Goal: Task Accomplishment & Management: Use online tool/utility

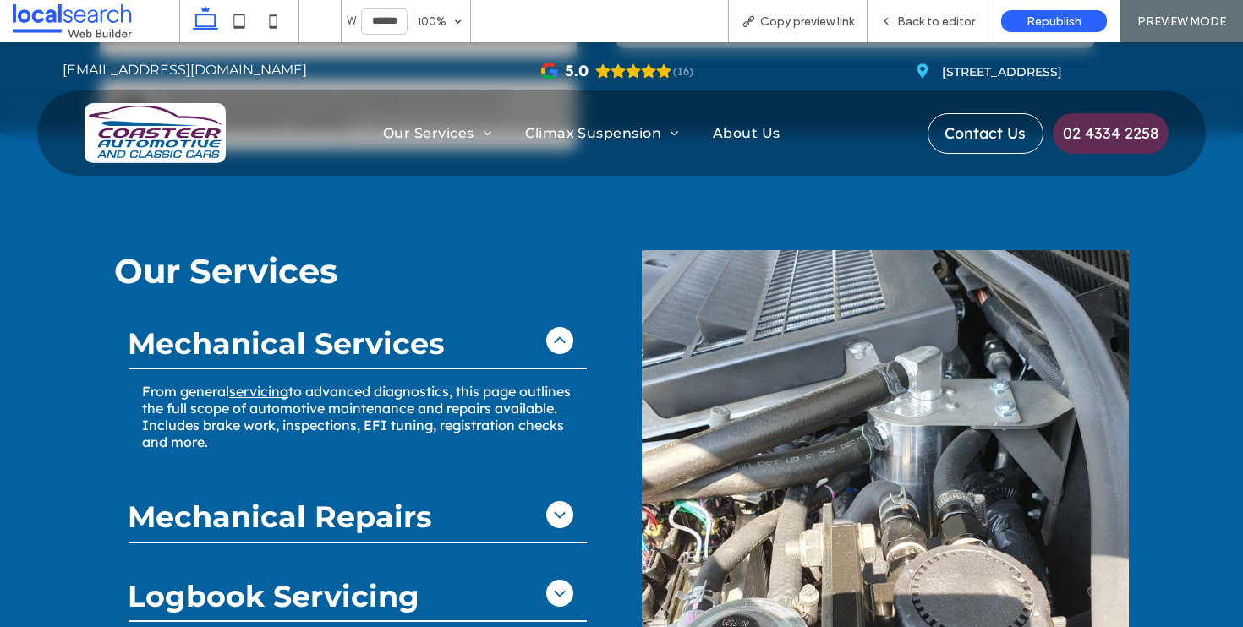
scroll to position [943, 0]
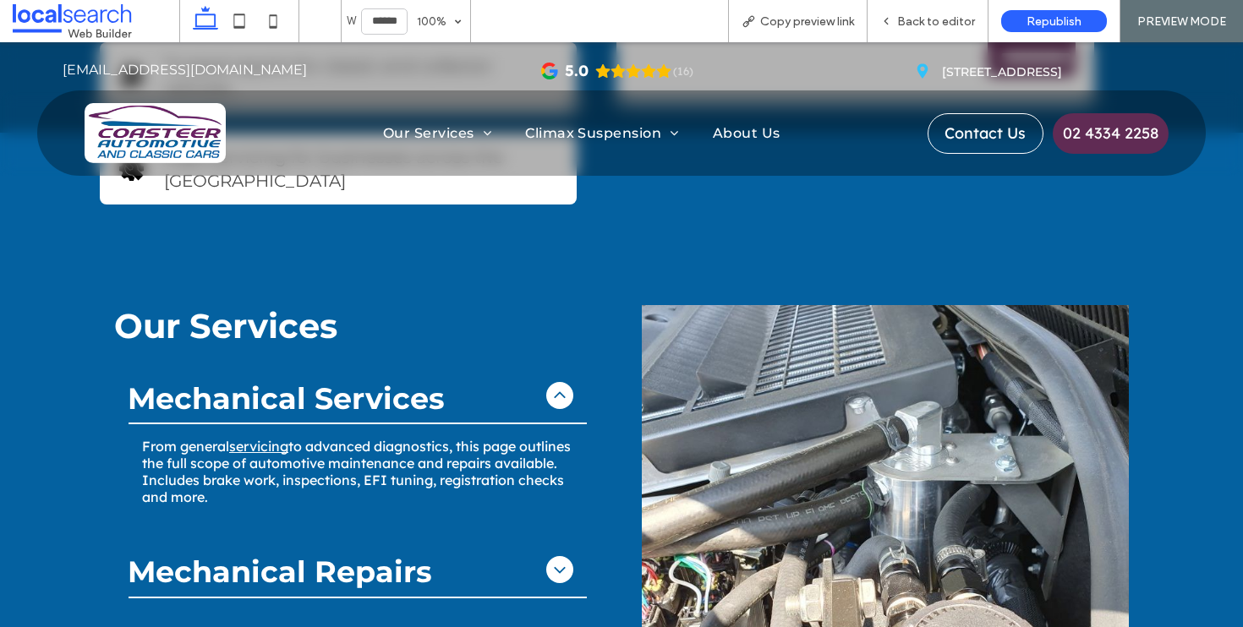
click at [475, 384] on div at bounding box center [357, 397] width 458 height 56
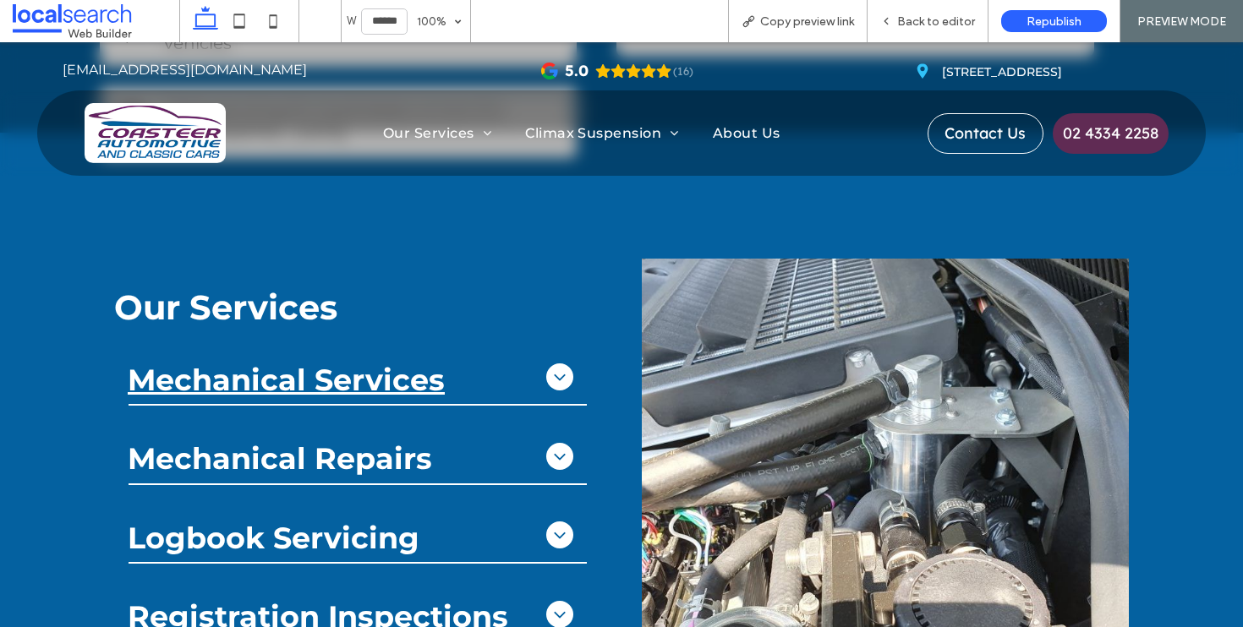
scroll to position [286, 0]
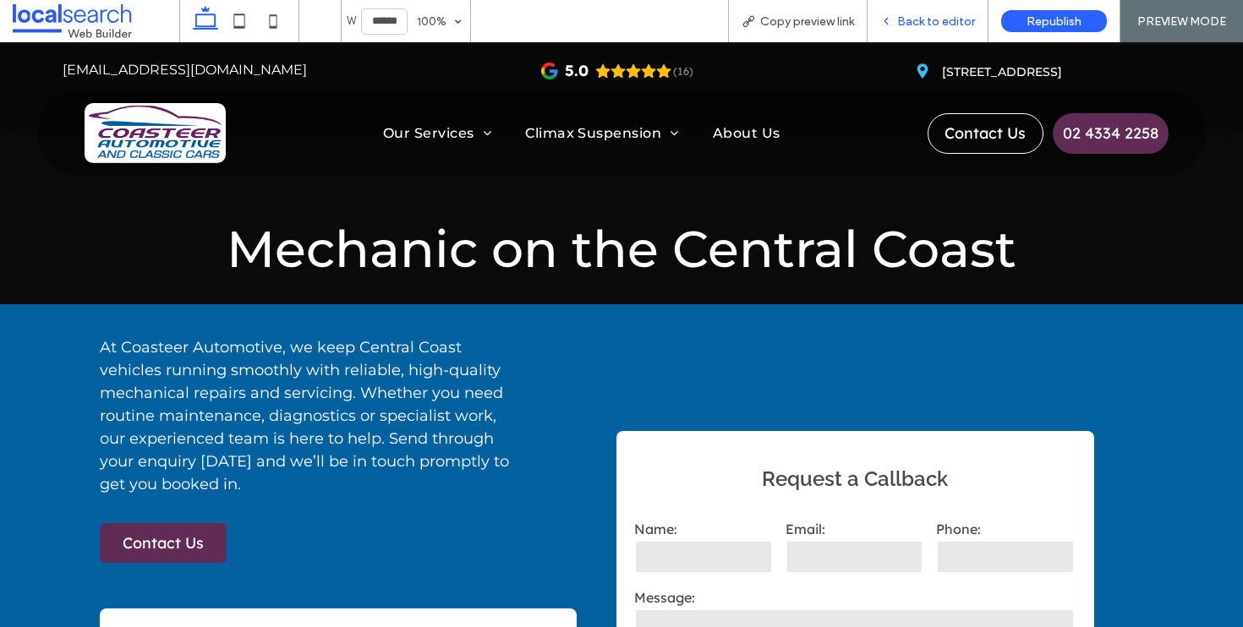
click at [927, 27] on span "Back to editor" at bounding box center [936, 21] width 78 height 14
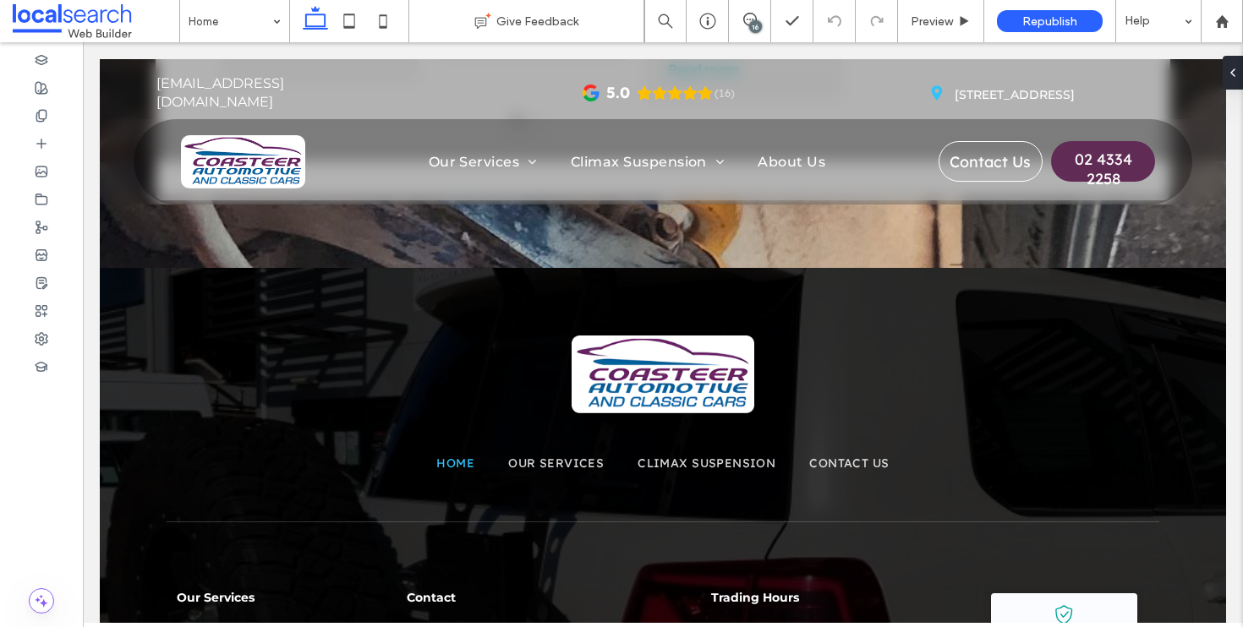
scroll to position [4163, 0]
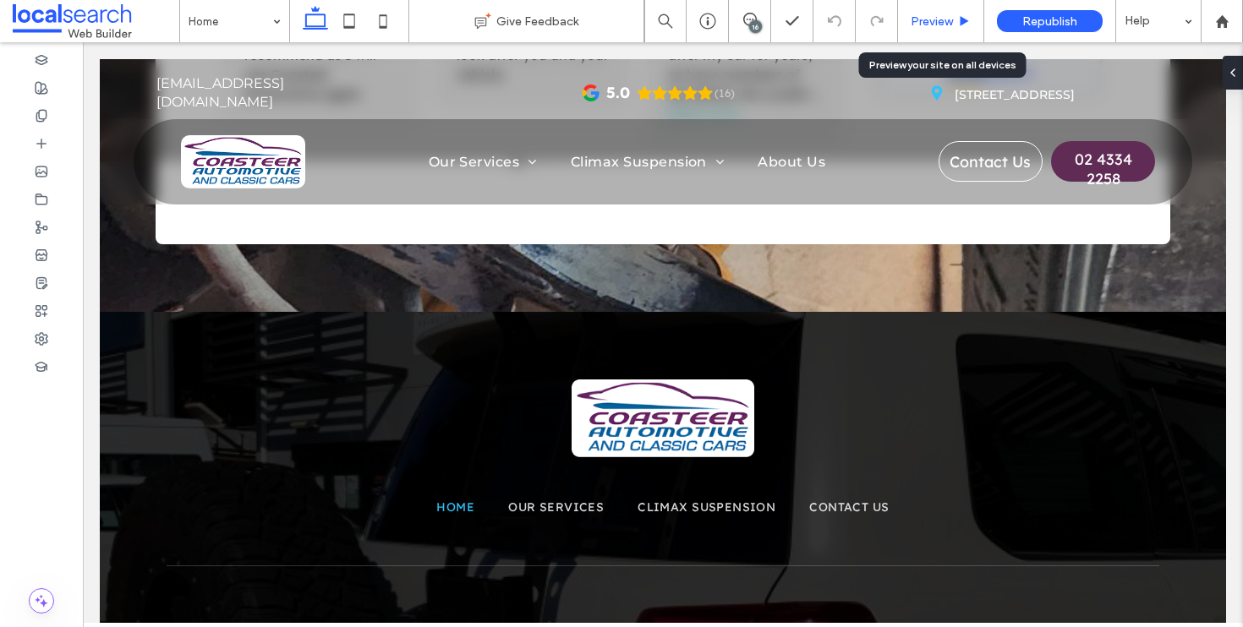
click at [951, 3] on div "Preview" at bounding box center [941, 21] width 86 height 42
click at [948, 9] on div "Preview" at bounding box center [941, 21] width 86 height 42
click at [948, 12] on div "Preview" at bounding box center [941, 21] width 86 height 42
click at [911, 18] on span "Preview" at bounding box center [931, 21] width 42 height 14
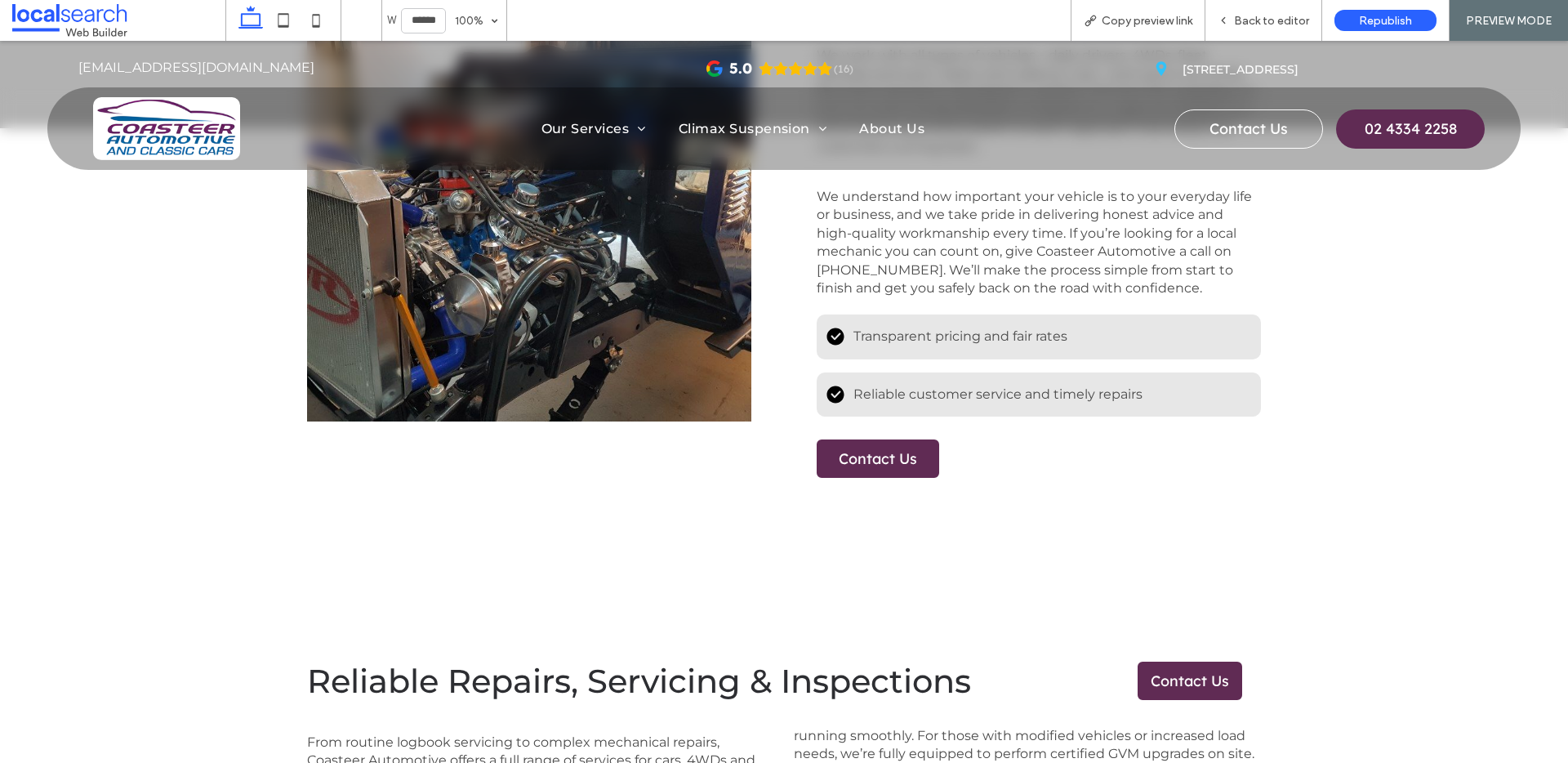
scroll to position [1882, 0]
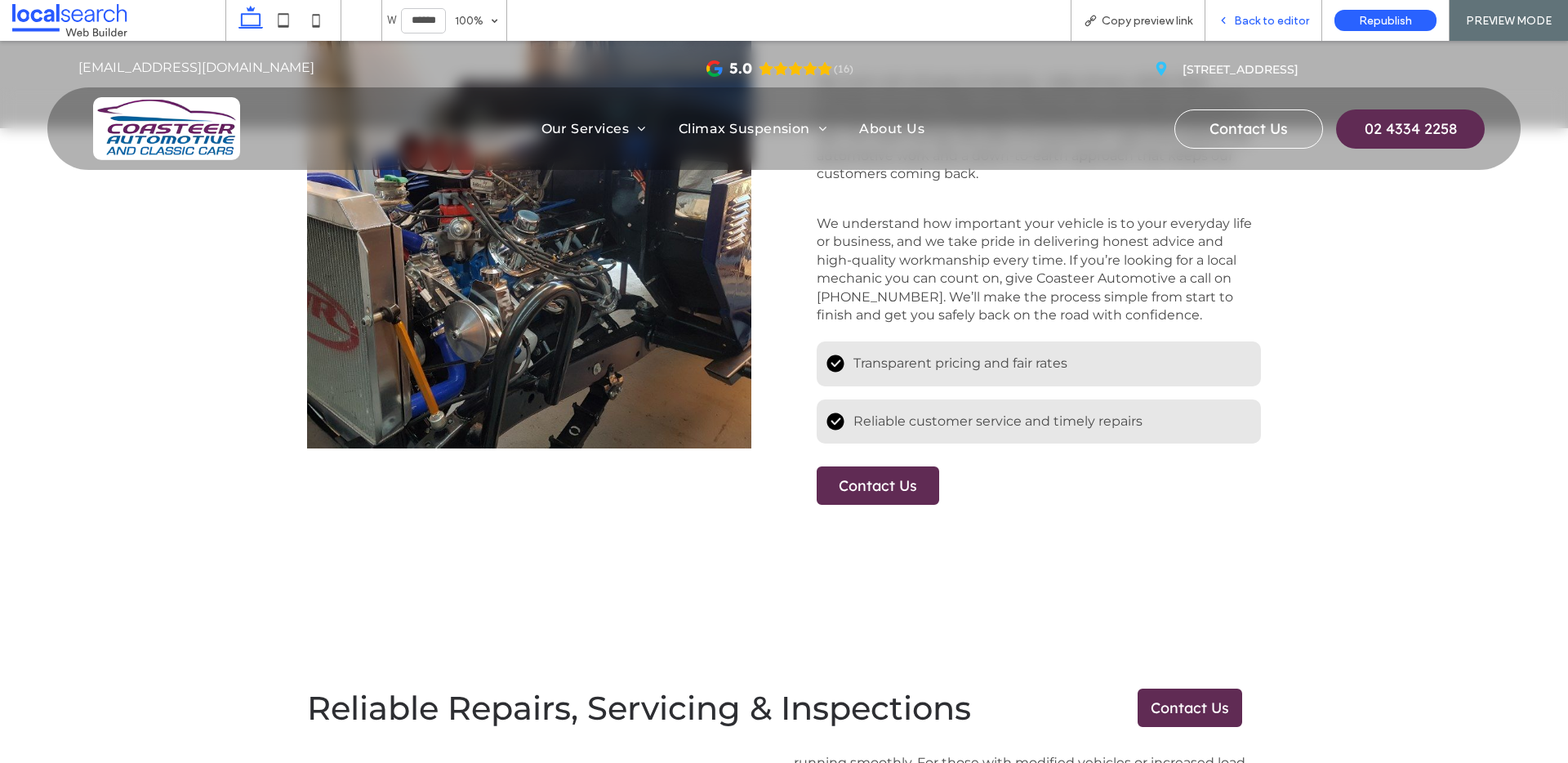
click at [1200, 13] on div "Back to editor" at bounding box center [1264, 20] width 117 height 41
click at [1200, 16] on span "Back to editor" at bounding box center [1271, 20] width 75 height 14
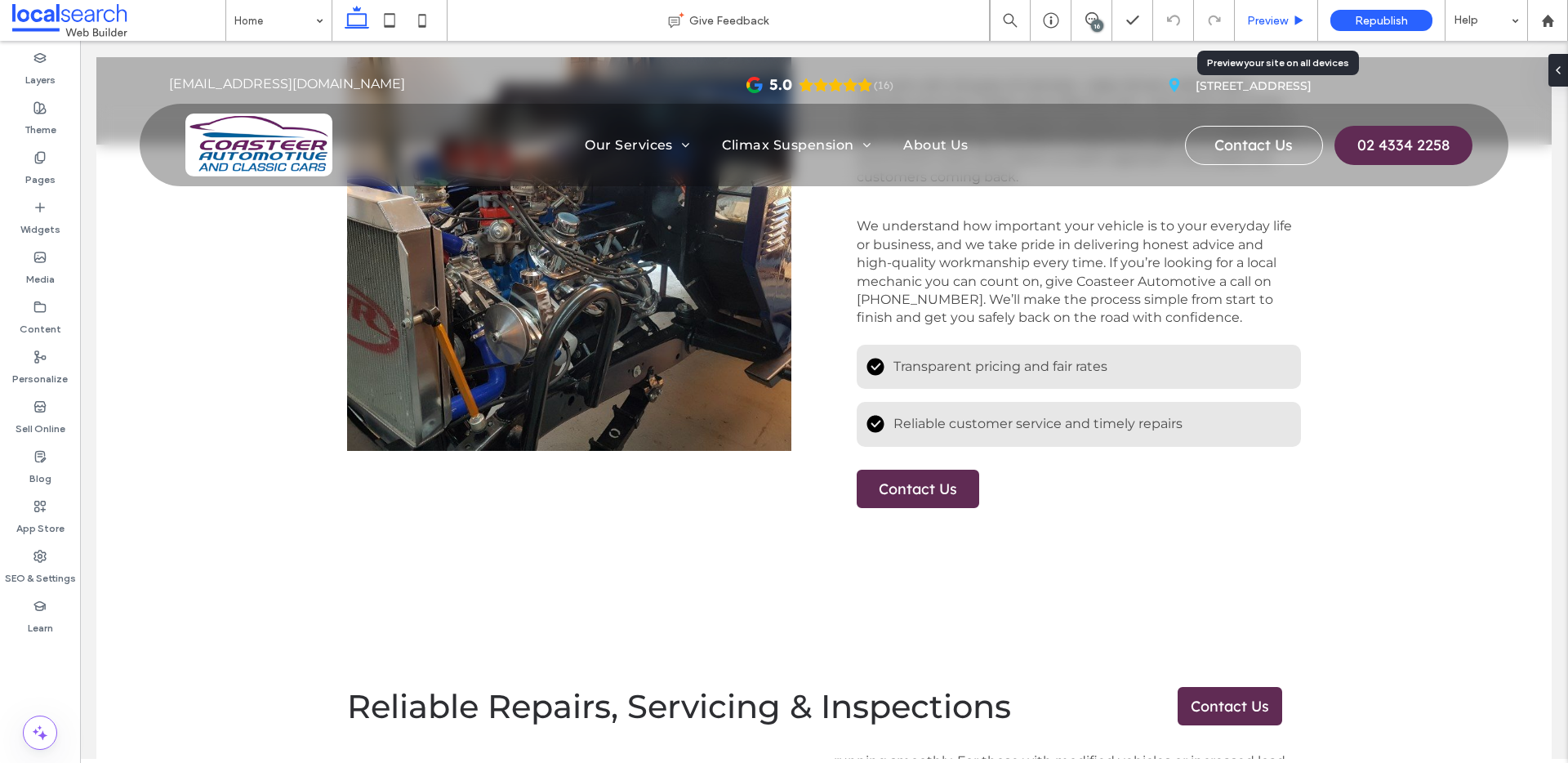
scroll to position [1885, 0]
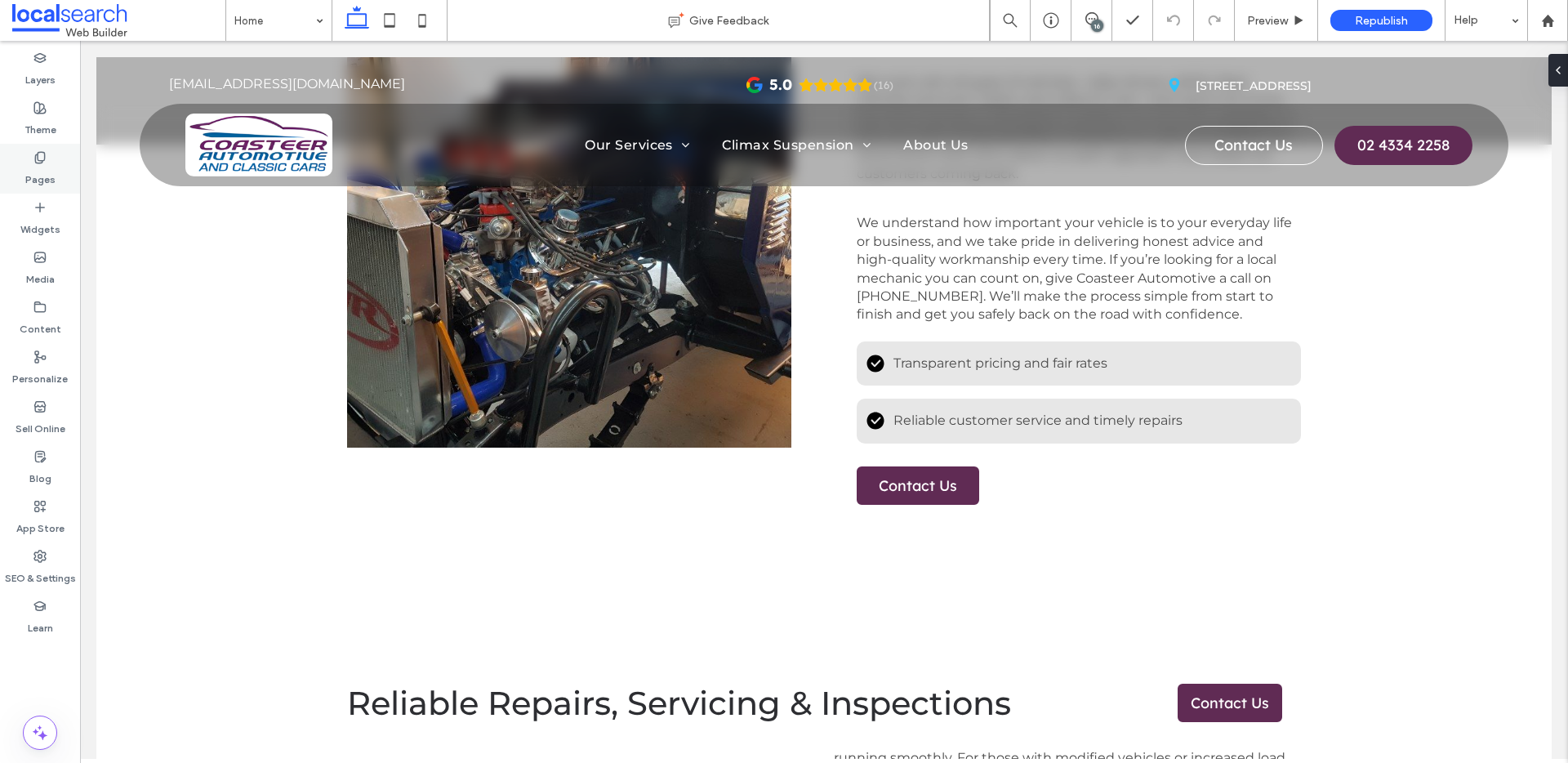
click at [49, 182] on label "Pages" at bounding box center [40, 176] width 30 height 23
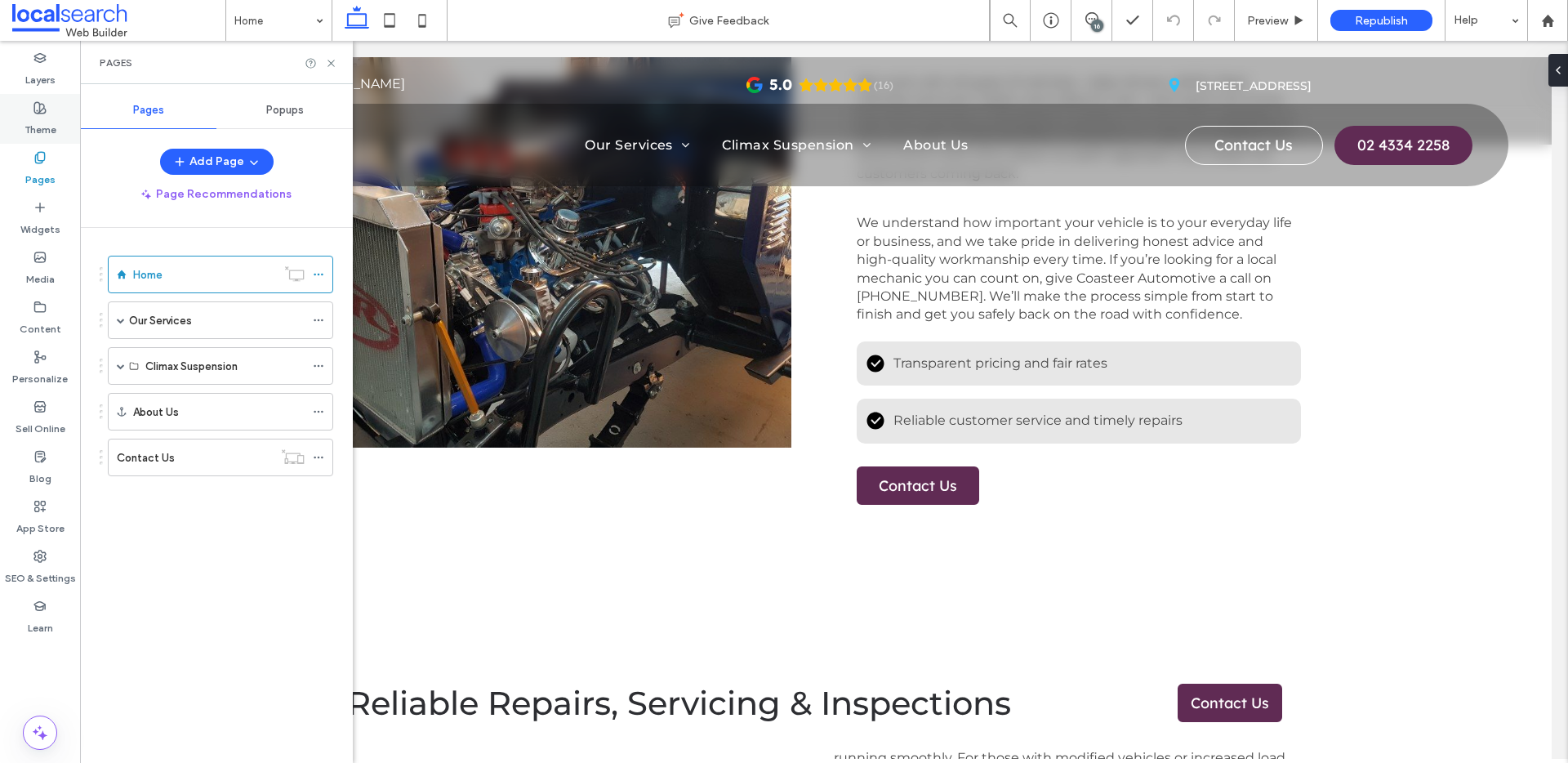
click at [35, 110] on use at bounding box center [41, 108] width 12 height 12
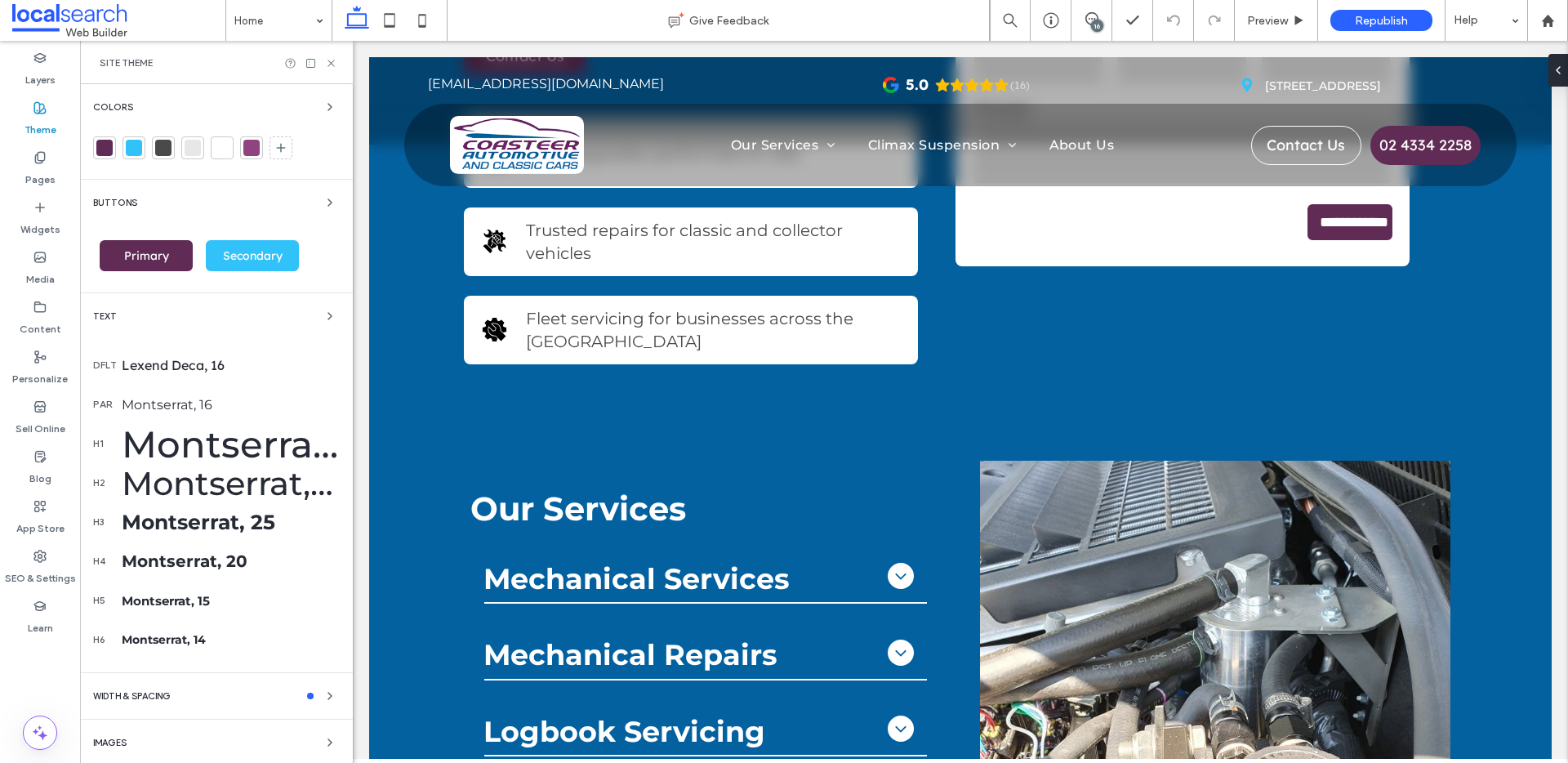
scroll to position [1355, 0]
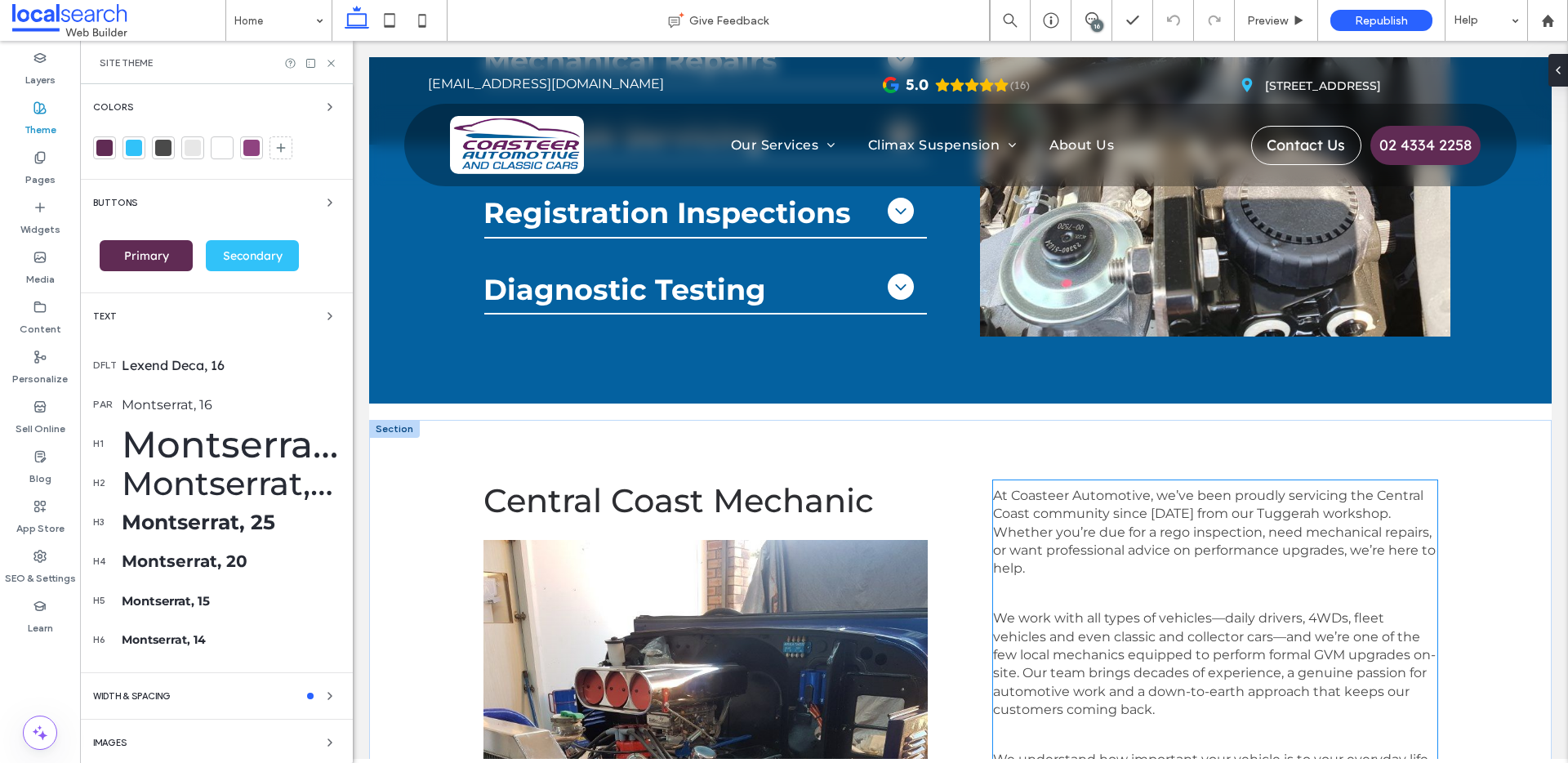
click at [1200, 562] on p "At Coasteer Automotive, we’ve been proudly servicing the Central Coast communit…" at bounding box center [1215, 532] width 444 height 92
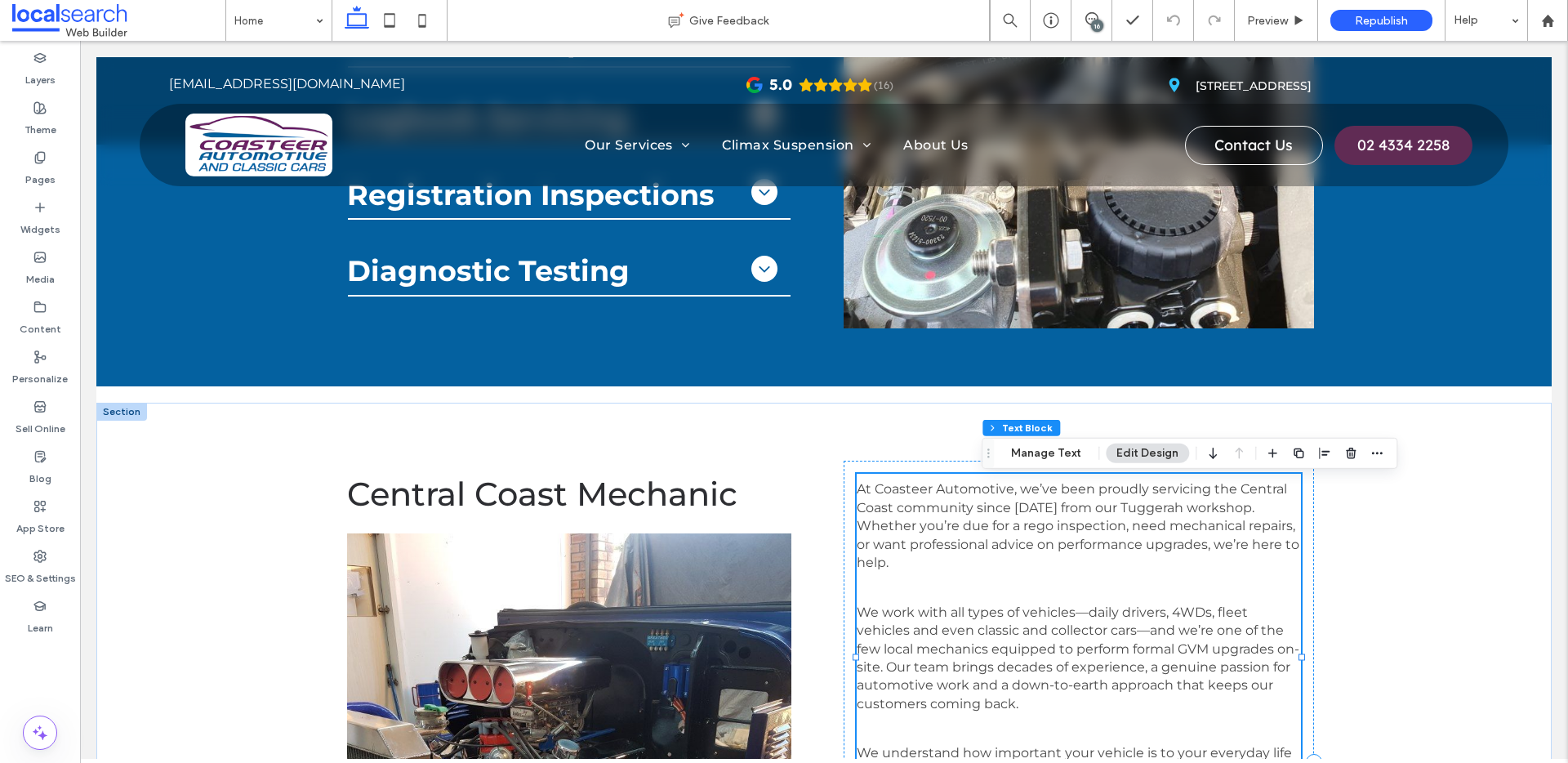
click at [1131, 562] on div "At Coasteer Automotive, we’ve been proudly servicing the Central Coast communit…" at bounding box center [1079, 666] width 444 height 386
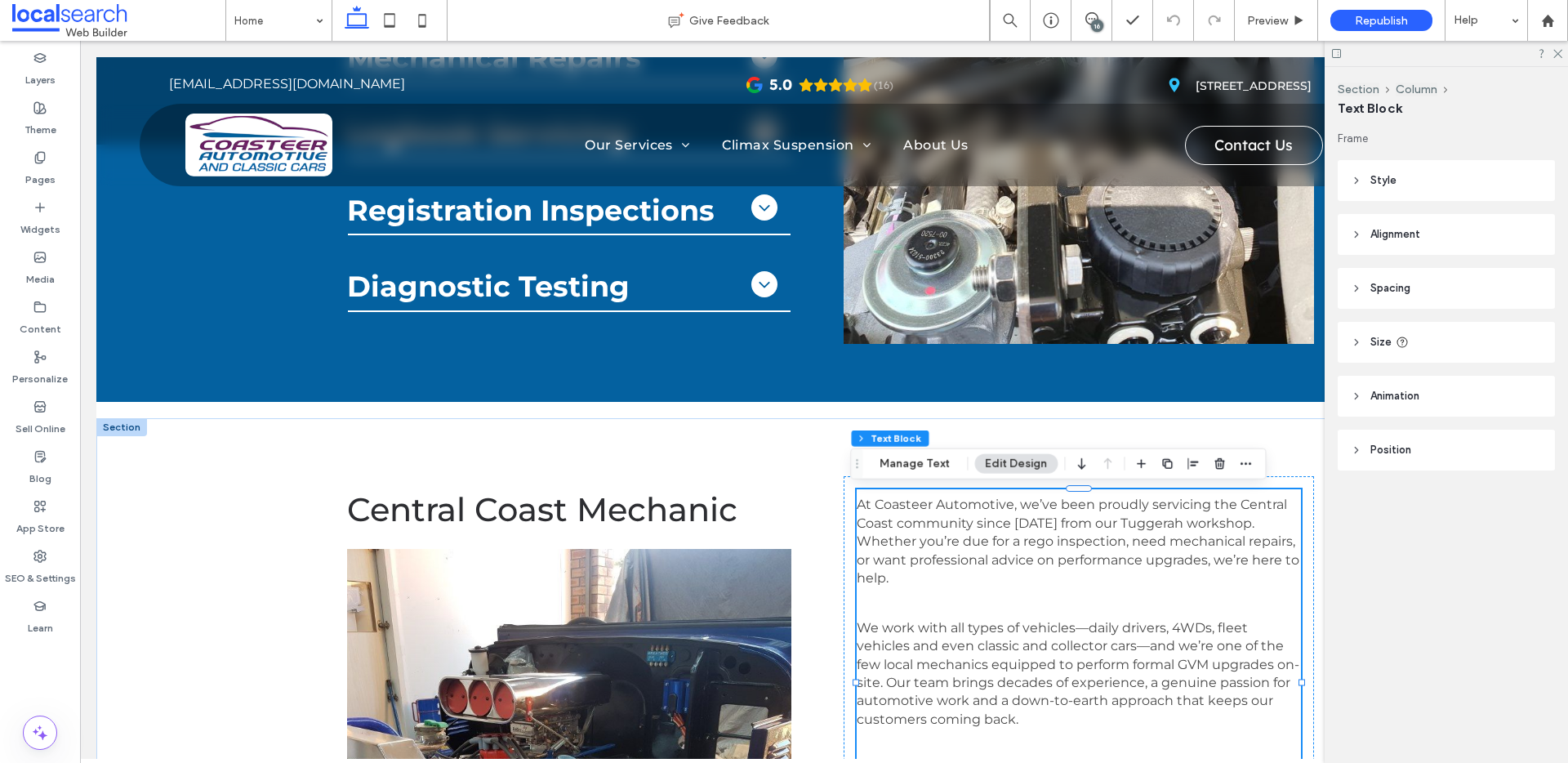
click at [1095, 561] on span ", or want professional advice on performance upgrades, we’re here to help." at bounding box center [1078, 559] width 442 height 52
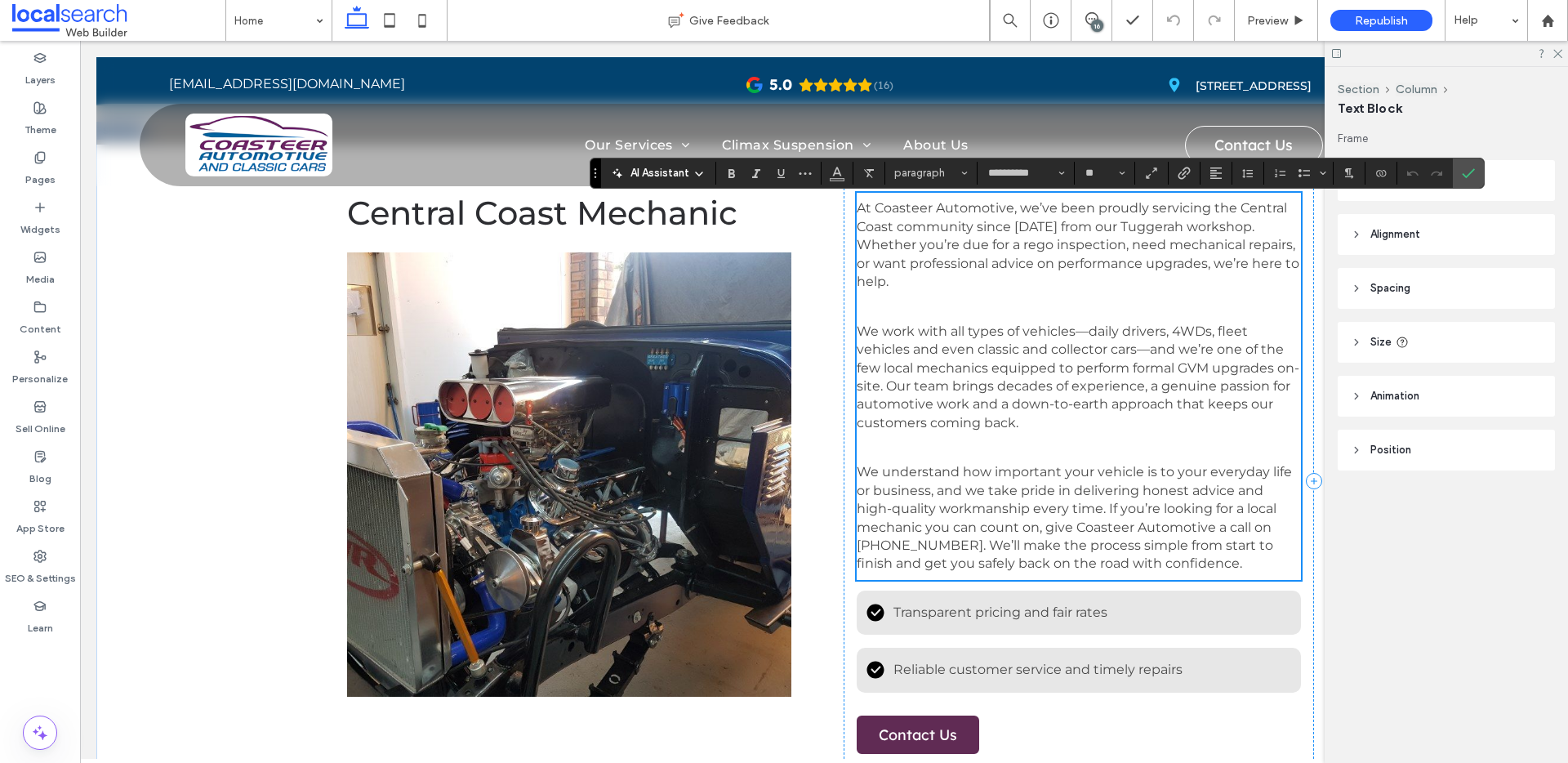
type input "*"
type input "**********"
type input "**"
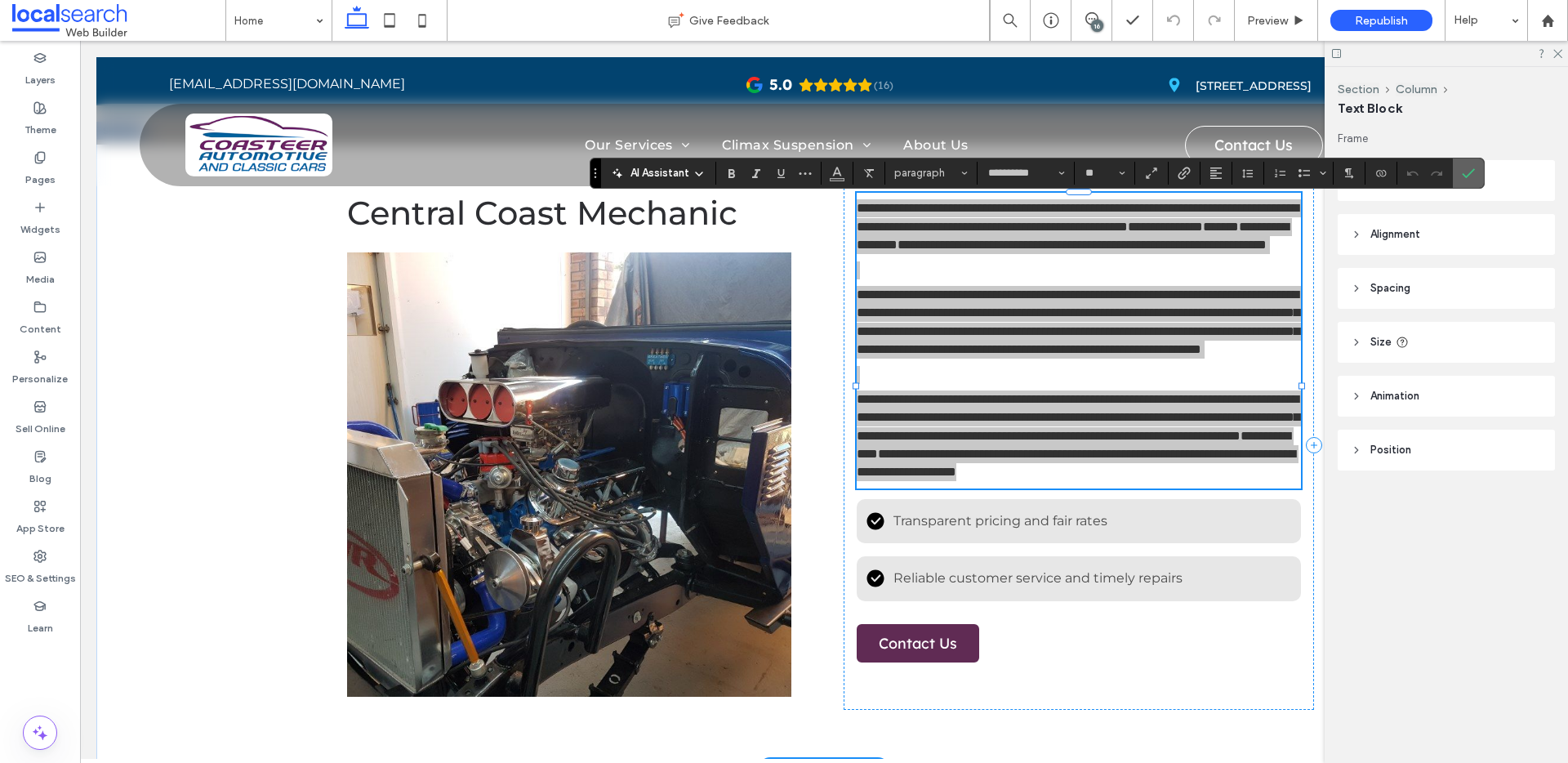
click at [1200, 172] on icon "Confirm" at bounding box center [1468, 173] width 14 height 14
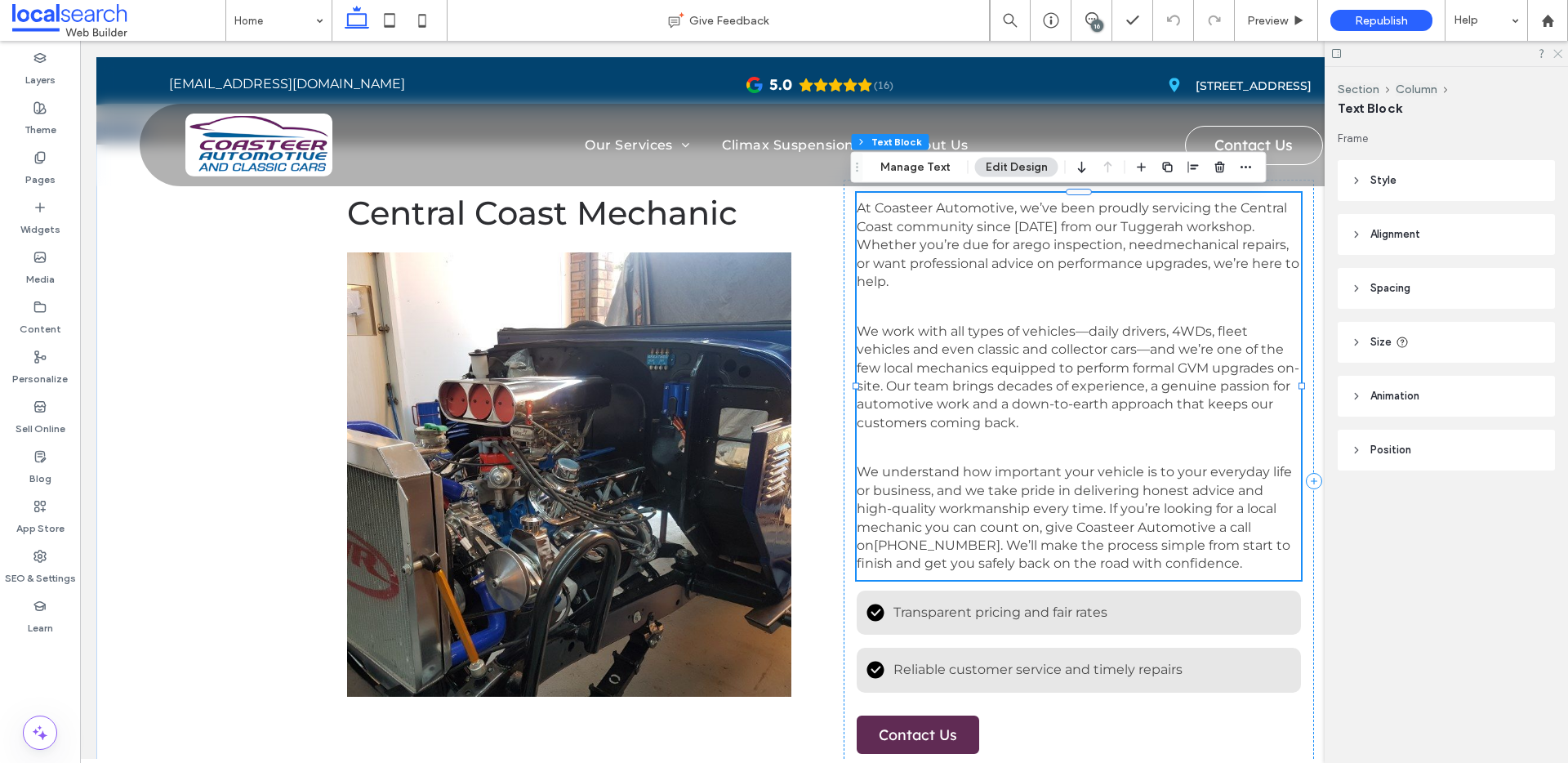
click at [1200, 49] on icon at bounding box center [1556, 52] width 11 height 11
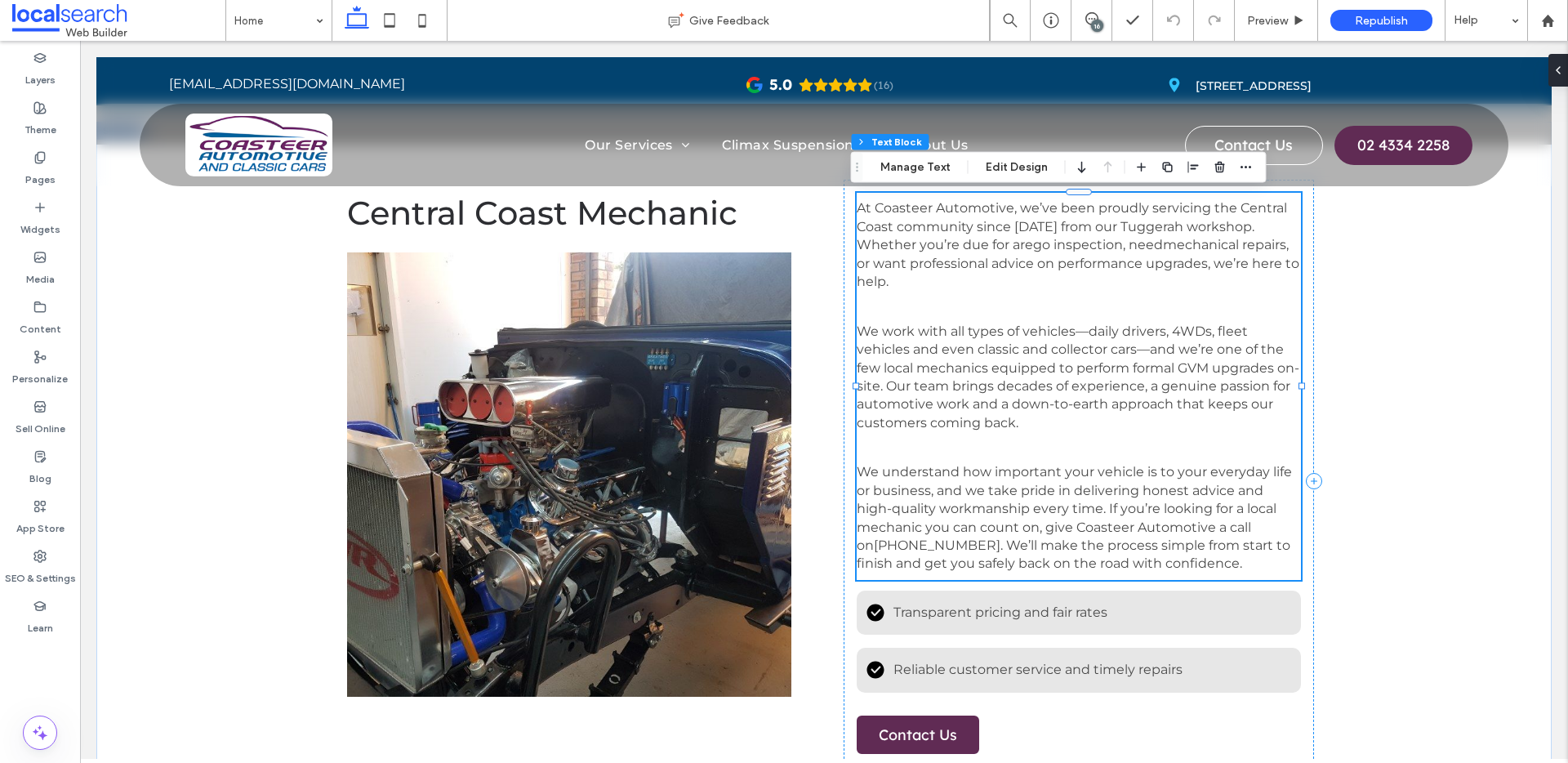
click at [1024, 347] on span "We work with all types of vehicles—daily drivers, 4WDs, fleet vehicles and even…" at bounding box center [1078, 377] width 442 height 107
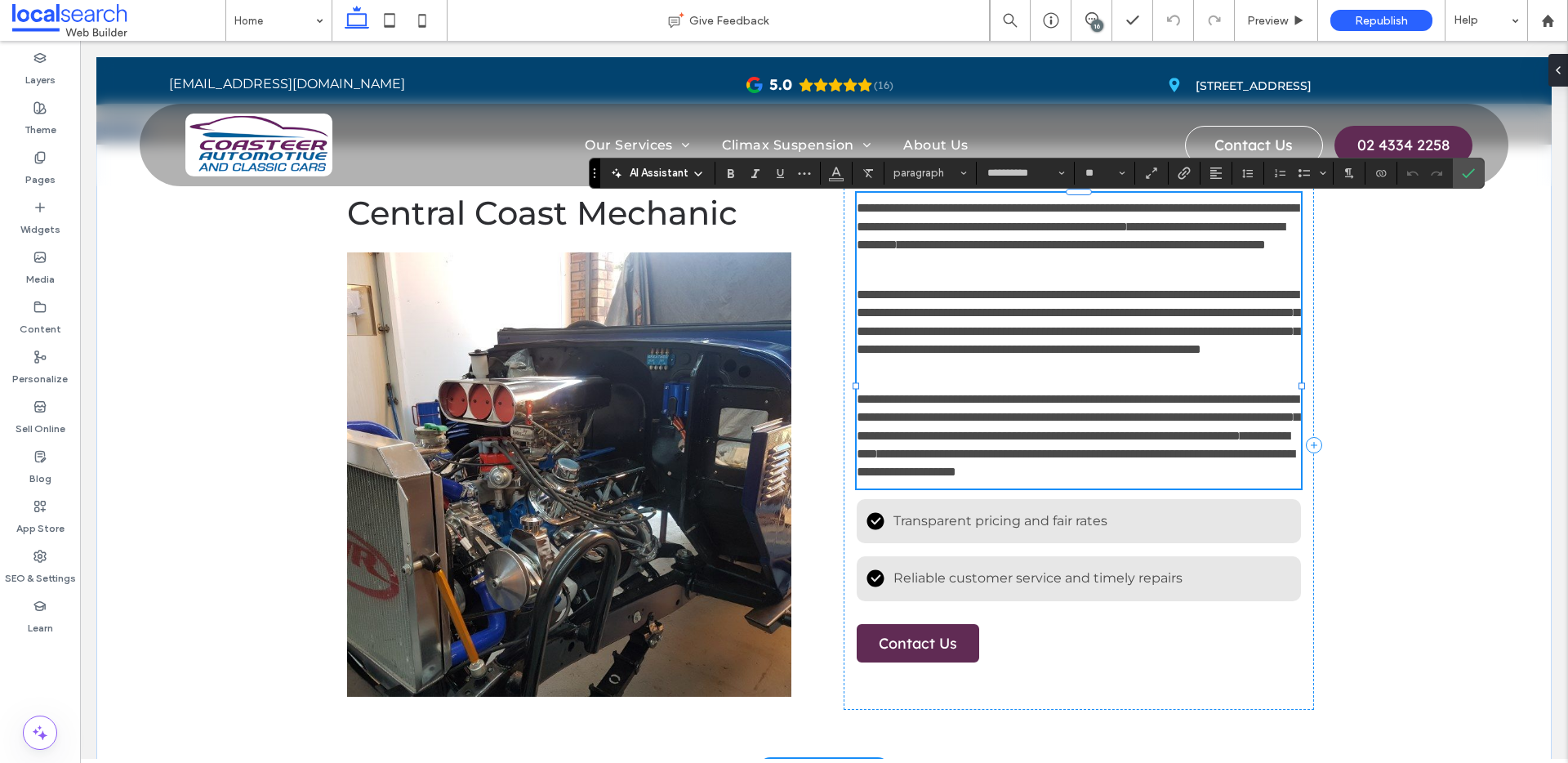
click at [1024, 347] on span "**********" at bounding box center [1078, 321] width 442 height 67
click at [1059, 170] on icon "Font & Font weight" at bounding box center [1062, 173] width 7 height 7
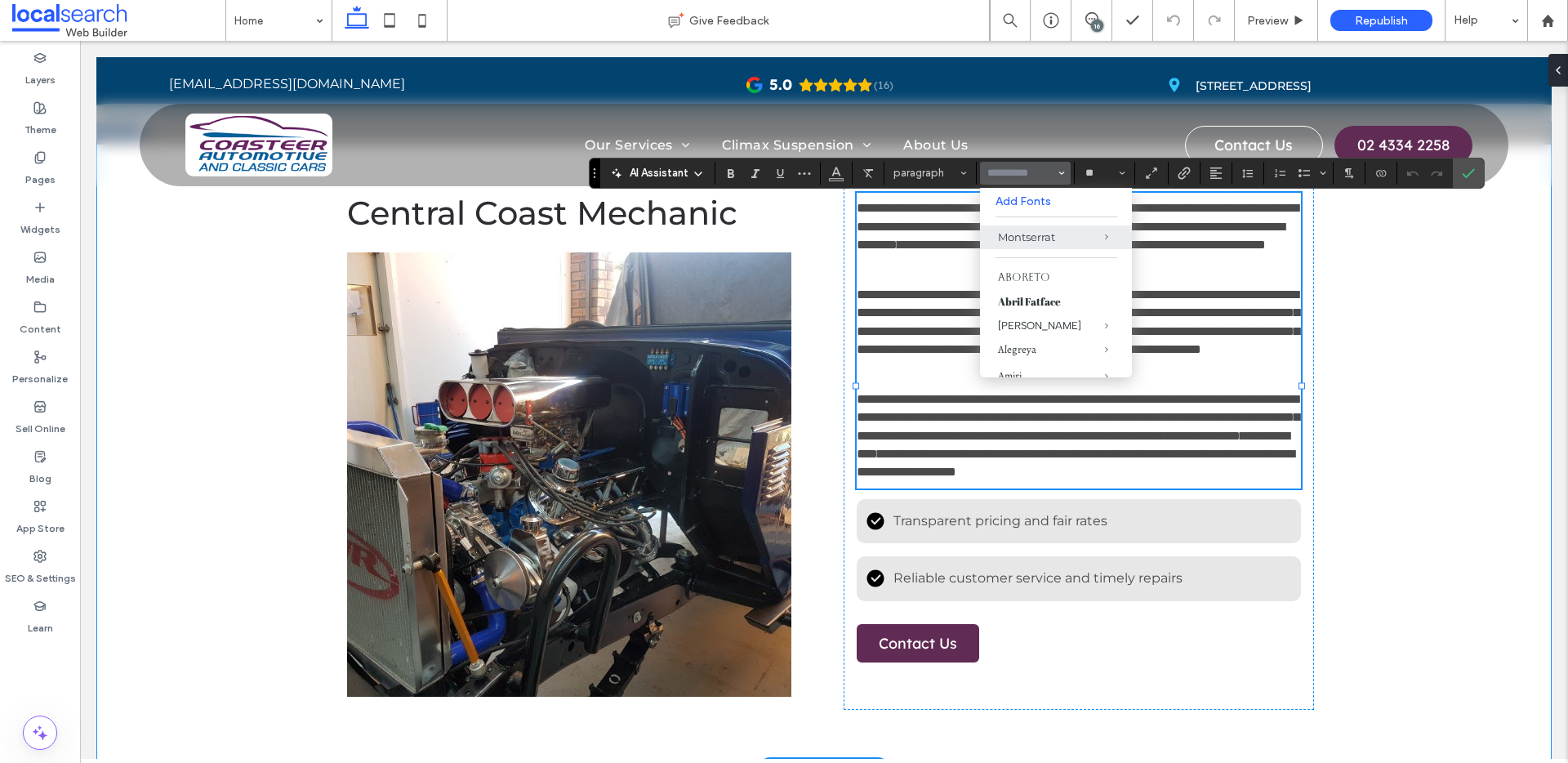
click at [1200, 333] on div "**********" at bounding box center [824, 445] width 1455 height 647
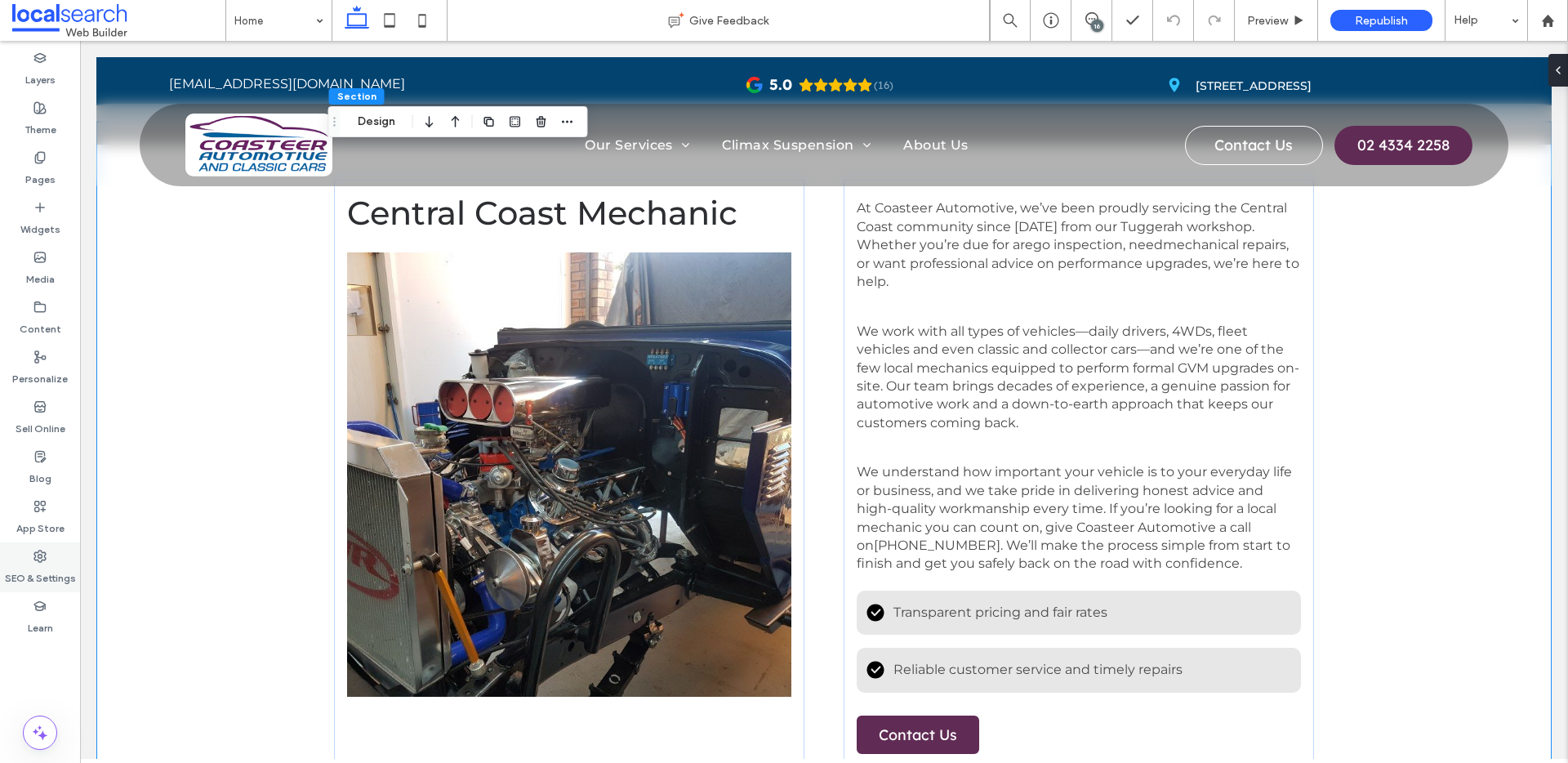
click at [42, 573] on label "SEO & Settings" at bounding box center [41, 574] width 71 height 23
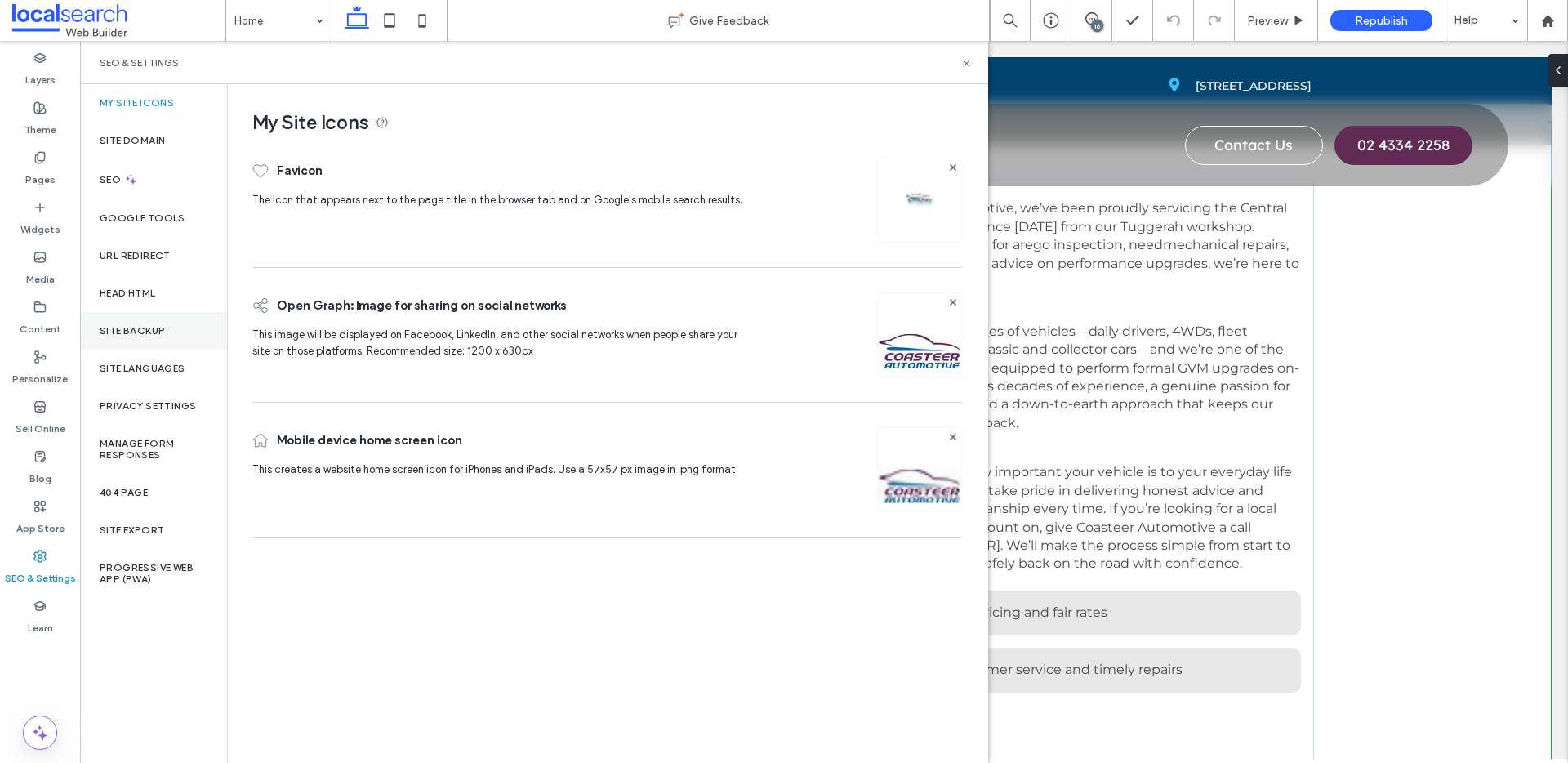
click at [143, 318] on div "Site Backup" at bounding box center [154, 330] width 147 height 38
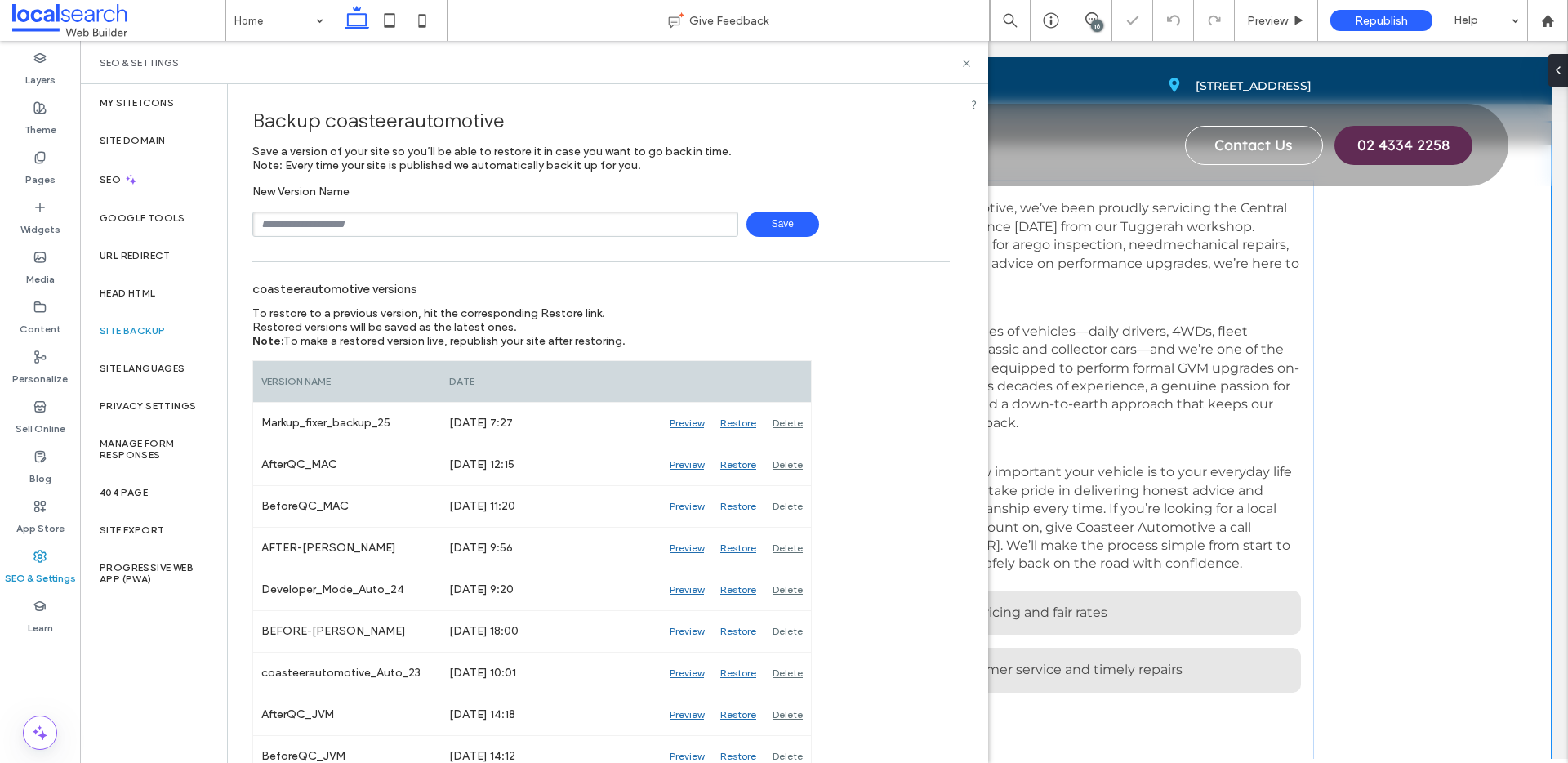
click at [367, 229] on input "text" at bounding box center [495, 224] width 486 height 25
type input "**********"
click at [775, 229] on span "Save" at bounding box center [783, 224] width 72 height 25
click at [967, 63] on use at bounding box center [966, 63] width 7 height 7
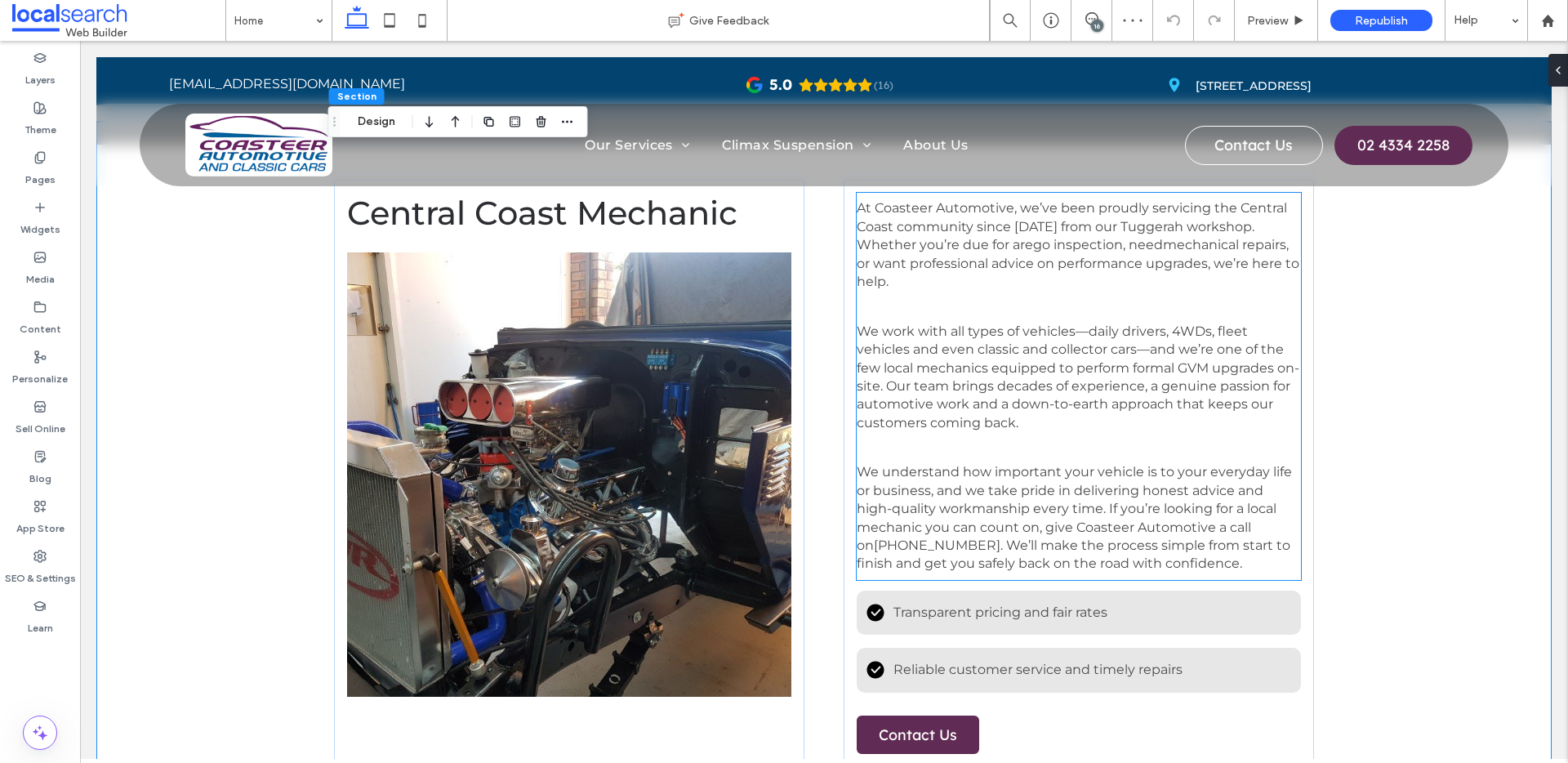
click at [1074, 397] on span "We work with all types of vehicles—daily drivers, 4WDs, fleet vehicles and even…" at bounding box center [1078, 377] width 442 height 107
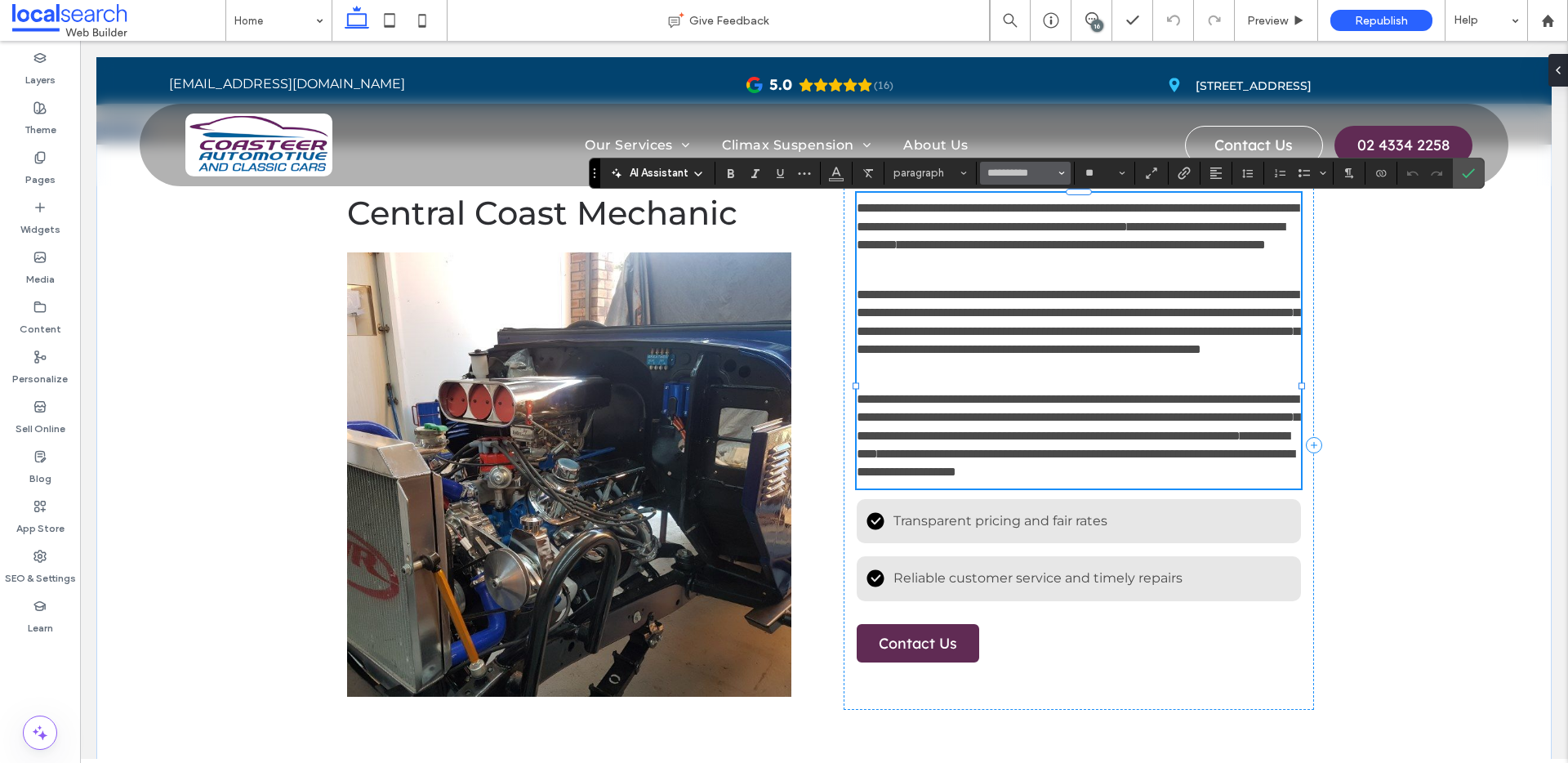
click at [1059, 163] on span "Font & Font weight" at bounding box center [1062, 173] width 7 height 21
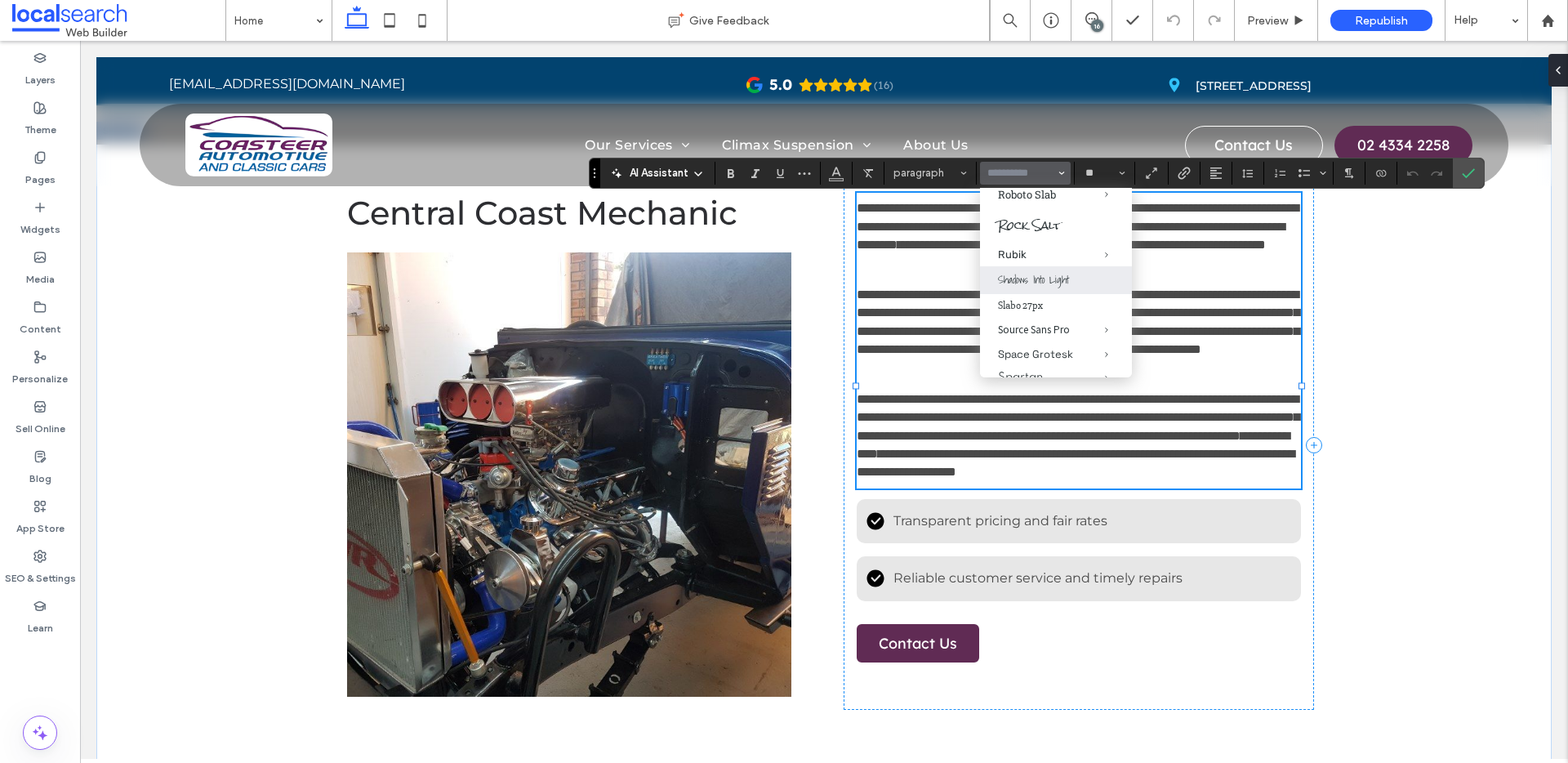
scroll to position [1429, 0]
click at [1019, 158] on div "Red Hat Display" at bounding box center [1056, 152] width 116 height 14
type input "**********"
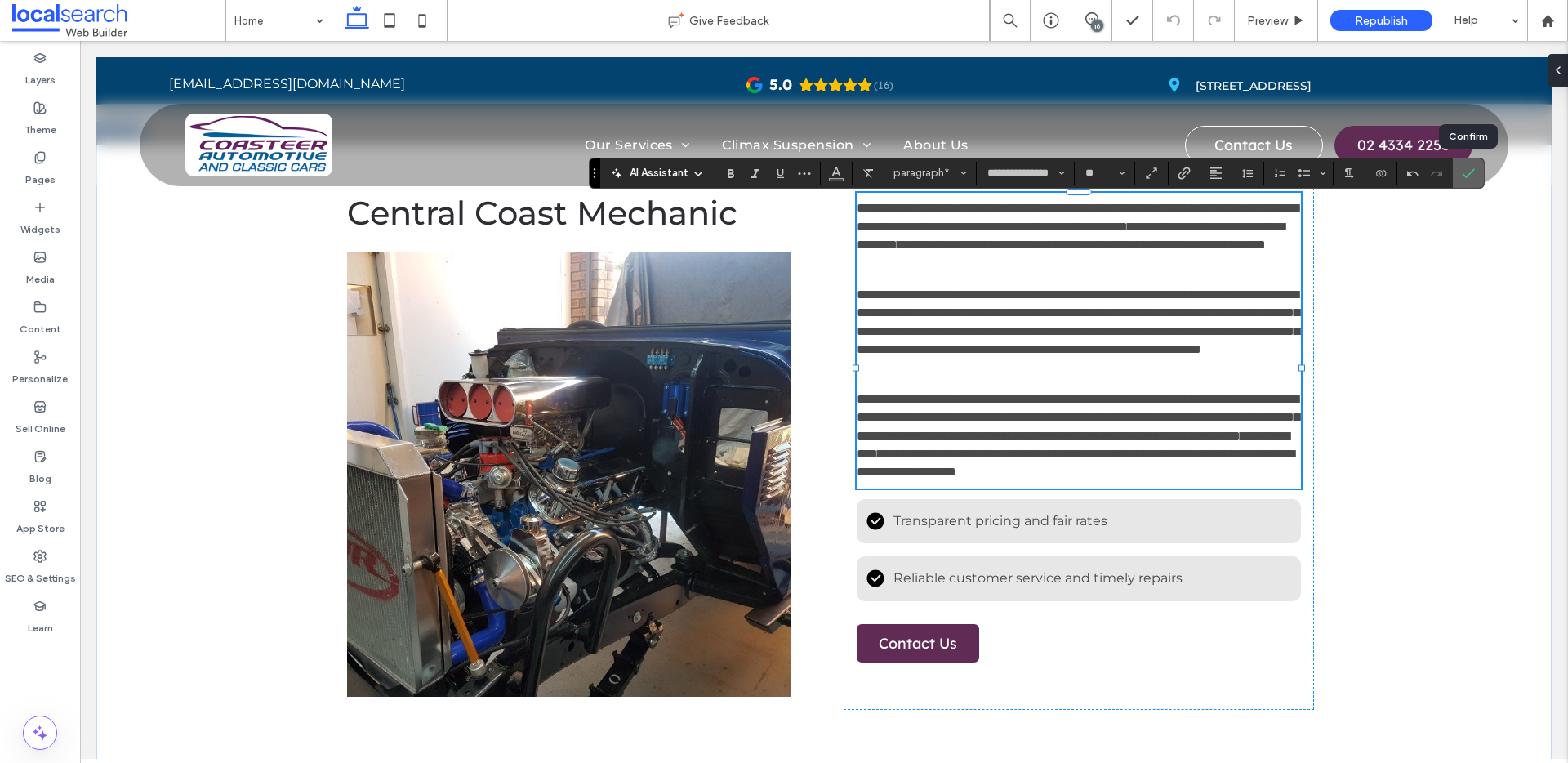
drag, startPoint x: 1467, startPoint y: 170, endPoint x: 1381, endPoint y: 382, distance: 228.8
click at [1200, 170] on icon "Confirm" at bounding box center [1468, 173] width 14 height 14
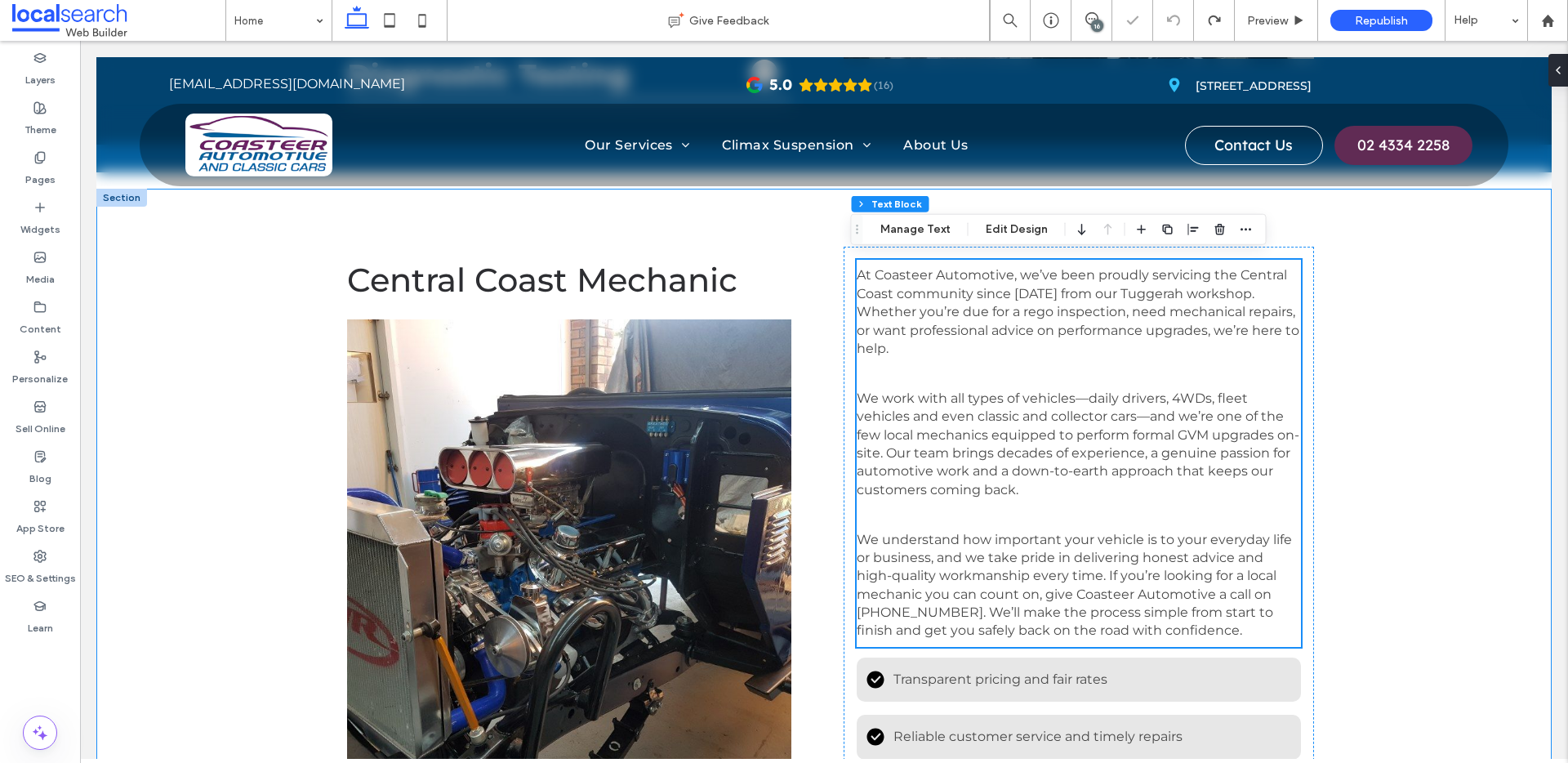
scroll to position [1624, 0]
click at [1200, 581] on div "Central Coast Mechanic At Coasteer Automotive, we’ve been proudly servicing the…" at bounding box center [824, 549] width 1455 height 720
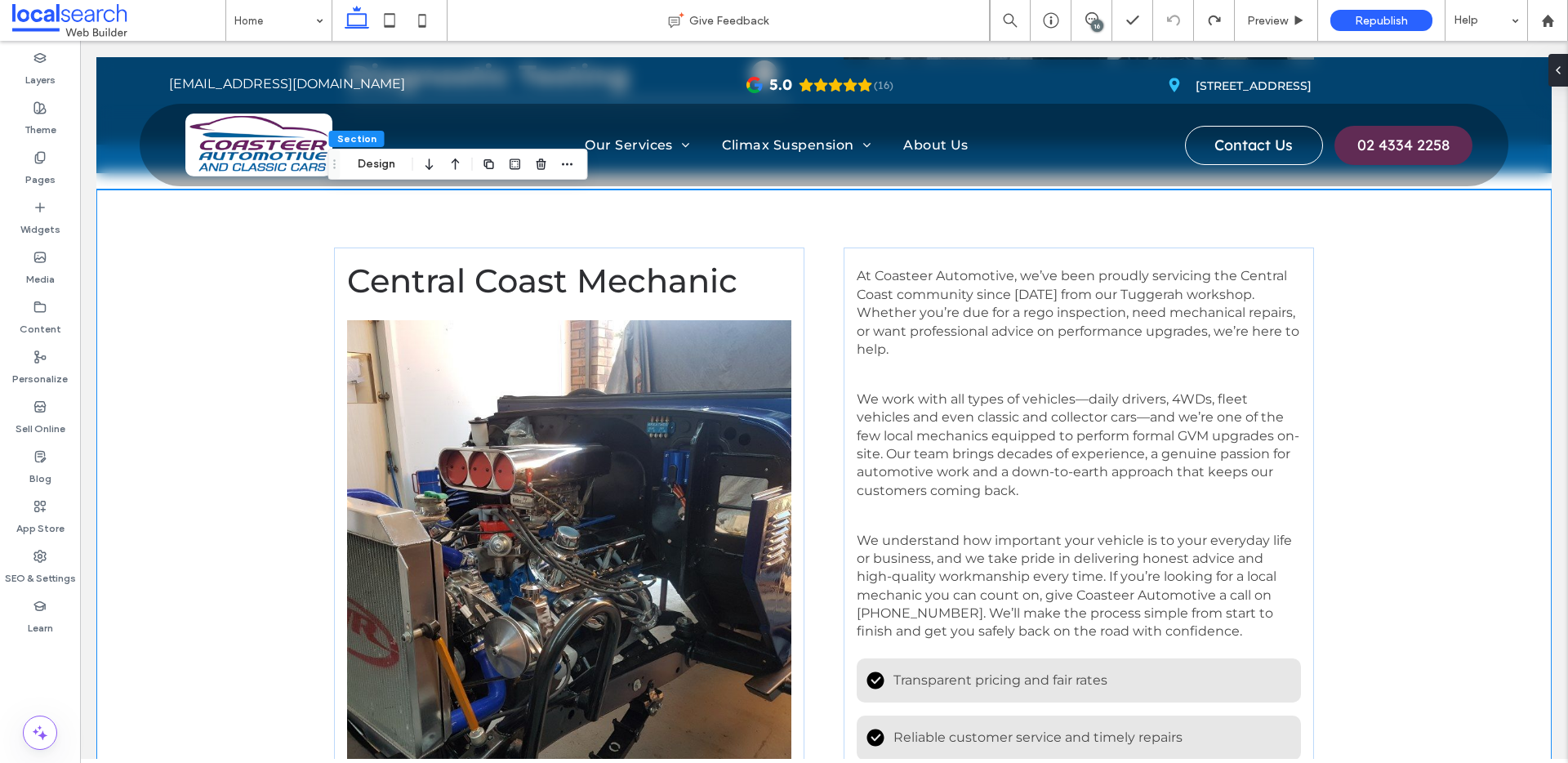
click at [253, 424] on div "Central Coast Mechanic At Coasteer Automotive, we’ve been proudly servicing the…" at bounding box center [824, 549] width 1455 height 720
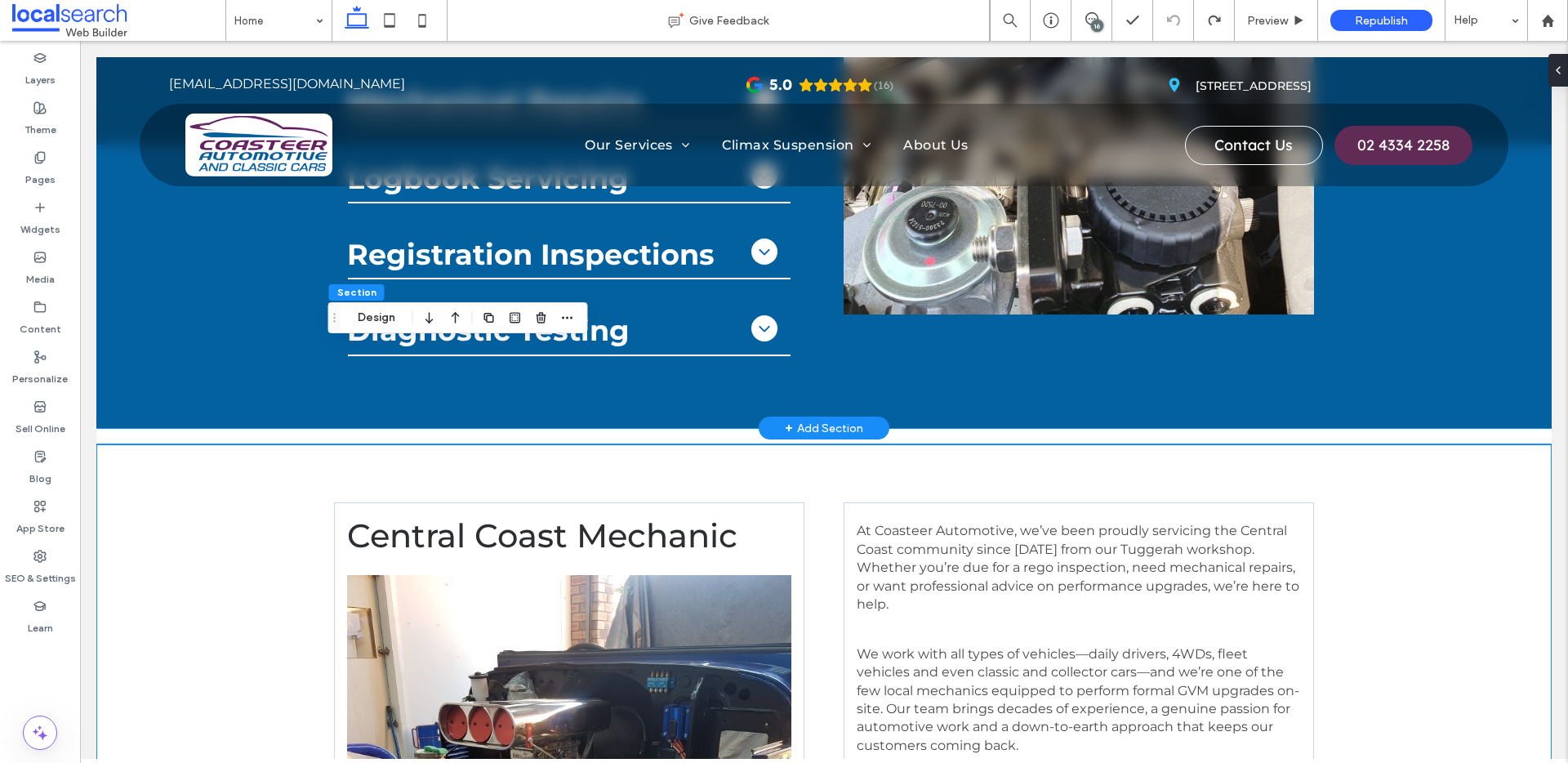
scroll to position [1536, 0]
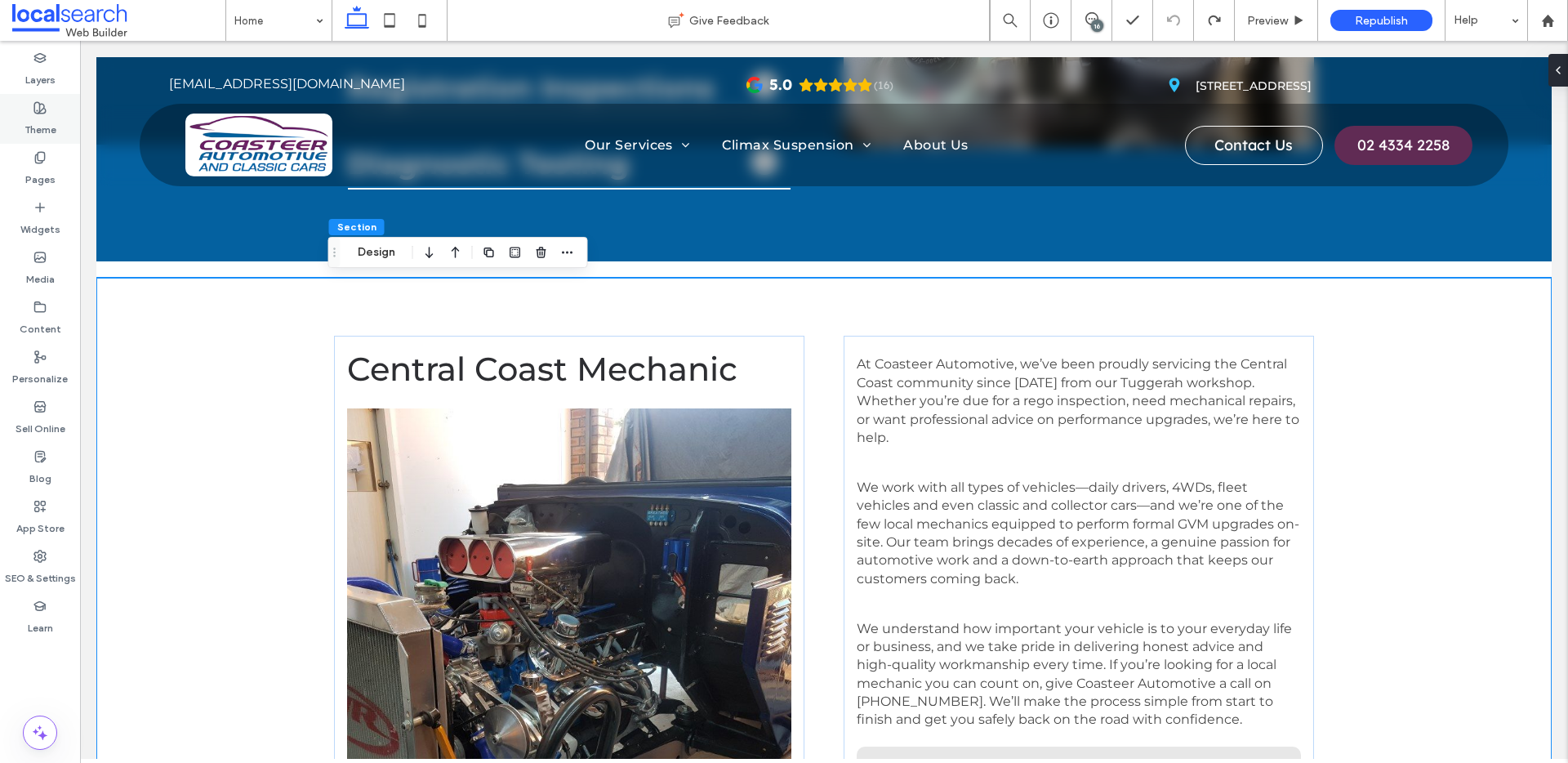
click at [48, 108] on div "Theme" at bounding box center [40, 119] width 80 height 50
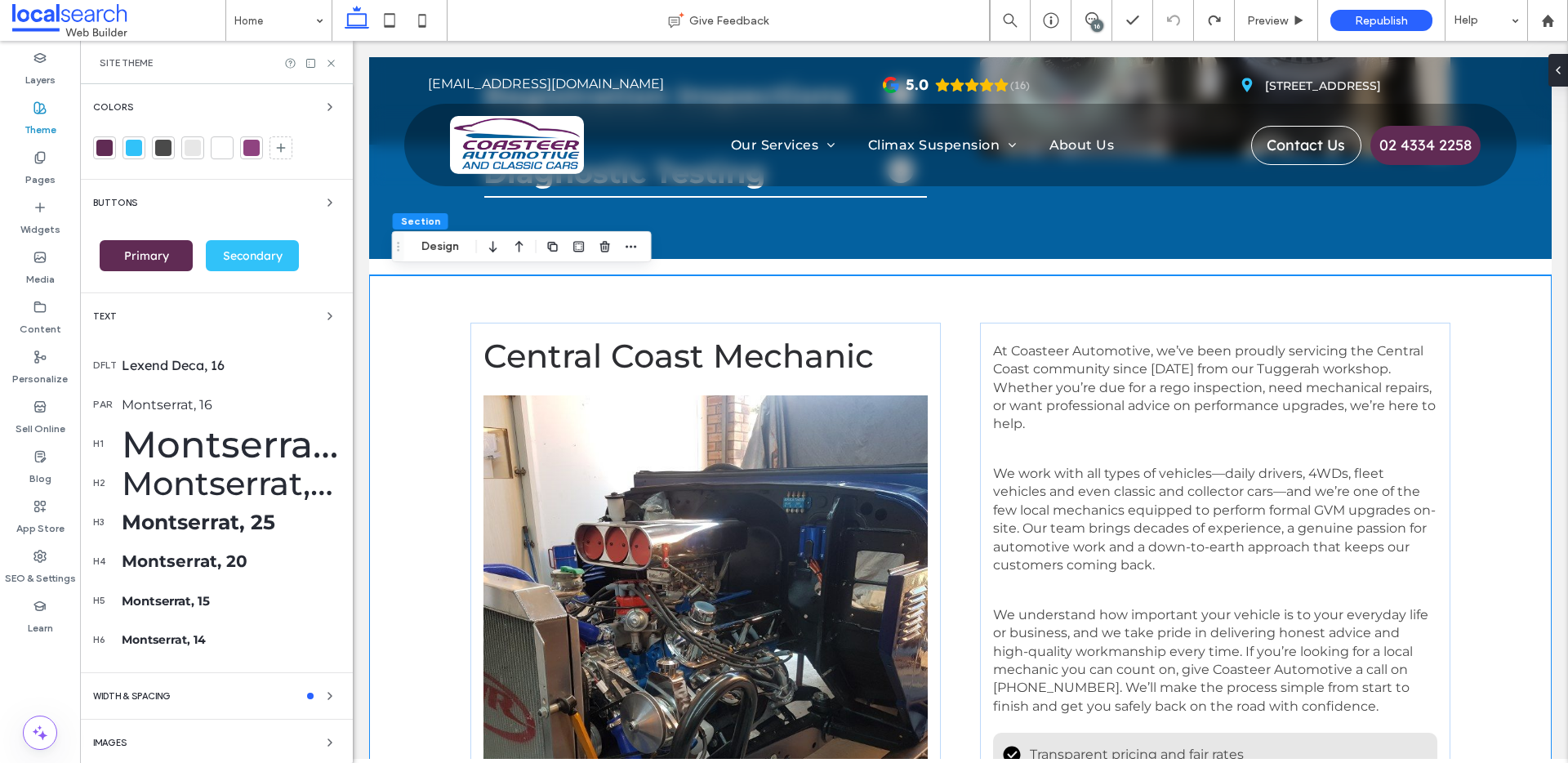
scroll to position [1542, 0]
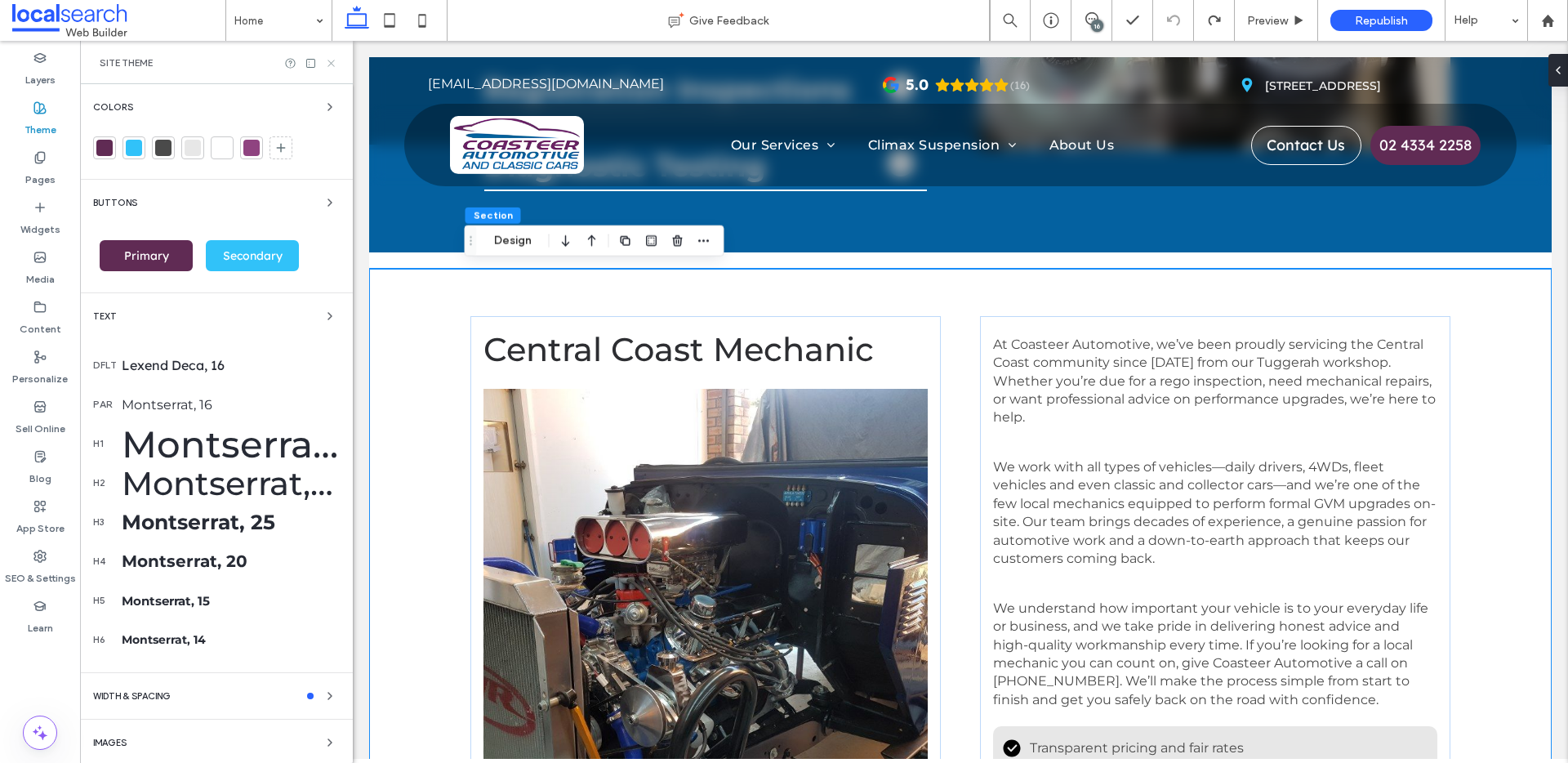
click at [332, 60] on icon at bounding box center [330, 63] width 13 height 13
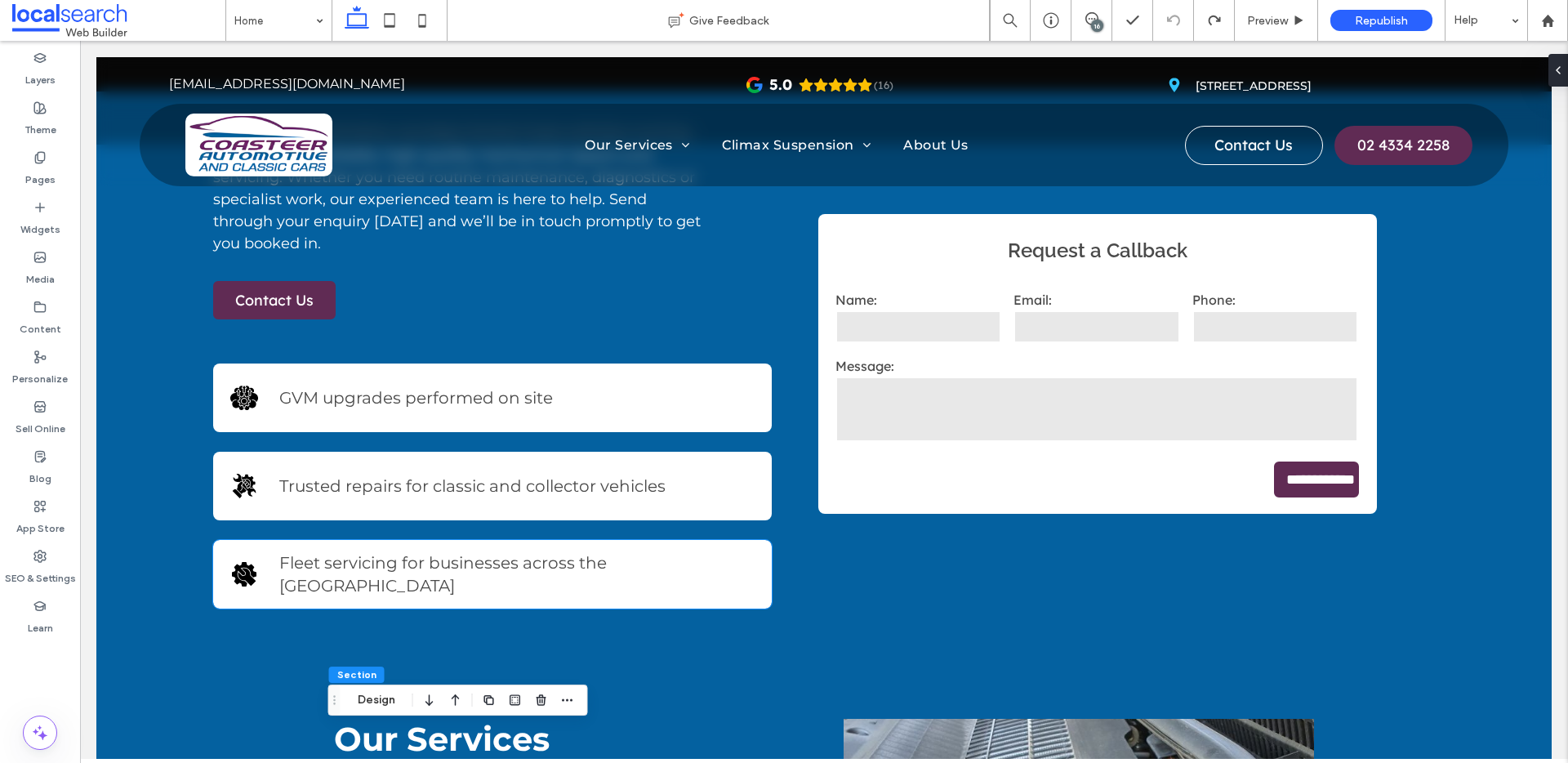
scroll to position [0, 0]
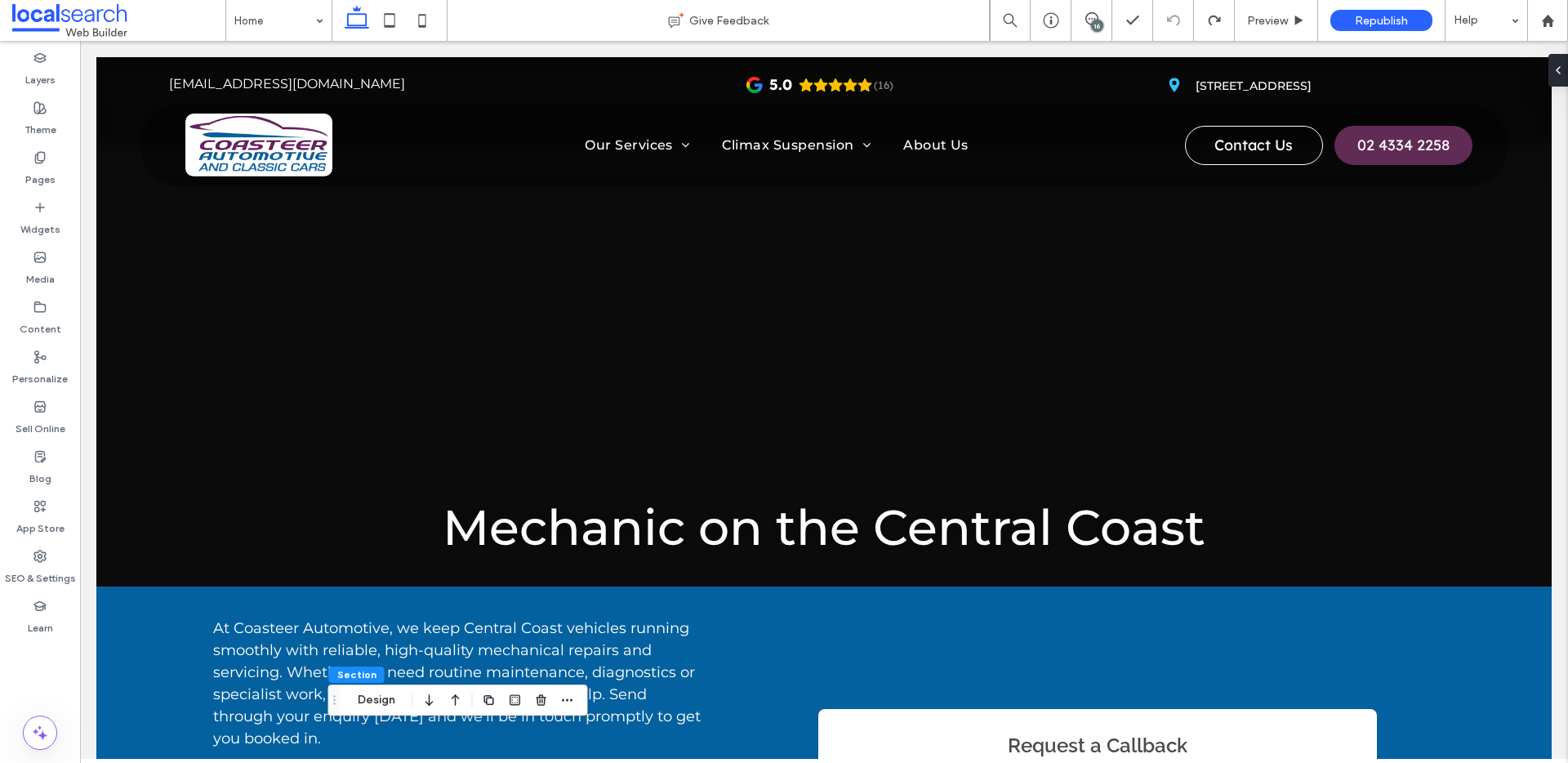
click at [1095, 19] on div "16" at bounding box center [1097, 25] width 13 height 13
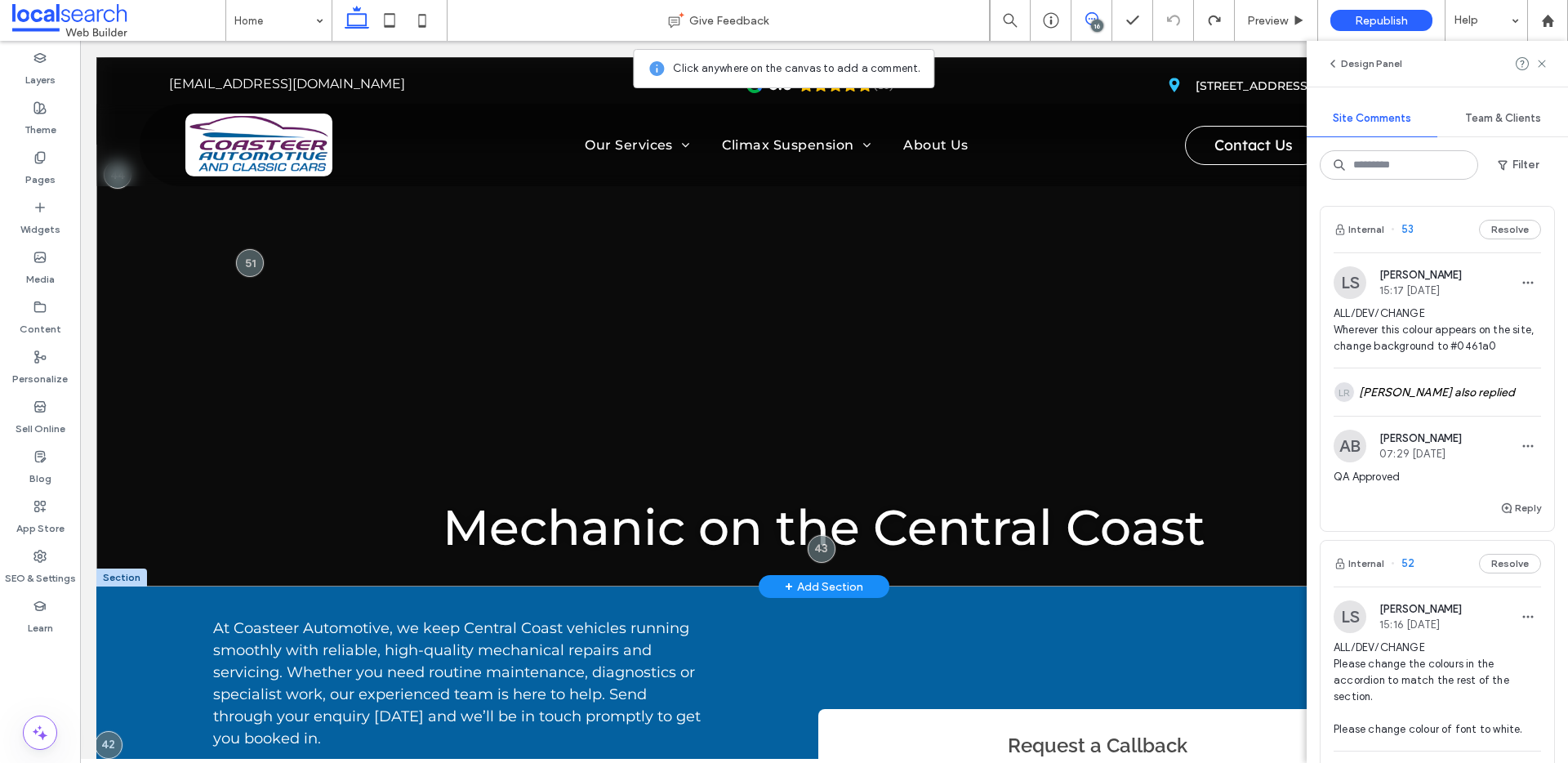
click at [115, 211] on div "Mechanic on the Central Coast" at bounding box center [824, 322] width 1455 height 529
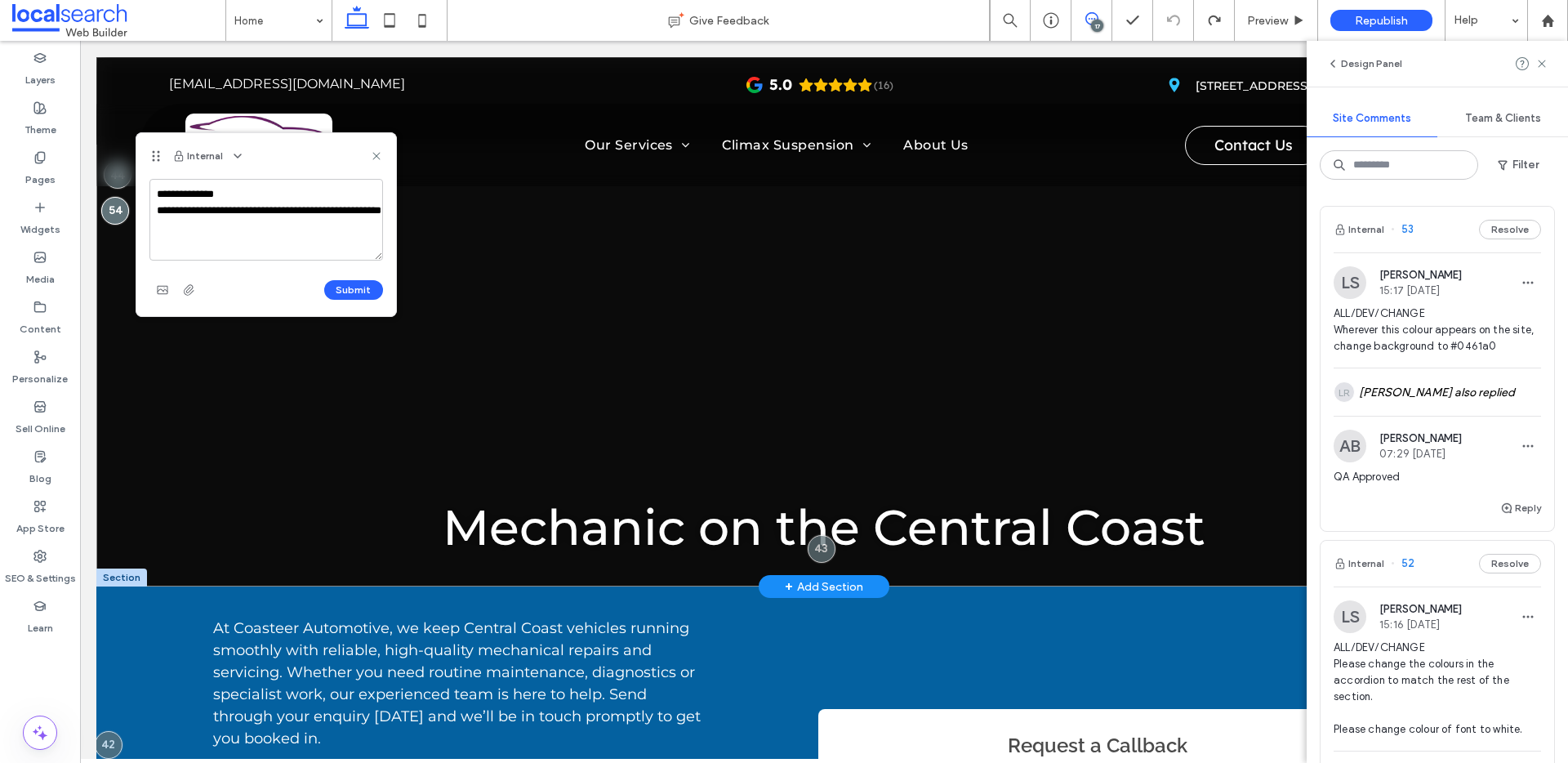
scroll to position [6, 0]
type textarea "**********"
click at [361, 282] on button "Submit" at bounding box center [354, 290] width 59 height 19
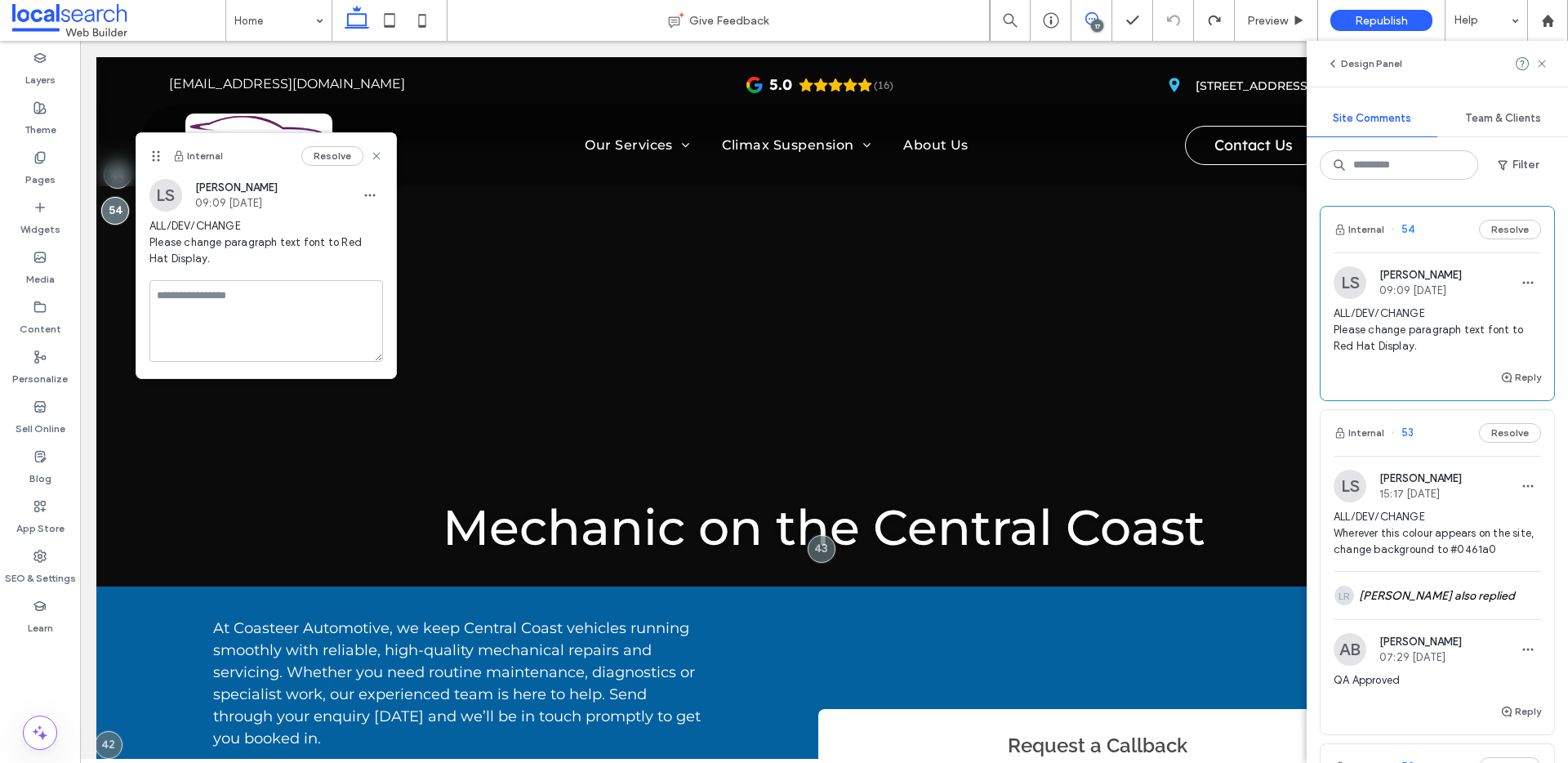
scroll to position [0, 0]
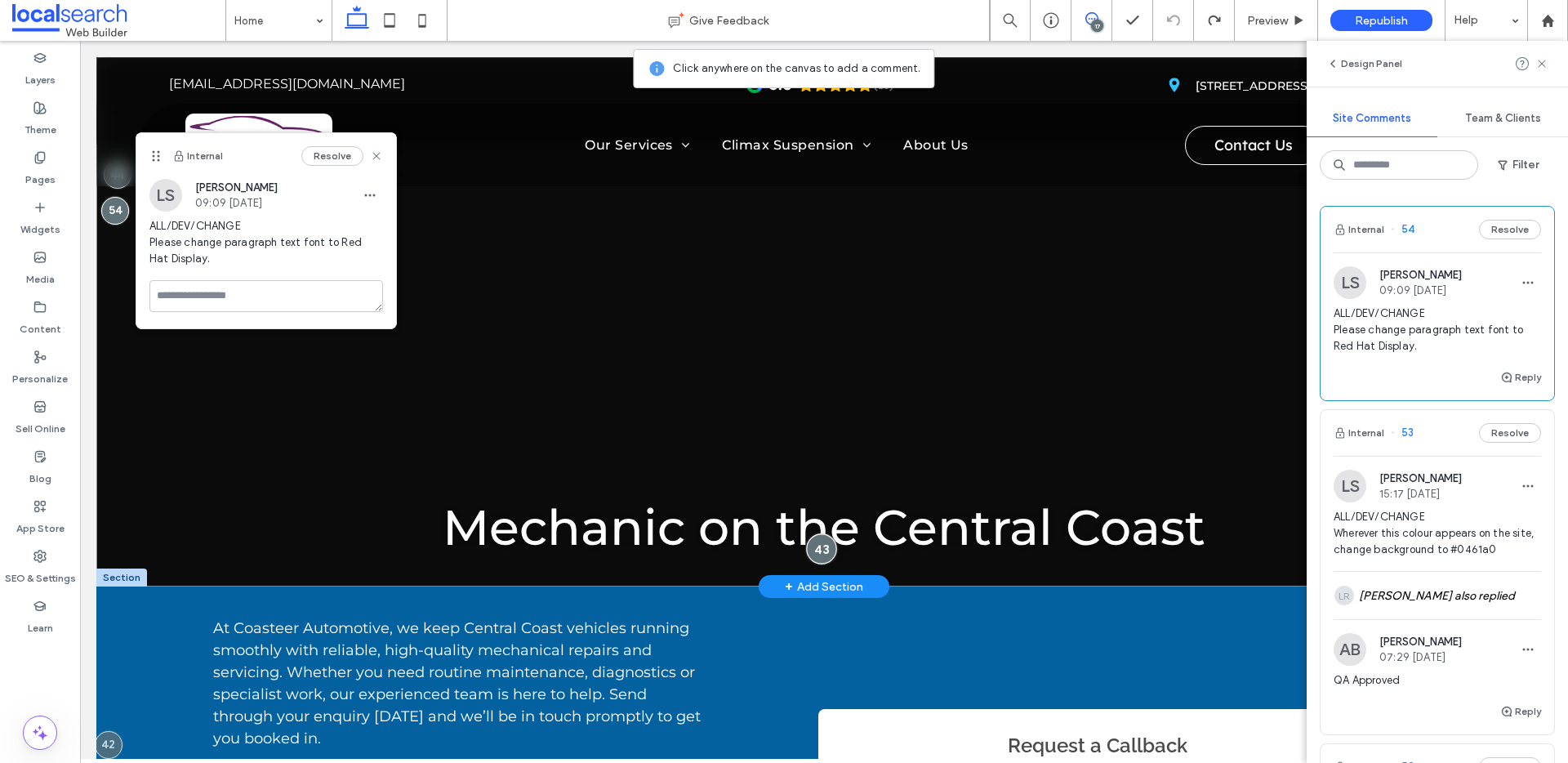
click at [812, 545] on div at bounding box center [820, 548] width 30 height 30
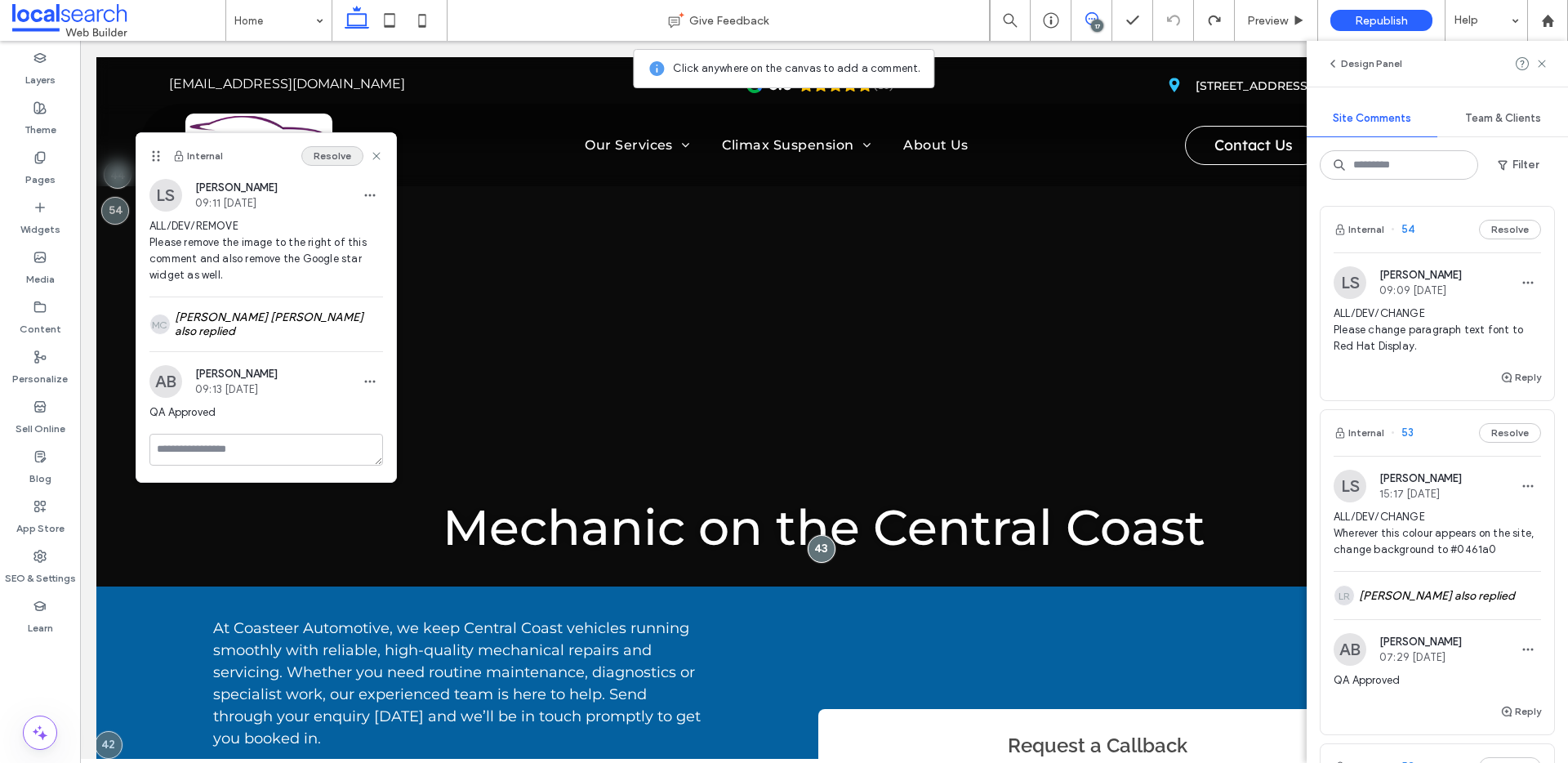
click at [328, 154] on button "Resolve" at bounding box center [332, 155] width 62 height 19
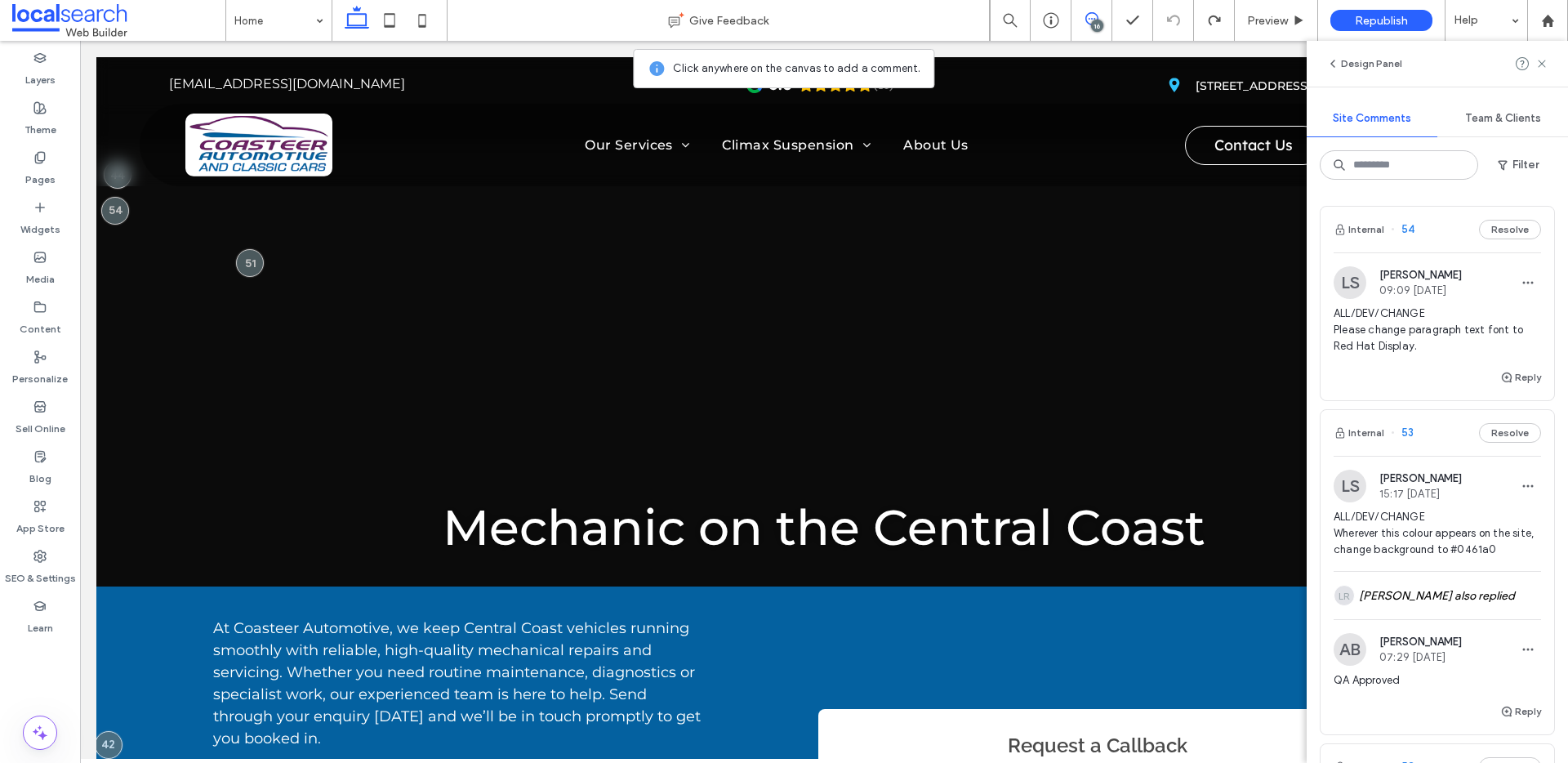
click at [1099, 22] on div "16" at bounding box center [1097, 25] width 13 height 13
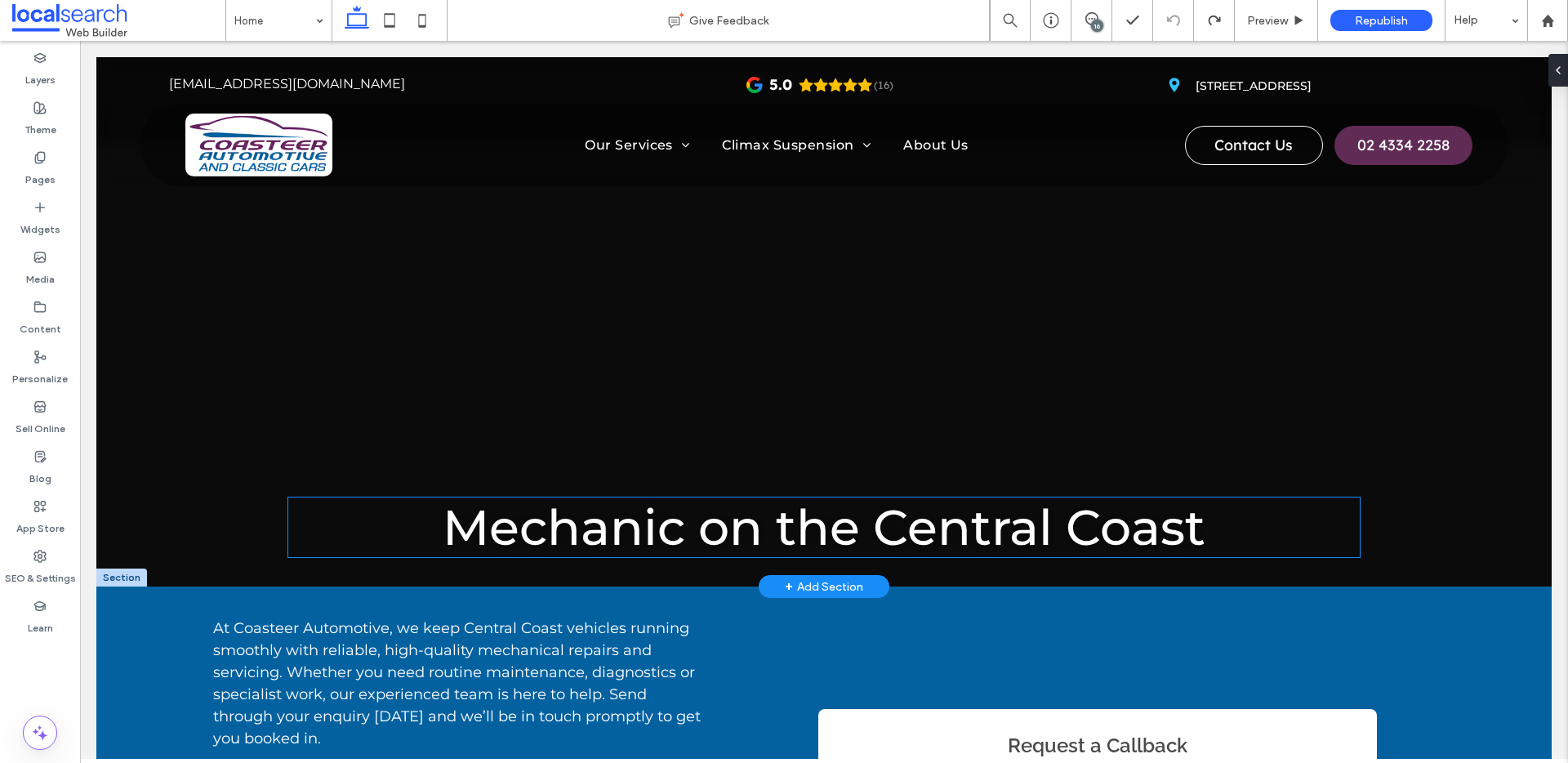
click at [1045, 528] on span "Mechanic on the Central Coast" at bounding box center [824, 527] width 763 height 60
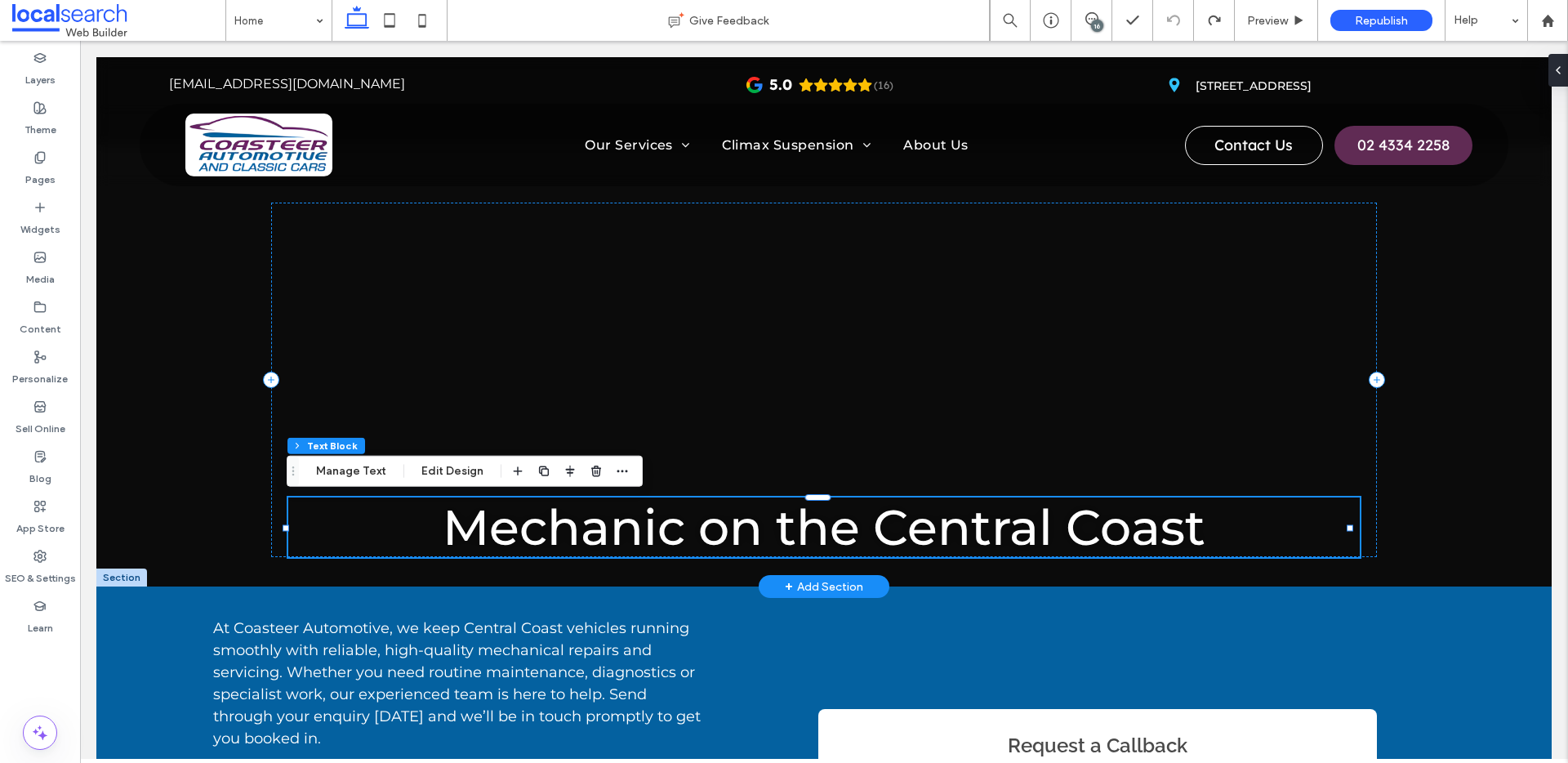
click at [1045, 528] on div "Mechanic on the Central Coast" at bounding box center [823, 527] width 1071 height 60
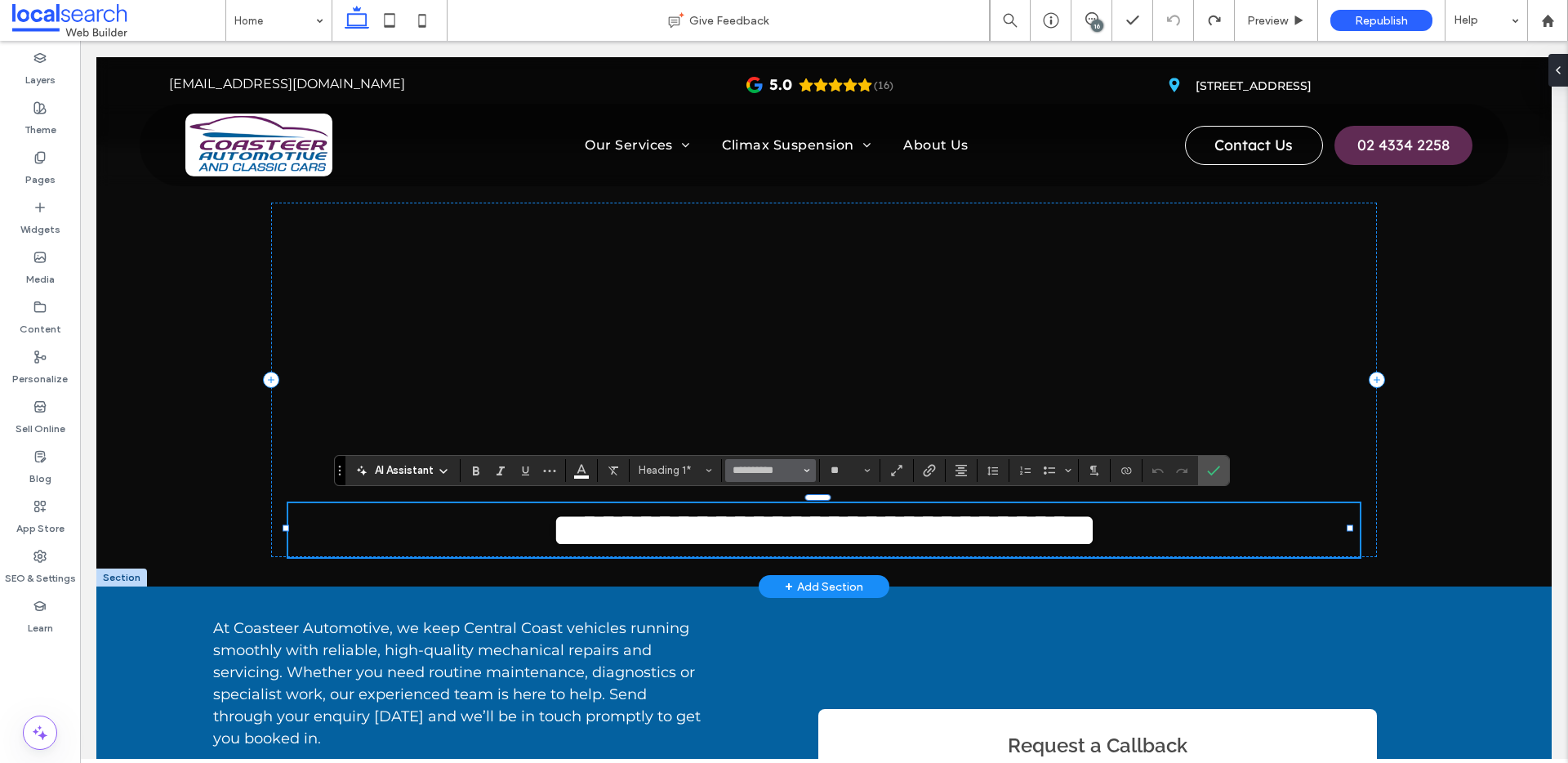
click at [804, 472] on span "Font & Font weight" at bounding box center [807, 470] width 7 height 21
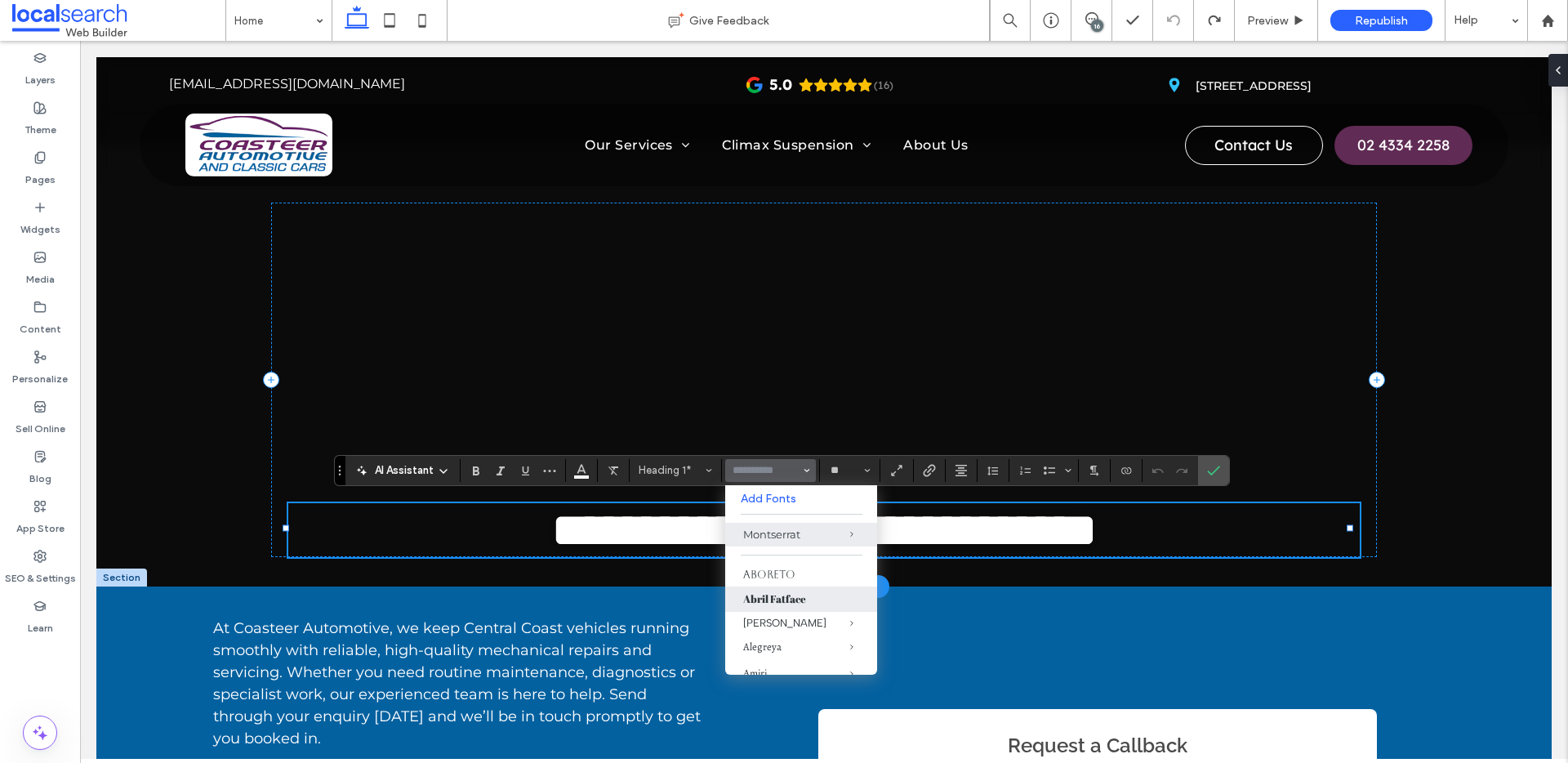
scroll to position [34, 0]
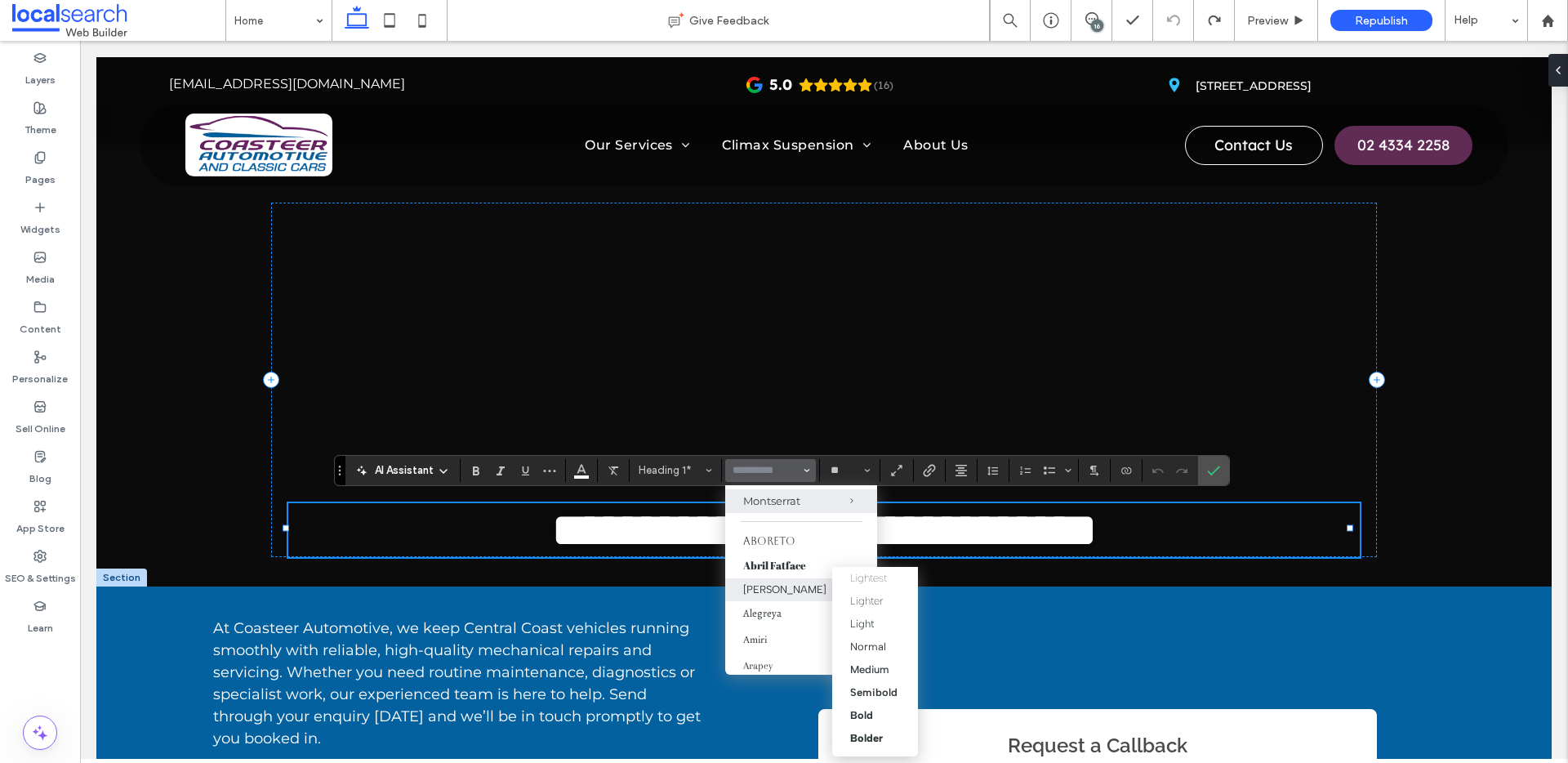
click at [769, 586] on div "Albert Sans" at bounding box center [801, 589] width 116 height 13
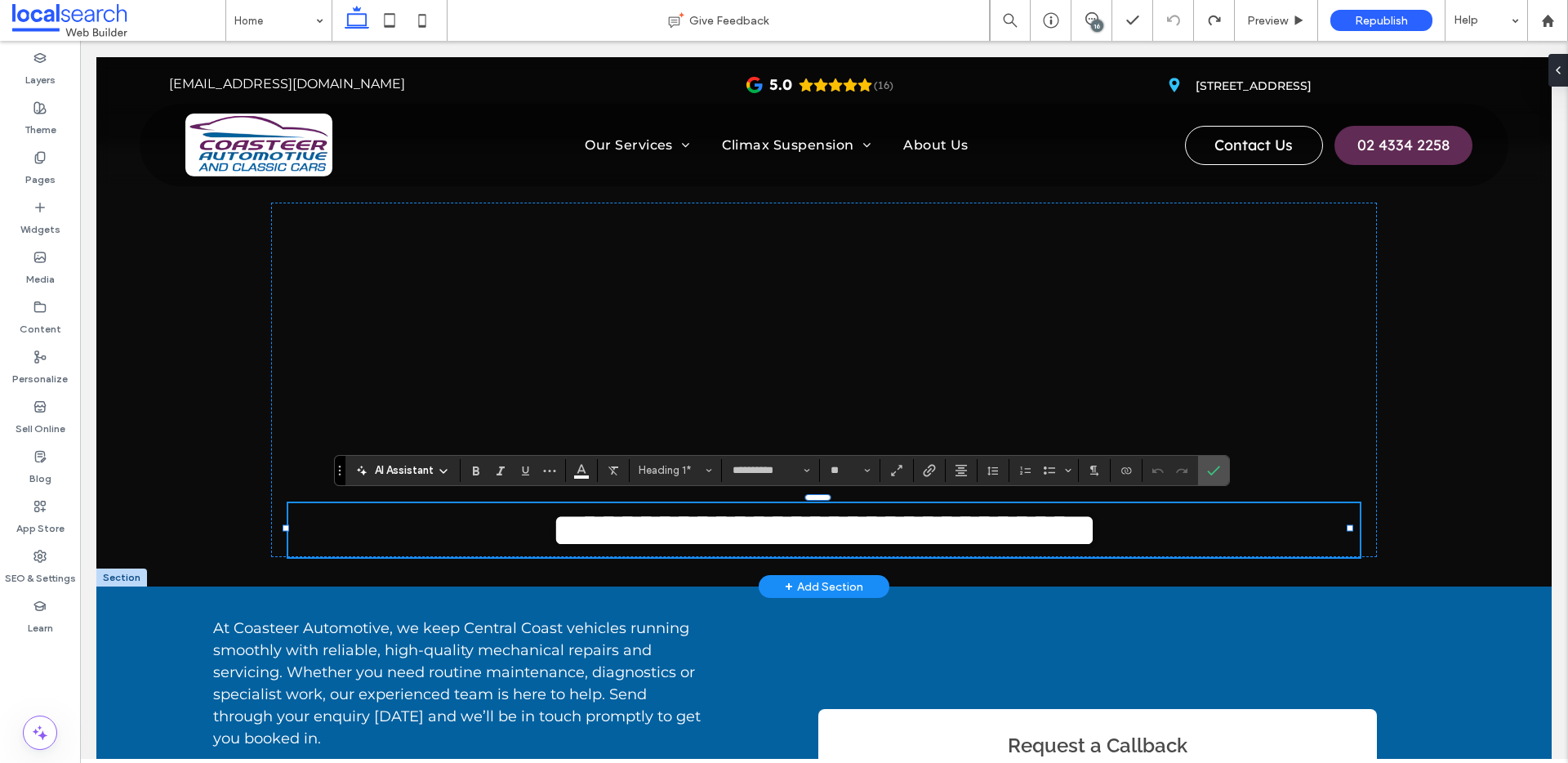
type input "**********"
click at [810, 464] on span "Font & Font weight" at bounding box center [807, 470] width 7 height 21
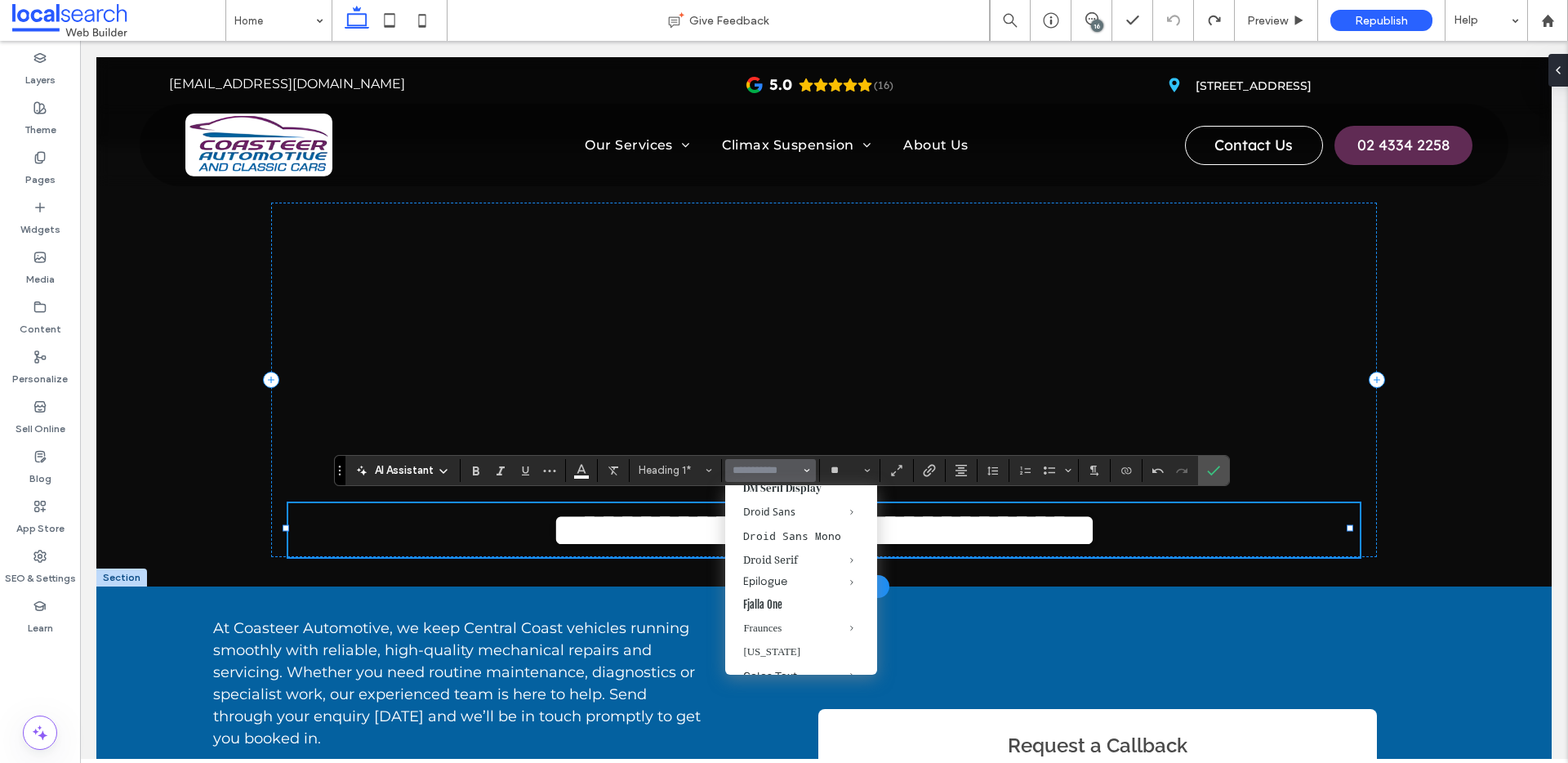
scroll to position [450, 0]
click at [766, 537] on div "Epilogue" at bounding box center [801, 531] width 116 height 11
type input "********"
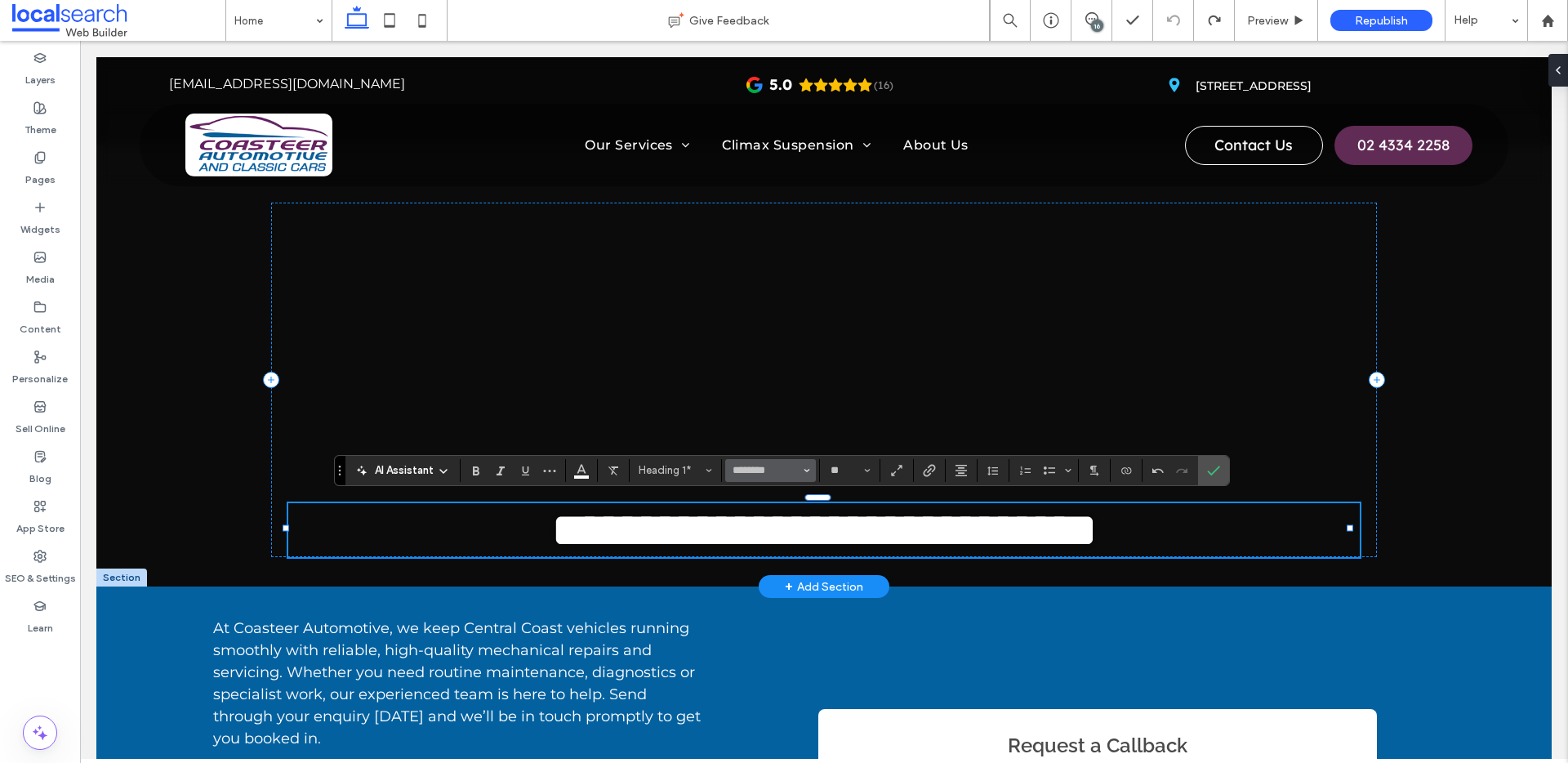
click at [808, 467] on icon "Font & Font weight" at bounding box center [807, 470] width 7 height 7
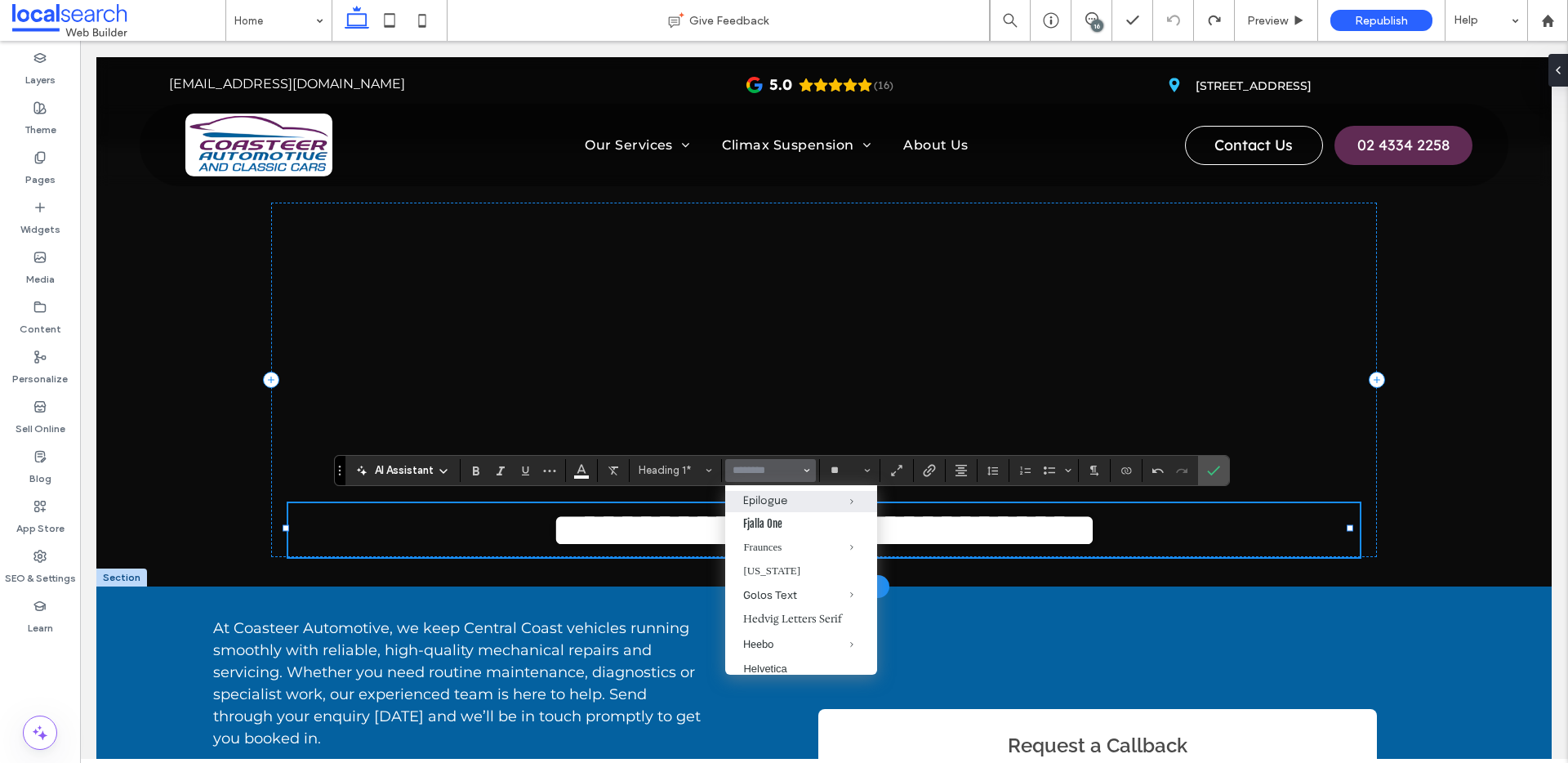
scroll to position [549, 0]
click at [768, 531] on div "Golos Text" at bounding box center [801, 525] width 116 height 14
type input "**********"
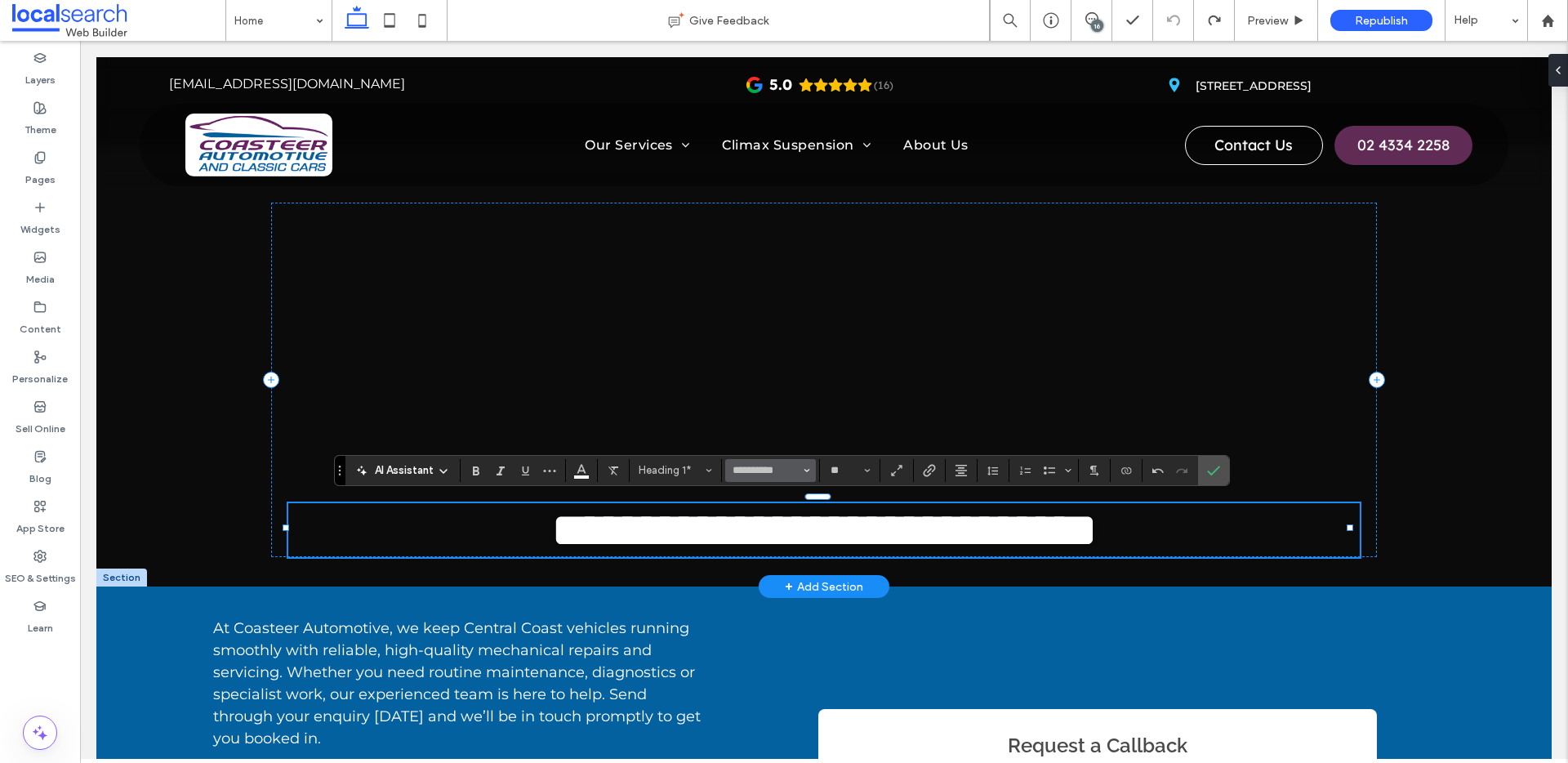
click at [805, 472] on icon "Font & Font weight" at bounding box center [807, 470] width 7 height 7
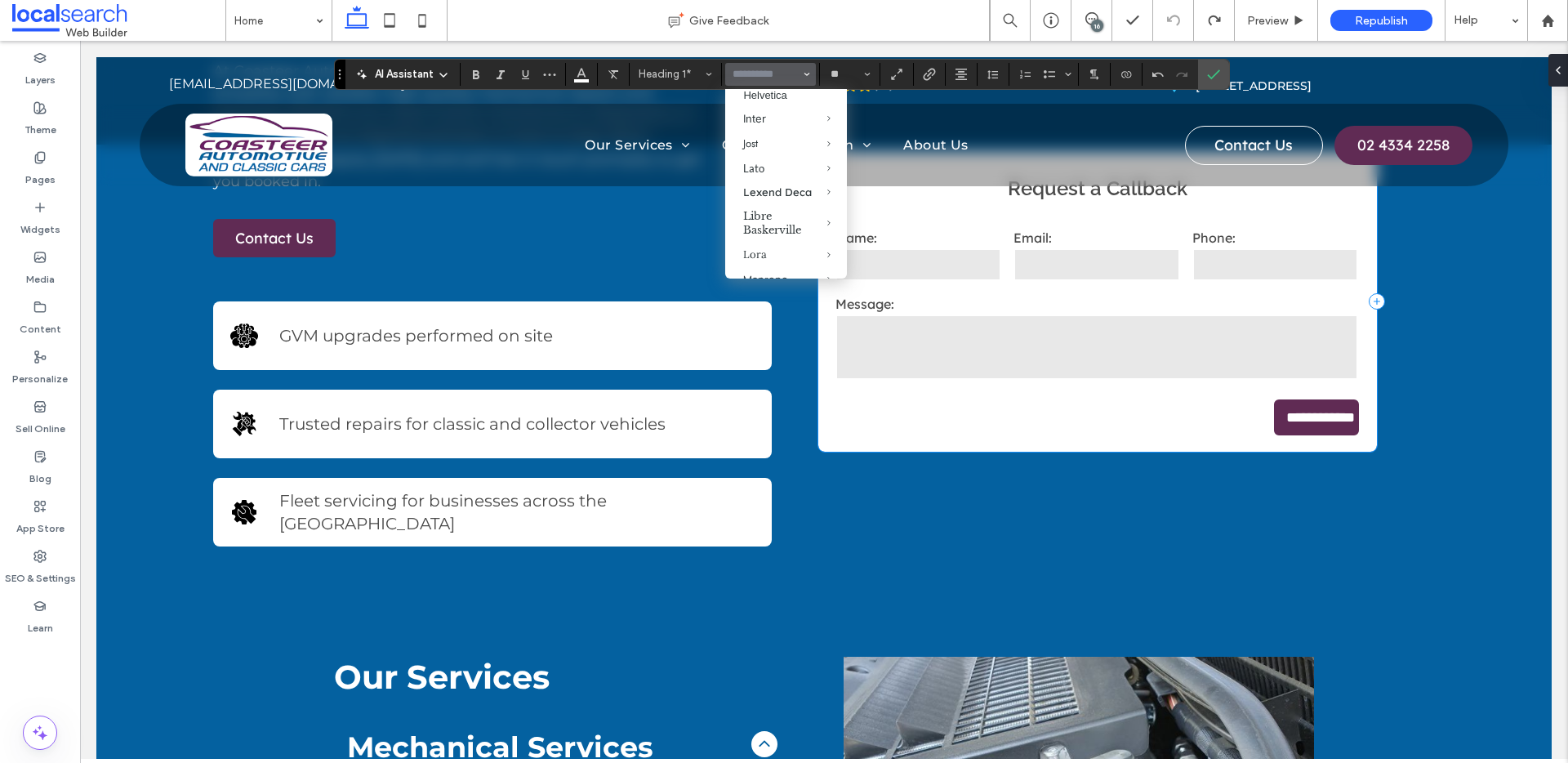
scroll to position [0, 0]
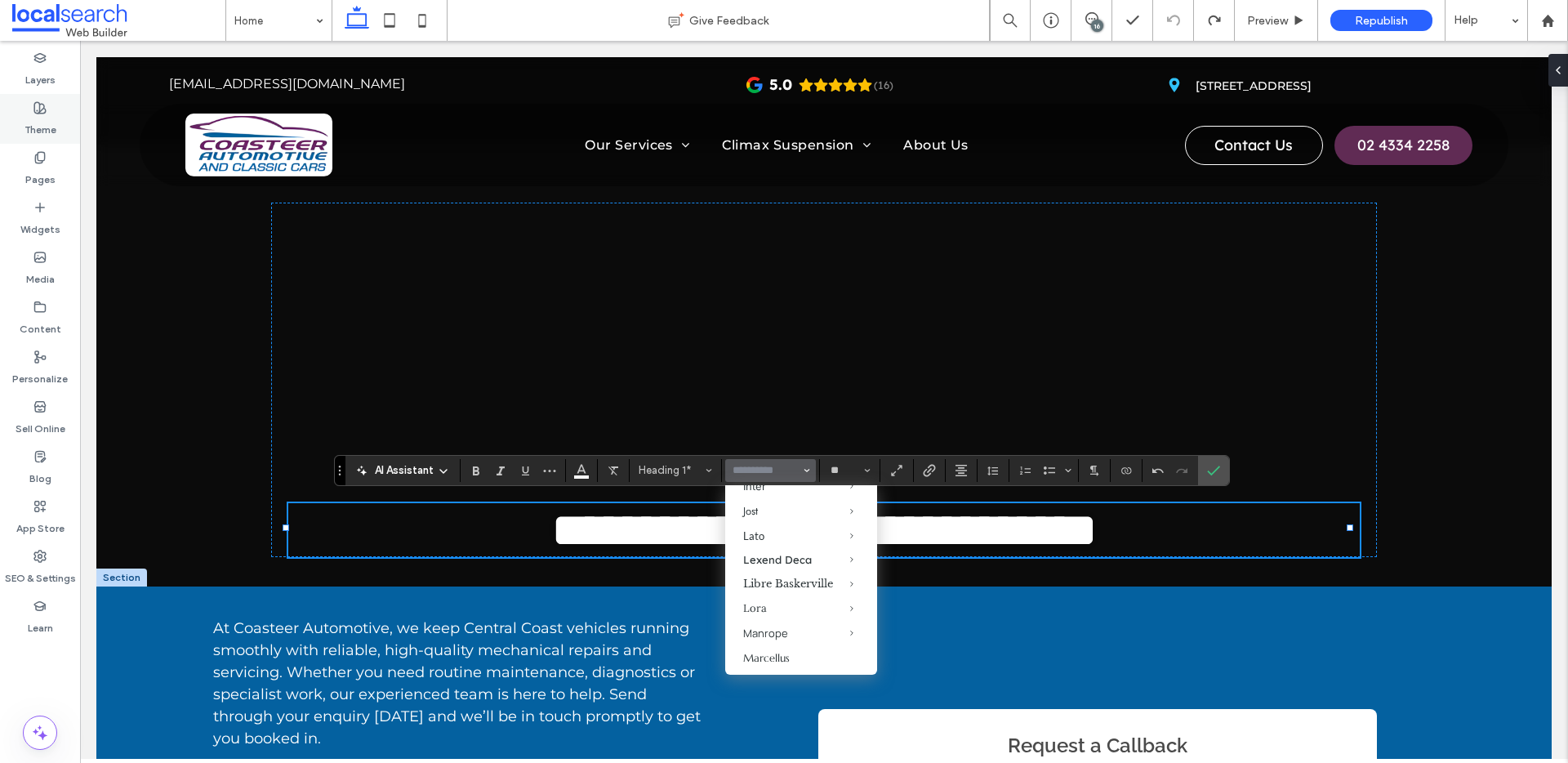
click at [36, 117] on label "Theme" at bounding box center [40, 126] width 32 height 23
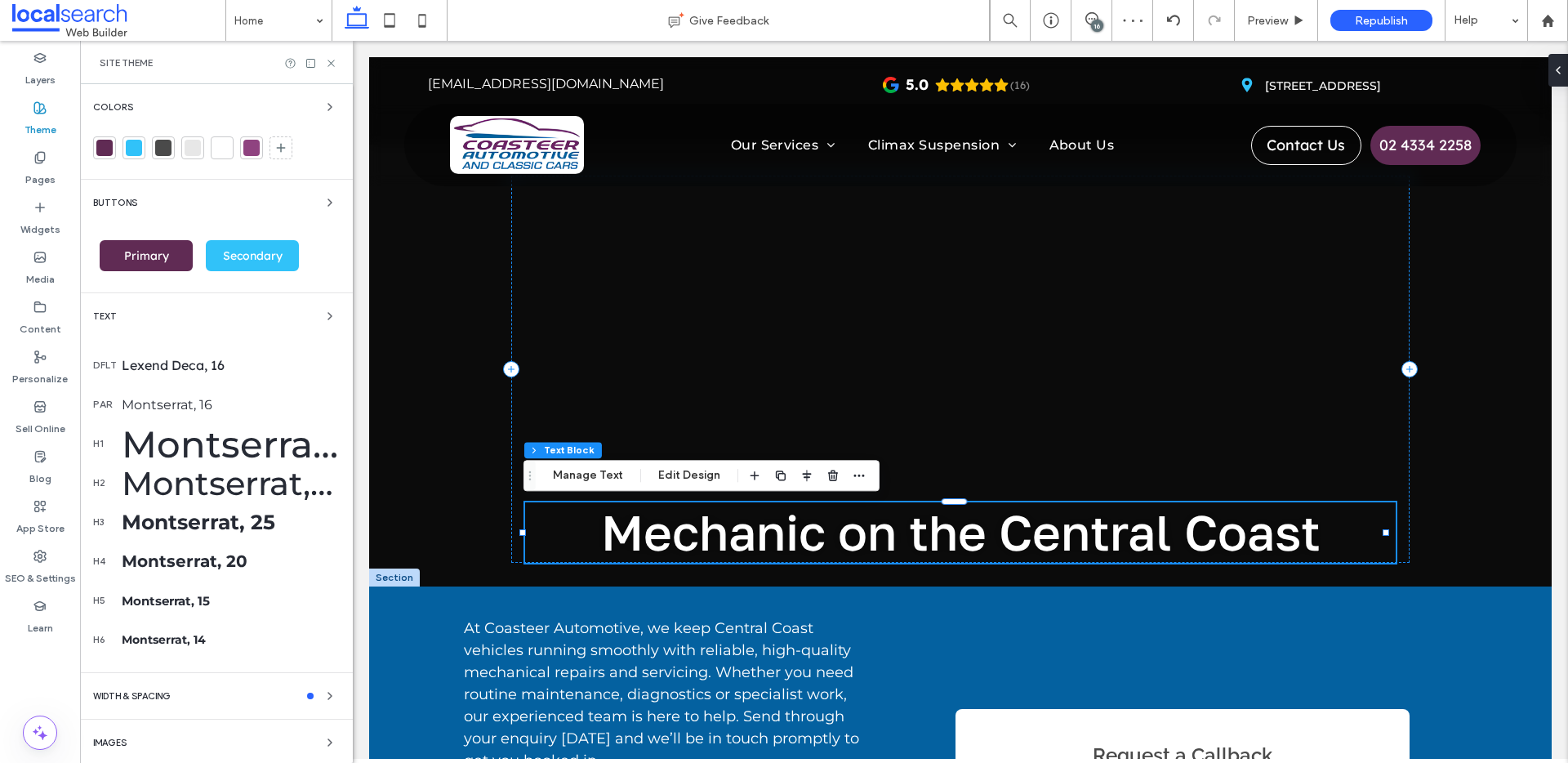
click at [814, 536] on span "Mechanic on the Central Coast" at bounding box center [960, 531] width 720 height 59
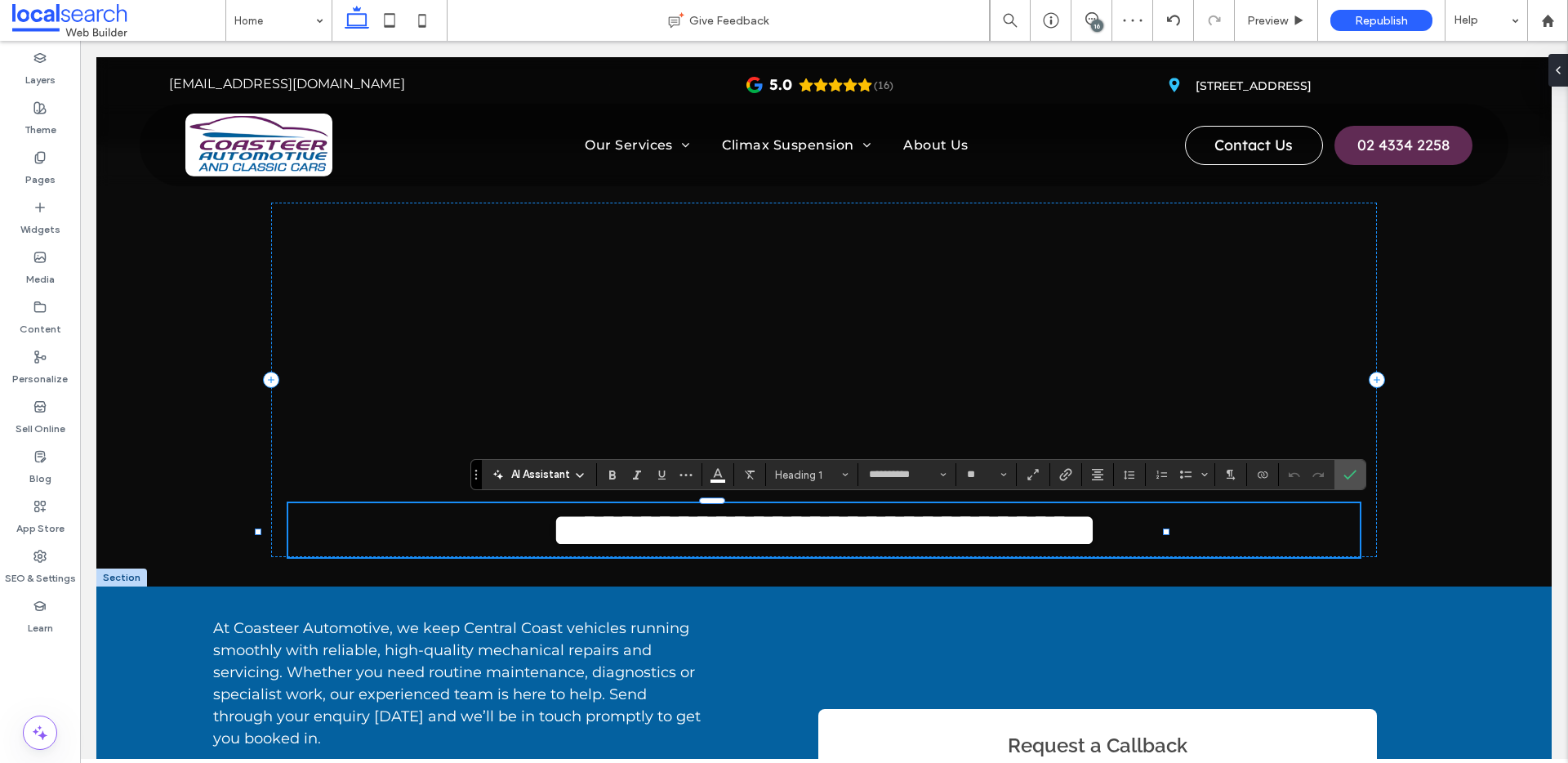
click at [699, 536] on span "**********" at bounding box center [825, 529] width 547 height 49
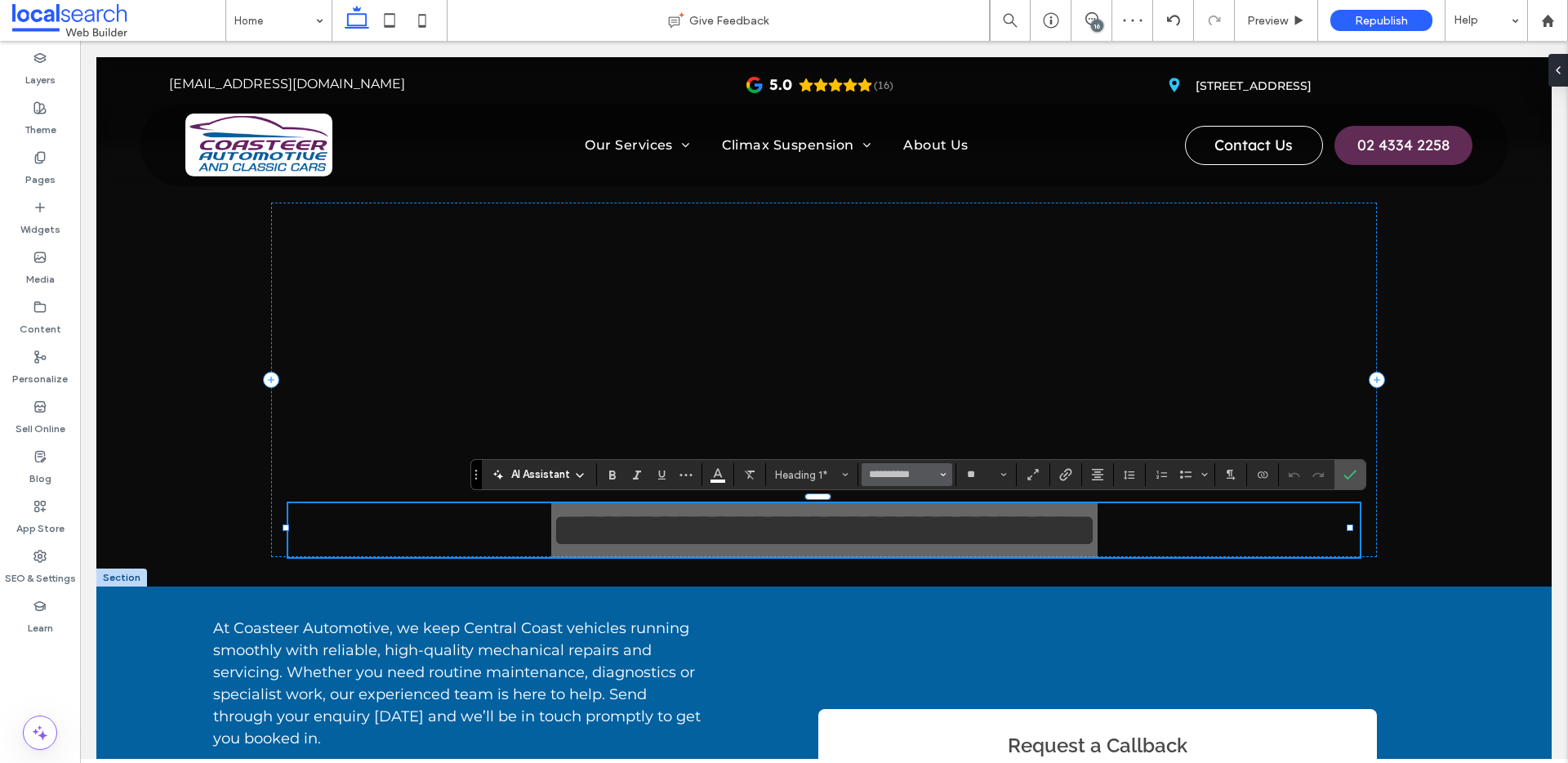
click at [937, 476] on button "**********" at bounding box center [906, 474] width 90 height 23
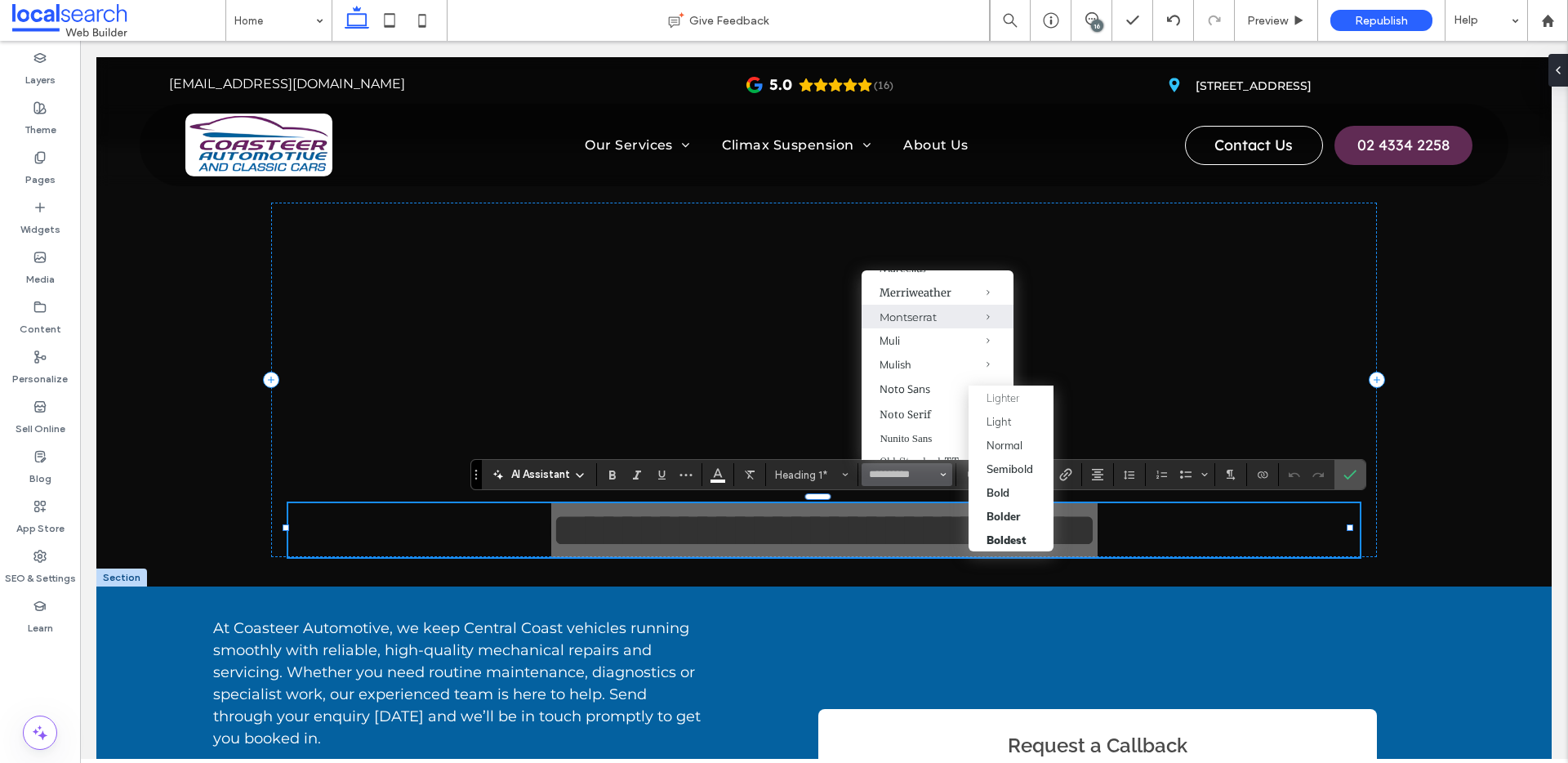
scroll to position [849, 0]
click at [910, 337] on div "Montserrat" at bounding box center [937, 331] width 116 height 14
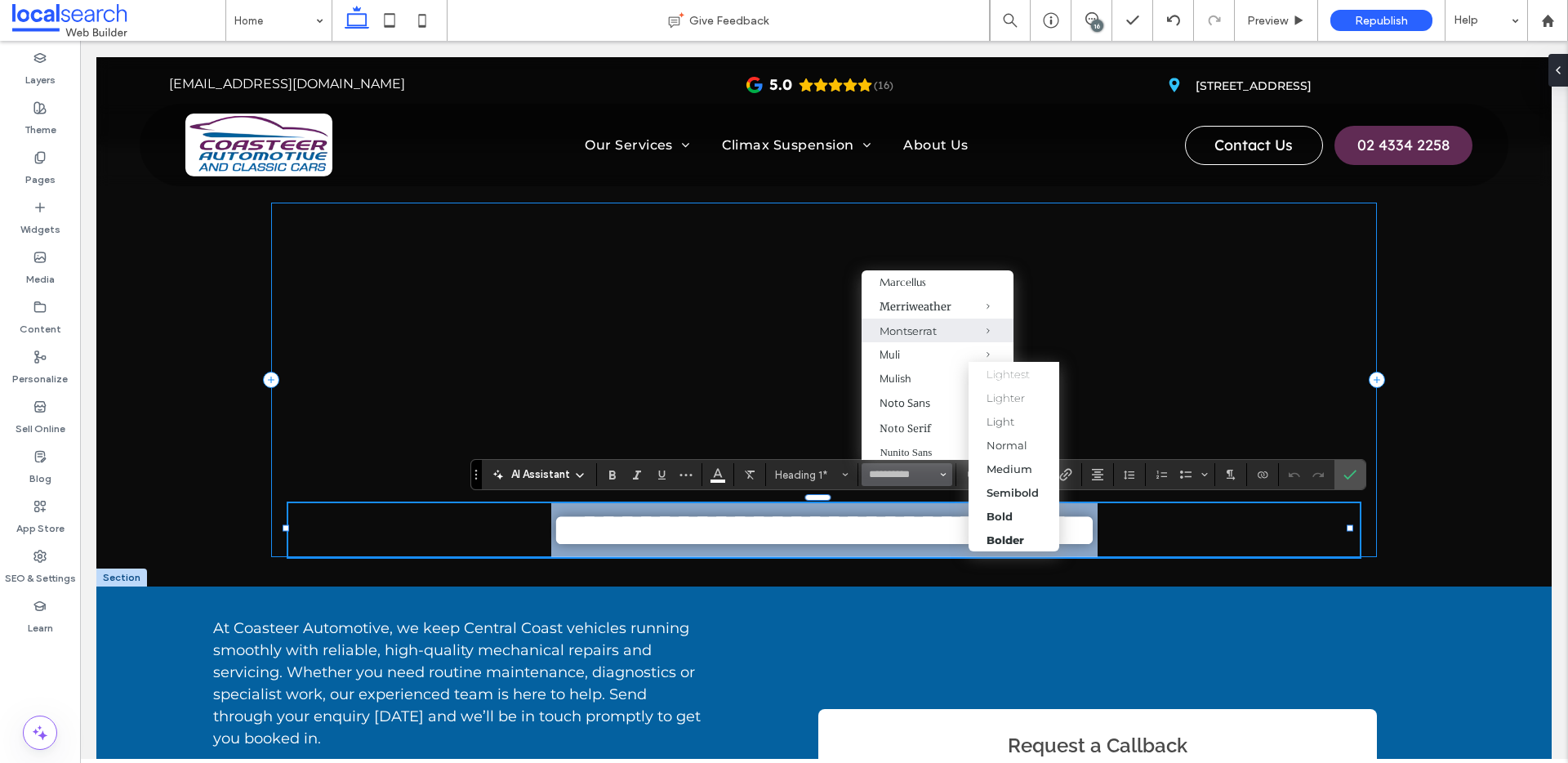
type input "**********"
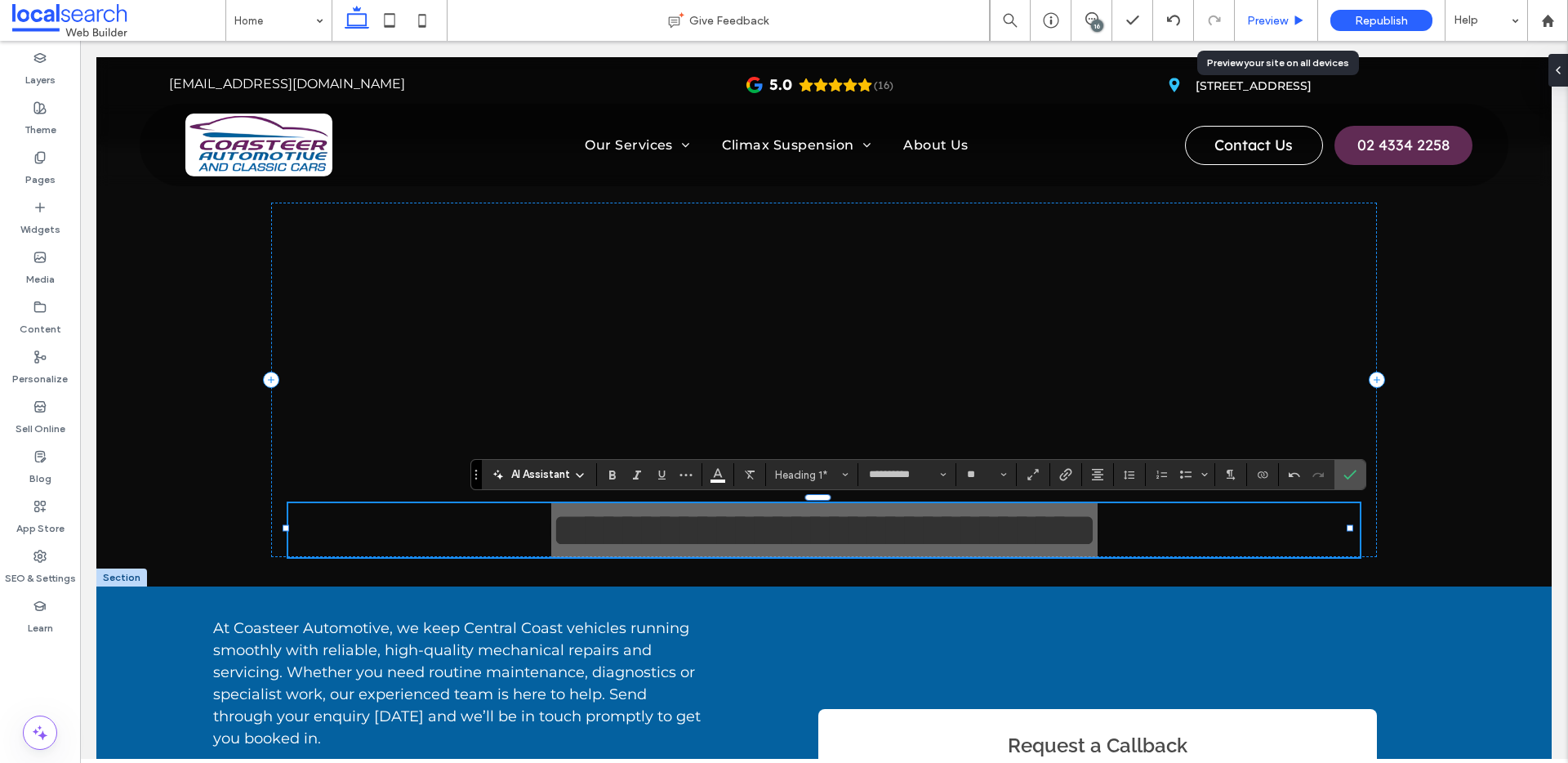
click at [1200, 29] on div "Preview" at bounding box center [1276, 20] width 83 height 41
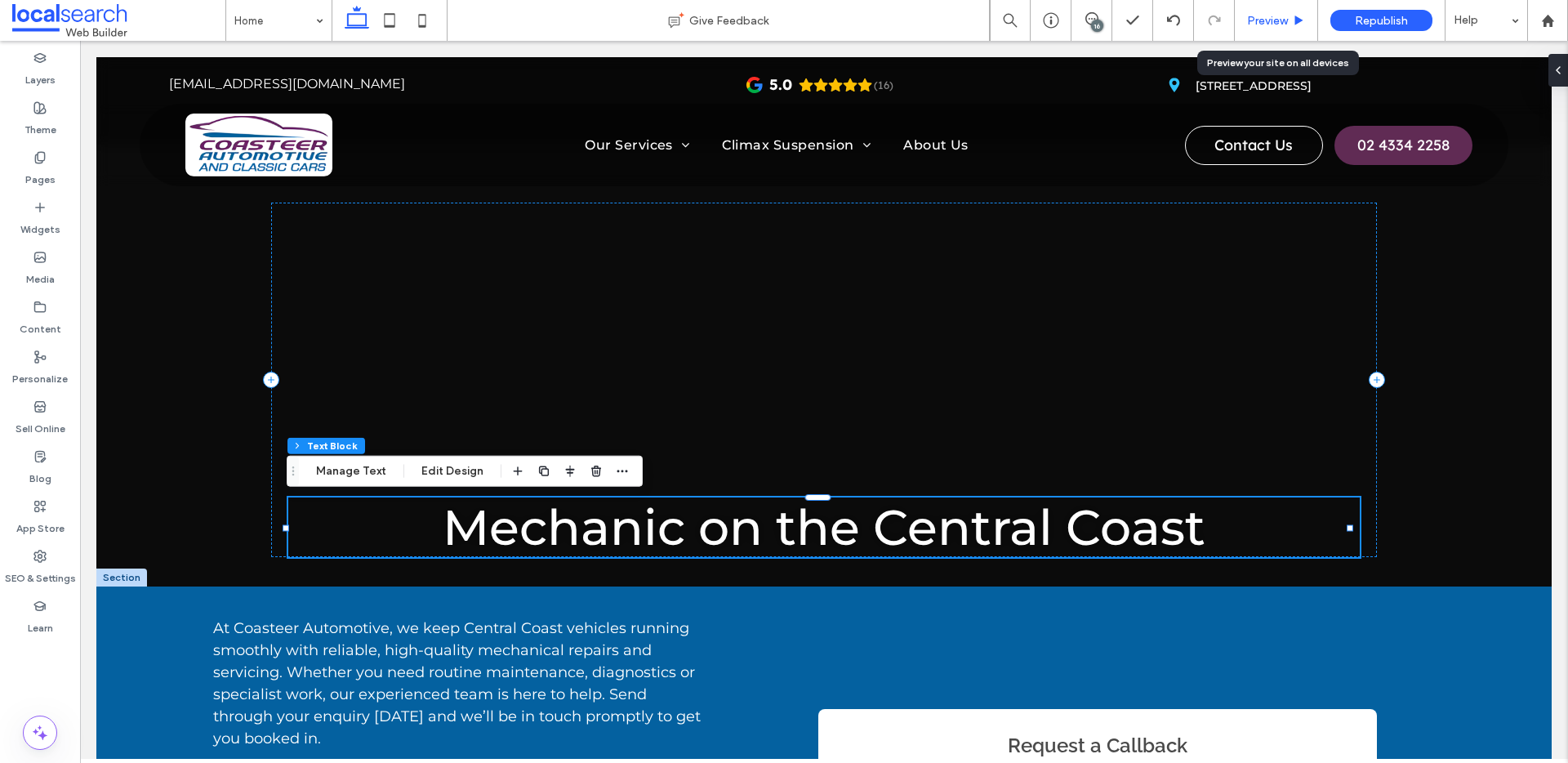
click at [1200, 18] on span "Preview" at bounding box center [1268, 20] width 41 height 14
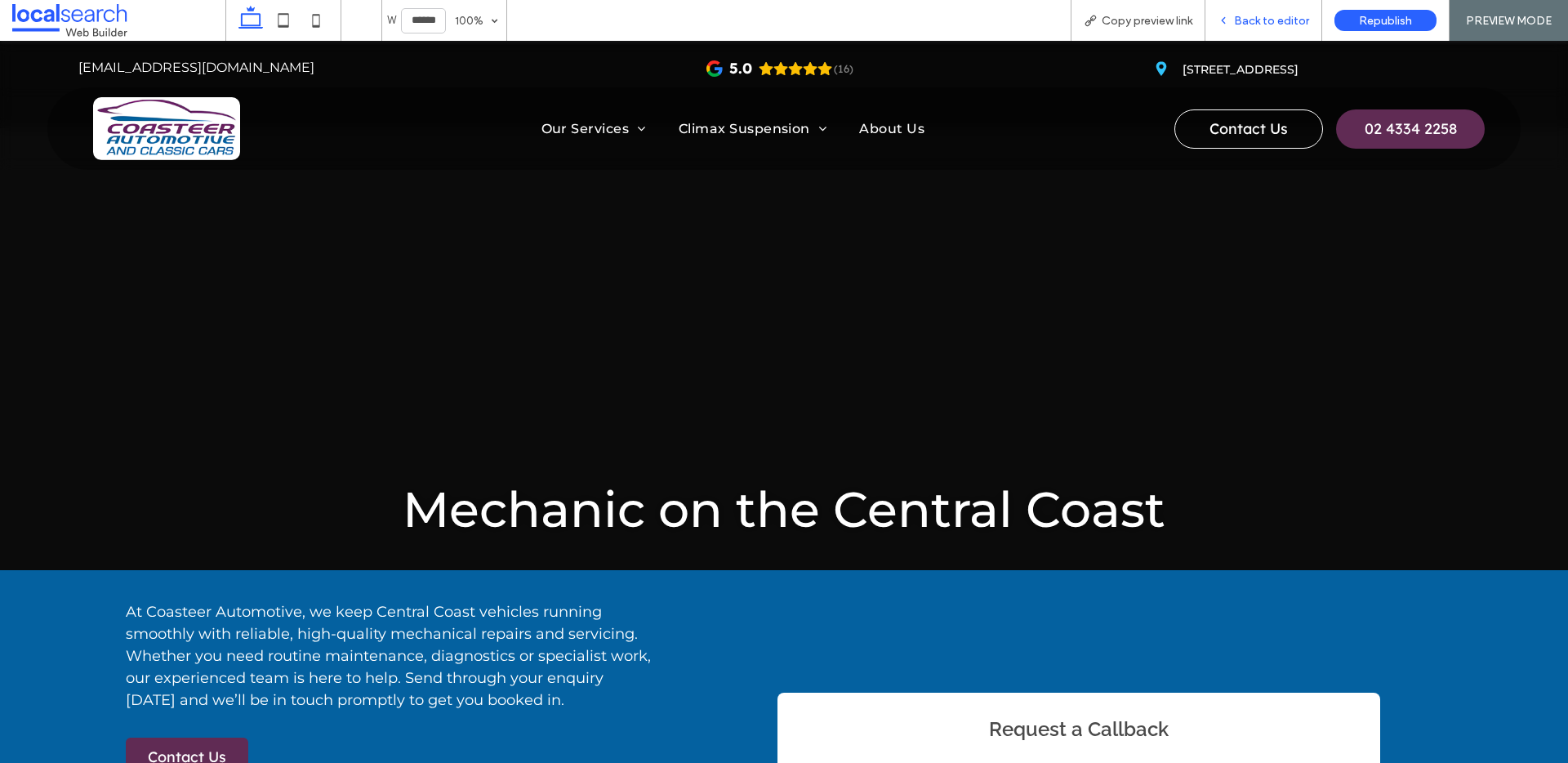
click at [1200, 22] on span "Back to editor" at bounding box center [1271, 20] width 75 height 14
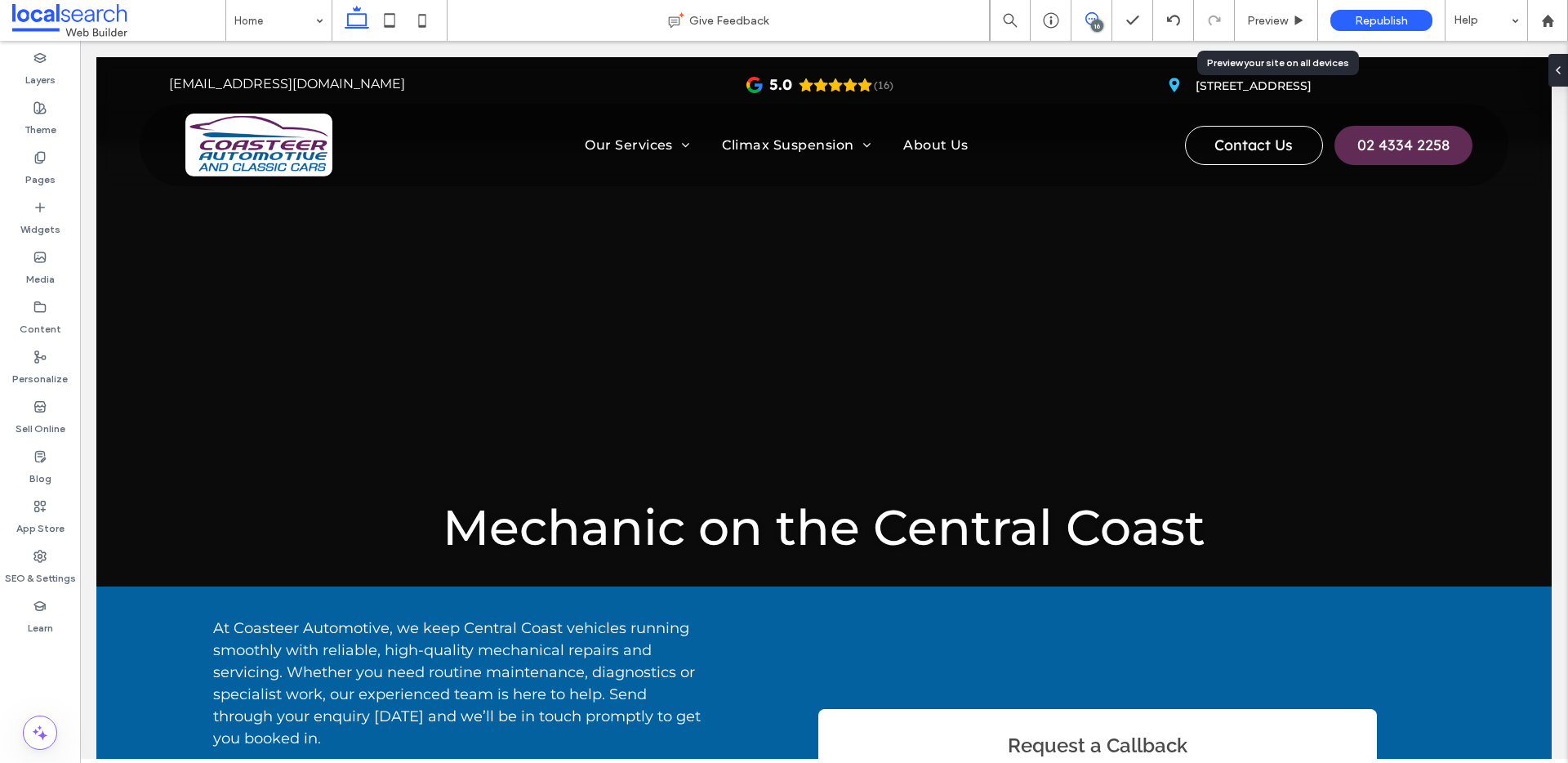
click at [1091, 20] on icon at bounding box center [1092, 19] width 14 height 14
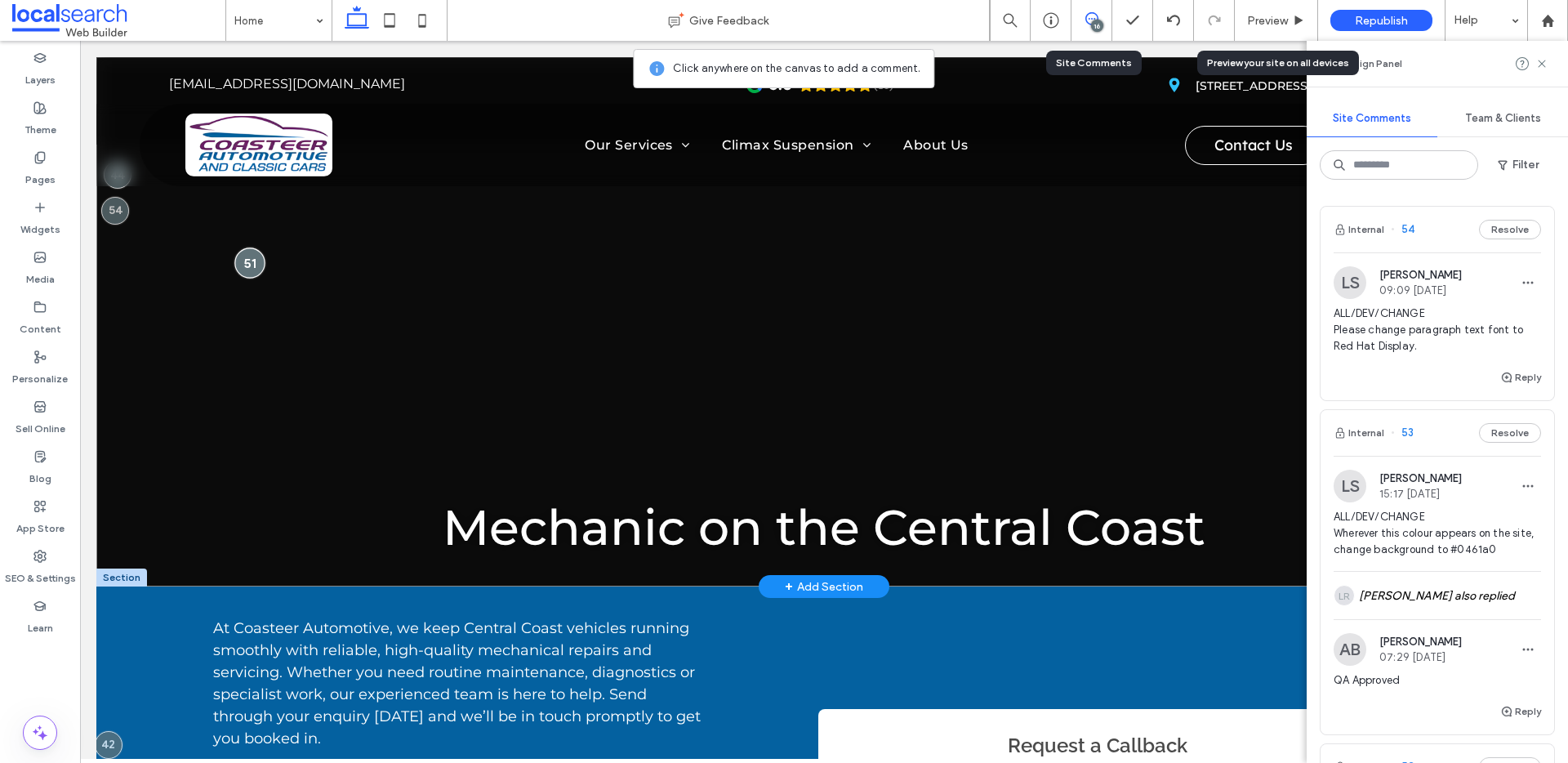
click at [236, 260] on div at bounding box center [249, 263] width 30 height 30
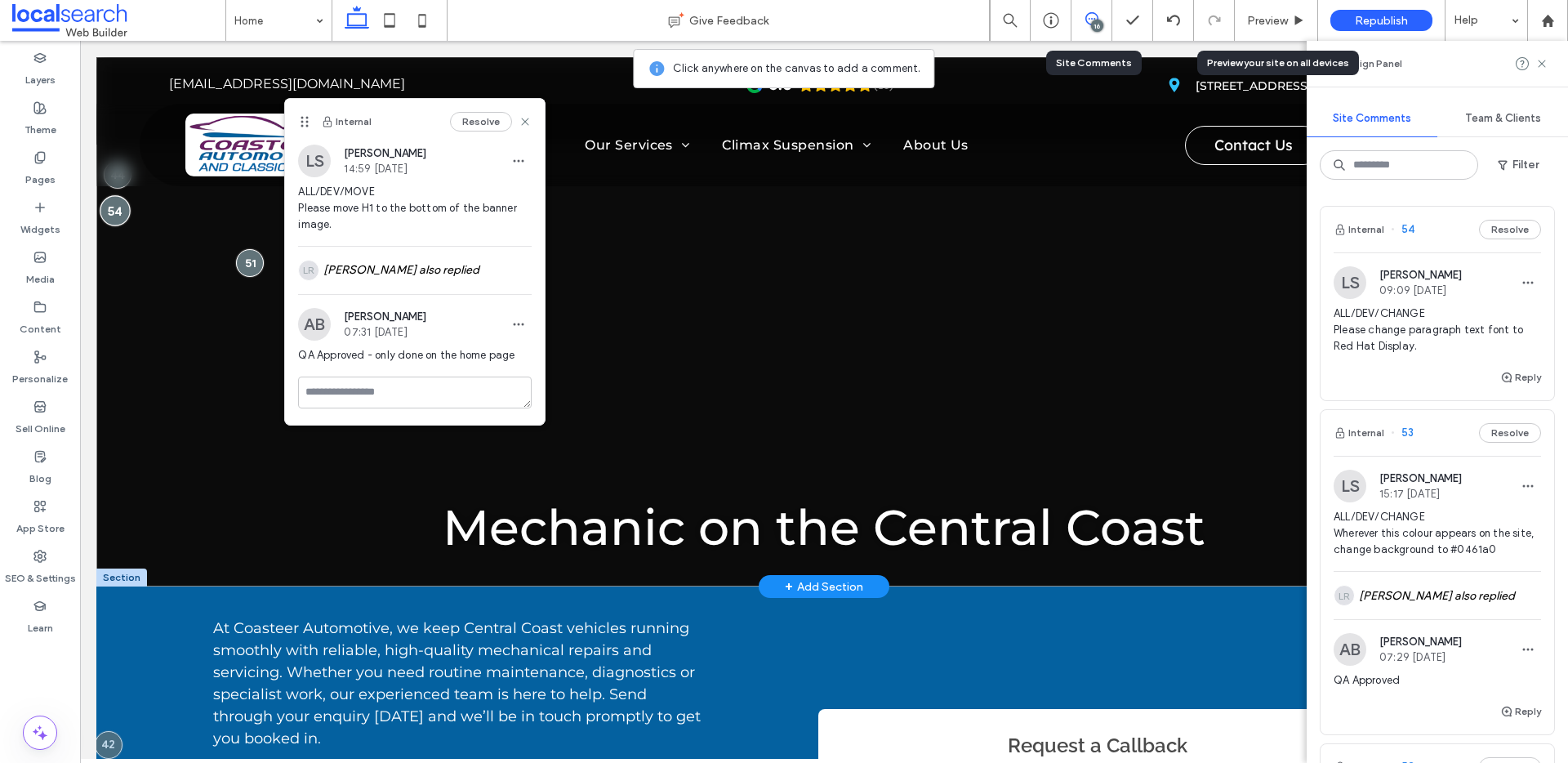
click at [116, 209] on div at bounding box center [114, 210] width 30 height 30
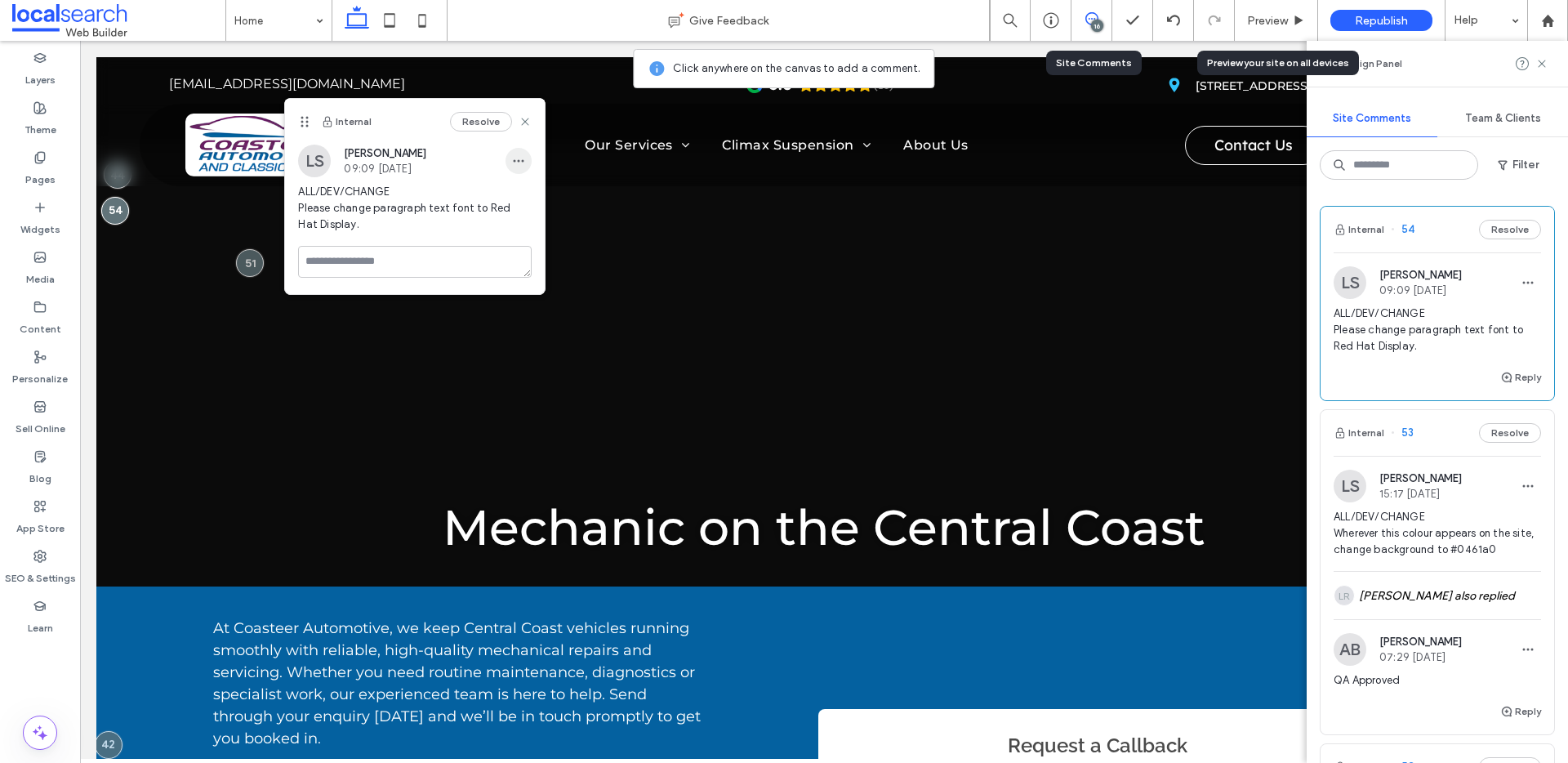
click at [524, 155] on icon "button" at bounding box center [519, 161] width 14 height 14
click at [536, 193] on div "Edit" at bounding box center [579, 203] width 145 height 31
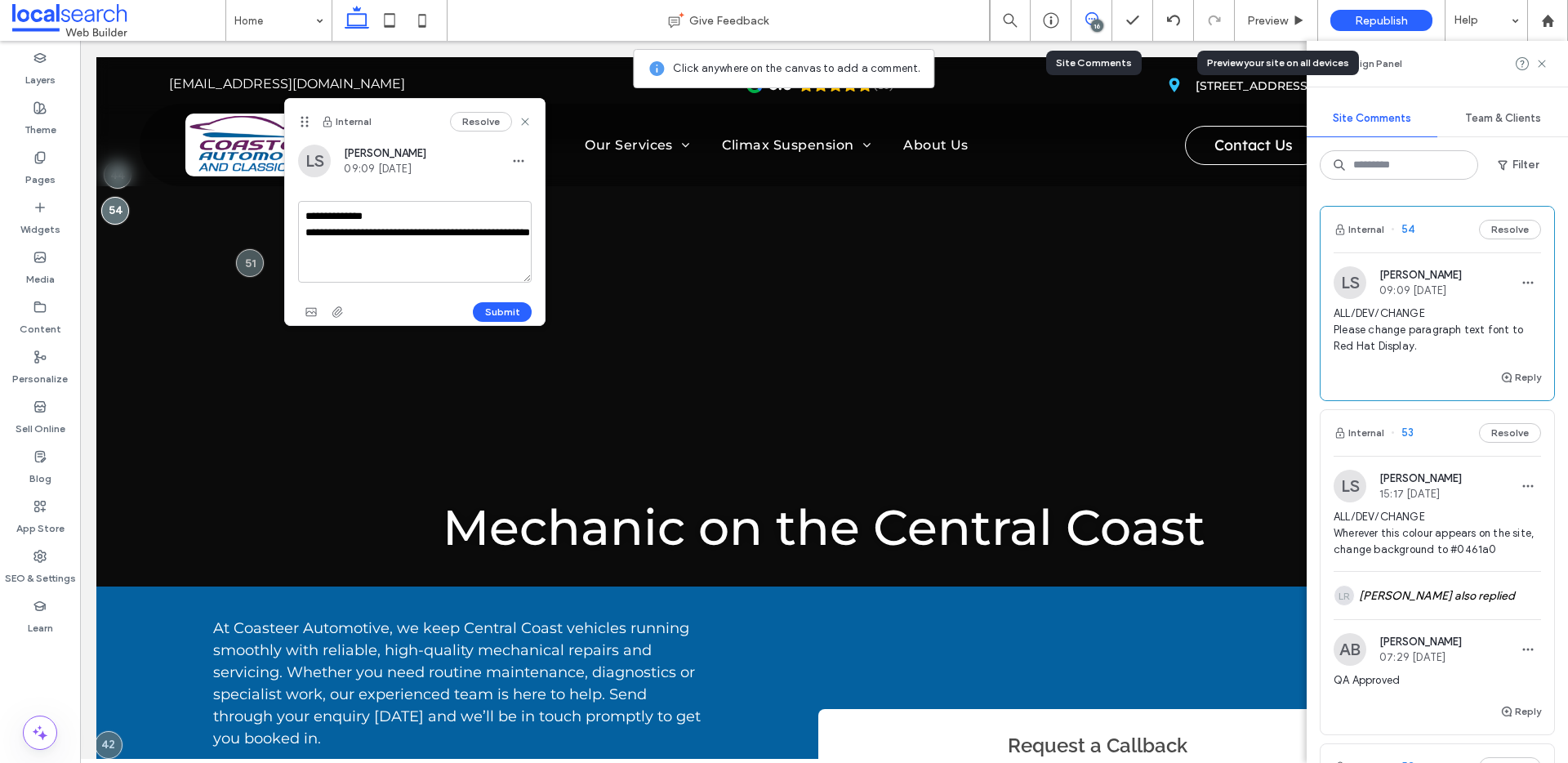
click at [325, 253] on textarea "**********" at bounding box center [415, 241] width 234 height 82
type textarea "**********"
click at [510, 312] on button "Submit" at bounding box center [501, 312] width 59 height 19
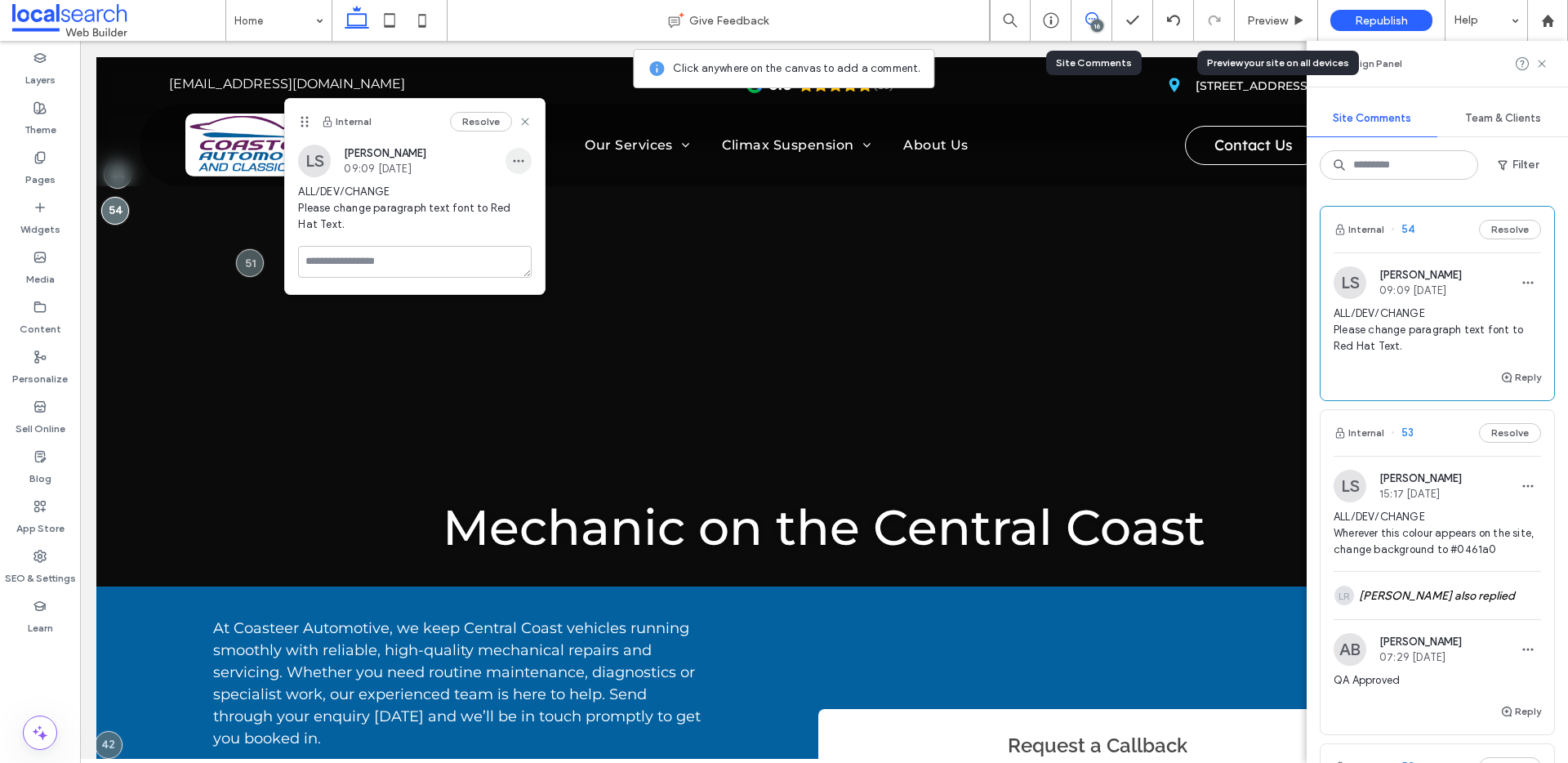
click at [530, 170] on span "button" at bounding box center [518, 160] width 26 height 26
click at [527, 198] on span "Edit" at bounding box center [530, 203] width 21 height 16
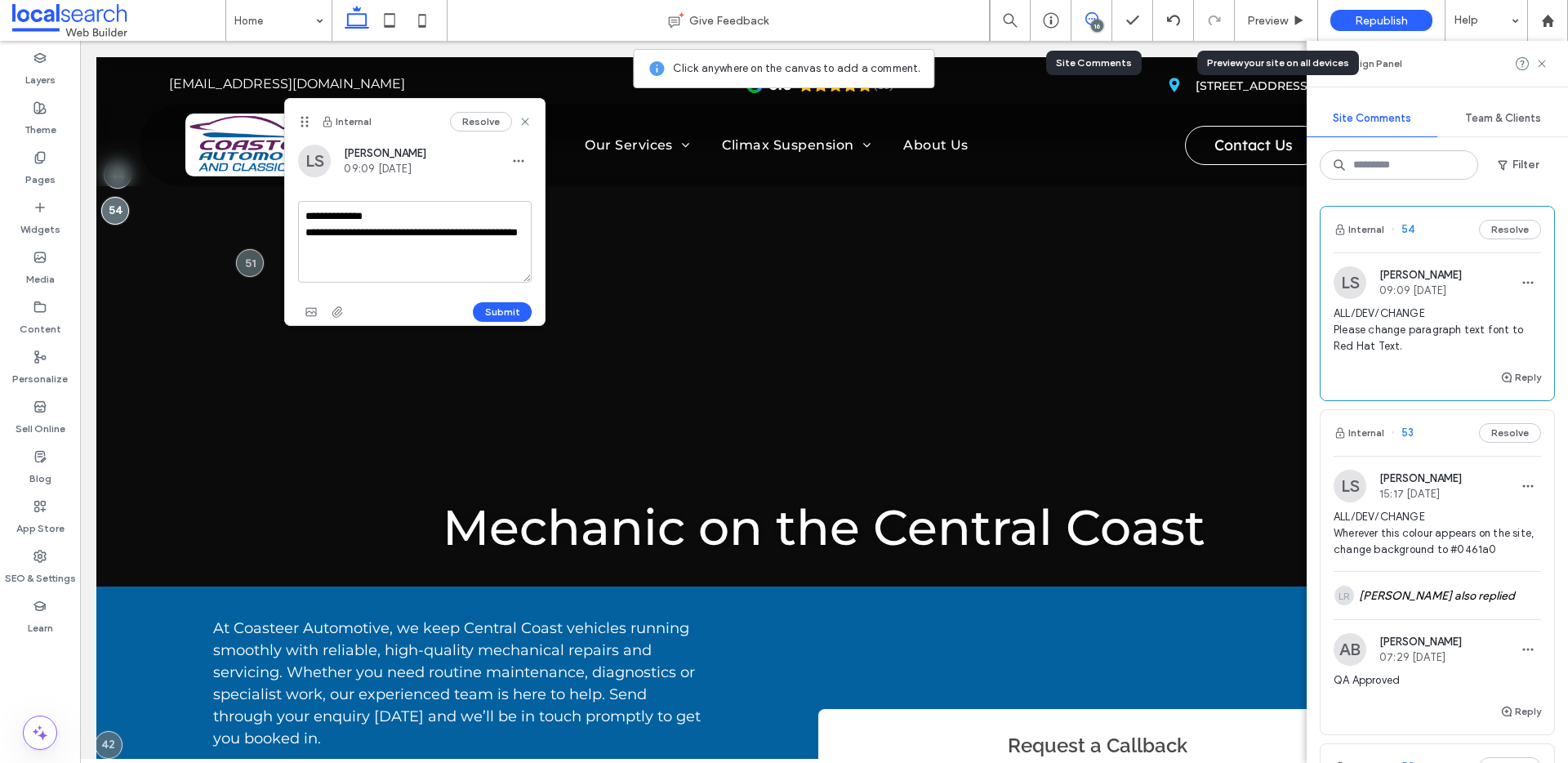
click at [379, 259] on textarea "**********" at bounding box center [415, 241] width 234 height 82
type textarea "**********"
click at [518, 310] on button "Submit" at bounding box center [501, 312] width 59 height 19
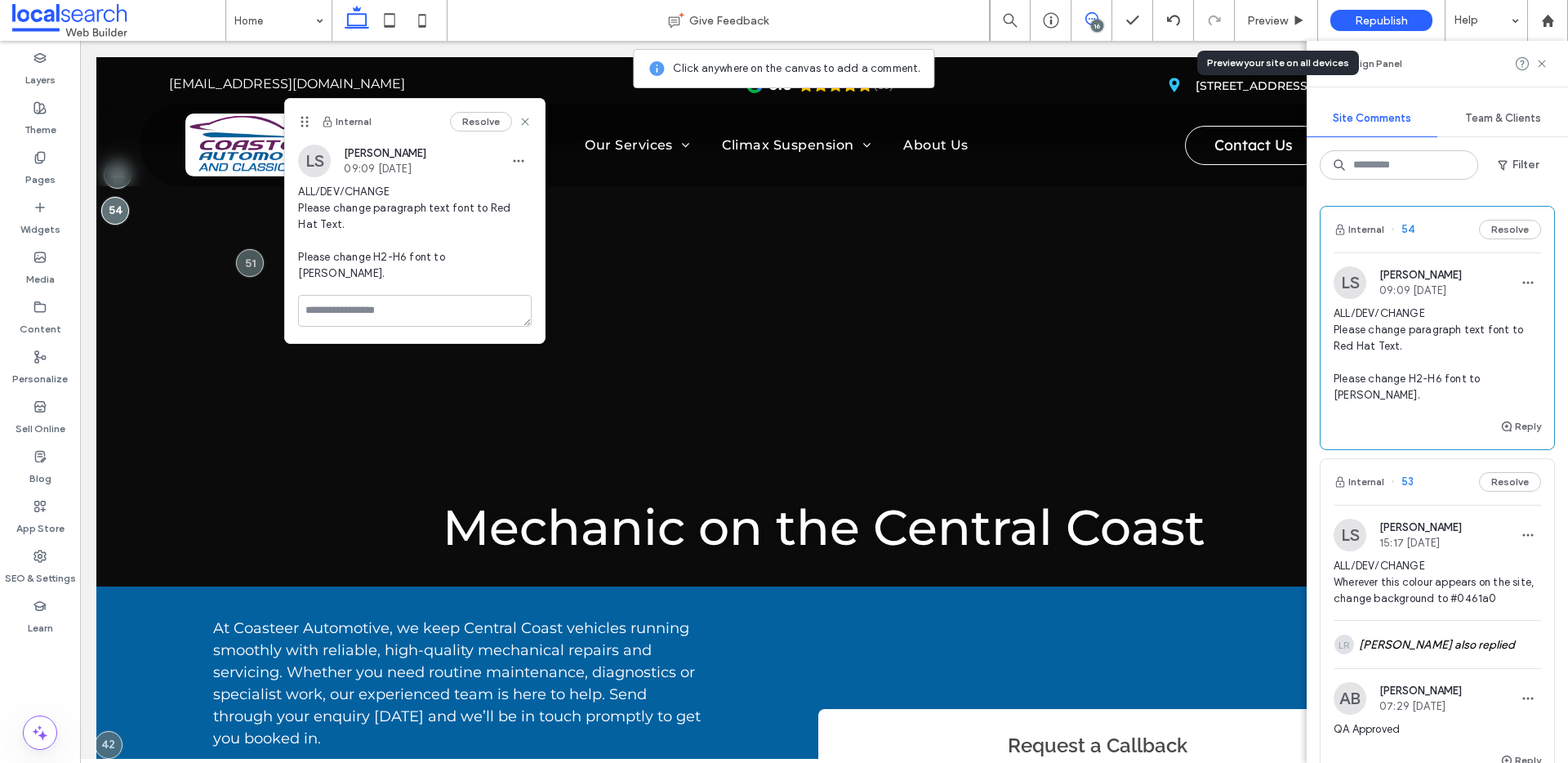
click at [1098, 18] on span at bounding box center [1091, 19] width 40 height 14
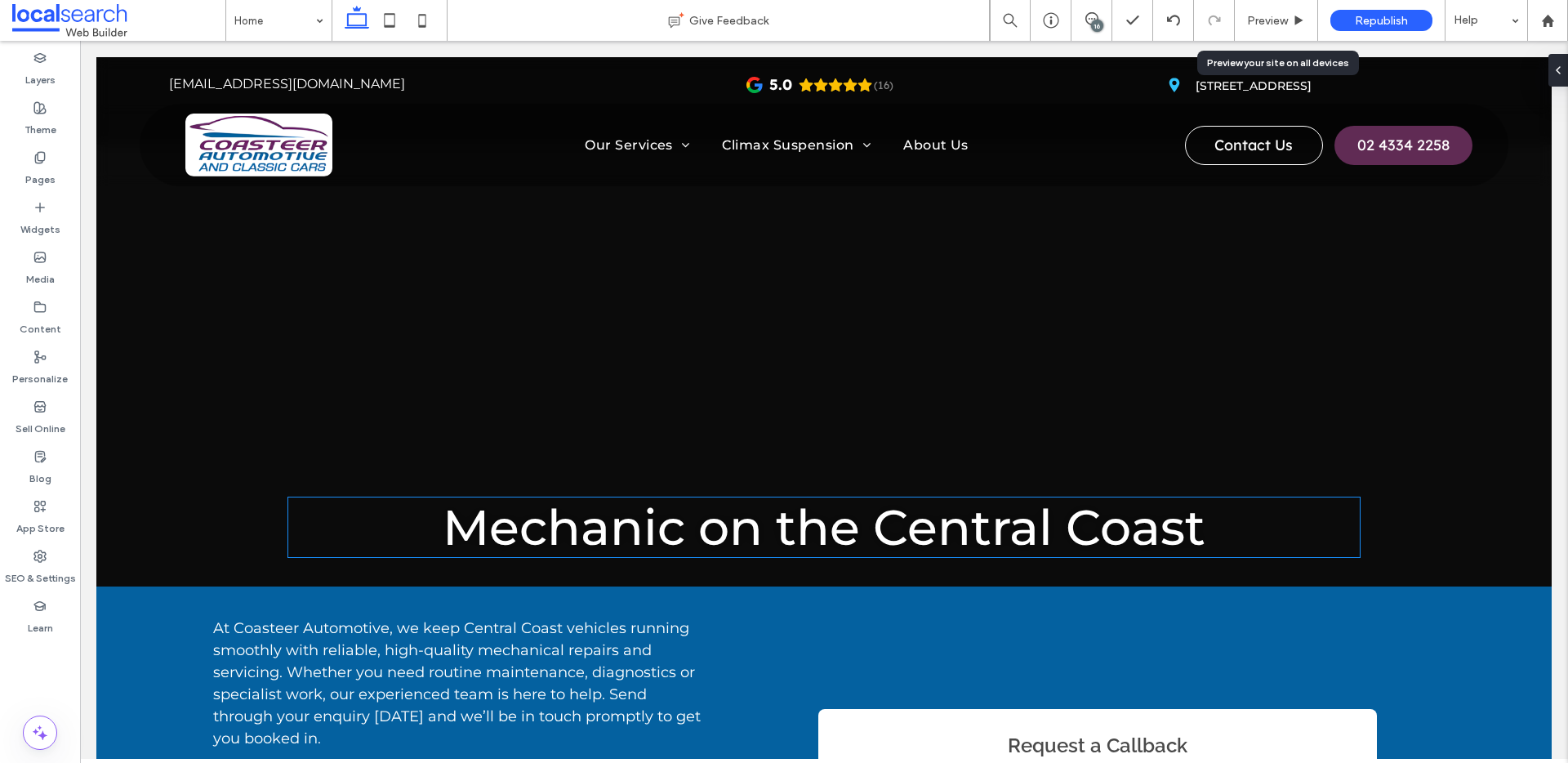
click at [821, 520] on span "Mechanic on the Central Coast" at bounding box center [824, 527] width 763 height 60
click at [821, 520] on div "Mechanic on the Central Coast" at bounding box center [823, 527] width 1071 height 60
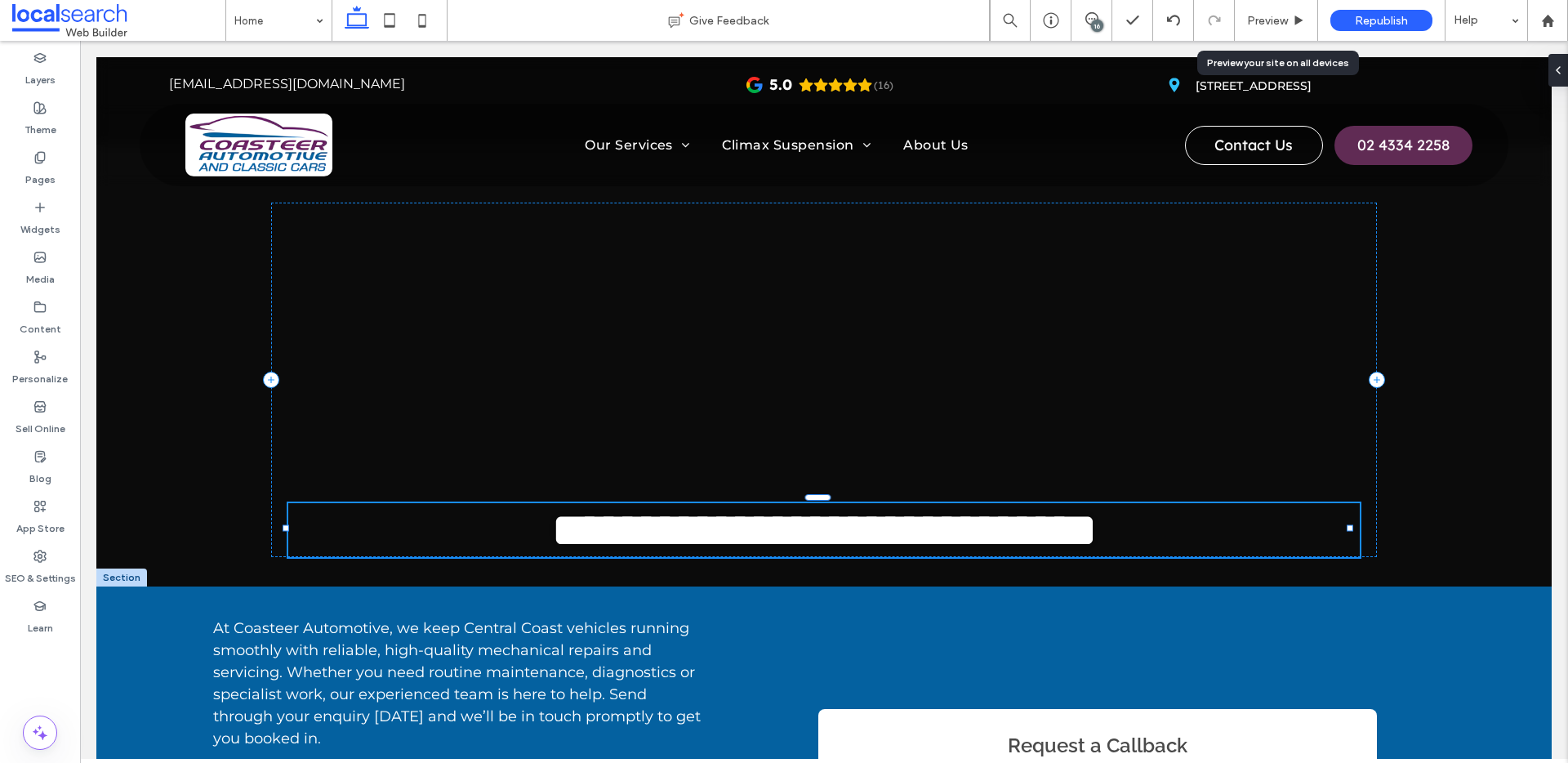
type input "**********"
type input "**"
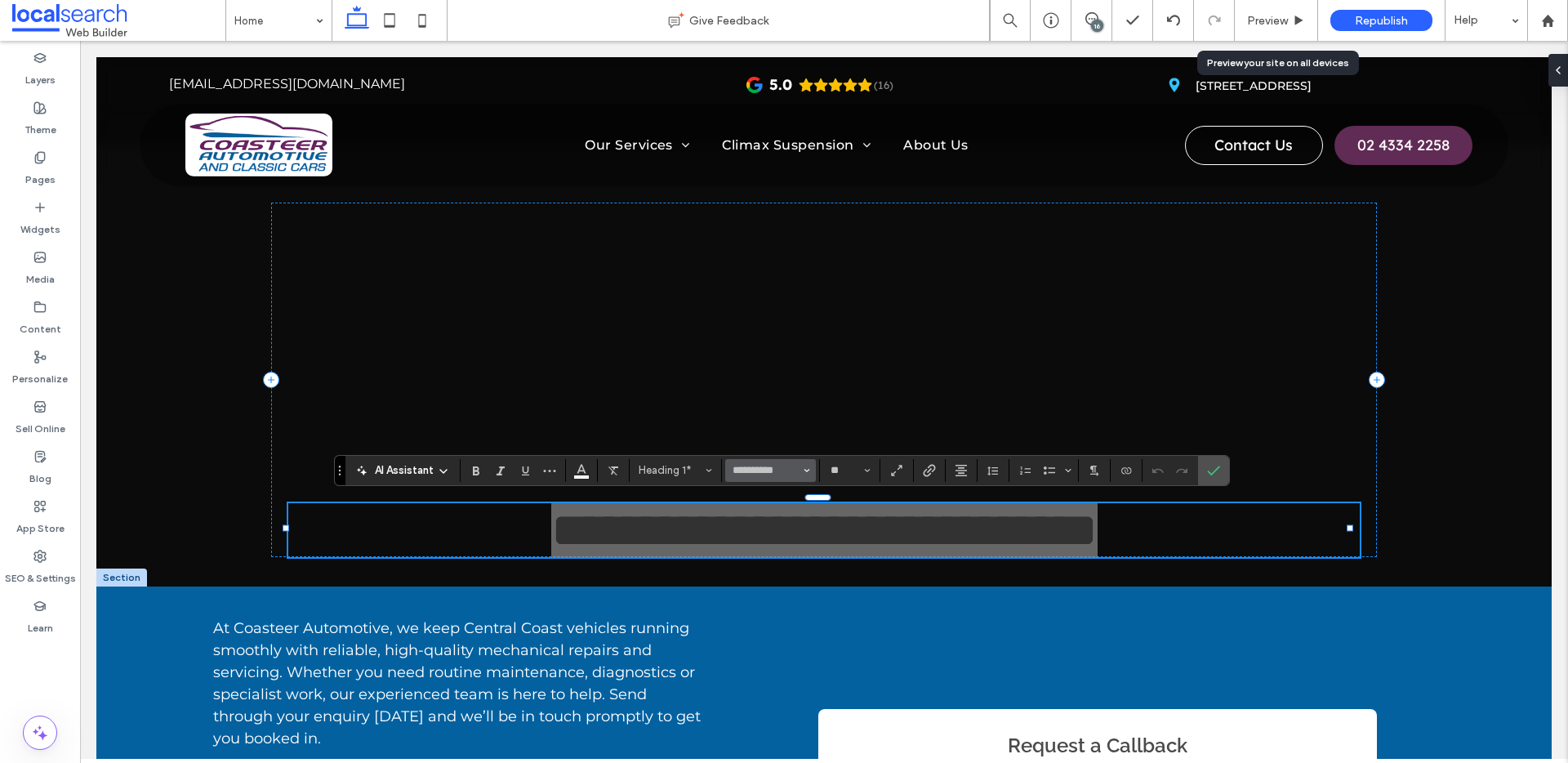
click at [812, 471] on button "**********" at bounding box center [770, 470] width 90 height 23
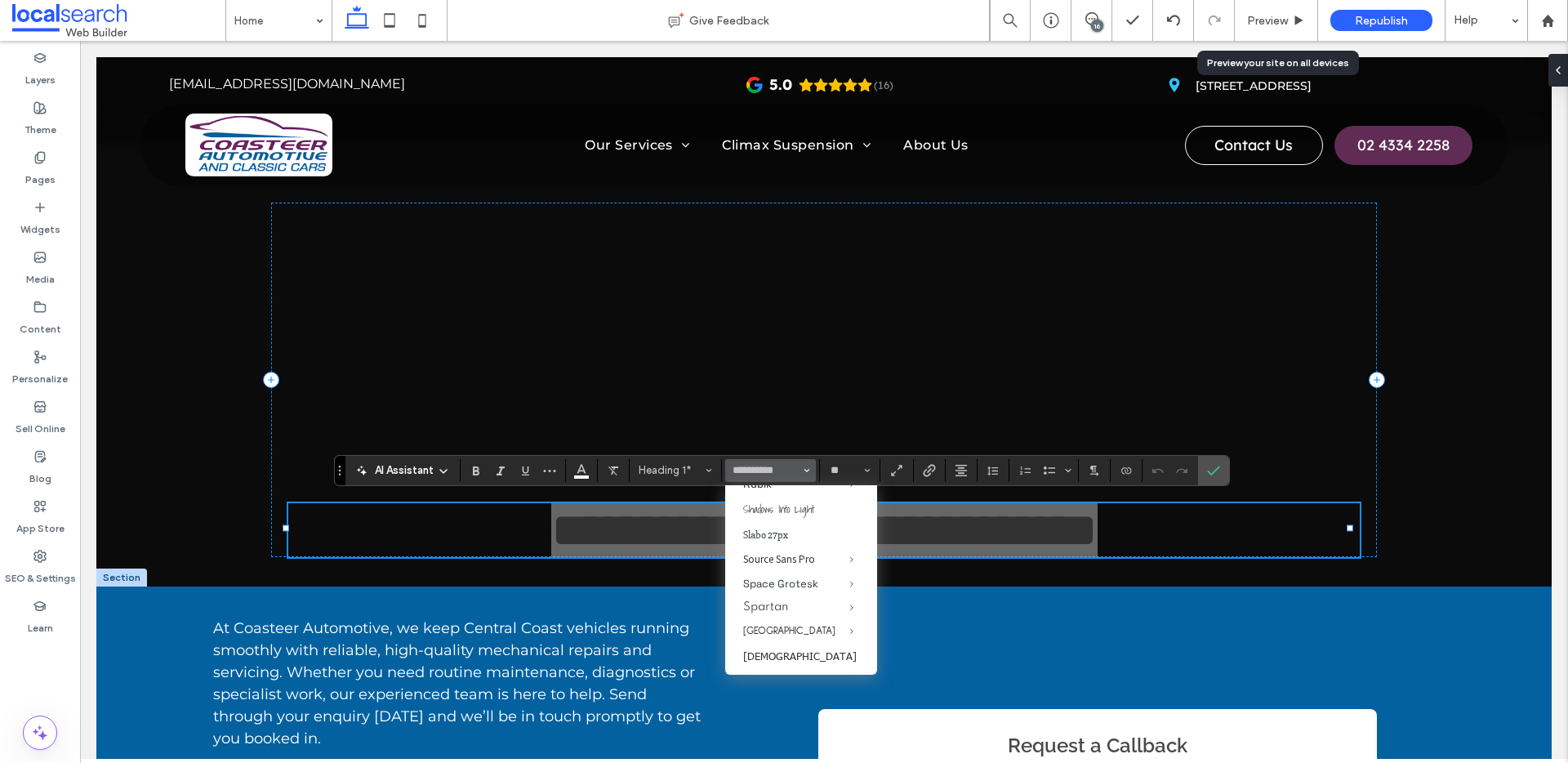
scroll to position [1837, 0]
click at [759, 605] on label "Work Sans" at bounding box center [801, 640] width 152 height 23
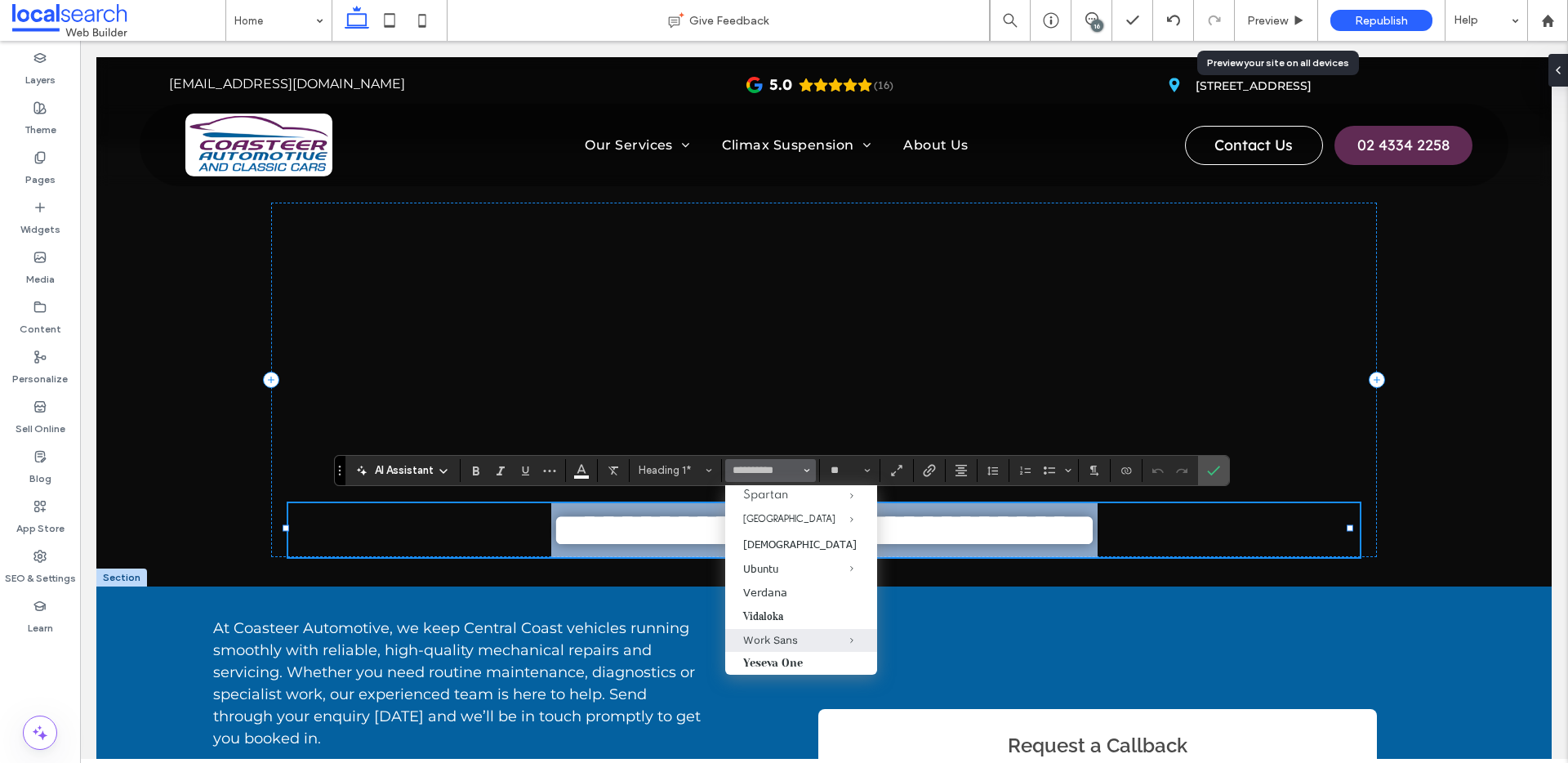
type input "*********"
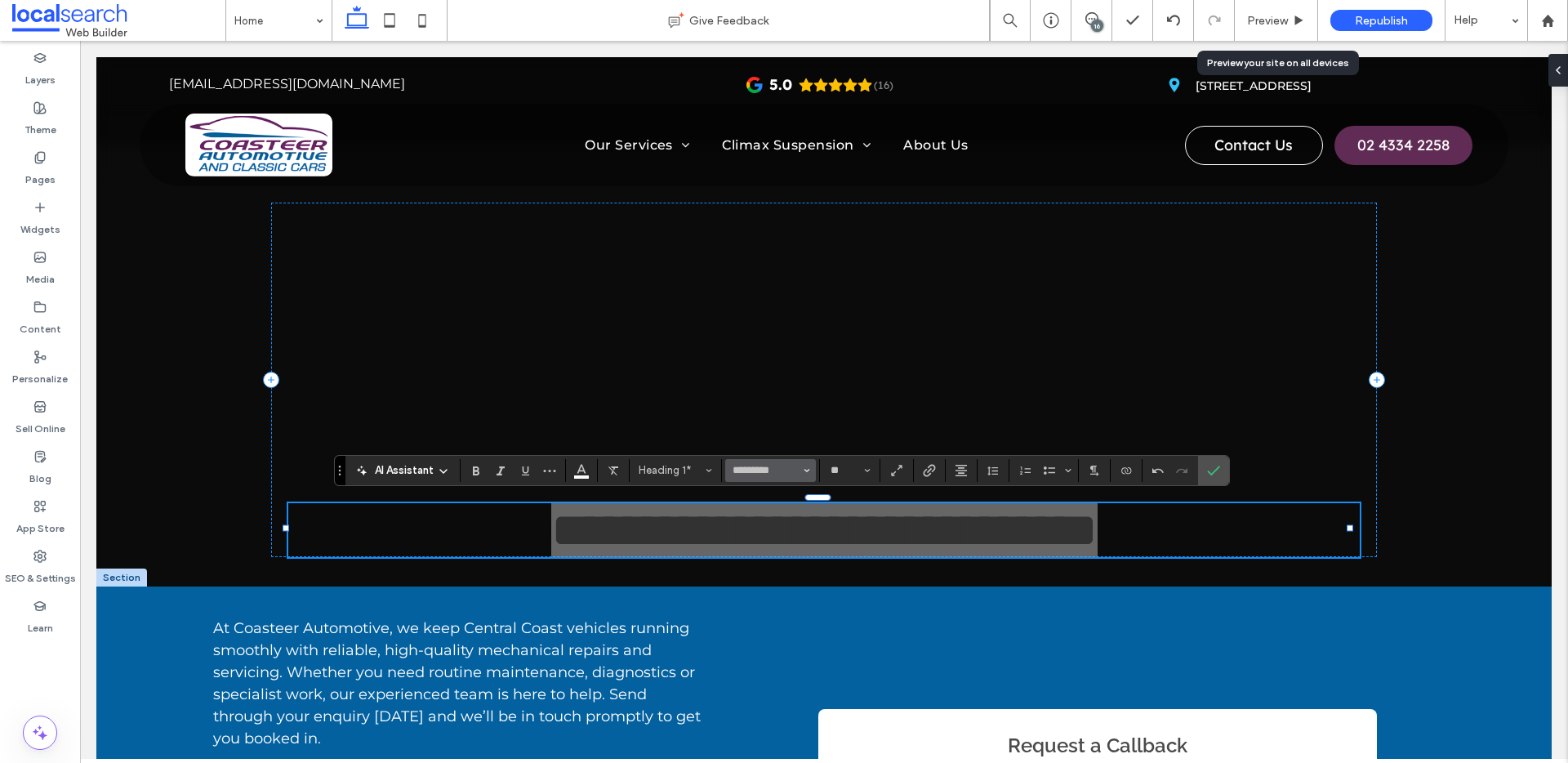
click at [806, 469] on use "Font & Font weight" at bounding box center [807, 469] width 6 height 3
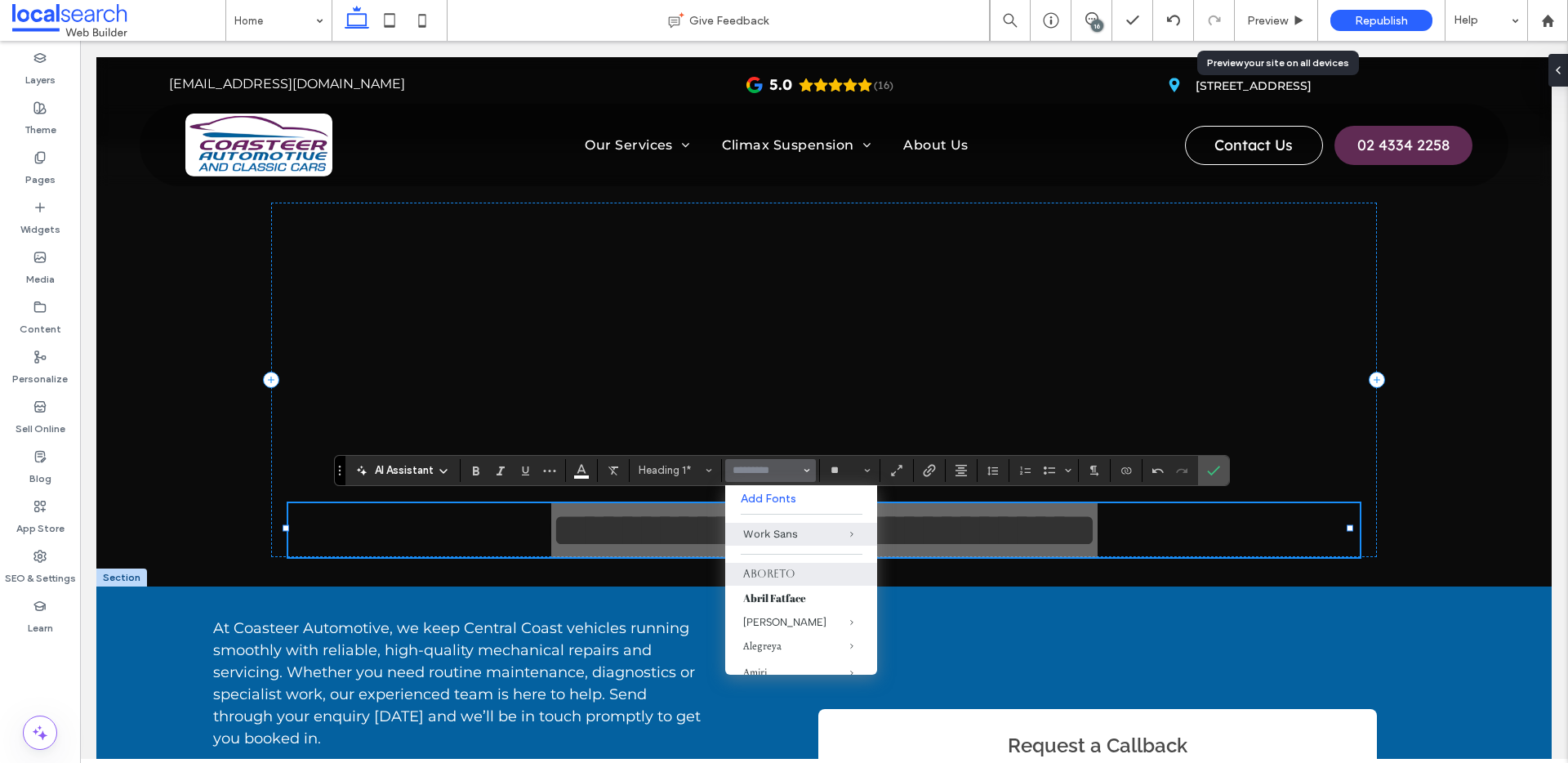
click at [792, 578] on label "Aboreto" at bounding box center [801, 574] width 152 height 23
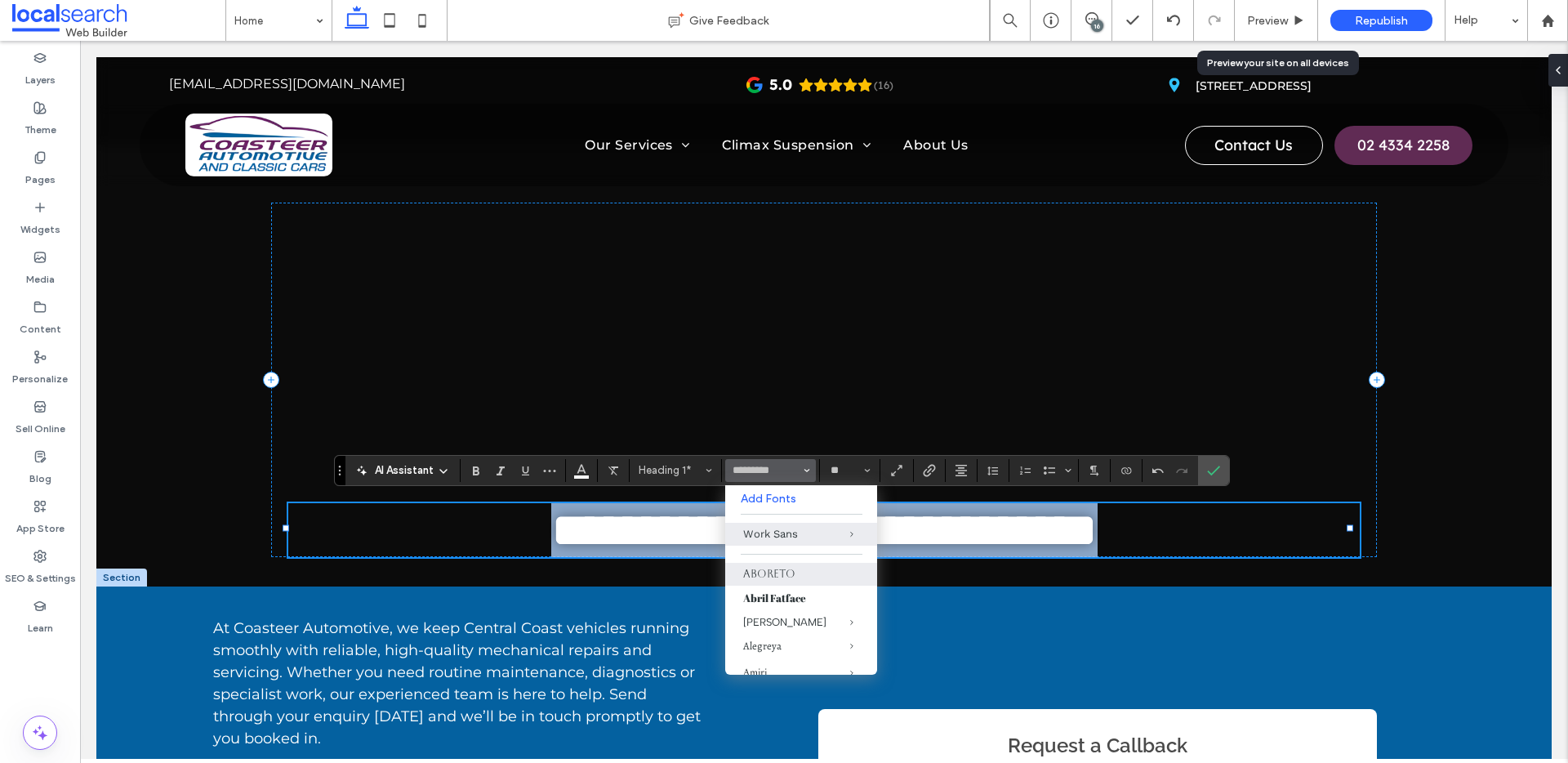
type input "*******"
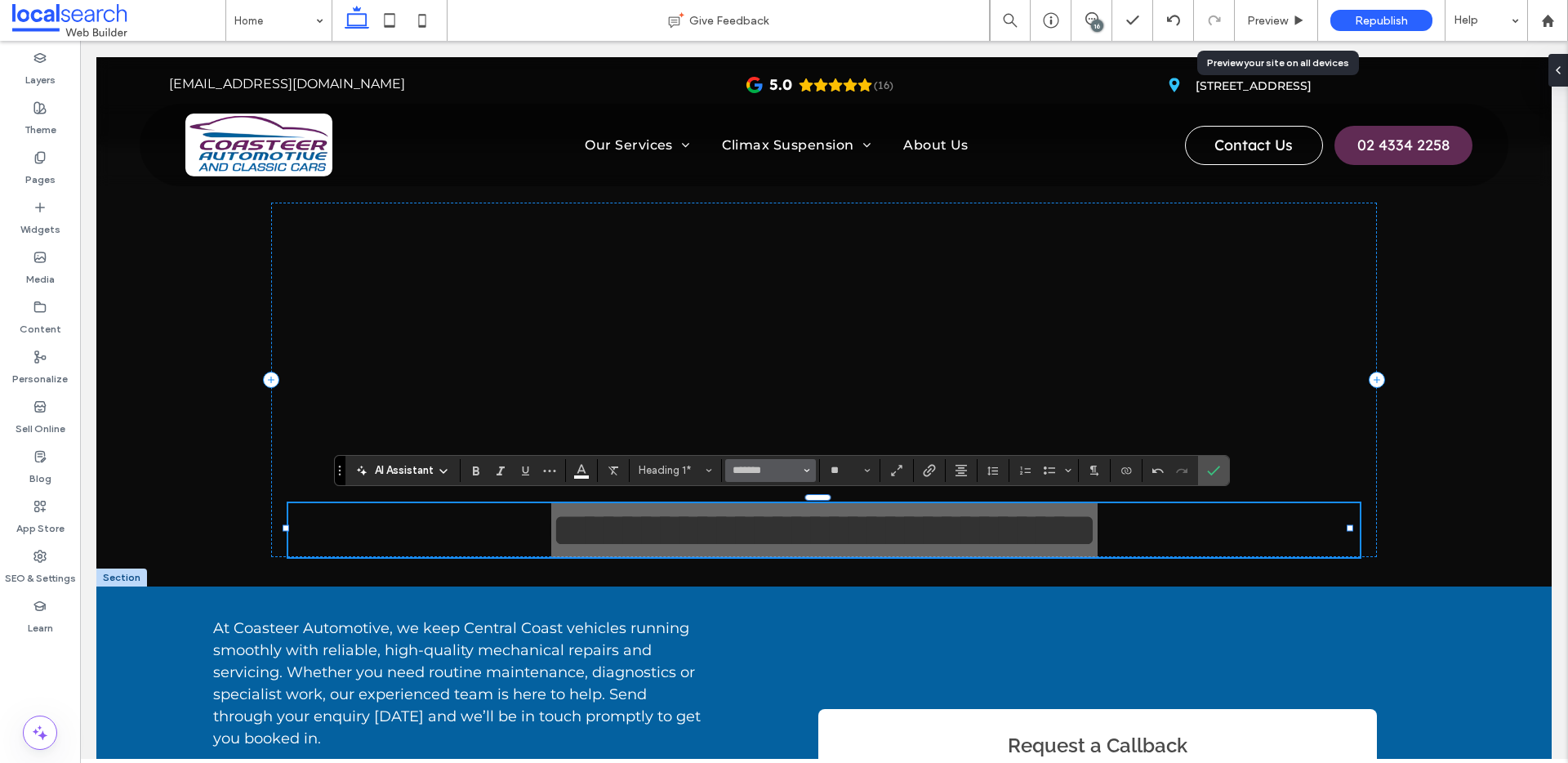
click at [809, 467] on icon "Font & Font weight" at bounding box center [807, 470] width 7 height 7
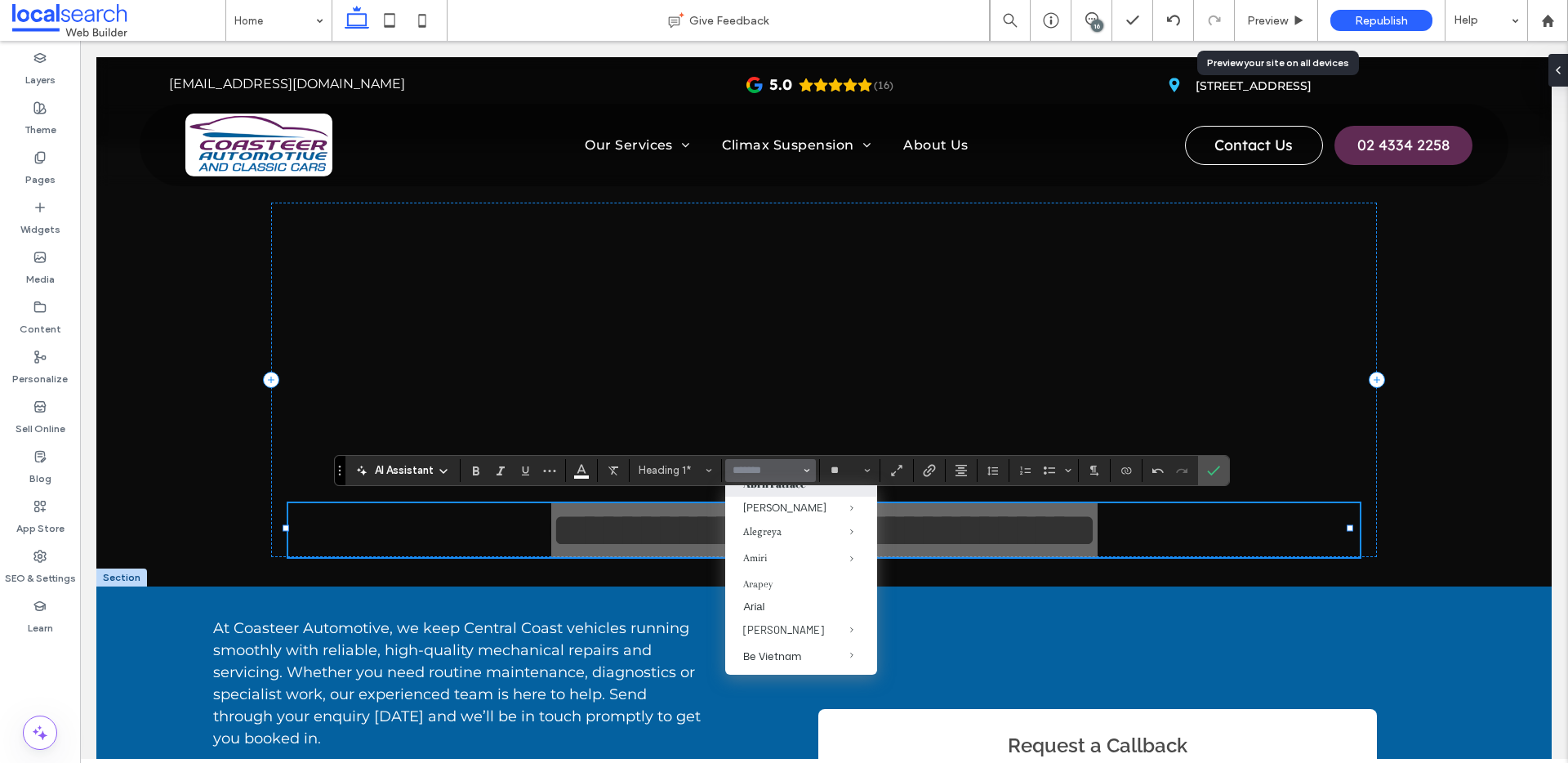
scroll to position [116, 0]
drag, startPoint x: 779, startPoint y: 579, endPoint x: 716, endPoint y: 499, distance: 101.8
click at [779, 579] on label "Arapey" at bounding box center [801, 582] width 152 height 22
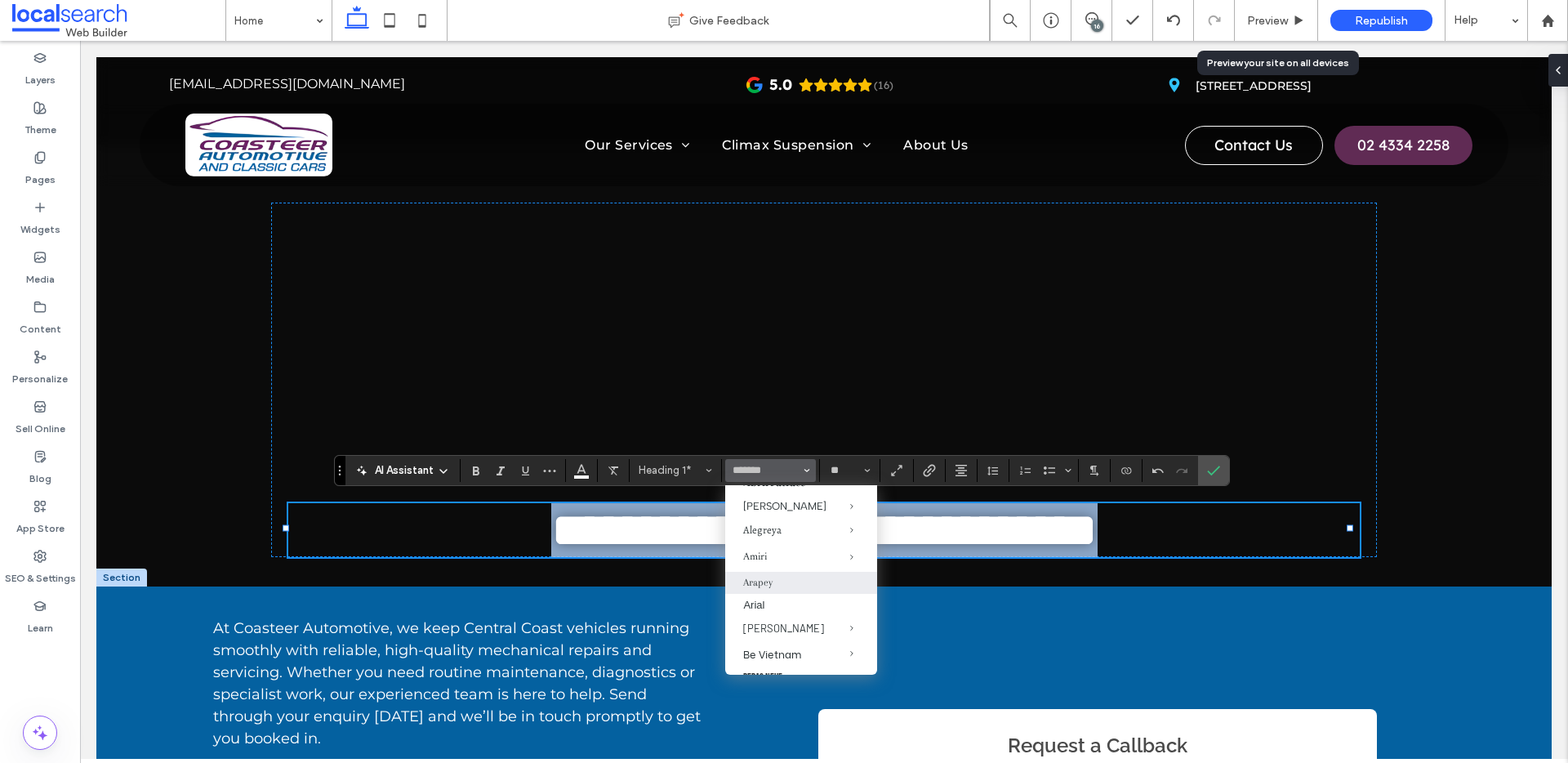
type input "******"
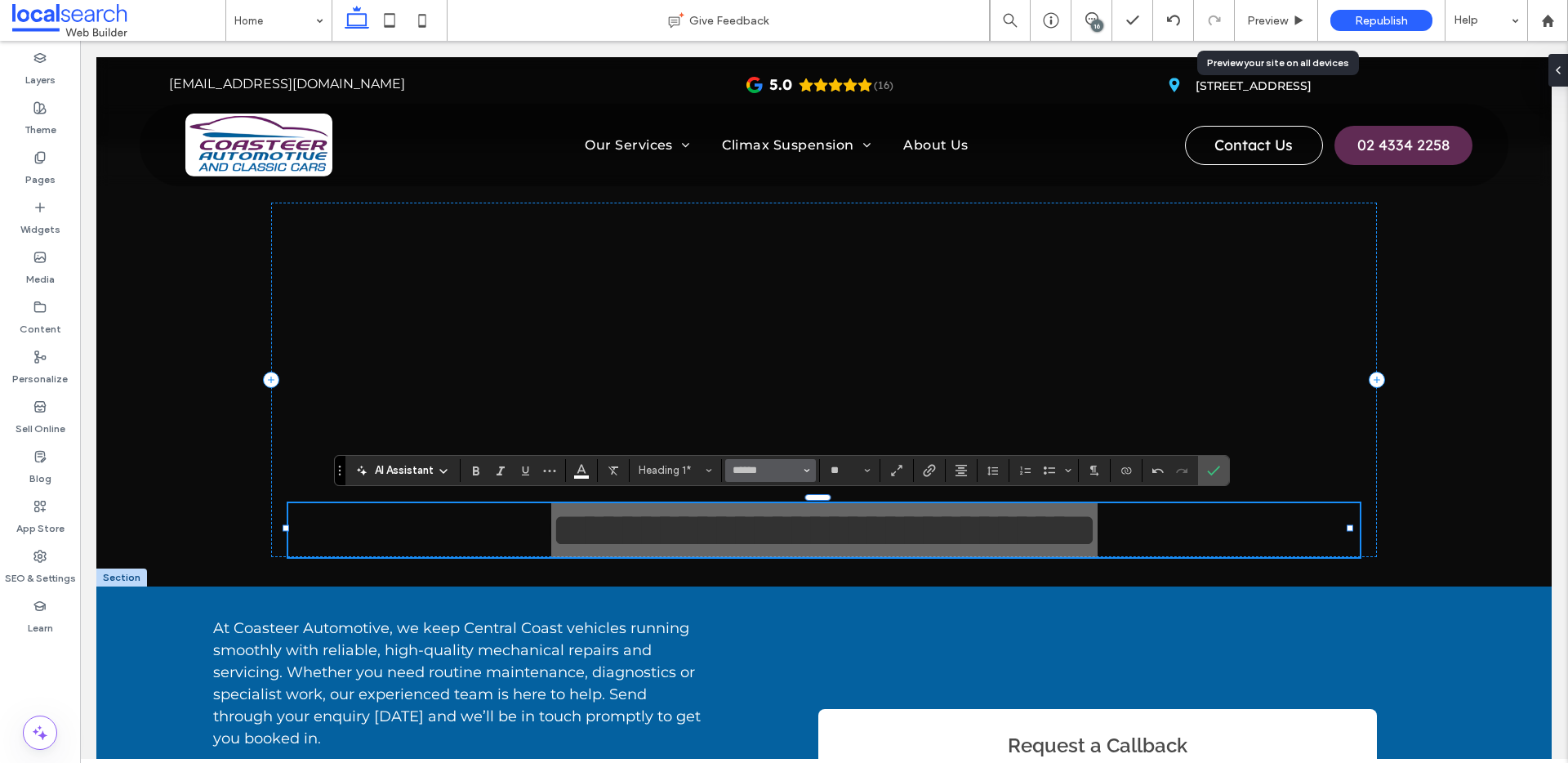
click at [807, 467] on icon "Font & Font weight" at bounding box center [807, 470] width 7 height 7
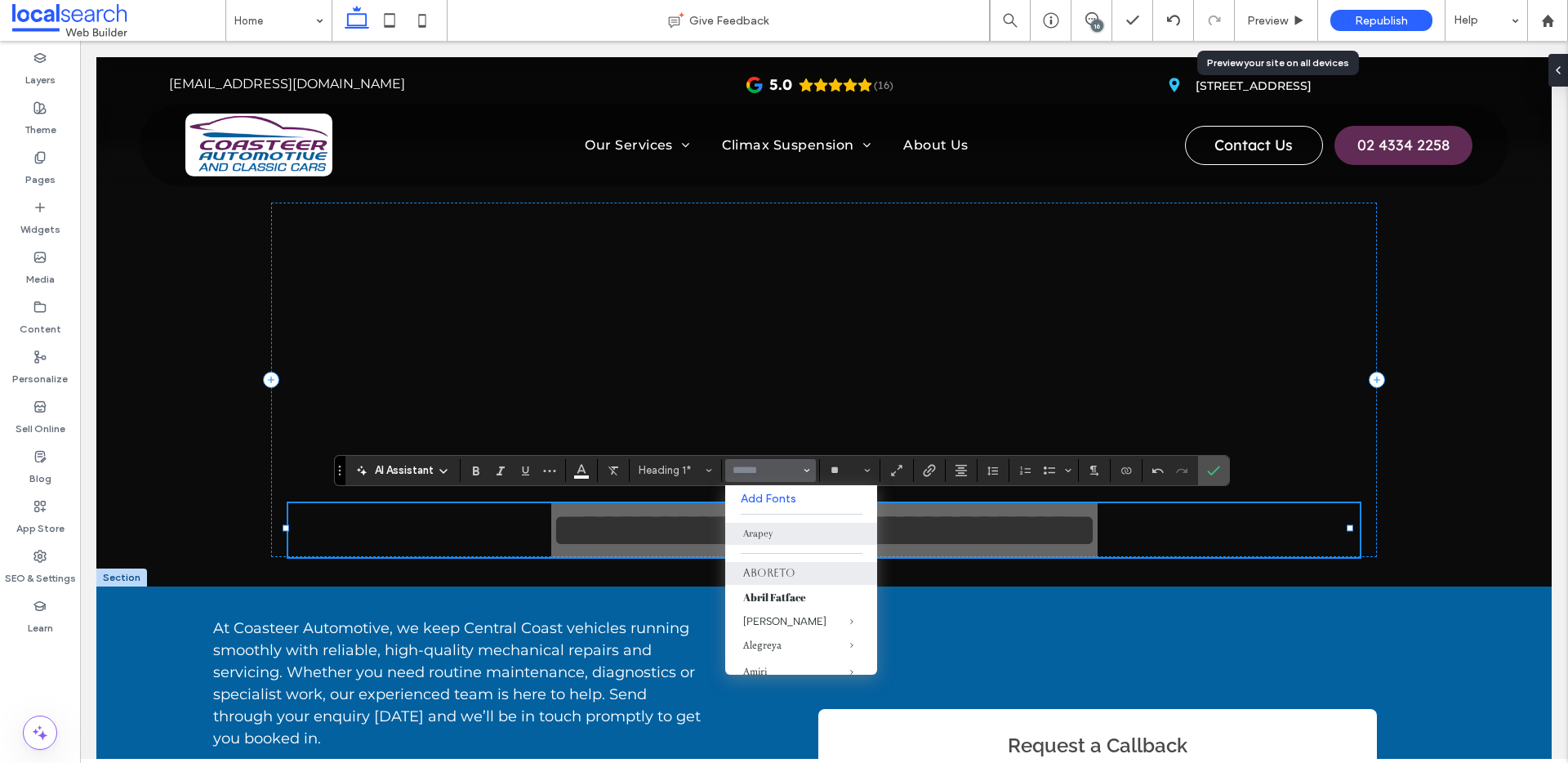
scroll to position [345, 0]
click at [784, 599] on label "Droid Sans Mono" at bounding box center [801, 591] width 152 height 25
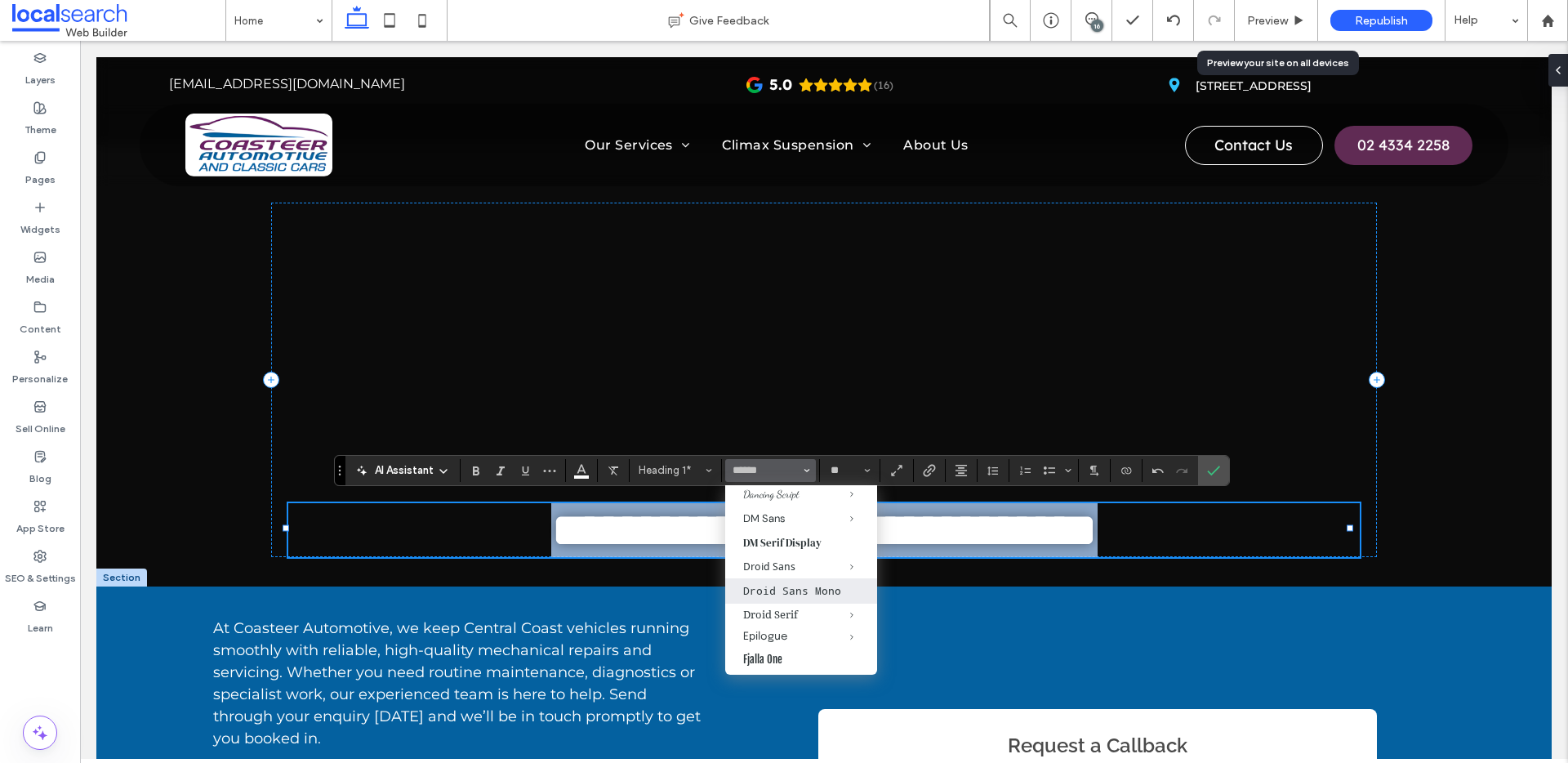
type input "**********"
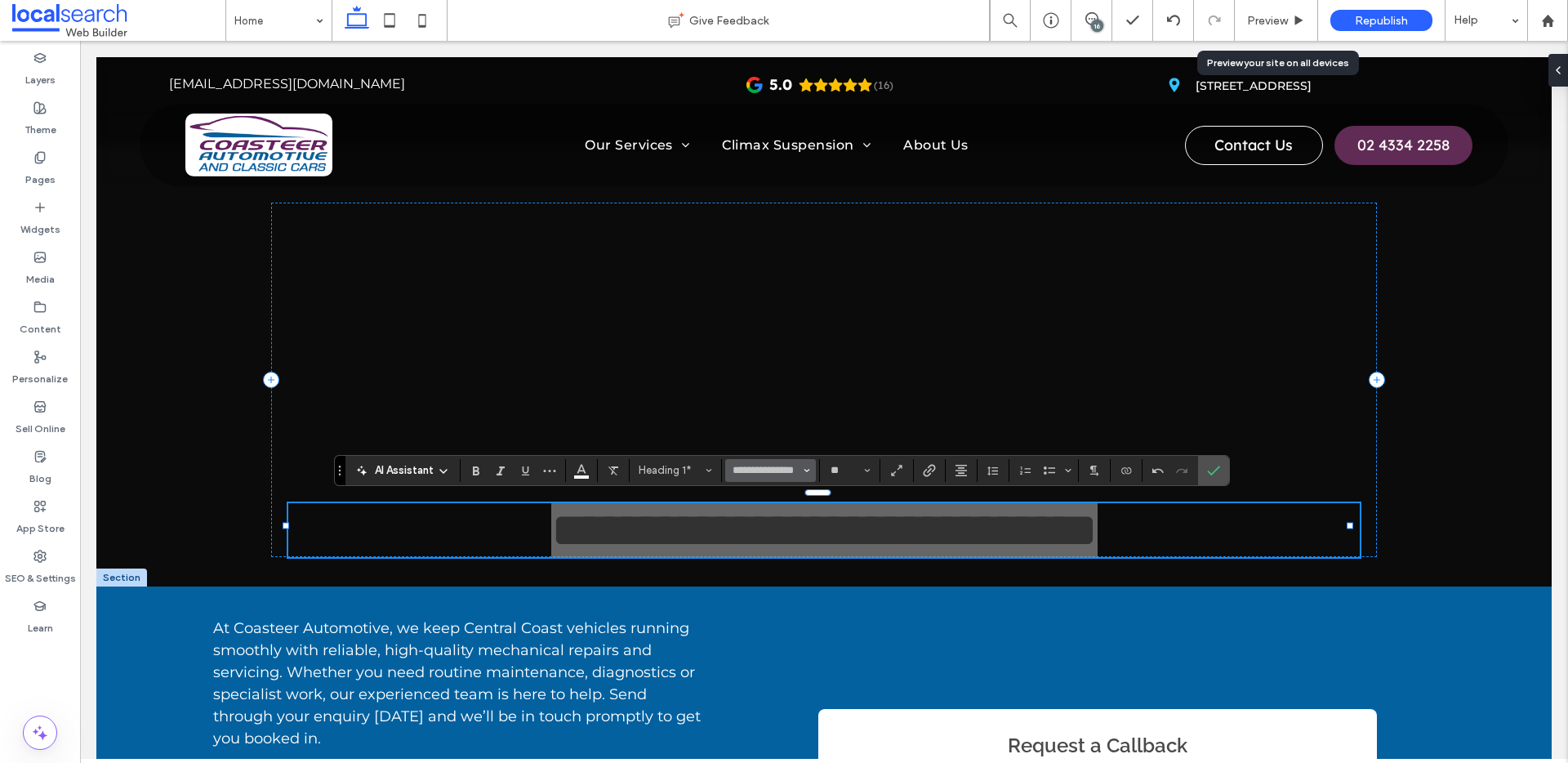
click at [804, 472] on icon "Font & Font weight" at bounding box center [807, 470] width 7 height 7
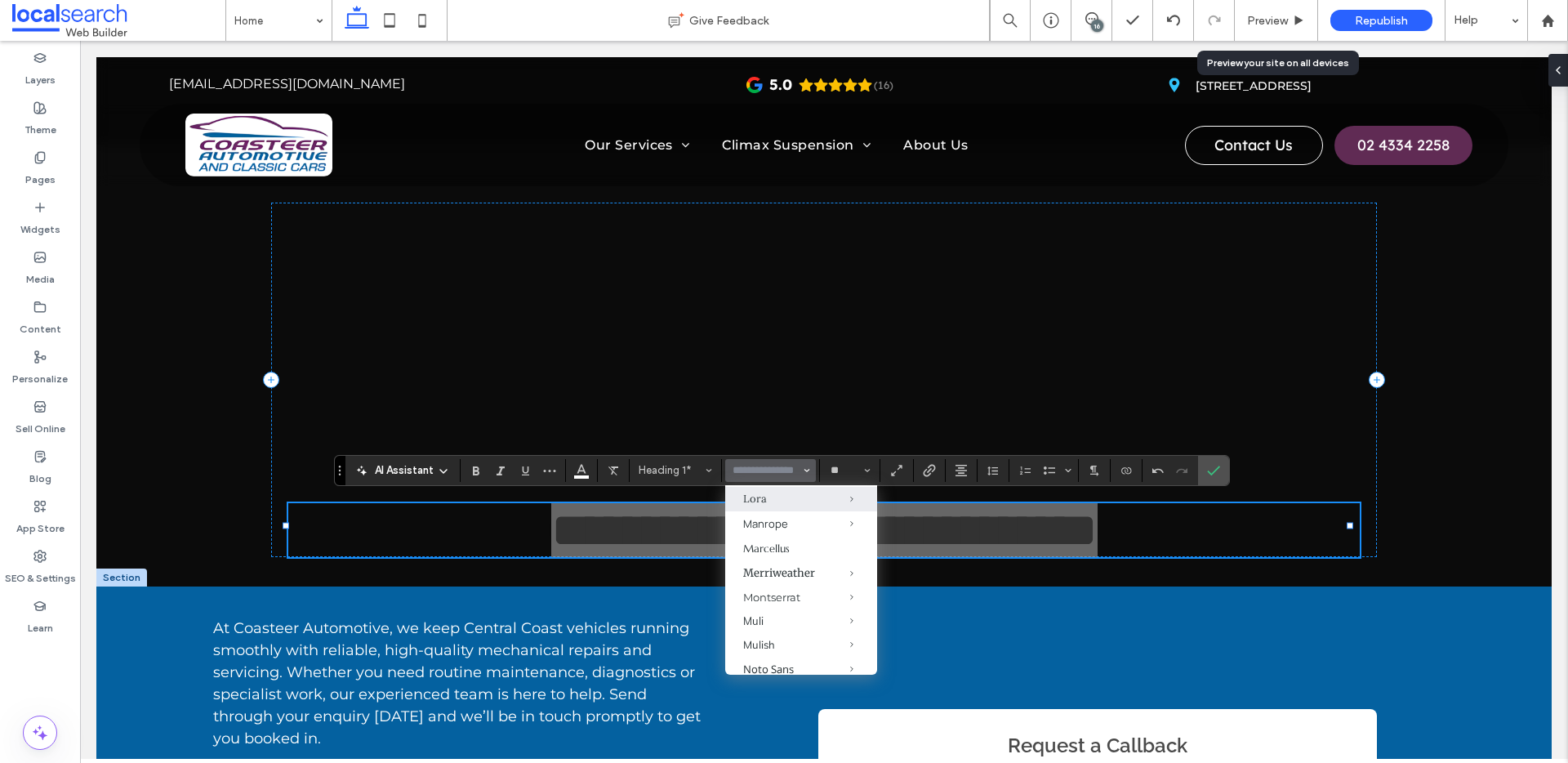
scroll to position [830, 0]
click at [768, 499] on div "Manrope" at bounding box center [801, 492] width 116 height 14
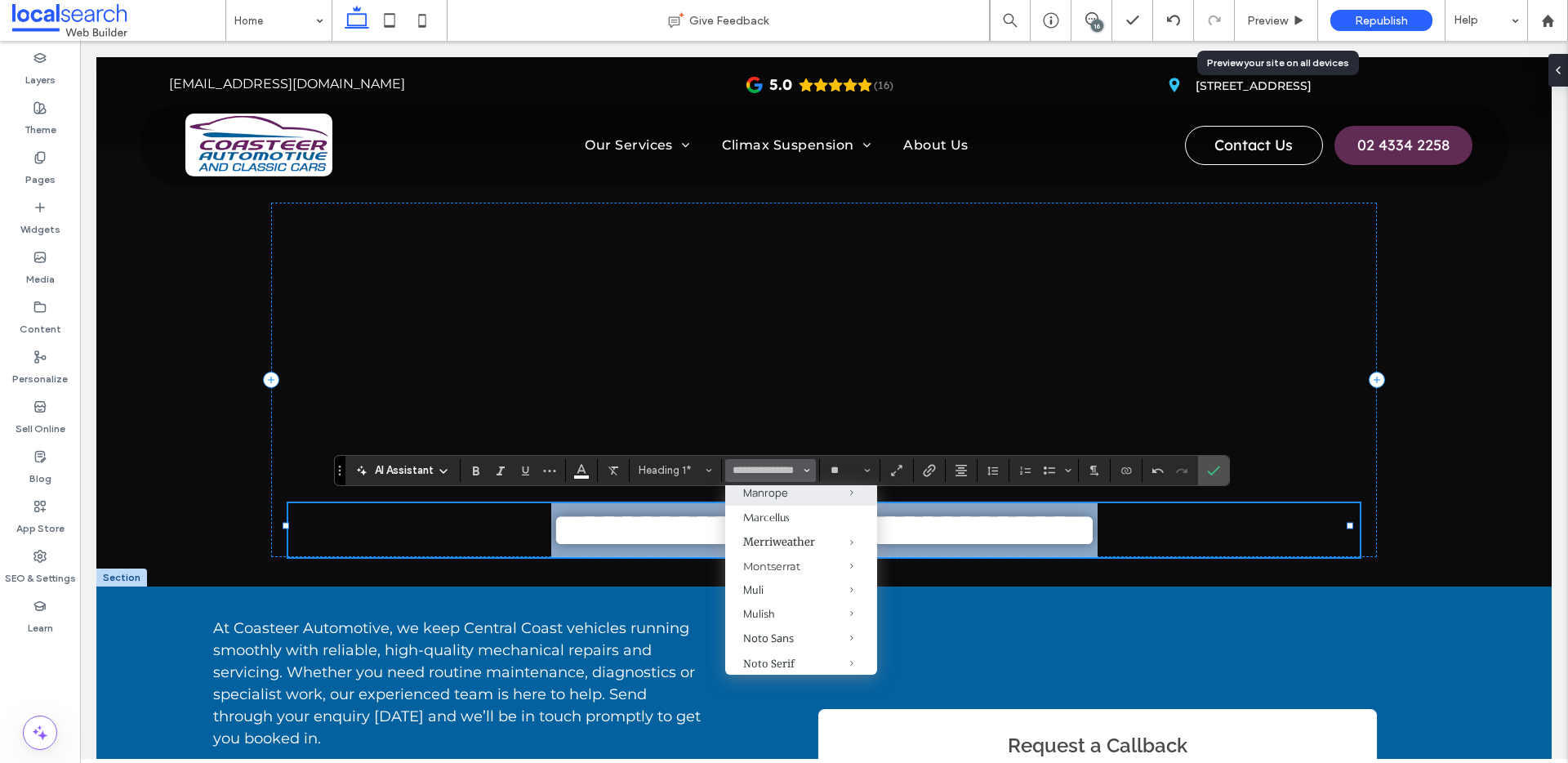
type input "*******"
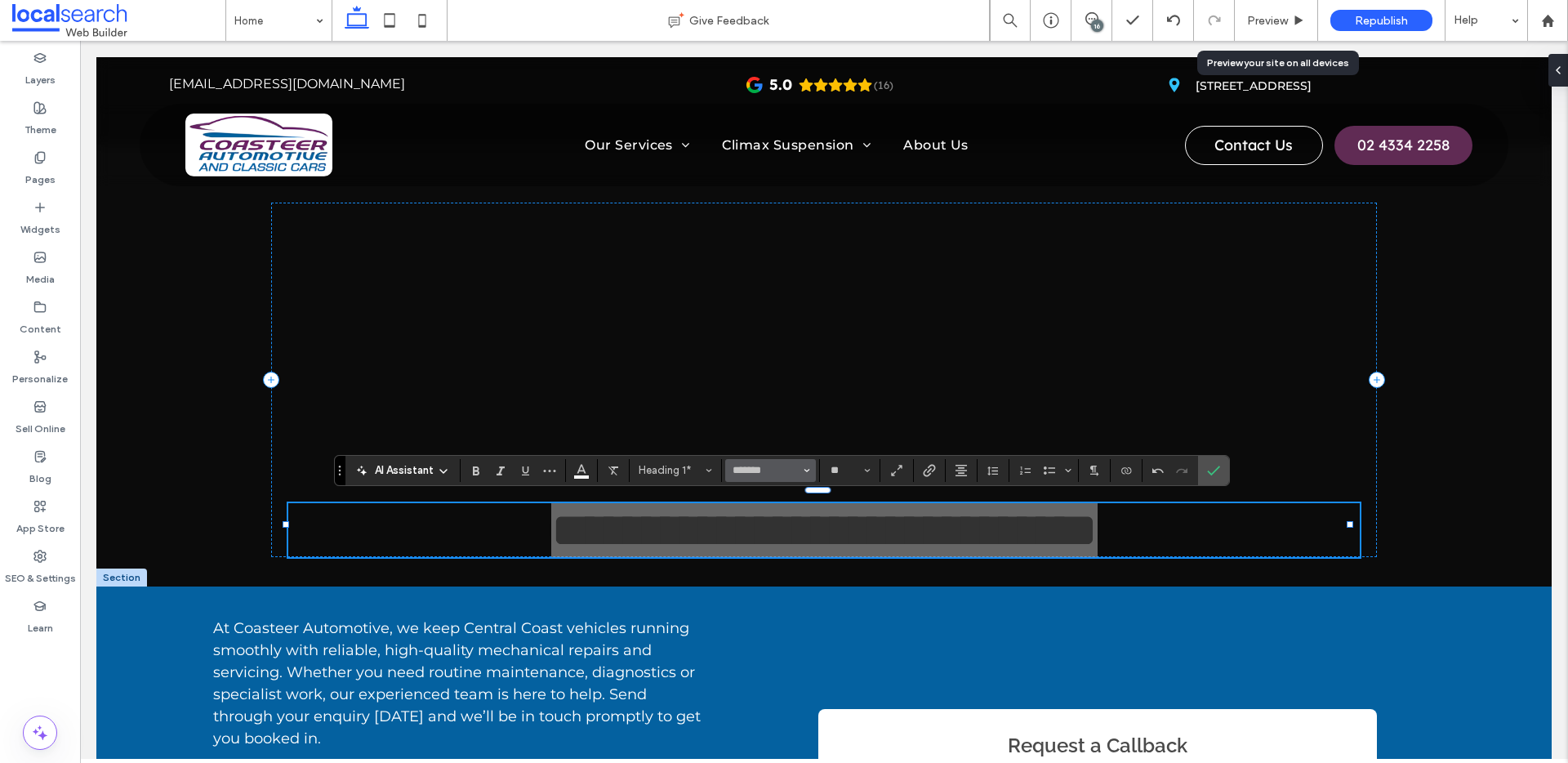
click at [809, 471] on icon "Font & Font weight" at bounding box center [807, 470] width 7 height 7
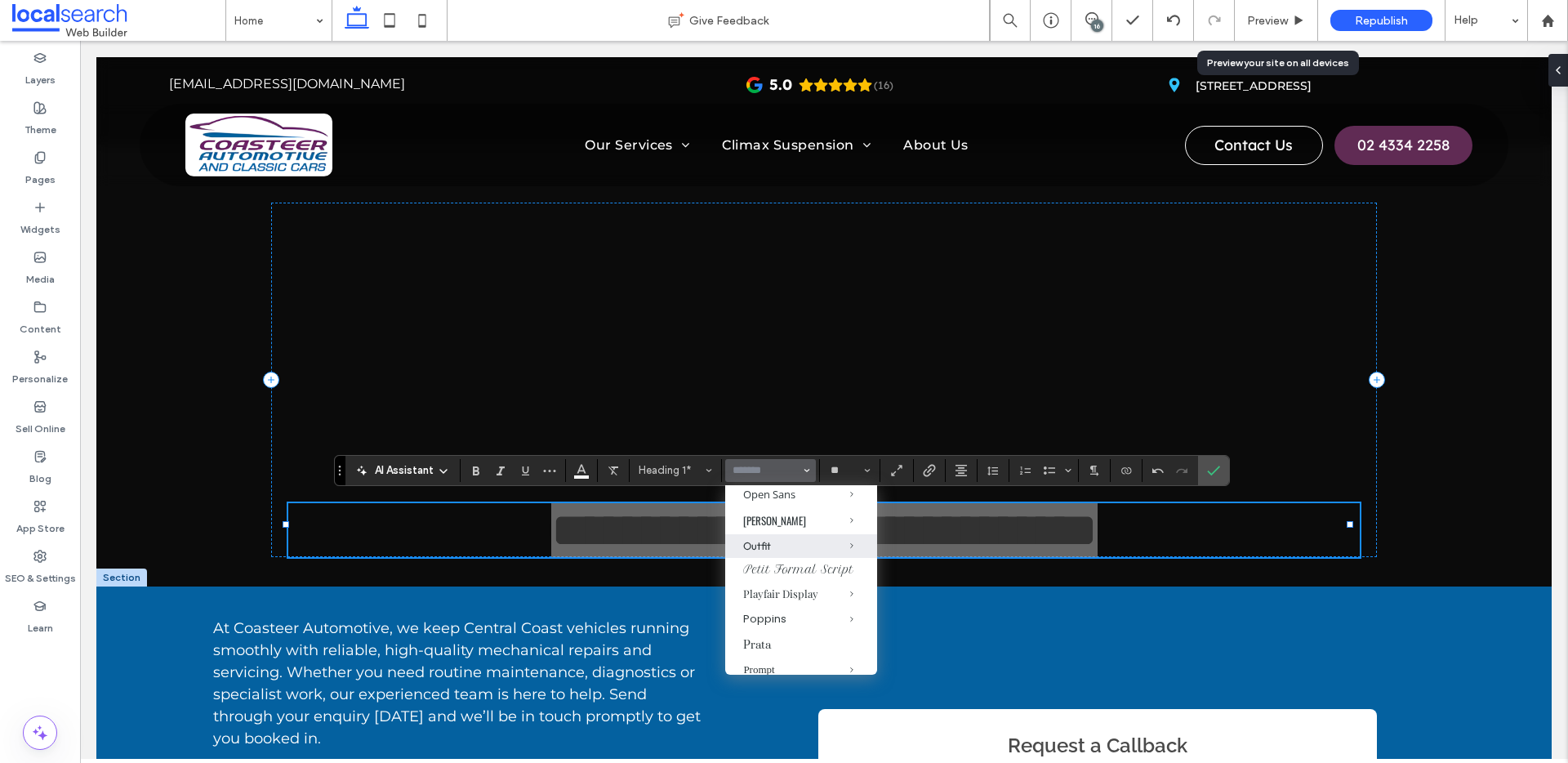
scroll to position [1087, 0]
click at [775, 536] on div "Outfit" at bounding box center [801, 530] width 116 height 14
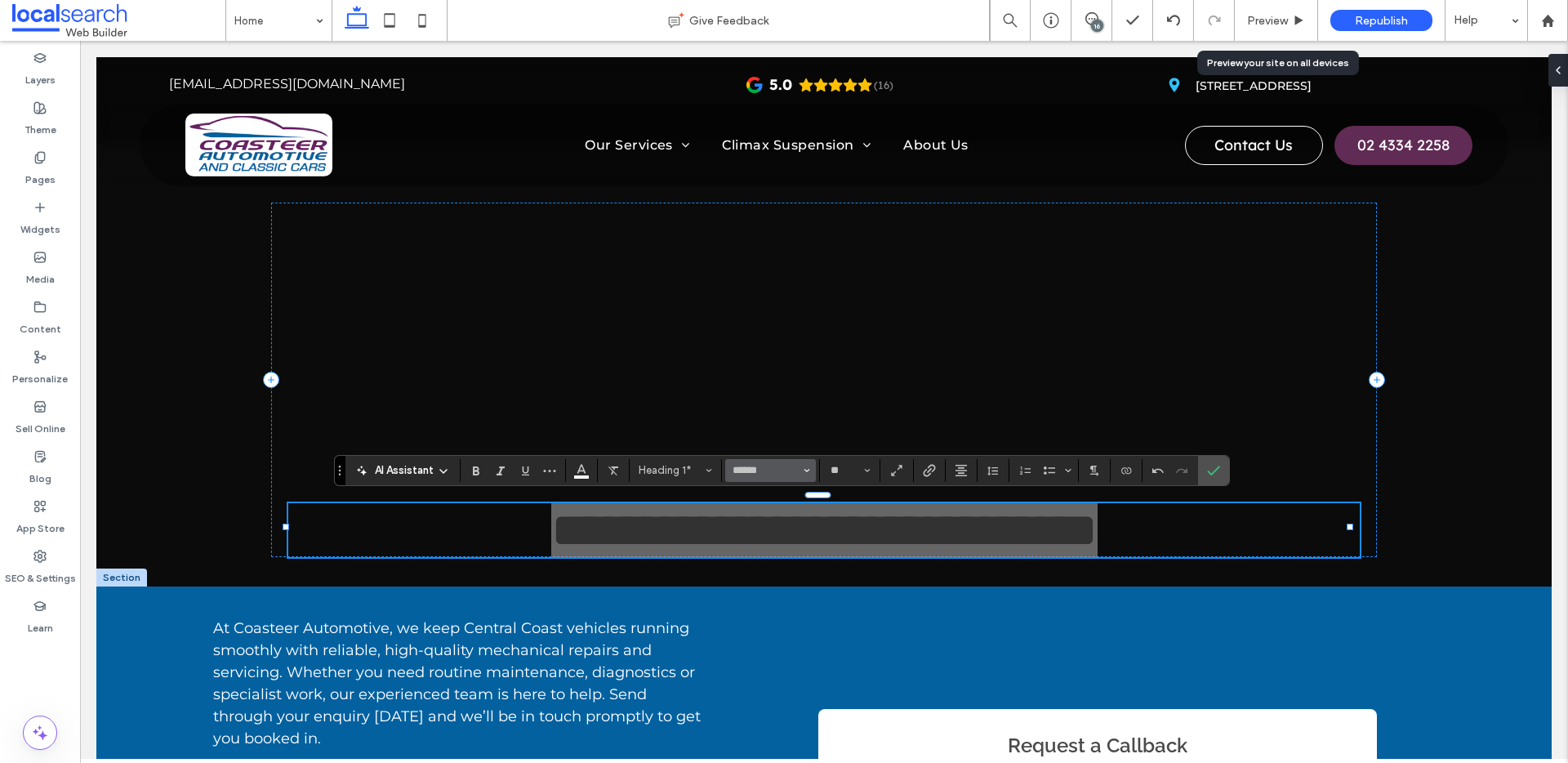
click at [801, 472] on button "******" at bounding box center [770, 470] width 90 height 23
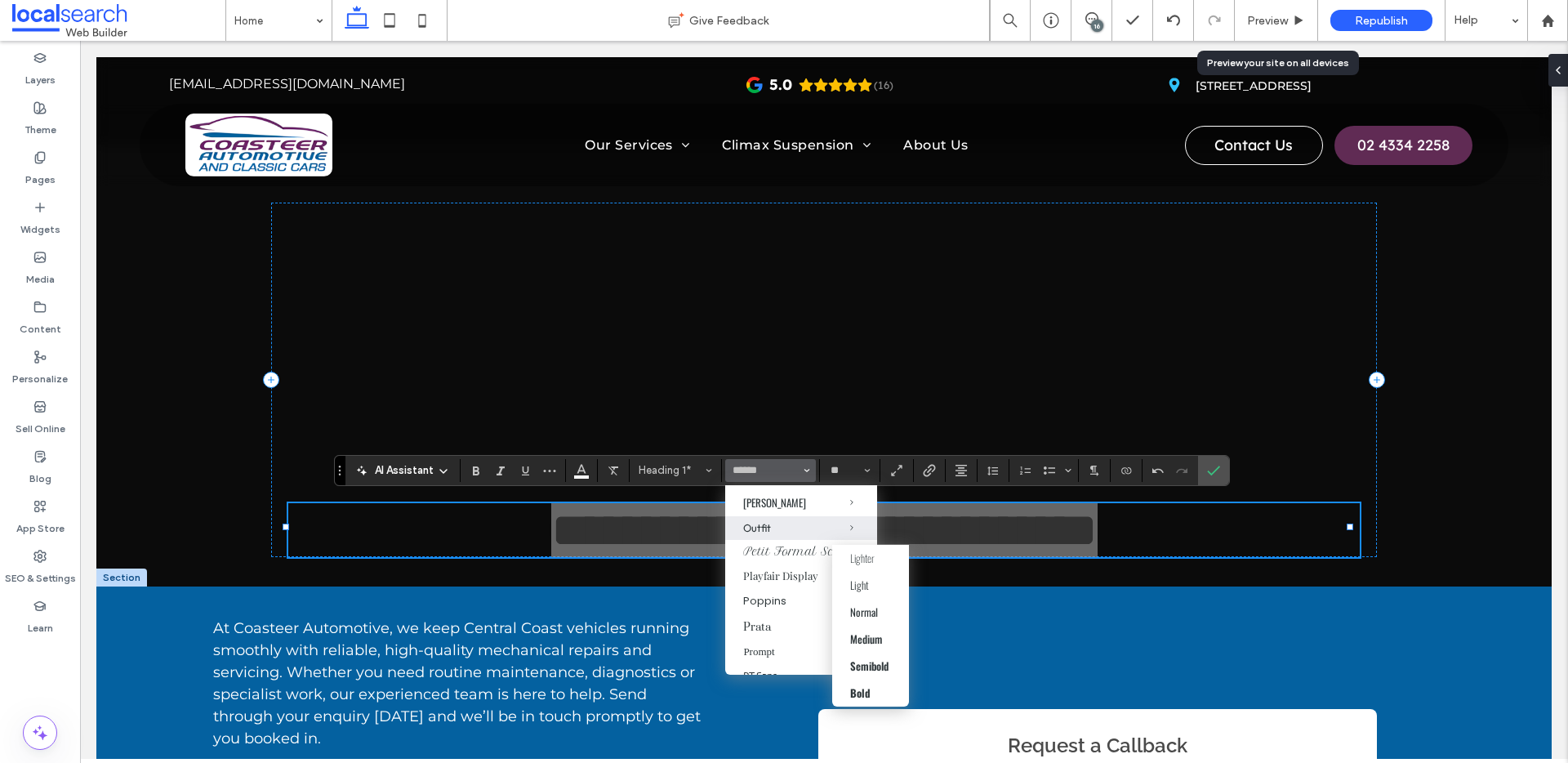
scroll to position [1222, 0]
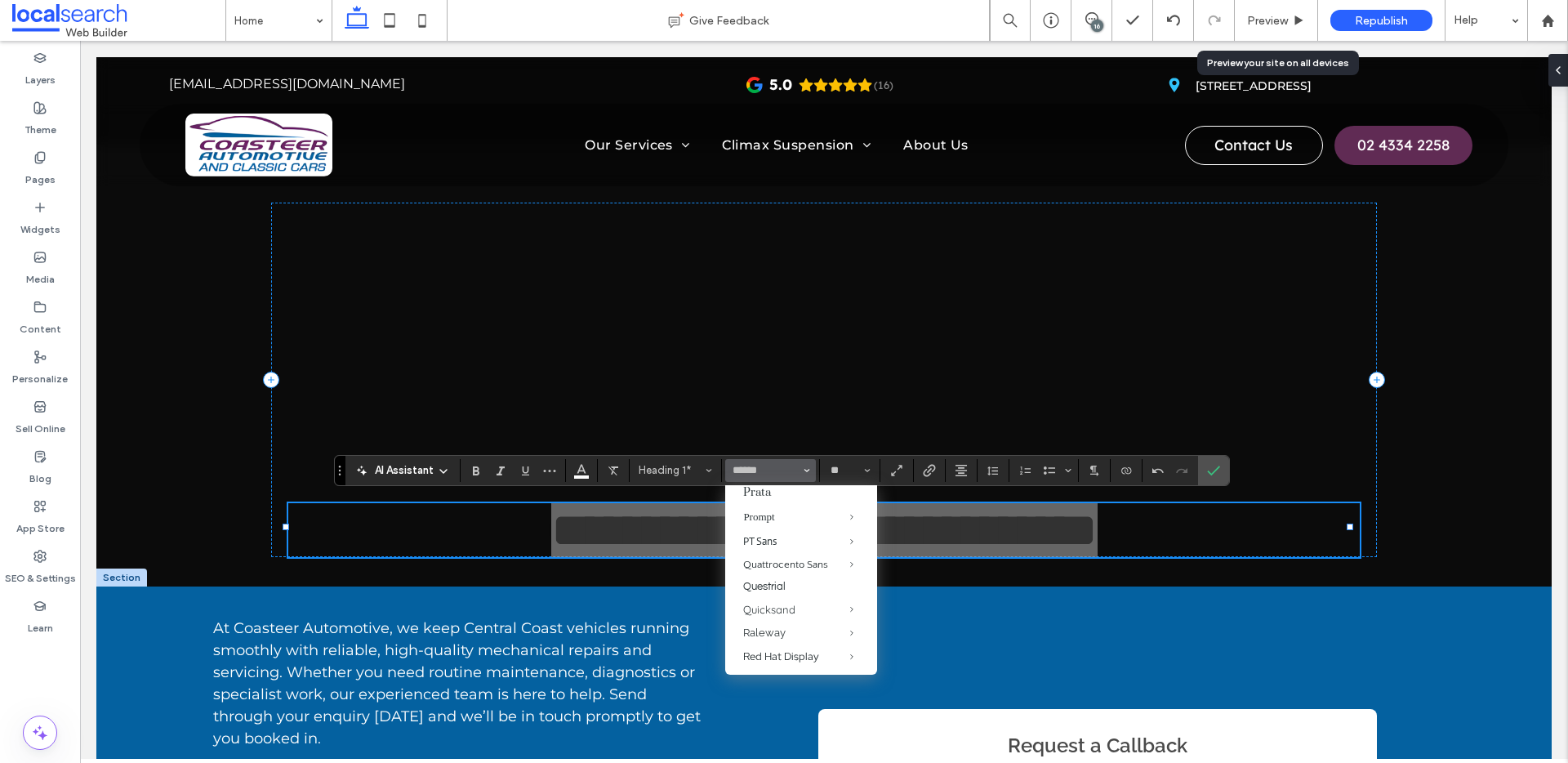
click at [776, 480] on label "Poppins" at bounding box center [801, 466] width 152 height 27
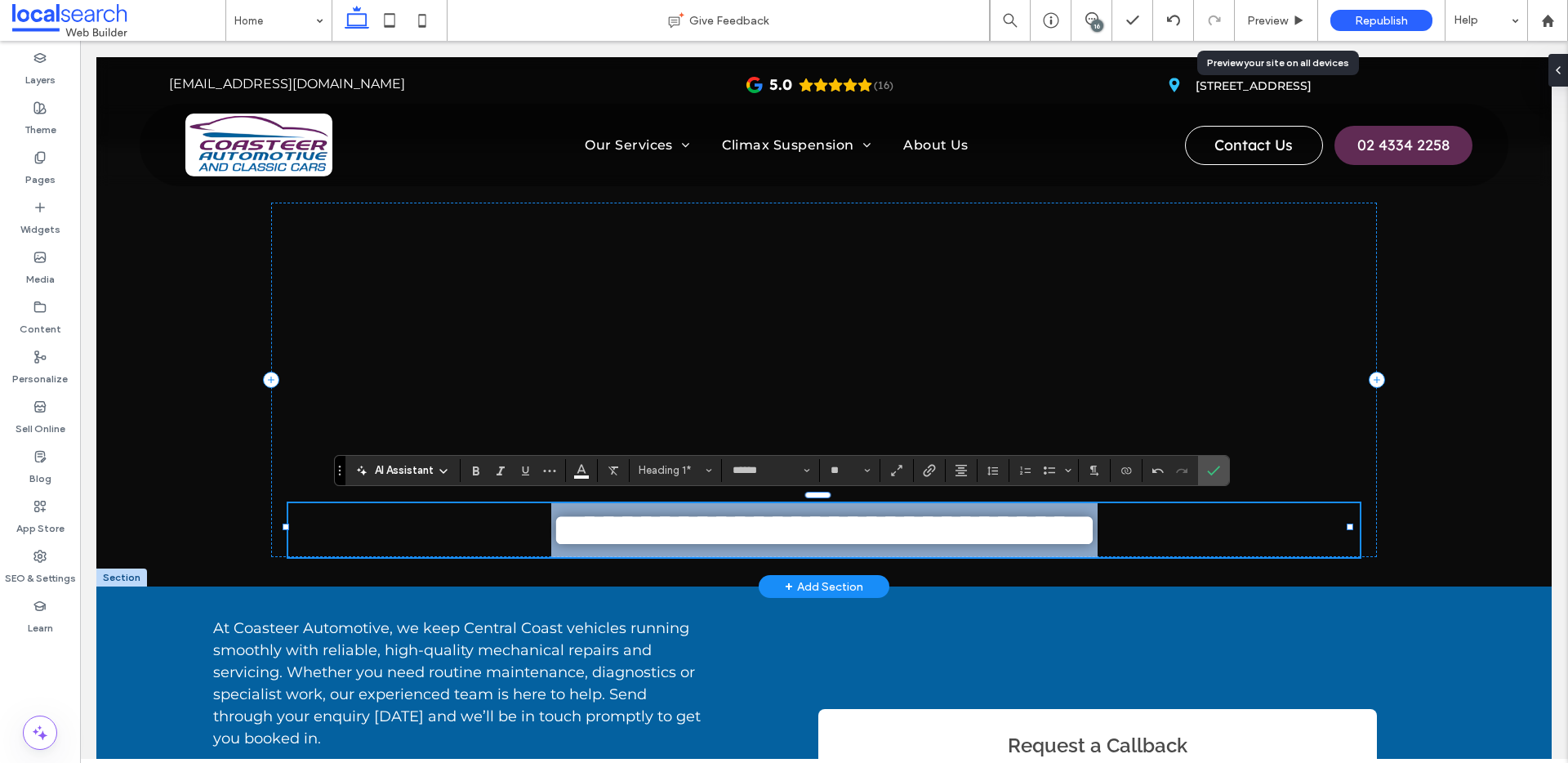
type input "*******"
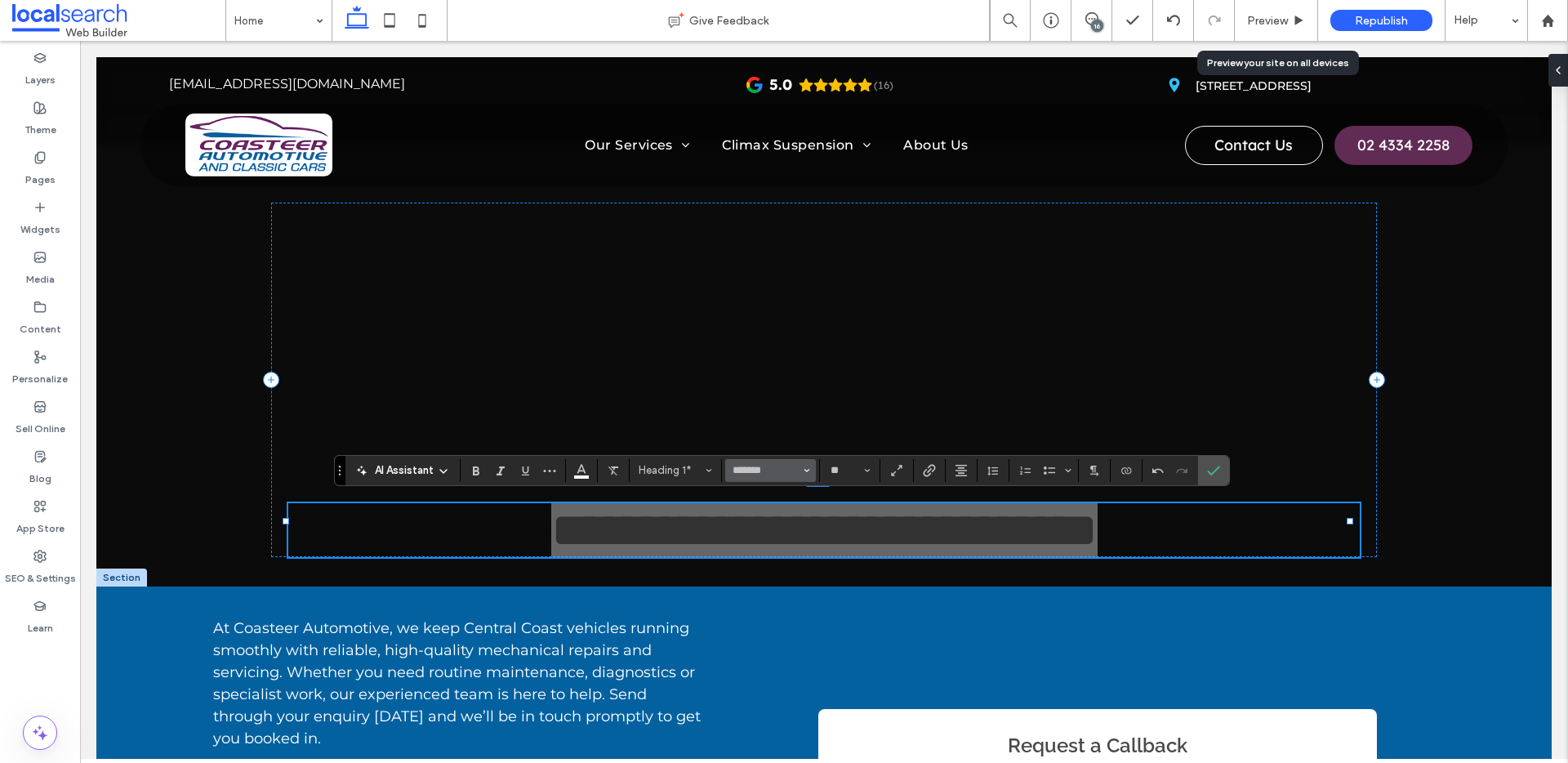
click at [804, 468] on icon "Font & Font weight" at bounding box center [807, 470] width 7 height 7
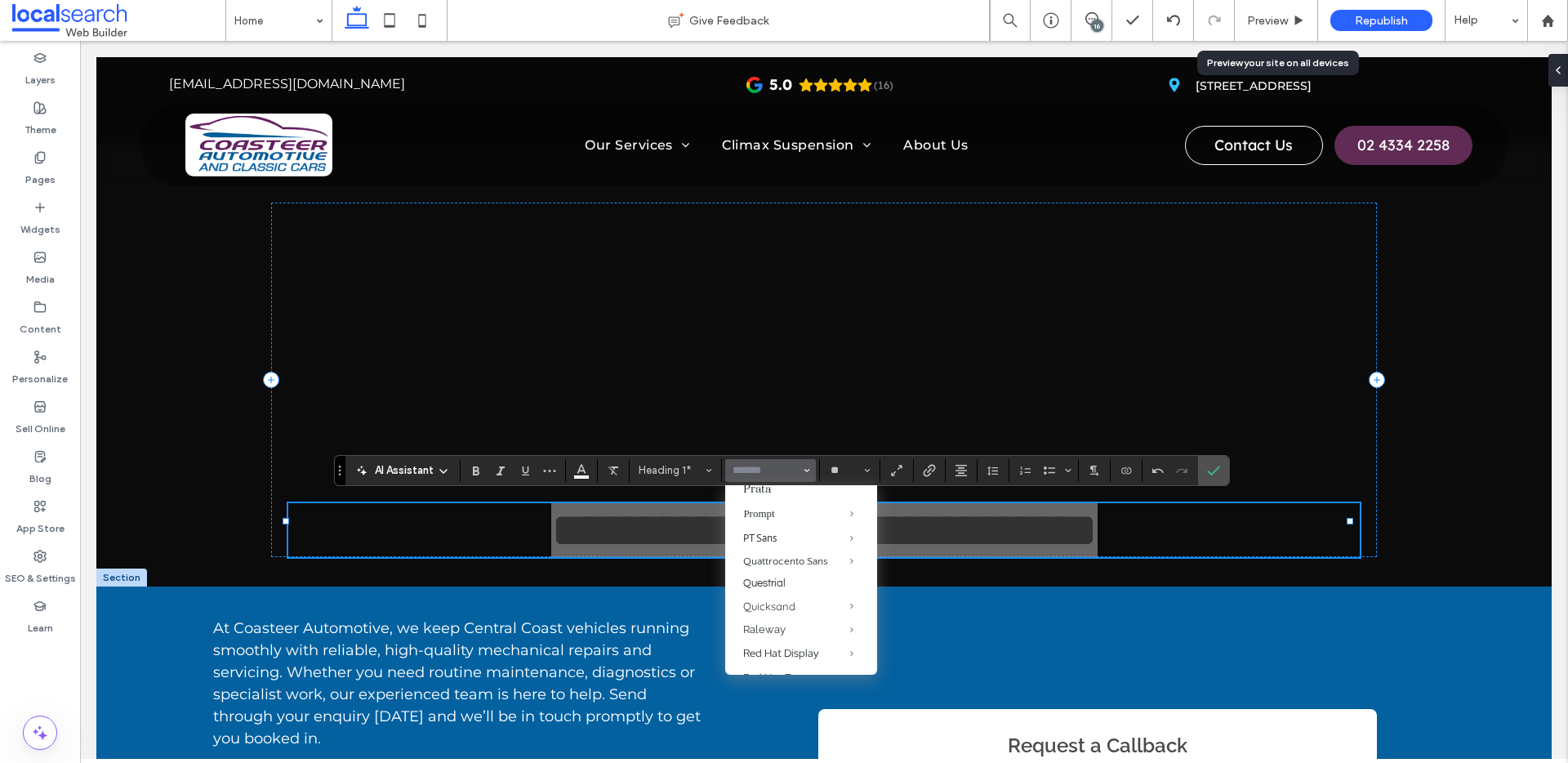
scroll to position [1360, 0]
click at [770, 436] on div "Quattrocento Sans" at bounding box center [801, 430] width 116 height 12
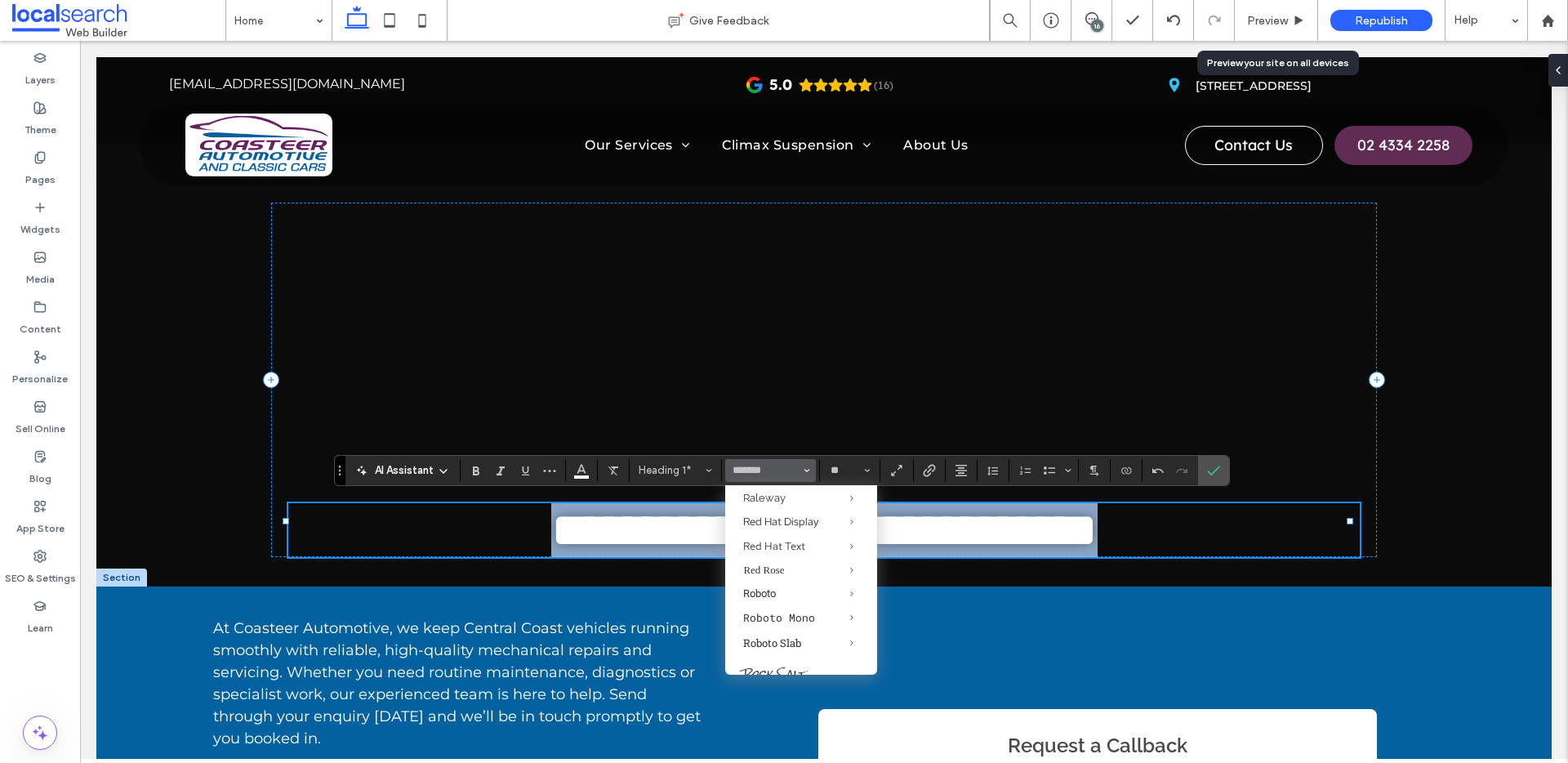
type input "**********"
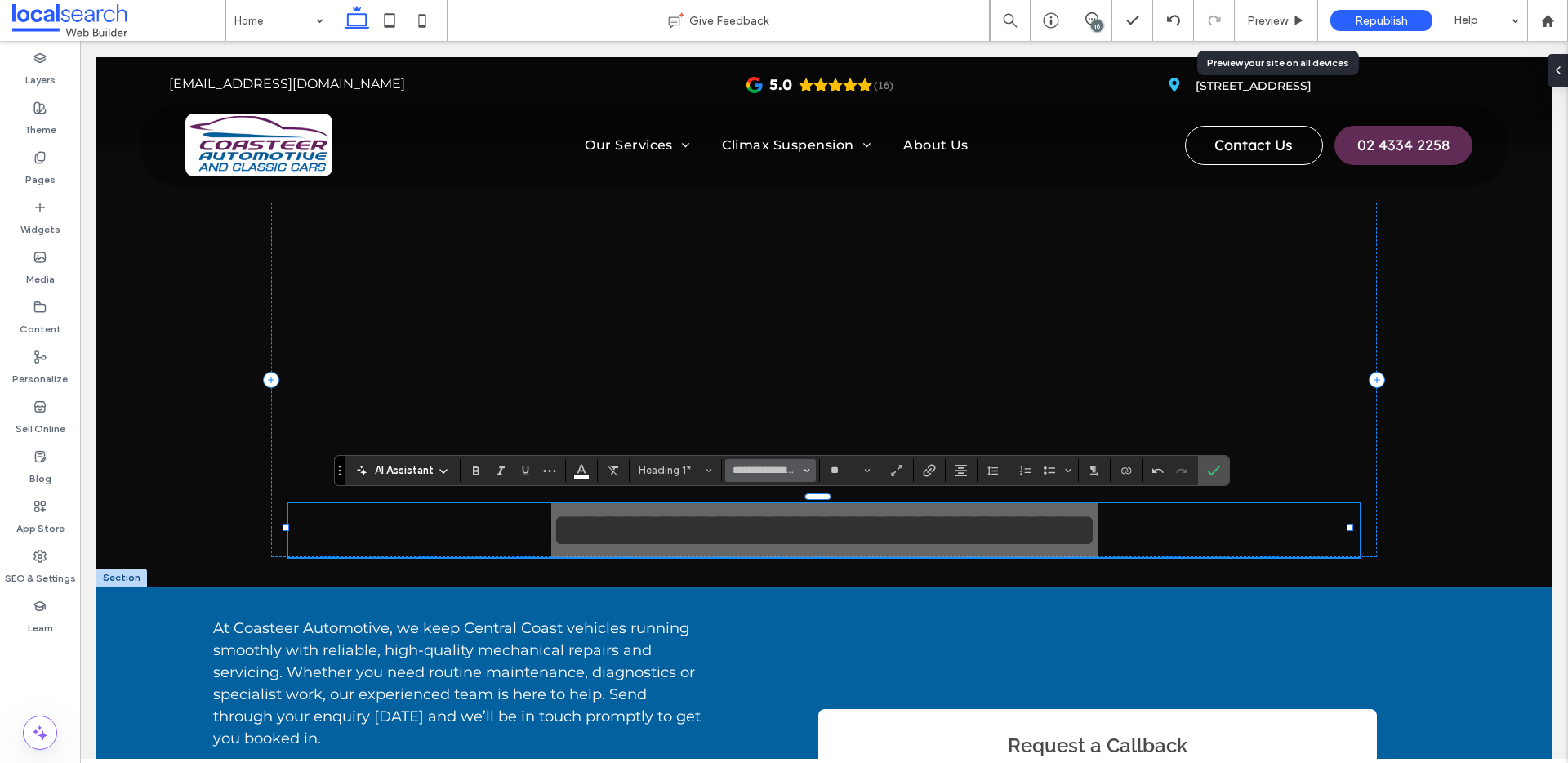
click at [807, 471] on icon "Font & Font weight" at bounding box center [807, 470] width 7 height 7
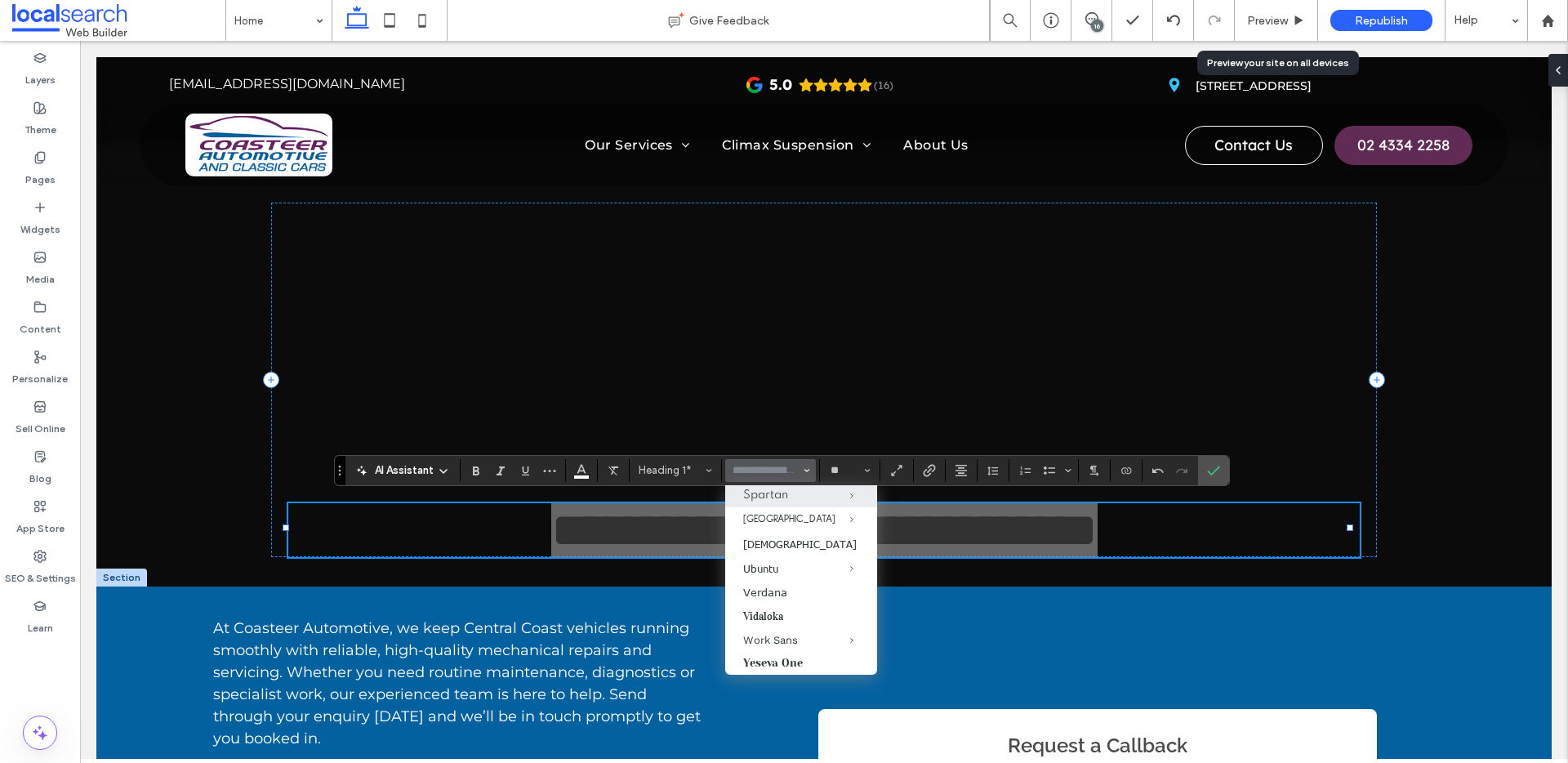
scroll to position [1847, 0]
click at [776, 587] on label "Verdana" at bounding box center [801, 592] width 152 height 24
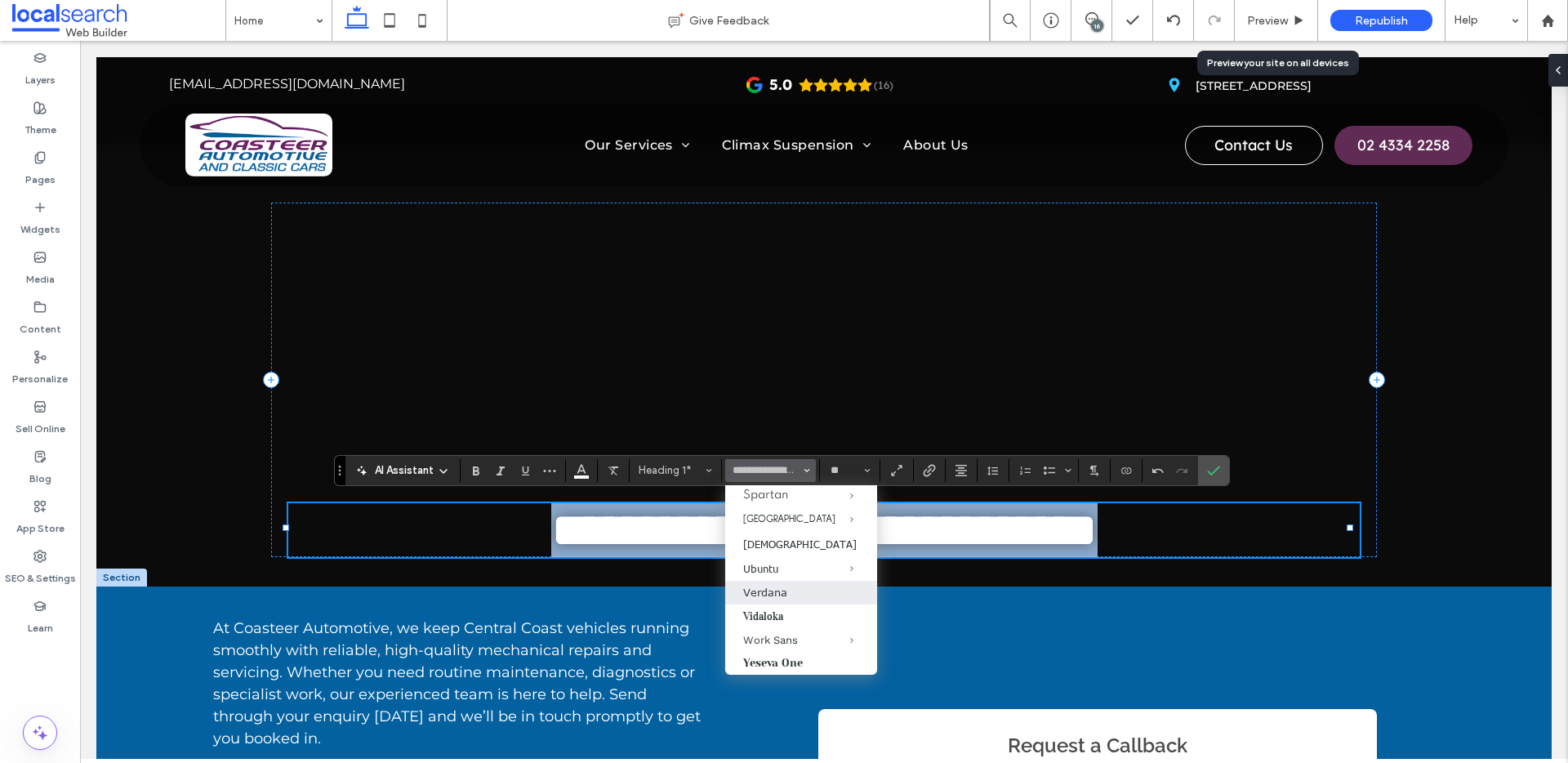
type input "*******"
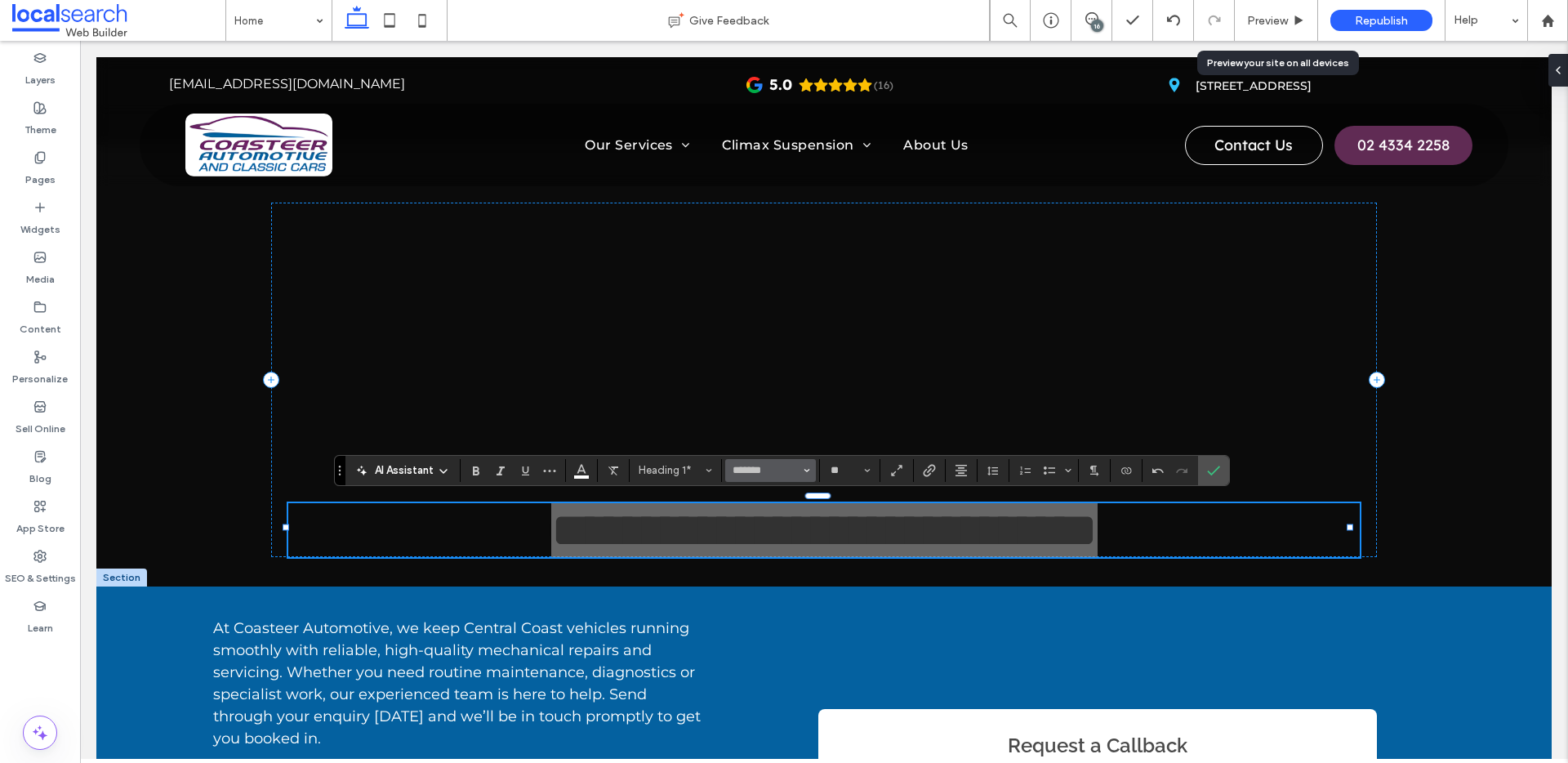
click at [806, 467] on icon "Font & Font weight" at bounding box center [807, 470] width 7 height 7
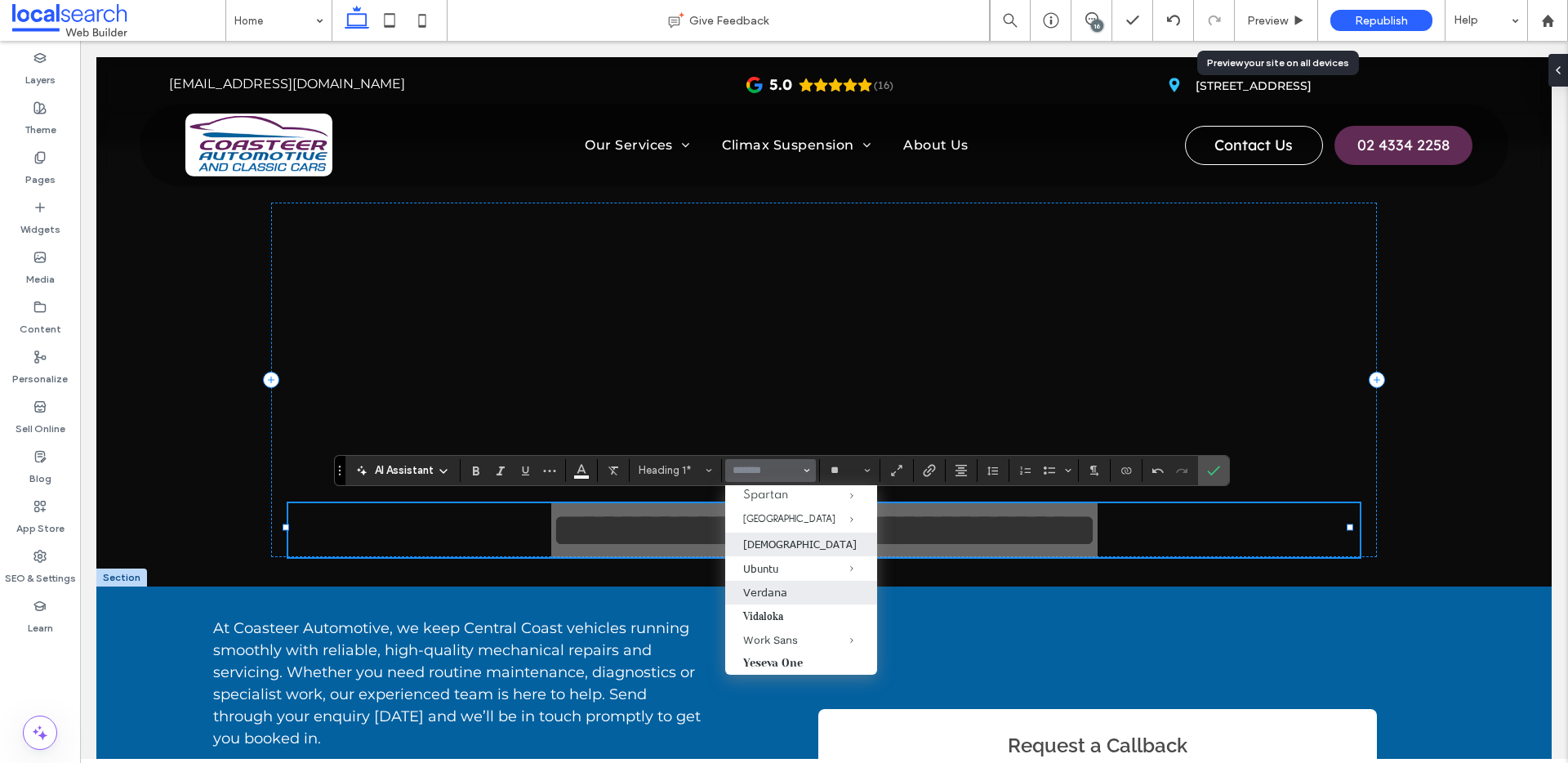
scroll to position [1793, 0]
click at [764, 526] on div "[GEOGRAPHIC_DATA]" at bounding box center [801, 519] width 116 height 14
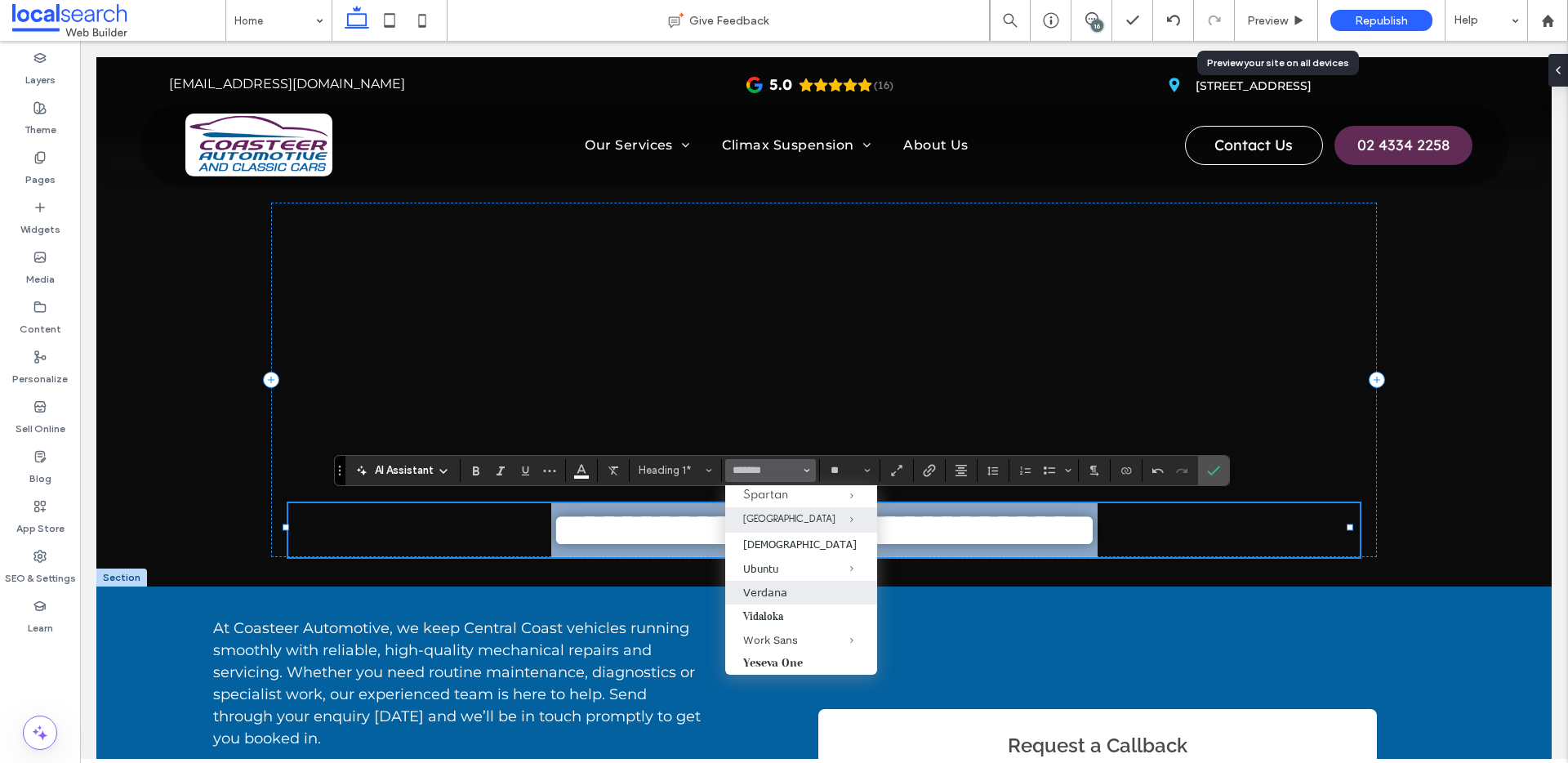
type input "**********"
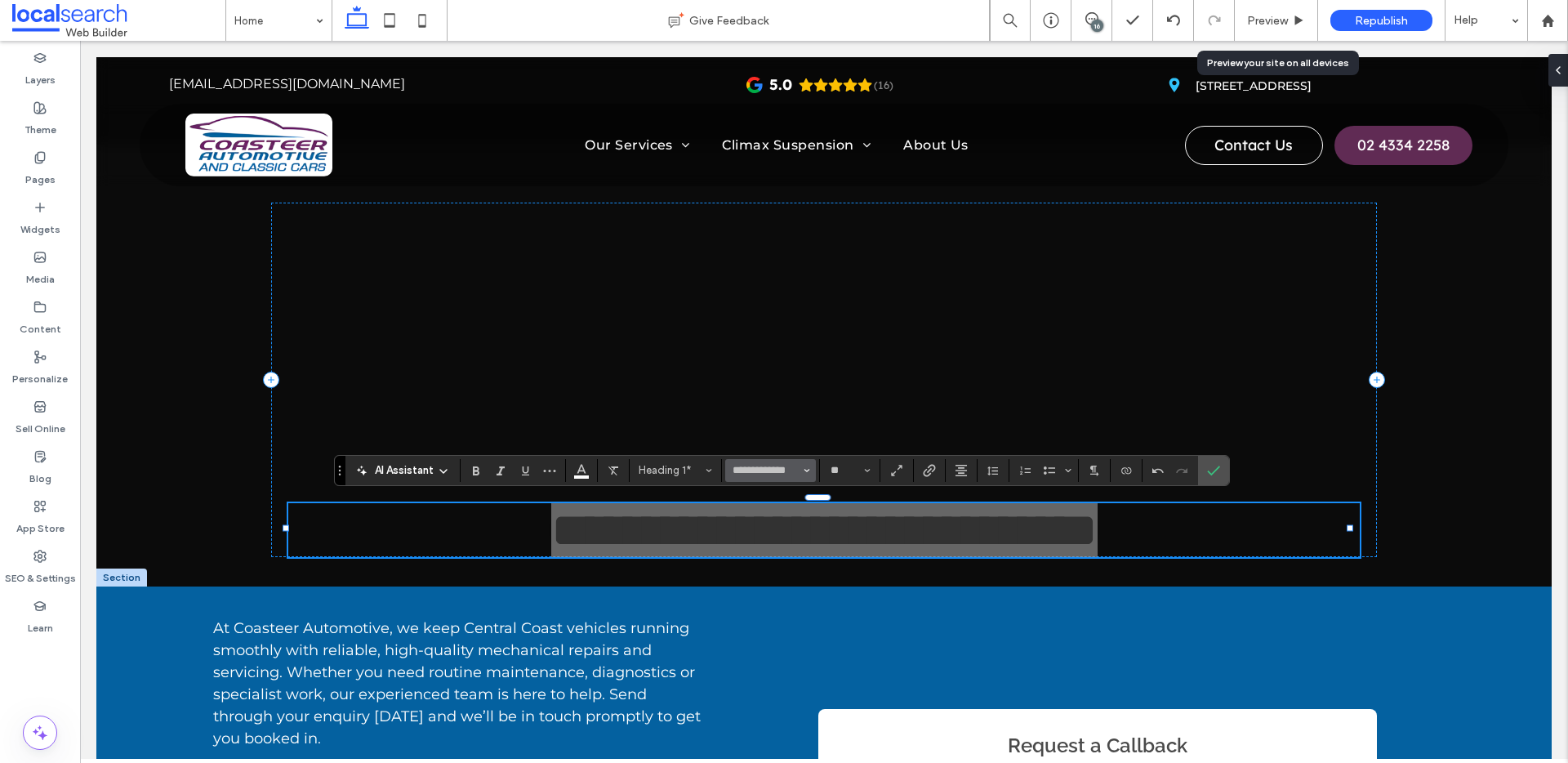
click at [807, 469] on use "Font & Font weight" at bounding box center [807, 469] width 6 height 3
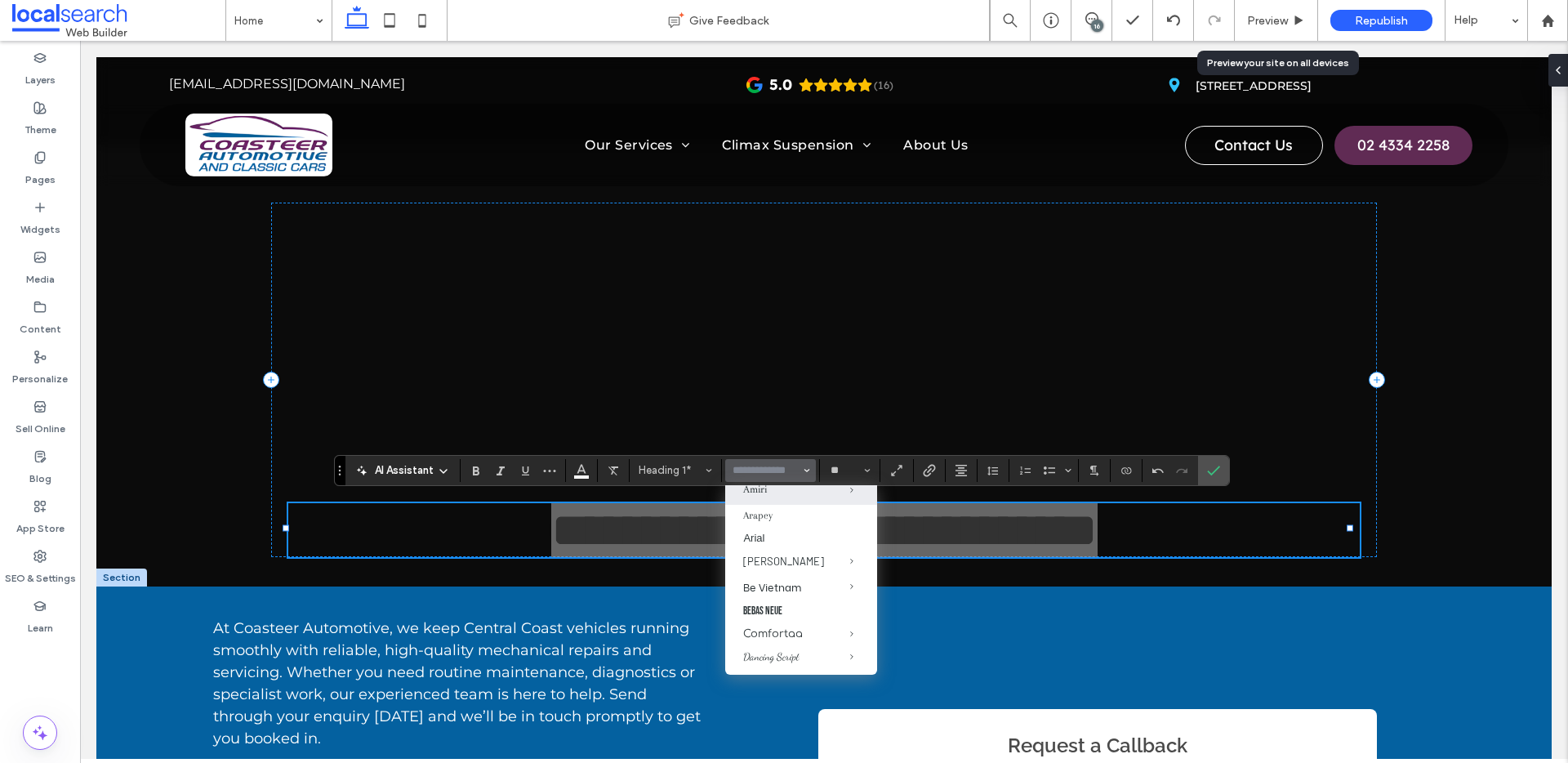
scroll to position [193, 0]
click at [780, 522] on label "Arial" at bounding box center [801, 530] width 152 height 23
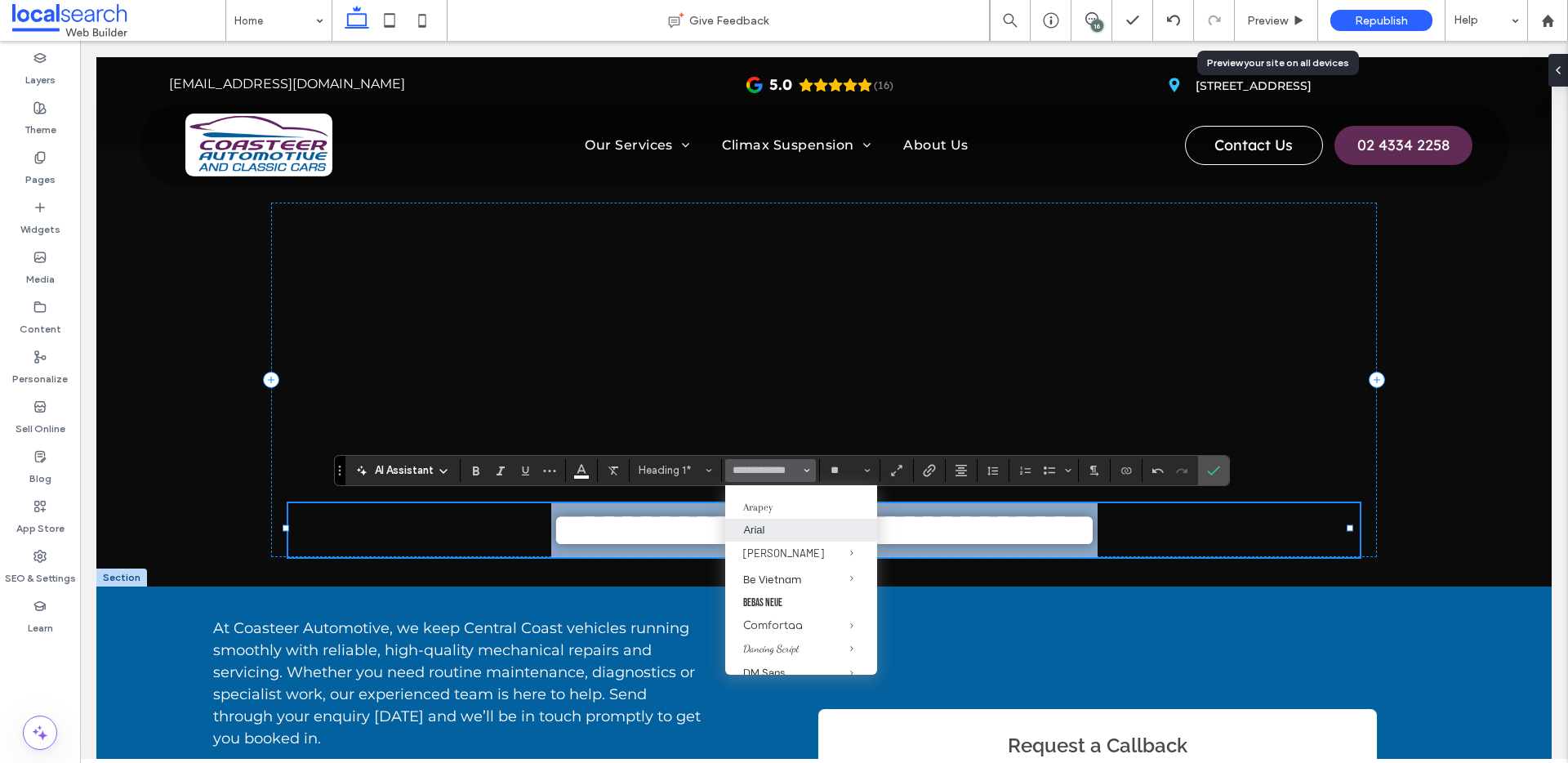
type input "*****"
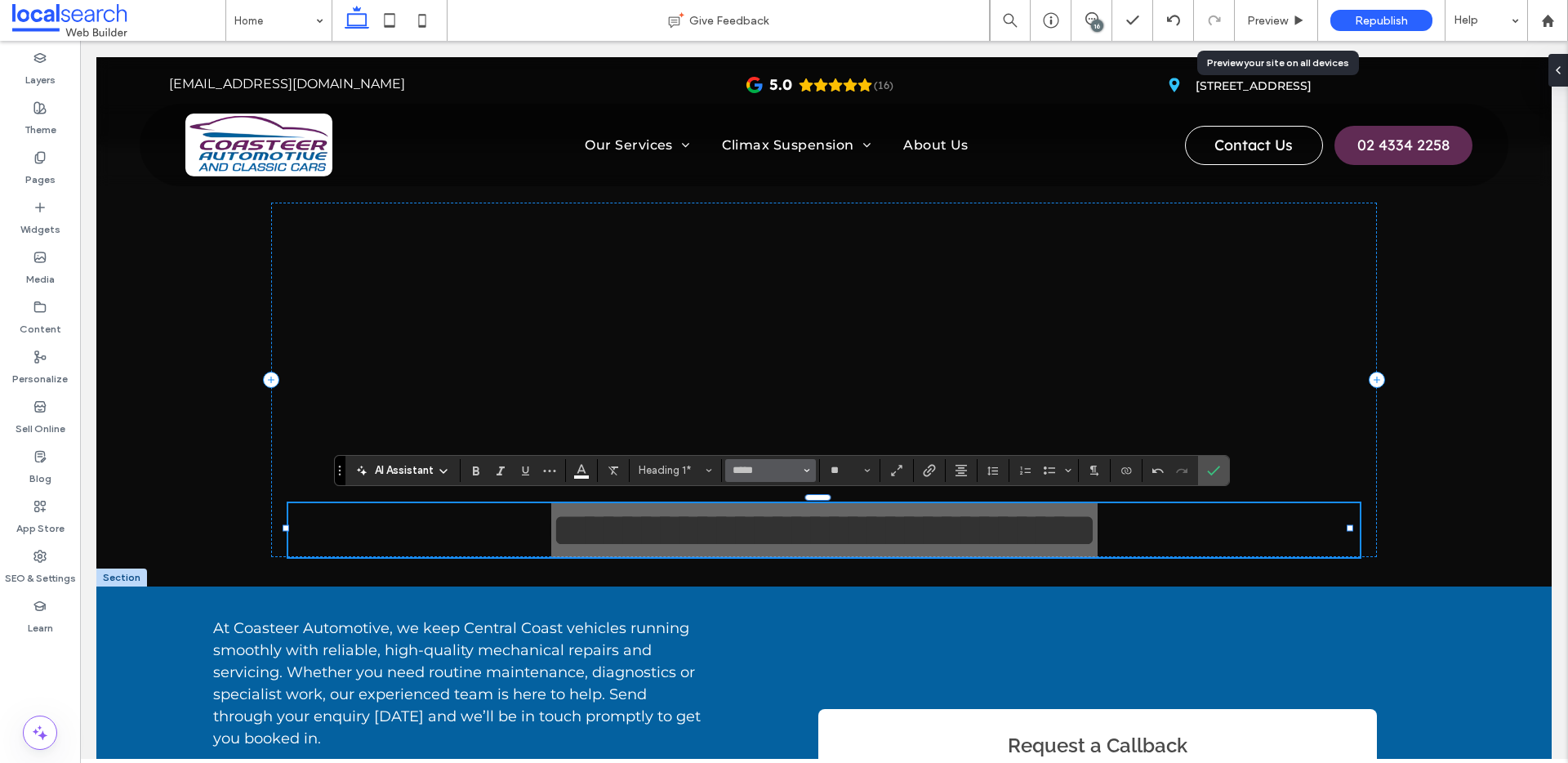
click at [805, 475] on span "Font & Font weight" at bounding box center [807, 470] width 7 height 21
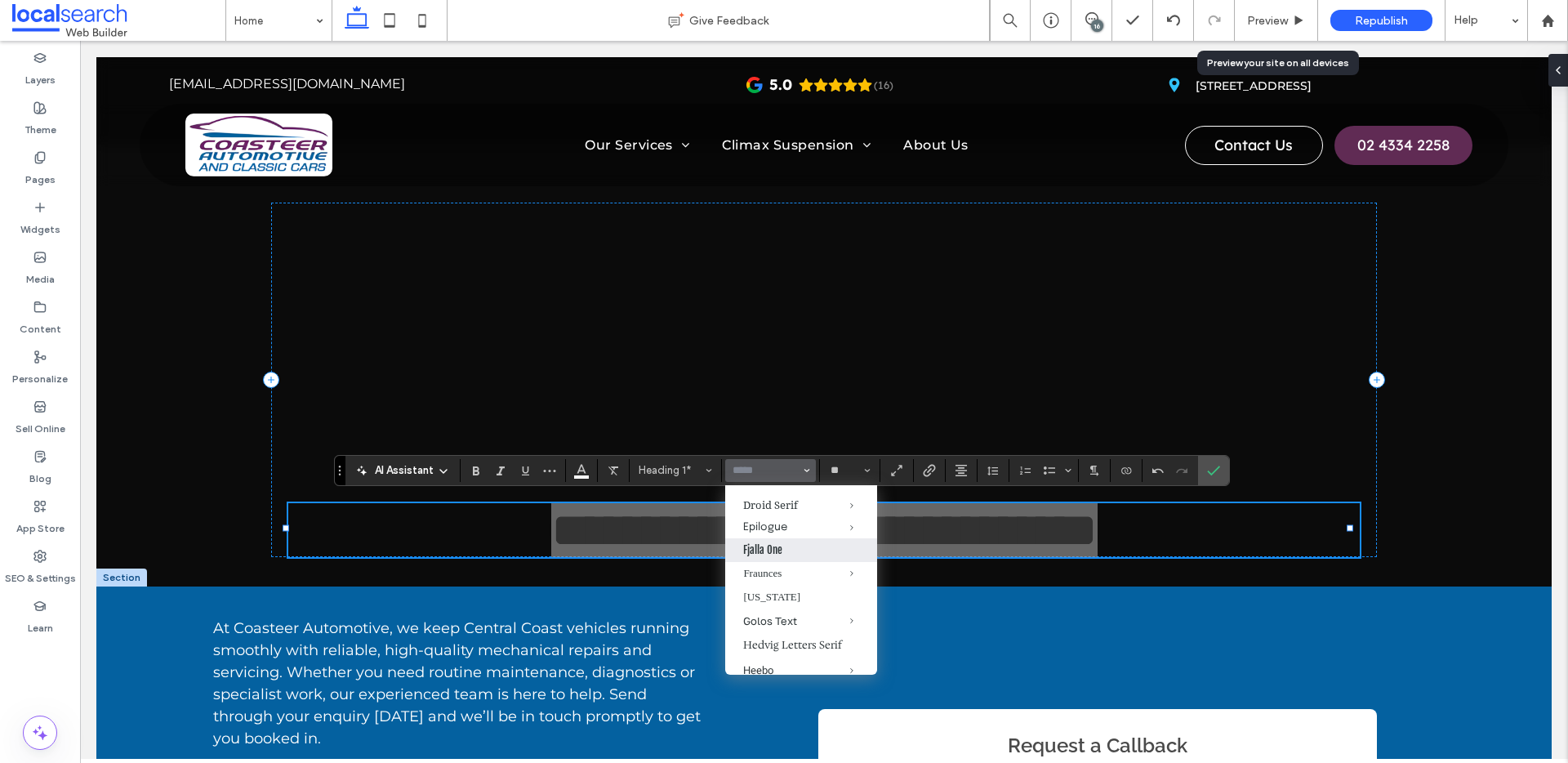
scroll to position [458, 0]
click at [771, 558] on label "Fjalla One" at bounding box center [801, 547] width 152 height 24
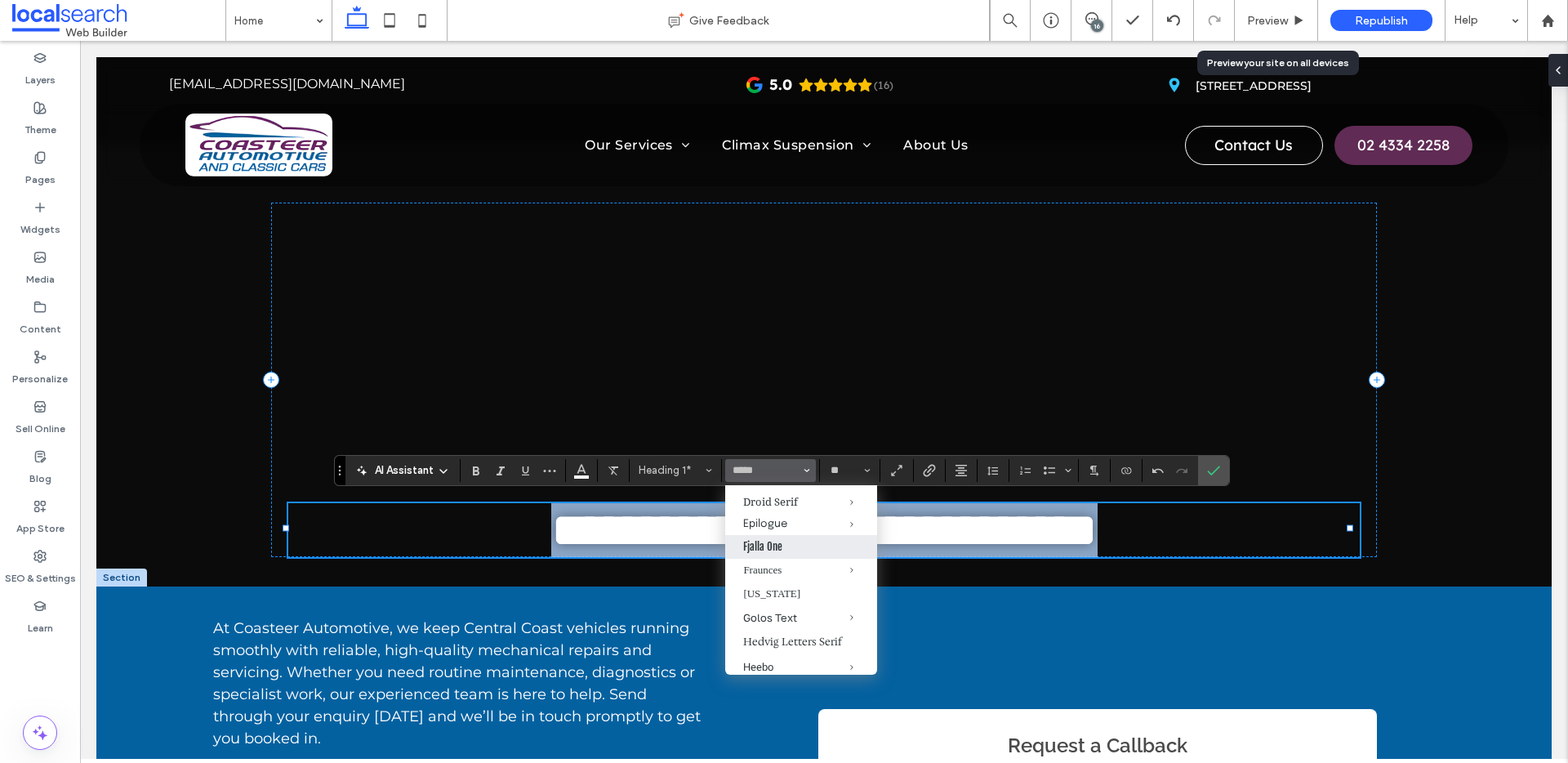
type input "**********"
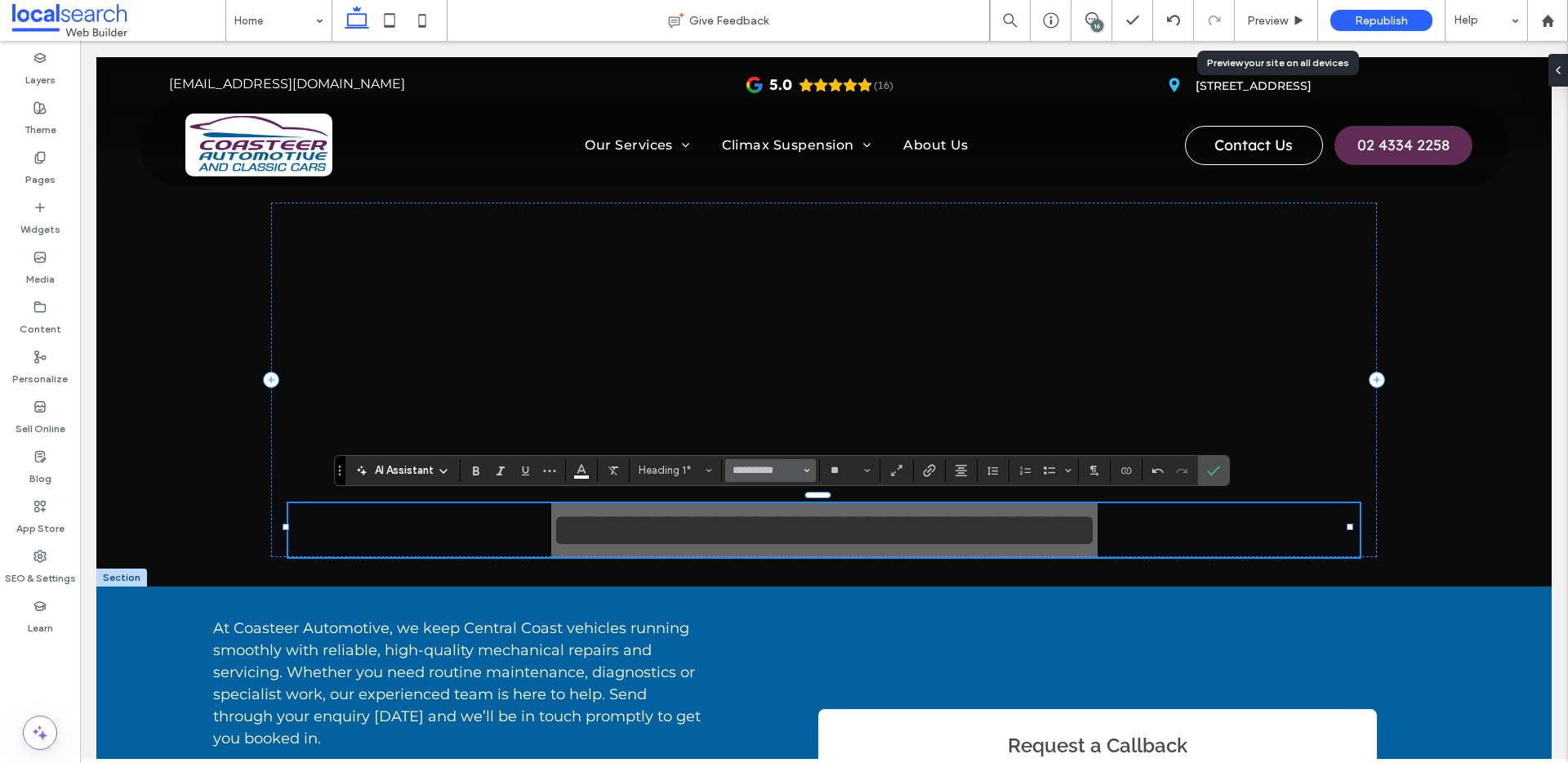
click at [808, 467] on icon "Font & Font weight" at bounding box center [807, 470] width 7 height 7
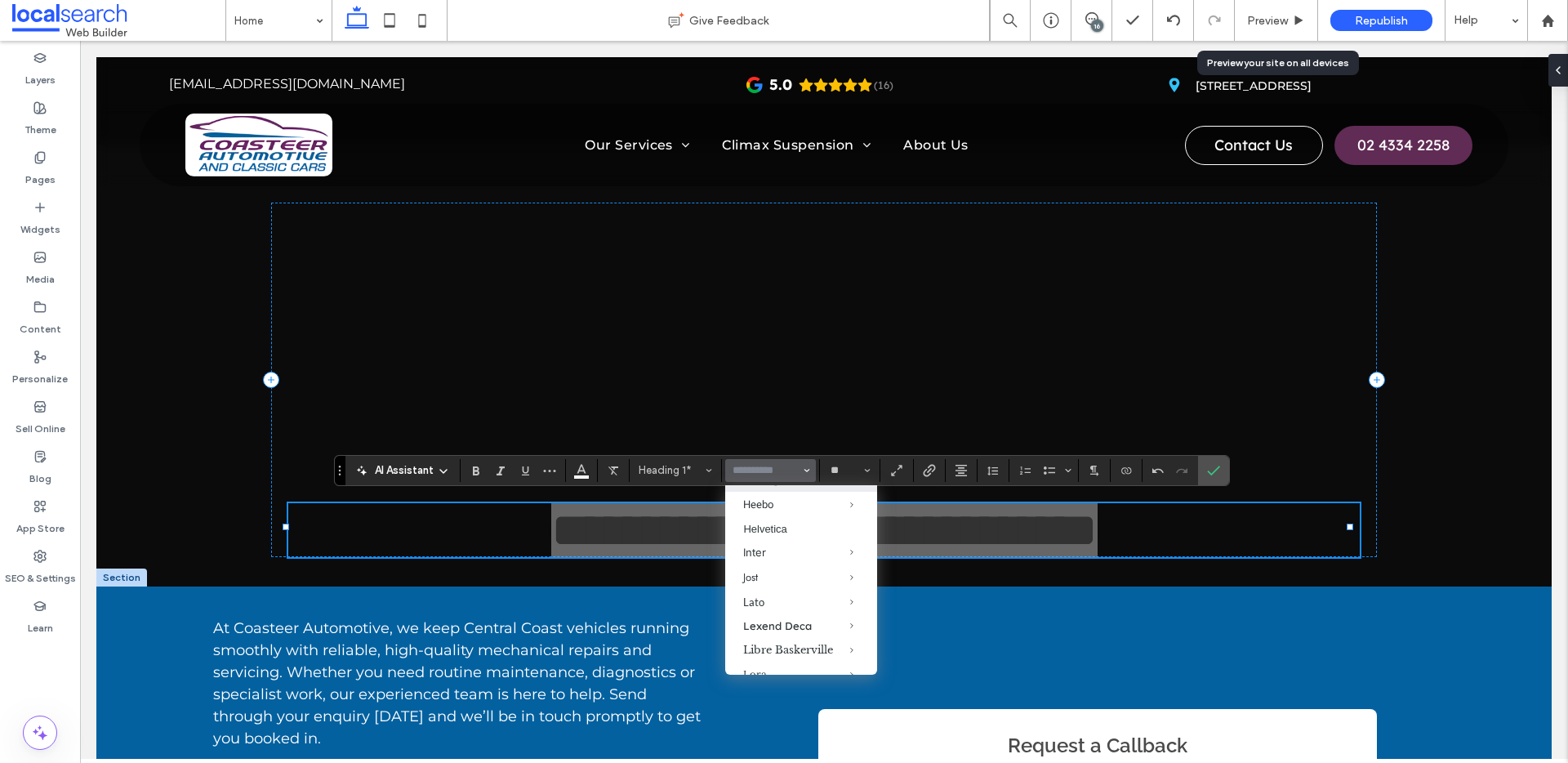
scroll to position [640, 0]
click at [777, 522] on label "Helvetica" at bounding box center [801, 511] width 152 height 23
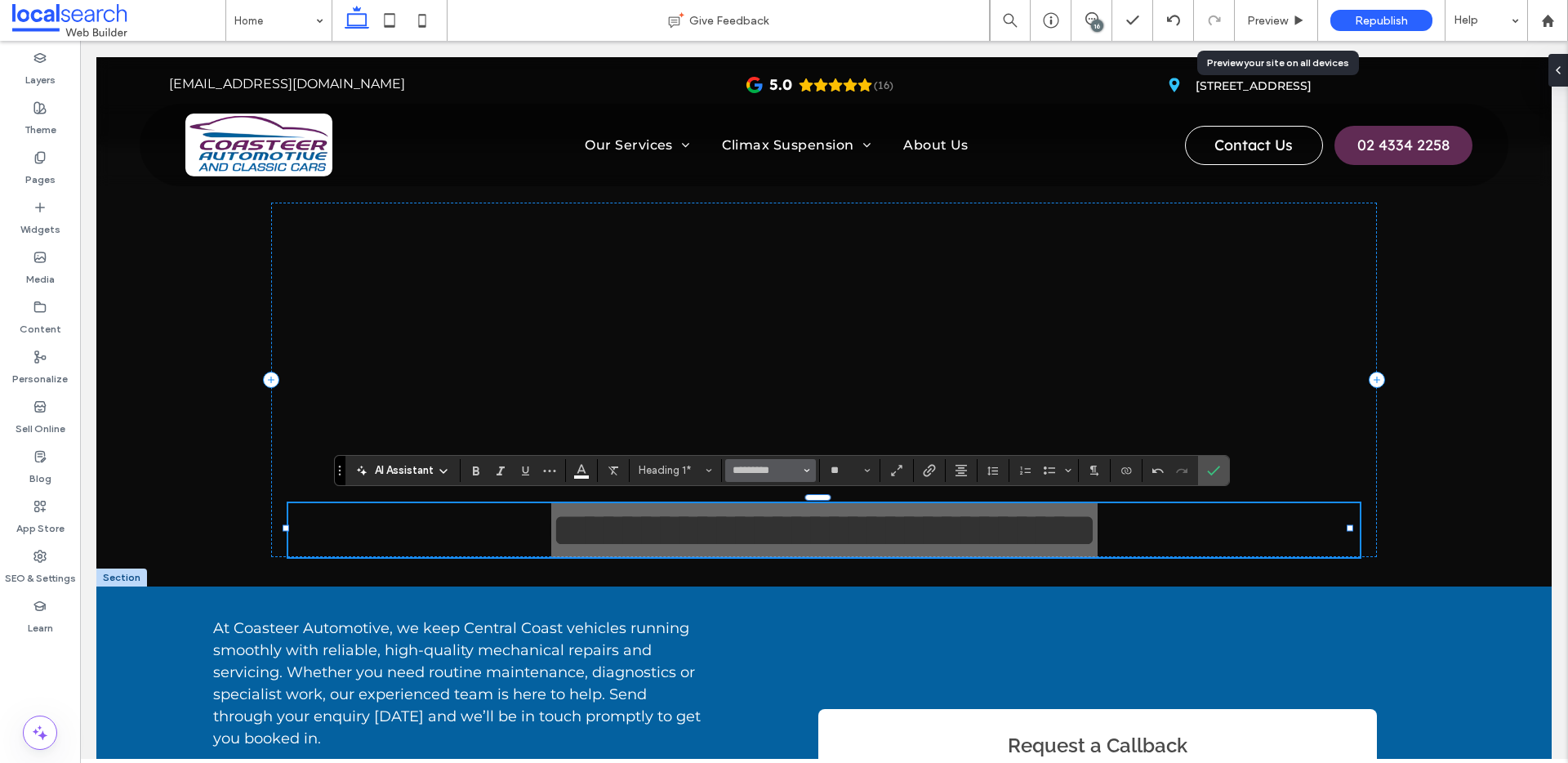
click at [800, 469] on button "*********" at bounding box center [770, 470] width 90 height 23
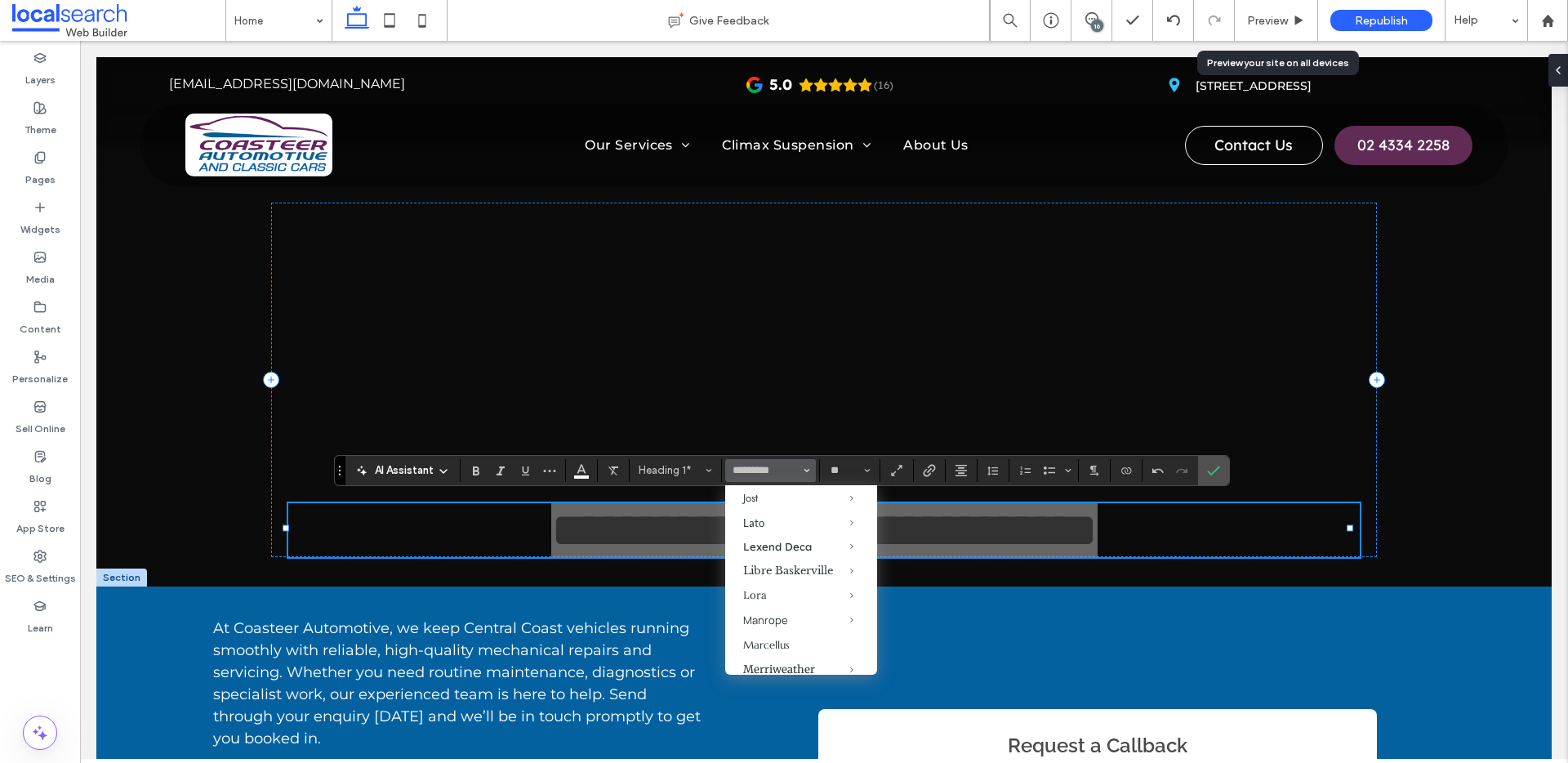
scroll to position [706, 0]
click at [759, 478] on label "Inter" at bounding box center [801, 466] width 152 height 24
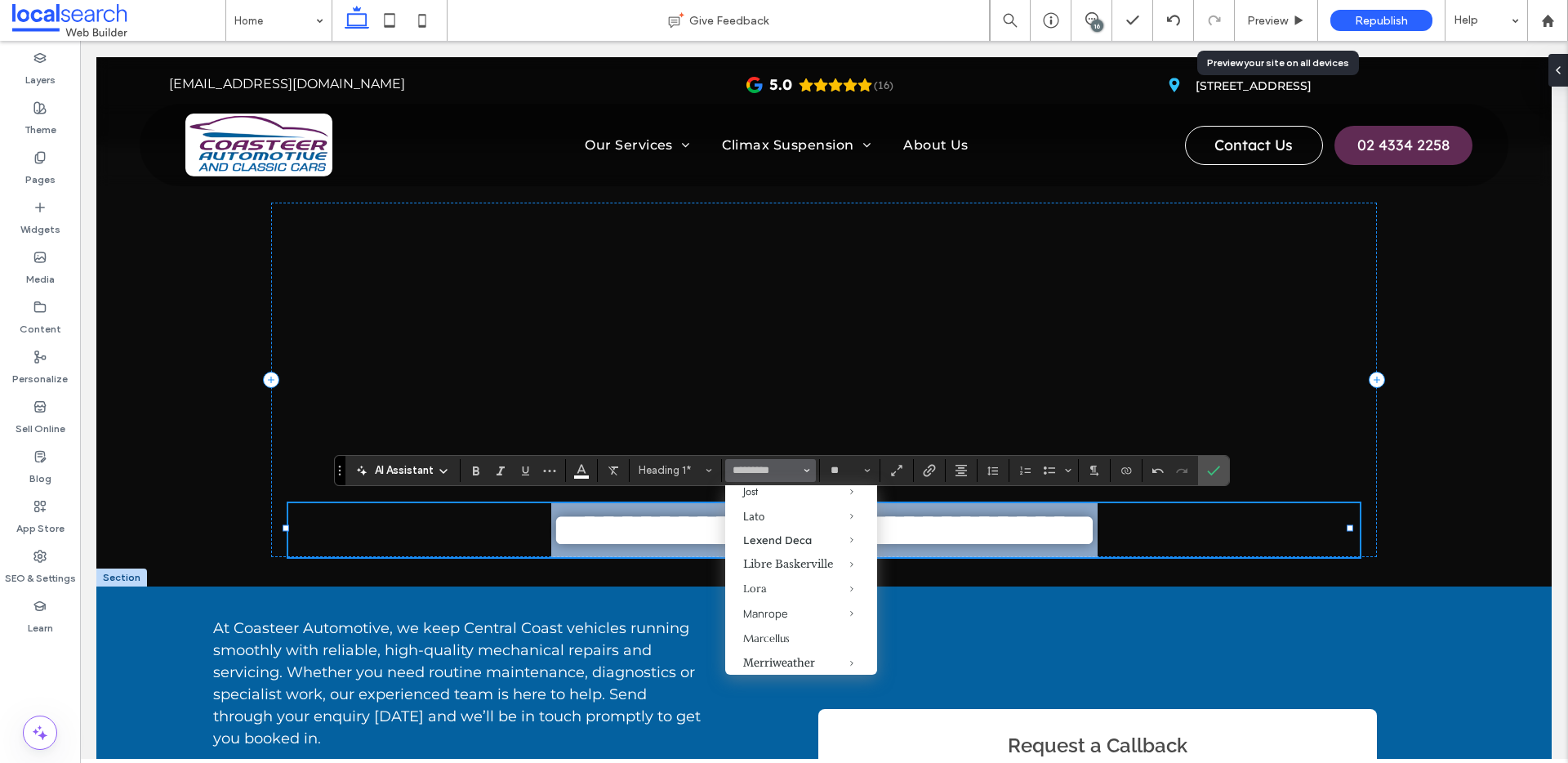
type input "*****"
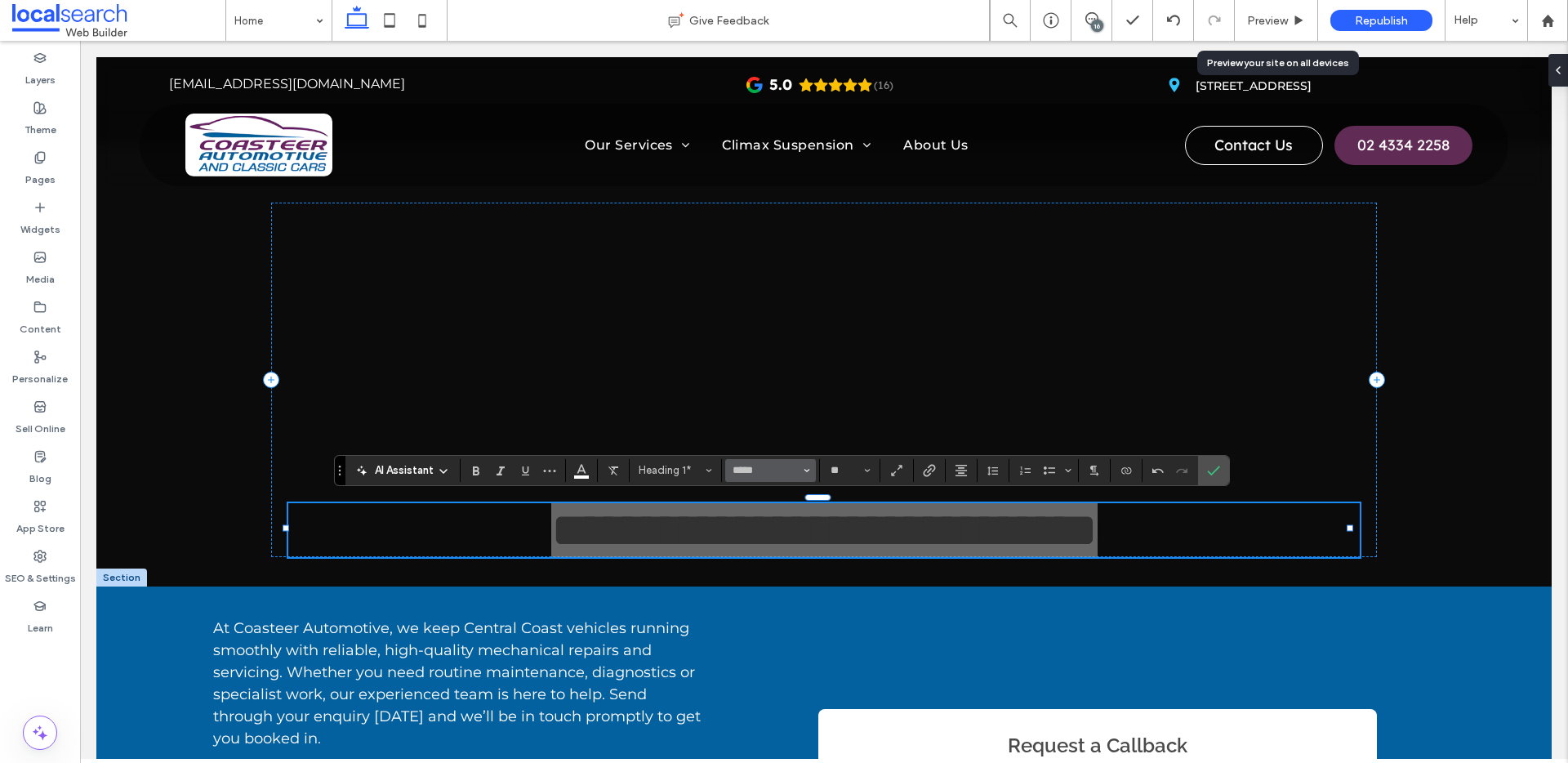
click at [809, 476] on span "Font & Font weight" at bounding box center [807, 470] width 7 height 21
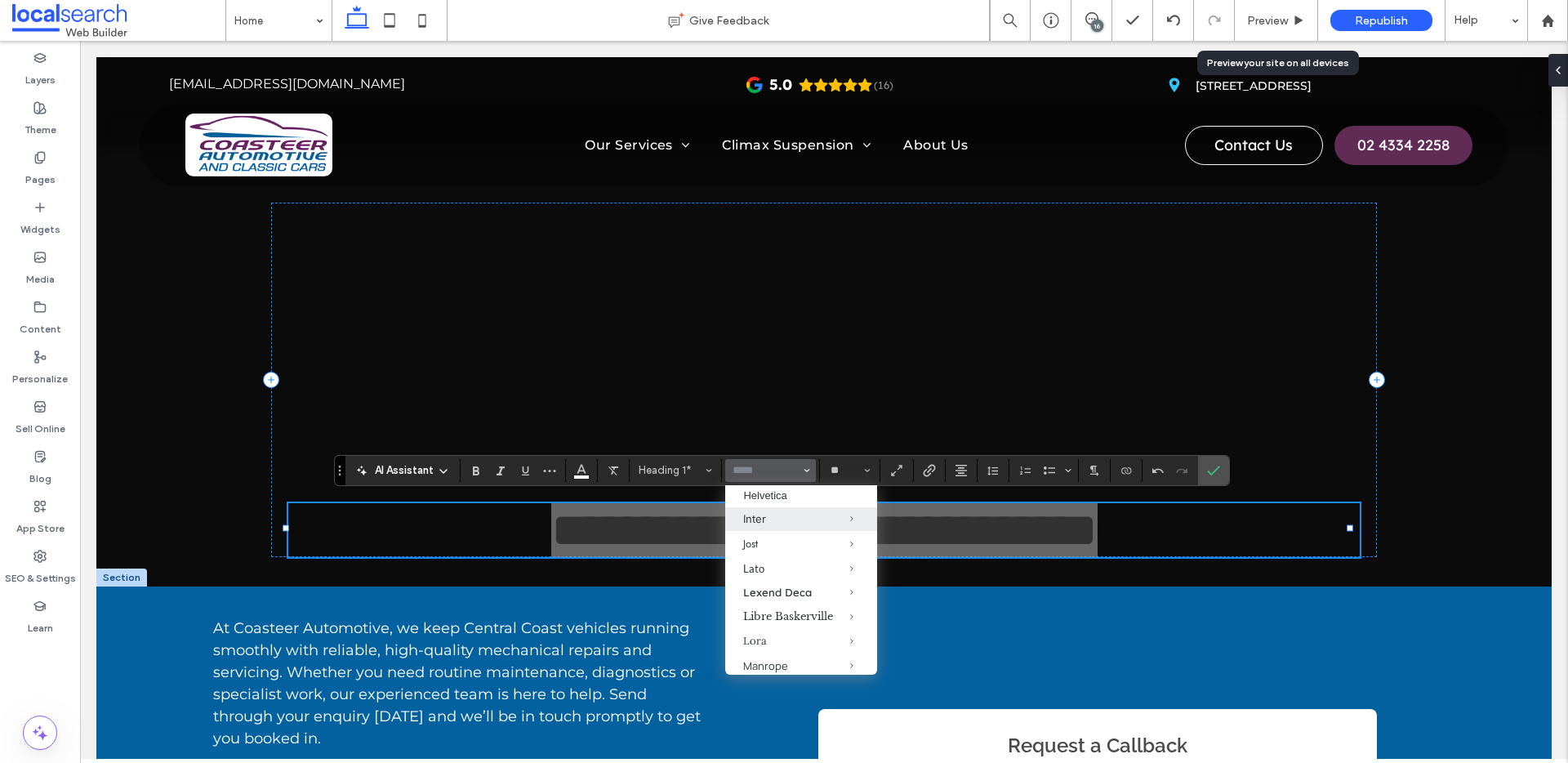
scroll to position [685, 0]
click at [773, 545] on div "Lato" at bounding box center [801, 538] width 116 height 14
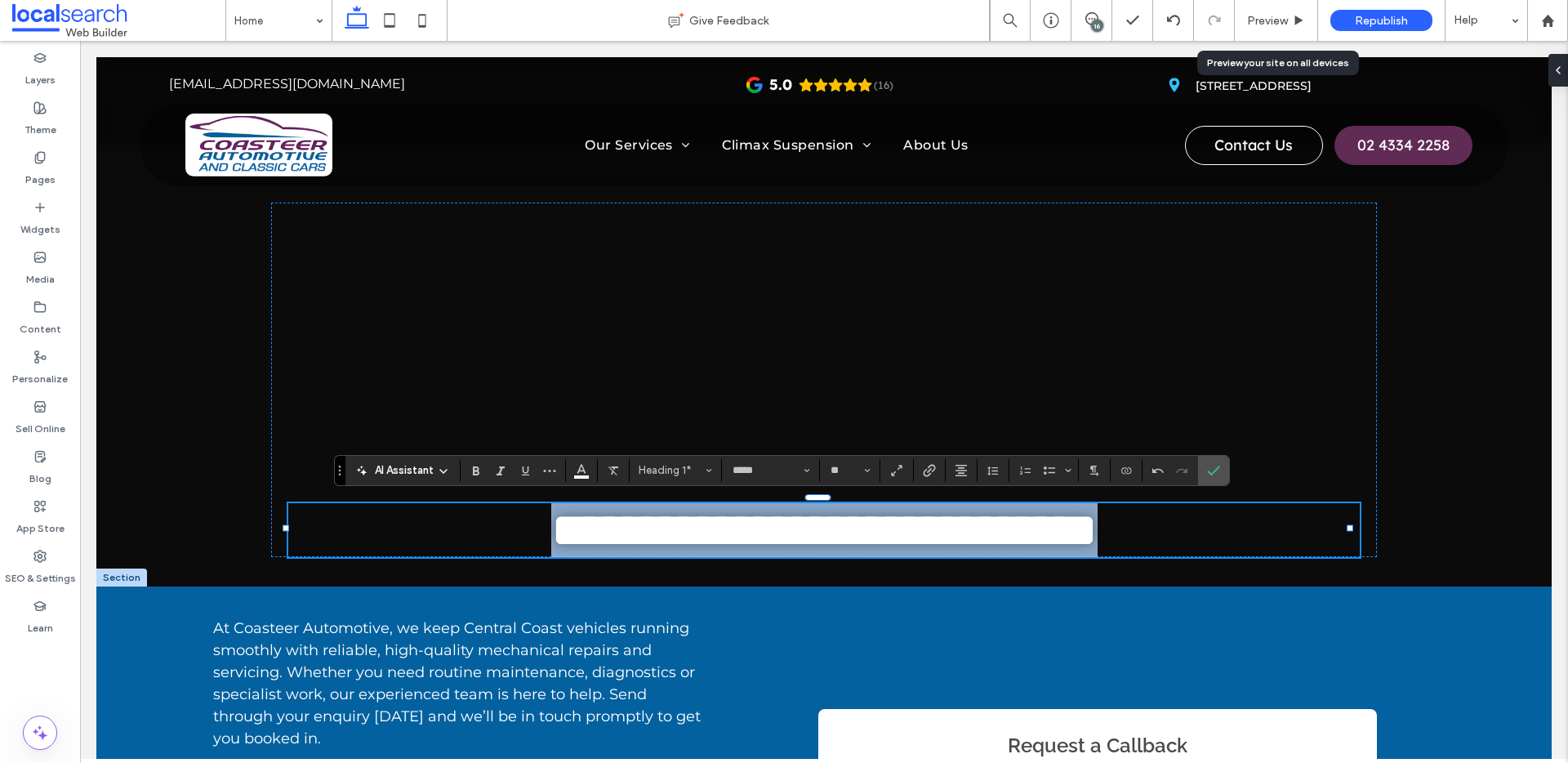
type input "****"
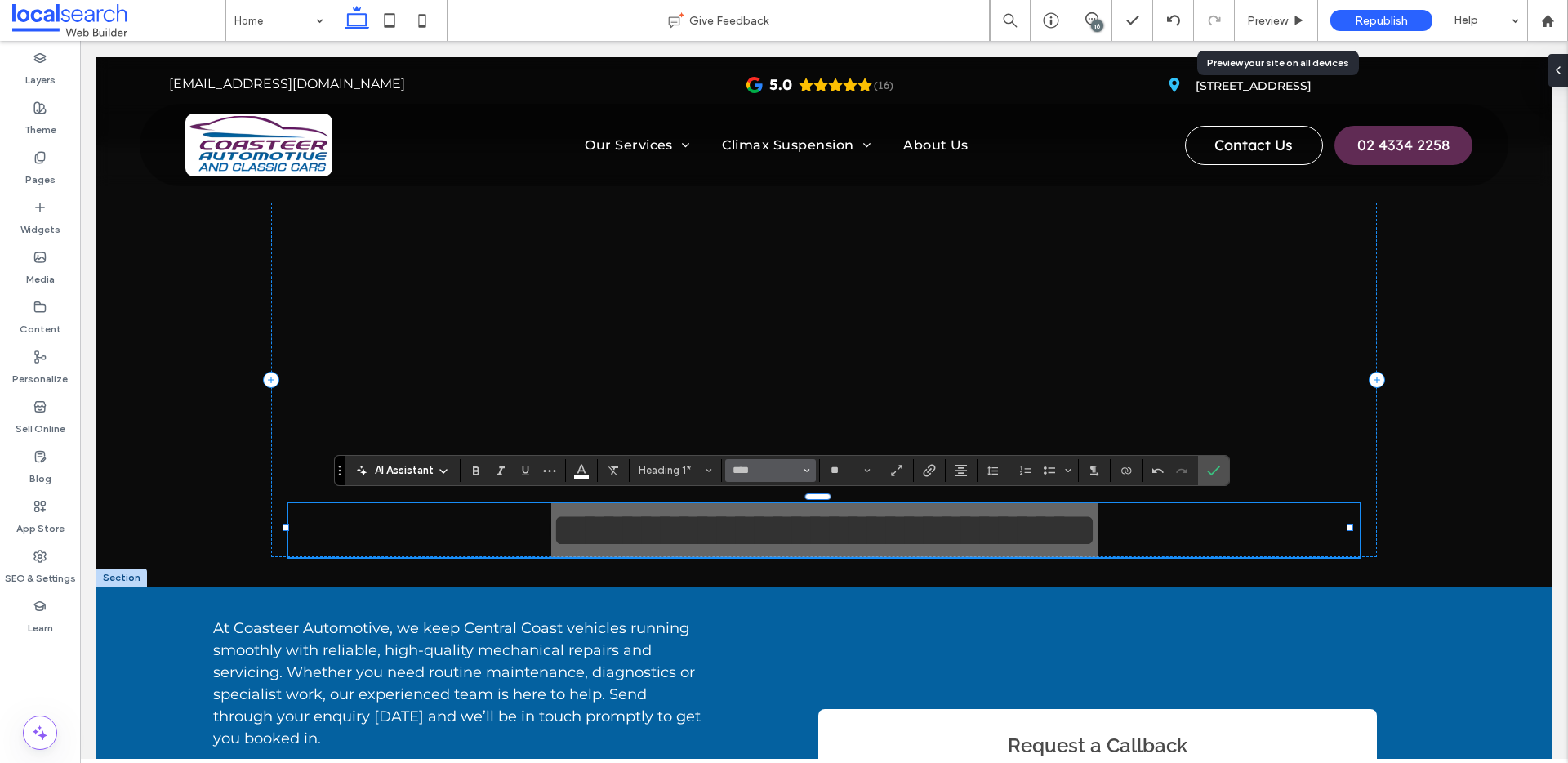
click at [810, 469] on button "****" at bounding box center [770, 470] width 90 height 23
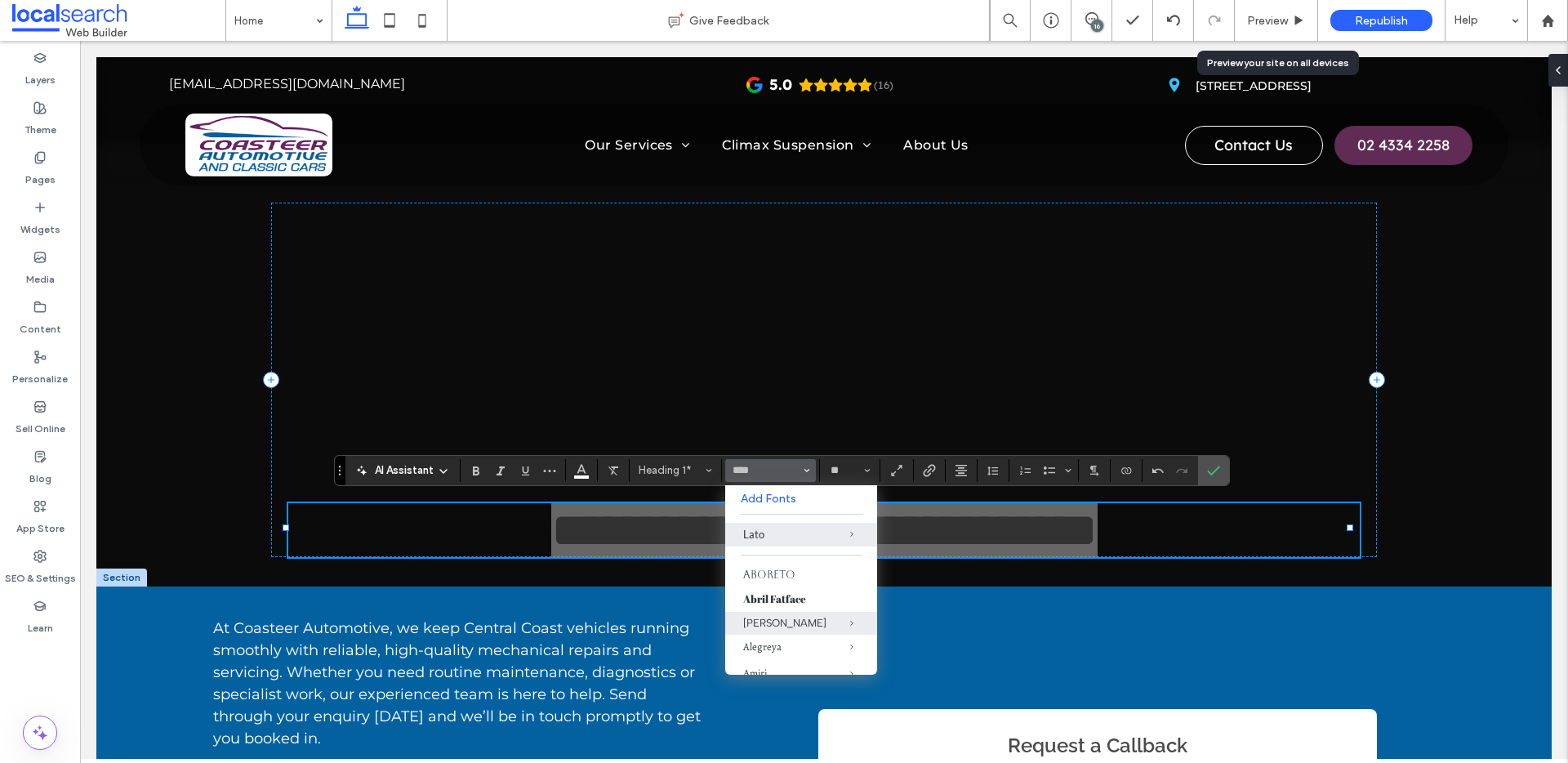
scroll to position [793, 0]
click at [49, 106] on div "Theme" at bounding box center [40, 119] width 80 height 50
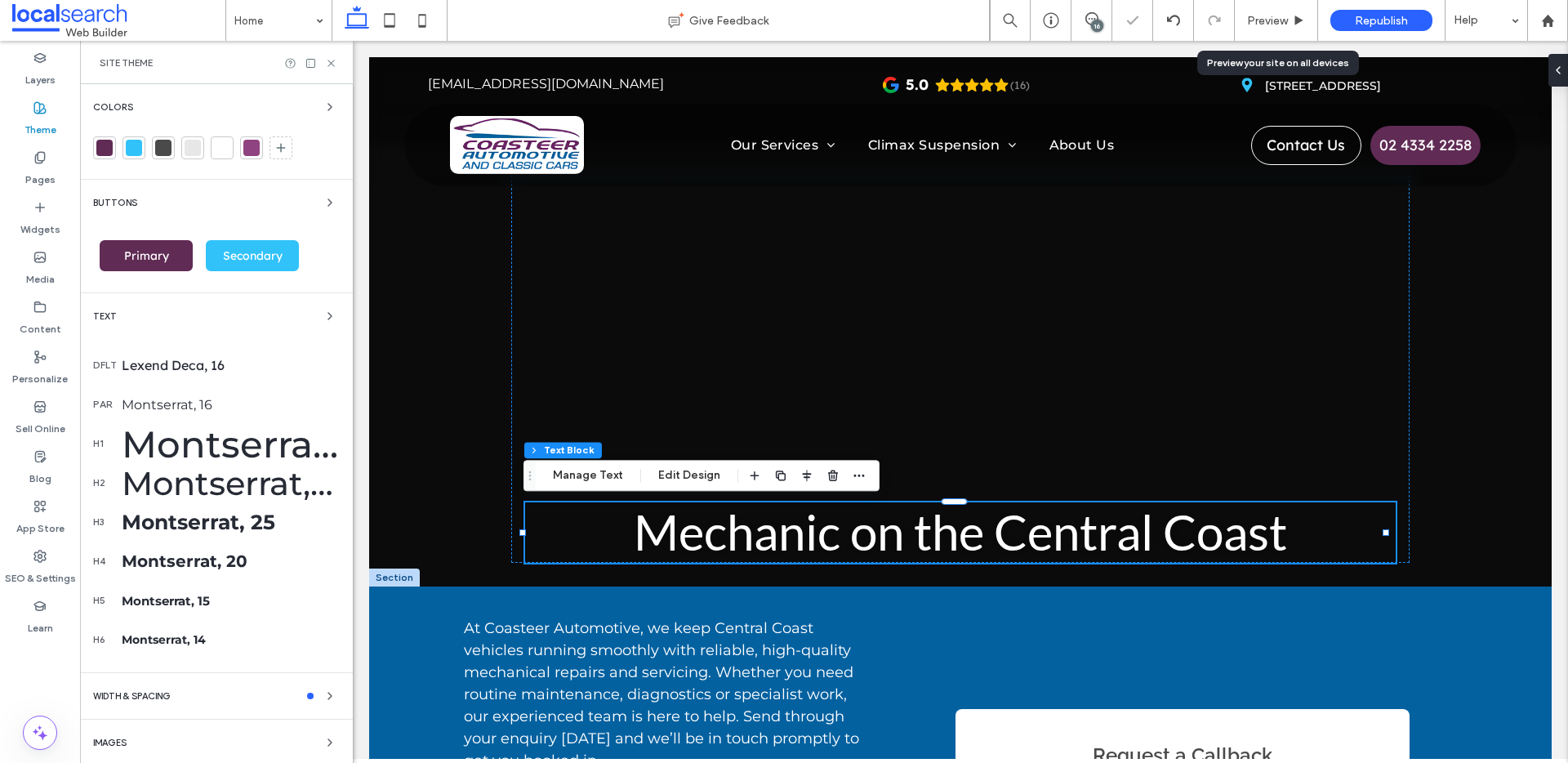
click at [49, 106] on div "Theme" at bounding box center [40, 119] width 80 height 50
click at [860, 547] on span "Mechanic on the Central Coast" at bounding box center [960, 531] width 653 height 59
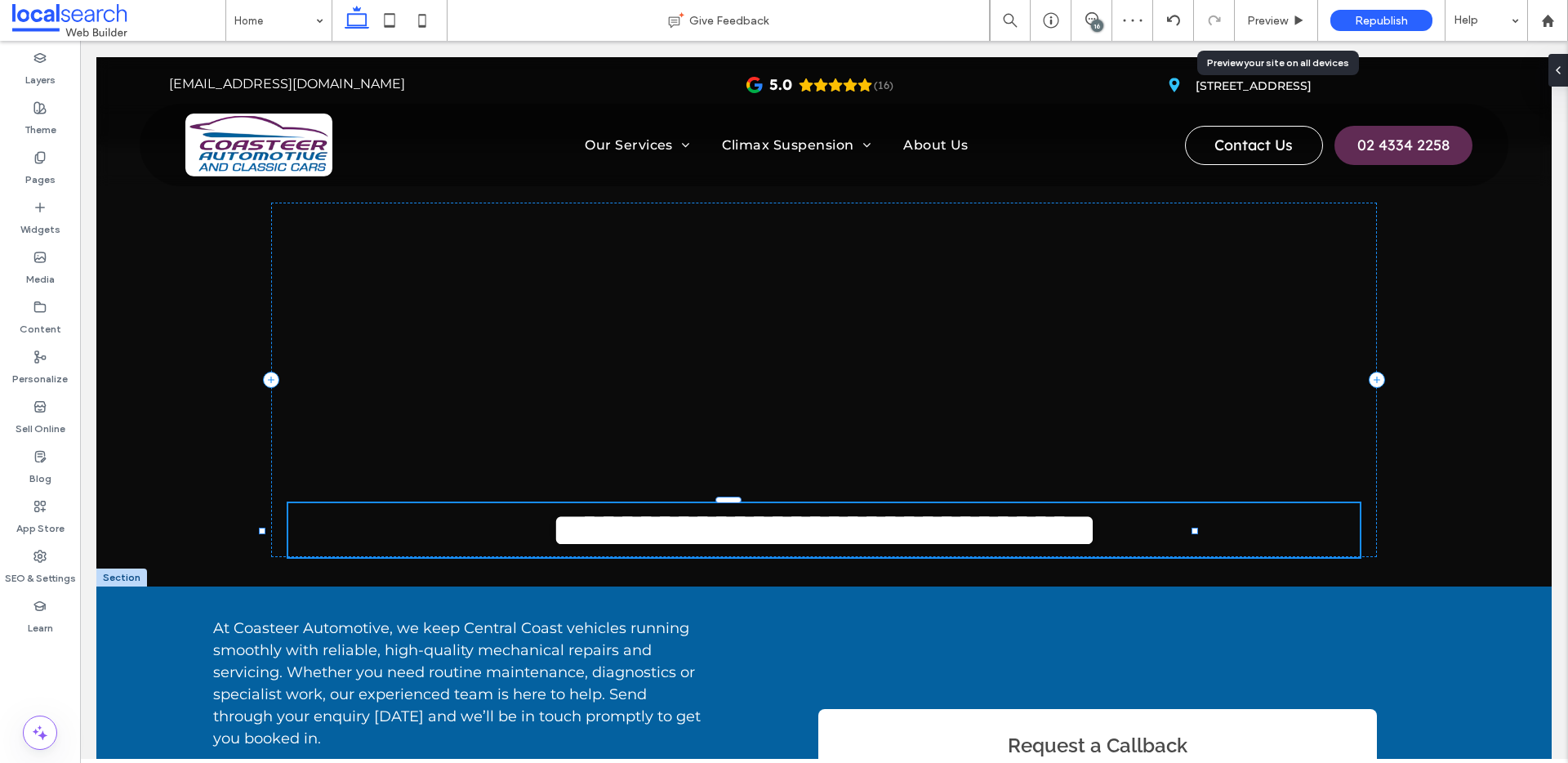
type input "****"
type input "**"
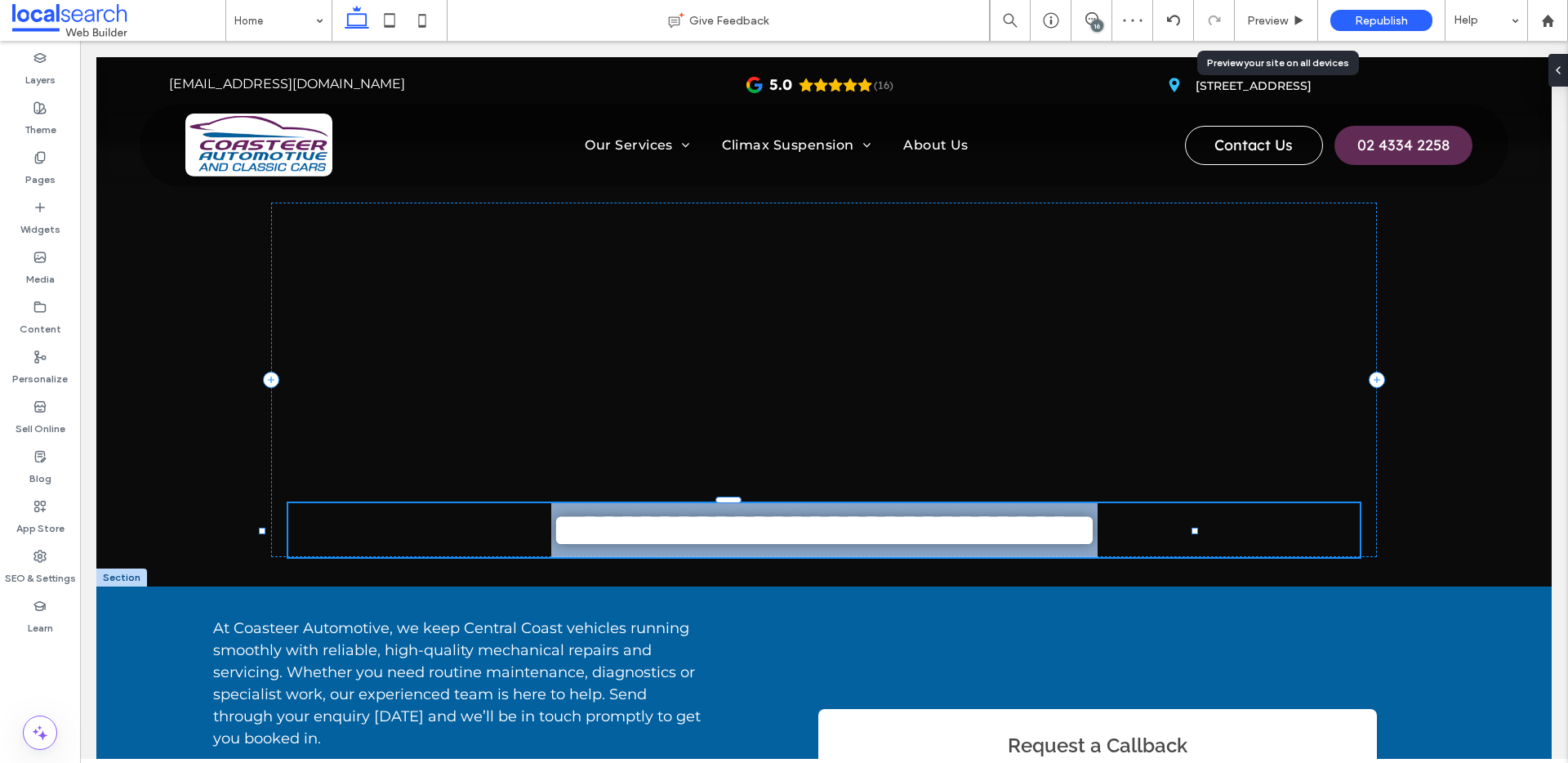
click at [744, 547] on span "**********" at bounding box center [825, 529] width 547 height 49
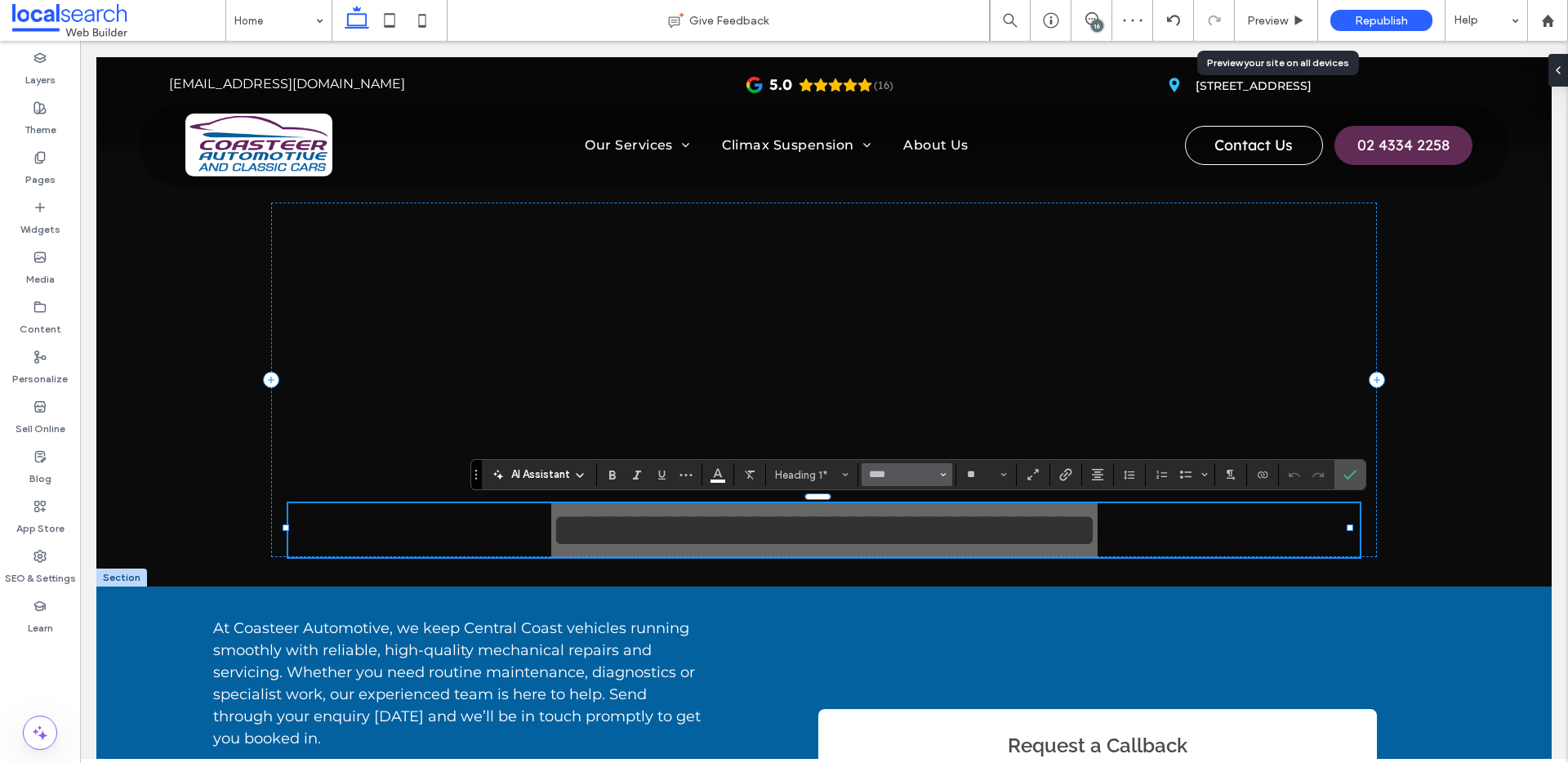
click at [947, 470] on button "****" at bounding box center [906, 474] width 90 height 23
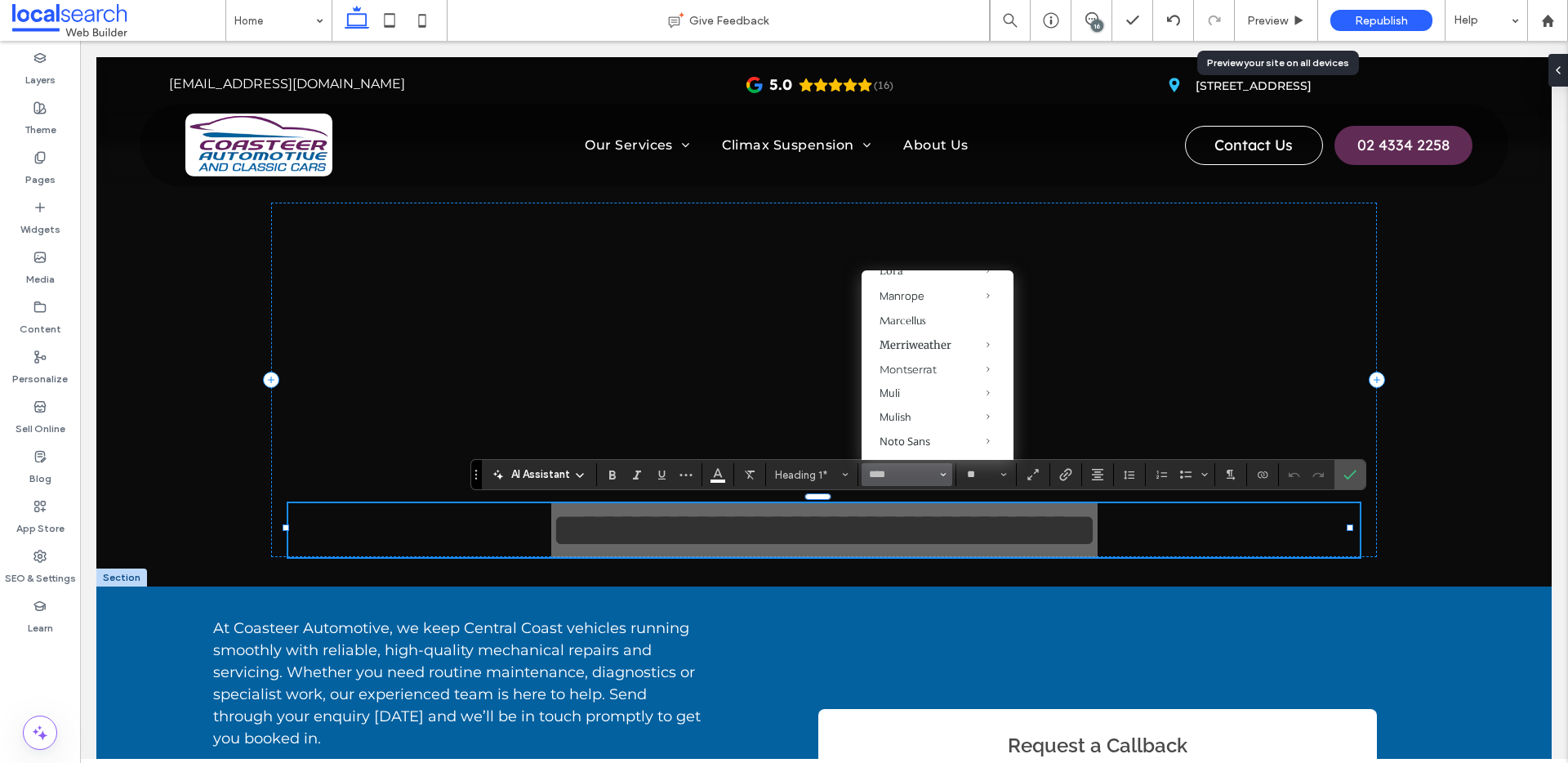
scroll to position [849, 0]
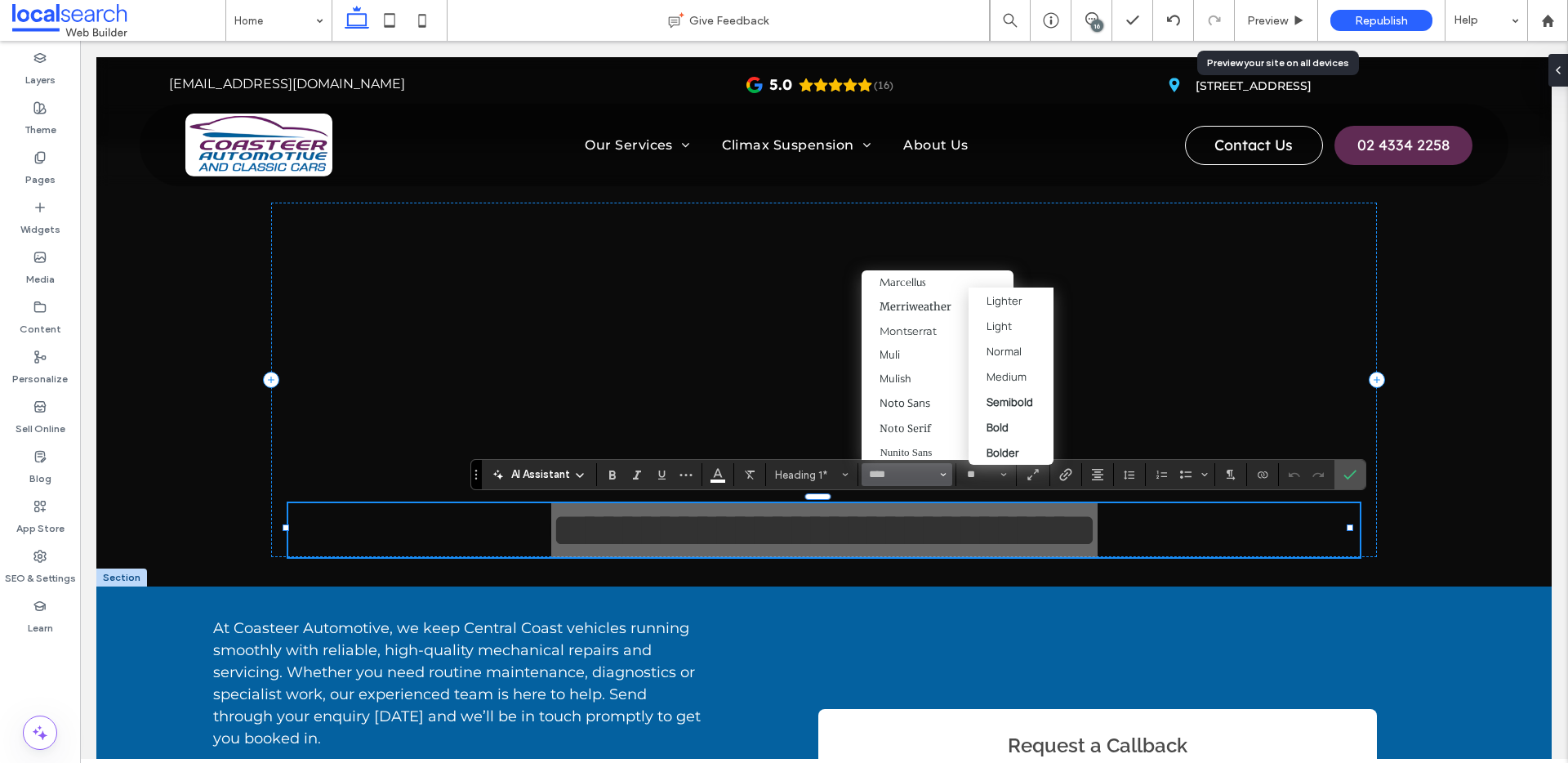
click at [937, 269] on span "Manrope" at bounding box center [975, 257] width 76 height 25
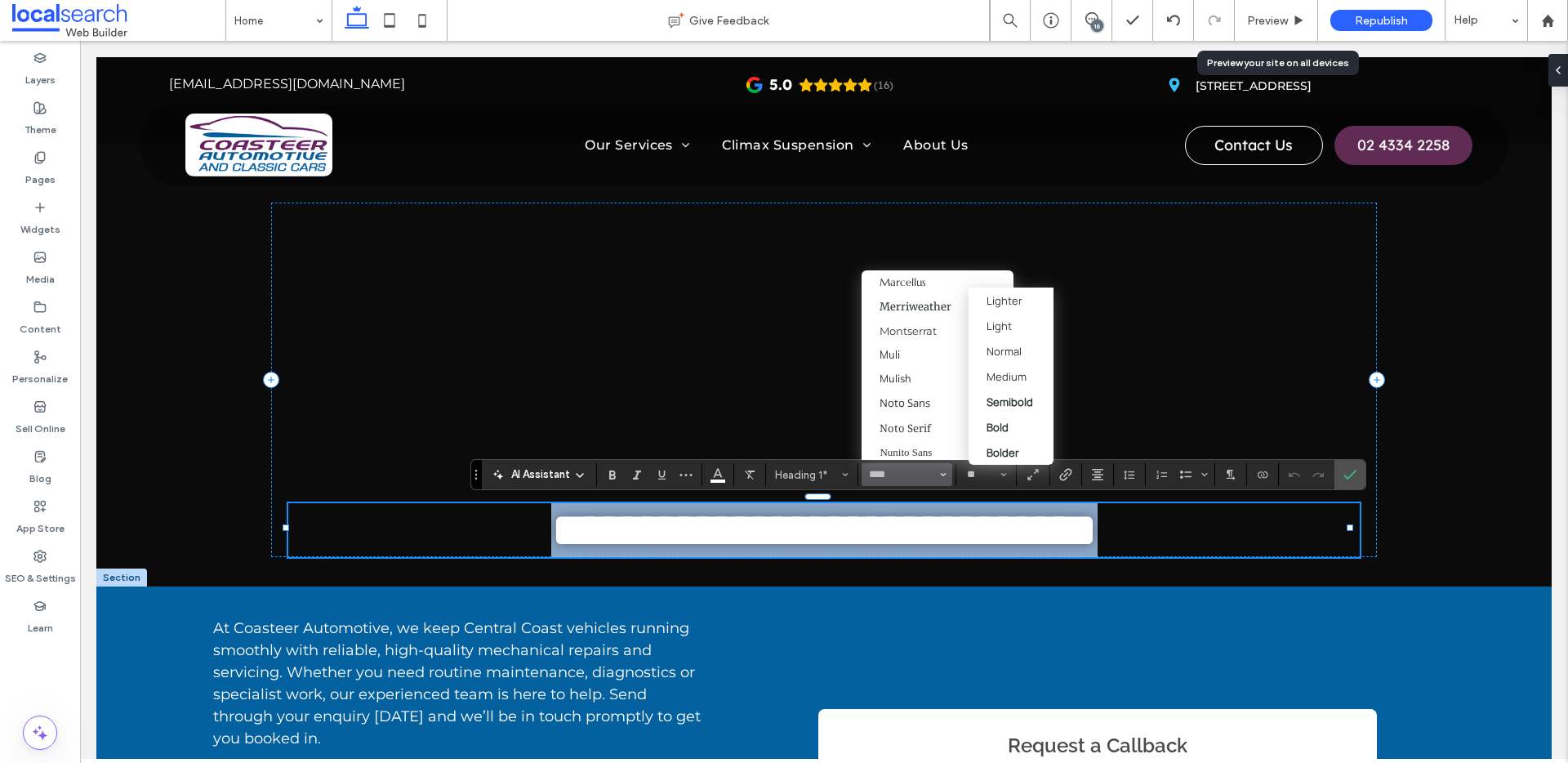
type input "*******"
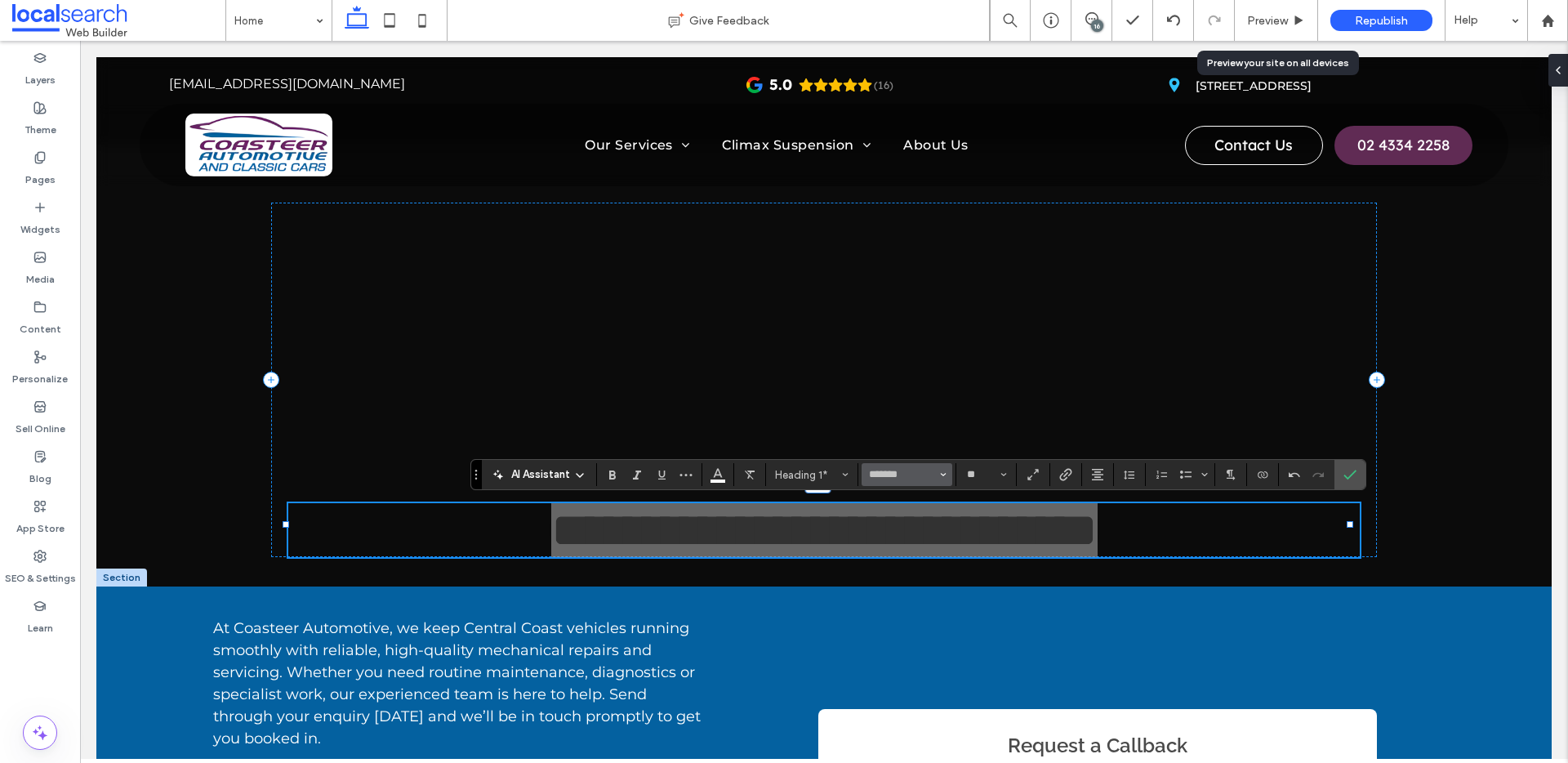
click at [943, 479] on span "Font & Font weight" at bounding box center [943, 474] width 7 height 21
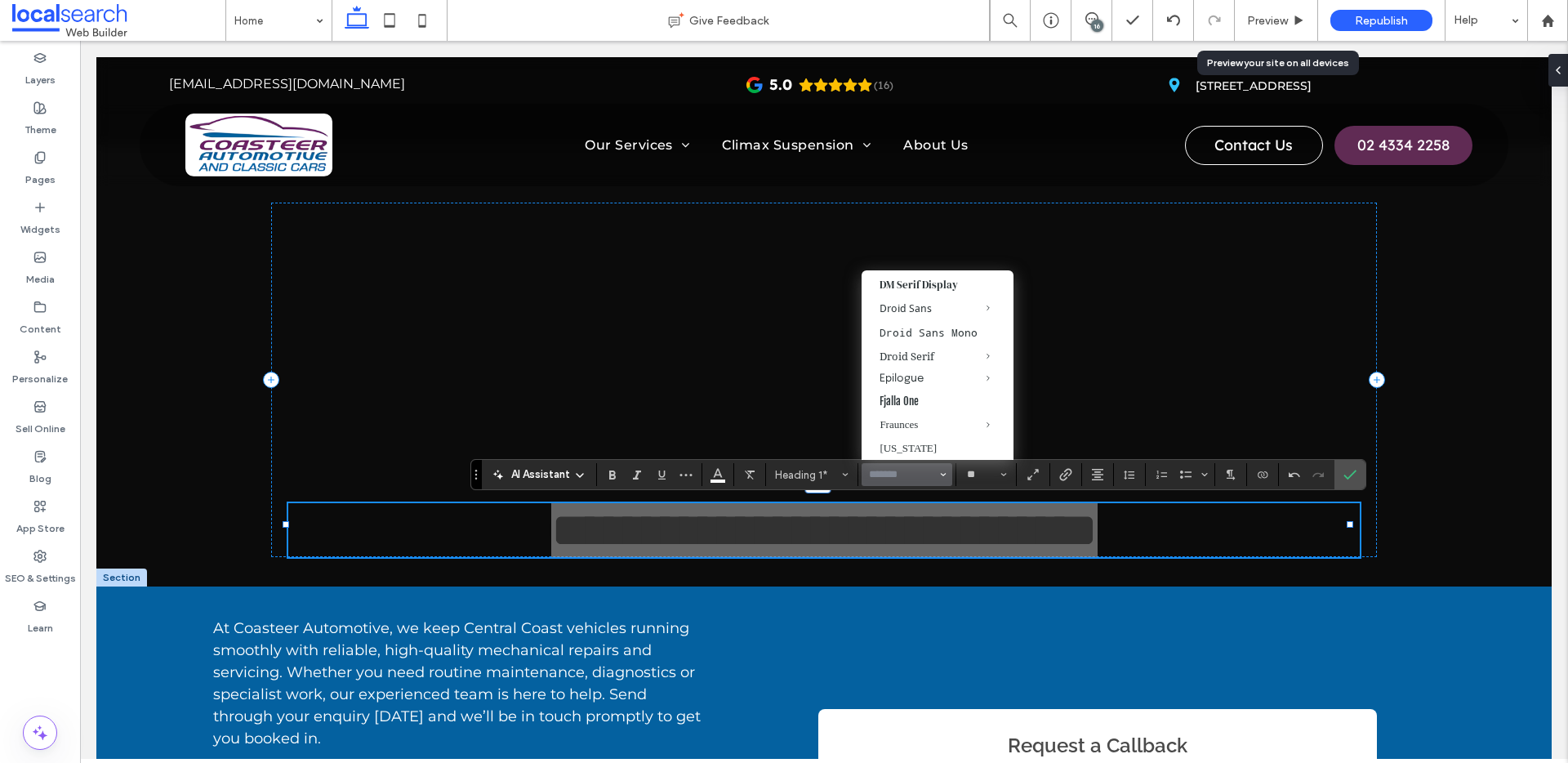
scroll to position [0, 0]
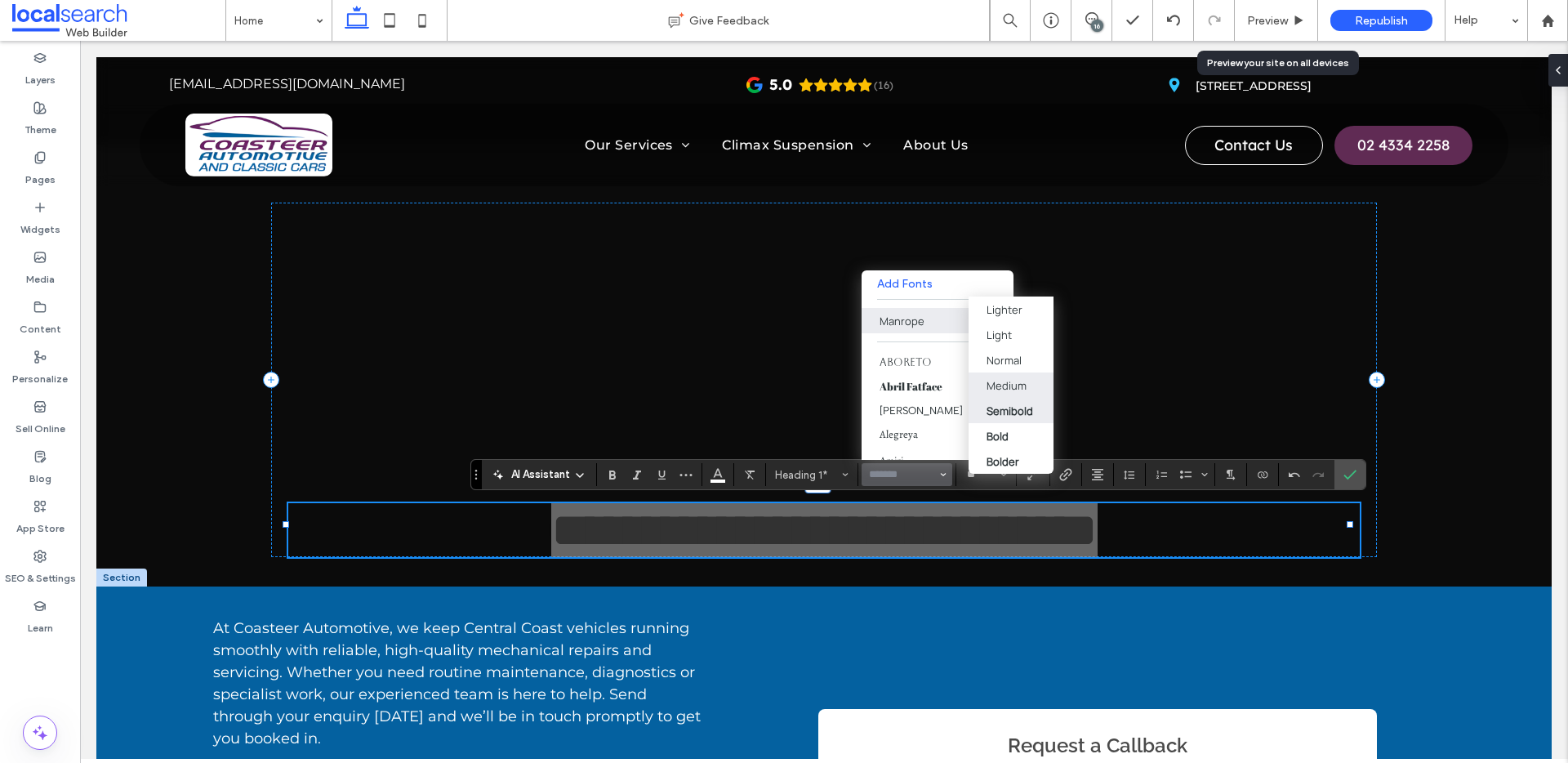
click at [1027, 416] on div "Semibold" at bounding box center [1010, 410] width 46 height 14
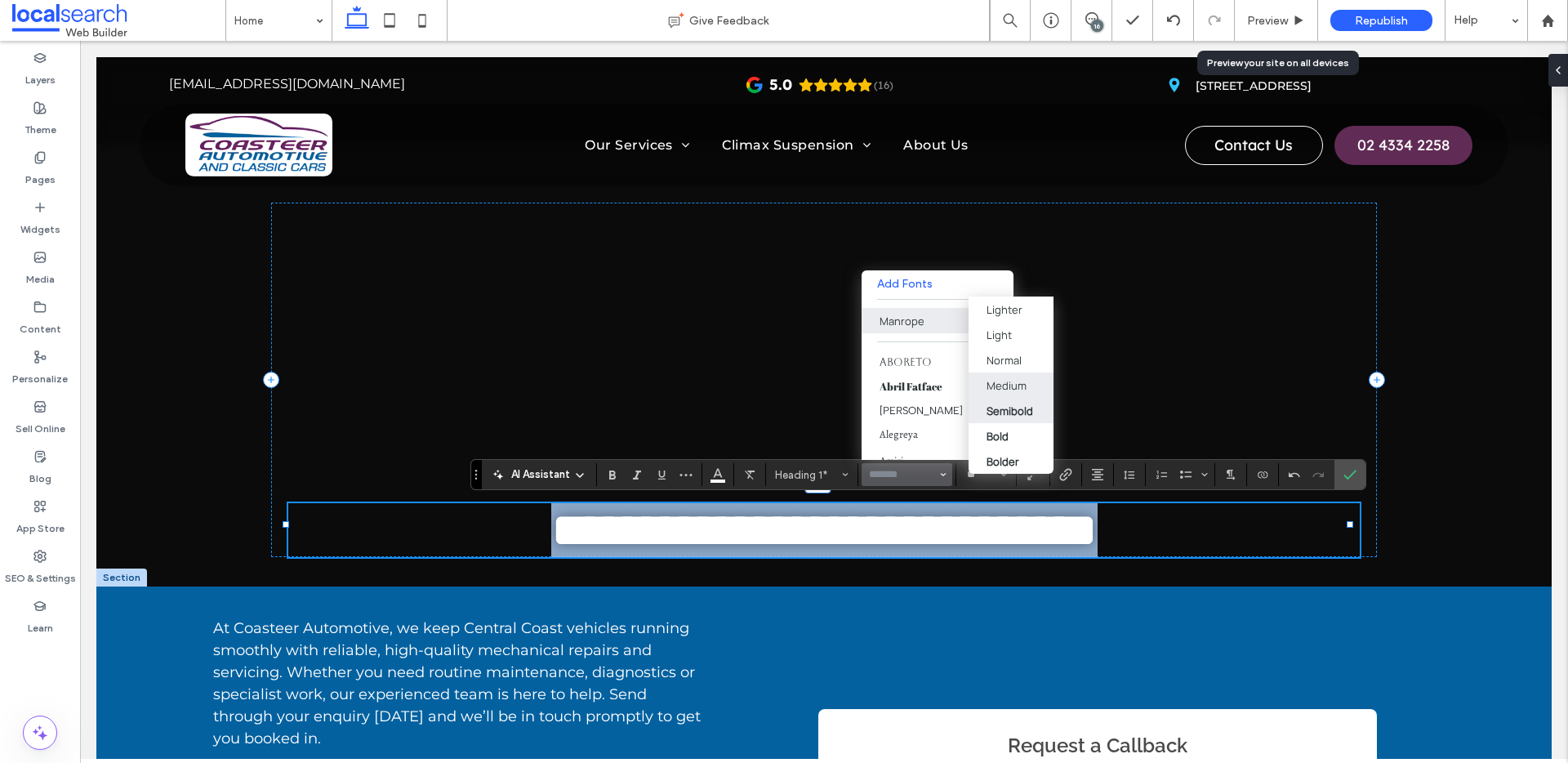
type input "*******"
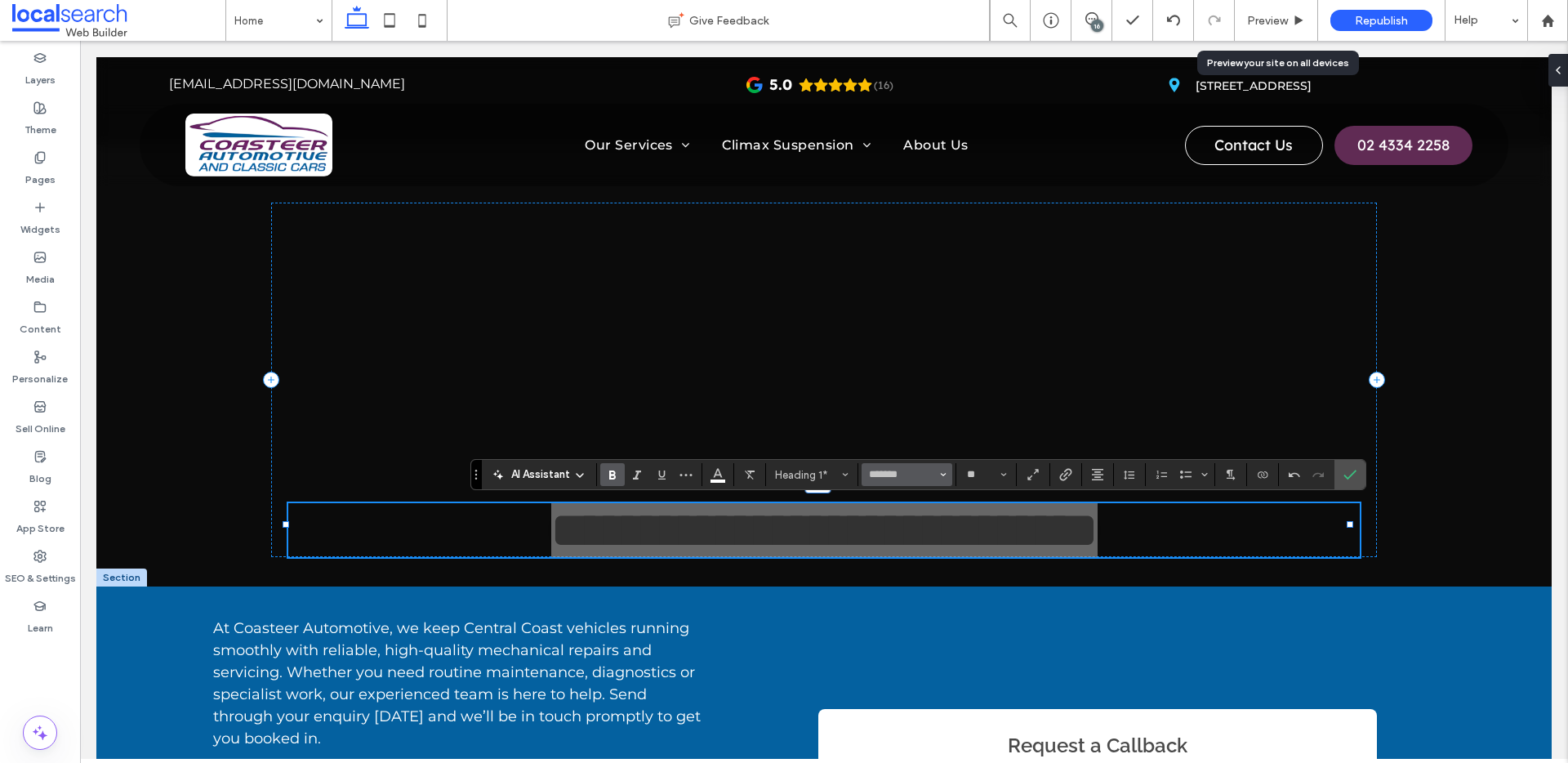
click at [946, 475] on button "*******" at bounding box center [906, 474] width 90 height 23
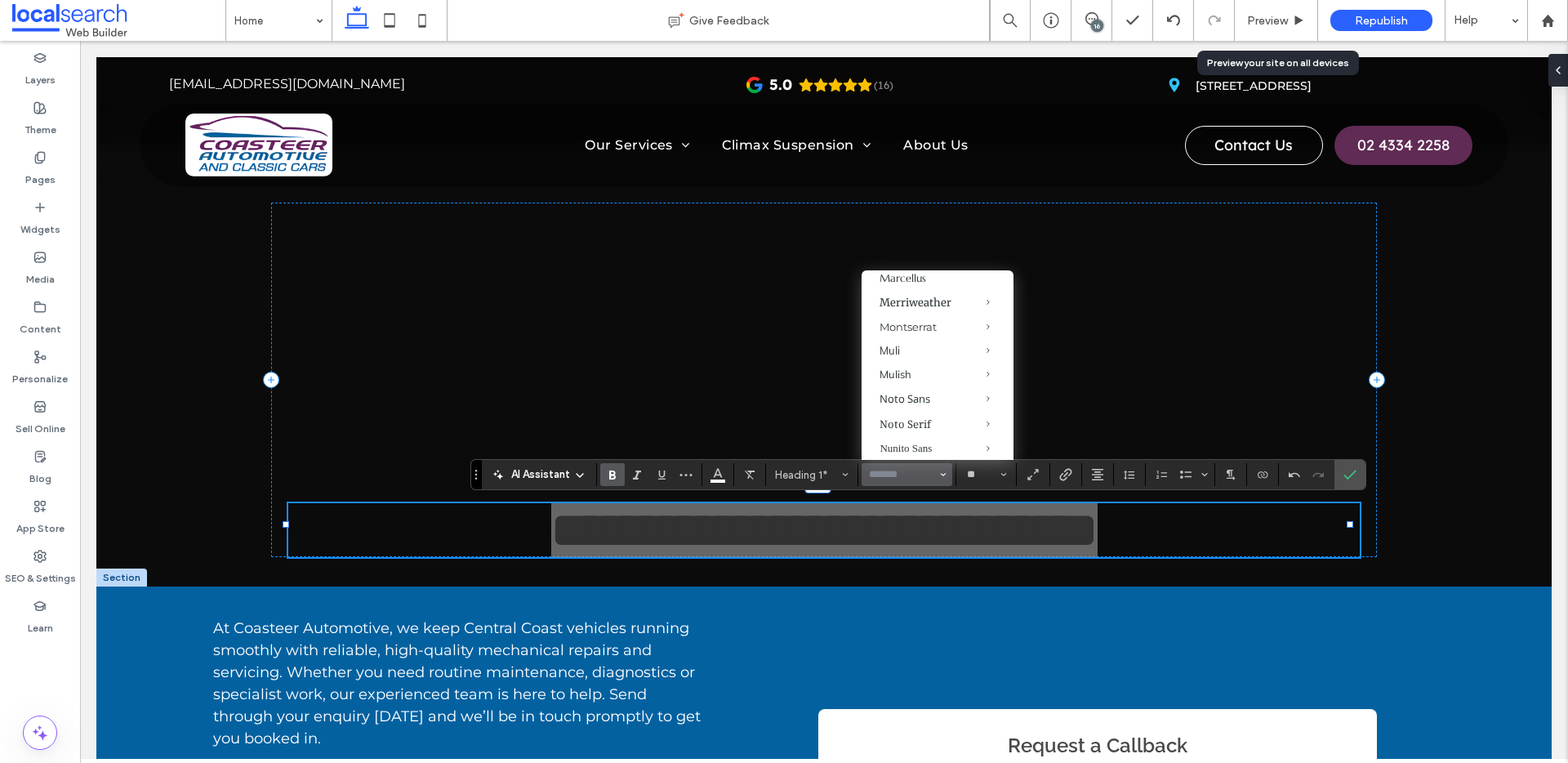
scroll to position [987, 0]
click at [897, 248] on div "Mulish" at bounding box center [937, 241] width 116 height 14
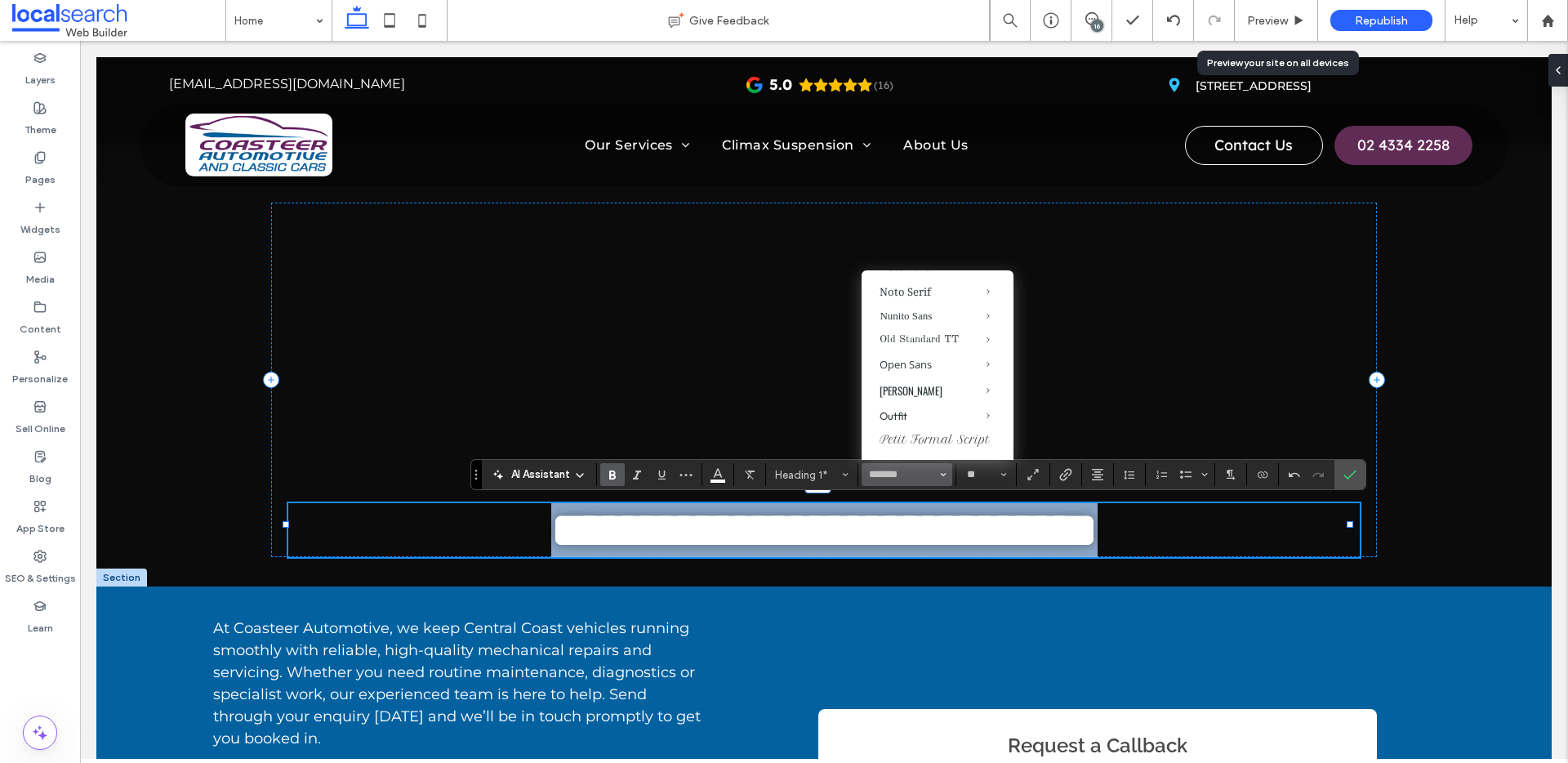
type input "******"
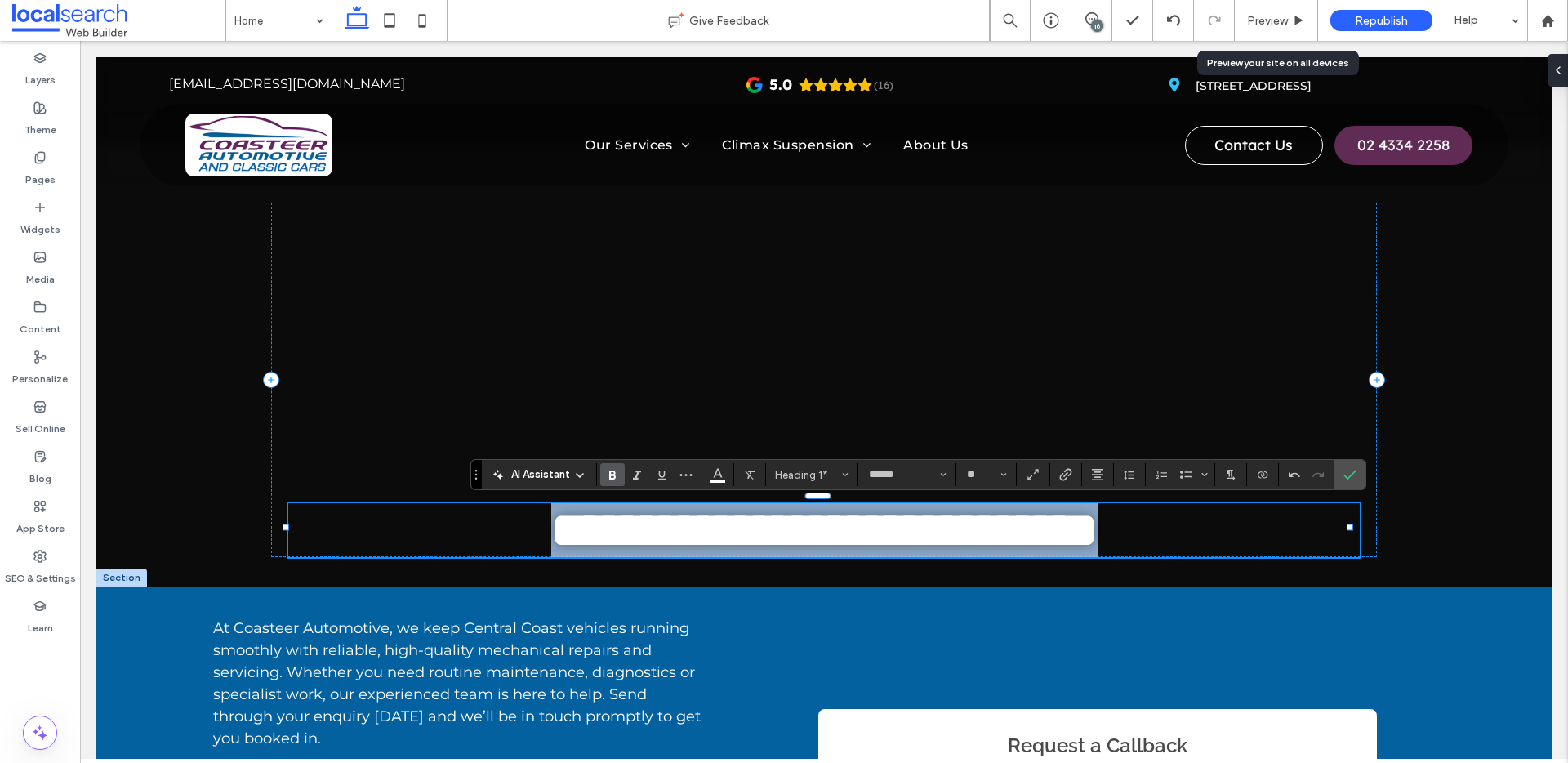
click at [435, 544] on h1 "**********" at bounding box center [823, 530] width 1071 height 54
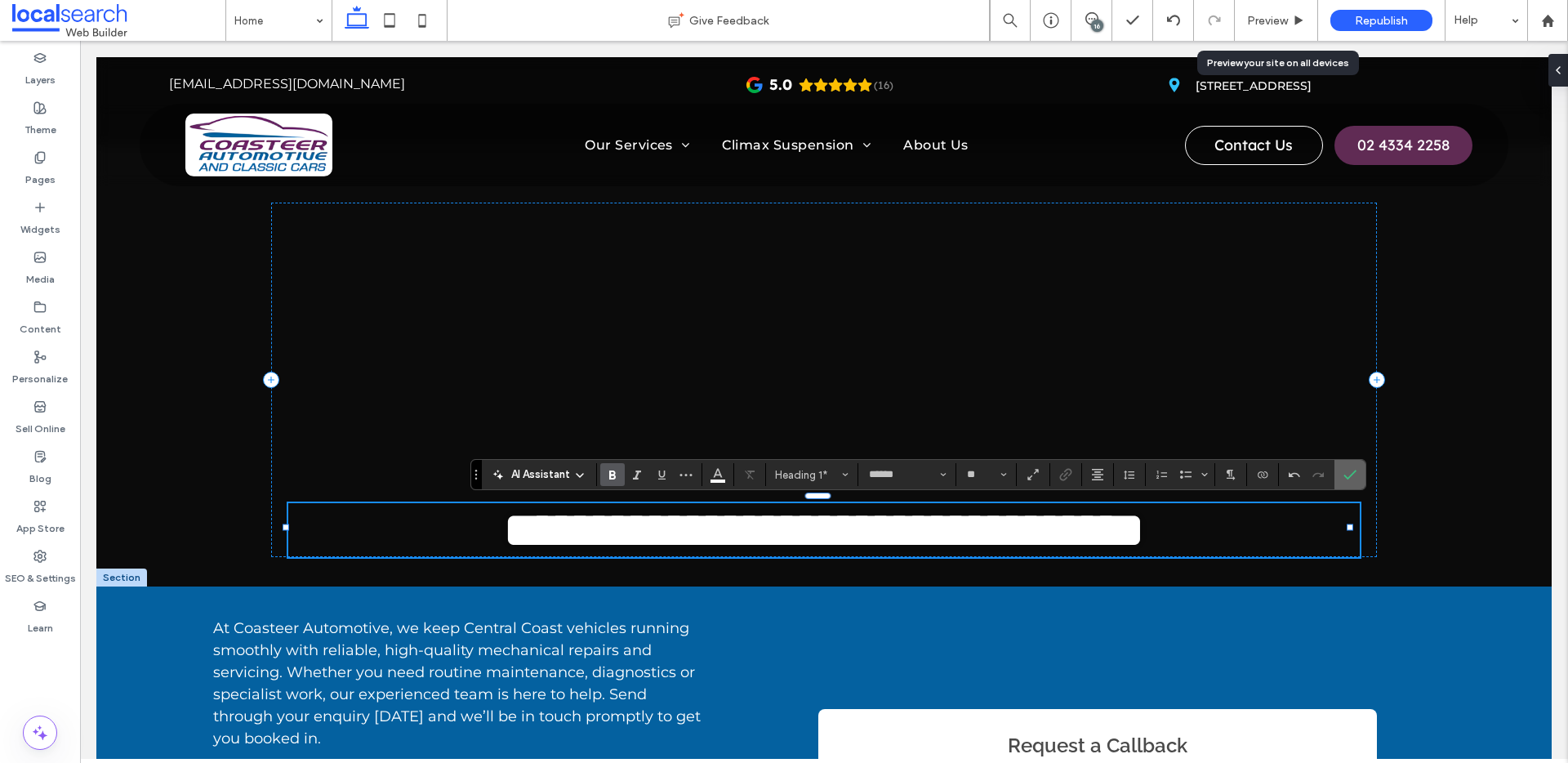
click at [1200, 471] on icon "Confirm" at bounding box center [1351, 474] width 14 height 14
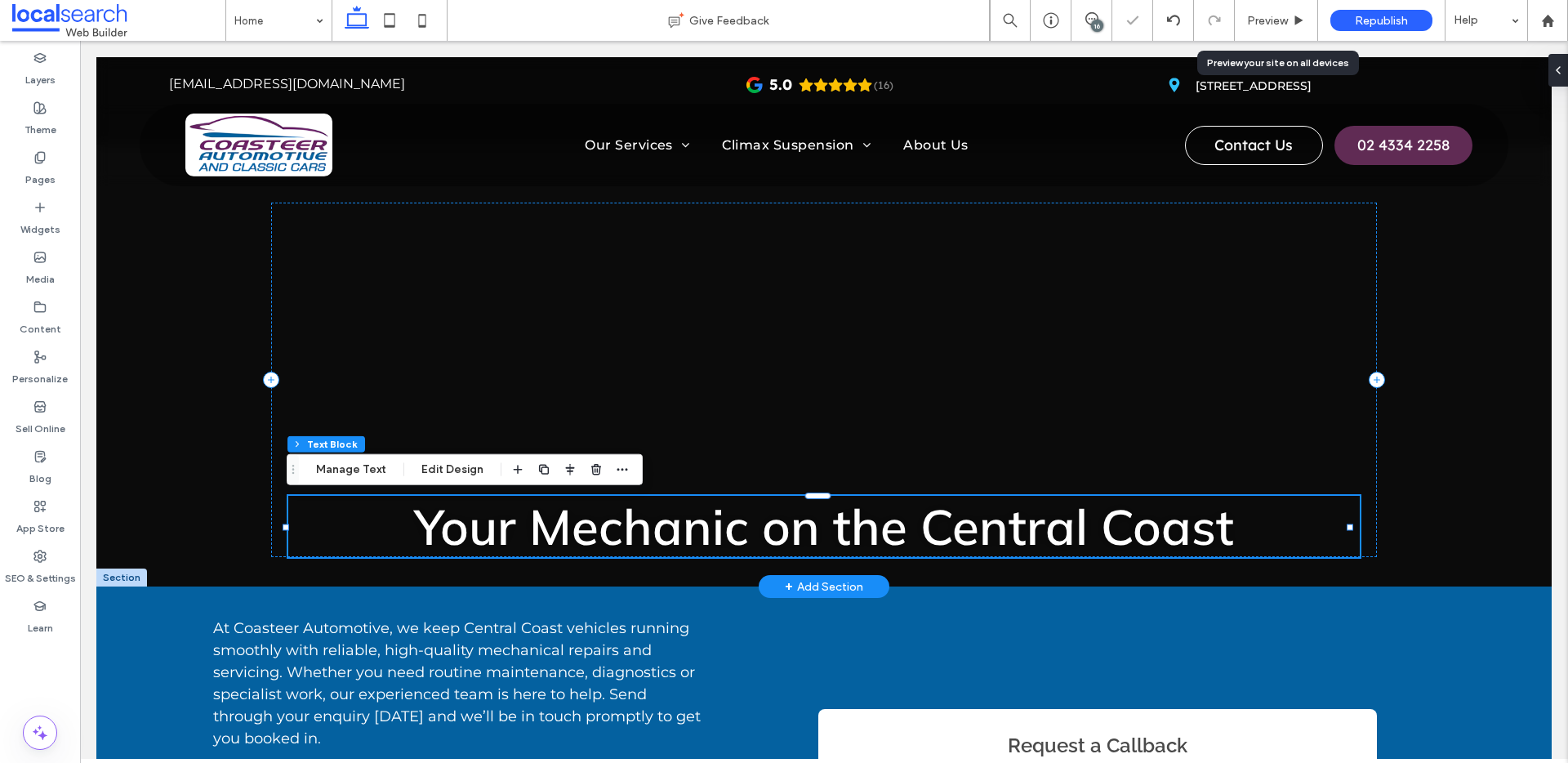
click at [844, 500] on span "Your Mechanic on the Central Coast" at bounding box center [824, 525] width 820 height 61
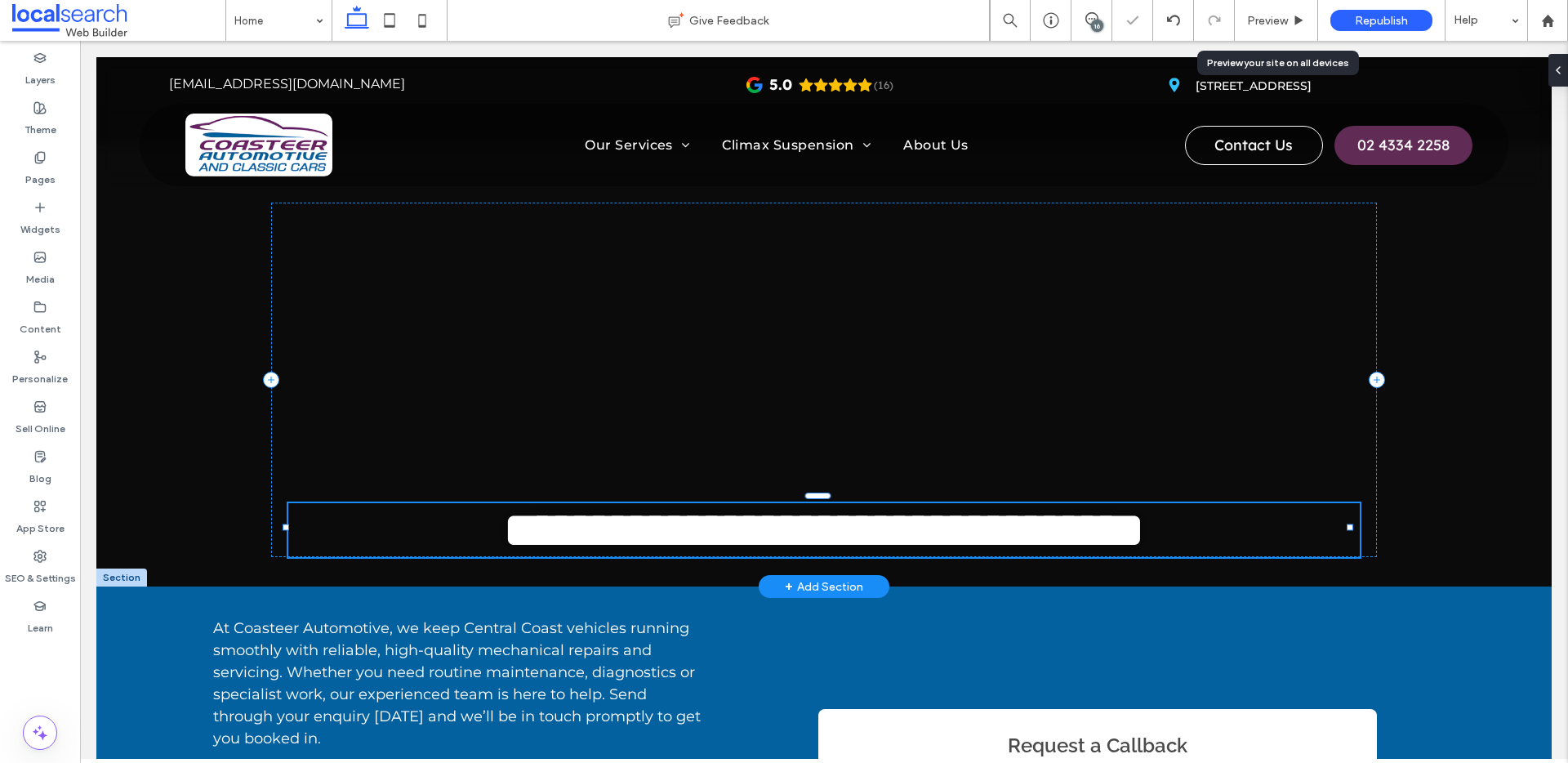
type input "******"
type input "**"
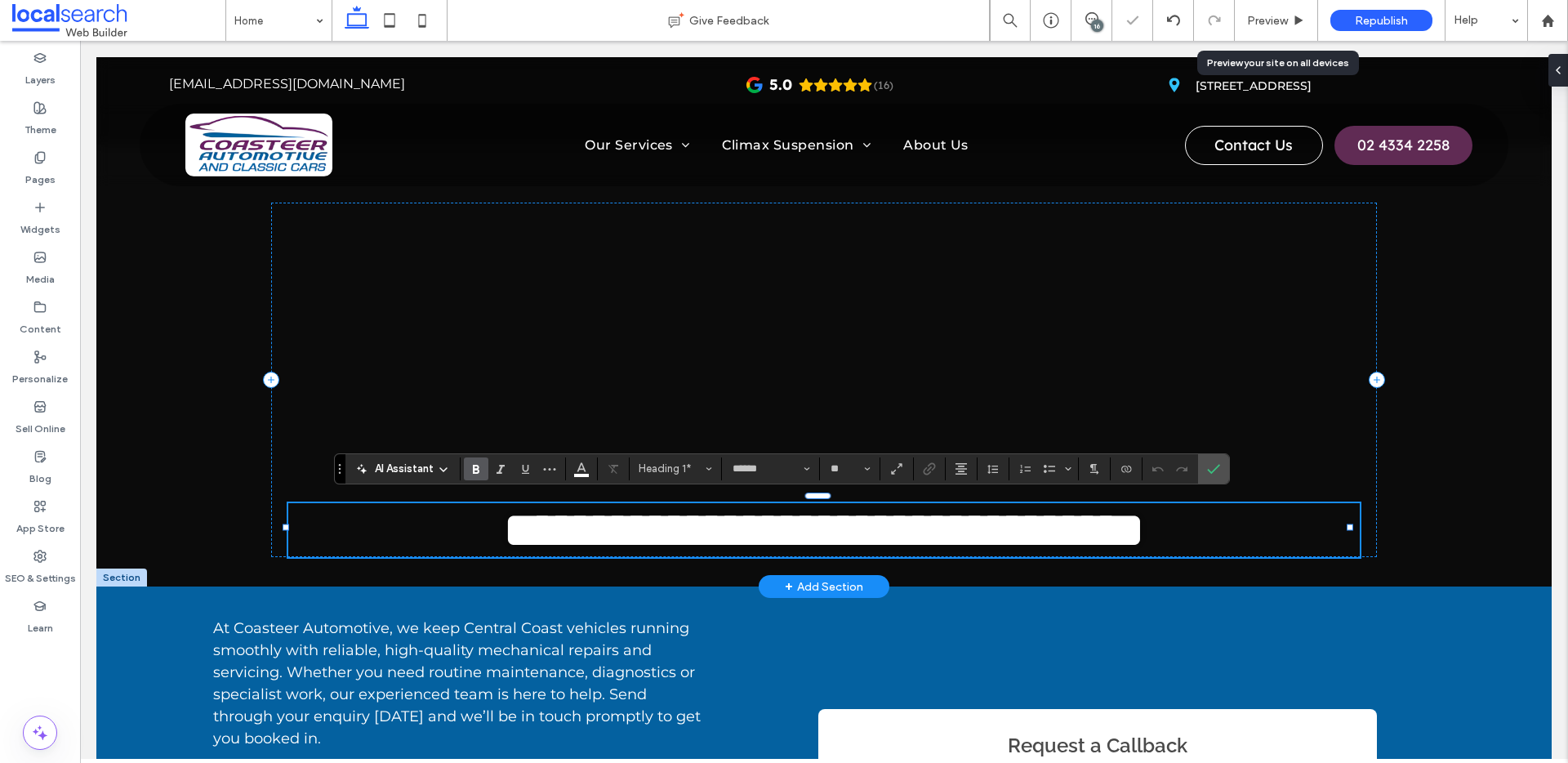
click at [851, 523] on span "**********" at bounding box center [824, 529] width 641 height 49
click at [509, 285] on div "**********" at bounding box center [824, 380] width 1106 height 354
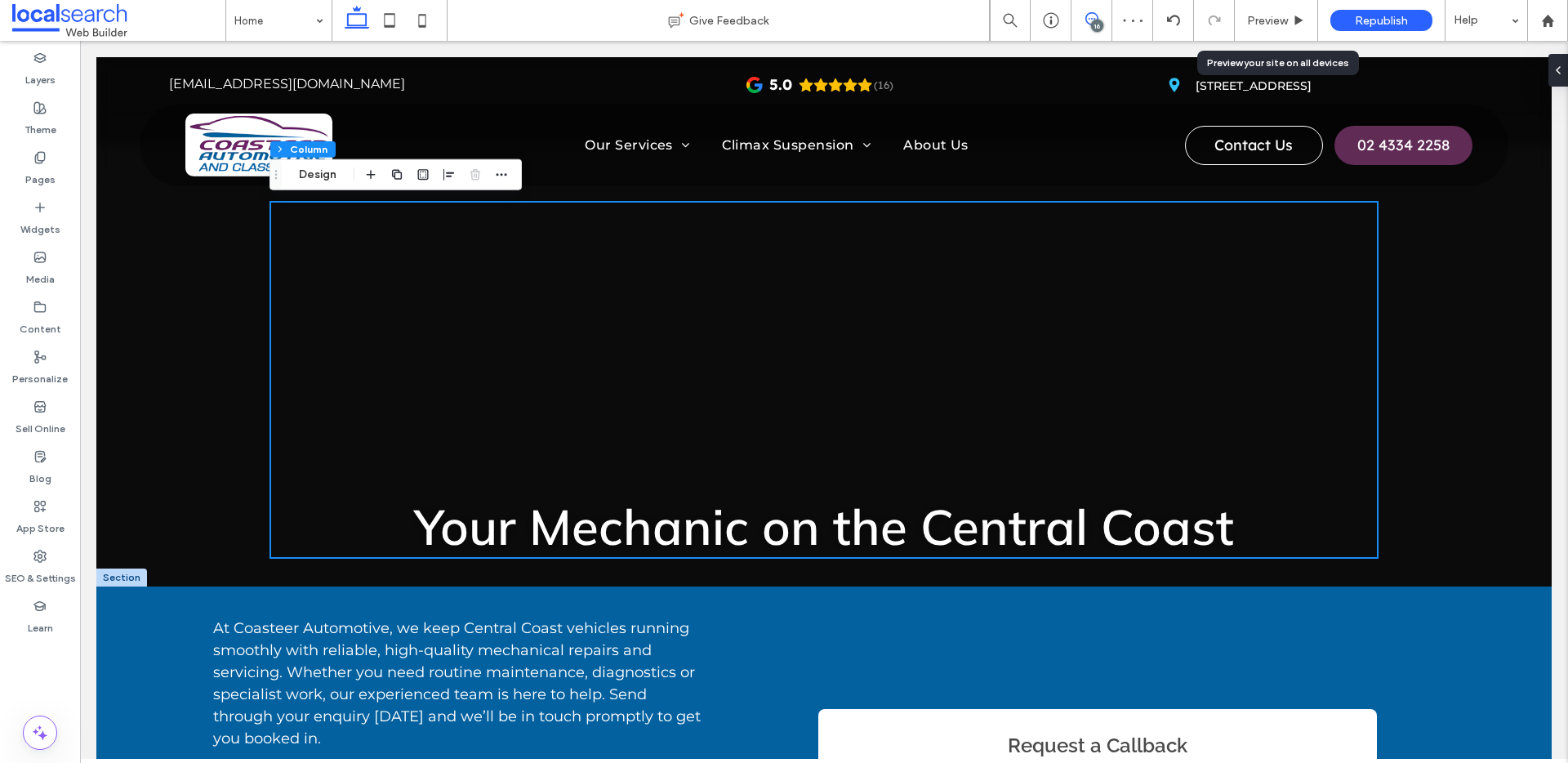
click at [1085, 14] on icon at bounding box center [1092, 19] width 14 height 14
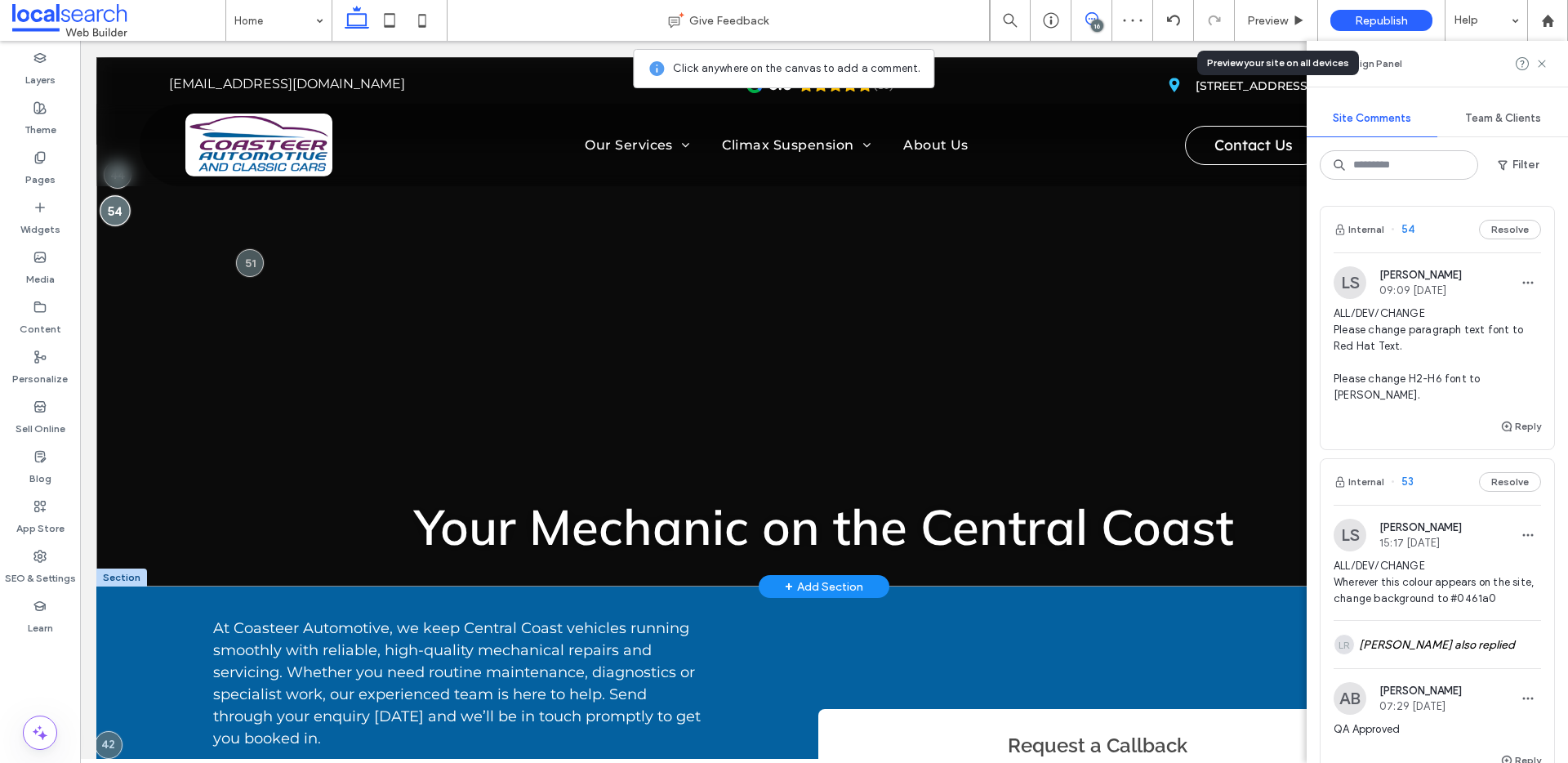
click at [118, 207] on div at bounding box center [114, 210] width 30 height 30
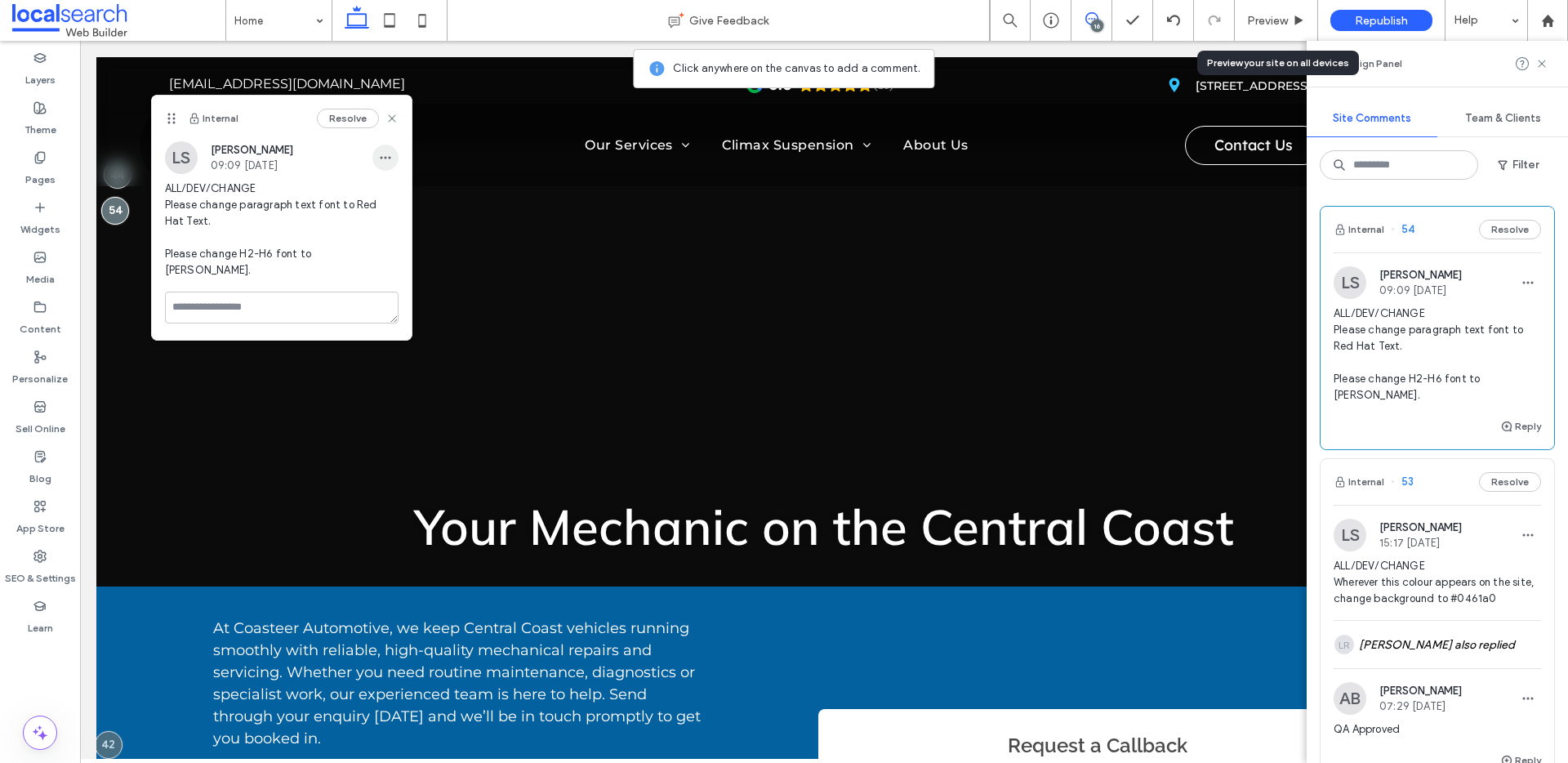
click at [376, 166] on span "button" at bounding box center [385, 157] width 26 height 26
click at [390, 205] on span "Edit" at bounding box center [397, 200] width 21 height 16
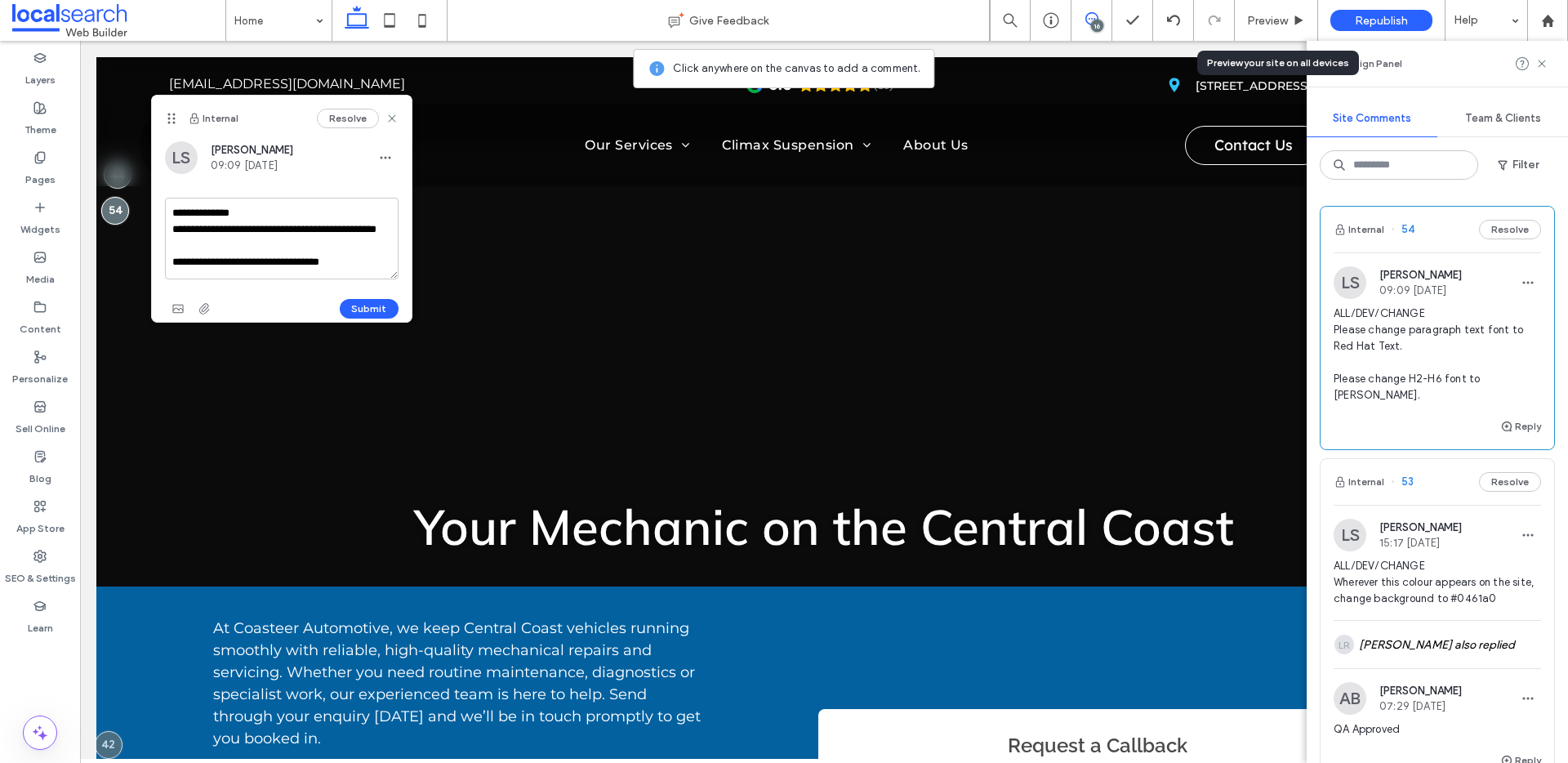
scroll to position [31, 0]
click at [376, 267] on textarea "**********" at bounding box center [282, 239] width 234 height 82
type textarea "**********"
click at [350, 306] on button "Submit" at bounding box center [369, 308] width 59 height 19
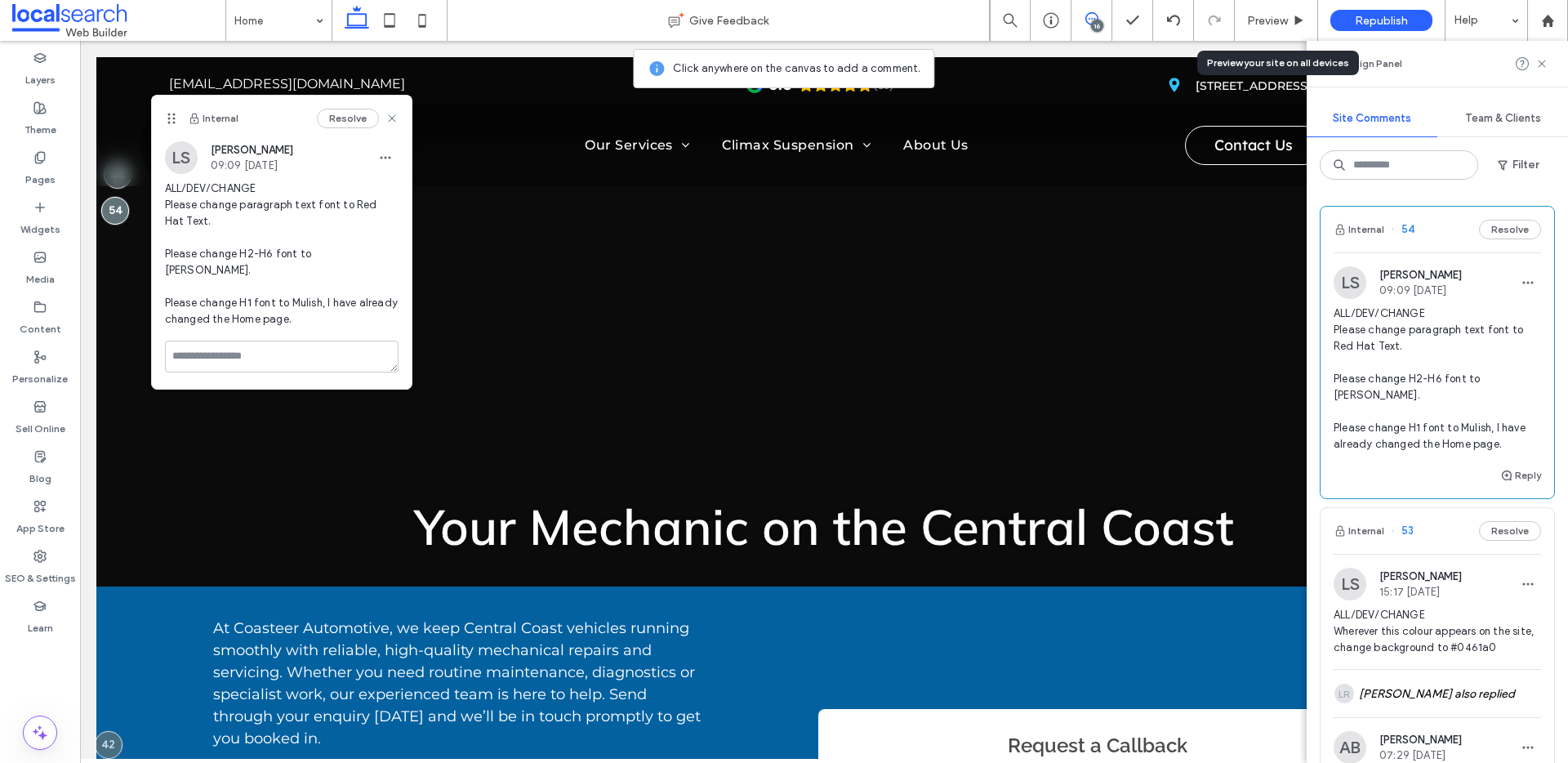
click at [1077, 23] on span at bounding box center [1091, 19] width 40 height 14
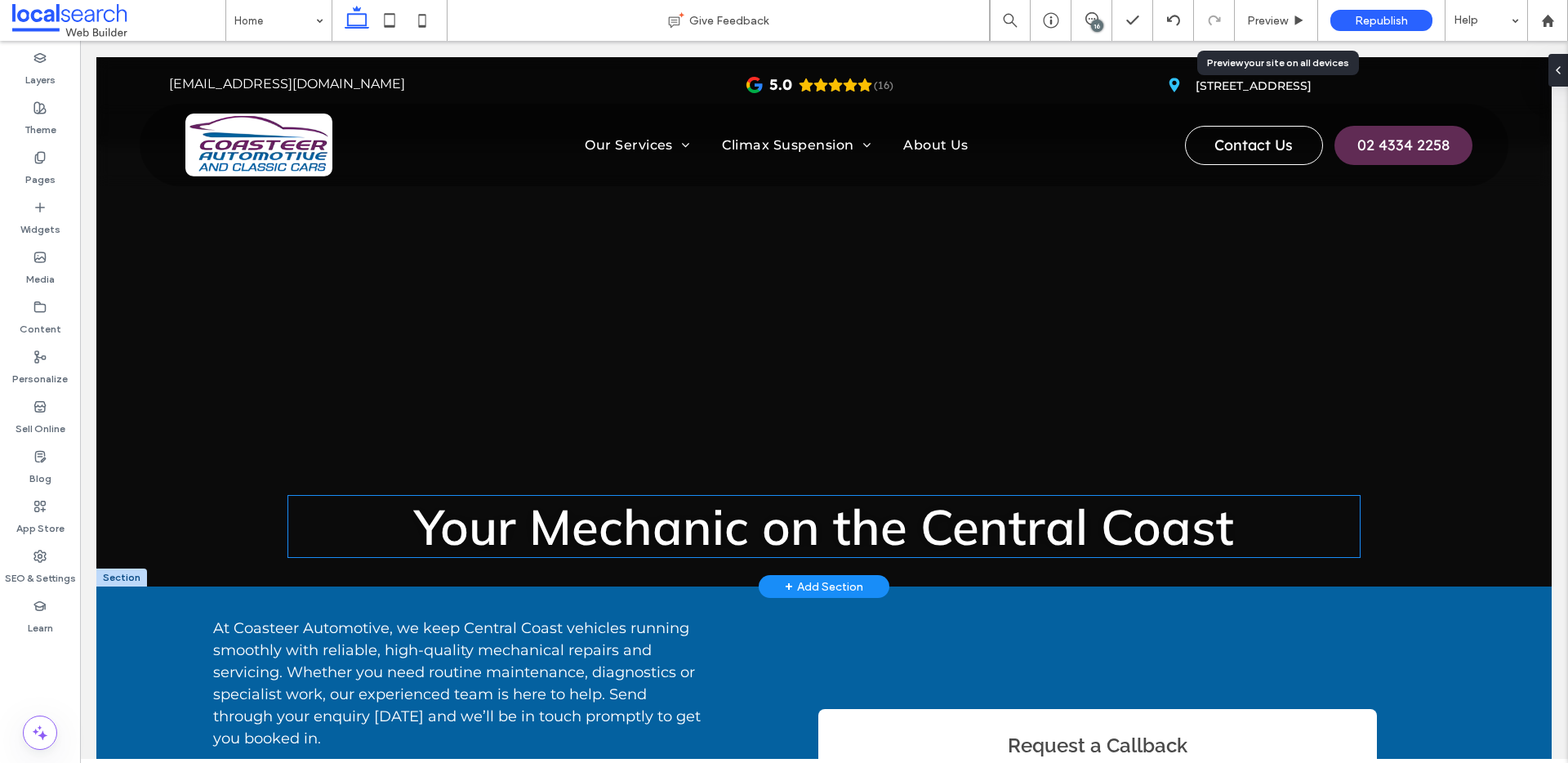
click at [879, 551] on span "Your Mechanic on the Central Coast" at bounding box center [824, 525] width 820 height 61
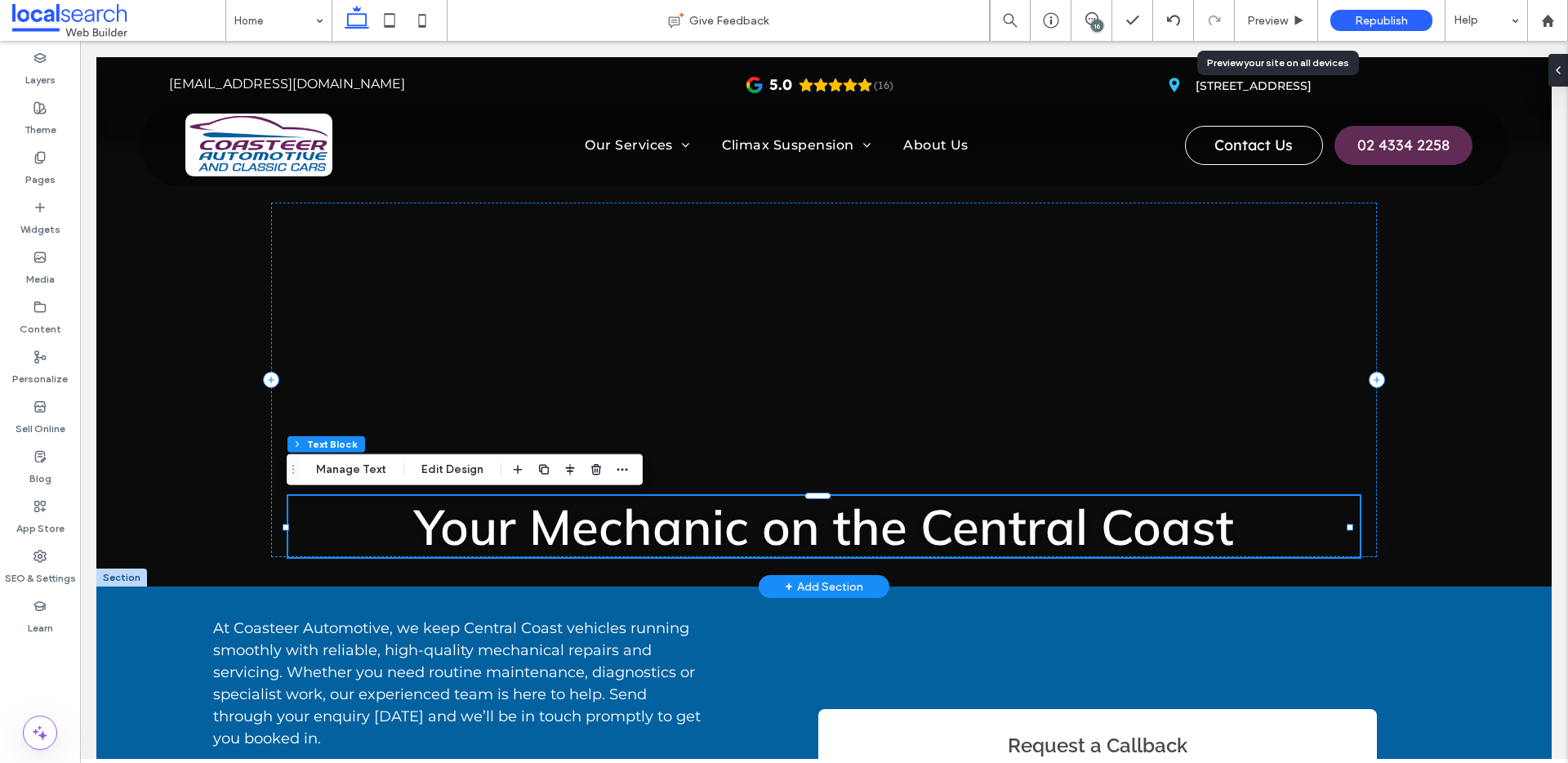
click at [879, 551] on div "Your Mechanic on the Central Coast" at bounding box center [823, 525] width 1071 height 61
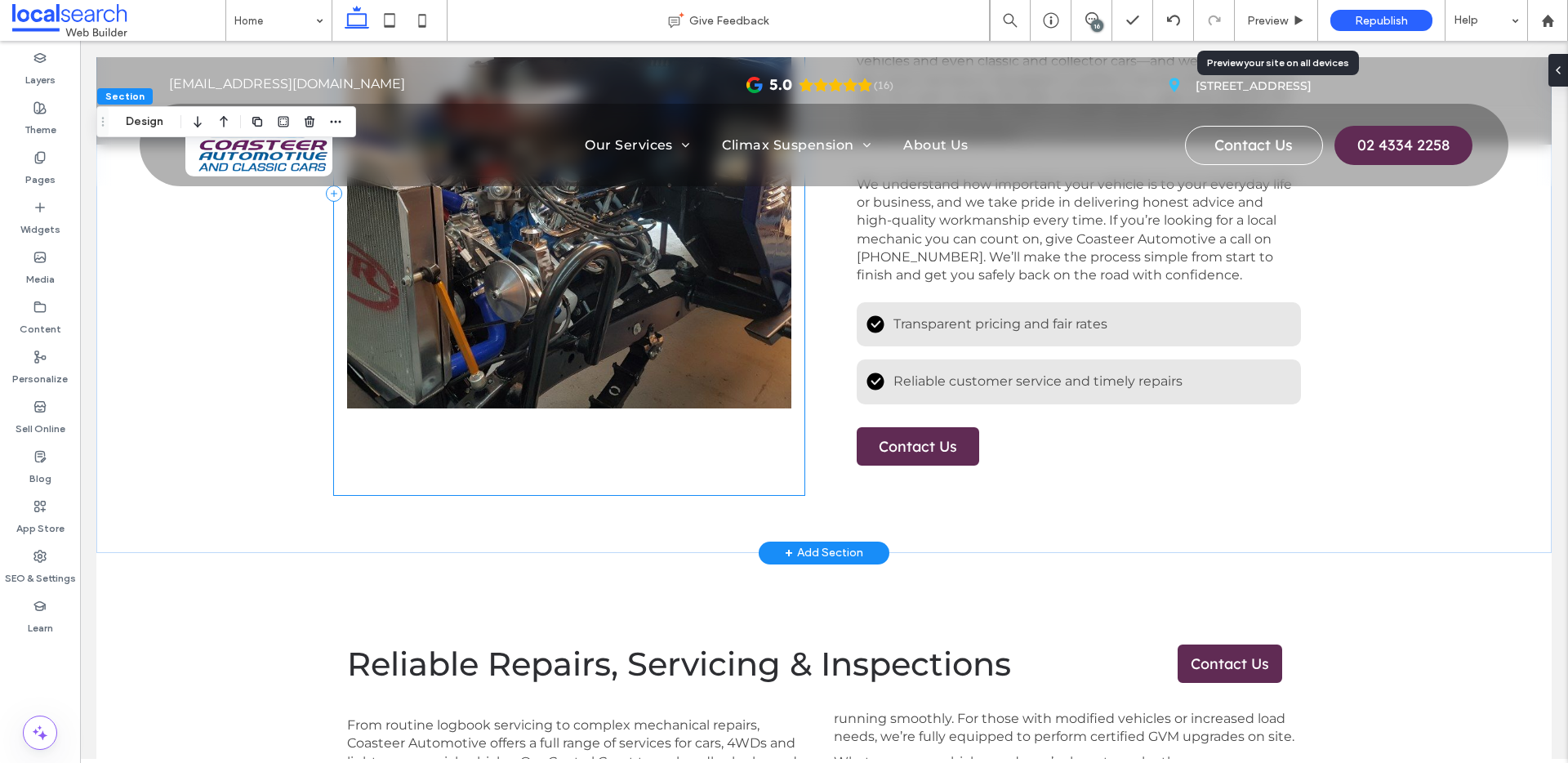
scroll to position [923, 0]
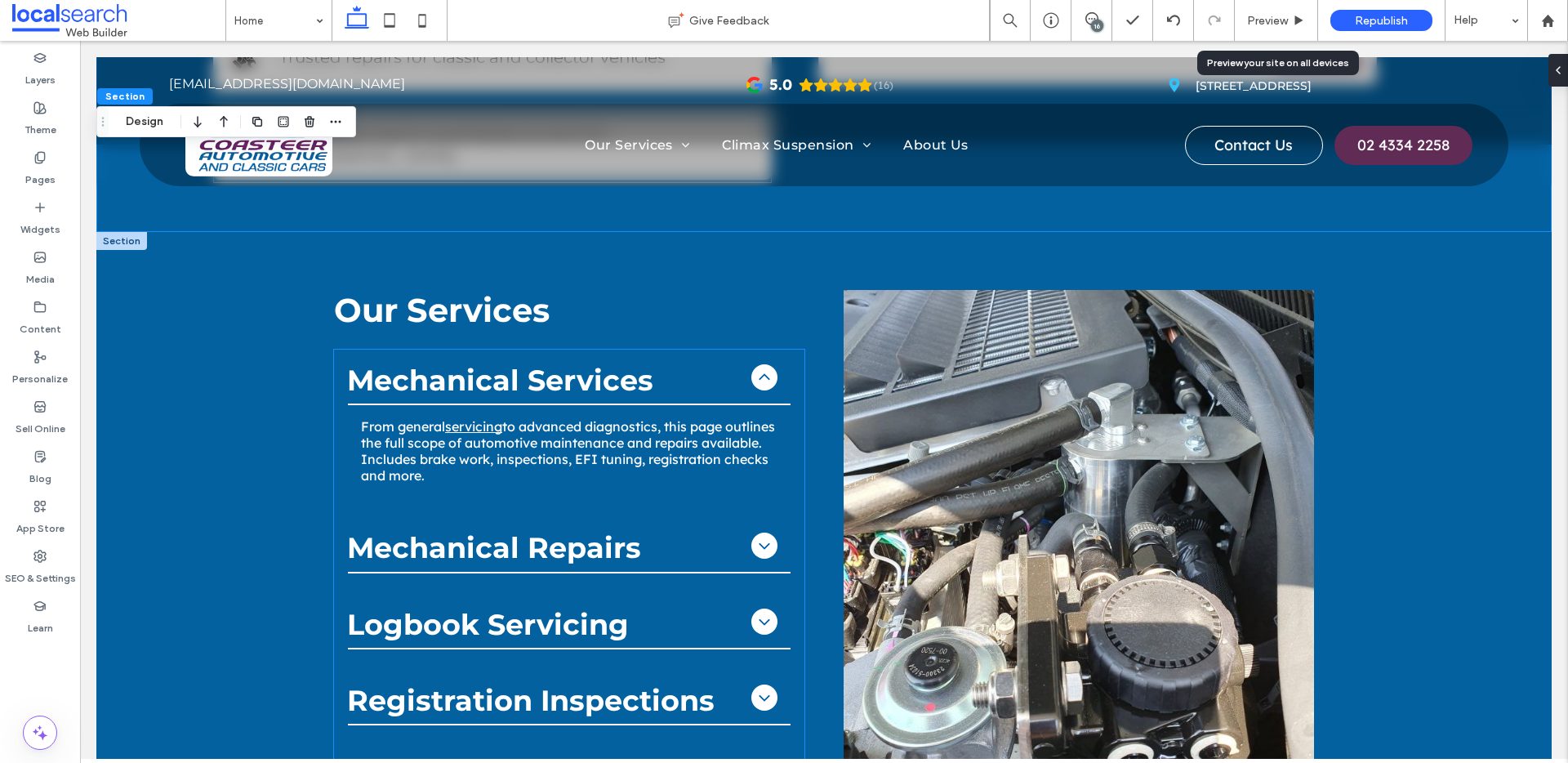
click at [762, 540] on icon at bounding box center [764, 546] width 19 height 19
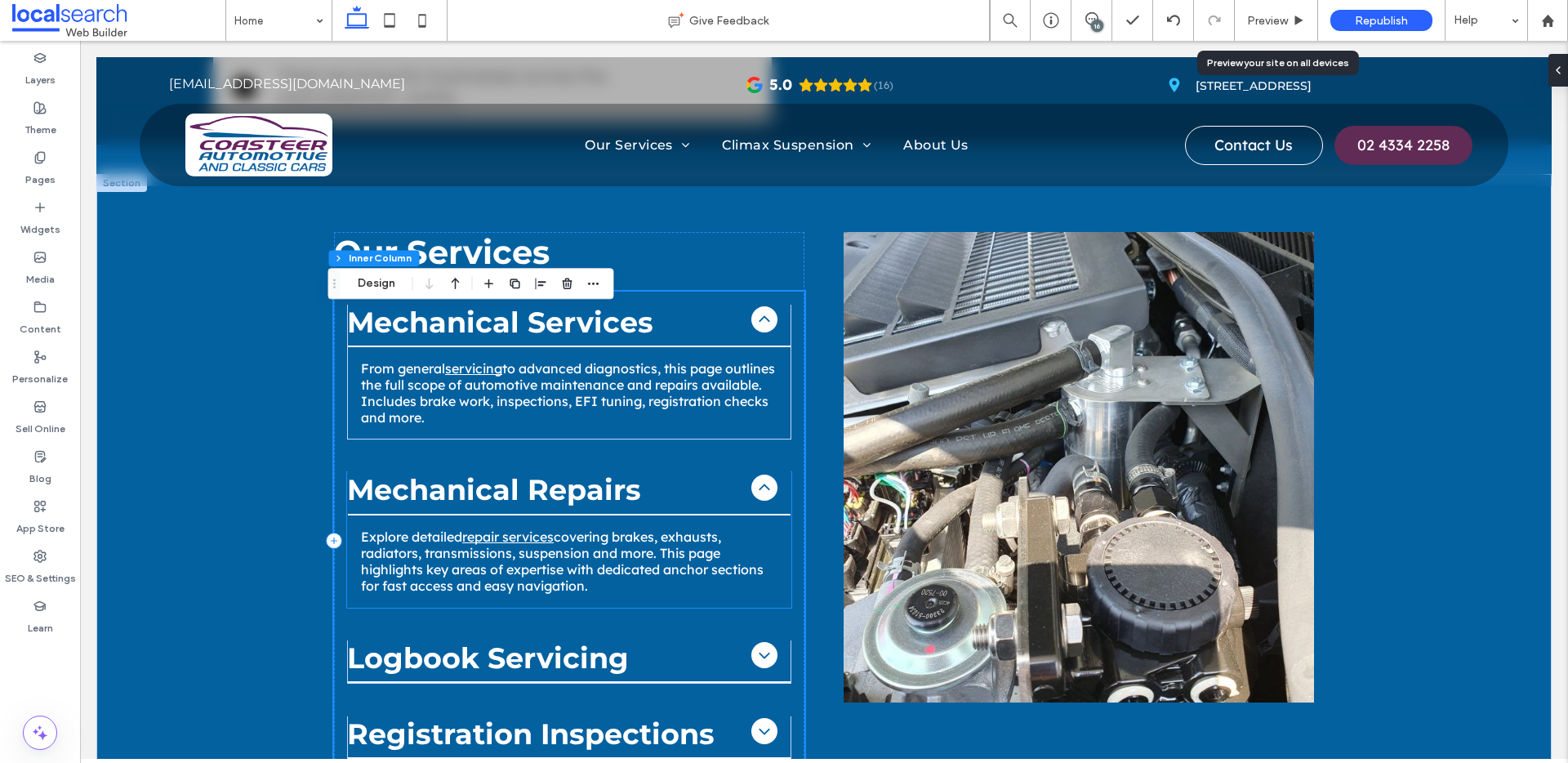
scroll to position [1052, 0]
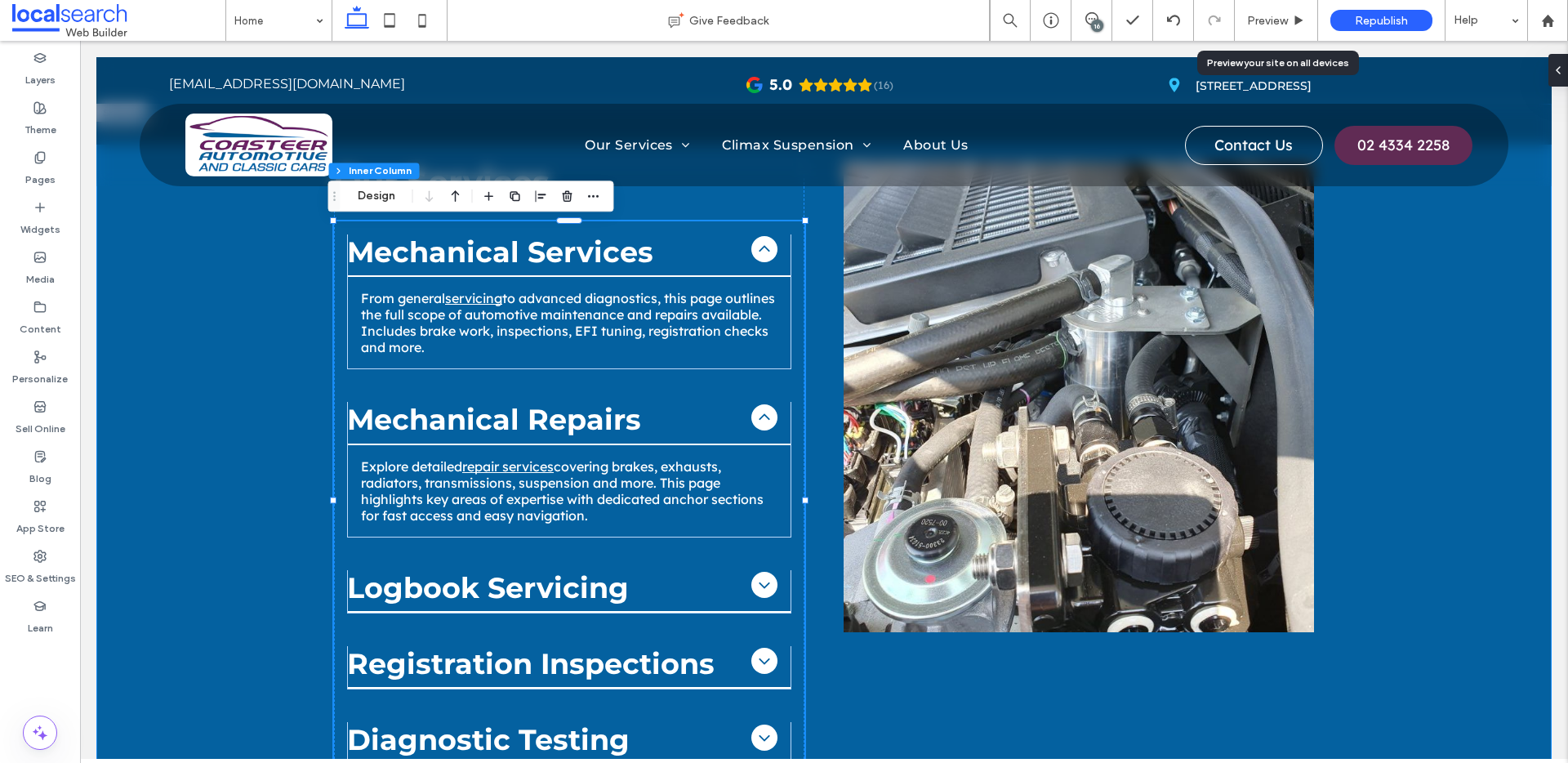
click at [1200, 490] on div "Our Services Mechanical Repairs Explore detailed repair services covering brake…" at bounding box center [824, 470] width 1455 height 734
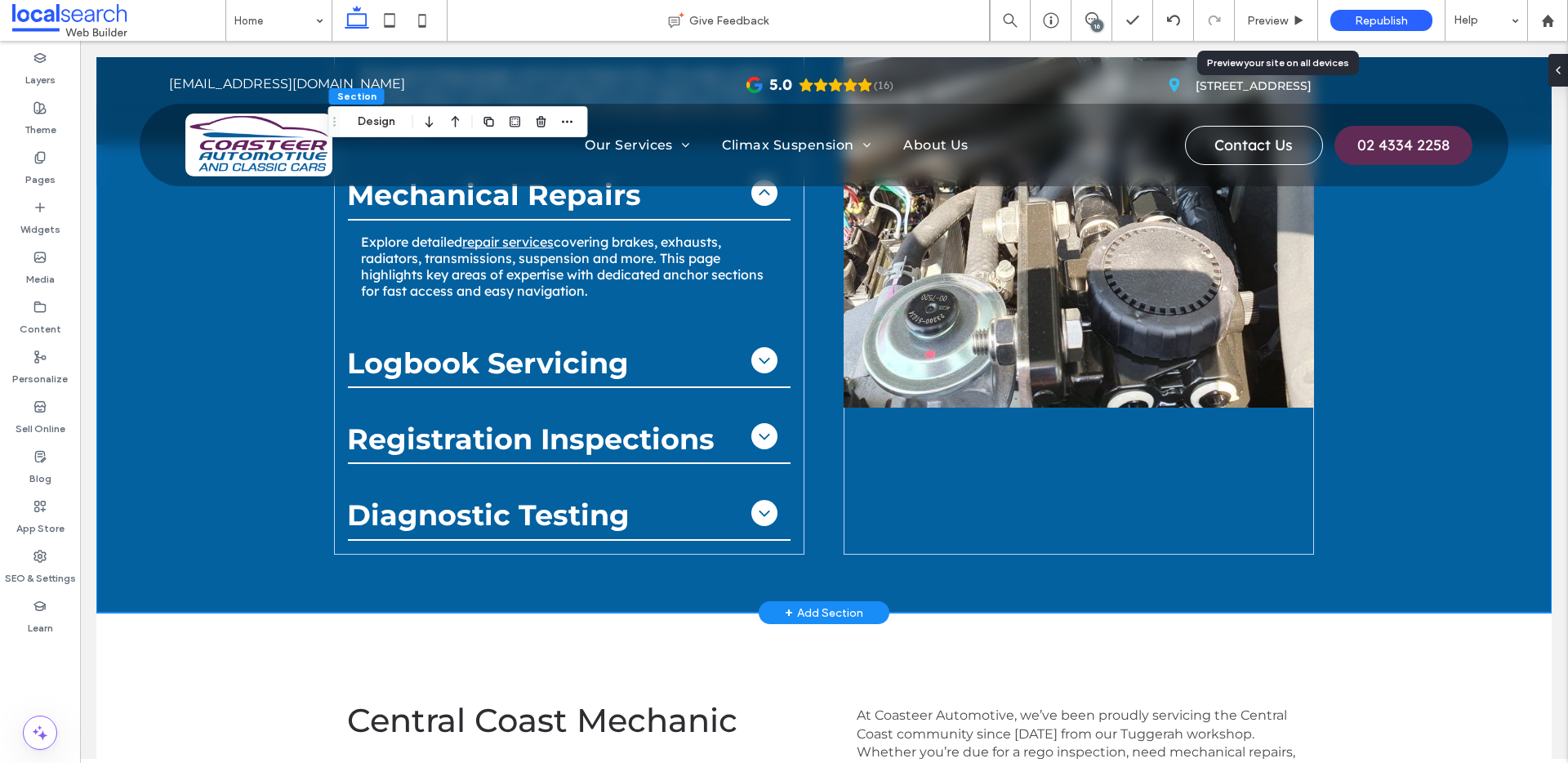
scroll to position [1626, 0]
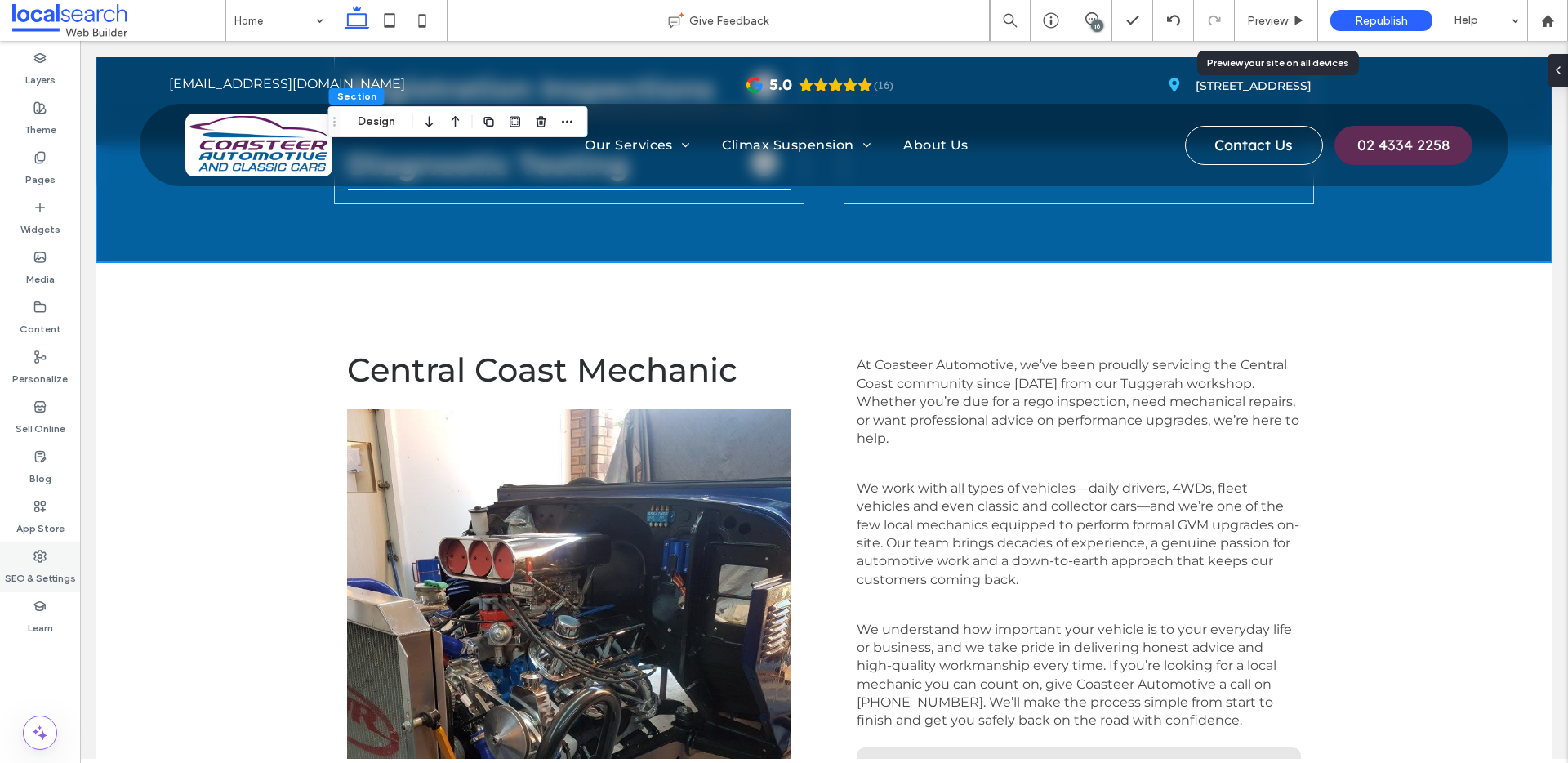
click at [50, 554] on div "SEO & Settings" at bounding box center [40, 567] width 80 height 50
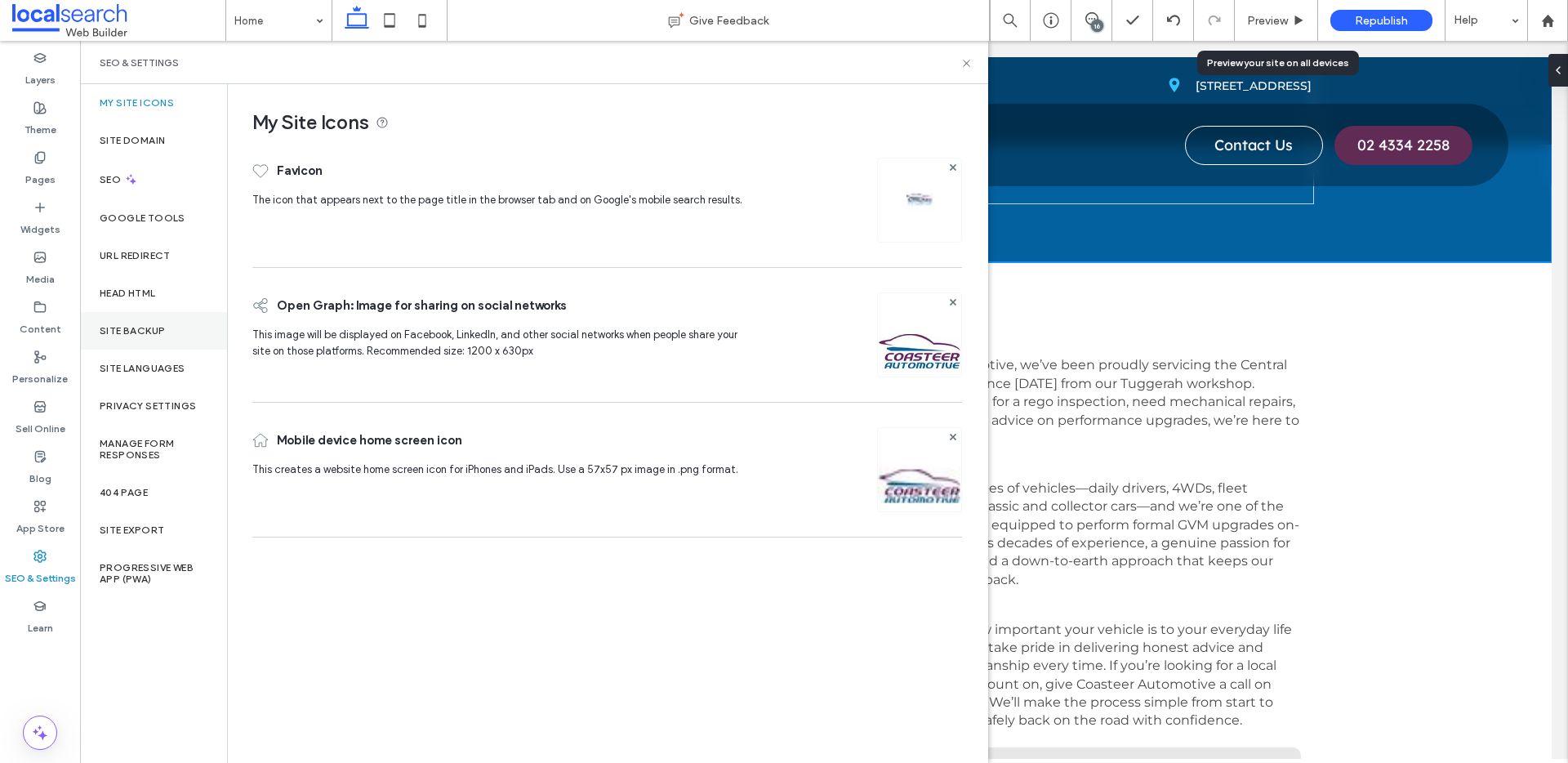
click at [166, 327] on div "Site Backup" at bounding box center [154, 330] width 147 height 38
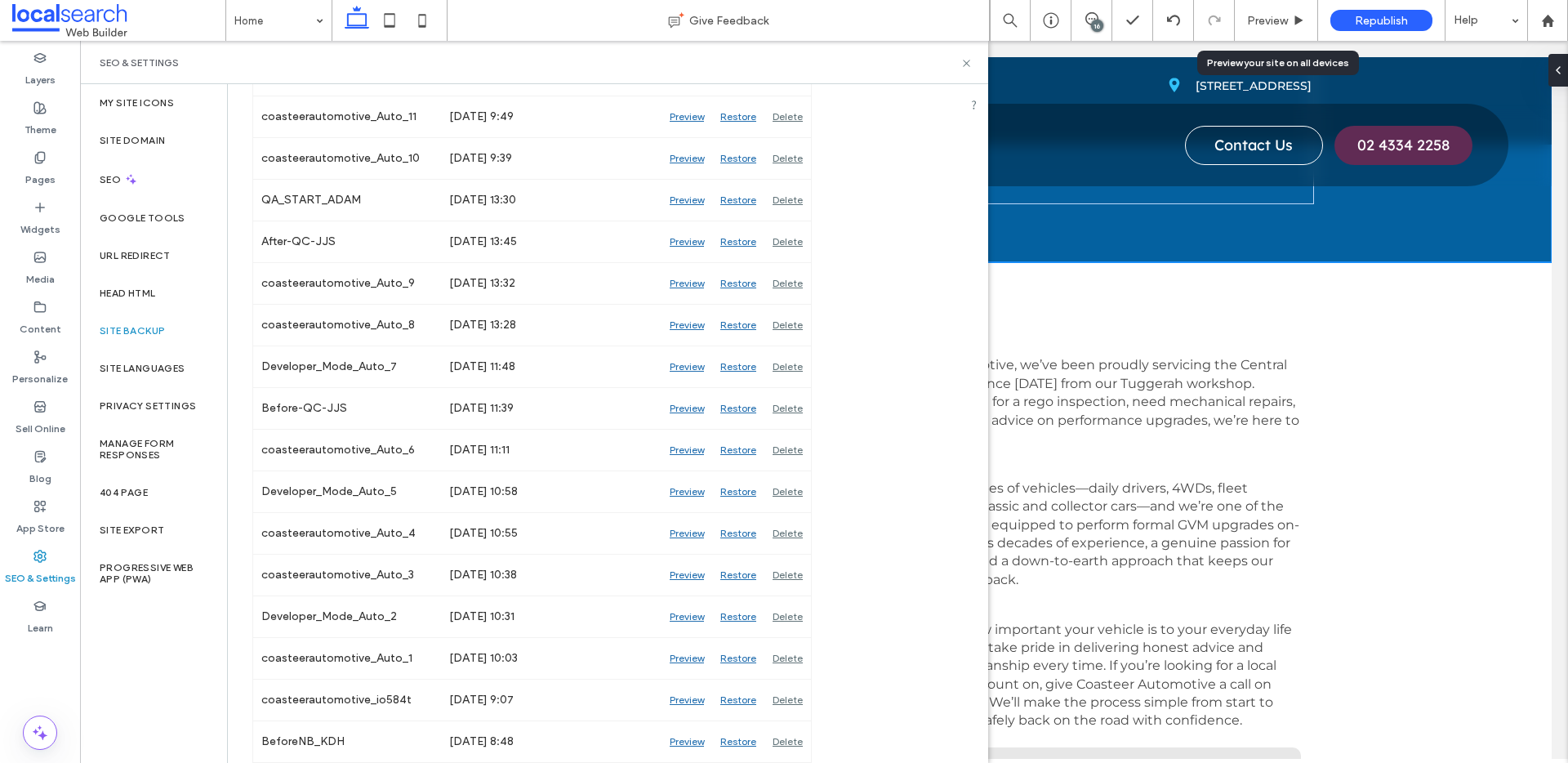
scroll to position [2024, 0]
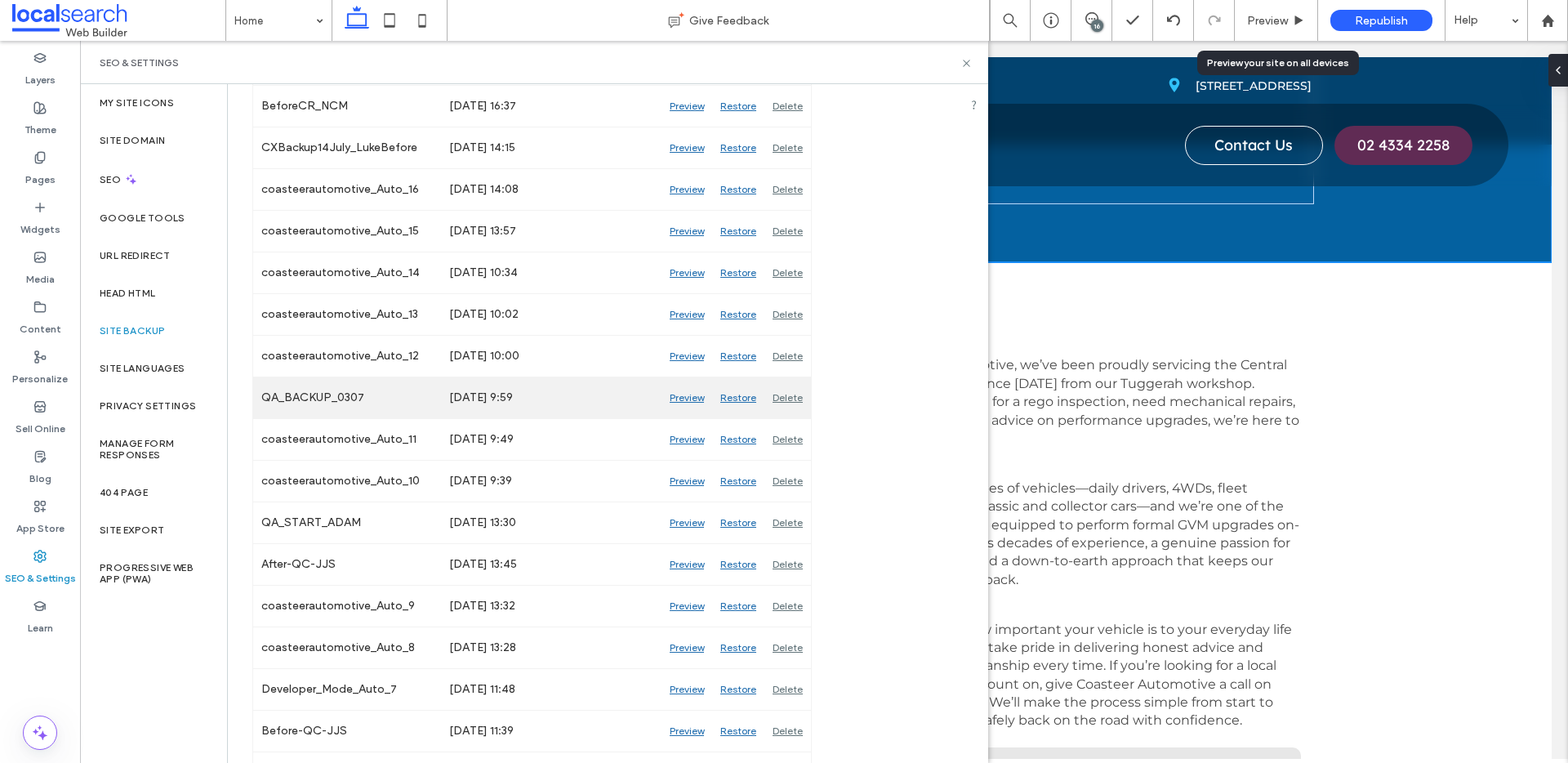
click at [690, 398] on div "Preview" at bounding box center [687, 398] width 50 height 41
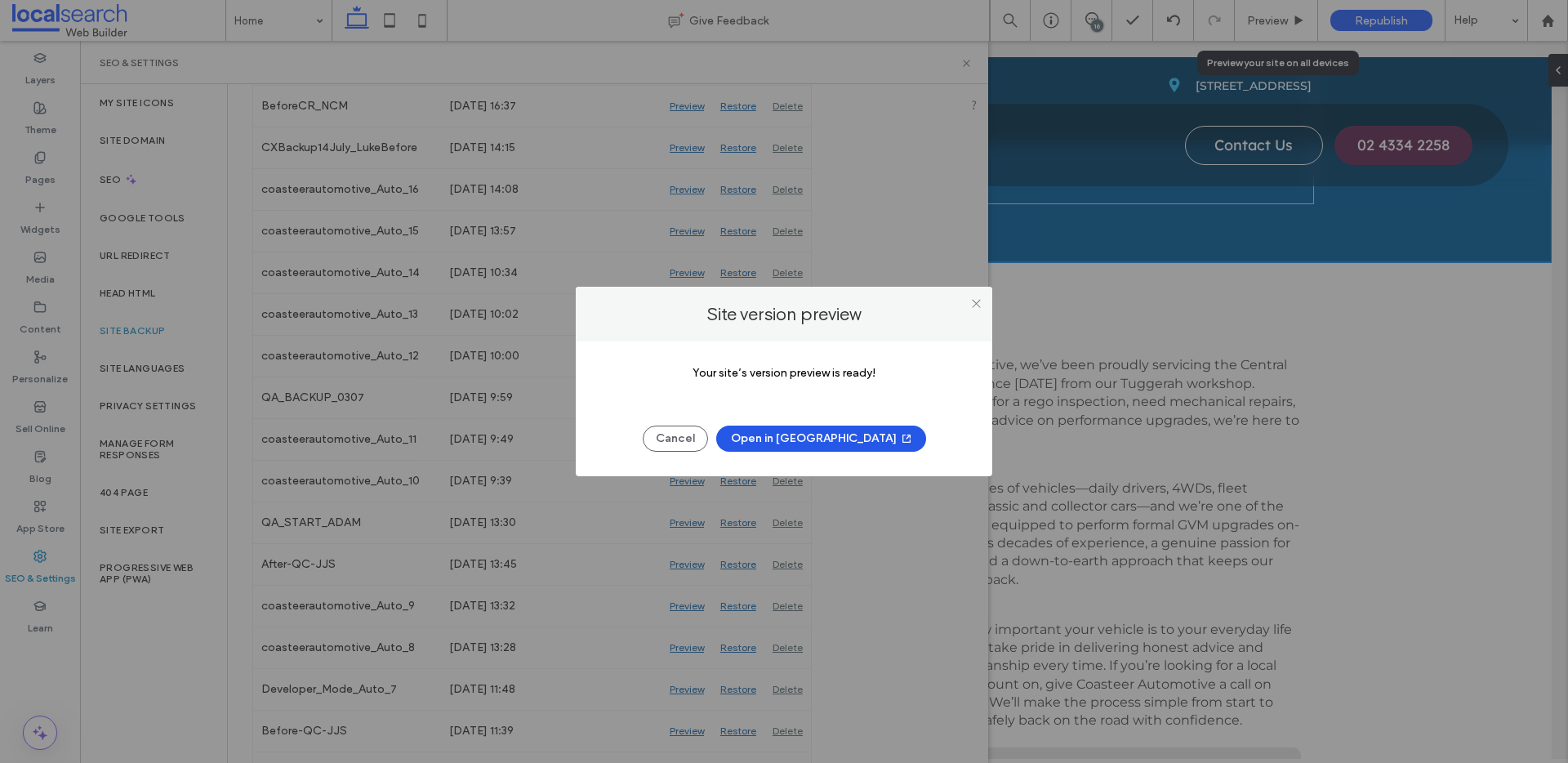
click at [812, 438] on button "Open in New Tab" at bounding box center [820, 438] width 210 height 26
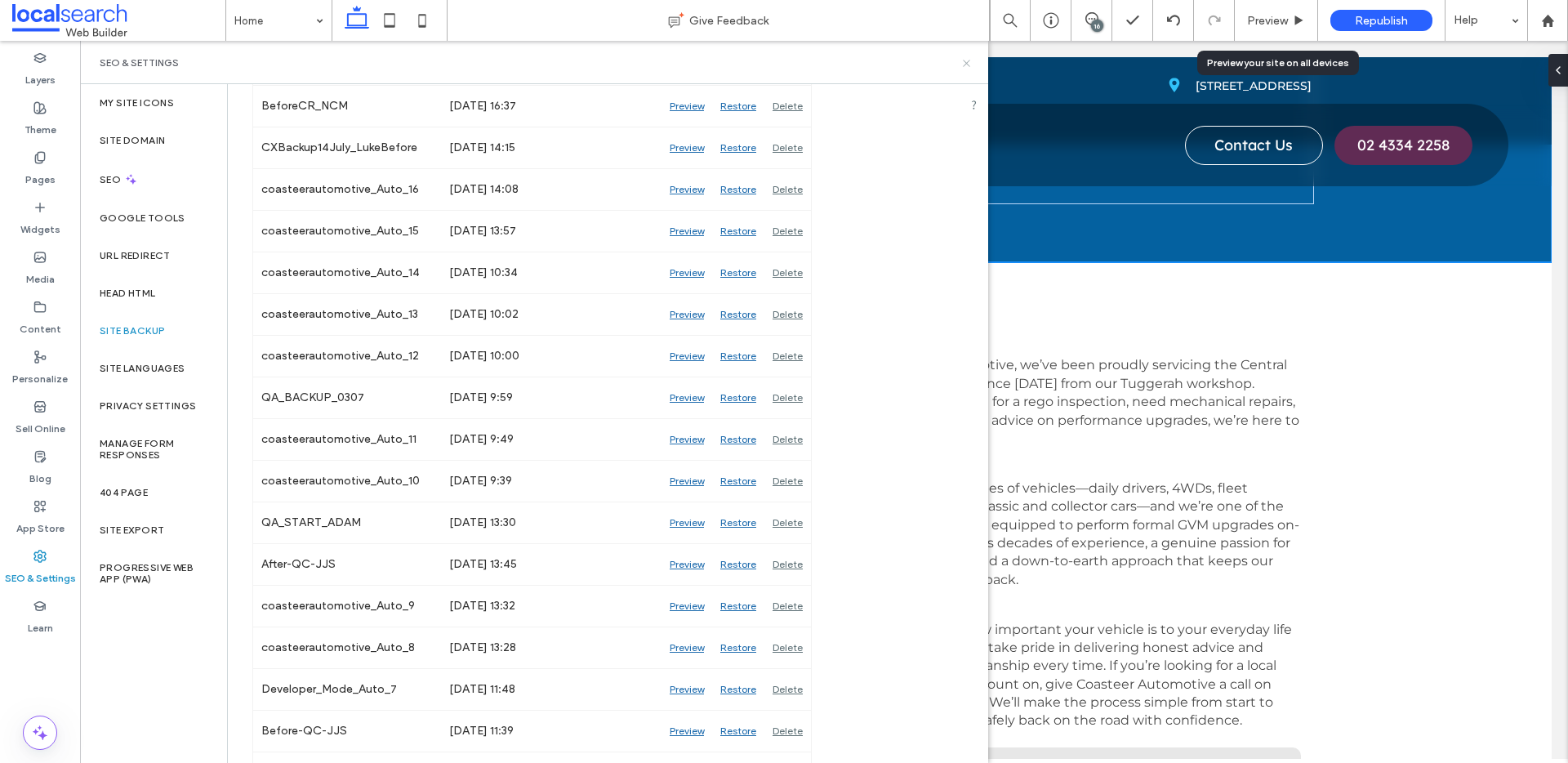
click at [964, 65] on use at bounding box center [966, 63] width 7 height 7
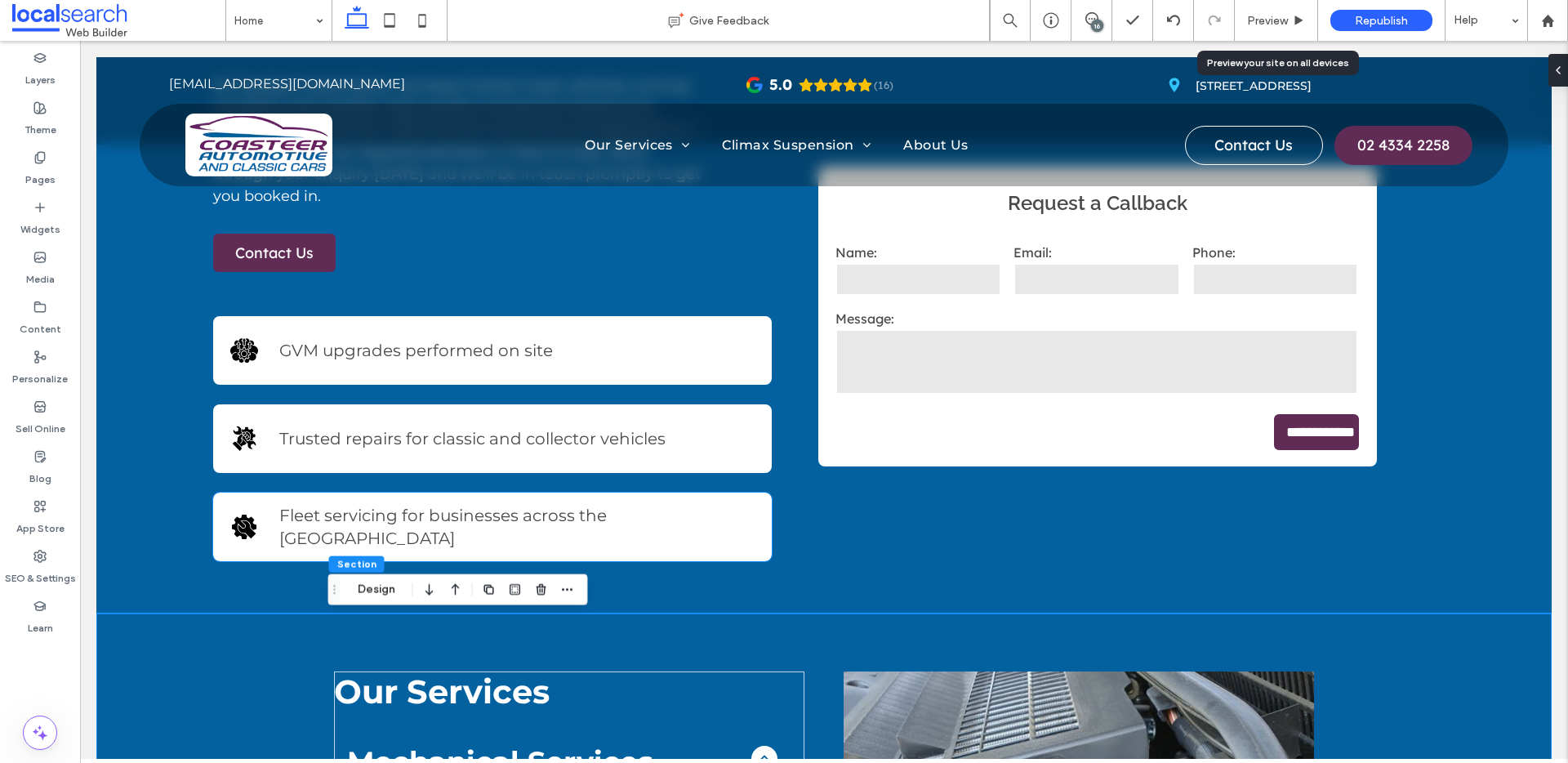
scroll to position [202, 0]
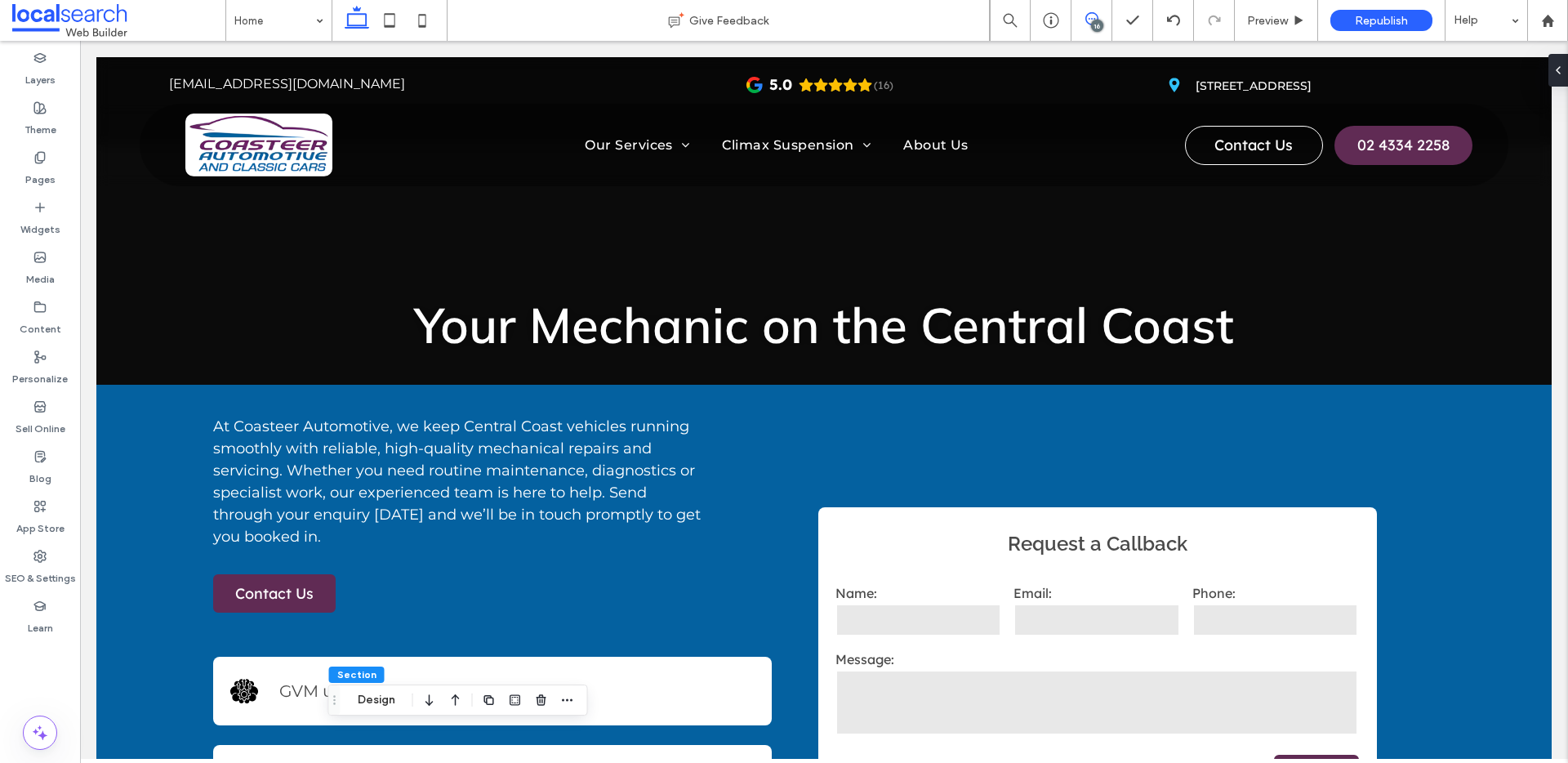
click at [1084, 18] on span at bounding box center [1091, 19] width 40 height 14
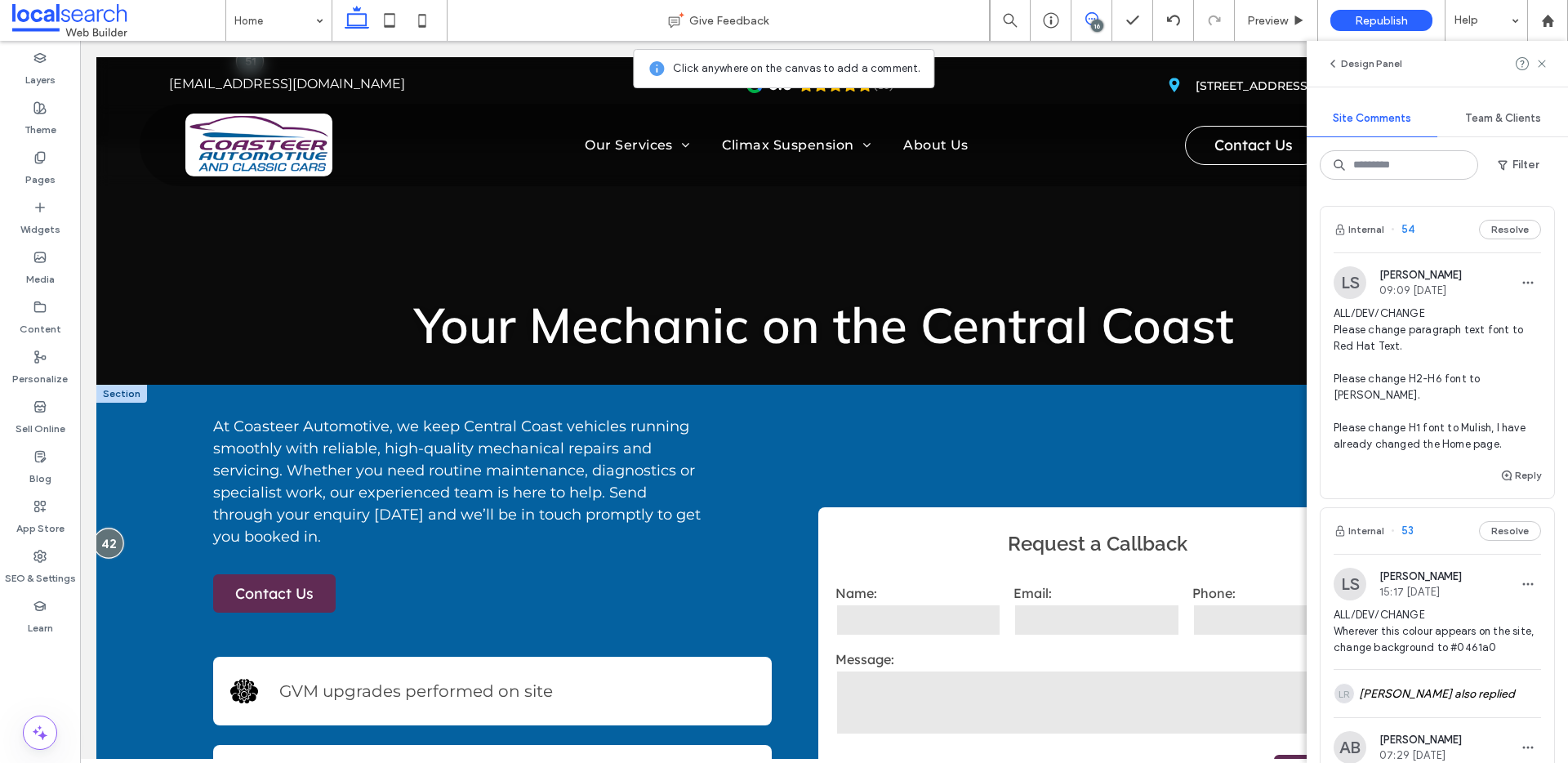
click at [104, 547] on div at bounding box center [107, 542] width 30 height 30
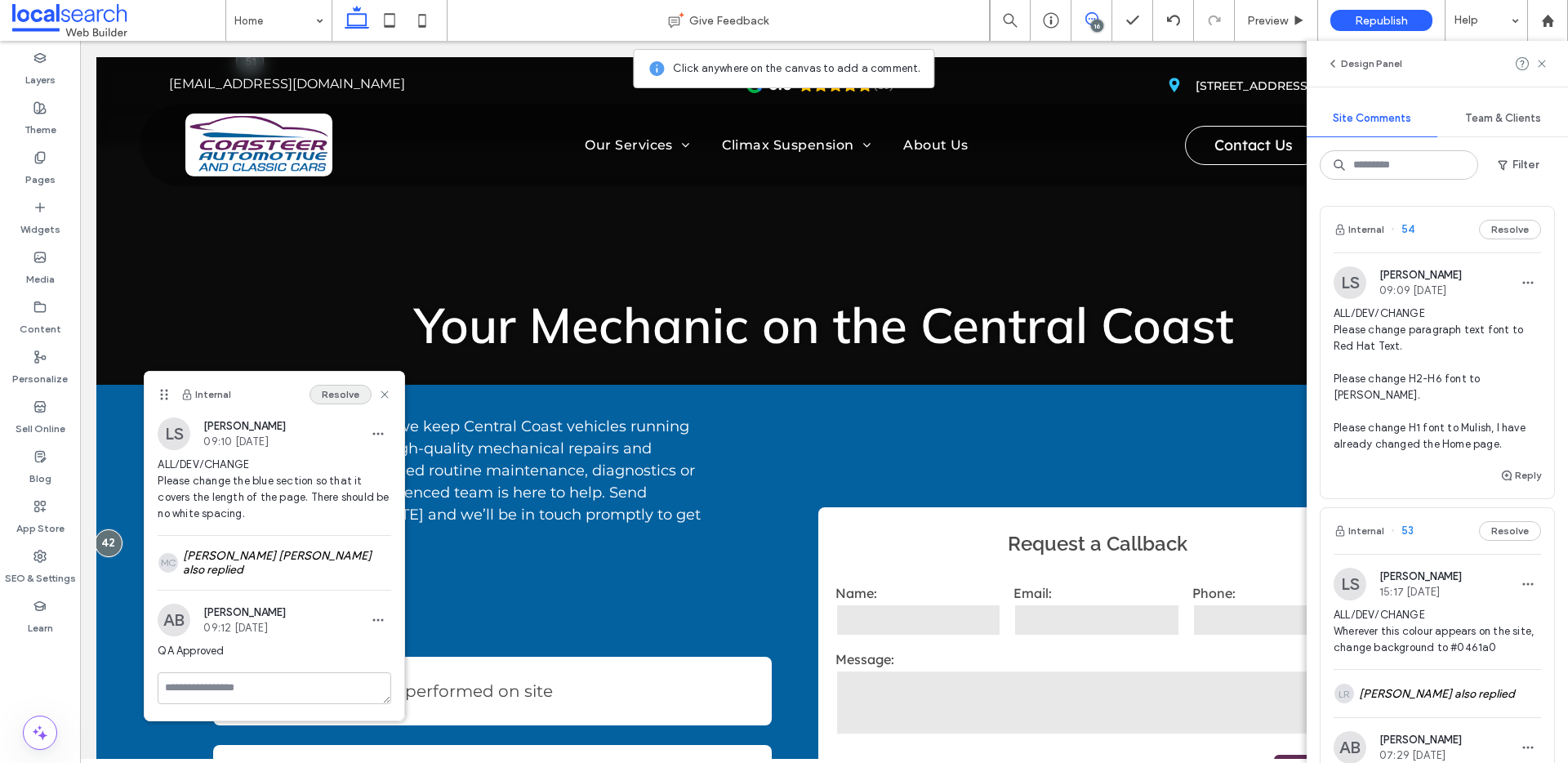
click at [353, 386] on button "Resolve" at bounding box center [340, 394] width 62 height 19
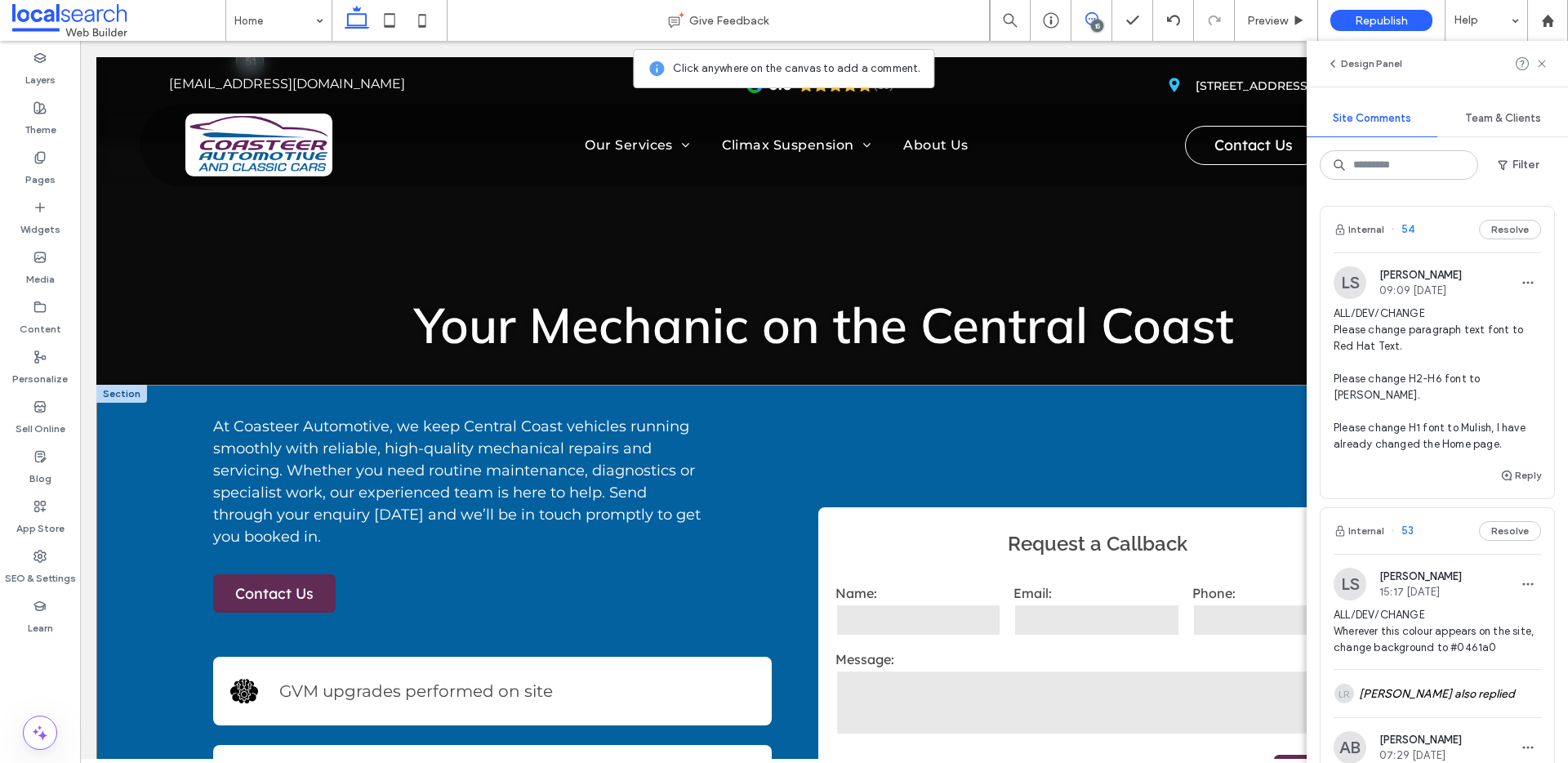
click at [178, 523] on div "**********" at bounding box center [824, 668] width 1455 height 569
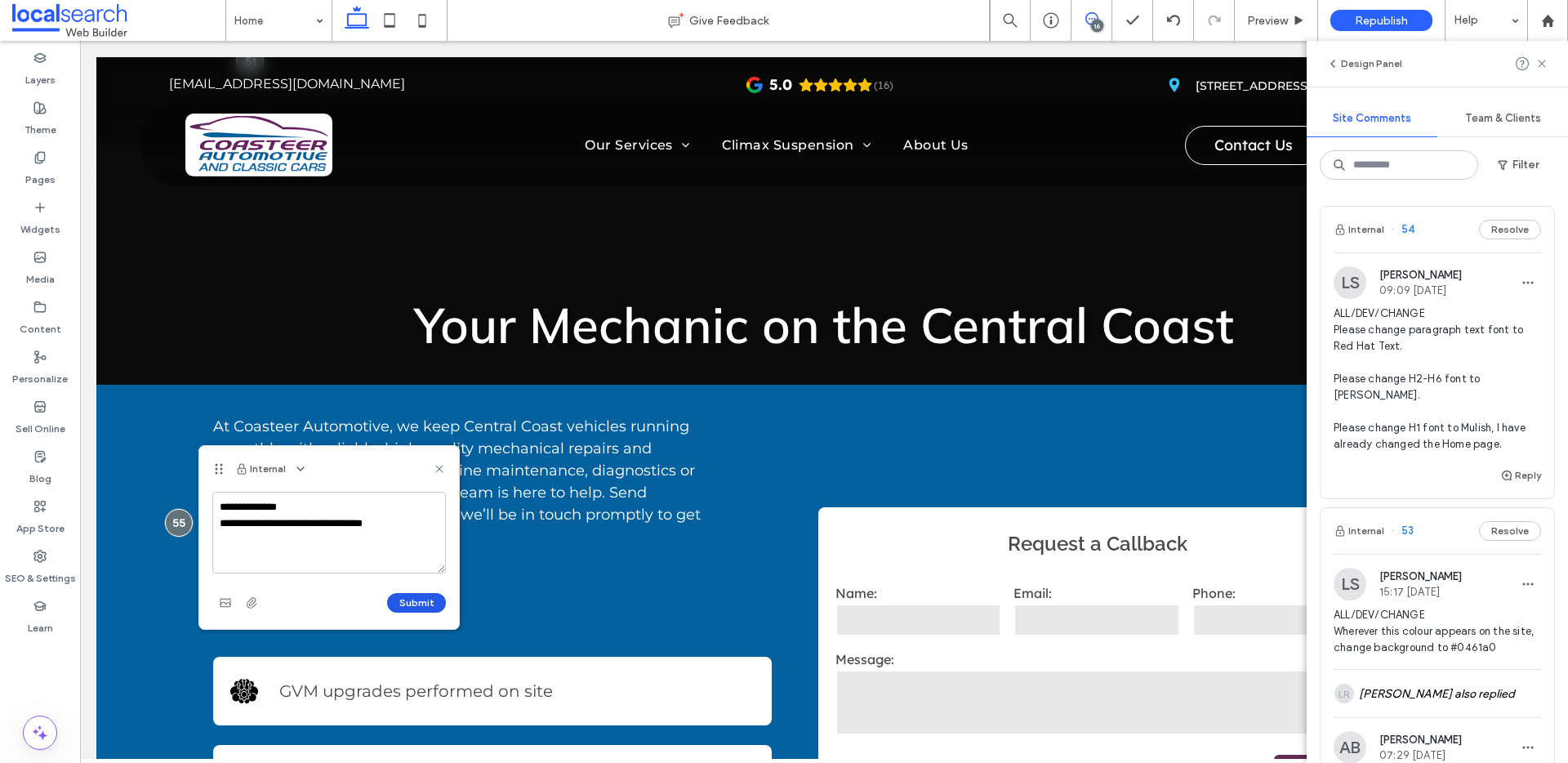
type textarea "**********"
click at [419, 602] on button "Submit" at bounding box center [416, 603] width 59 height 19
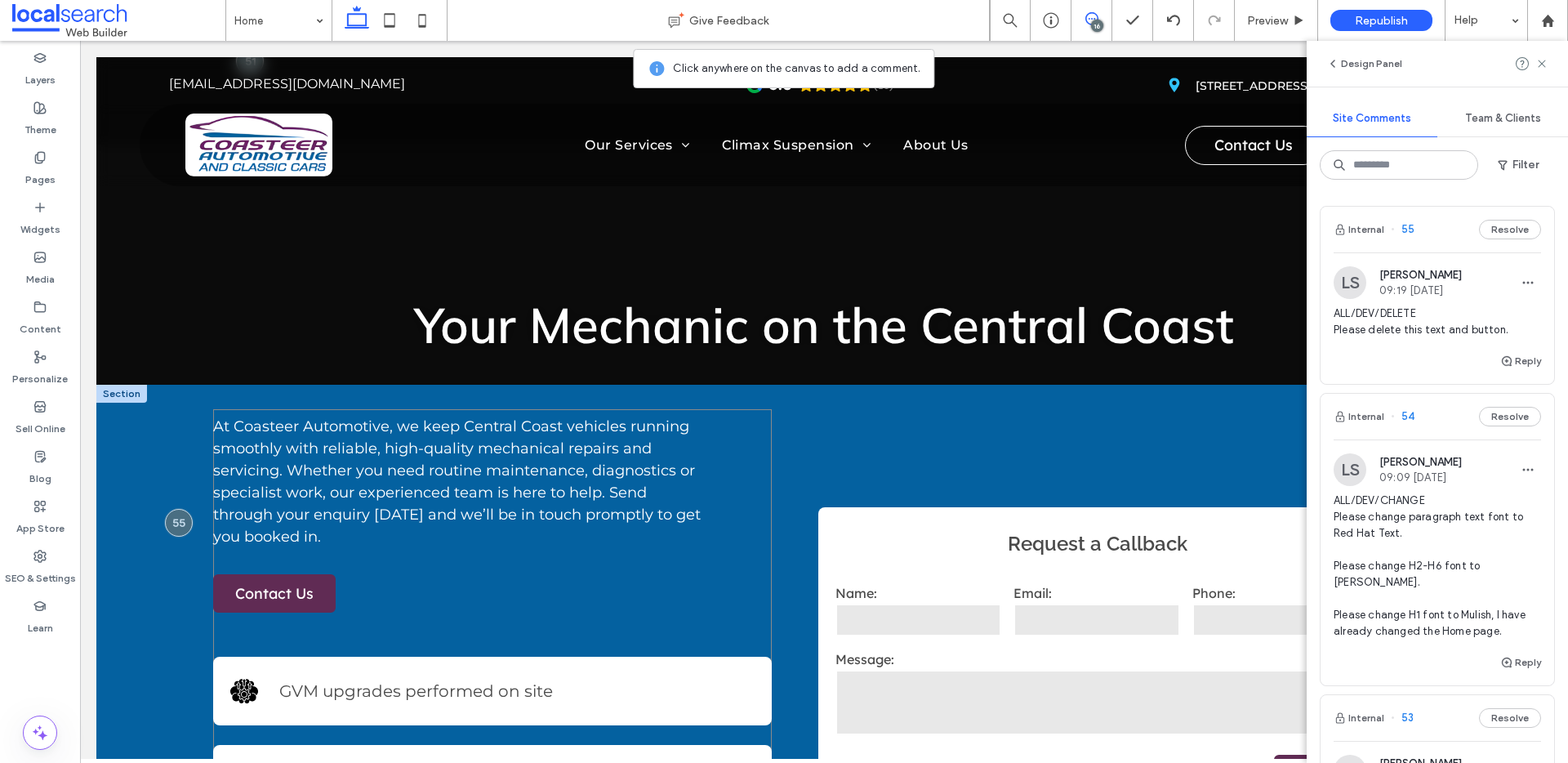
scroll to position [530, 0]
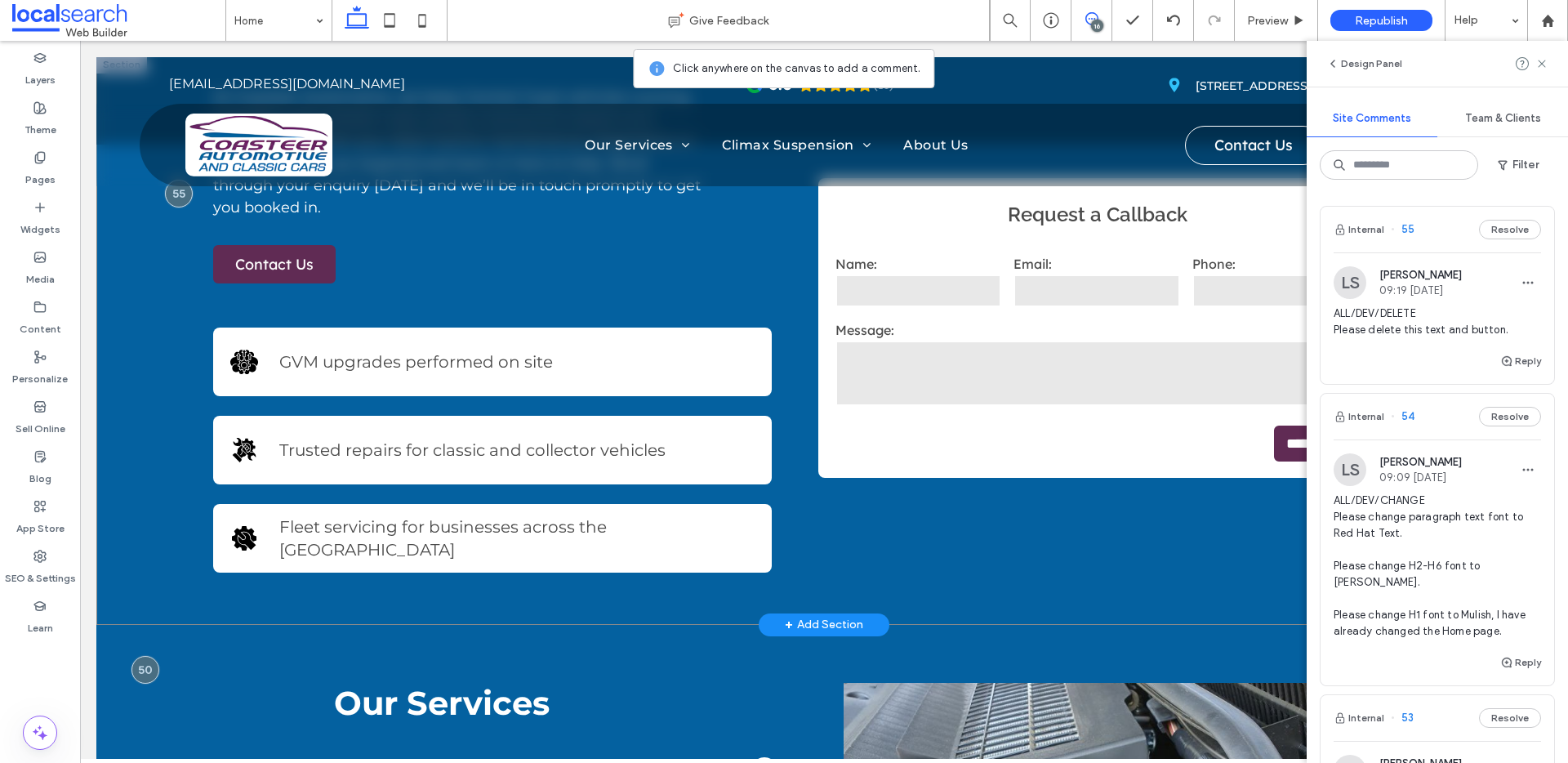
click at [187, 445] on div "**********" at bounding box center [824, 339] width 1455 height 569
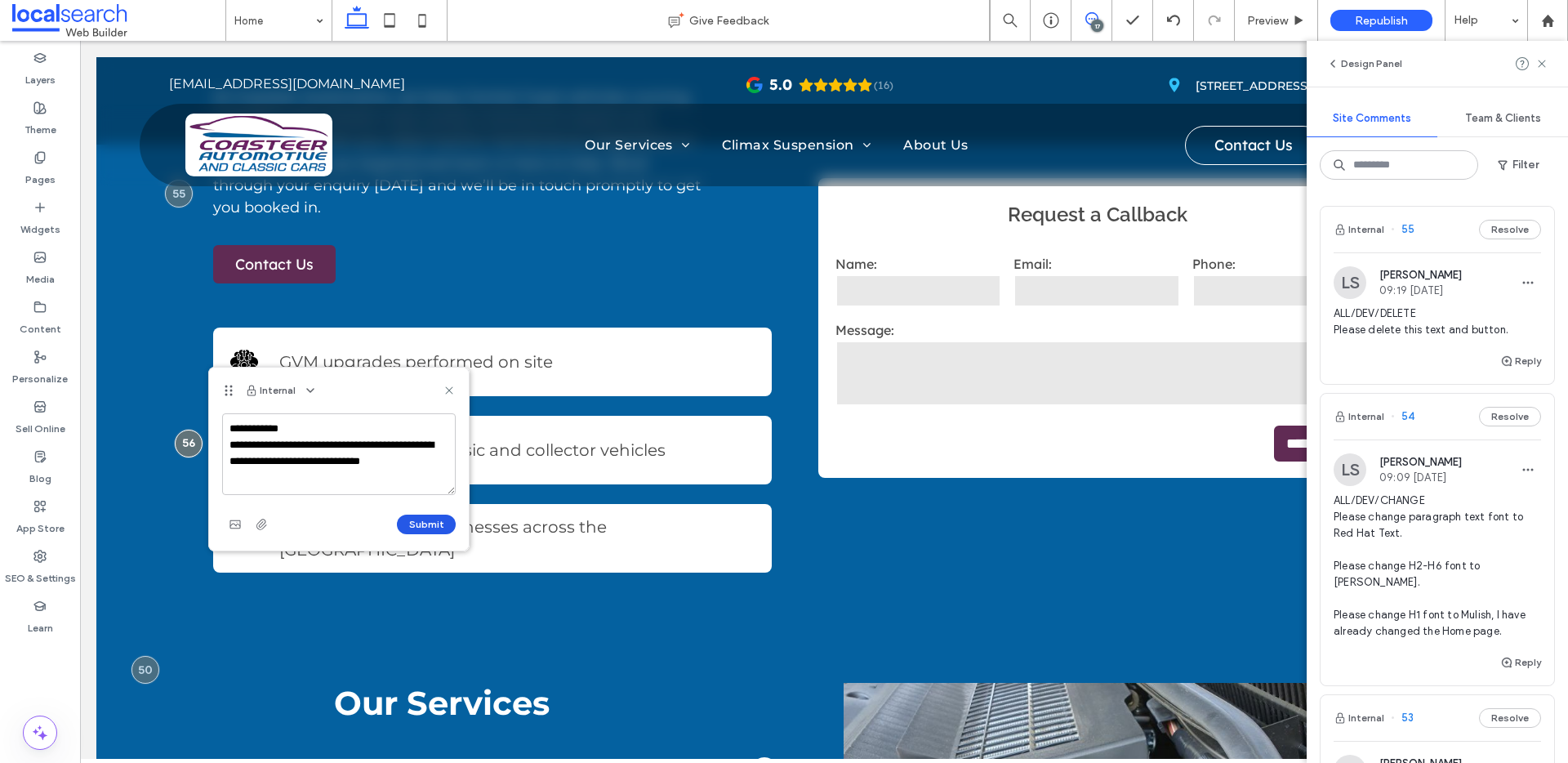
type textarea "**********"
click at [437, 524] on button "Submit" at bounding box center [426, 524] width 59 height 19
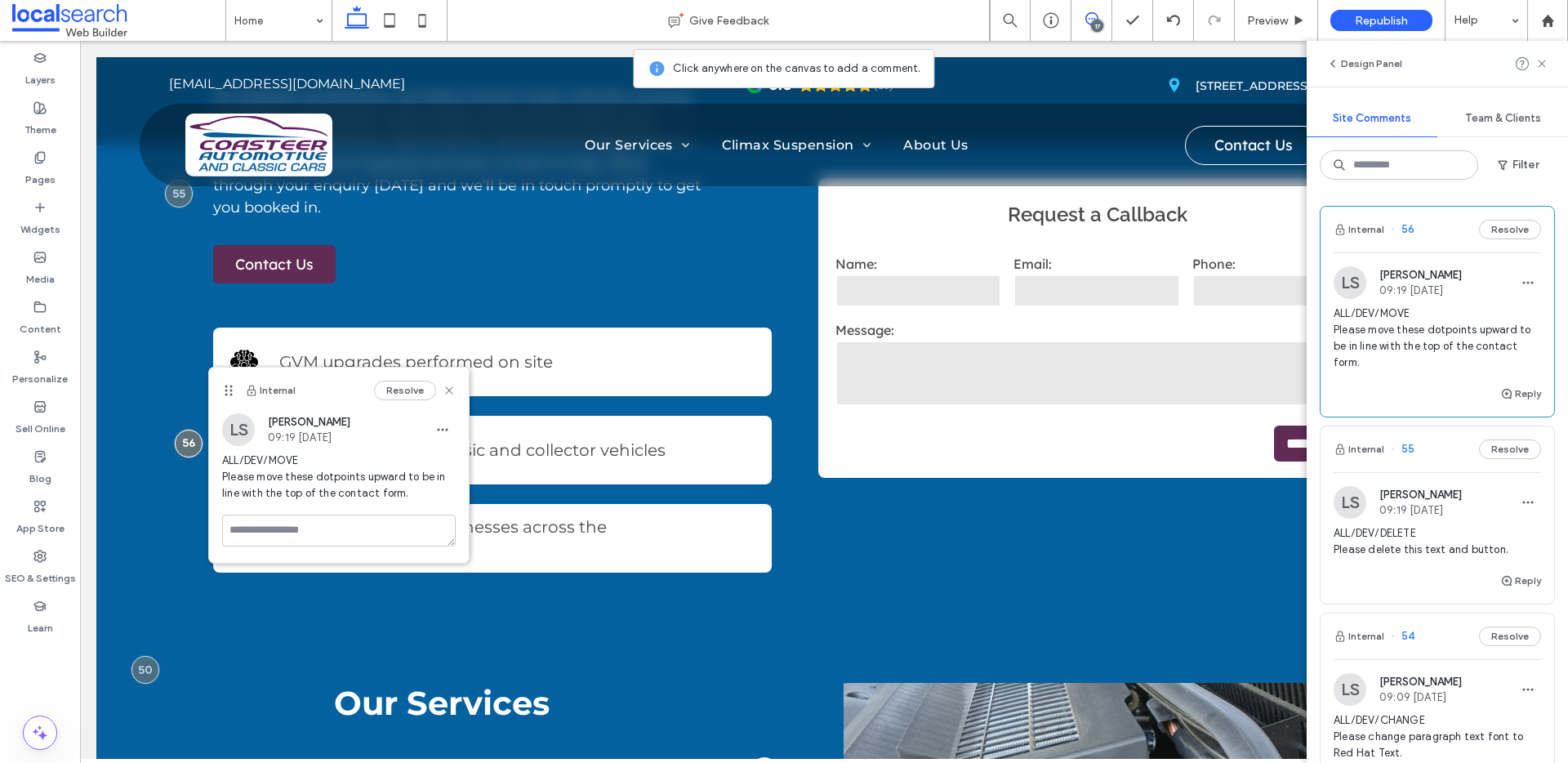
click at [1091, 15] on icon at bounding box center [1092, 19] width 14 height 14
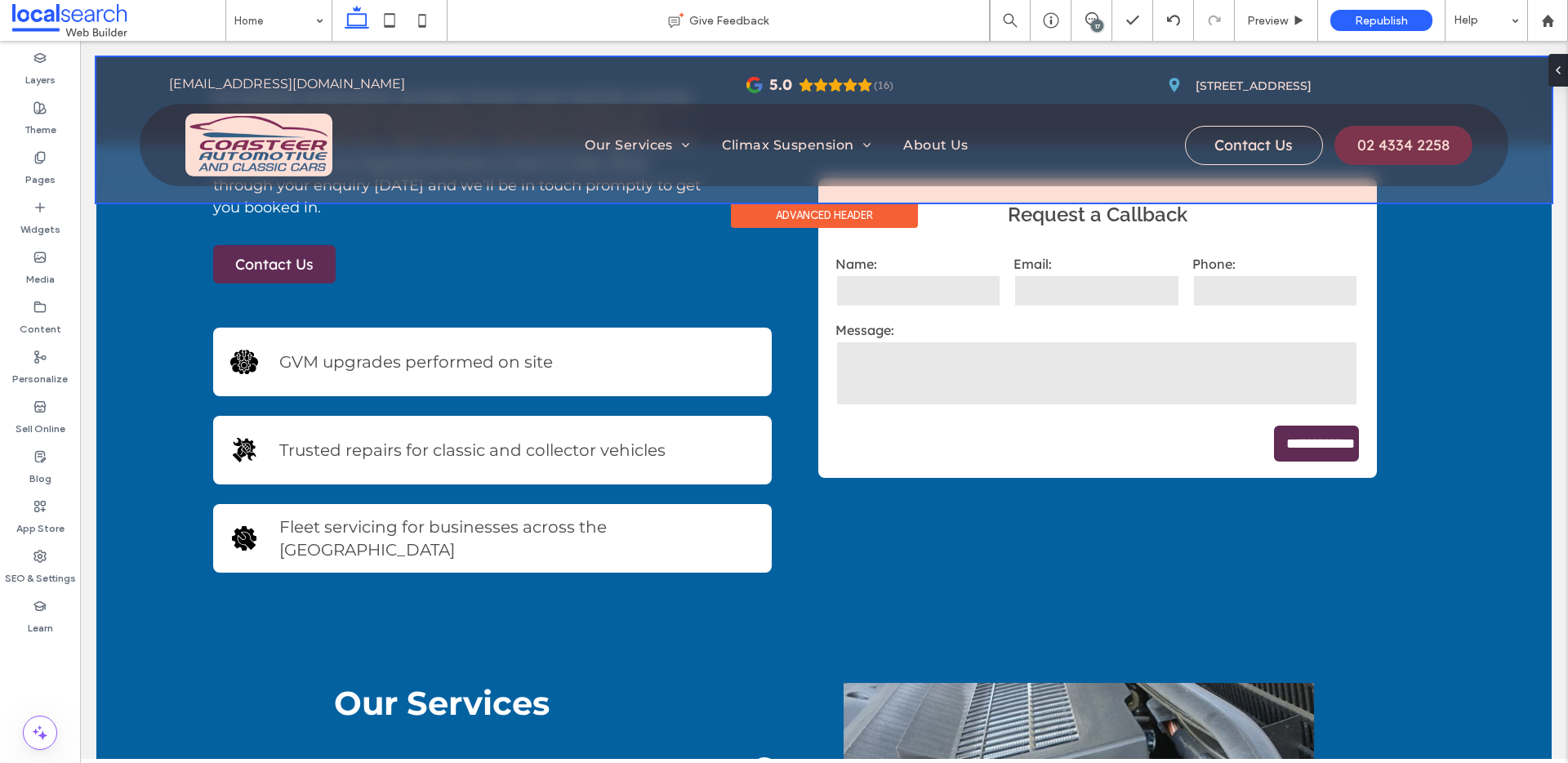
click at [958, 144] on div at bounding box center [824, 129] width 1455 height 145
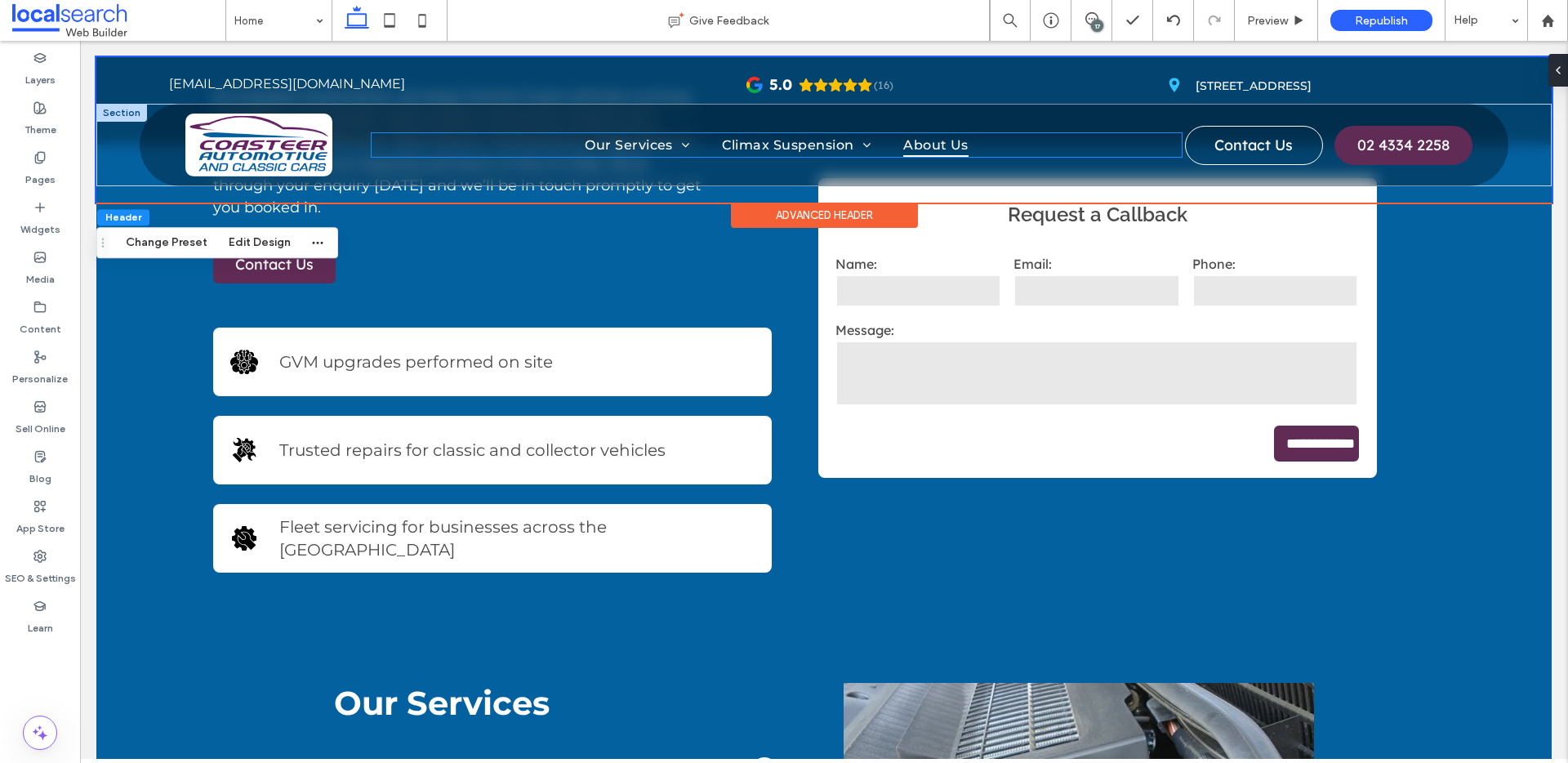
click at [968, 146] on link "About Us" at bounding box center [935, 145] width 98 height 24
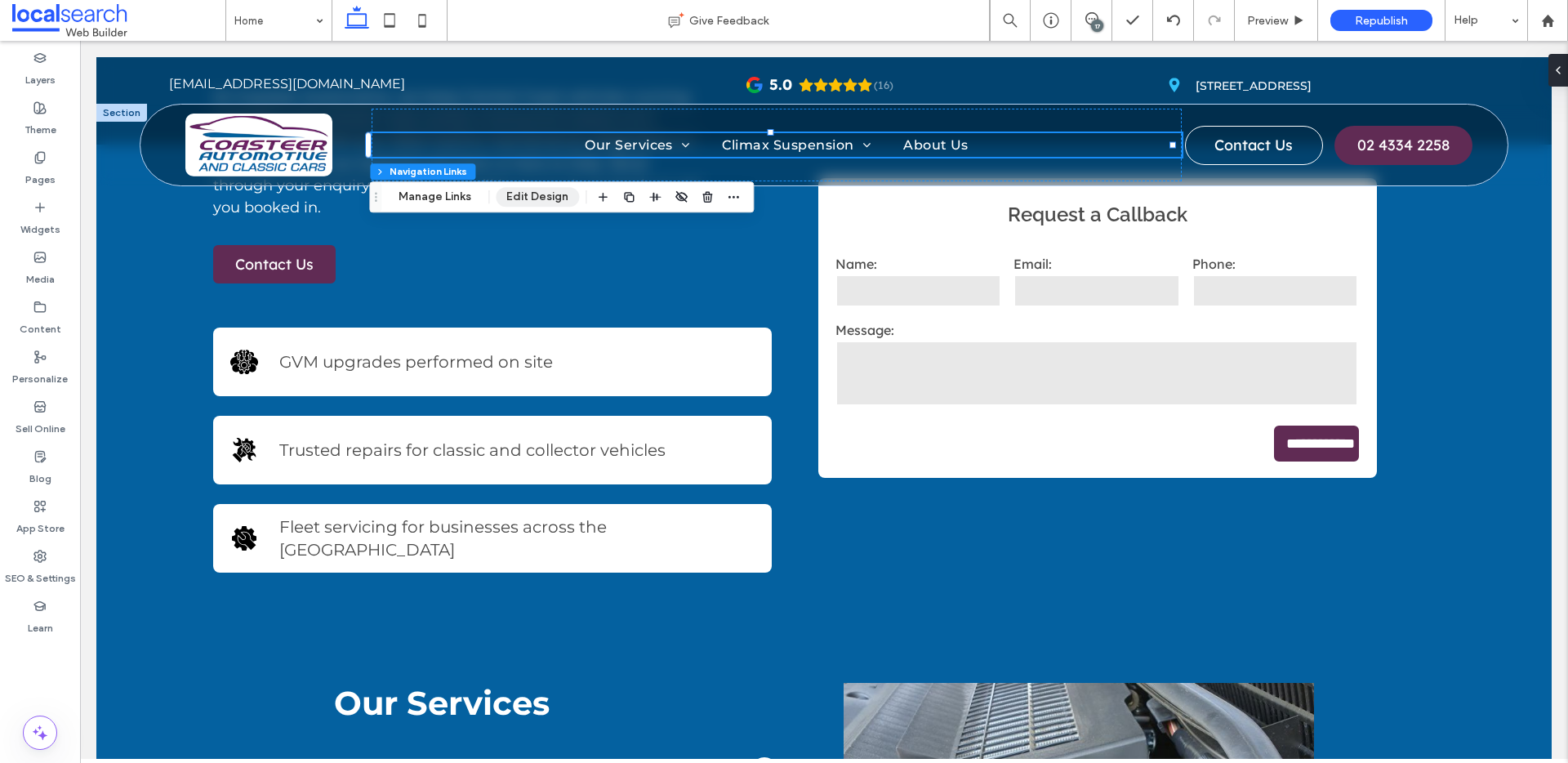
click at [515, 196] on button "Edit Design" at bounding box center [537, 197] width 83 height 19
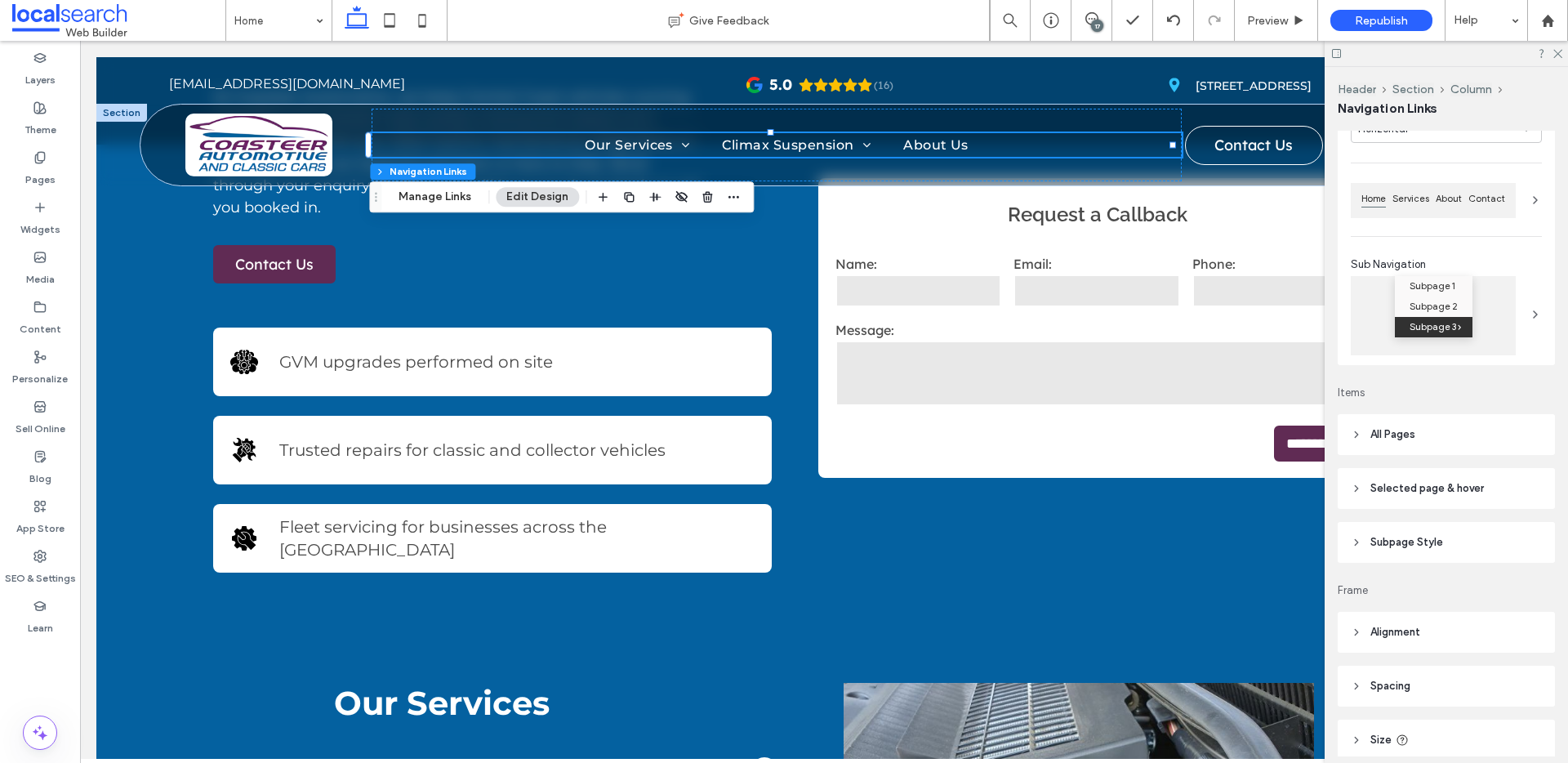
scroll to position [249, 0]
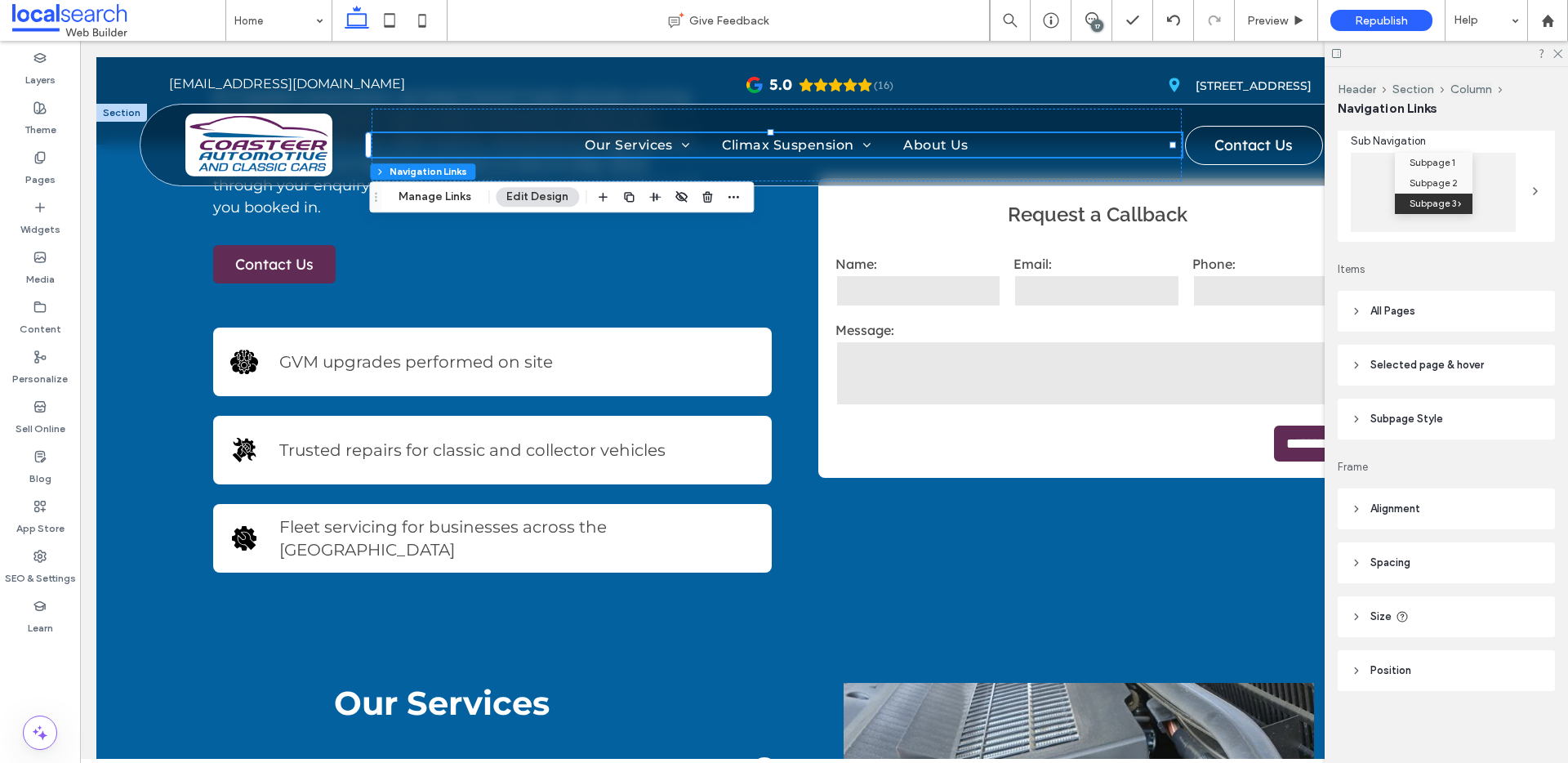
click at [1200, 319] on header "All Pages" at bounding box center [1446, 311] width 217 height 41
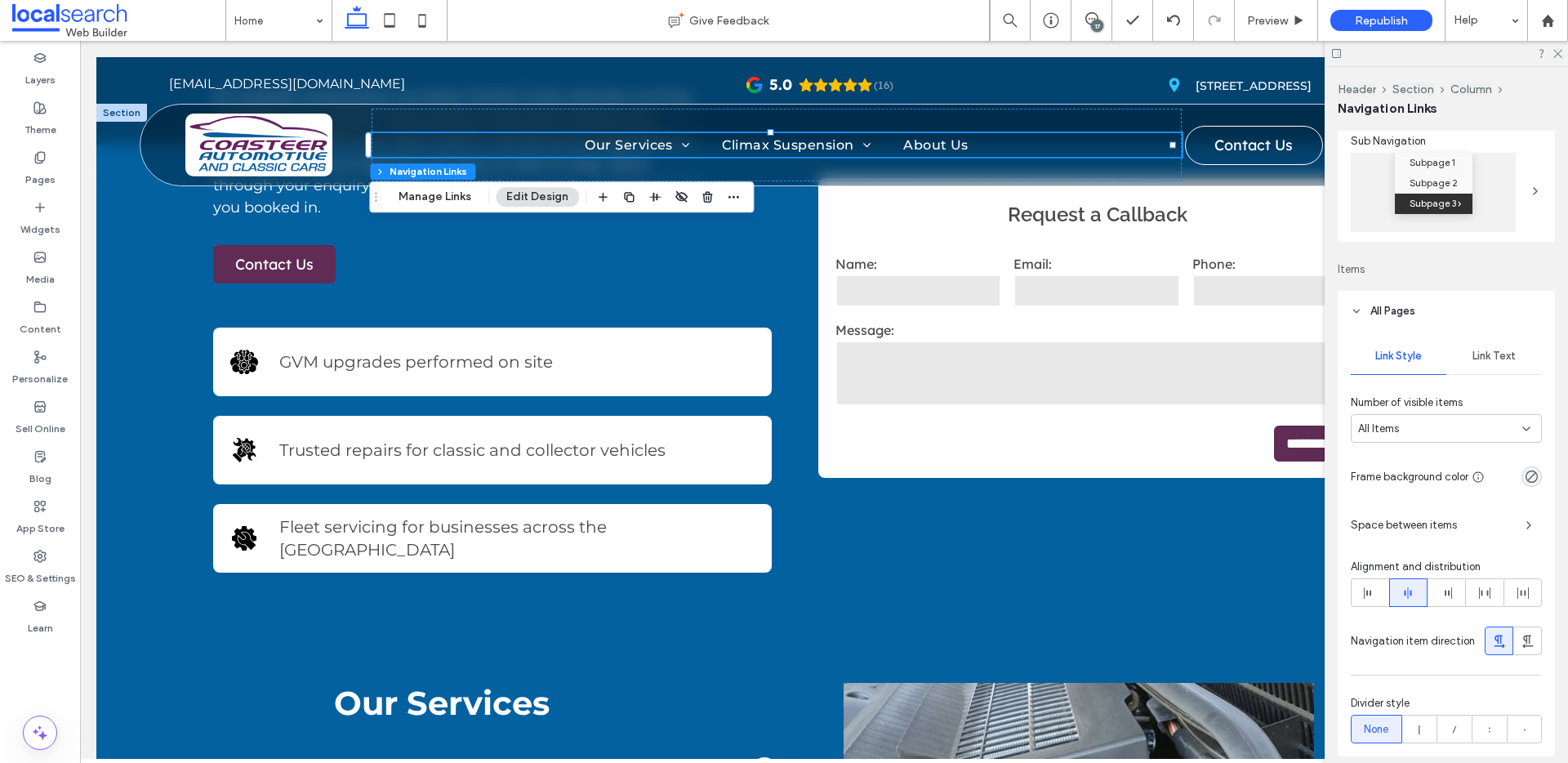
click at [1200, 353] on span "Link Text" at bounding box center [1494, 356] width 43 height 14
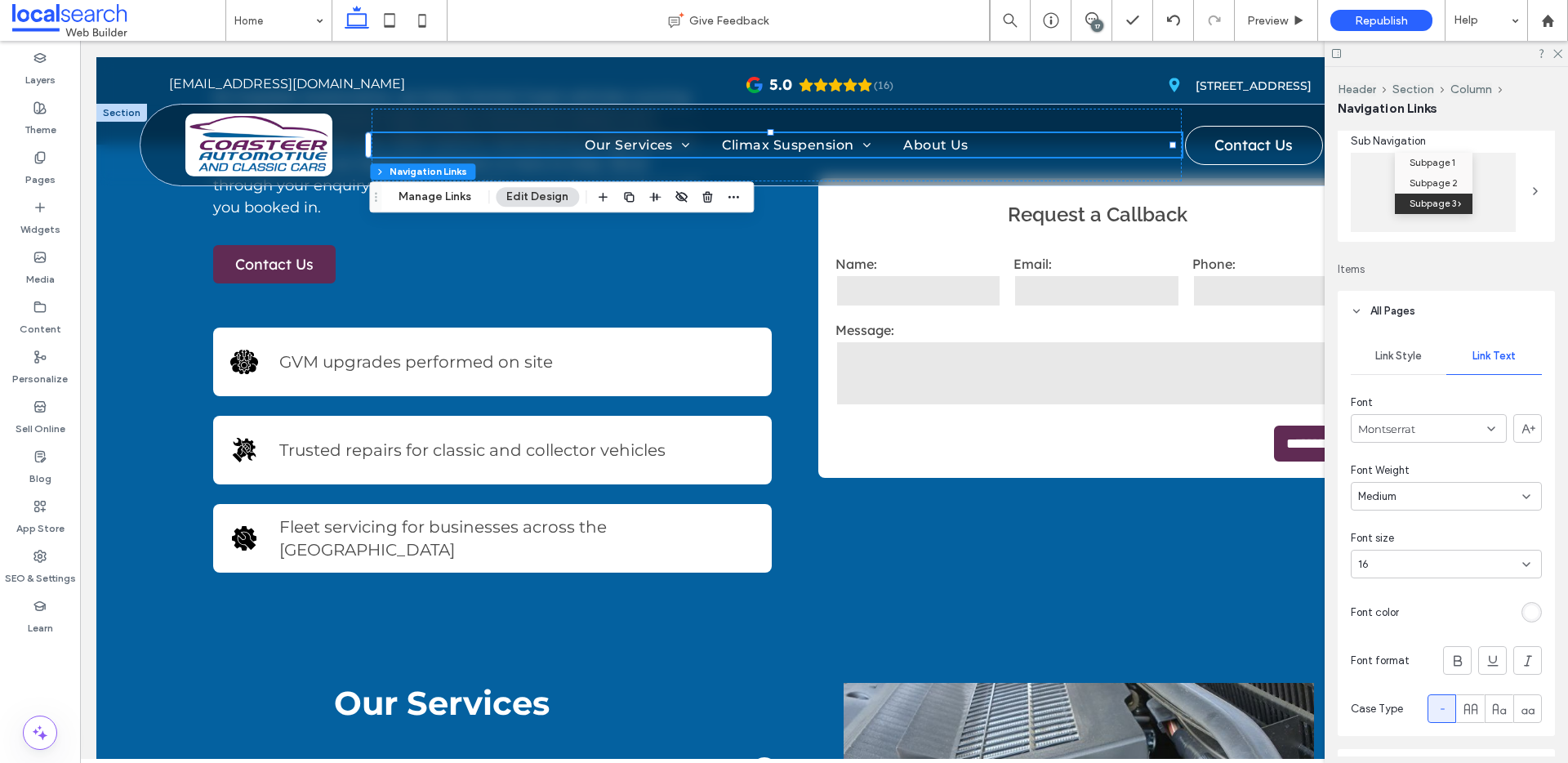
click at [1200, 415] on div "Montserrat" at bounding box center [1428, 429] width 156 height 29
click at [1200, 510] on div "[PERSON_NAME]" at bounding box center [1424, 510] width 145 height 29
click at [1200, 436] on div "[PERSON_NAME]" at bounding box center [1428, 429] width 156 height 29
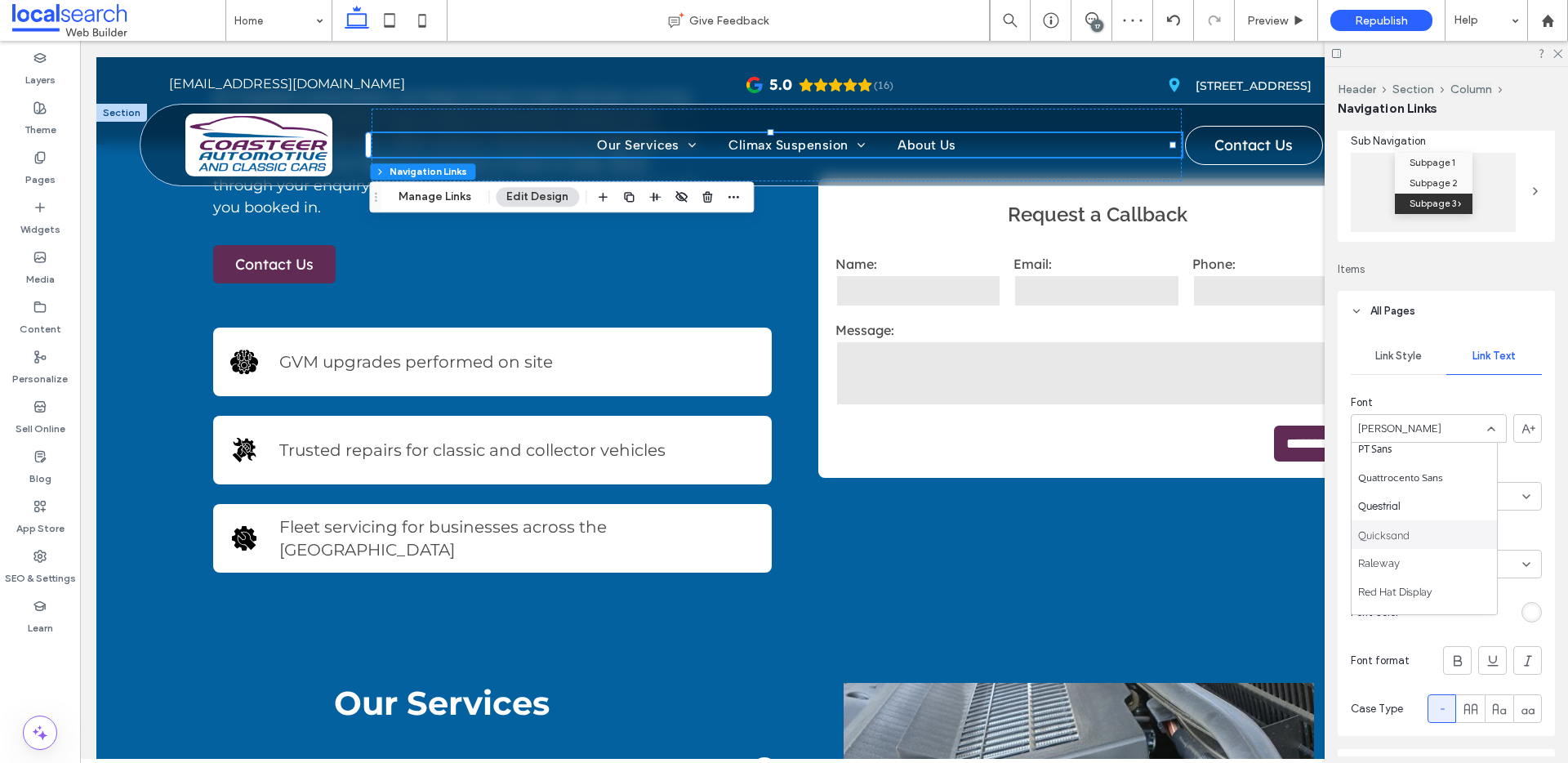
click at [1200, 529] on div "Quicksand" at bounding box center [1424, 534] width 145 height 29
click at [1200, 414] on div "Quicksand" at bounding box center [1428, 429] width 156 height 29
click at [1200, 525] on div "Questrial" at bounding box center [1424, 524] width 145 height 29
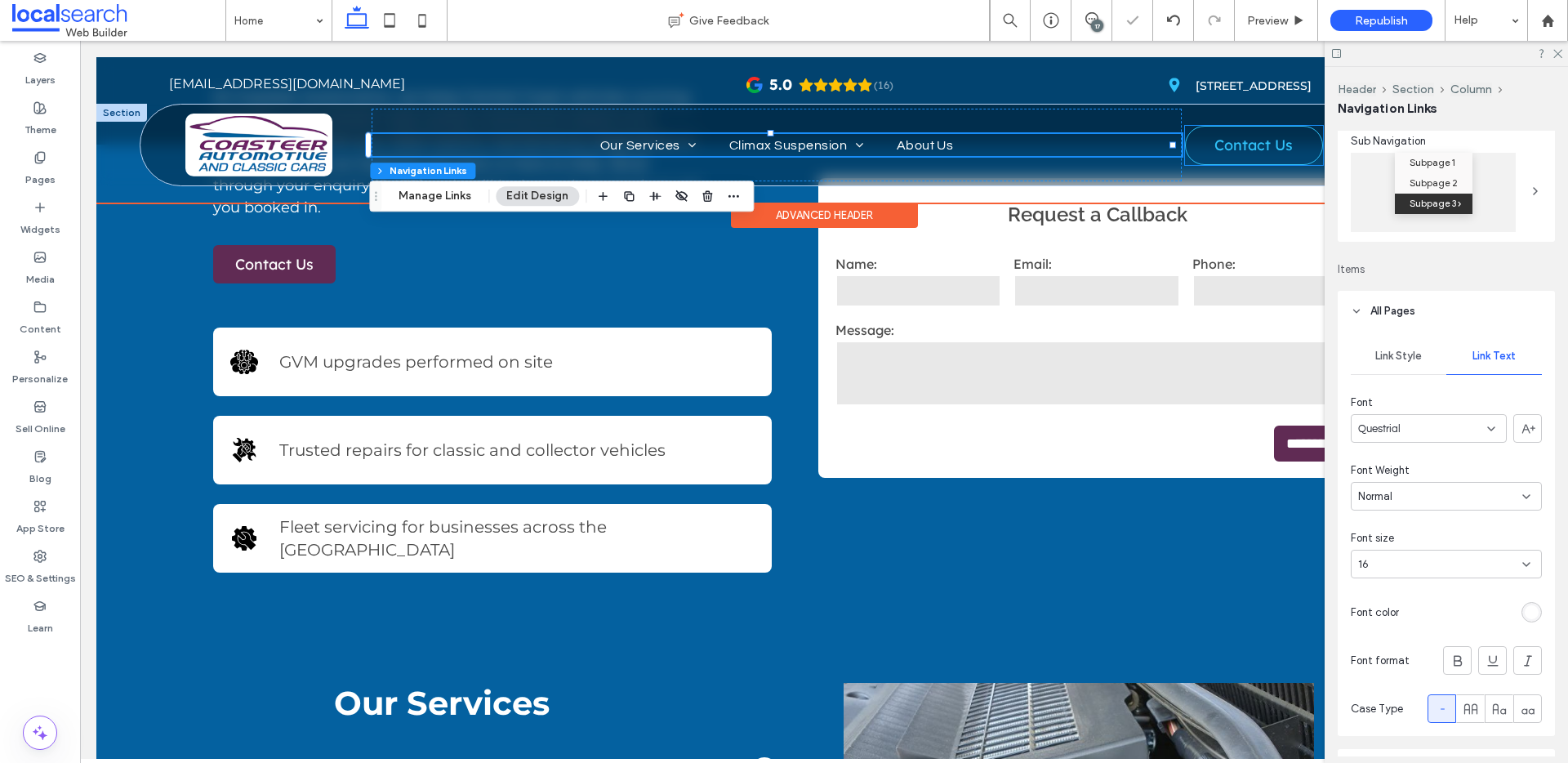
click at [1200, 158] on span "Contact Us" at bounding box center [1253, 145] width 90 height 35
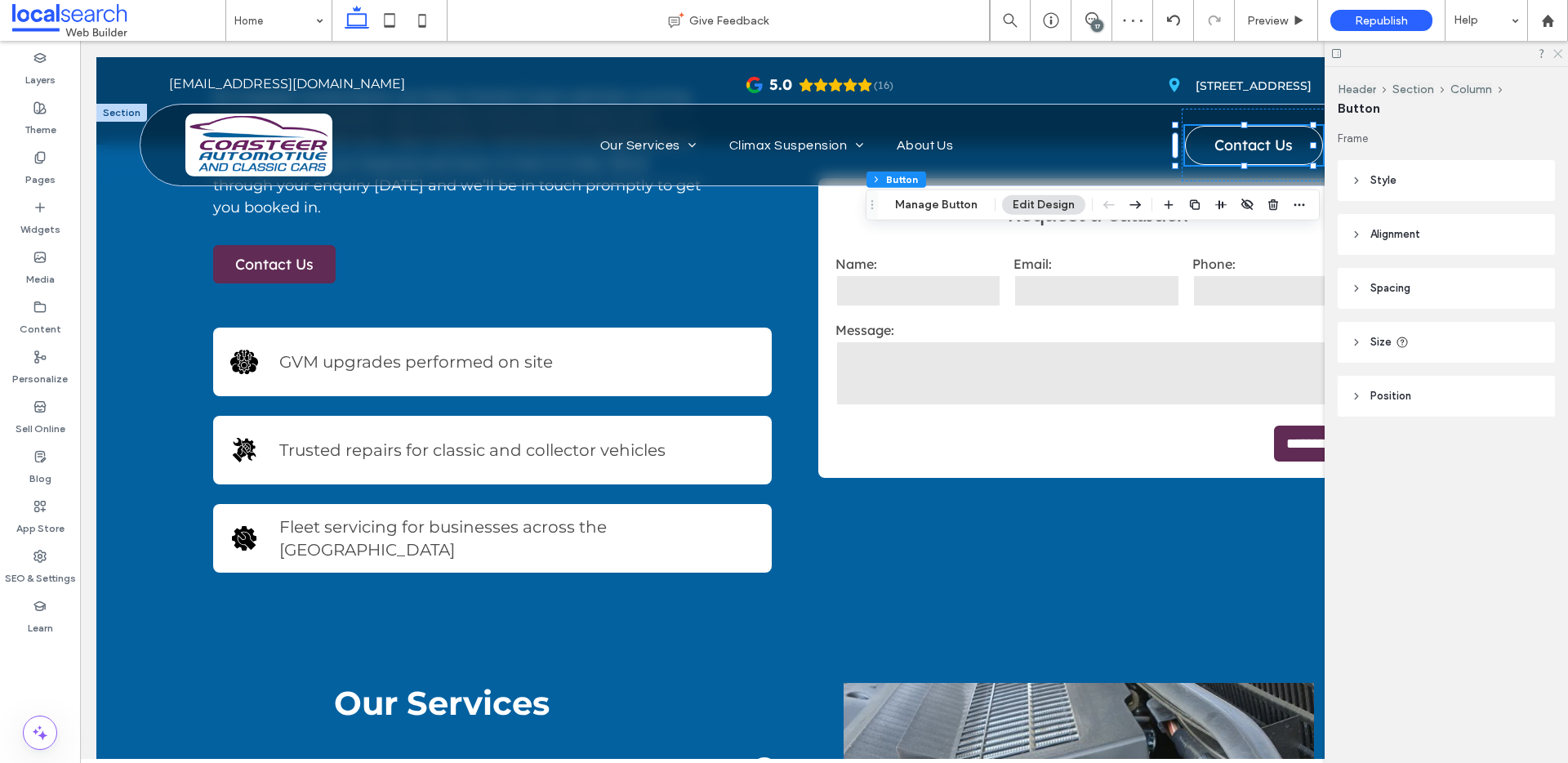
click at [1200, 50] on icon at bounding box center [1556, 52] width 11 height 11
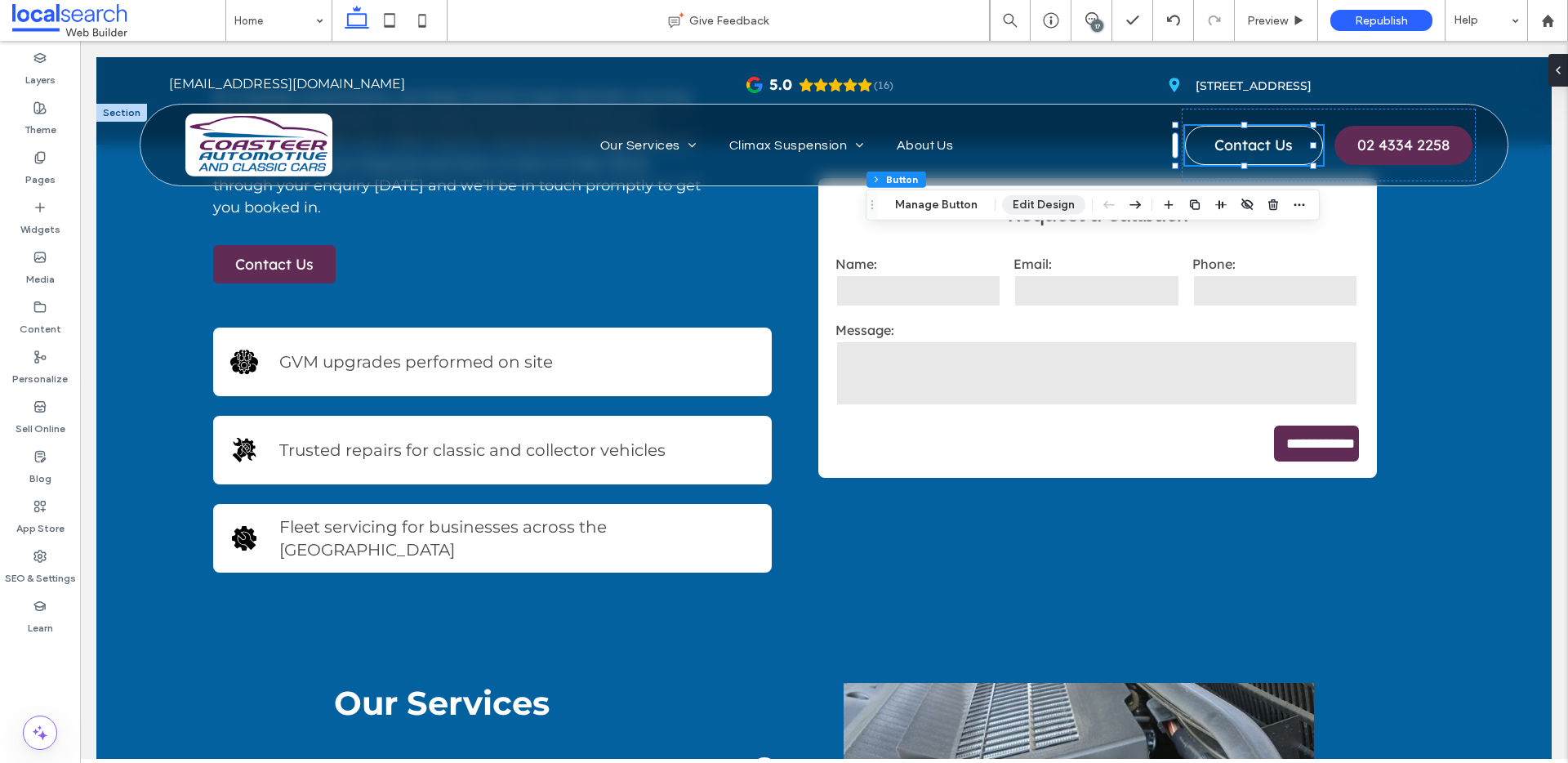
click at [1038, 197] on button "Edit Design" at bounding box center [1043, 205] width 83 height 19
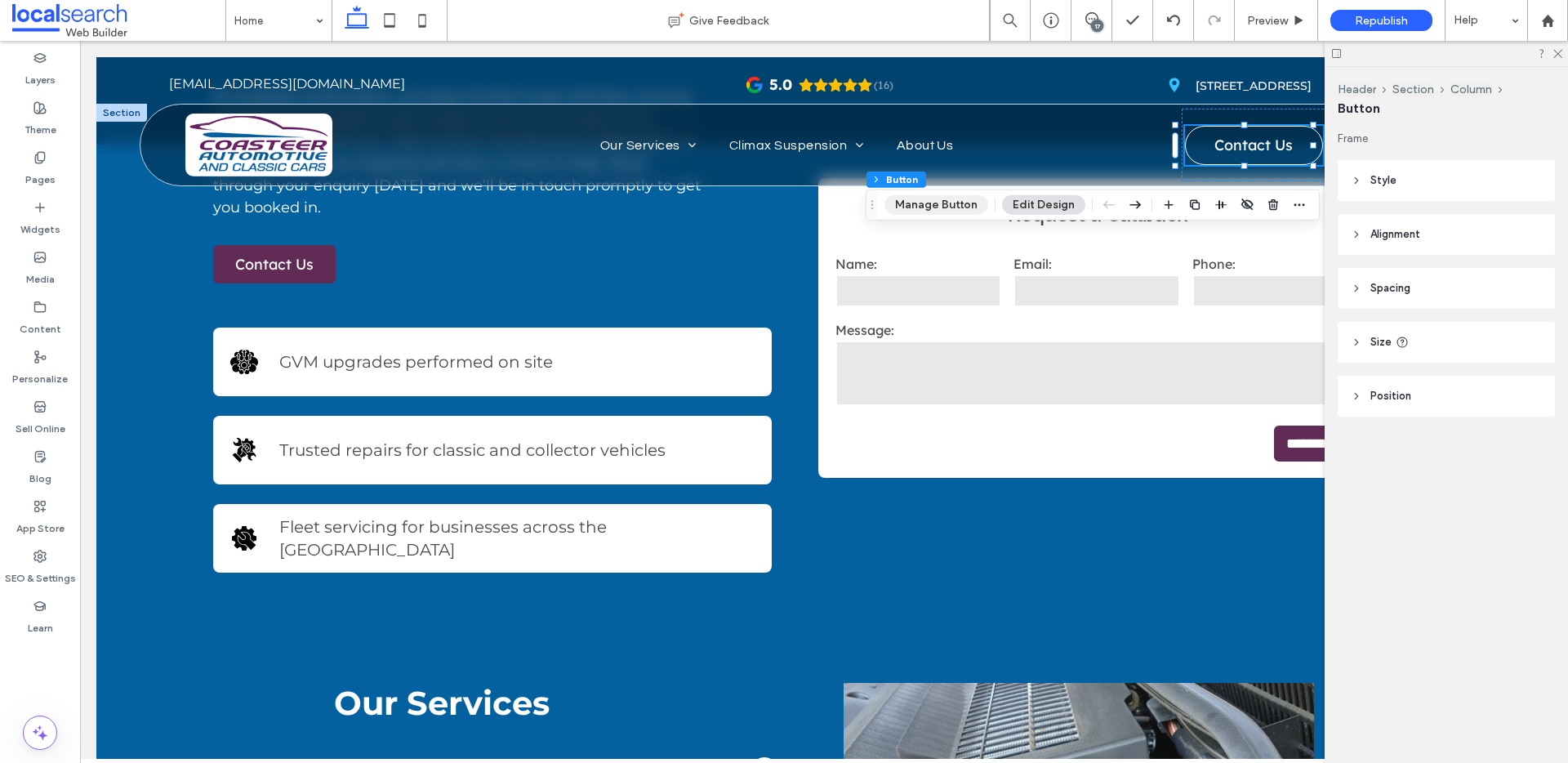
click at [953, 198] on button "Manage Button" at bounding box center [936, 205] width 103 height 19
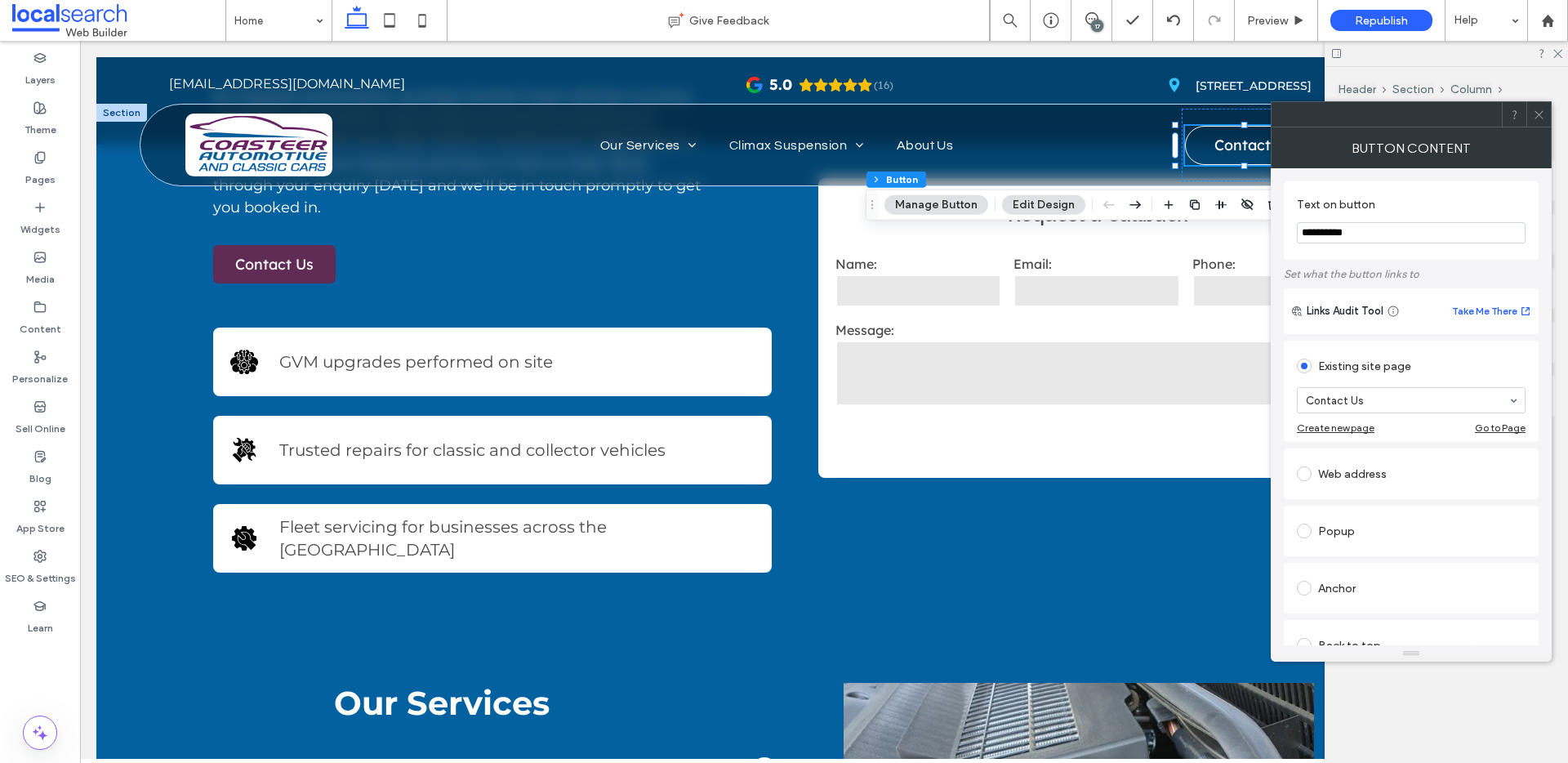
click at [1200, 114] on icon at bounding box center [1539, 114] width 13 height 13
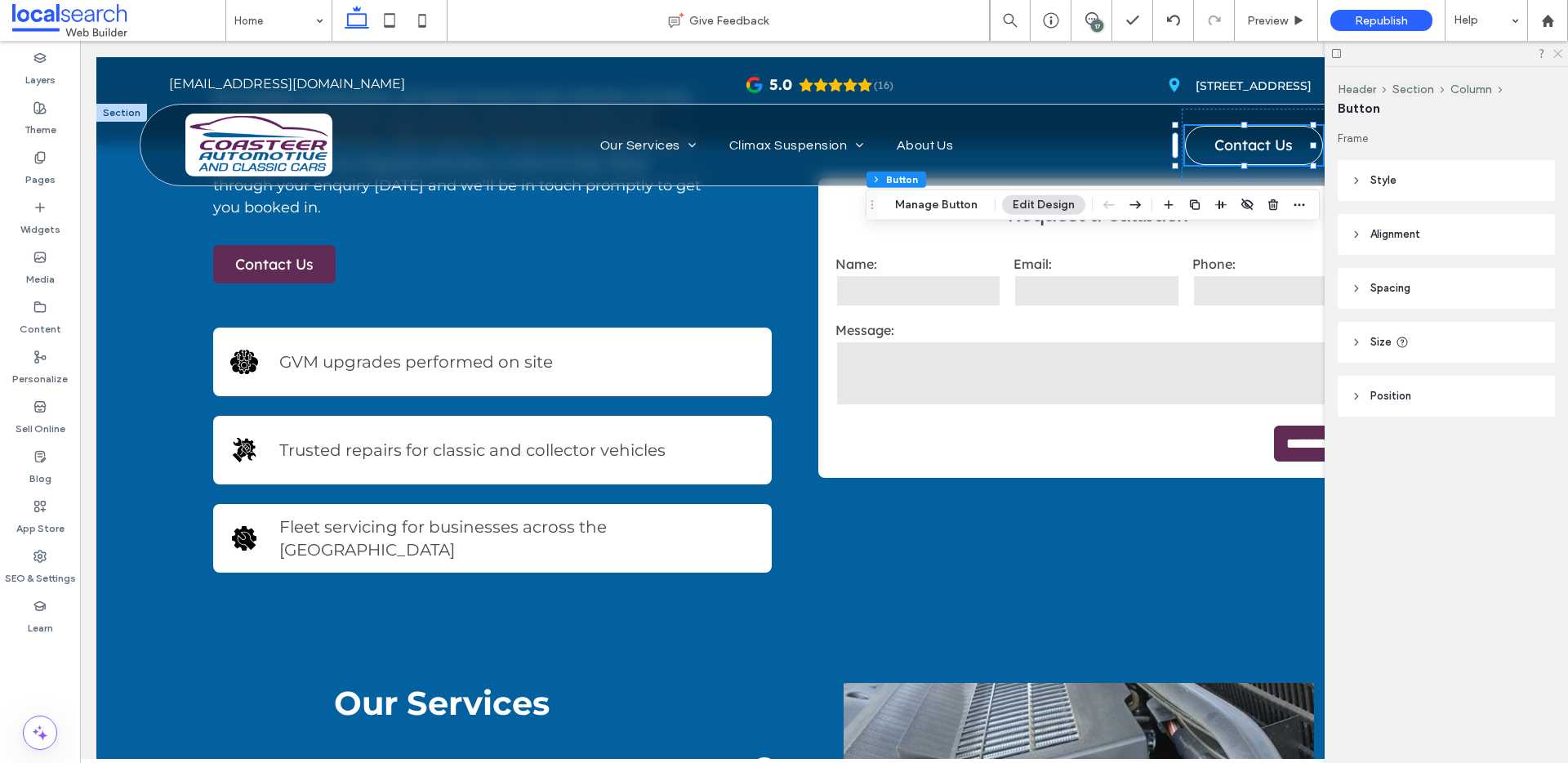
drag, startPoint x: 1560, startPoint y: 49, endPoint x: 1481, endPoint y: 9, distance: 88.5
click at [1200, 49] on icon at bounding box center [1556, 52] width 11 height 11
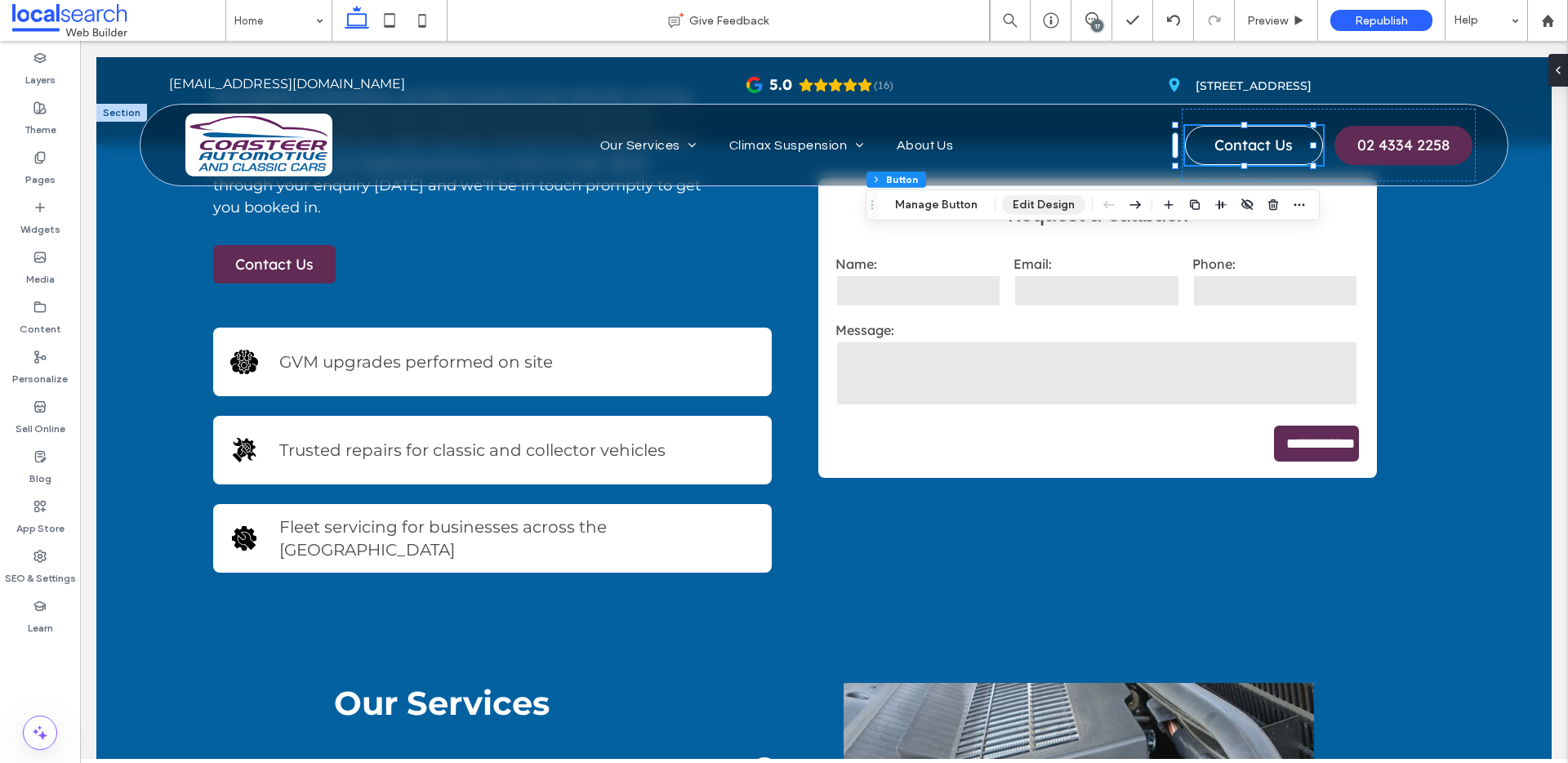
click at [1027, 198] on button "Edit Design" at bounding box center [1043, 205] width 83 height 19
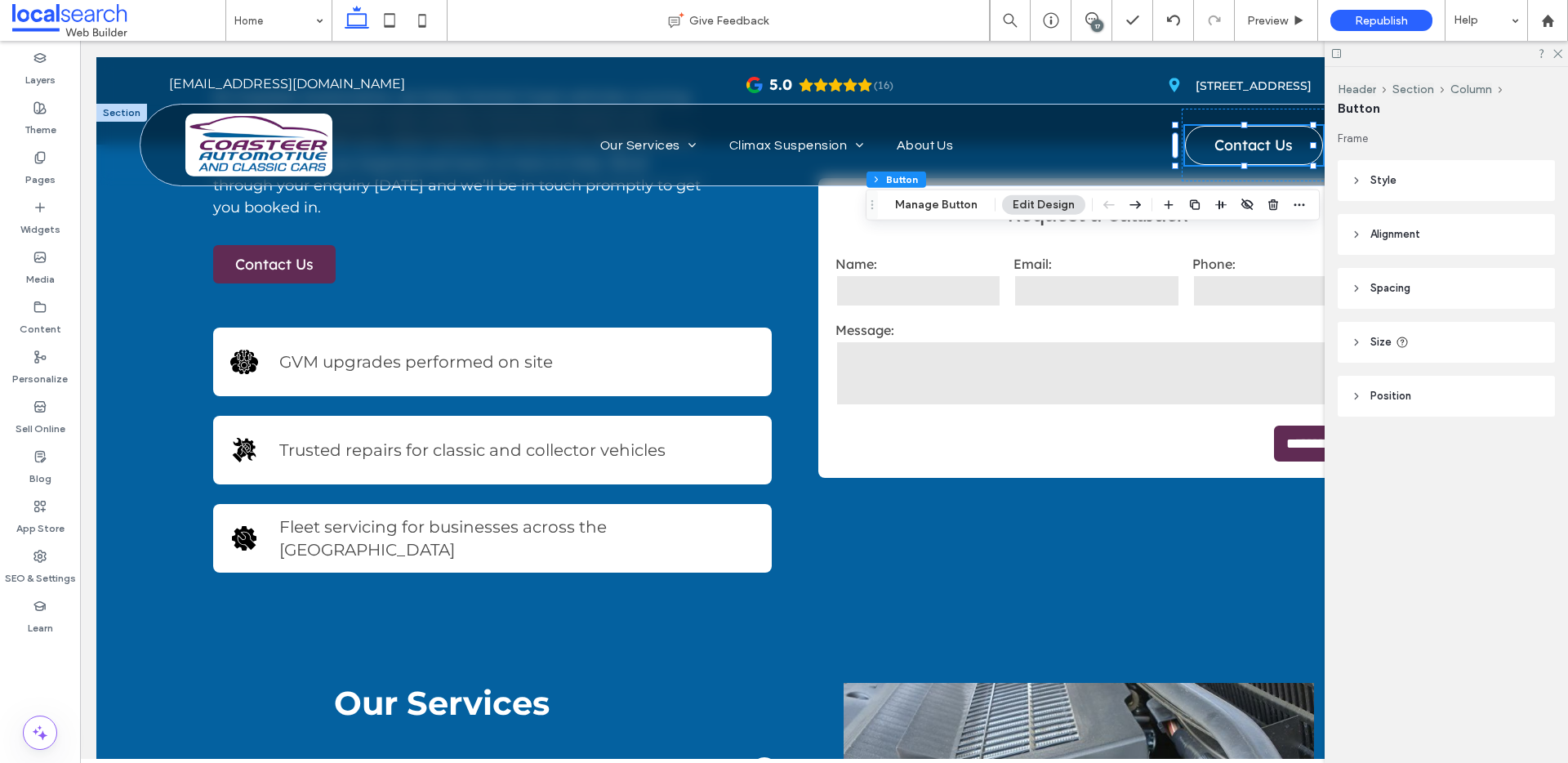
click at [1200, 187] on header "Style" at bounding box center [1446, 181] width 217 height 41
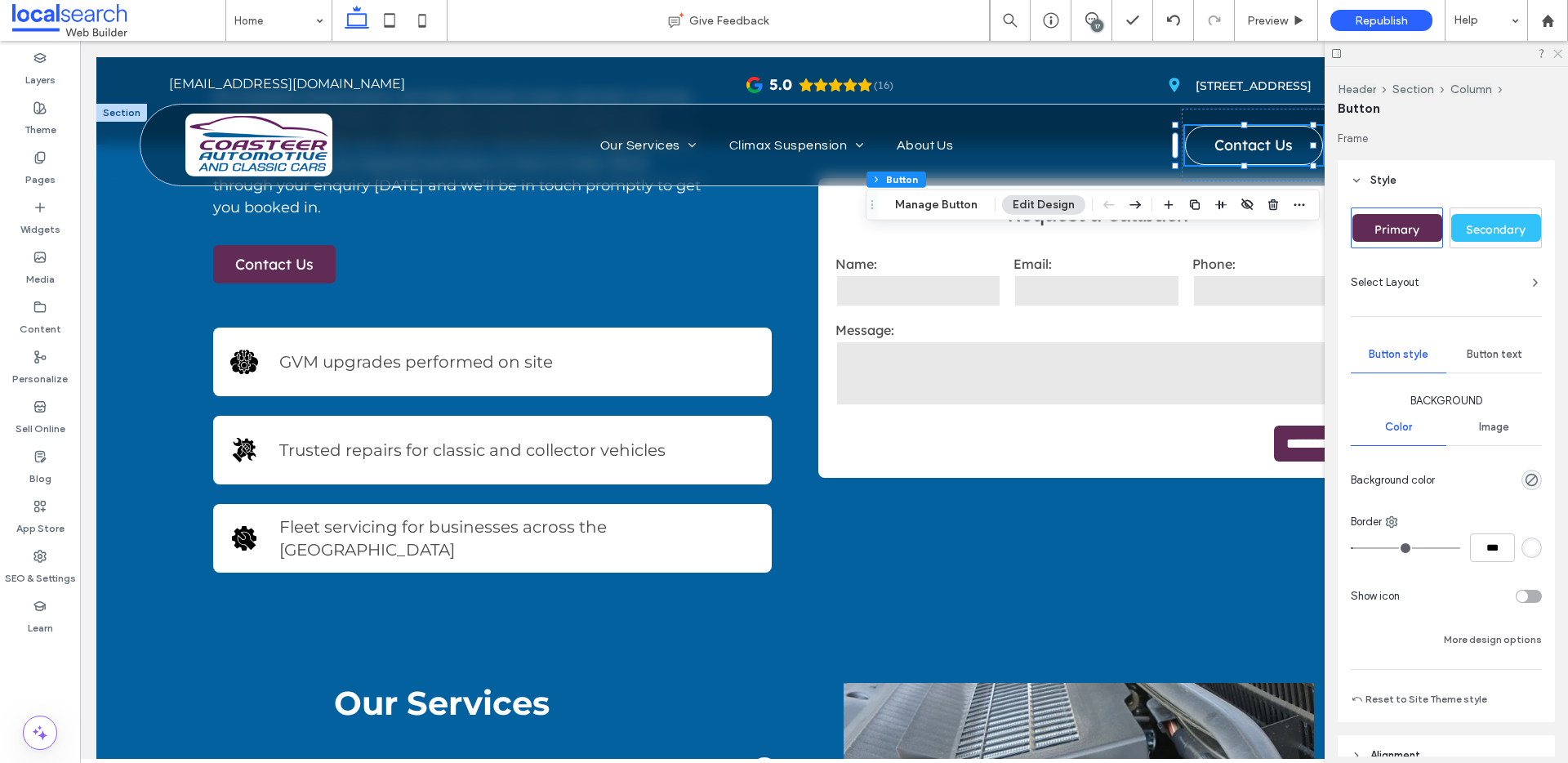
click at [1200, 53] on icon at bounding box center [1556, 52] width 11 height 11
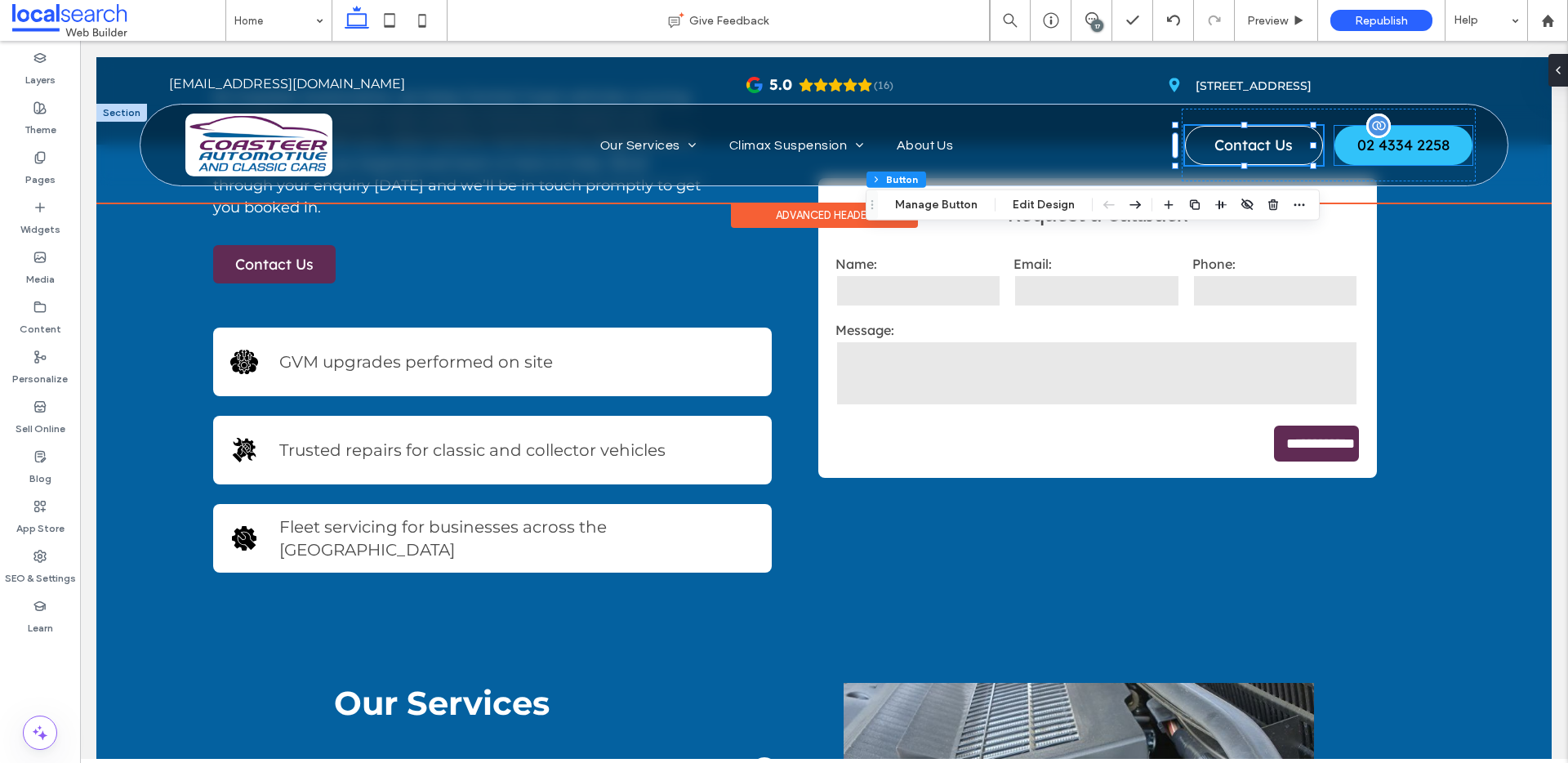
click at [1200, 161] on span "02 4334 2258" at bounding box center [1403, 145] width 103 height 35
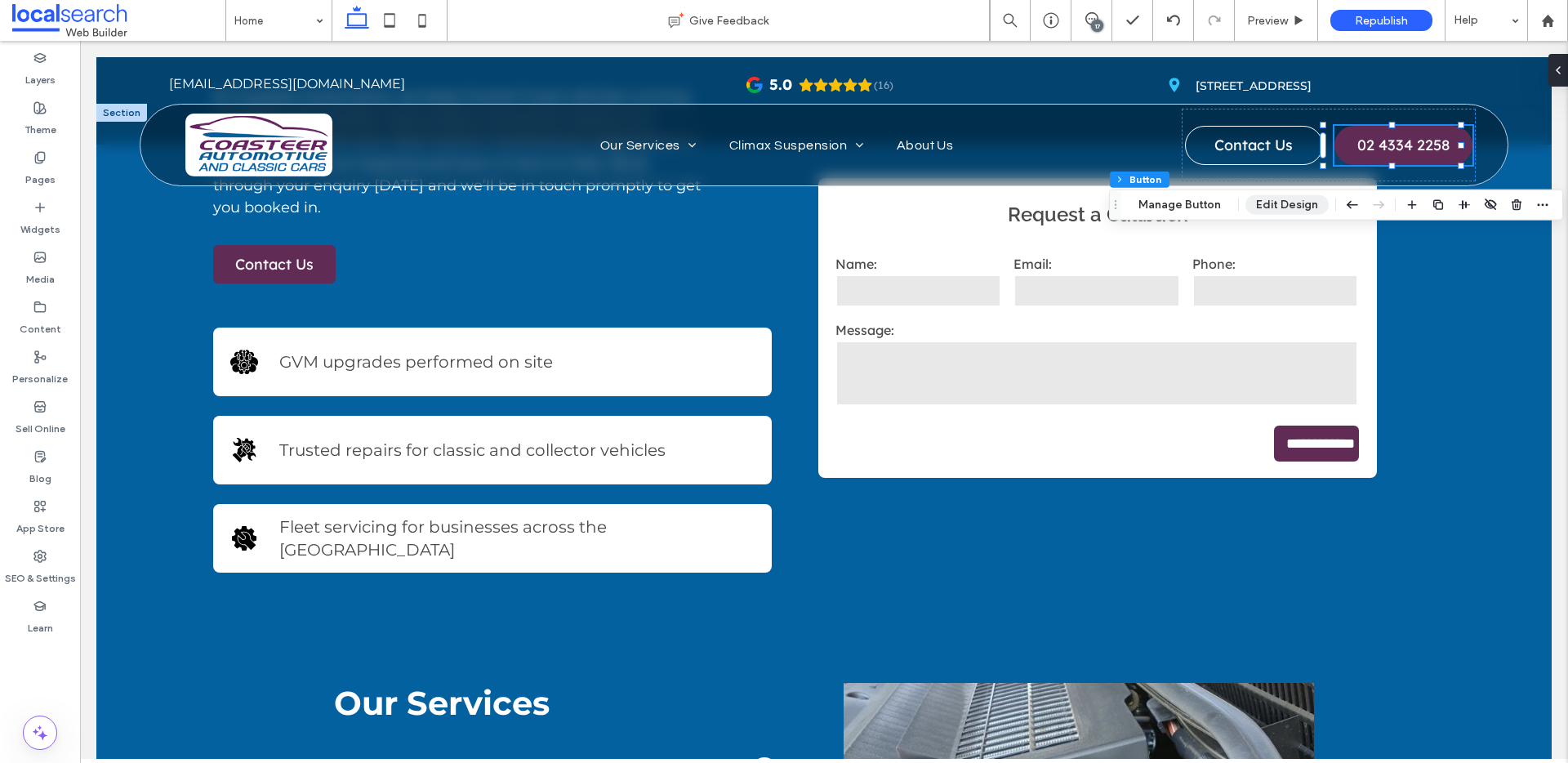
click at [1200, 202] on button "Edit Design" at bounding box center [1287, 205] width 83 height 19
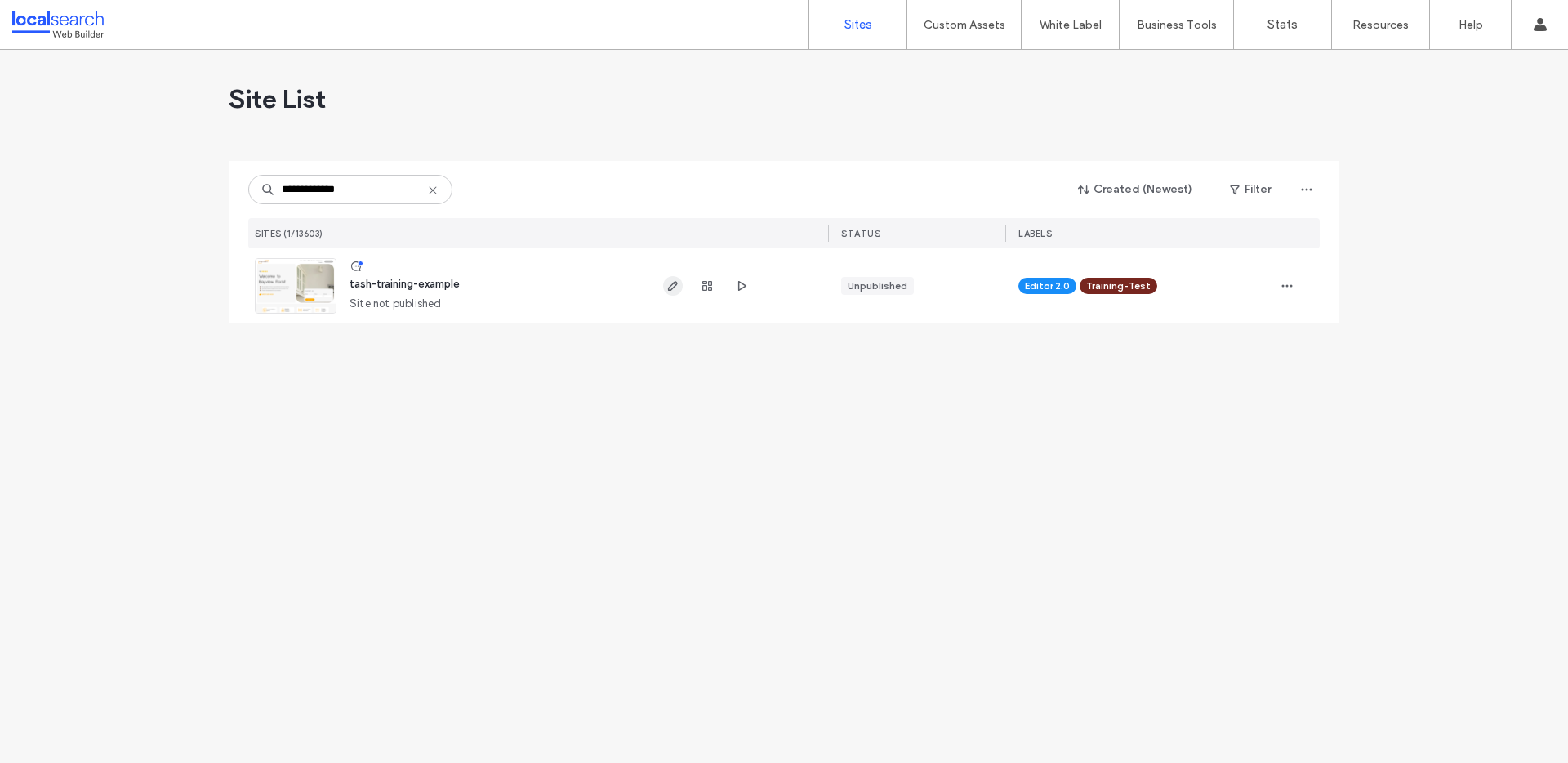
type input "**********"
click at [670, 284] on icon "button" at bounding box center [673, 286] width 14 height 14
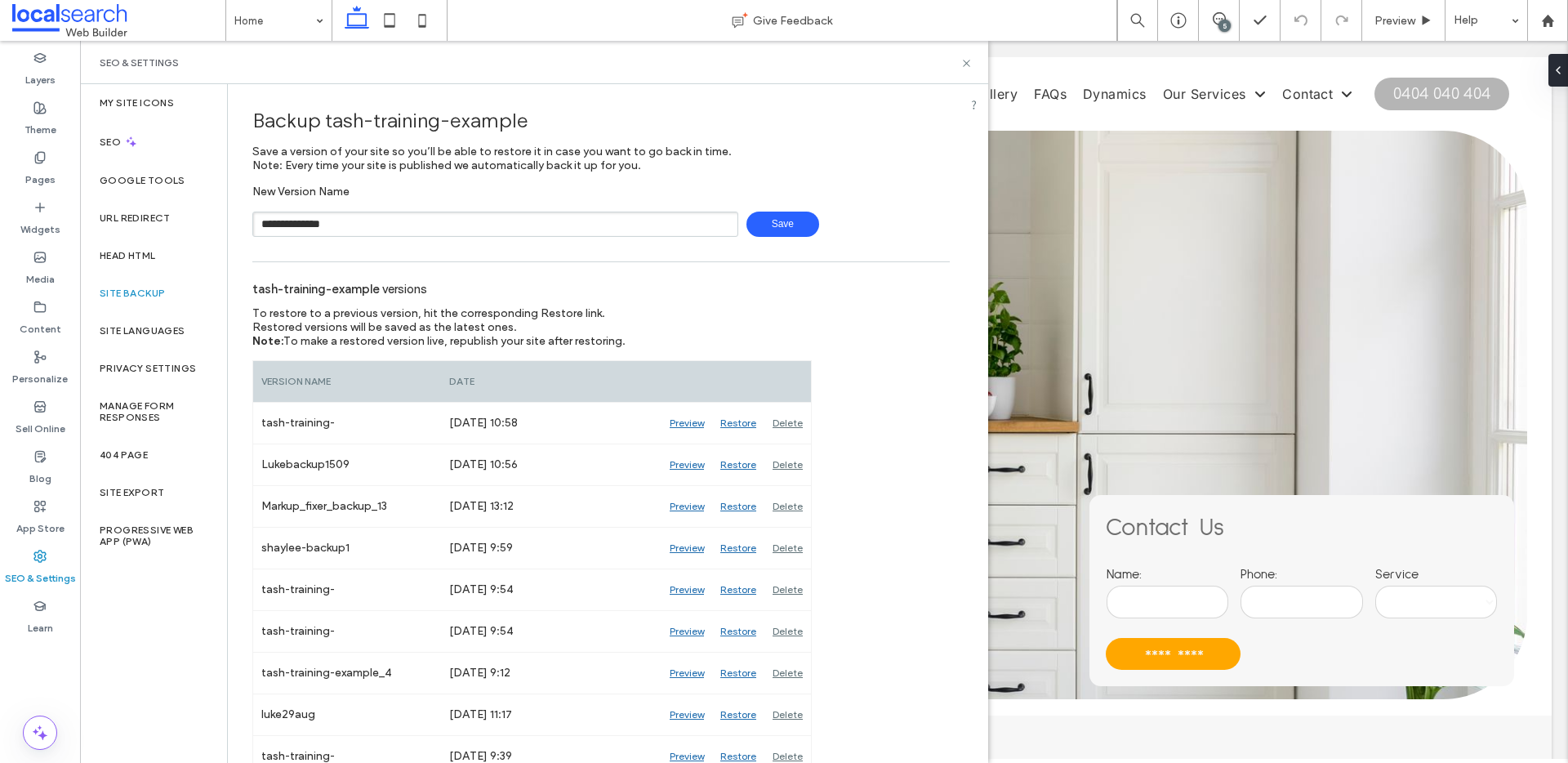
type input "**********"
click at [775, 232] on span "Save" at bounding box center [783, 224] width 72 height 25
drag, startPoint x: 962, startPoint y: 65, endPoint x: 879, endPoint y: 24, distance: 92.6
click at [962, 65] on icon at bounding box center [966, 63] width 13 height 13
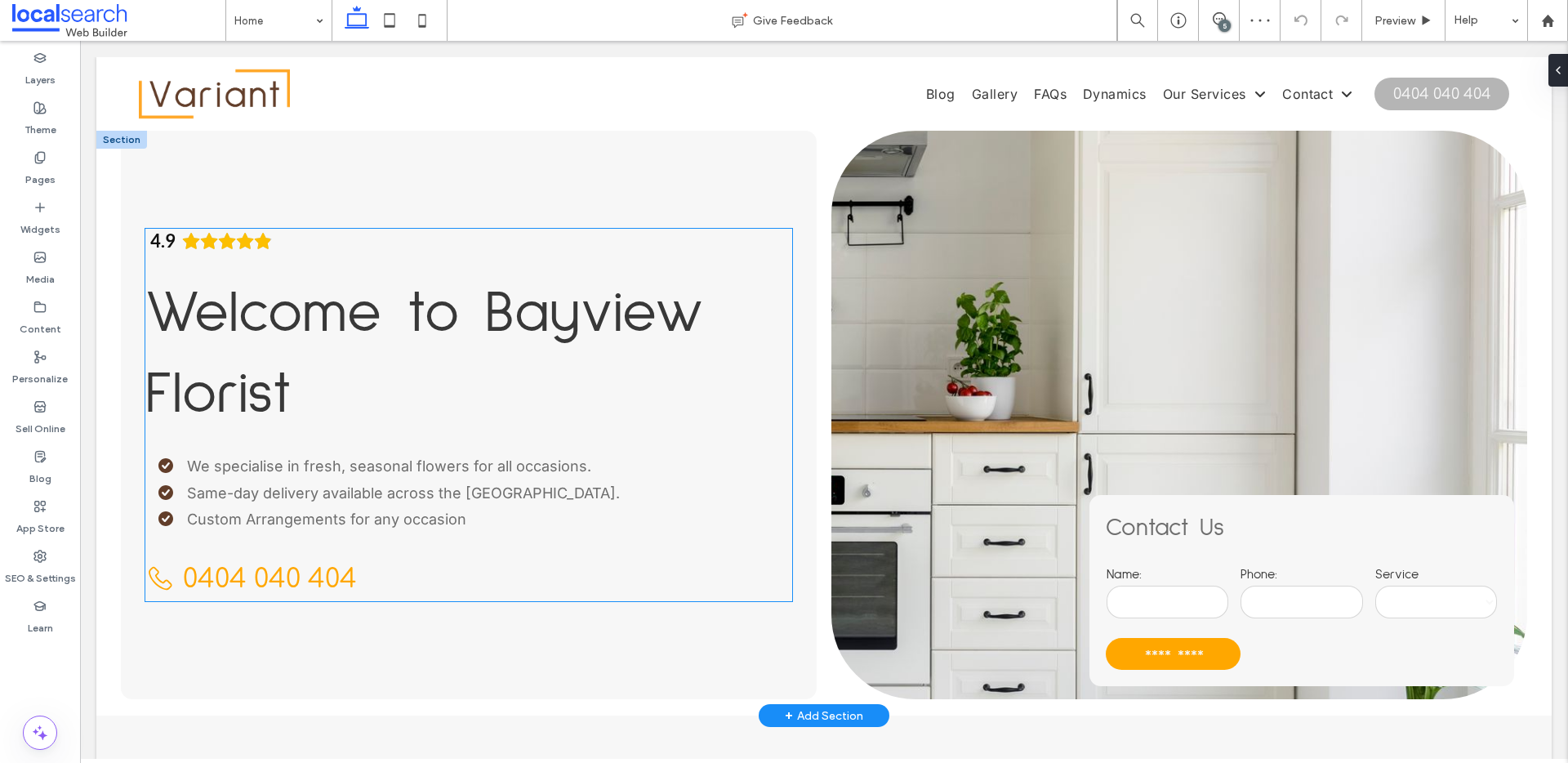
click at [381, 320] on span "Welcome to Bayview Florist" at bounding box center [423, 353] width 557 height 140
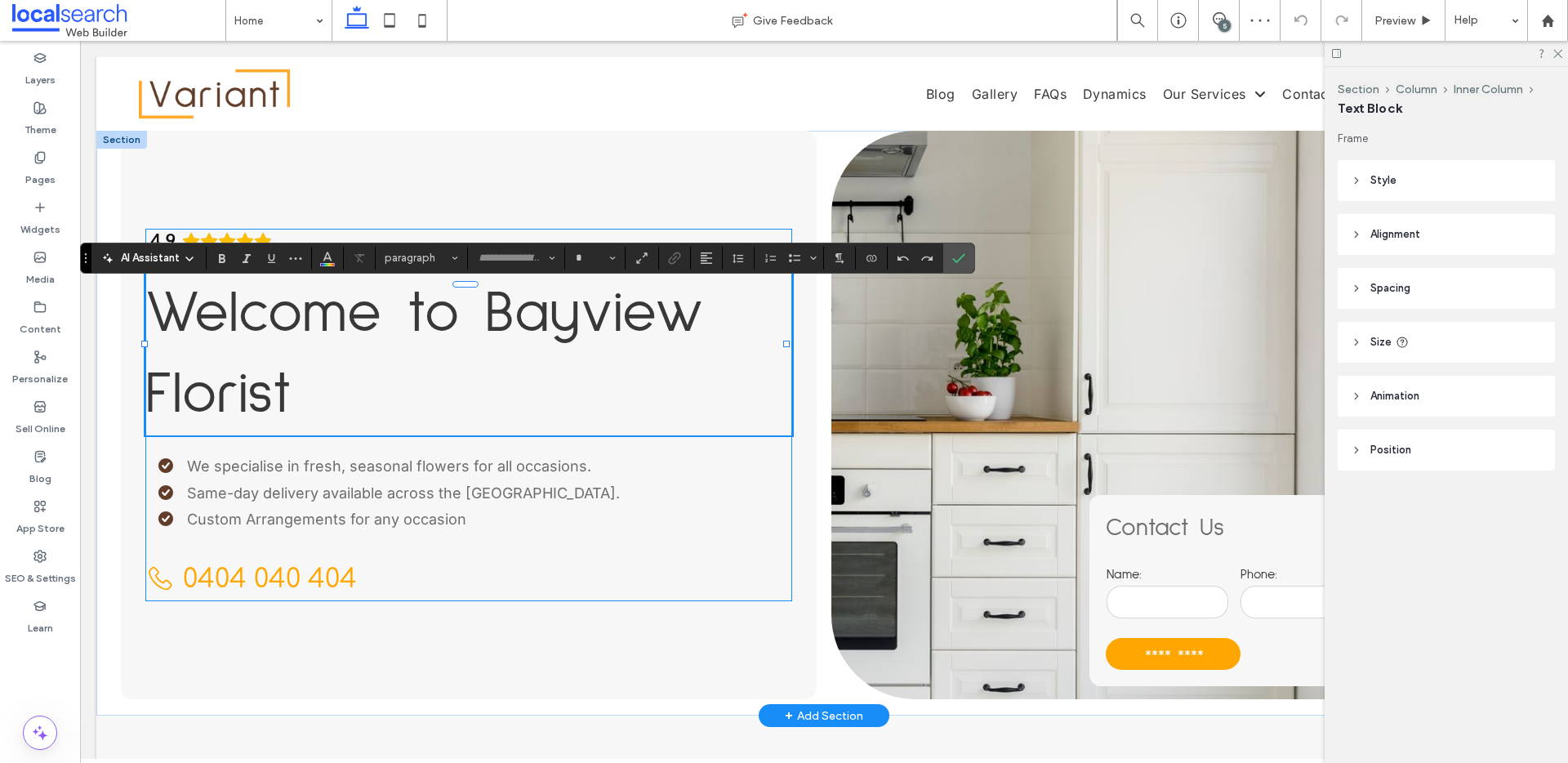
type input "**********"
type input "**"
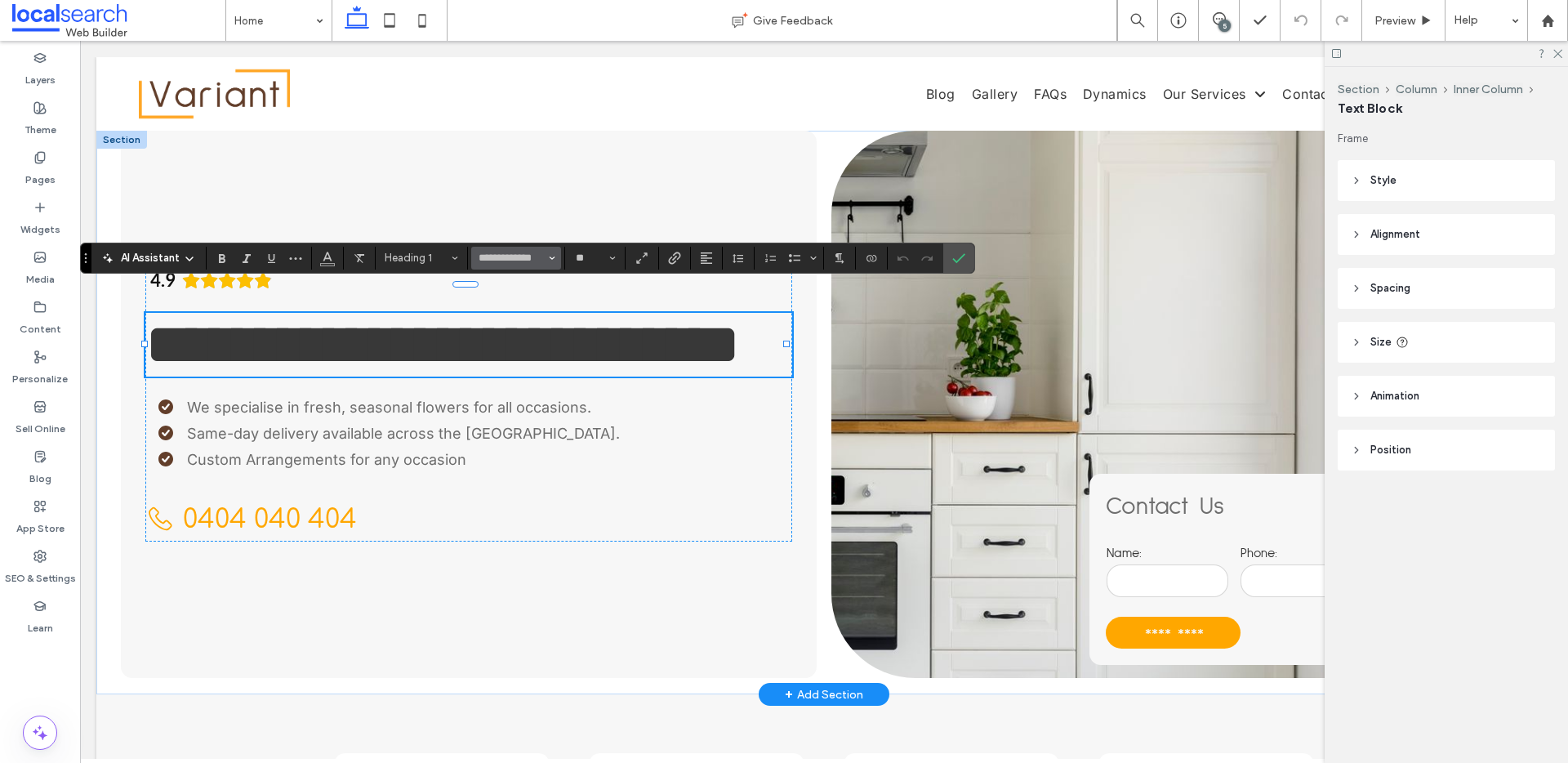
click at [550, 264] on span "Font & Font weight" at bounding box center [552, 258] width 7 height 21
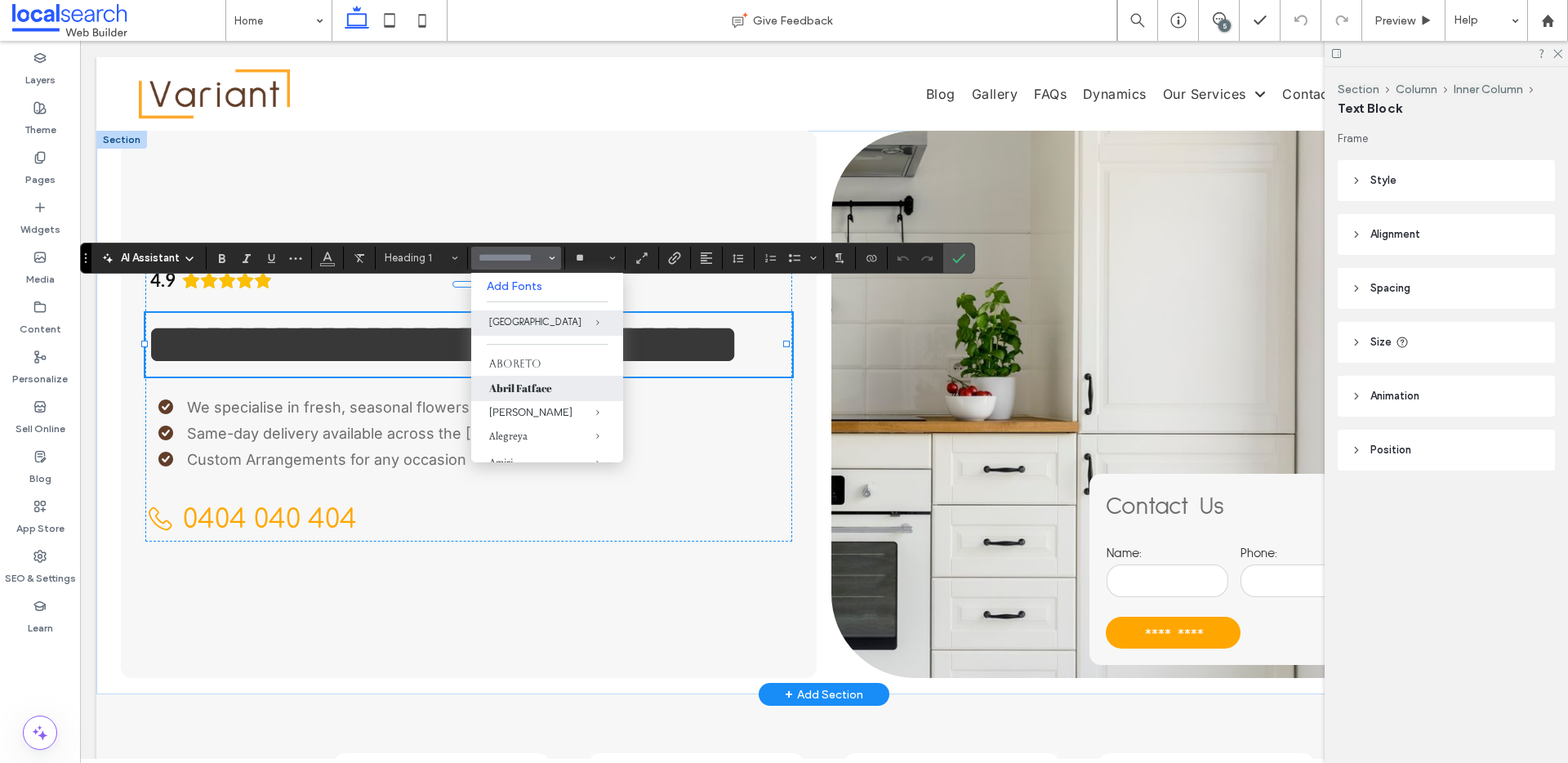
click at [524, 385] on label "Abril Fatface" at bounding box center [547, 388] width 152 height 25
type input "**********"
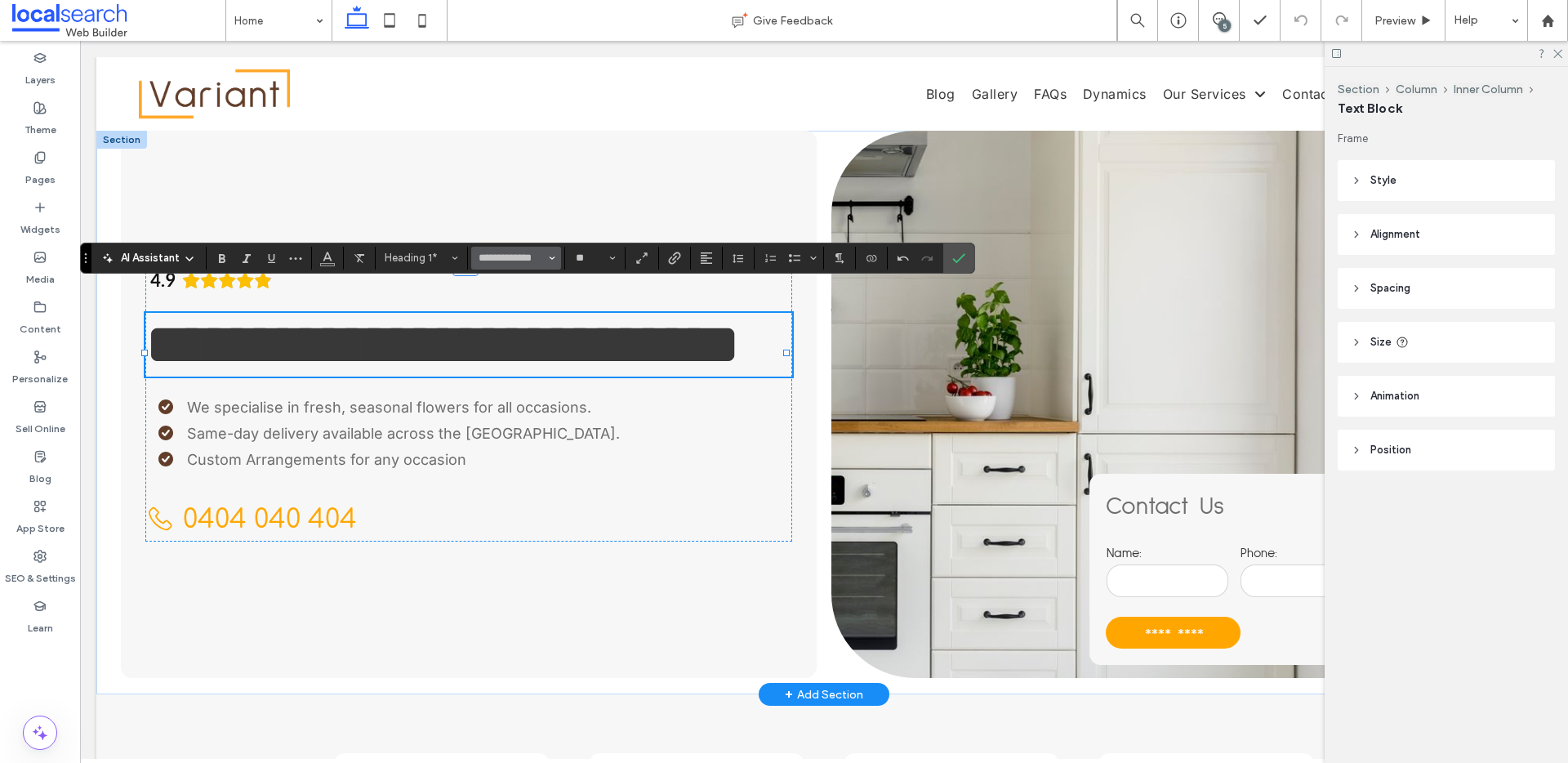
click at [555, 259] on icon "Font & Font weight" at bounding box center [552, 258] width 7 height 7
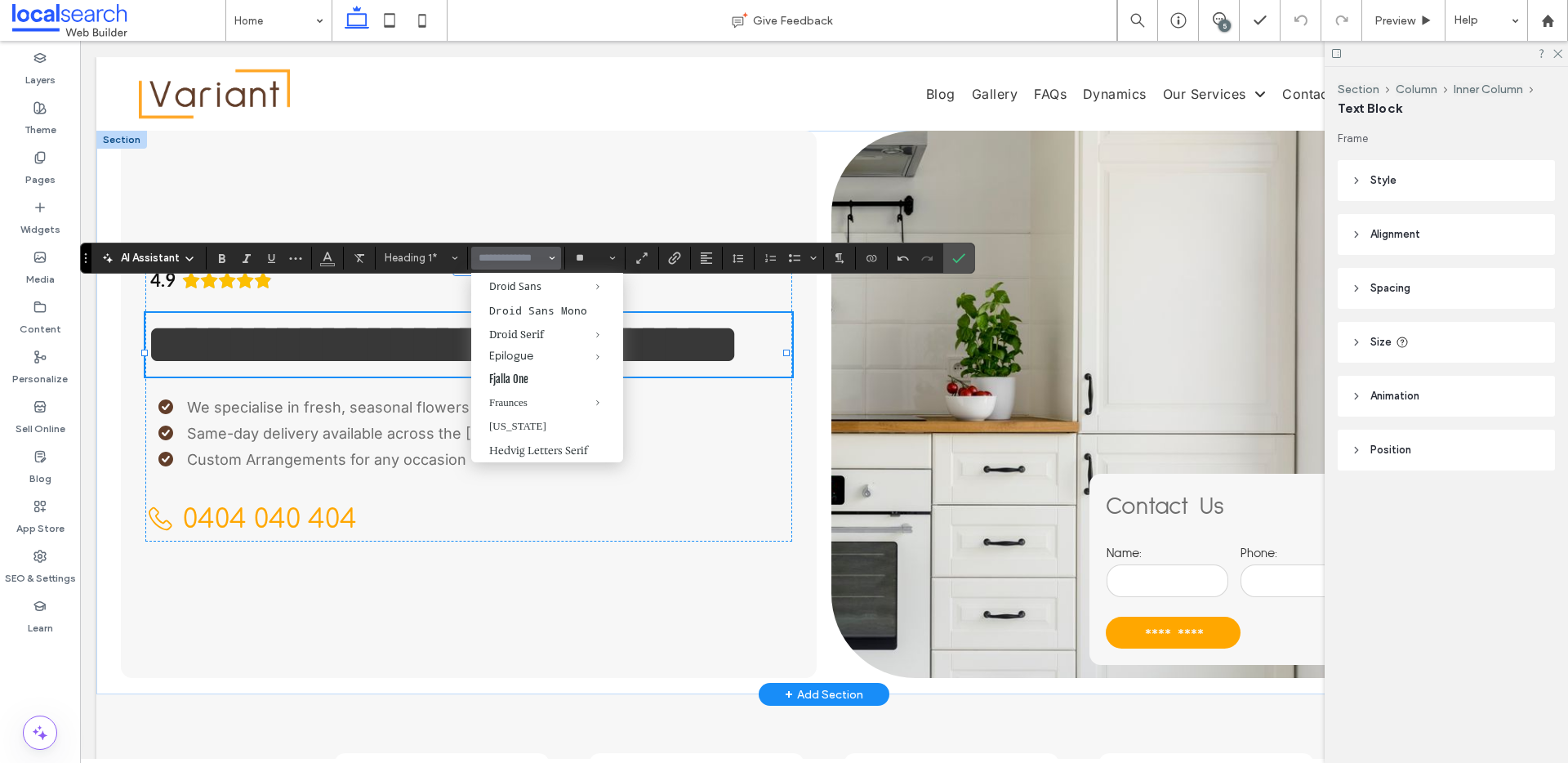
scroll to position [542, 0]
click at [519, 356] on div "Heebo" at bounding box center [547, 349] width 116 height 15
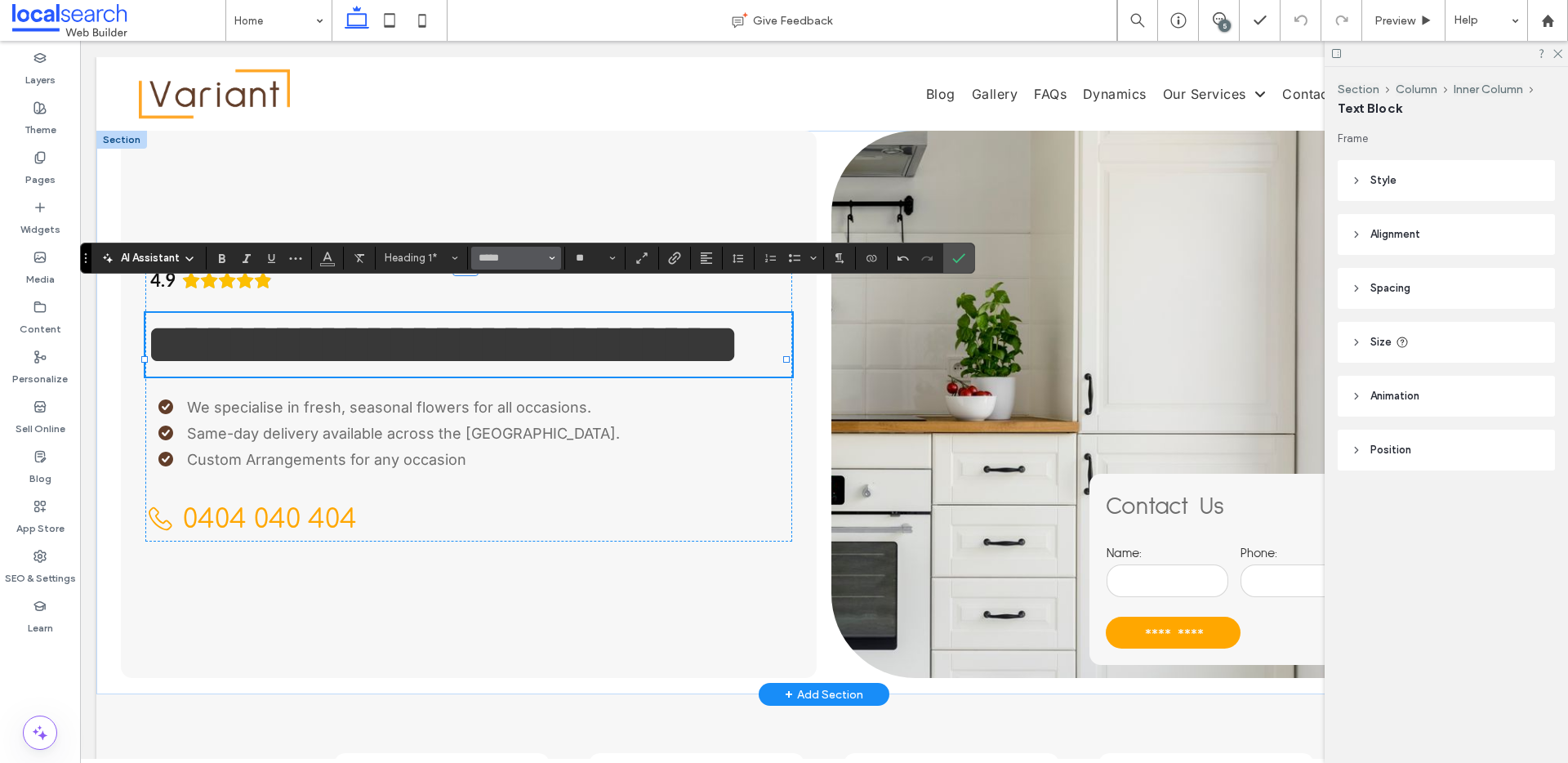
click at [556, 259] on button "*****" at bounding box center [516, 258] width 90 height 23
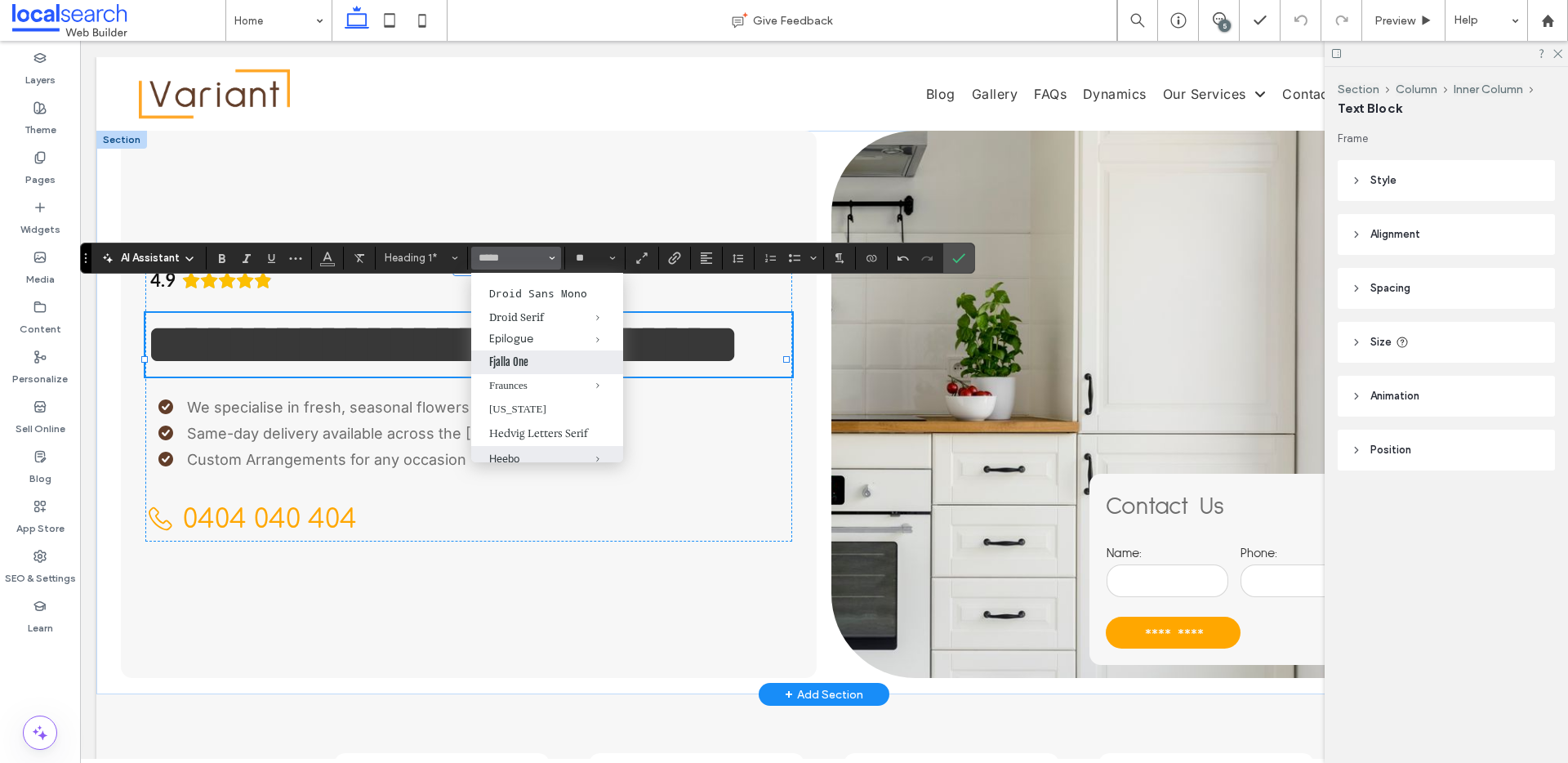
scroll to position [441, 0]
click at [520, 383] on div "Fraunces" at bounding box center [547, 378] width 116 height 14
type input "********"
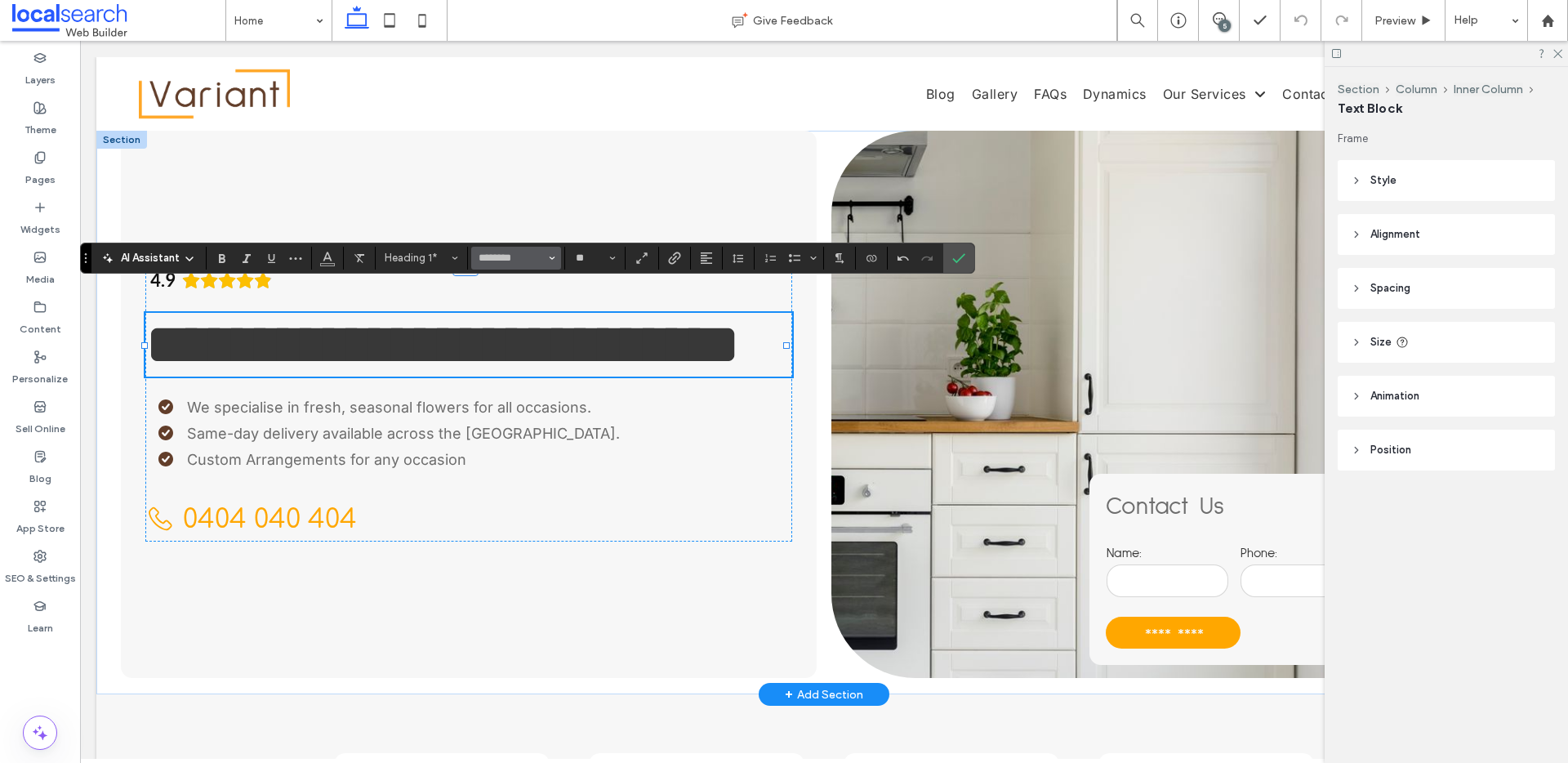
click at [549, 259] on icon "Font & Font weight" at bounding box center [552, 258] width 7 height 7
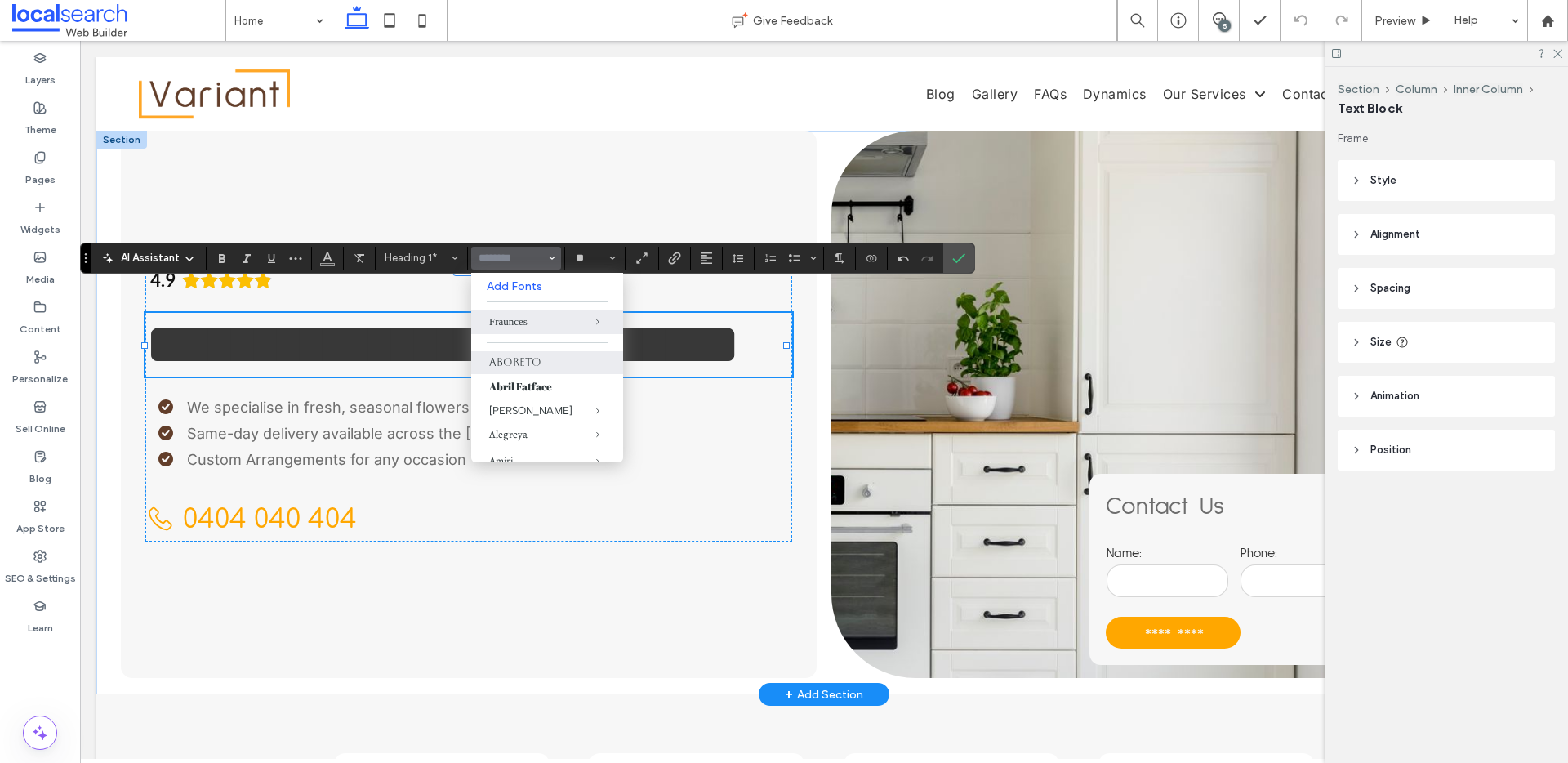
scroll to position [564, 0]
click at [516, 361] on label "Helvetica" at bounding box center [547, 351] width 152 height 23
type input "*********"
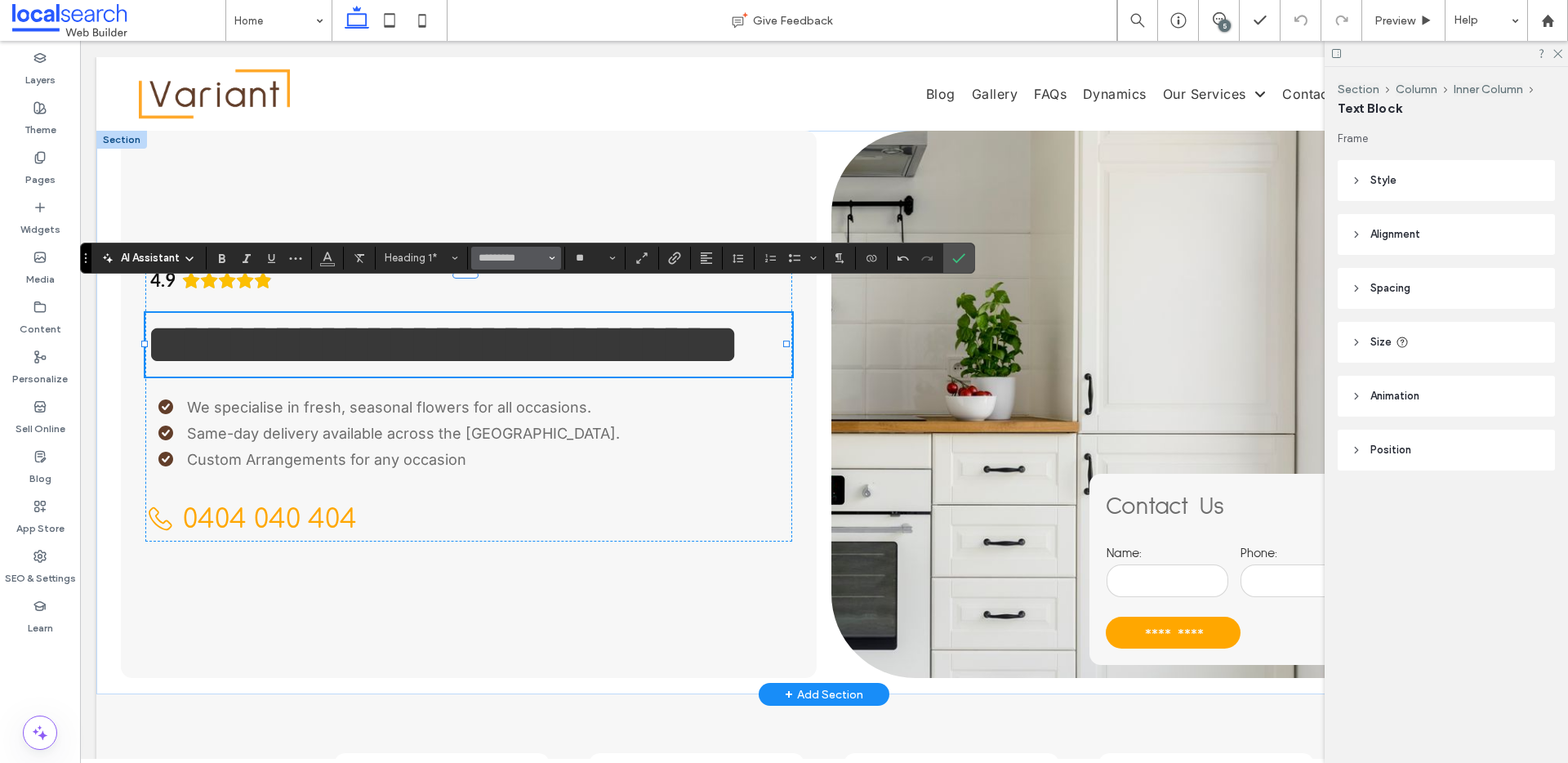
click at [542, 252] on input "*********" at bounding box center [512, 258] width 70 height 14
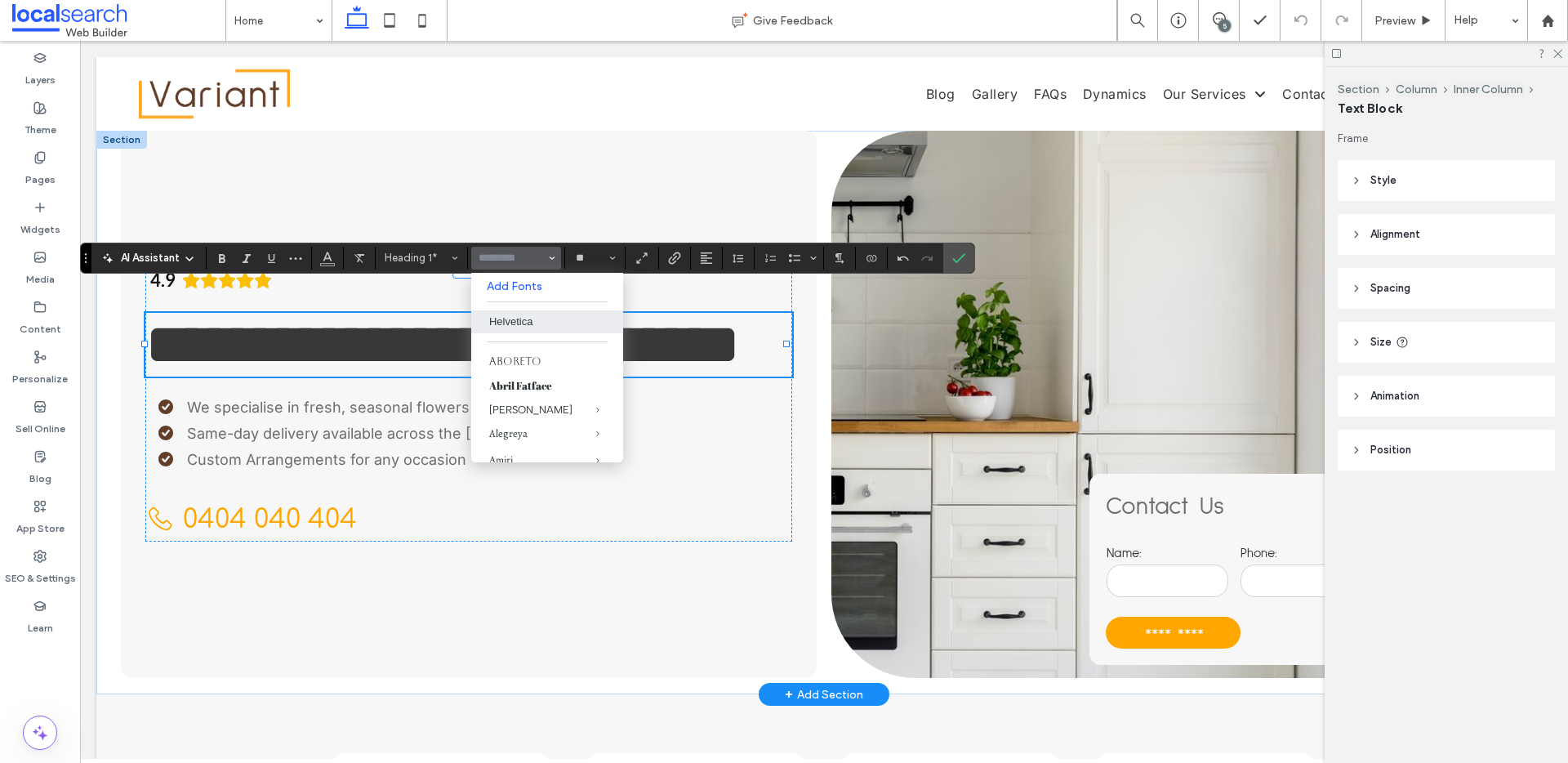
click at [553, 256] on icon "Font & Font weight" at bounding box center [552, 258] width 7 height 7
type input "*********"
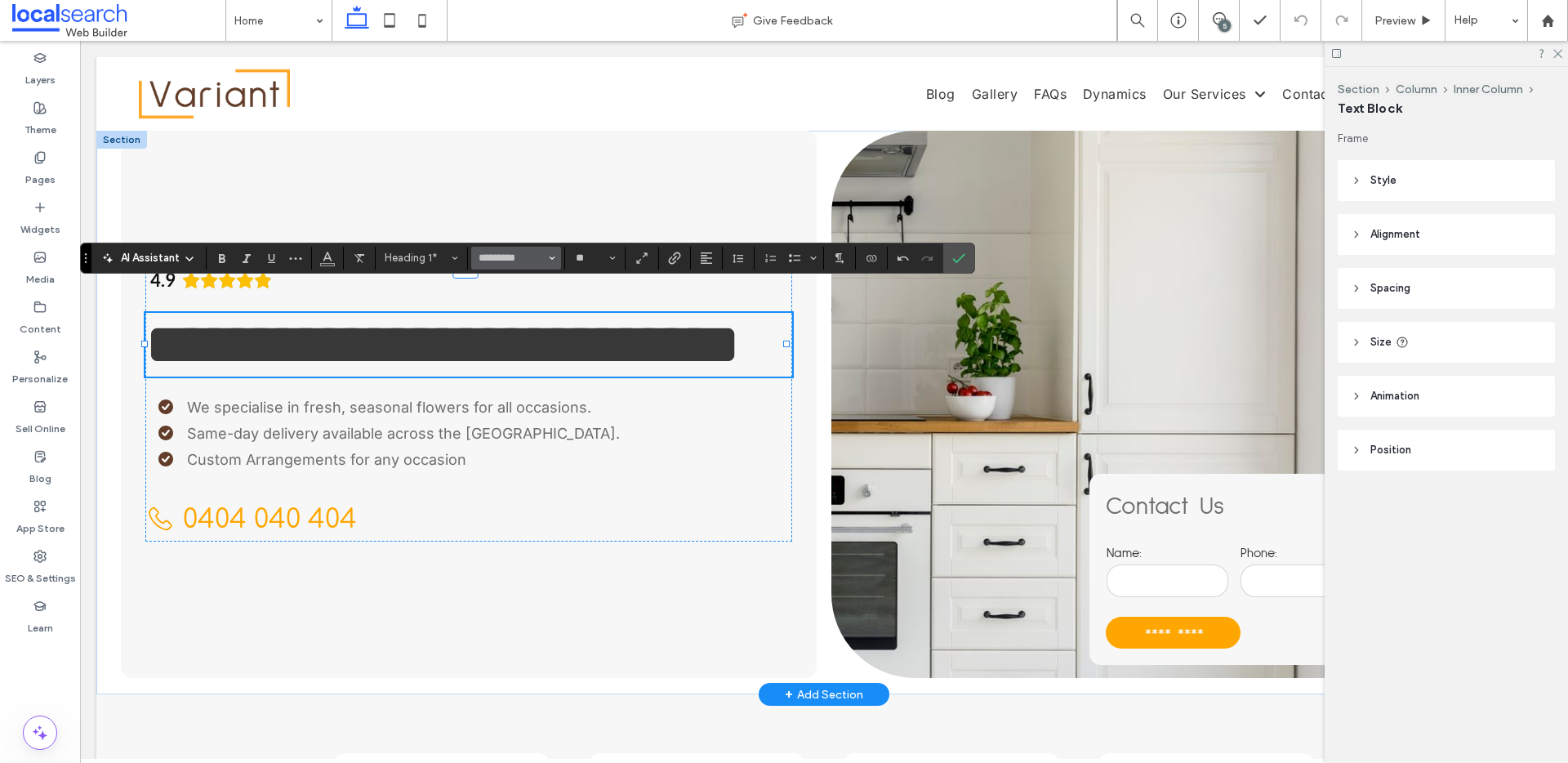
click at [553, 256] on icon "Font & Font weight" at bounding box center [552, 258] width 7 height 7
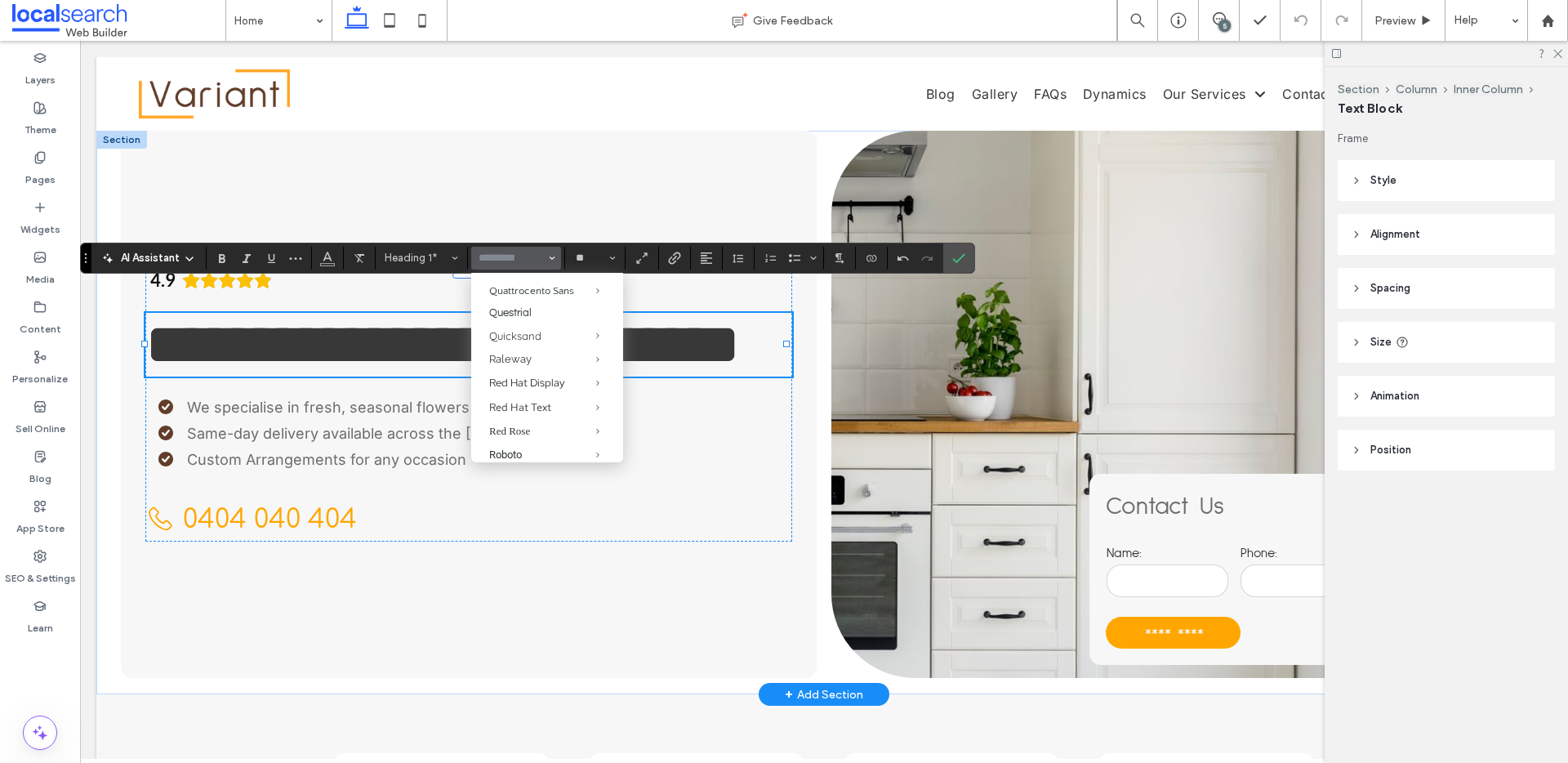
scroll to position [1174, 0]
click at [520, 210] on div "Playfair Display" at bounding box center [547, 203] width 116 height 14
type input "**********"
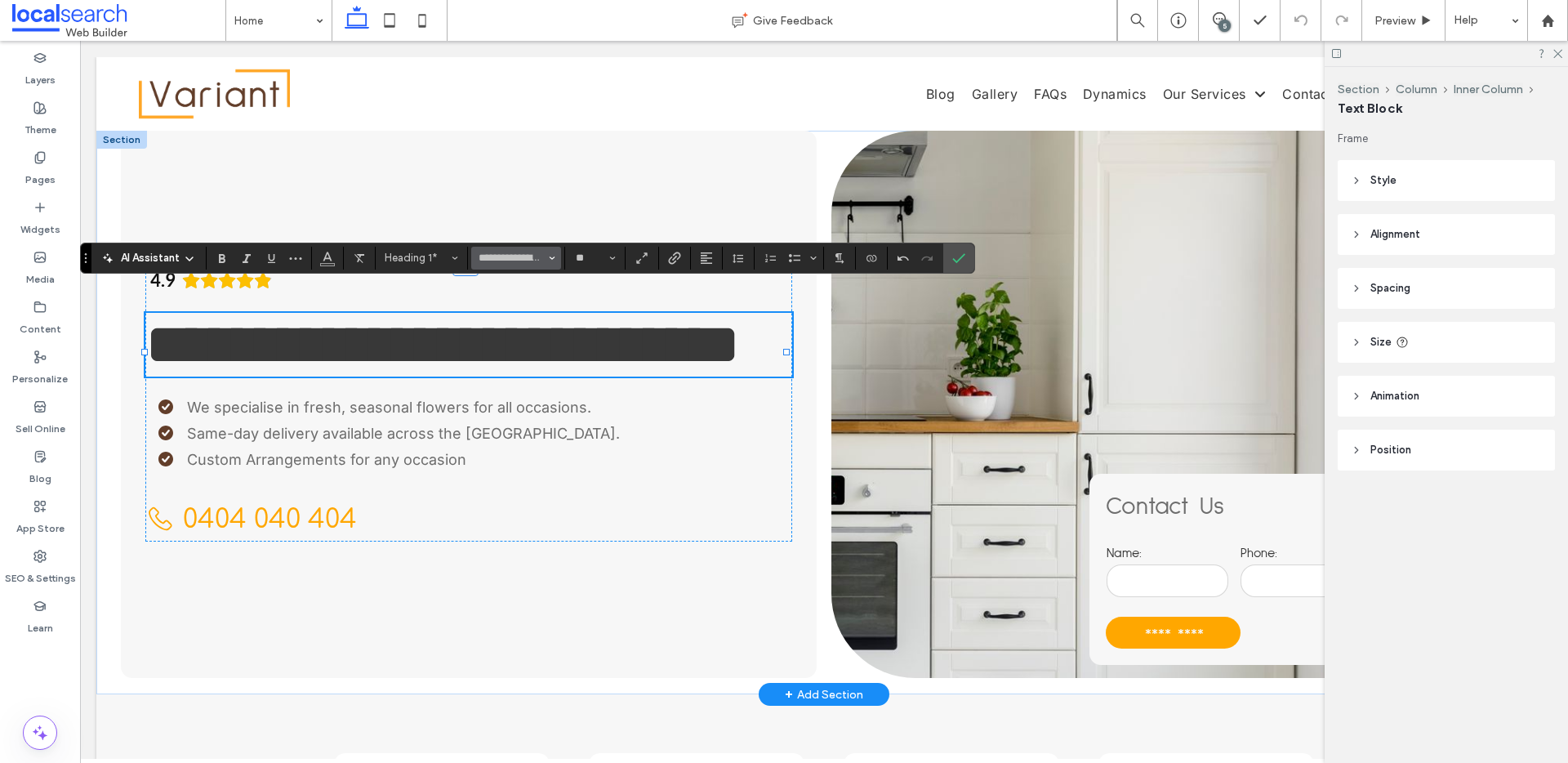
click at [555, 262] on span "Font & Font weight" at bounding box center [552, 258] width 7 height 21
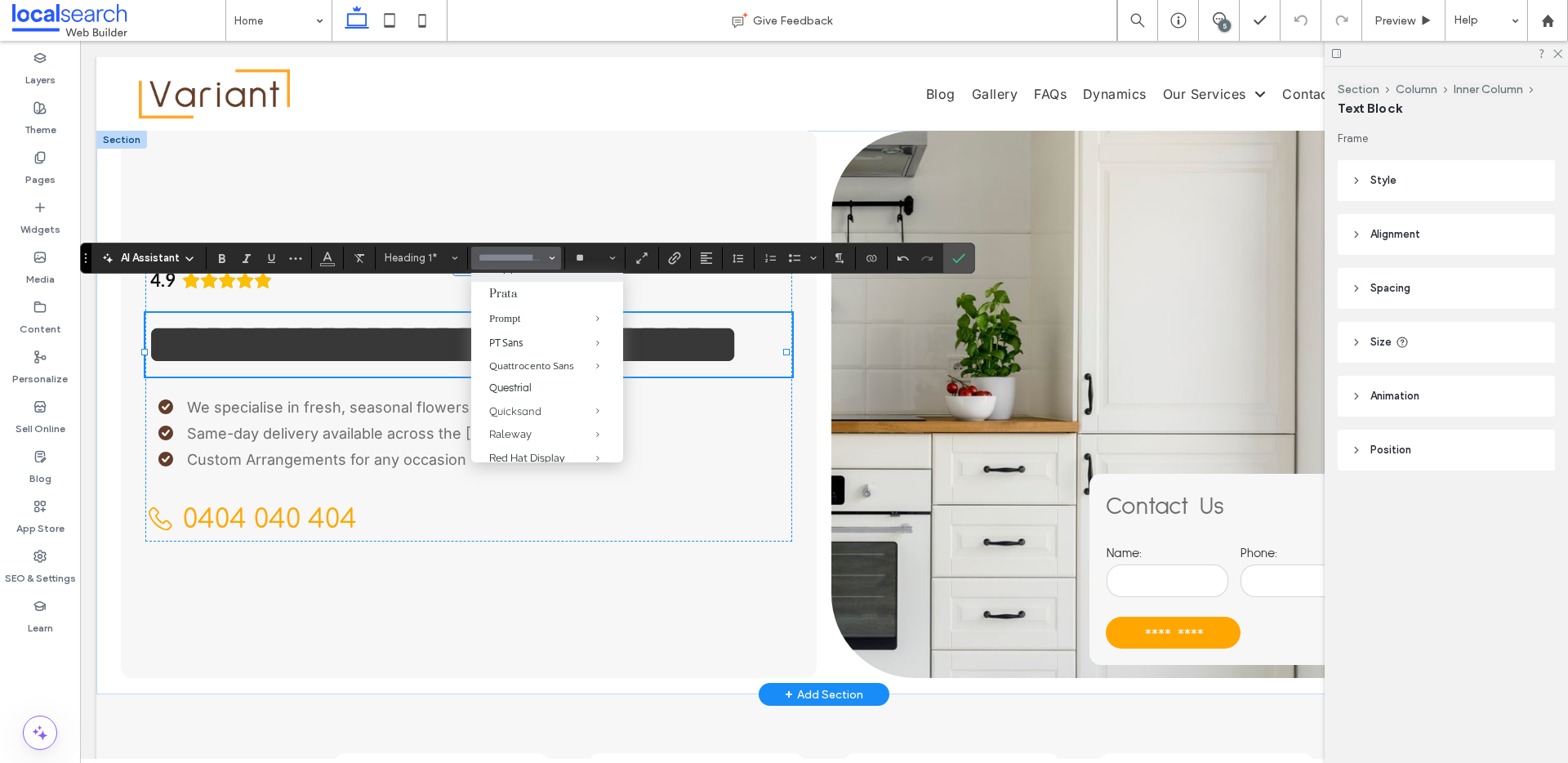
scroll to position [1280, 0]
click at [522, 228] on div "Quattrocento Sans" at bounding box center [547, 222] width 116 height 12
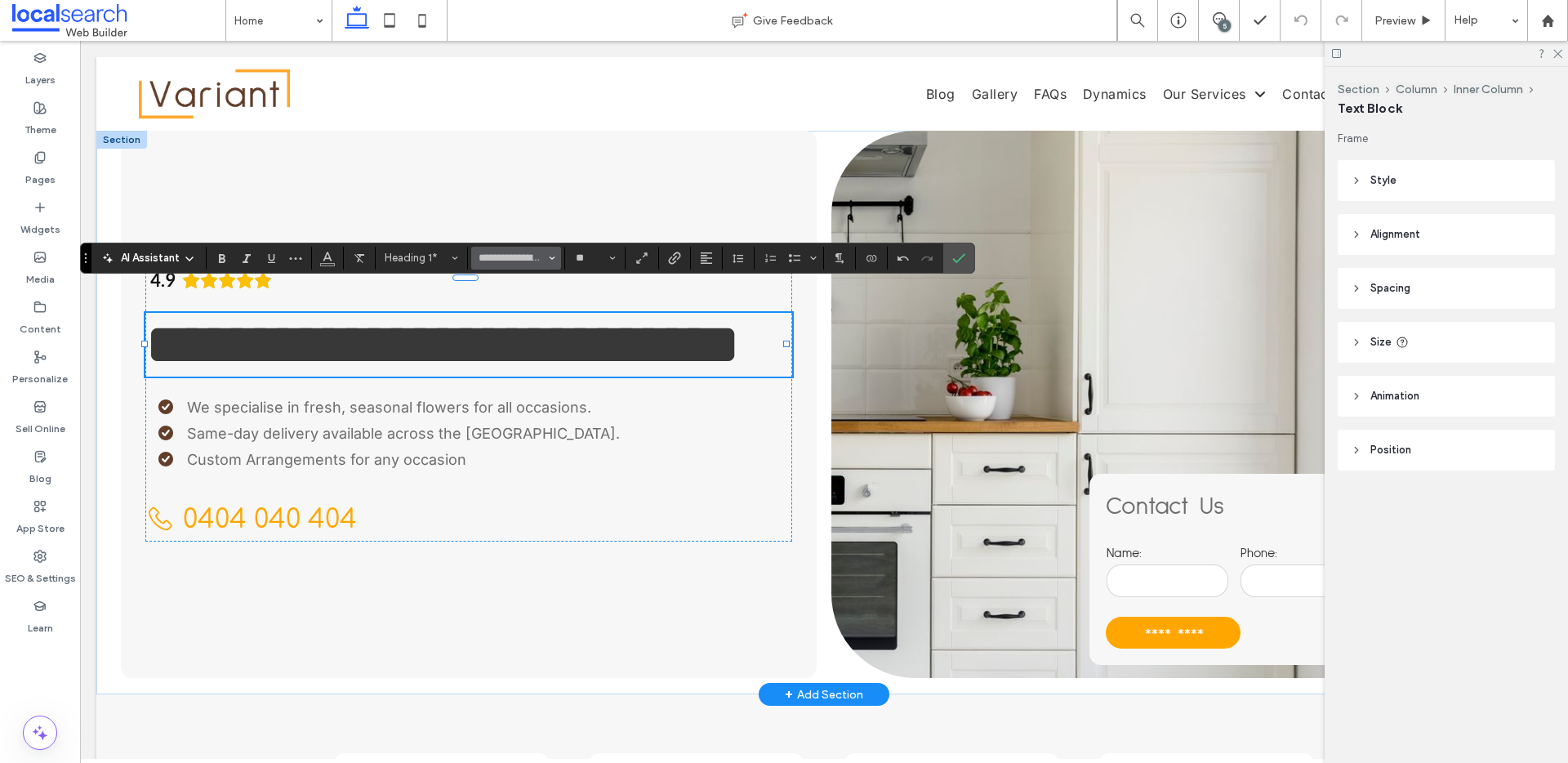
click at [556, 256] on button "**********" at bounding box center [516, 258] width 90 height 23
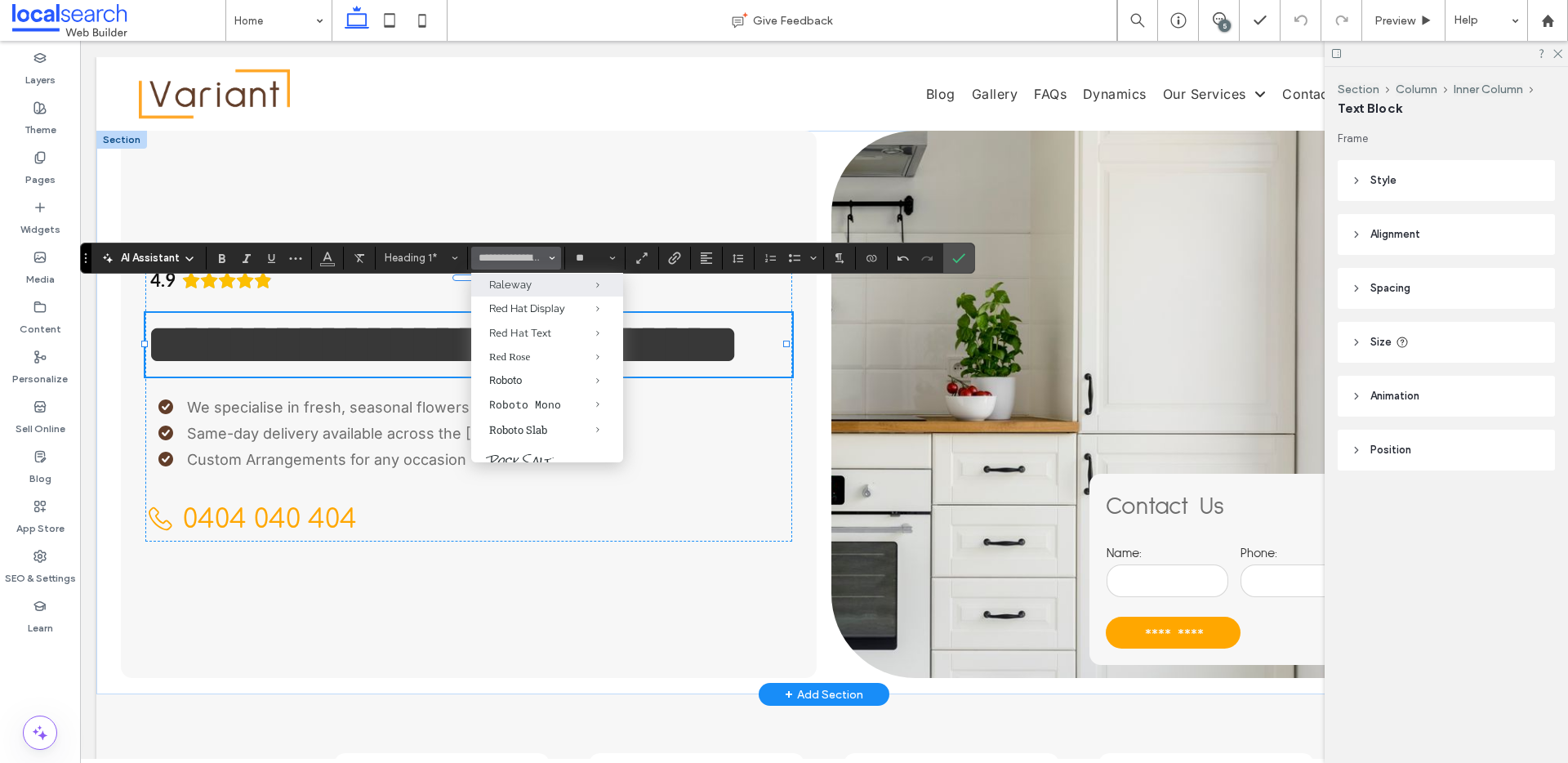
scroll to position [1295, 0]
click at [522, 239] on label "Questrial" at bounding box center [547, 227] width 152 height 22
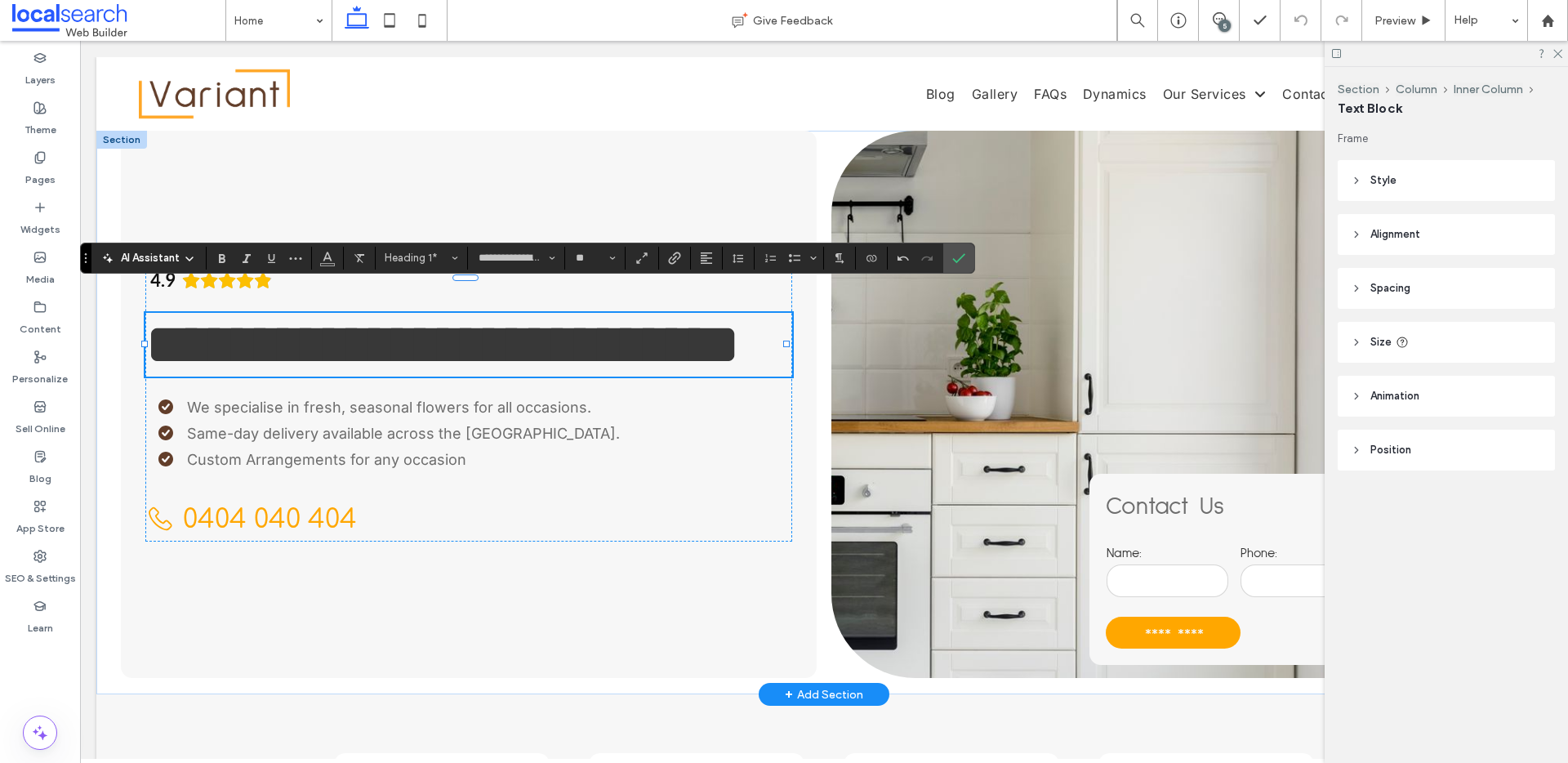
type input "*********"
click at [553, 253] on span "Font & Font weight" at bounding box center [552, 258] width 7 height 21
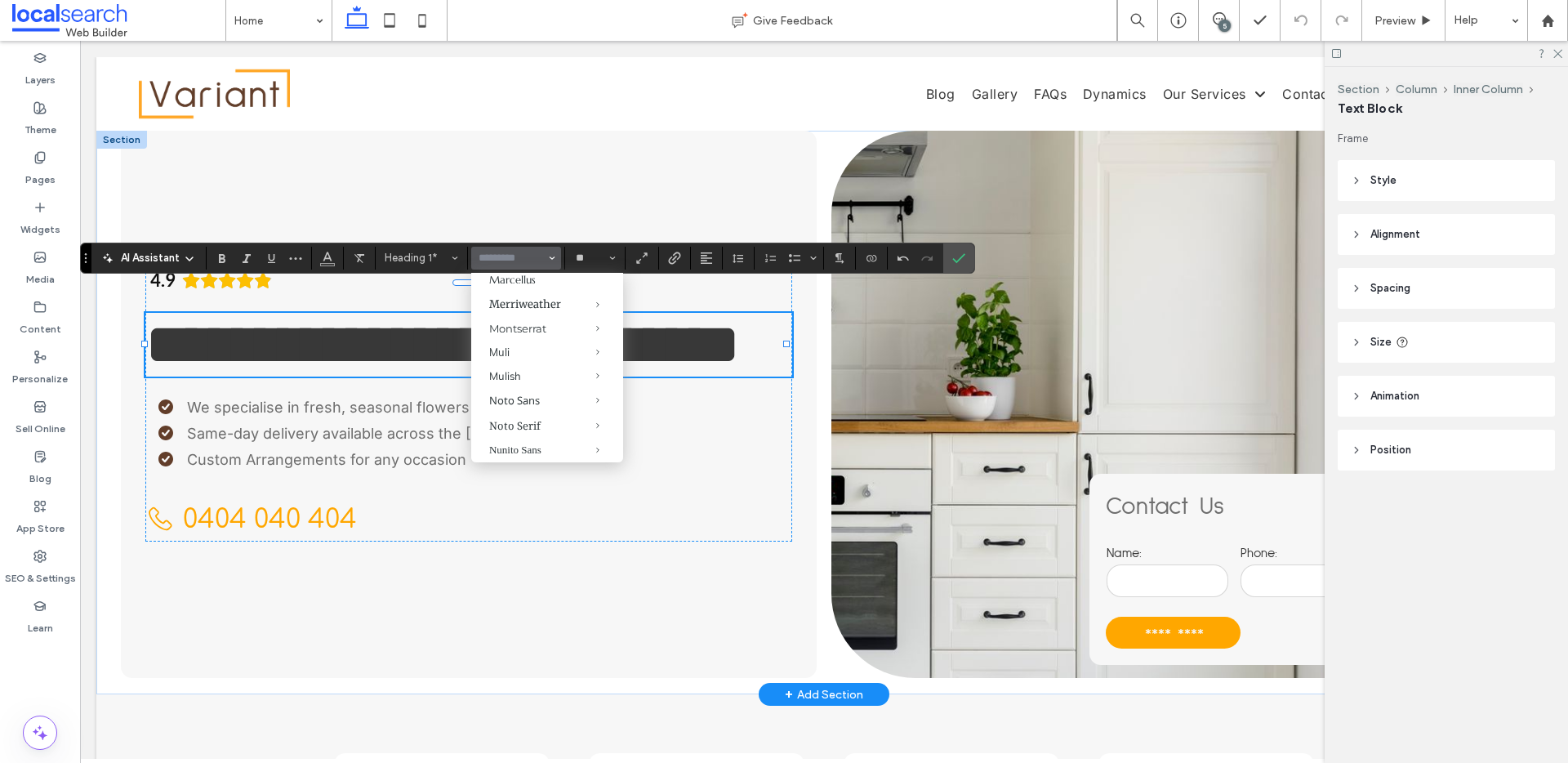
scroll to position [1333, 0]
click at [515, 266] on div "Red Hat Display" at bounding box center [547, 258] width 116 height 14
type input "**********"
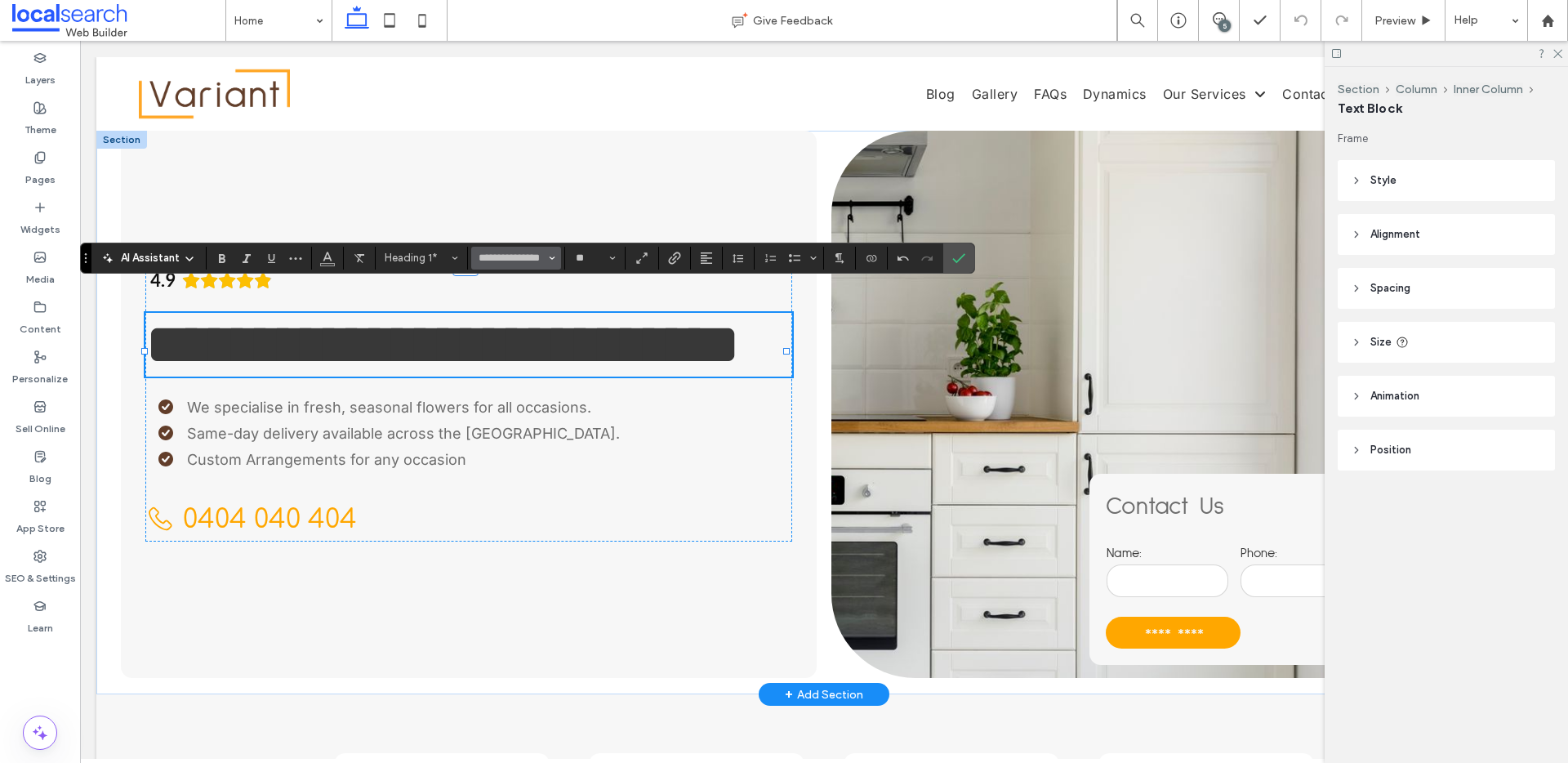
click at [540, 256] on input "**********" at bounding box center [512, 258] width 70 height 14
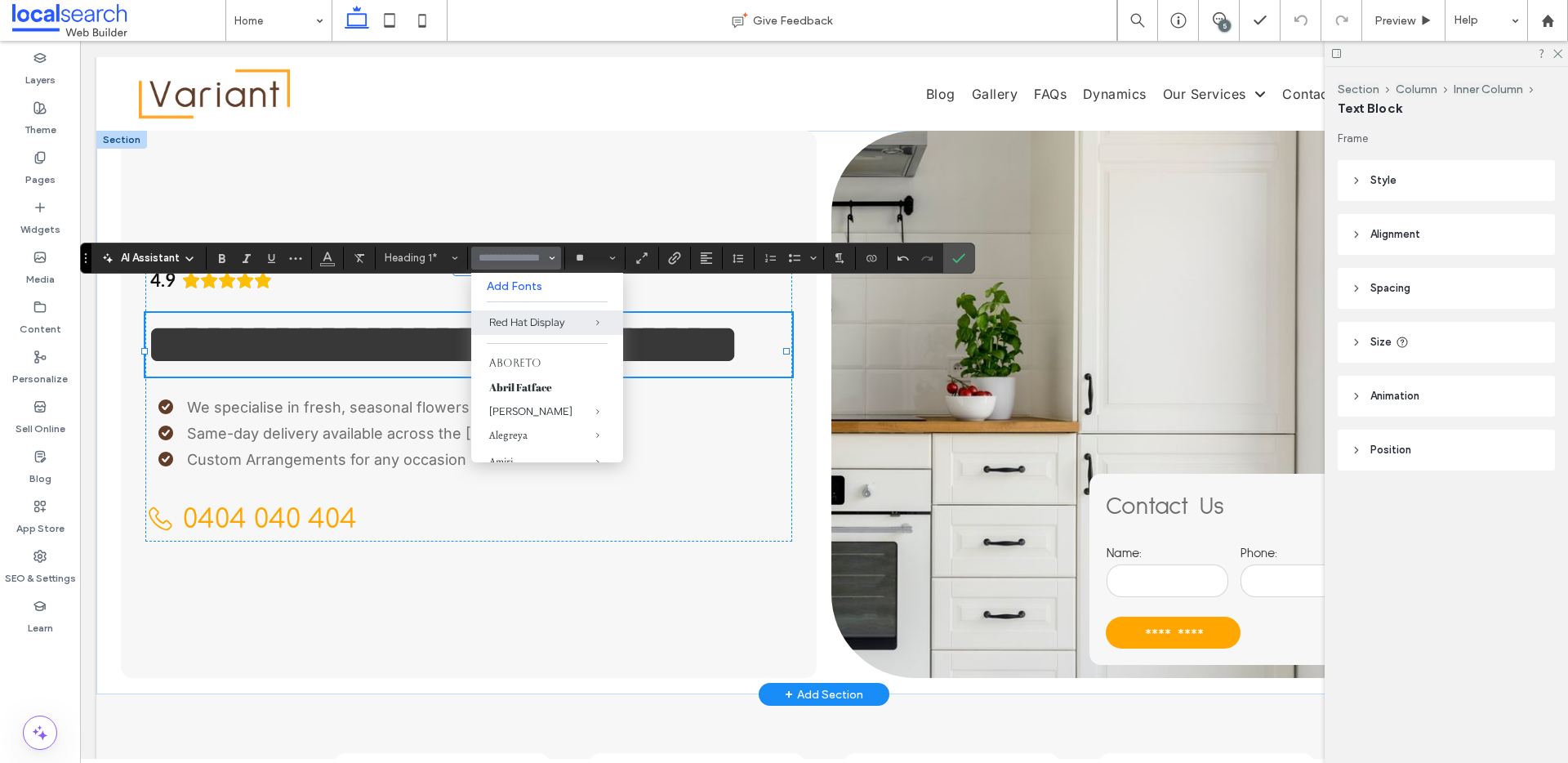
click at [547, 256] on button "Font & Font weight" at bounding box center [516, 258] width 90 height 23
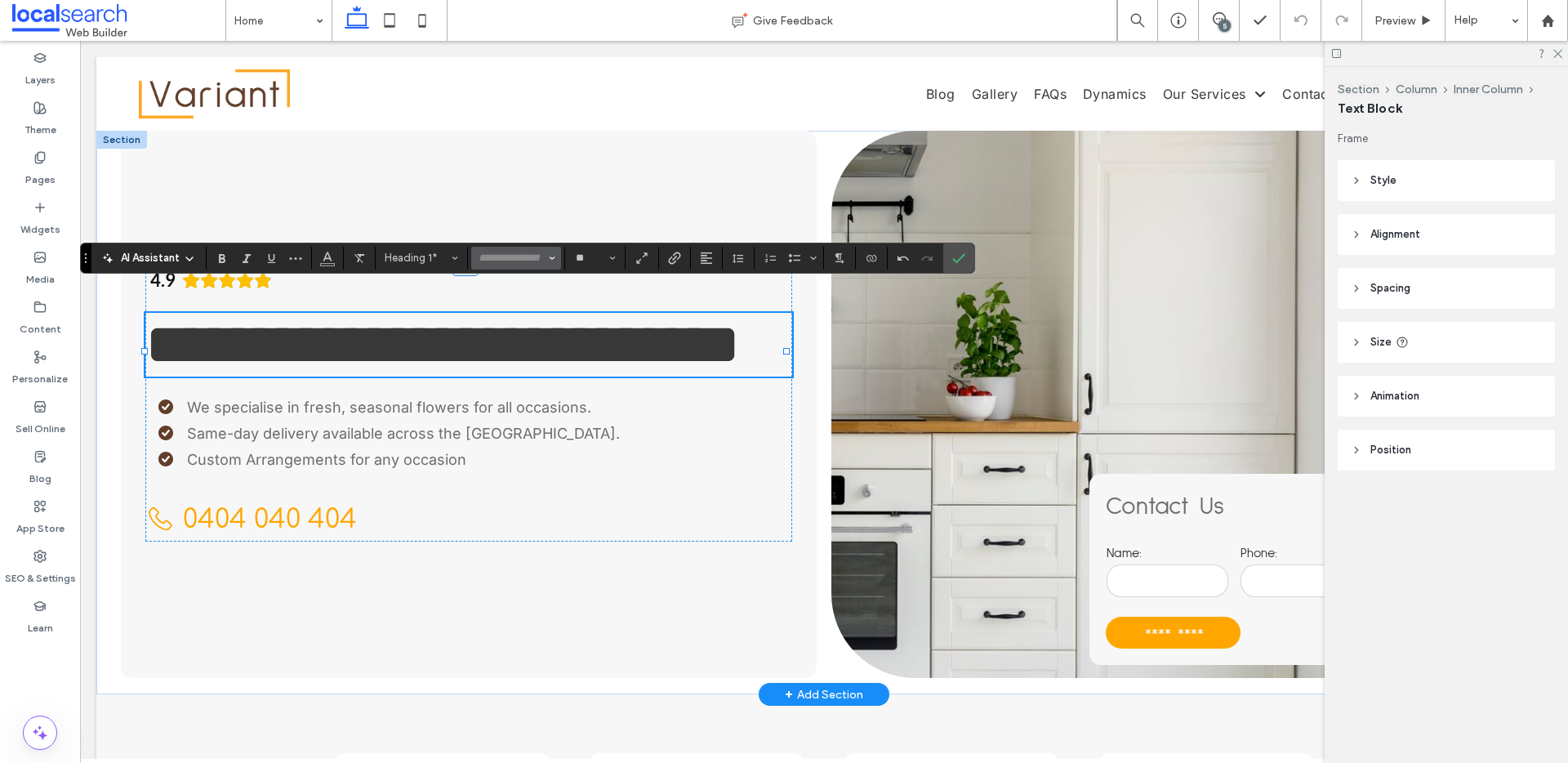
type input "**********"
click at [547, 256] on button "**********" at bounding box center [516, 258] width 90 height 23
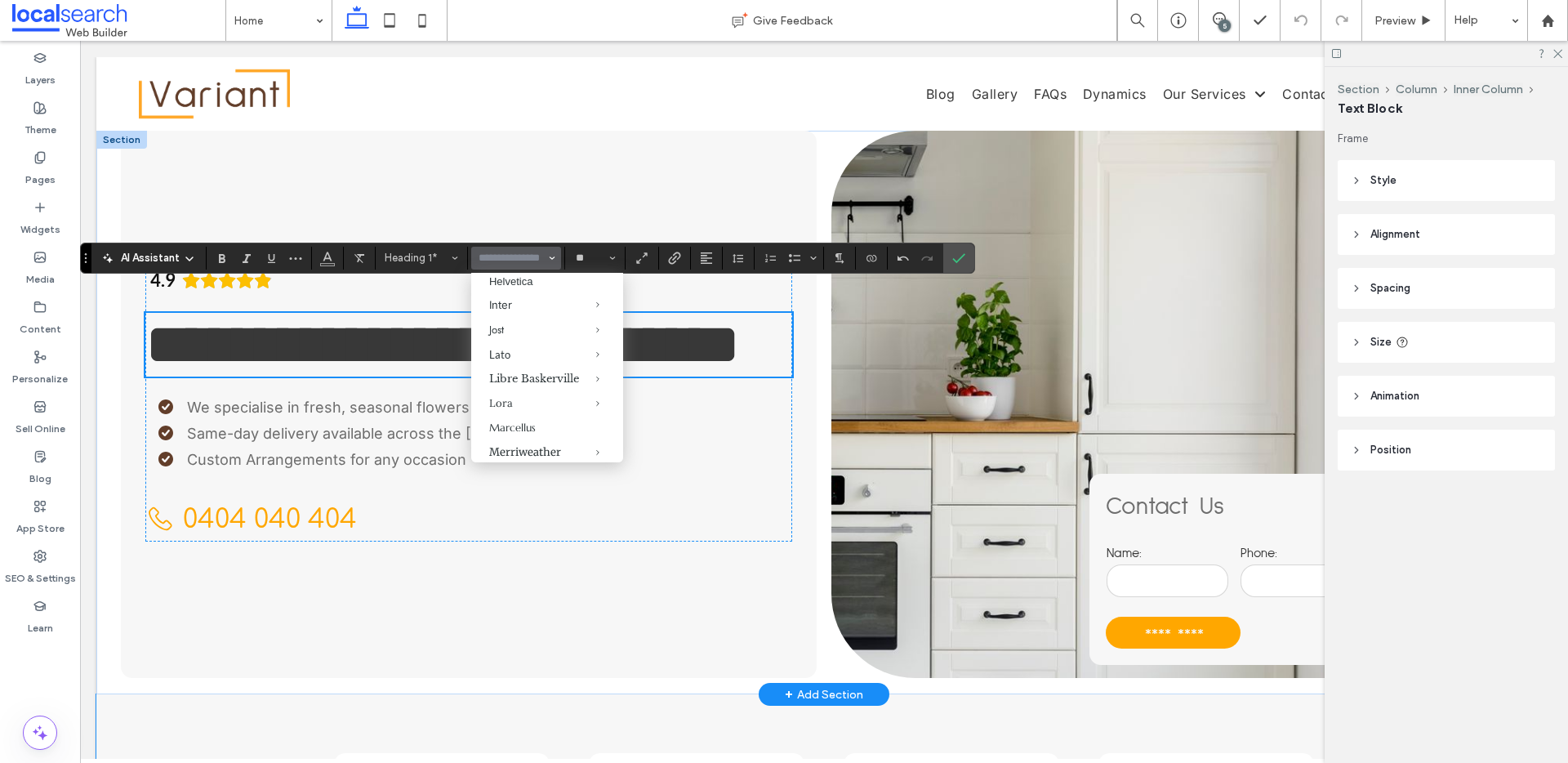
scroll to position [805, 0]
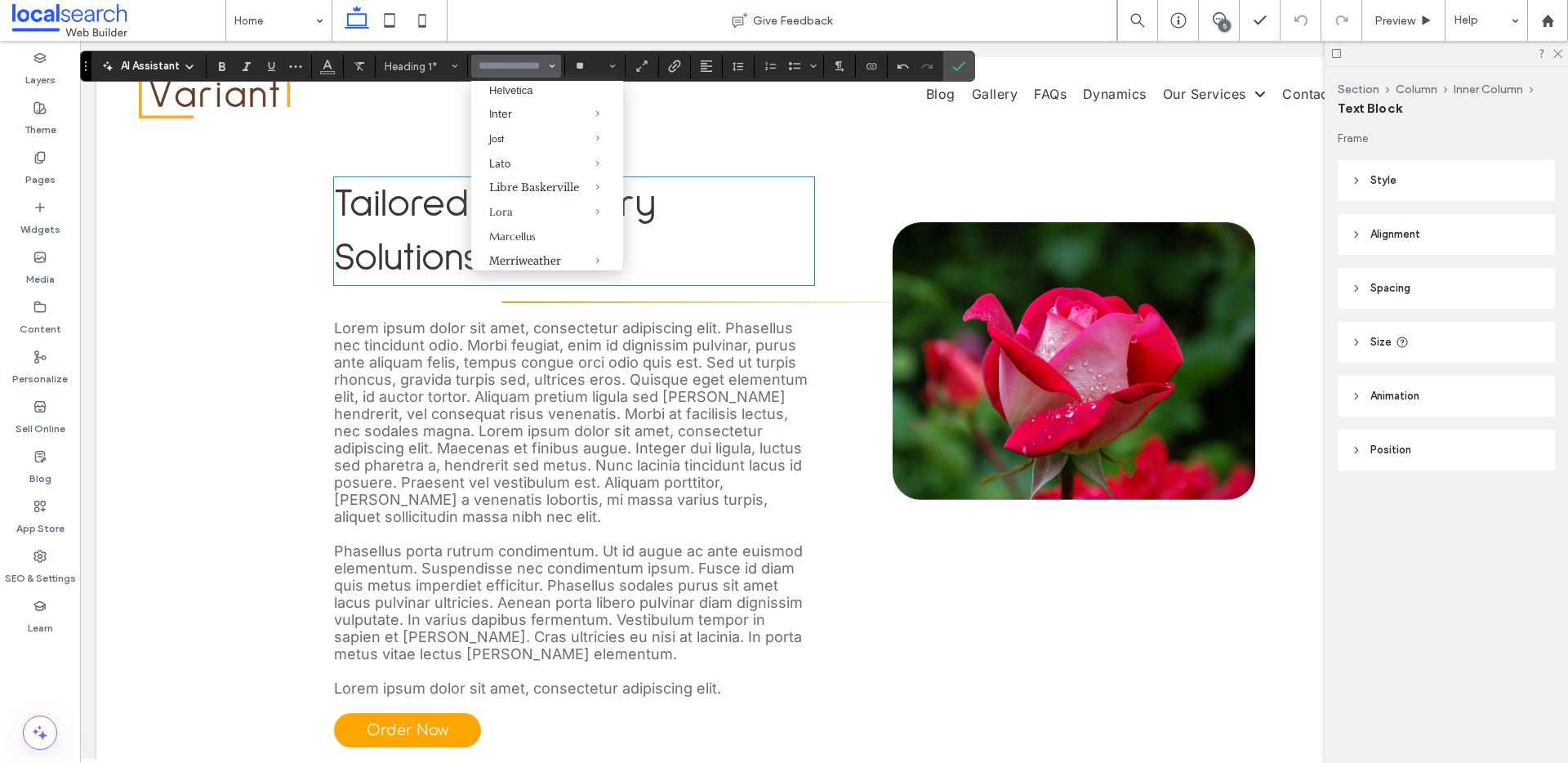
click at [403, 237] on span "Tailored Cabinetry Solutions" at bounding box center [495, 231] width 322 height 93
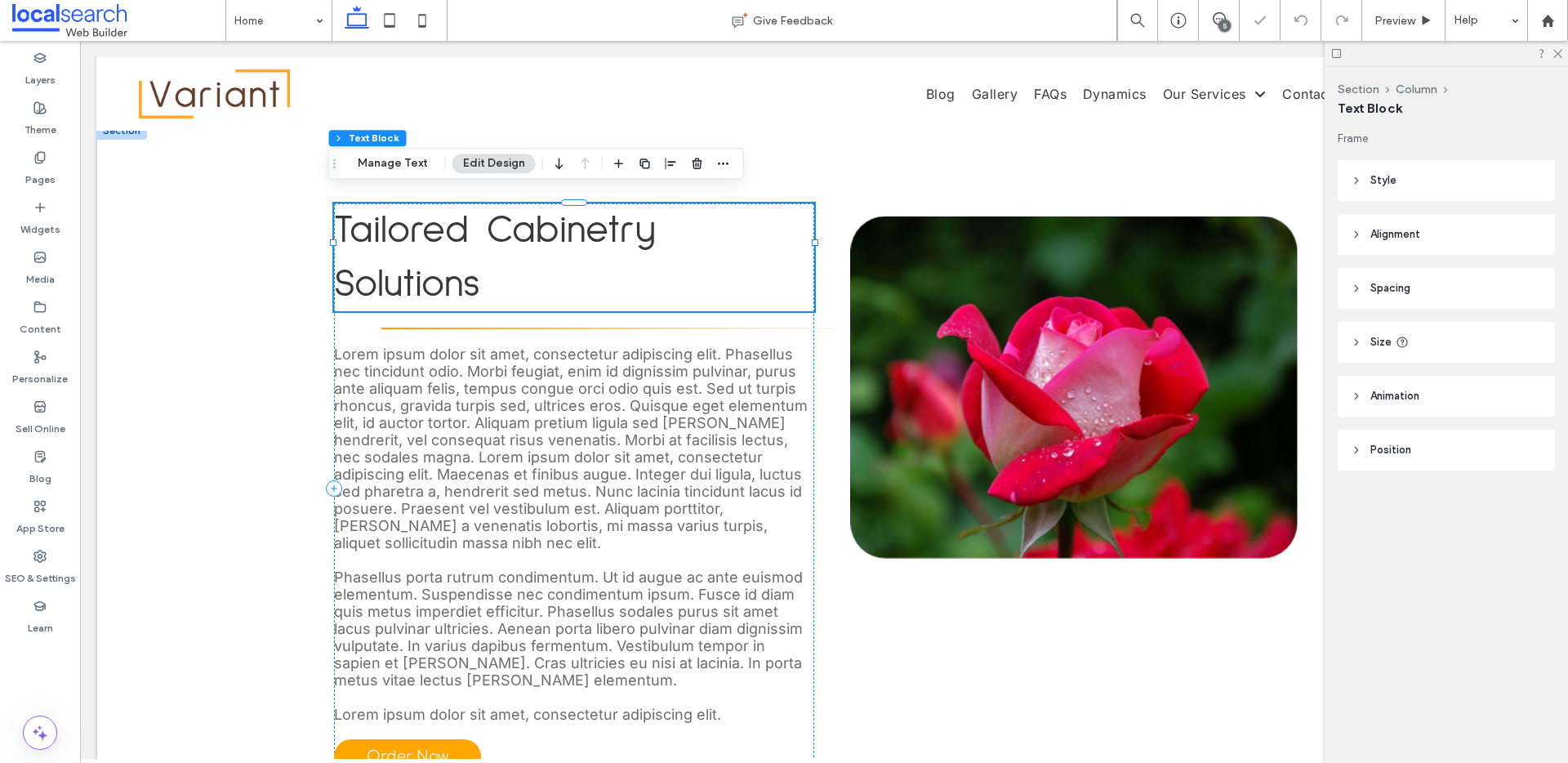
click at [403, 237] on div "Tailored Cabinetry Solutions" at bounding box center [574, 257] width 480 height 108
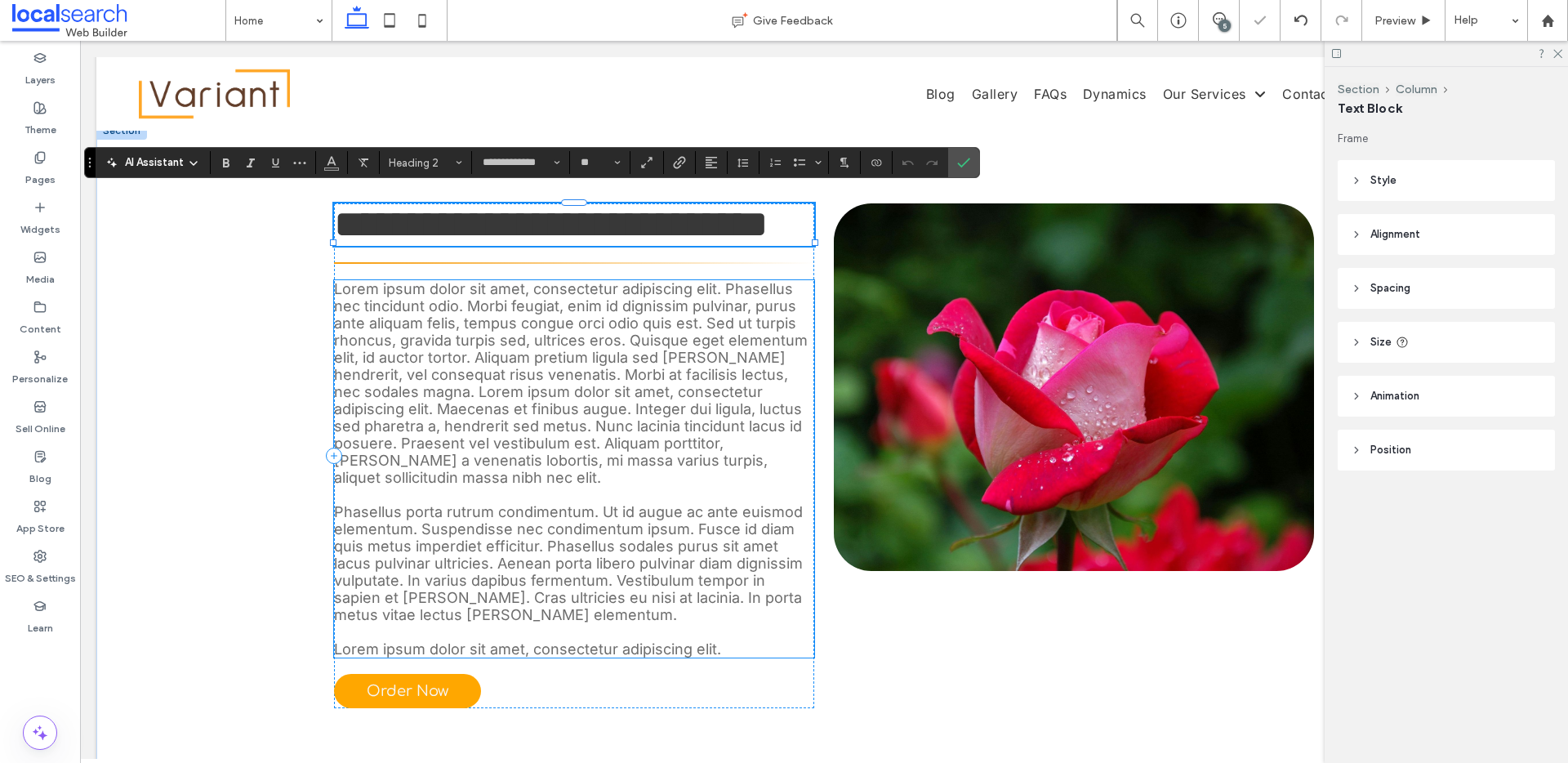
click at [541, 420] on span "Lorem ipsum dolor sit amet, consectetur adipiscing elit. Phasellus nec tincidun…" at bounding box center [571, 382] width 473 height 206
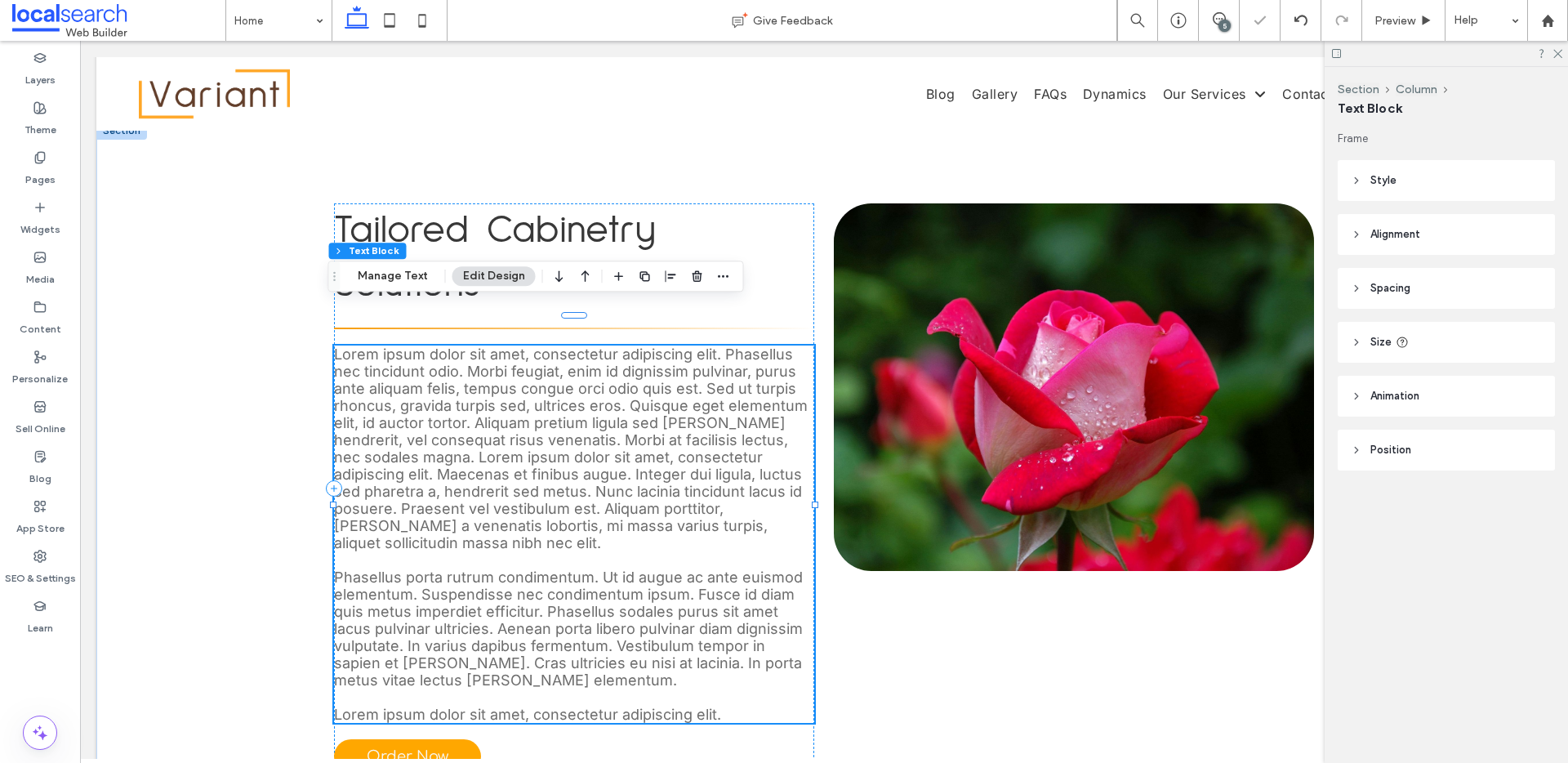
click at [541, 420] on div "Lorem ipsum dolor sit amet, consectetur adipiscing elit. Phasellus nec tincidun…" at bounding box center [574, 534] width 480 height 378
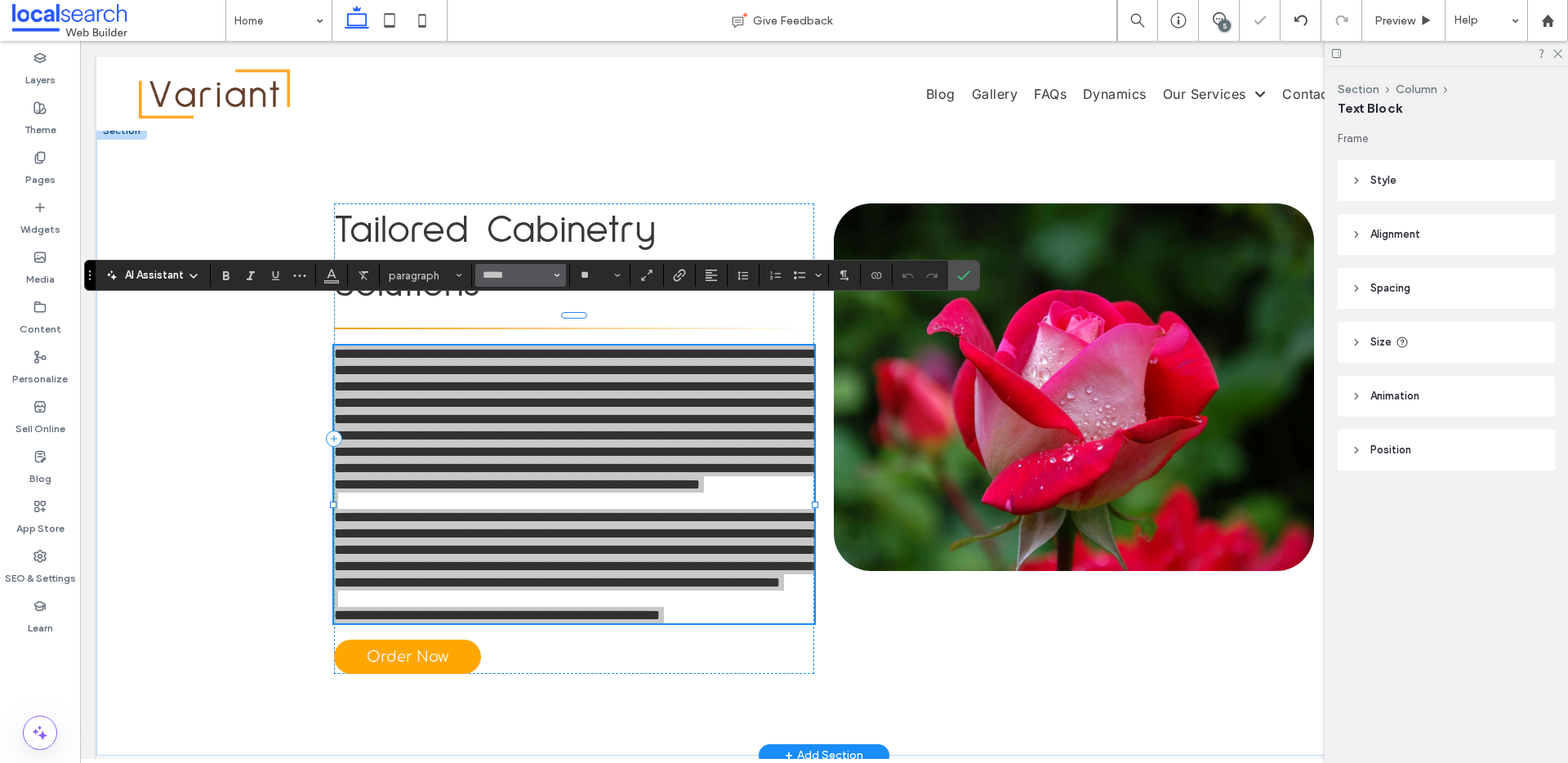
click at [554, 273] on icon "Font & Font weight" at bounding box center [556, 274] width 7 height 7
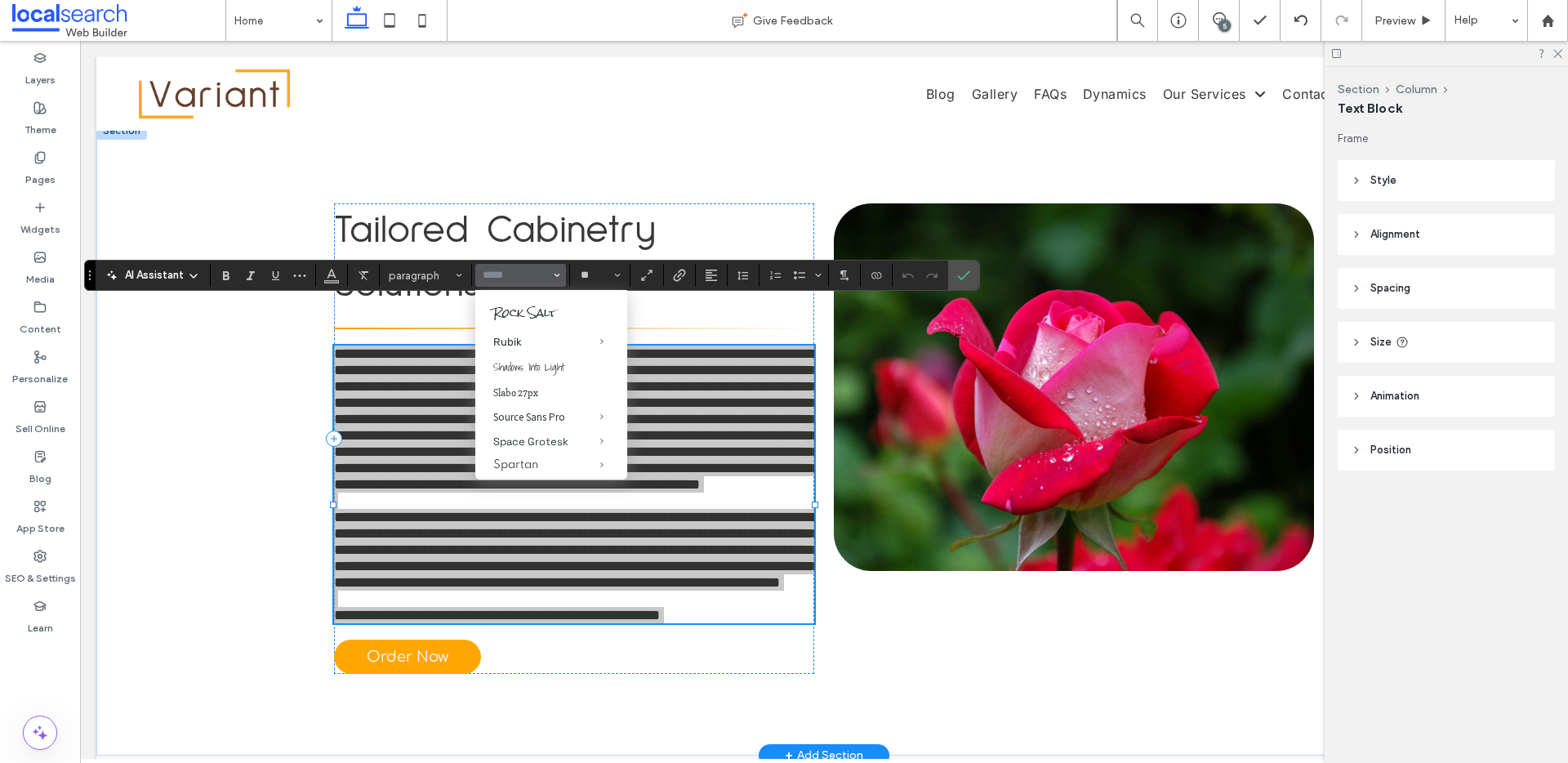
scroll to position [1433, 0]
click at [521, 185] on div "Red Hat Display" at bounding box center [552, 179] width 116 height 14
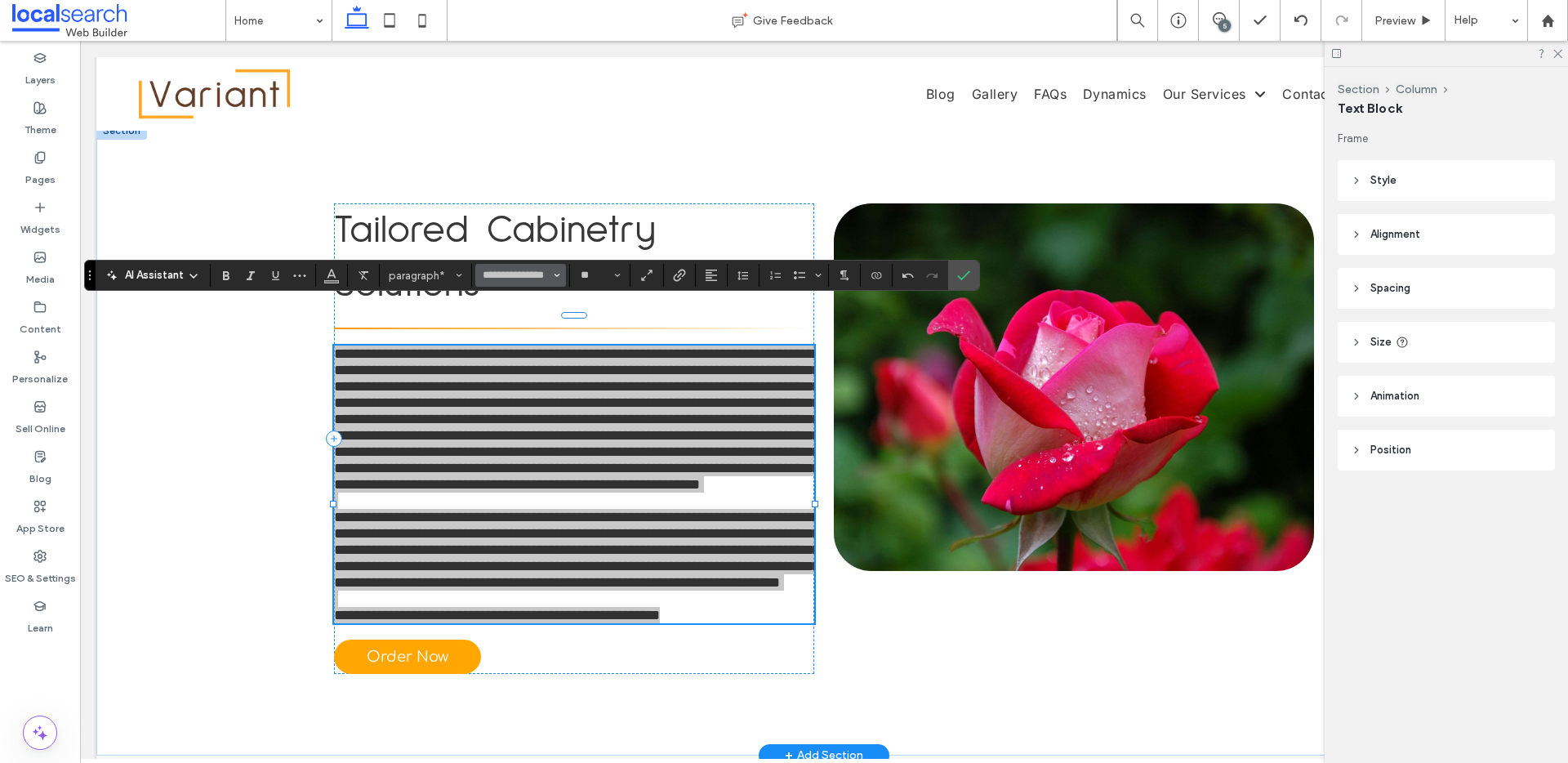
click at [552, 277] on button "**********" at bounding box center [520, 275] width 90 height 23
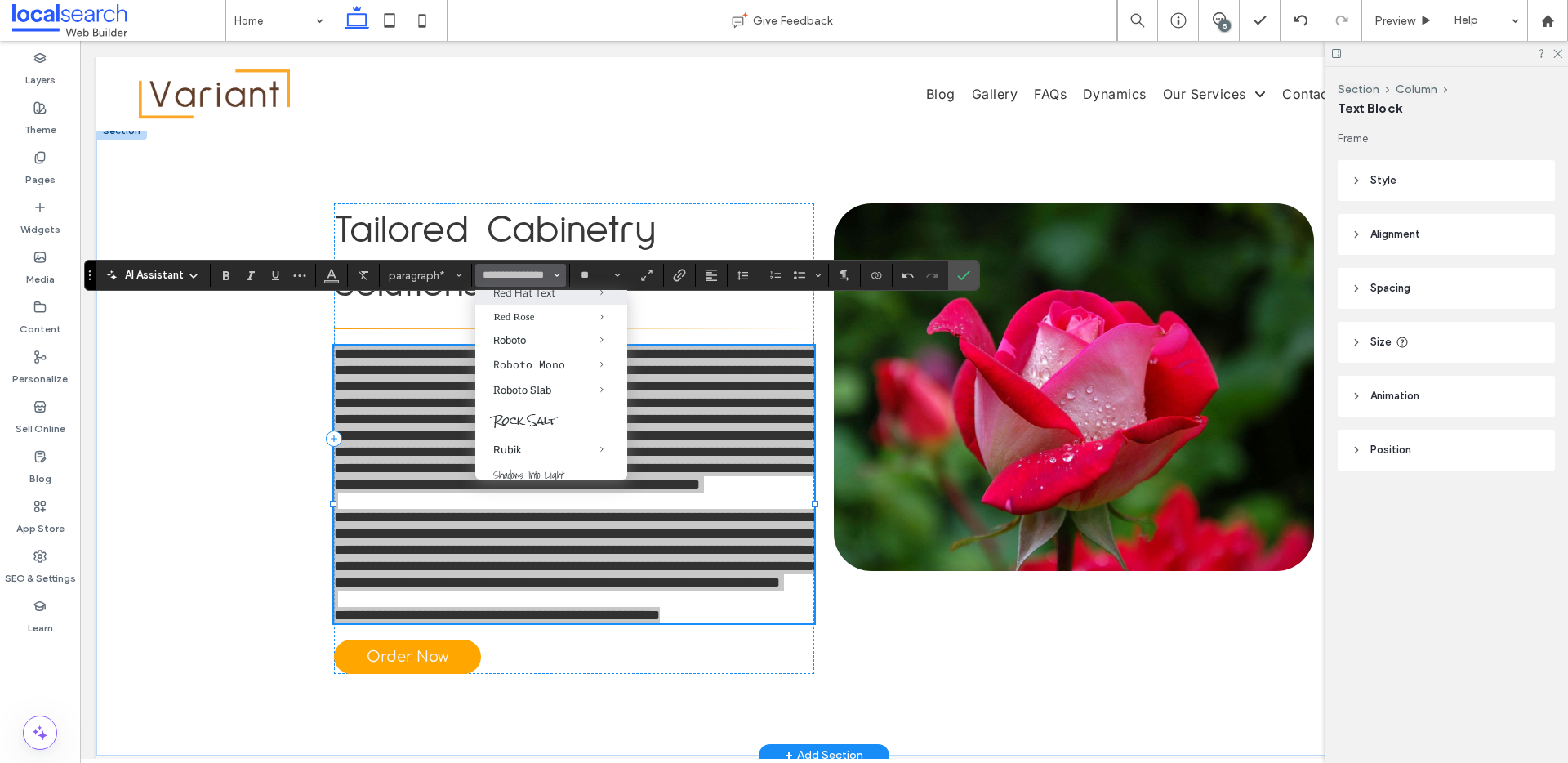
scroll to position [1345, 0]
click at [520, 298] on div "Red Hat Text" at bounding box center [552, 291] width 116 height 14
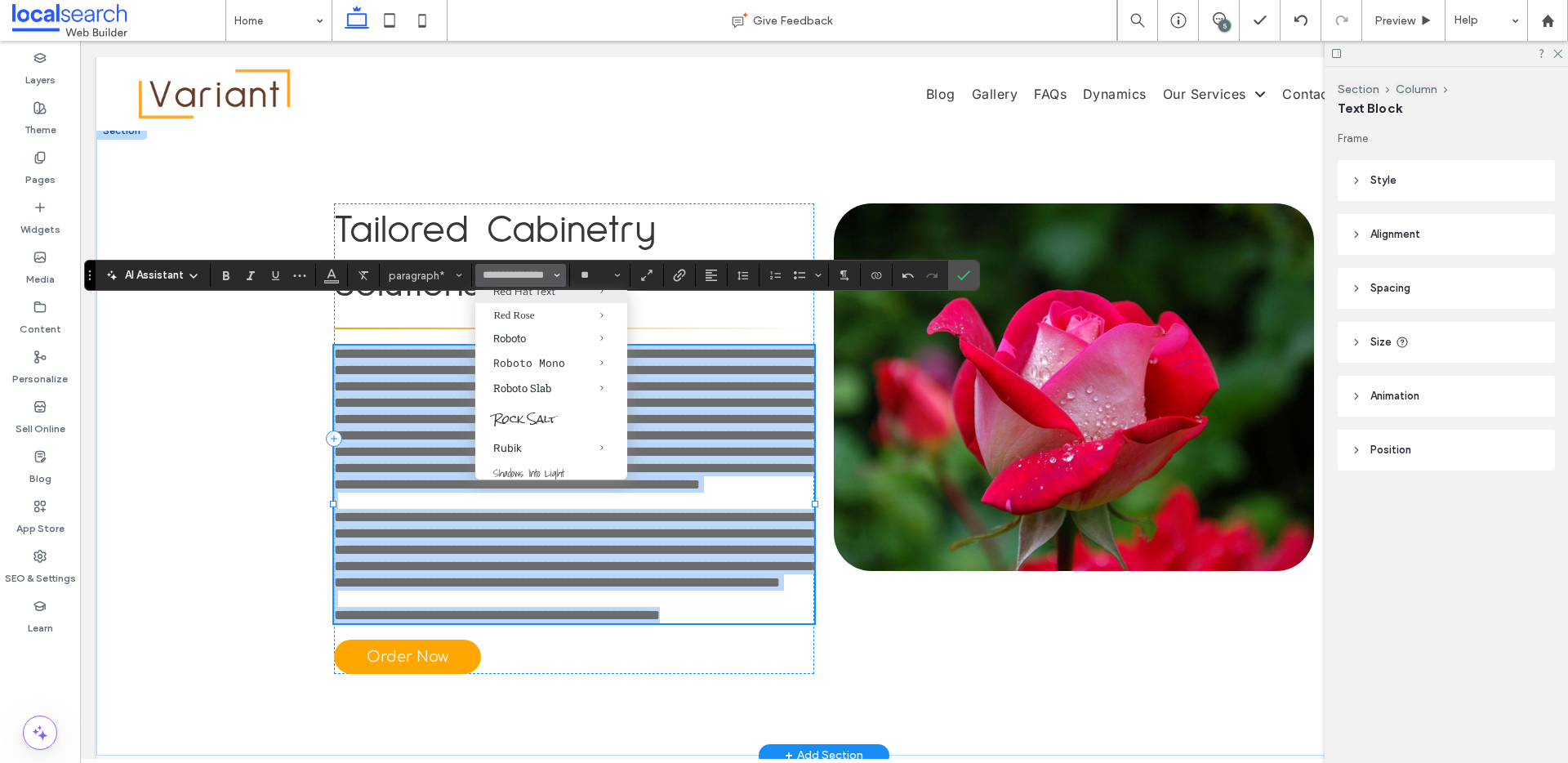
type input "**********"
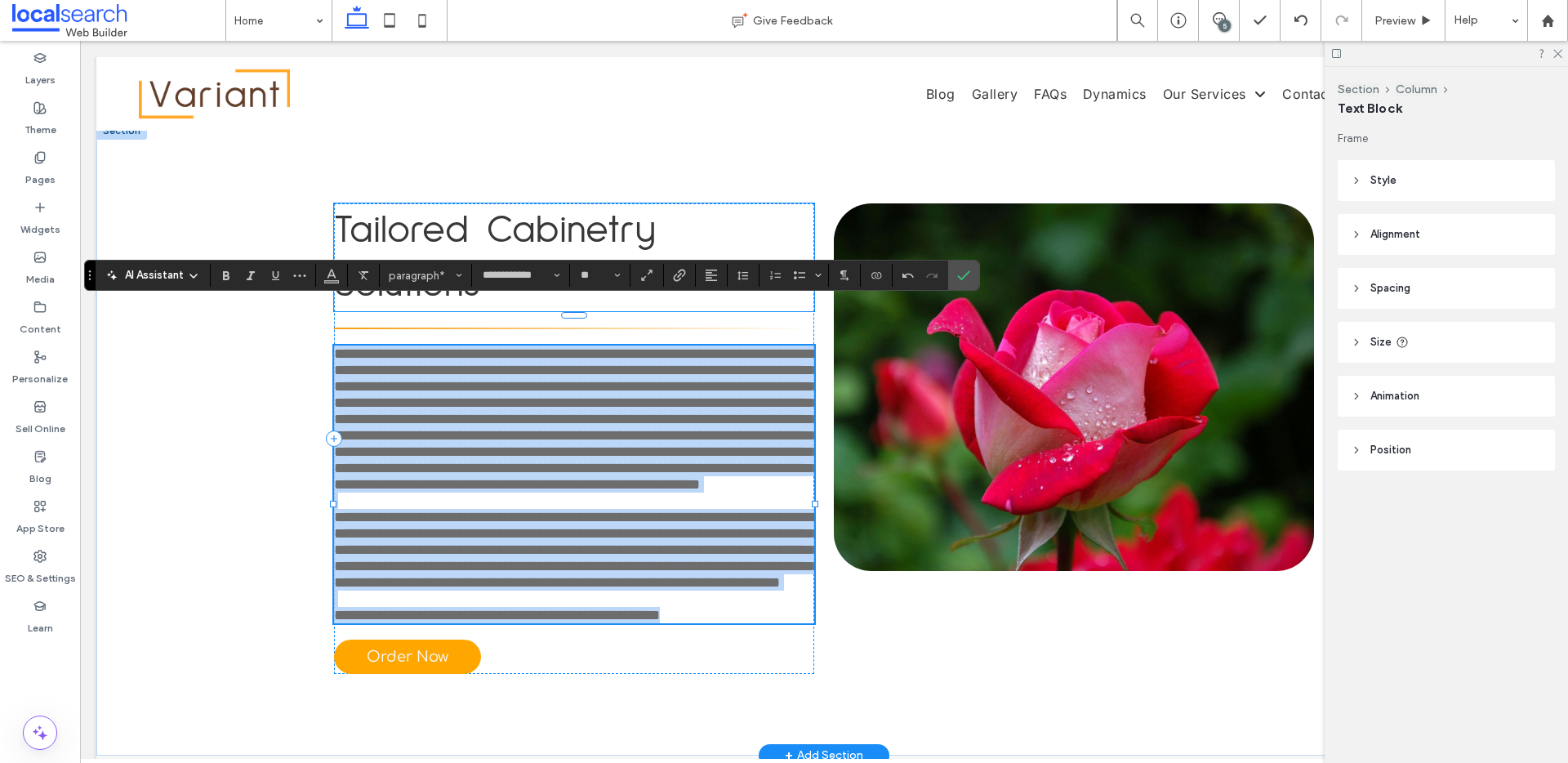
click at [506, 211] on span "Tailored Cabinetry Solutions" at bounding box center [495, 257] width 322 height 93
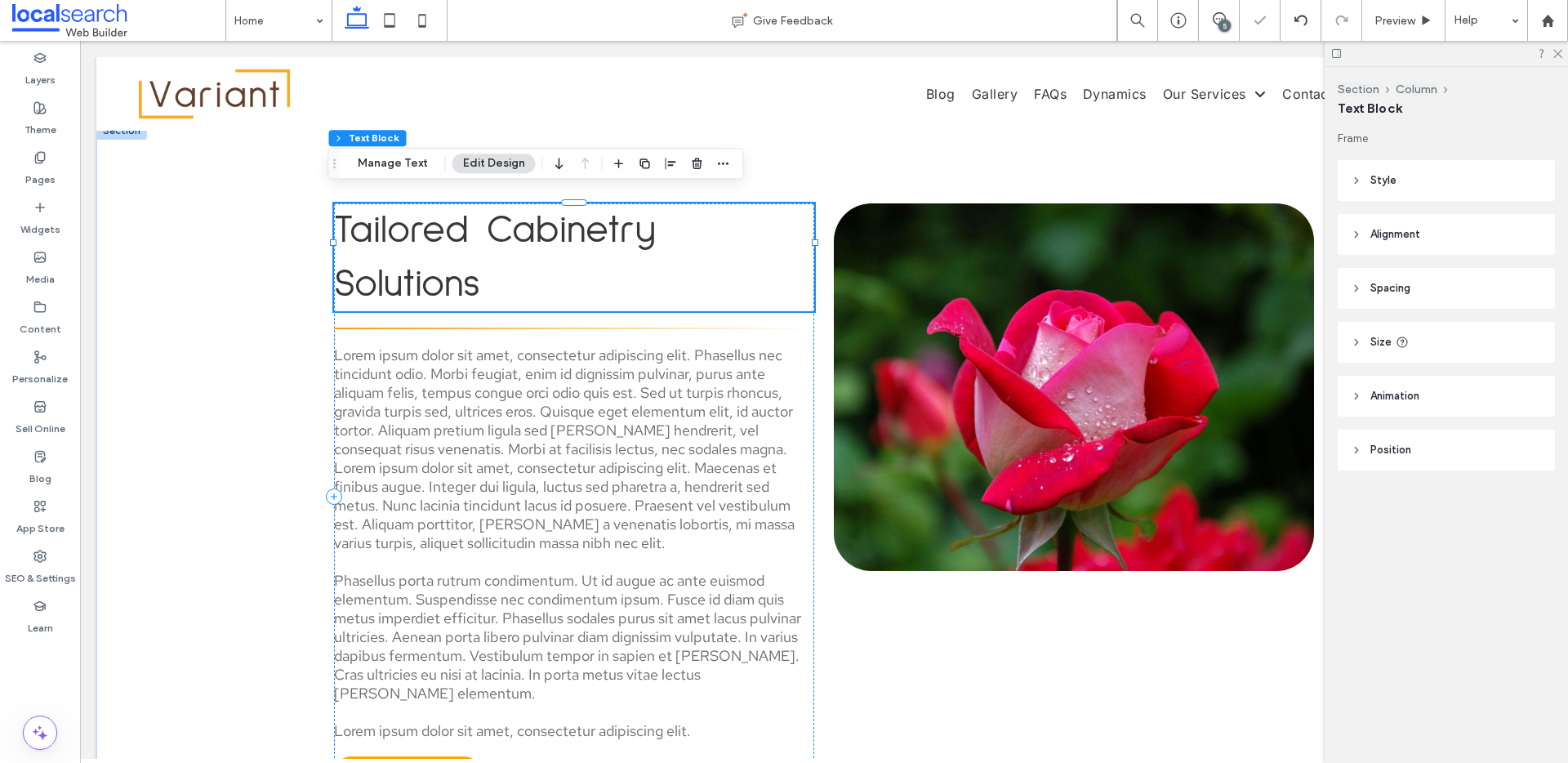
click at [506, 205] on div "Tailored Cabinetry Solutions" at bounding box center [574, 257] width 480 height 108
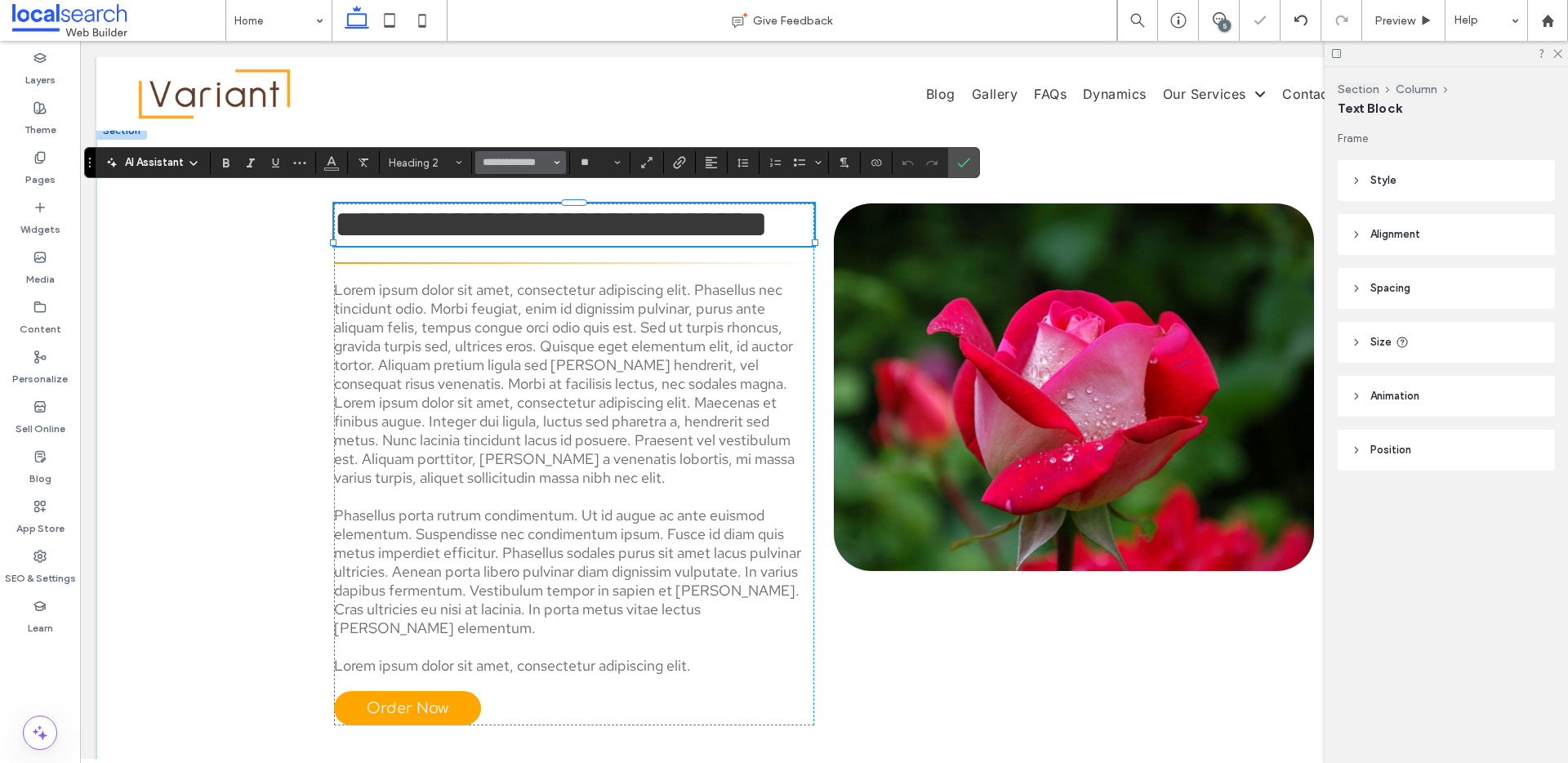
click at [556, 156] on span "Font & Font weight" at bounding box center [556, 162] width 7 height 21
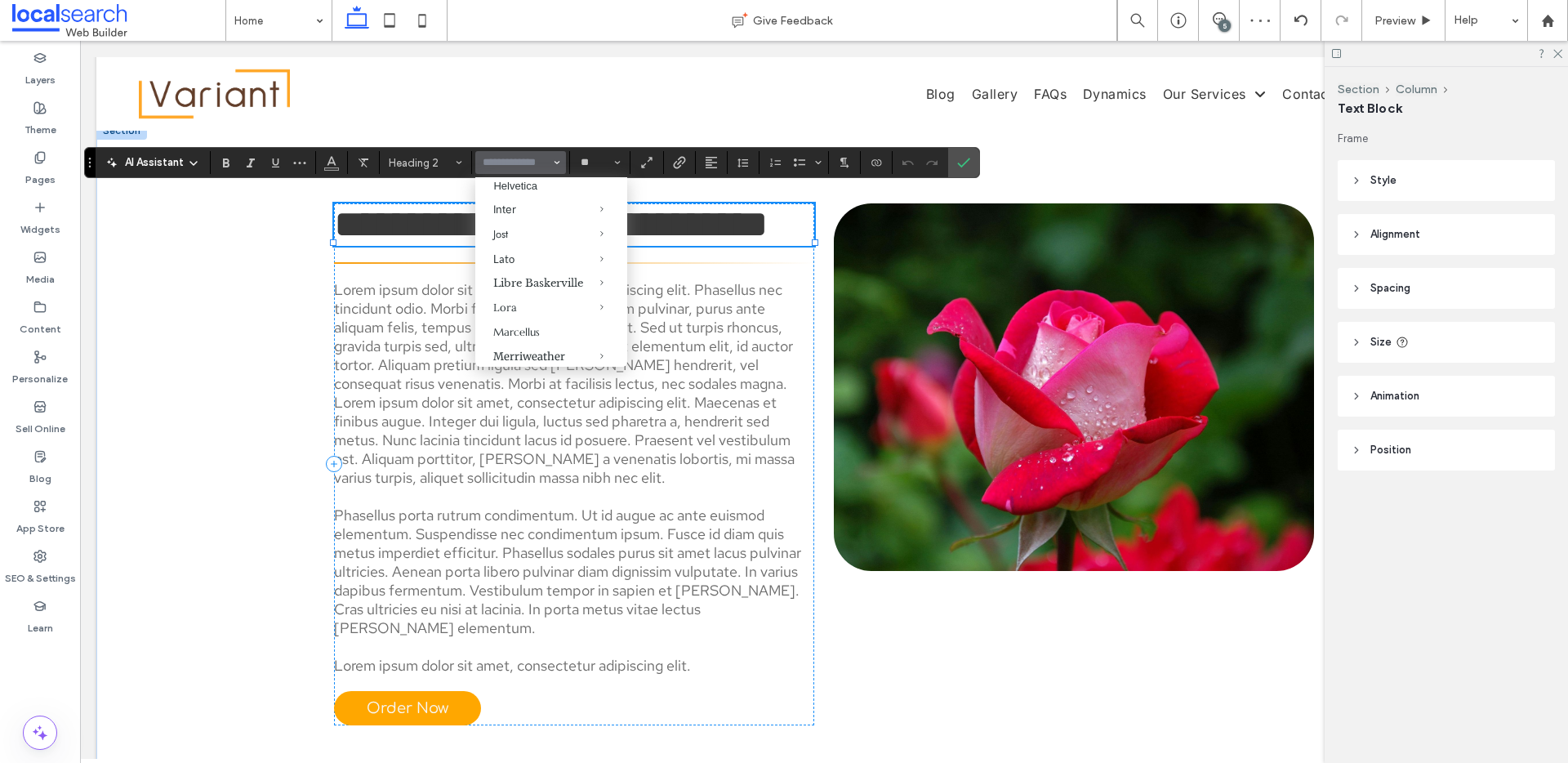
scroll to position [644, 0]
click at [508, 233] on div "Jost" at bounding box center [552, 225] width 116 height 15
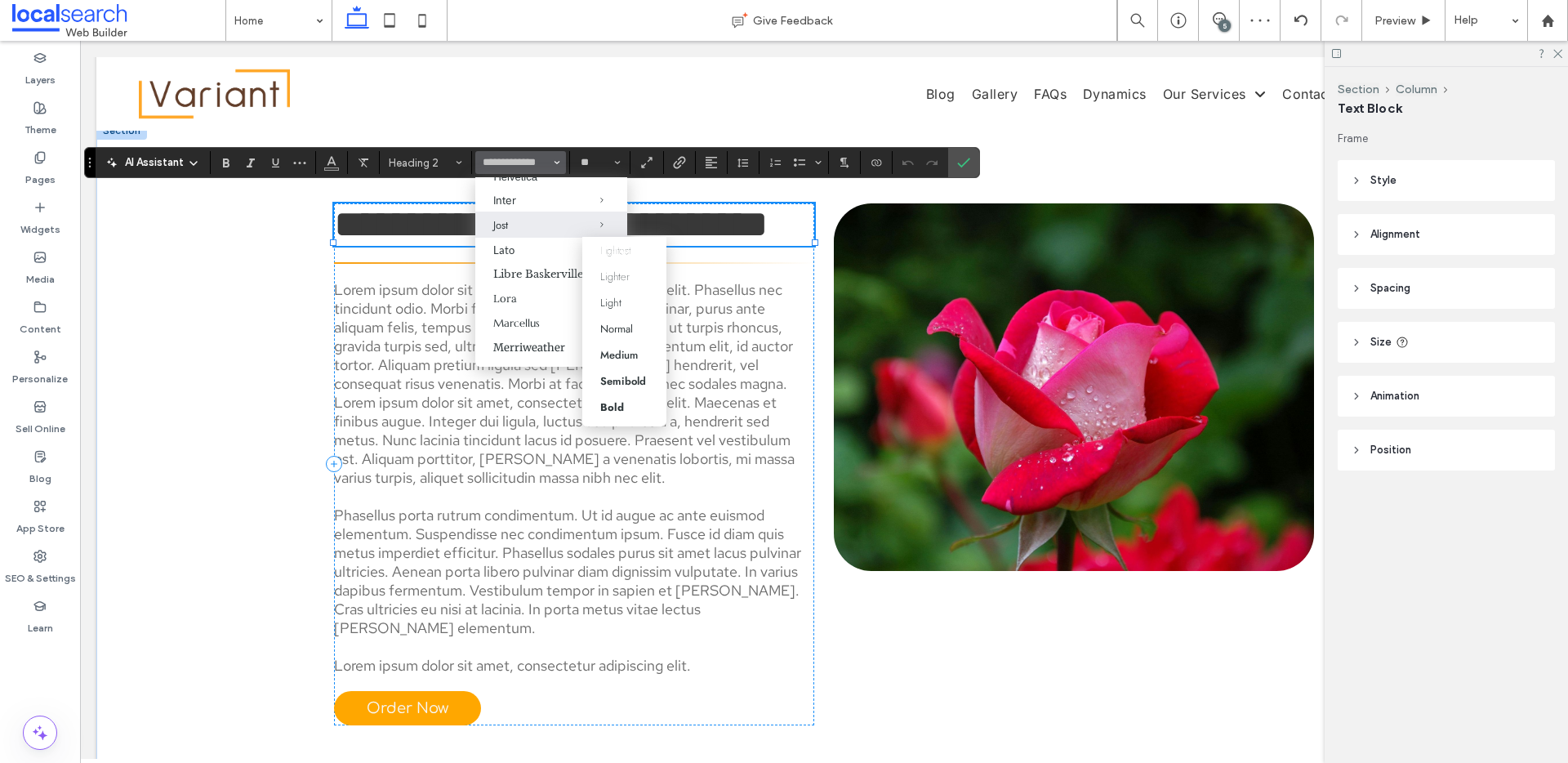
type input "****"
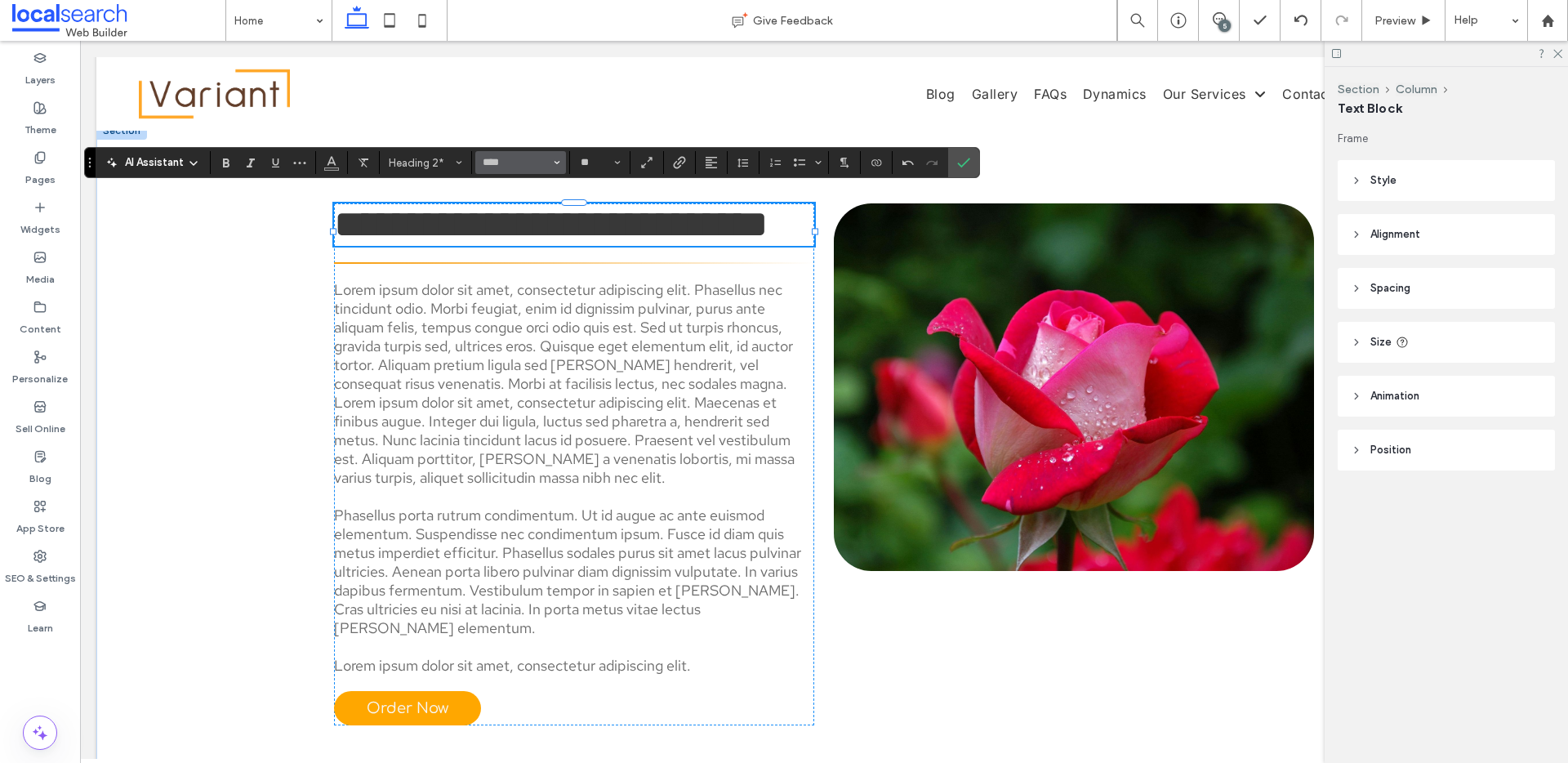
click at [557, 167] on span "Font & Font weight" at bounding box center [556, 162] width 7 height 21
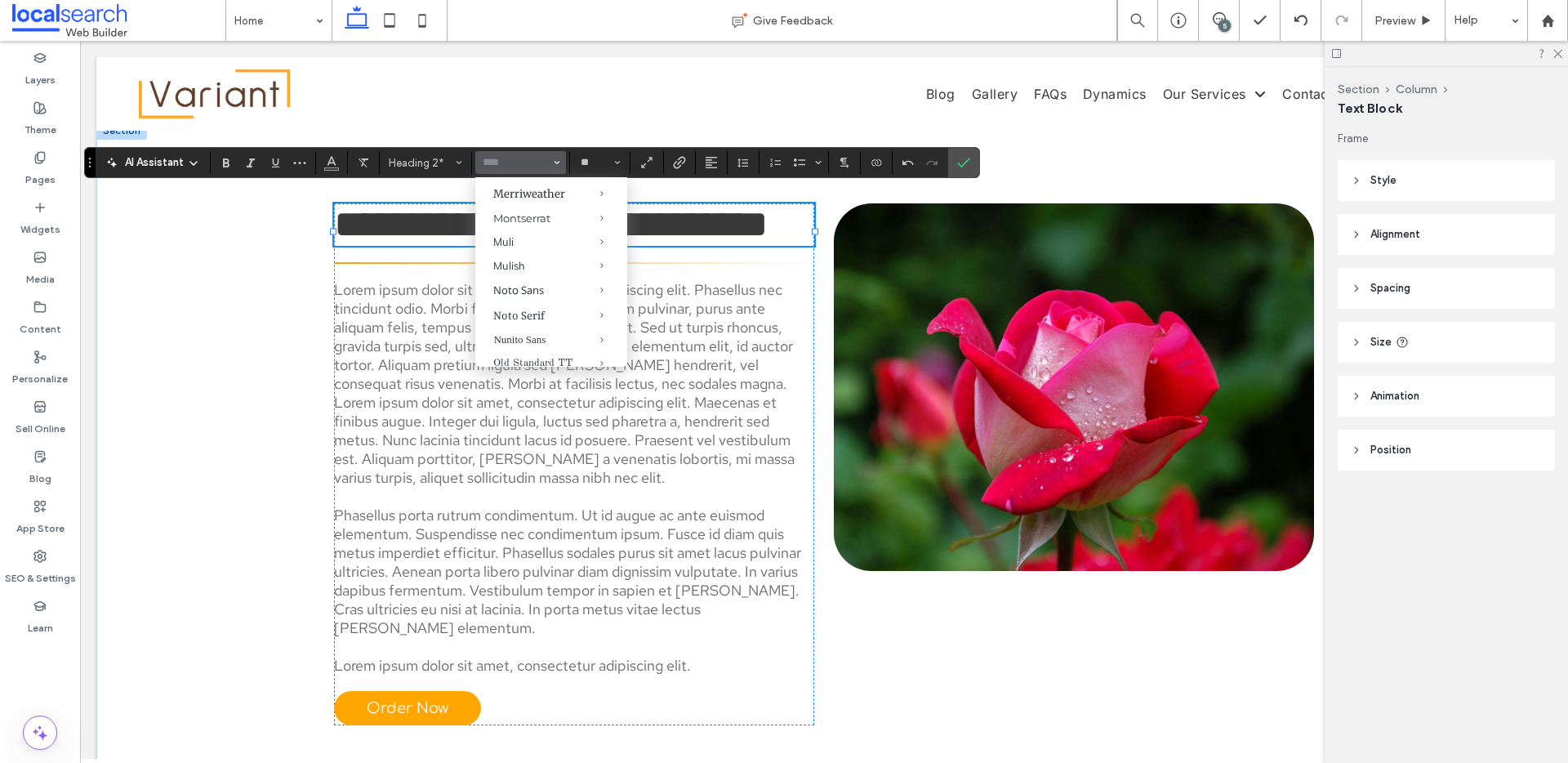
scroll to position [699, 0]
click at [524, 202] on div "Lato" at bounding box center [552, 195] width 116 height 14
type input "****"
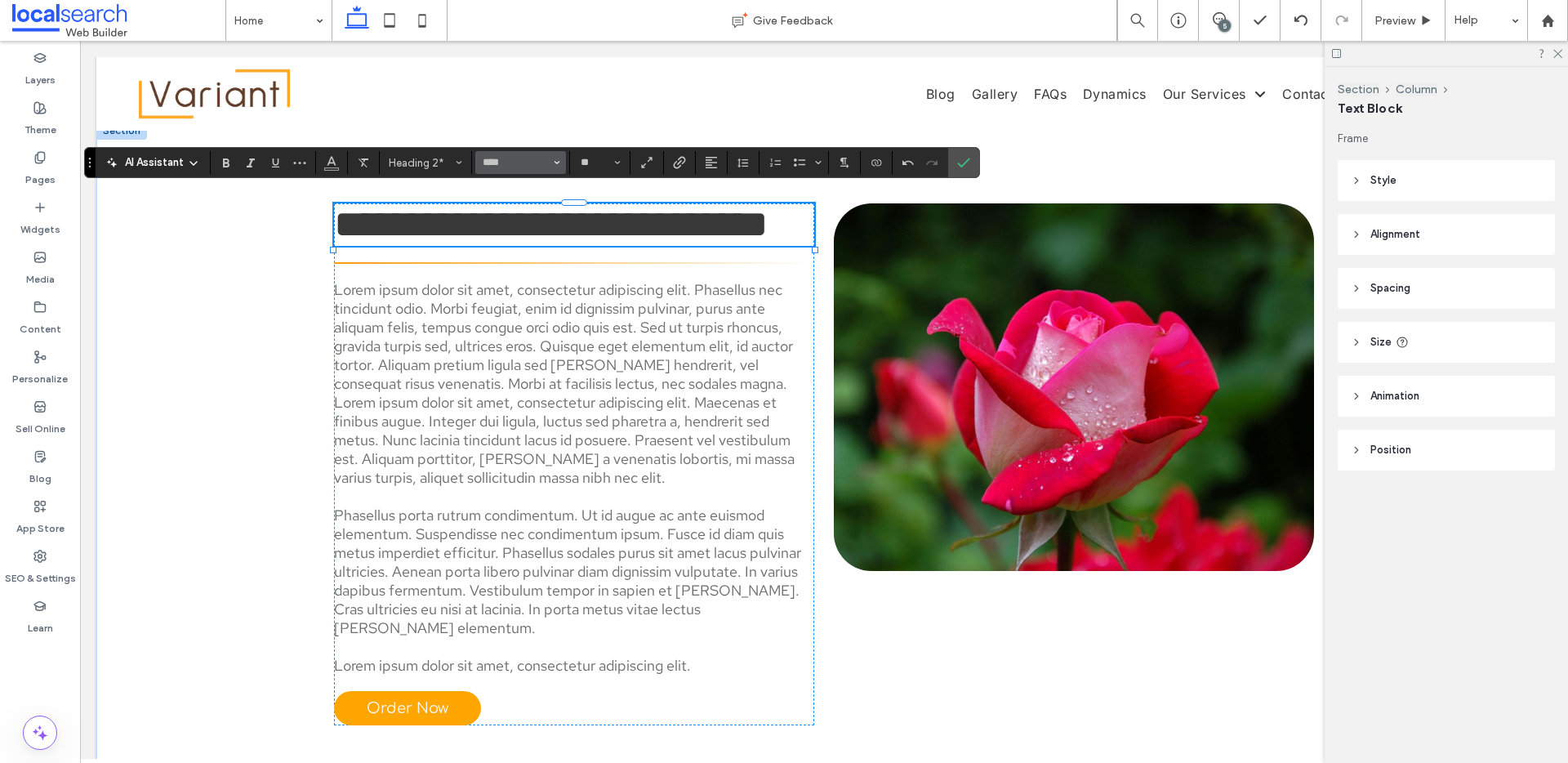
click at [558, 166] on span "Font & Font weight" at bounding box center [556, 162] width 7 height 21
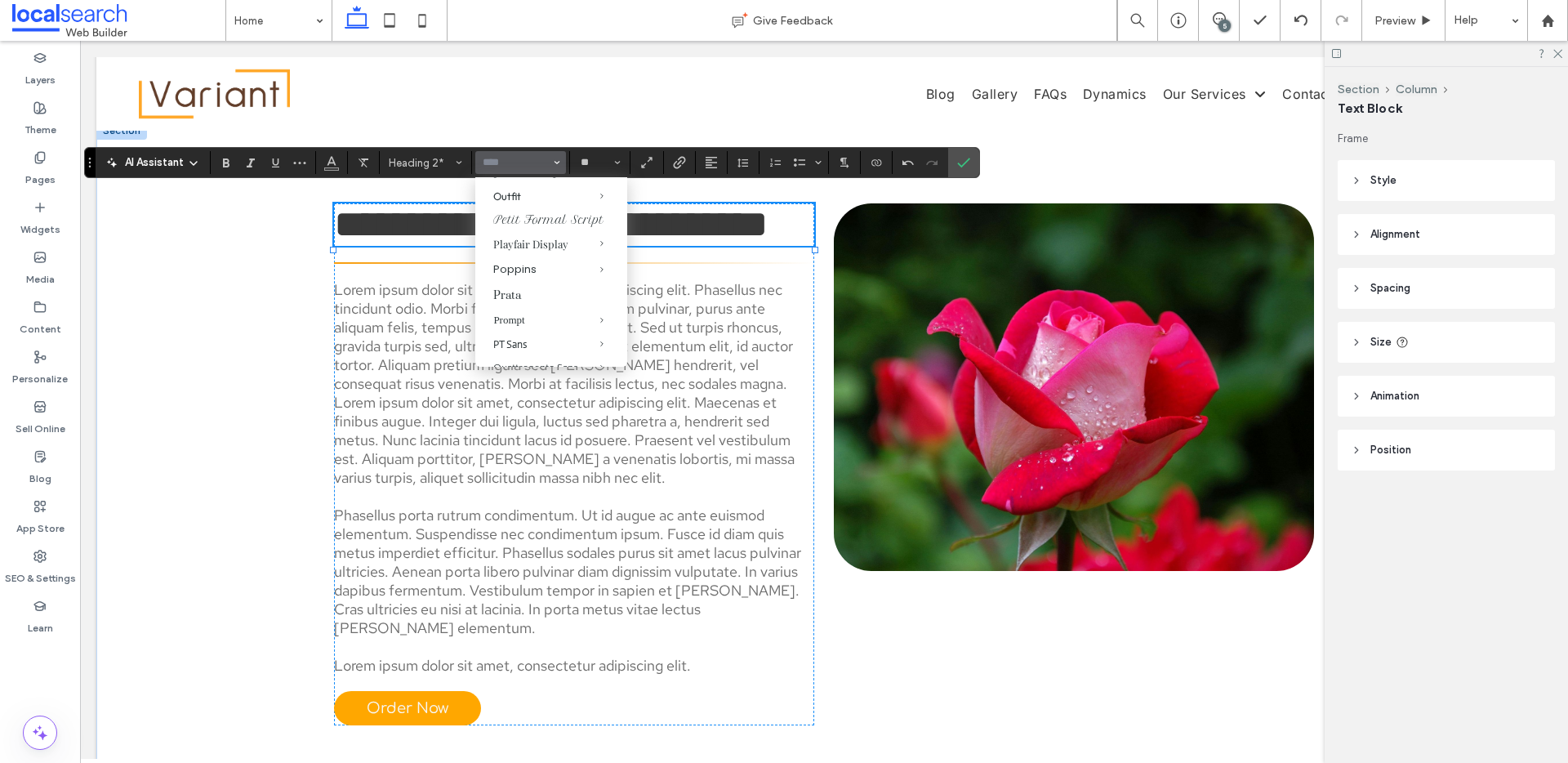
scroll to position [1074, 0]
click at [502, 144] on div "[PERSON_NAME]" at bounding box center [552, 135] width 116 height 16
type input "******"
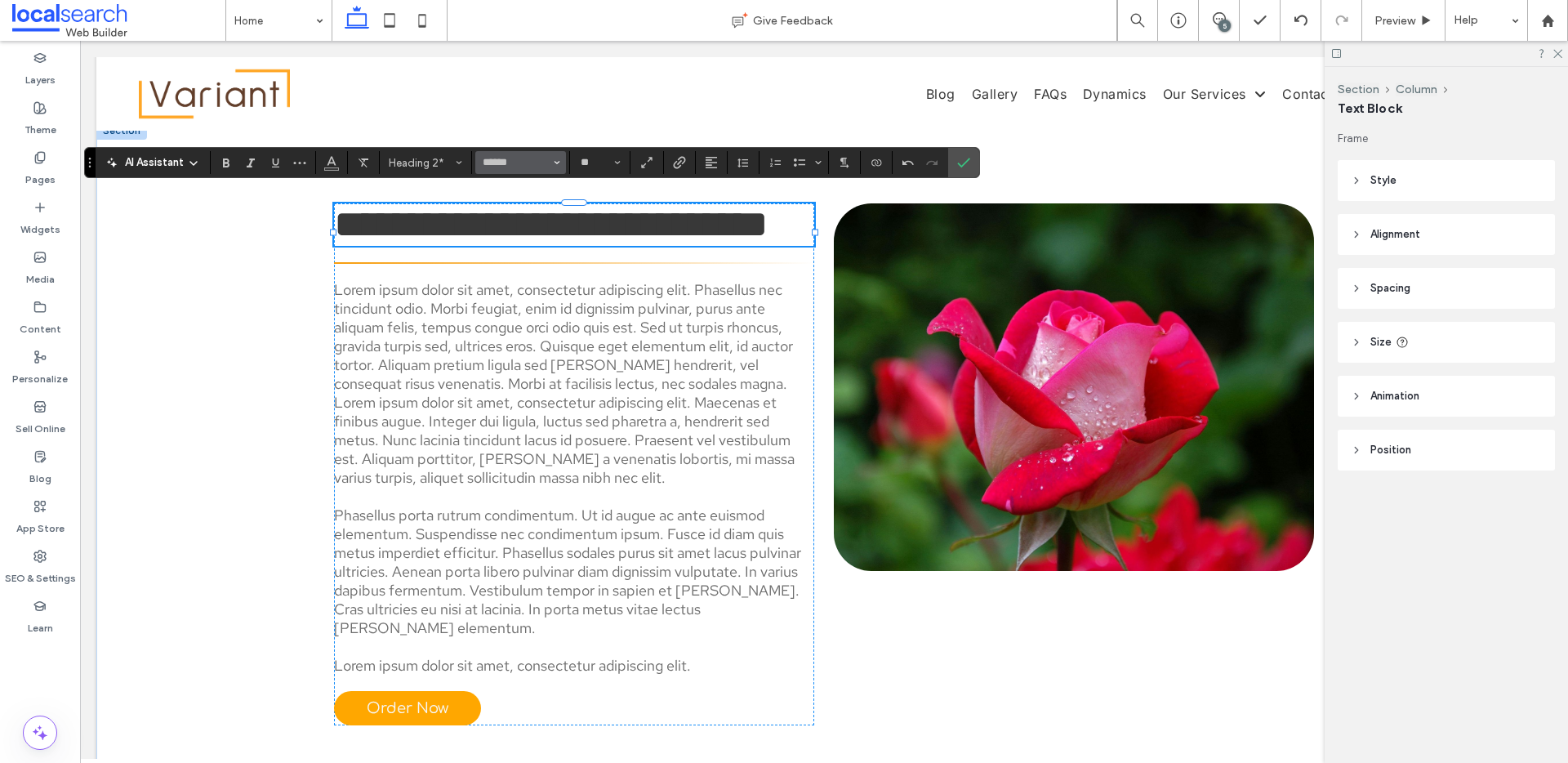
click at [555, 164] on icon "Font & Font weight" at bounding box center [556, 162] width 7 height 7
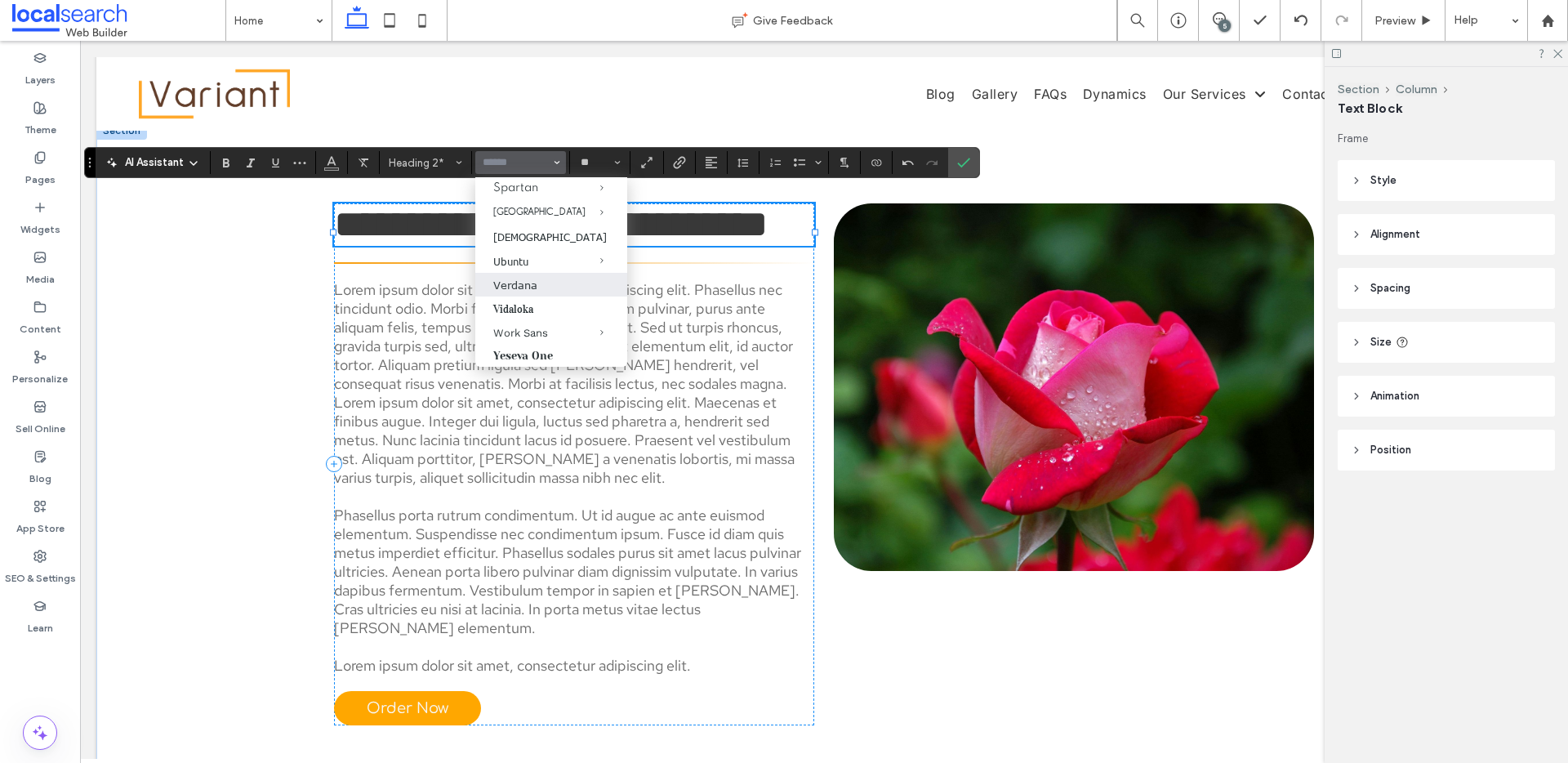
scroll to position [1767, 0]
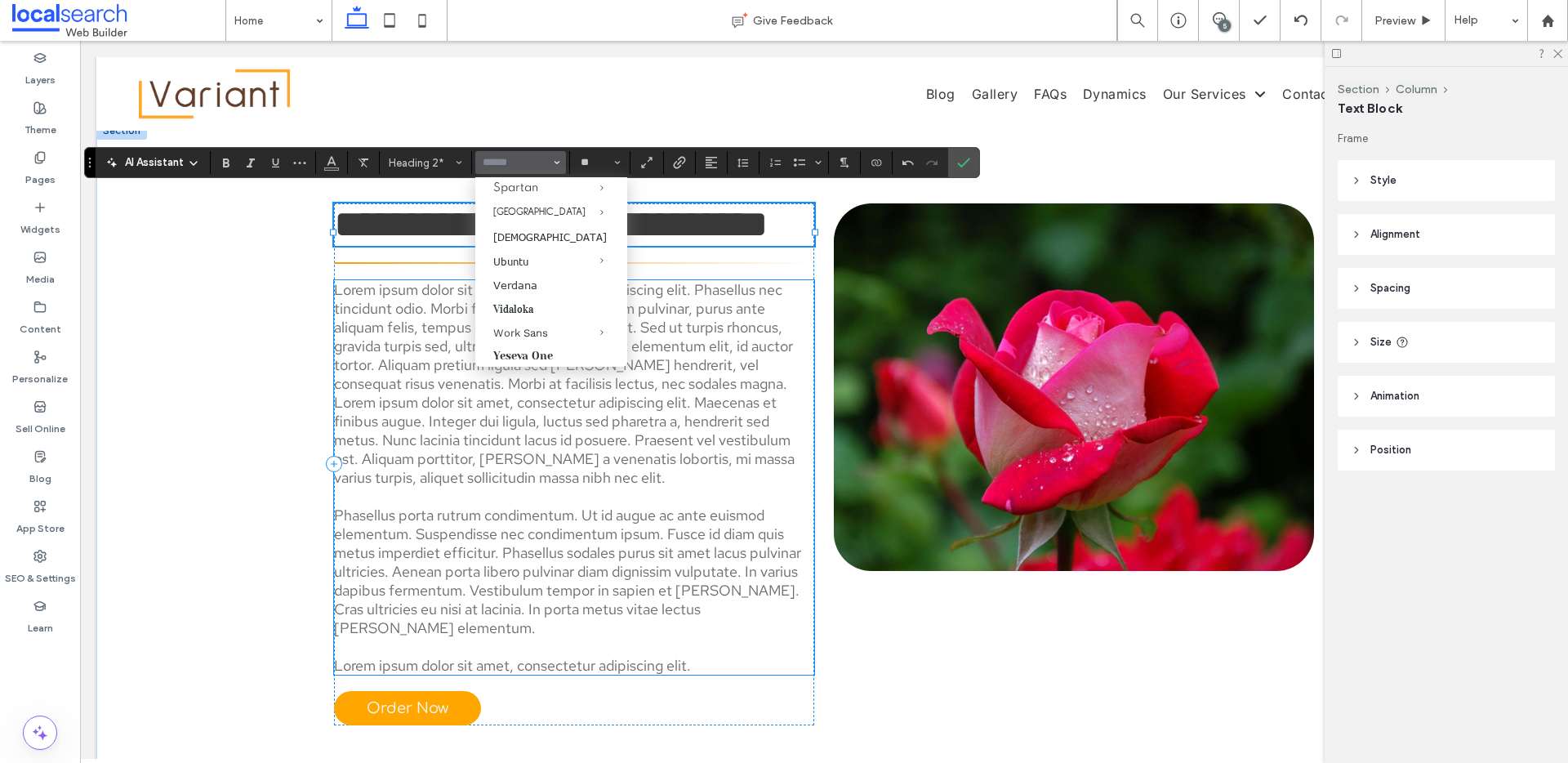
click at [705, 354] on span "Lorem ipsum dolor sit amet, consectetur adipiscing elit. Phasellus nec tincidun…" at bounding box center [564, 383] width 461 height 207
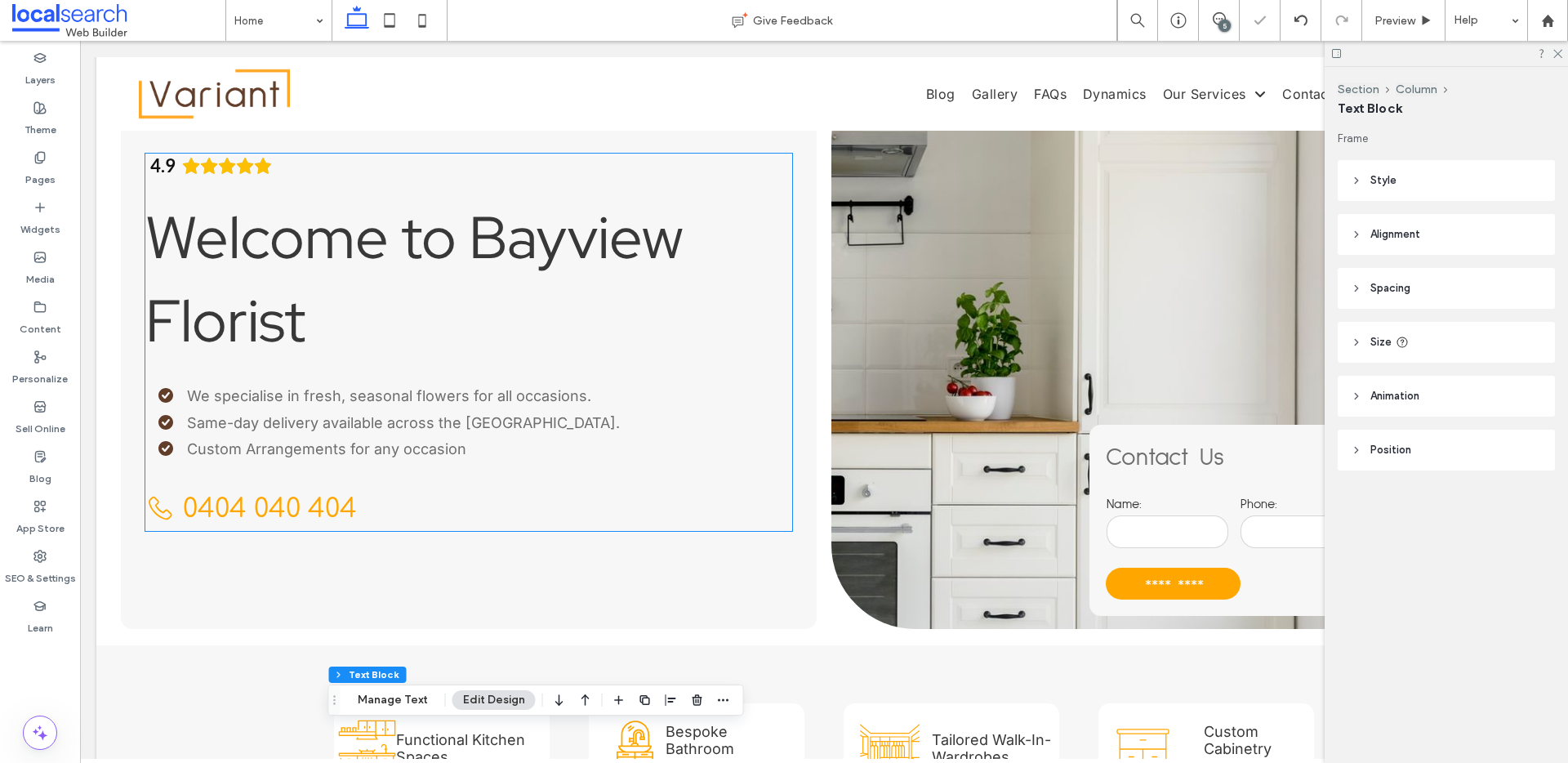
scroll to position [0, 0]
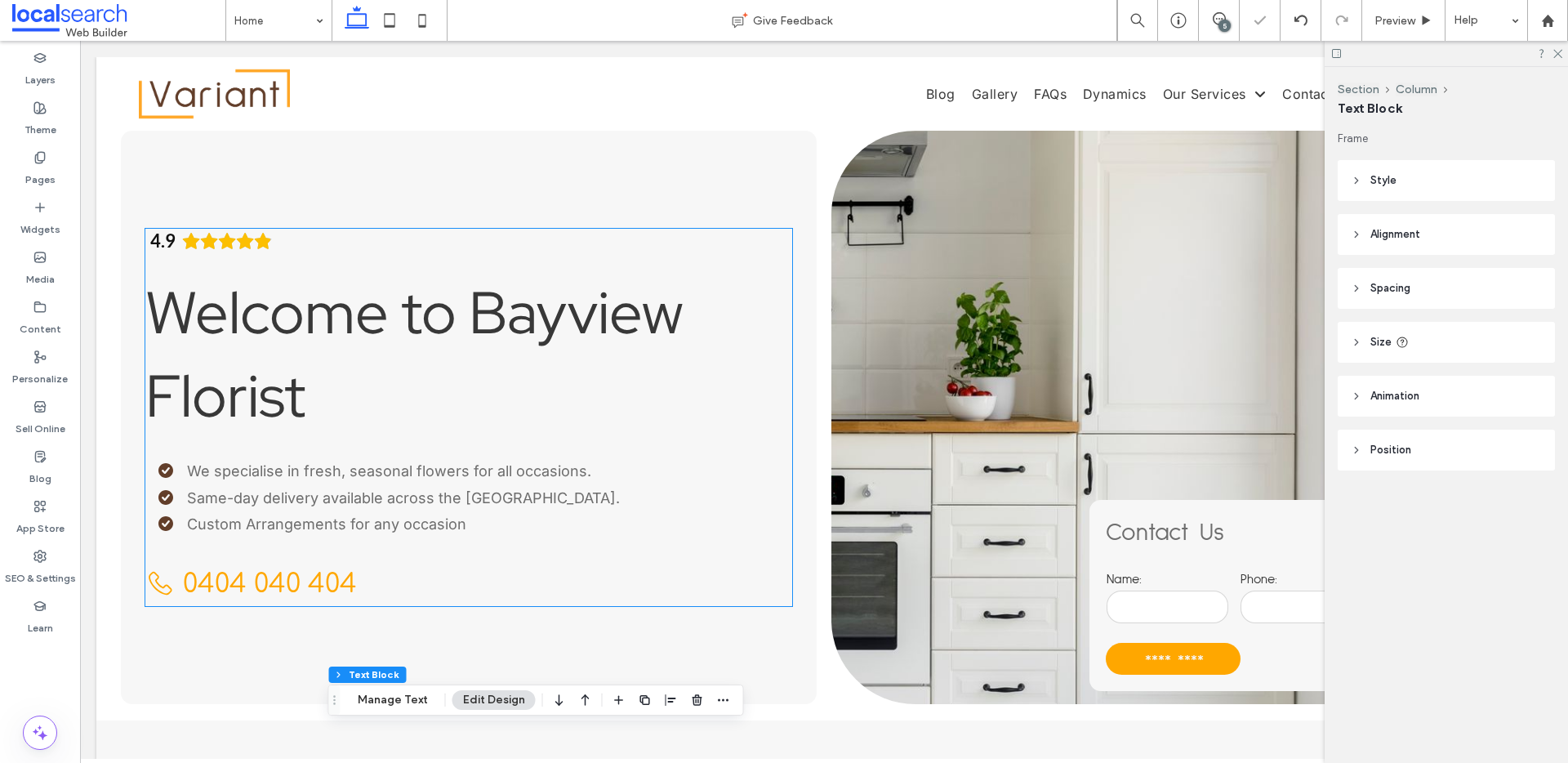
click at [331, 326] on span "Welcome to Bayview Florist" at bounding box center [413, 353] width 538 height 161
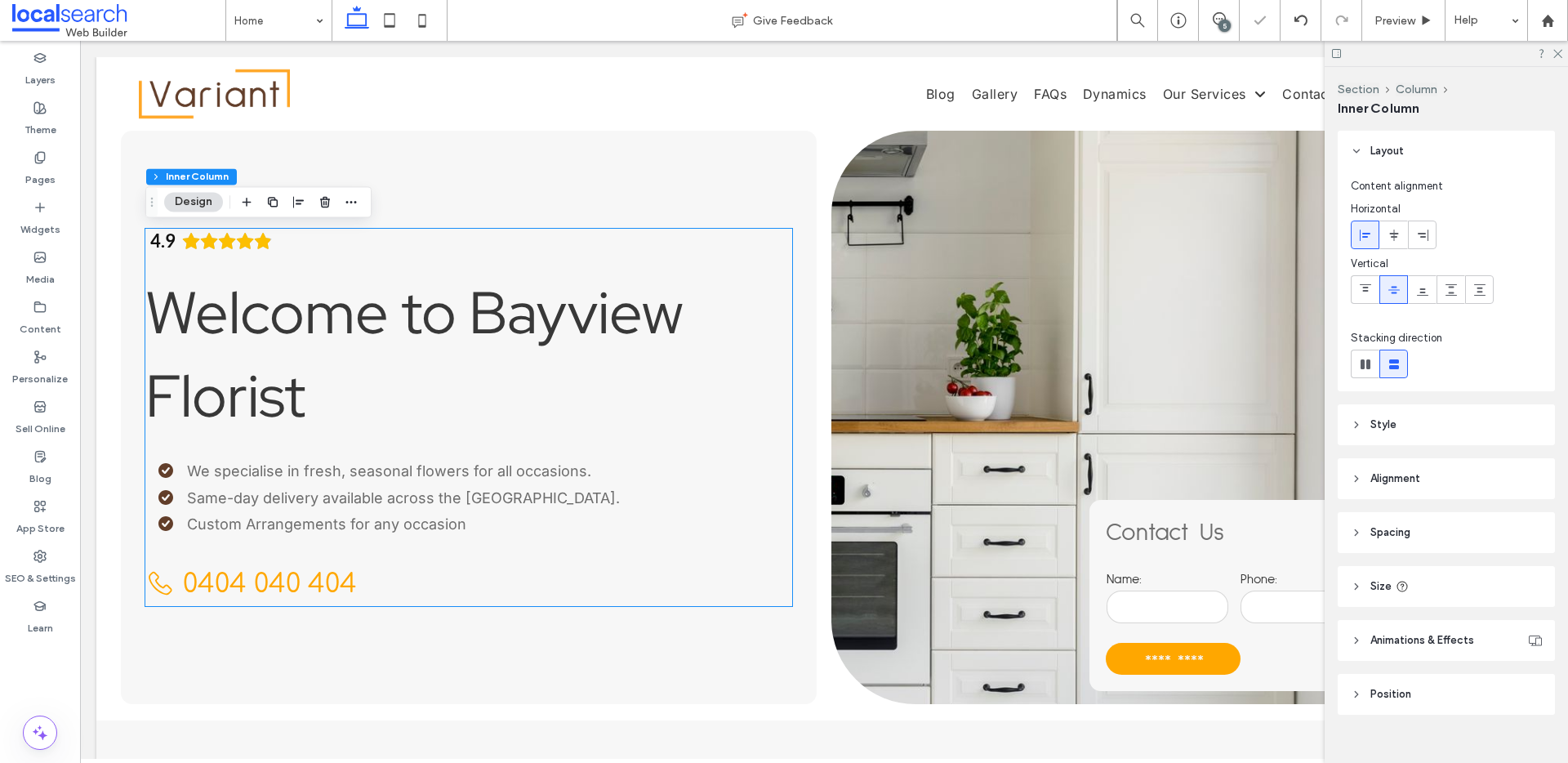
click at [331, 326] on span "Welcome to Bayview Florist" at bounding box center [413, 353] width 538 height 161
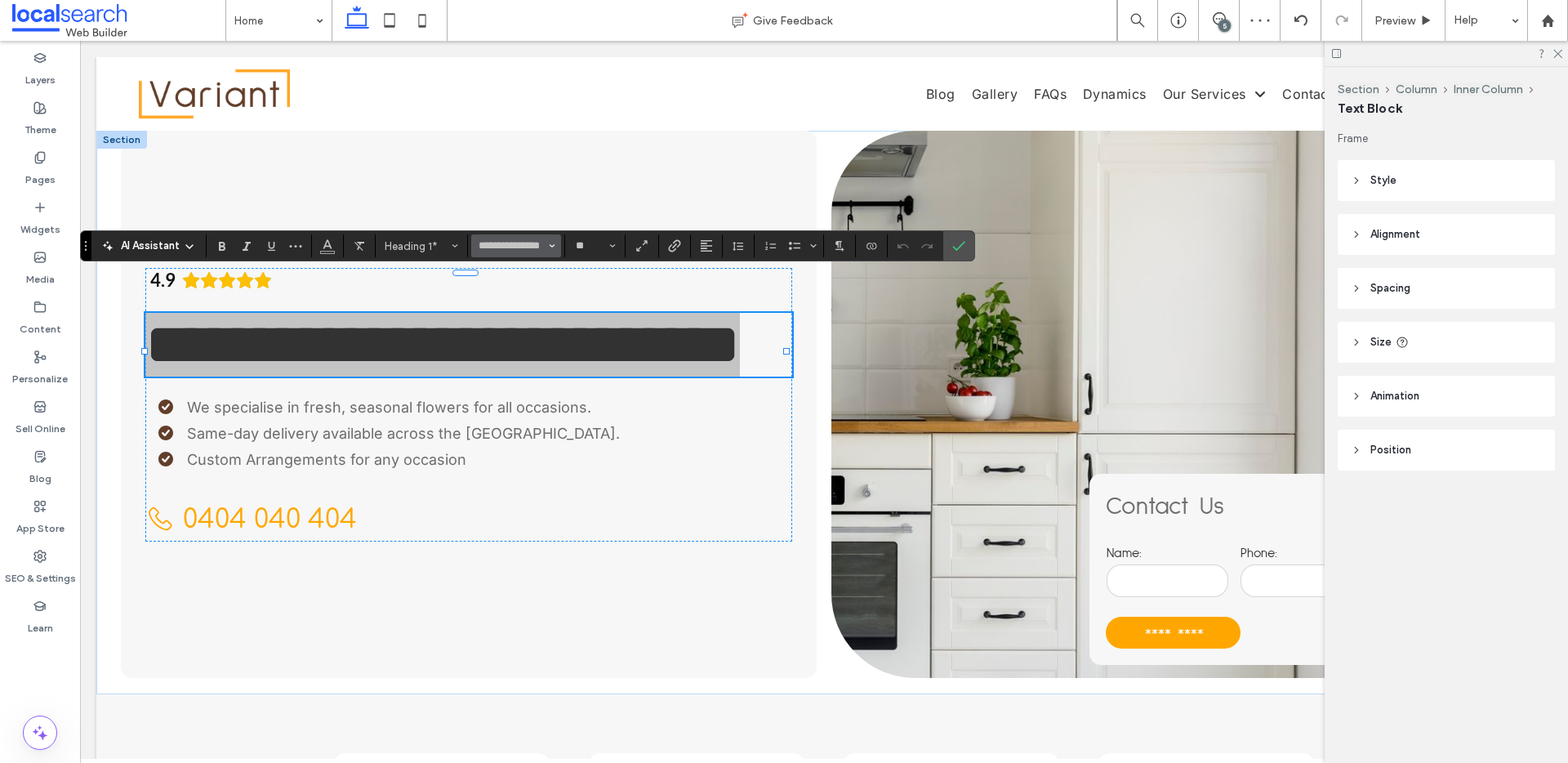
click at [559, 242] on button "**********" at bounding box center [516, 246] width 90 height 23
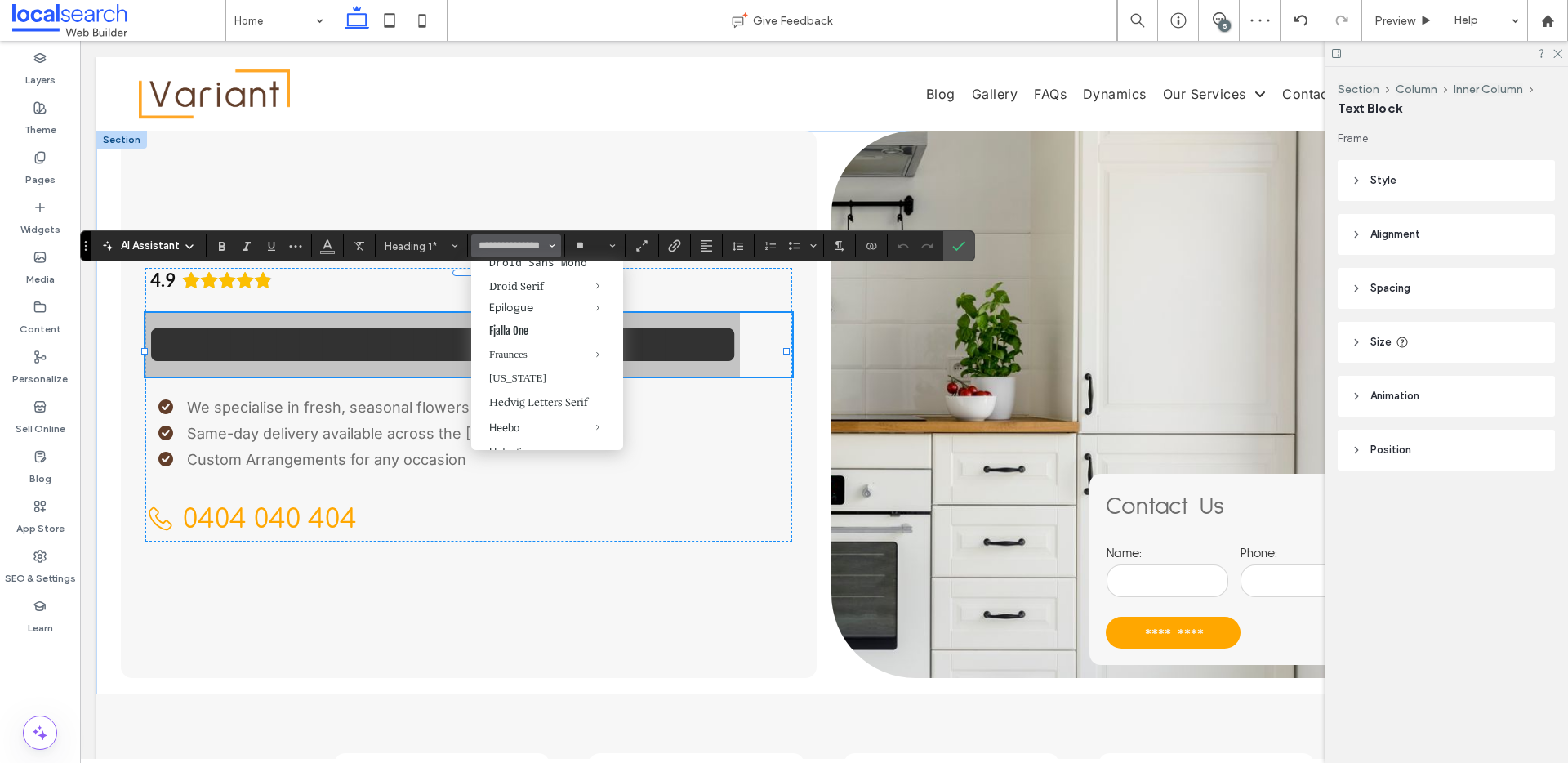
scroll to position [452, 0]
click at [518, 313] on div "Epilogue" at bounding box center [547, 307] width 116 height 11
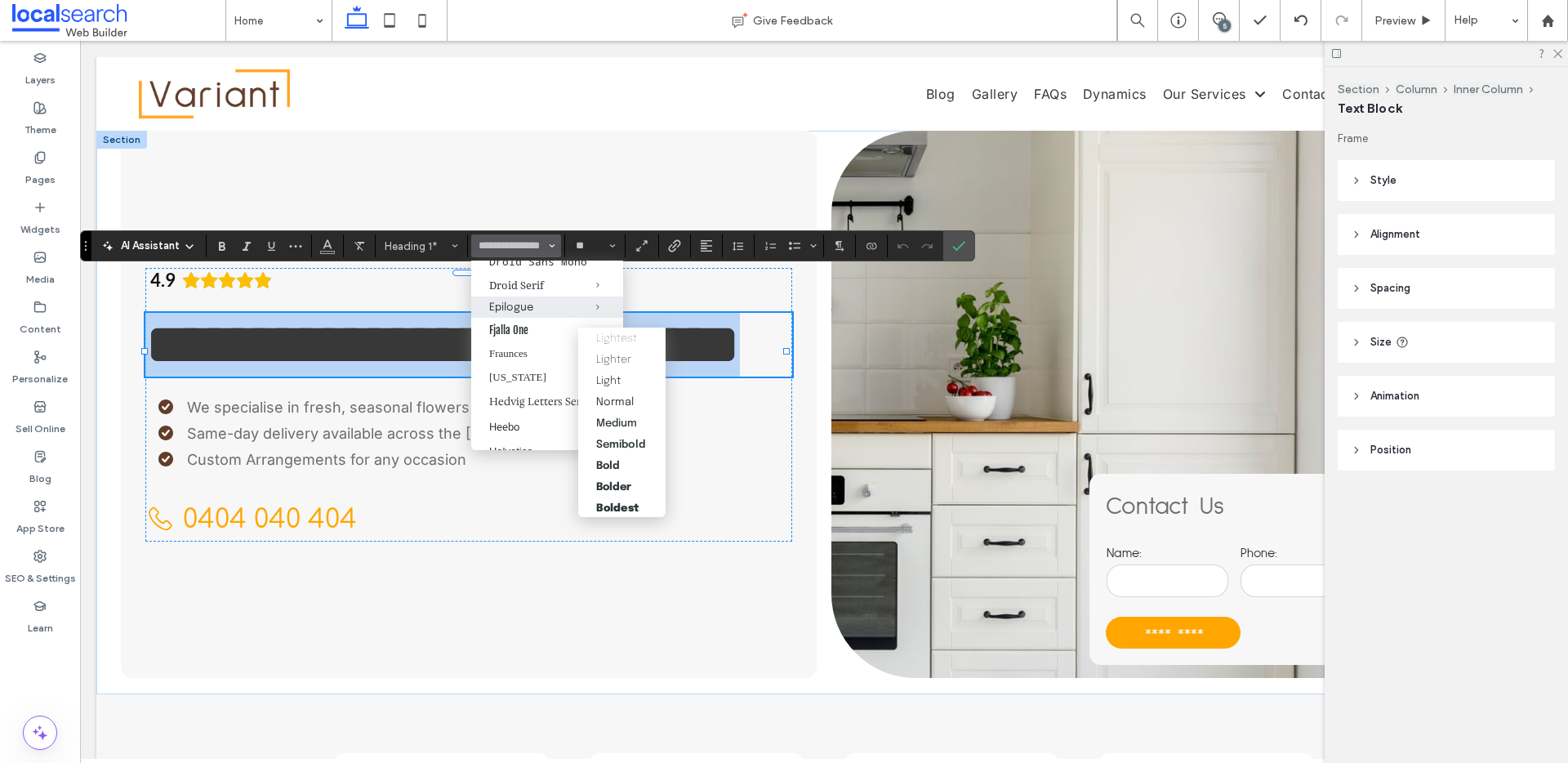
type input "********"
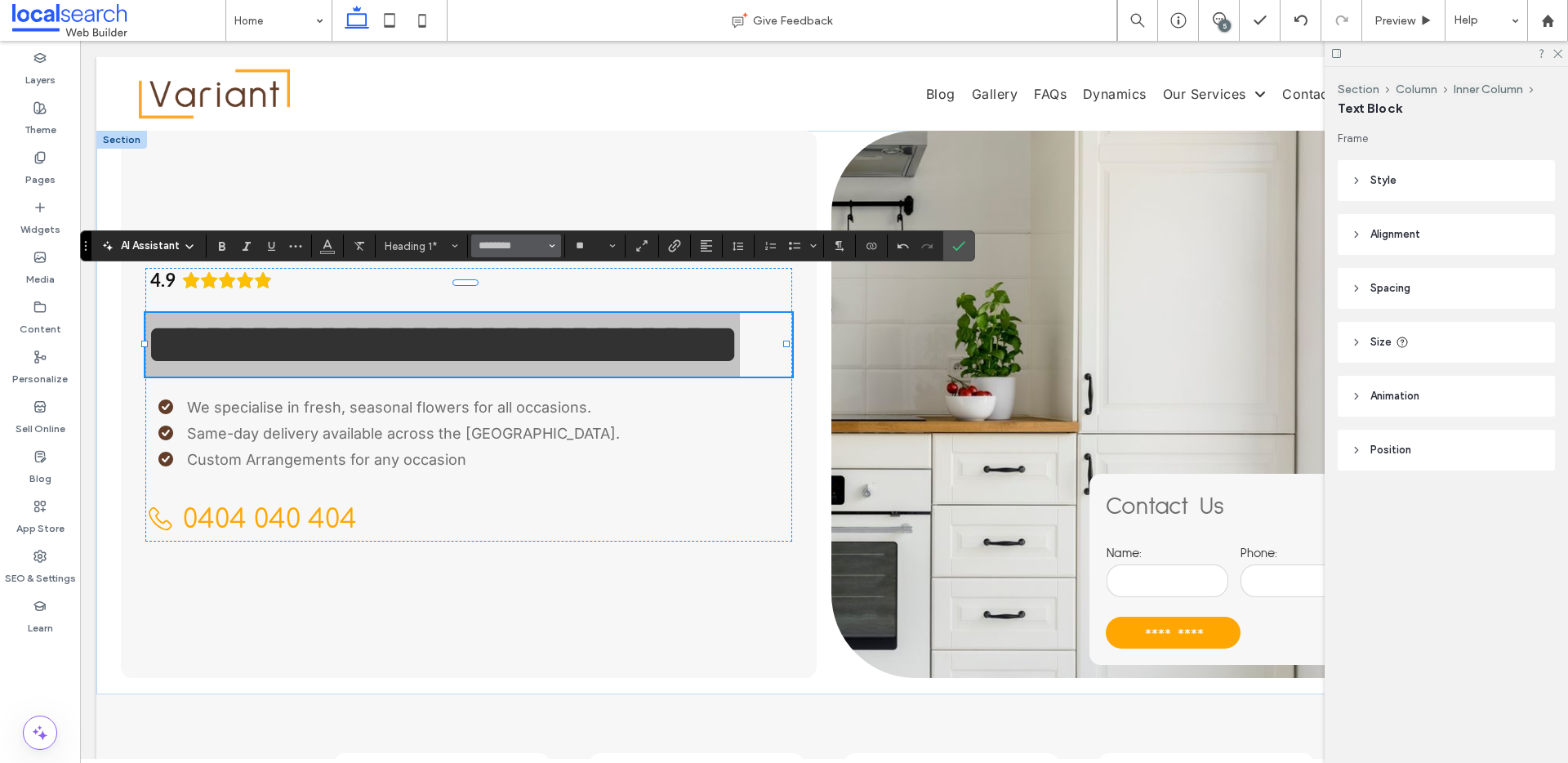
click at [549, 244] on icon "Font & Font weight" at bounding box center [552, 245] width 7 height 7
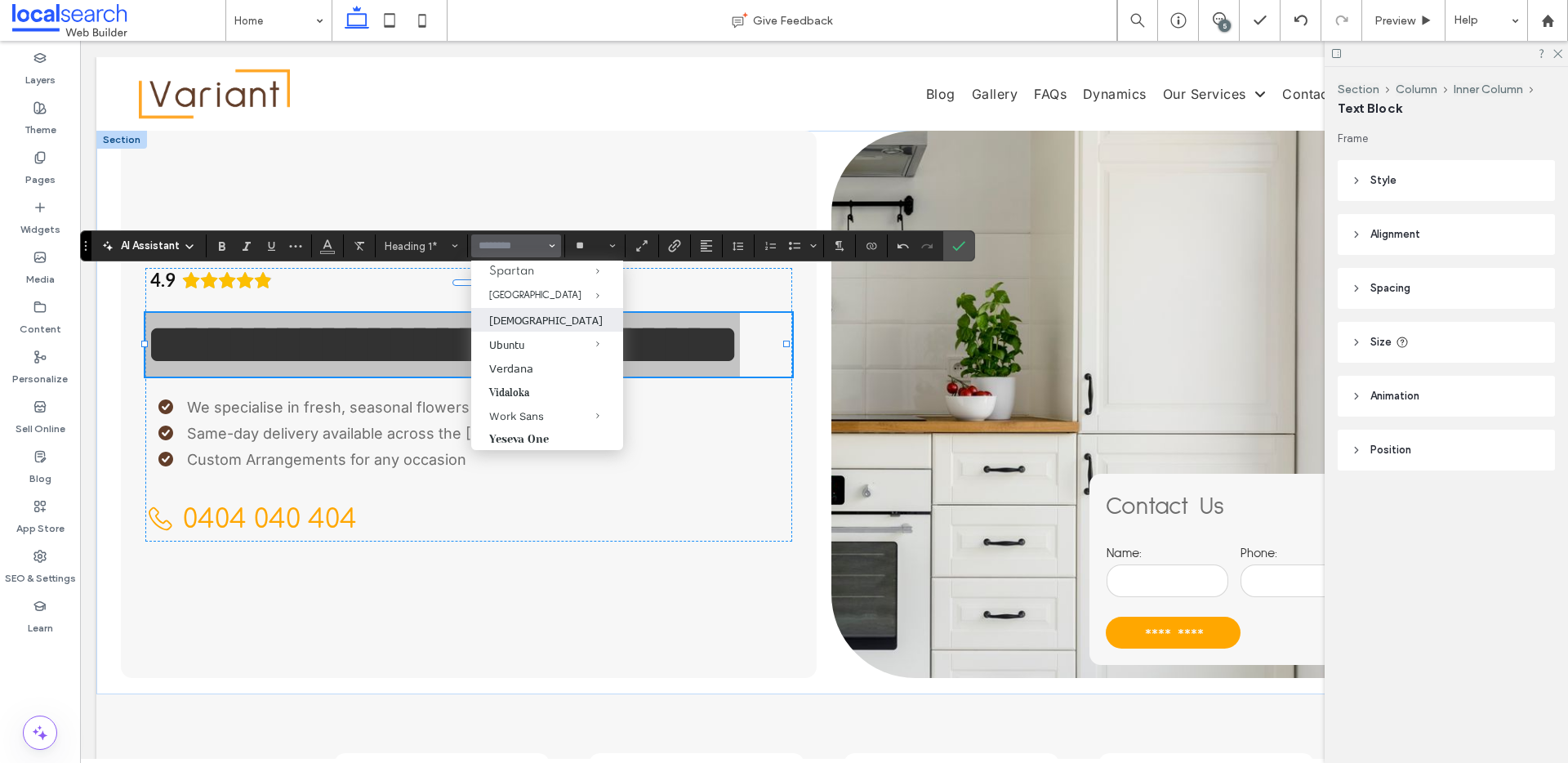
scroll to position [1762, 0]
click at [523, 410] on div "Work Sans" at bounding box center [547, 415] width 116 height 13
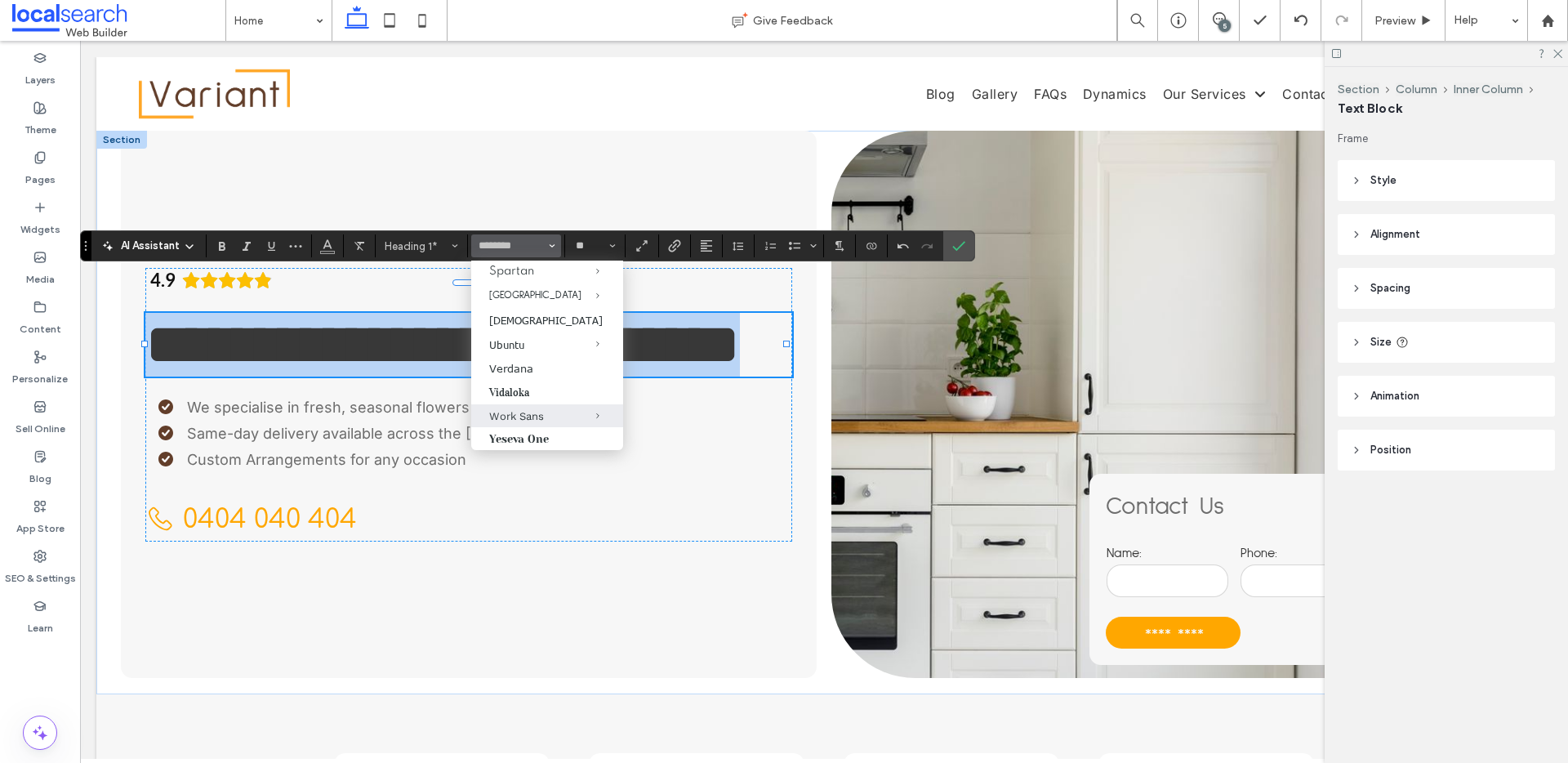
type input "*********"
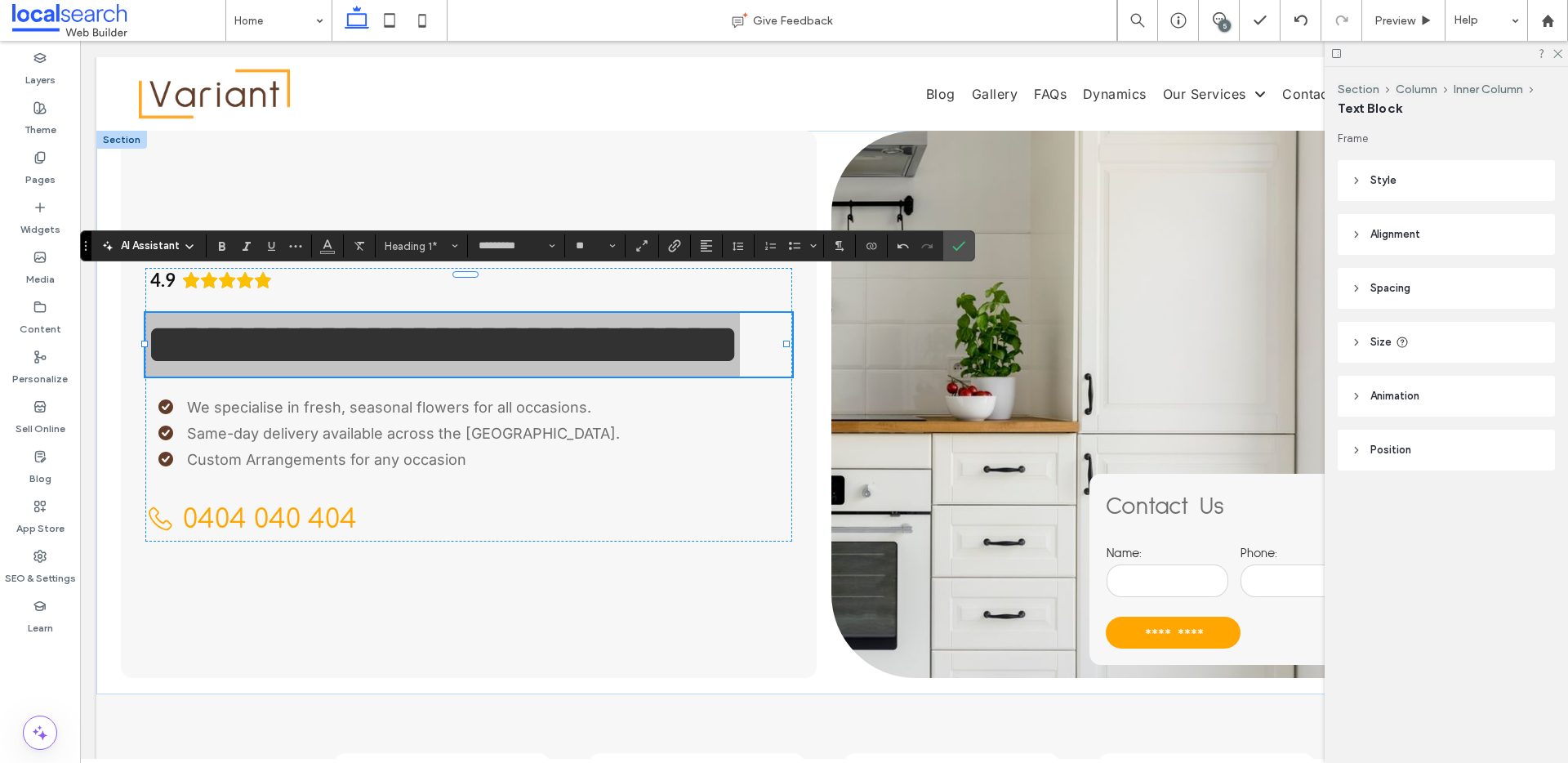
click at [562, 249] on section "*********" at bounding box center [516, 246] width 98 height 23
click at [556, 248] on button "*********" at bounding box center [516, 246] width 90 height 23
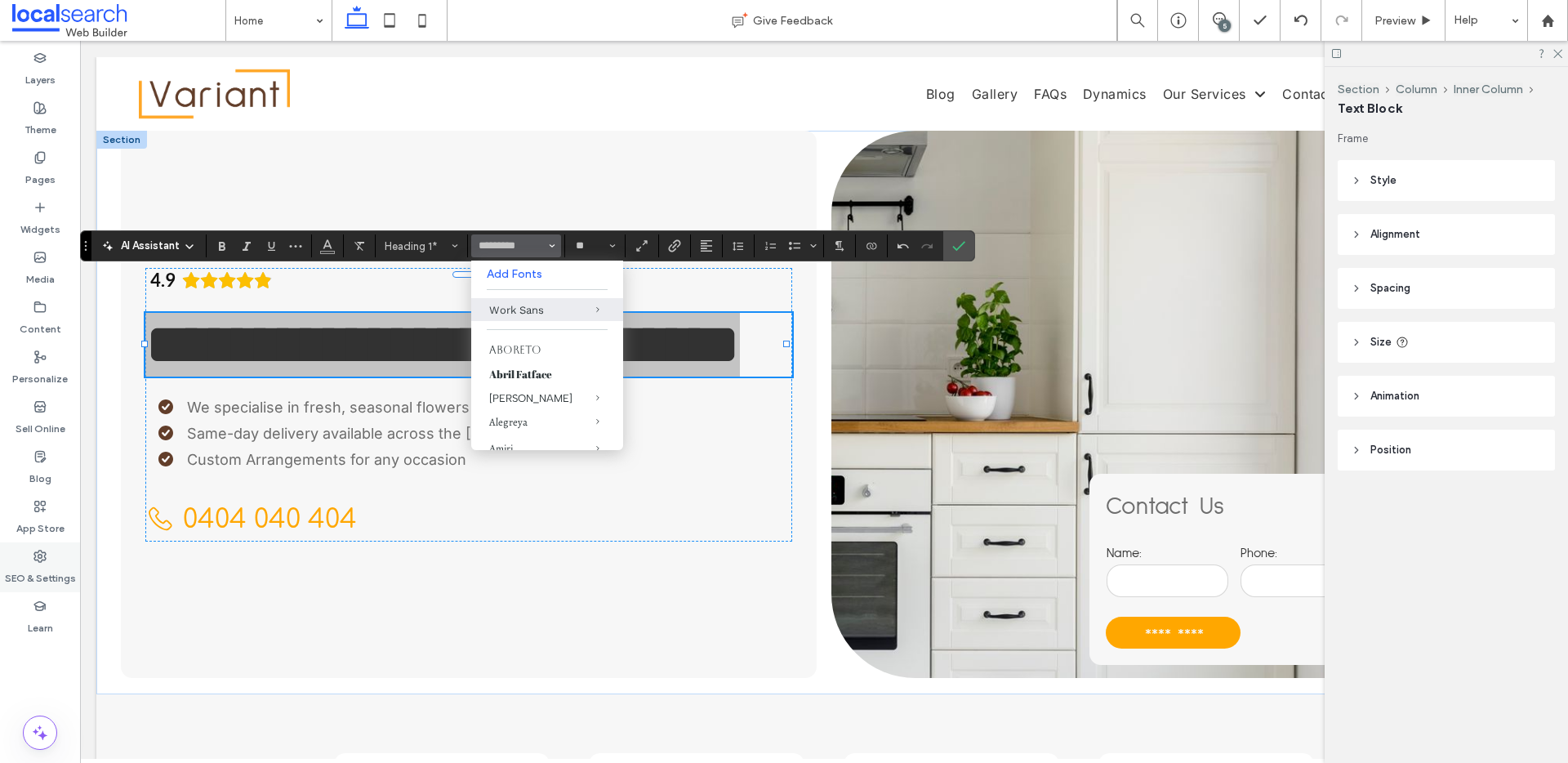
click at [23, 579] on label "SEO & Settings" at bounding box center [41, 574] width 71 height 23
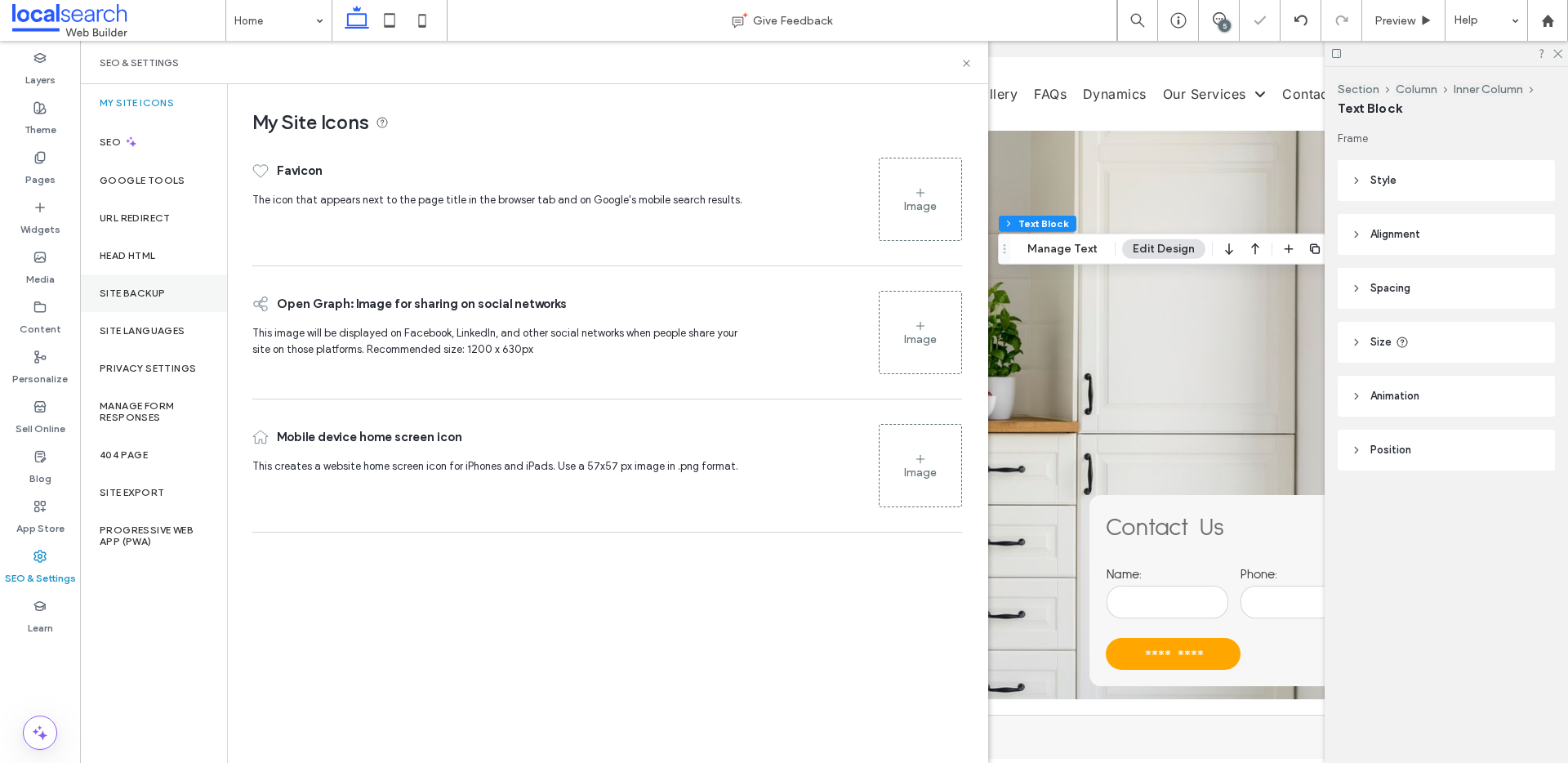
click at [161, 282] on div "Site Backup" at bounding box center [154, 293] width 147 height 38
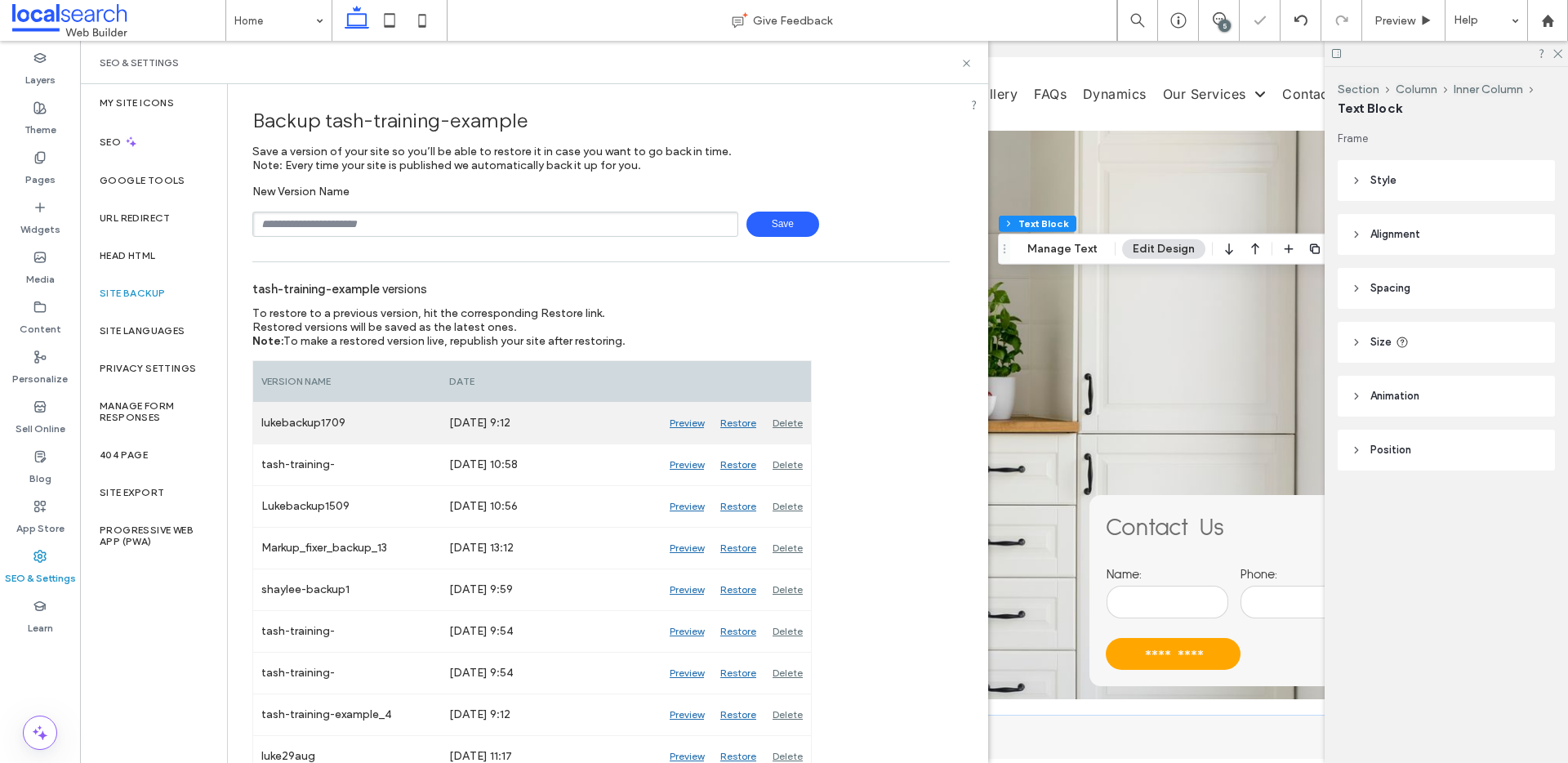
click at [739, 421] on div "Restore" at bounding box center [738, 423] width 52 height 41
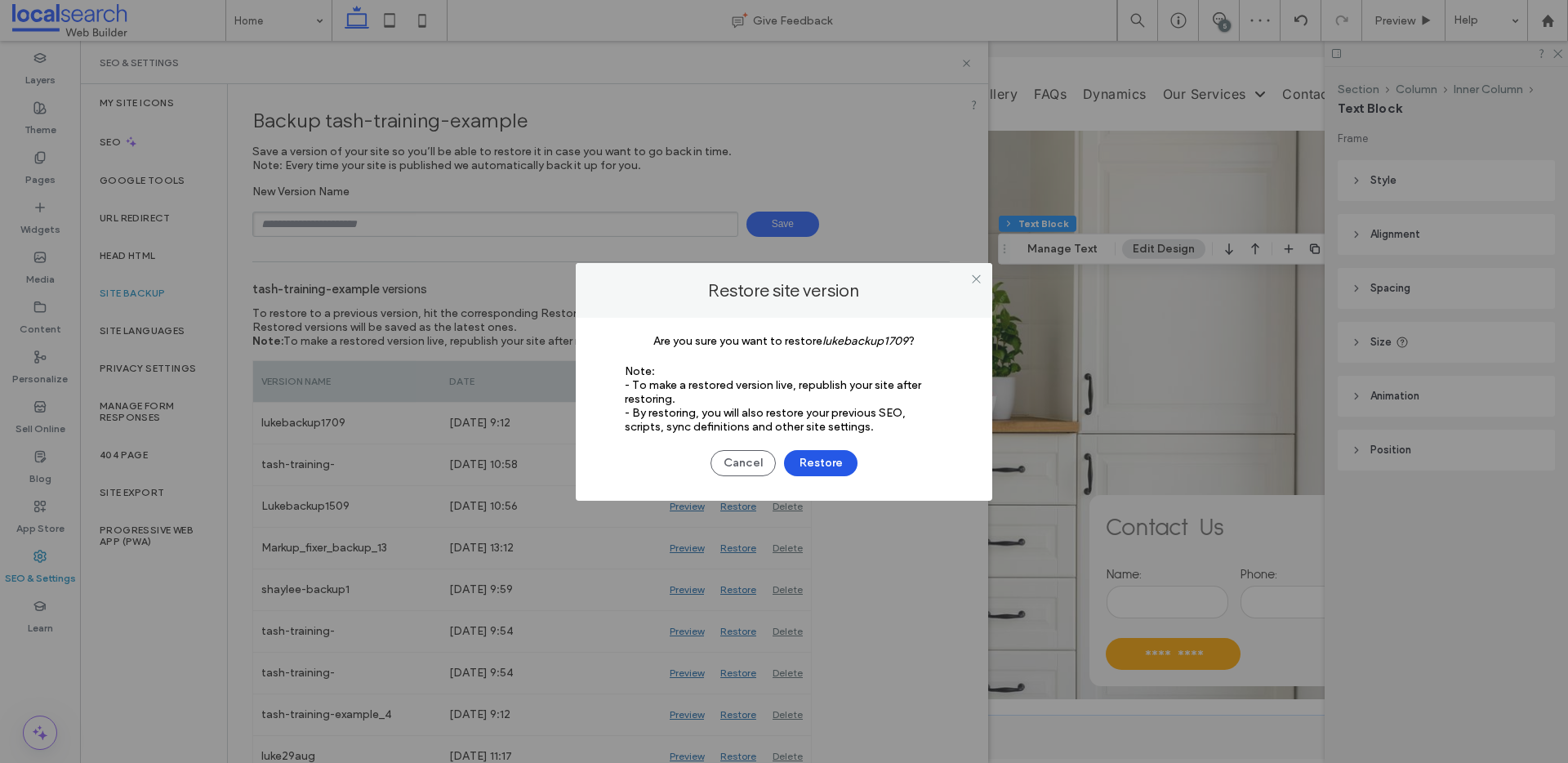
click at [813, 467] on button "Restore" at bounding box center [821, 463] width 73 height 26
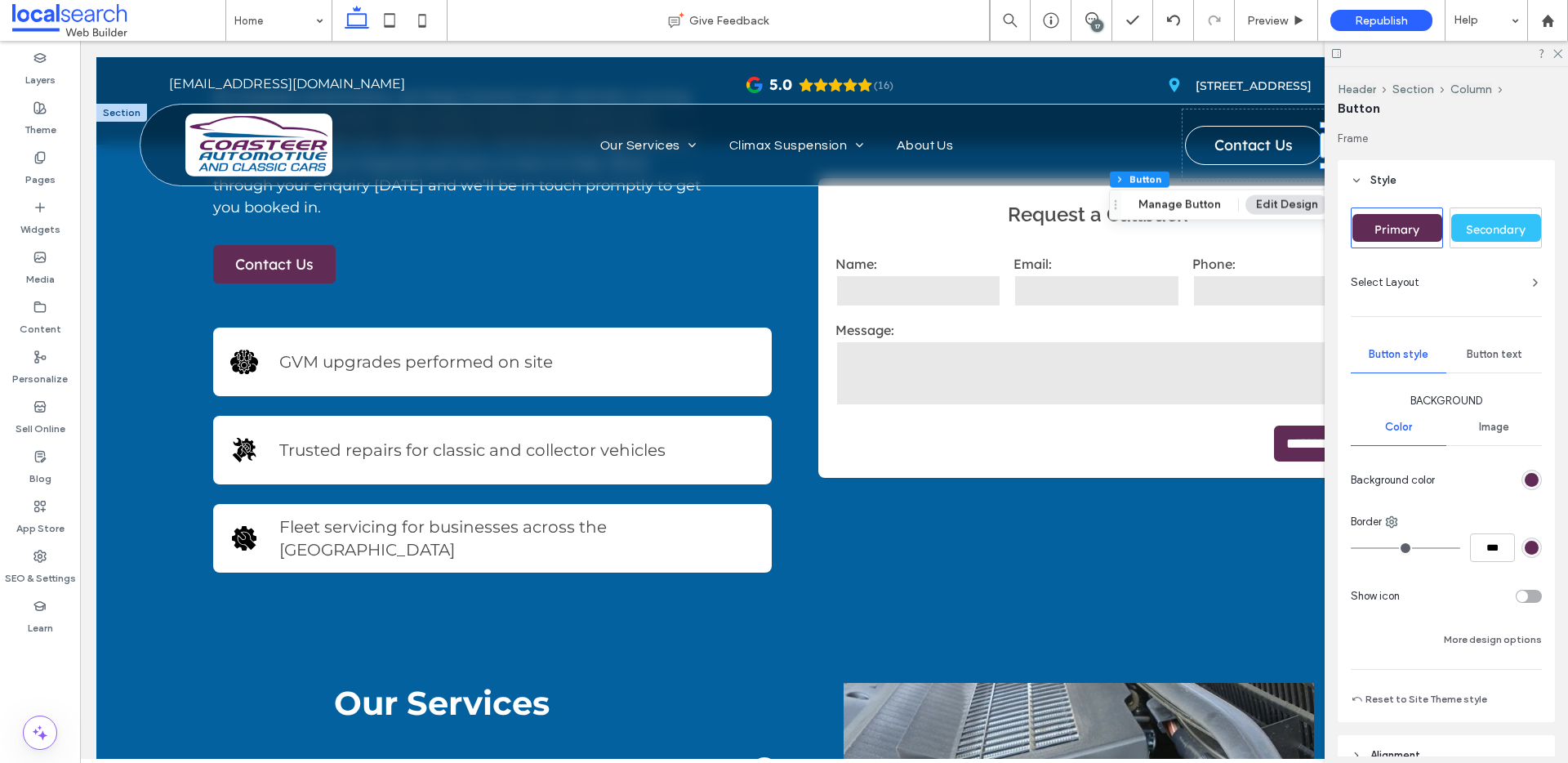
click at [1478, 367] on div "Button text" at bounding box center [1494, 353] width 96 height 36
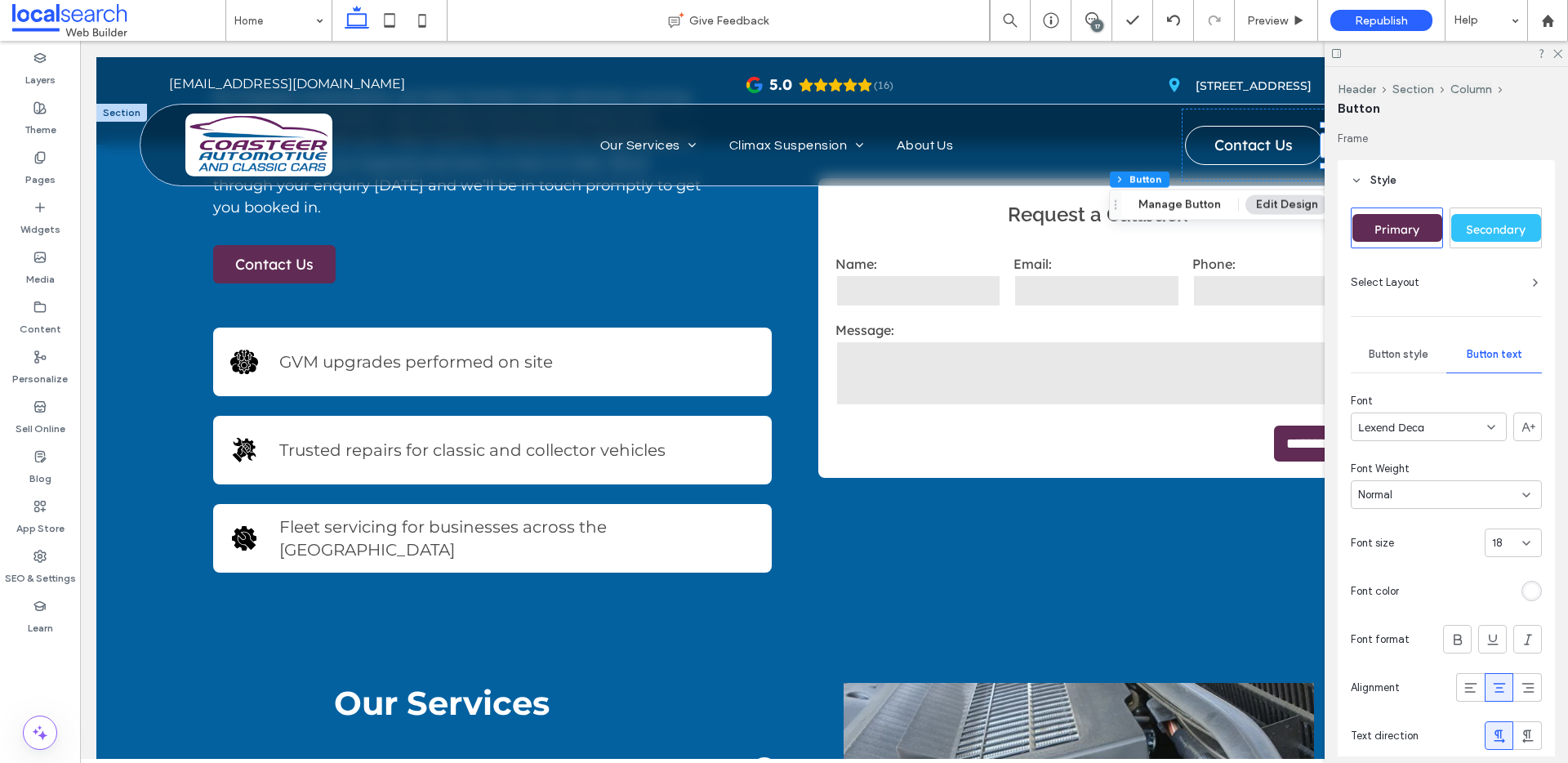
click at [1473, 430] on div "Lexend Deca" at bounding box center [1428, 427] width 156 height 29
click at [1404, 473] on div "Questrial" at bounding box center [1424, 468] width 145 height 29
click at [1269, 29] on div "Preview" at bounding box center [1276, 20] width 83 height 41
click at [1265, 25] on span "Preview" at bounding box center [1268, 20] width 41 height 14
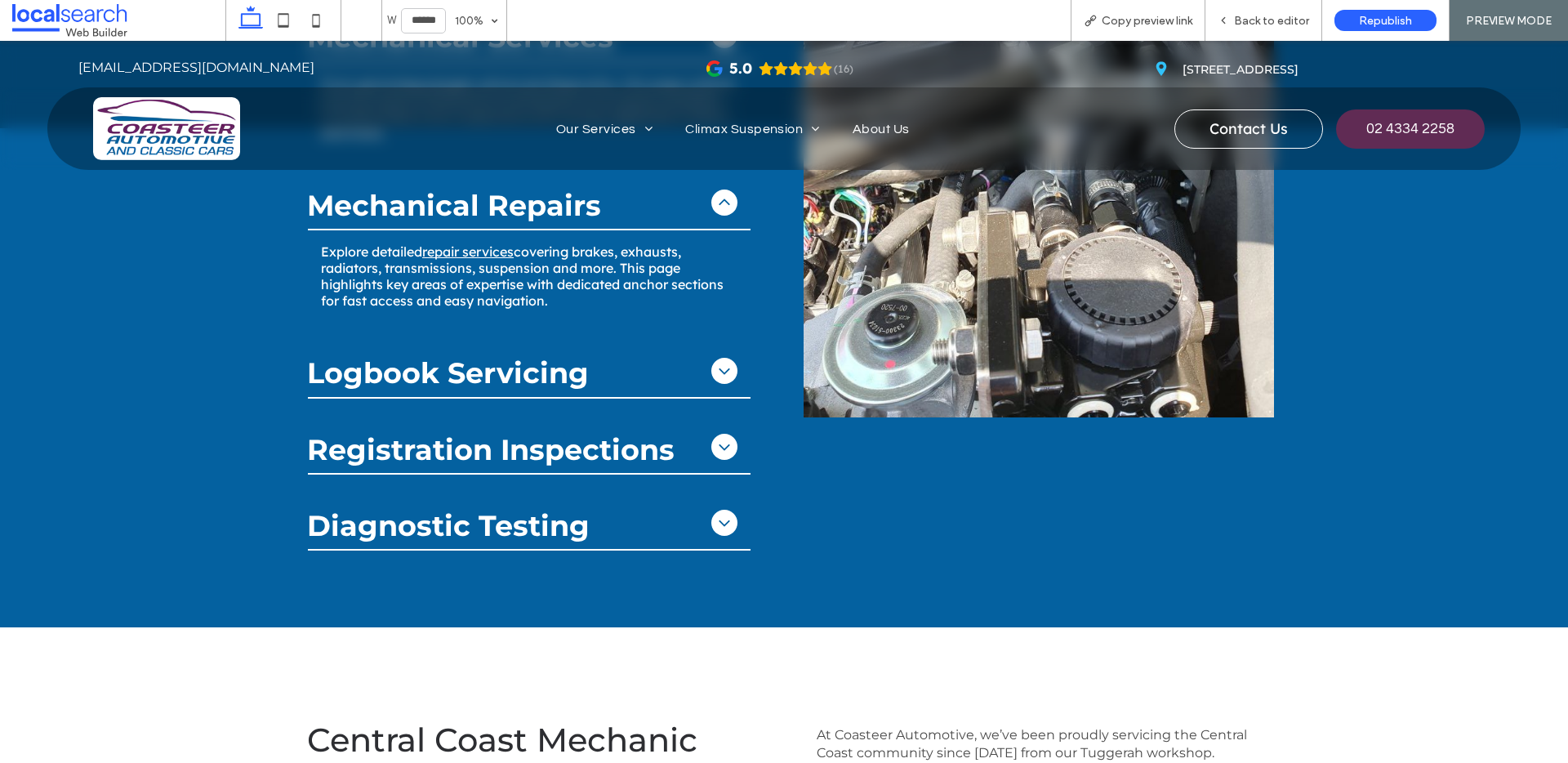
scroll to position [1389, 0]
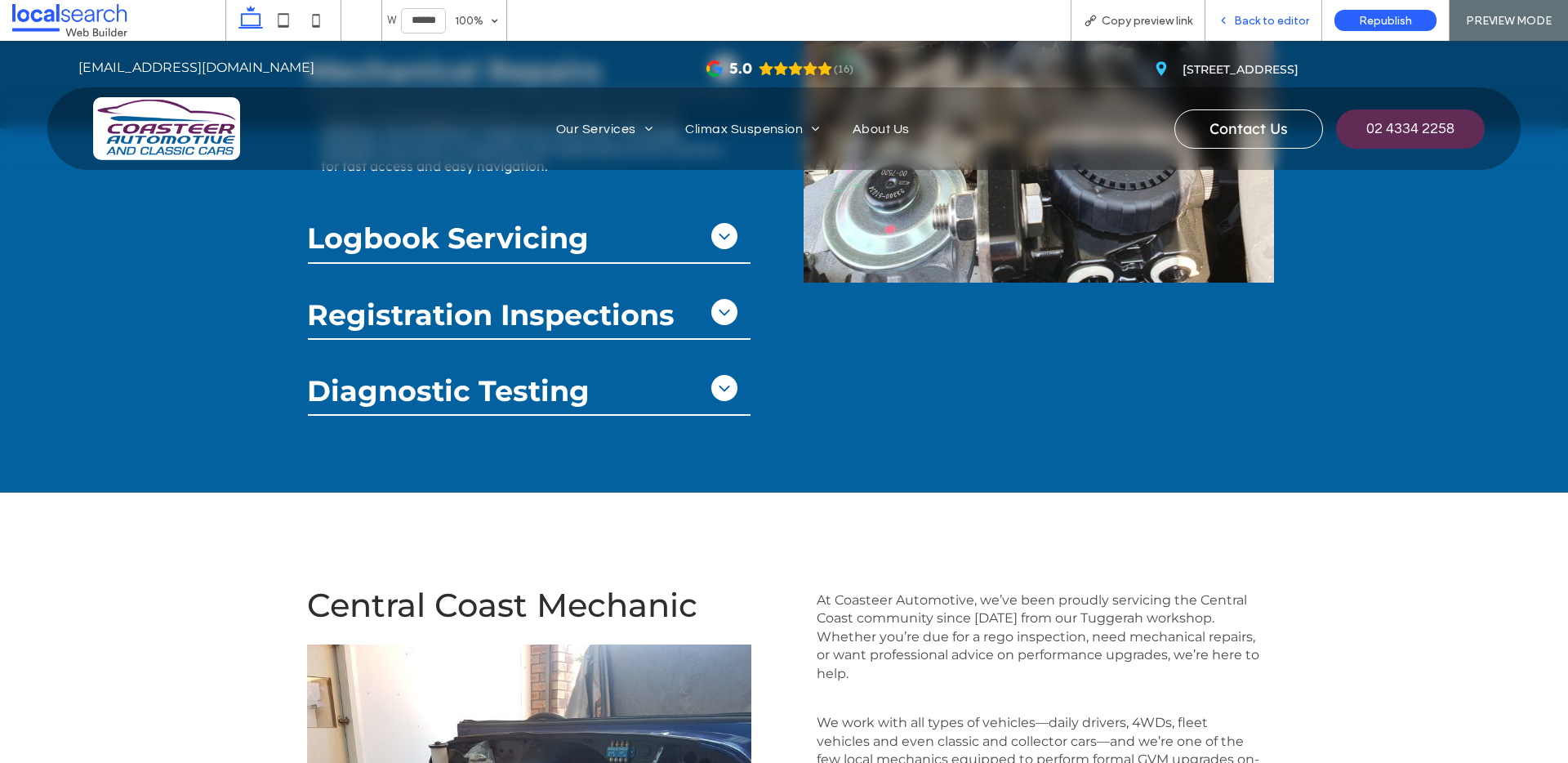
click at [1291, 28] on div "Back to editor" at bounding box center [1264, 20] width 117 height 41
click at [1286, 12] on div "Back to editor" at bounding box center [1264, 20] width 117 height 41
click at [1256, 17] on span "Back to editor" at bounding box center [1271, 20] width 75 height 14
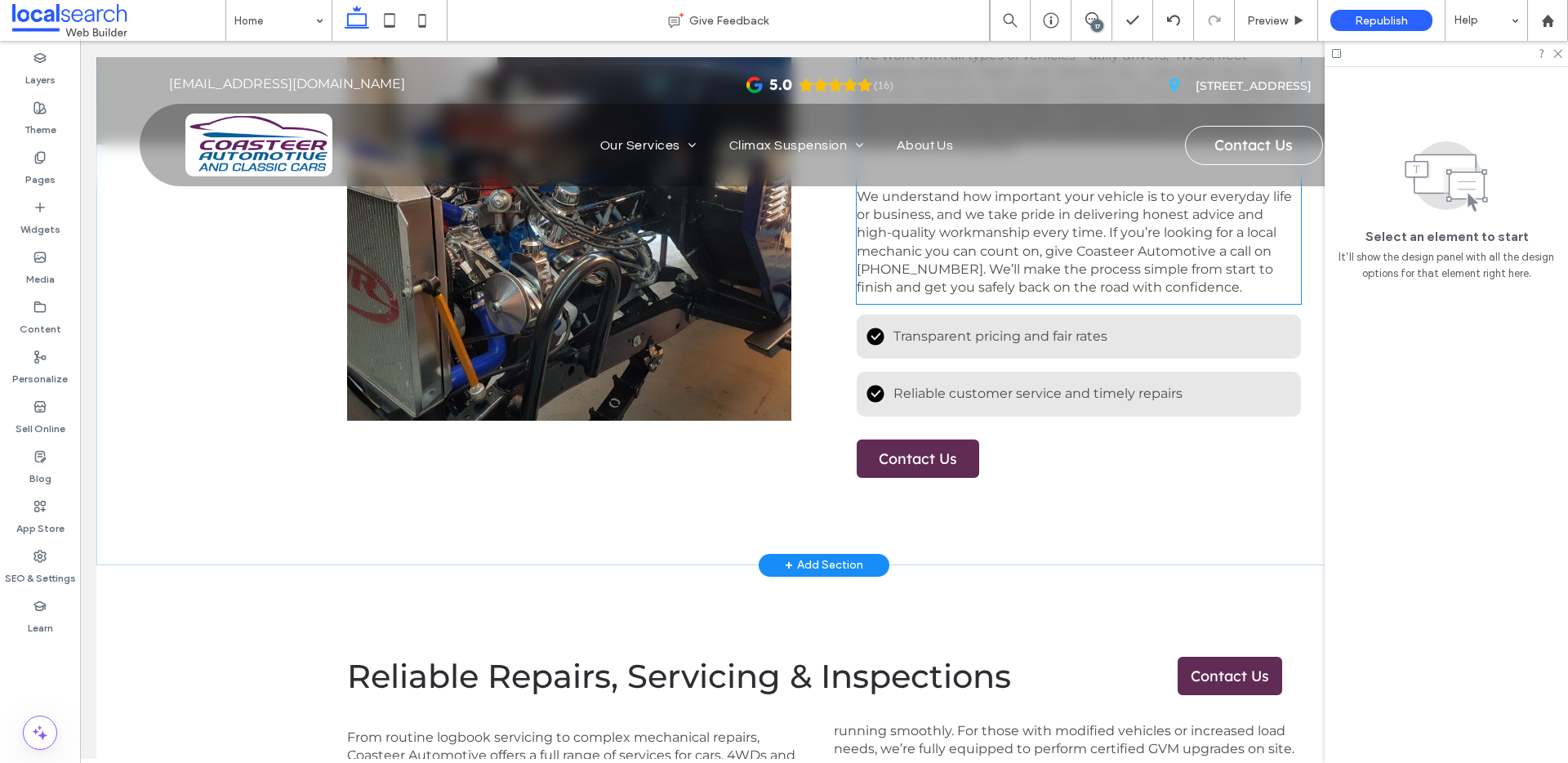
scroll to position [2204, 0]
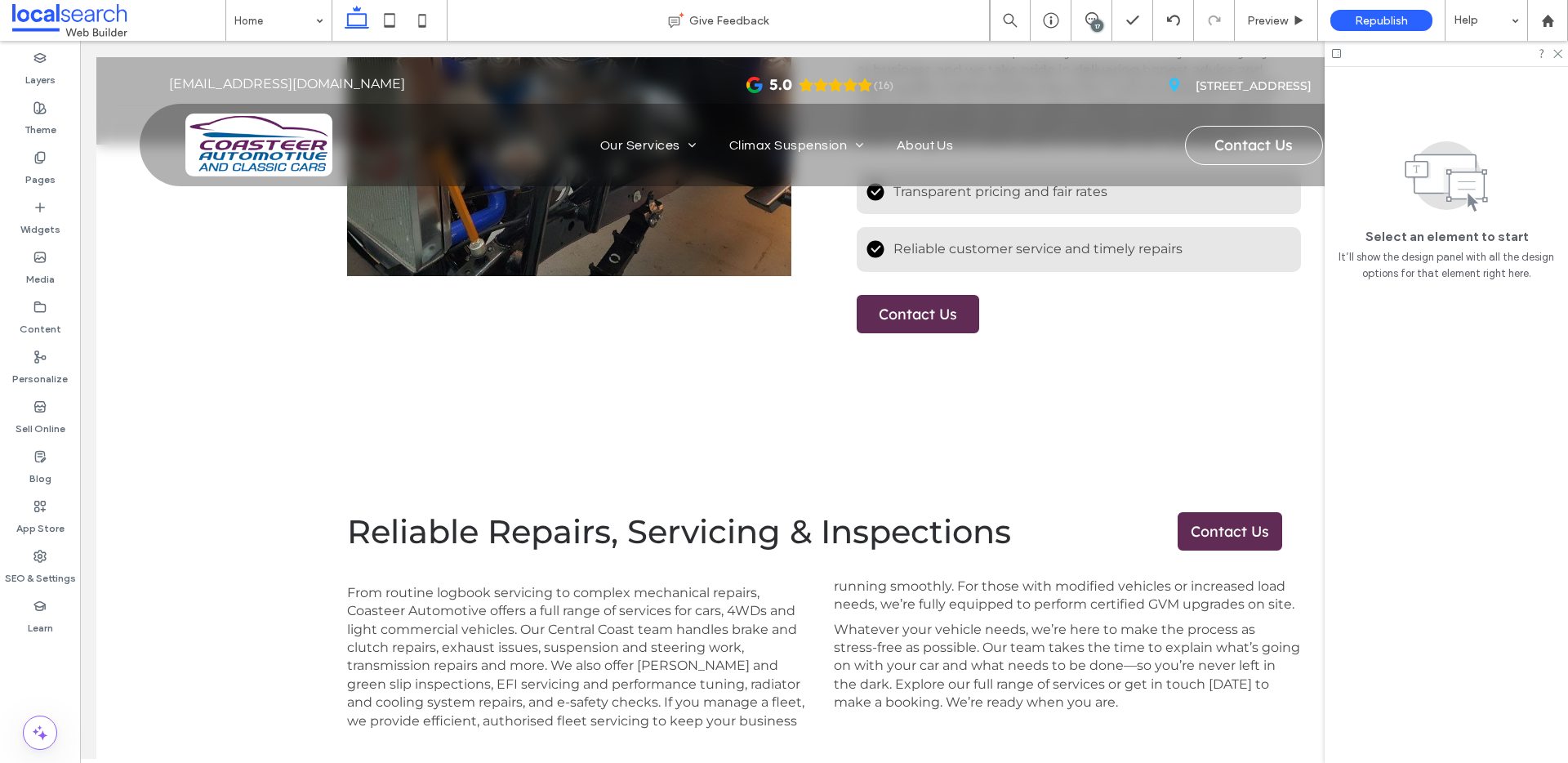
click at [1101, 21] on div "17" at bounding box center [1097, 25] width 13 height 13
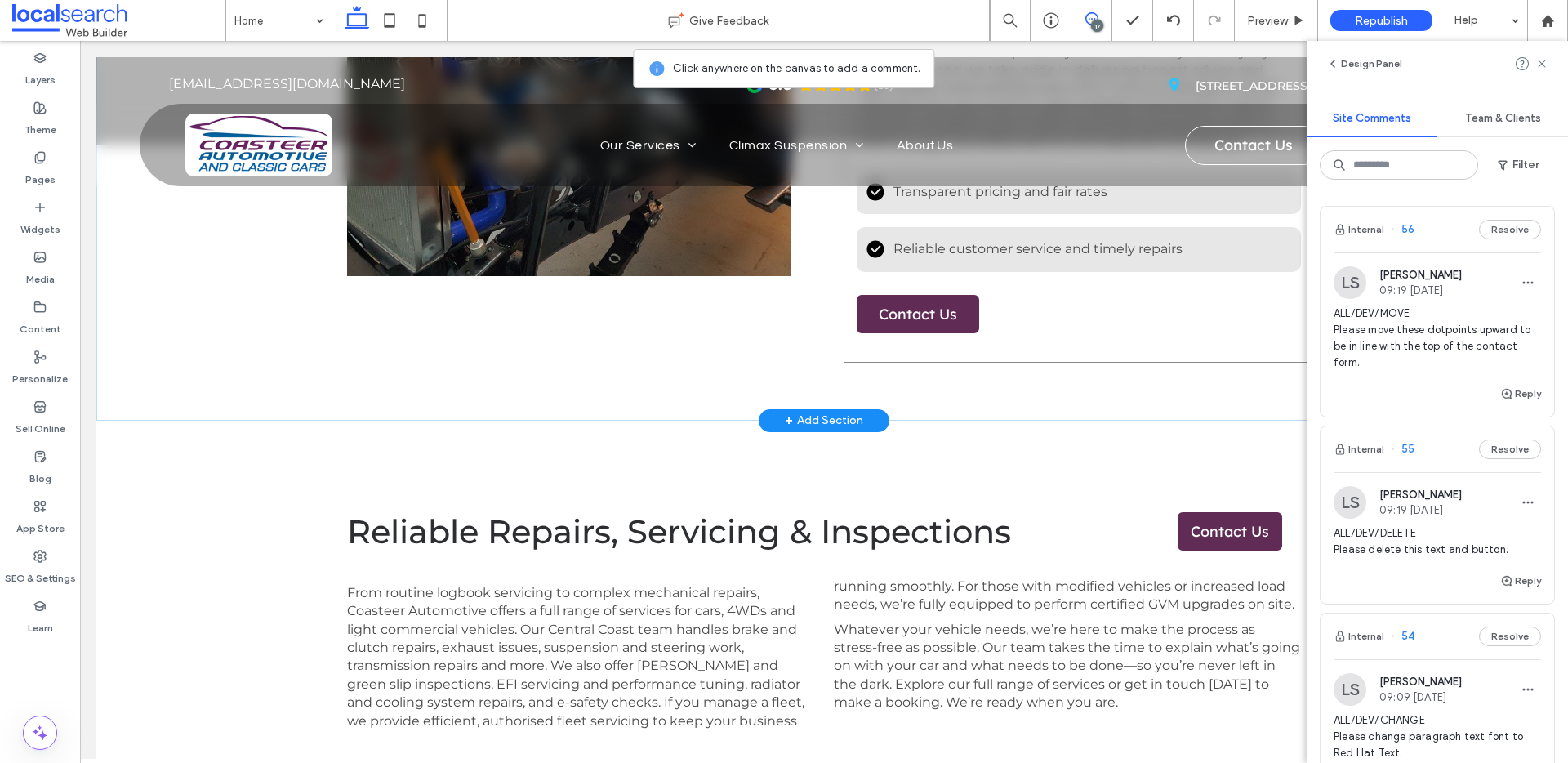
click at [978, 336] on div "At Coasteer Automotive, we’ve been proudly servicing the Central Coast communit…" at bounding box center [1078, 61] width 470 height 603
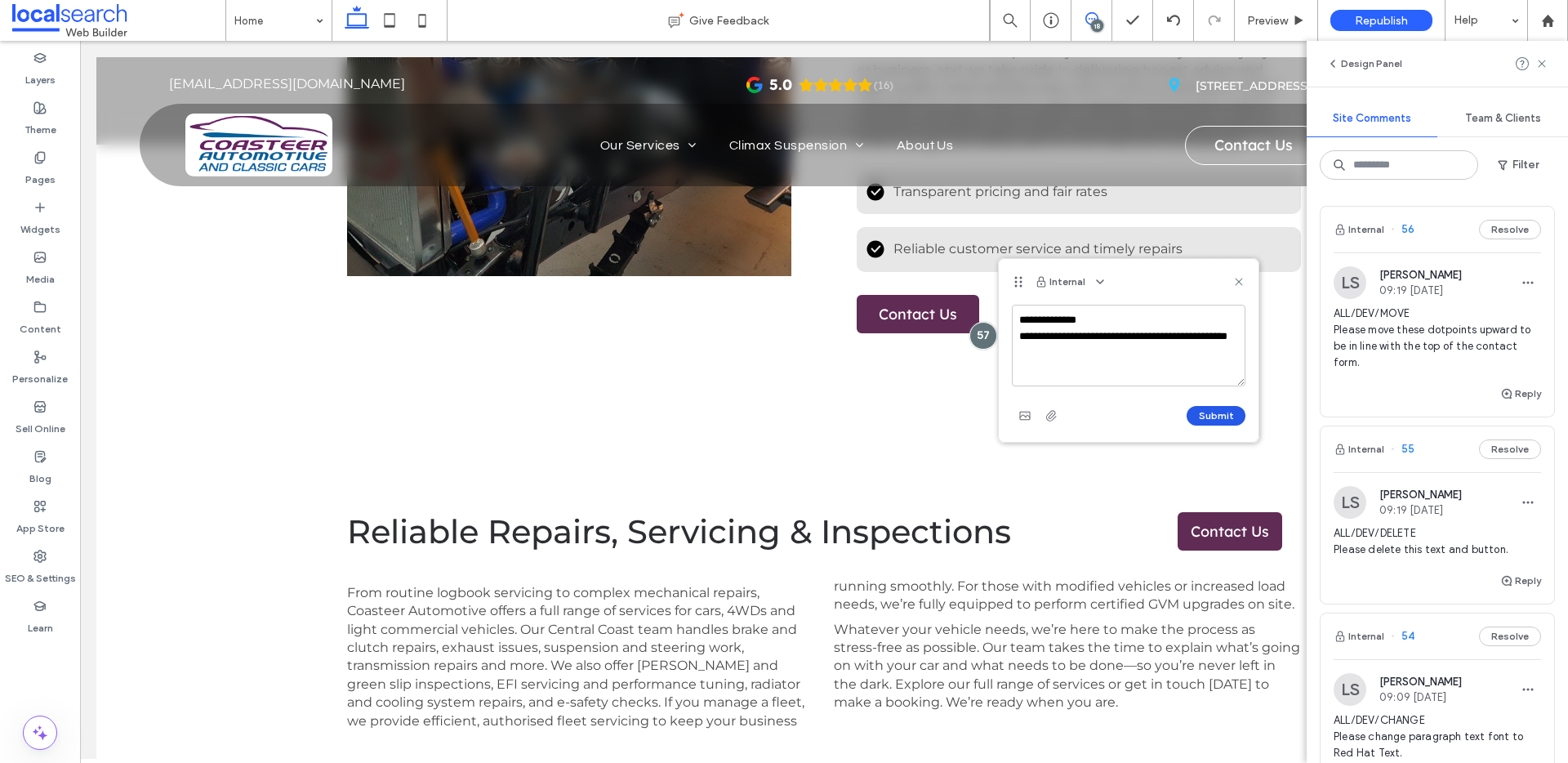
type textarea "**********"
click at [1218, 425] on button "Submit" at bounding box center [1215, 415] width 59 height 19
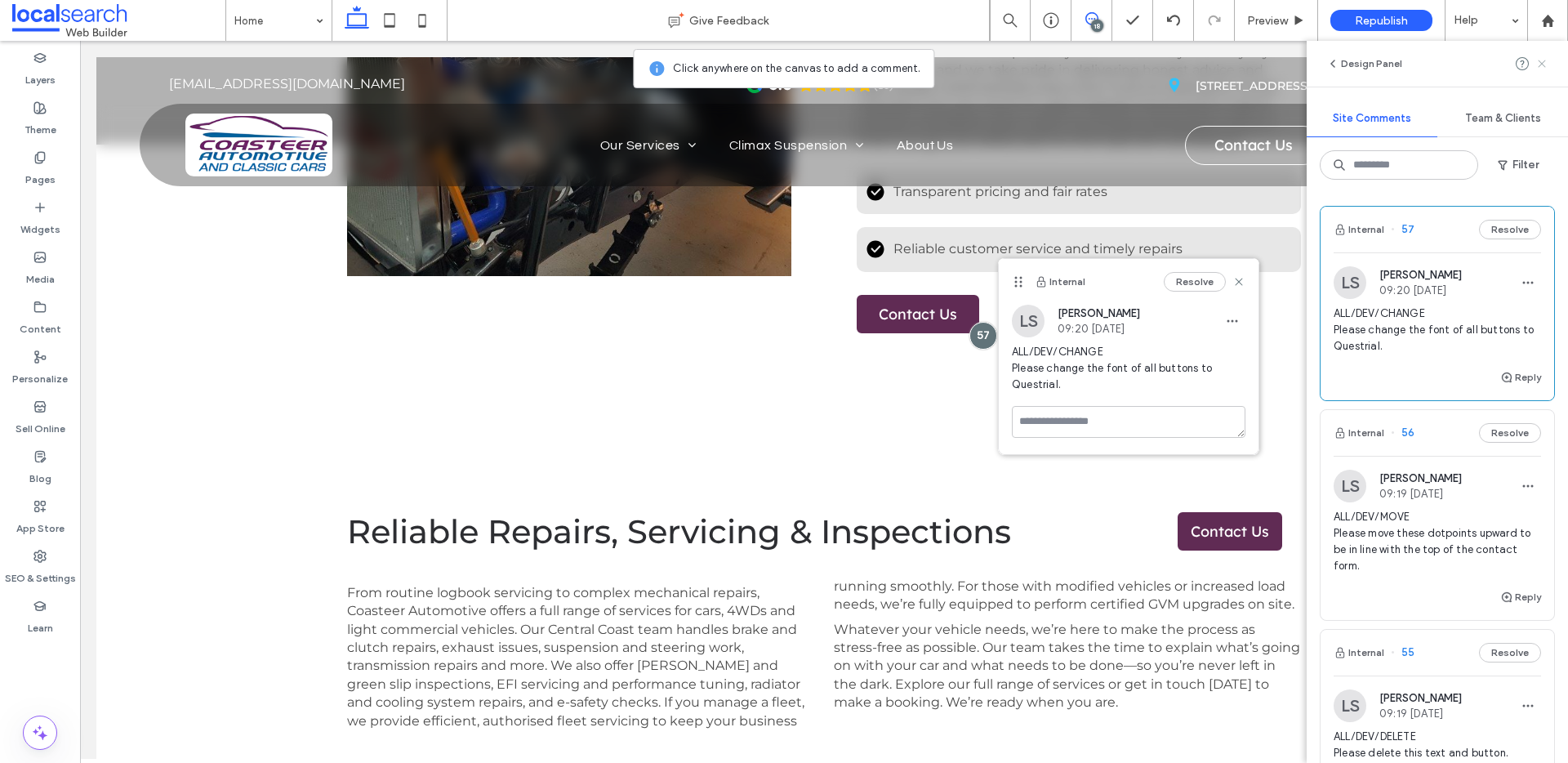
click at [1536, 67] on icon at bounding box center [1542, 64] width 14 height 14
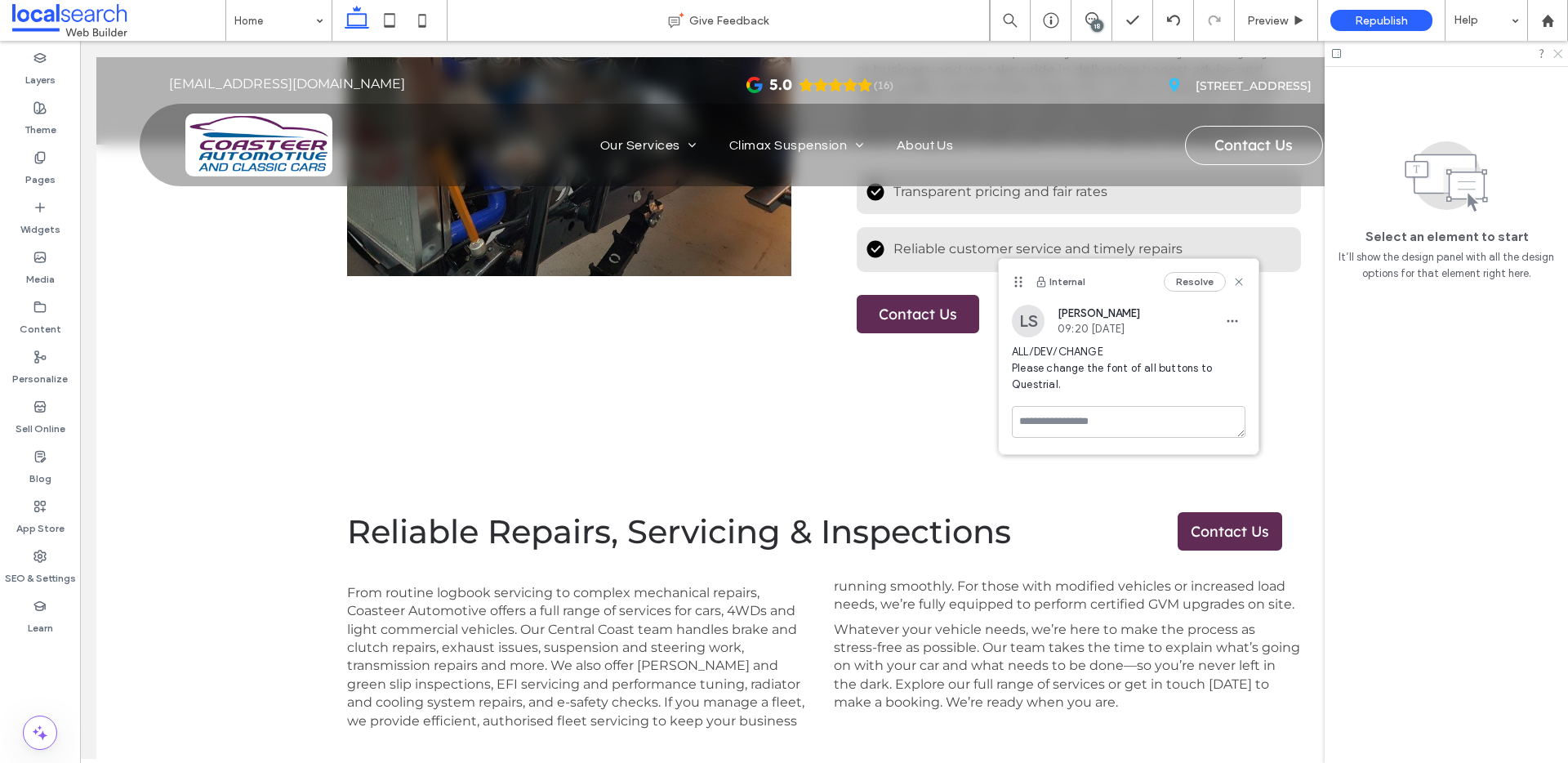
click at [1555, 55] on use at bounding box center [1557, 54] width 9 height 9
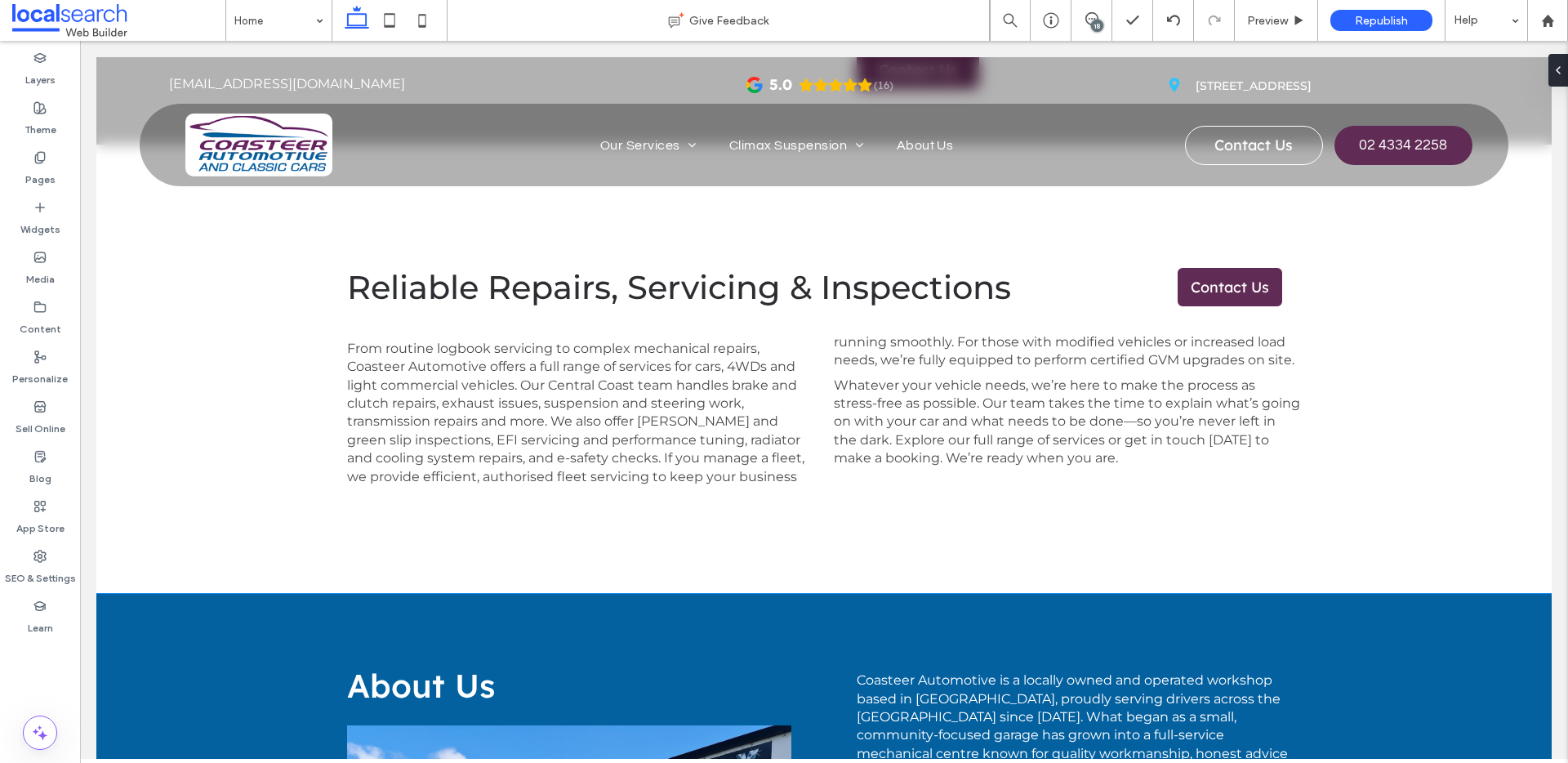
scroll to position [1673, 0]
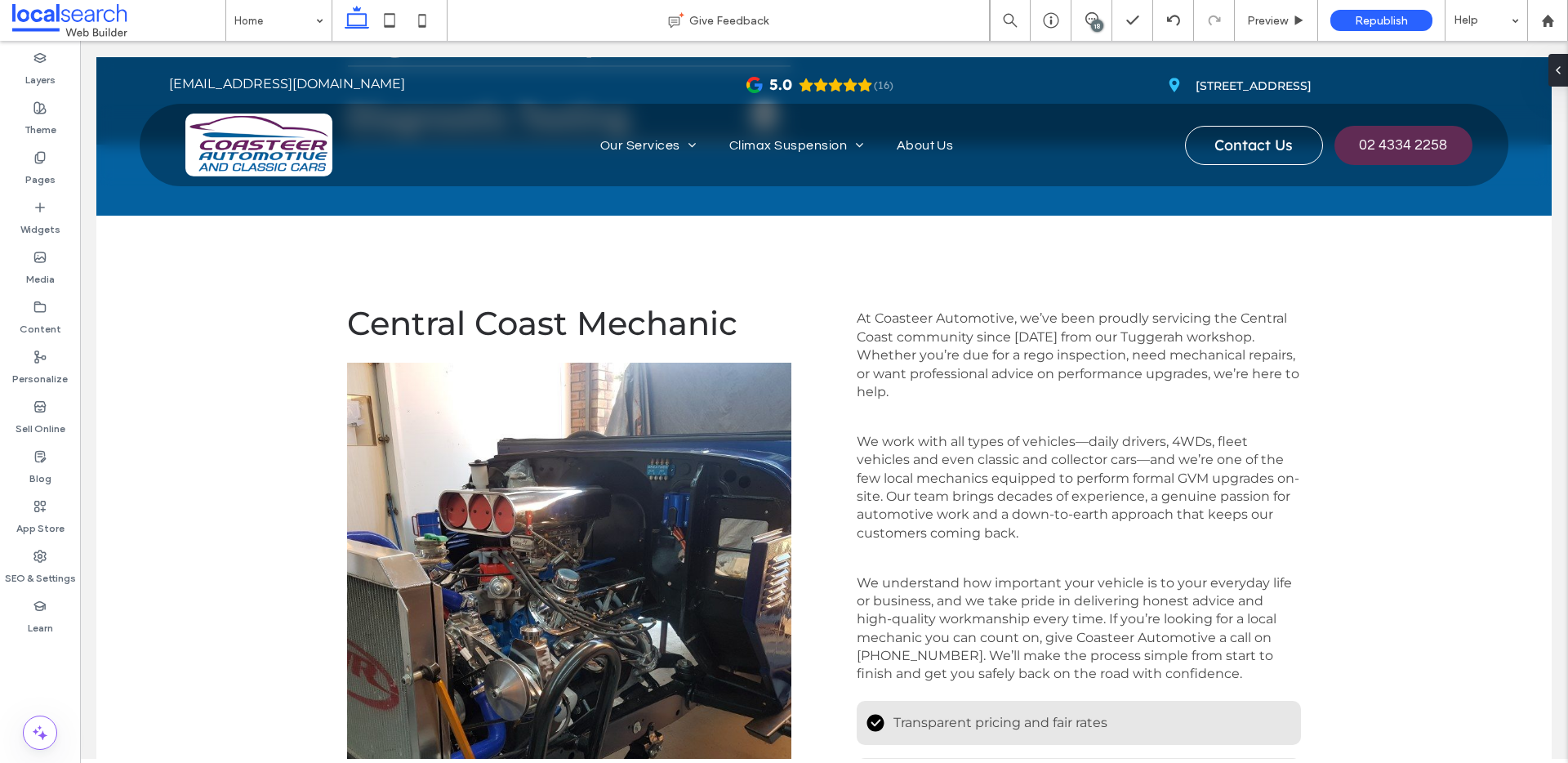
click at [1099, 20] on div "18" at bounding box center [1097, 25] width 13 height 13
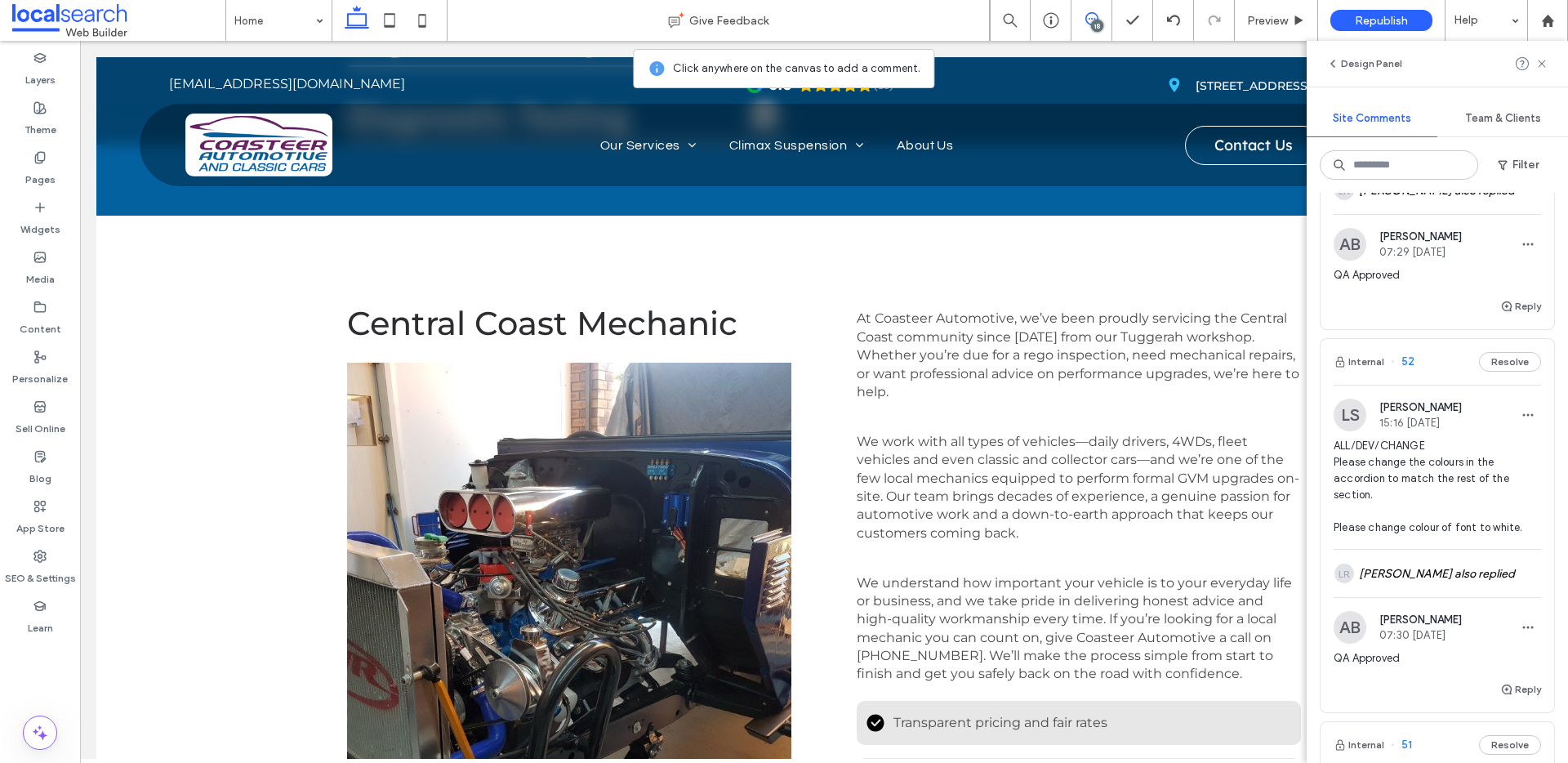
scroll to position [1116, 0]
click at [1502, 349] on button "Resolve" at bounding box center [1510, 358] width 62 height 19
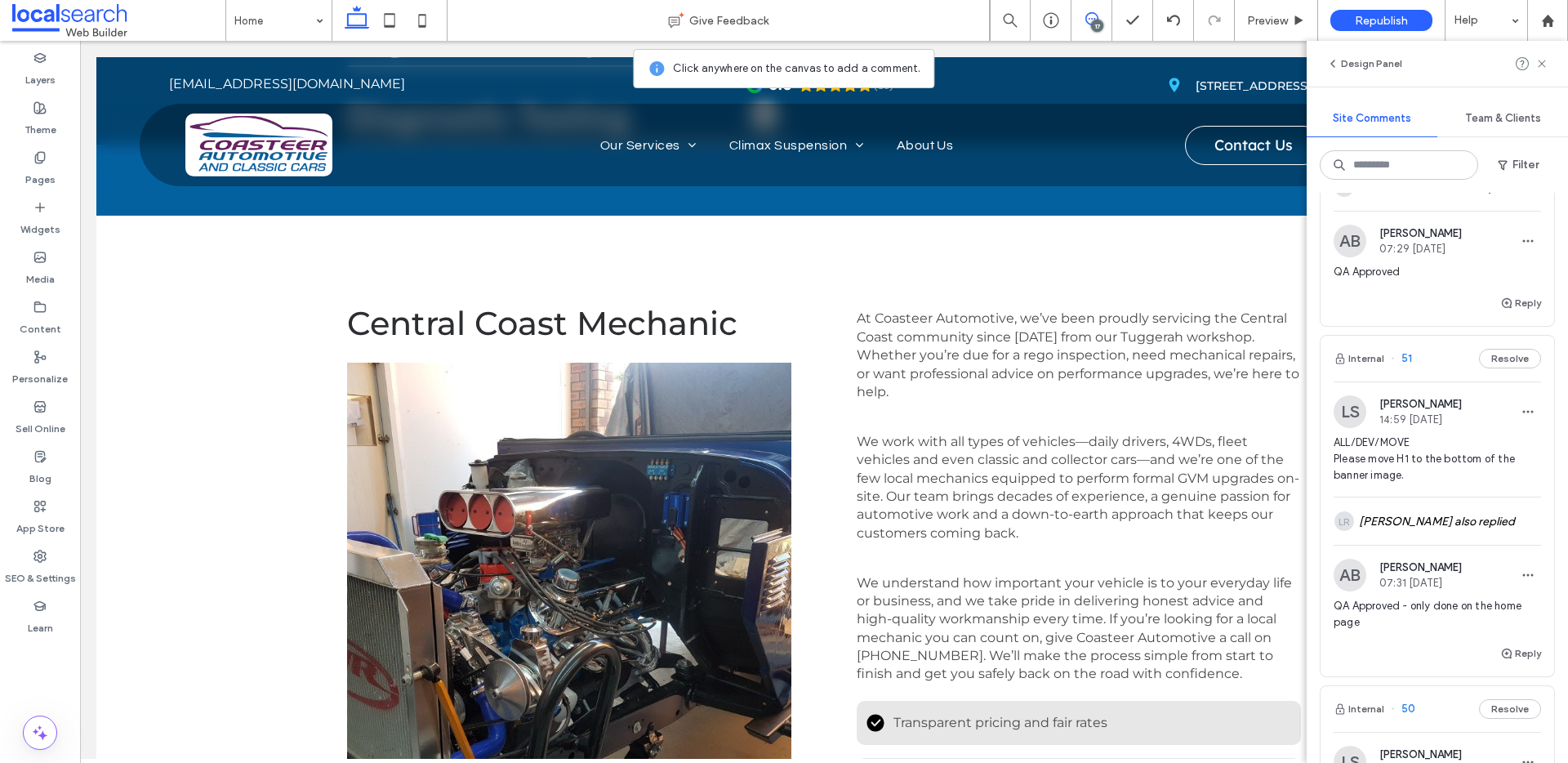
click at [1502, 349] on button "Resolve" at bounding box center [1510, 358] width 62 height 19
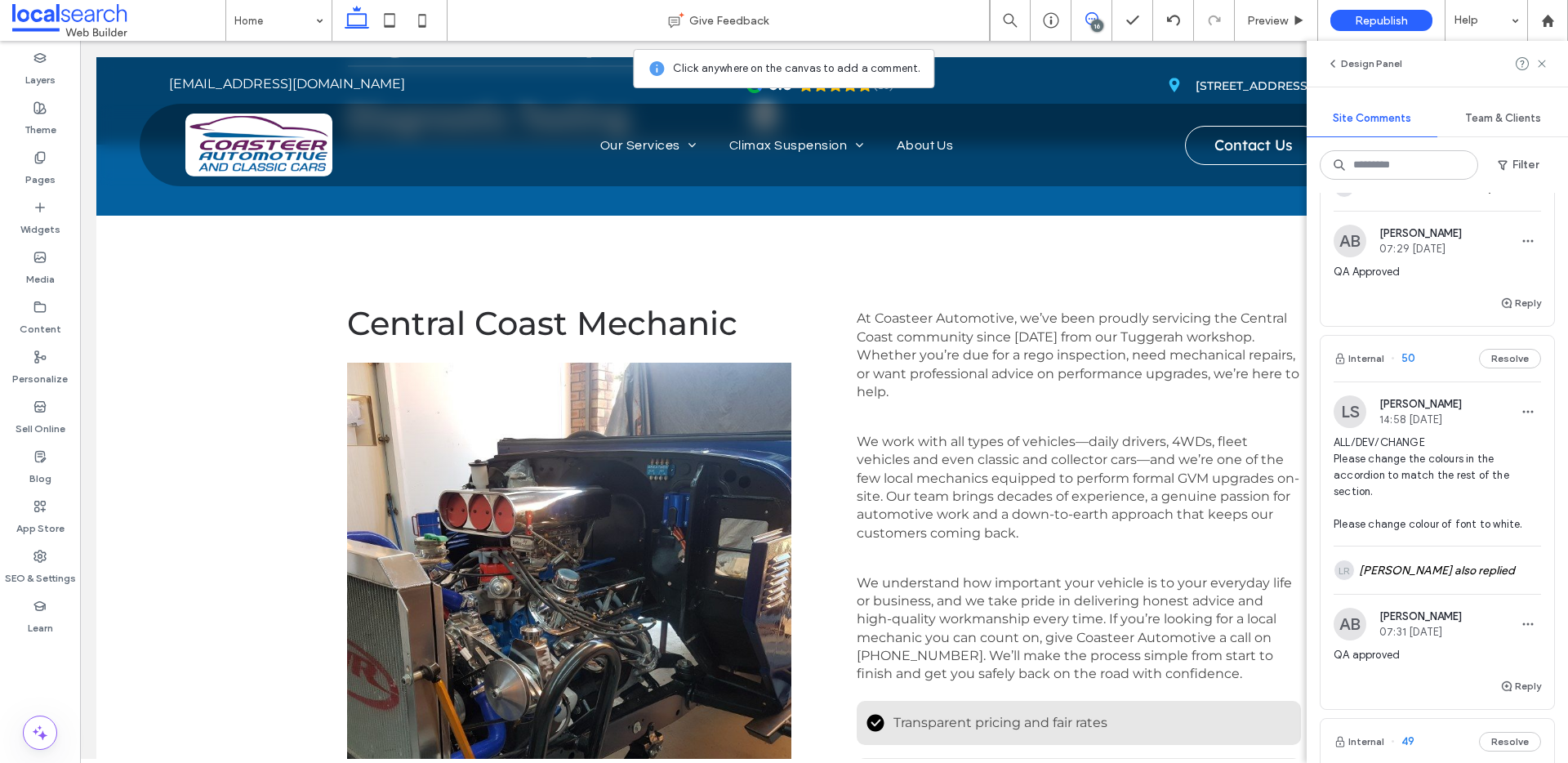
click at [1502, 349] on button "Resolve" at bounding box center [1510, 358] width 62 height 19
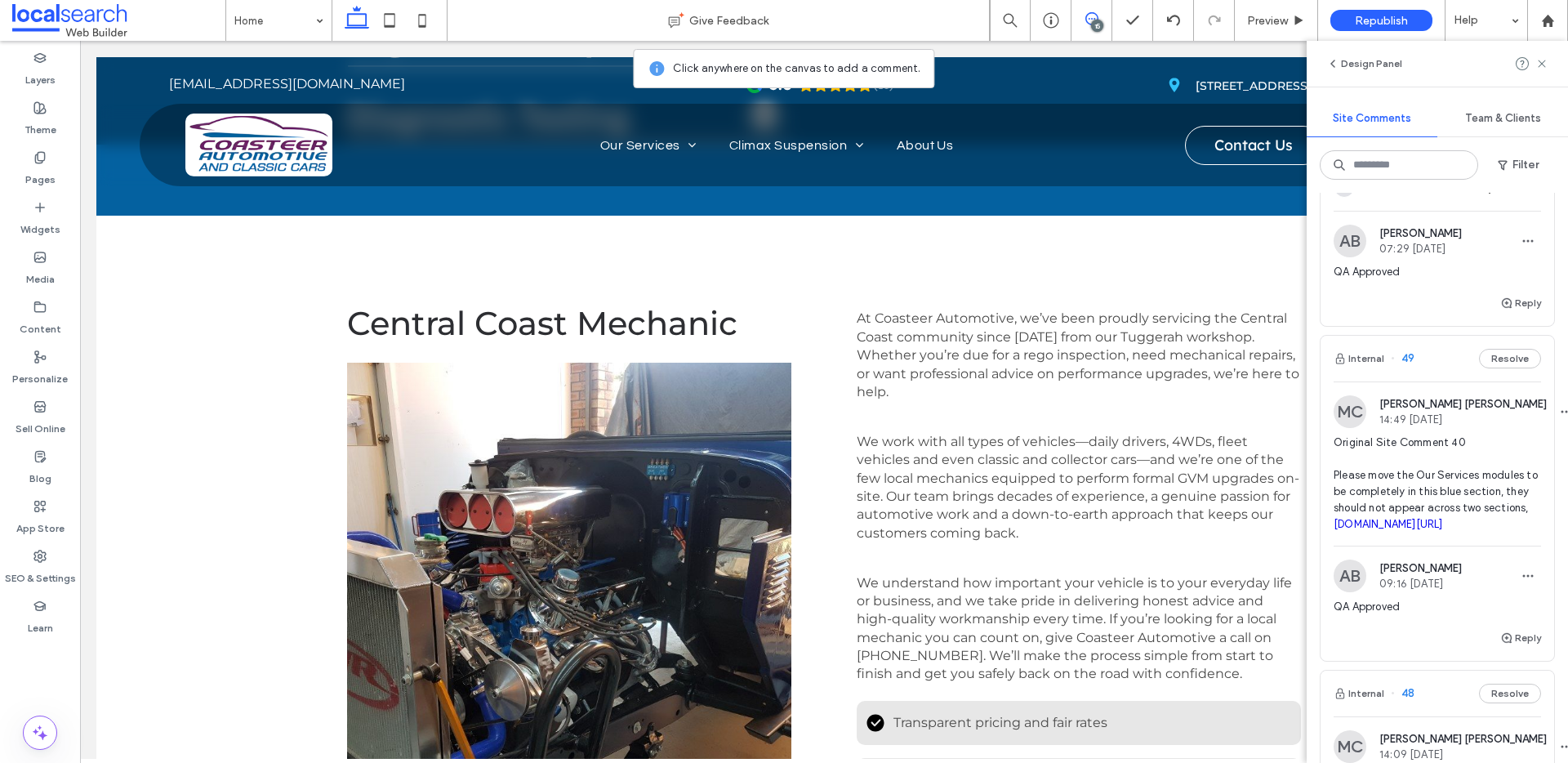
click at [1502, 349] on button "Resolve" at bounding box center [1510, 358] width 62 height 19
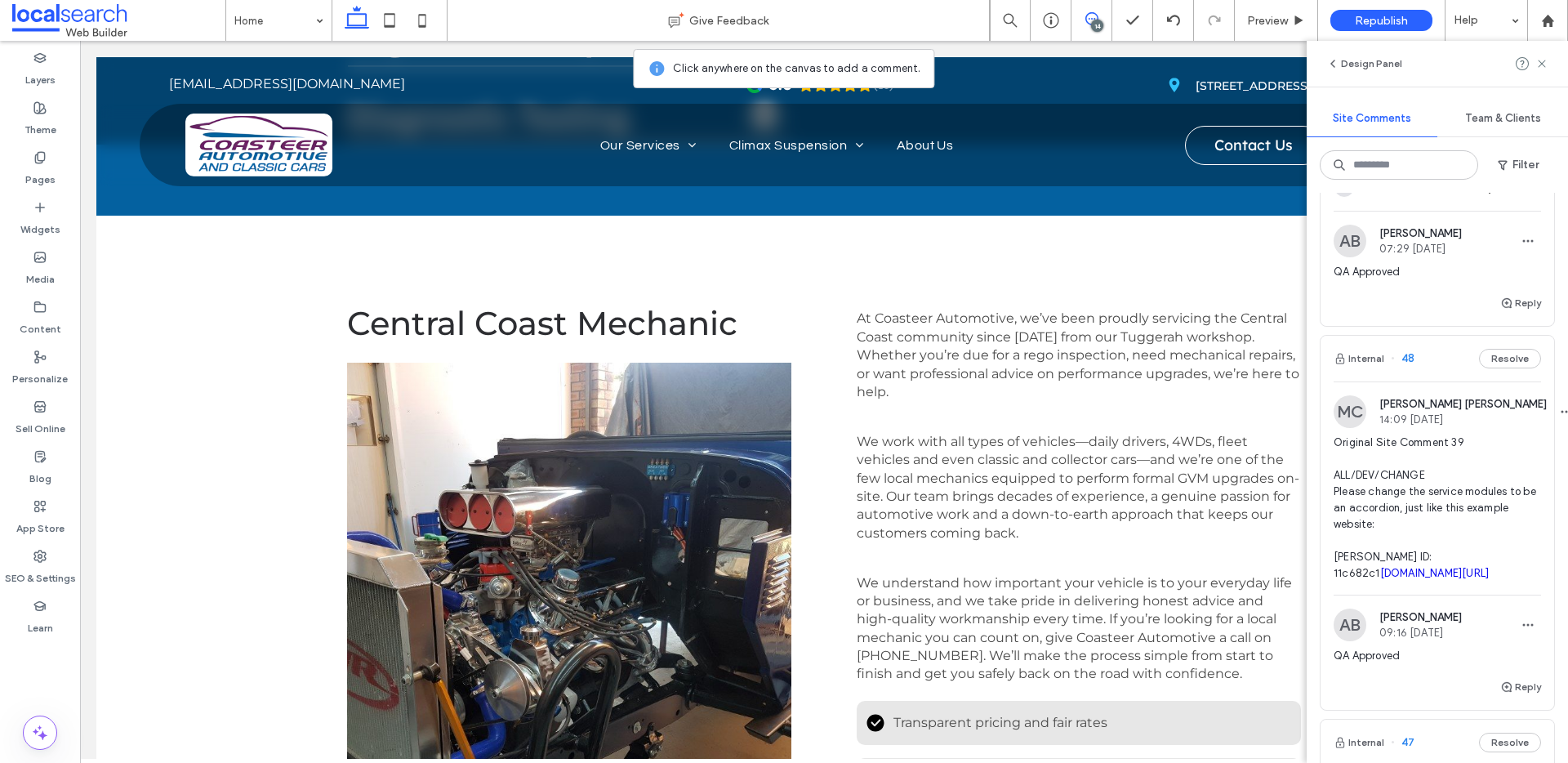
click at [1502, 349] on button "Resolve" at bounding box center [1510, 358] width 62 height 19
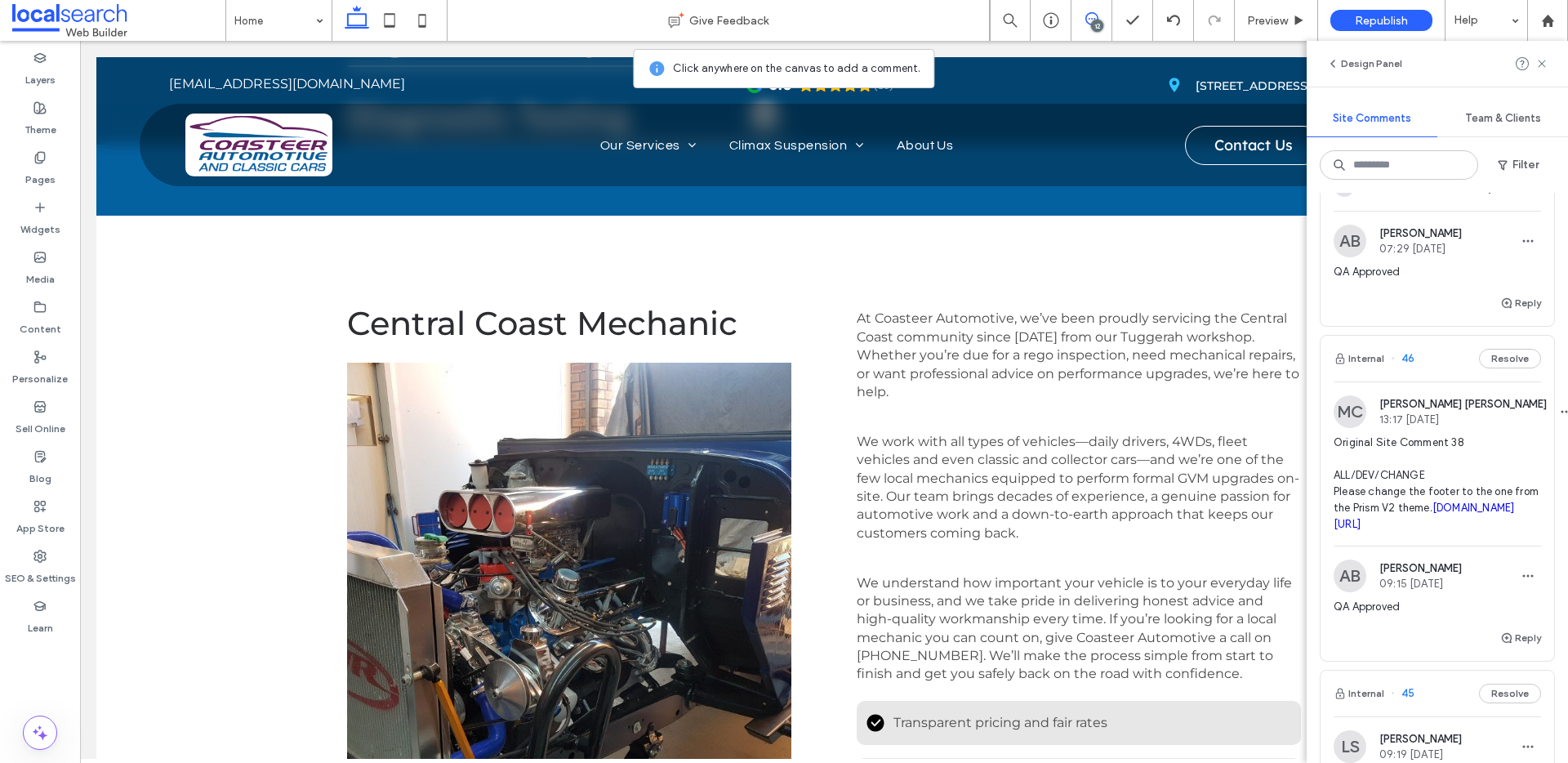
click at [1502, 349] on button "Resolve" at bounding box center [1510, 358] width 62 height 19
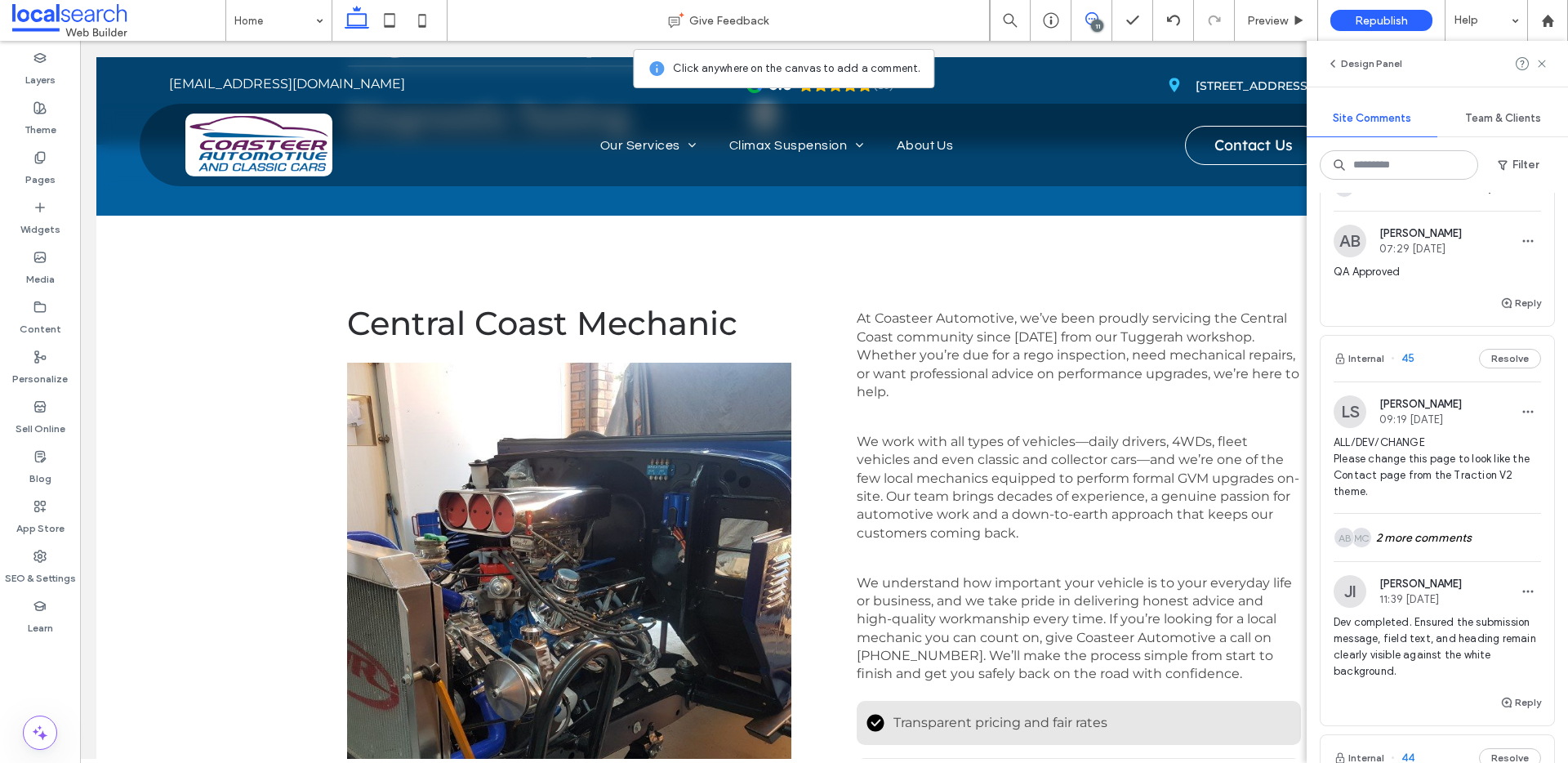
click at [1502, 349] on button "Resolve" at bounding box center [1510, 358] width 62 height 19
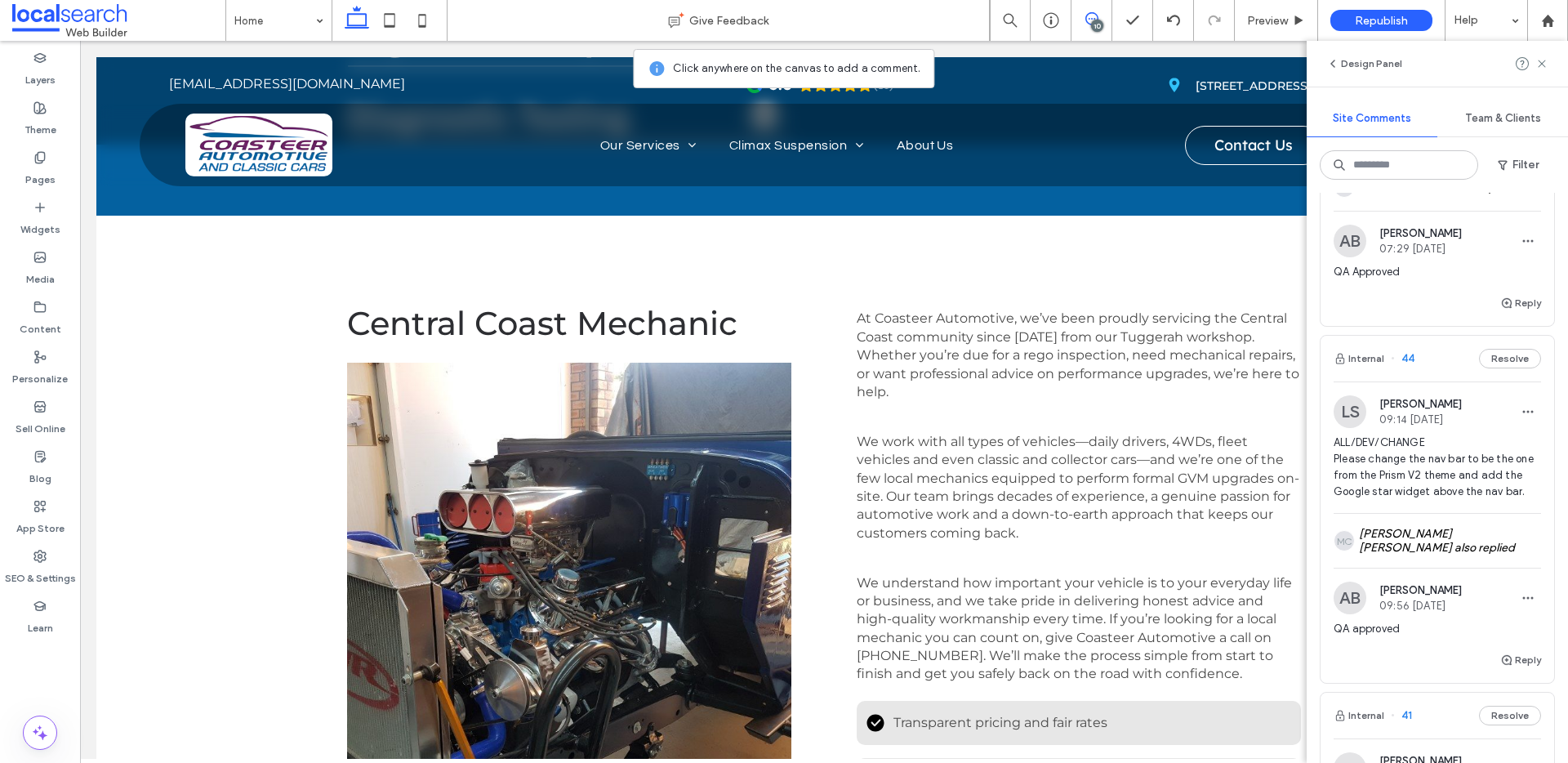
click at [1502, 349] on button "Resolve" at bounding box center [1510, 358] width 62 height 19
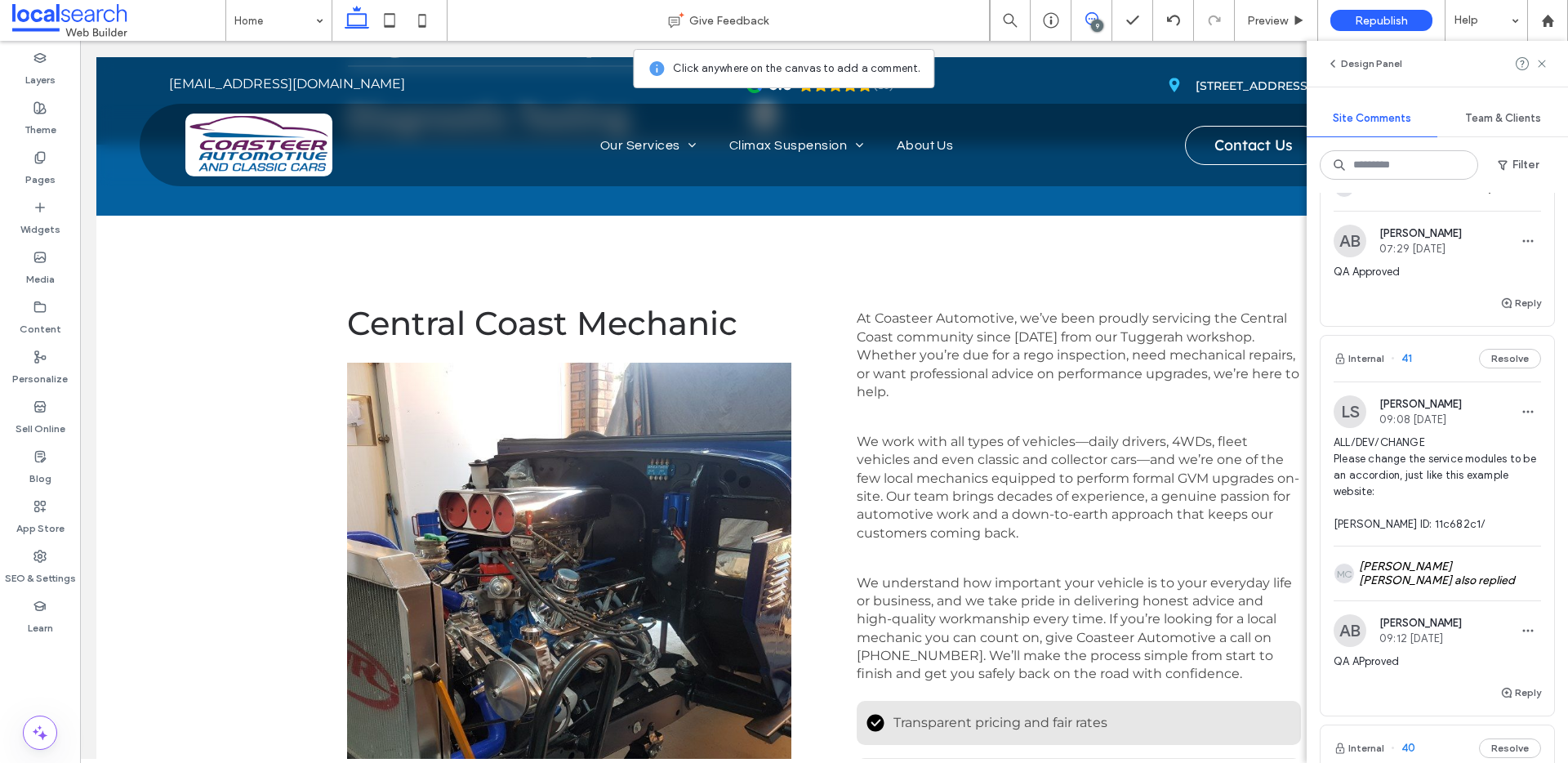
click at [1502, 349] on button "Resolve" at bounding box center [1510, 358] width 62 height 19
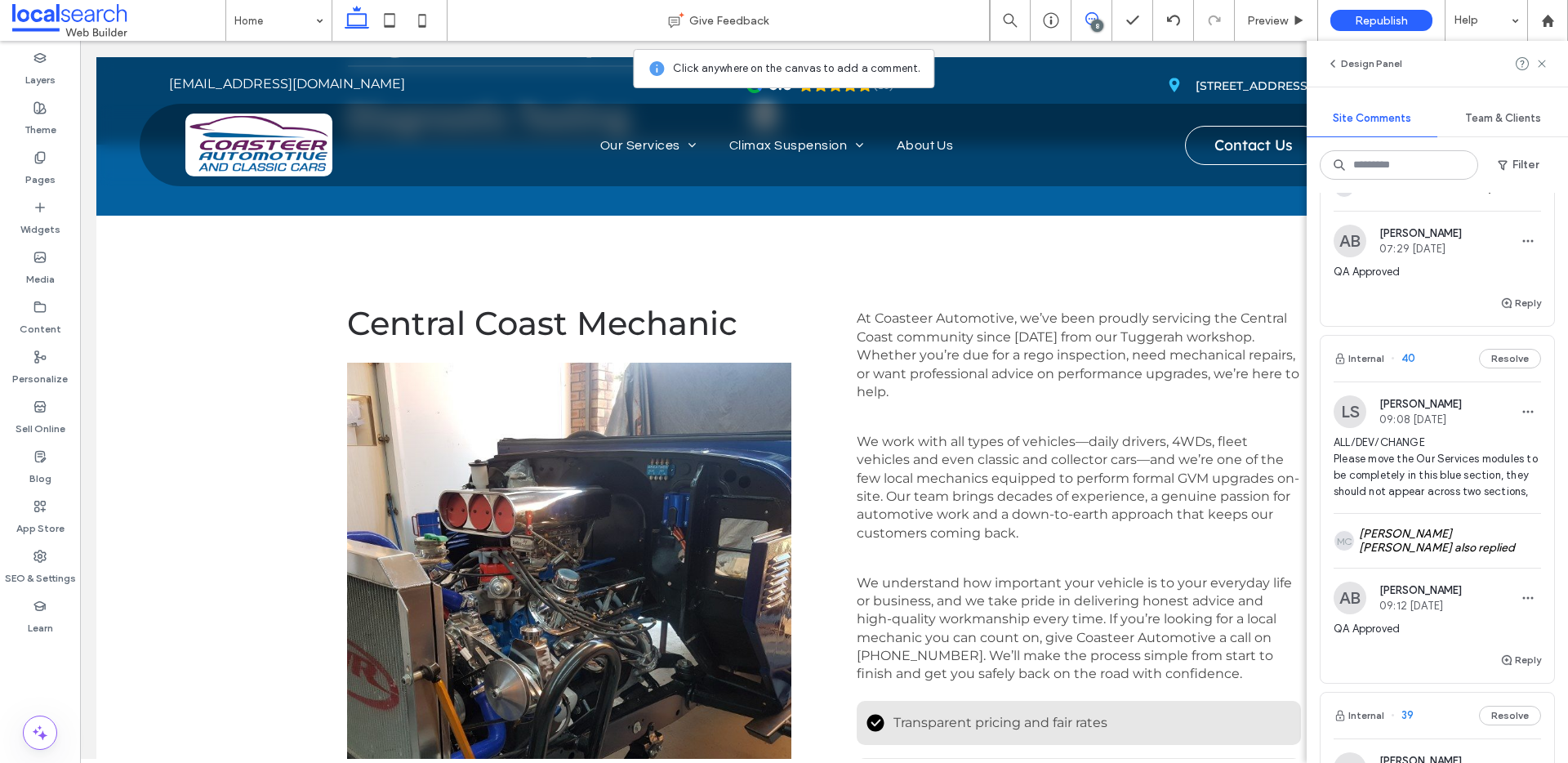
click at [1502, 349] on button "Resolve" at bounding box center [1510, 358] width 62 height 19
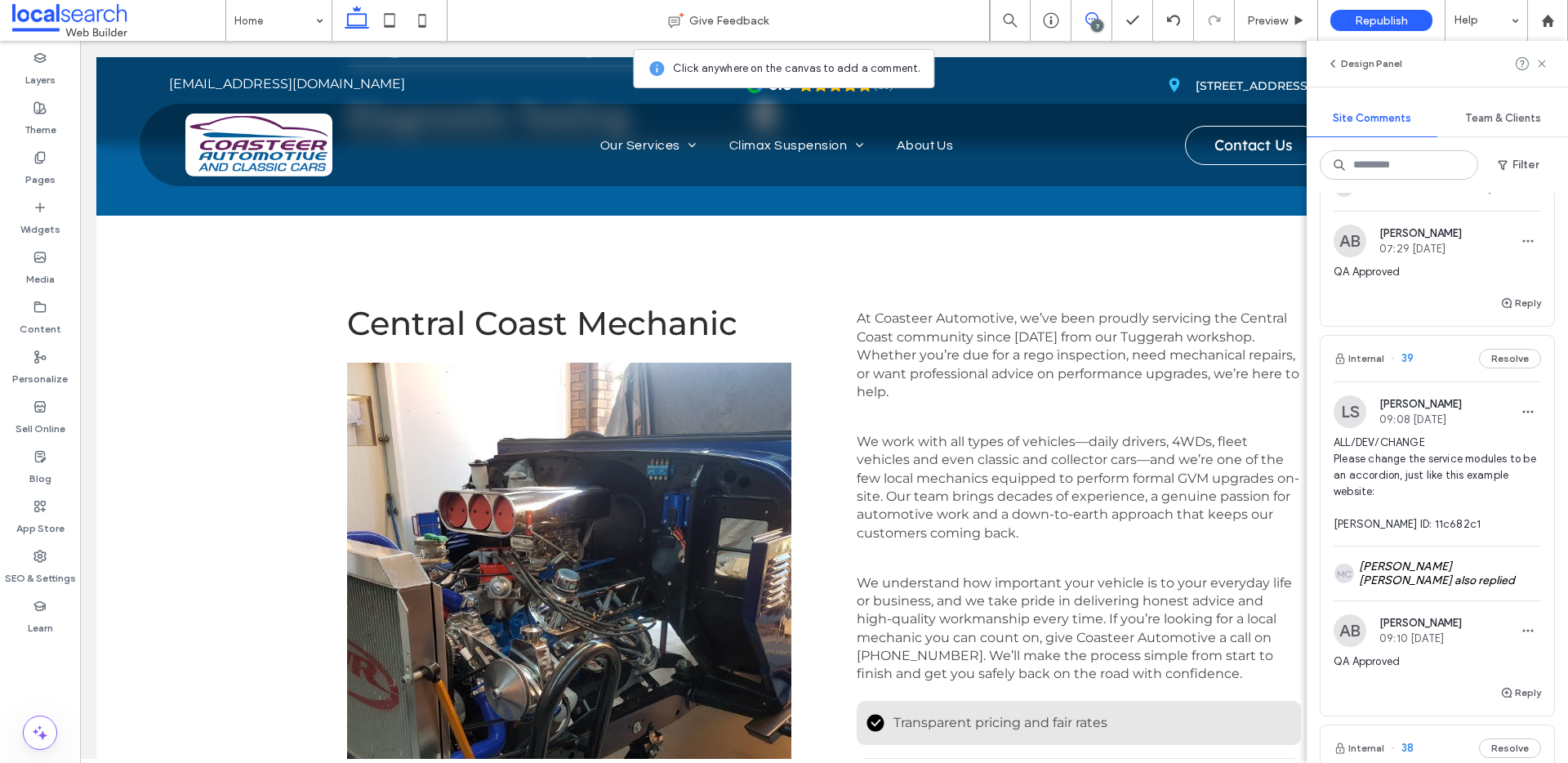
click at [1502, 349] on button "Resolve" at bounding box center [1510, 358] width 62 height 19
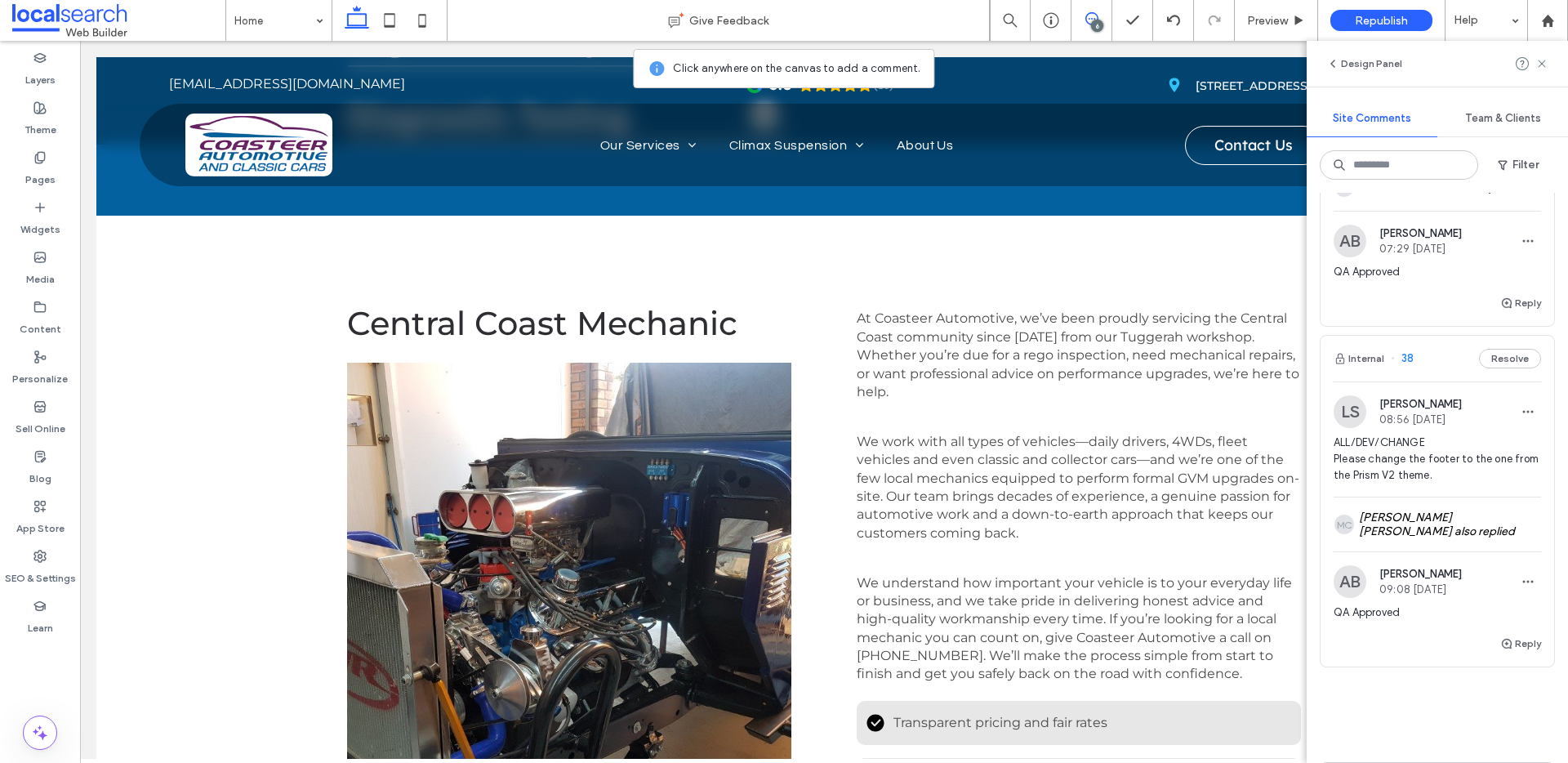
click at [1502, 349] on button "Resolve" at bounding box center [1510, 358] width 62 height 19
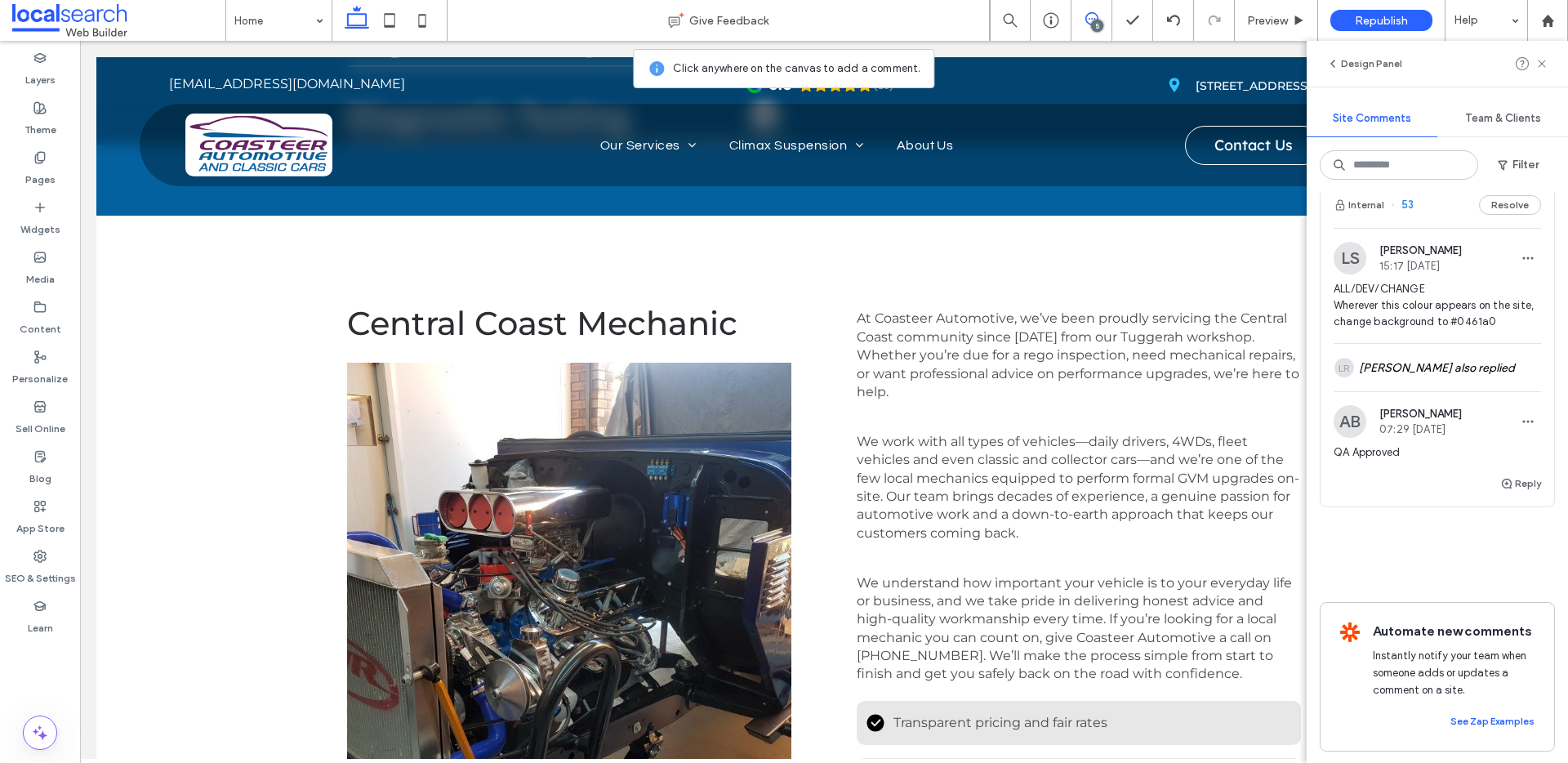
scroll to position [634, 0]
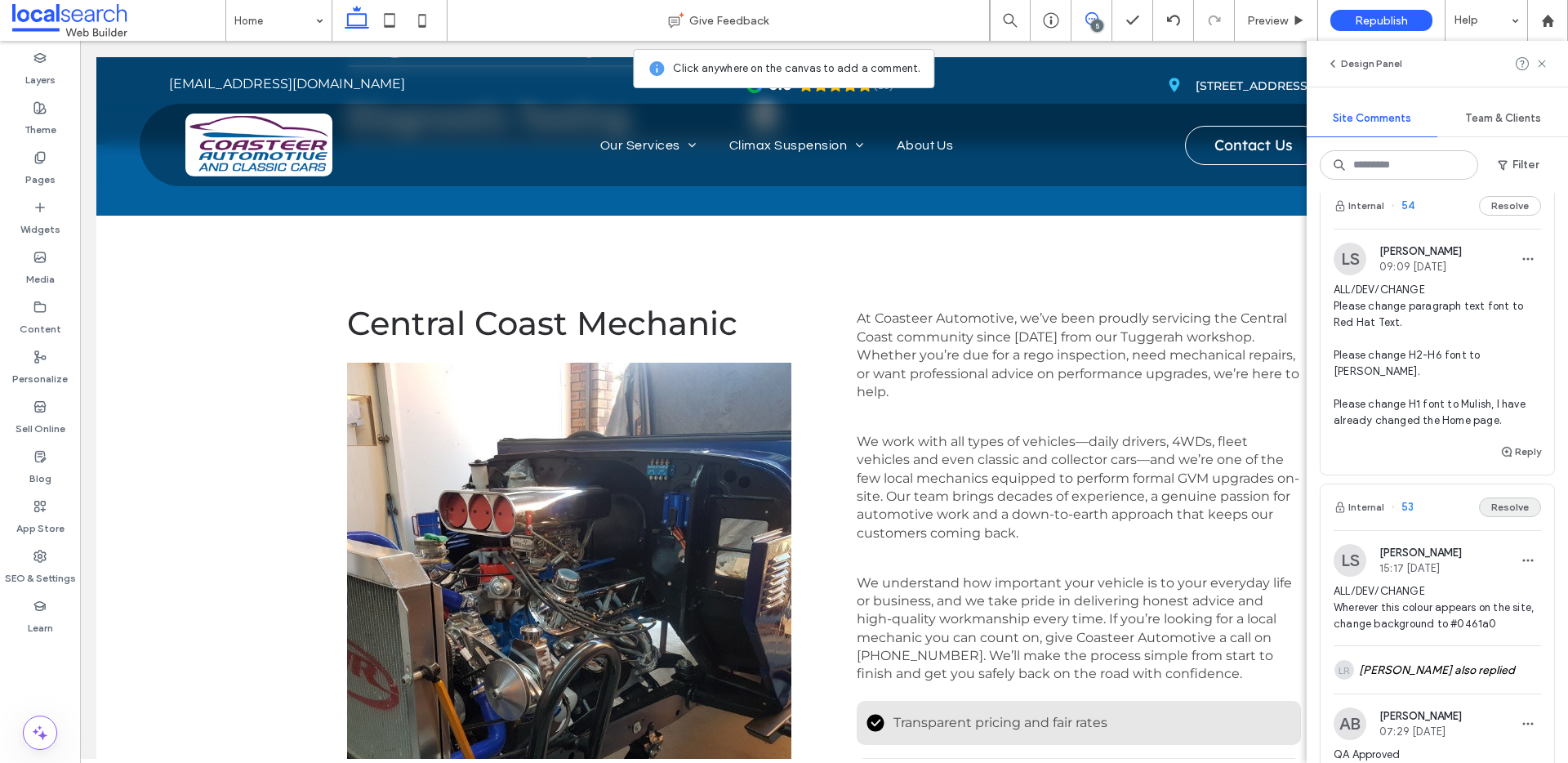
click at [1484, 497] on button "Resolve" at bounding box center [1510, 507] width 62 height 19
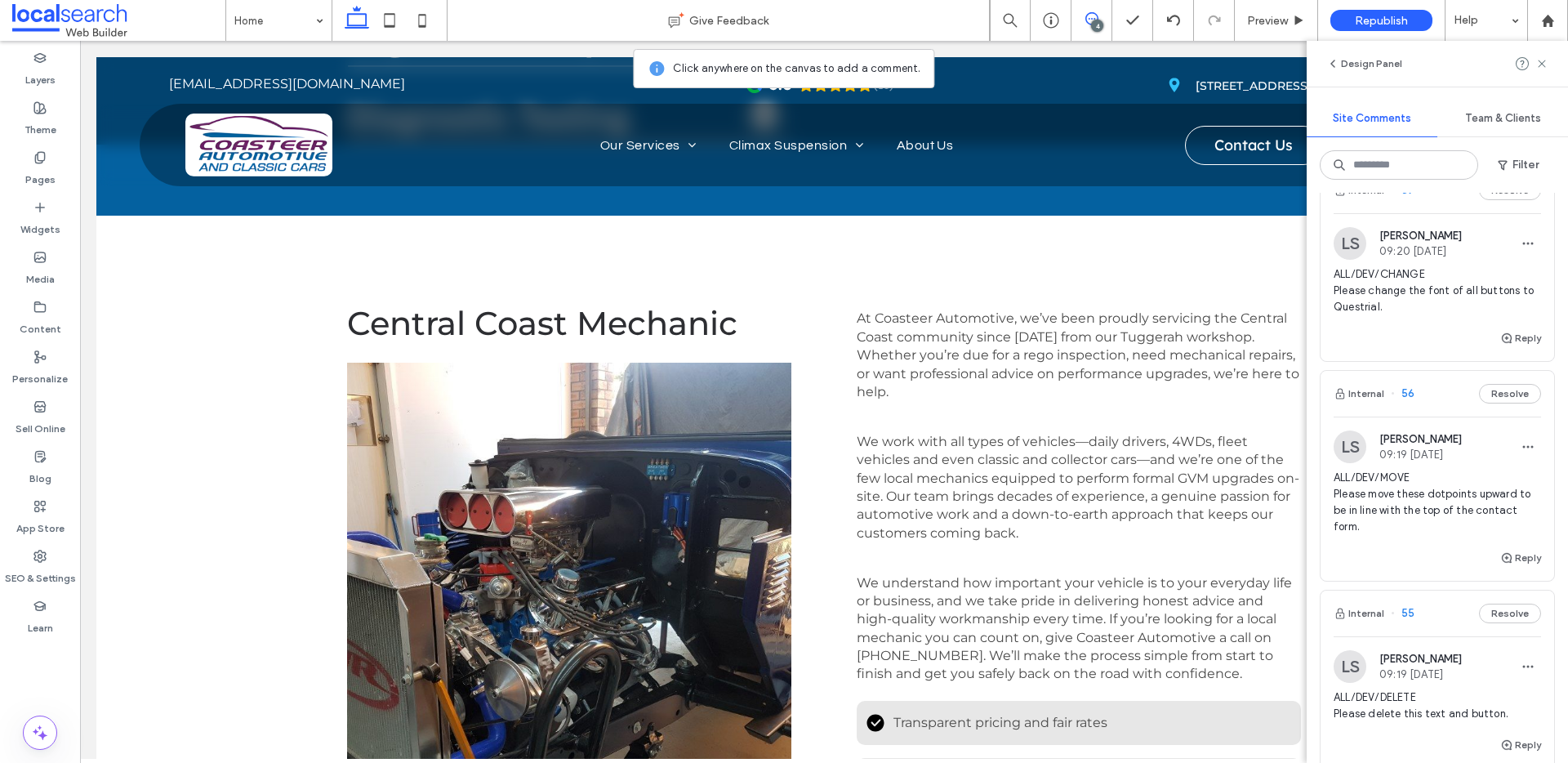
scroll to position [0, 0]
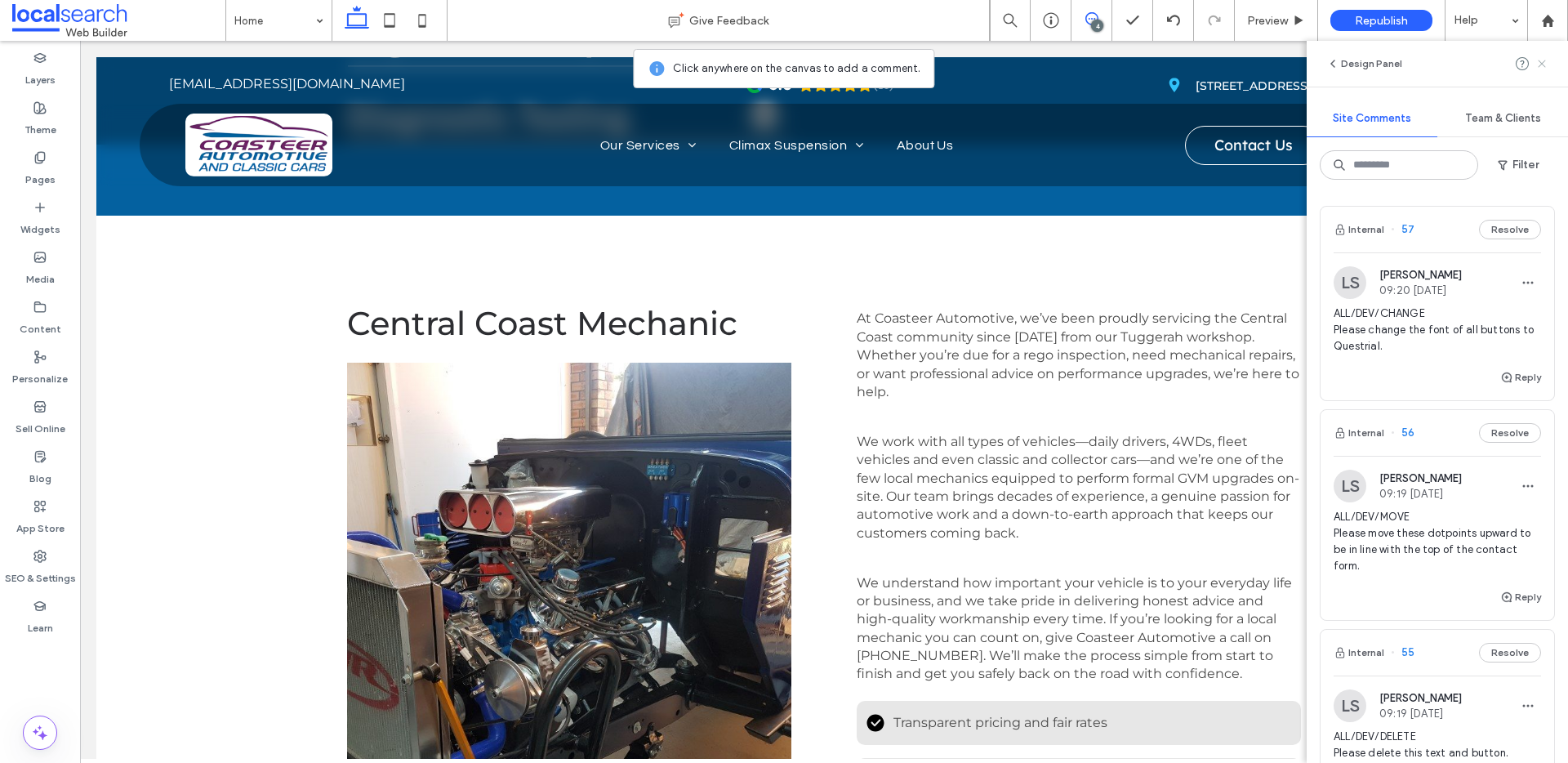
click at [1548, 61] on icon at bounding box center [1542, 64] width 14 height 14
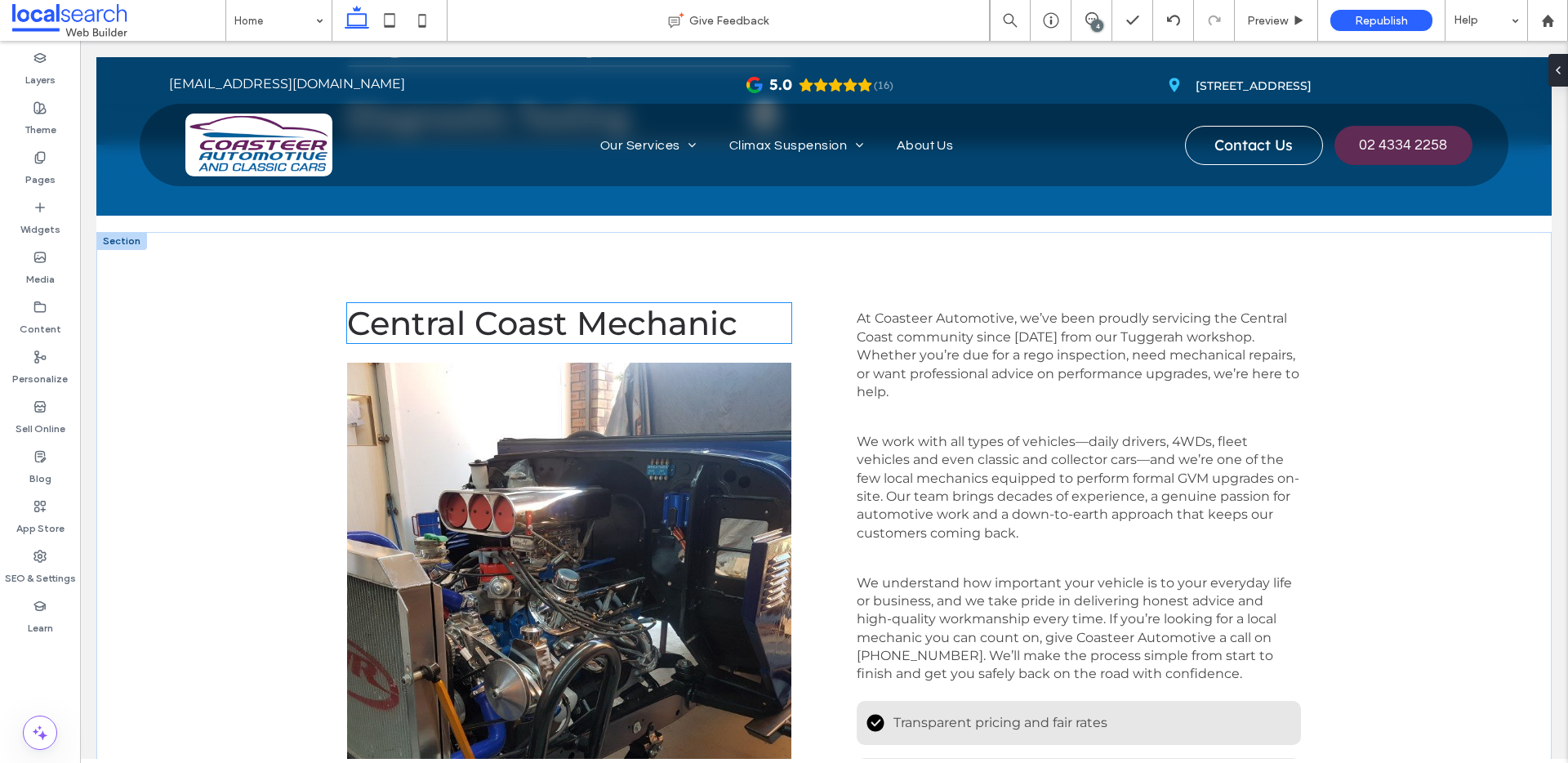
click at [452, 327] on span "Central Coast Mechanic" at bounding box center [542, 323] width 390 height 40
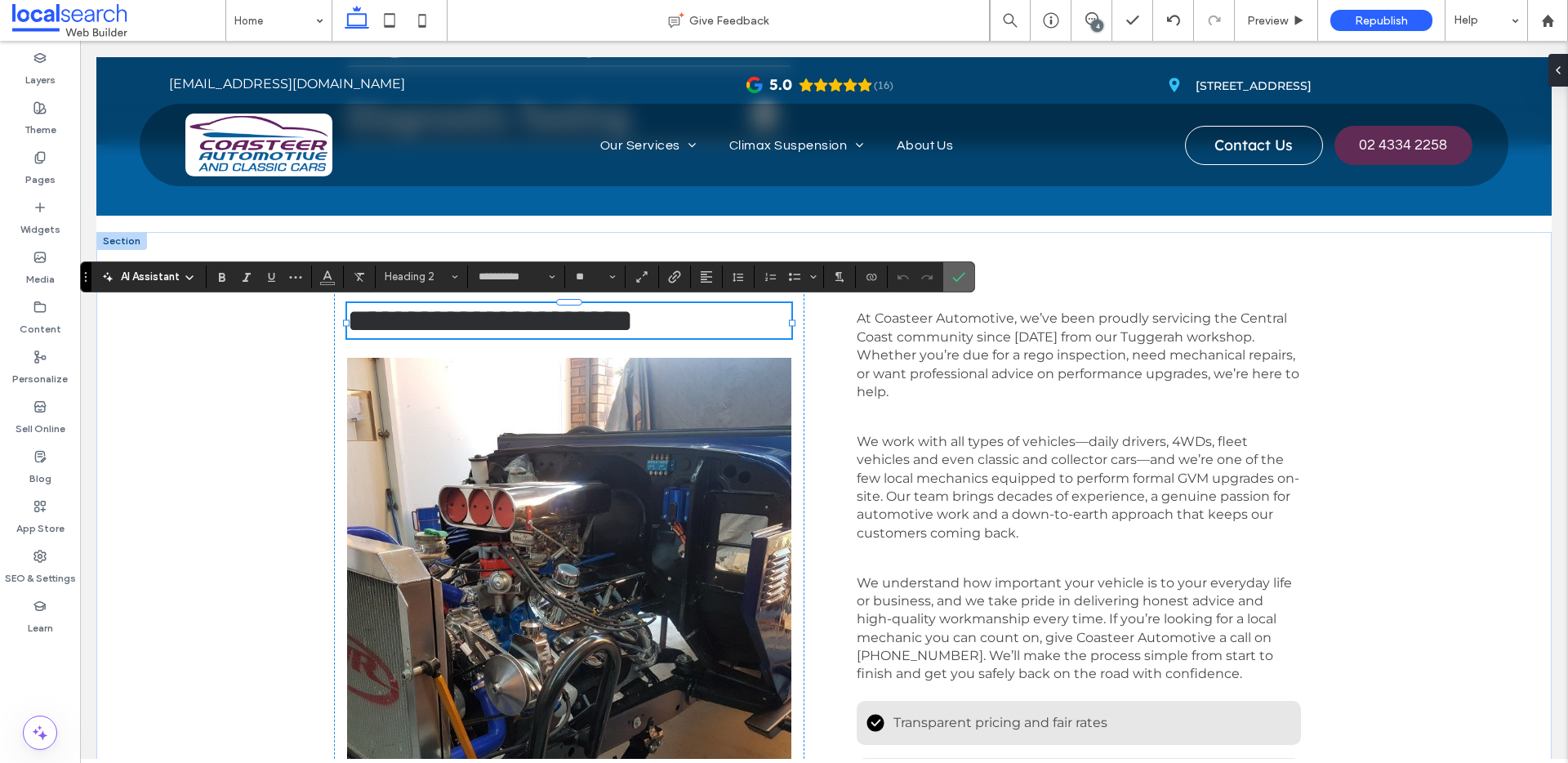
click at [963, 271] on icon "Confirm" at bounding box center [959, 277] width 14 height 14
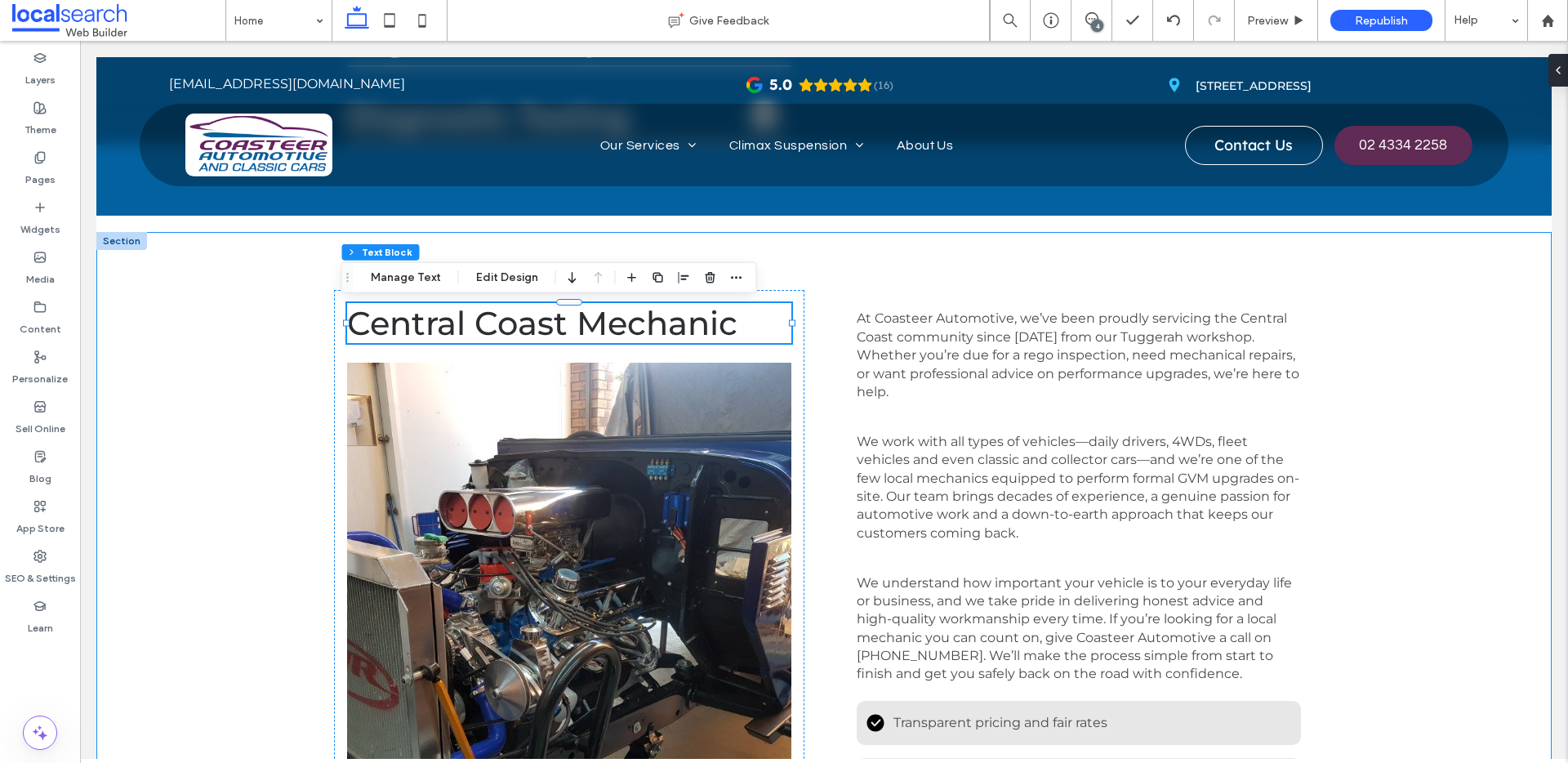
click at [1370, 382] on div "Central Coast Mechanic At Coasteer Automotive, we’ve been proudly servicing the…" at bounding box center [824, 591] width 1455 height 720
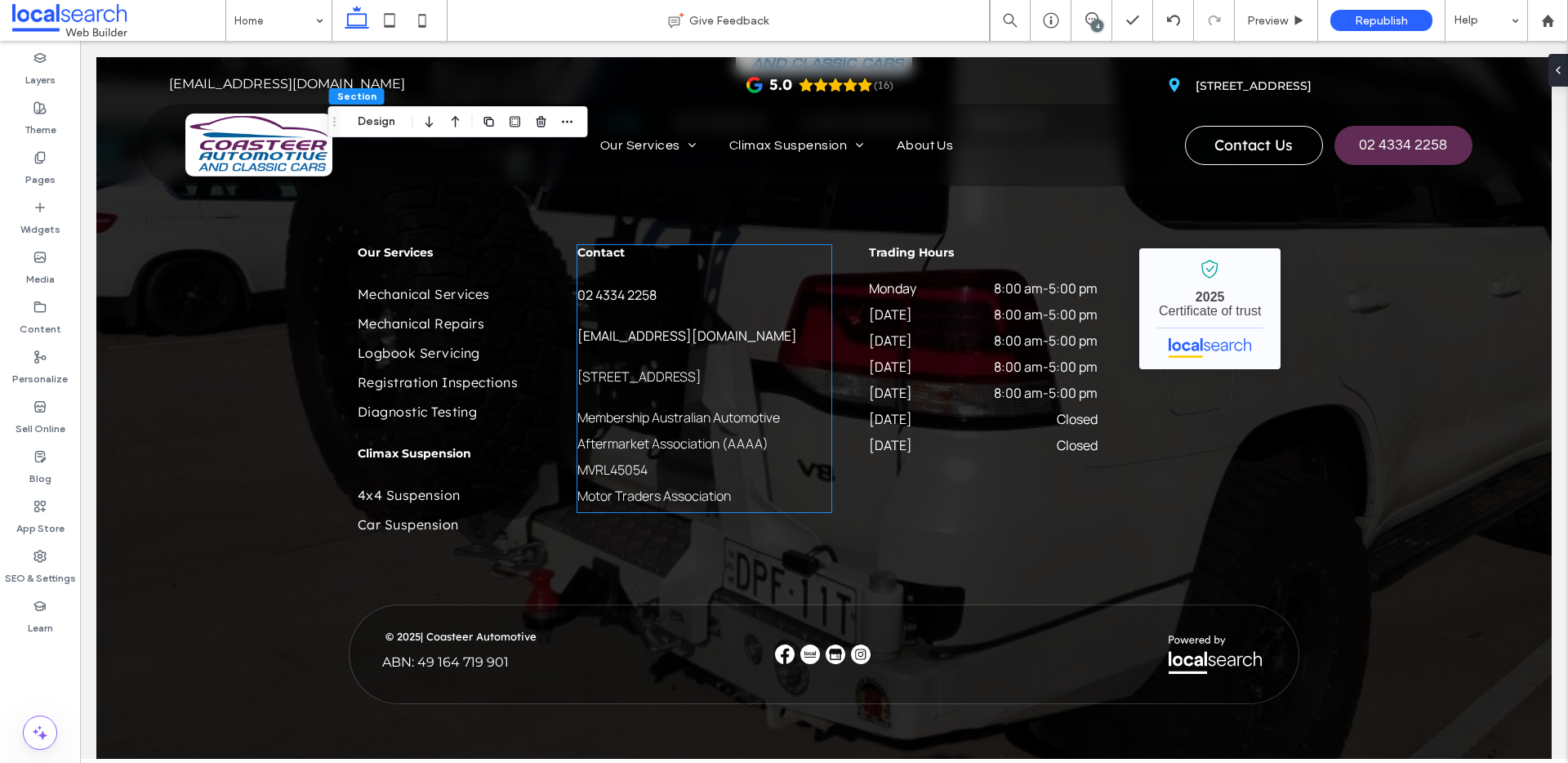
scroll to position [4605, 0]
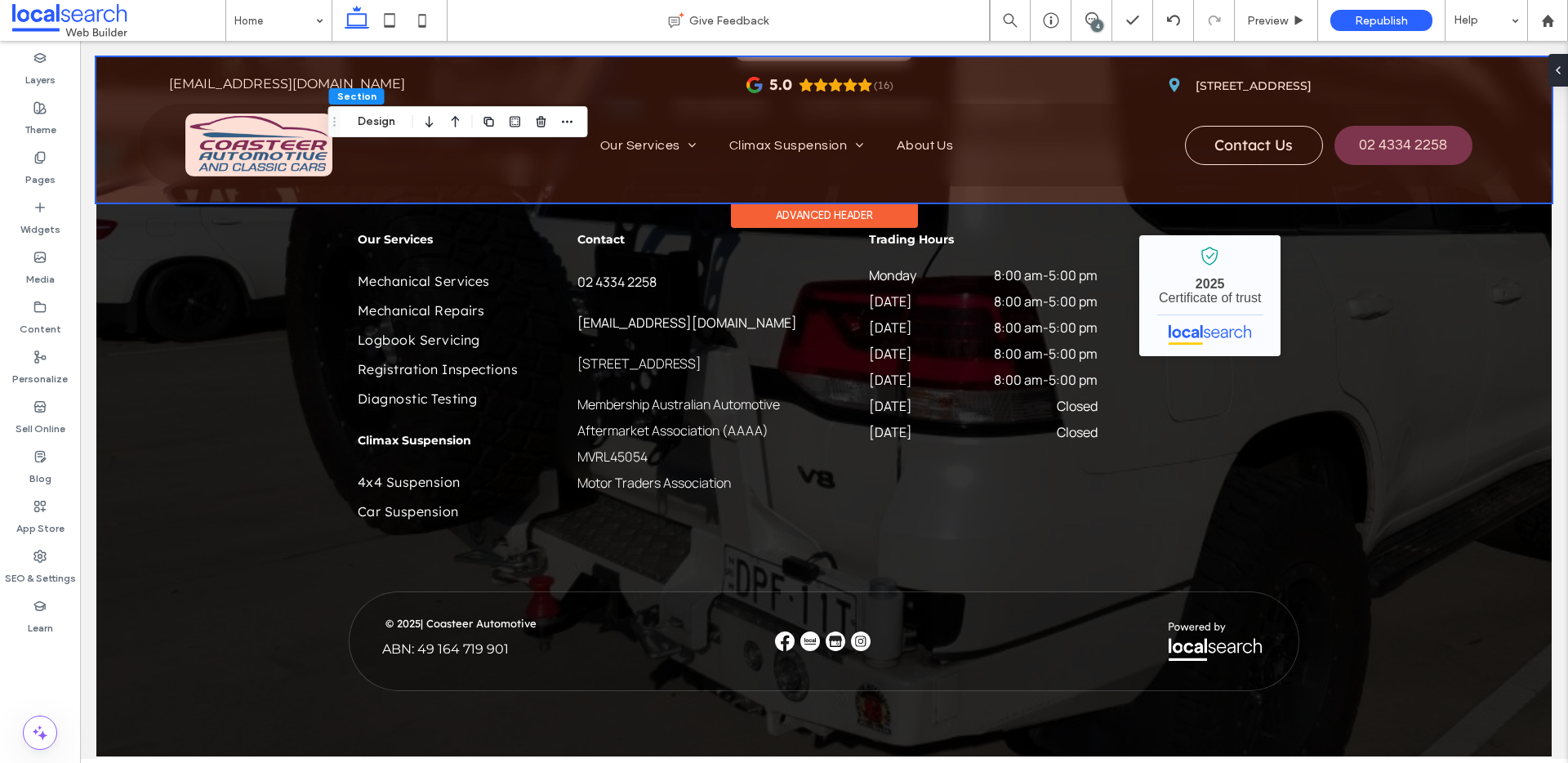
click at [309, 83] on div at bounding box center [824, 129] width 1455 height 145
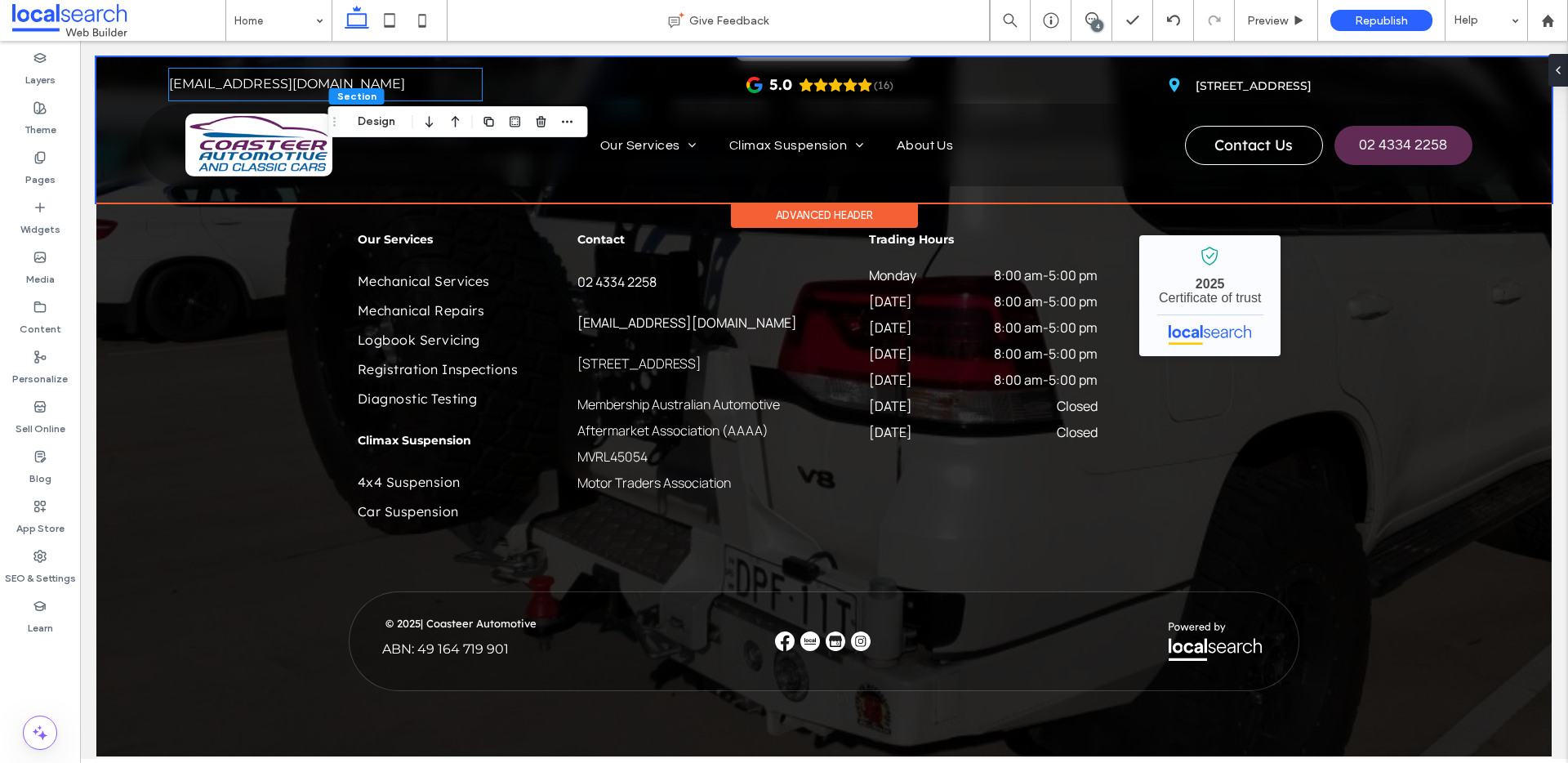
click at [309, 83] on span "service@coasteerautomotive.com.au" at bounding box center [287, 84] width 236 height 15
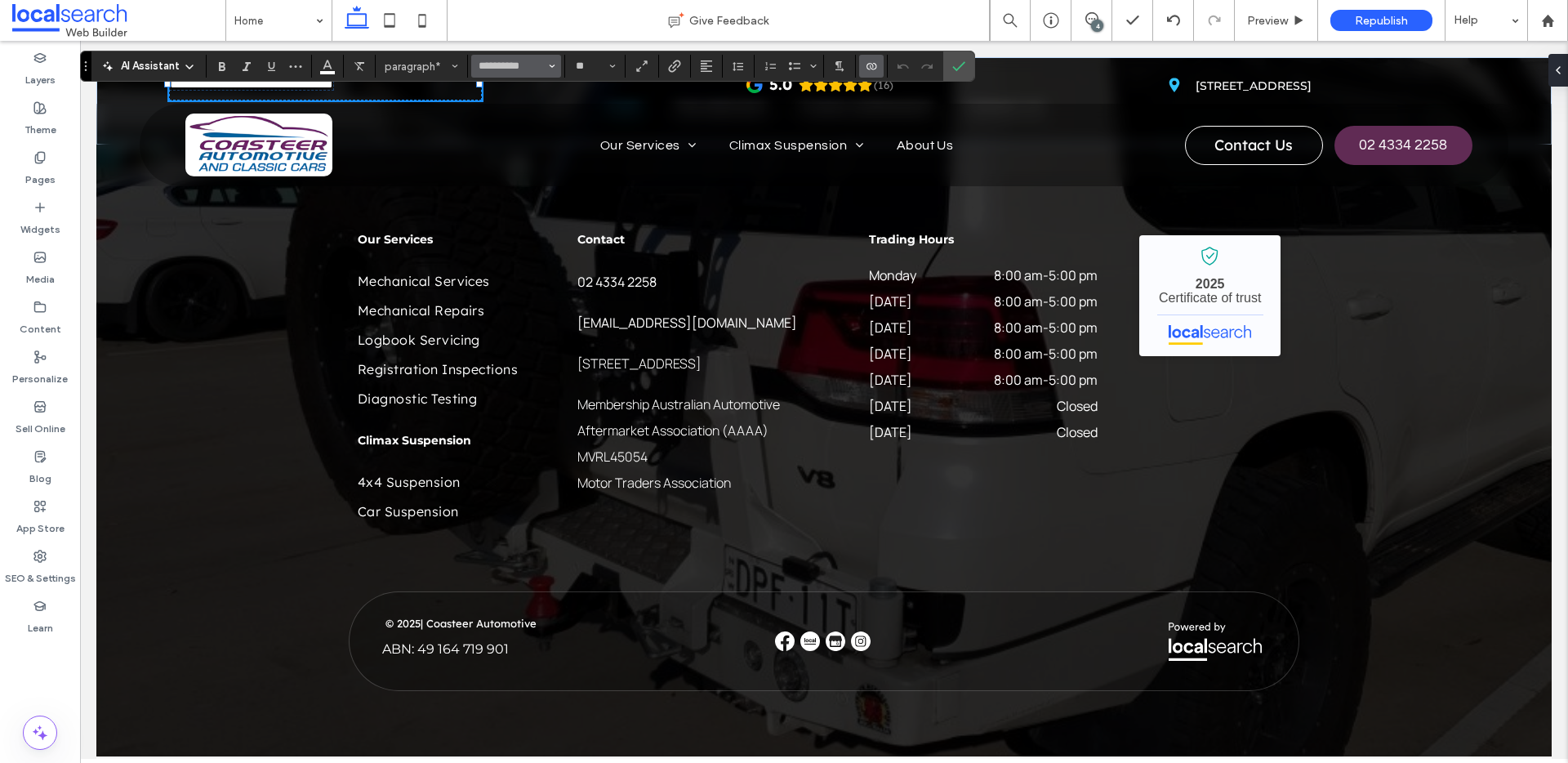
click at [551, 66] on use "Font & Font weight" at bounding box center [553, 66] width 6 height 3
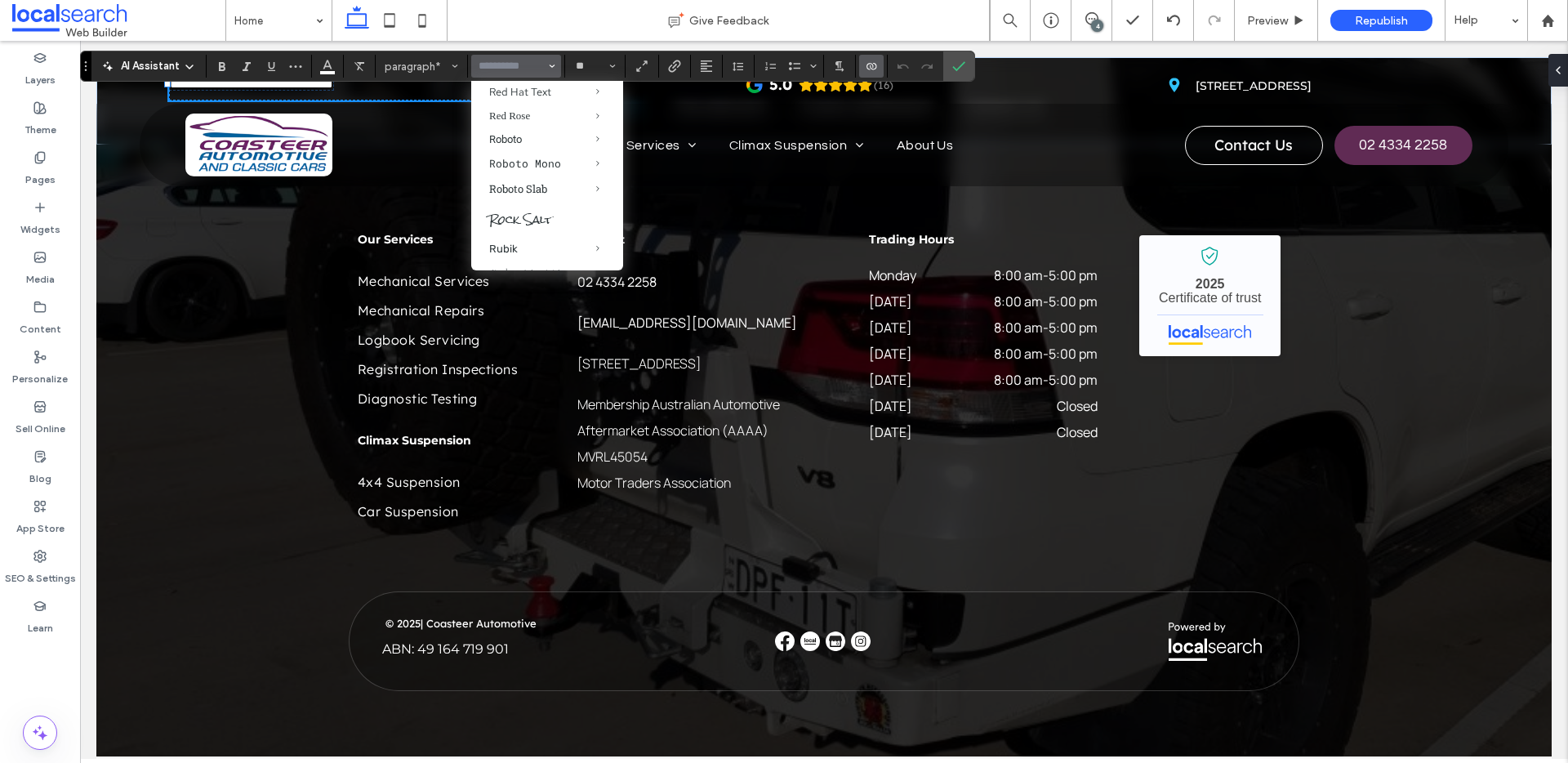
scroll to position [1390, 0]
drag, startPoint x: 587, startPoint y: 93, endPoint x: 521, endPoint y: 159, distance: 93.3
click at [509, 26] on label "Questrial" at bounding box center [547, 14] width 152 height 22
type input "*********"
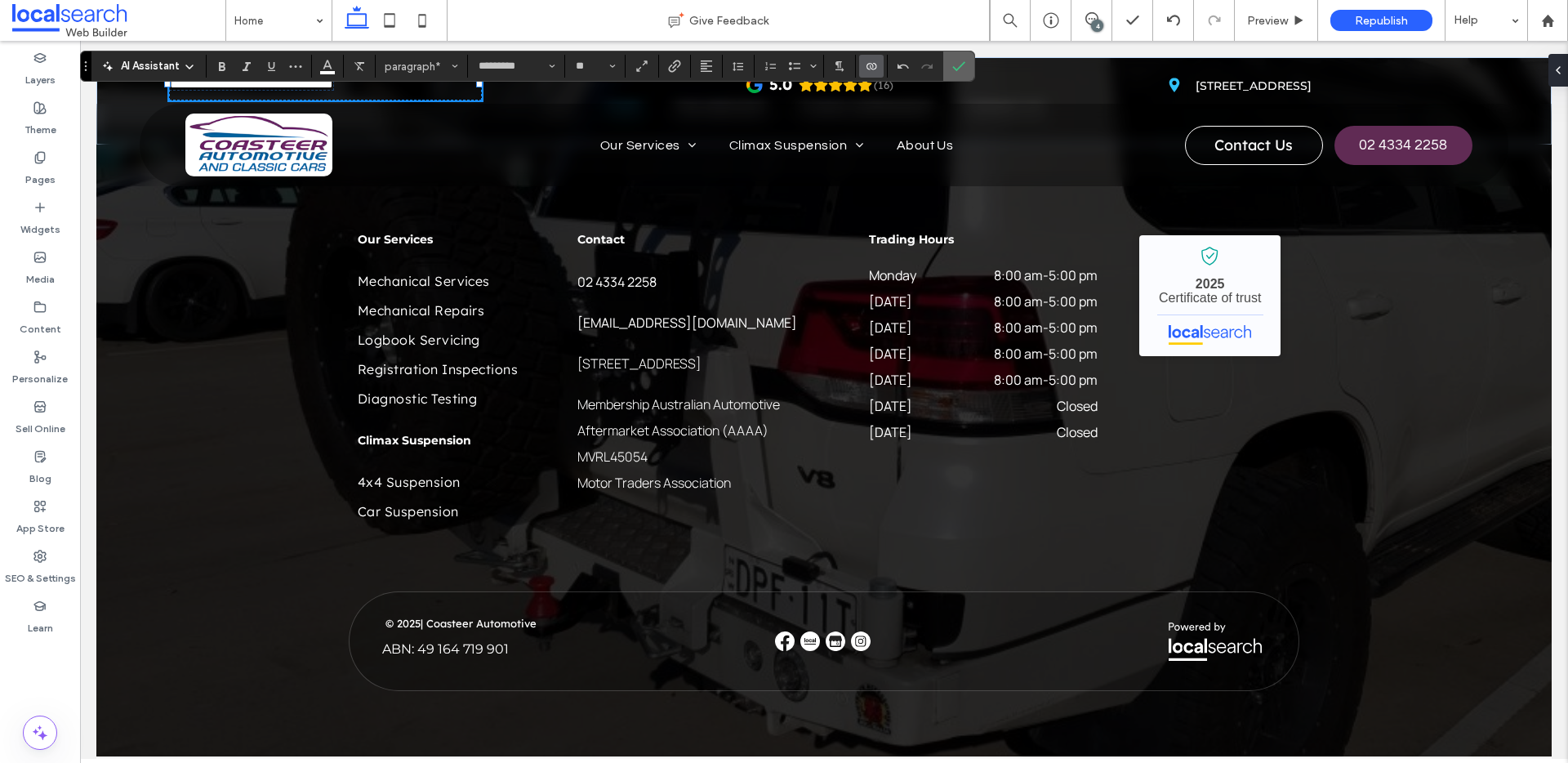
click at [964, 70] on icon "Confirm" at bounding box center [959, 67] width 14 height 14
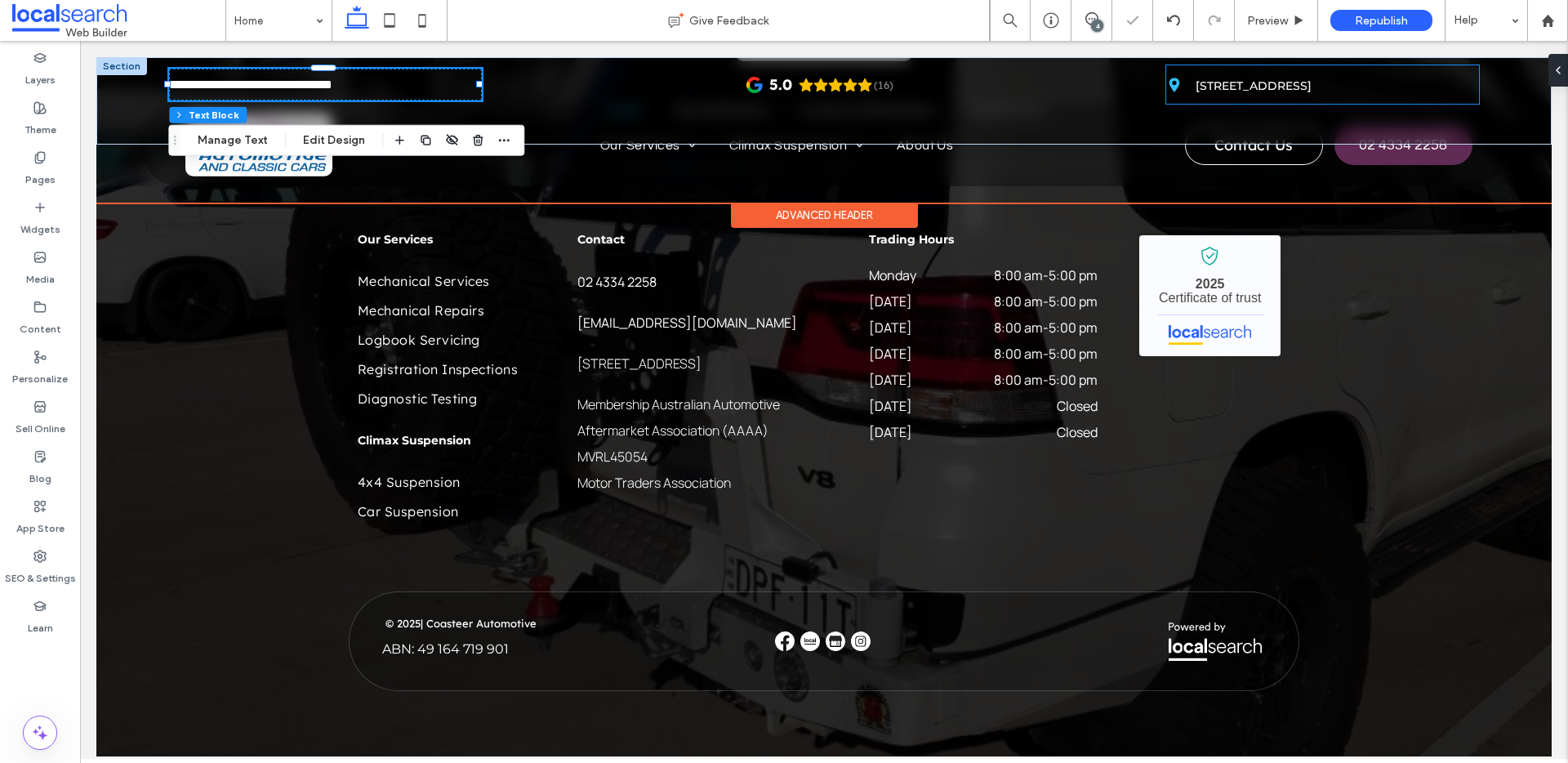
click at [1276, 85] on link "Unit 1/3 Fleet Cl, Tuggerah NSW 2259" at bounding box center [1254, 85] width 116 height 14
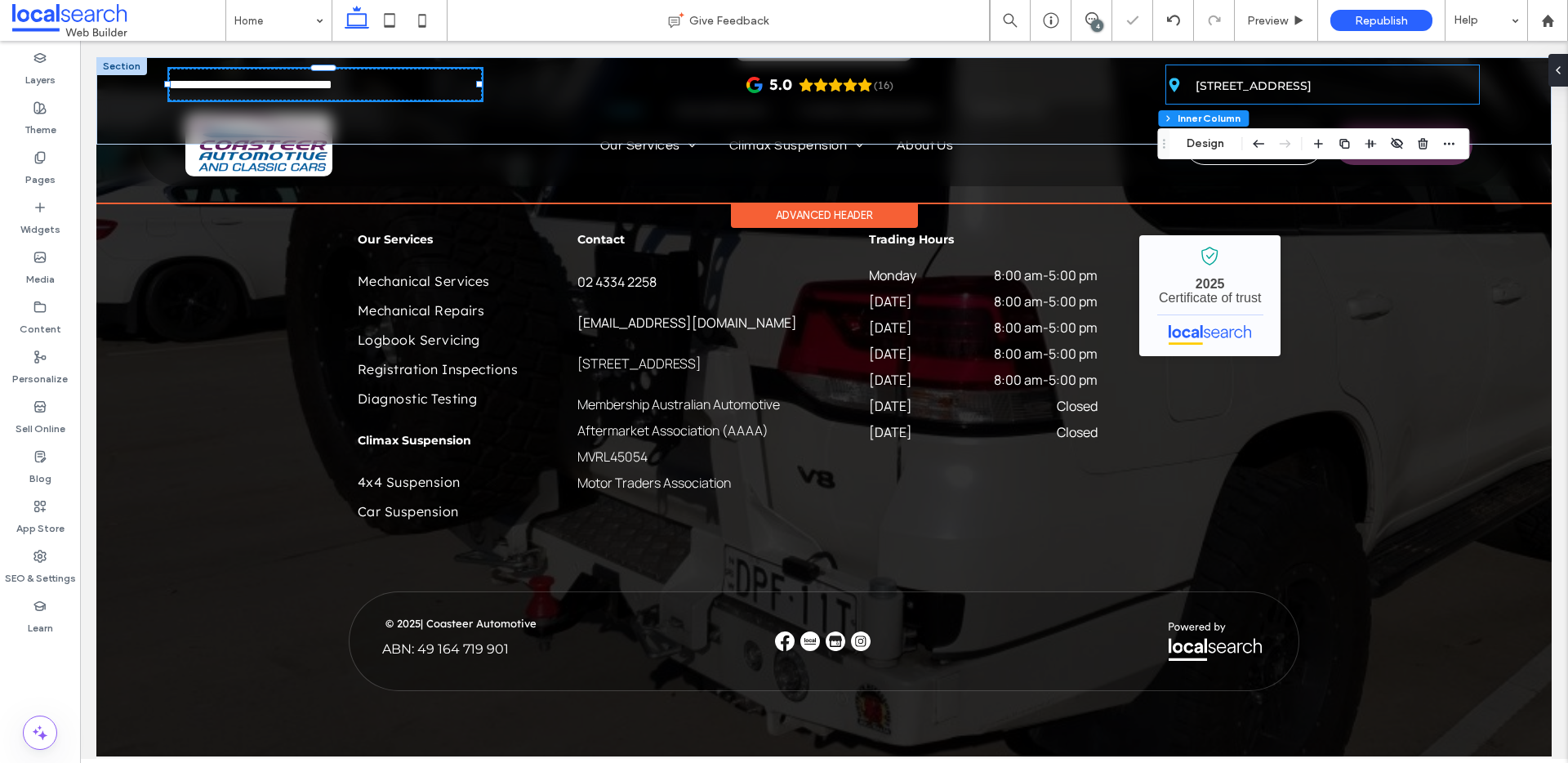
click at [1276, 85] on link "Unit 1/3 Fleet Cl, Tuggerah NSW 2259" at bounding box center [1254, 85] width 116 height 14
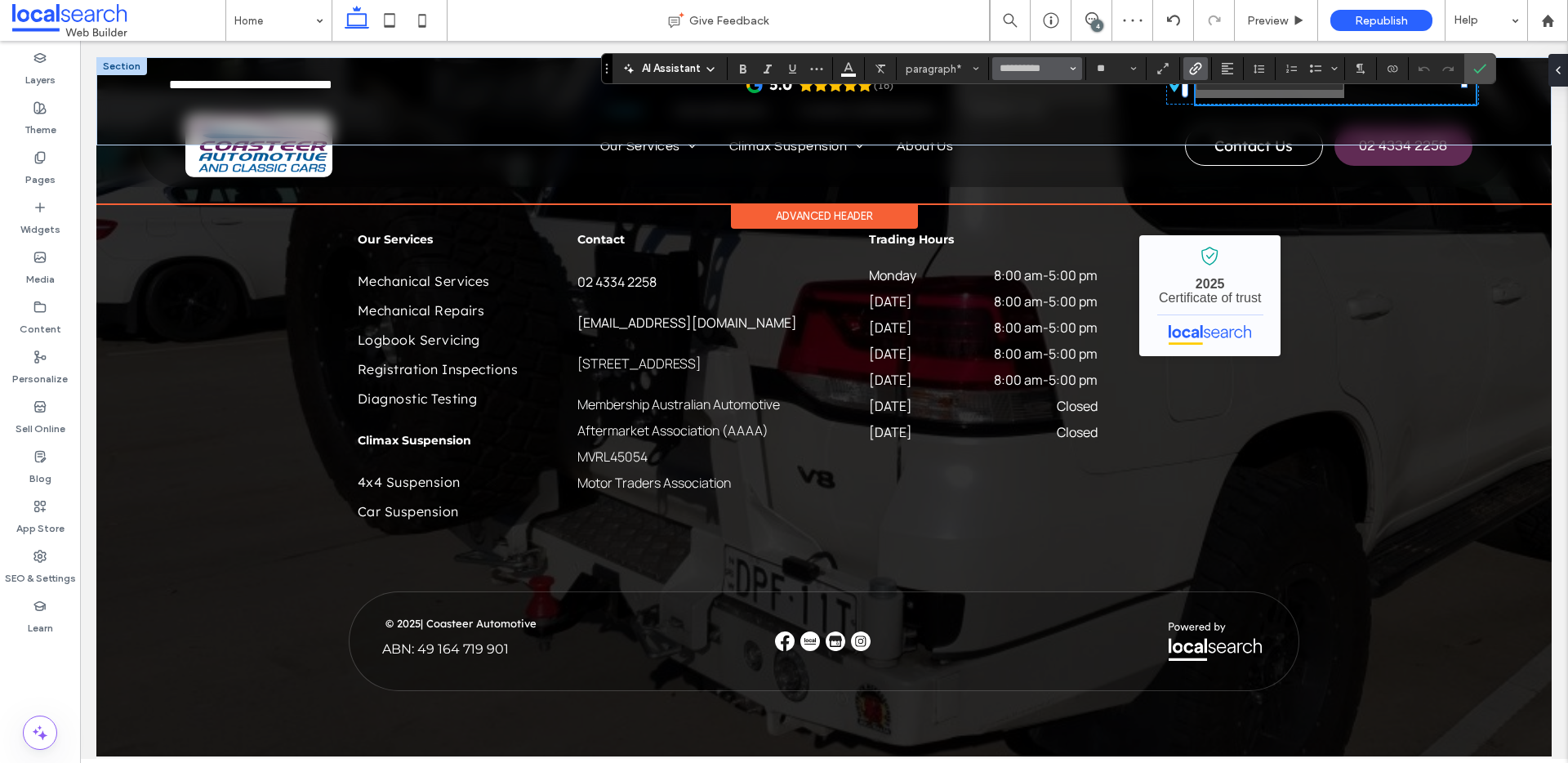
click at [1077, 64] on button "**********" at bounding box center [1037, 69] width 90 height 23
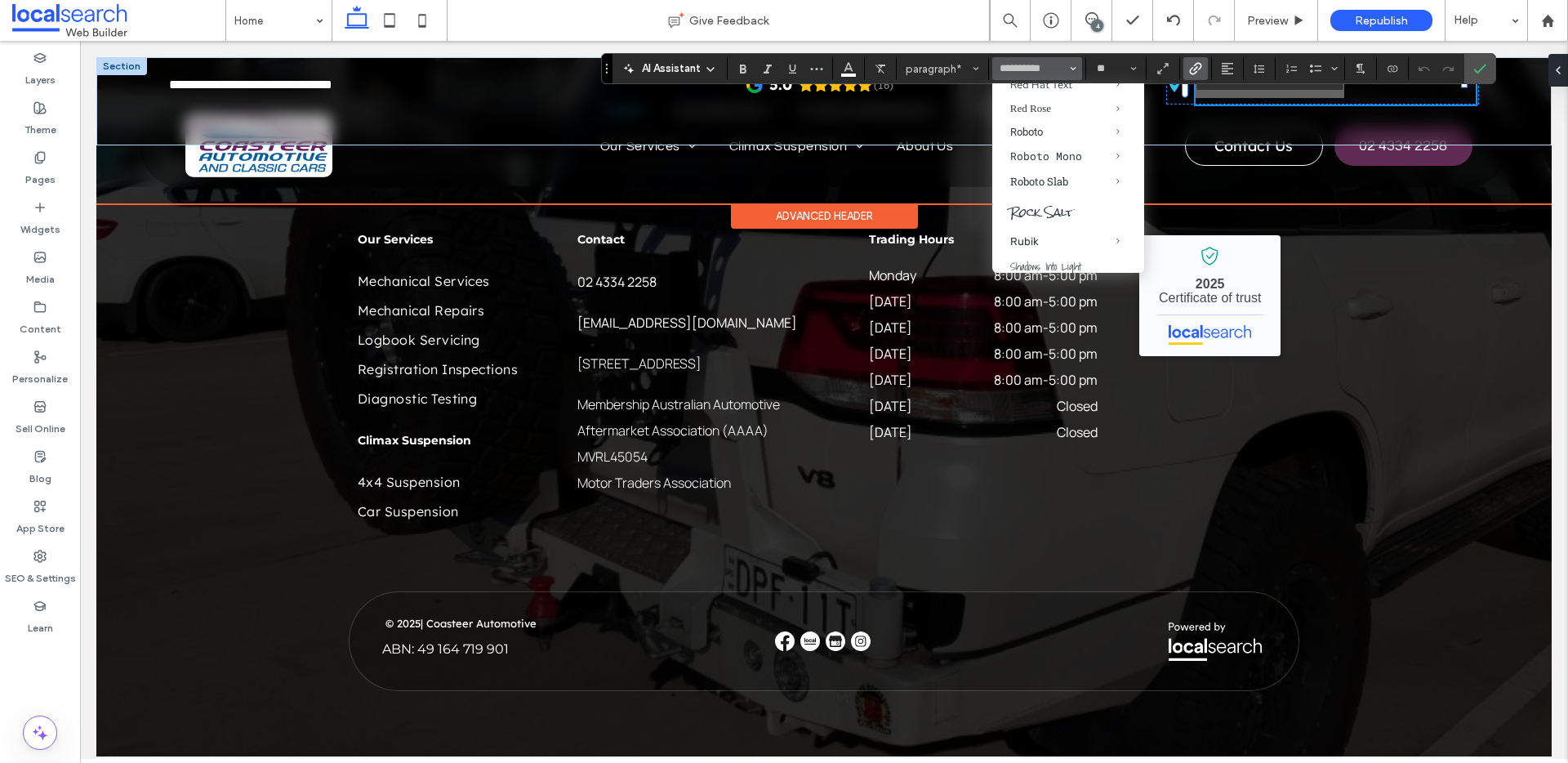
scroll to position [1399, 0]
click at [1040, 19] on label "Questrial" at bounding box center [1068, 8] width 152 height 22
type input "*********"
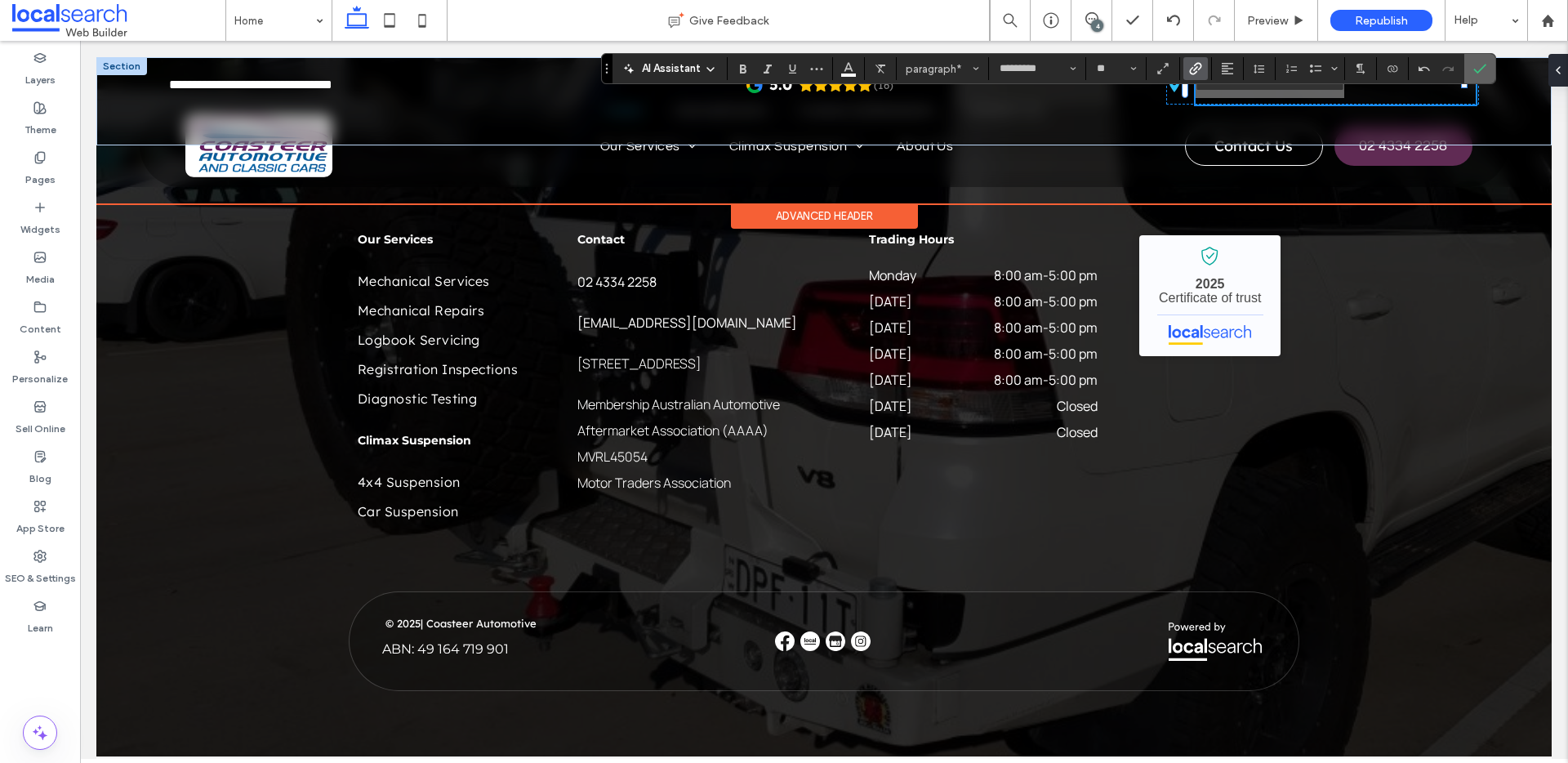
click at [1476, 71] on use "Confirm" at bounding box center [1480, 69] width 14 height 10
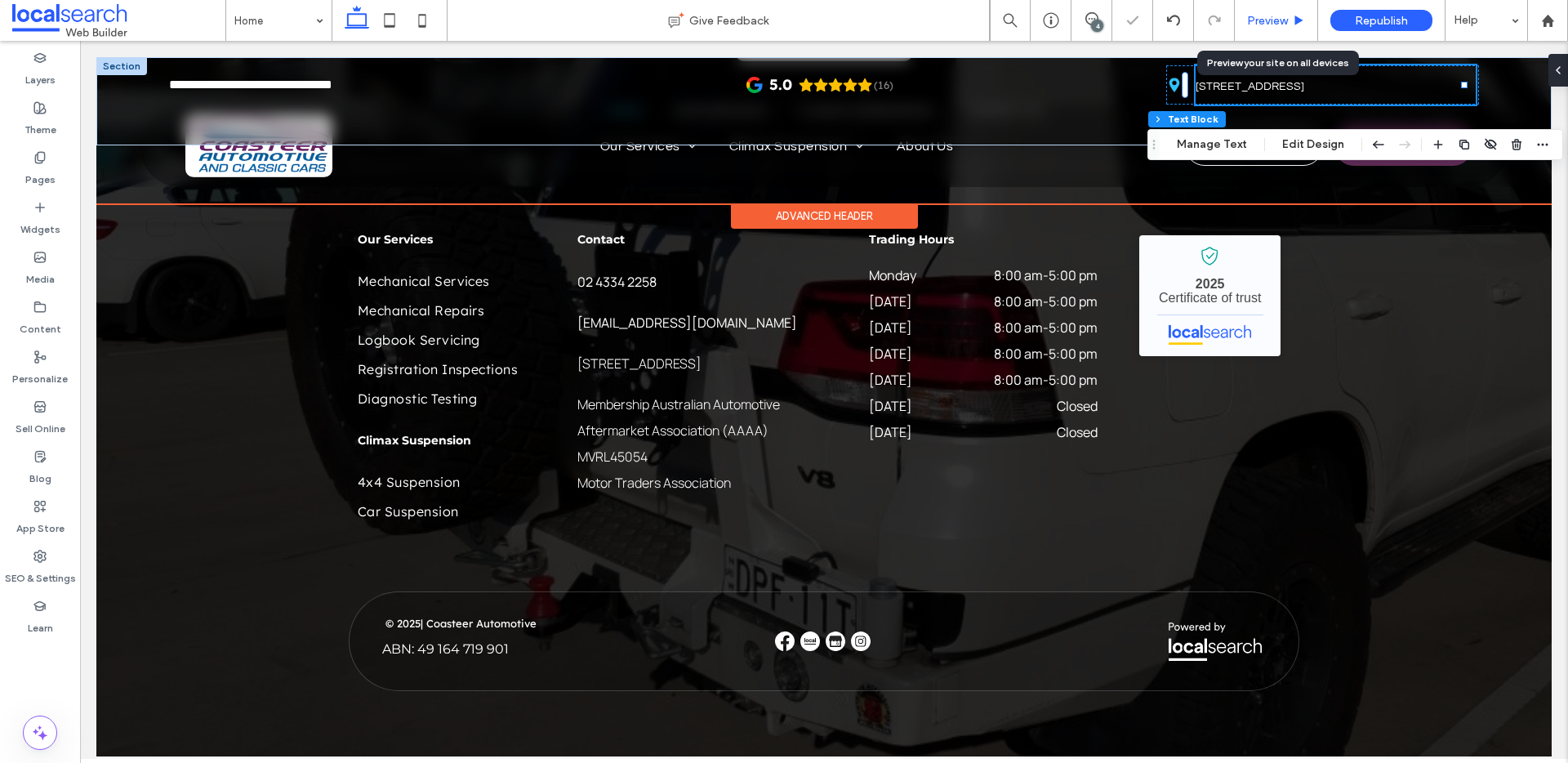
click at [1262, 18] on span "Preview" at bounding box center [1268, 20] width 41 height 14
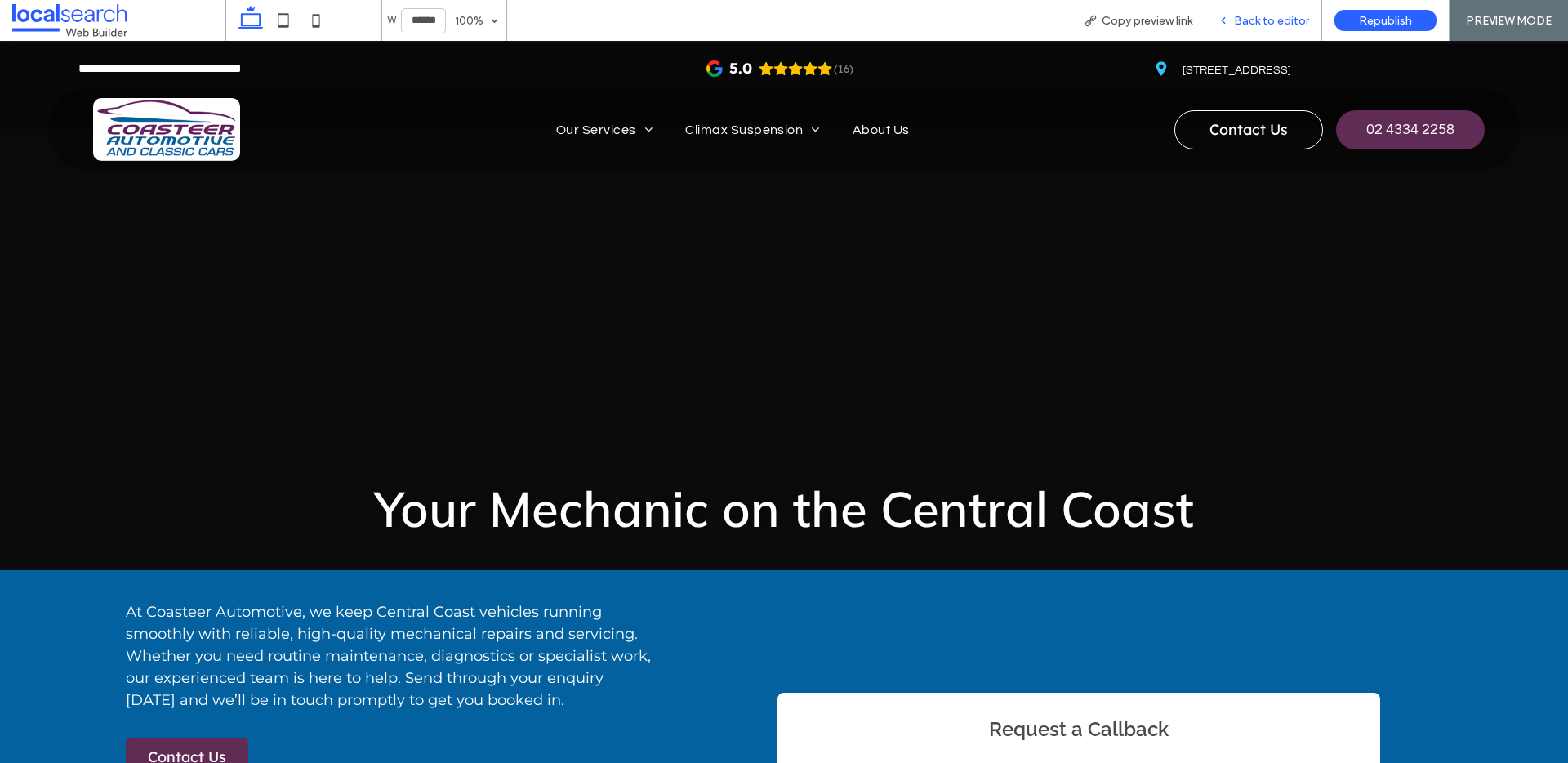
click at [1265, 19] on span "Back to editor" at bounding box center [1271, 20] width 75 height 14
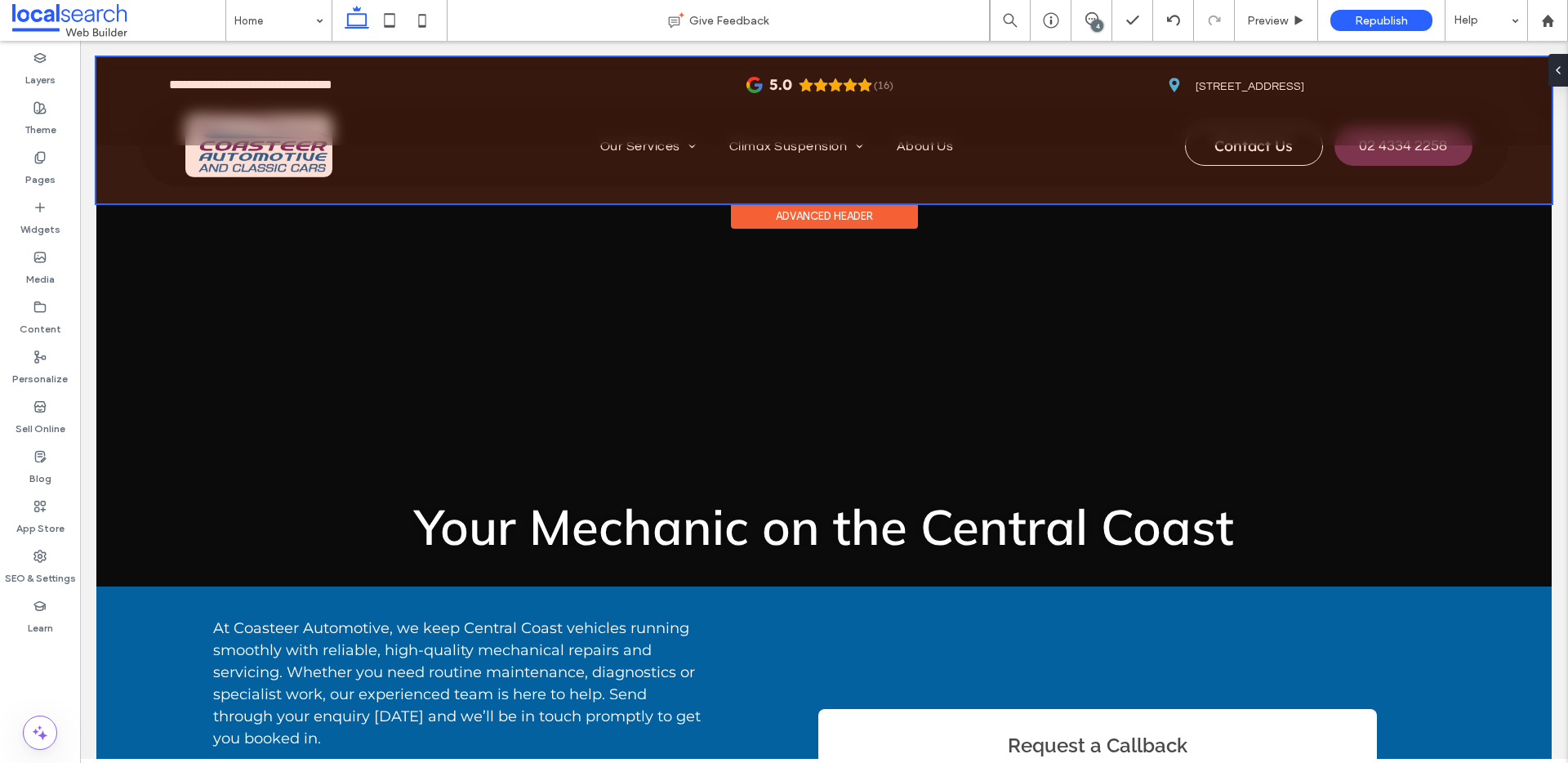
click at [1095, 22] on div "4" at bounding box center [1097, 25] width 13 height 13
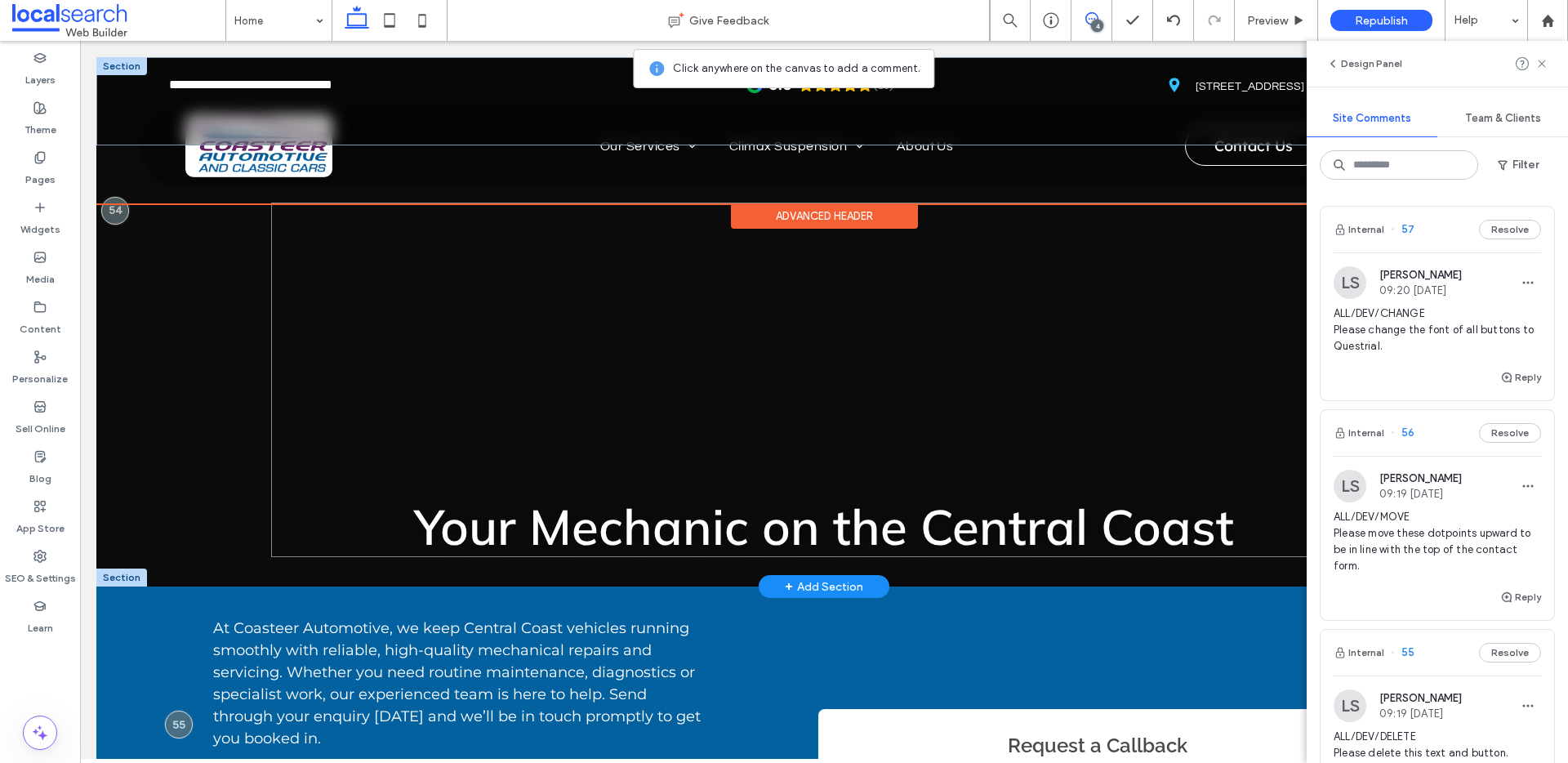
click at [1240, 212] on div "Your Mechanic on the Central Coast" at bounding box center [824, 380] width 1106 height 354
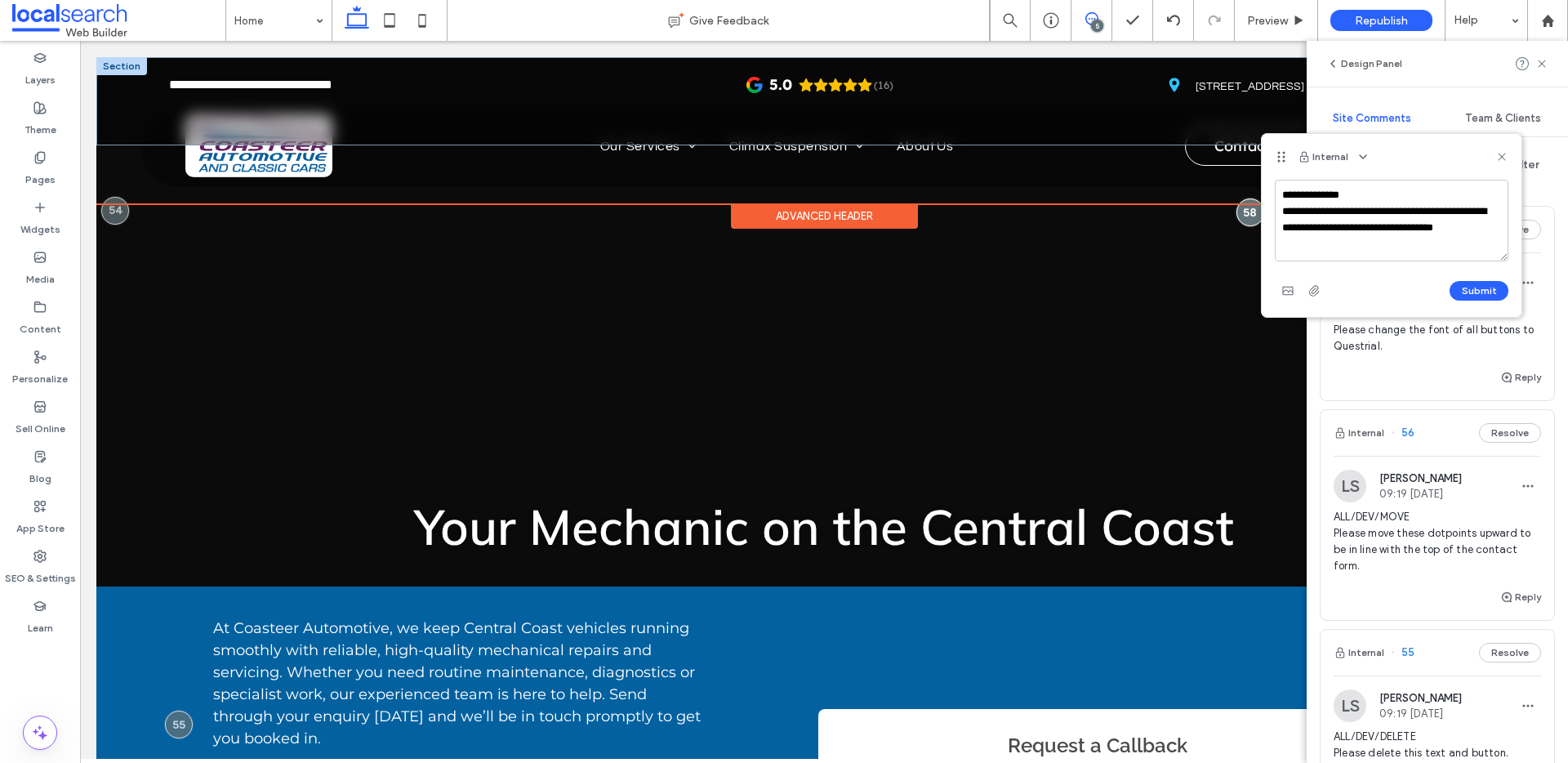
type textarea "**********"
click at [1493, 279] on div "Submit" at bounding box center [1392, 290] width 234 height 26
click at [1494, 284] on button "Submit" at bounding box center [1478, 291] width 59 height 19
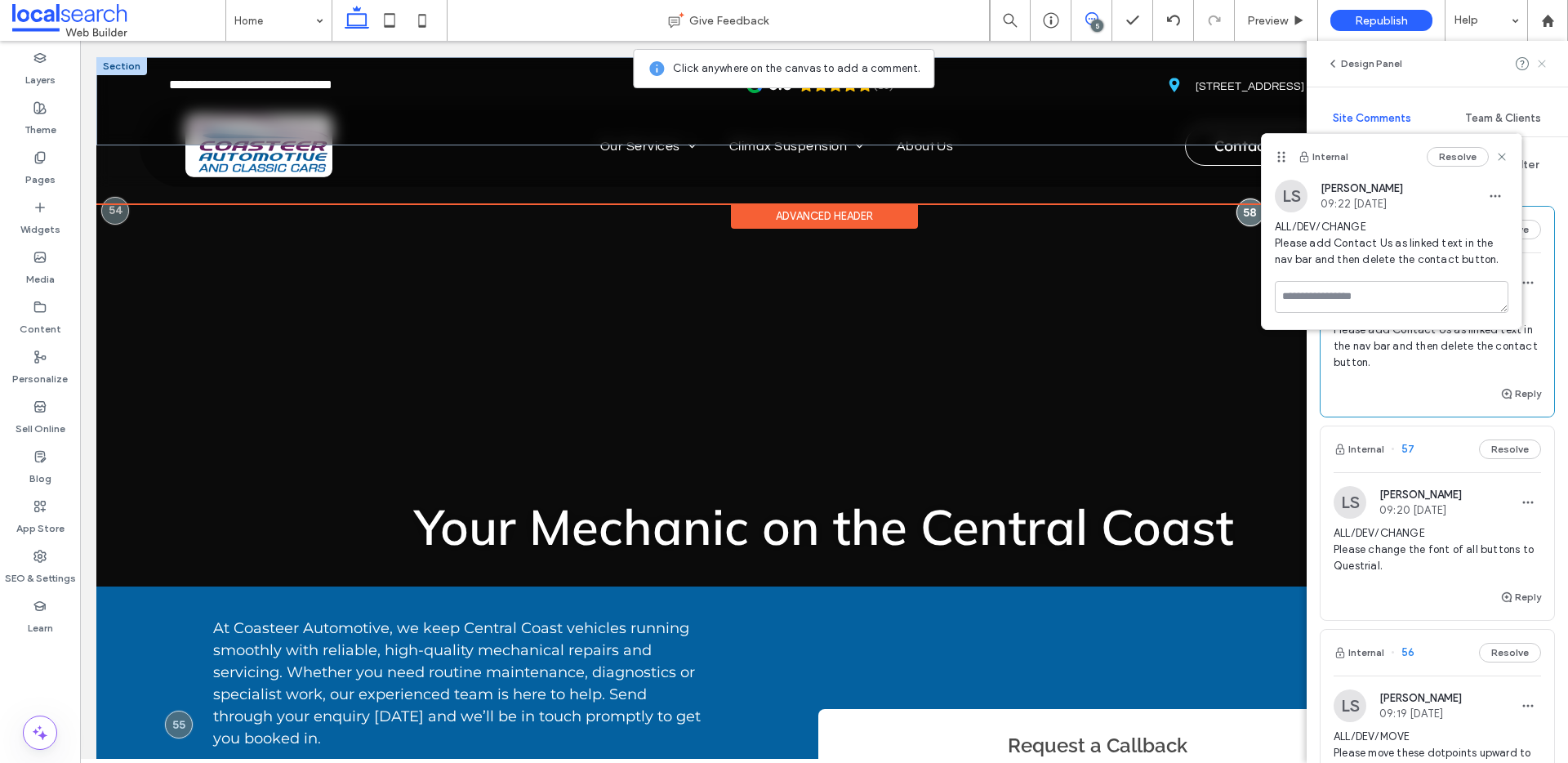
click at [1546, 71] on span at bounding box center [1542, 64] width 14 height 19
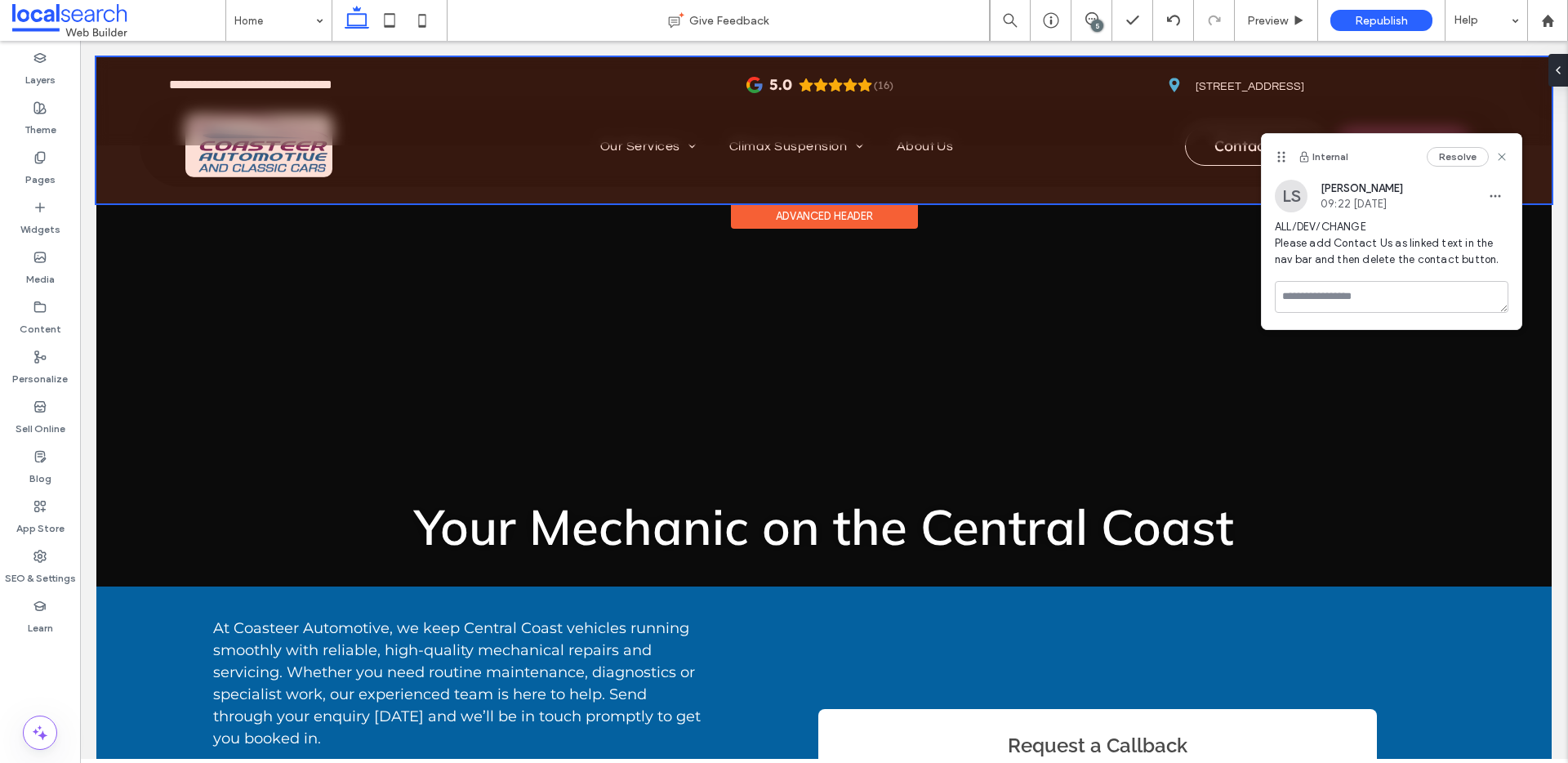
click at [1506, 147] on div "Resolve" at bounding box center [1468, 156] width 82 height 19
click at [1499, 158] on use at bounding box center [1501, 156] width 8 height 8
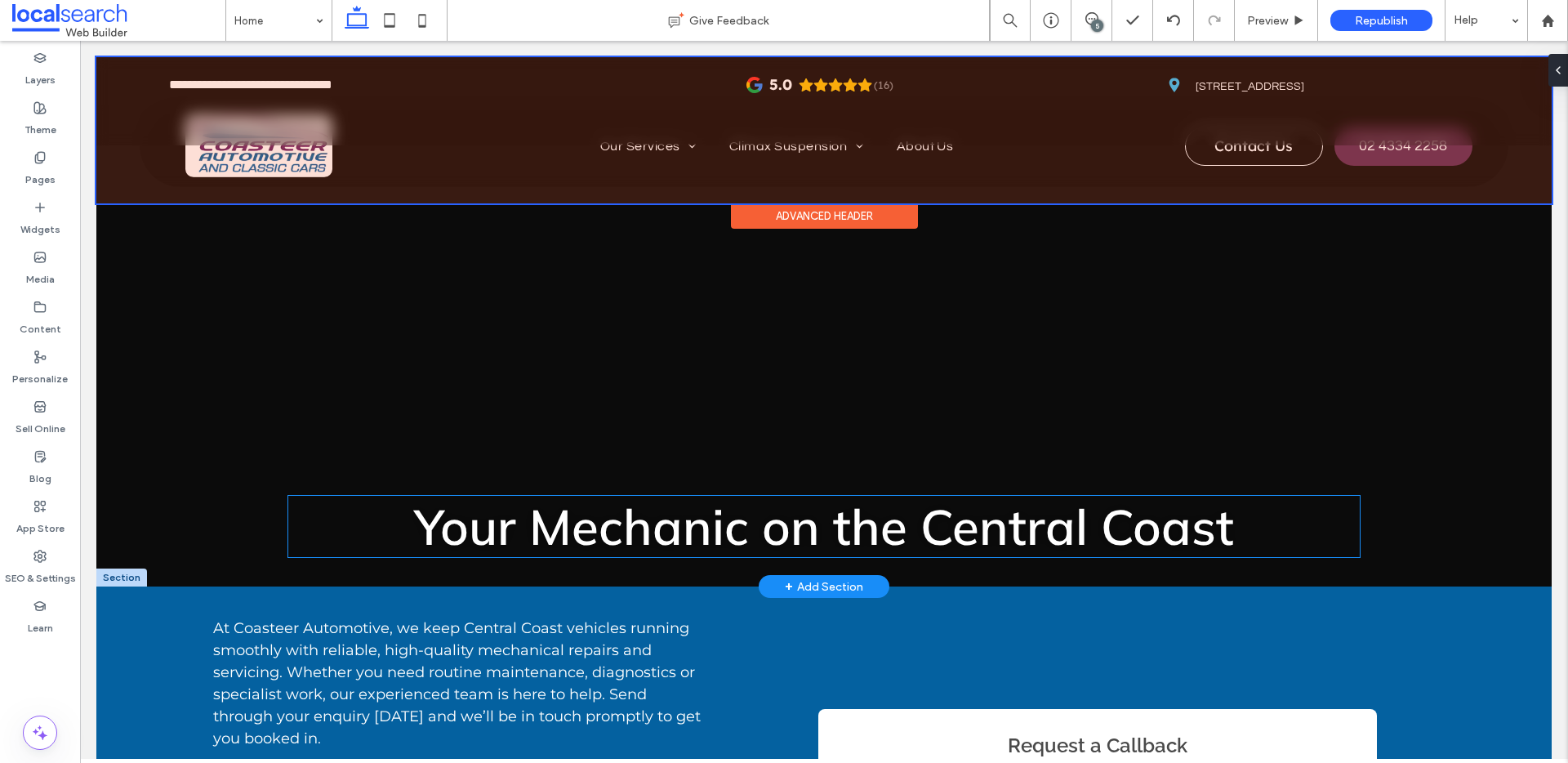
click at [864, 535] on span "Your Mechanic on the Central Coast" at bounding box center [824, 525] width 820 height 61
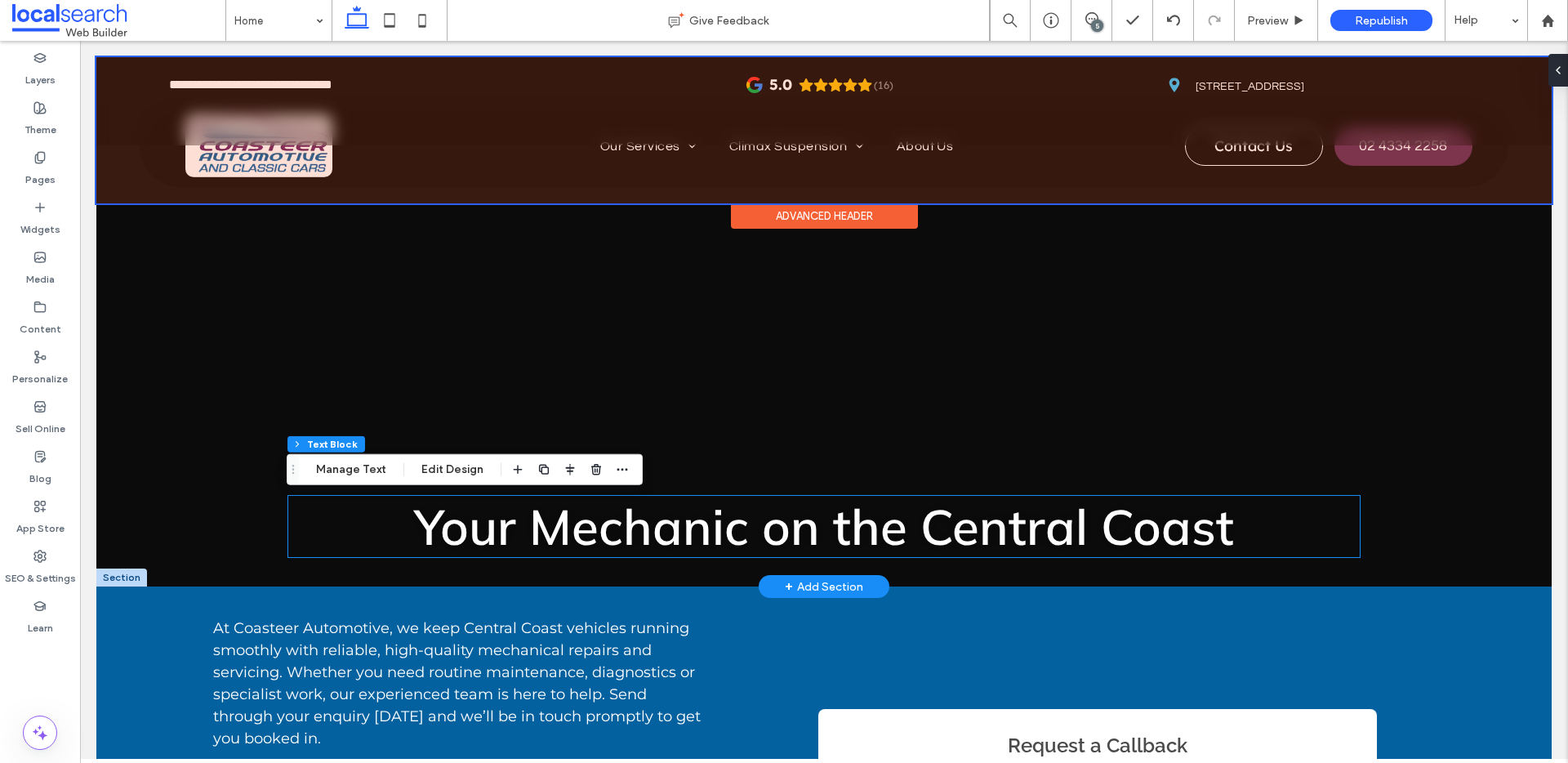
click at [864, 535] on span "Your Mechanic on the Central Coast" at bounding box center [824, 525] width 820 height 61
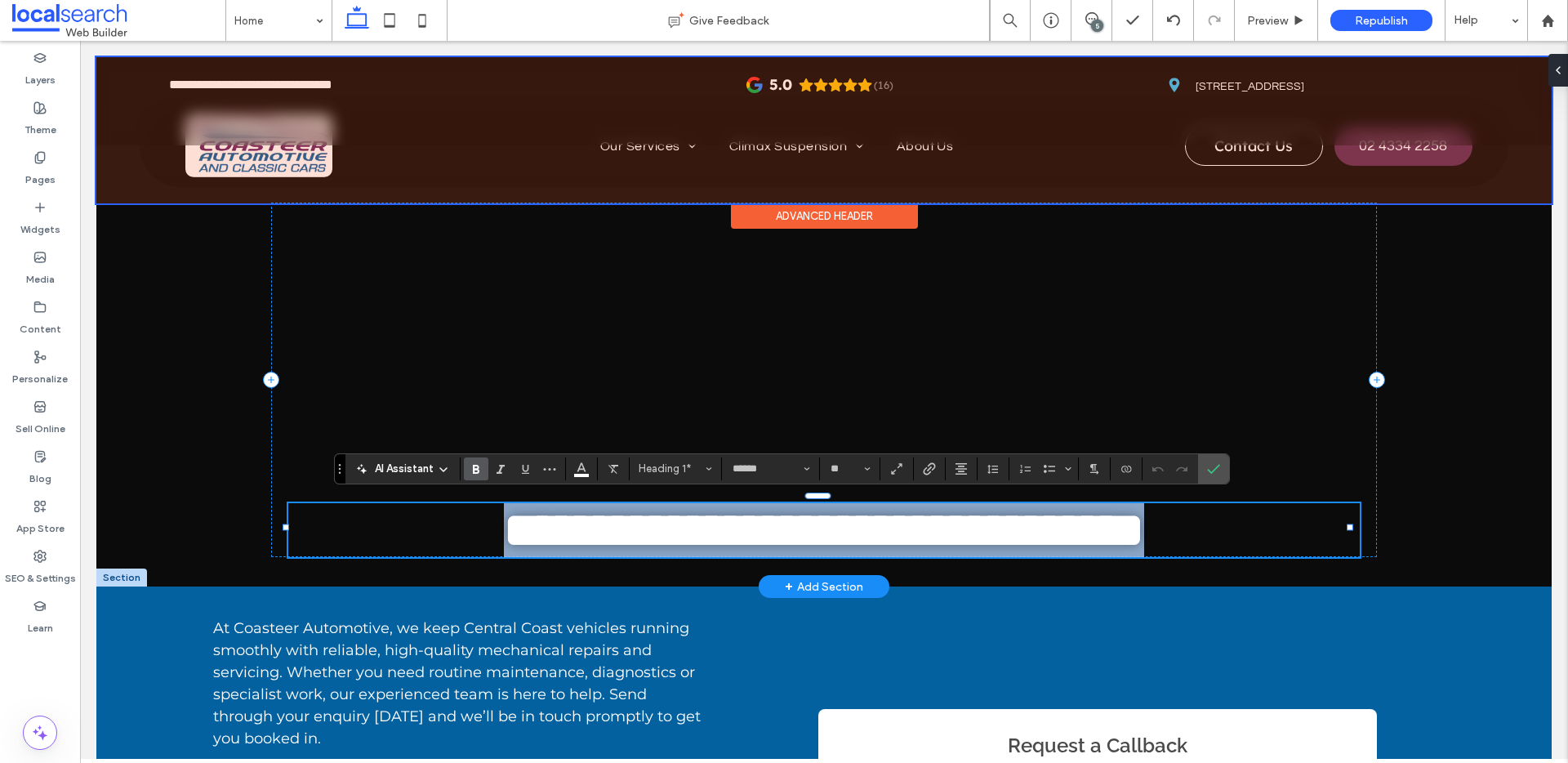
drag, startPoint x: 1154, startPoint y: 547, endPoint x: 343, endPoint y: 539, distance: 811.0
click at [342, 541] on h1 "**********" at bounding box center [823, 530] width 1071 height 54
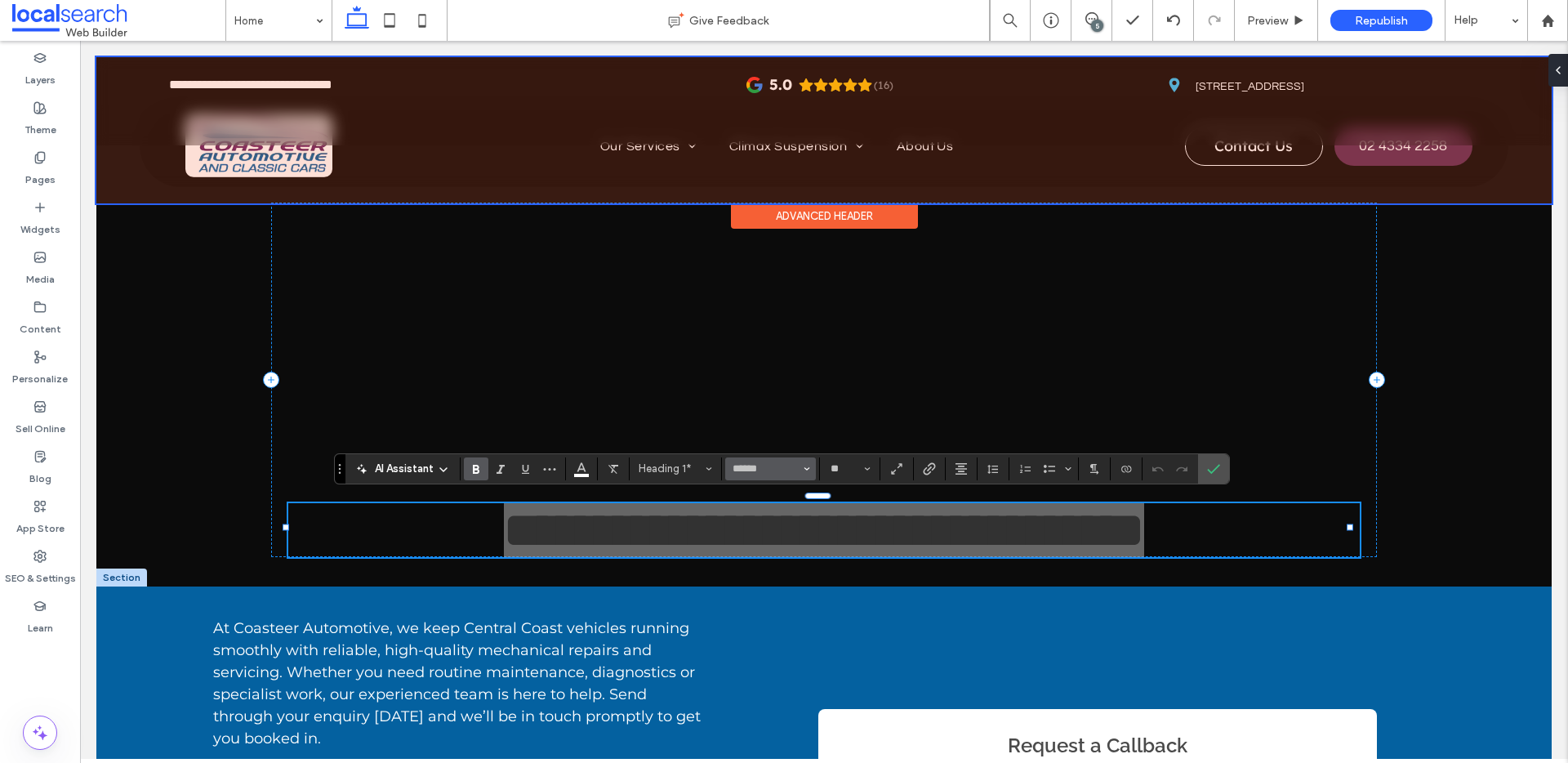
click at [804, 468] on icon "Font & Font weight" at bounding box center [807, 468] width 7 height 7
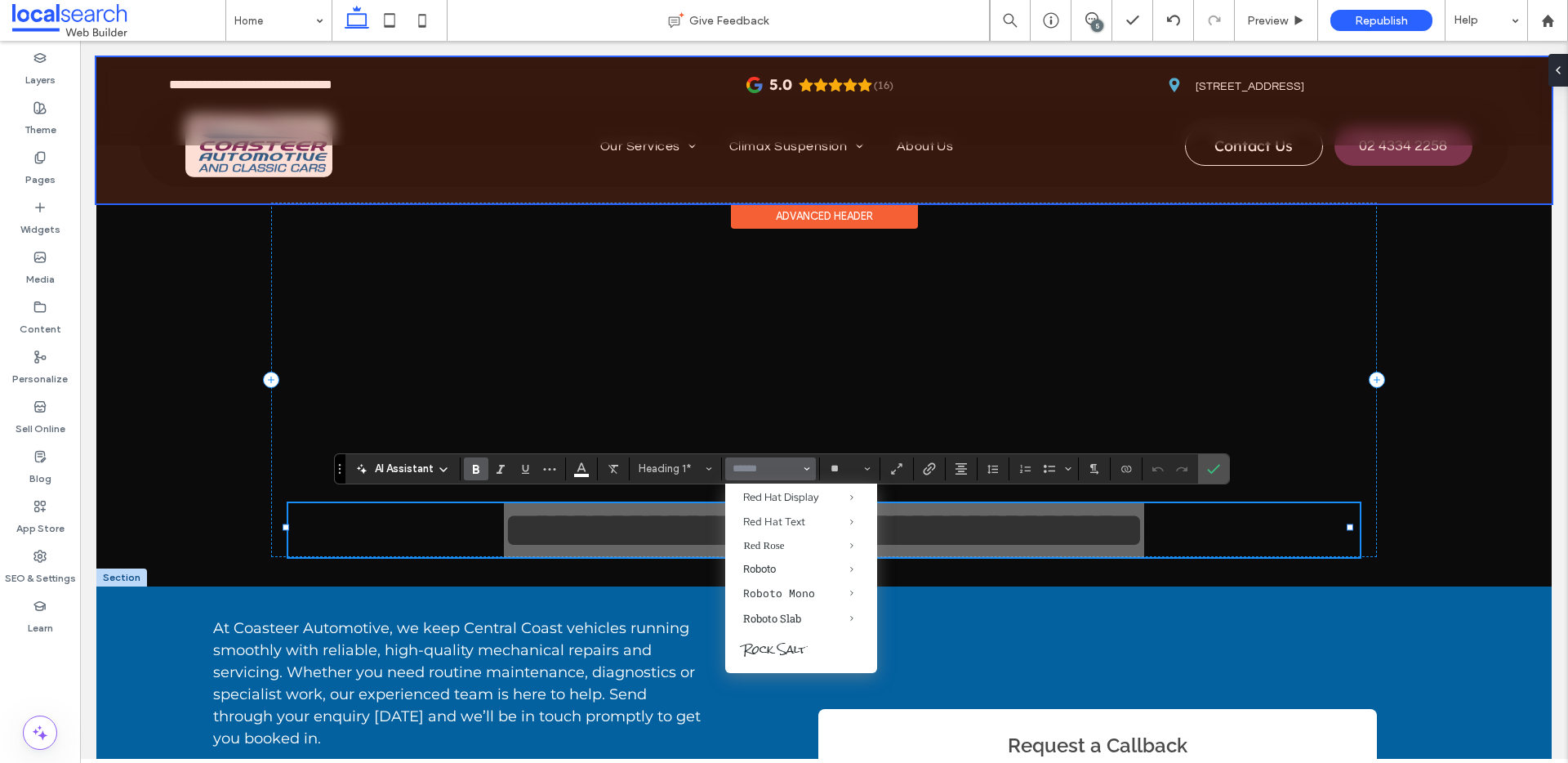
scroll to position [1390, 0]
click at [776, 429] on label "Questrial" at bounding box center [801, 417] width 152 height 22
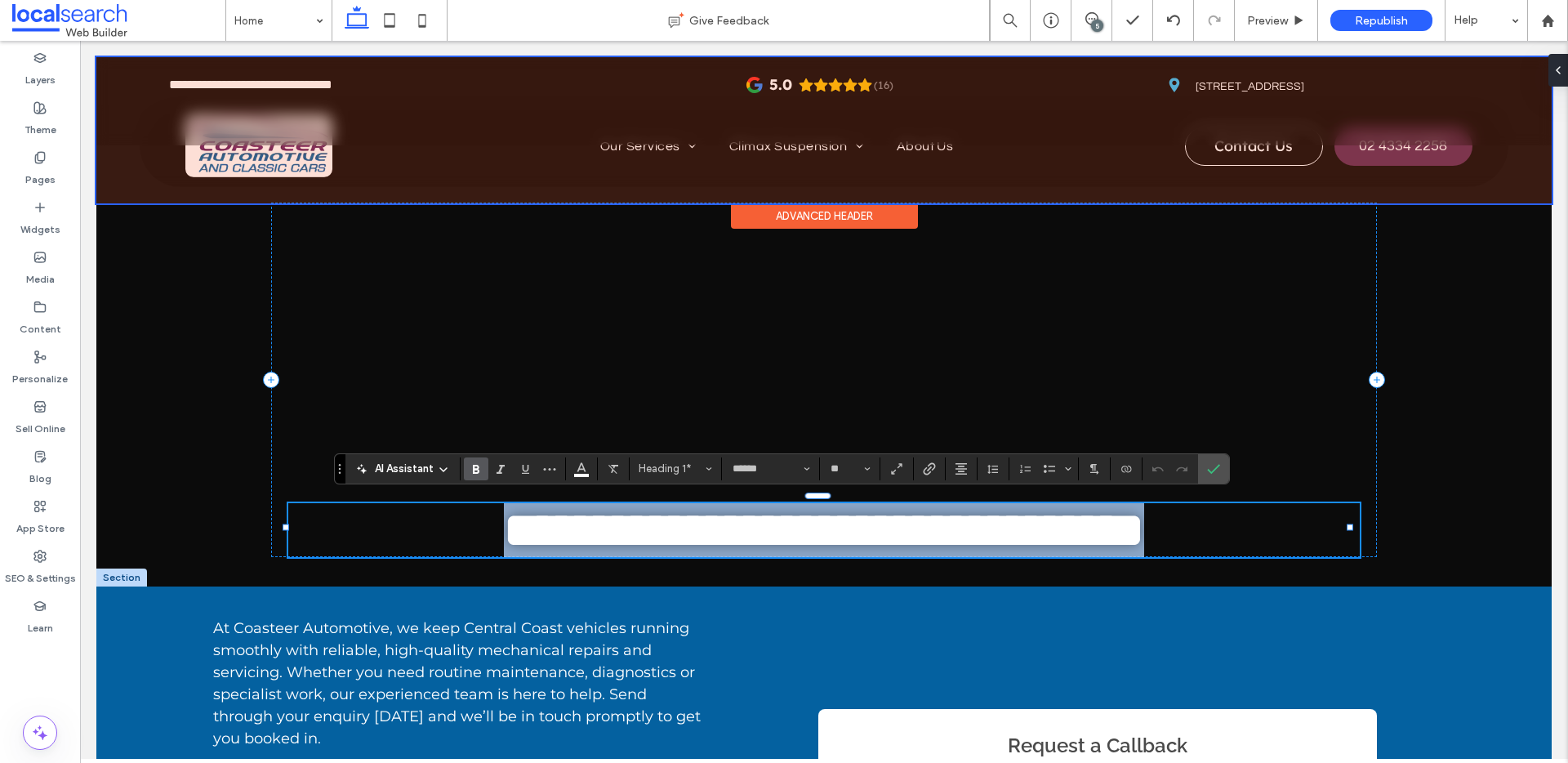
type input "*********"
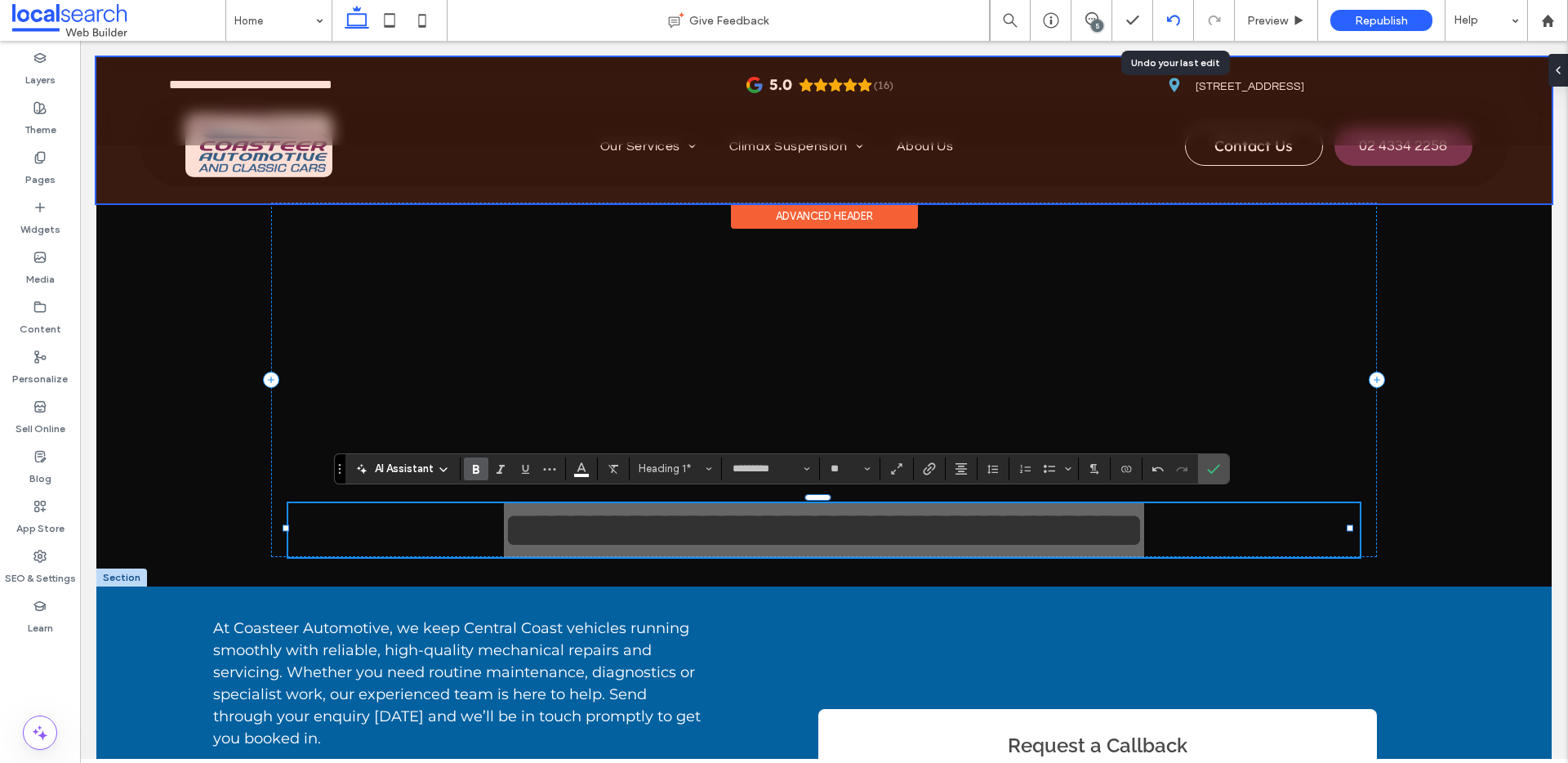
click at [1159, 19] on div at bounding box center [1173, 20] width 40 height 14
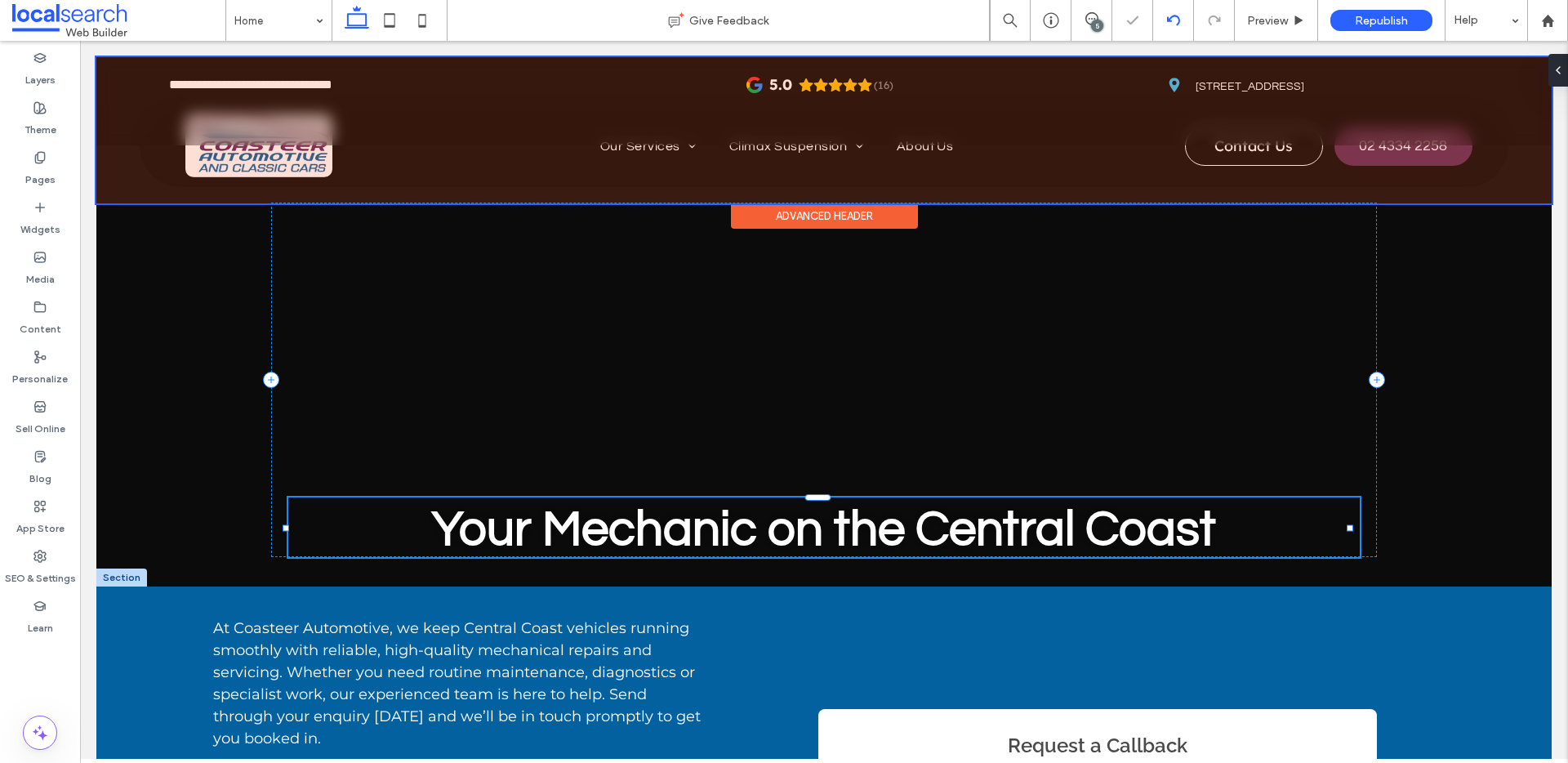
type input "*********"
type input "**"
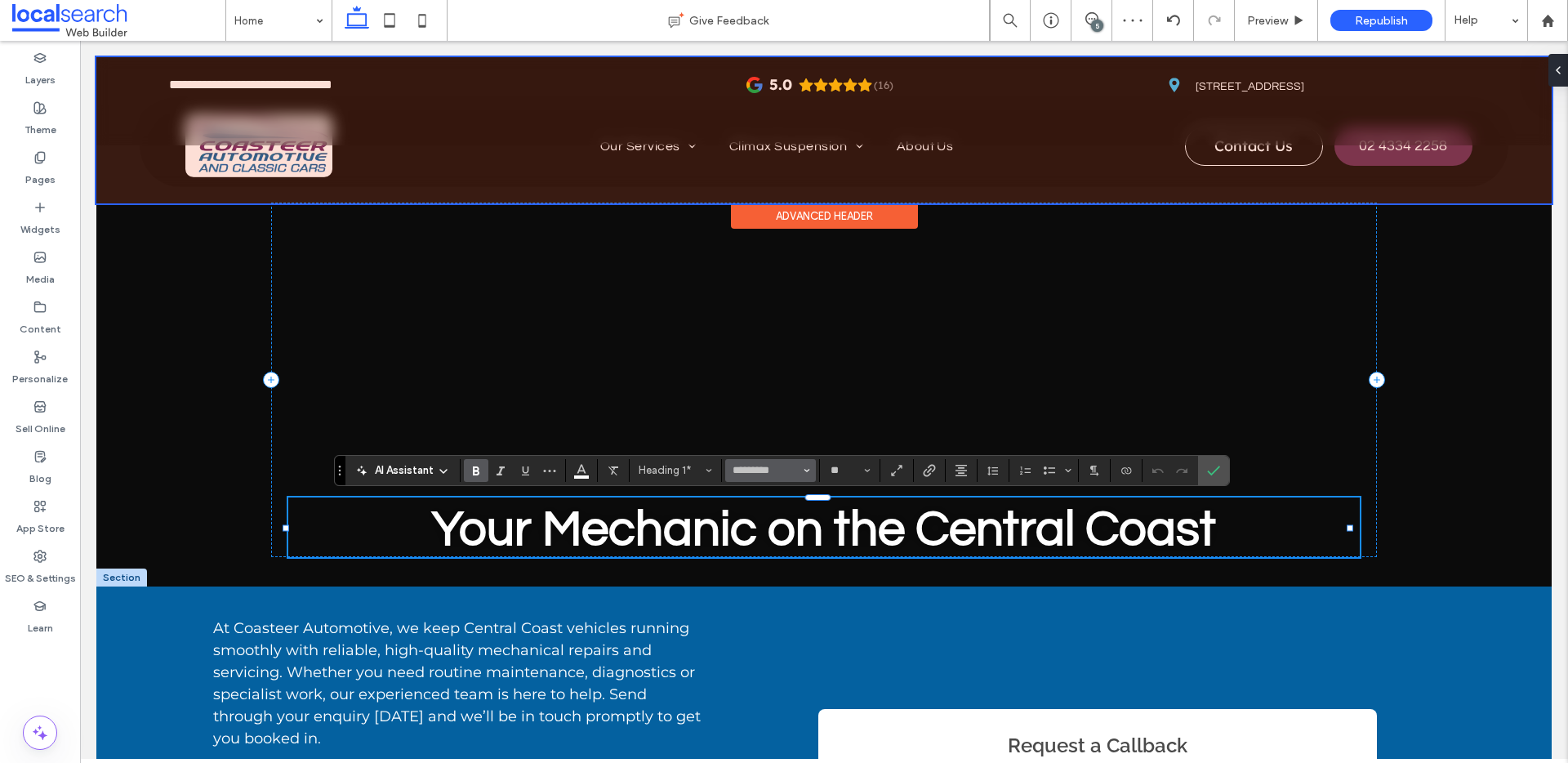
click at [809, 472] on span "Font & Font weight" at bounding box center [807, 470] width 7 height 21
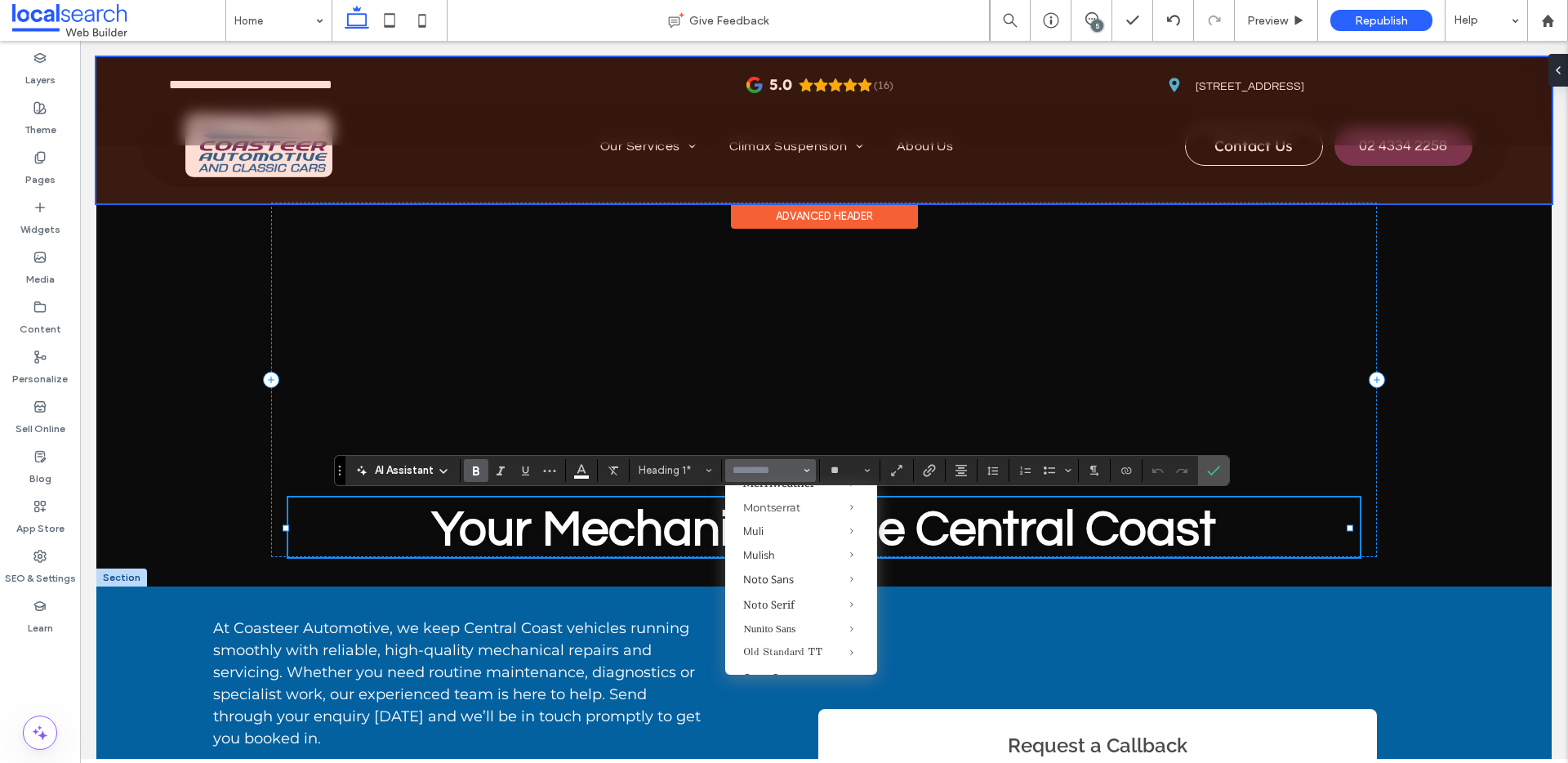
scroll to position [978, 0]
click at [776, 473] on label "Mulish" at bounding box center [801, 462] width 152 height 24
type input "******"
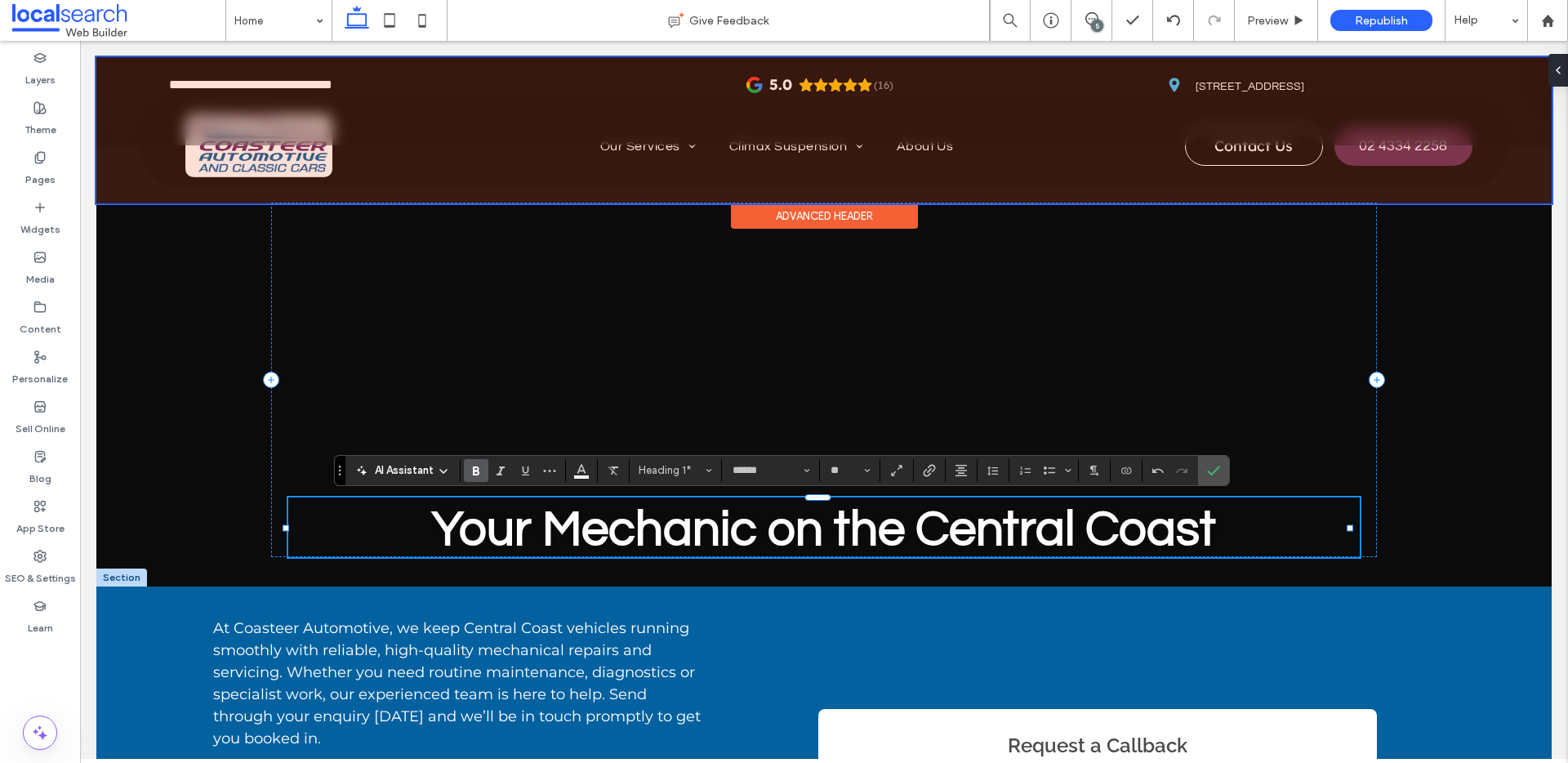
click at [475, 472] on icon "Bold" at bounding box center [476, 470] width 14 height 14
click at [1212, 475] on icon "Confirm" at bounding box center [1213, 470] width 14 height 14
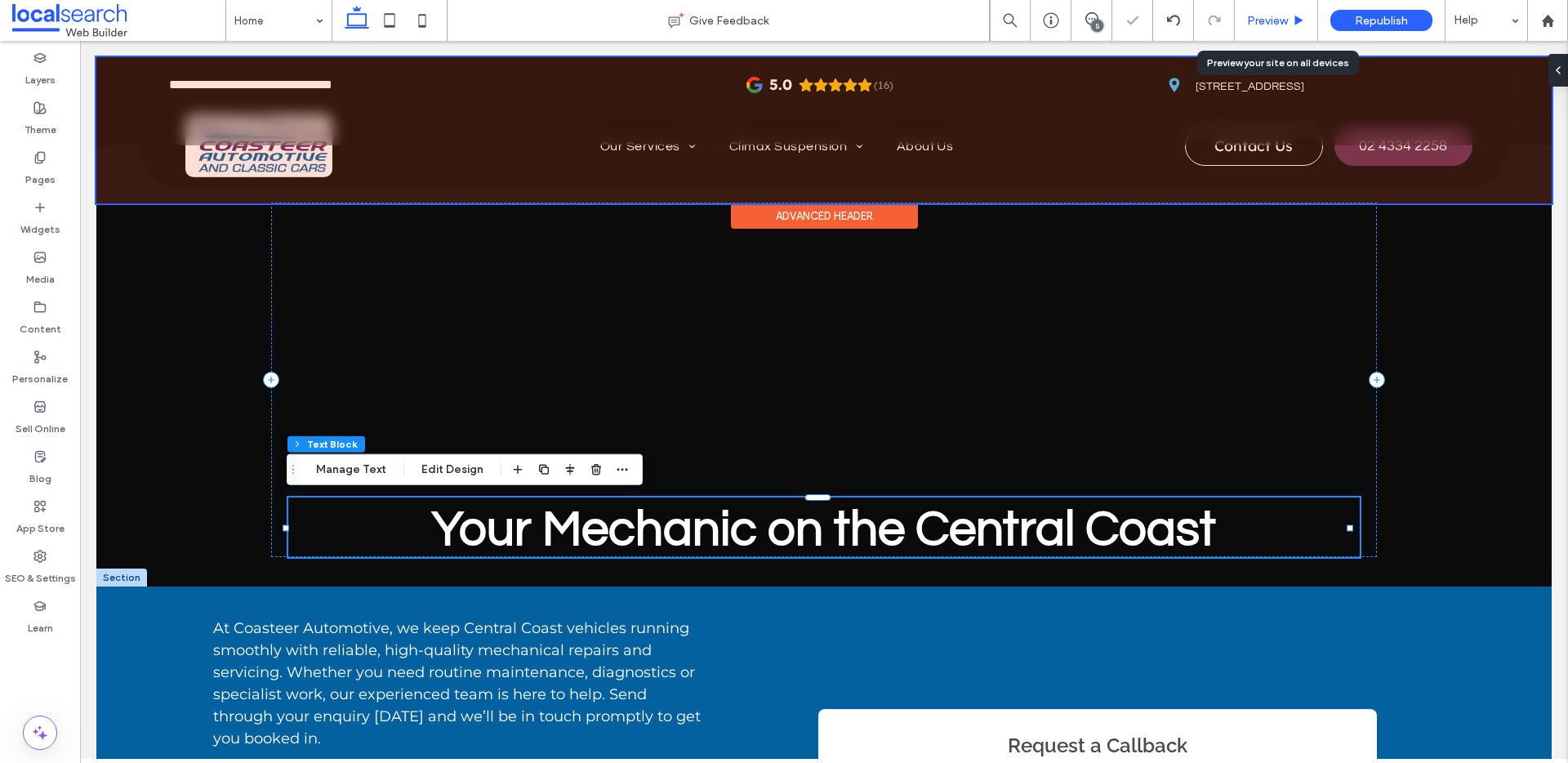
click at [1270, 19] on span "Preview" at bounding box center [1268, 20] width 41 height 14
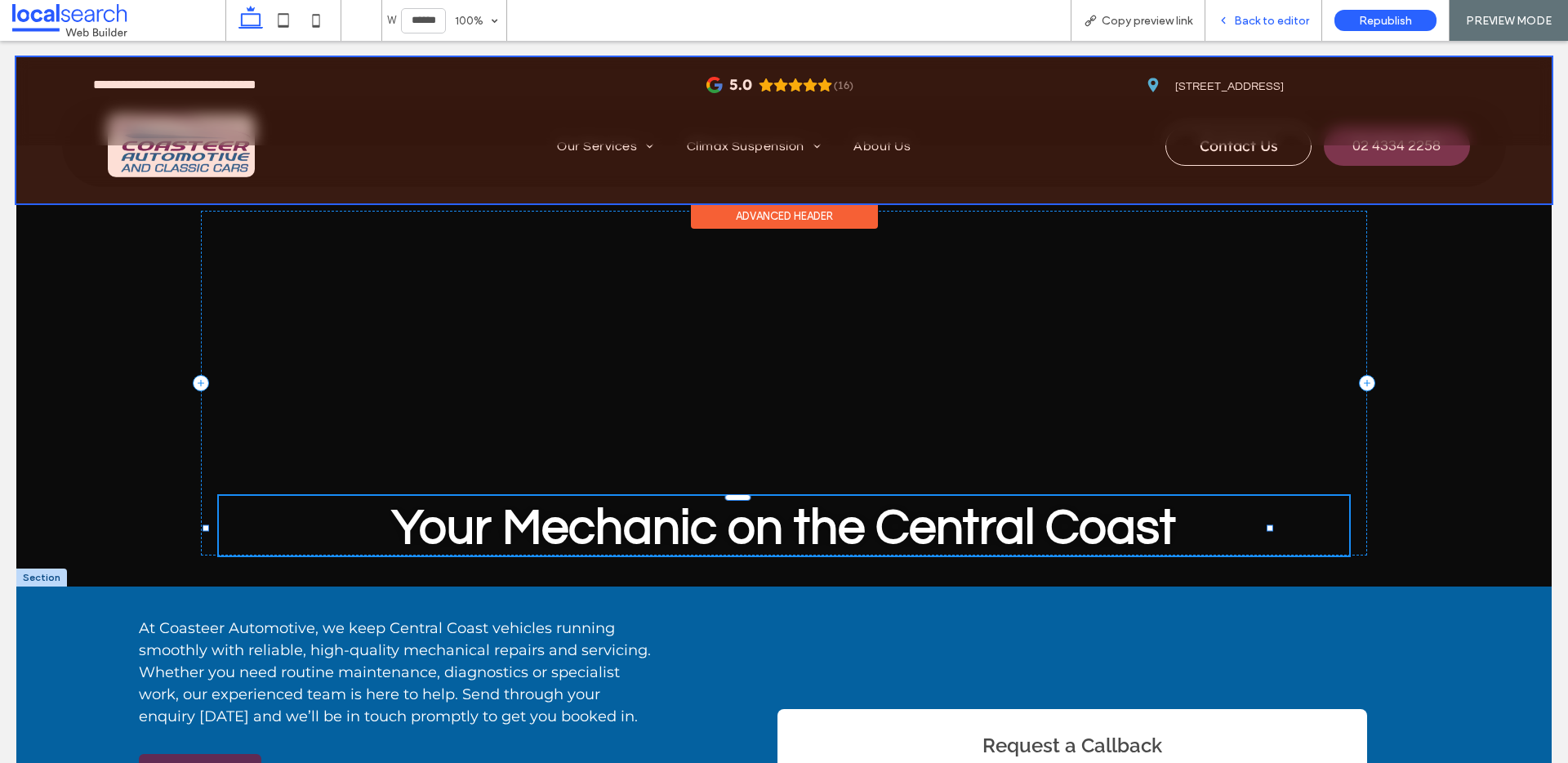
click at [1270, 27] on span "Back to editor" at bounding box center [1271, 20] width 75 height 14
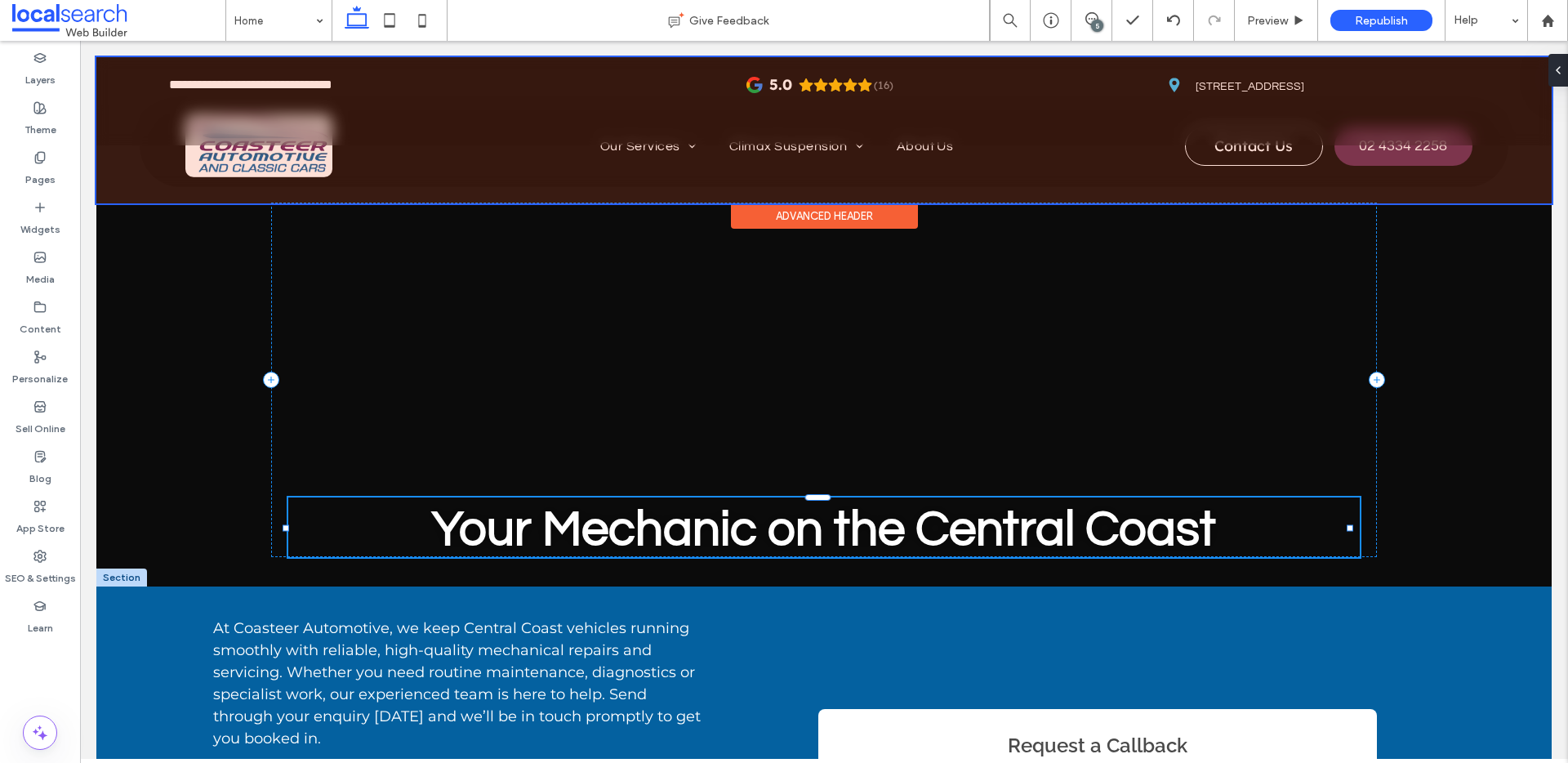
click at [1091, 25] on div "5" at bounding box center [1097, 25] width 13 height 13
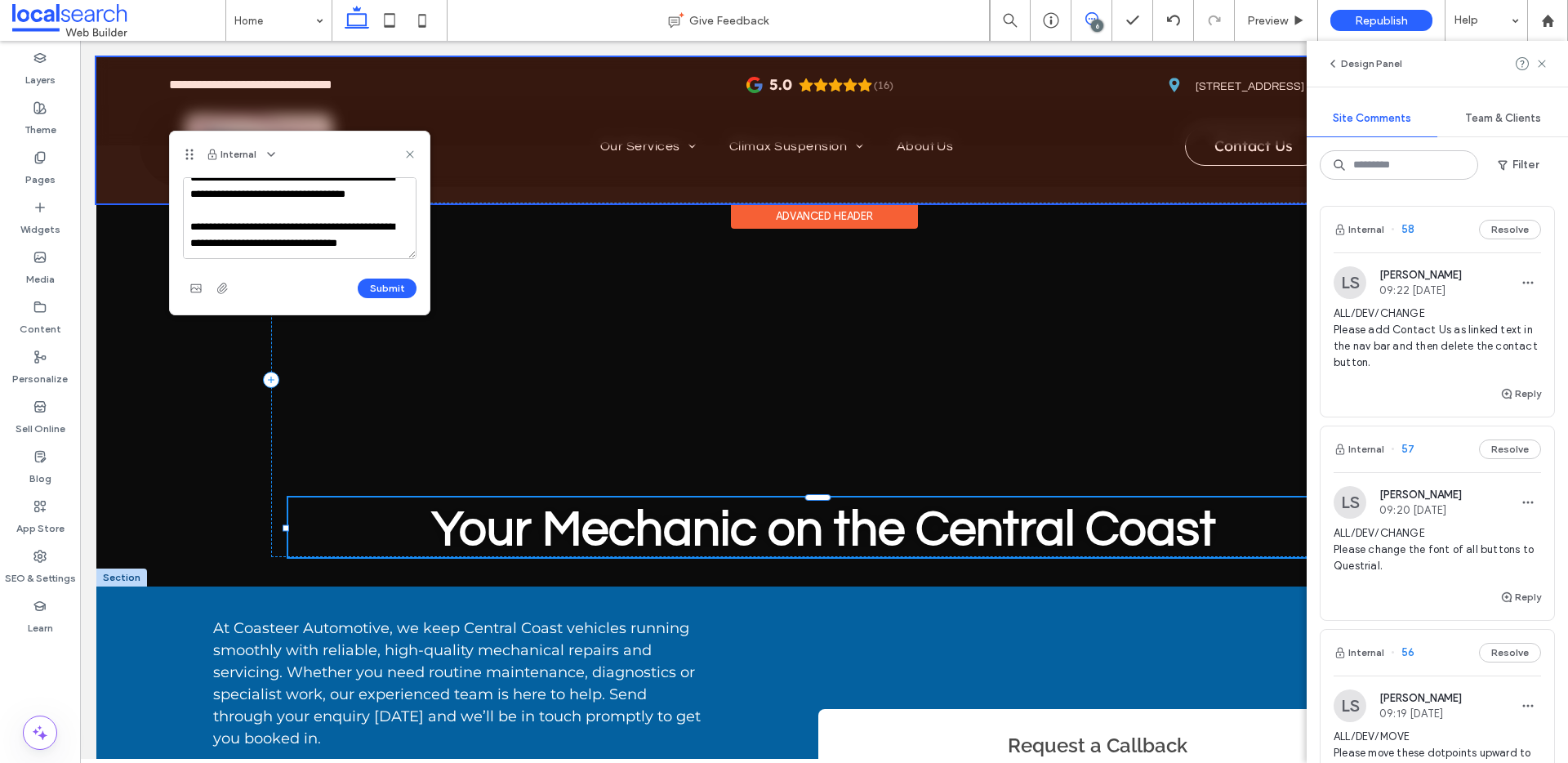
scroll to position [55, 0]
type textarea "**********"
click at [388, 281] on button "Submit" at bounding box center [386, 288] width 59 height 19
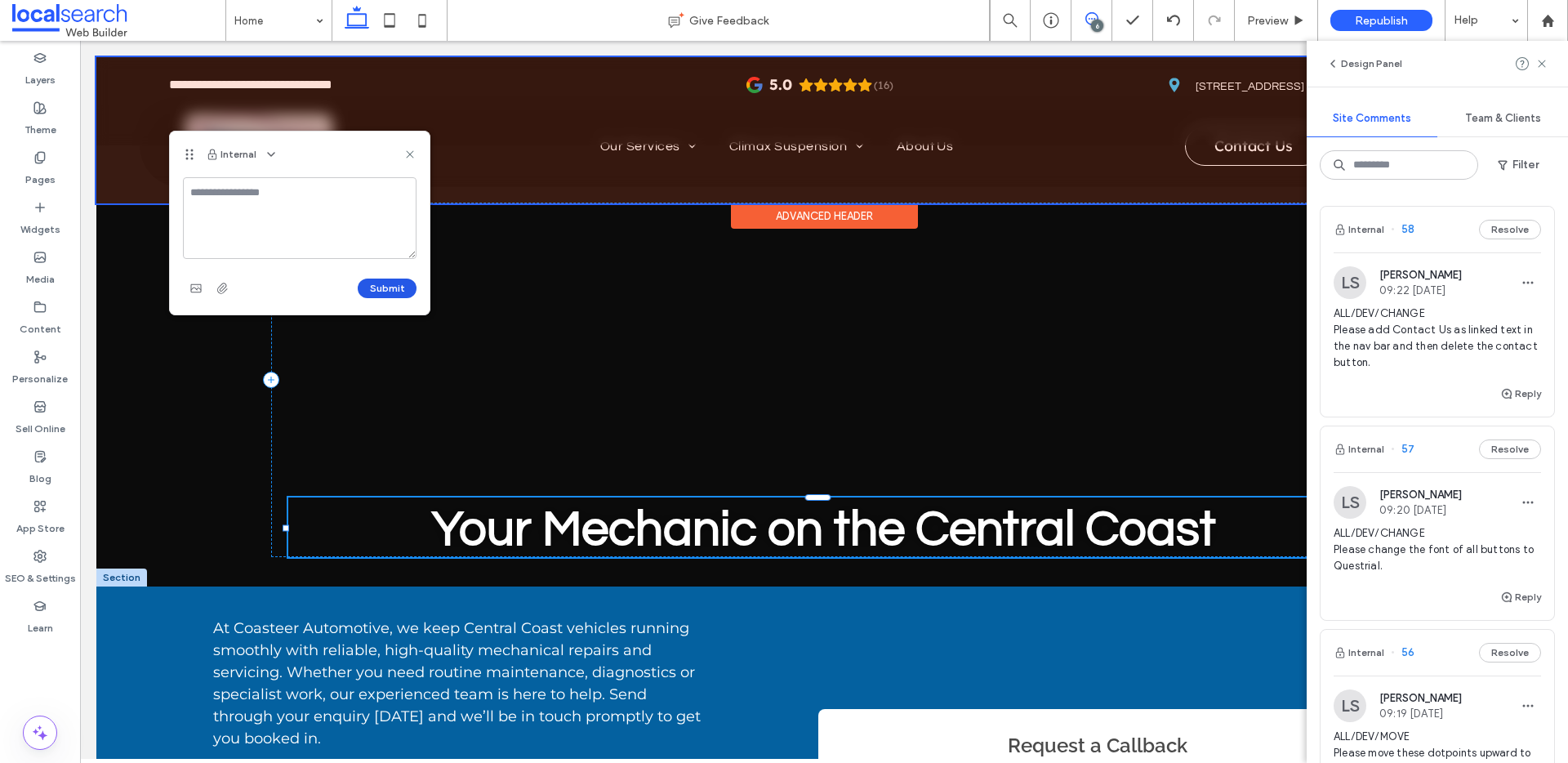
scroll to position [0, 0]
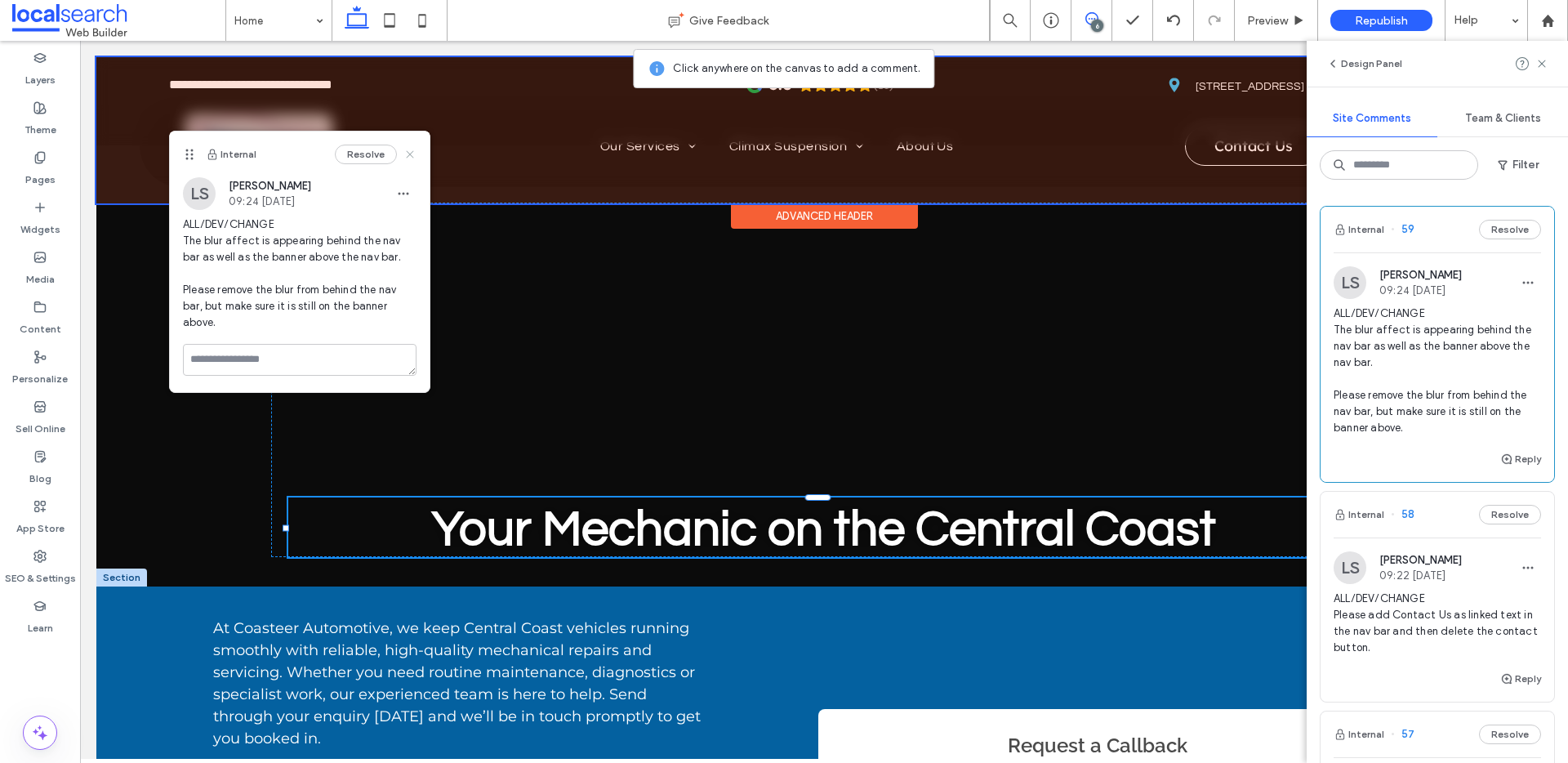
click at [411, 149] on icon at bounding box center [411, 155] width 14 height 14
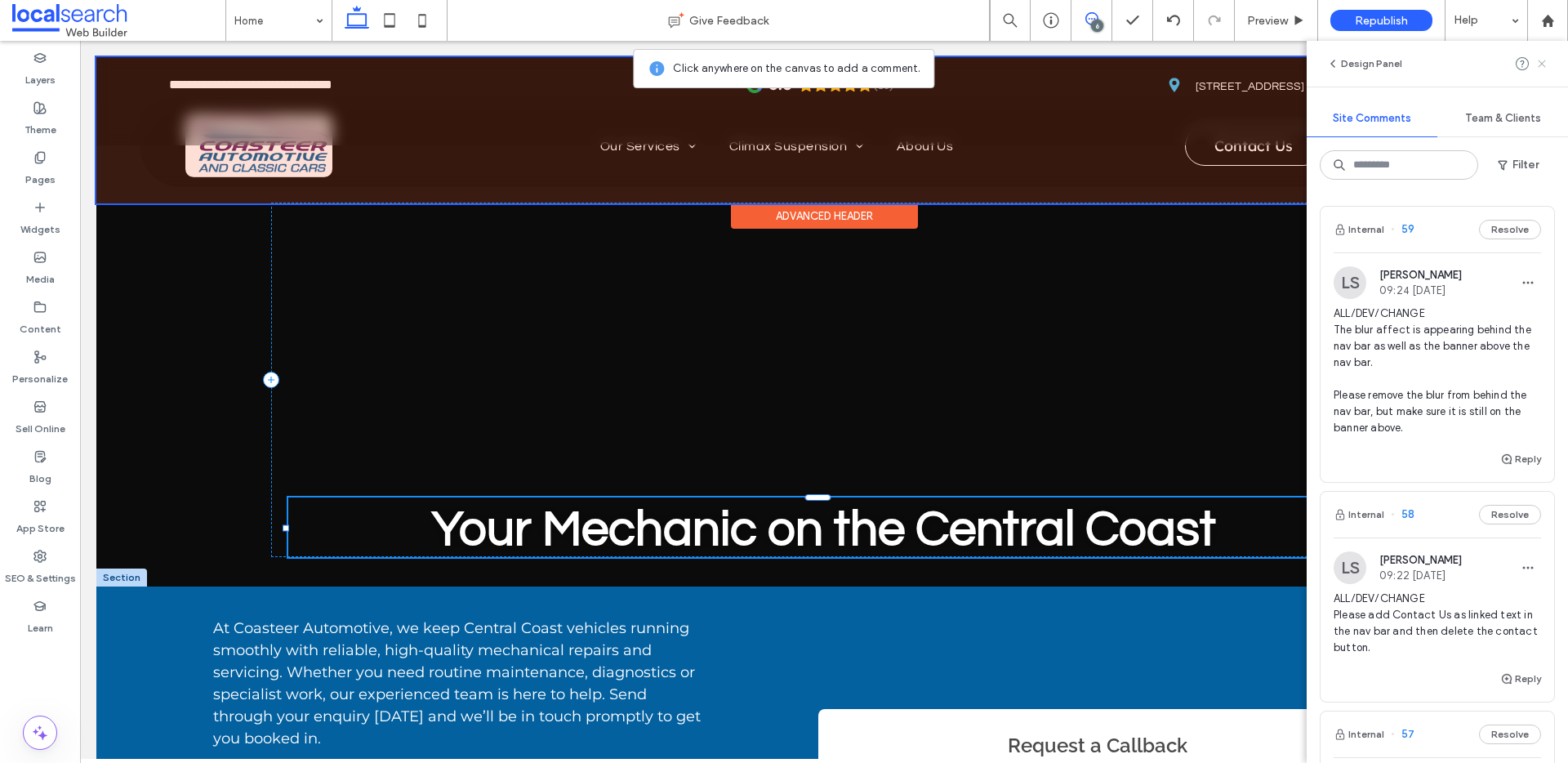
click at [1544, 57] on icon at bounding box center [1542, 64] width 14 height 14
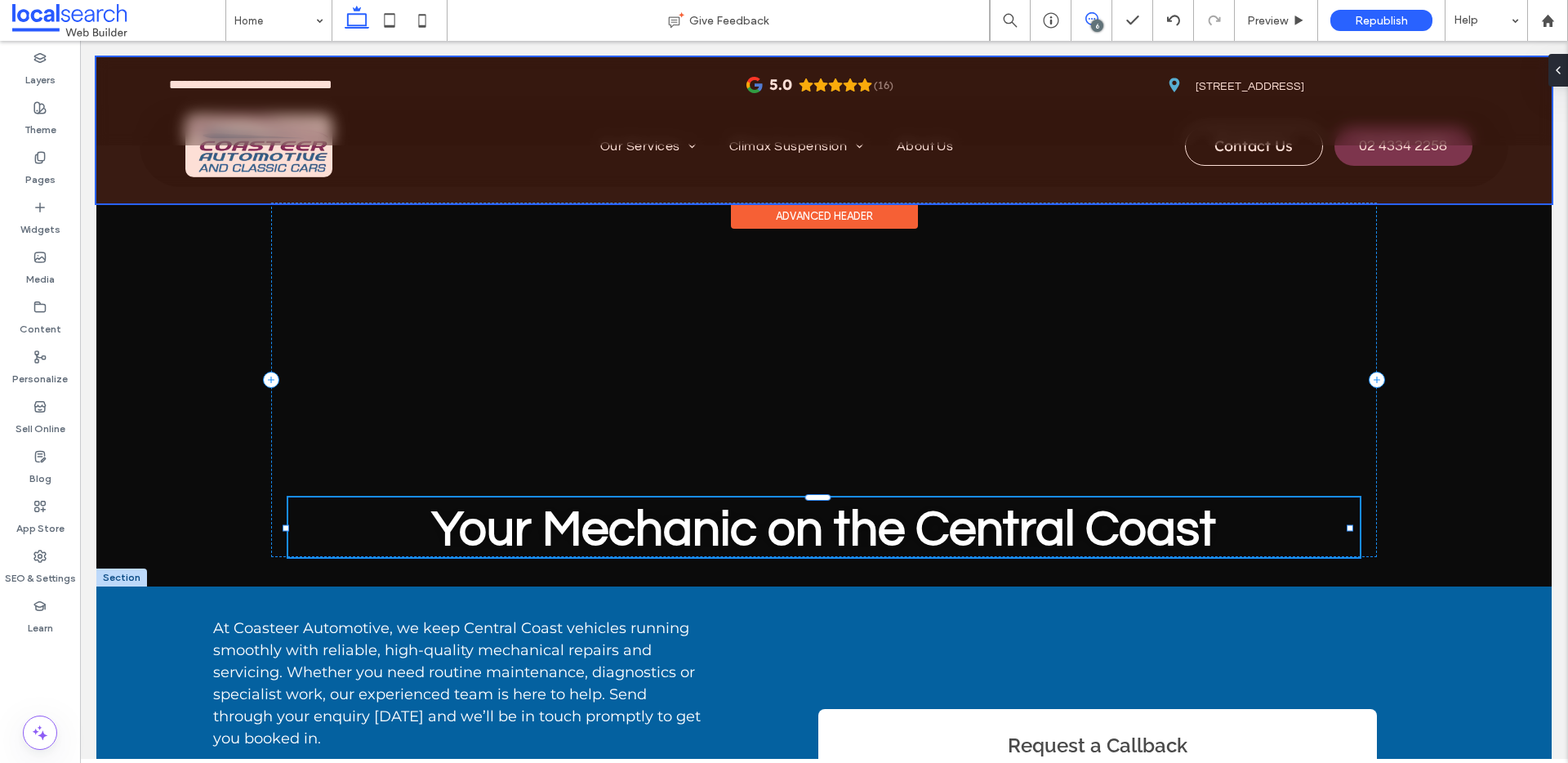
click at [1086, 14] on use at bounding box center [1092, 19] width 14 height 14
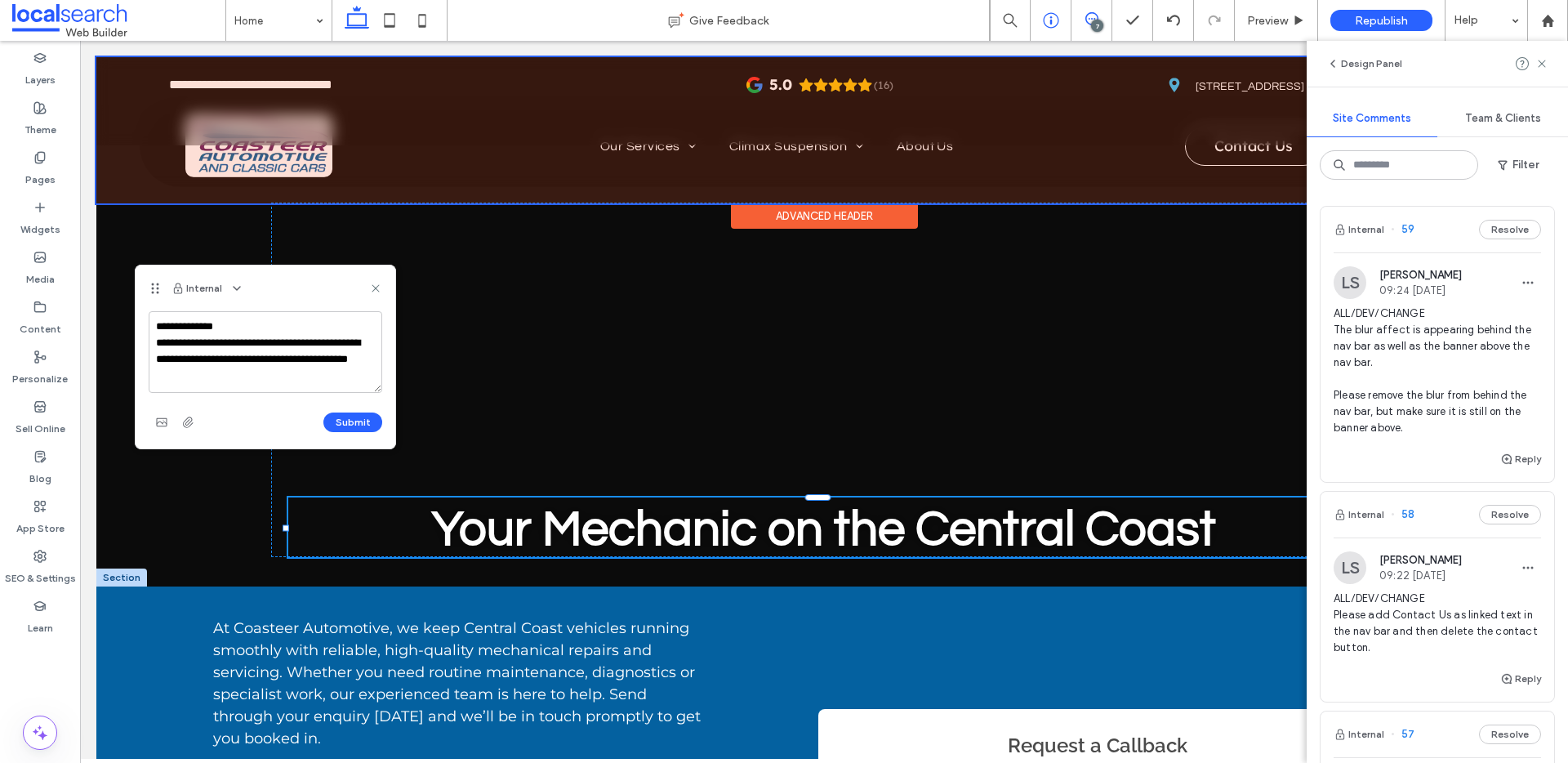
scroll to position [6, 0]
paste textarea "**********"
type textarea "**********"
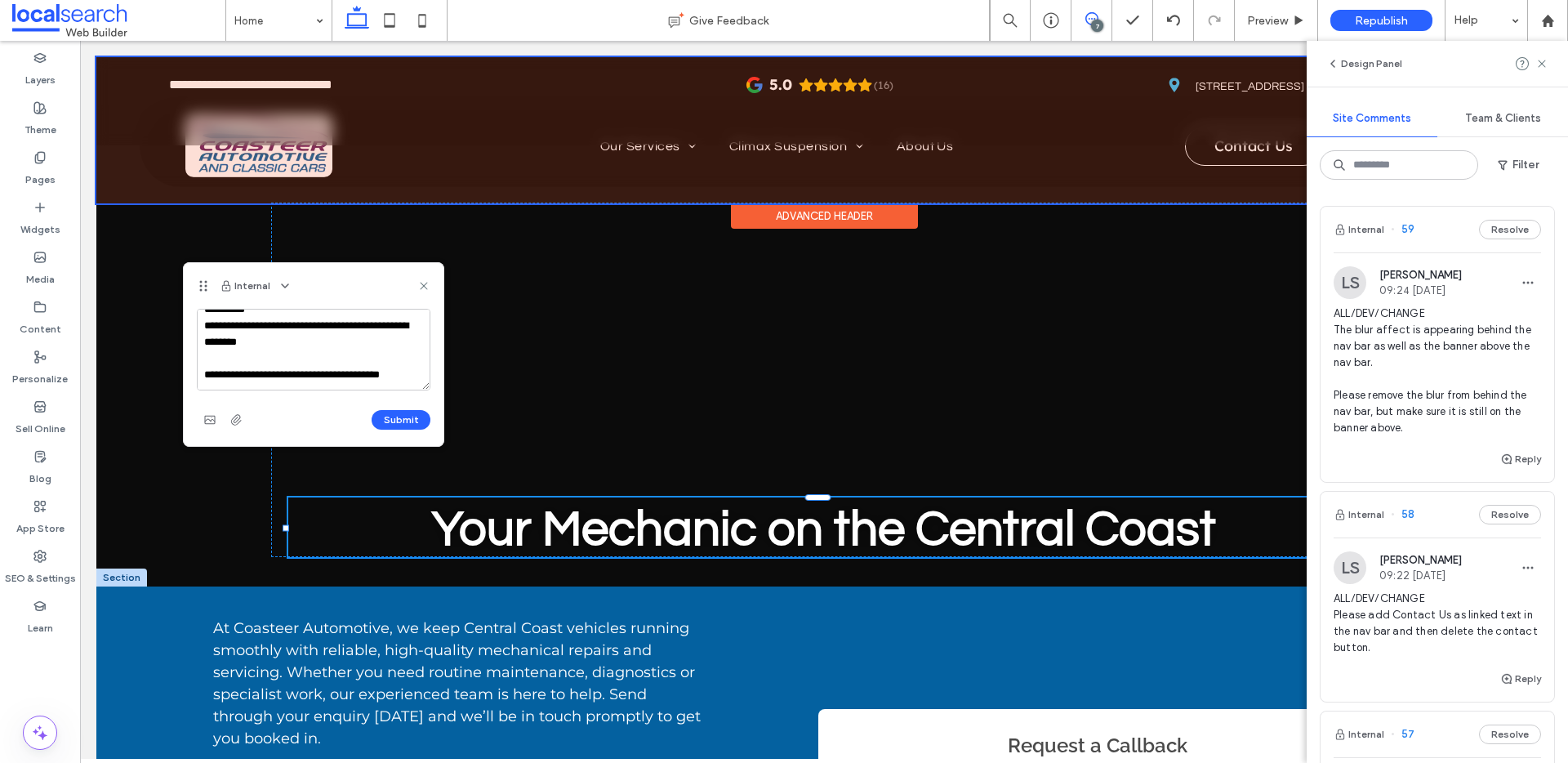
scroll to position [185, 0]
type textarea "**********"
click at [389, 430] on div "Submit" at bounding box center [314, 419] width 234 height 26
click at [410, 422] on button "Submit" at bounding box center [401, 419] width 59 height 19
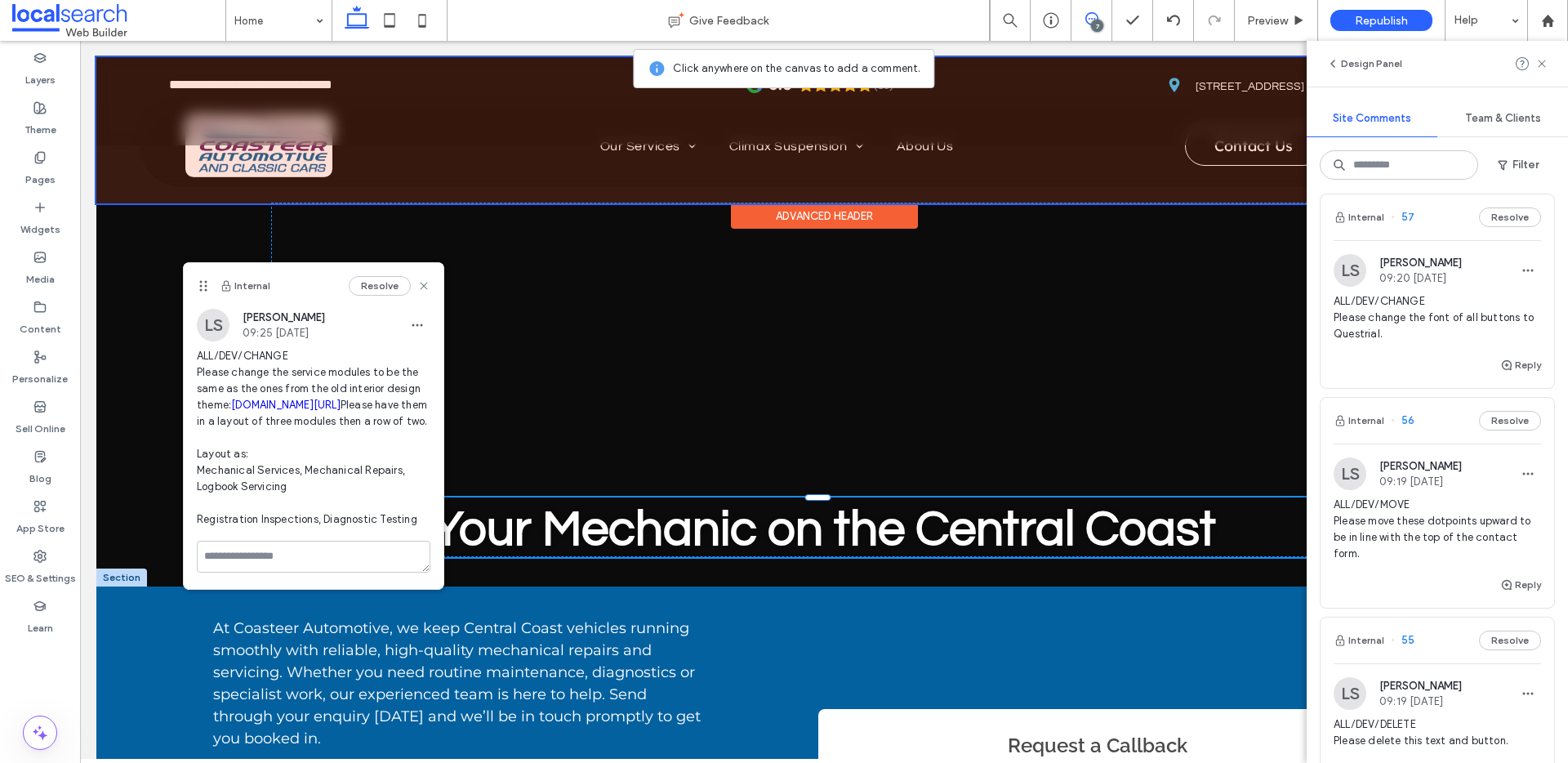
scroll to position [1525, 0]
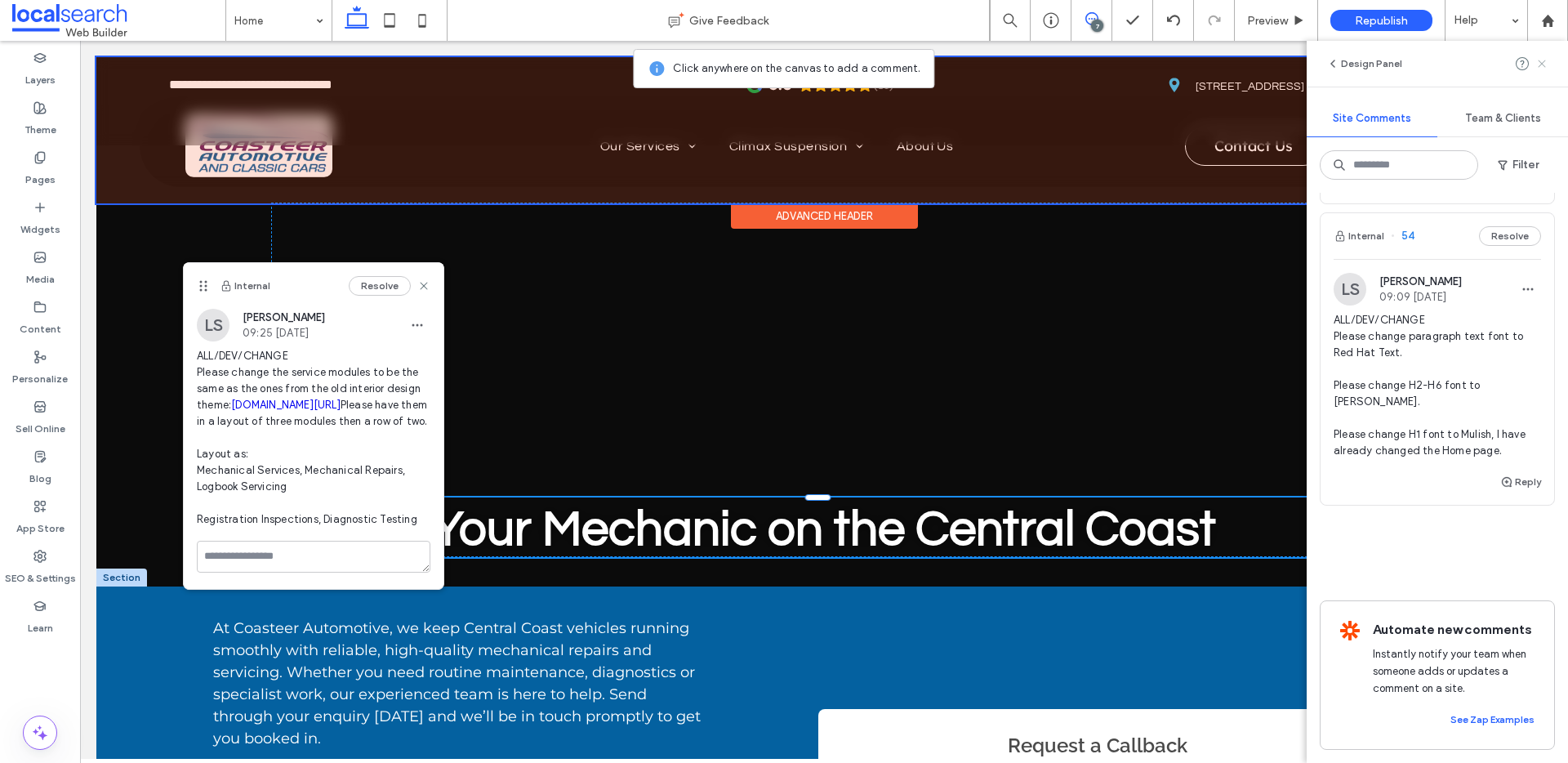
click at [1539, 58] on icon at bounding box center [1542, 64] width 14 height 14
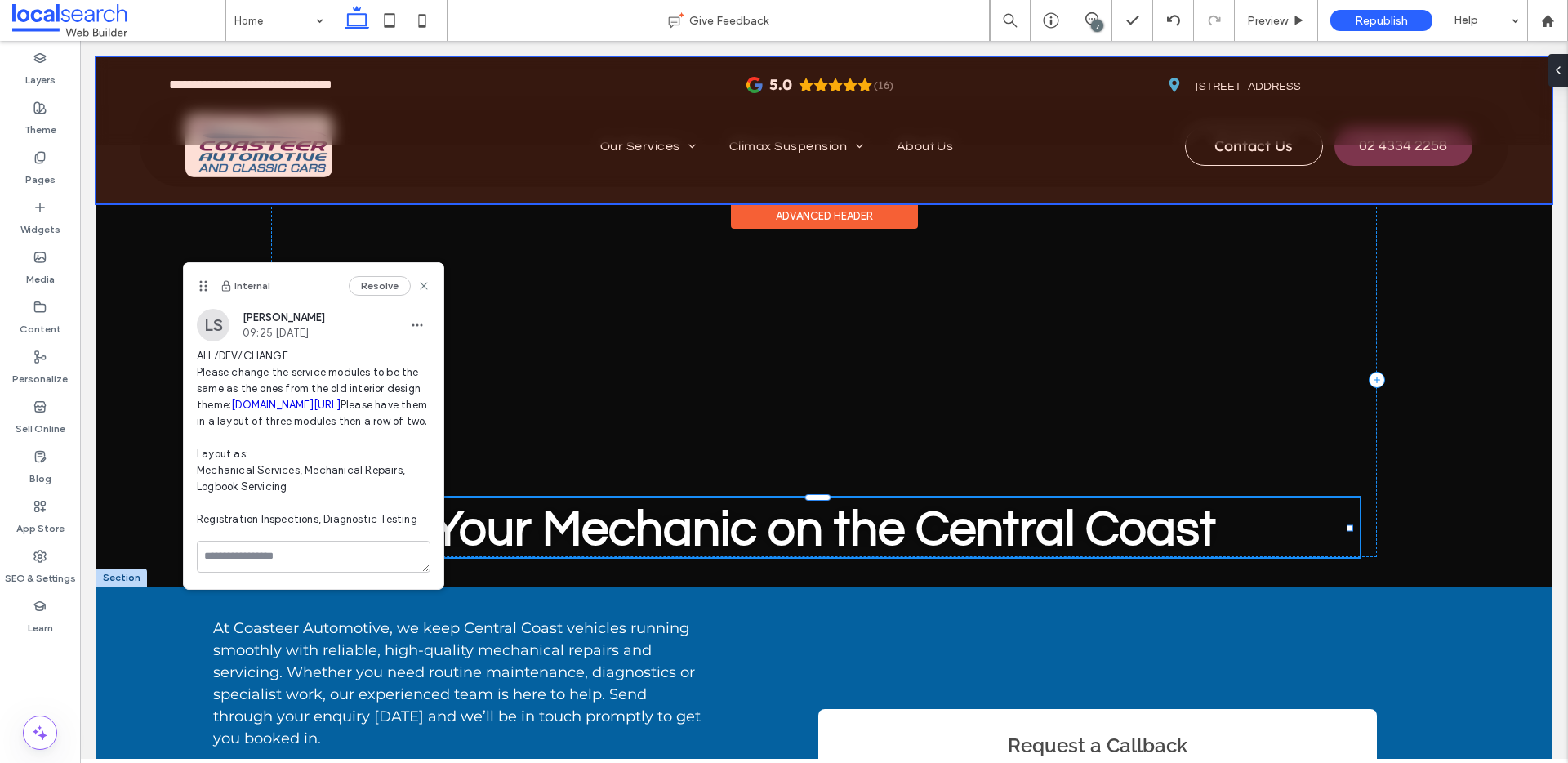
scroll to position [0, 0]
click at [417, 283] on icon at bounding box center [424, 286] width 14 height 14
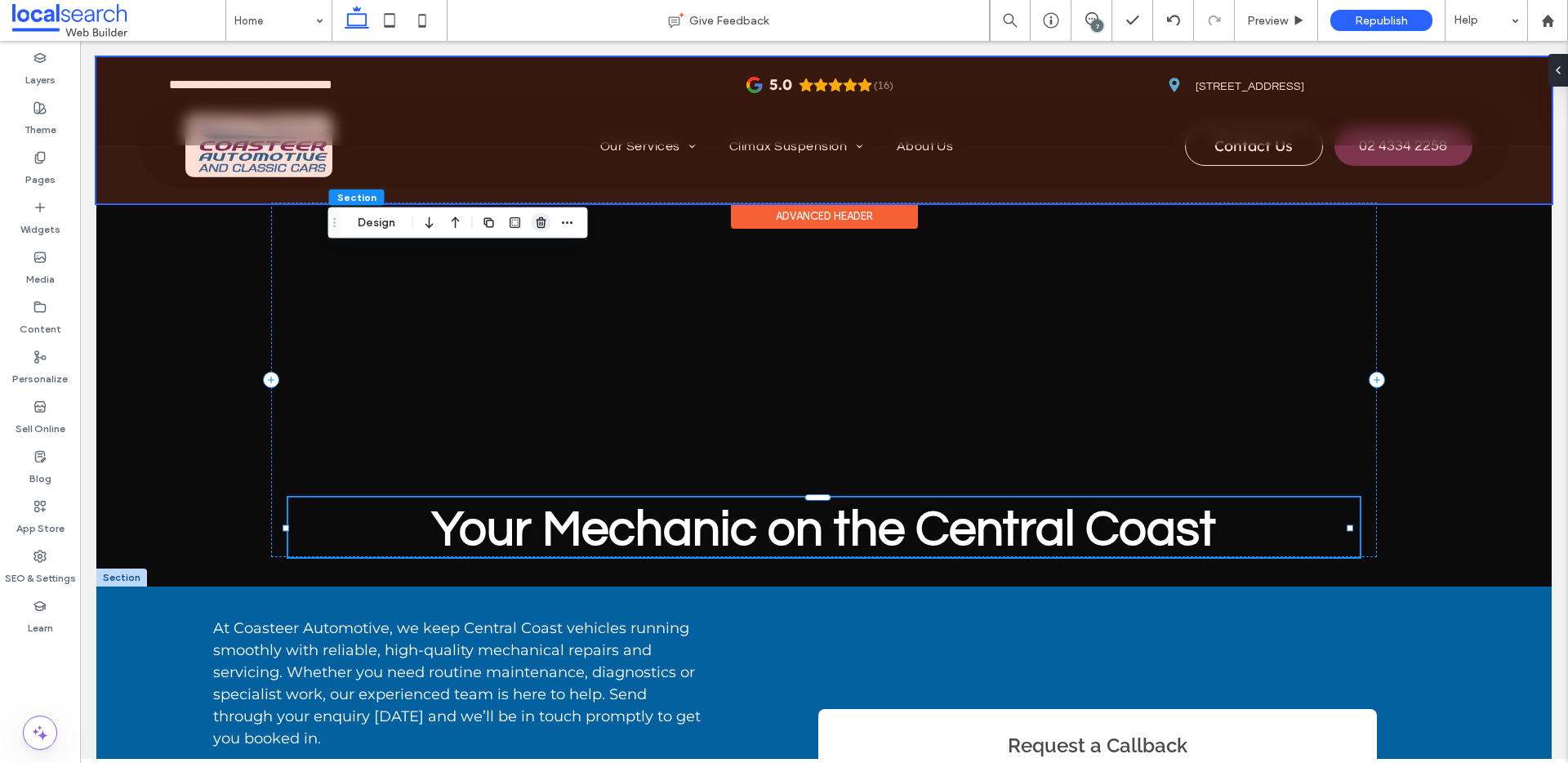
click at [539, 219] on icon "button" at bounding box center [542, 223] width 14 height 14
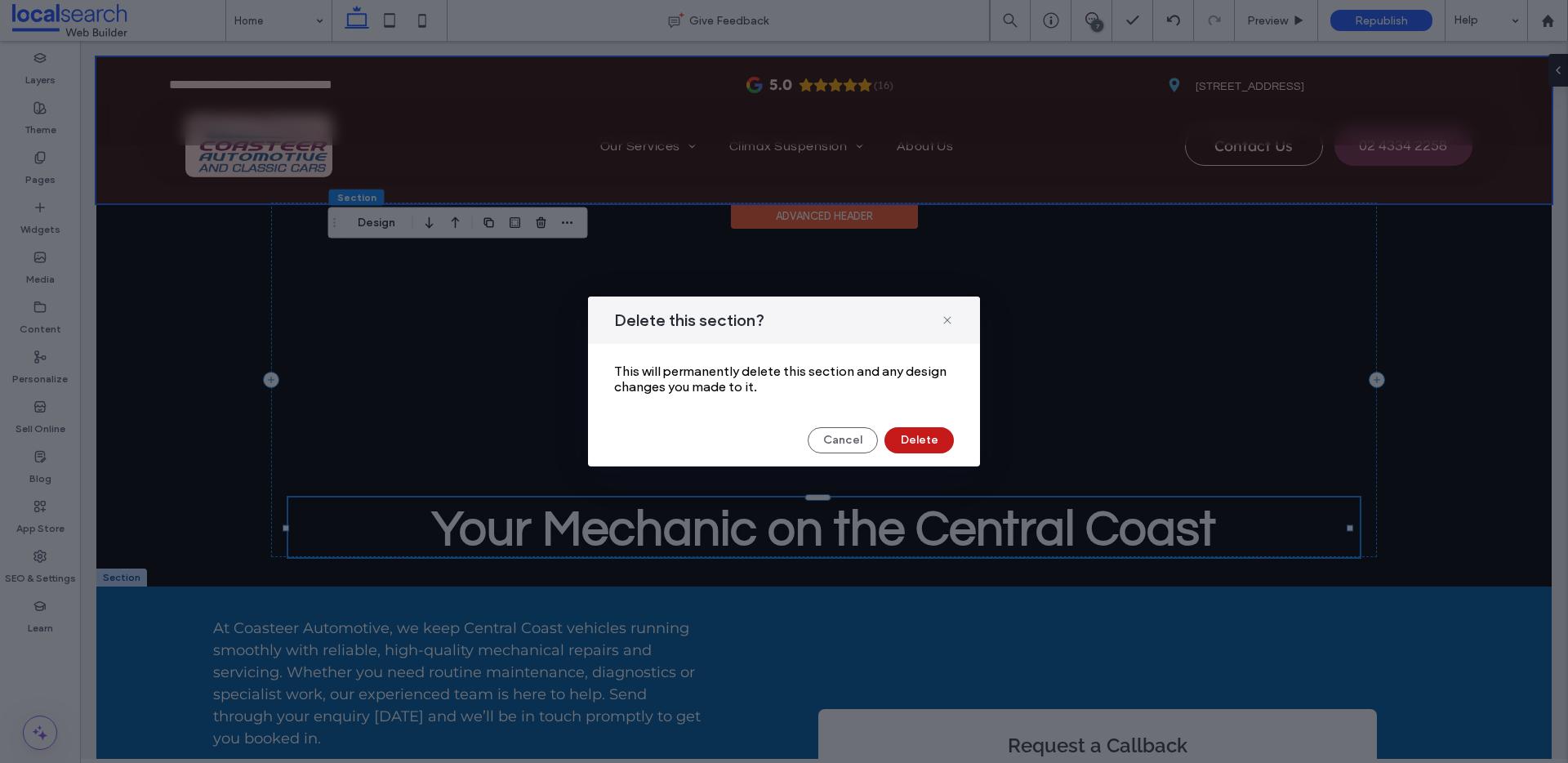
click at [915, 442] on button "Delete" at bounding box center [920, 439] width 70 height 26
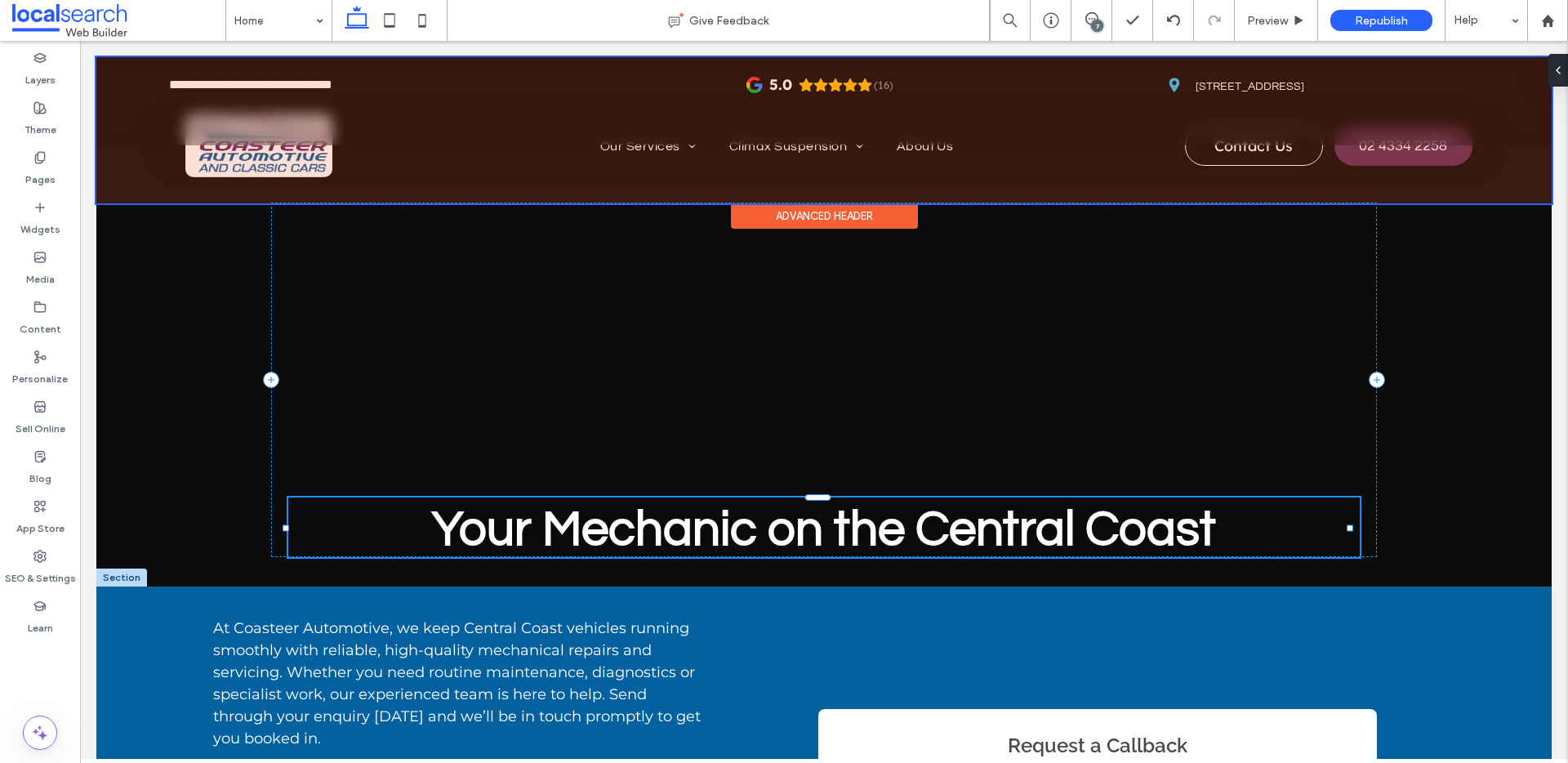
click at [1098, 19] on div "7" at bounding box center [1097, 25] width 13 height 13
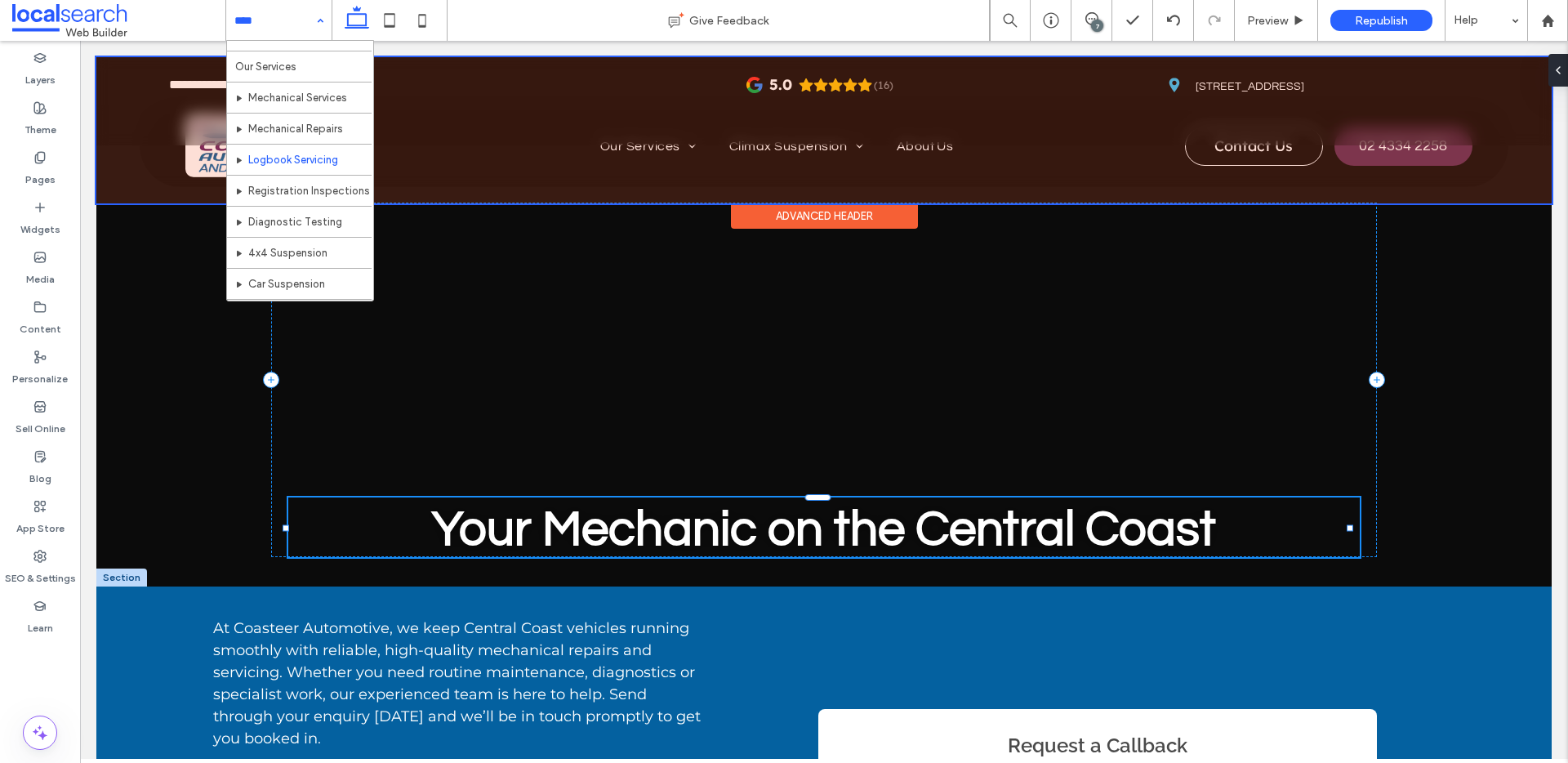
scroll to position [48, 0]
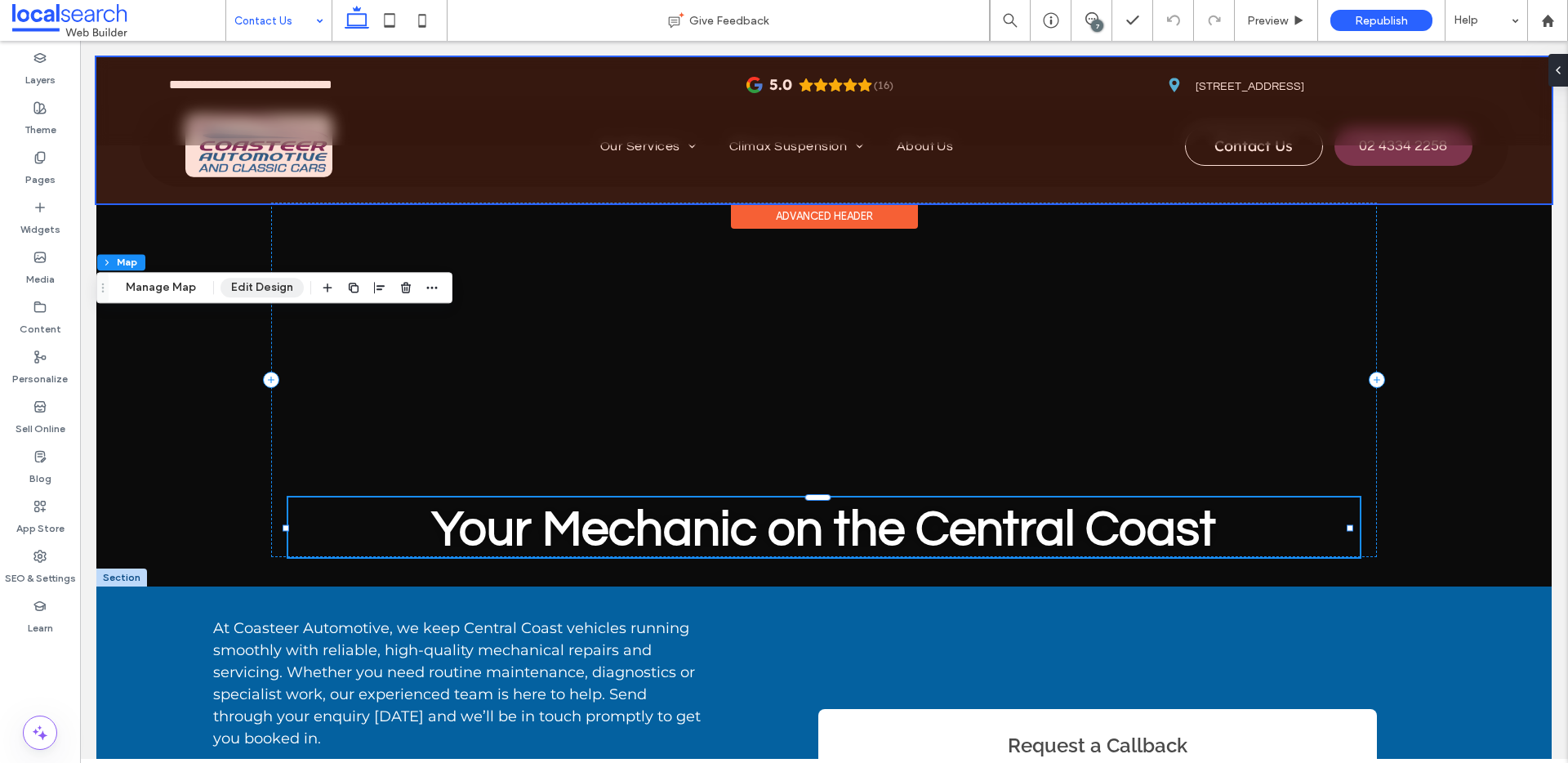
click at [250, 279] on button "Edit Design" at bounding box center [262, 287] width 83 height 19
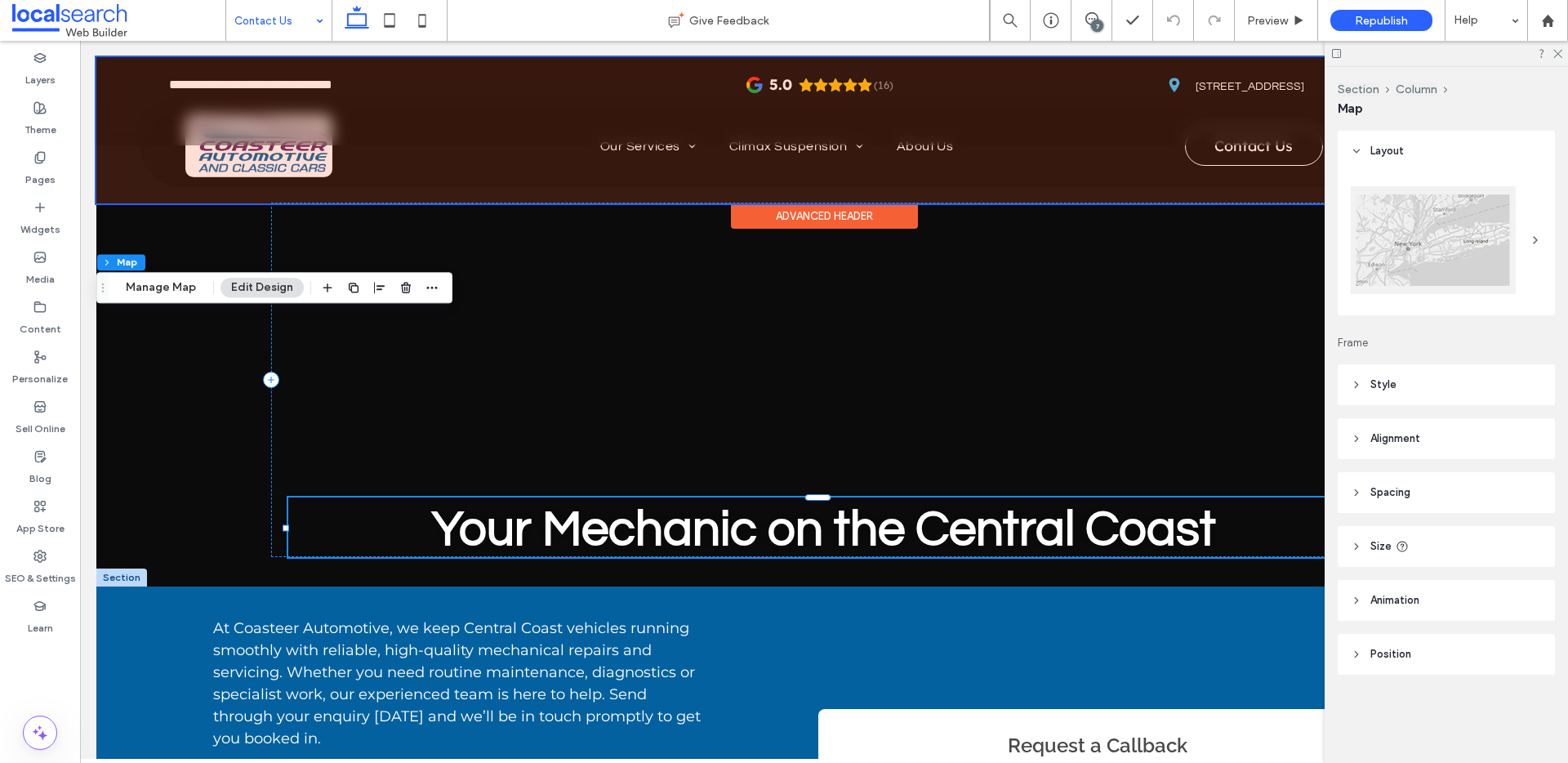
click at [1459, 240] on div at bounding box center [1433, 240] width 165 height 108
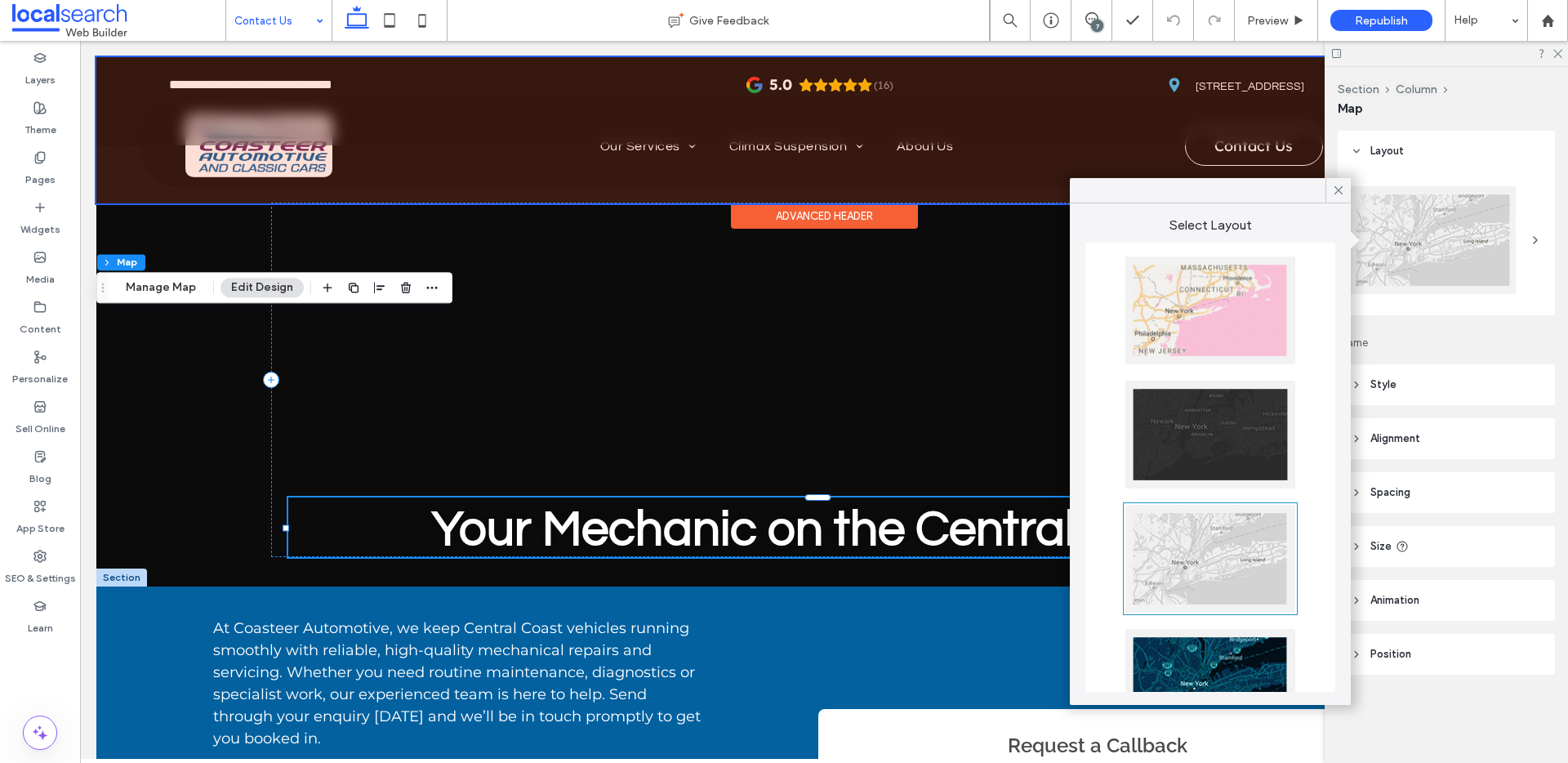
scroll to position [322, 0]
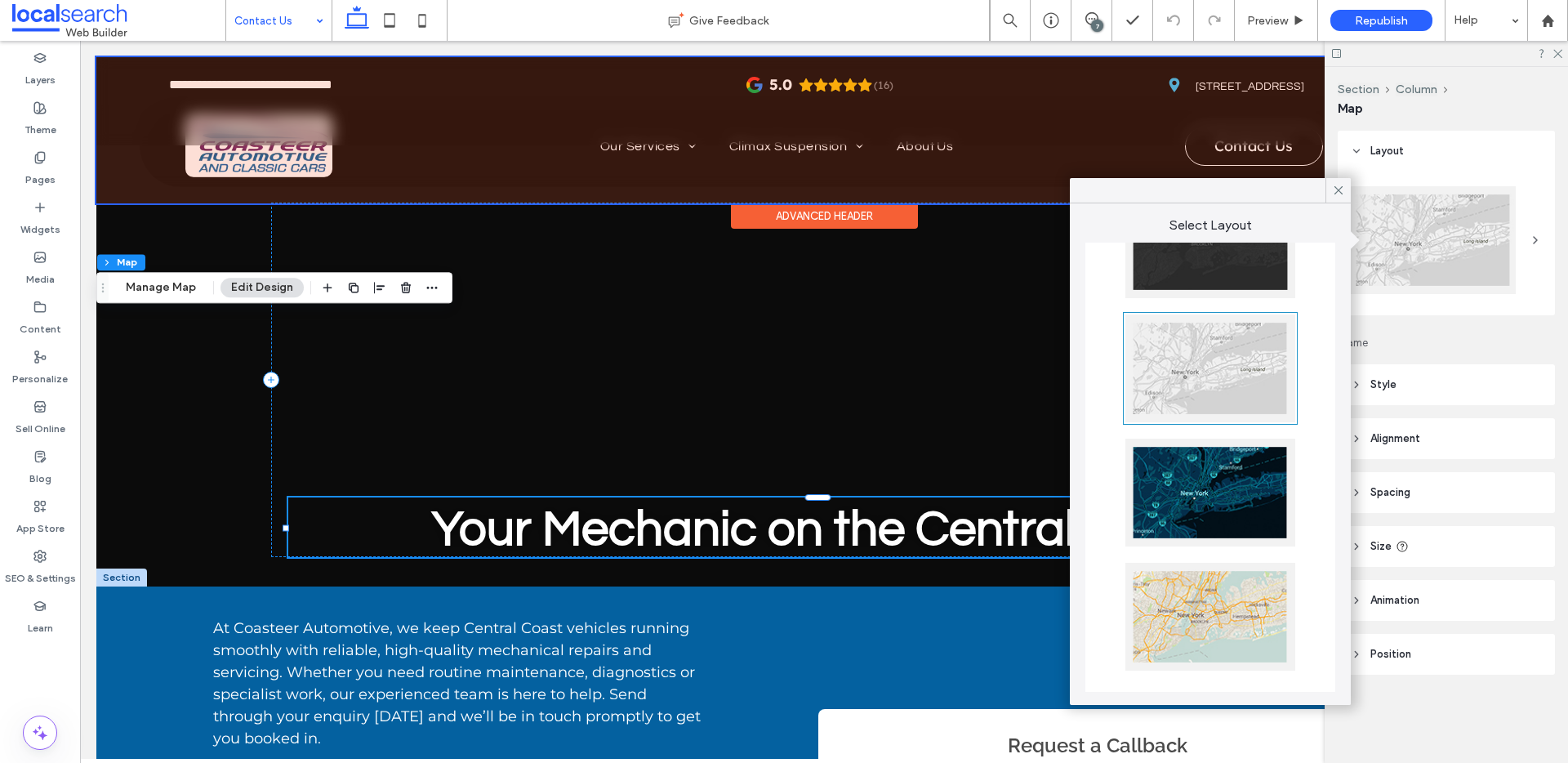
click at [1227, 611] on div at bounding box center [1211, 616] width 170 height 108
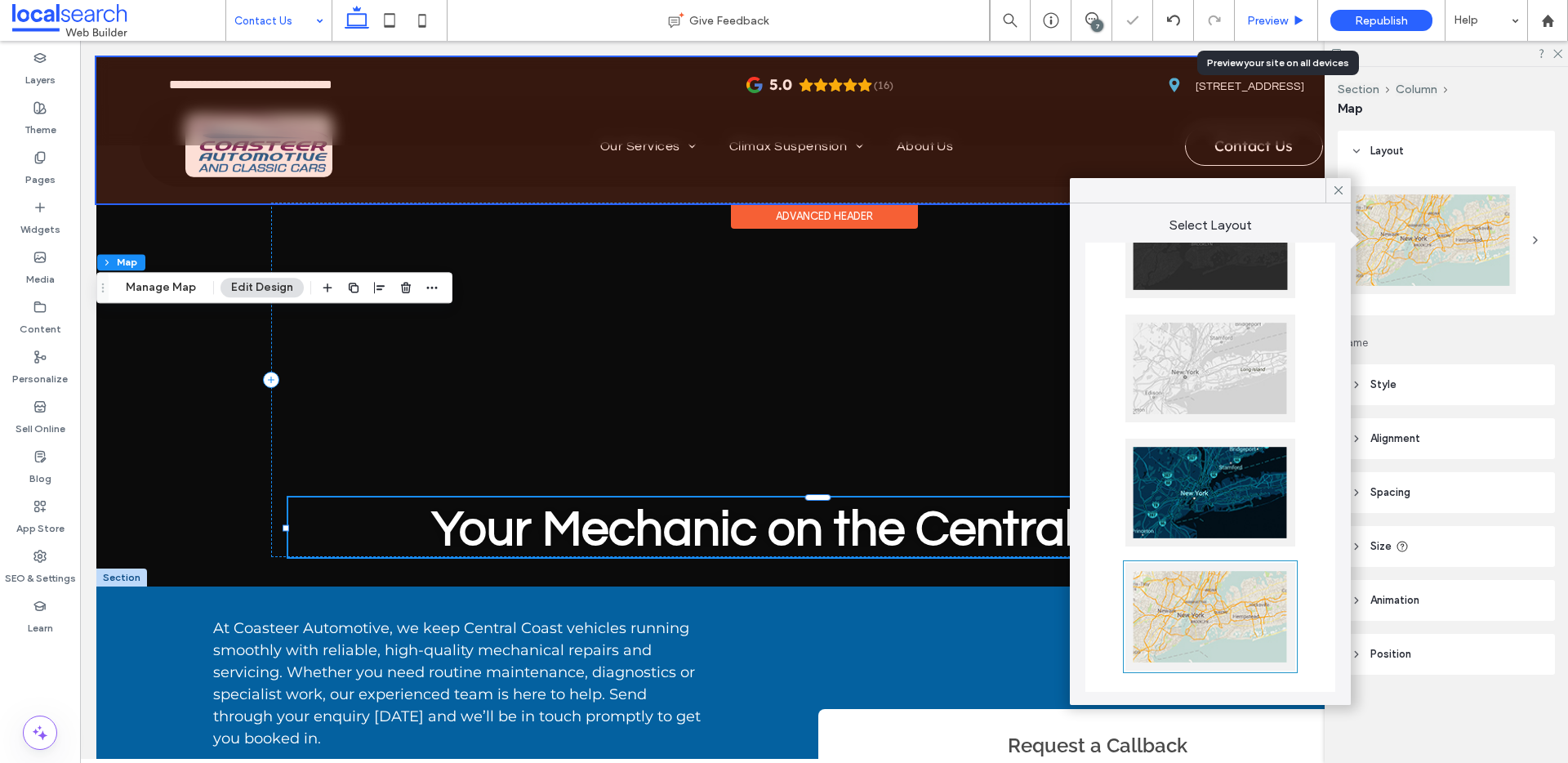
click at [1281, 18] on span "Preview" at bounding box center [1268, 20] width 41 height 14
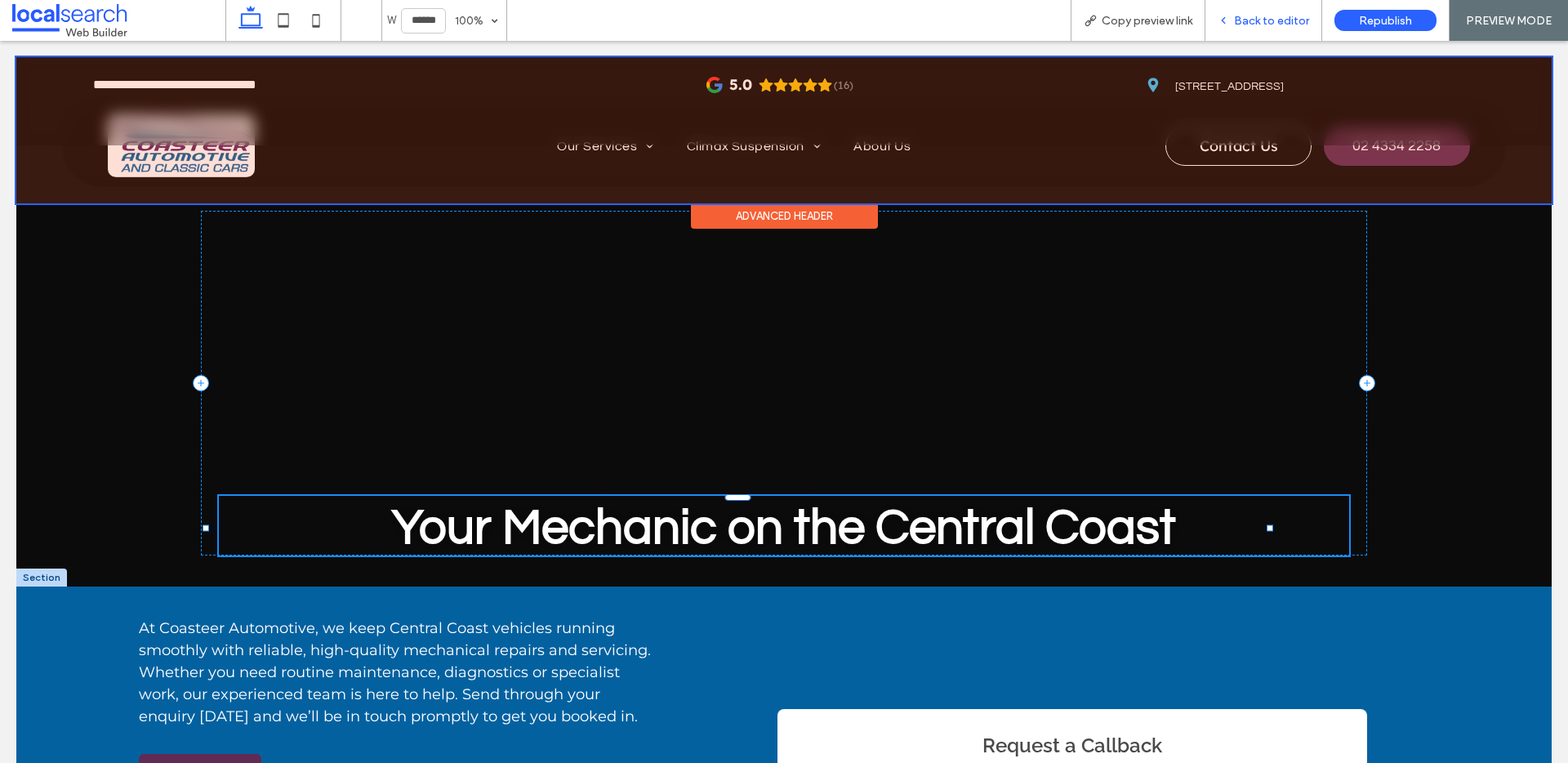
click at [1262, 15] on span "Back to editor" at bounding box center [1271, 20] width 75 height 14
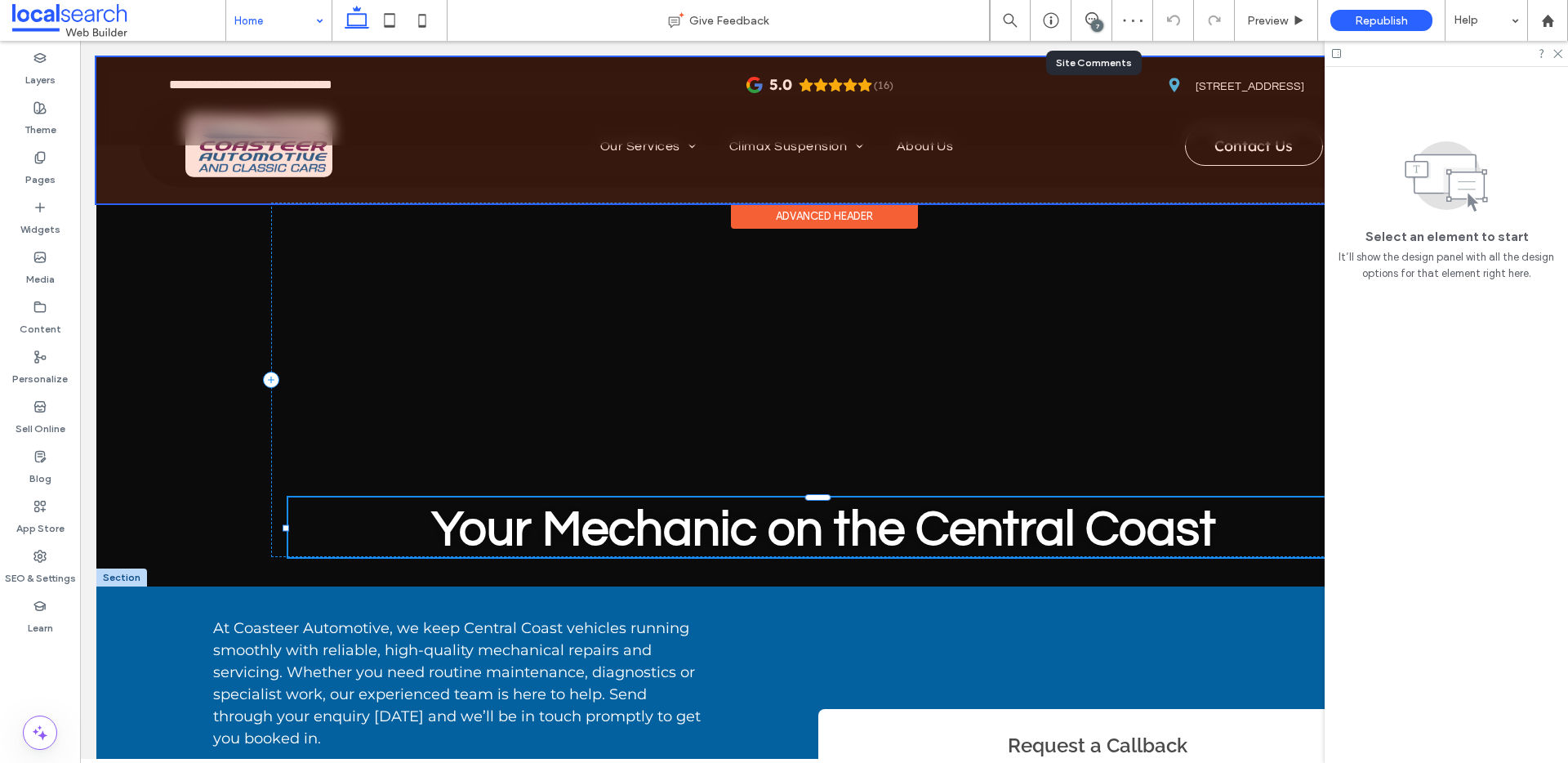
click at [1080, 27] on div "7" at bounding box center [1091, 20] width 40 height 16
click at [1087, 20] on icon at bounding box center [1092, 19] width 14 height 14
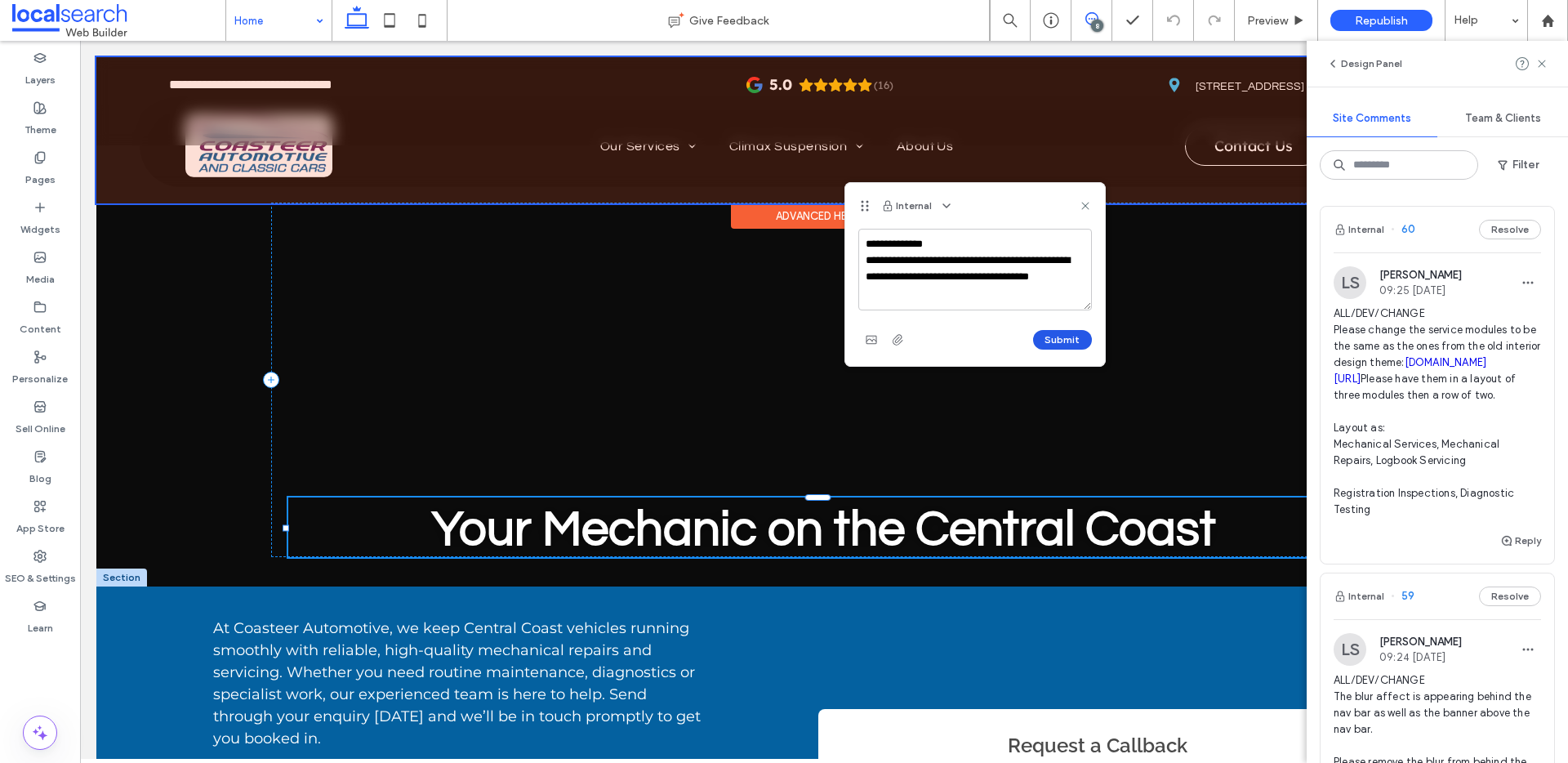
type textarea "**********"
click at [1073, 346] on button "Submit" at bounding box center [1062, 340] width 59 height 19
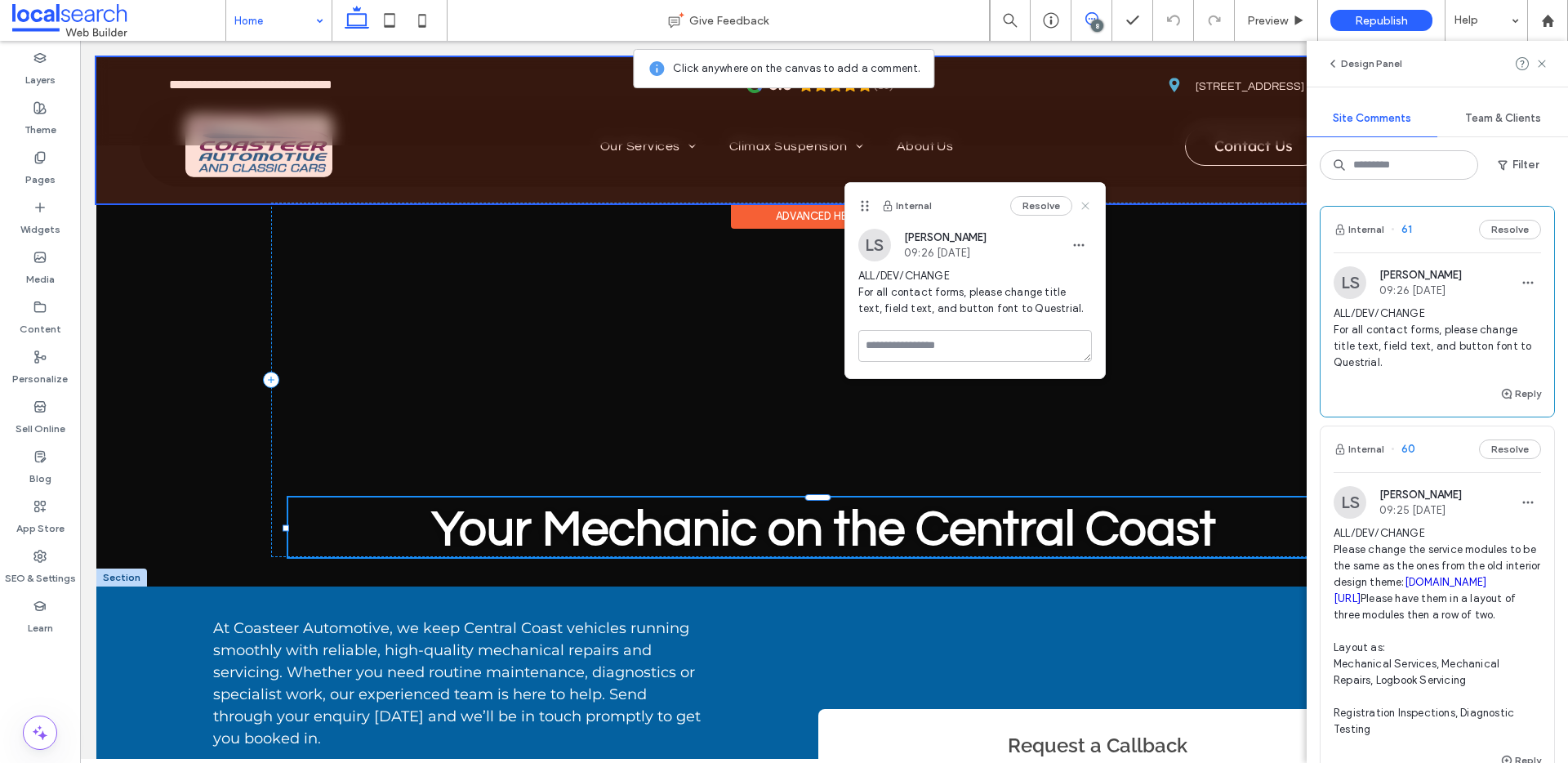
click at [1085, 205] on use at bounding box center [1085, 206] width 8 height 8
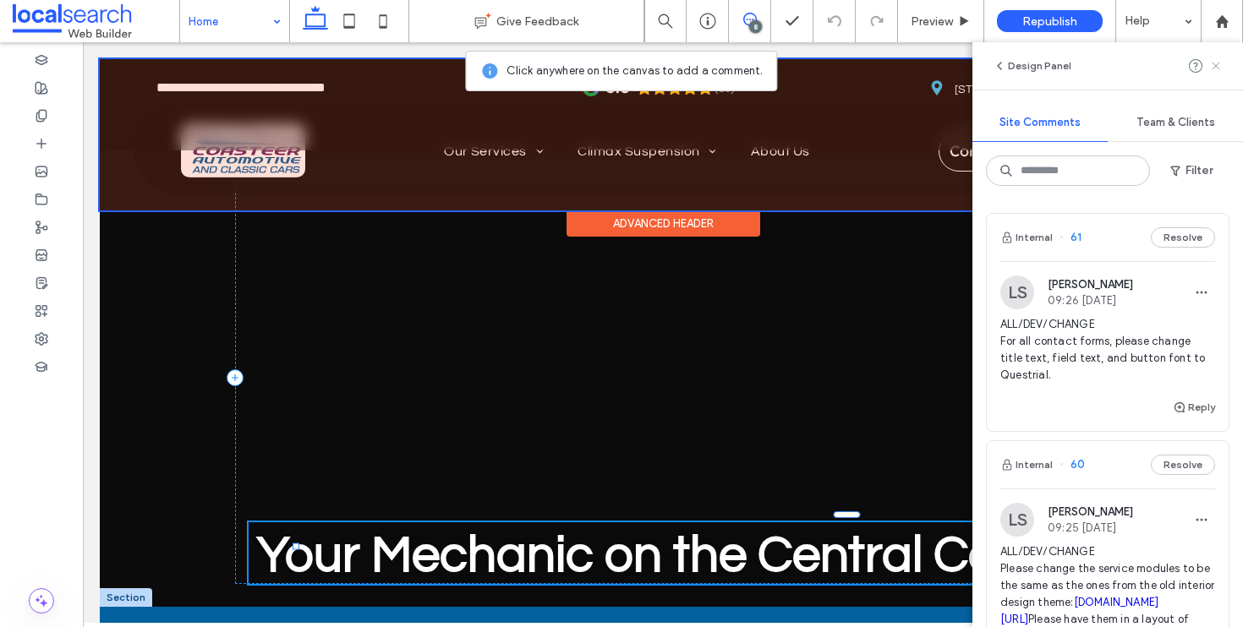
click at [1214, 61] on icon at bounding box center [1216, 66] width 14 height 14
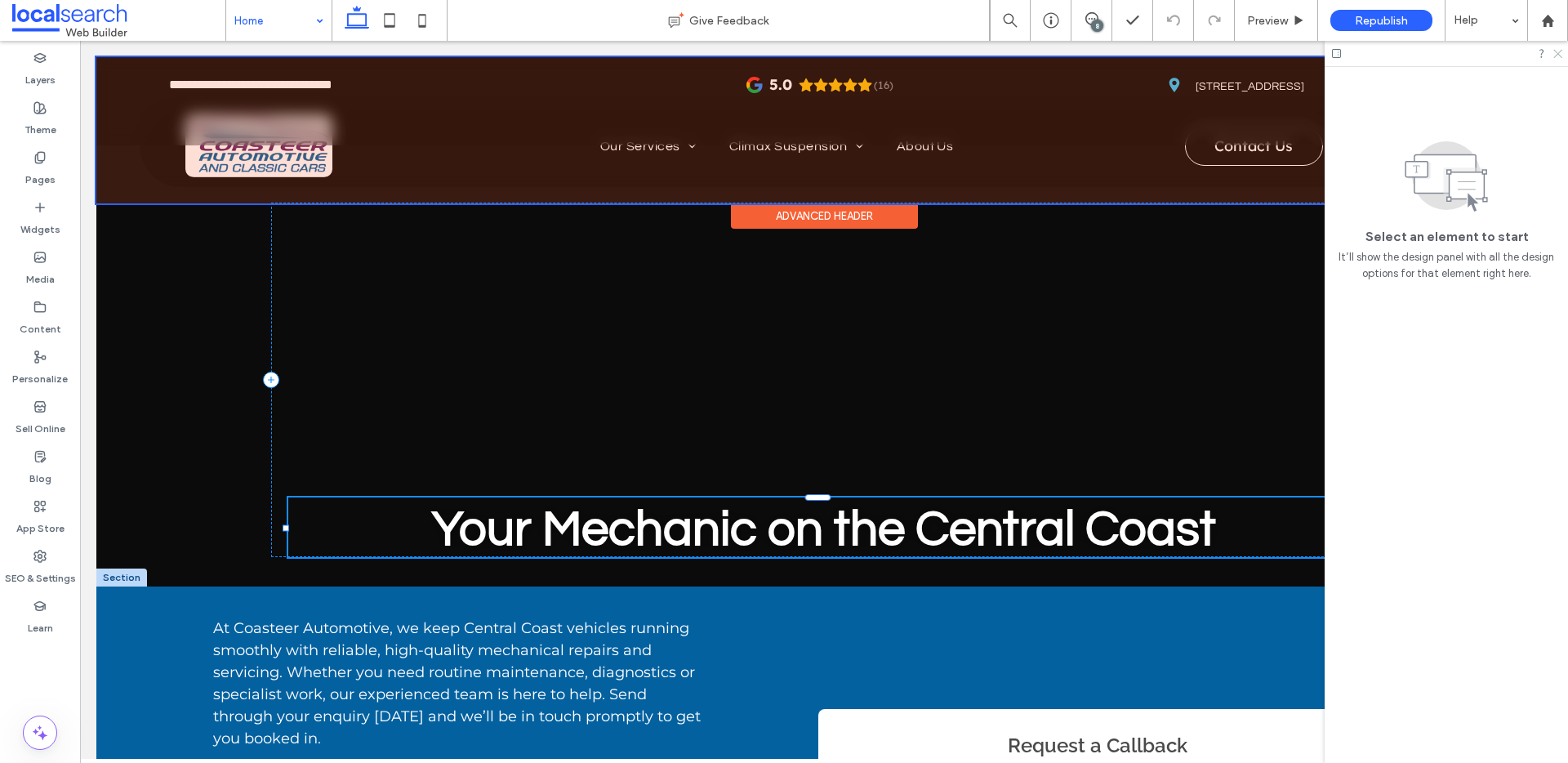
click at [1560, 51] on use at bounding box center [1557, 54] width 9 height 9
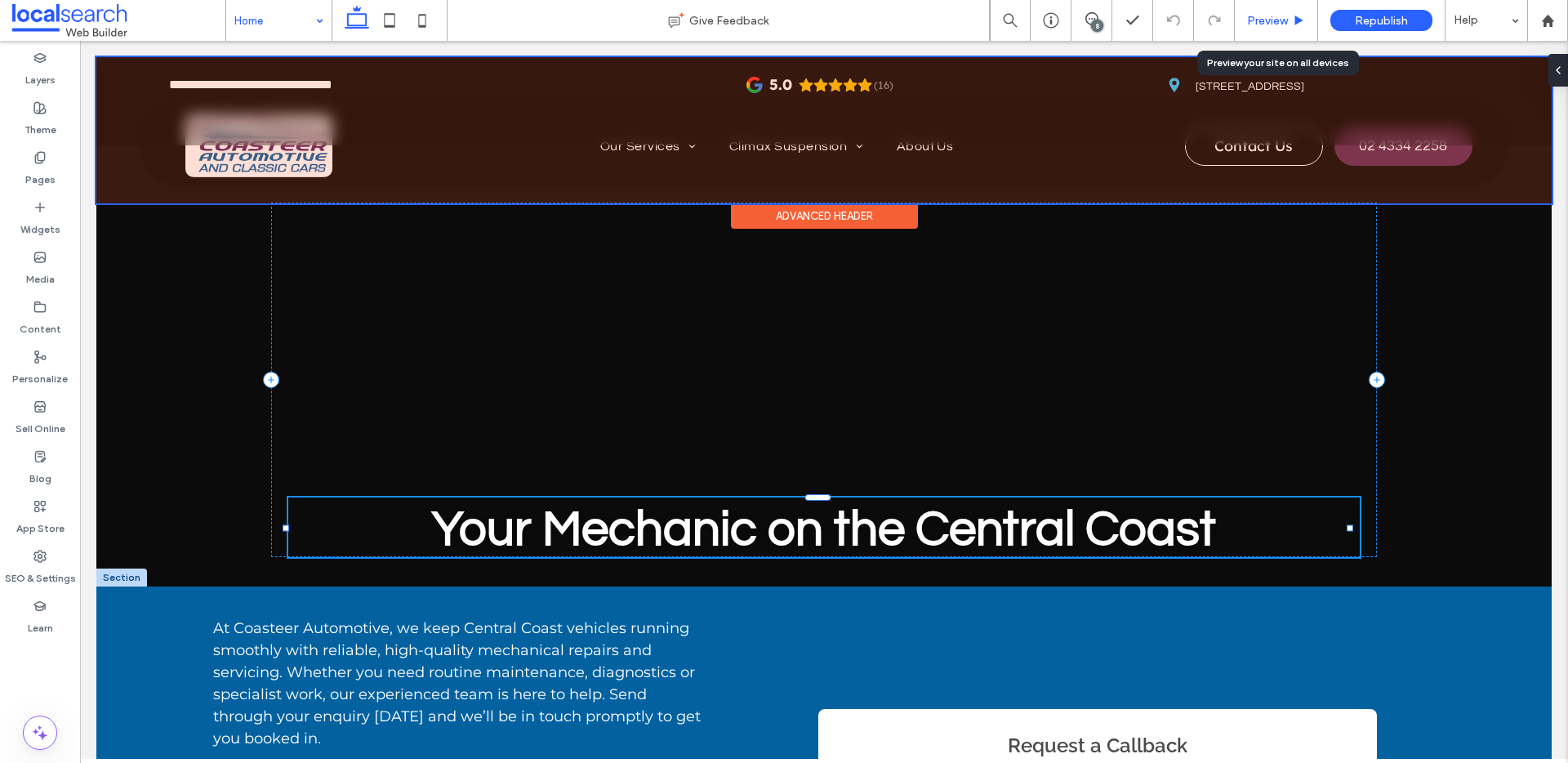
click at [1285, 14] on span "Preview" at bounding box center [1268, 20] width 41 height 14
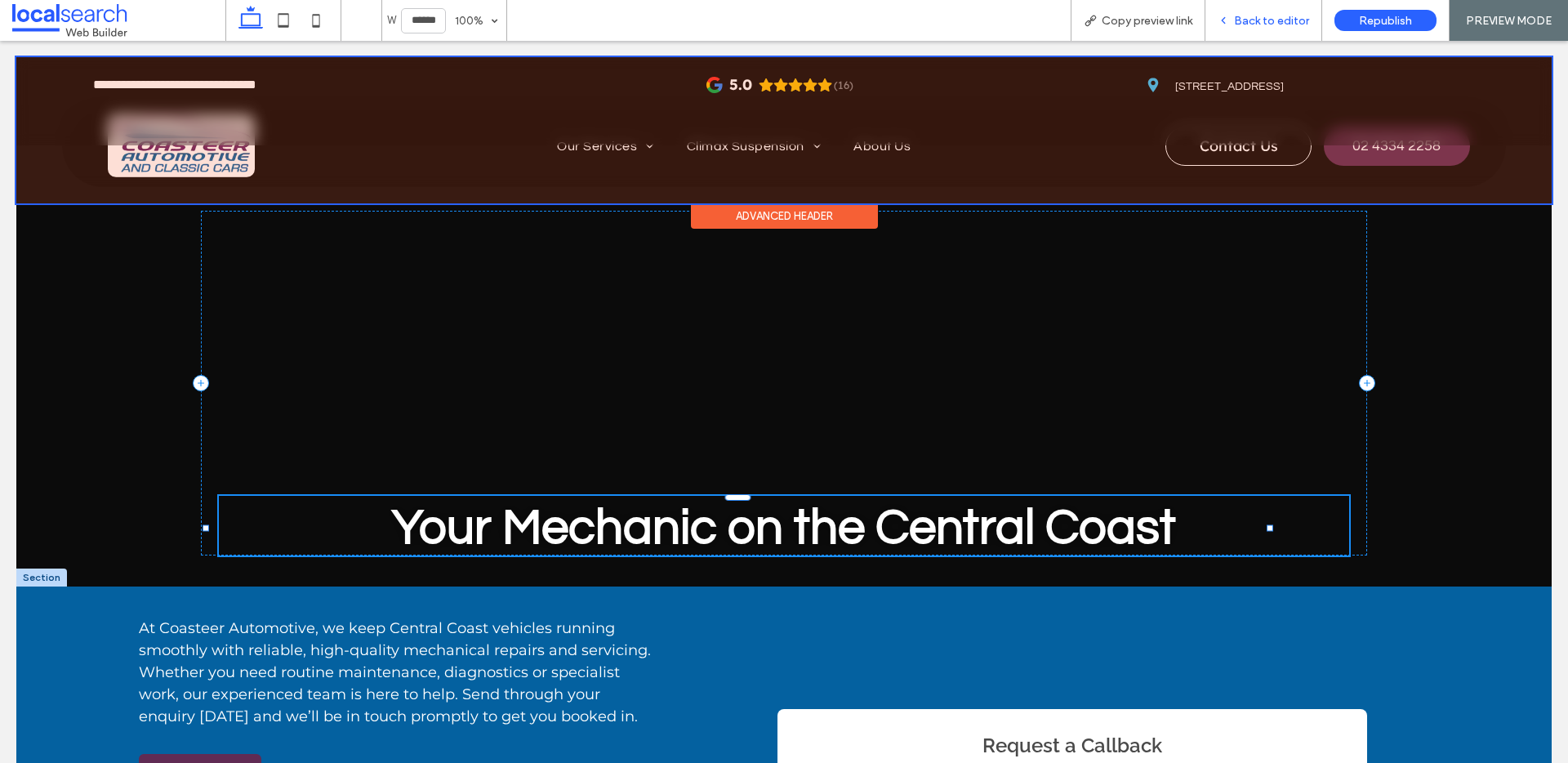
click at [1286, 24] on span "Back to editor" at bounding box center [1271, 20] width 75 height 14
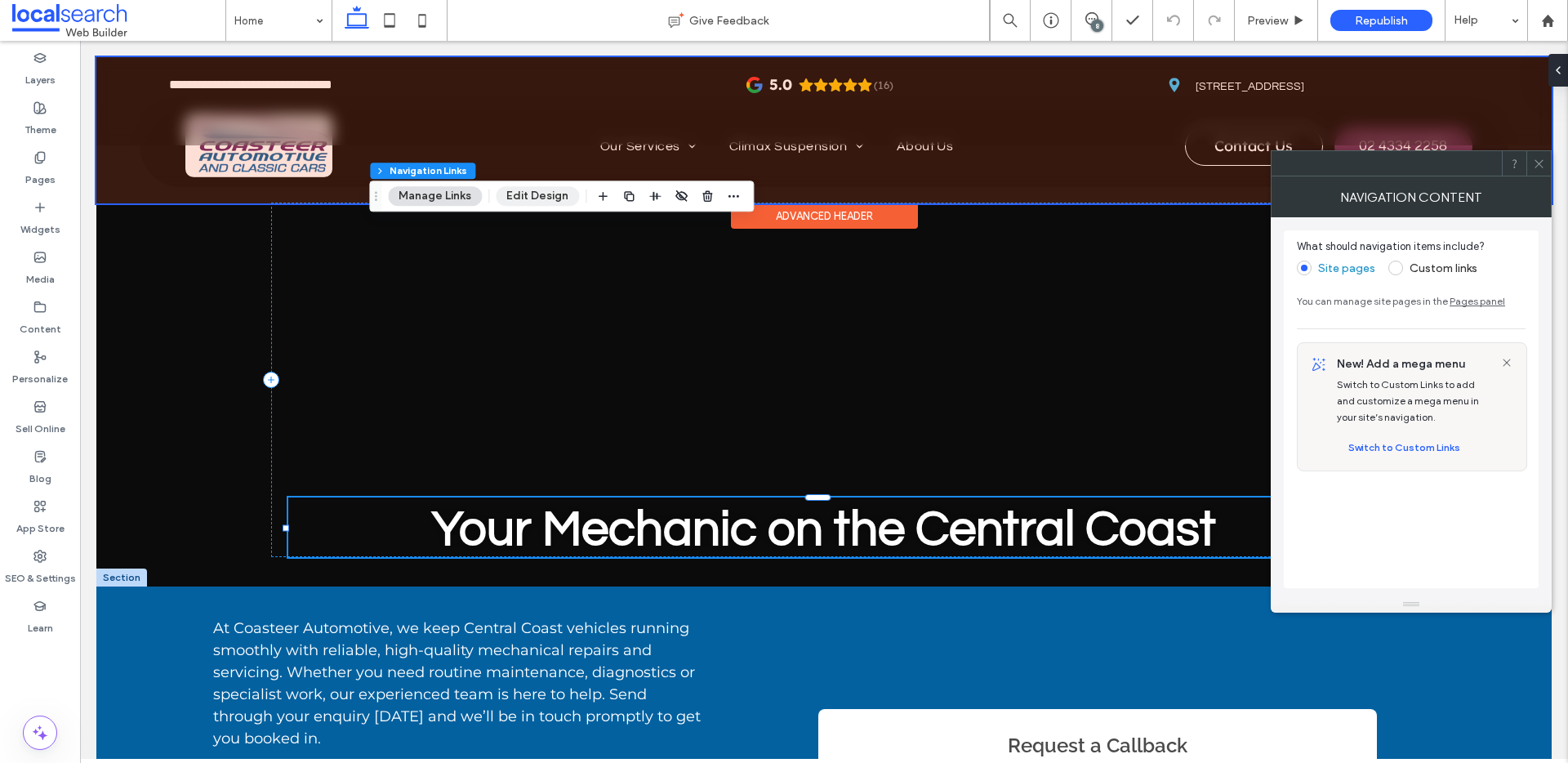
click at [535, 193] on button "Edit Design" at bounding box center [537, 196] width 83 height 19
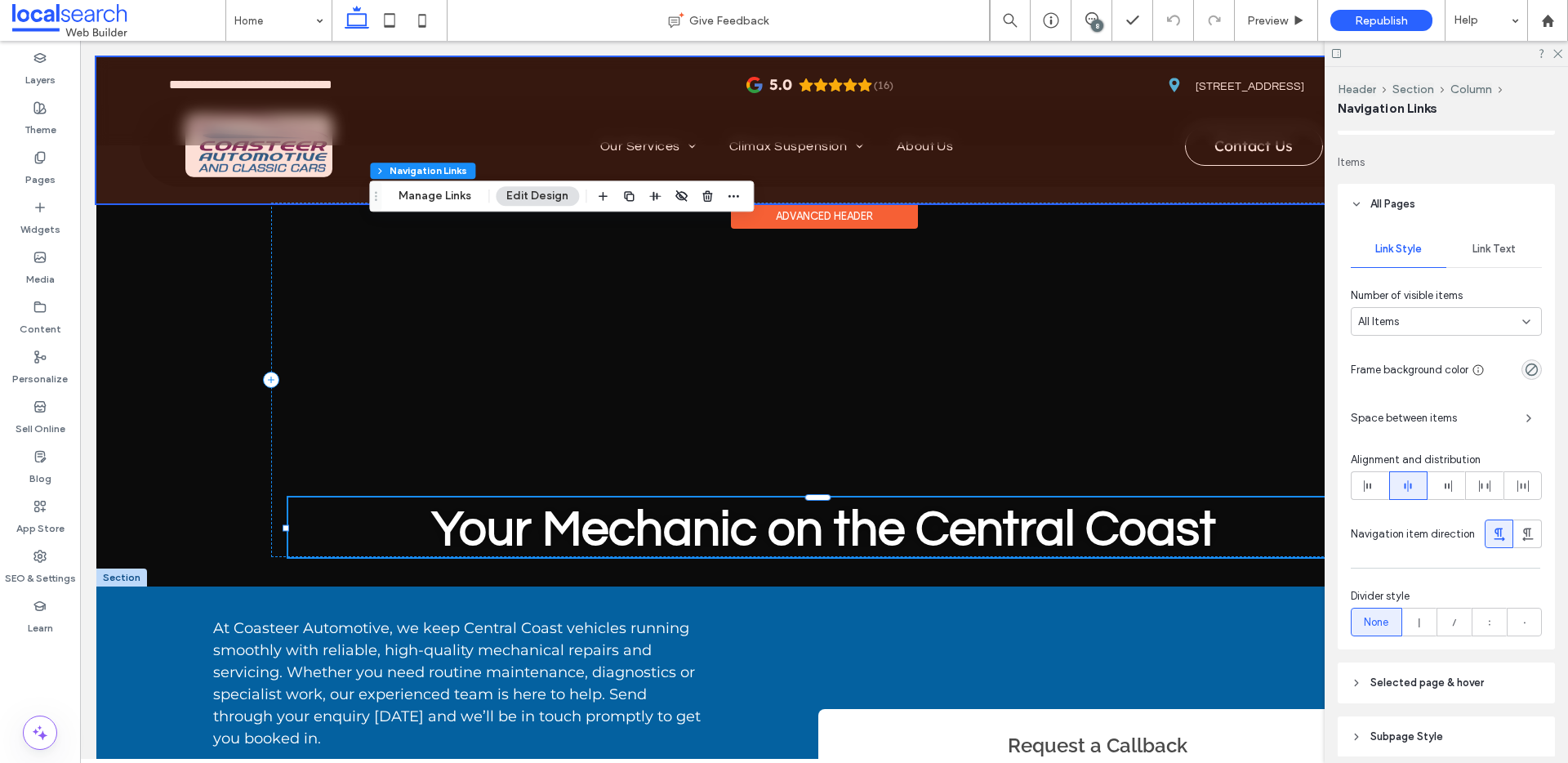
scroll to position [282, 0]
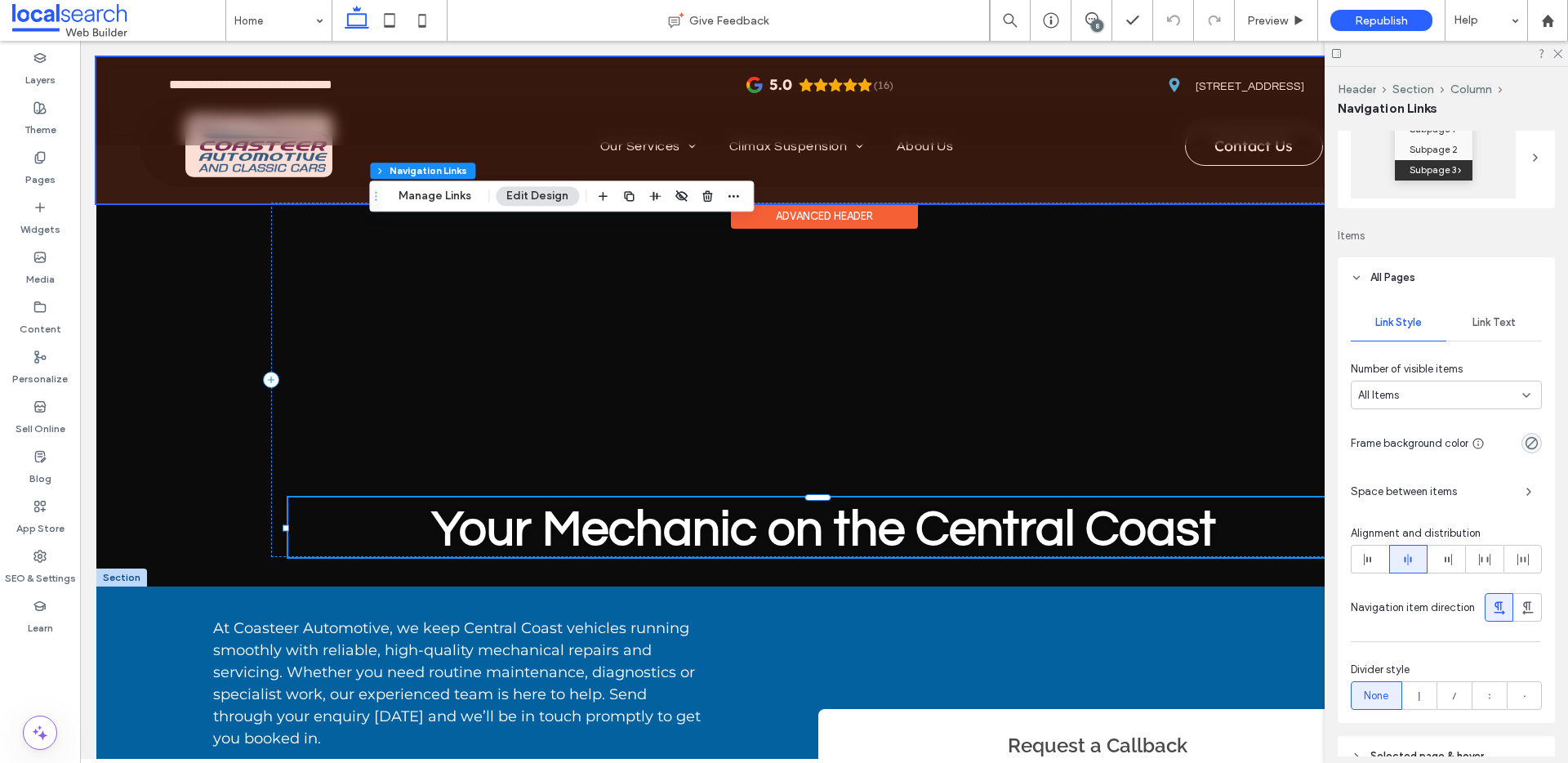
click at [1469, 283] on header "All Pages" at bounding box center [1446, 277] width 217 height 41
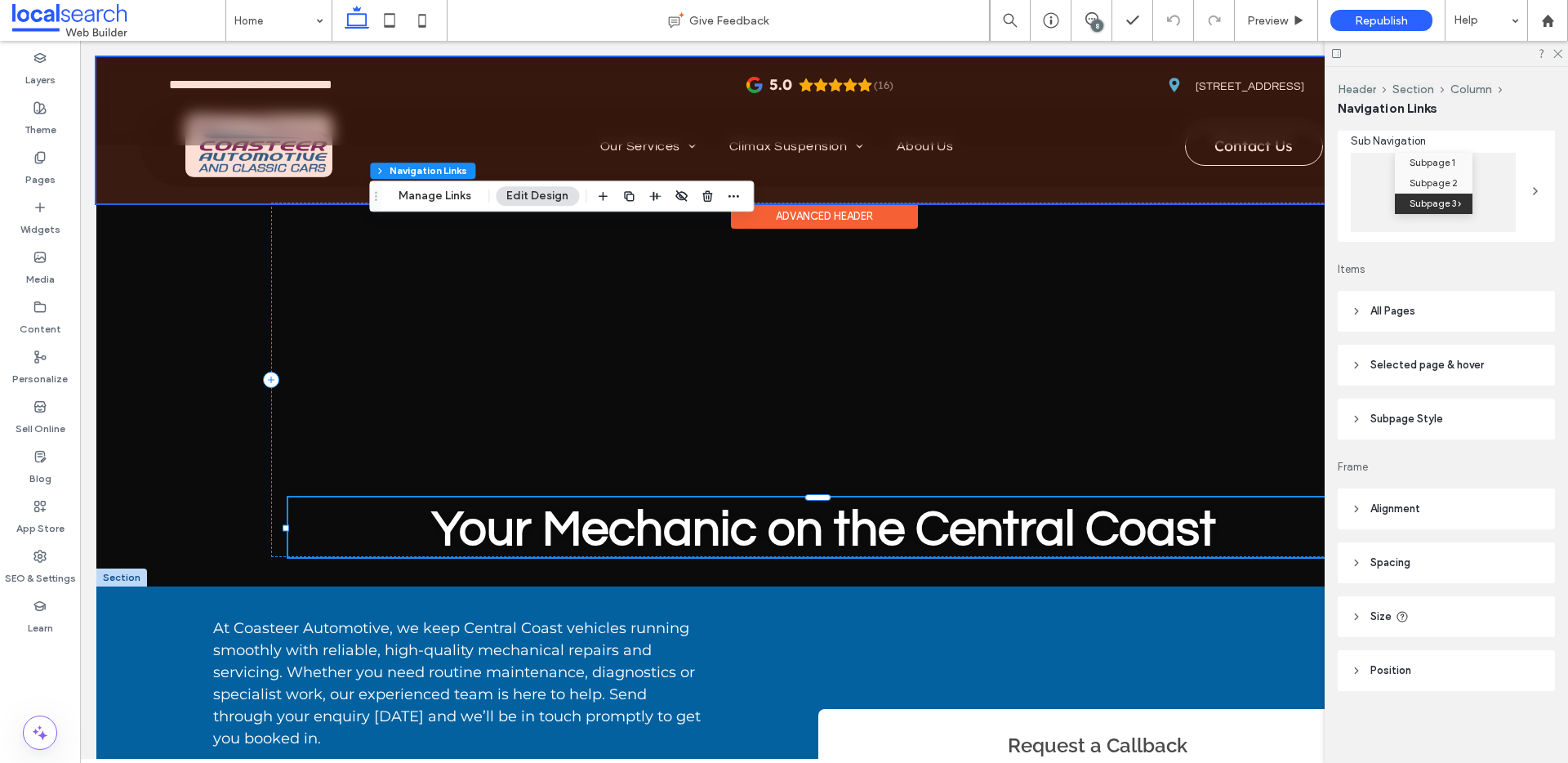
click at [1453, 352] on header "Selected page & hover" at bounding box center [1446, 365] width 217 height 41
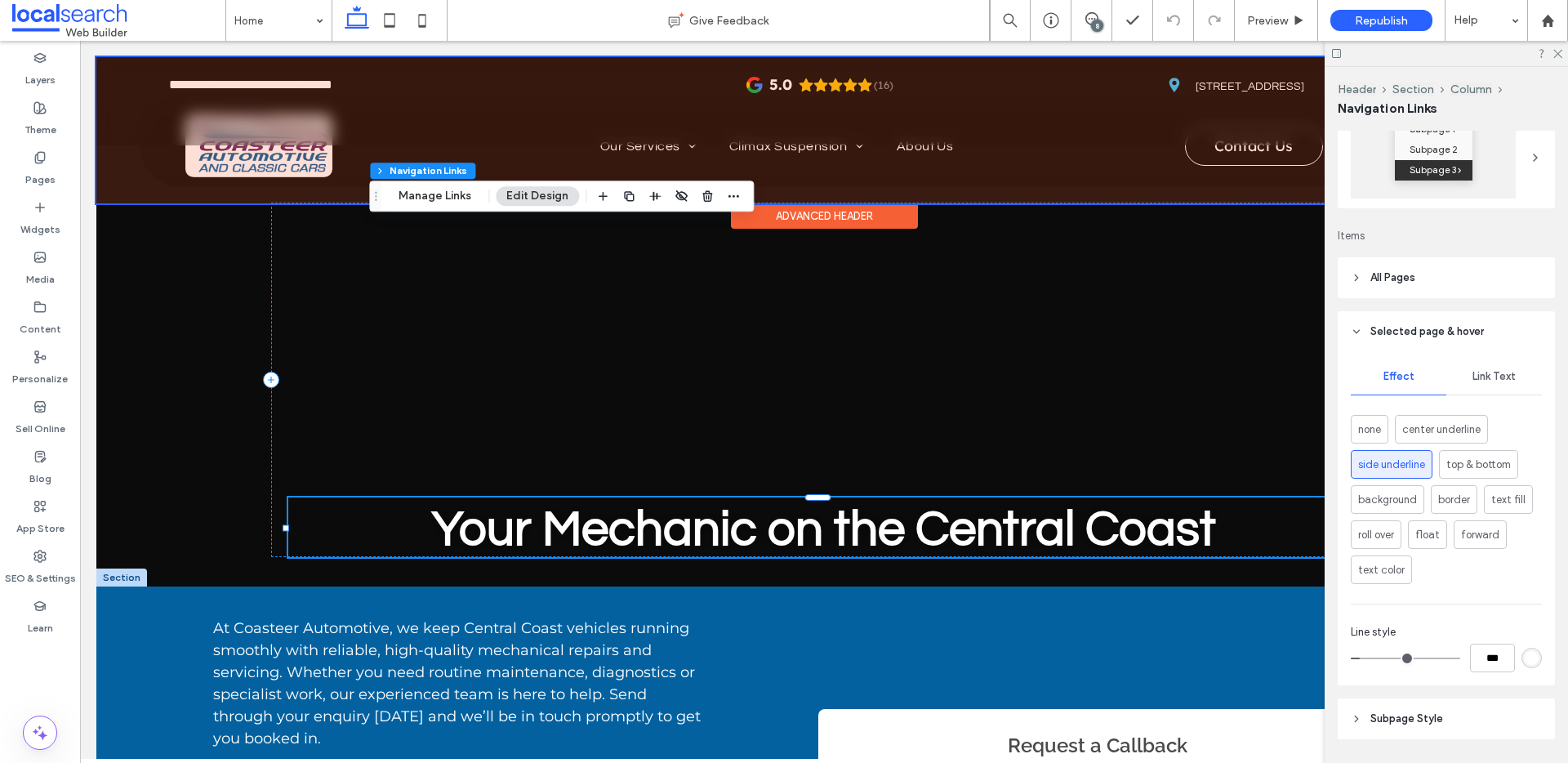
click at [1450, 328] on span "Selected page & hover" at bounding box center [1427, 331] width 114 height 16
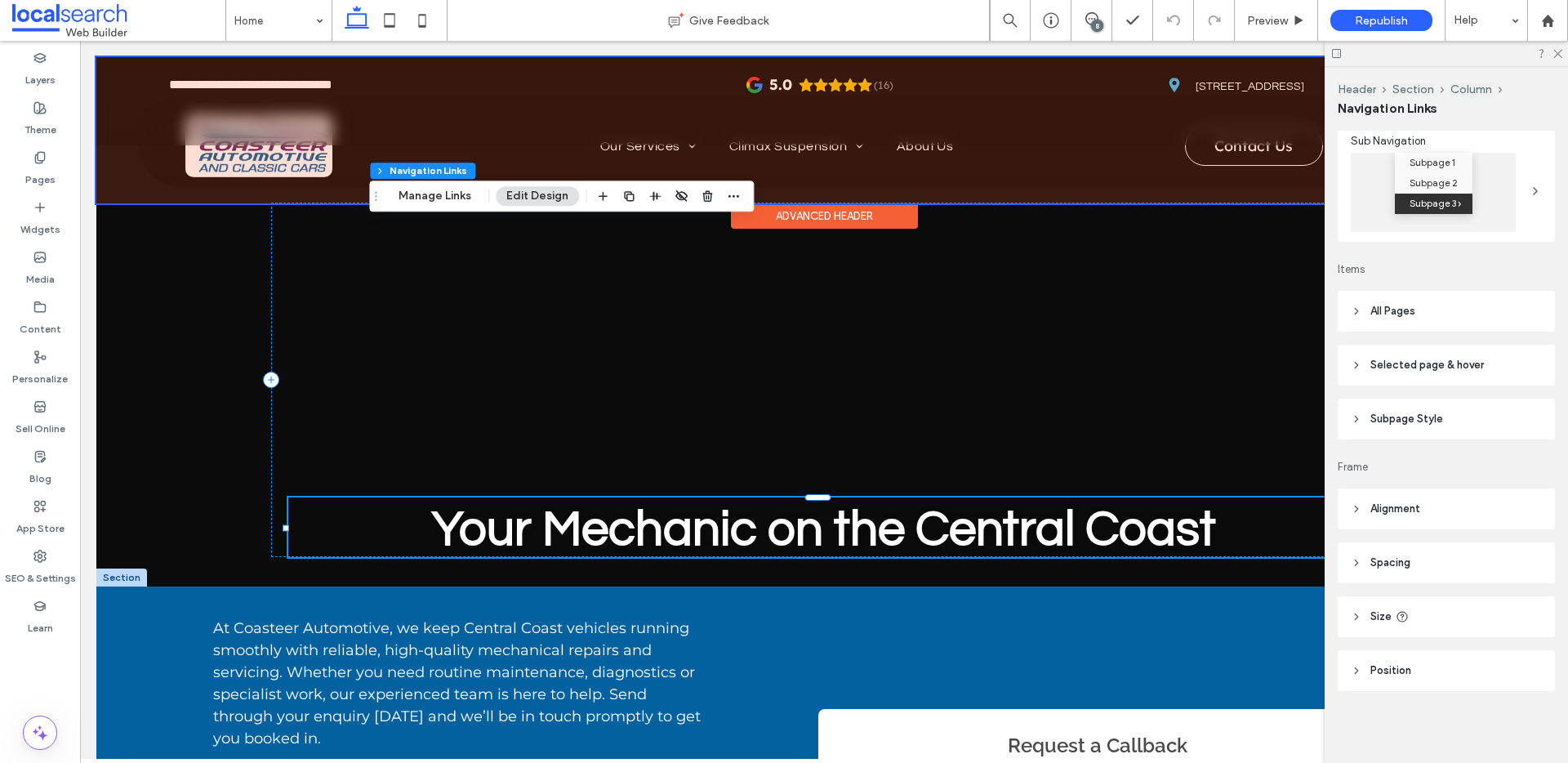
click at [1411, 400] on header "Subpage Style" at bounding box center [1446, 419] width 217 height 41
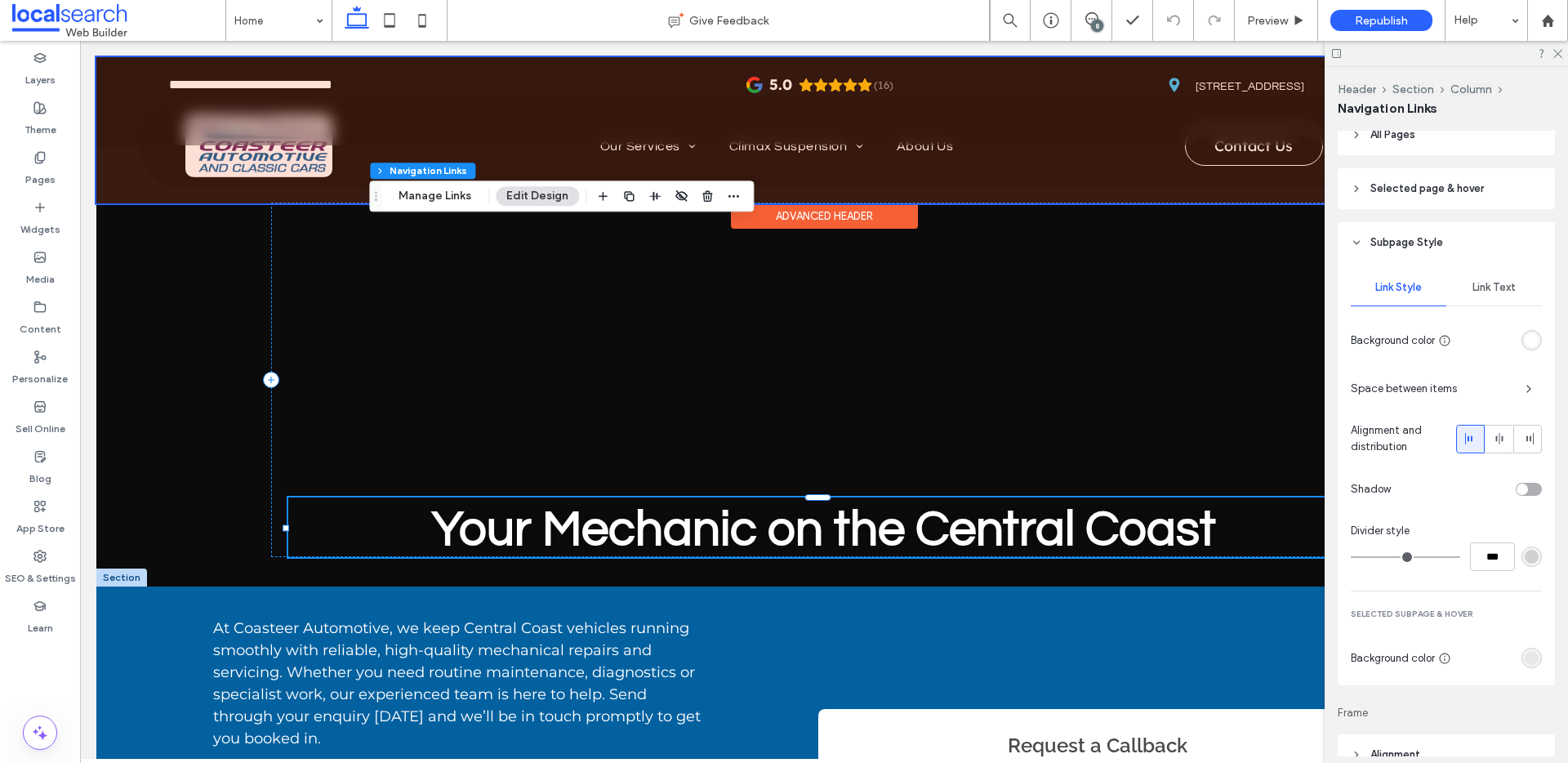
scroll to position [426, 0]
click at [1486, 291] on span "Link Text" at bounding box center [1494, 287] width 43 height 14
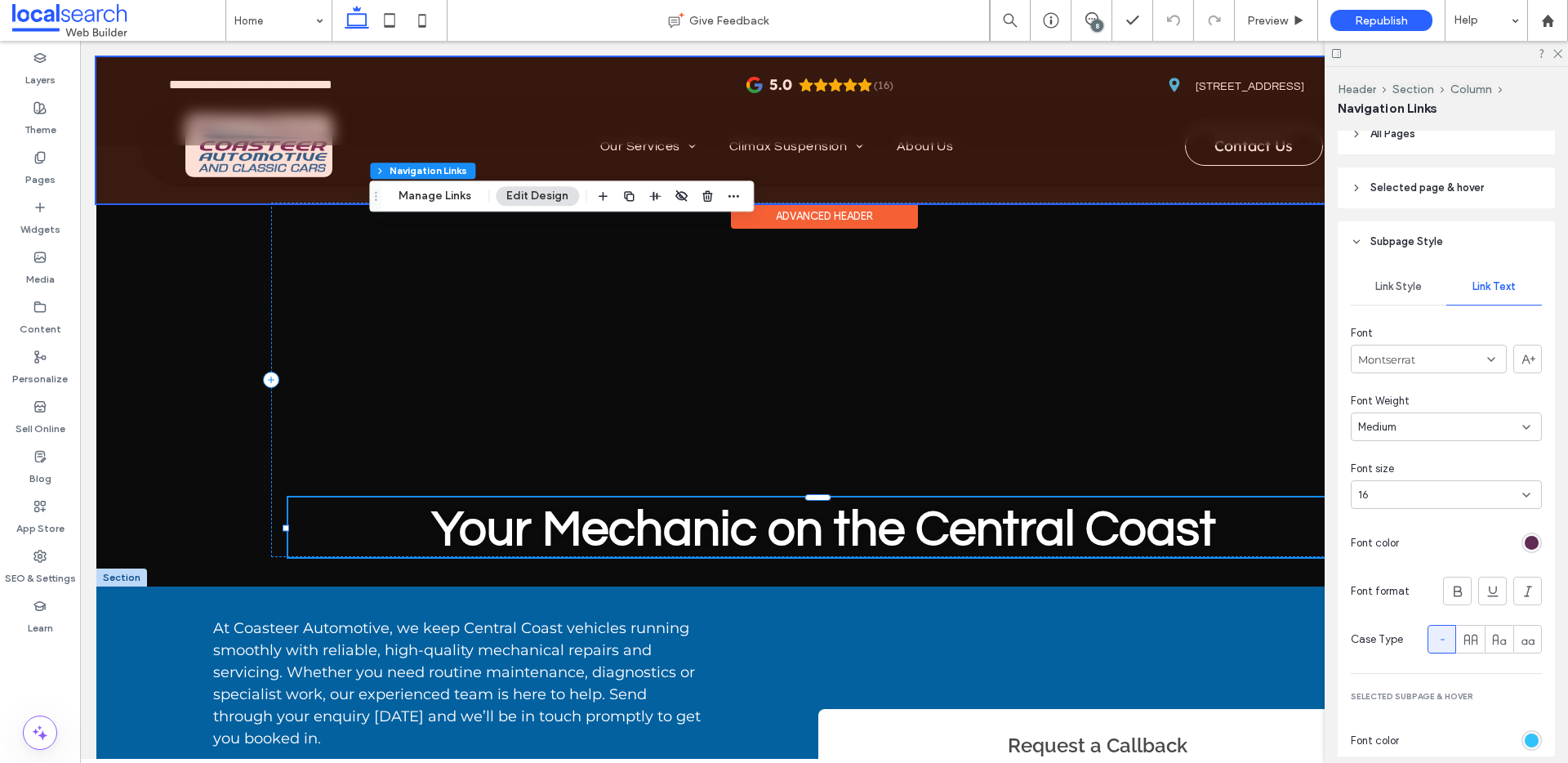
click at [1466, 364] on div "Montserrat" at bounding box center [1428, 359] width 156 height 29
click at [1397, 447] on span "Questrial" at bounding box center [1380, 443] width 43 height 16
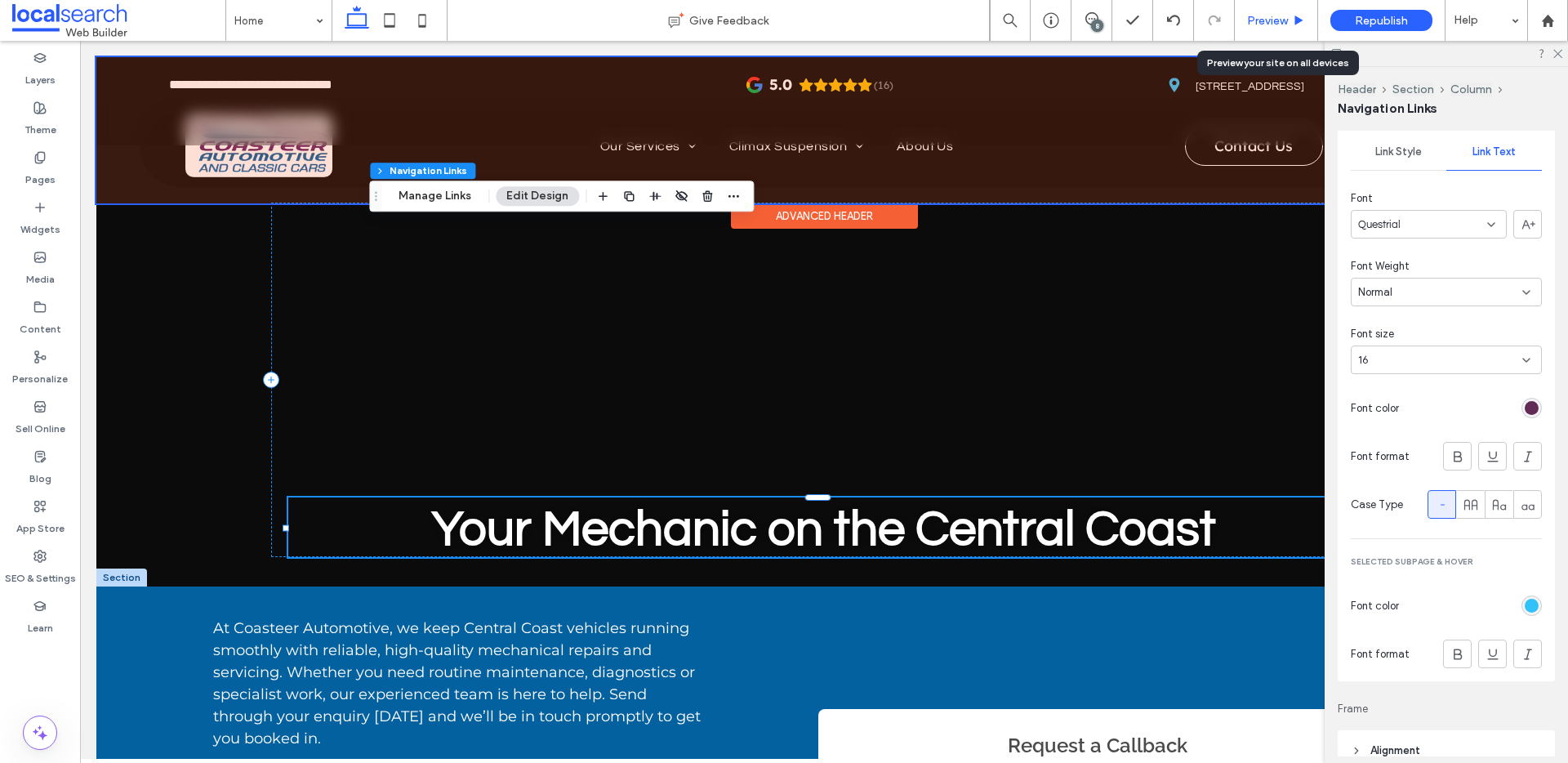
click at [1249, 33] on div "Preview" at bounding box center [1276, 20] width 83 height 41
click at [1260, 27] on div "Preview" at bounding box center [1276, 20] width 83 height 41
click at [1270, 25] on span "Preview" at bounding box center [1268, 20] width 41 height 14
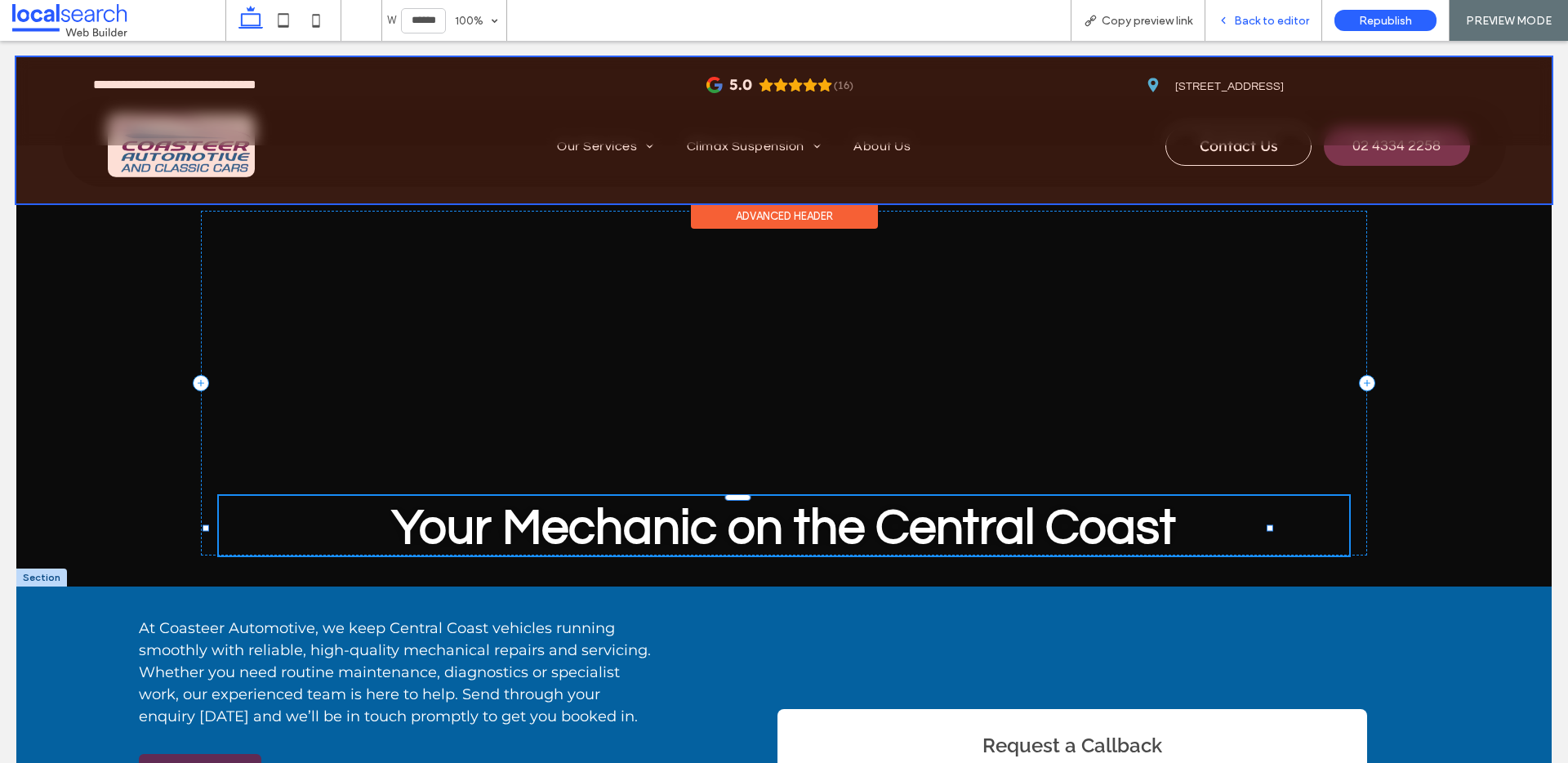
click at [1270, 16] on span "Back to editor" at bounding box center [1271, 20] width 75 height 14
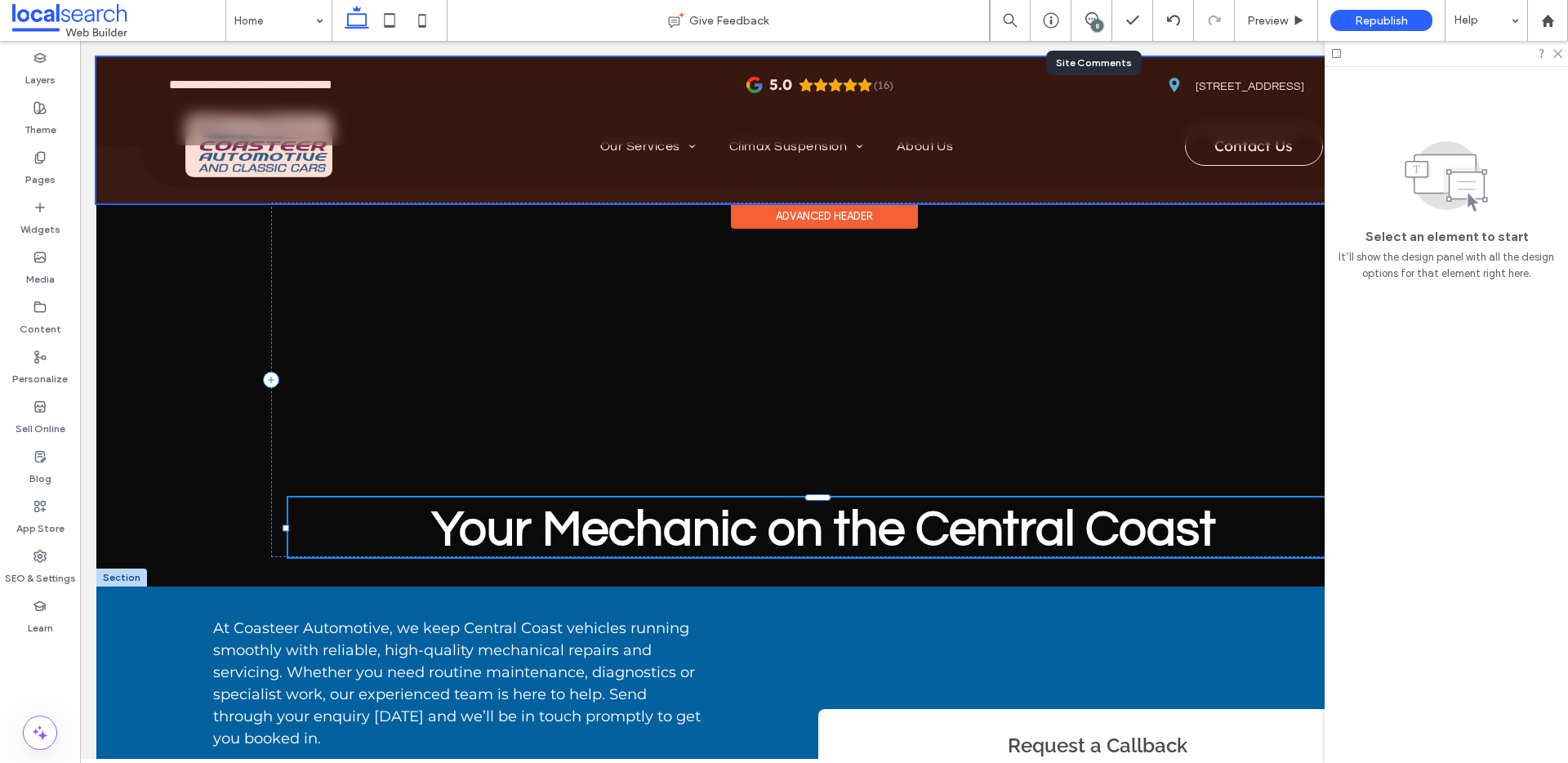
click at [1083, 29] on div "8" at bounding box center [1092, 20] width 41 height 41
click at [1091, 18] on use at bounding box center [1092, 19] width 14 height 14
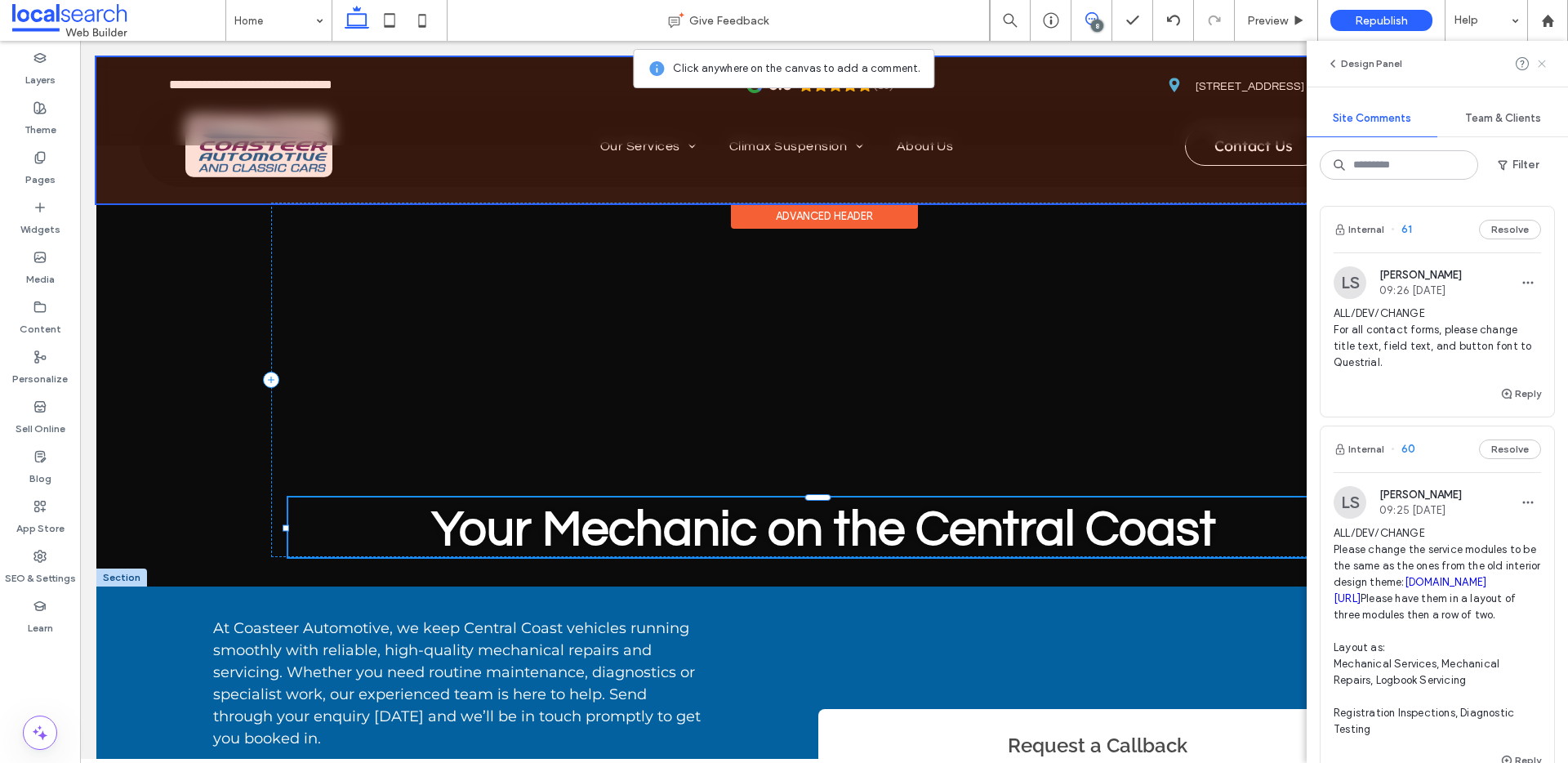
click at [1540, 66] on icon at bounding box center [1542, 64] width 14 height 14
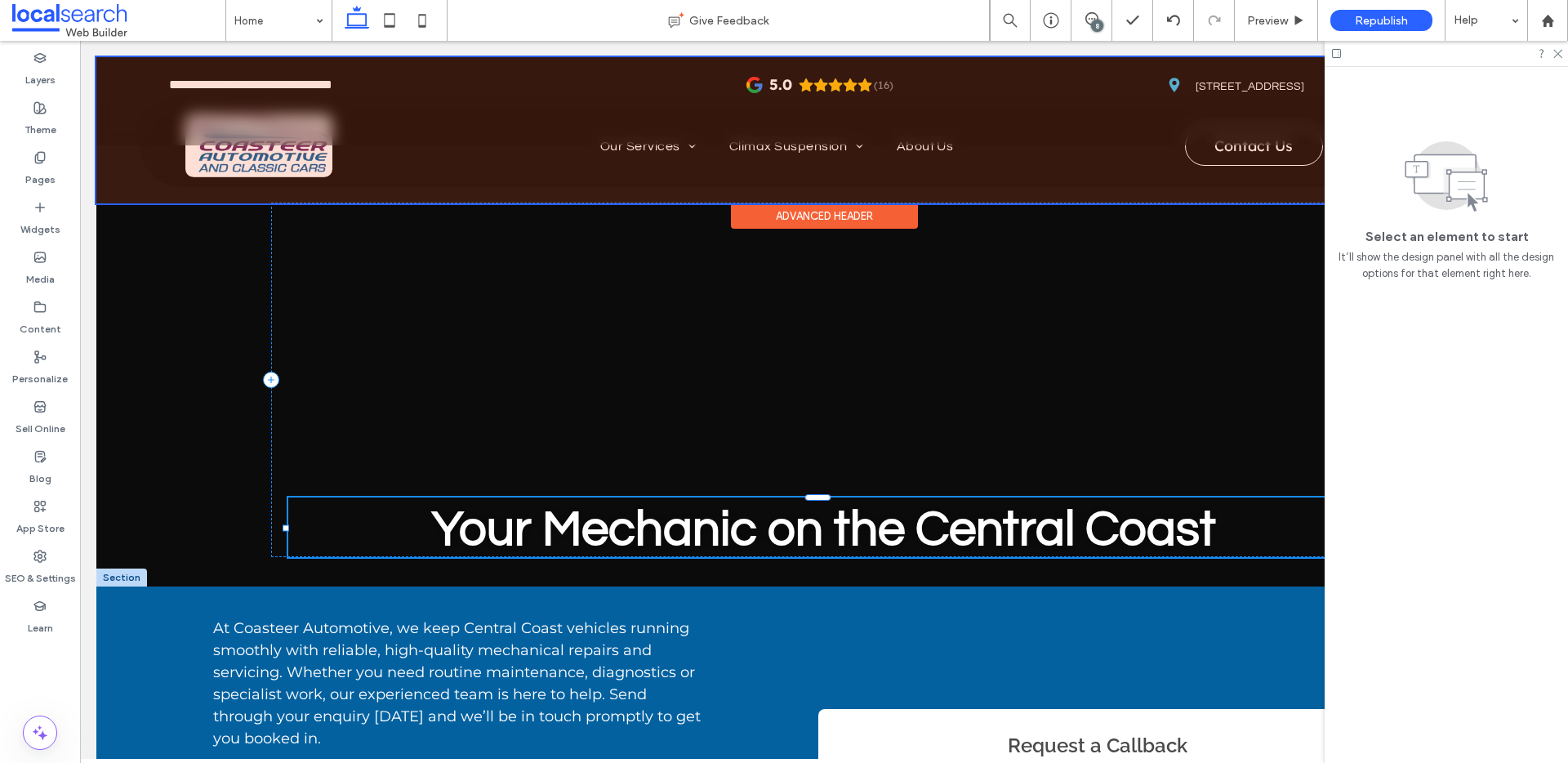
click at [1555, 58] on div at bounding box center [1446, 53] width 243 height 25
click at [1555, 56] on icon at bounding box center [1556, 52] width 11 height 11
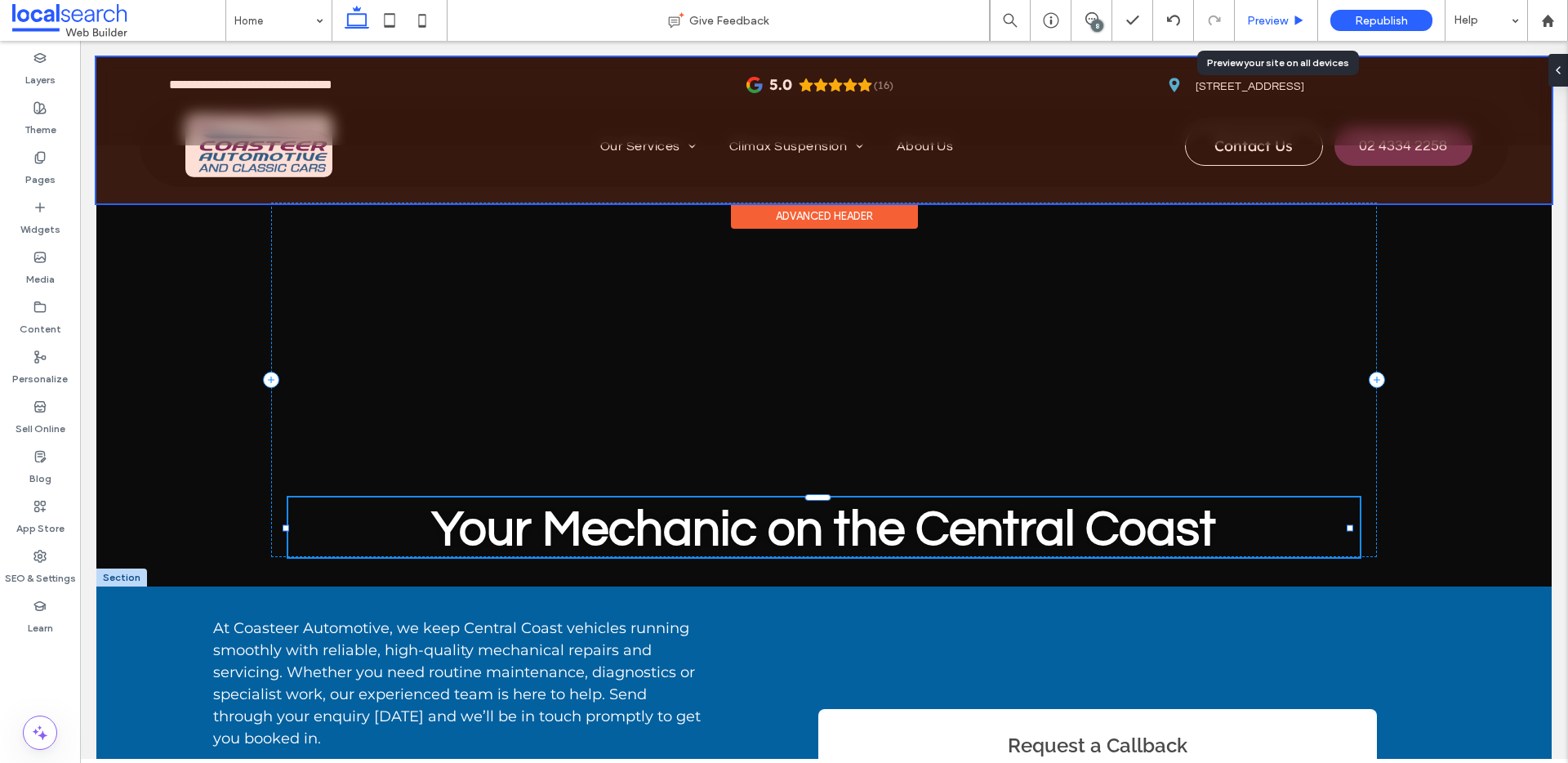
click at [1267, 20] on span "Preview" at bounding box center [1268, 20] width 41 height 14
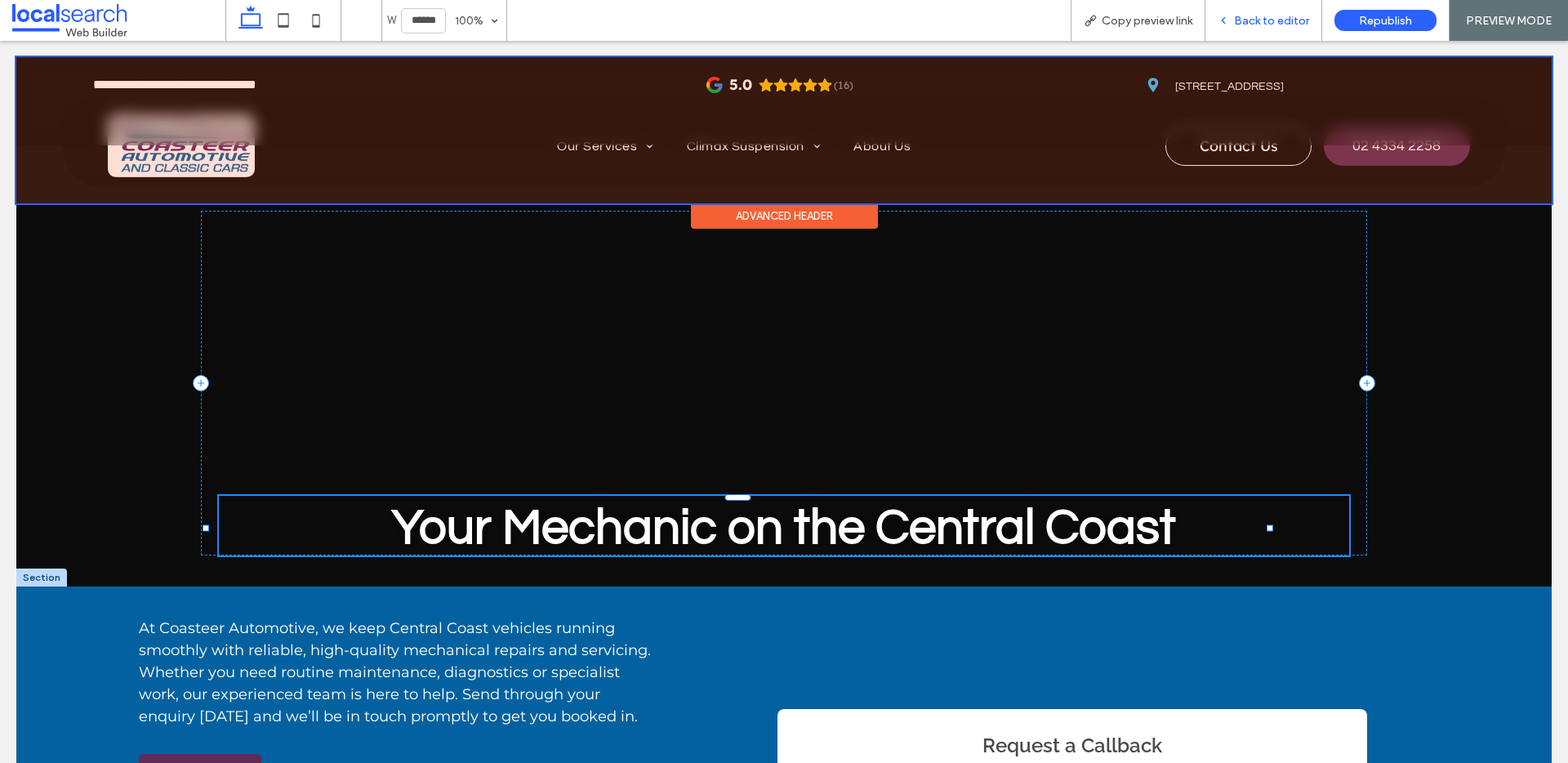
click at [1229, 25] on icon at bounding box center [1223, 20] width 12 height 12
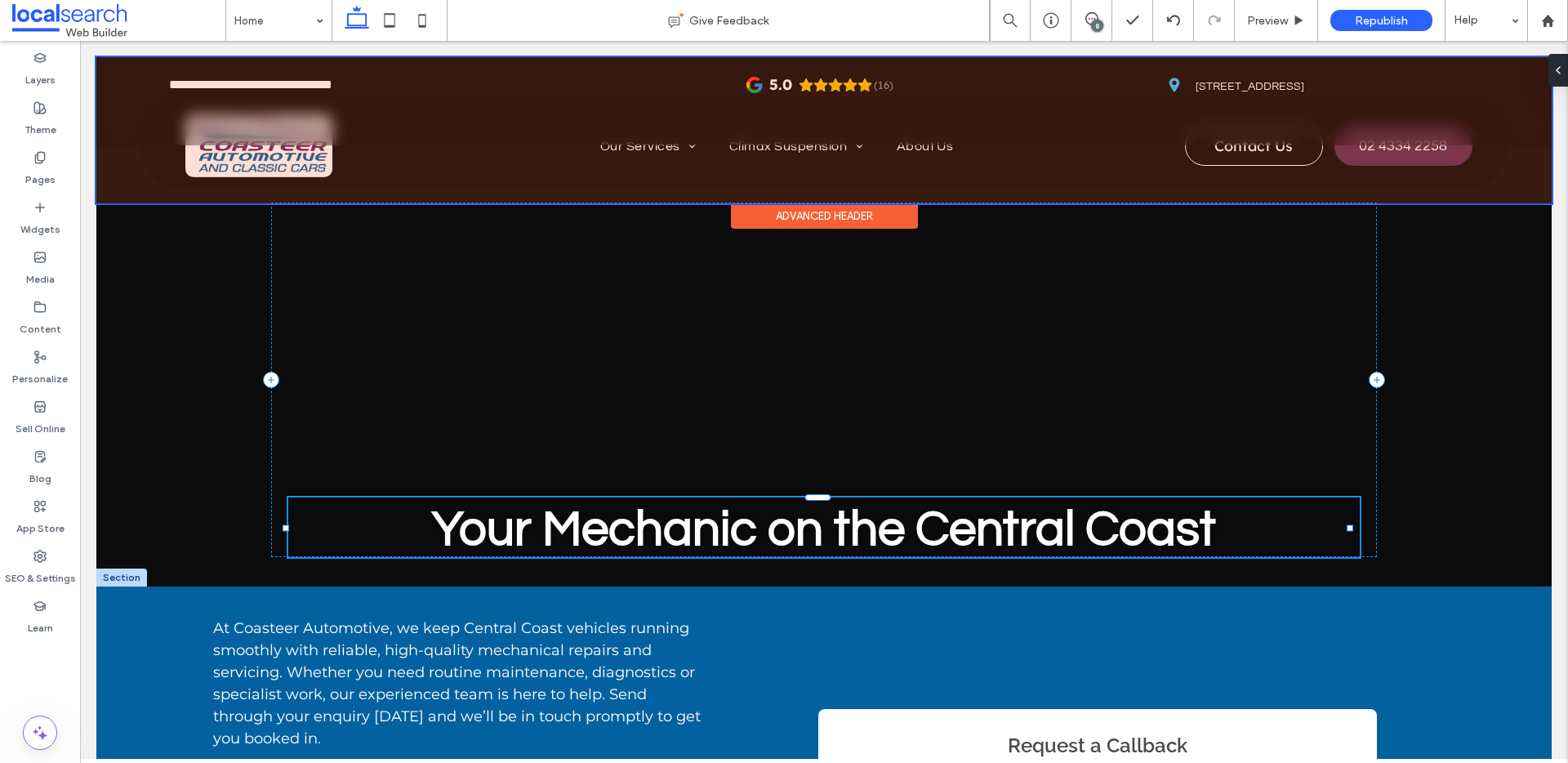
click at [1096, 19] on div "8" at bounding box center [1097, 25] width 13 height 13
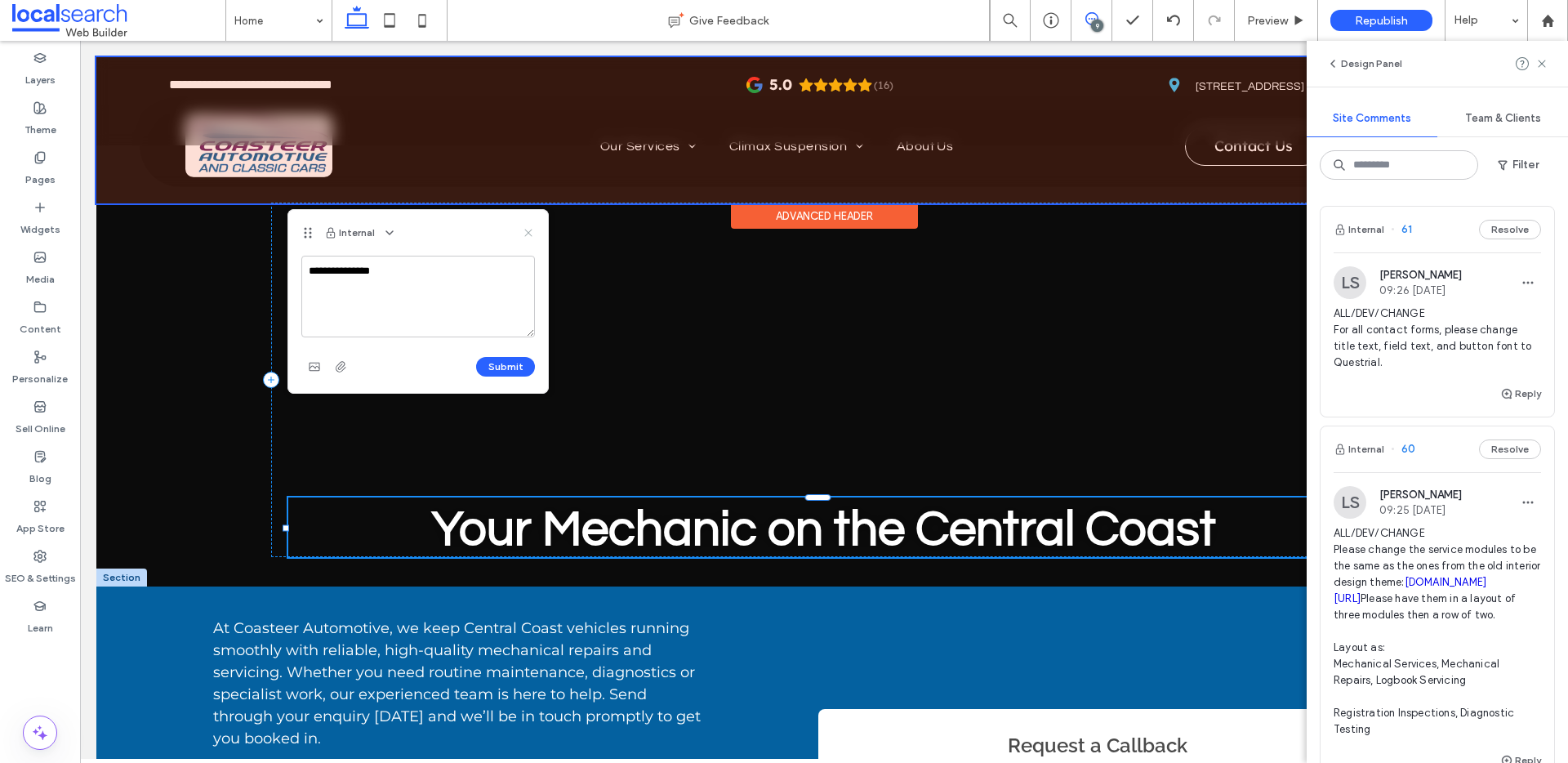
type textarea "**********"
click at [530, 231] on icon at bounding box center [528, 233] width 14 height 14
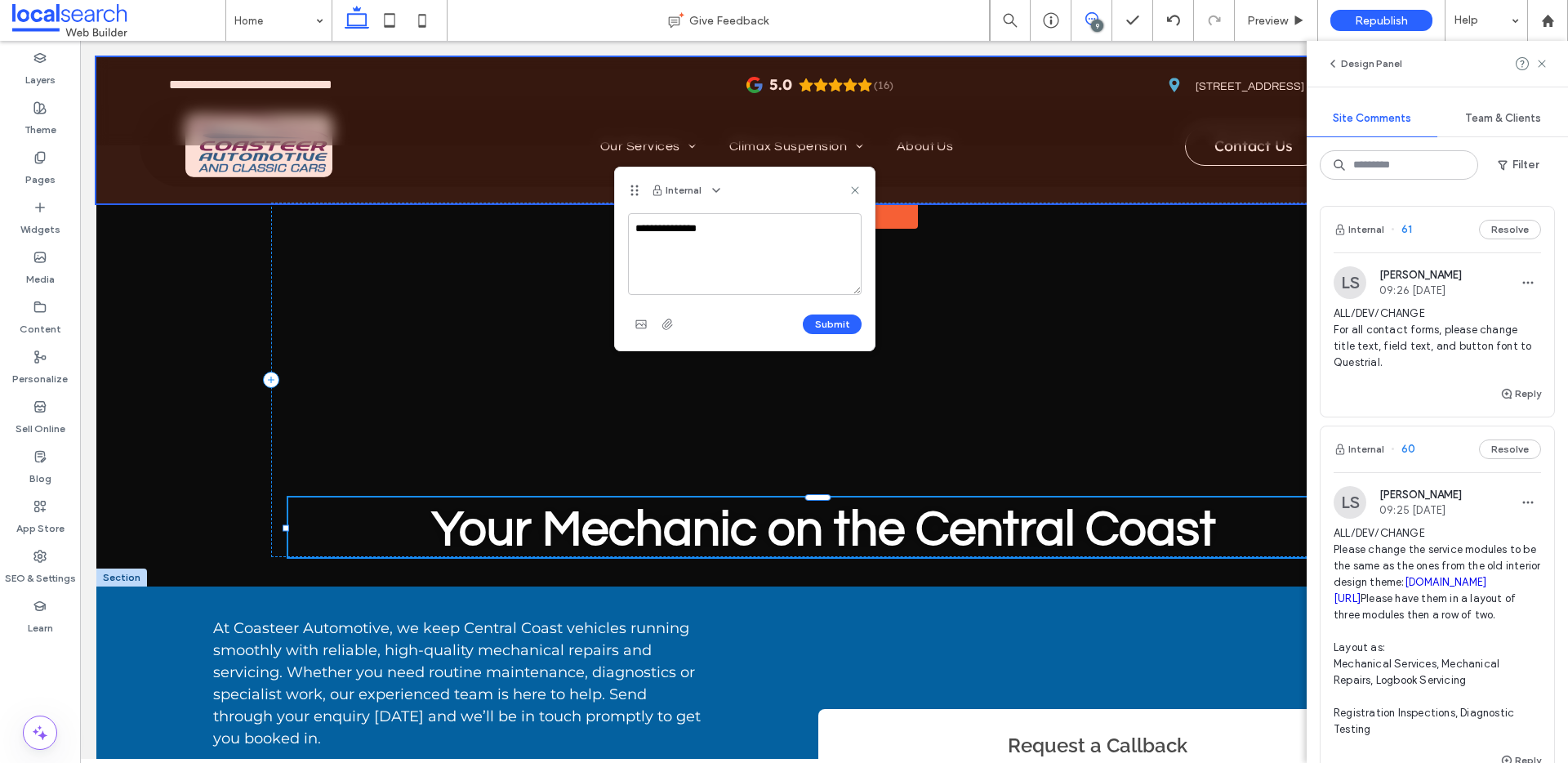
click at [676, 243] on textarea "**********" at bounding box center [745, 254] width 234 height 82
click at [747, 235] on textarea "**********" at bounding box center [745, 254] width 234 height 82
click at [753, 230] on textarea "**********" at bounding box center [745, 254] width 234 height 82
click at [732, 219] on textarea "**********" at bounding box center [745, 254] width 234 height 82
drag, startPoint x: 709, startPoint y: 233, endPoint x: 638, endPoint y: 261, distance: 76.3
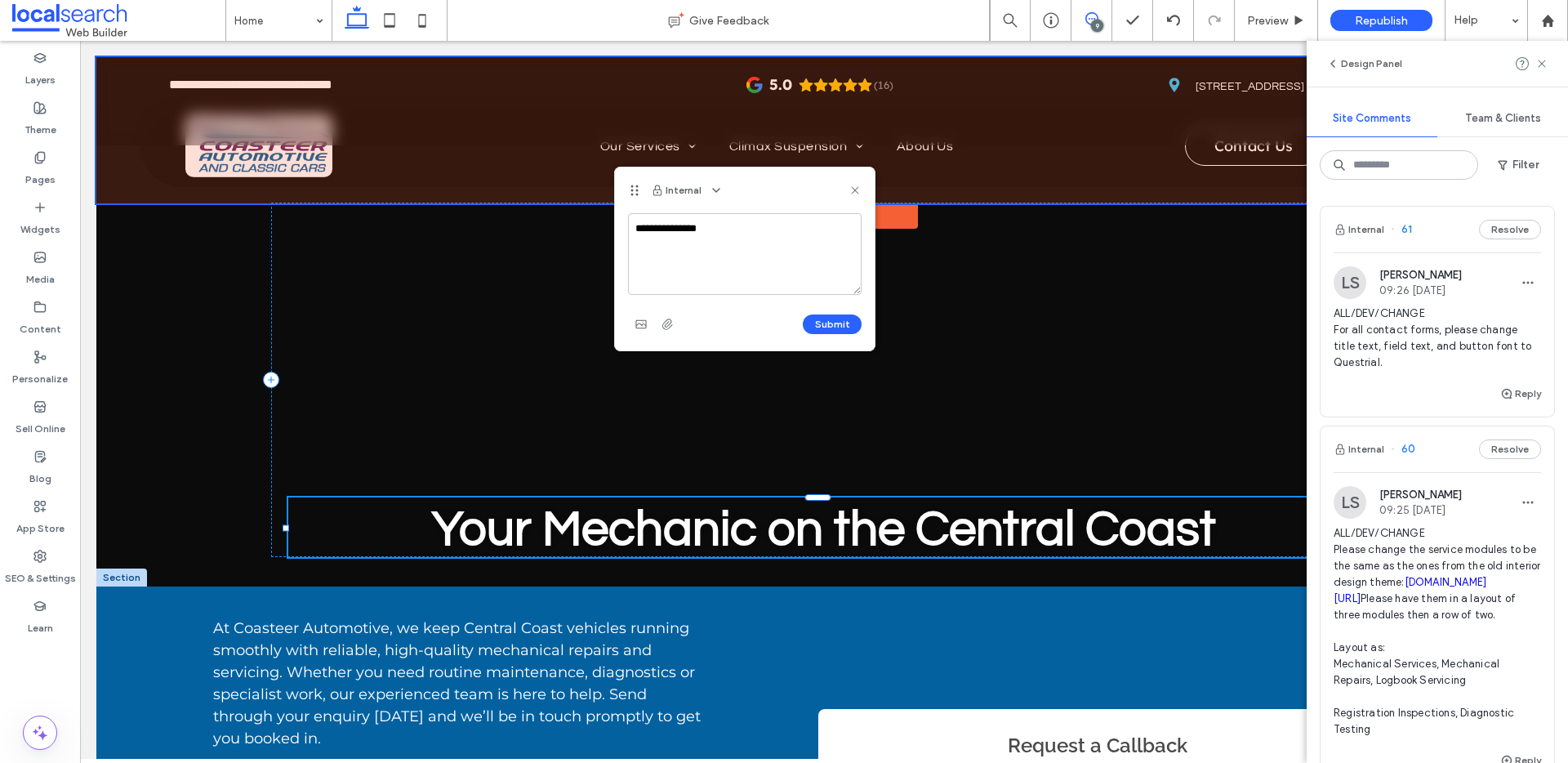
click at [709, 233] on textarea "**********" at bounding box center [745, 254] width 234 height 82
click at [633, 262] on textarea "**********" at bounding box center [745, 254] width 234 height 82
type textarea "**********"
click at [842, 331] on button "Submit" at bounding box center [832, 324] width 59 height 19
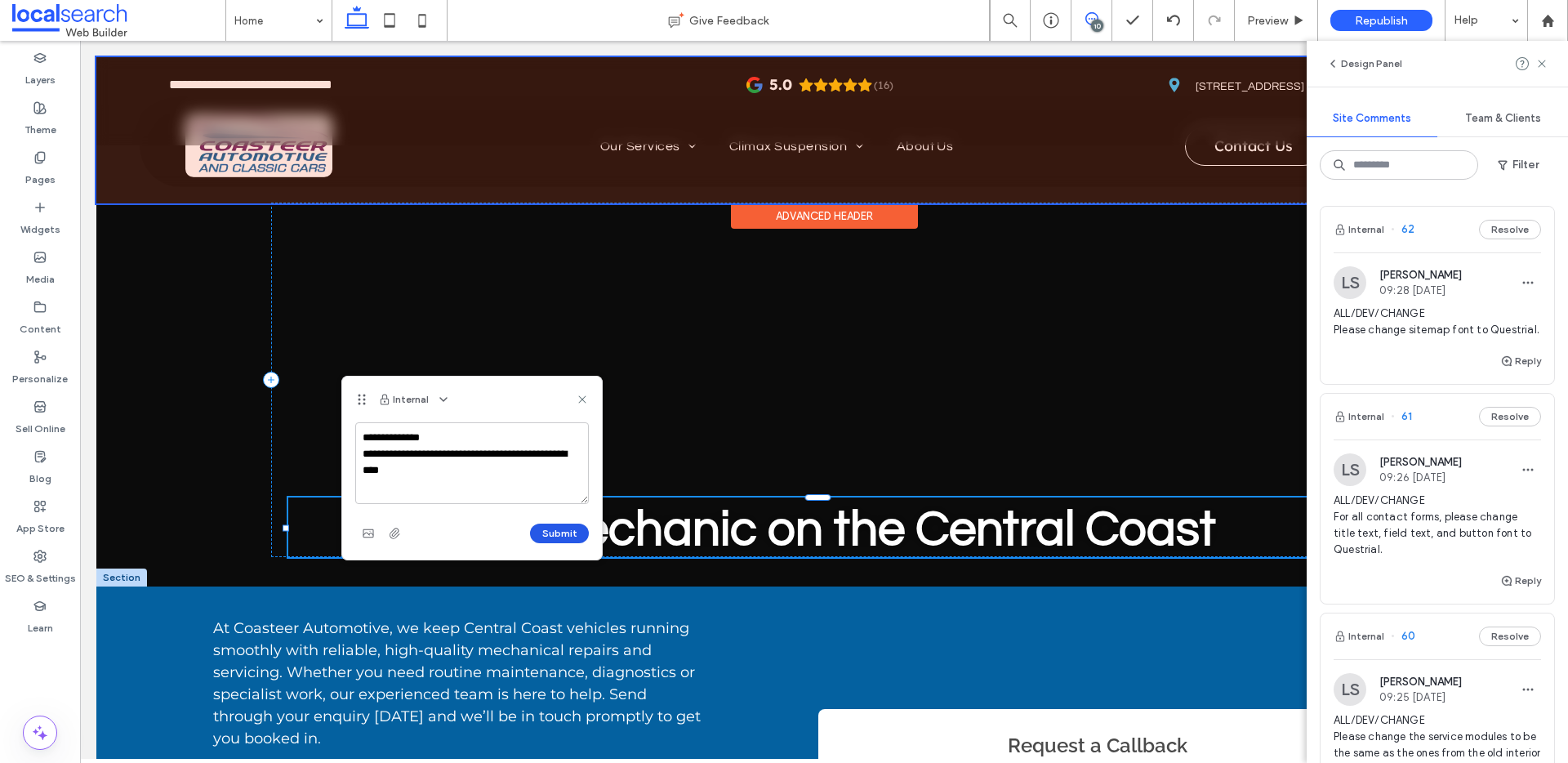
type textarea "**********"
click at [547, 531] on button "Submit" at bounding box center [559, 533] width 59 height 19
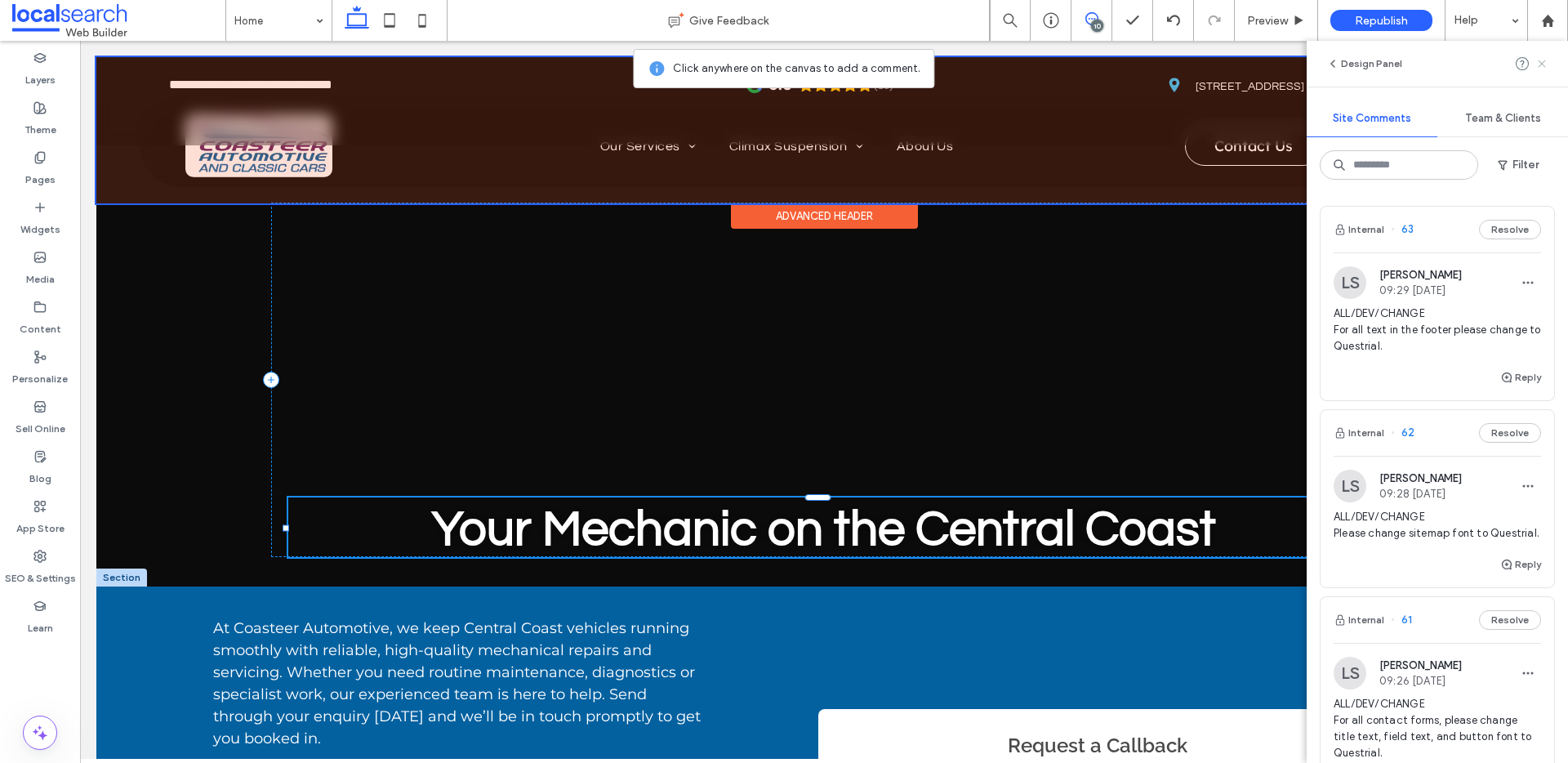
click at [1539, 63] on icon at bounding box center [1542, 64] width 14 height 14
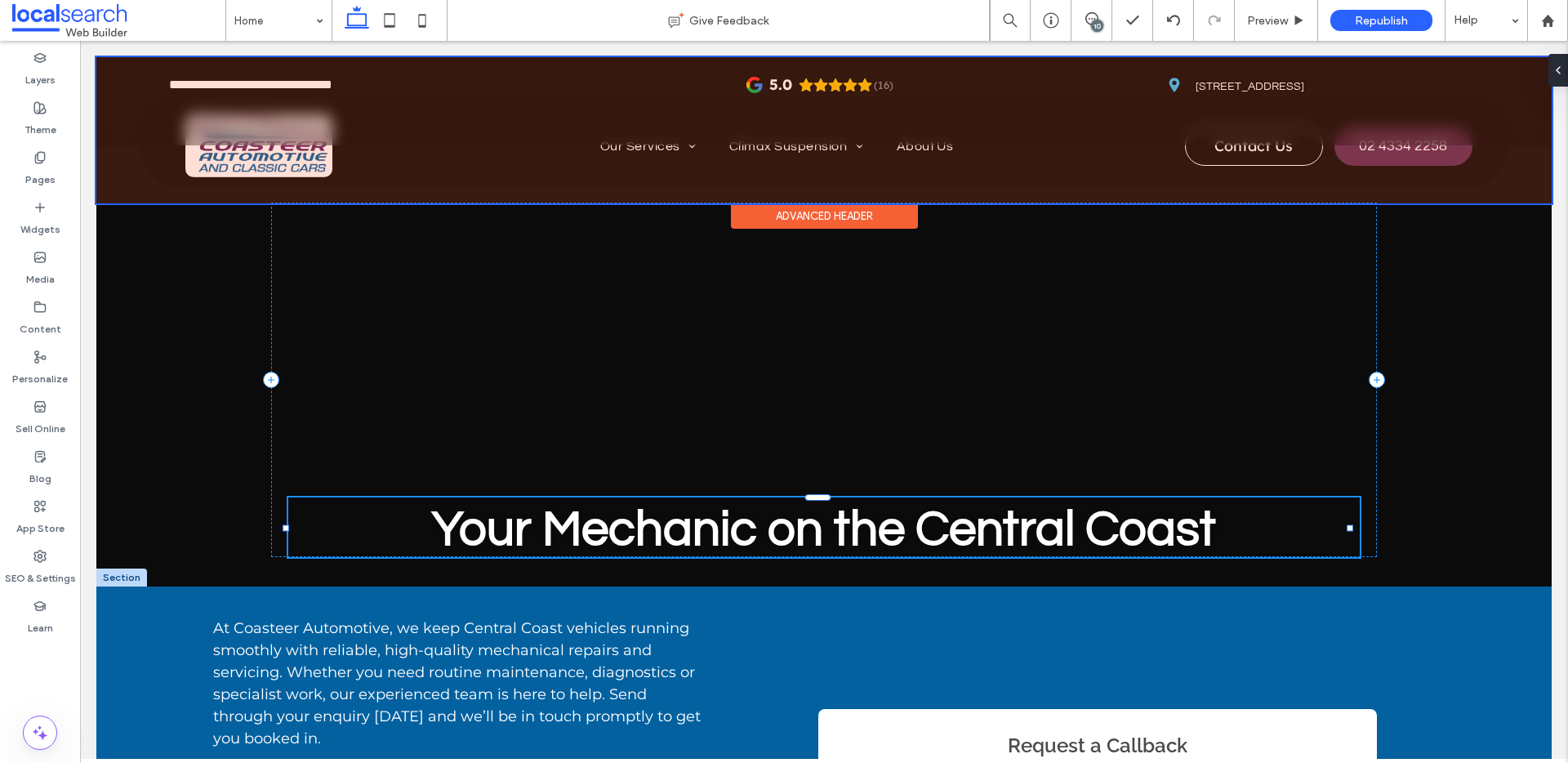
click at [1095, 19] on div "10" at bounding box center [1097, 25] width 13 height 13
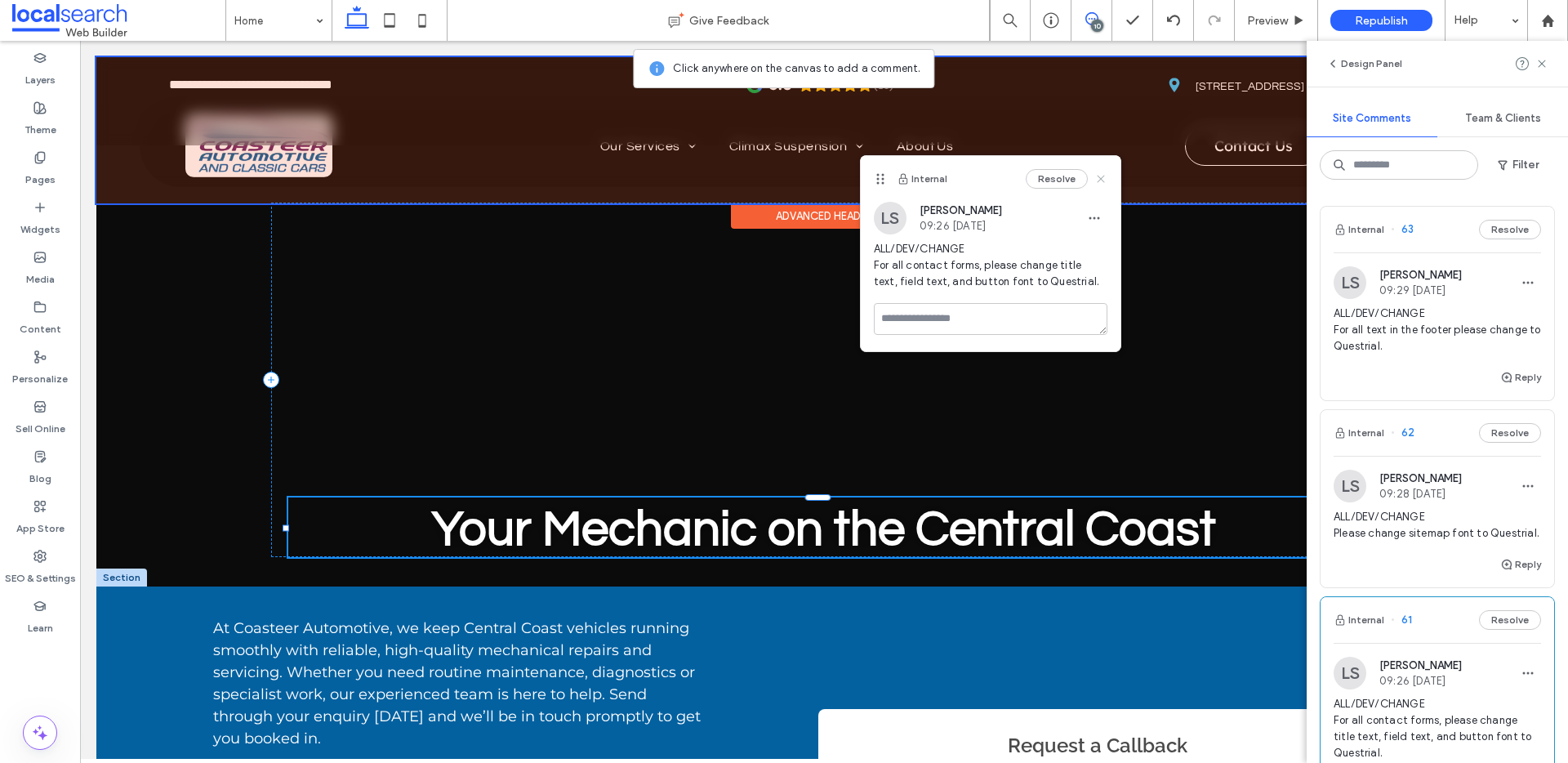
click at [1103, 180] on icon at bounding box center [1101, 179] width 14 height 14
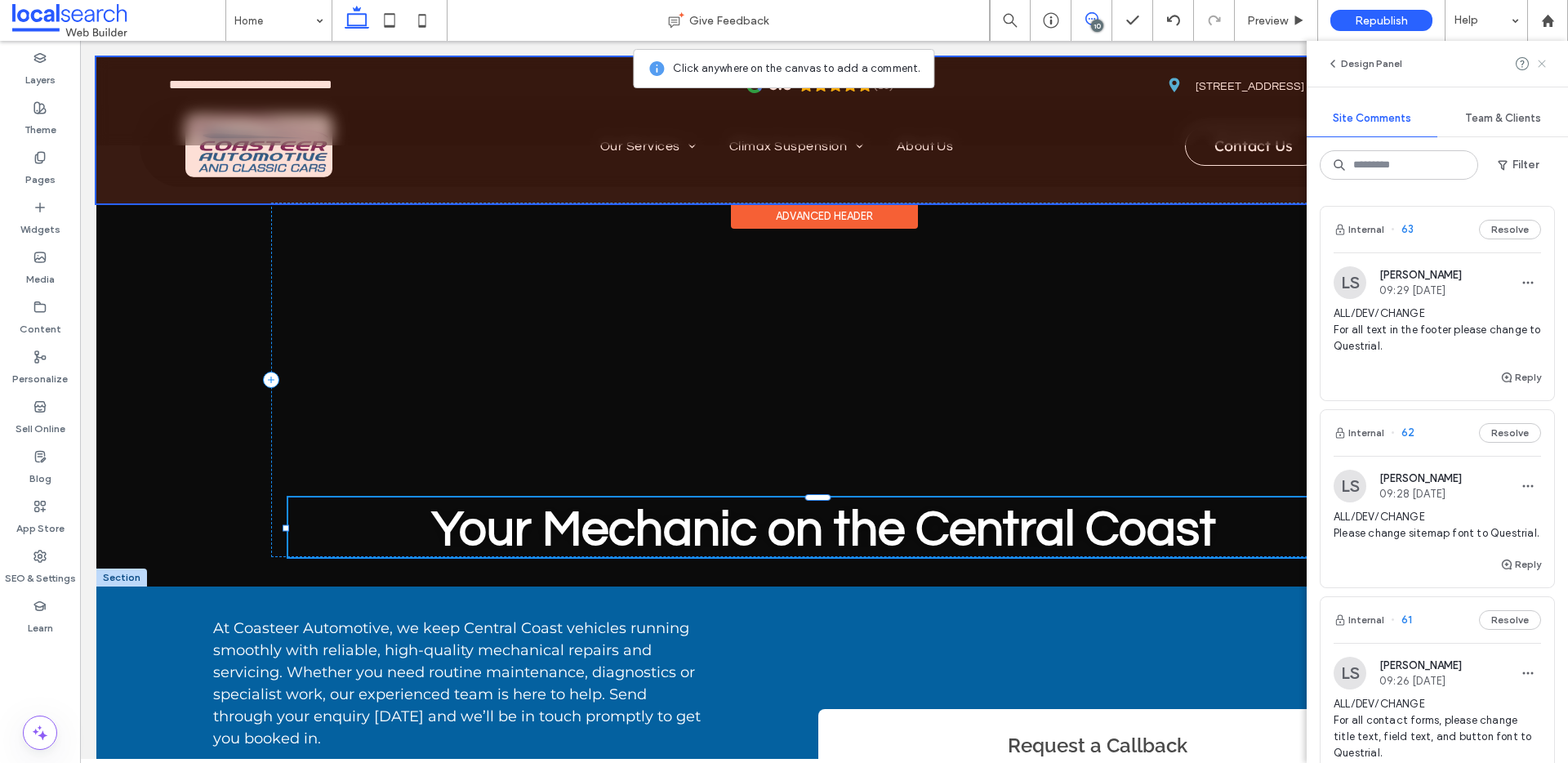
click at [1548, 65] on icon at bounding box center [1542, 64] width 14 height 14
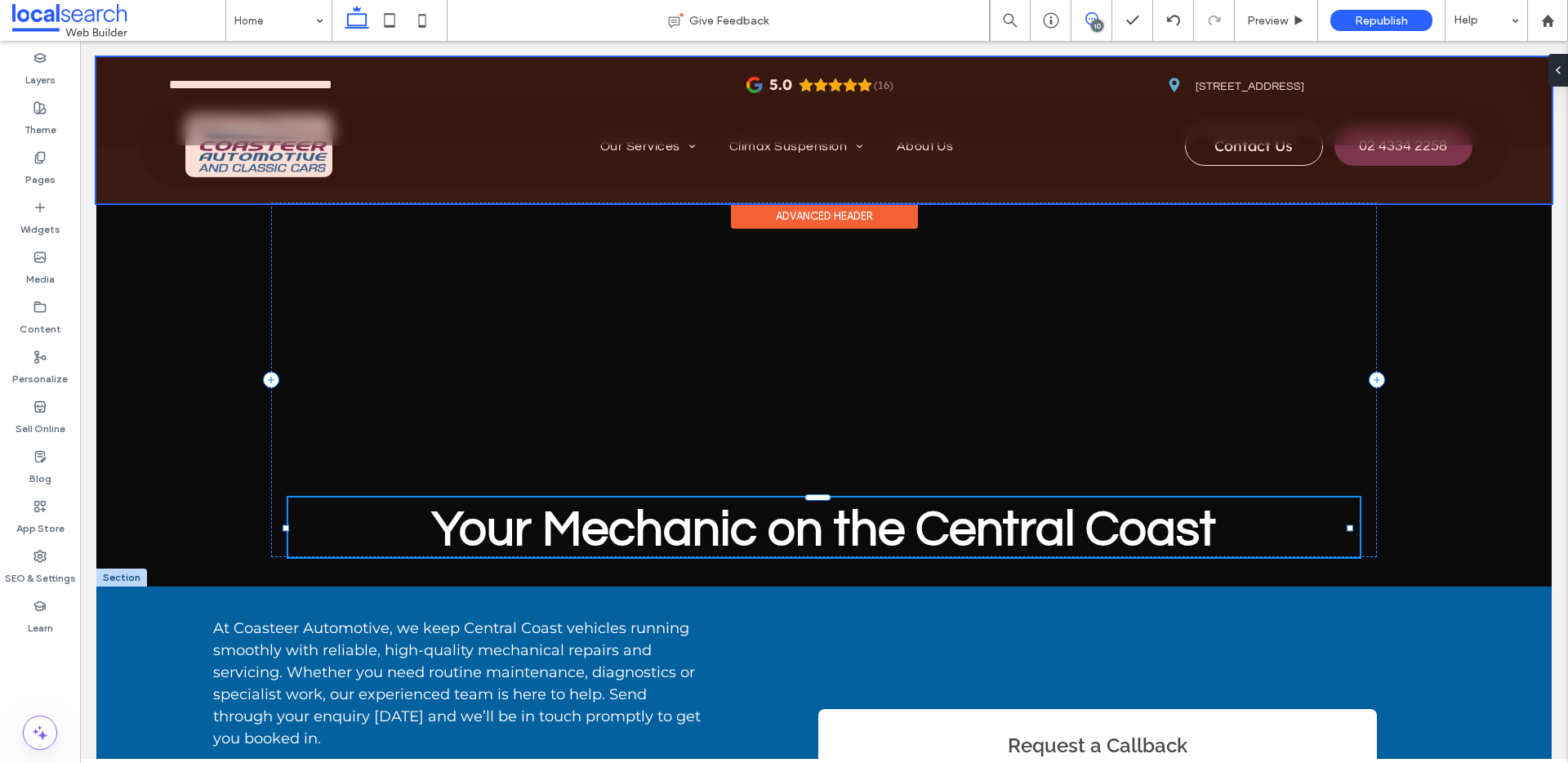
click at [1088, 18] on icon at bounding box center [1092, 19] width 14 height 14
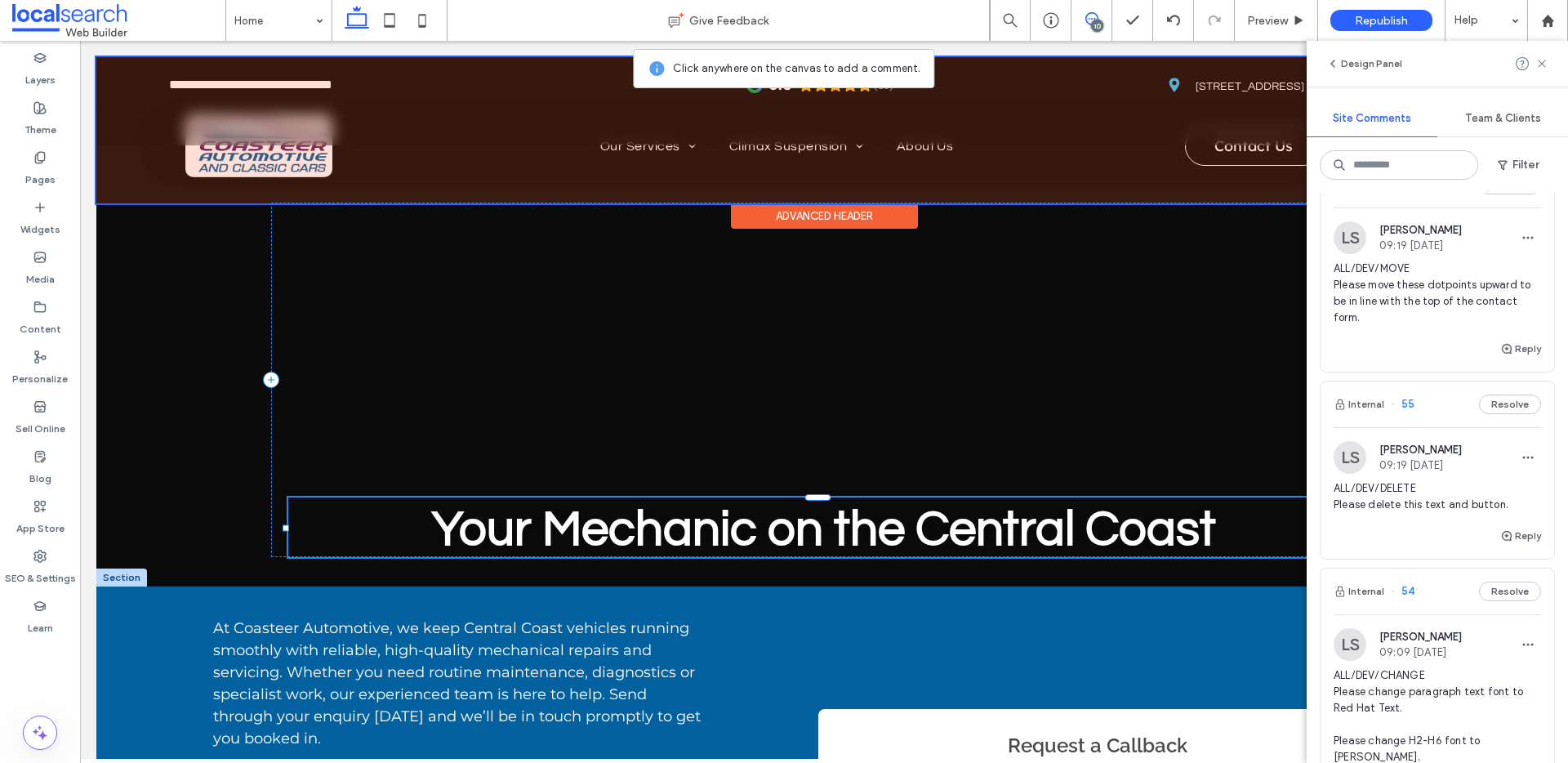
scroll to position [2151, 0]
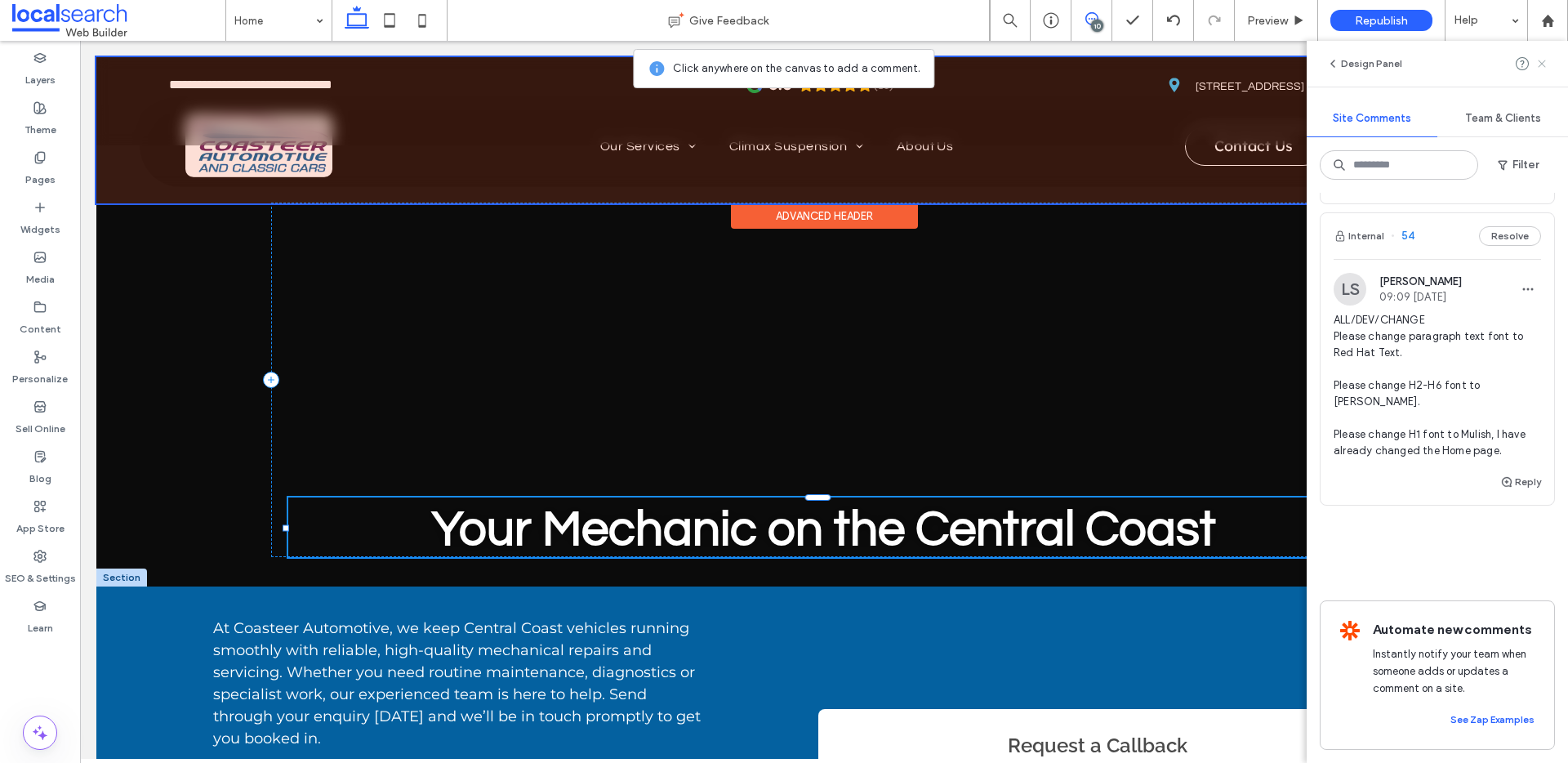
click at [1539, 62] on icon at bounding box center [1542, 64] width 14 height 14
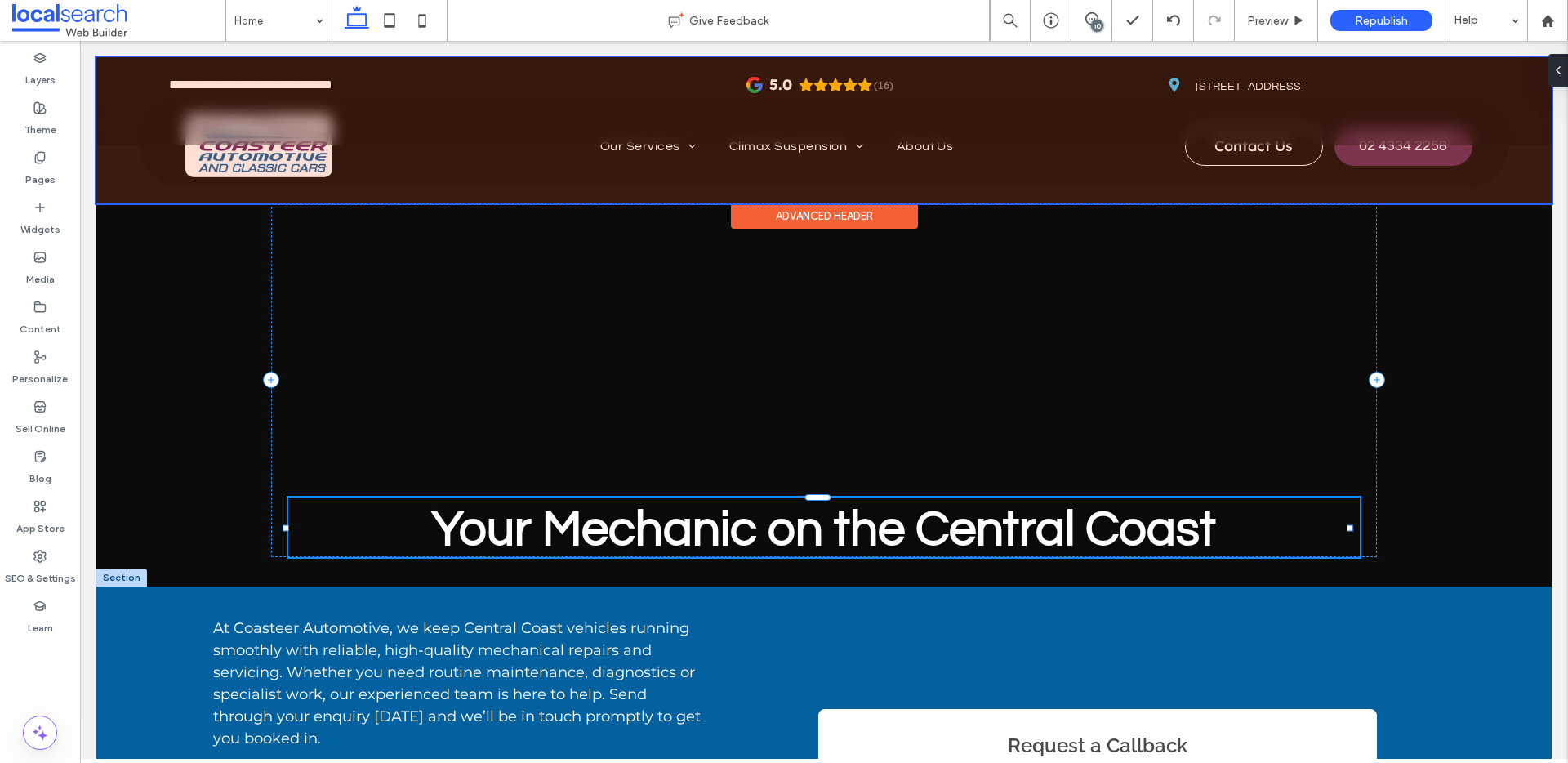
scroll to position [0, 0]
click at [1093, 13] on icon at bounding box center [1092, 19] width 14 height 14
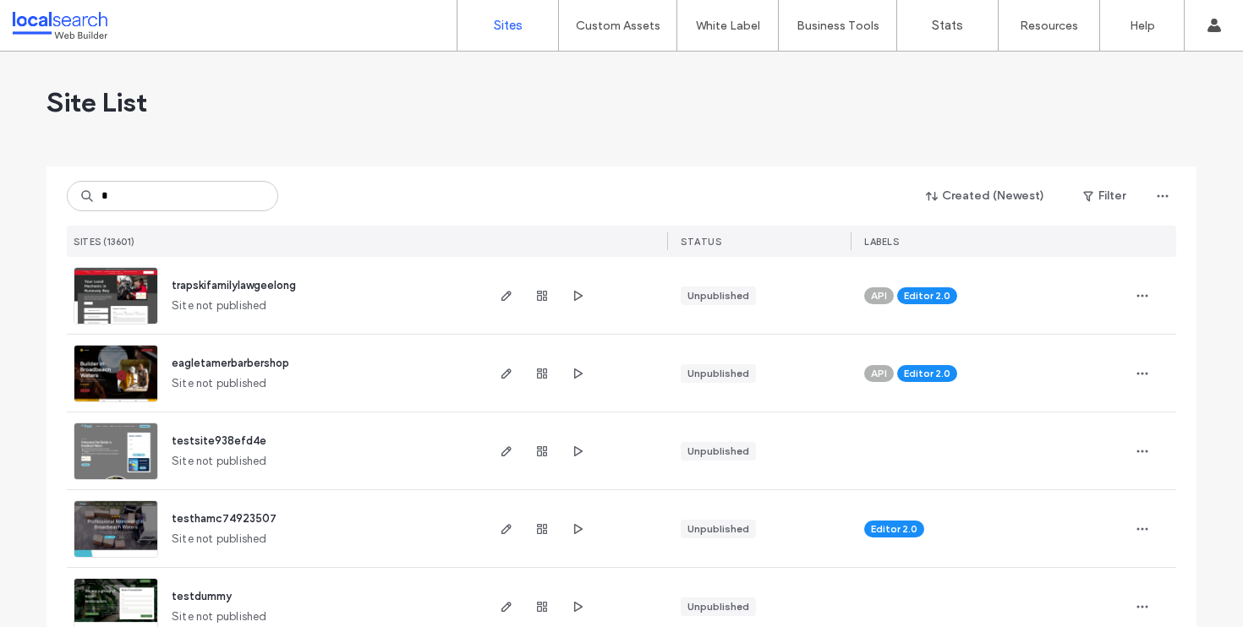
type input "*"
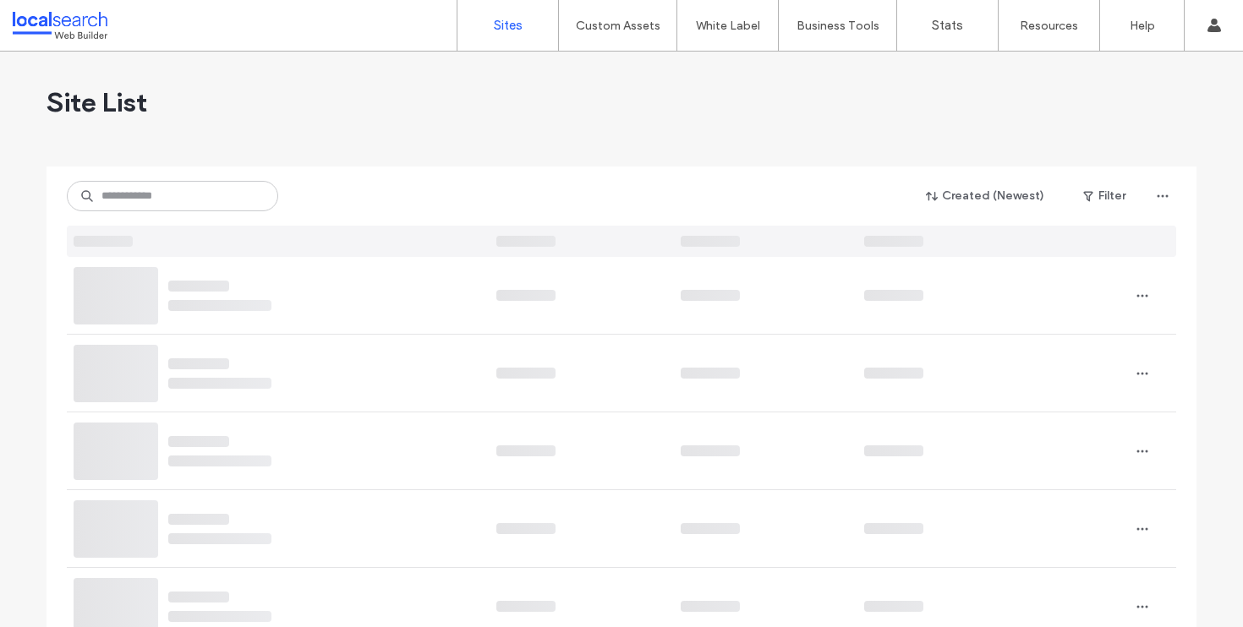
type input "*"
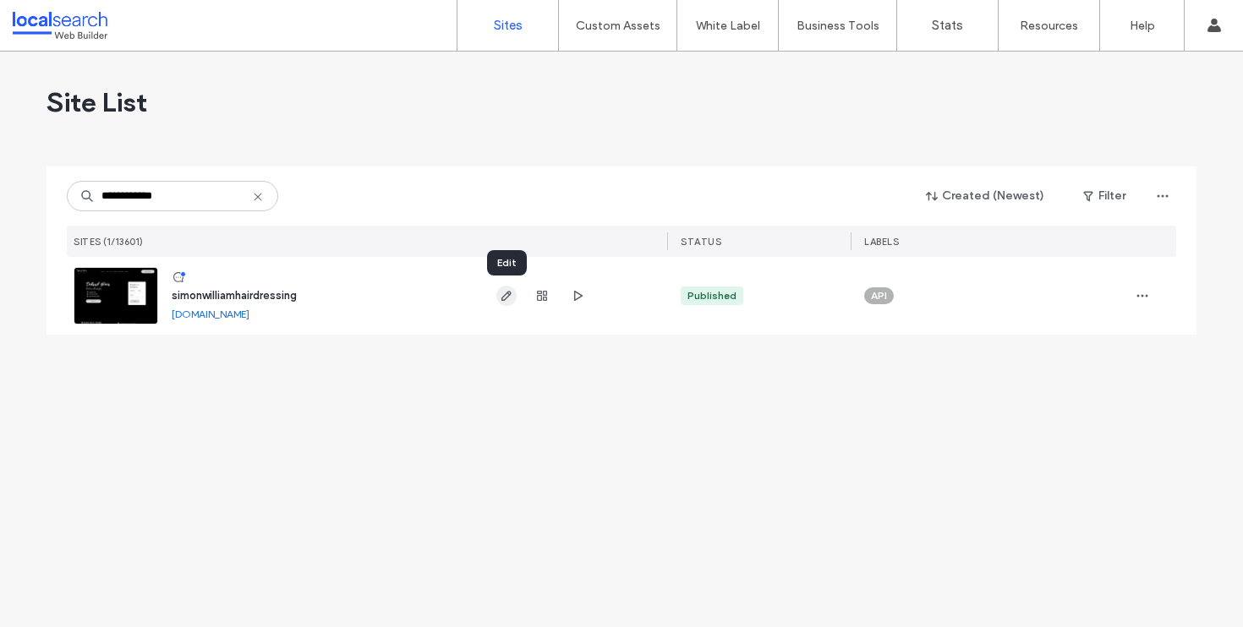
type input "**********"
click at [505, 301] on icon "button" at bounding box center [507, 296] width 14 height 14
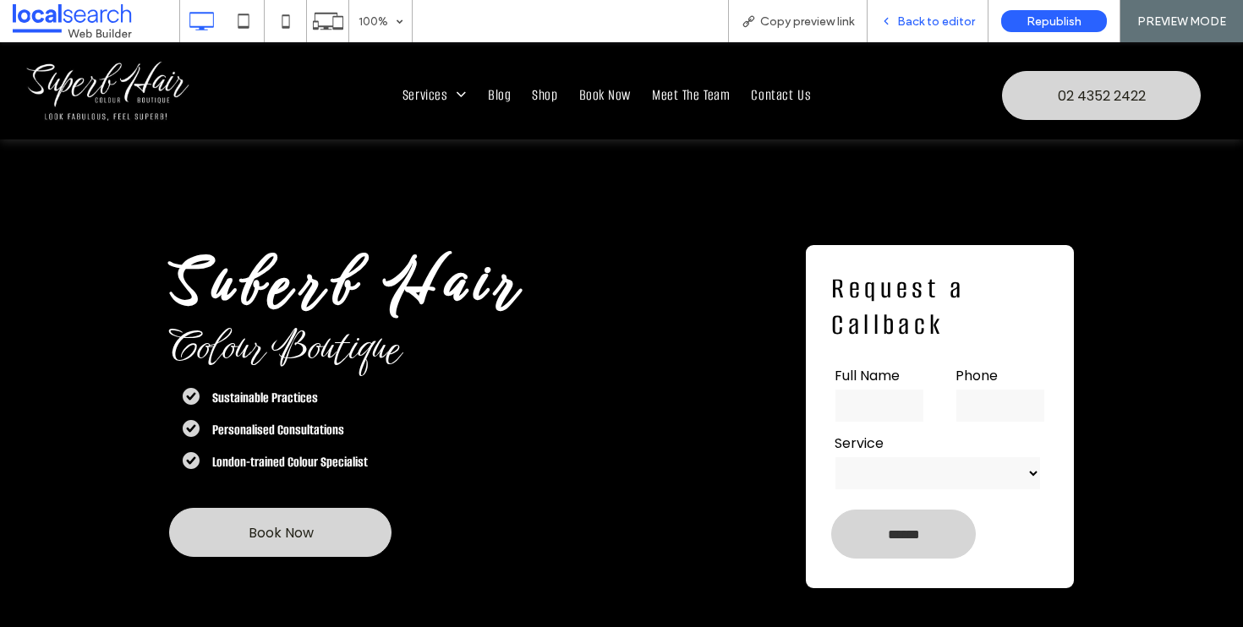
click at [932, 18] on span "Back to editor" at bounding box center [936, 21] width 78 height 14
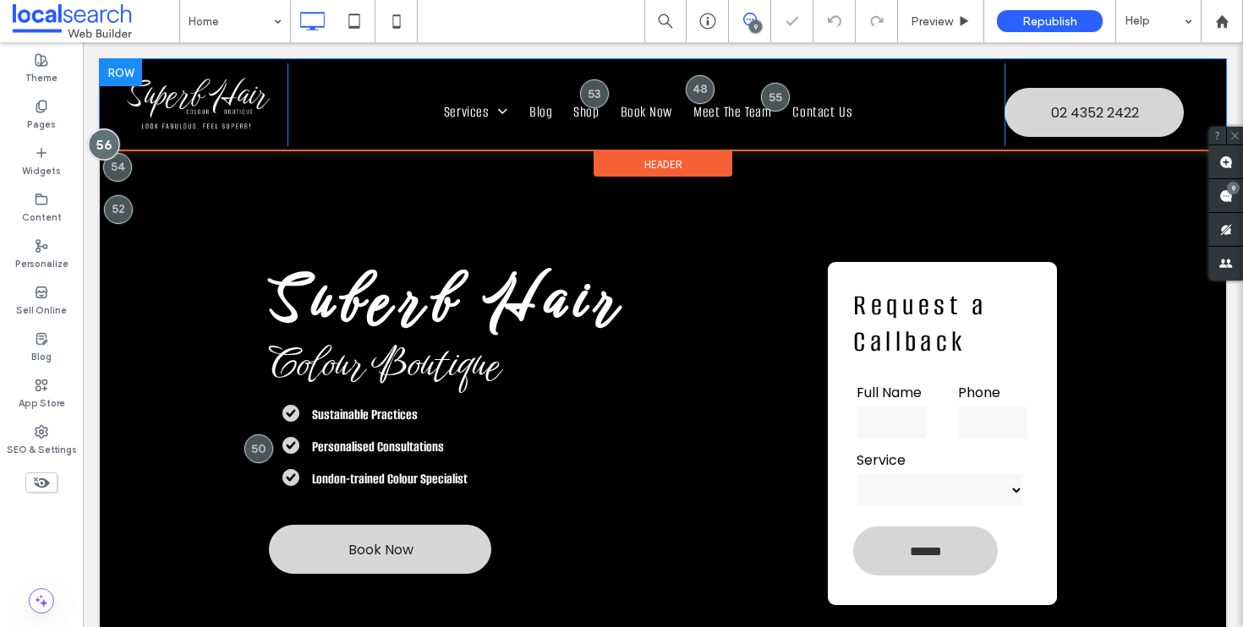
click at [108, 156] on div at bounding box center [103, 144] width 31 height 31
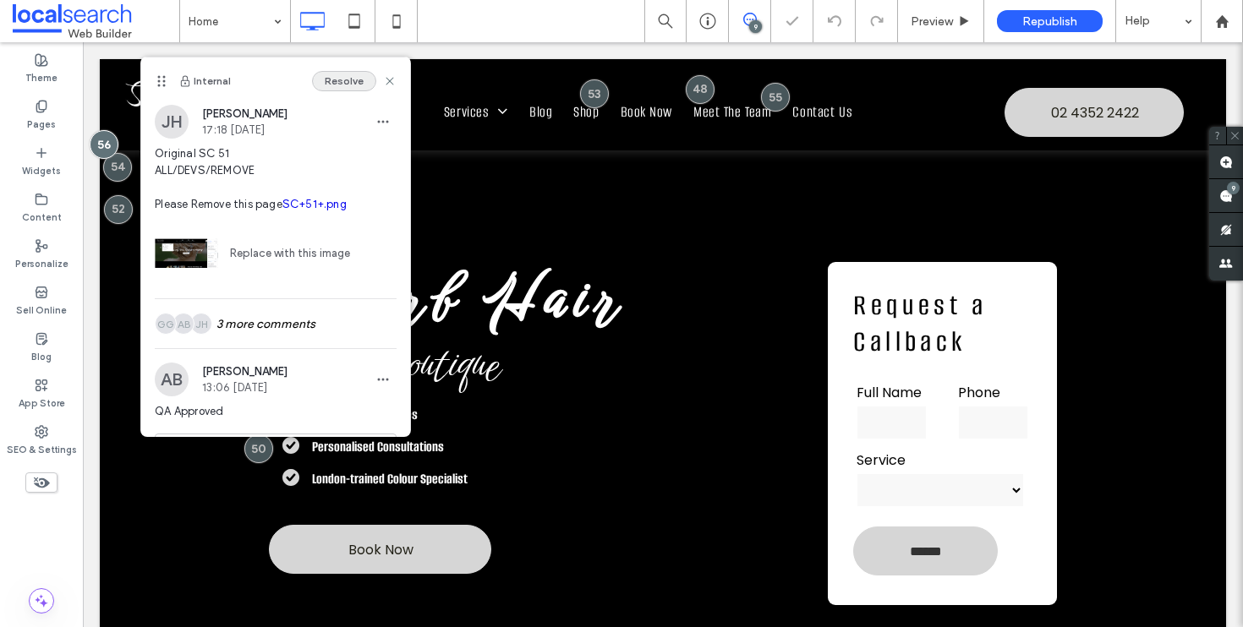
click at [322, 72] on button "Resolve" at bounding box center [344, 81] width 64 height 20
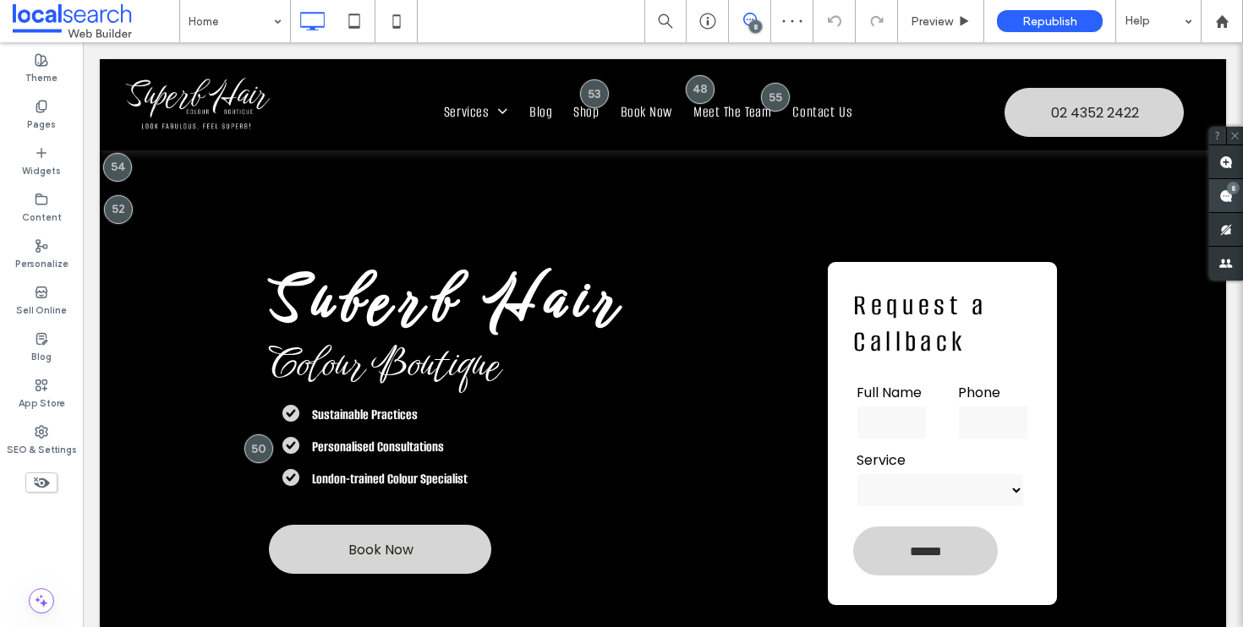
click at [1228, 197] on use at bounding box center [1226, 196] width 14 height 14
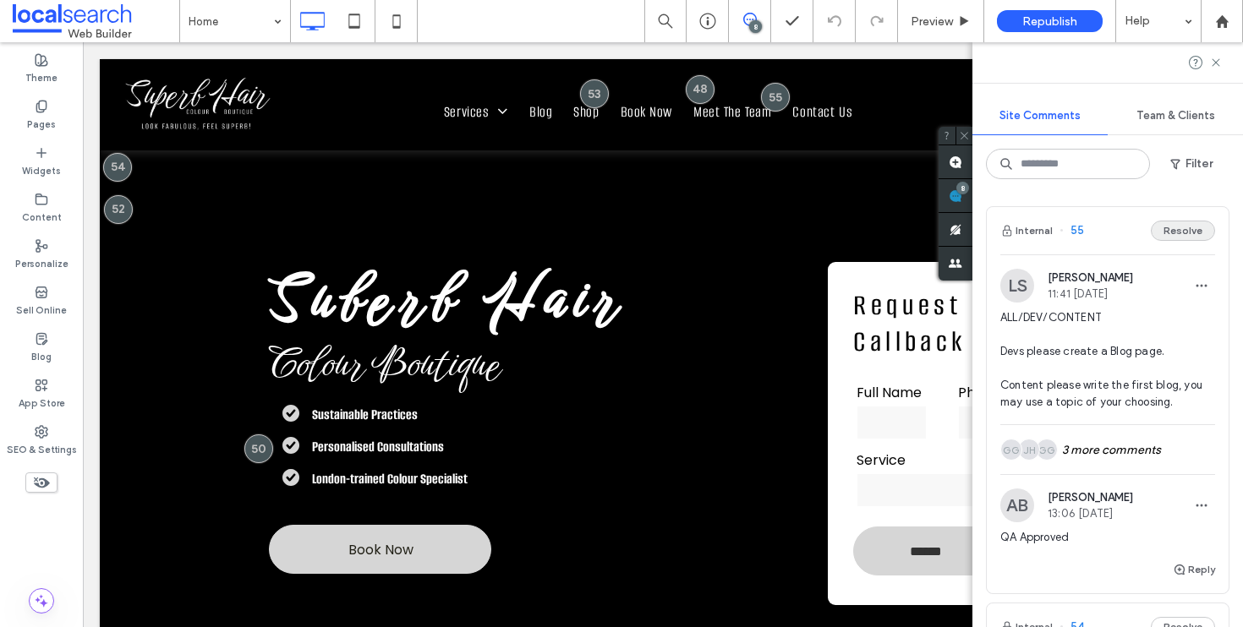
click at [1173, 237] on button "Resolve" at bounding box center [1183, 231] width 64 height 20
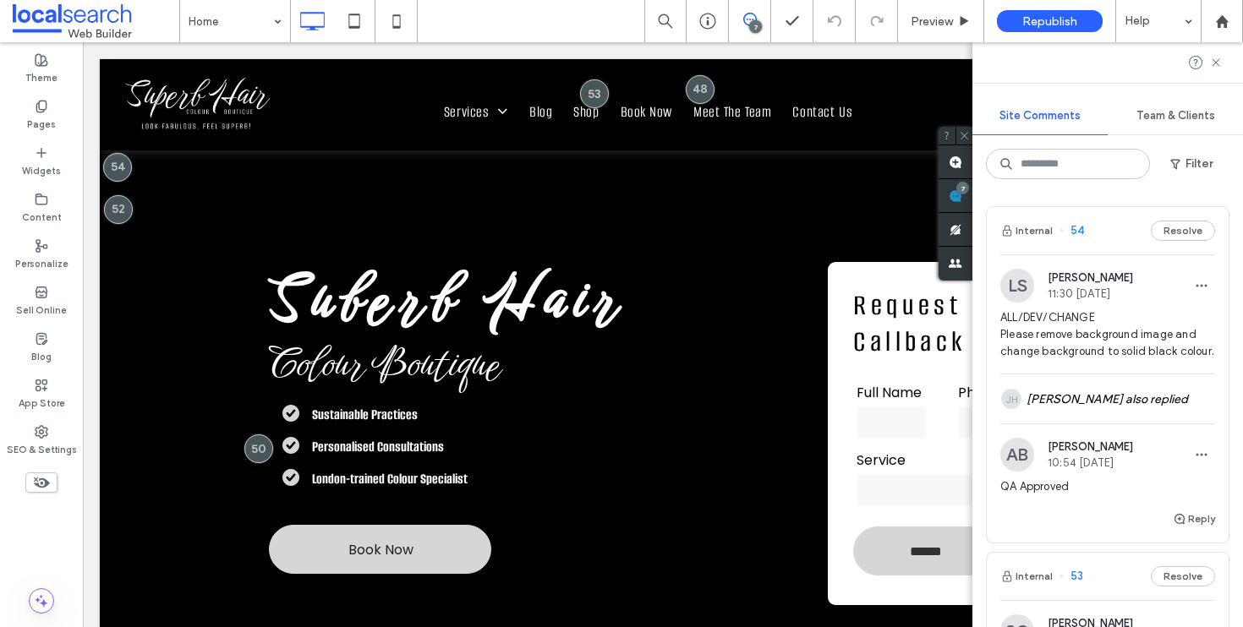
click at [1173, 237] on button "Resolve" at bounding box center [1183, 231] width 64 height 20
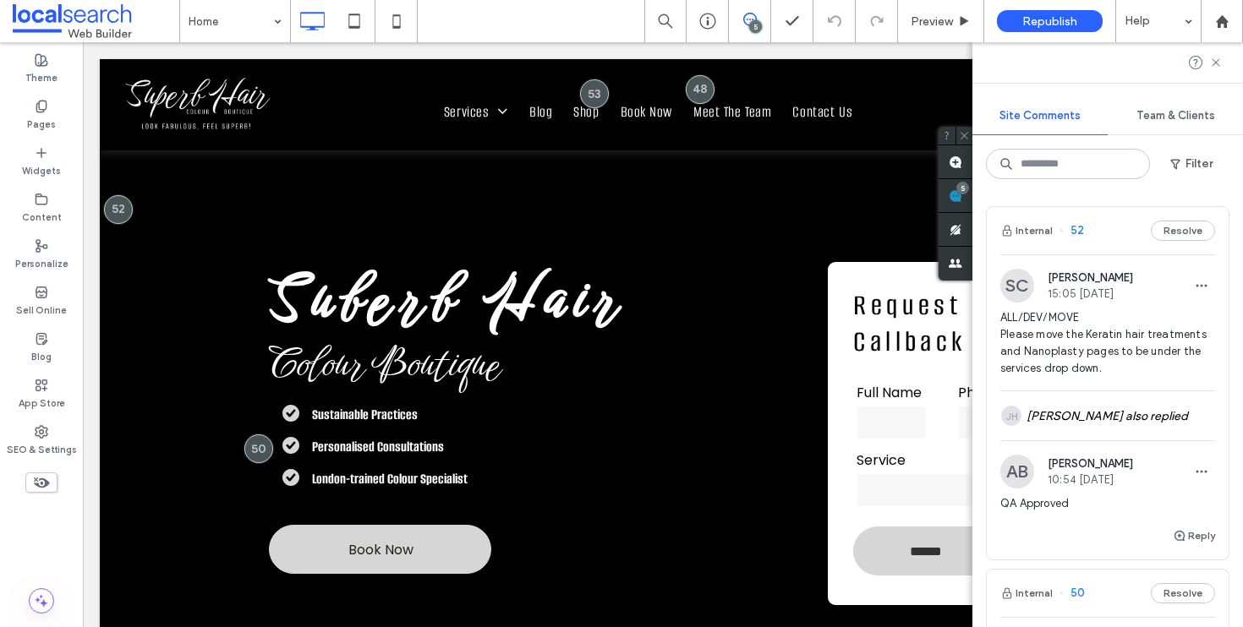
click at [1173, 237] on button "Resolve" at bounding box center [1183, 231] width 64 height 20
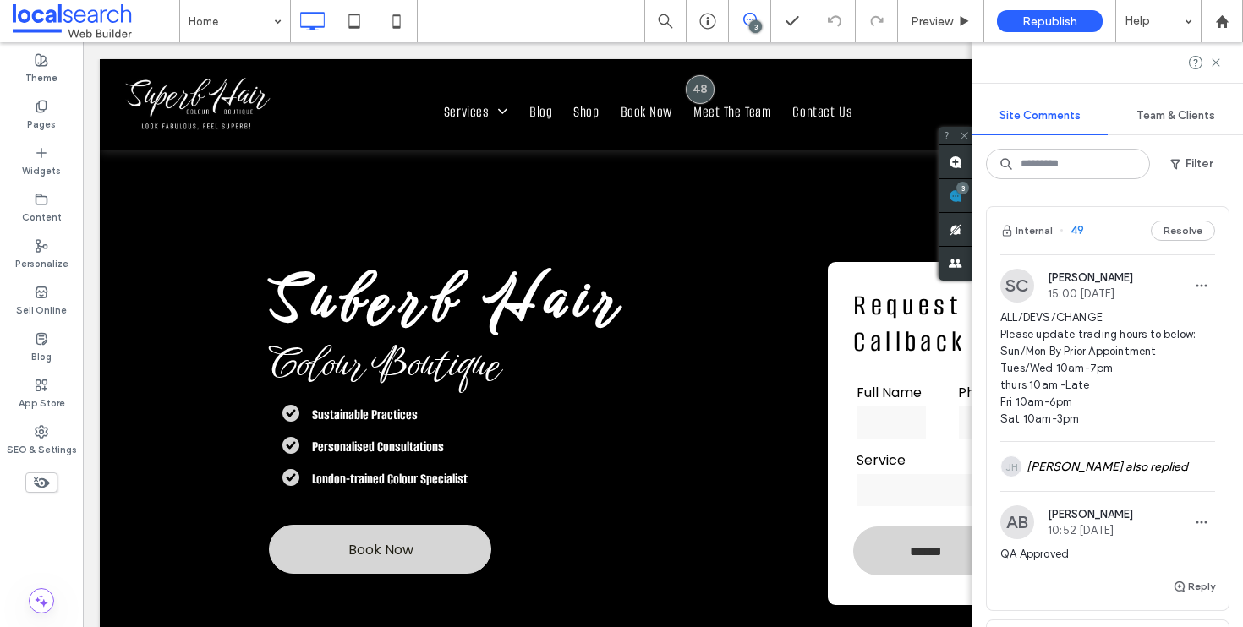
click at [1173, 237] on button "Resolve" at bounding box center [1183, 231] width 64 height 20
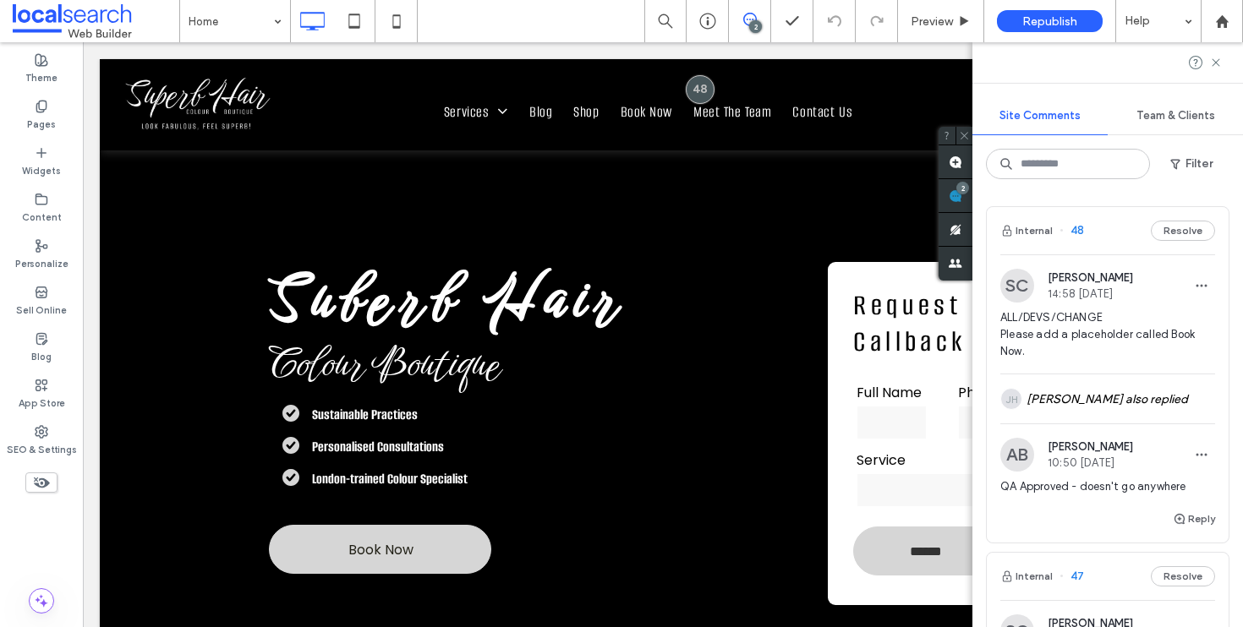
click at [1173, 237] on button "Resolve" at bounding box center [1183, 231] width 64 height 20
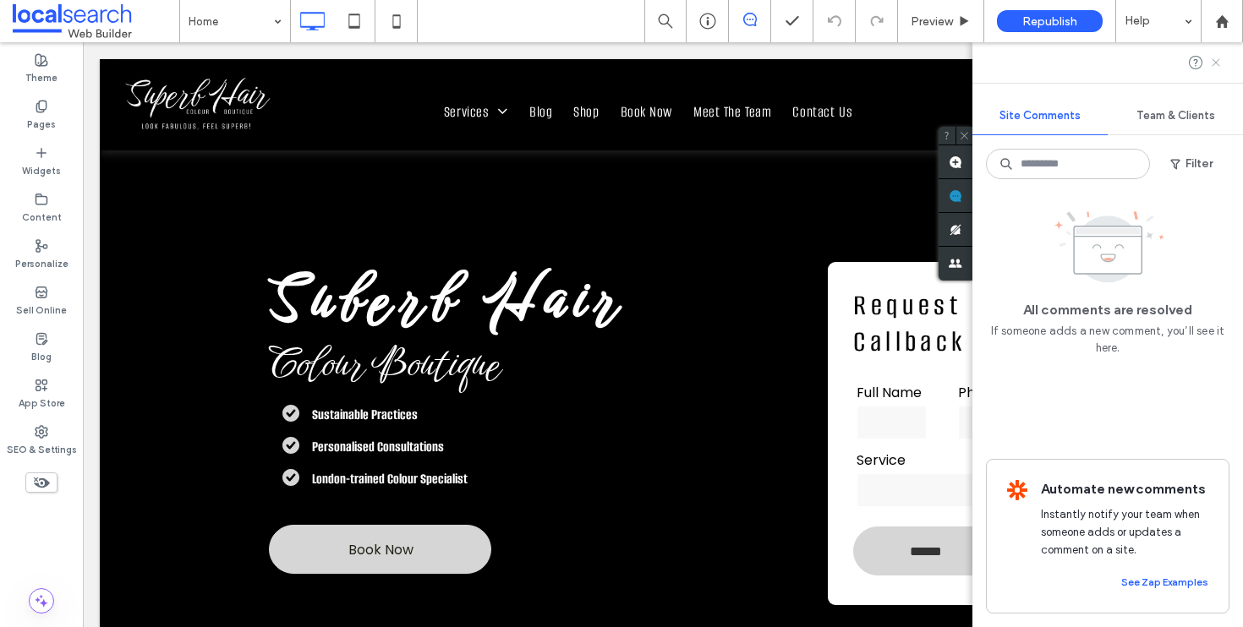
click at [1212, 62] on icon at bounding box center [1216, 63] width 14 height 14
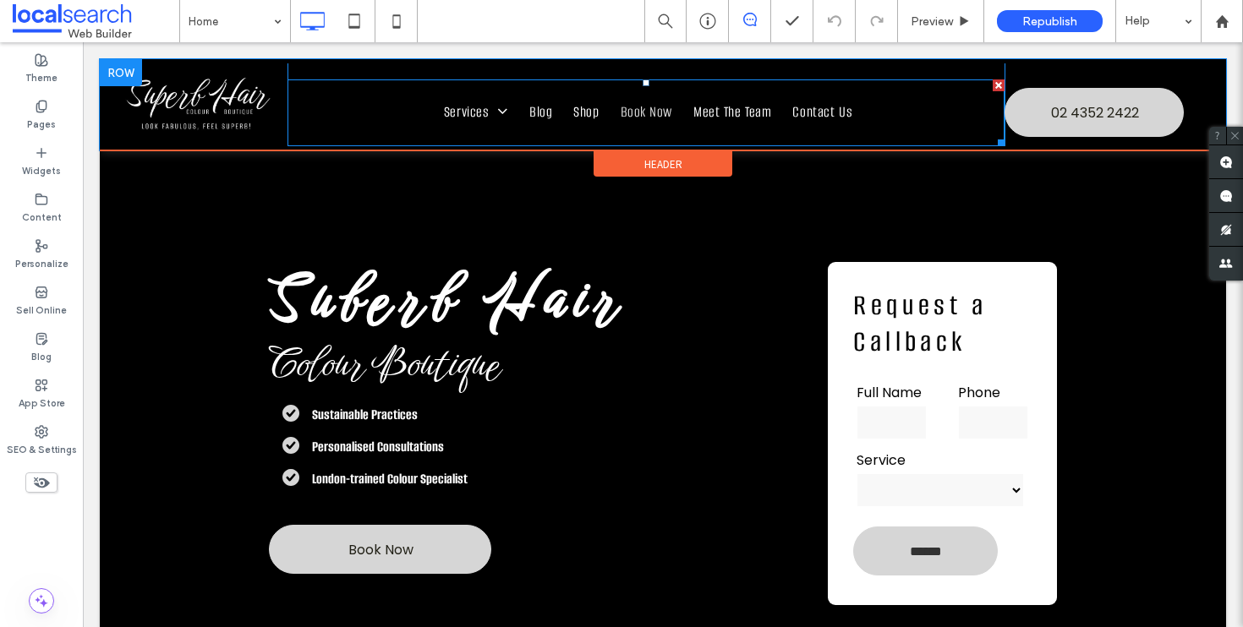
click at [640, 111] on span "Book Now" at bounding box center [646, 113] width 52 height 25
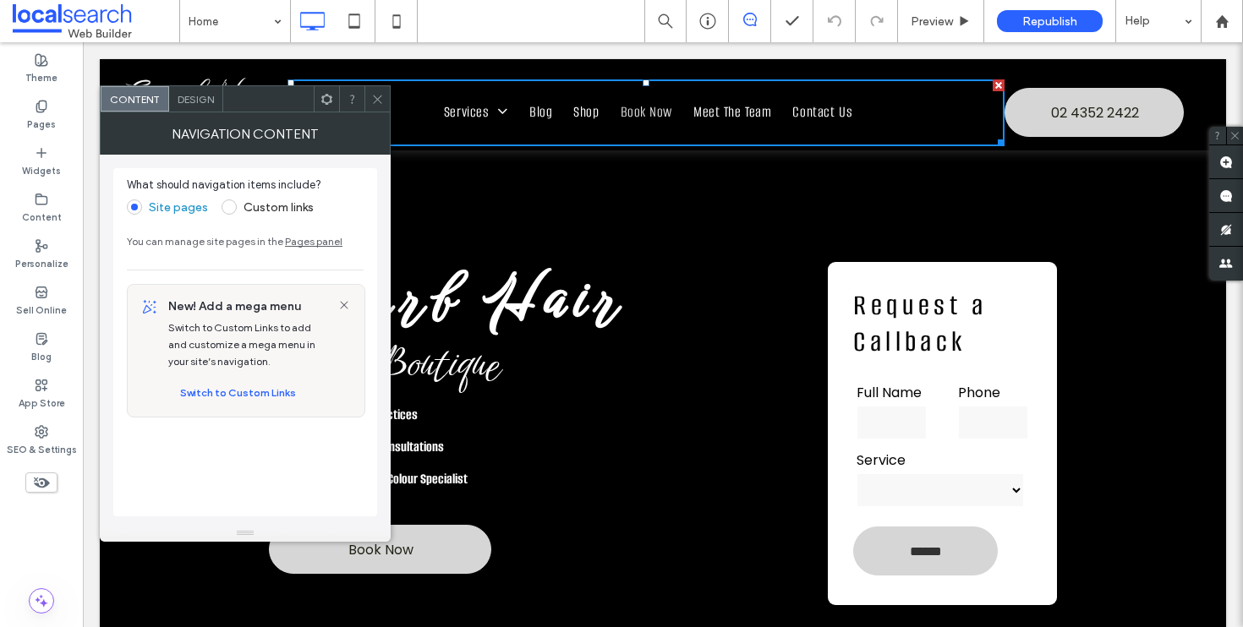
click at [640, 111] on span "Book Now" at bounding box center [646, 113] width 52 height 25
click at [210, 101] on span "Design" at bounding box center [196, 99] width 36 height 13
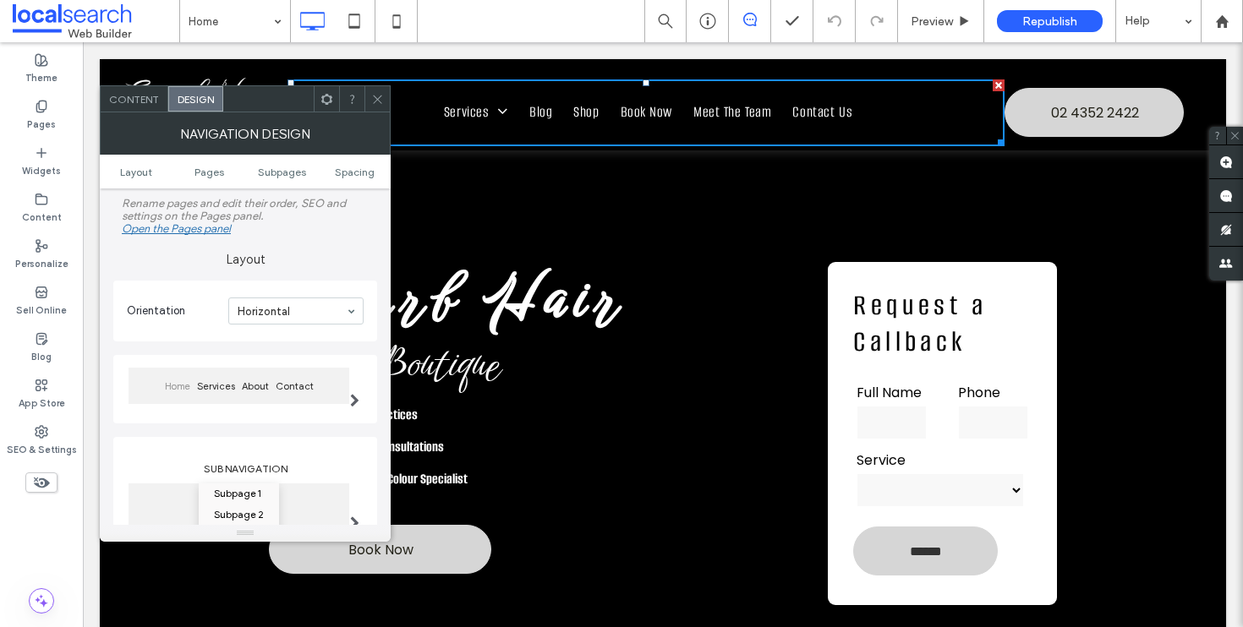
click at [373, 97] on icon at bounding box center [377, 99] width 13 height 13
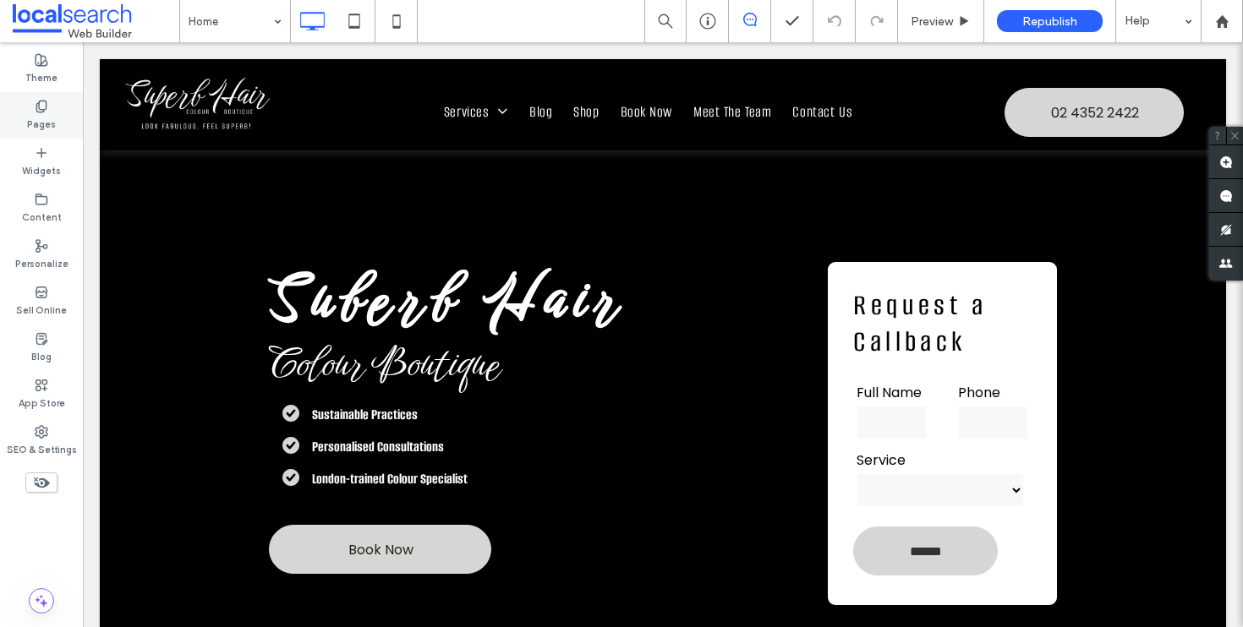
click at [71, 122] on div "Pages" at bounding box center [41, 115] width 83 height 46
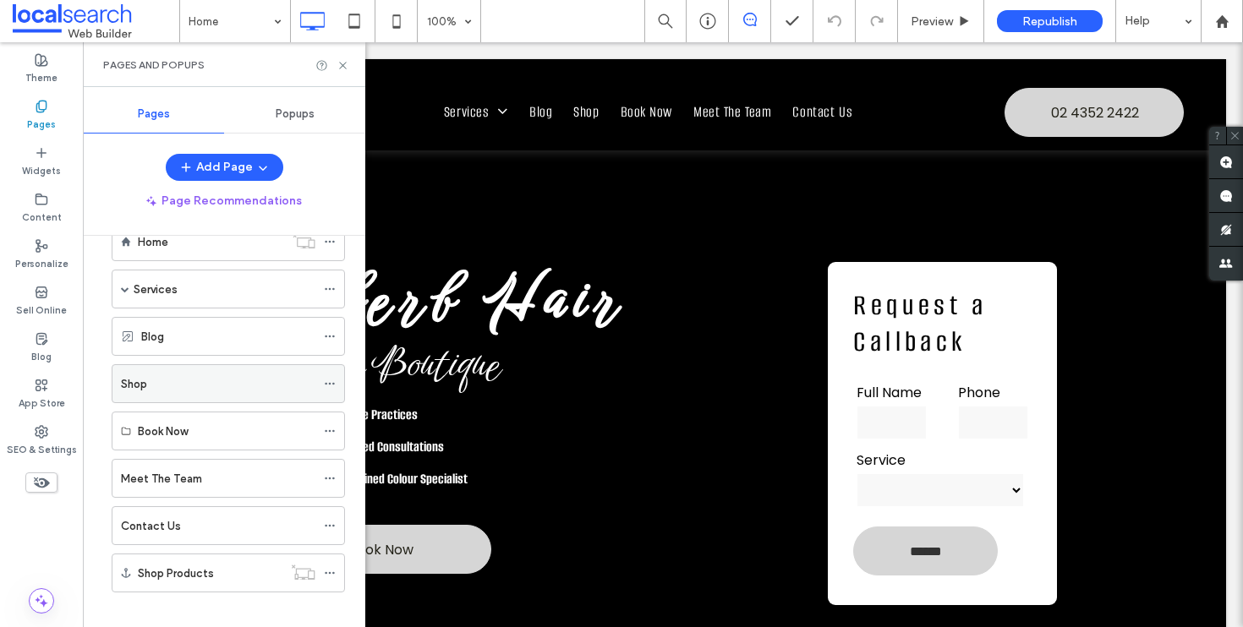
scroll to position [58, 0]
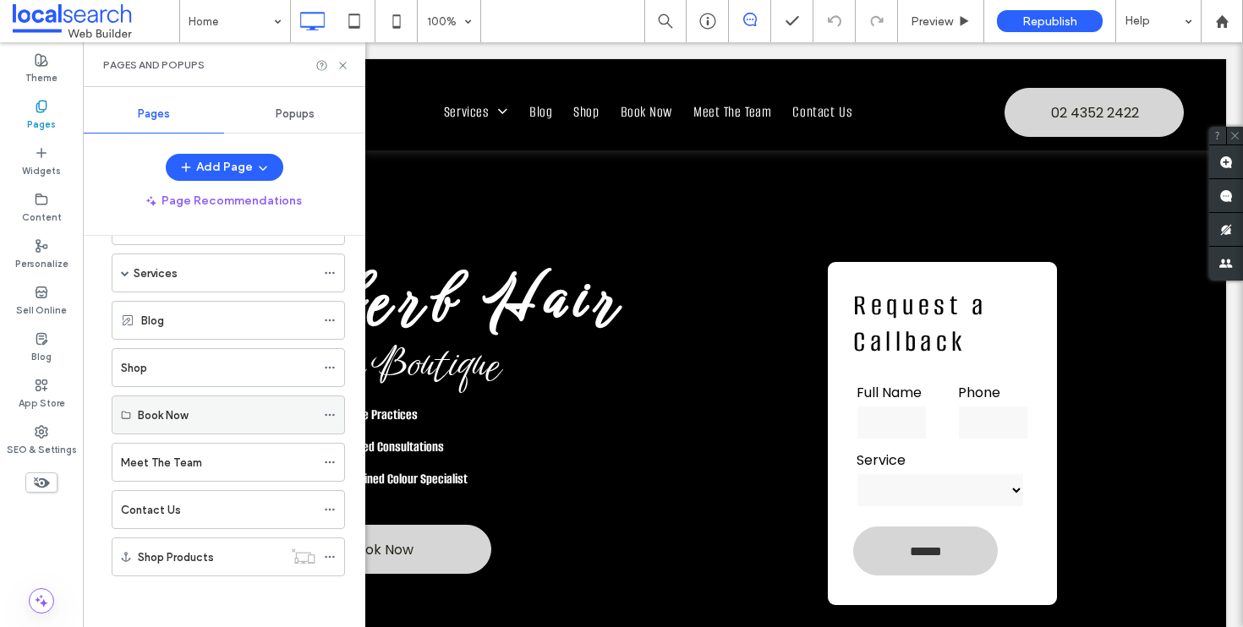
click at [219, 416] on div "Book Now" at bounding box center [227, 416] width 178 height 18
click at [325, 415] on use at bounding box center [329, 415] width 9 height 3
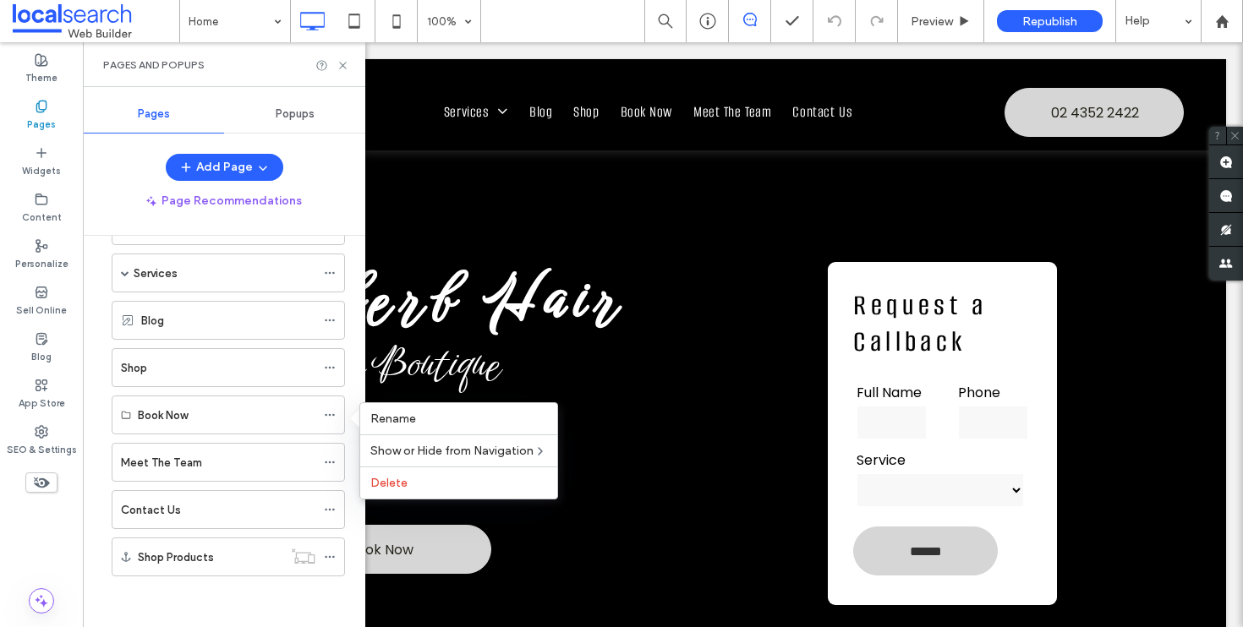
click at [105, 416] on div at bounding box center [104, 414] width 3 height 3
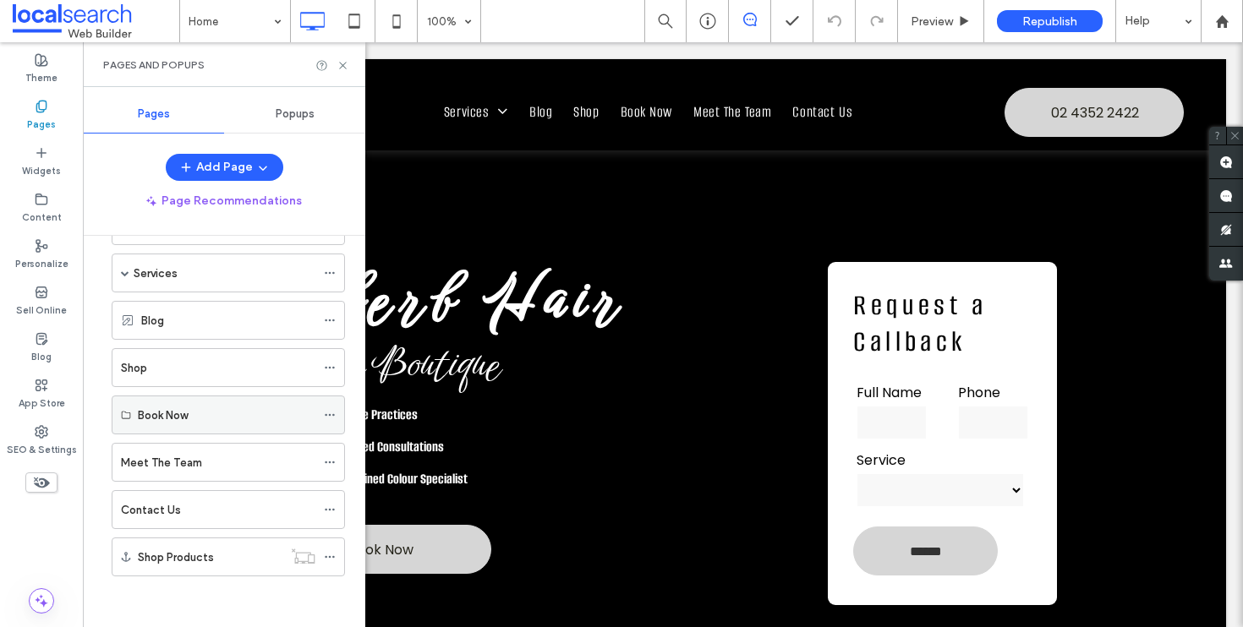
click at [328, 413] on icon at bounding box center [330, 415] width 12 height 12
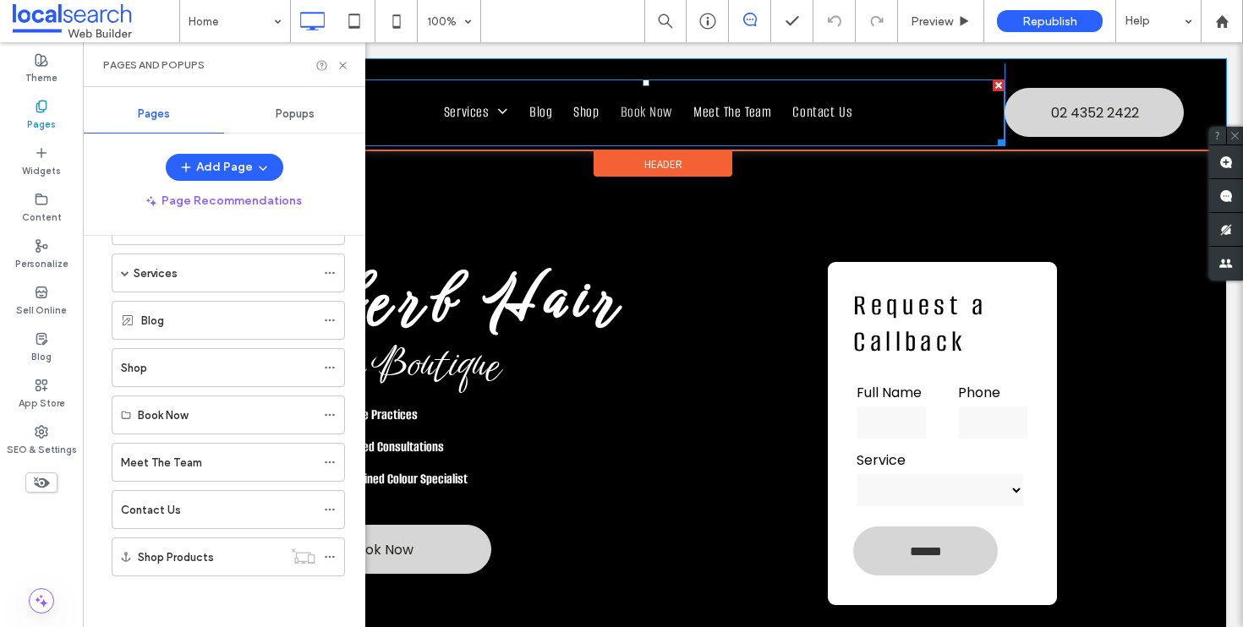
click at [642, 120] on span "Book Now" at bounding box center [646, 113] width 52 height 25
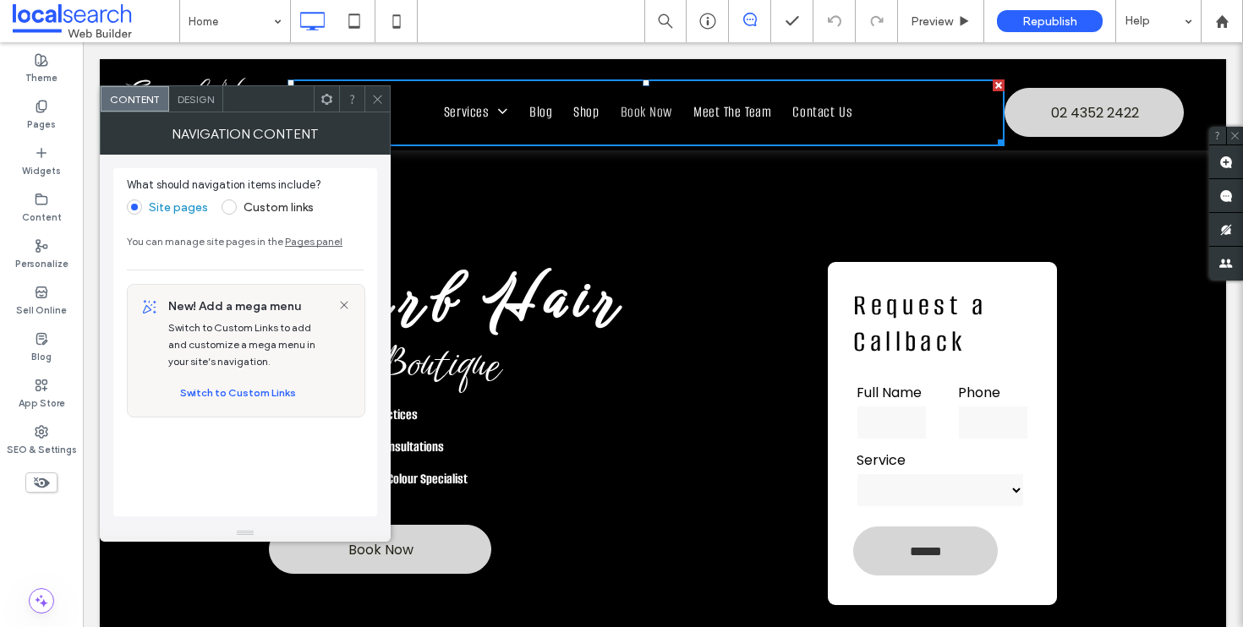
click at [644, 112] on span "Book Now" at bounding box center [646, 113] width 52 height 25
click at [206, 108] on div "Design" at bounding box center [196, 98] width 54 height 25
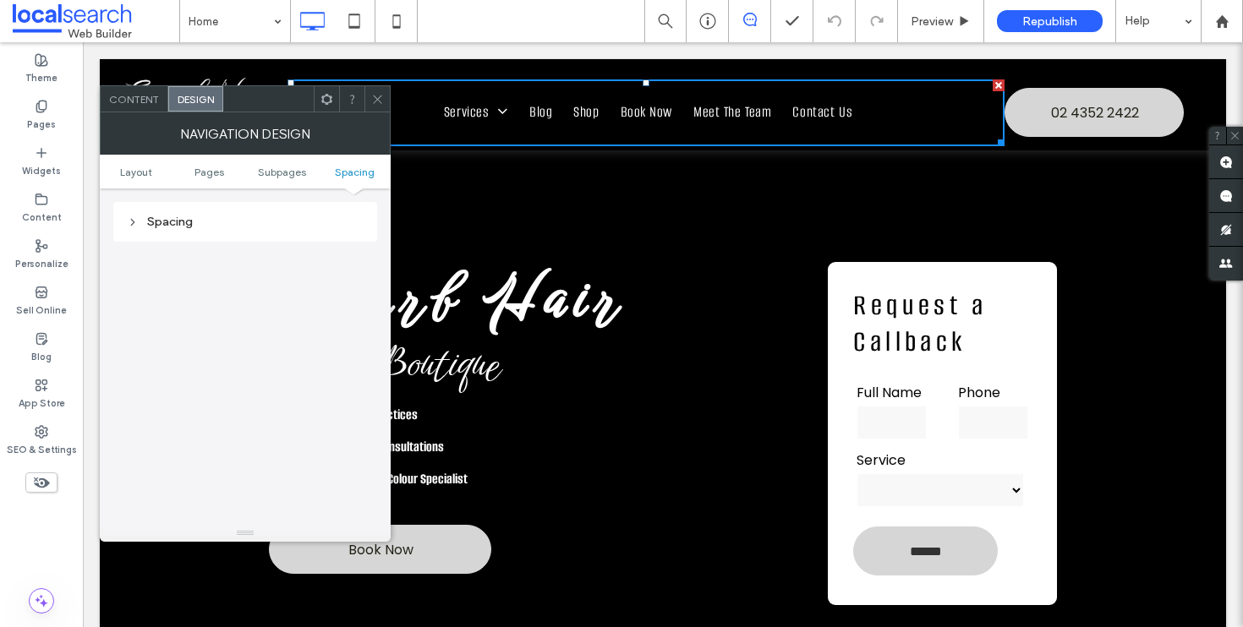
scroll to position [292, 0]
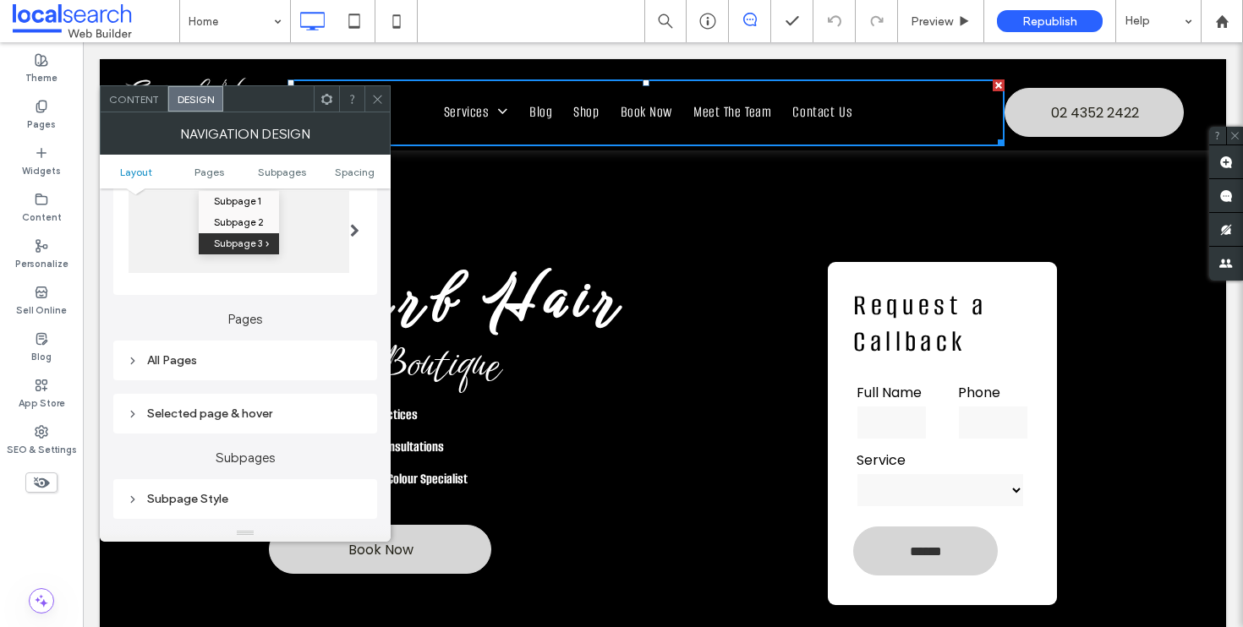
click at [200, 380] on div "All Pages" at bounding box center [245, 361] width 264 height 40
click at [203, 371] on div "All Pages" at bounding box center [245, 360] width 237 height 23
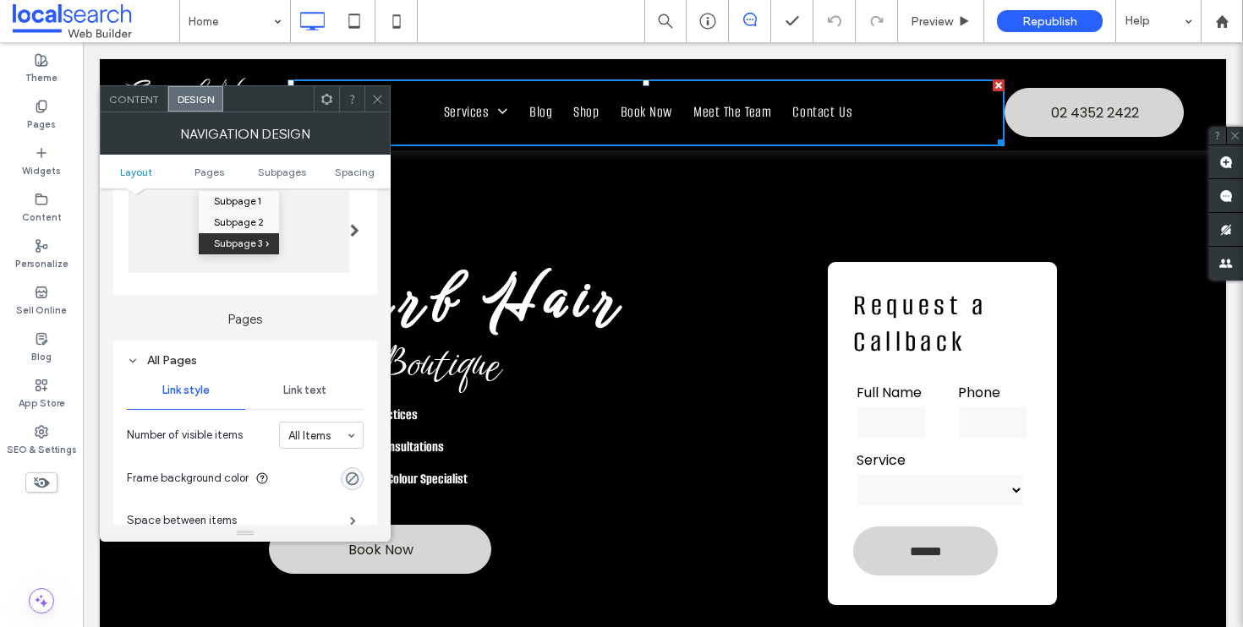
scroll to position [435, 0]
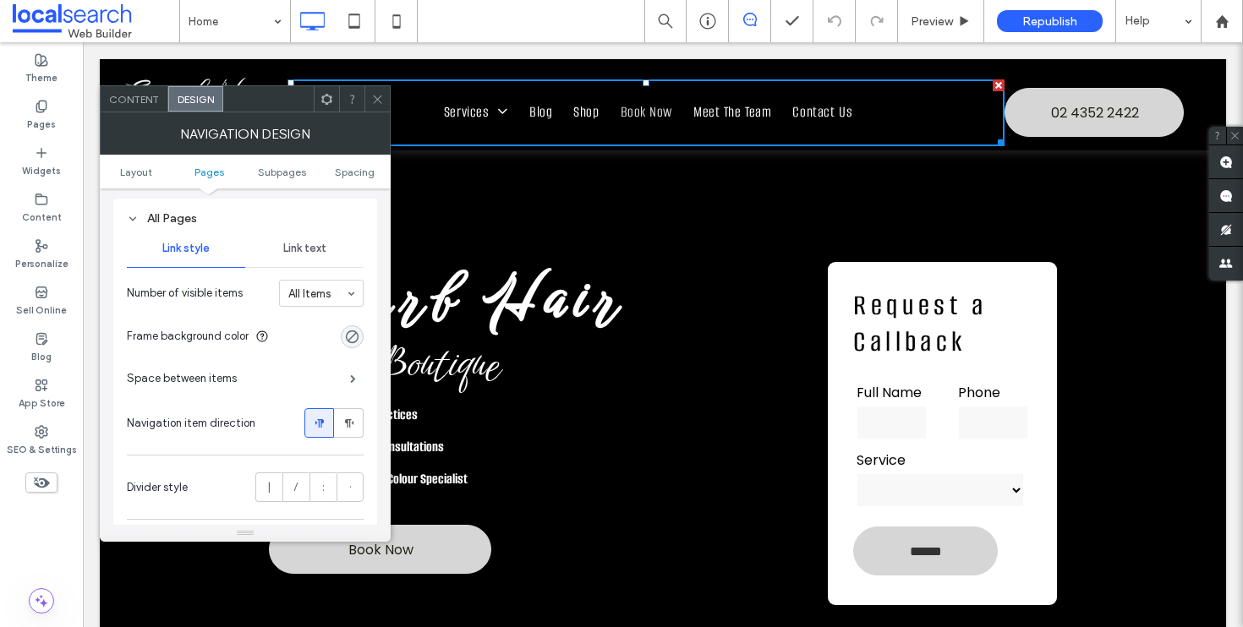
click at [637, 113] on span "Book Now" at bounding box center [646, 113] width 52 height 25
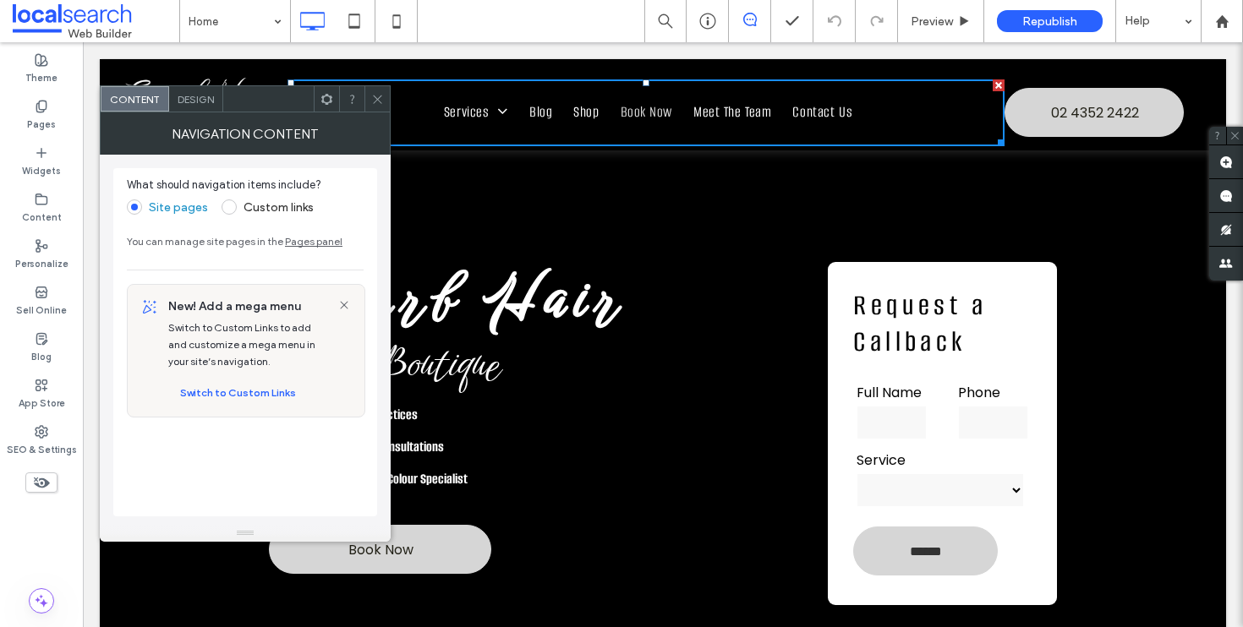
click at [637, 113] on span "Book Now" at bounding box center [646, 113] width 52 height 25
click at [19, 126] on div "Pages" at bounding box center [41, 115] width 83 height 46
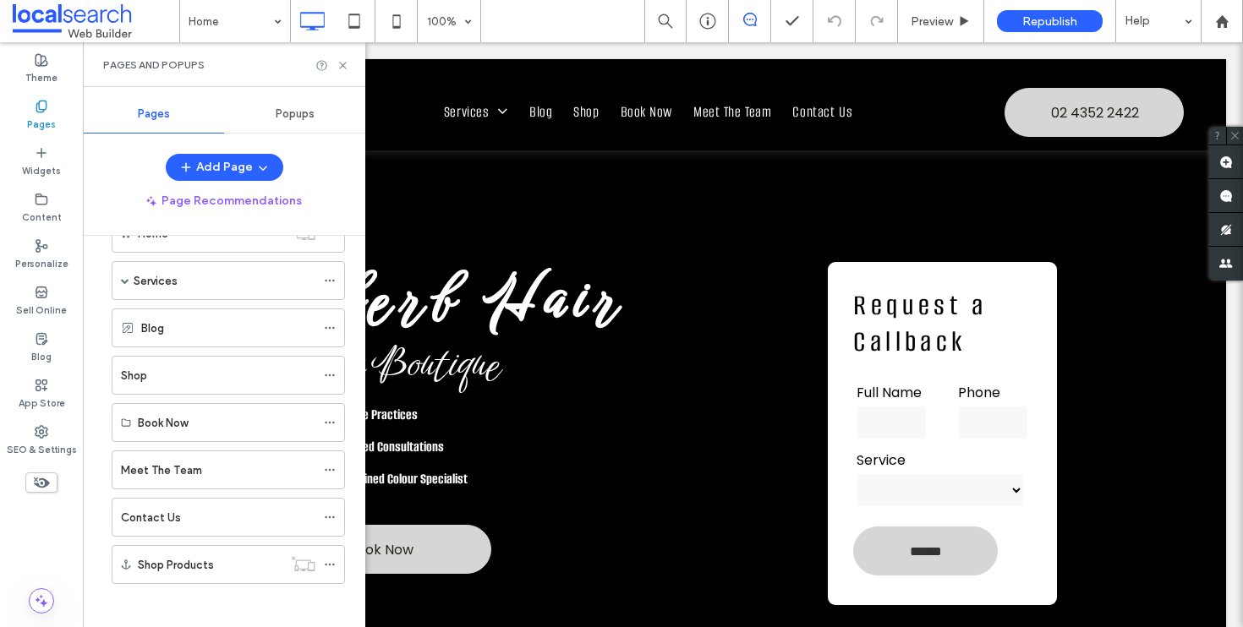
scroll to position [58, 0]
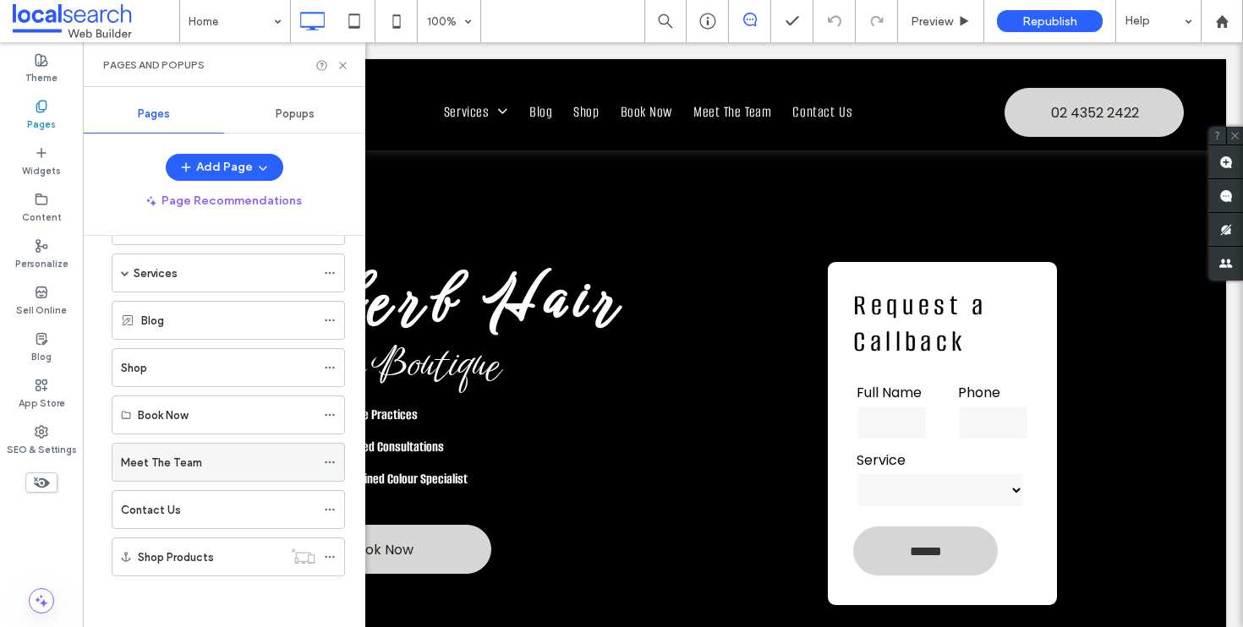
click at [218, 465] on div "Meet The Team" at bounding box center [218, 463] width 194 height 18
click at [216, 421] on div at bounding box center [621, 313] width 1243 height 627
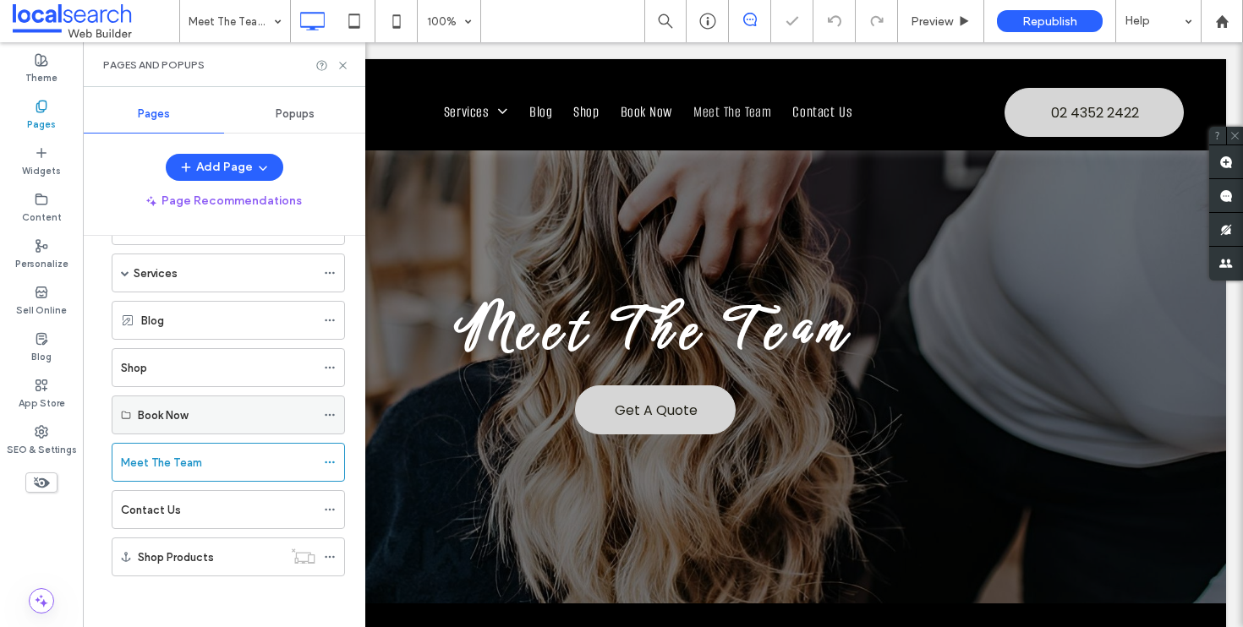
click at [205, 420] on div "Book Now" at bounding box center [227, 416] width 178 height 18
click at [202, 419] on div "Book Now" at bounding box center [227, 416] width 178 height 18
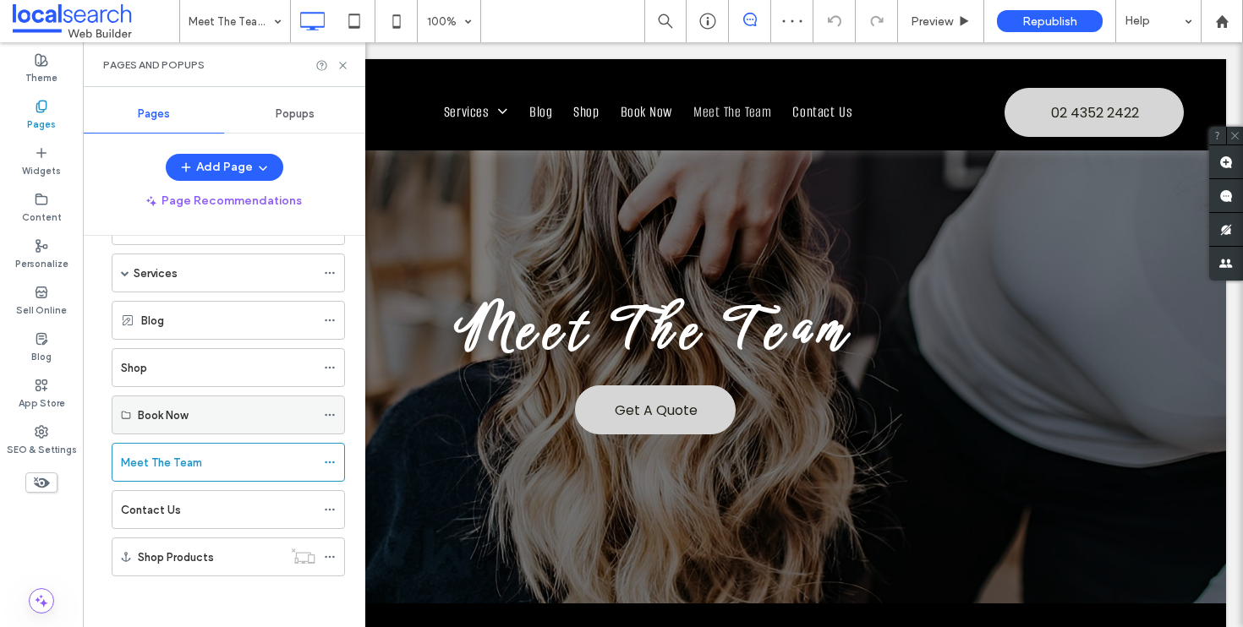
click at [202, 419] on div "Book Now" at bounding box center [227, 416] width 178 height 18
click at [337, 418] on div at bounding box center [334, 414] width 20 height 25
click at [333, 417] on icon at bounding box center [330, 415] width 12 height 12
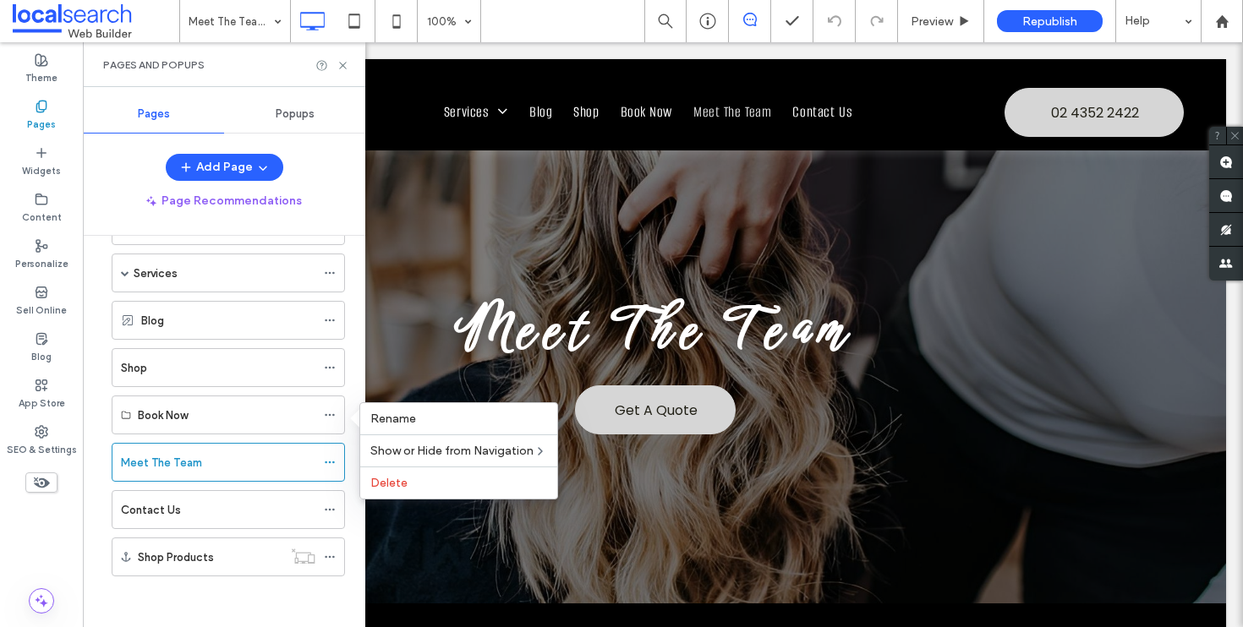
click at [107, 411] on div "Book Now" at bounding box center [224, 415] width 242 height 39
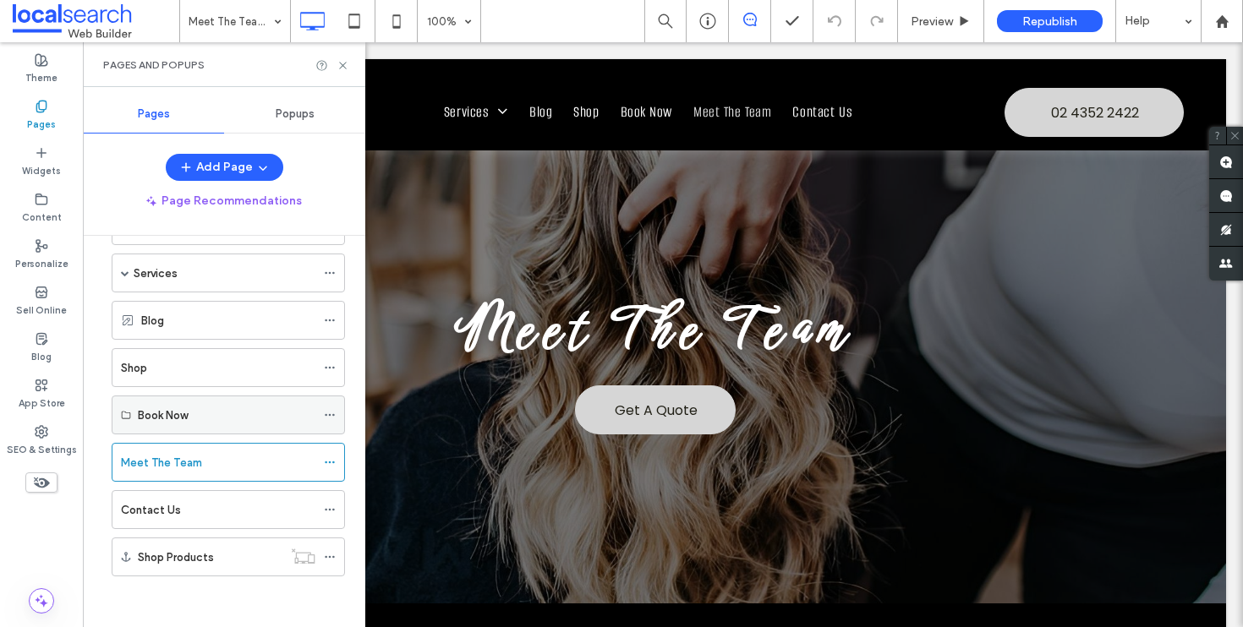
click at [146, 413] on label "Book Now" at bounding box center [163, 416] width 50 height 30
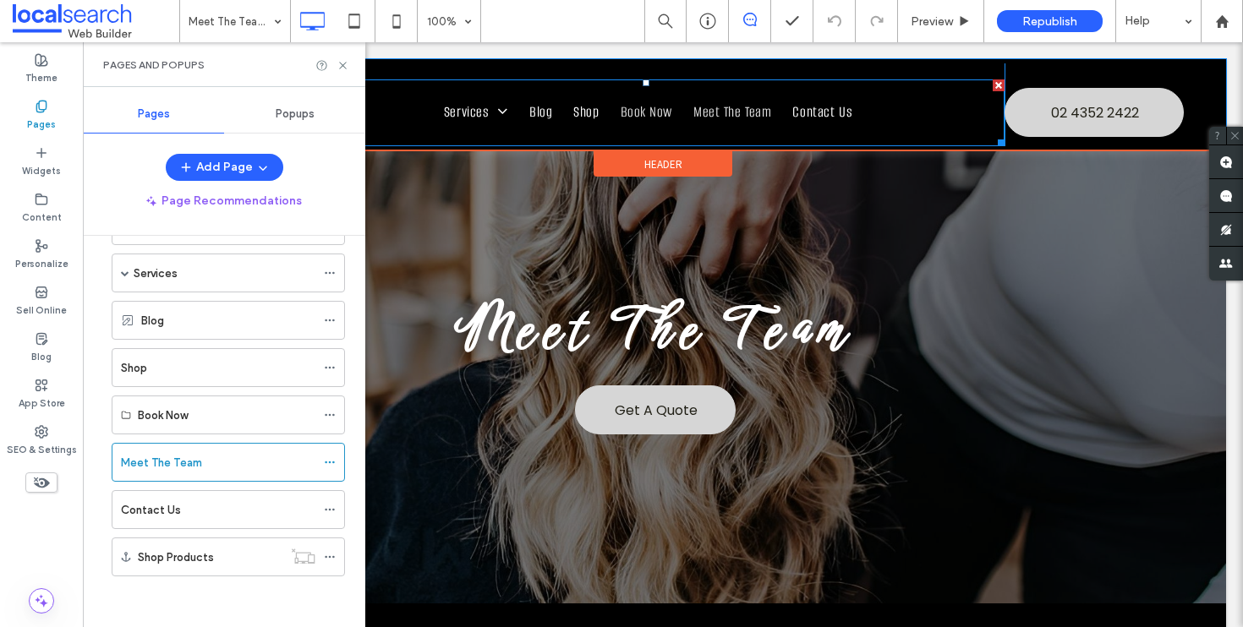
click at [637, 112] on span "Book Now" at bounding box center [646, 113] width 52 height 25
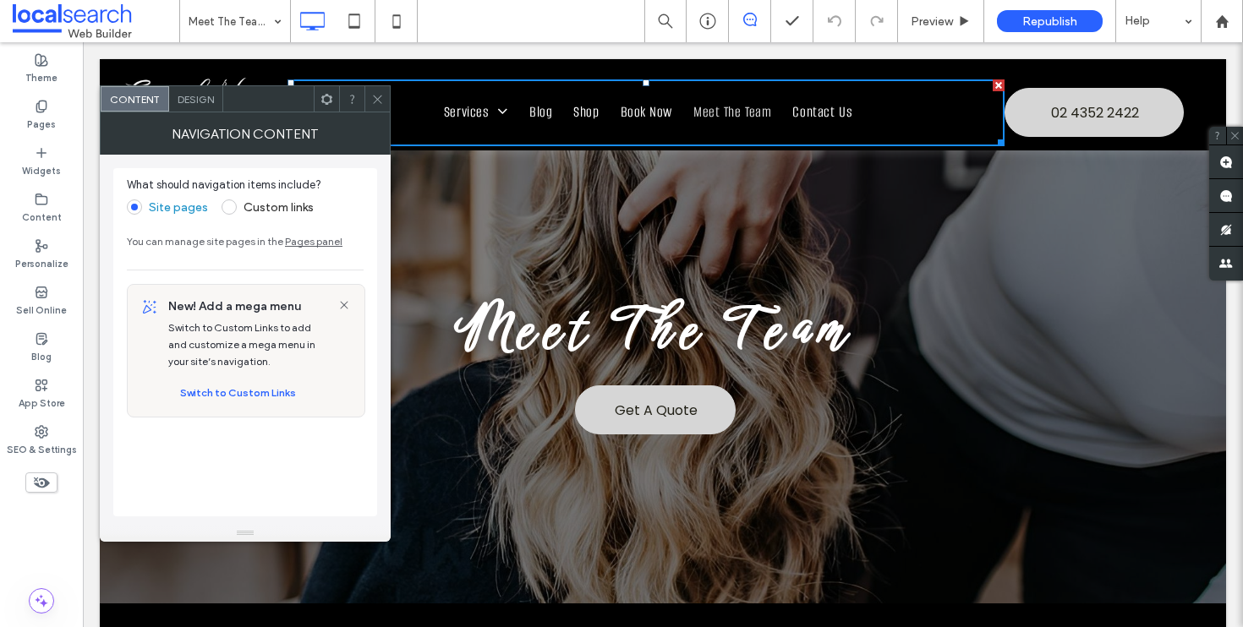
click at [374, 93] on icon at bounding box center [377, 99] width 13 height 13
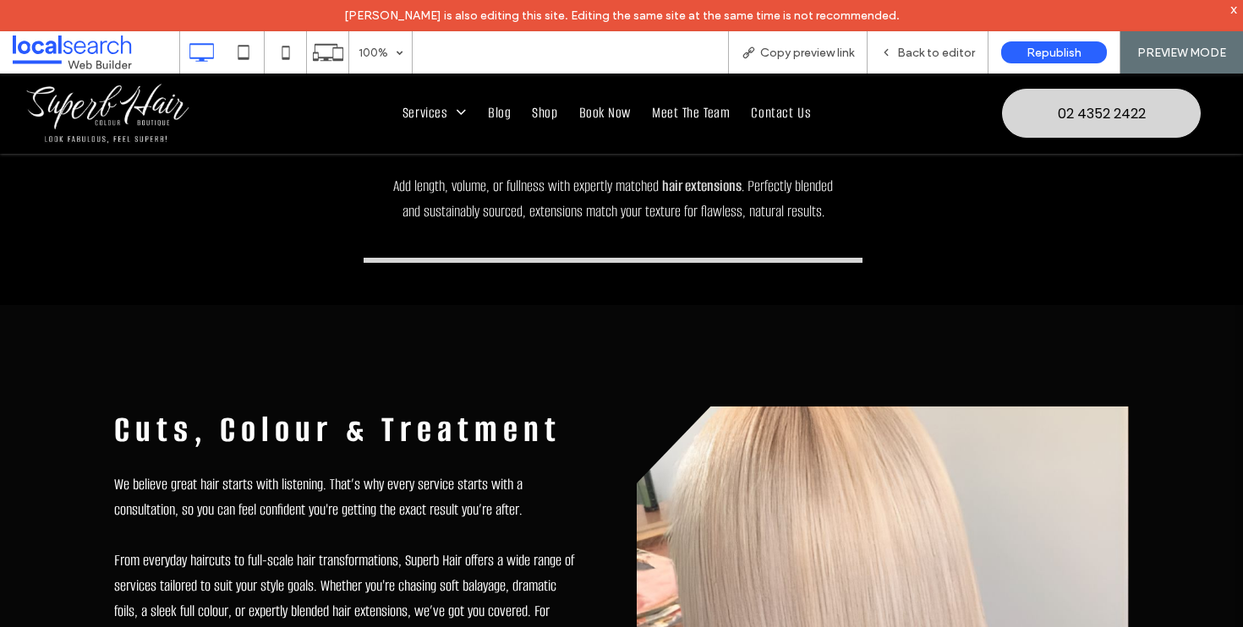
scroll to position [2447, 0]
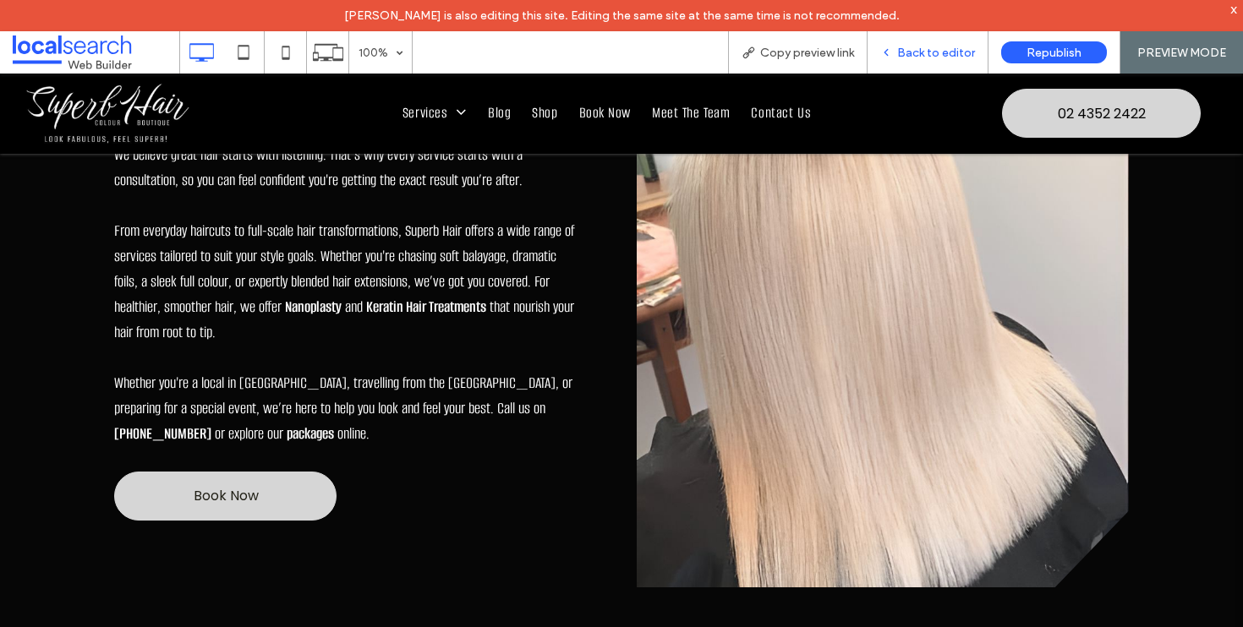
click at [931, 49] on span "Back to editor" at bounding box center [936, 53] width 78 height 14
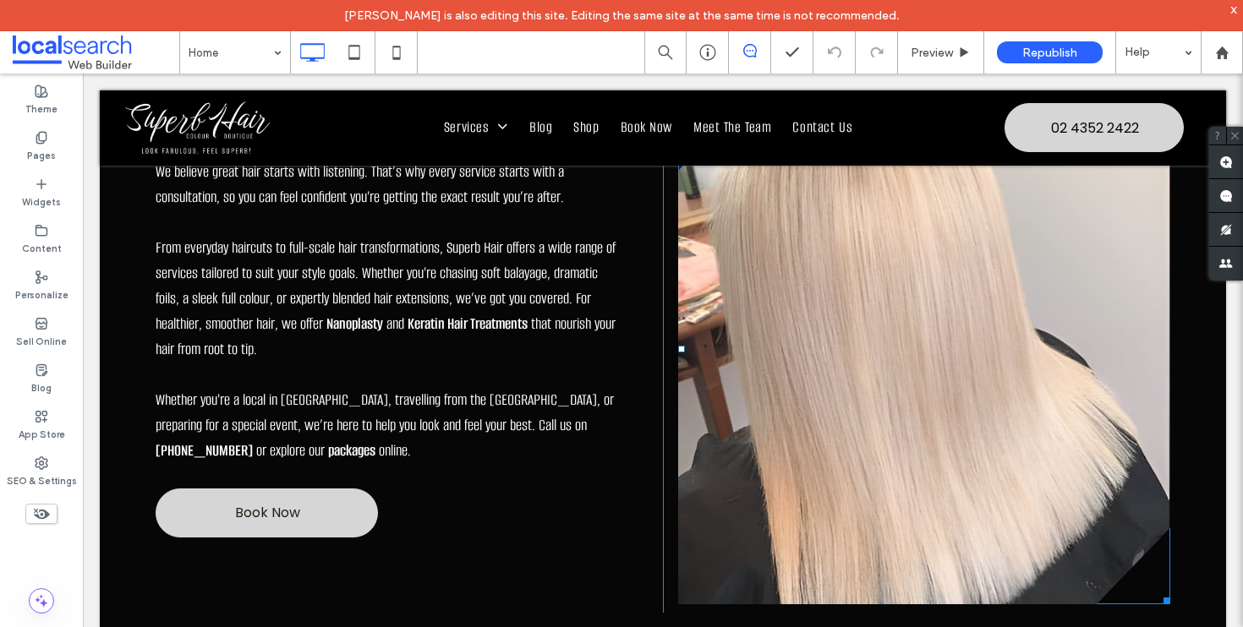
click at [899, 320] on link at bounding box center [924, 349] width 492 height 511
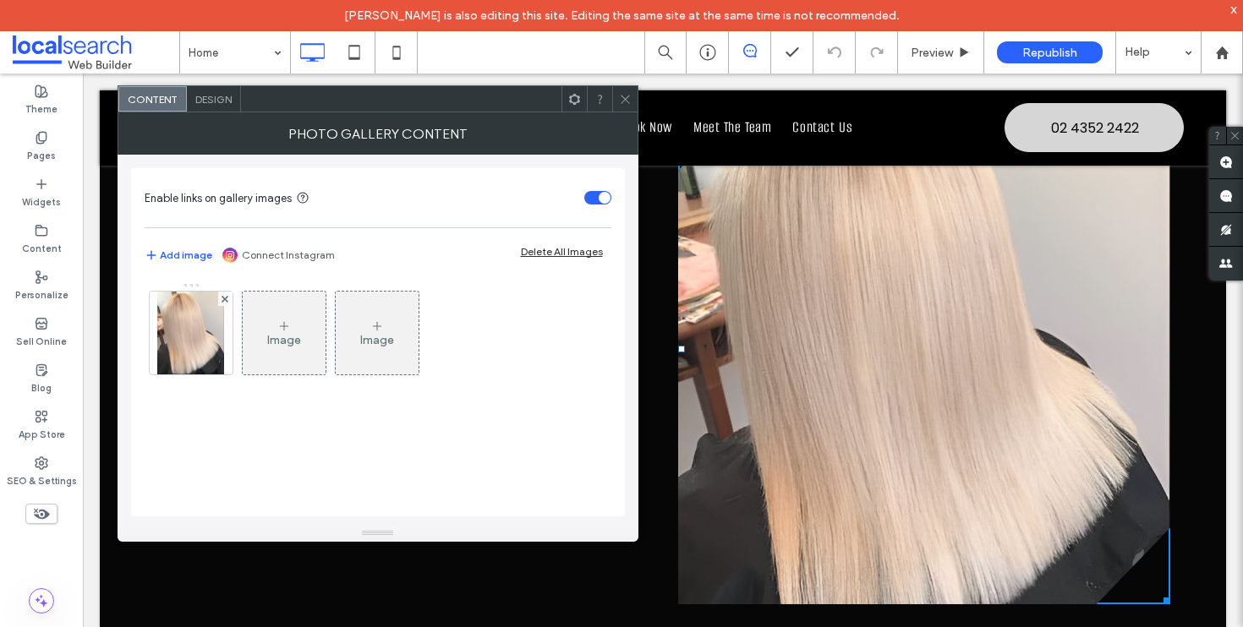
scroll to position [2473, 0]
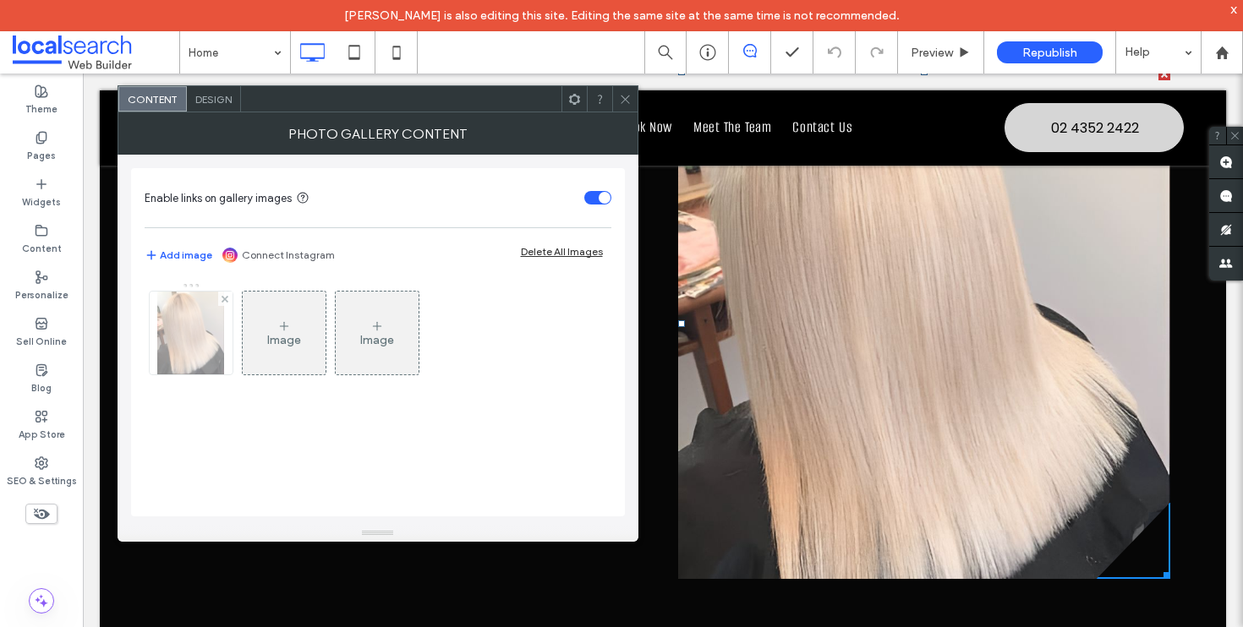
click at [189, 355] on div at bounding box center [191, 333] width 83 height 83
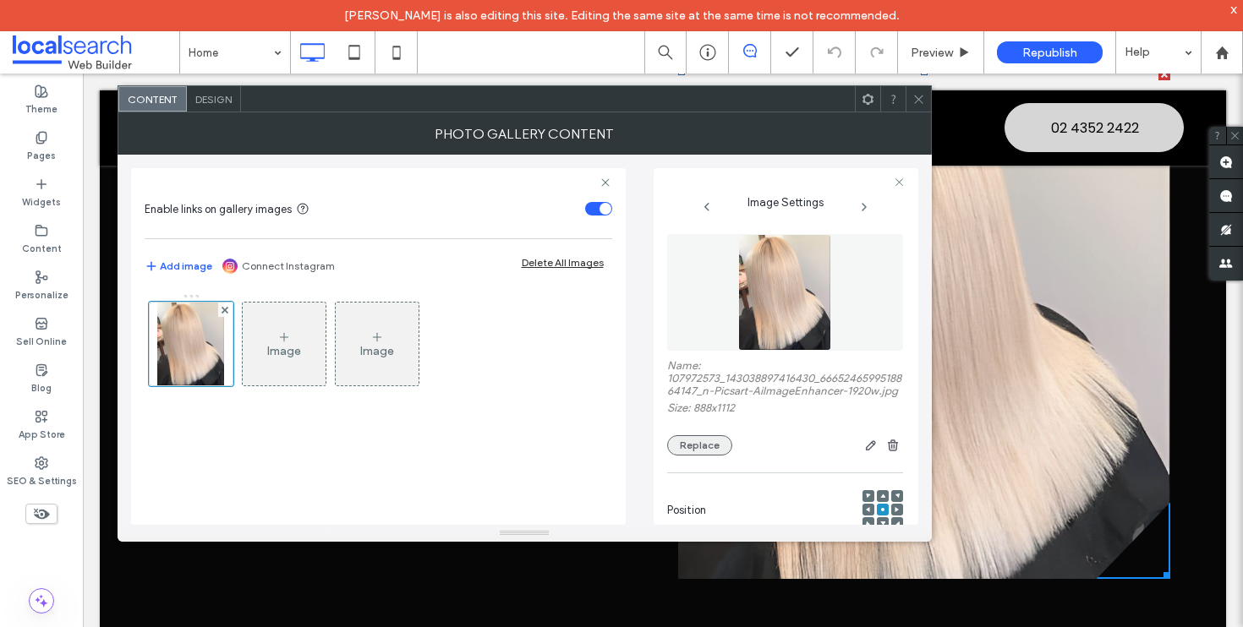
click at [692, 456] on button "Replace" at bounding box center [699, 445] width 65 height 20
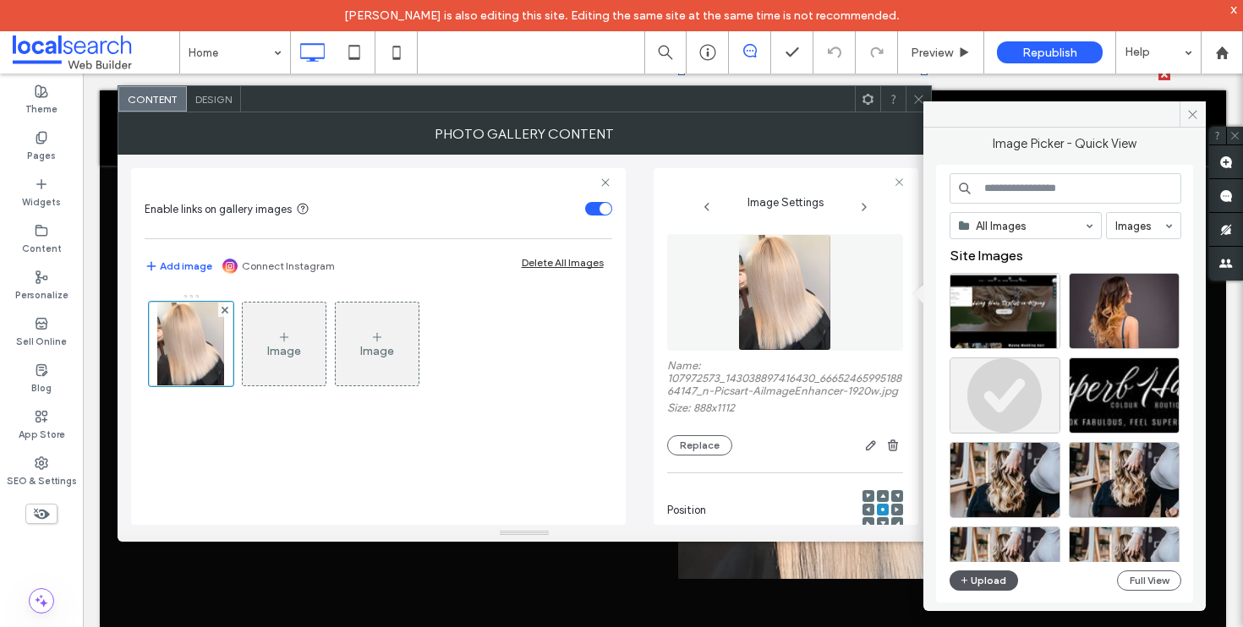
click at [1003, 588] on button "Upload" at bounding box center [983, 581] width 69 height 20
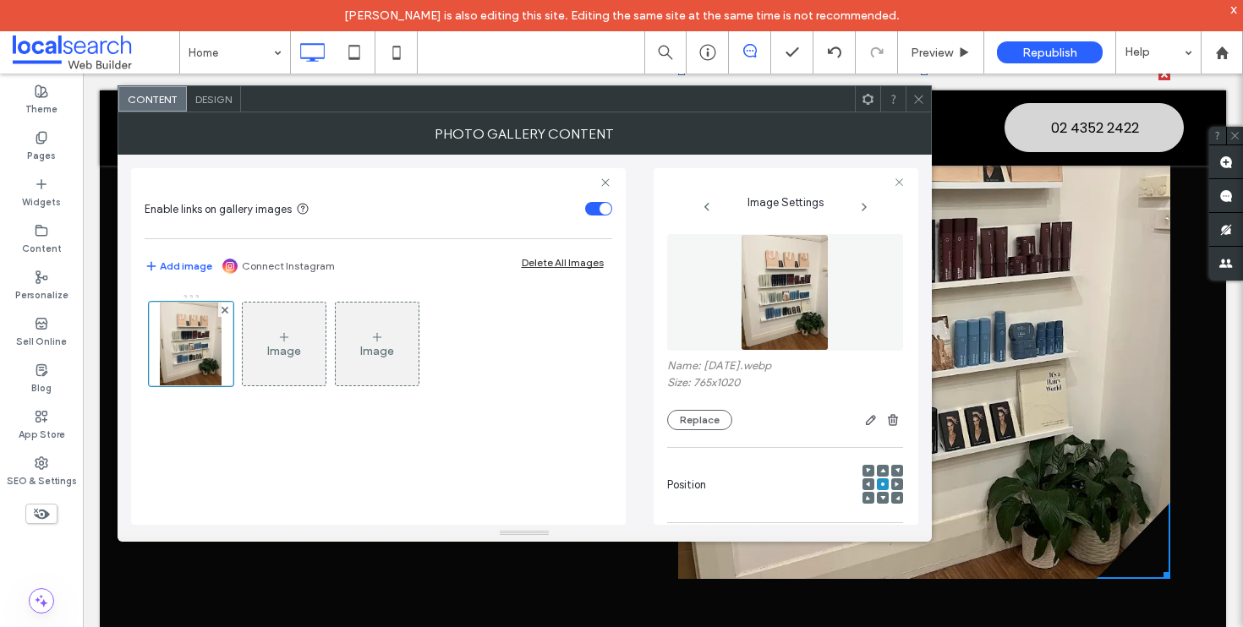
scroll to position [501, 0]
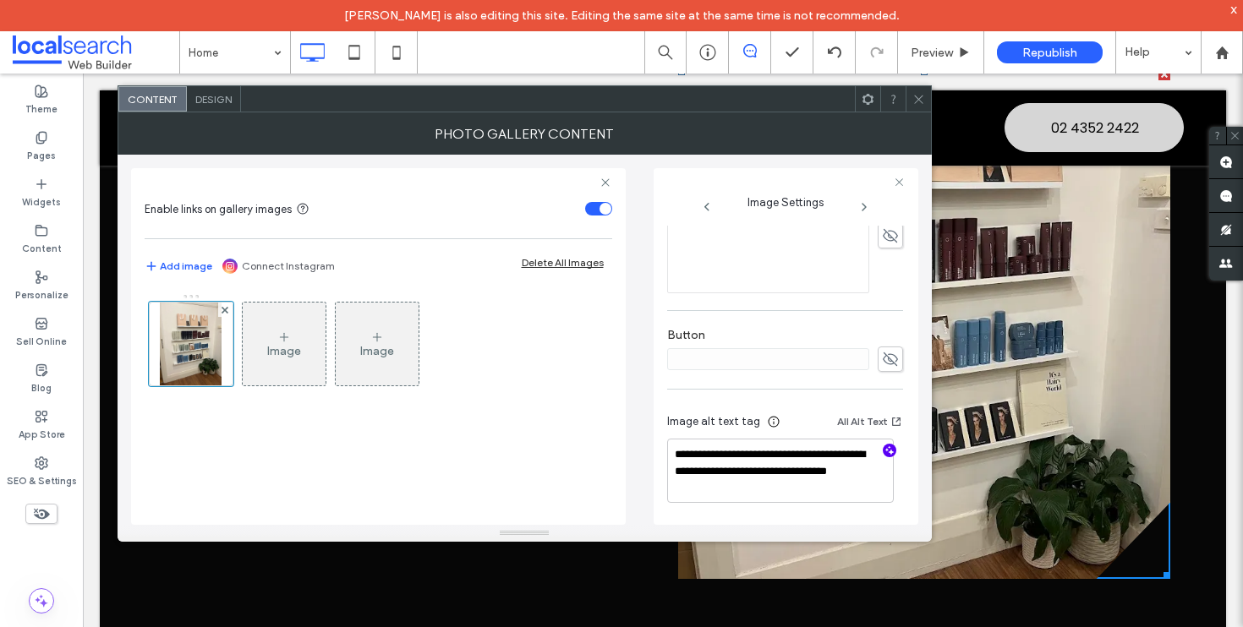
click at [883, 448] on icon "button" at bounding box center [889, 451] width 12 height 12
type textarea "**********"
click at [914, 95] on use at bounding box center [918, 99] width 8 height 8
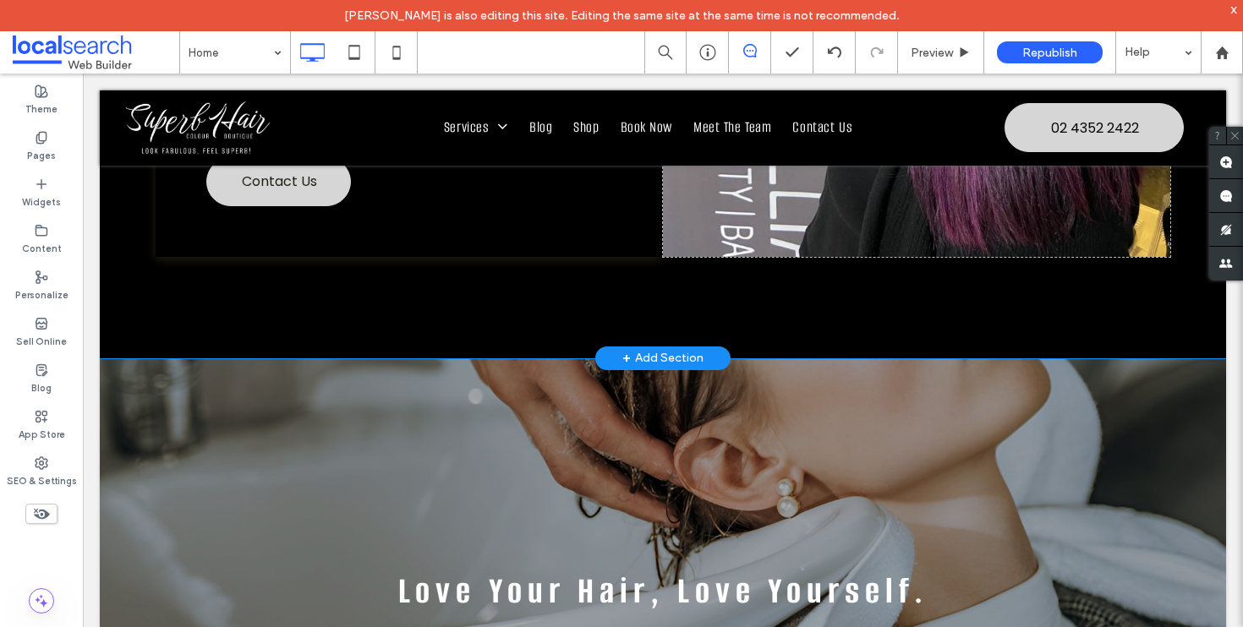
scroll to position [3709, 0]
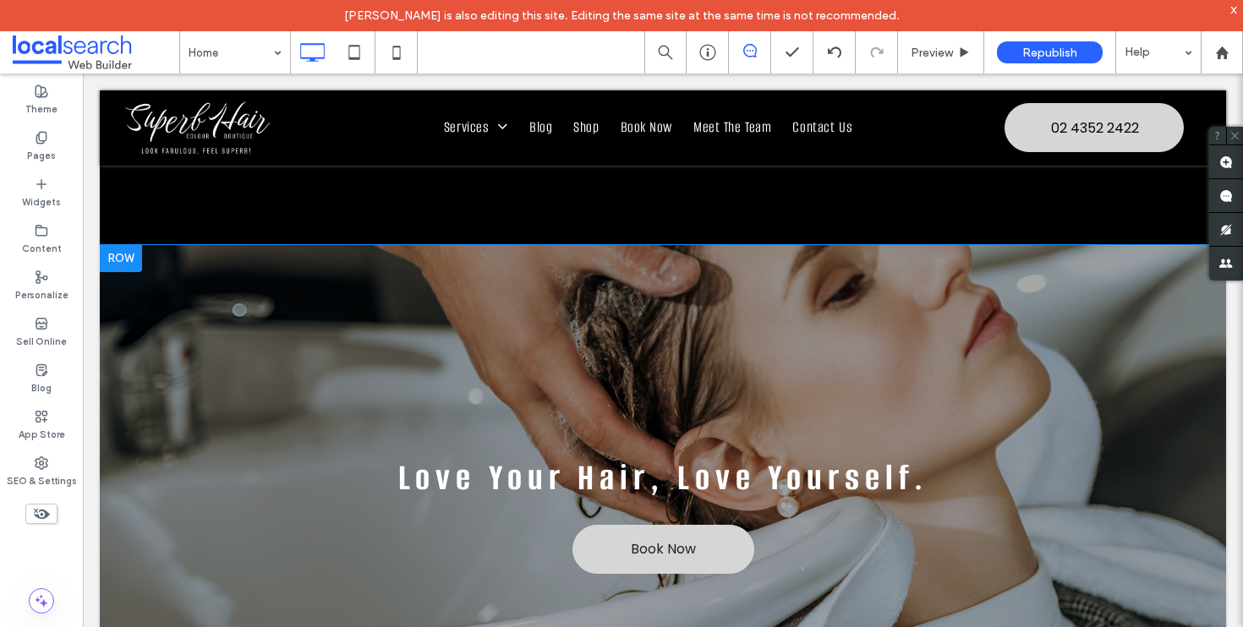
click at [125, 252] on div at bounding box center [121, 258] width 42 height 27
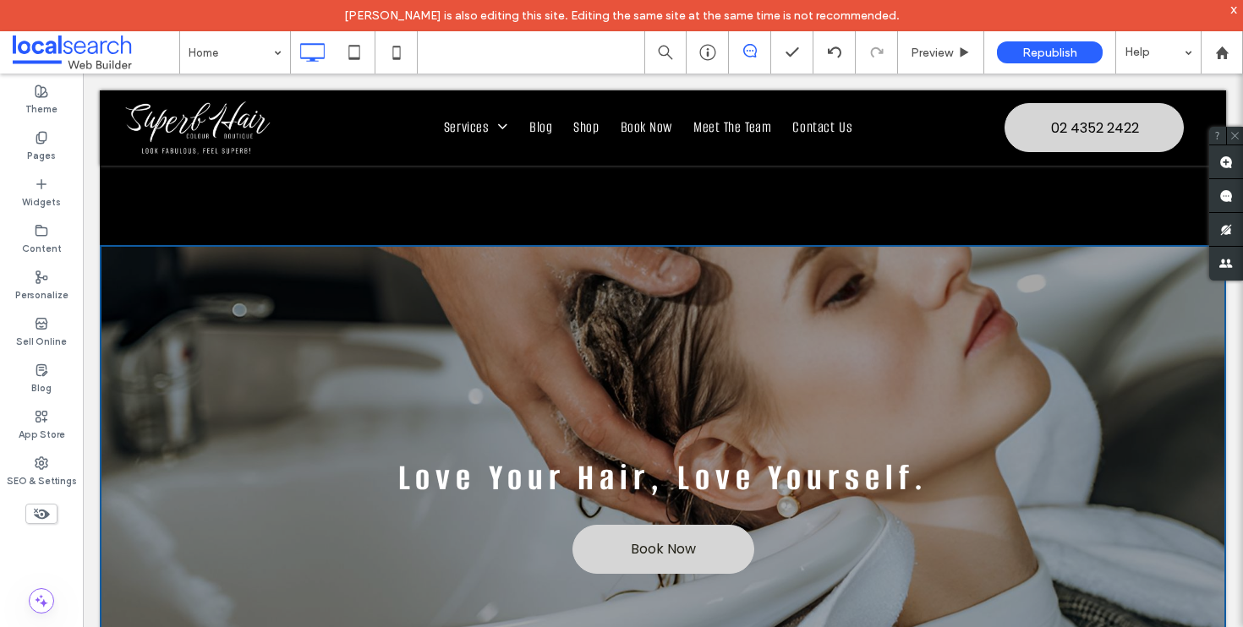
scroll to position [3734, 0]
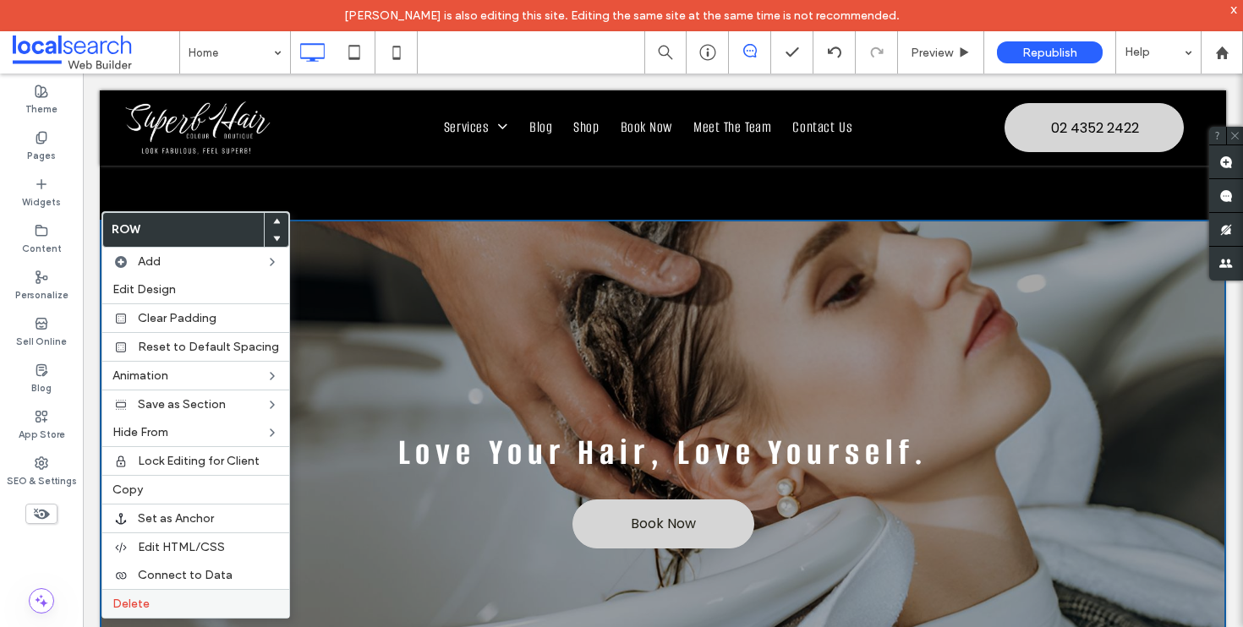
click at [194, 602] on label "Delete" at bounding box center [195, 604] width 167 height 14
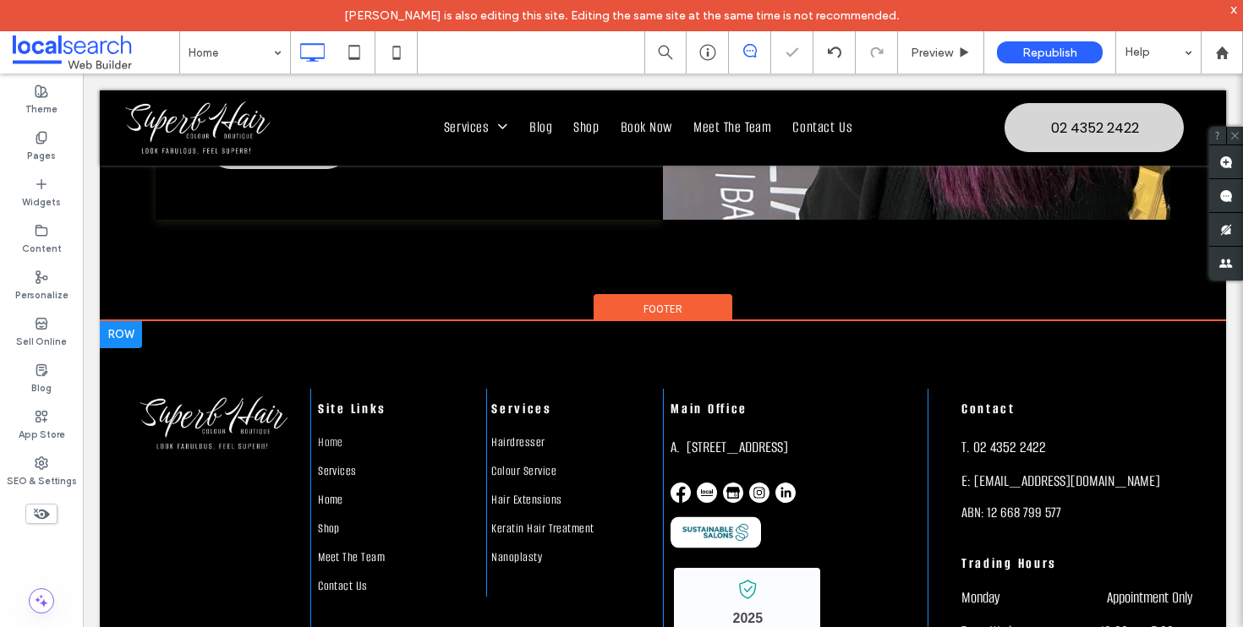
scroll to position [3560, 0]
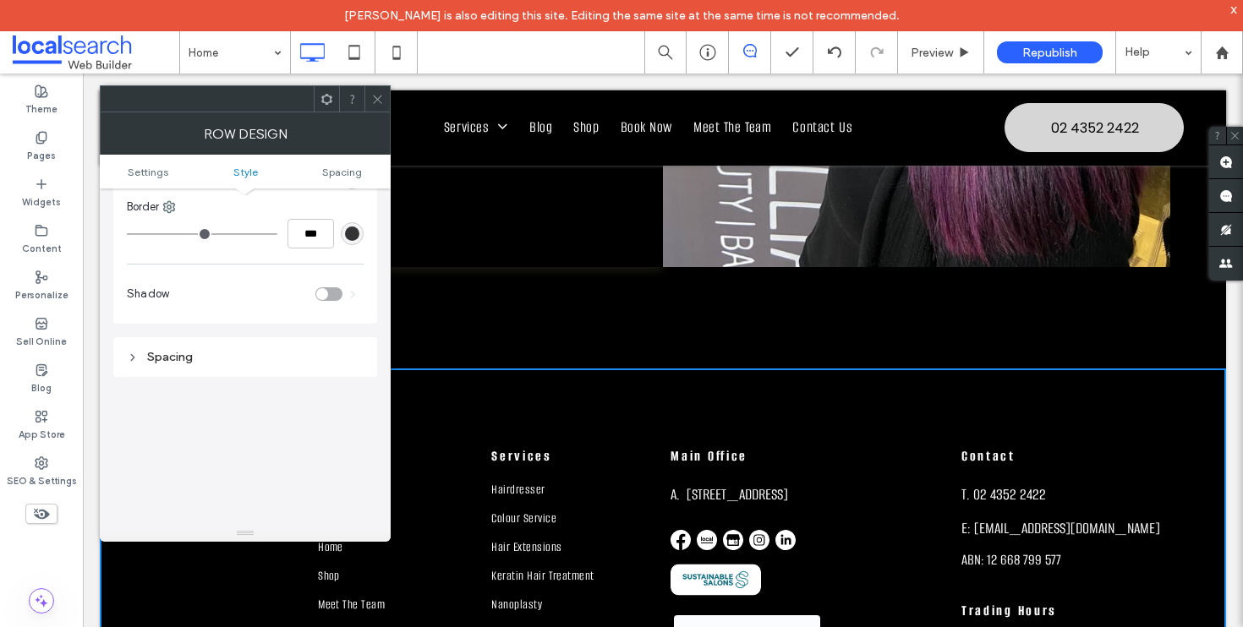
scroll to position [192, 0]
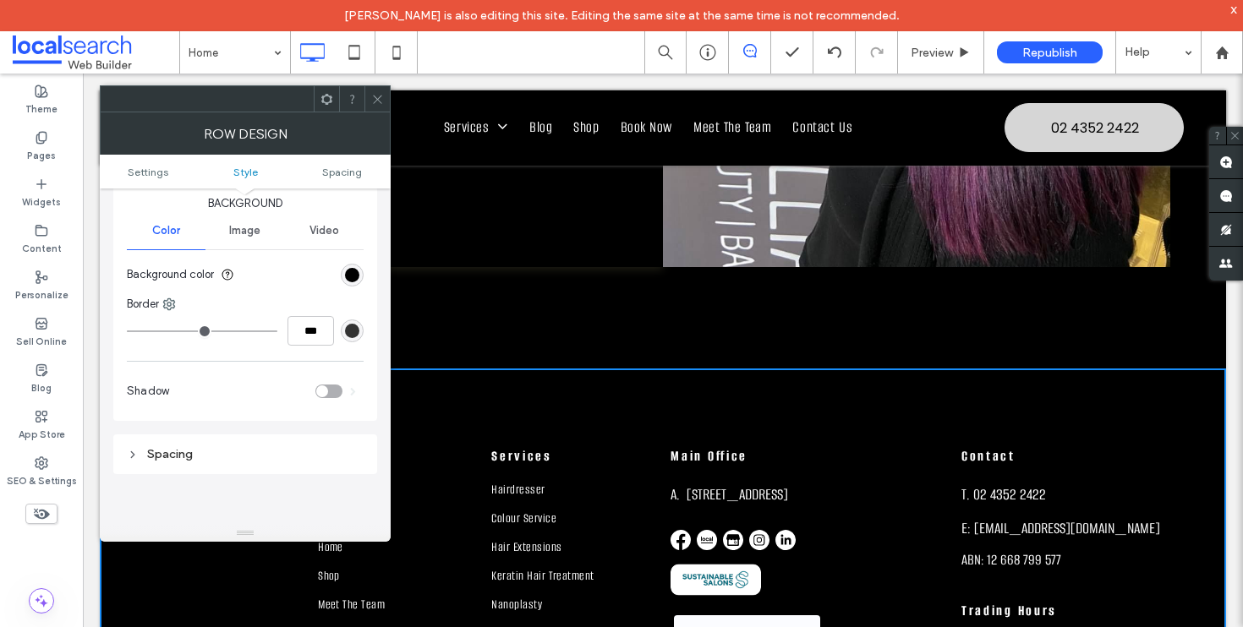
click at [158, 447] on div "Spacing" at bounding box center [245, 454] width 237 height 23
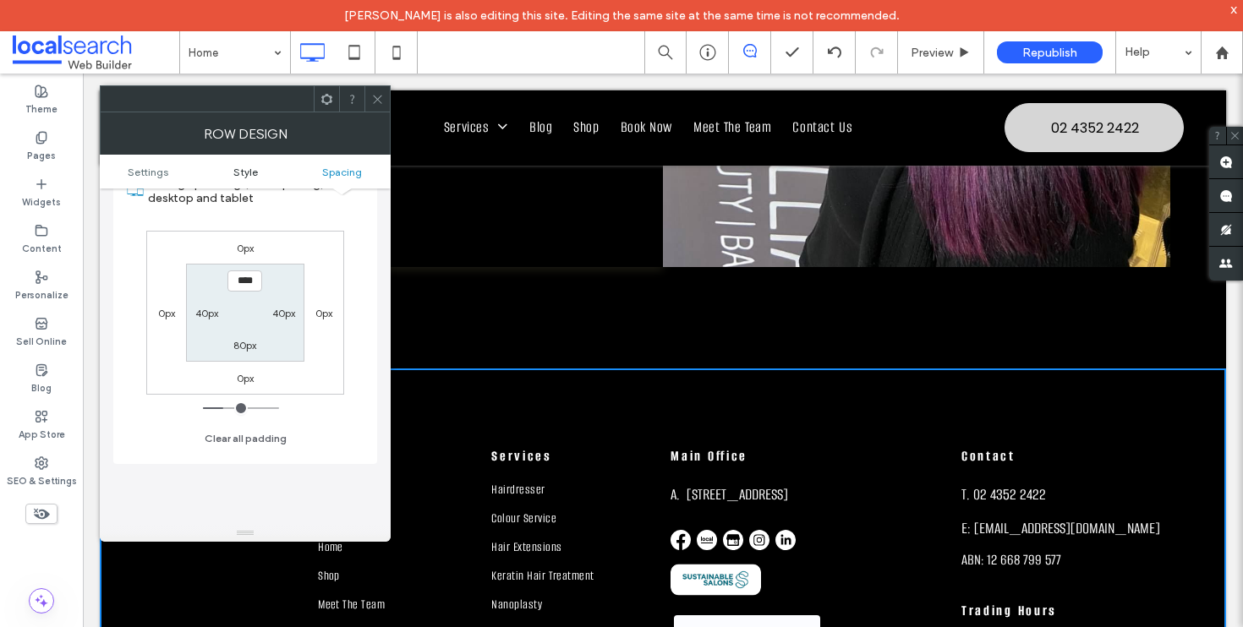
click at [237, 174] on span "Style" at bounding box center [245, 172] width 25 height 13
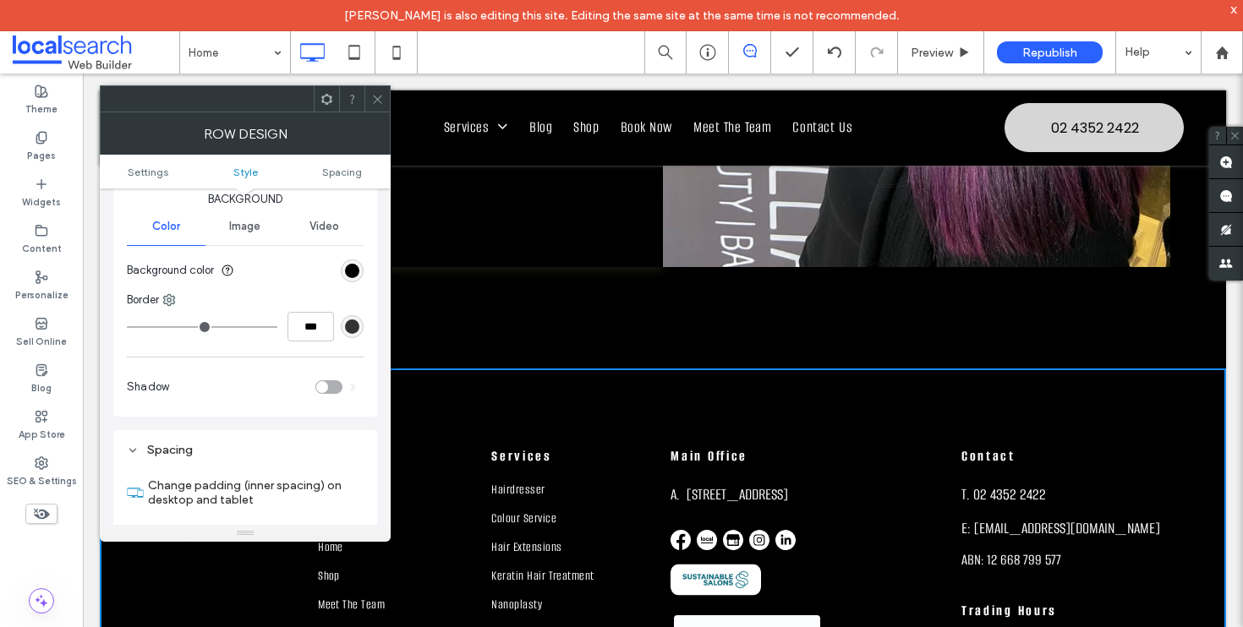
scroll to position [145, 0]
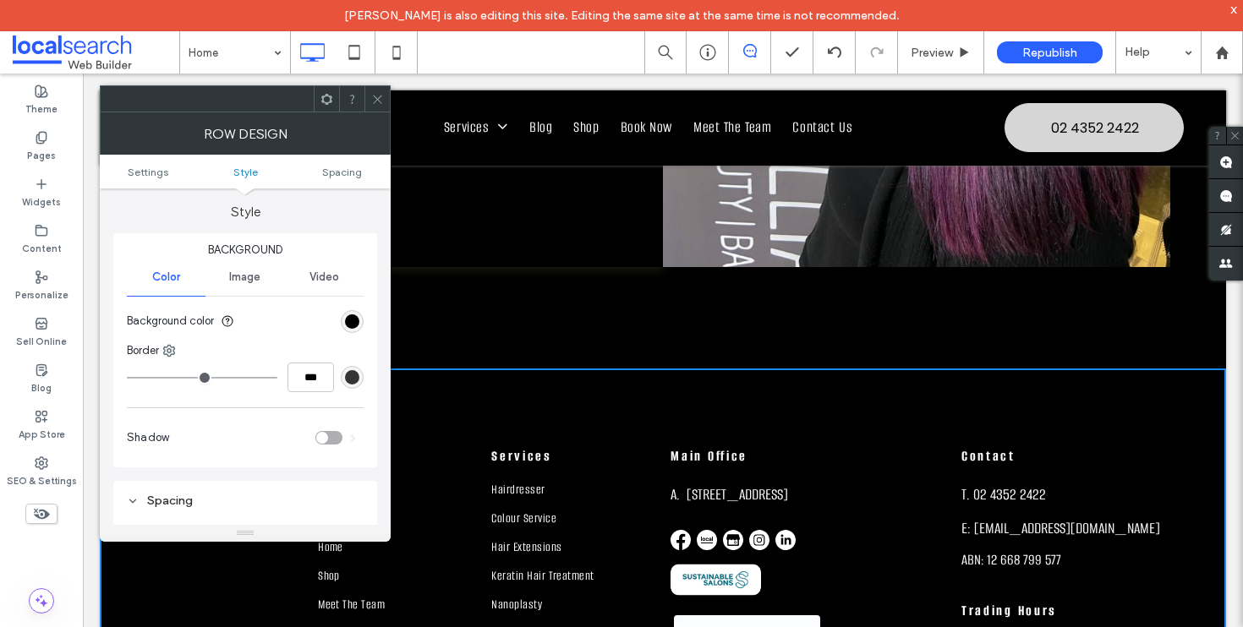
click at [164, 178] on ul "Settings Style Spacing" at bounding box center [245, 172] width 291 height 34
click at [133, 176] on span "Settings" at bounding box center [148, 172] width 41 height 13
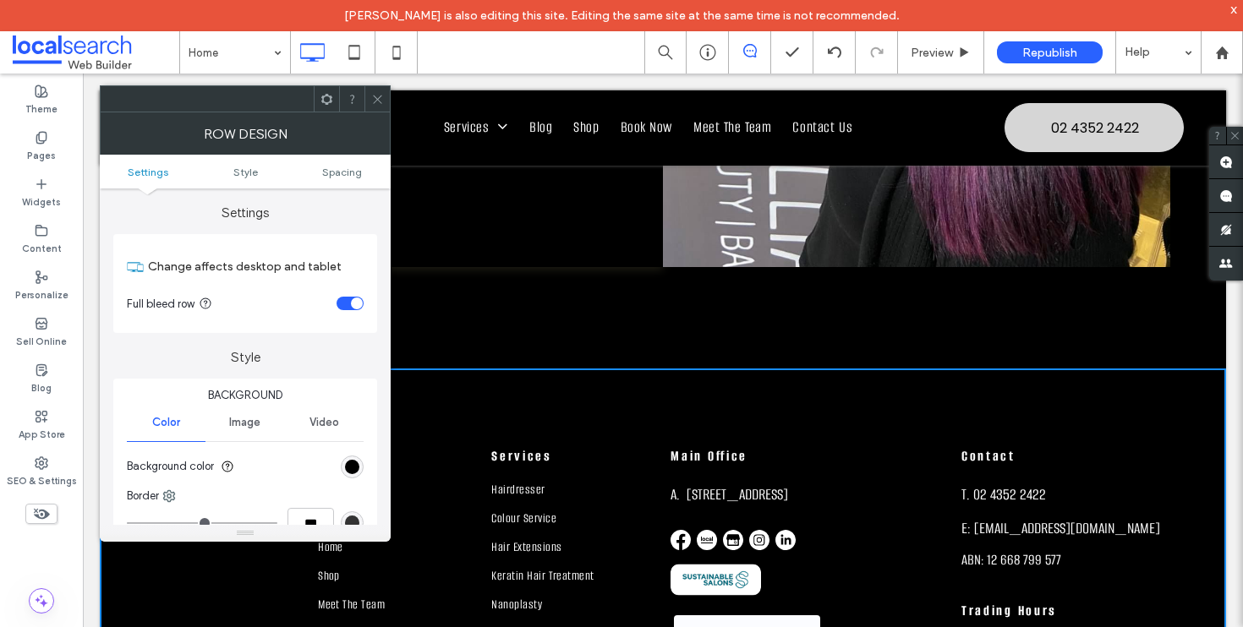
scroll to position [133, 0]
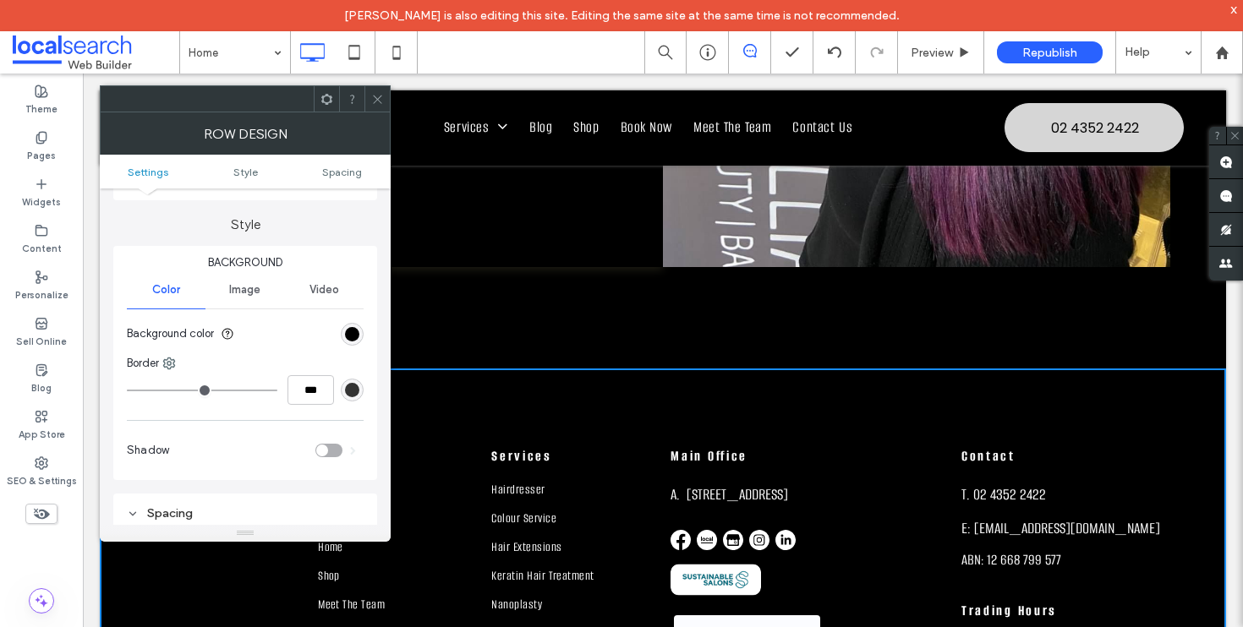
click at [251, 293] on span "Image" at bounding box center [244, 290] width 31 height 14
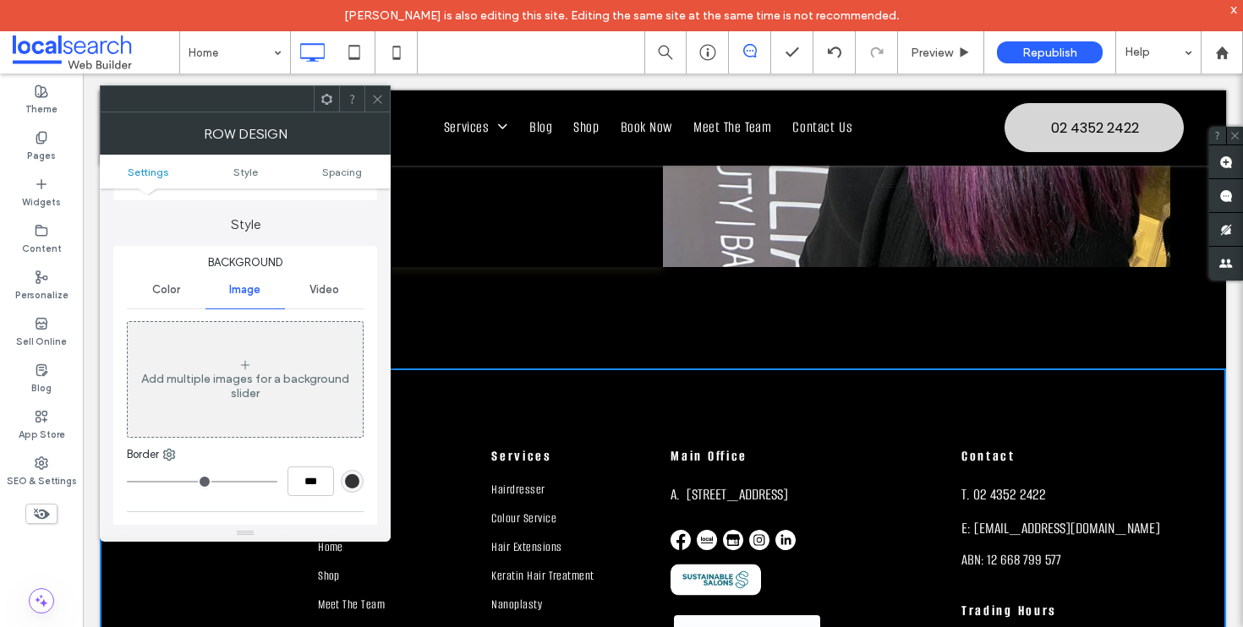
click at [375, 101] on icon at bounding box center [377, 99] width 13 height 13
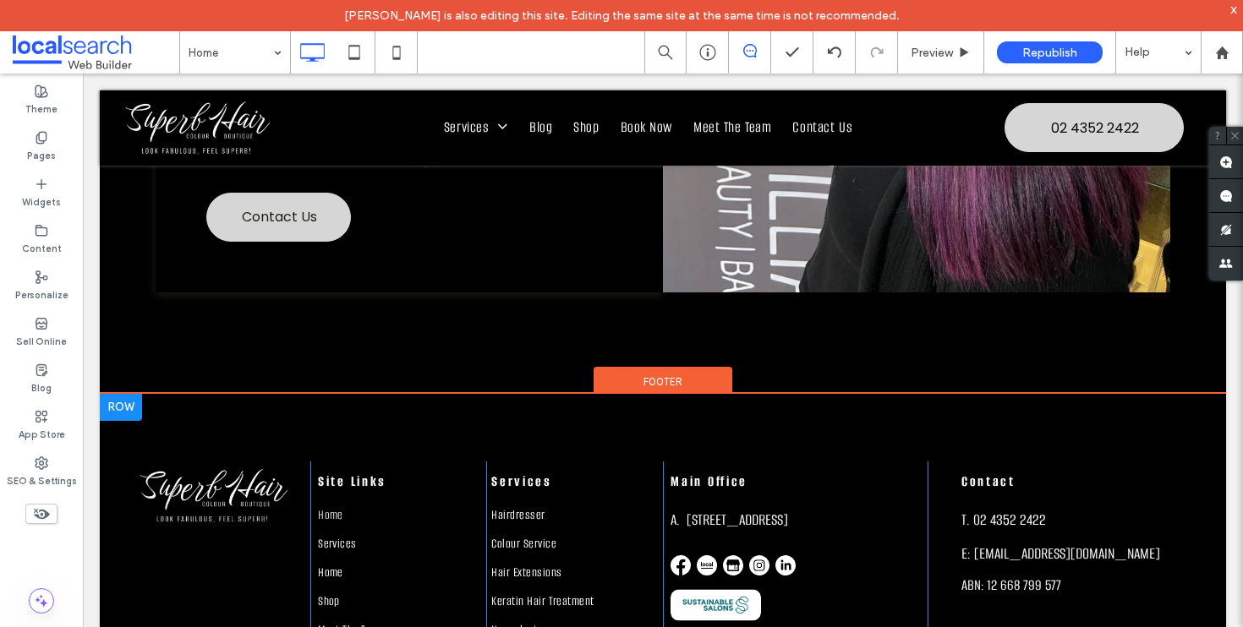
click at [118, 404] on div at bounding box center [121, 407] width 42 height 27
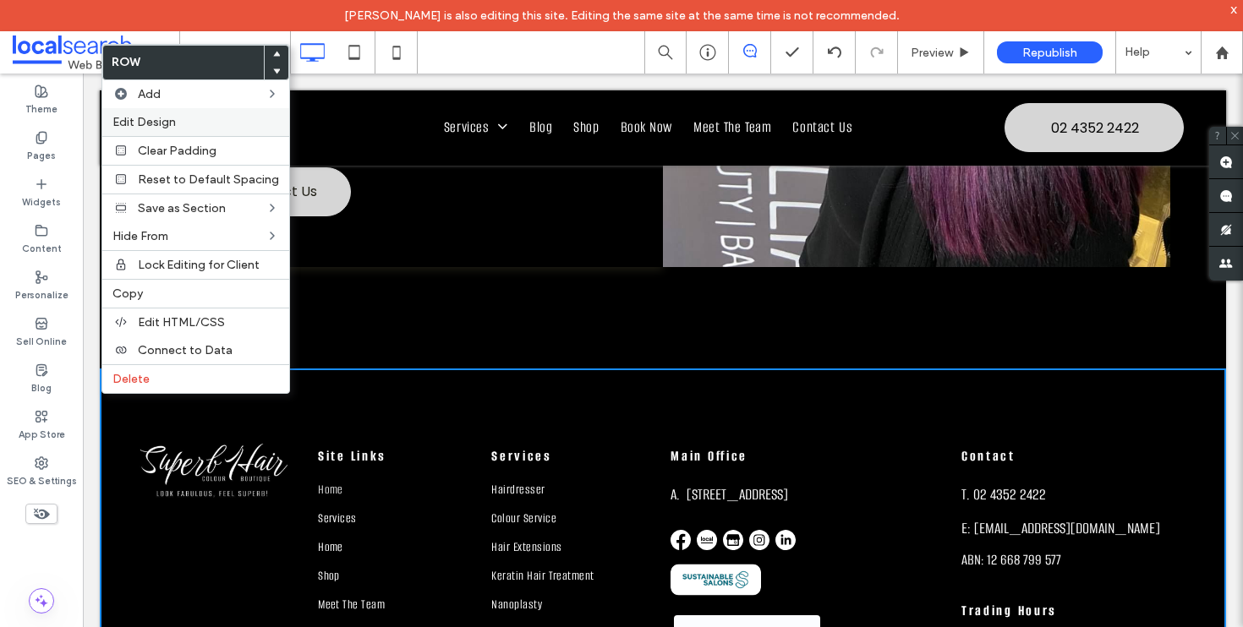
click at [205, 128] on label "Edit Design" at bounding box center [195, 122] width 167 height 14
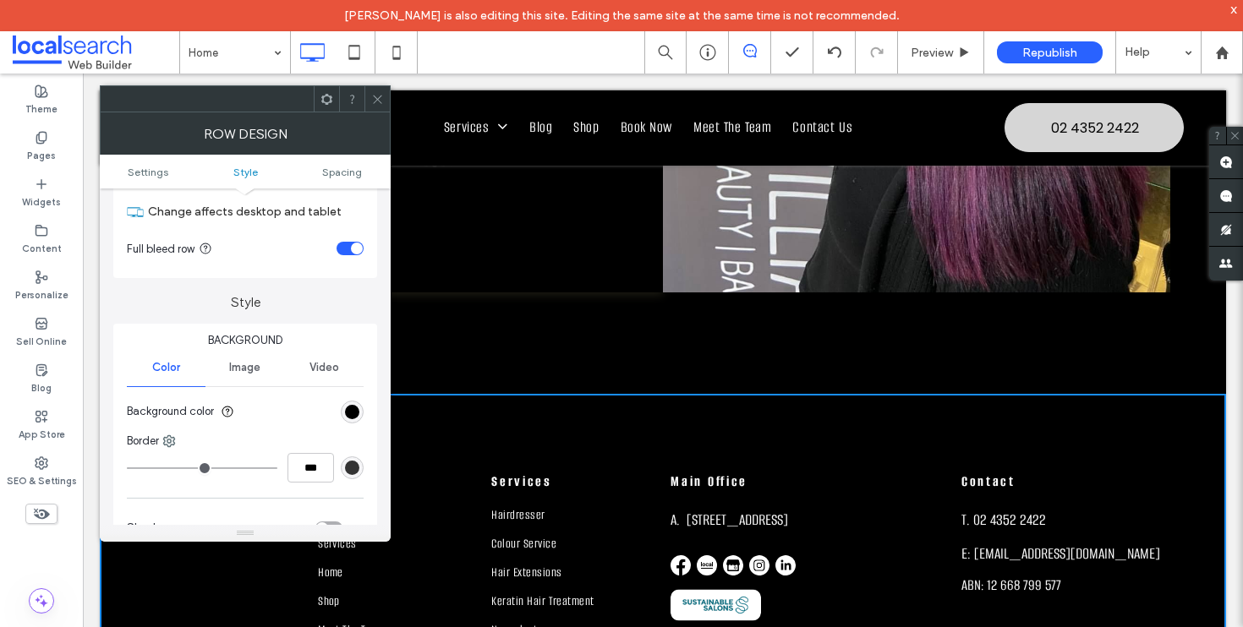
scroll to position [276, 0]
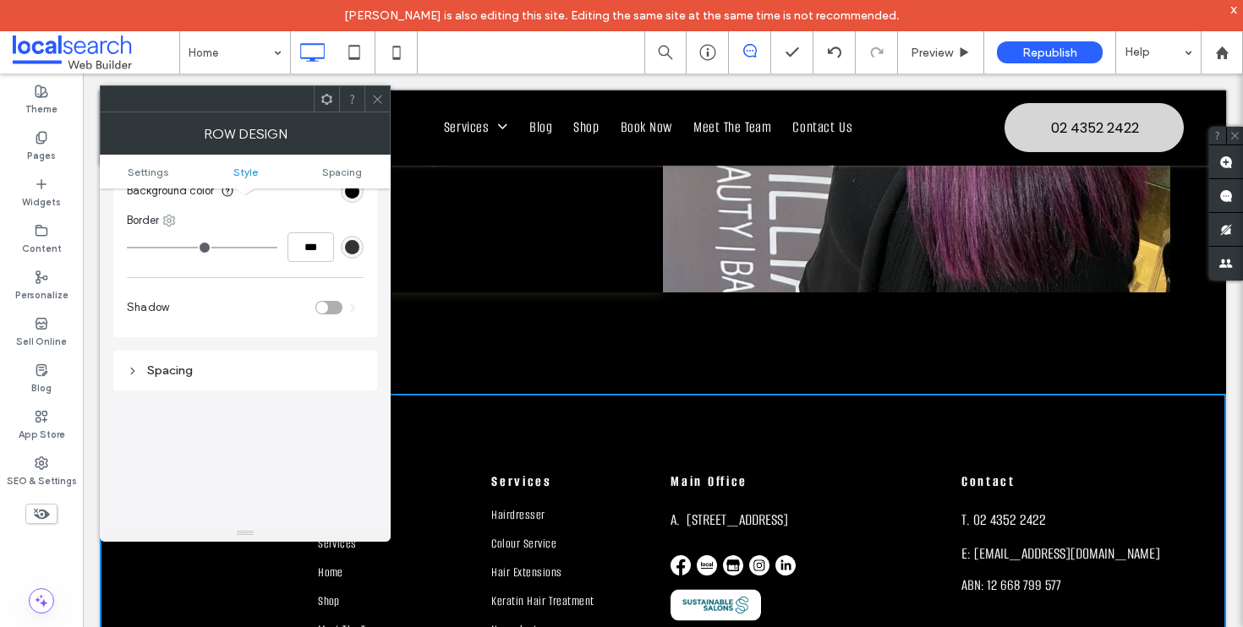
click at [170, 216] on use at bounding box center [169, 221] width 11 height 11
click at [214, 286] on span "Top" at bounding box center [208, 290] width 19 height 17
click at [350, 252] on div "rgb(51, 51, 51)" at bounding box center [352, 247] width 14 height 14
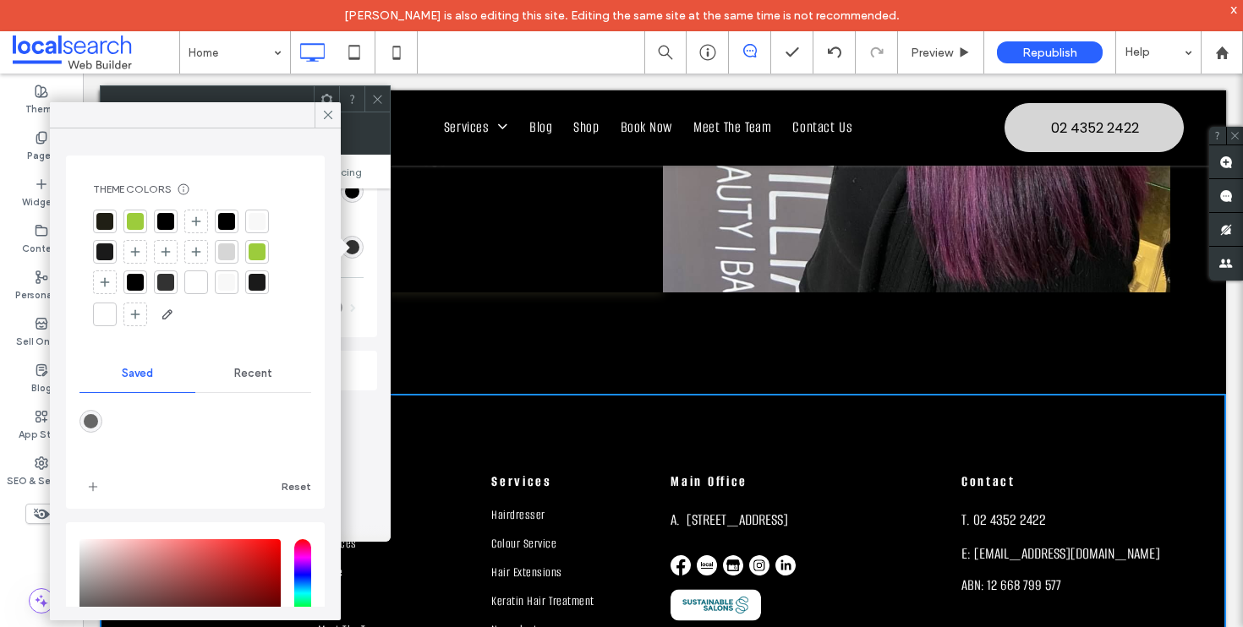
click at [200, 283] on div at bounding box center [196, 282] width 17 height 17
type input "*"
type input "***"
click at [320, 113] on div at bounding box center [327, 114] width 26 height 25
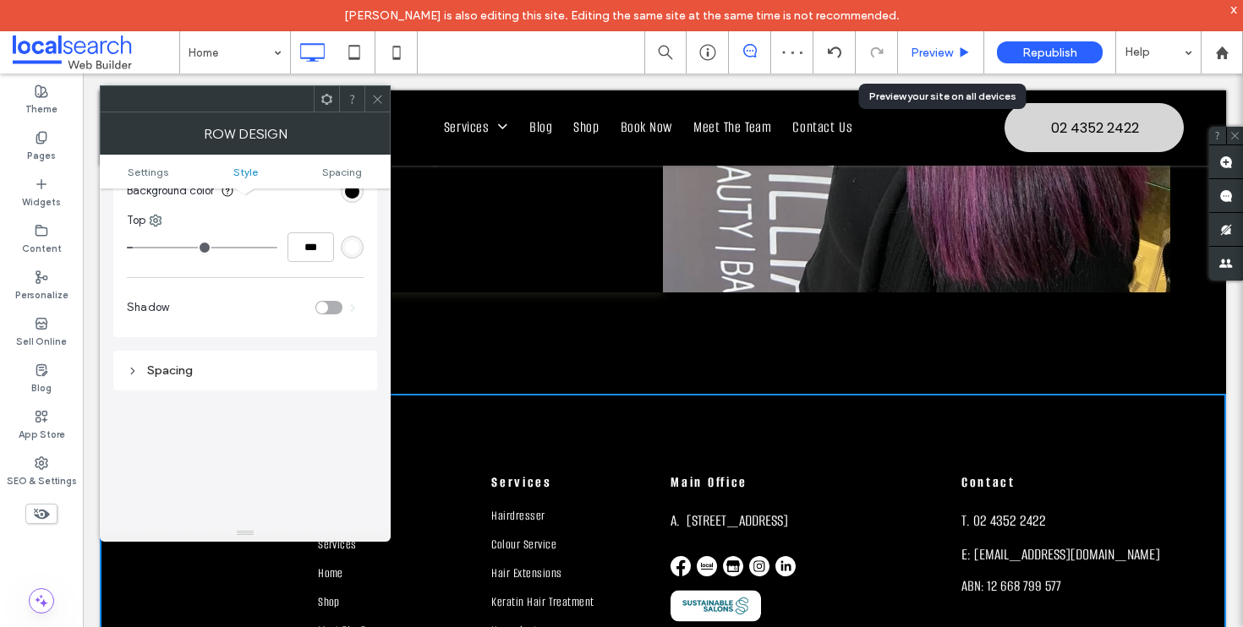
click at [923, 61] on div "Preview" at bounding box center [941, 52] width 86 height 42
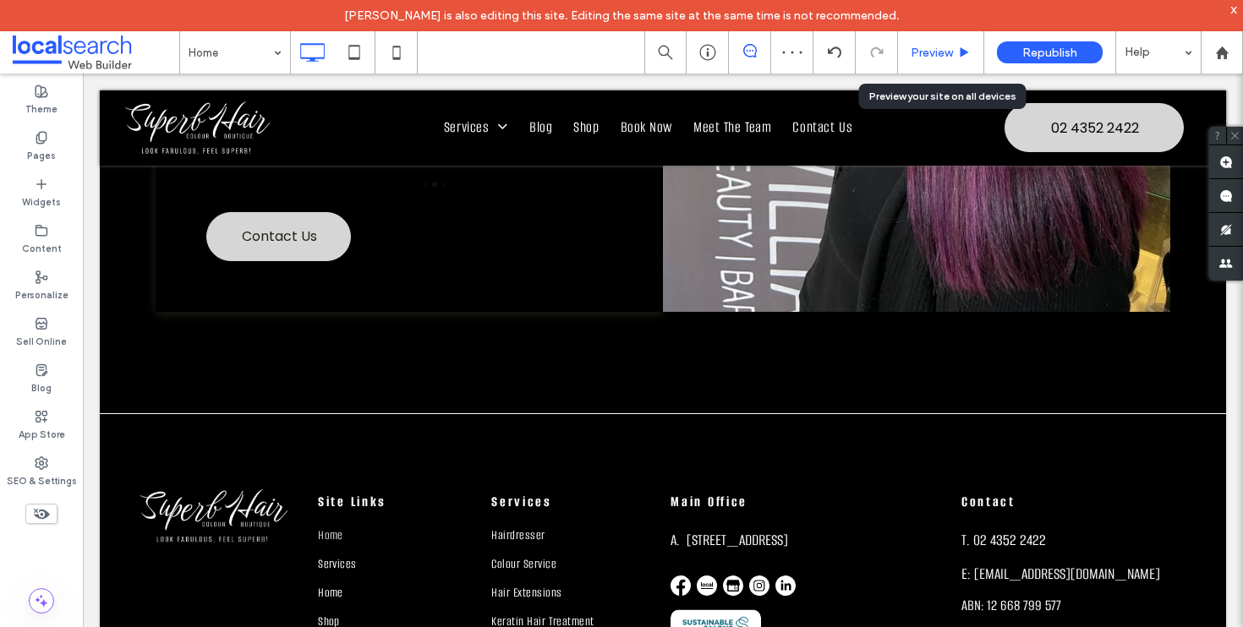
click at [924, 59] on div "Preview" at bounding box center [941, 52] width 86 height 42
click at [924, 56] on span "Preview" at bounding box center [931, 53] width 42 height 14
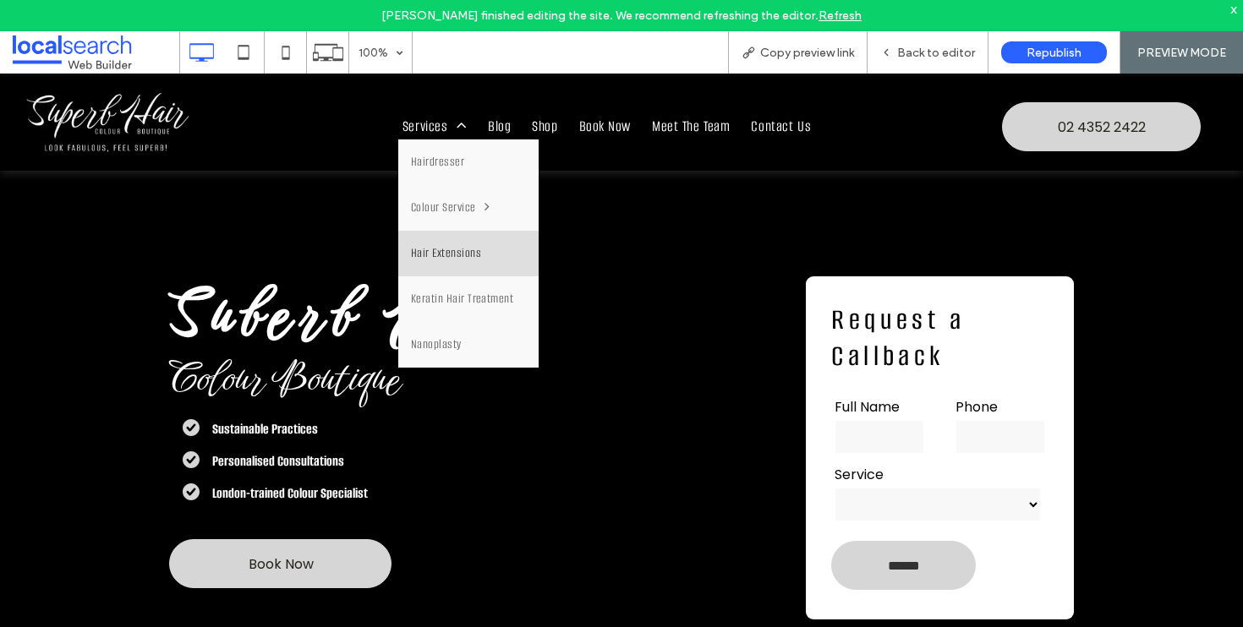
click at [451, 268] on link "Hair Extensions" at bounding box center [468, 254] width 141 height 46
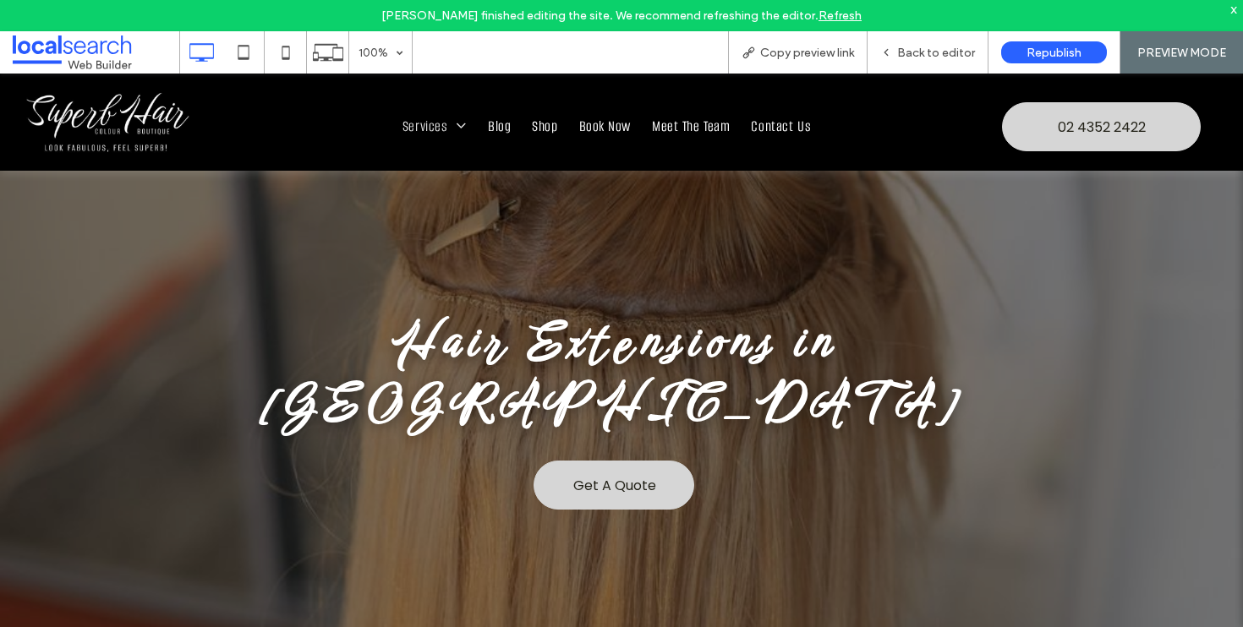
scroll to position [536, 0]
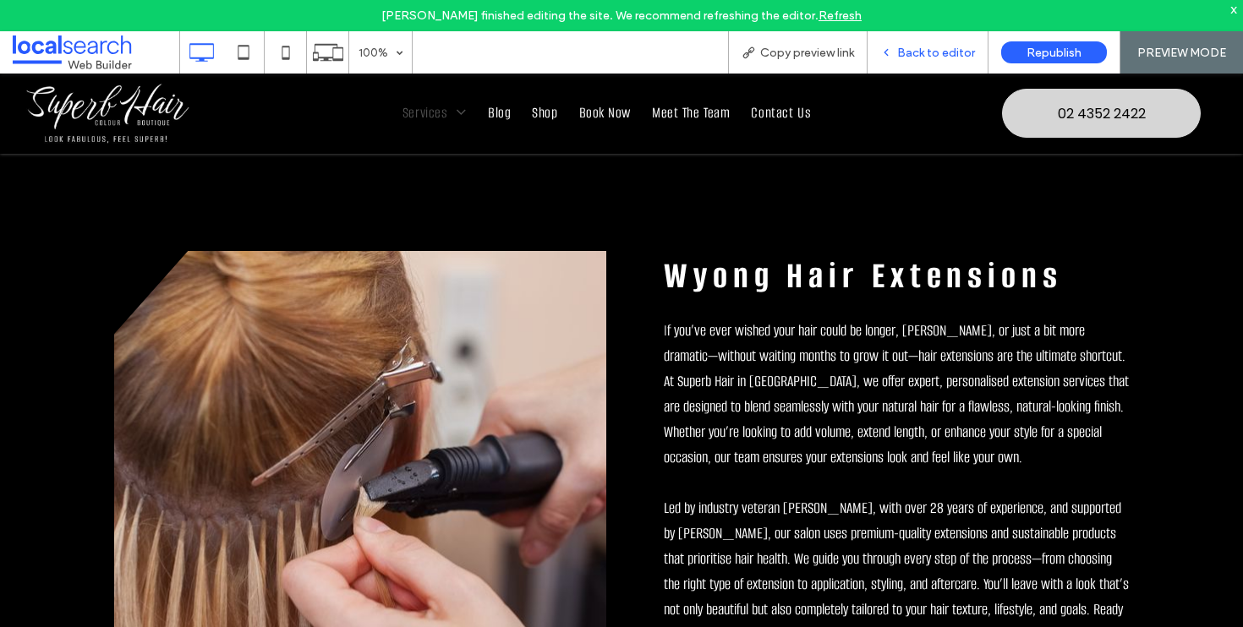
click at [954, 57] on span "Back to editor" at bounding box center [936, 53] width 78 height 14
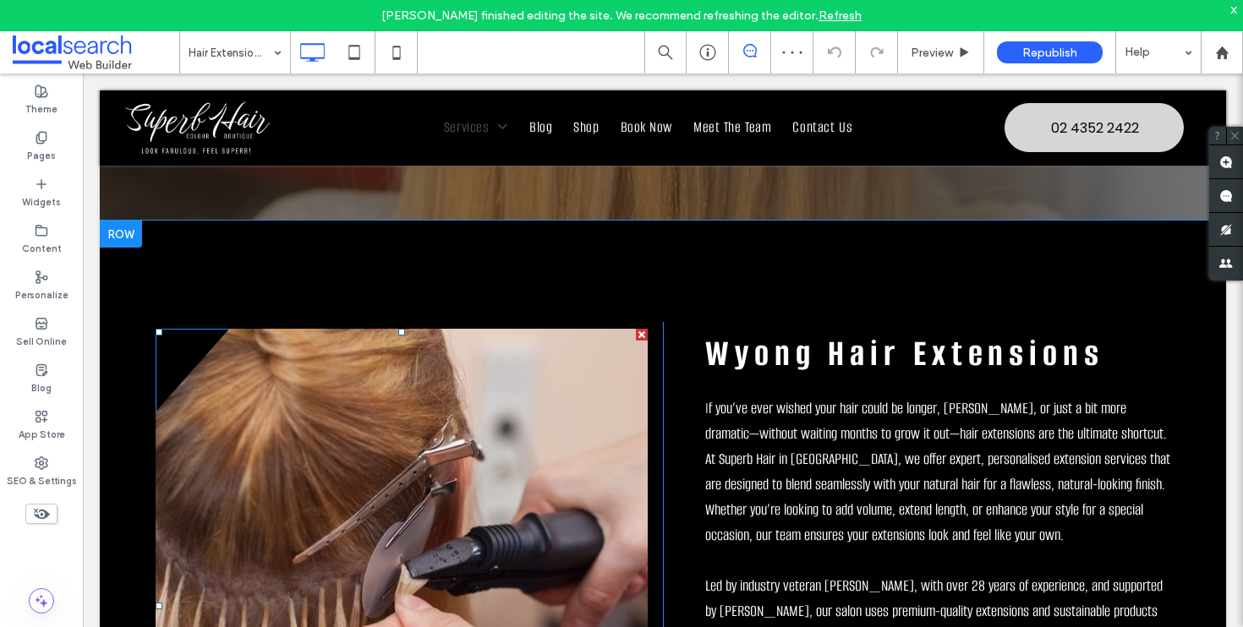
click at [376, 353] on link at bounding box center [402, 606] width 492 height 554
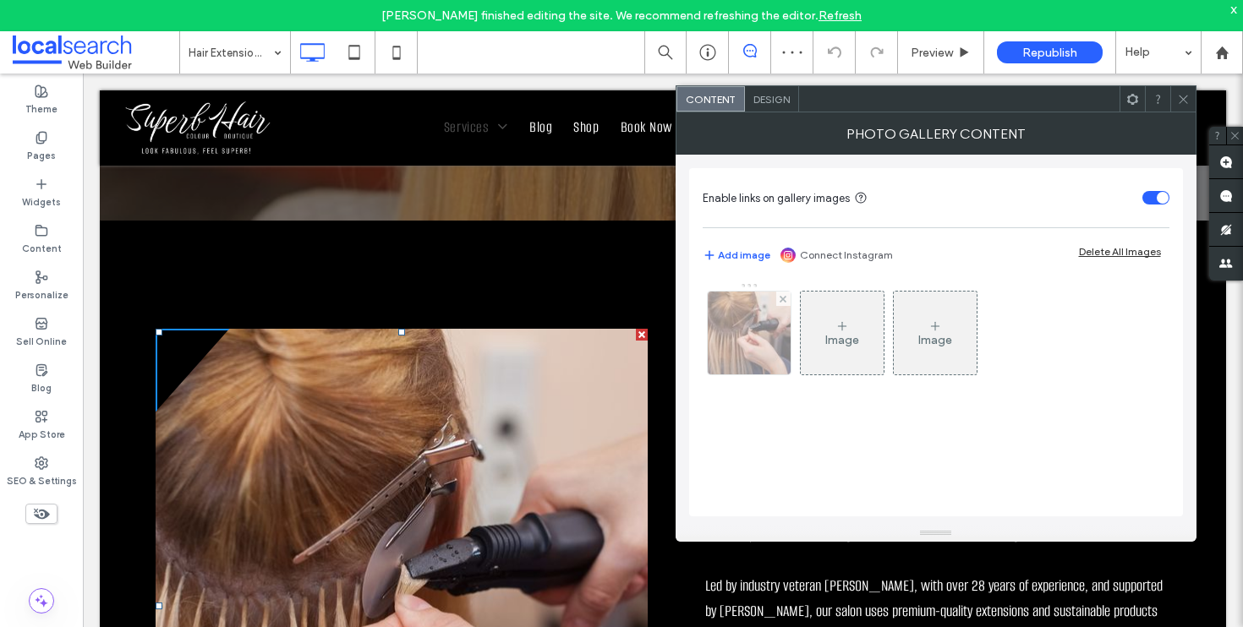
click at [757, 320] on div at bounding box center [749, 333] width 83 height 83
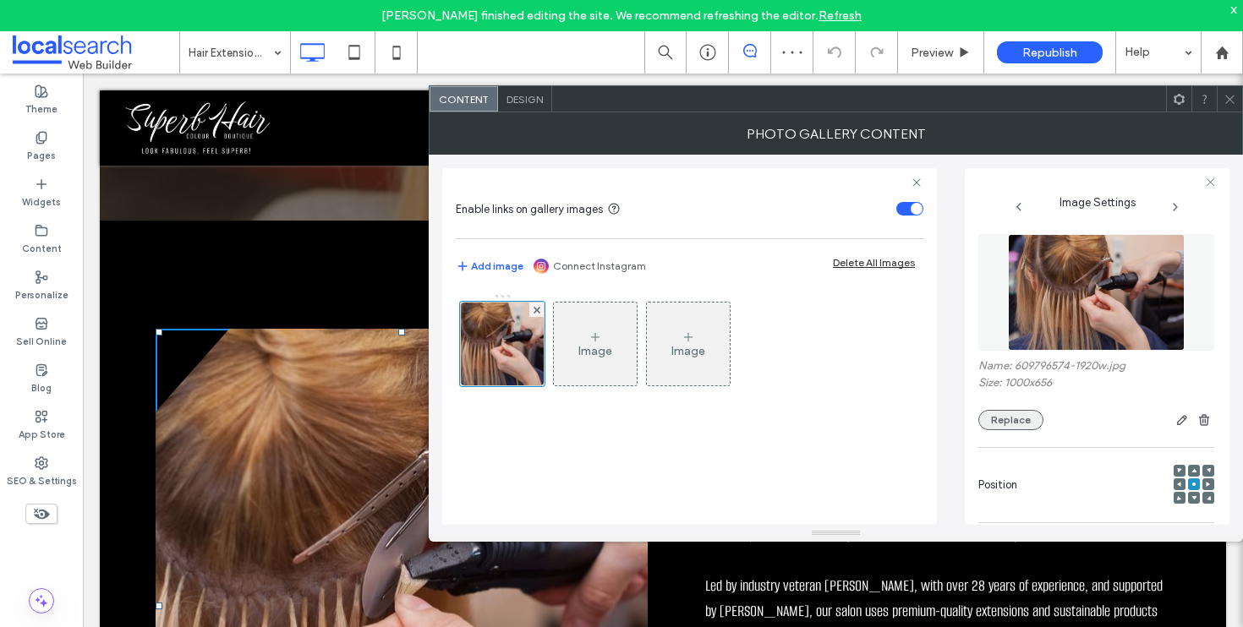
click at [1003, 419] on button "Replace" at bounding box center [1010, 420] width 65 height 20
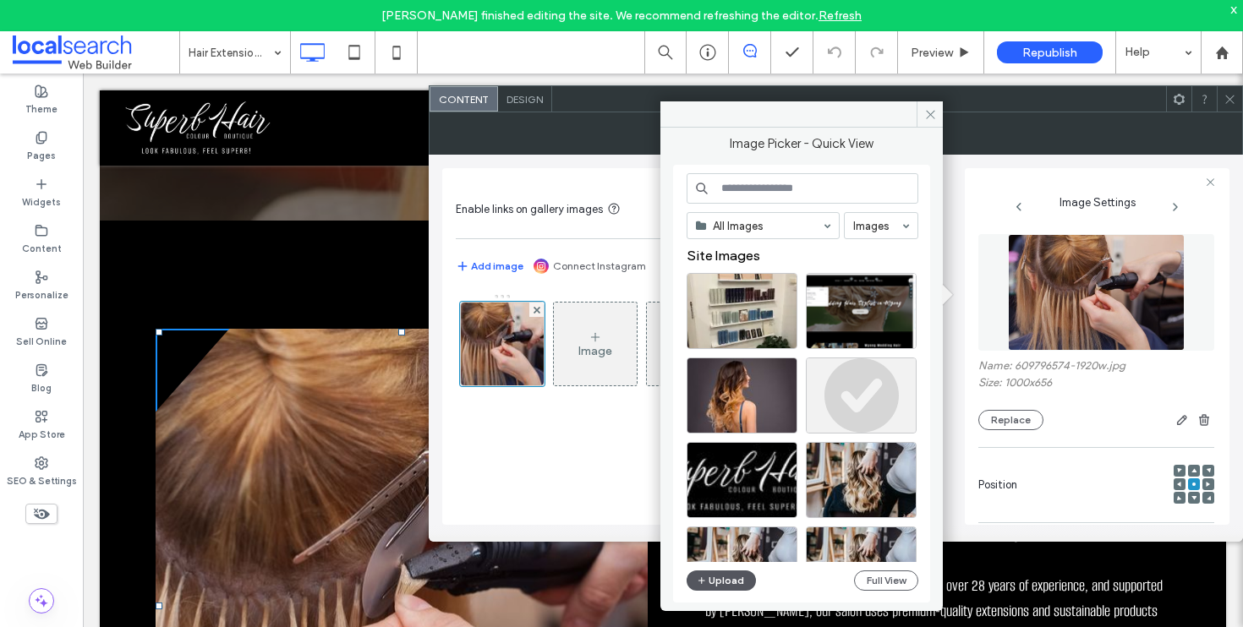
click at [734, 580] on button "Upload" at bounding box center [720, 581] width 69 height 20
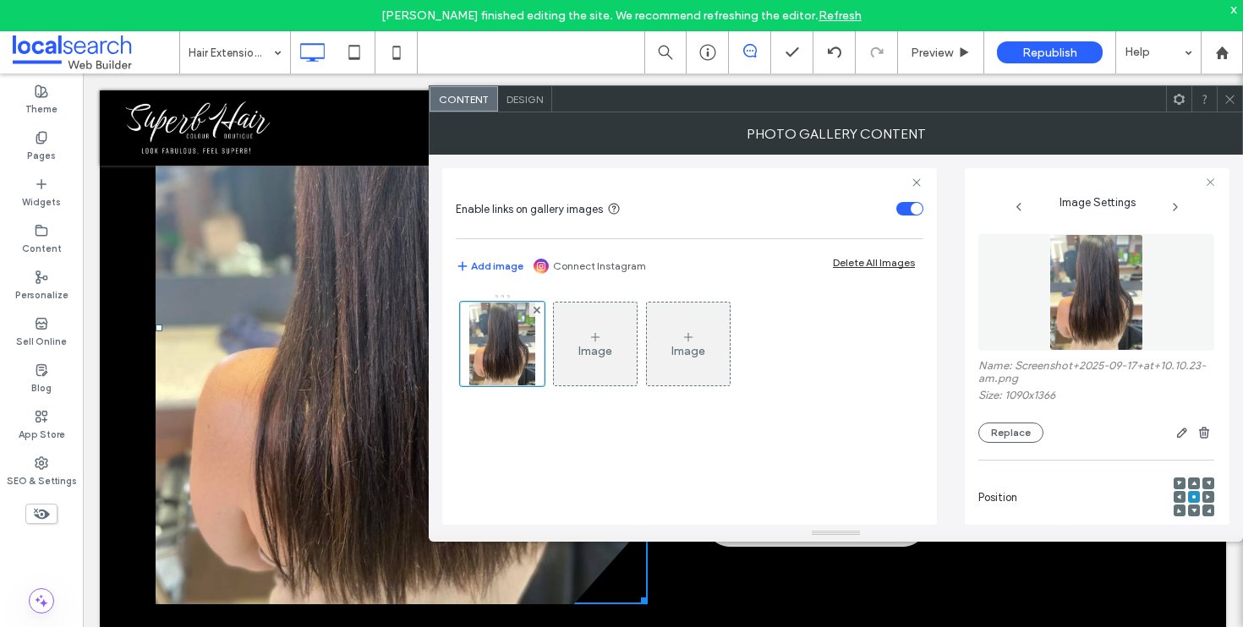
scroll to position [672, 0]
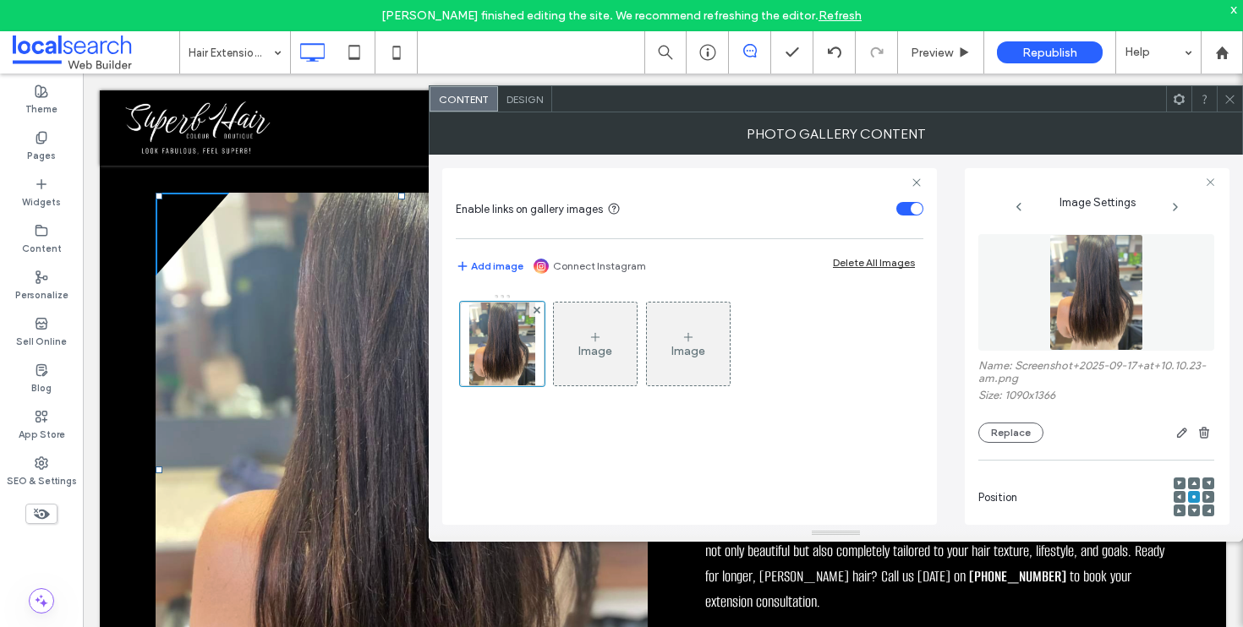
click at [1226, 98] on icon at bounding box center [1229, 99] width 13 height 13
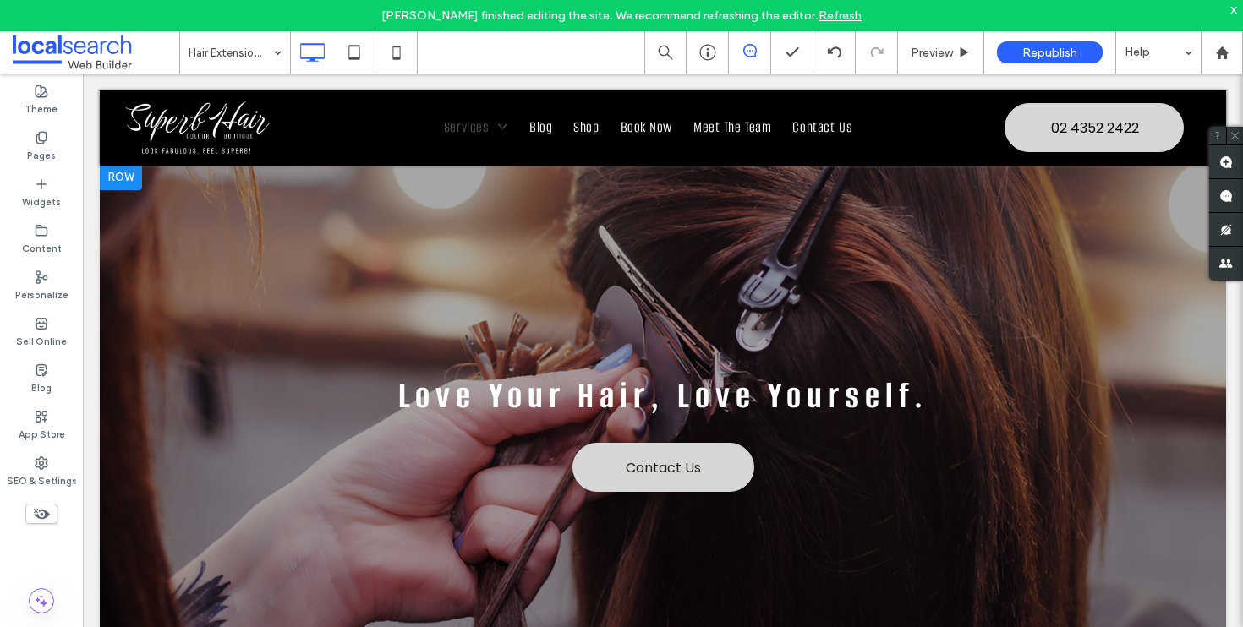
scroll to position [2708, 0]
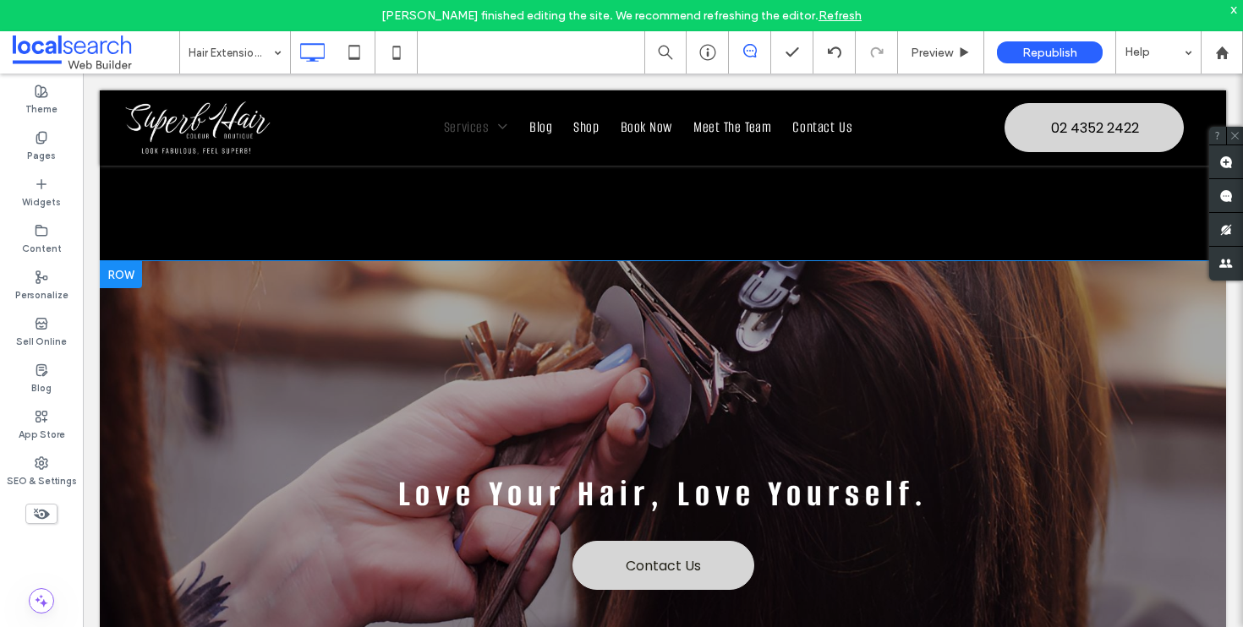
click at [132, 261] on div at bounding box center [121, 274] width 42 height 27
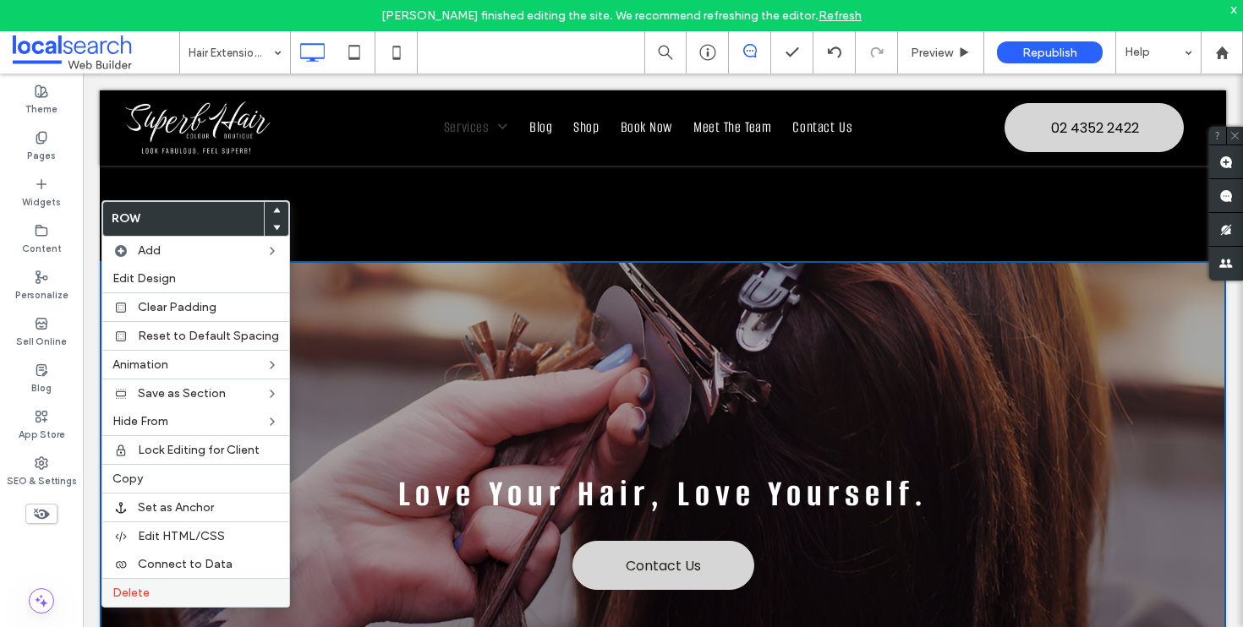
click at [172, 600] on div "Delete" at bounding box center [195, 592] width 187 height 29
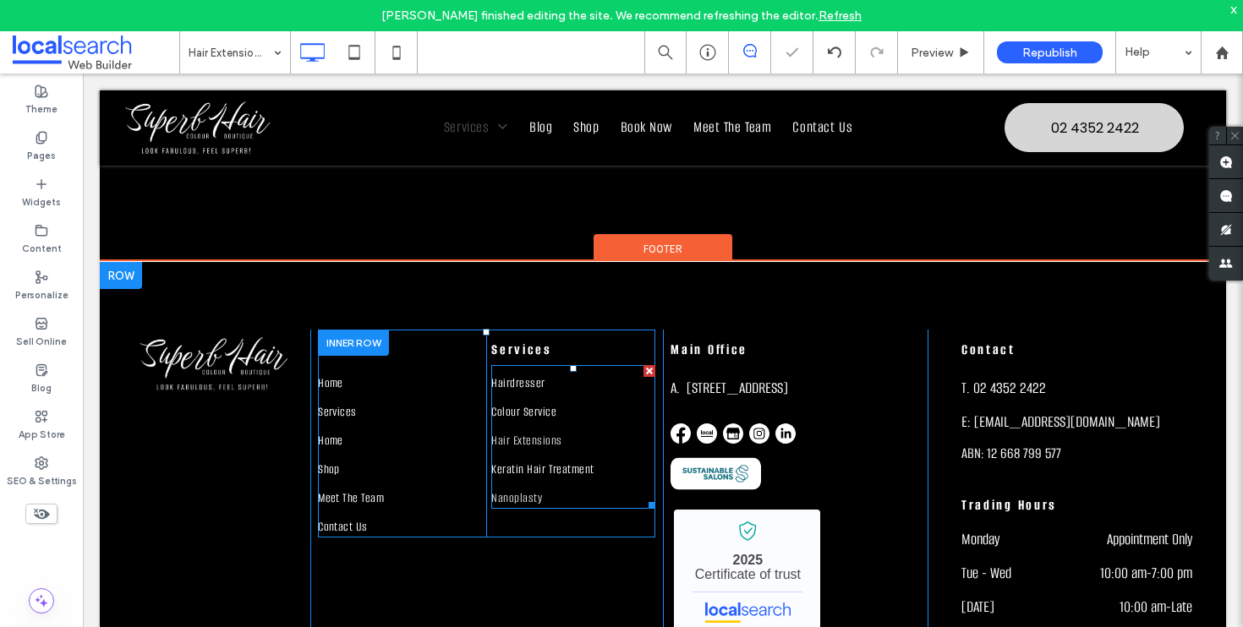
scroll to position [2671, 0]
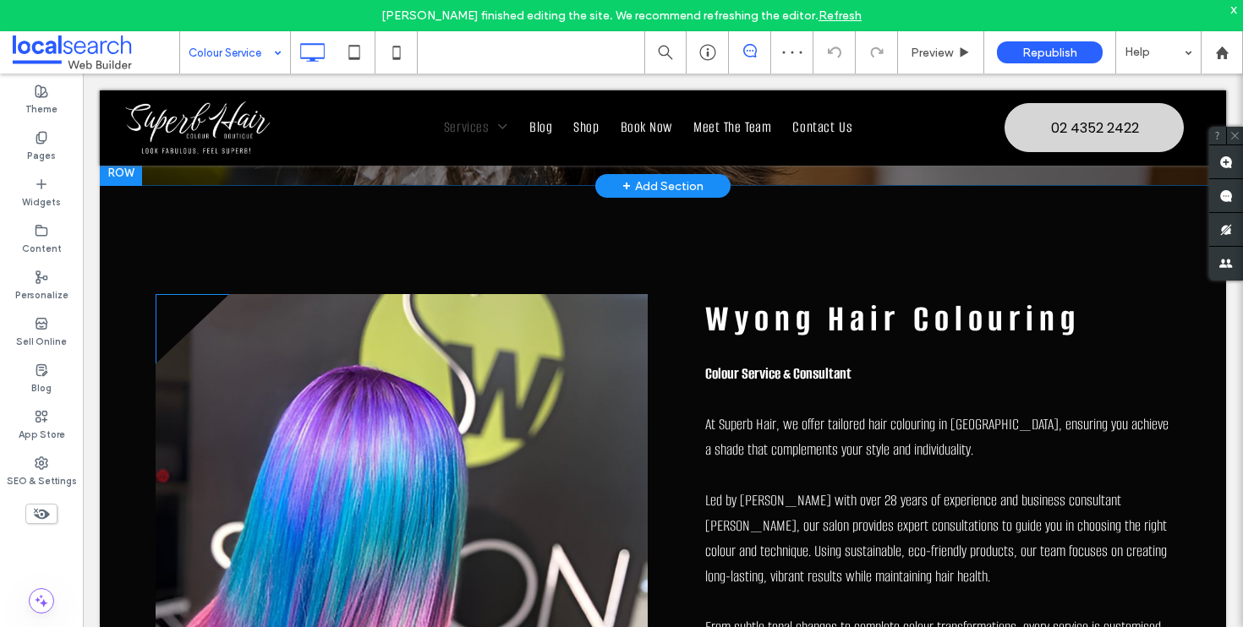
scroll to position [652, 0]
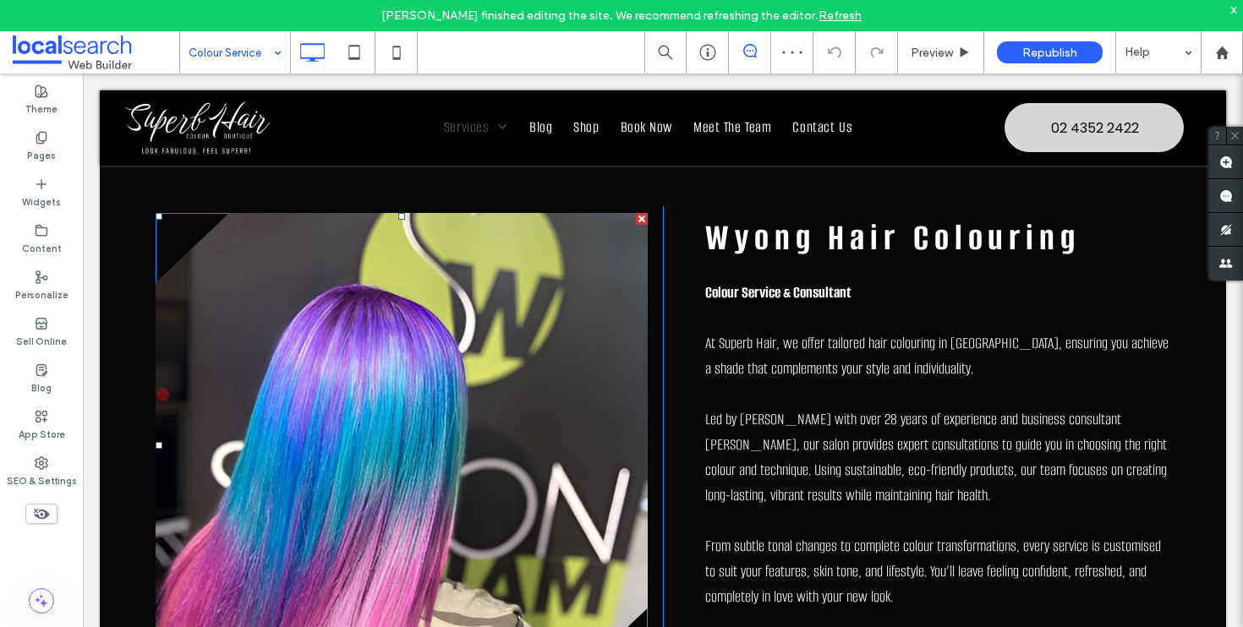
click at [433, 402] on link at bounding box center [402, 445] width 492 height 465
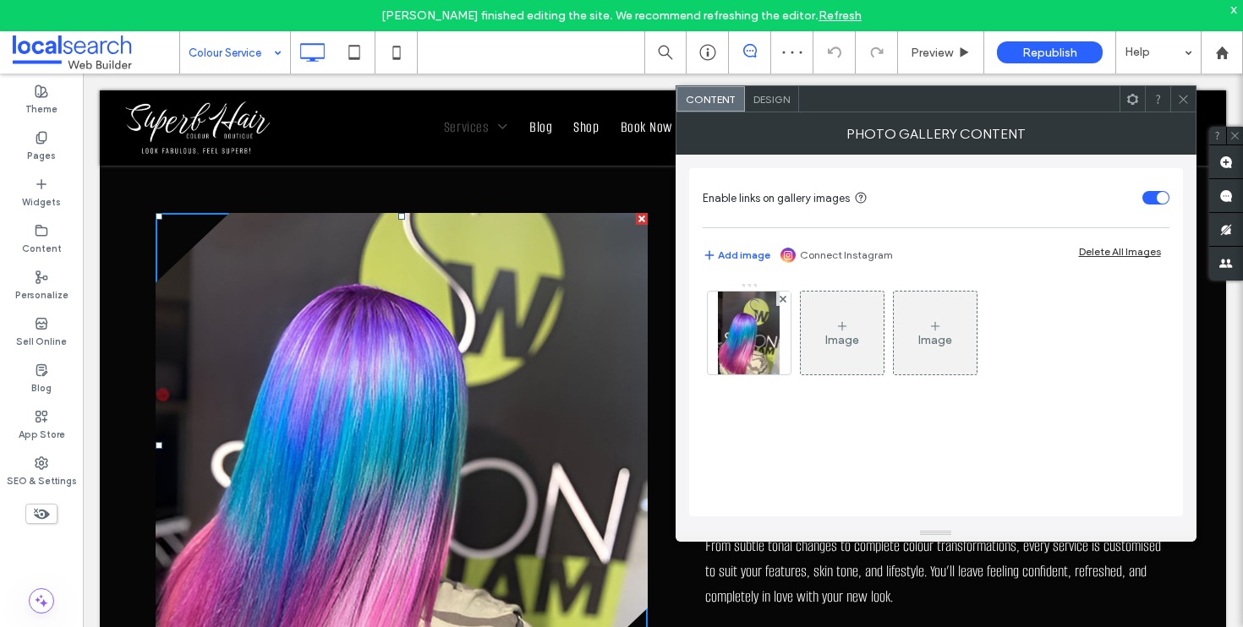
click at [807, 346] on div "Image" at bounding box center [842, 332] width 83 height 79
click at [768, 349] on img at bounding box center [749, 333] width 63 height 83
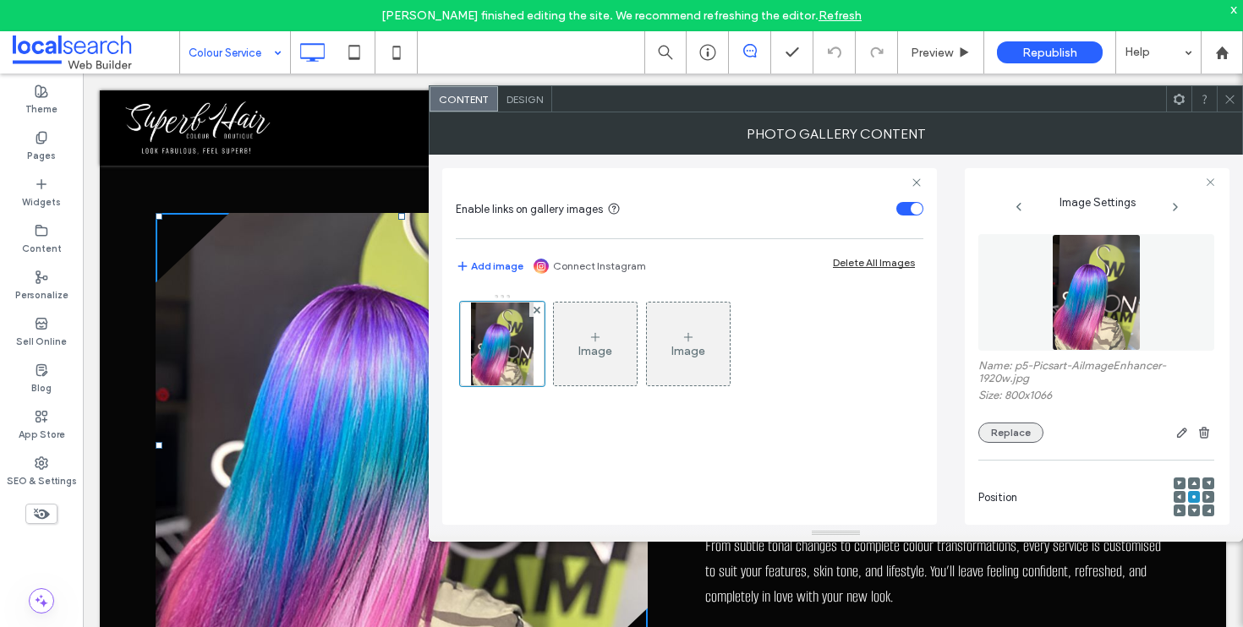
click at [998, 443] on button "Replace" at bounding box center [1010, 433] width 65 height 20
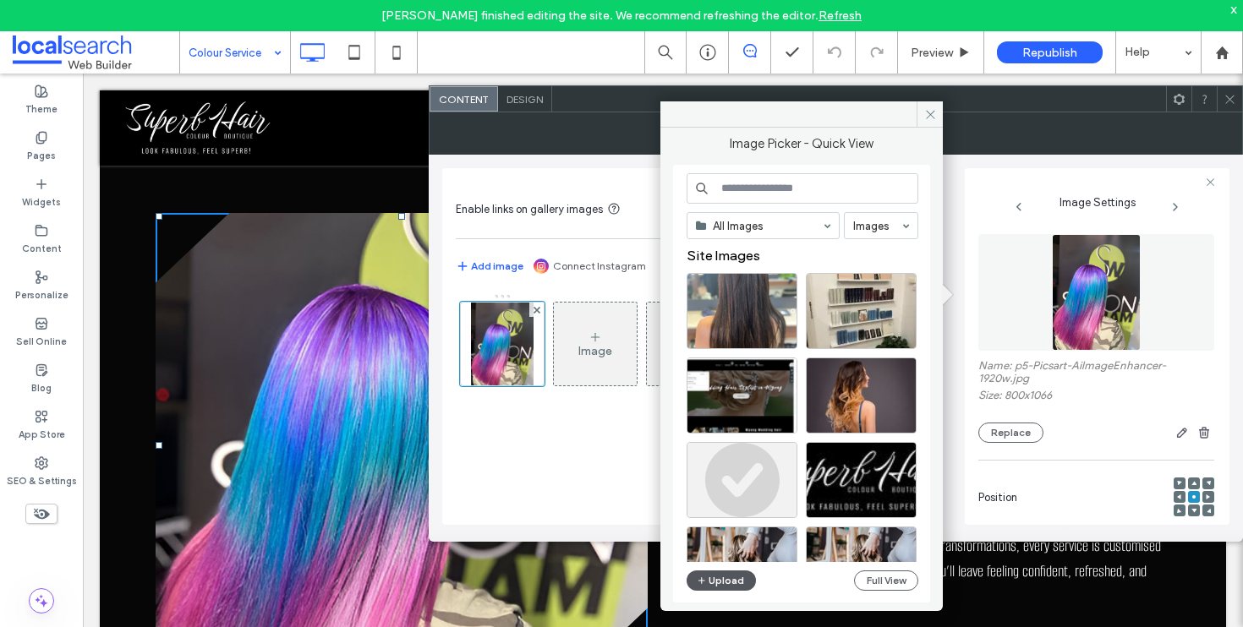
click at [708, 574] on button "Upload" at bounding box center [720, 581] width 69 height 20
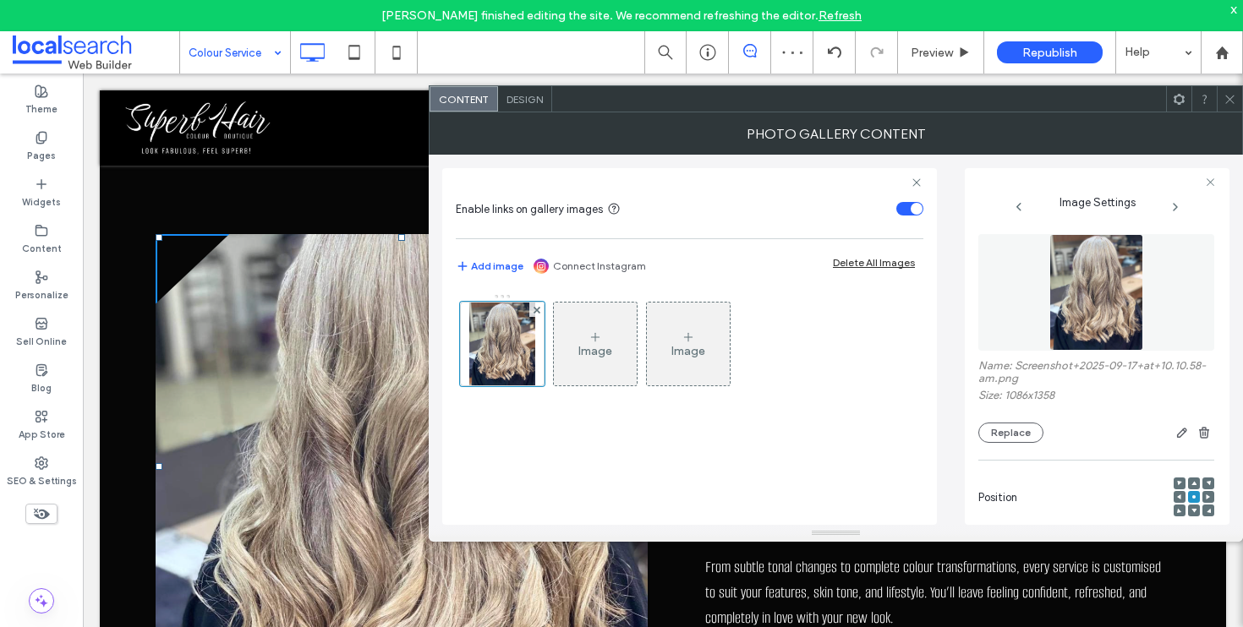
scroll to position [719, 0]
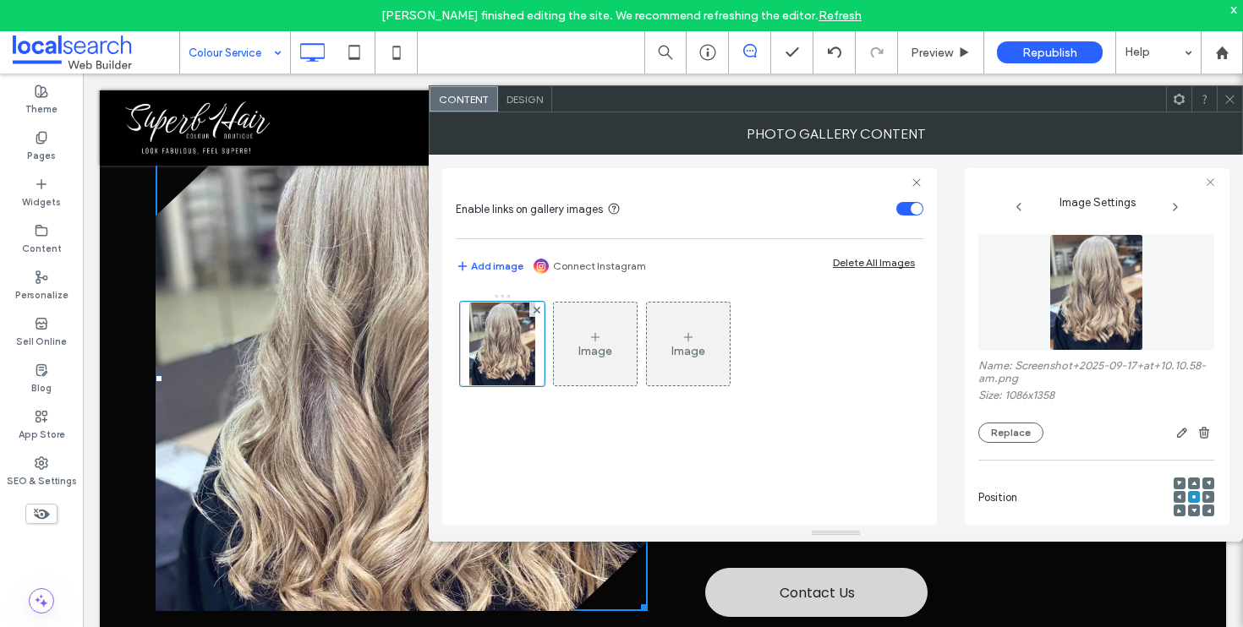
click at [391, 550] on div "Click To Paste" at bounding box center [409, 382] width 507 height 486
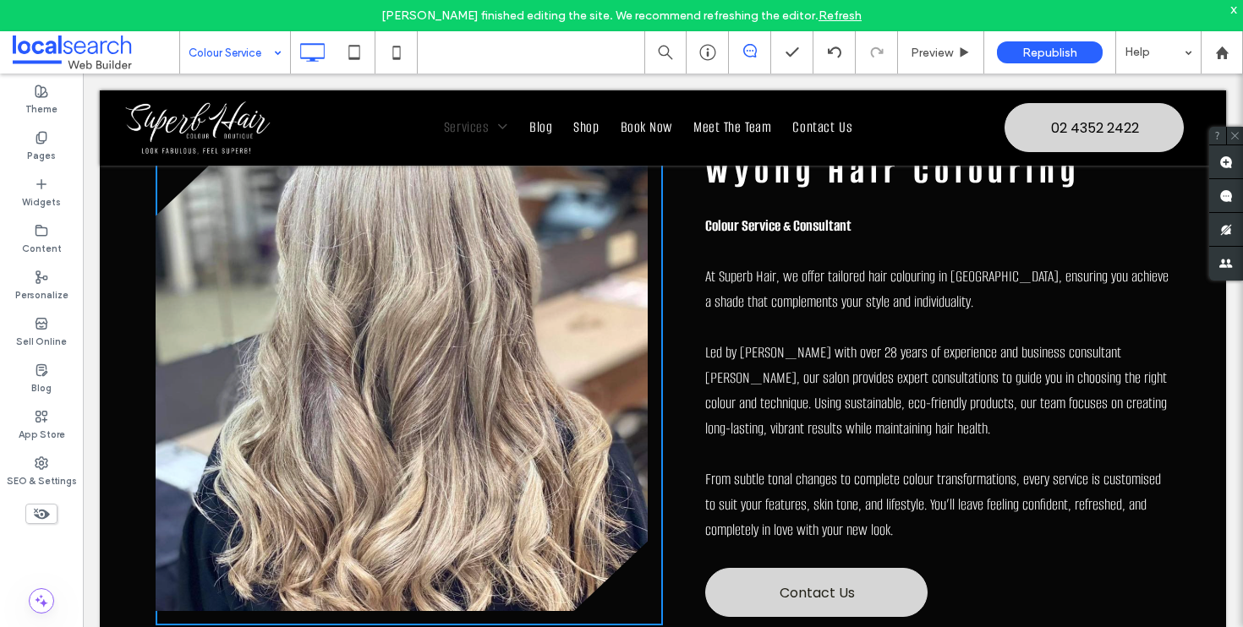
click at [525, 527] on link at bounding box center [402, 378] width 492 height 465
click at [530, 531] on link at bounding box center [402, 378] width 492 height 465
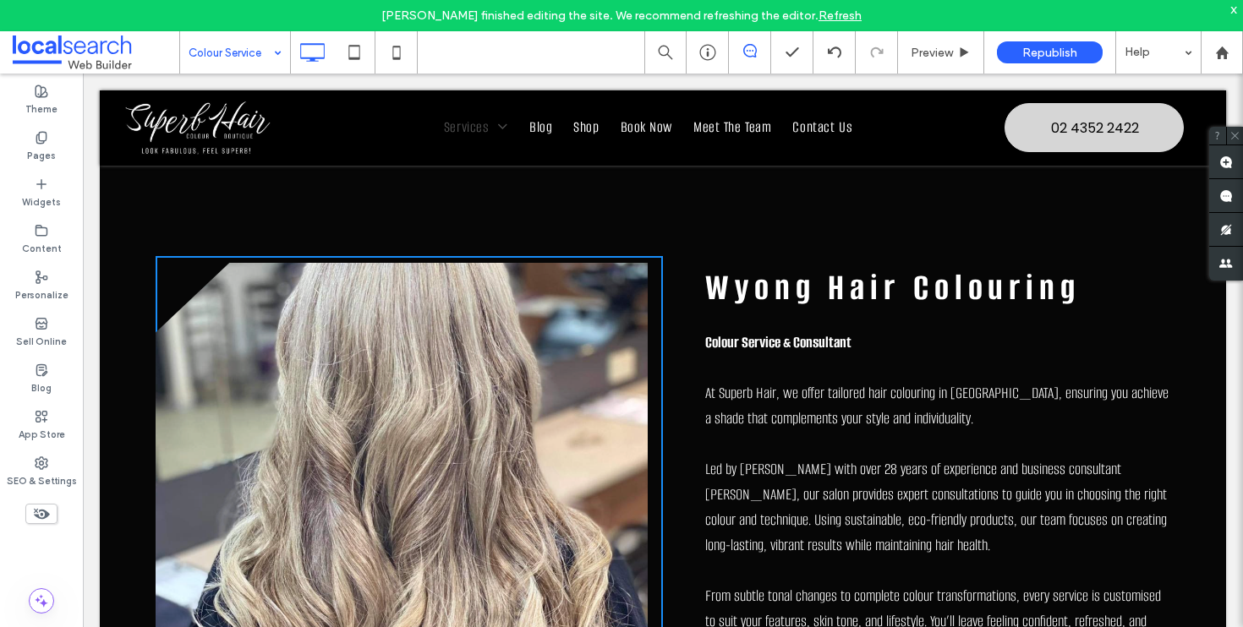
scroll to position [563, 0]
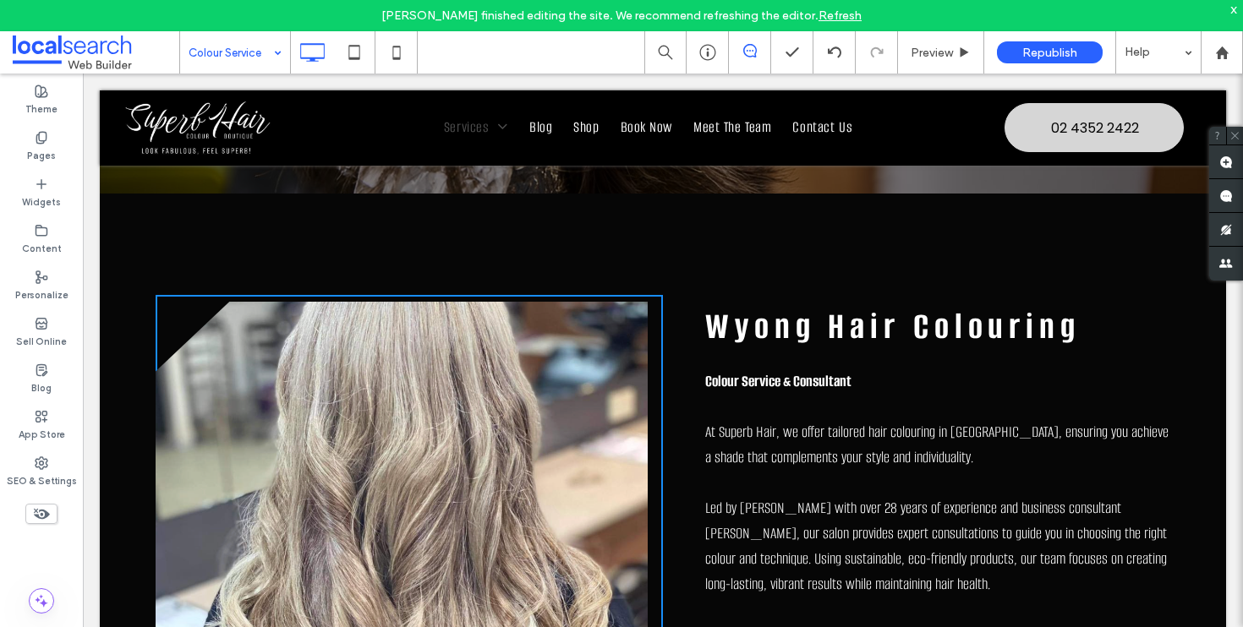
click at [634, 397] on link at bounding box center [402, 534] width 492 height 465
click at [682, 295] on div "Wyong Hair Colouring Colour Service & Consultant At Superb Hair, we offer tailo…" at bounding box center [916, 538] width 507 height 486
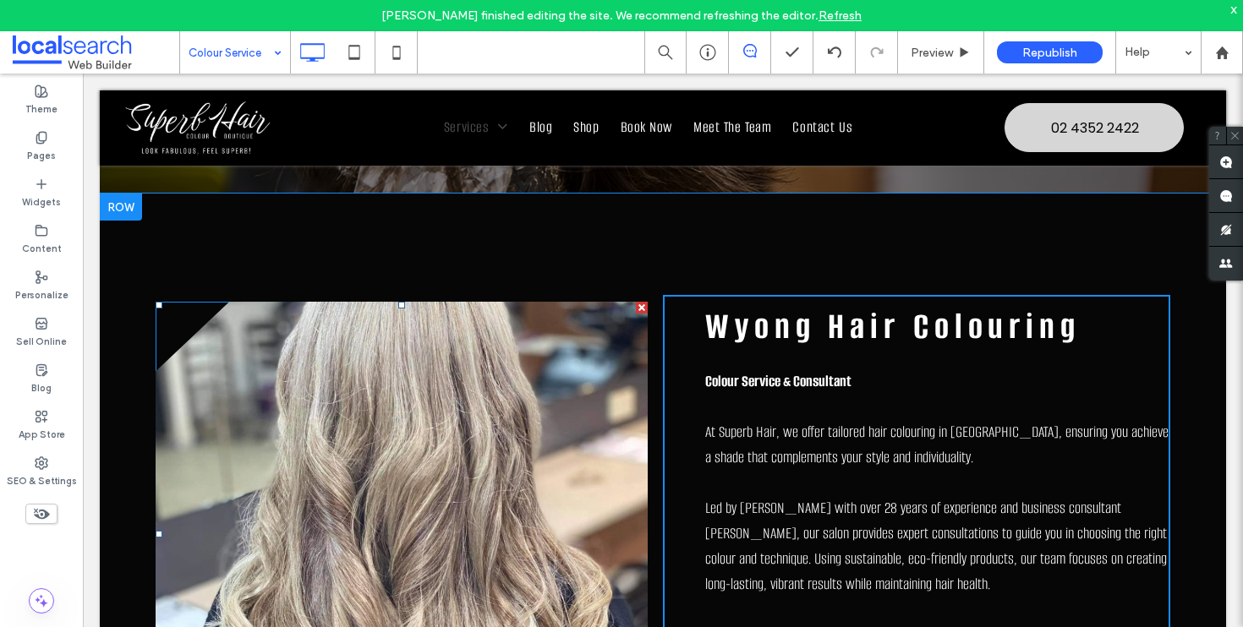
click at [533, 302] on link at bounding box center [402, 534] width 492 height 465
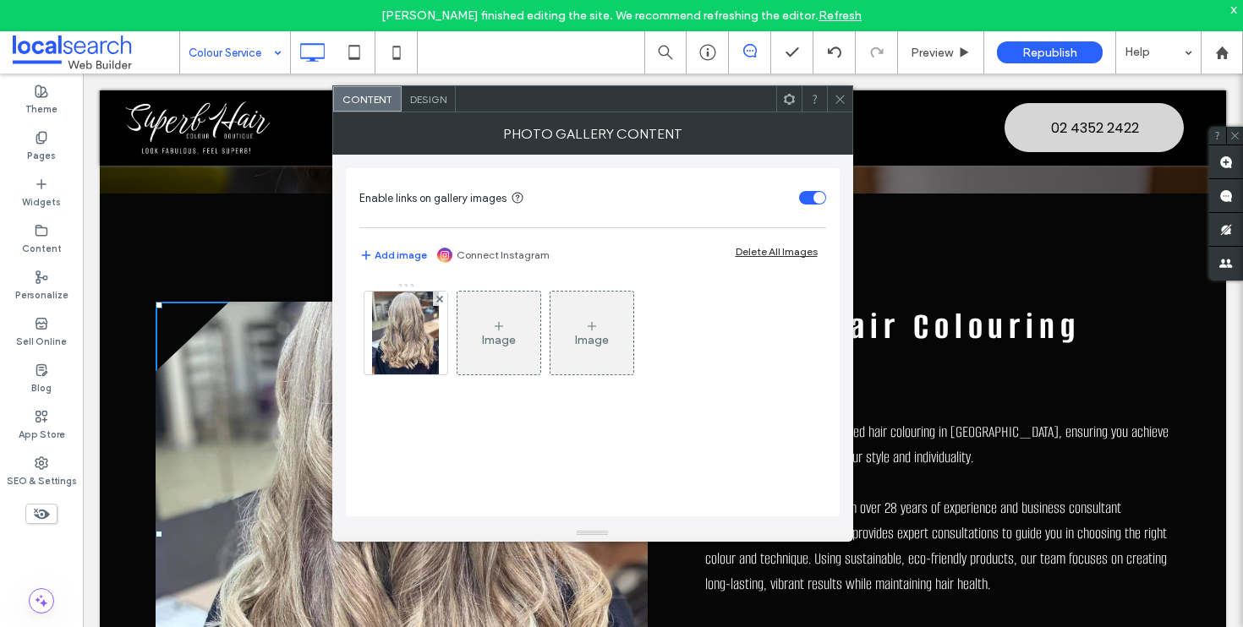
click at [832, 101] on div at bounding box center [839, 98] width 25 height 25
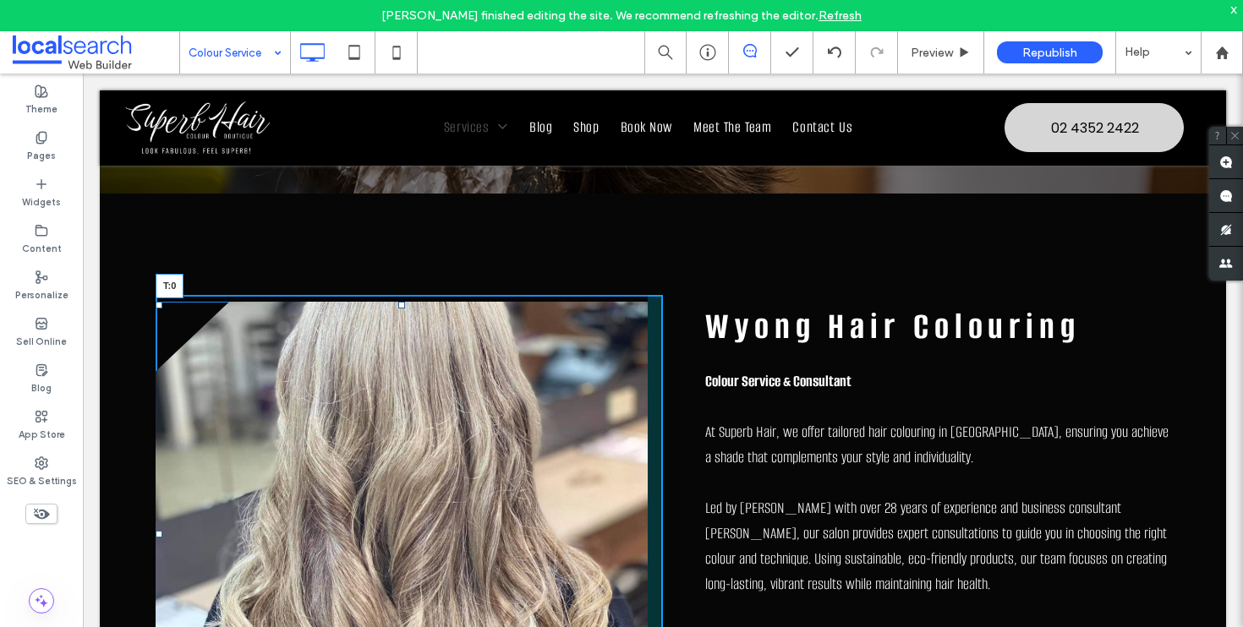
drag, startPoint x: 397, startPoint y: 243, endPoint x: 401, endPoint y: 232, distance: 11.5
click at [401, 232] on div "T:0 Click To Paste Wyong Hair Colouring Colour Service & Consultant At Superb H…" at bounding box center [663, 538] width 1126 height 689
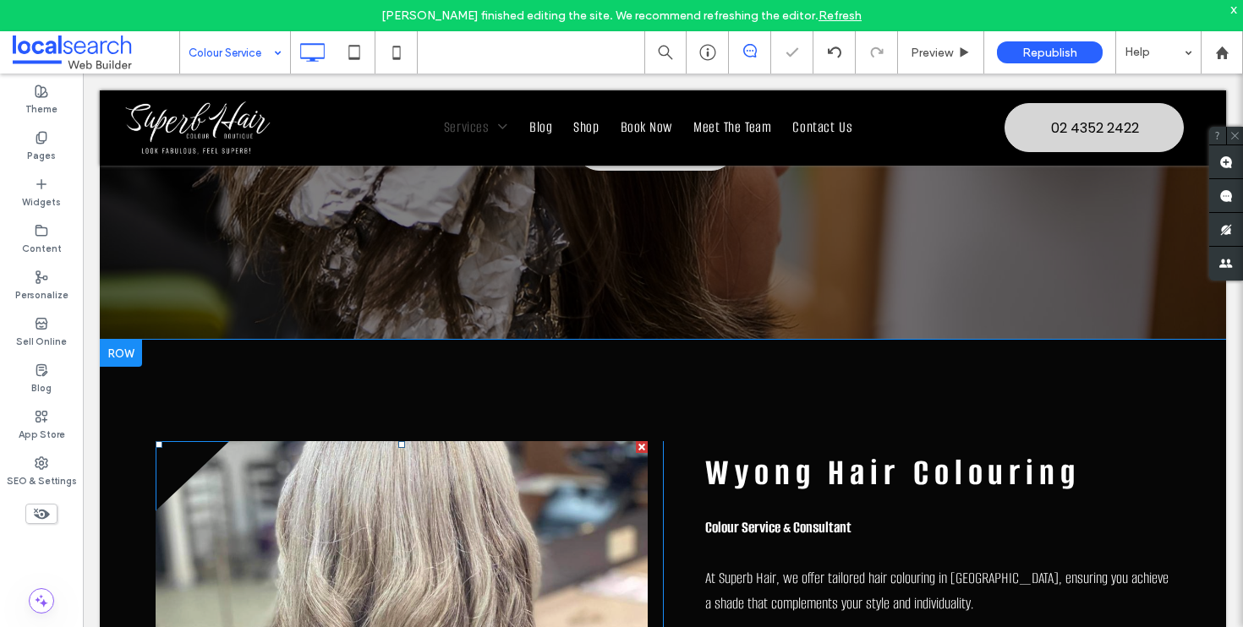
scroll to position [1003, 0]
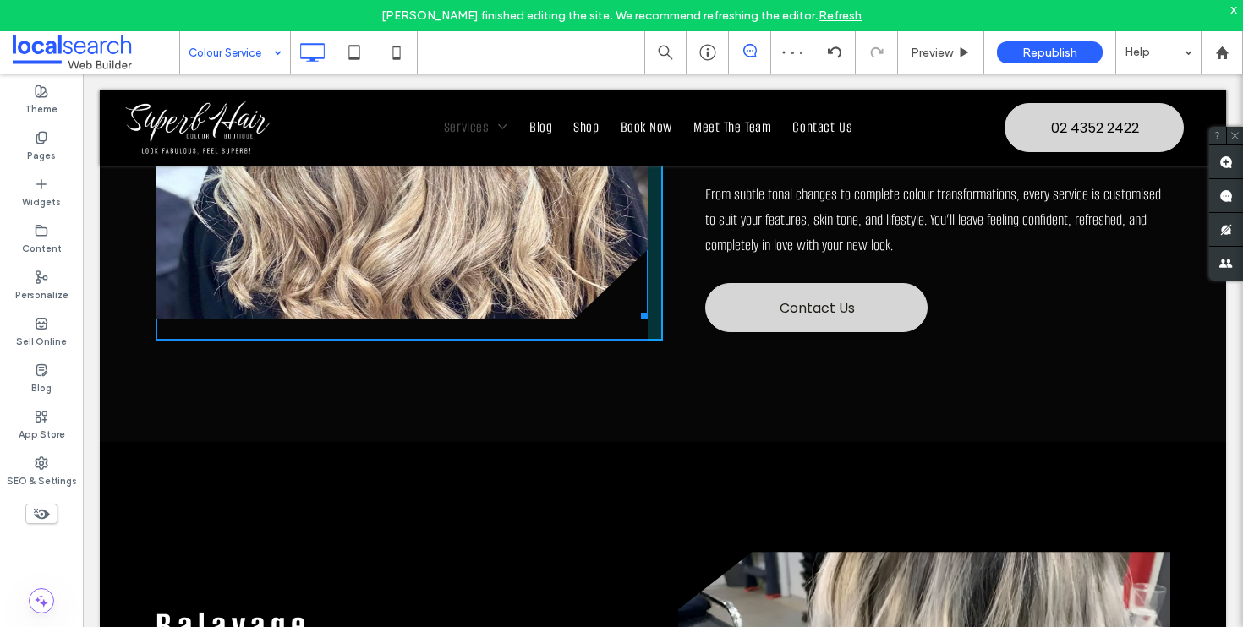
drag, startPoint x: 632, startPoint y: 254, endPoint x: 631, endPoint y: 263, distance: 9.3
click at [631, 263] on div "W:582 H:550 Click To Paste" at bounding box center [409, 98] width 507 height 486
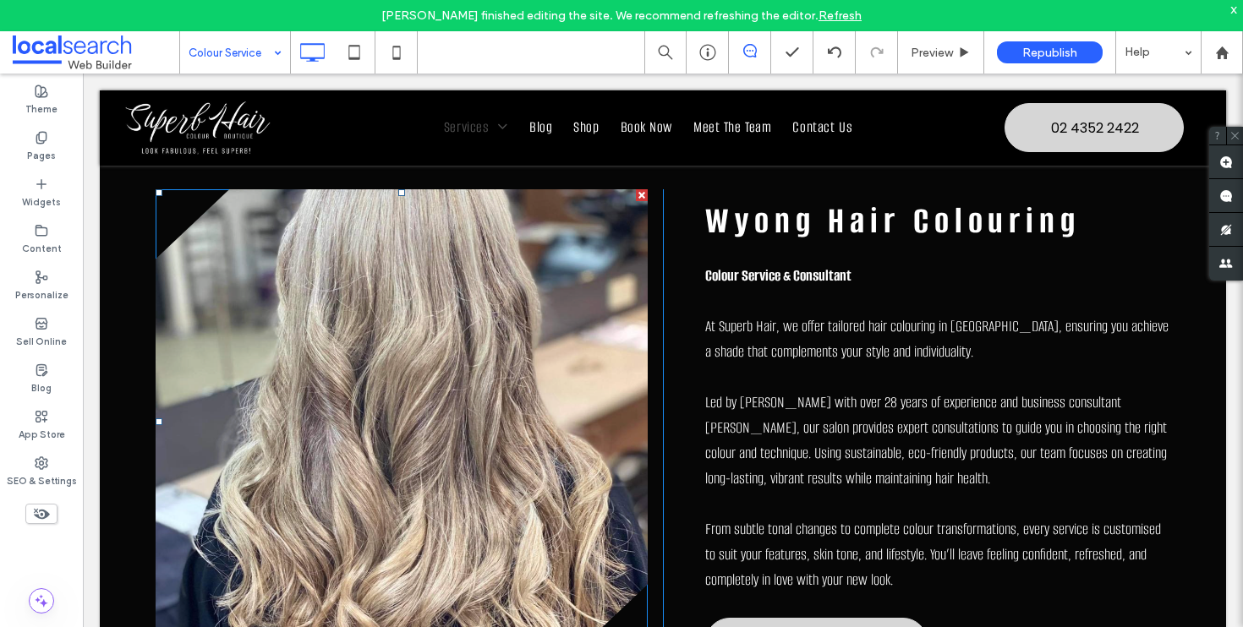
scroll to position [577, 0]
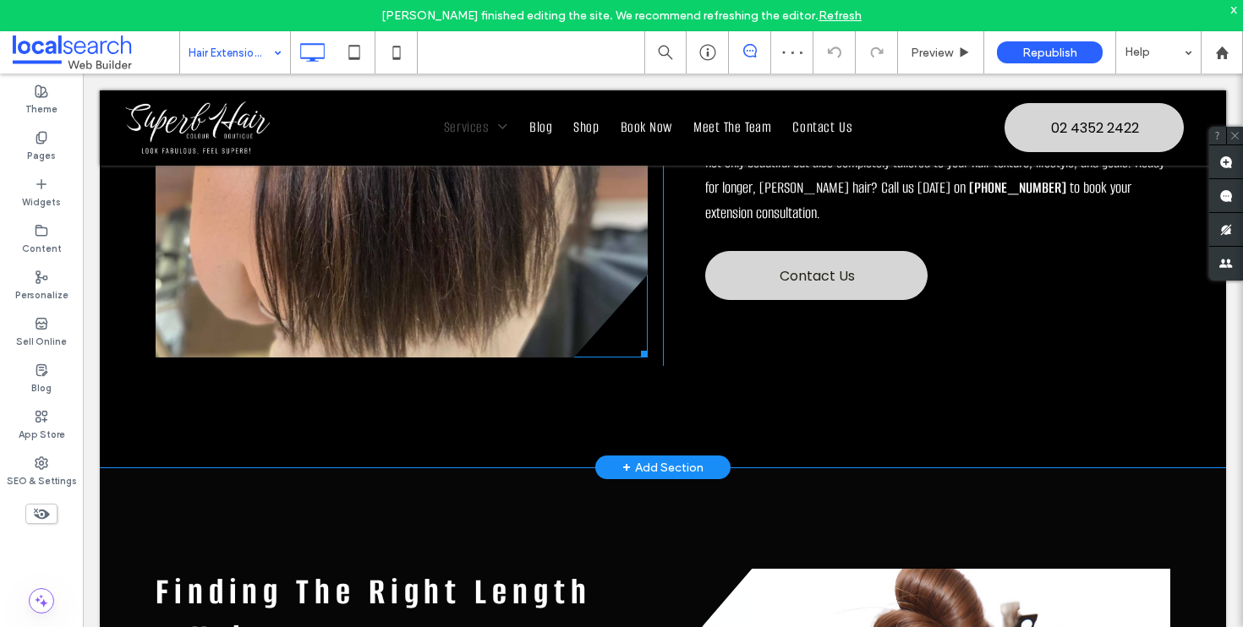
scroll to position [1216, 0]
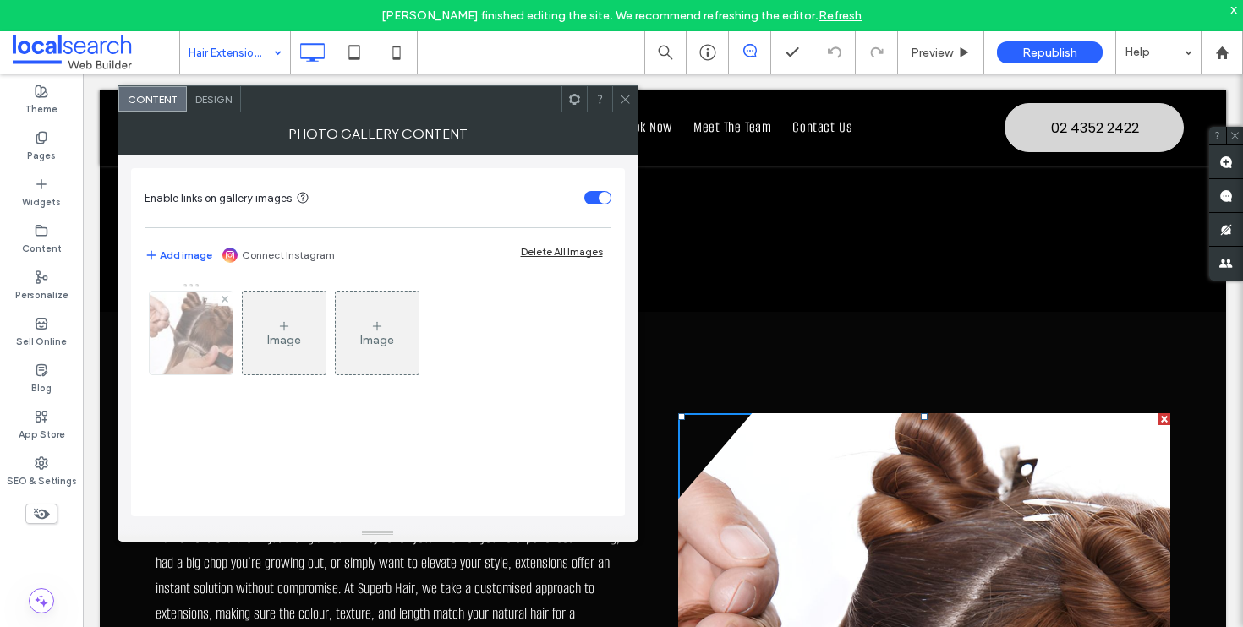
click at [195, 342] on div at bounding box center [191, 333] width 83 height 83
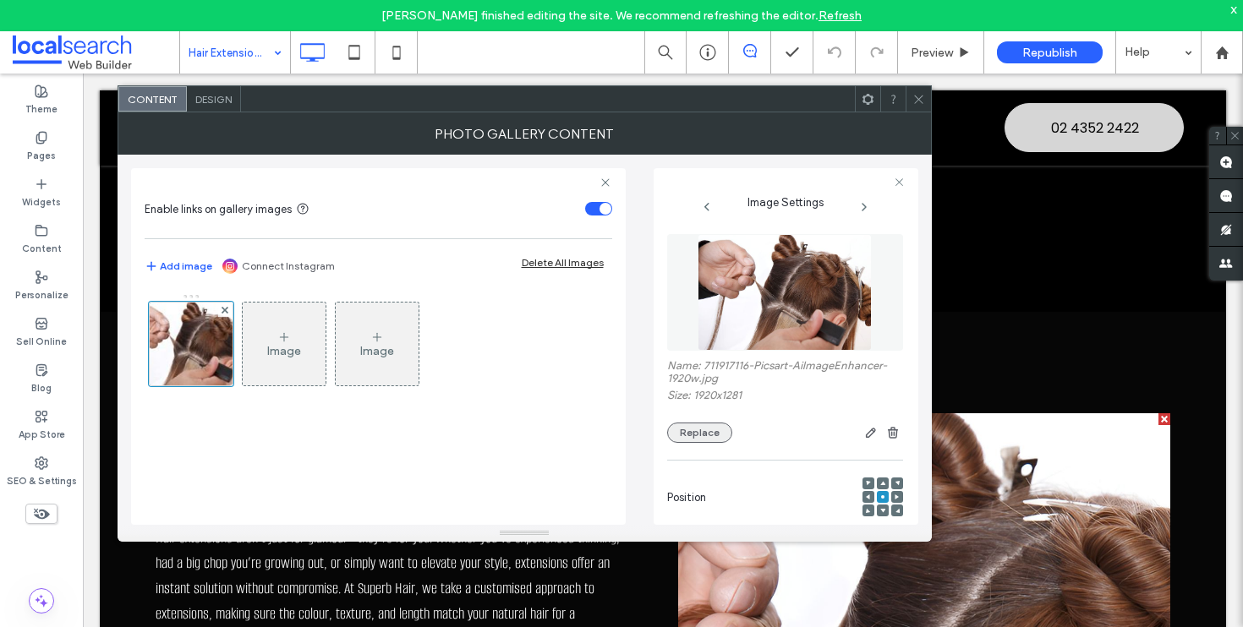
click at [699, 429] on button "Replace" at bounding box center [699, 433] width 65 height 20
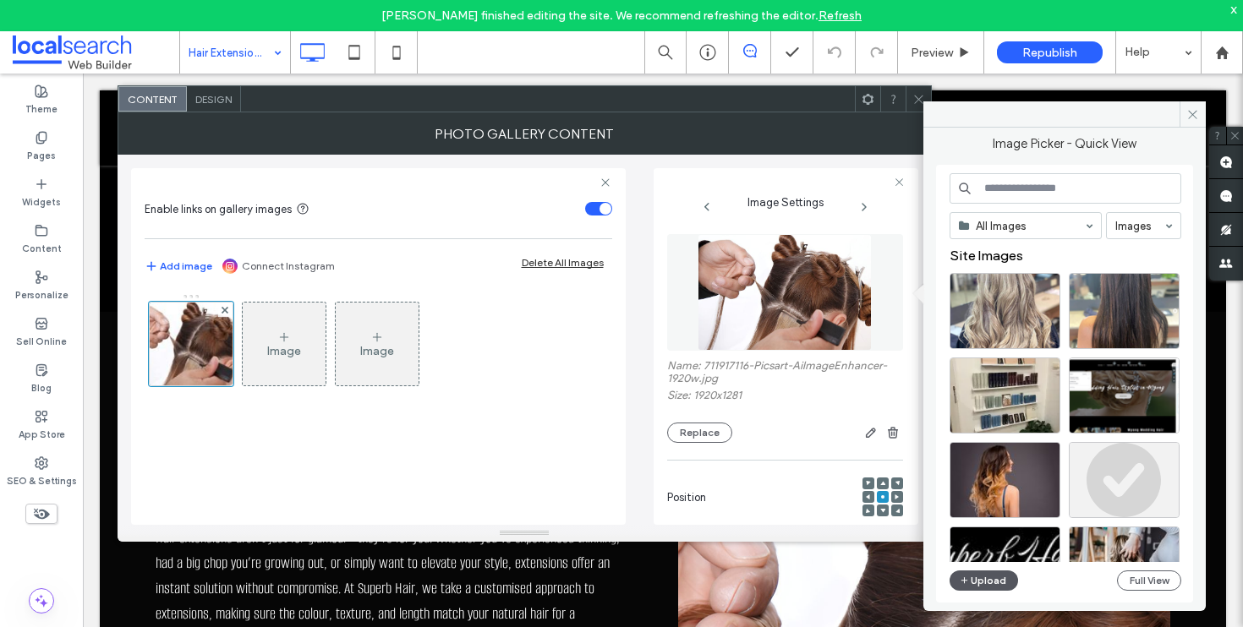
click at [992, 582] on button "Upload" at bounding box center [983, 581] width 69 height 20
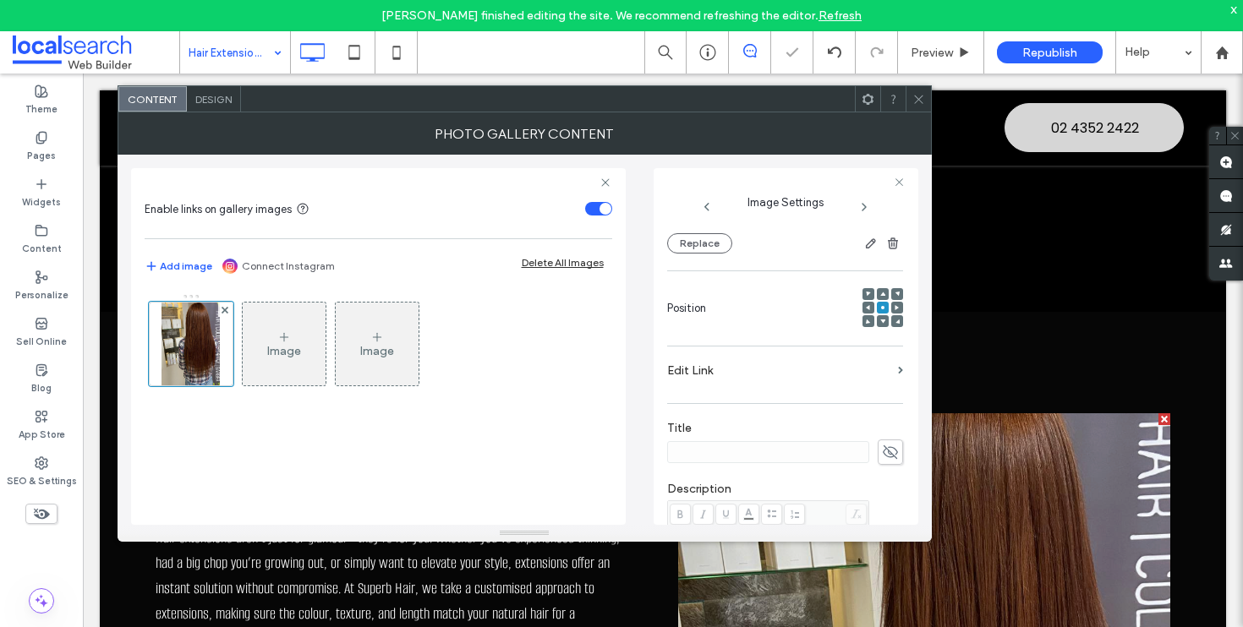
scroll to position [515, 0]
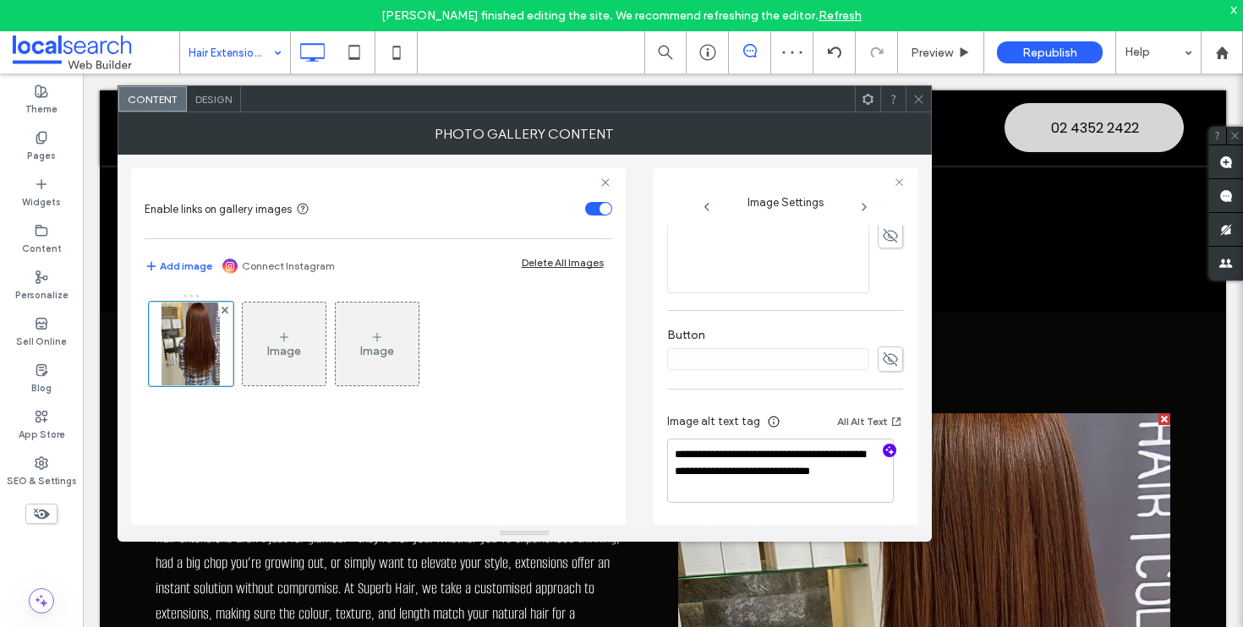
click at [884, 448] on use "button" at bounding box center [888, 450] width 9 height 9
type textarea "**********"
click at [920, 101] on use at bounding box center [918, 99] width 8 height 8
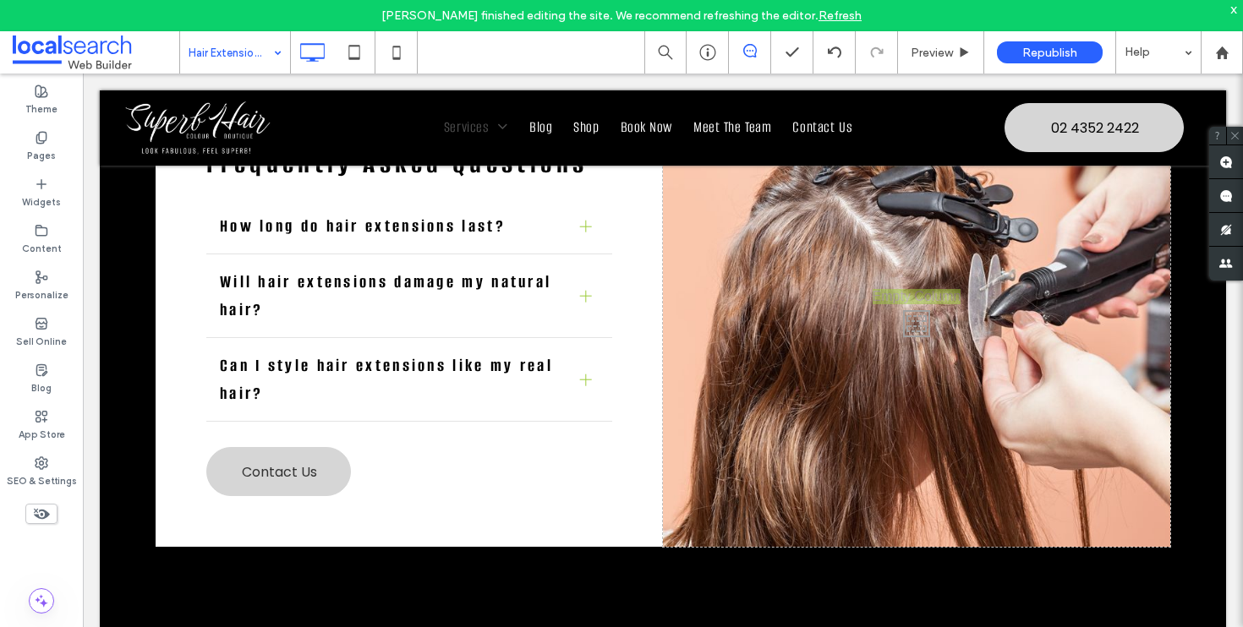
scroll to position [2069, 0]
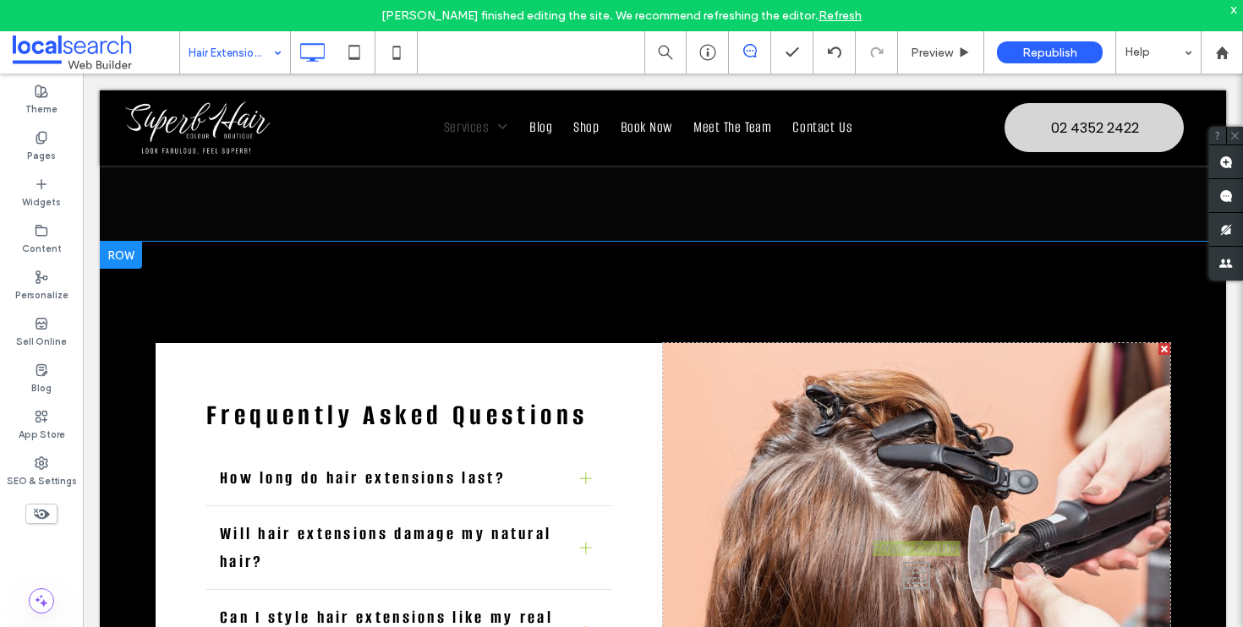
click at [791, 343] on div "Click To Paste" at bounding box center [916, 571] width 507 height 456
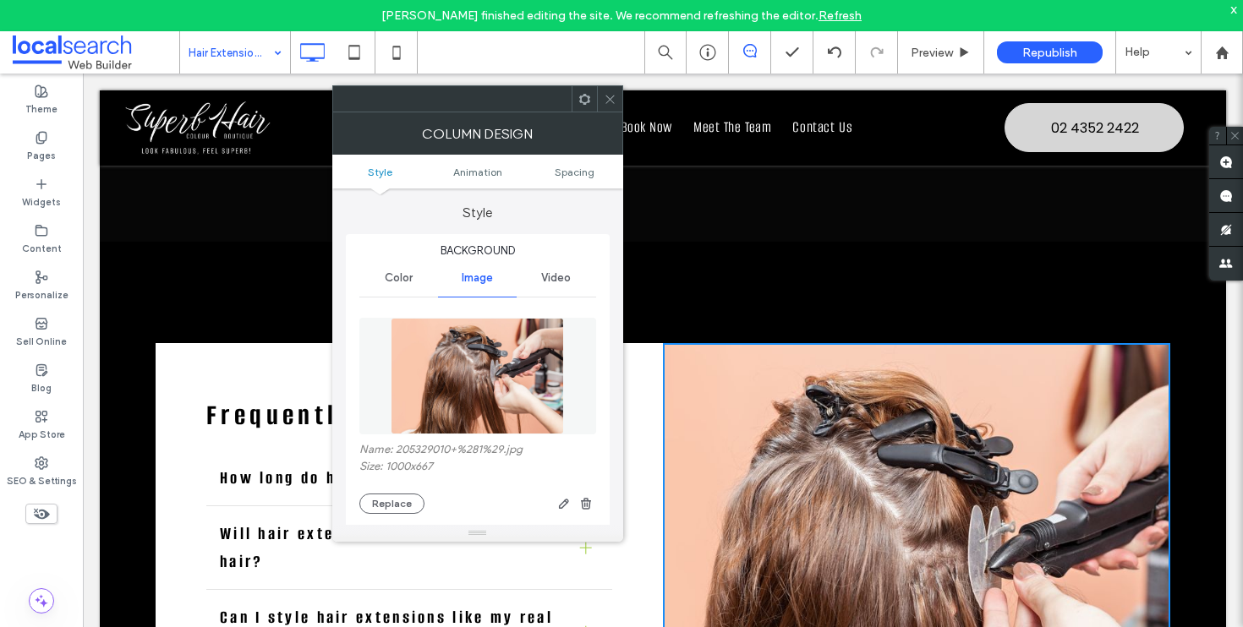
click at [607, 90] on span at bounding box center [610, 98] width 13 height 25
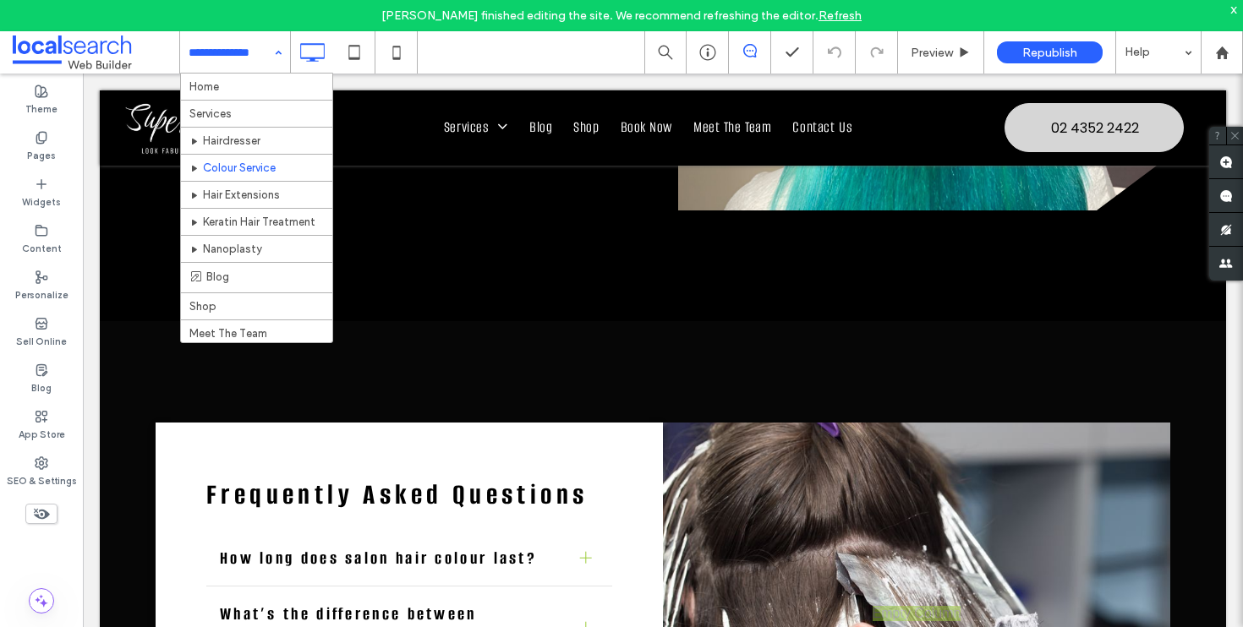
scroll to position [3024, 0]
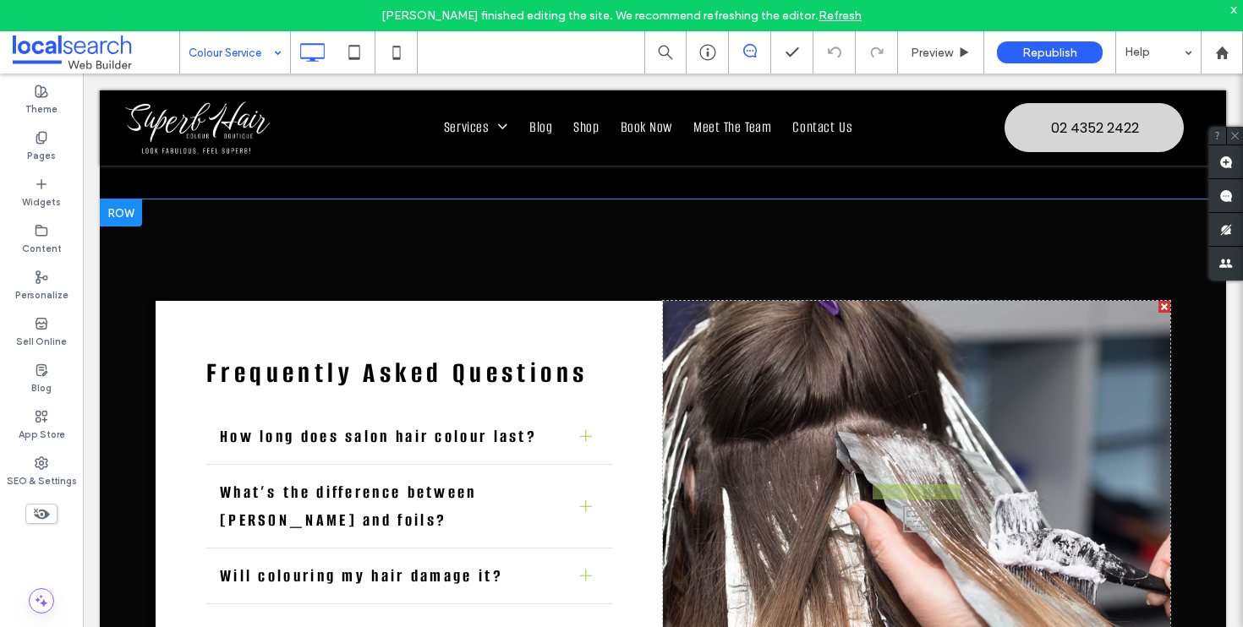
click at [916, 398] on div "Click To Paste" at bounding box center [916, 515] width 507 height 428
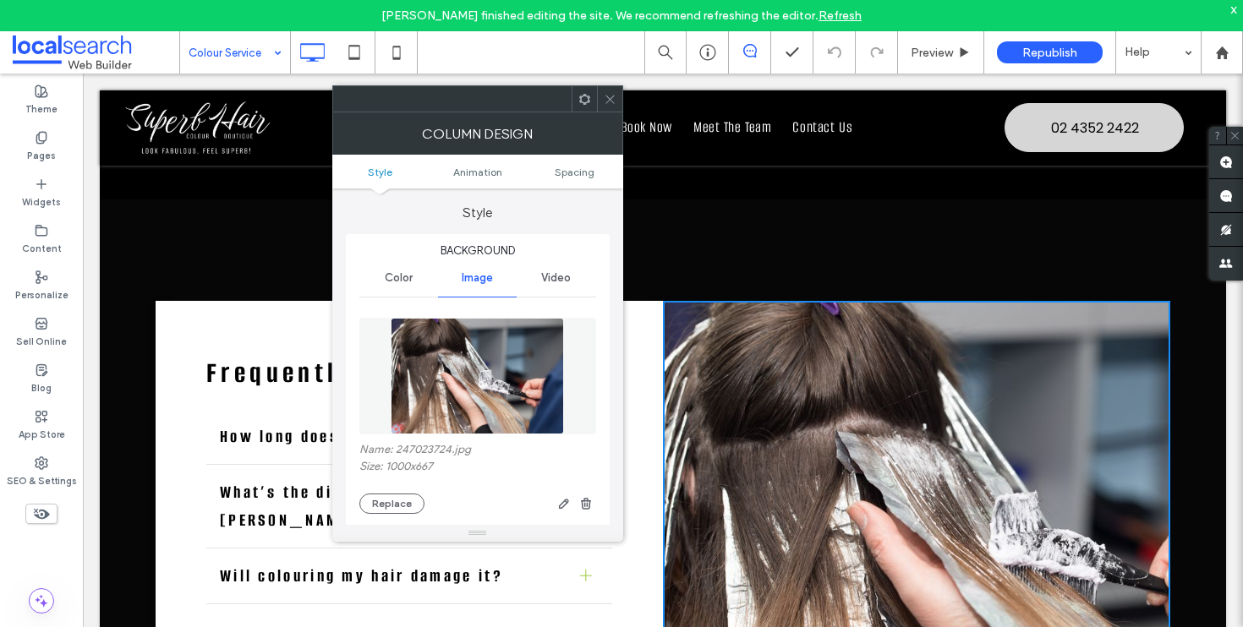
click at [392, 488] on div "Name: 247023724.jpg Size: 1000x667 Replace" at bounding box center [477, 478] width 237 height 71
click at [391, 499] on button "Replace" at bounding box center [391, 504] width 65 height 20
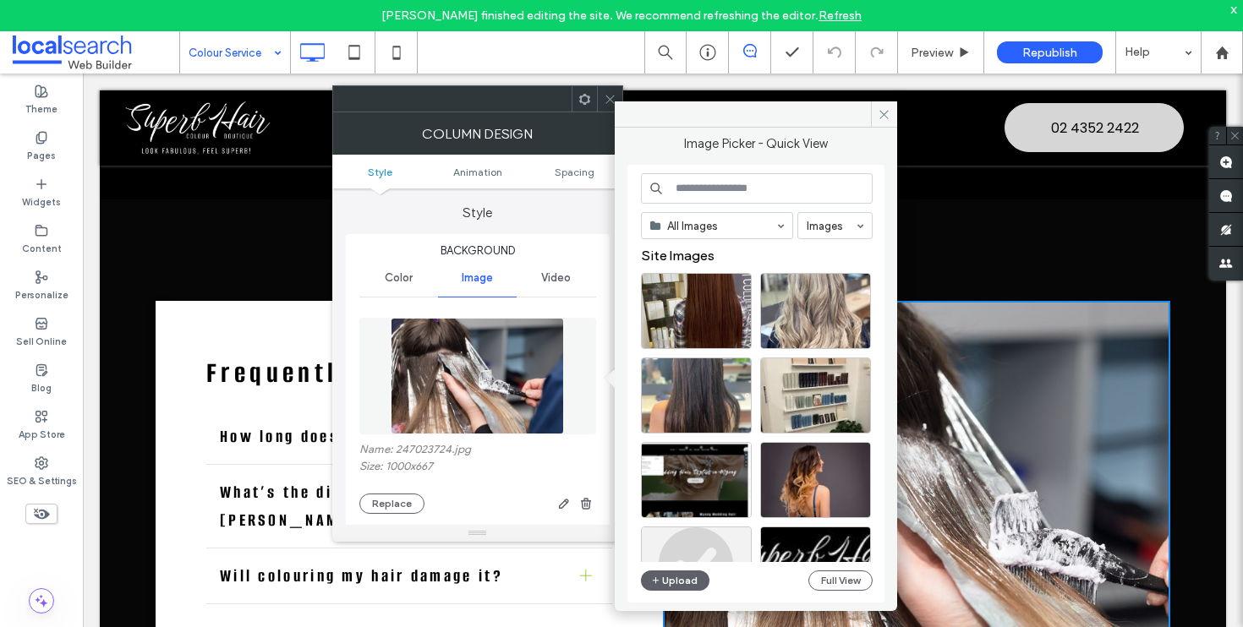
click at [691, 599] on div "All Images Images Site Images Upload Full View" at bounding box center [755, 384] width 257 height 438
click at [691, 588] on button "Upload" at bounding box center [675, 581] width 69 height 20
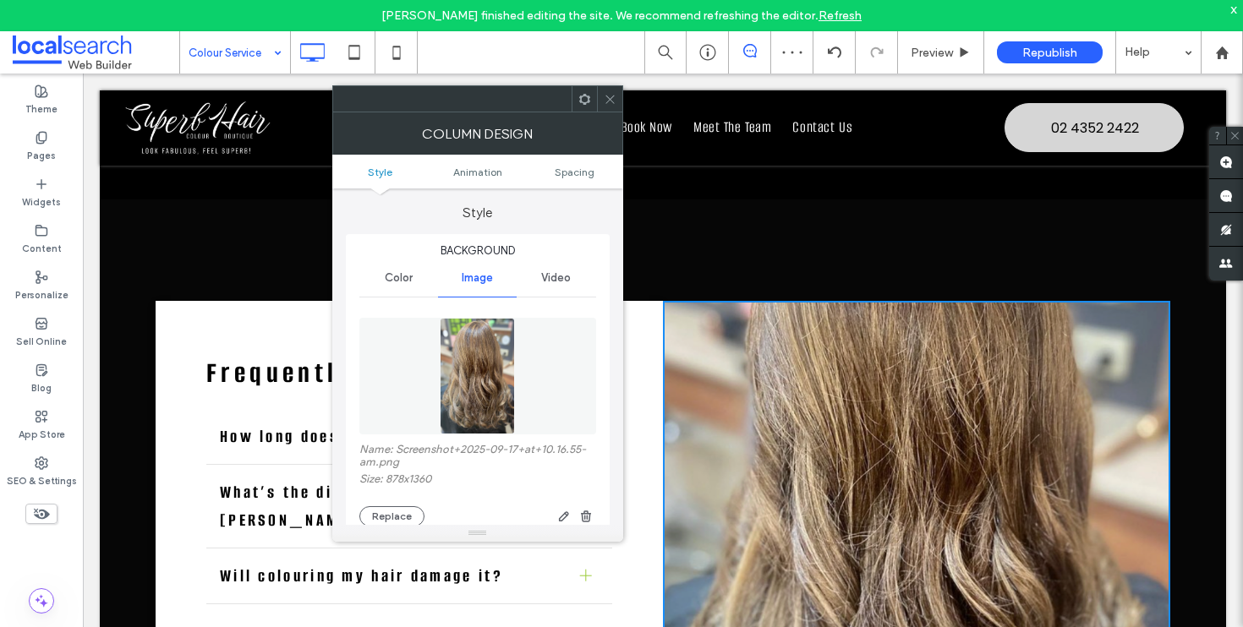
drag, startPoint x: 609, startPoint y: 98, endPoint x: 799, endPoint y: 256, distance: 247.3
click at [609, 98] on use at bounding box center [609, 99] width 8 height 8
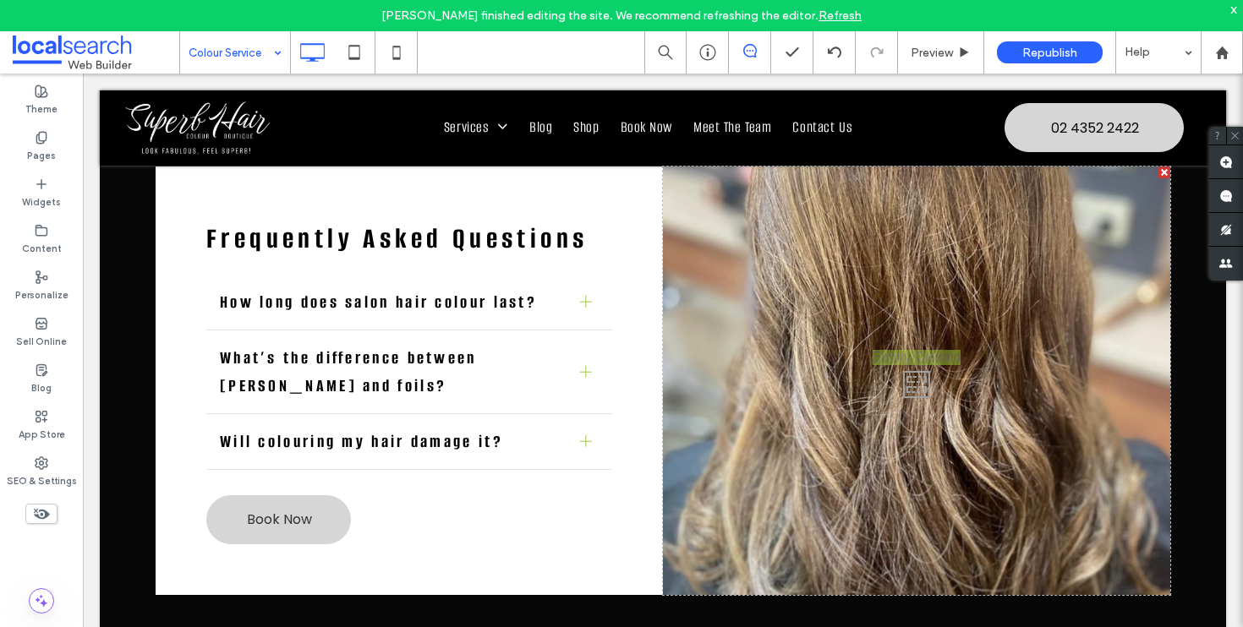
scroll to position [3476, 0]
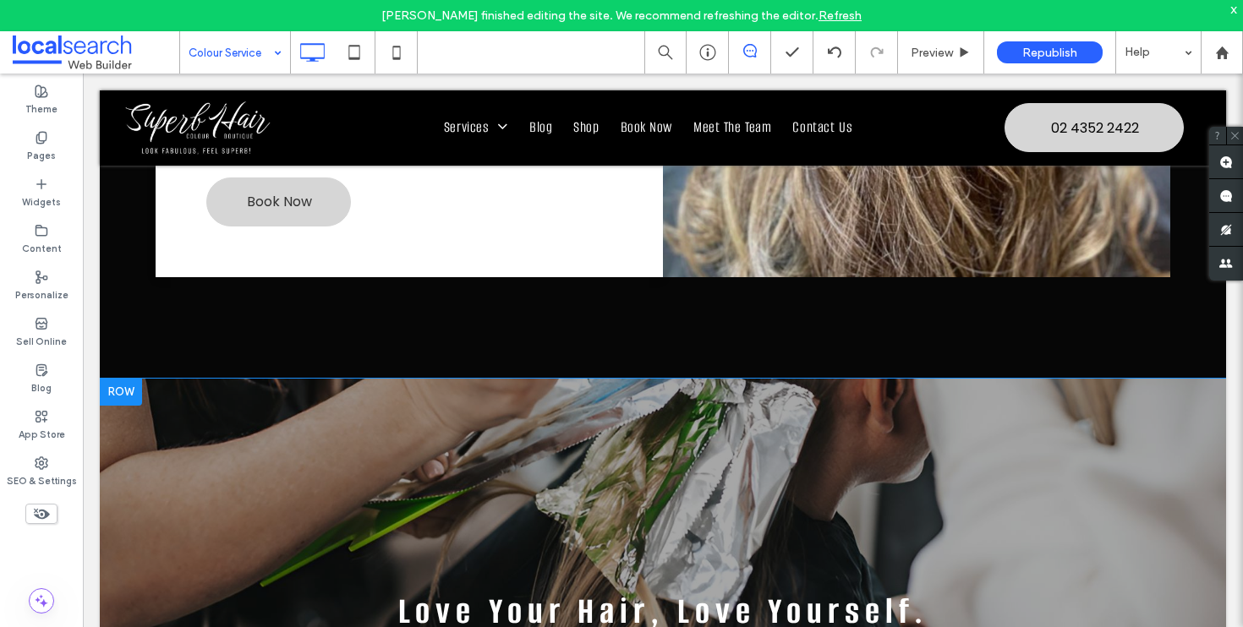
click at [130, 379] on div at bounding box center [121, 392] width 42 height 27
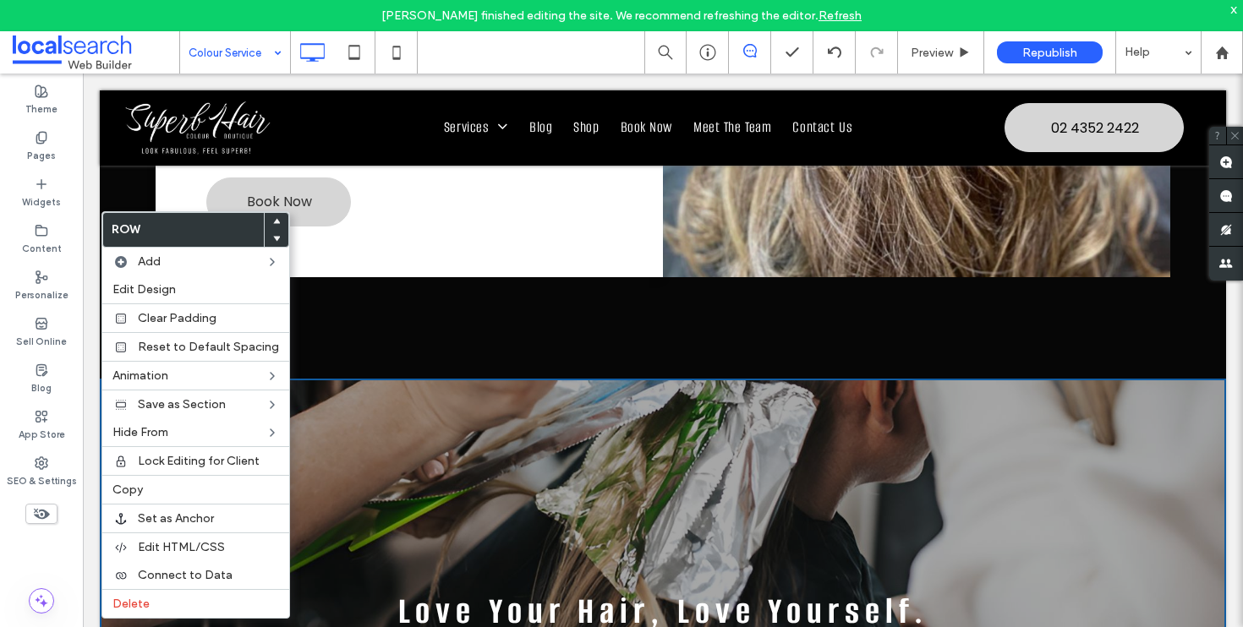
drag, startPoint x: 212, startPoint y: 605, endPoint x: 290, endPoint y: 570, distance: 85.5
click at [213, 605] on label "Delete" at bounding box center [195, 604] width 167 height 14
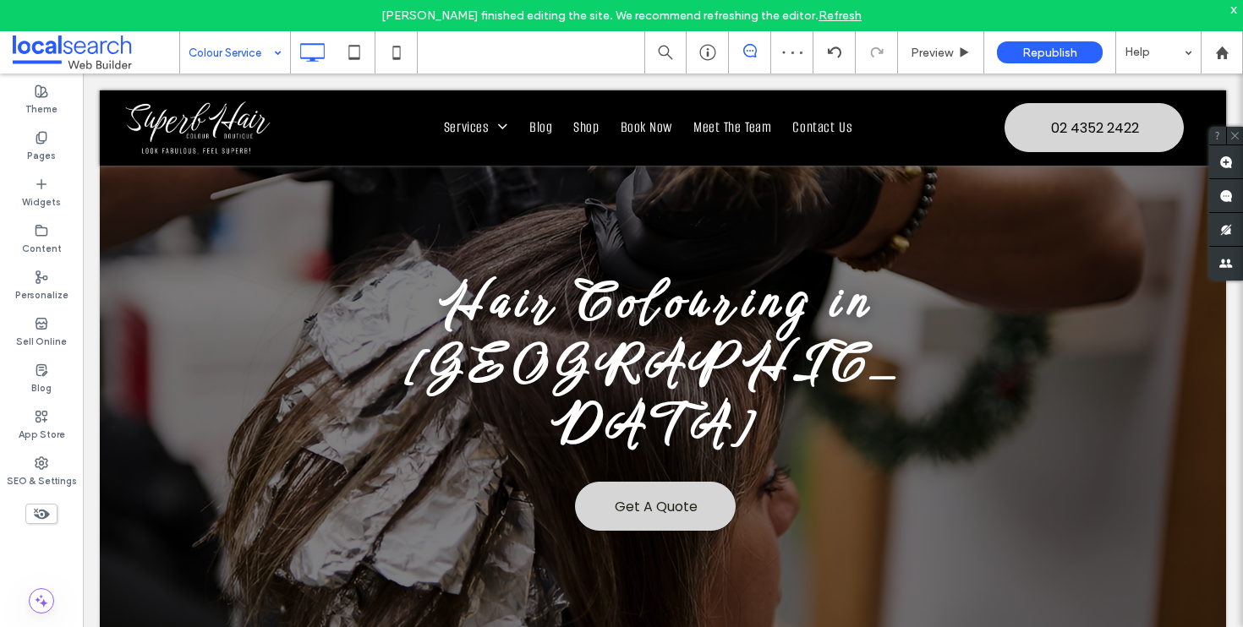
scroll to position [0, 0]
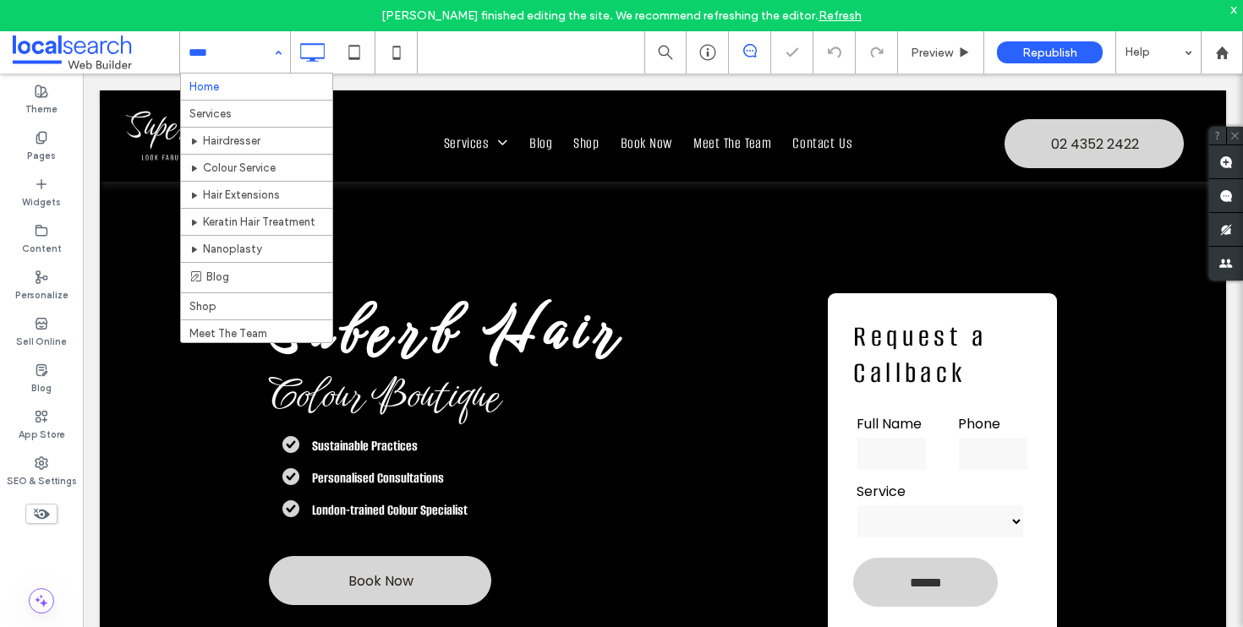
click at [254, 57] on input at bounding box center [231, 52] width 85 height 42
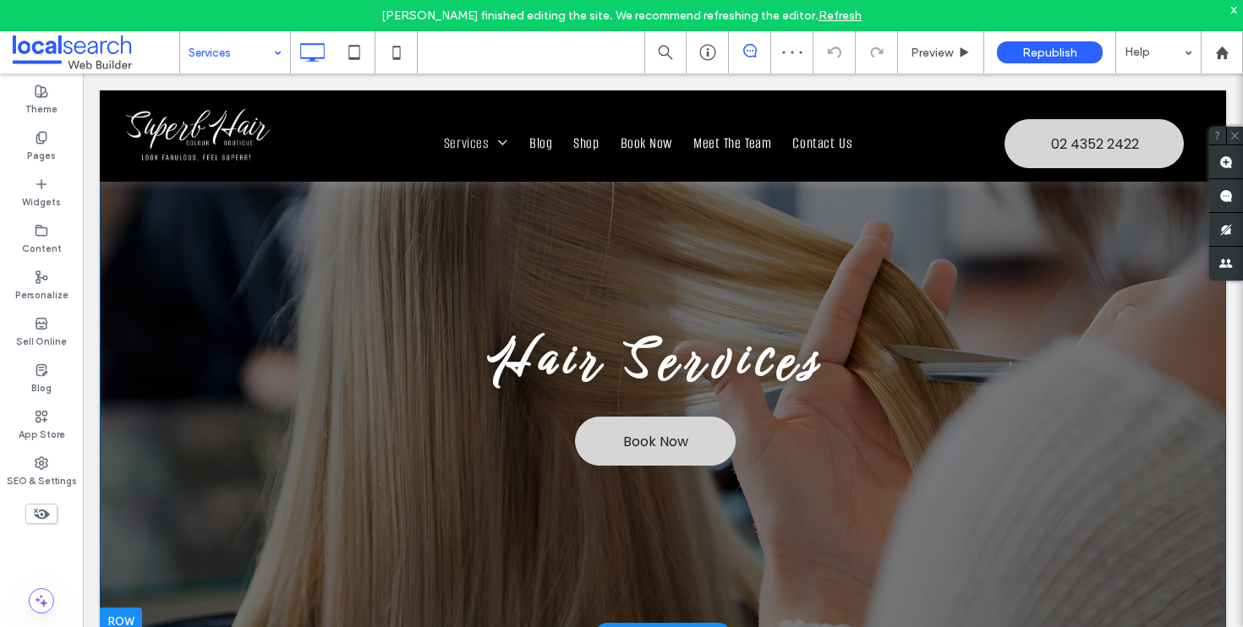
click at [235, 253] on div "Hair Services Book Now Click To Paste Row + Add Section" at bounding box center [663, 362] width 1126 height 544
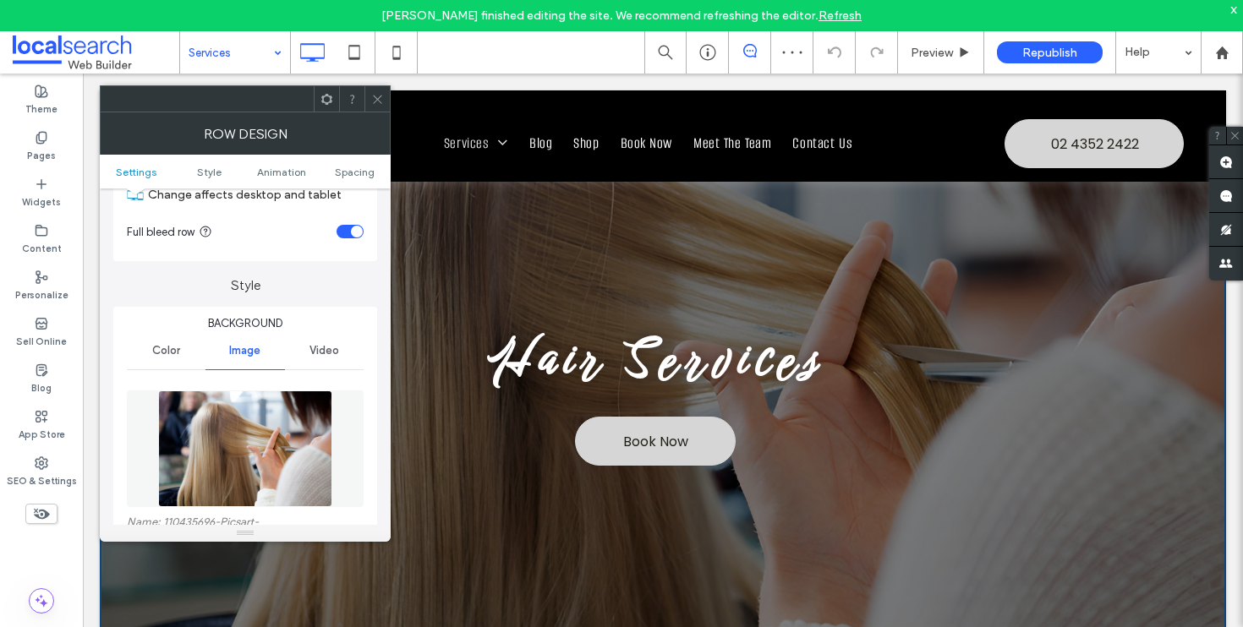
scroll to position [146, 0]
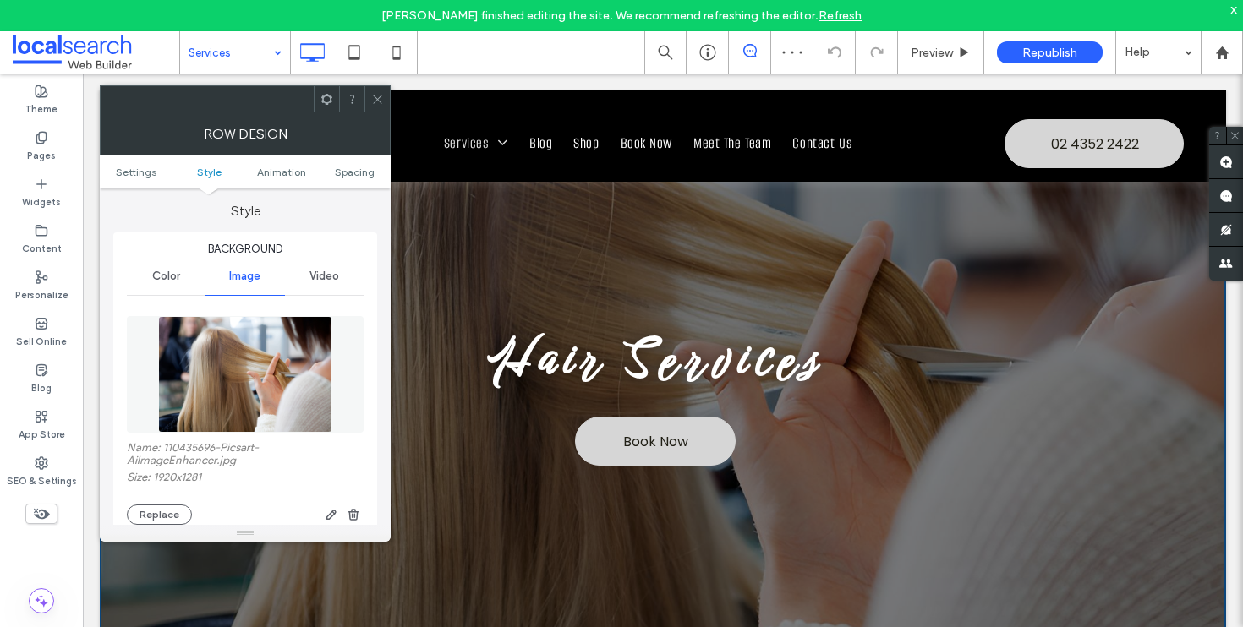
click at [171, 298] on div "Color Image Video Name: 110435696-Picsart-AiImageEnhancer.jpg Size: 1920x1281 R…" at bounding box center [245, 536] width 237 height 556
click at [353, 518] on icon "button" at bounding box center [354, 515] width 14 height 14
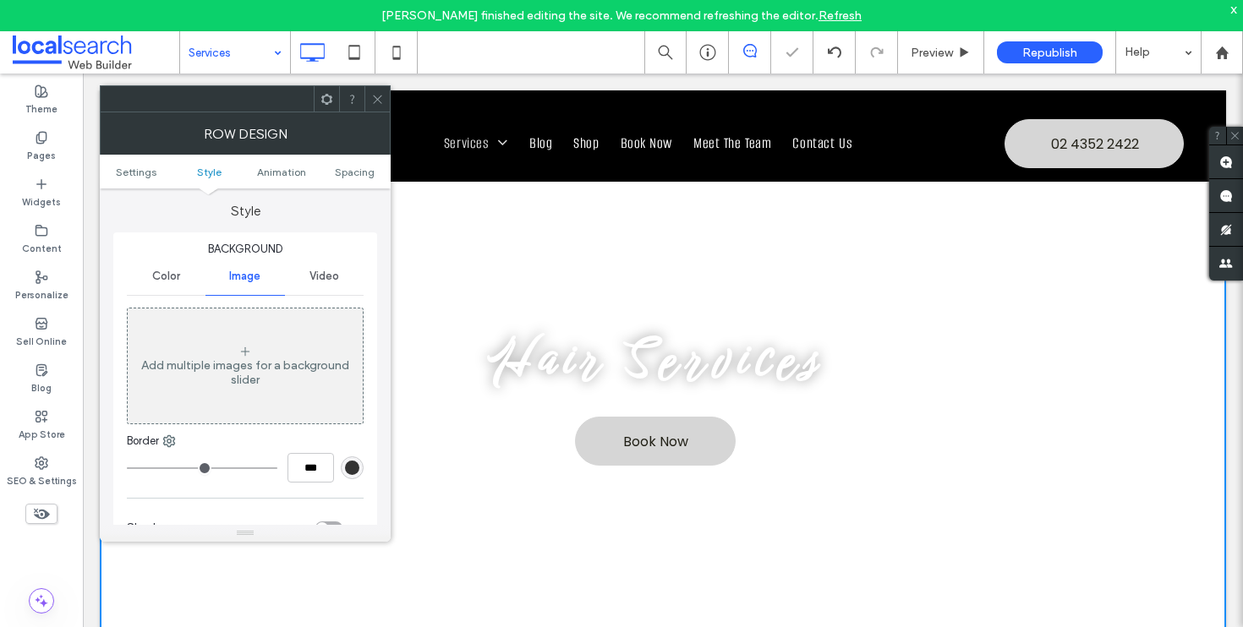
click at [184, 279] on div "Color" at bounding box center [166, 276] width 79 height 37
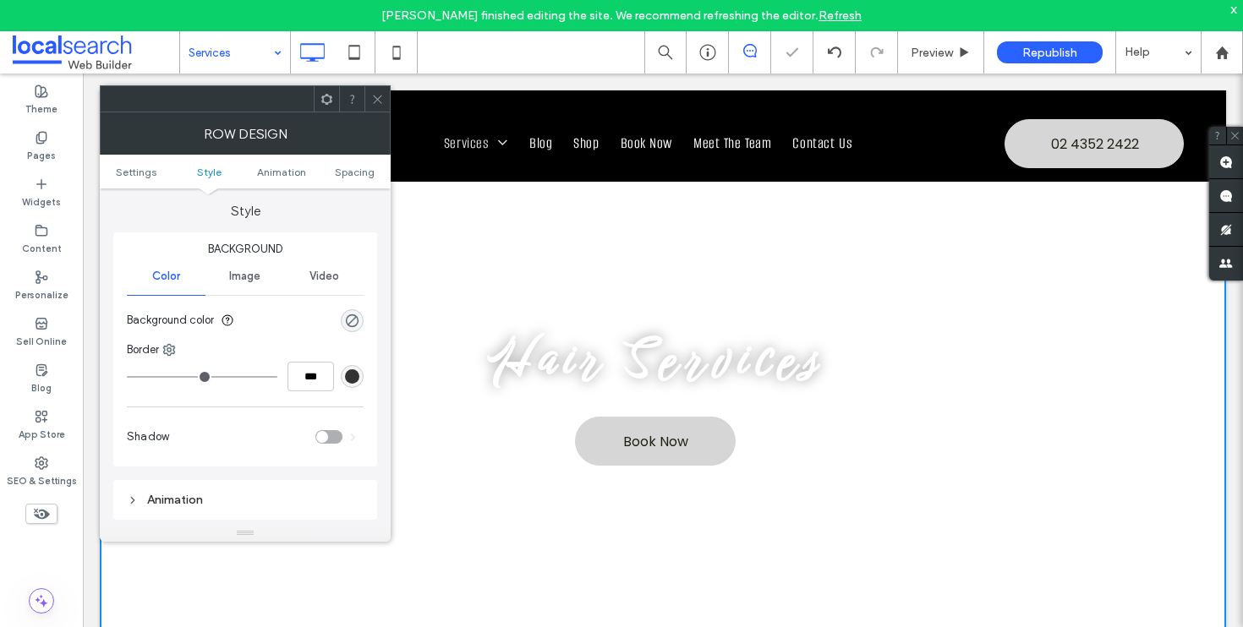
click at [344, 320] on div "rgba(0, 0, 0, 0)" at bounding box center [352, 320] width 23 height 23
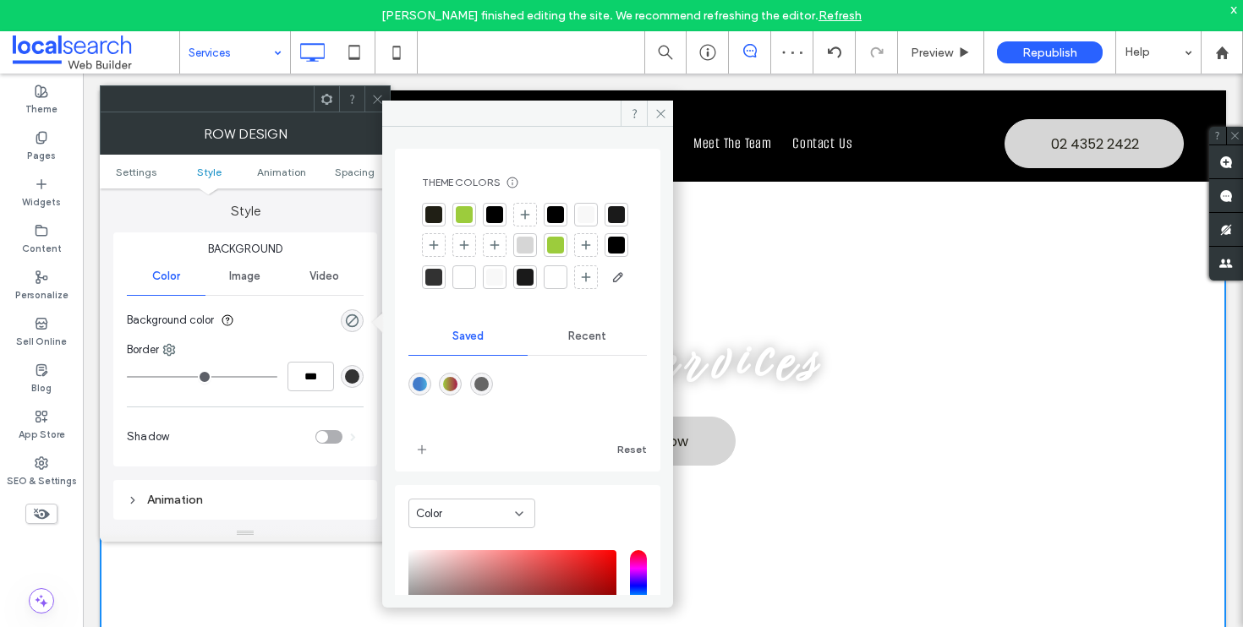
click at [436, 216] on div at bounding box center [433, 214] width 17 height 17
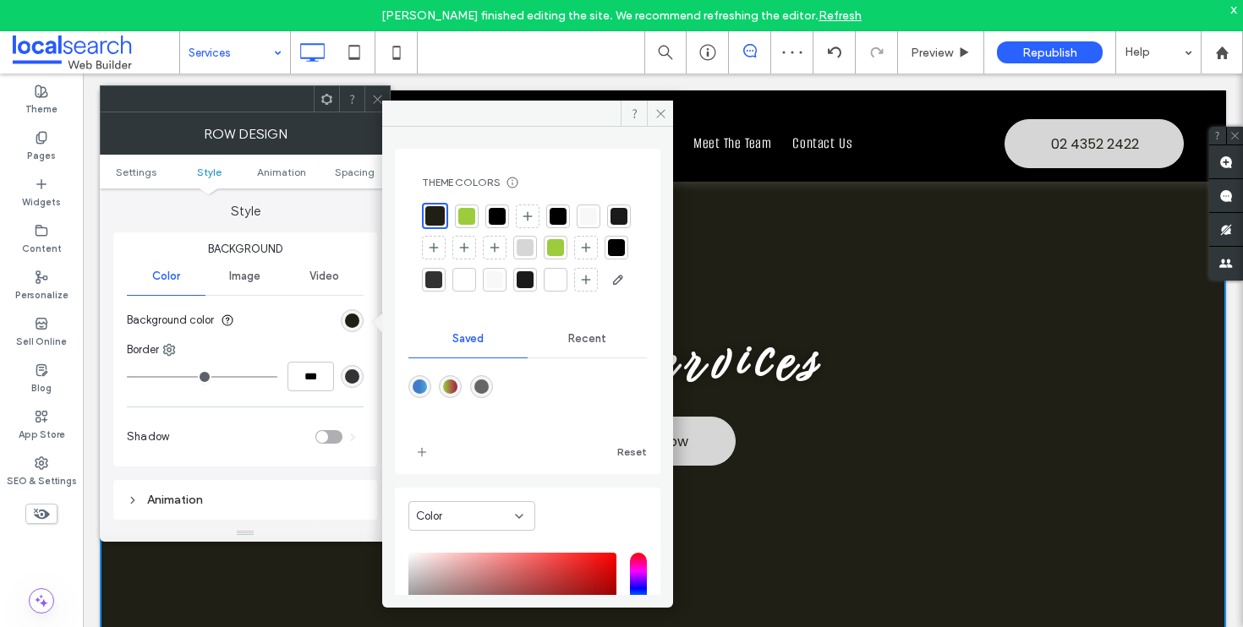
click at [496, 222] on div at bounding box center [497, 216] width 17 height 17
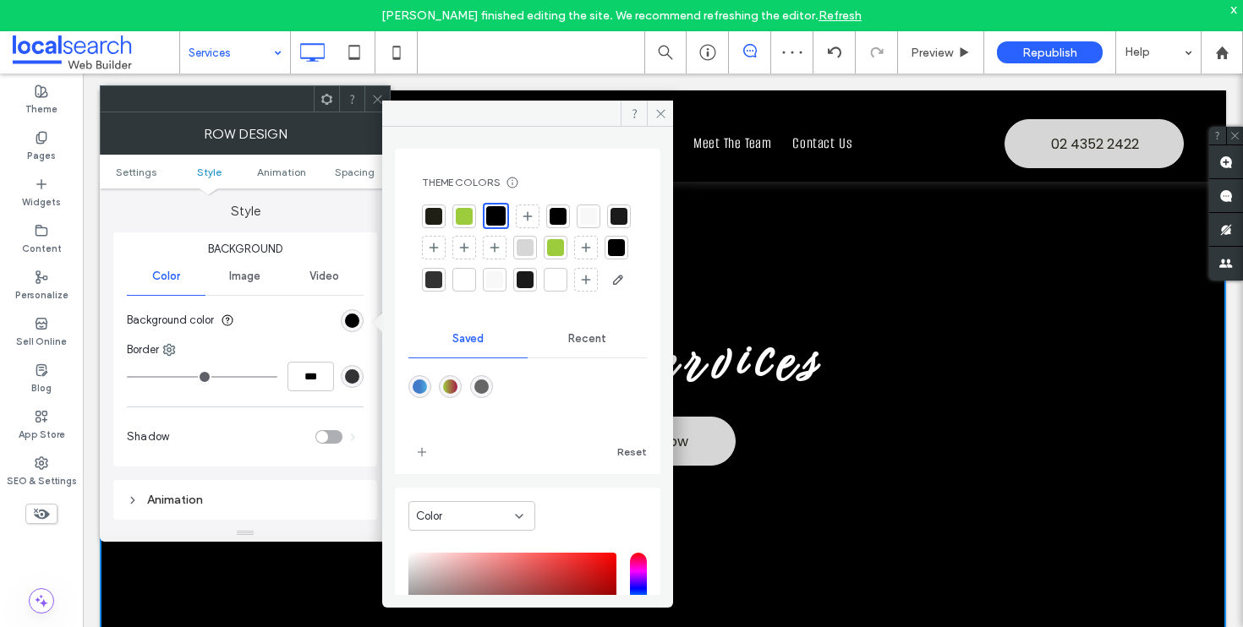
click at [370, 95] on div at bounding box center [376, 98] width 25 height 25
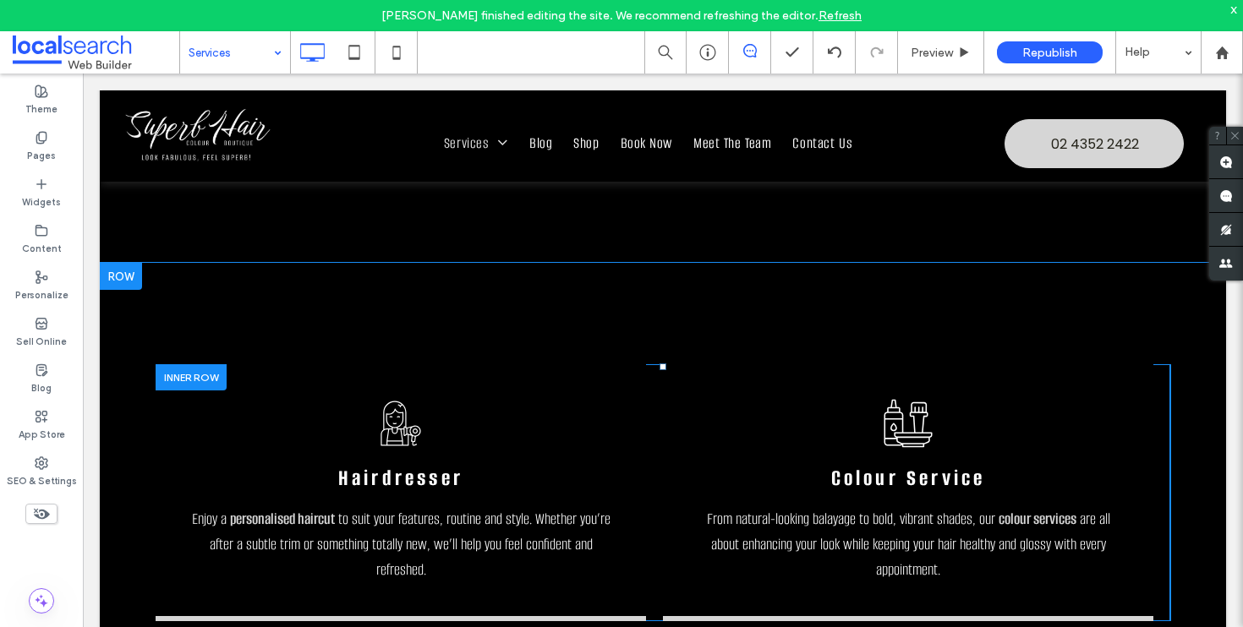
scroll to position [0, 0]
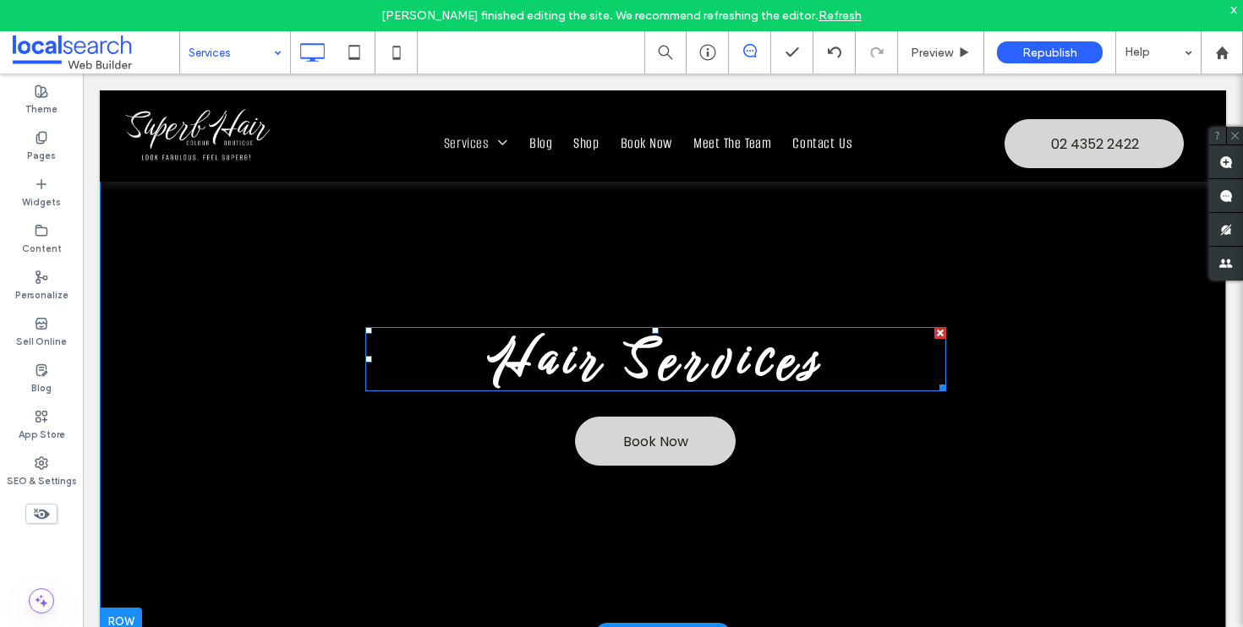
click at [763, 354] on strong "Hair Services" at bounding box center [655, 359] width 340 height 69
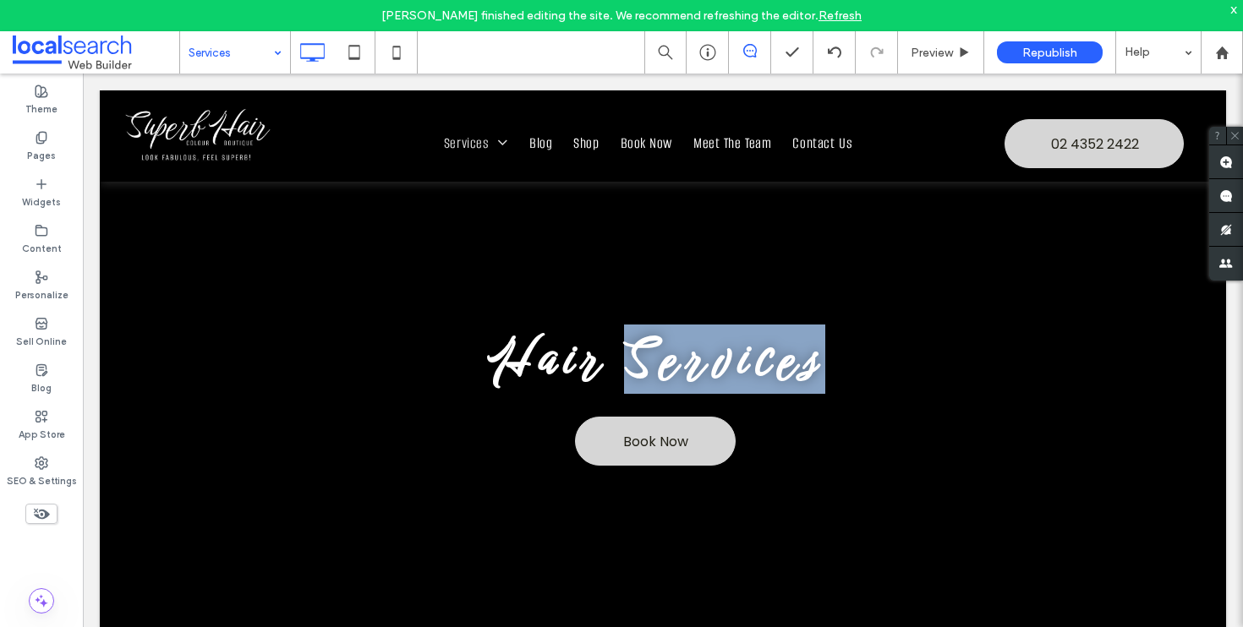
click at [763, 354] on strong "Hair Services" at bounding box center [655, 359] width 340 height 69
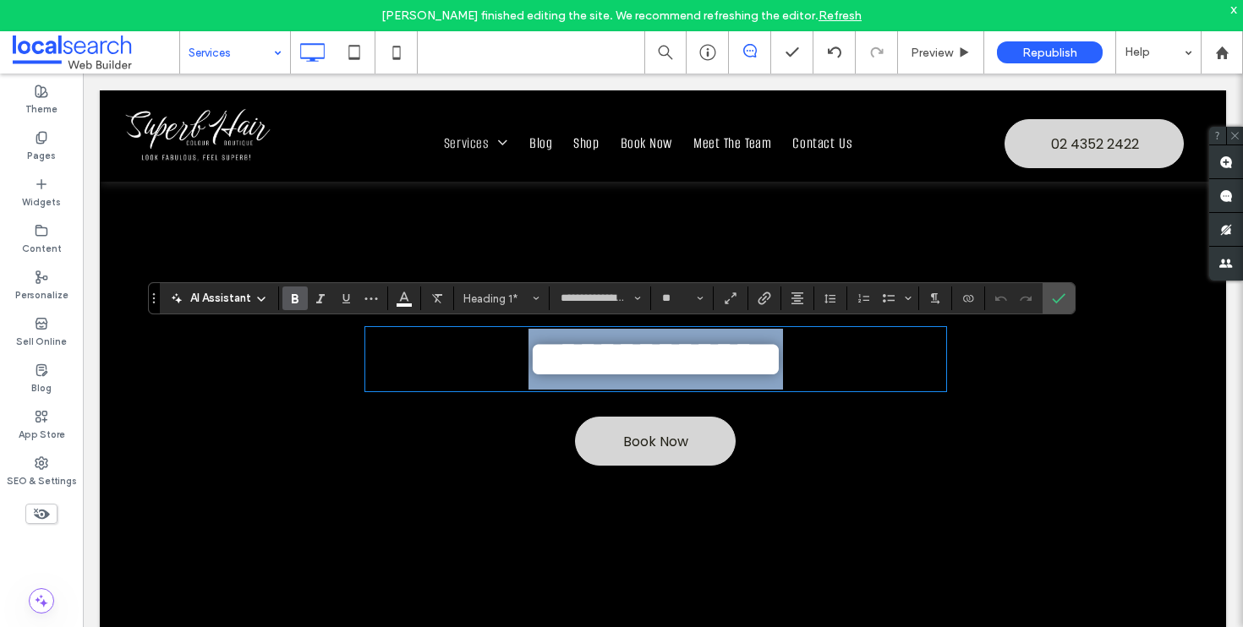
click at [850, 374] on h1 "**********" at bounding box center [655, 359] width 581 height 61
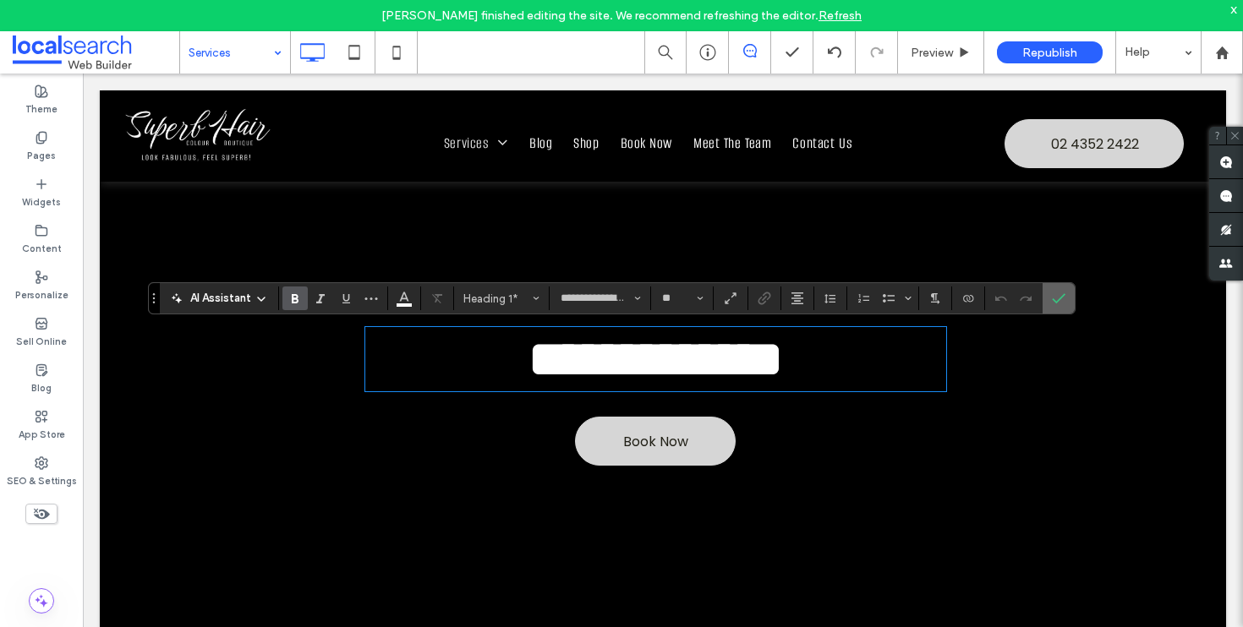
click at [1057, 296] on icon "Confirm" at bounding box center [1059, 299] width 14 height 14
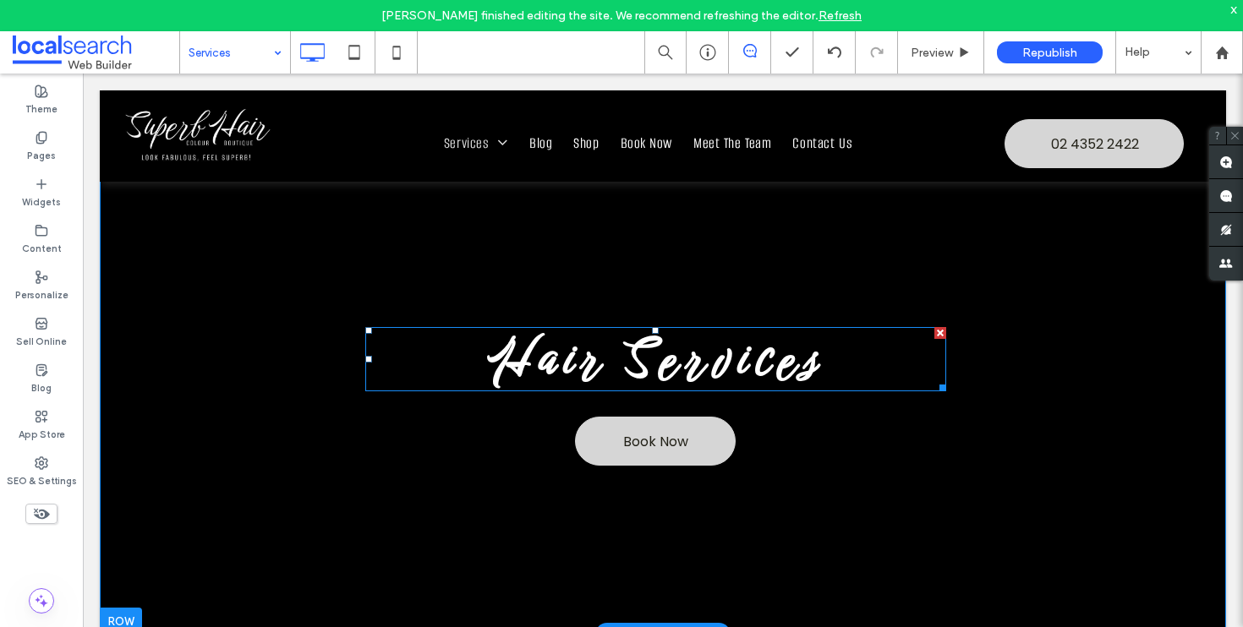
click at [591, 393] on strong "Hair Services" at bounding box center [655, 359] width 340 height 69
type input "**********"
type input "**"
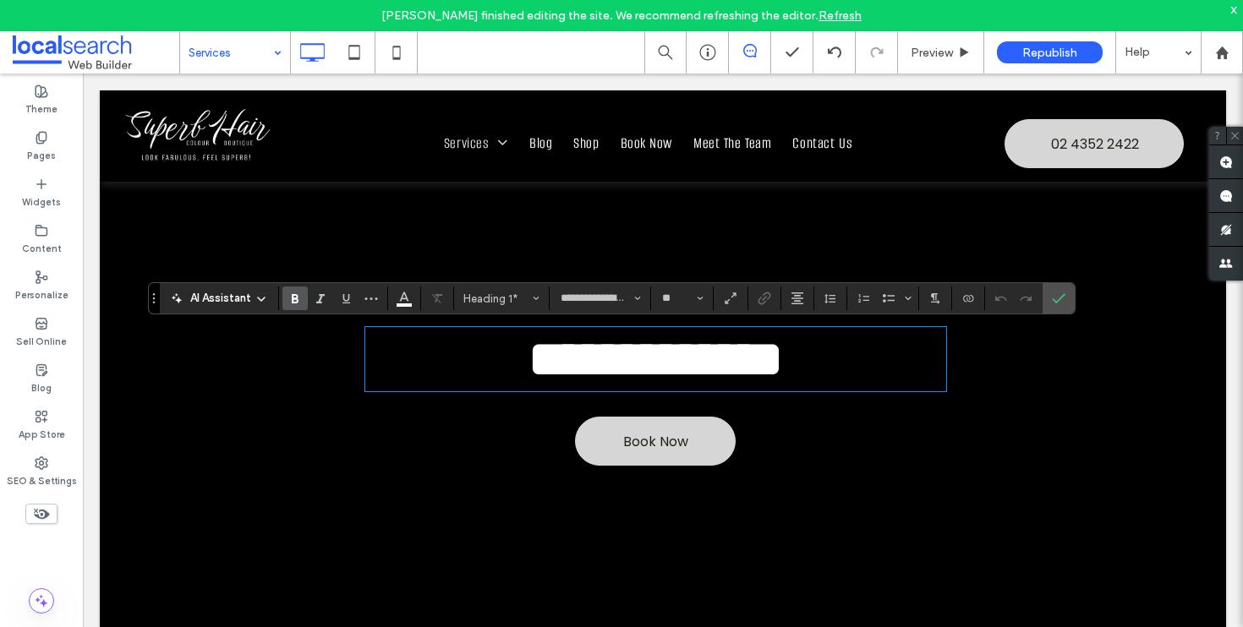
click at [608, 370] on strong "**********" at bounding box center [655, 359] width 254 height 51
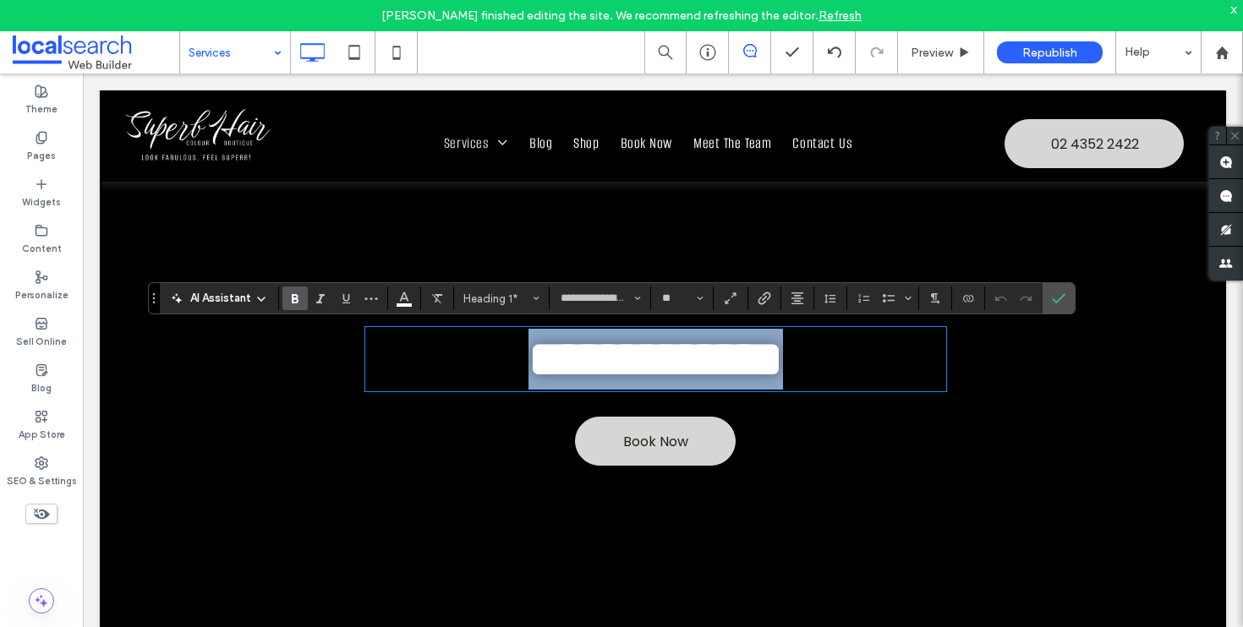
drag, startPoint x: 861, startPoint y: 364, endPoint x: 411, endPoint y: 357, distance: 450.6
click at [411, 357] on h1 "**********" at bounding box center [655, 359] width 581 height 61
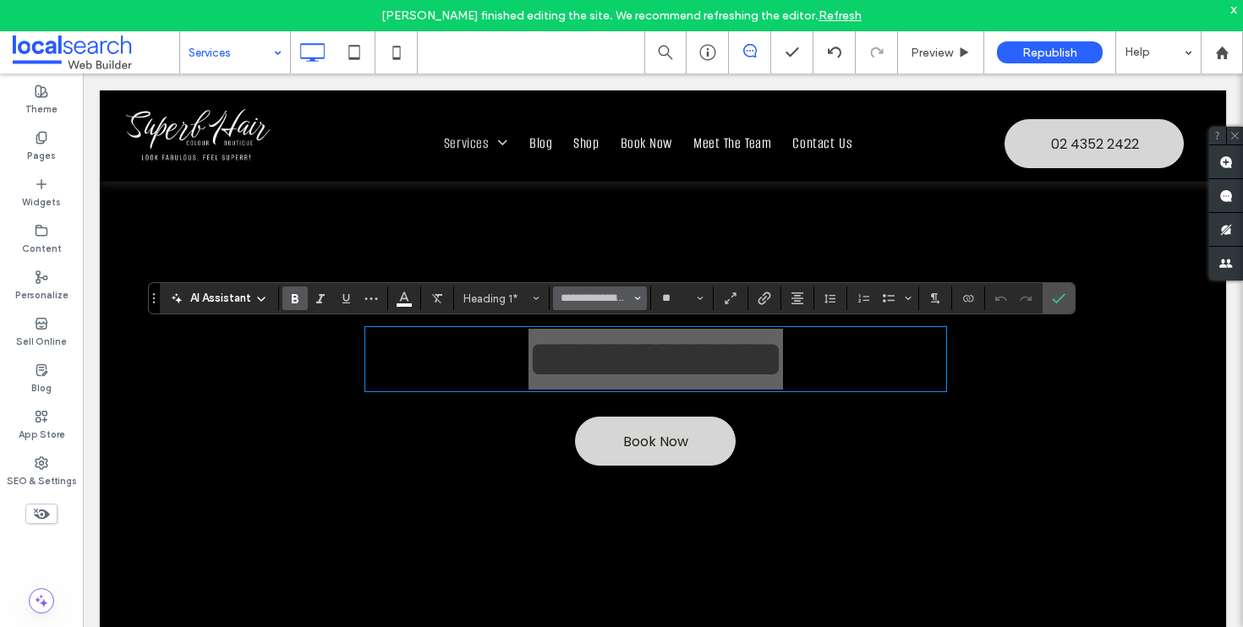
click at [638, 297] on icon "Font & Font weight" at bounding box center [637, 298] width 7 height 7
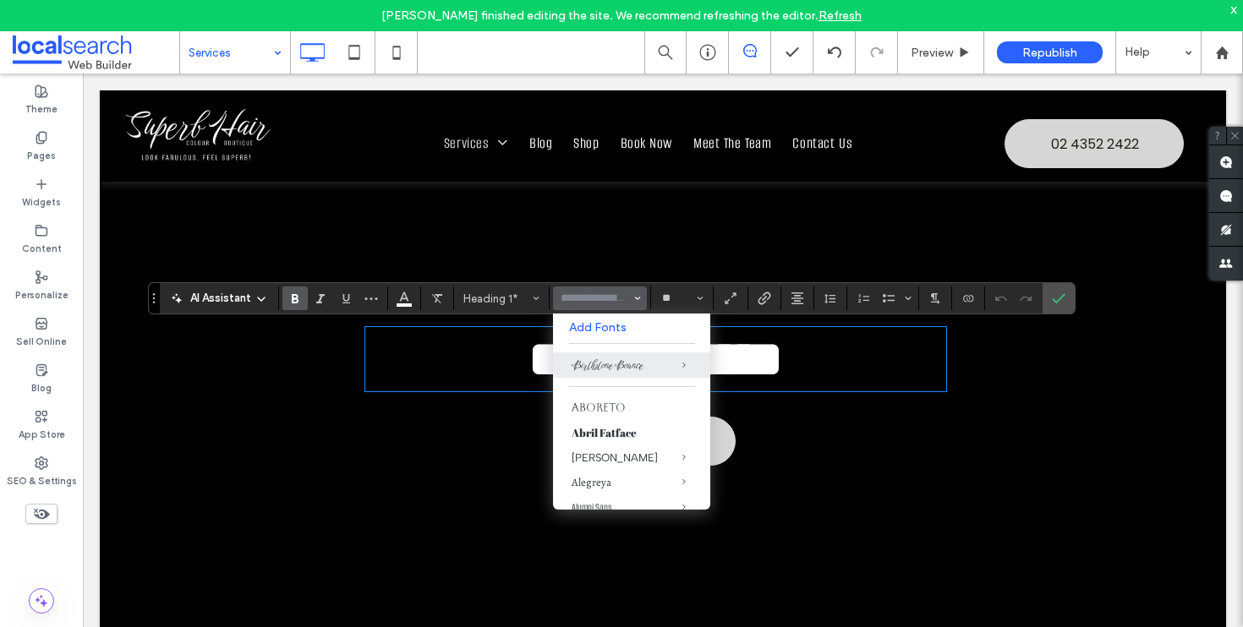
click at [827, 451] on div "**********" at bounding box center [663, 397] width 788 height 342
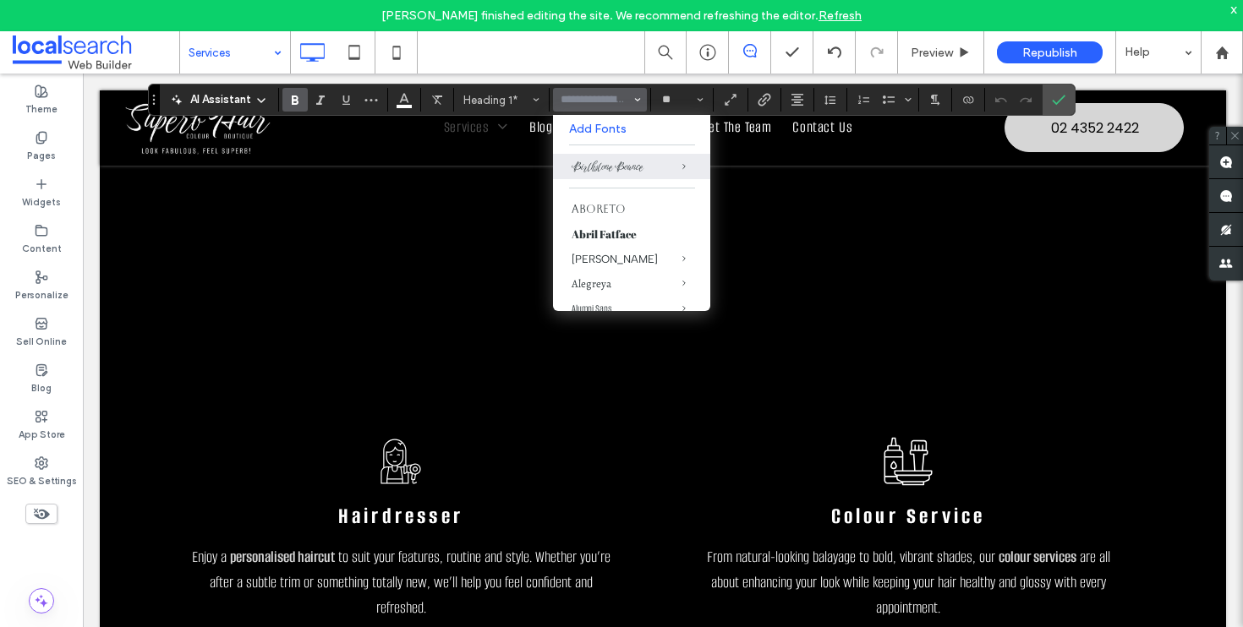
click at [432, 540] on div "Hairdresser Icon Hairdresser Enjoy a personalised haircut to suit your features…" at bounding box center [401, 530] width 490 height 257
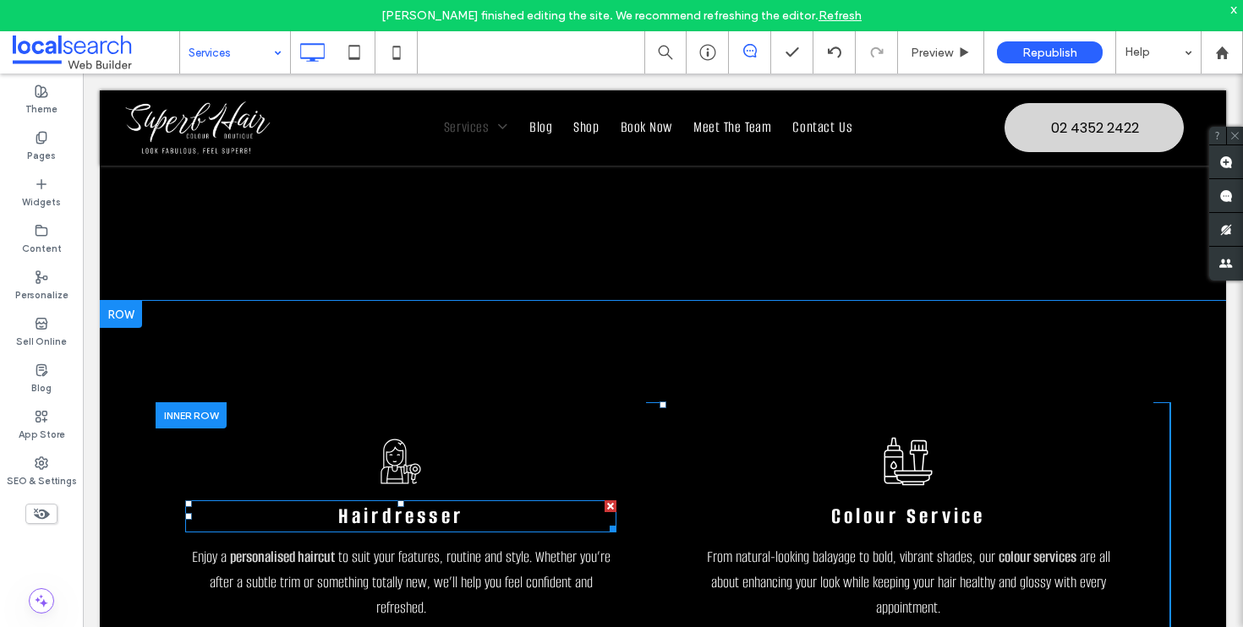
click at [431, 522] on span "Hairdresser" at bounding box center [400, 516] width 125 height 28
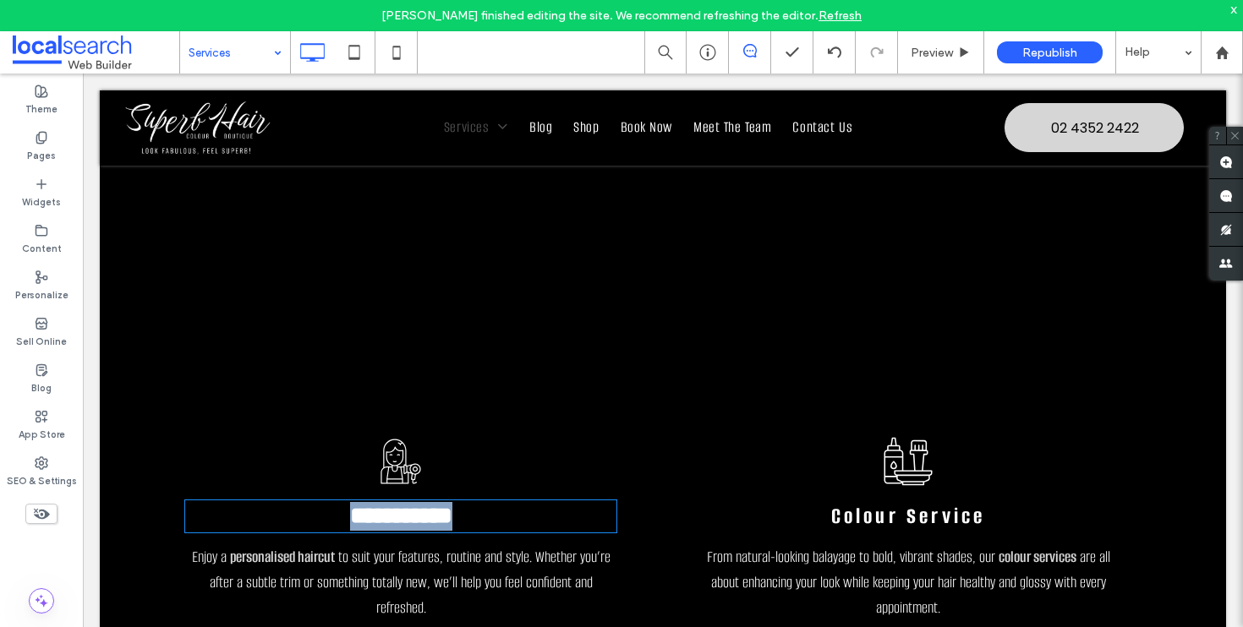
click at [431, 522] on span "**********" at bounding box center [401, 516] width 102 height 24
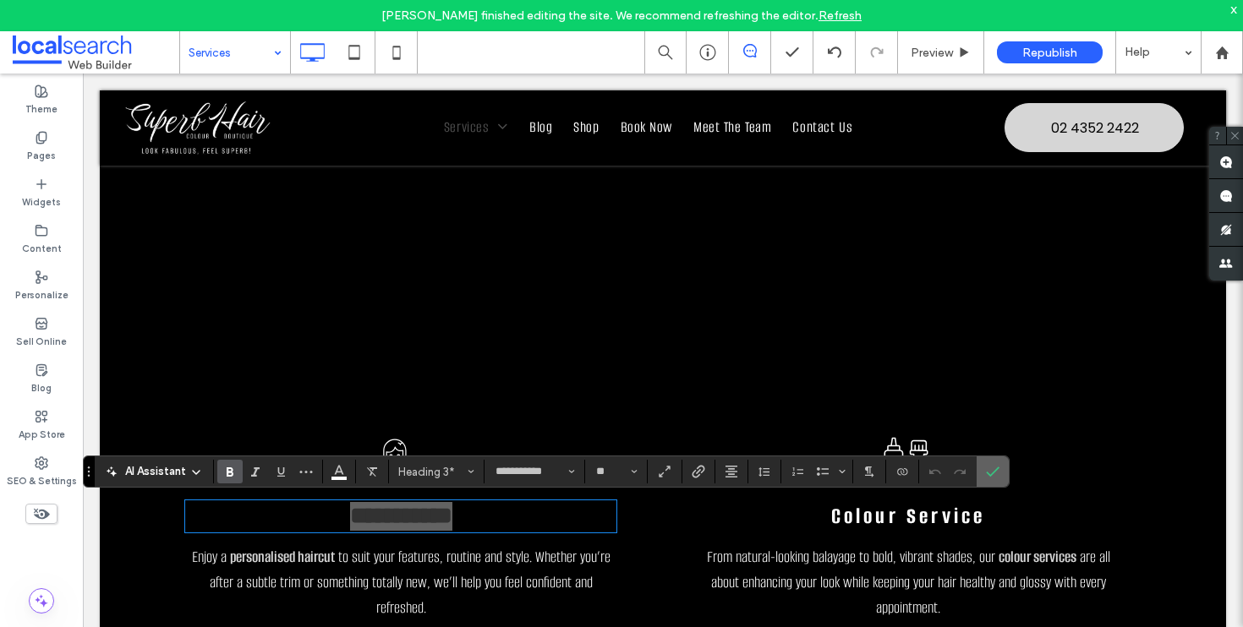
click at [998, 463] on span "Confirm" at bounding box center [993, 471] width 14 height 29
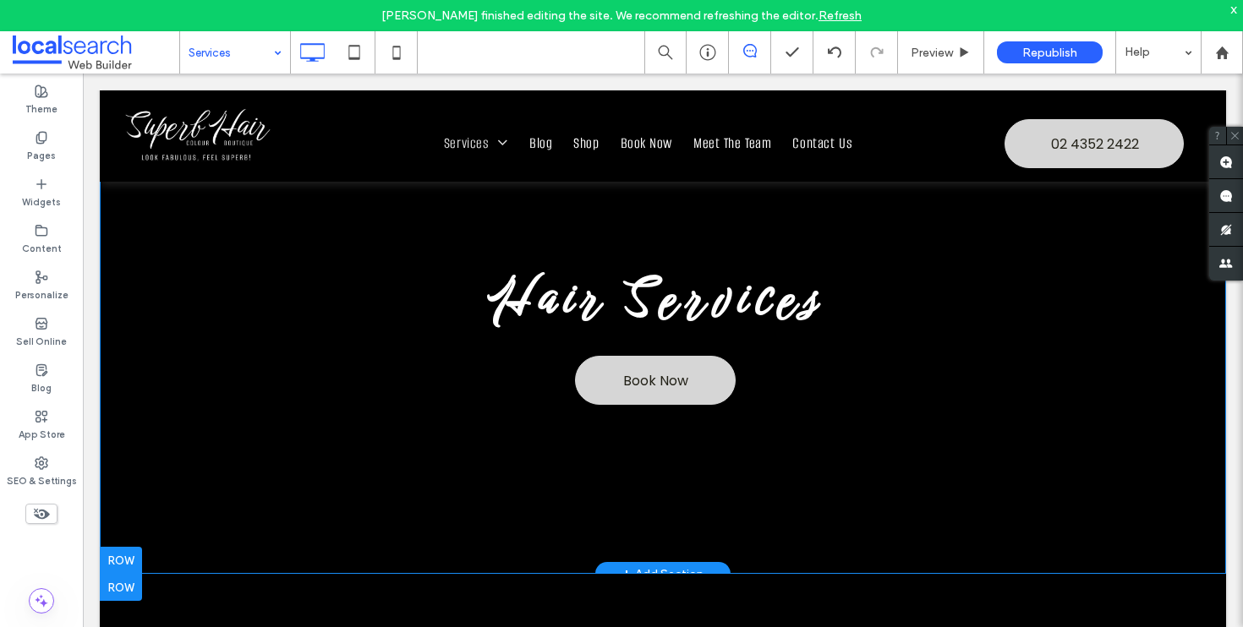
scroll to position [0, 0]
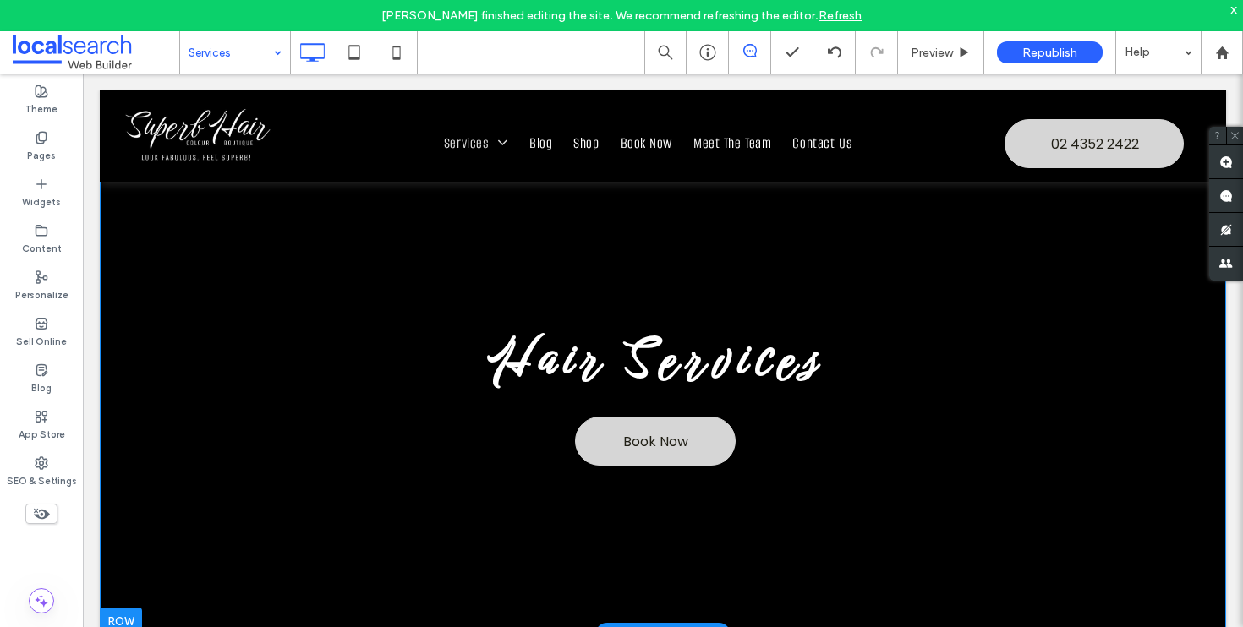
click at [663, 366] on strong "Hair Services" at bounding box center [655, 359] width 340 height 69
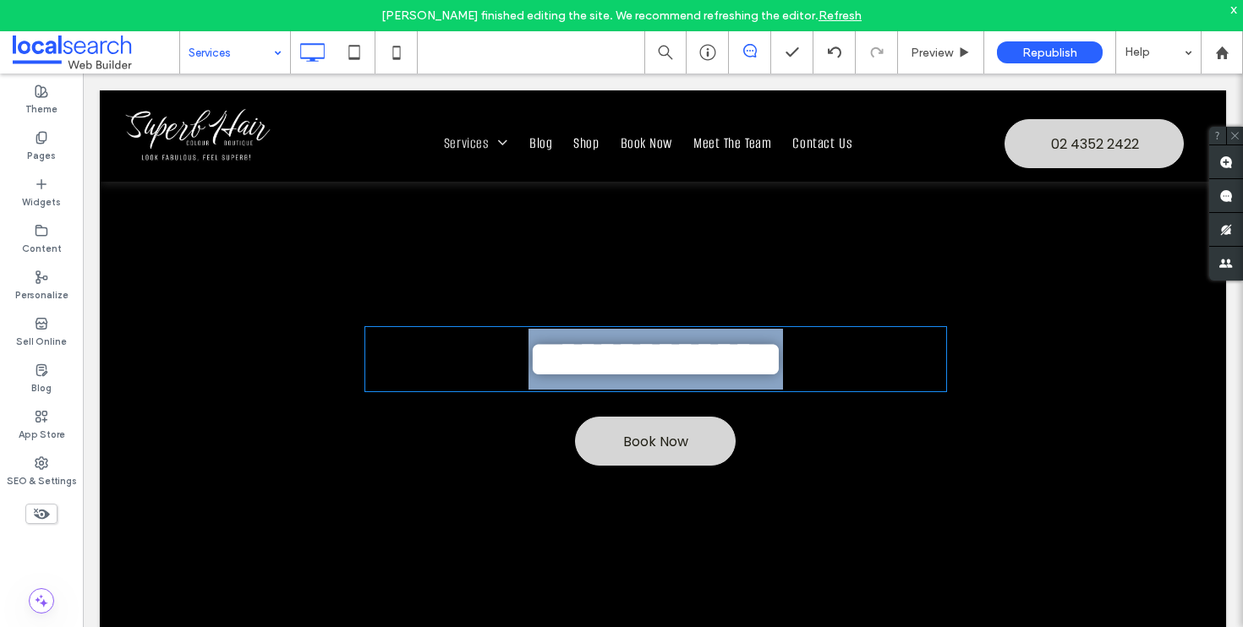
click at [663, 366] on strong "**********" at bounding box center [655, 359] width 254 height 51
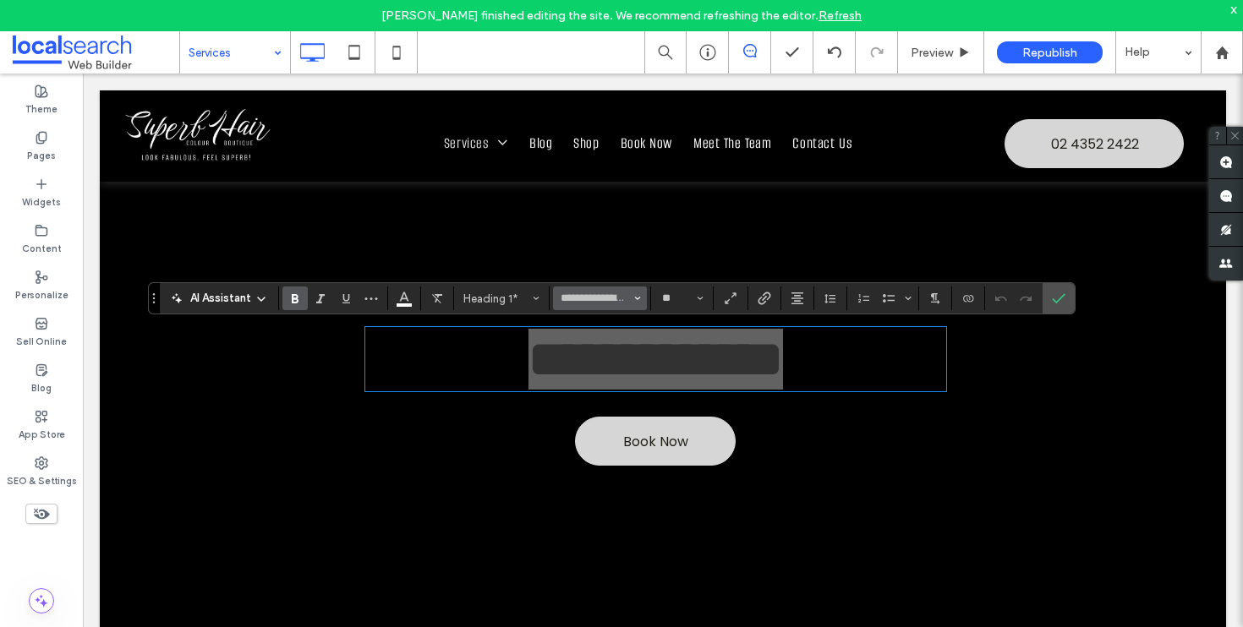
click at [638, 296] on icon "Font & Font weight" at bounding box center [637, 298] width 7 height 7
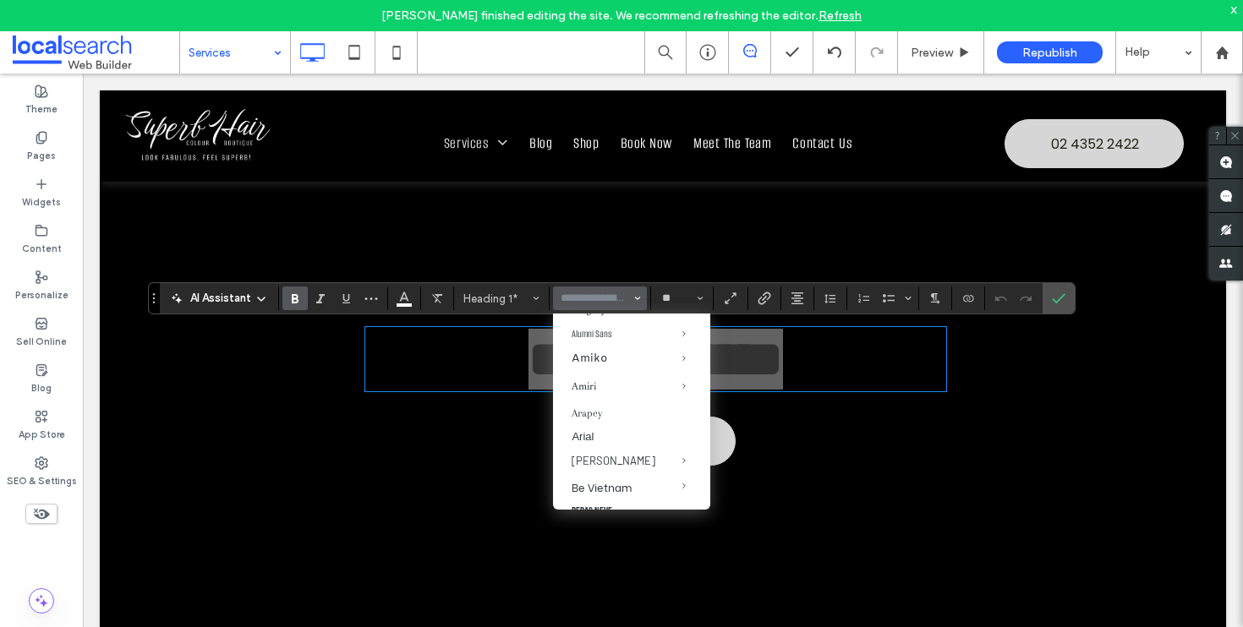
scroll to position [149, 0]
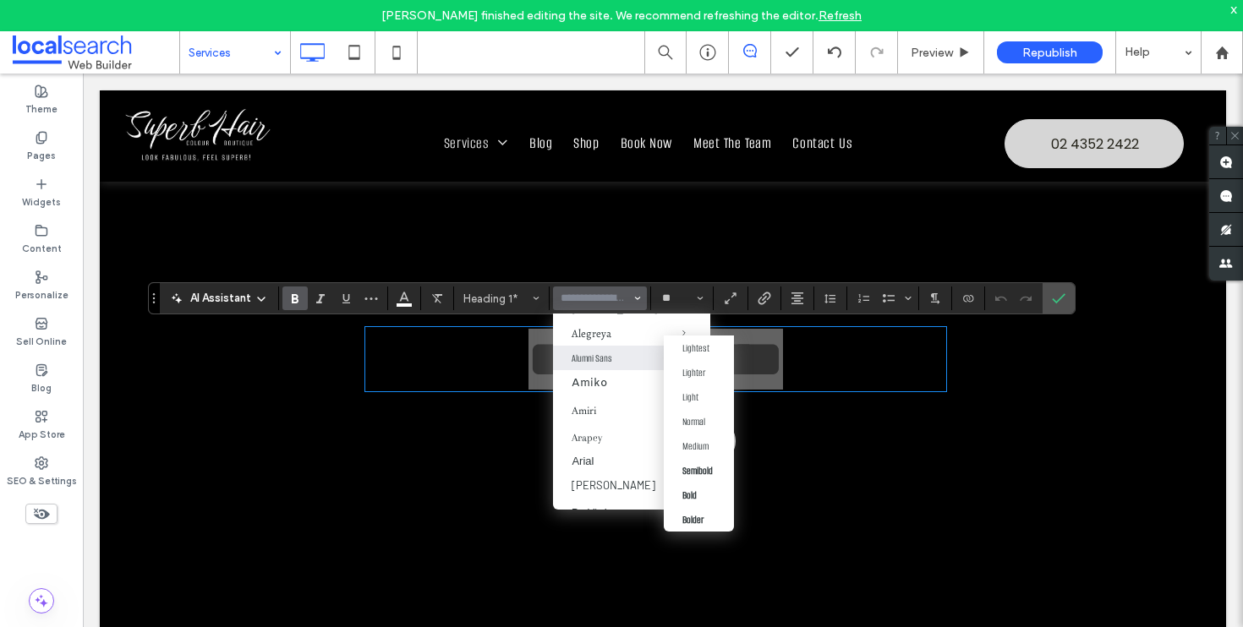
click at [588, 363] on div "Alumni Sans" at bounding box center [631, 359] width 120 height 14
type input "**********"
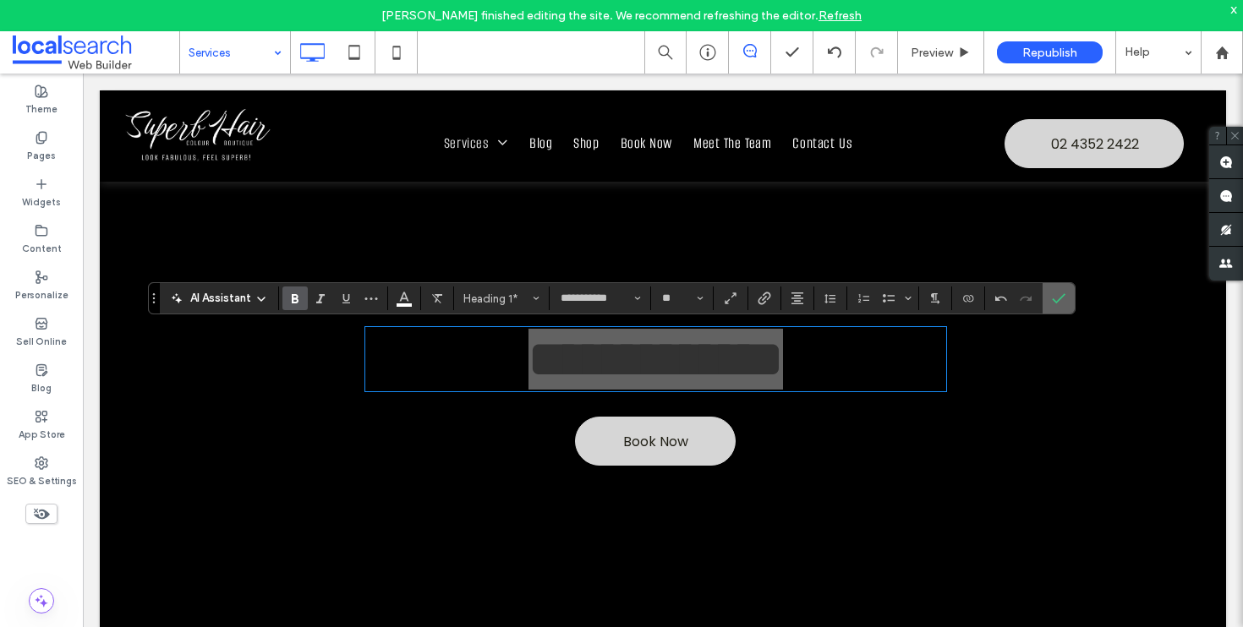
click at [1052, 293] on icon "Confirm" at bounding box center [1059, 299] width 14 height 14
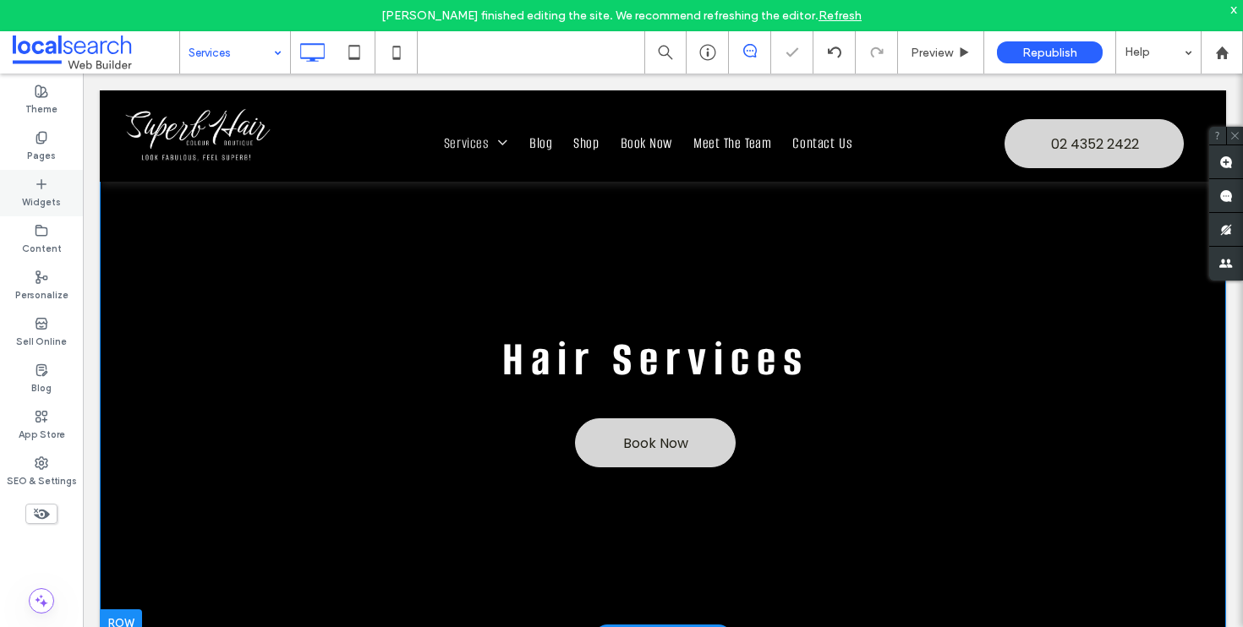
click at [29, 190] on div "Widgets" at bounding box center [41, 193] width 83 height 46
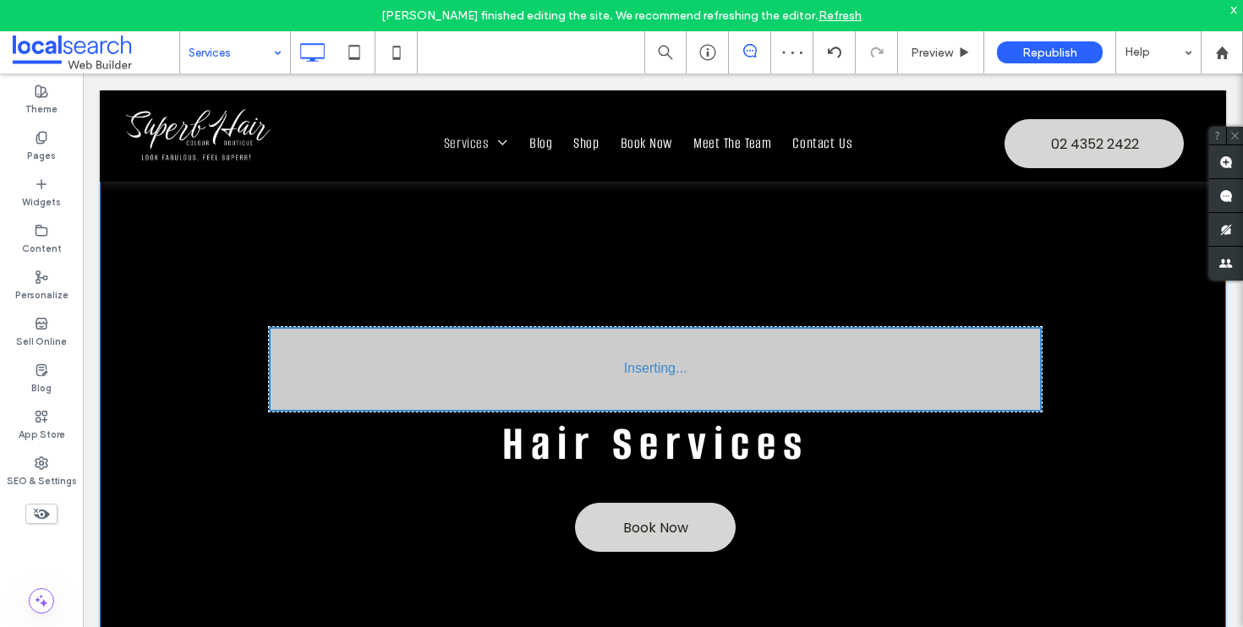
type input "**********"
type input "**"
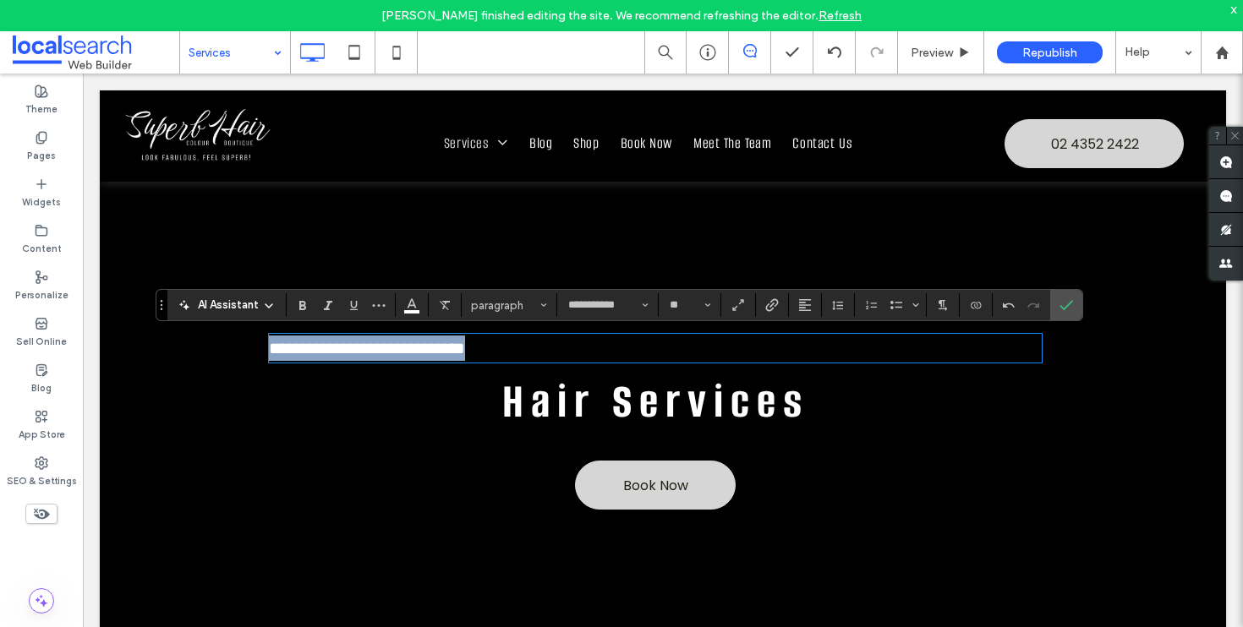
drag, startPoint x: 424, startPoint y: 354, endPoint x: 238, endPoint y: 353, distance: 185.1
click at [238, 353] on div "**********" at bounding box center [663, 384] width 1126 height 588
click at [713, 303] on button "**" at bounding box center [689, 305] width 55 height 24
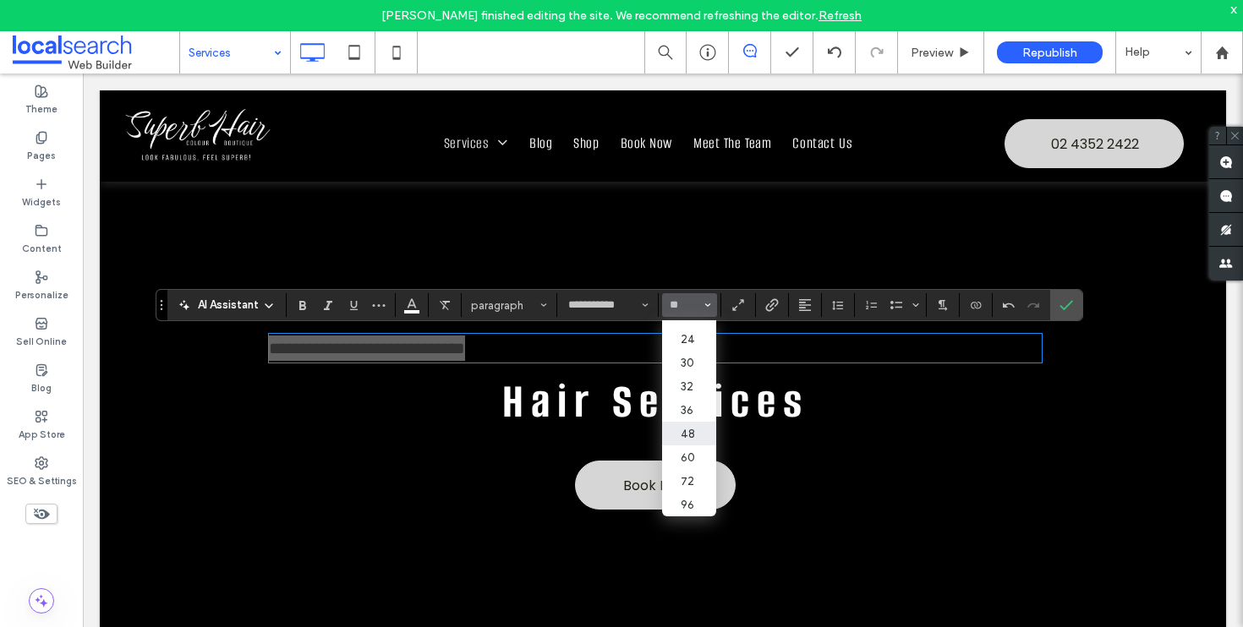
scroll to position [209, 0]
click at [702, 445] on label "60" at bounding box center [689, 457] width 54 height 24
type input "**"
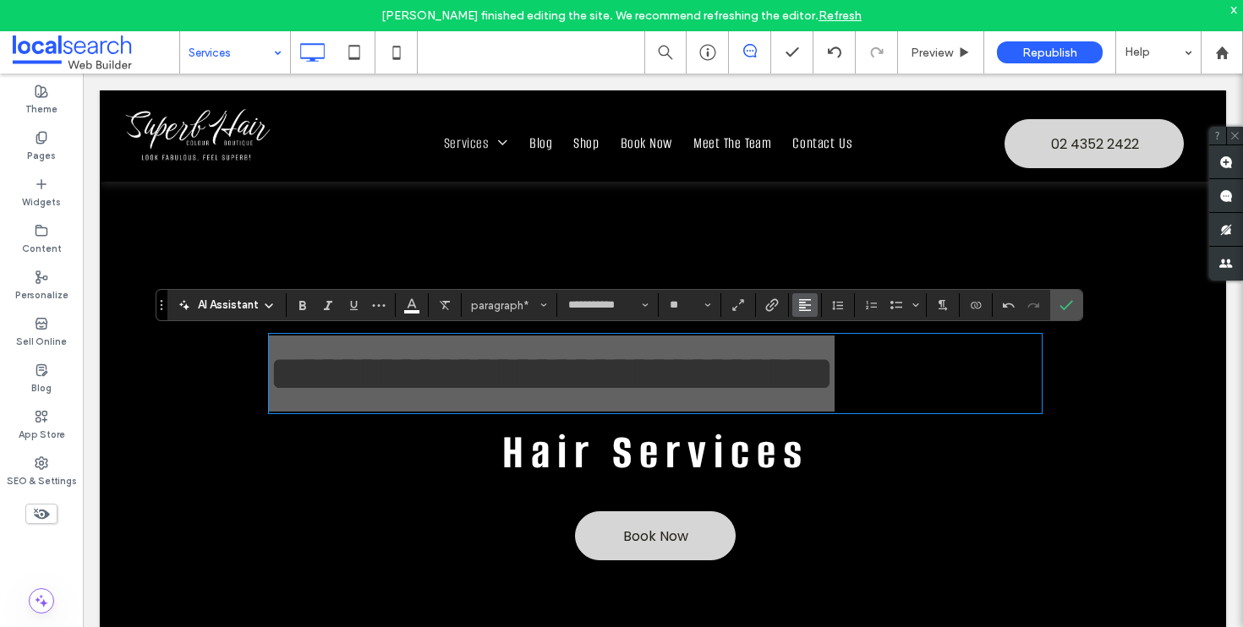
click at [802, 307] on use "Alignment" at bounding box center [805, 305] width 12 height 12
click at [811, 365] on label "ui.textEditor.alignment.center" at bounding box center [821, 357] width 59 height 25
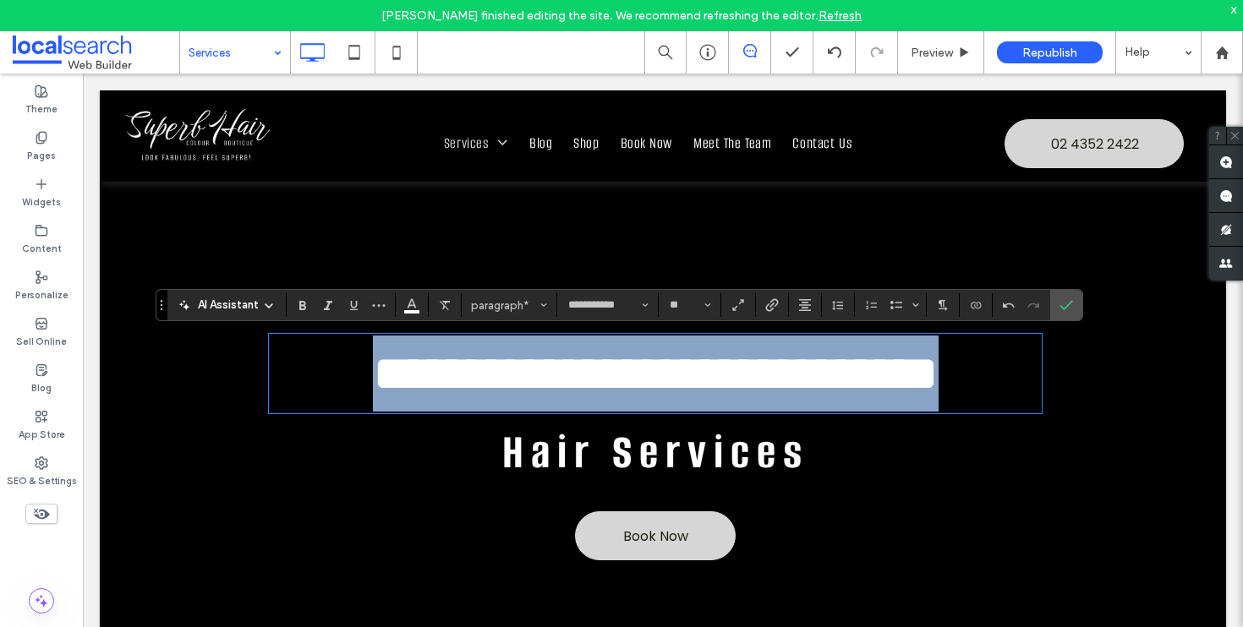
click at [658, 370] on span "**********" at bounding box center [656, 373] width 566 height 51
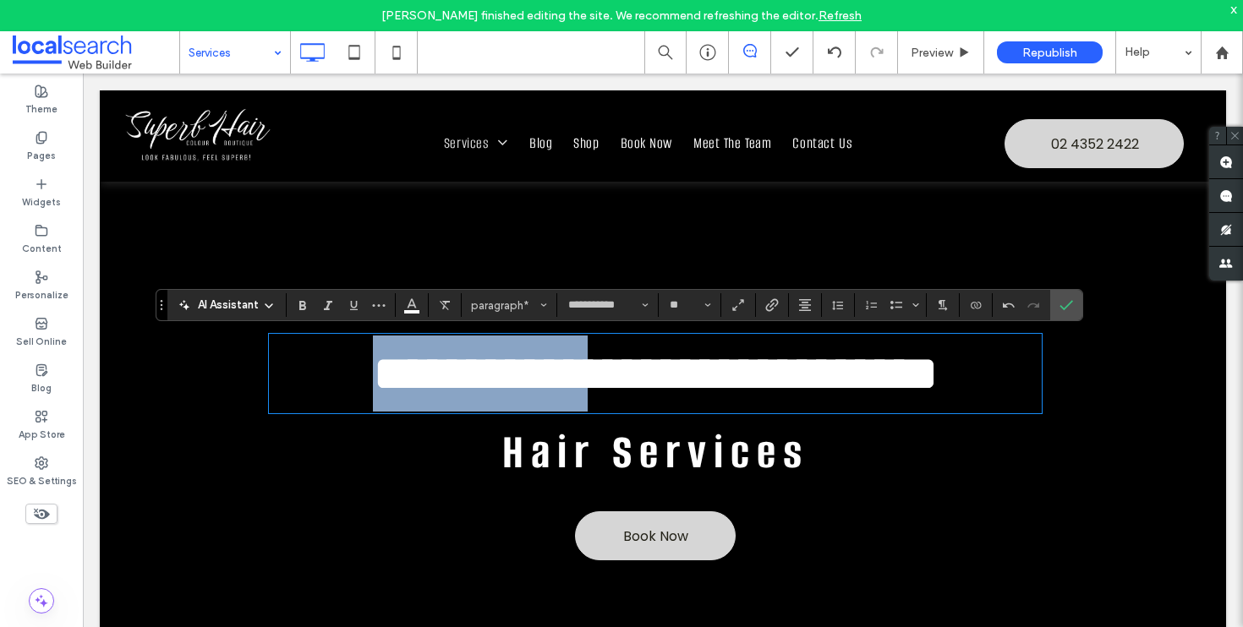
drag, startPoint x: 602, startPoint y: 385, endPoint x: 393, endPoint y: 391, distance: 208.9
click at [393, 391] on p "**********" at bounding box center [655, 374] width 773 height 76
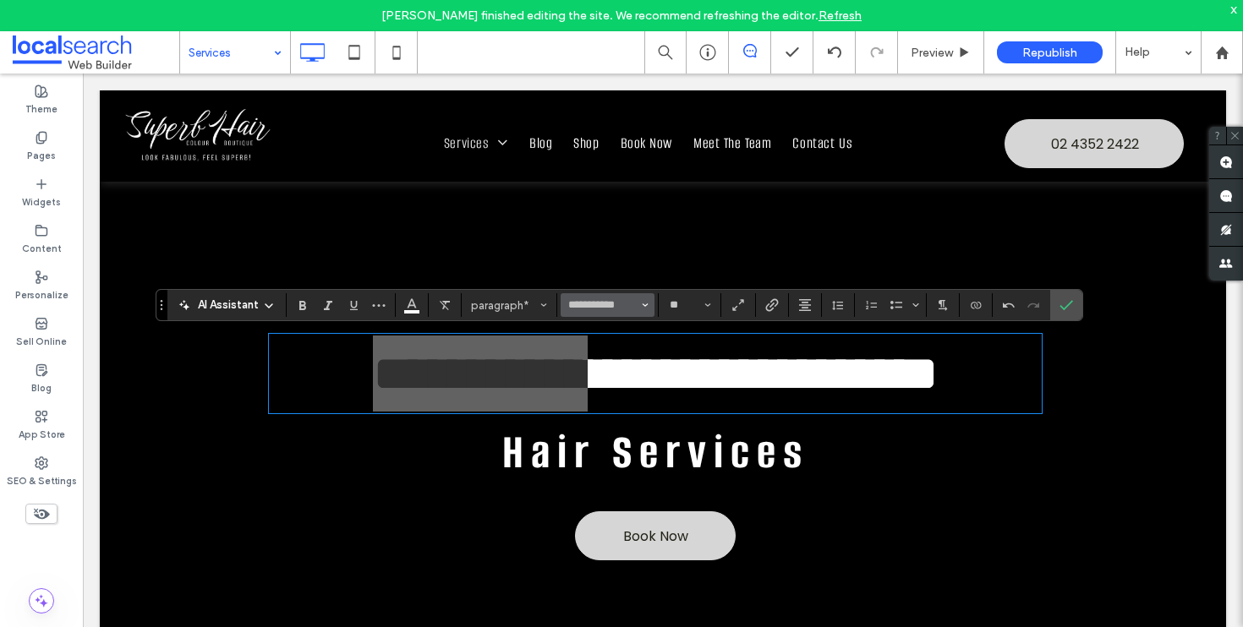
click at [651, 307] on button "**********" at bounding box center [606, 305] width 93 height 24
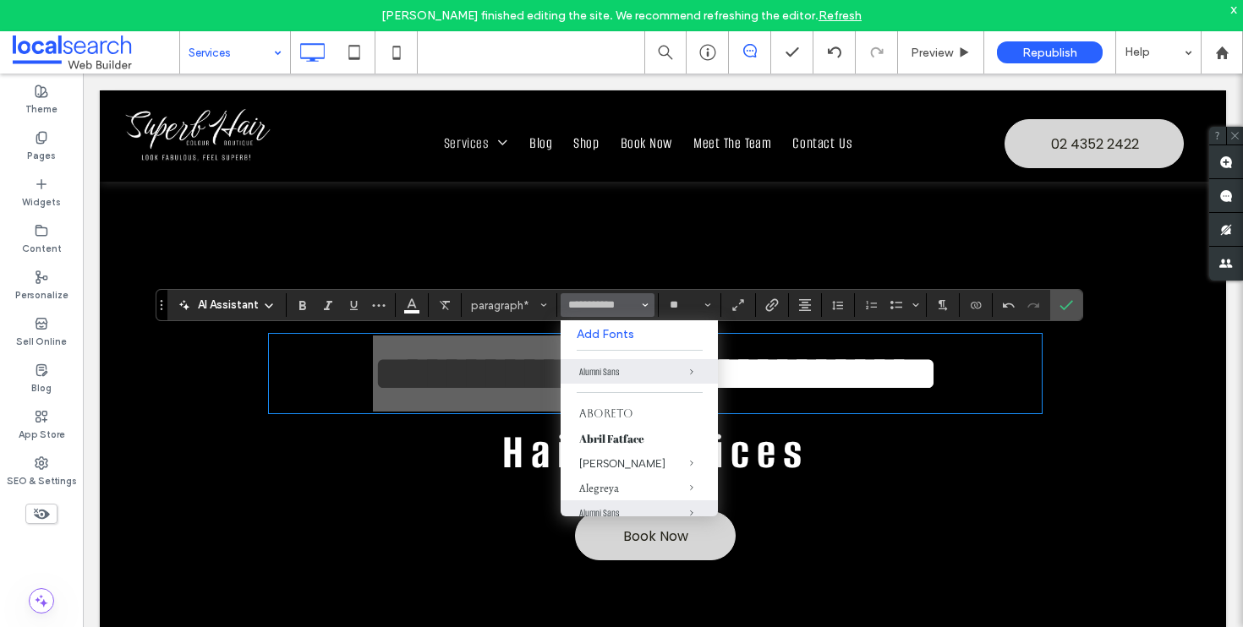
click at [648, 307] on button "**********" at bounding box center [606, 305] width 93 height 24
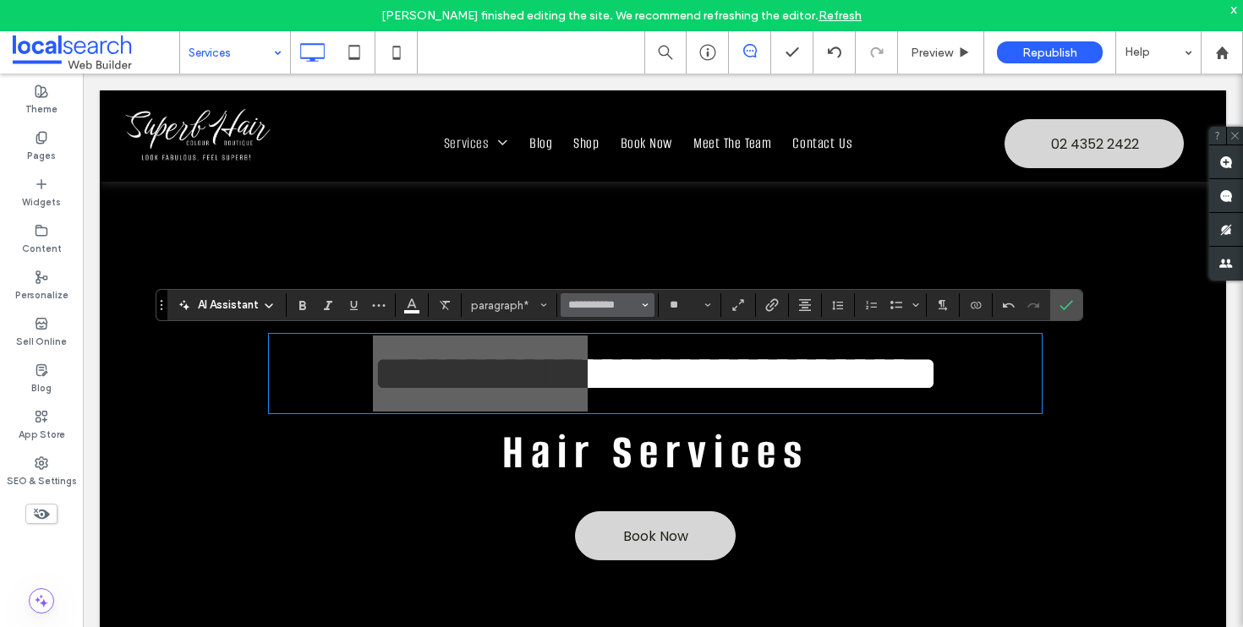
click at [648, 307] on button "**********" at bounding box center [606, 305] width 93 height 24
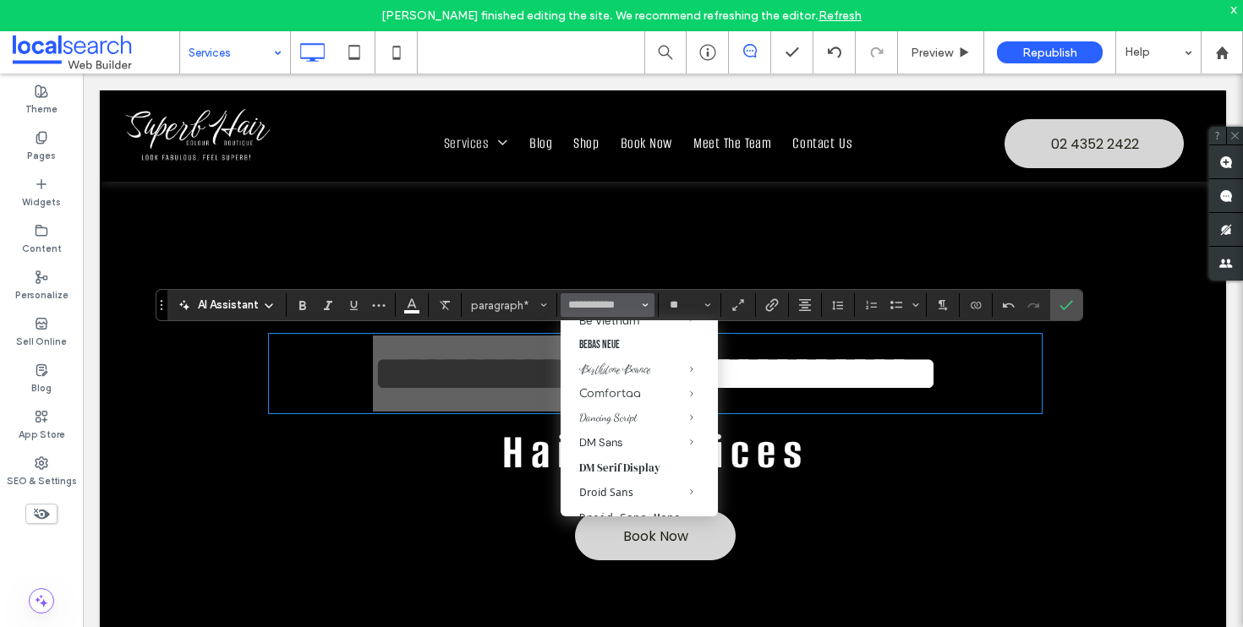
scroll to position [327, 0]
click at [604, 393] on div "Birthstone Bounce" at bounding box center [639, 389] width 120 height 14
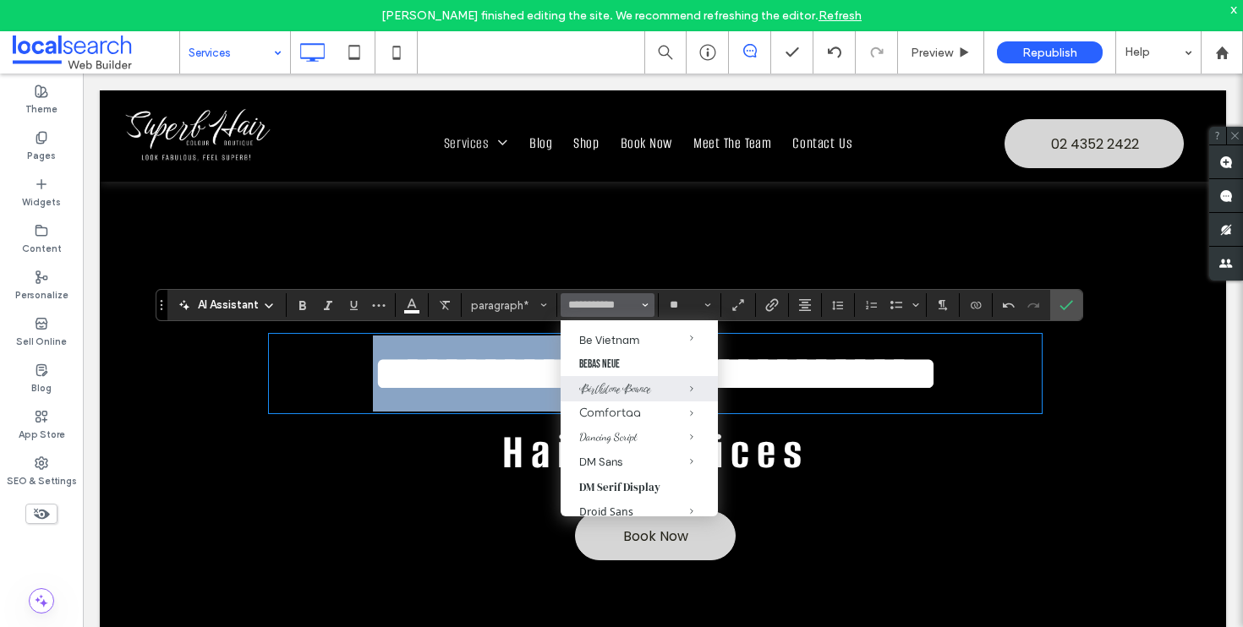
type input "**********"
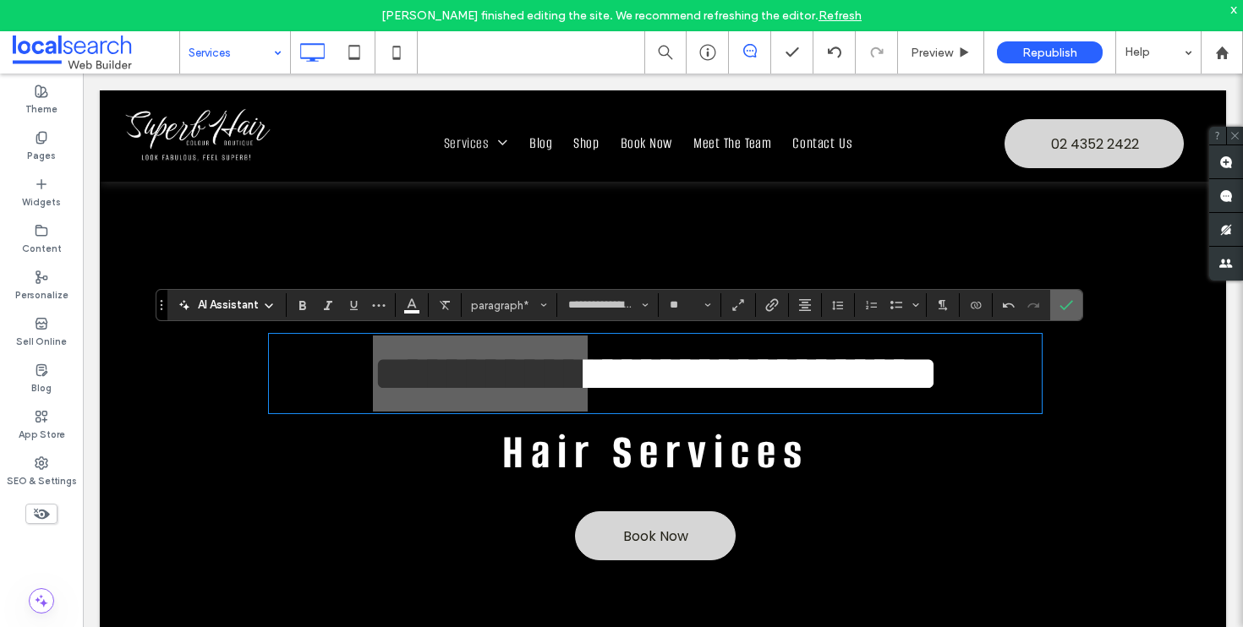
click at [1063, 308] on icon "Confirm" at bounding box center [1066, 305] width 14 height 14
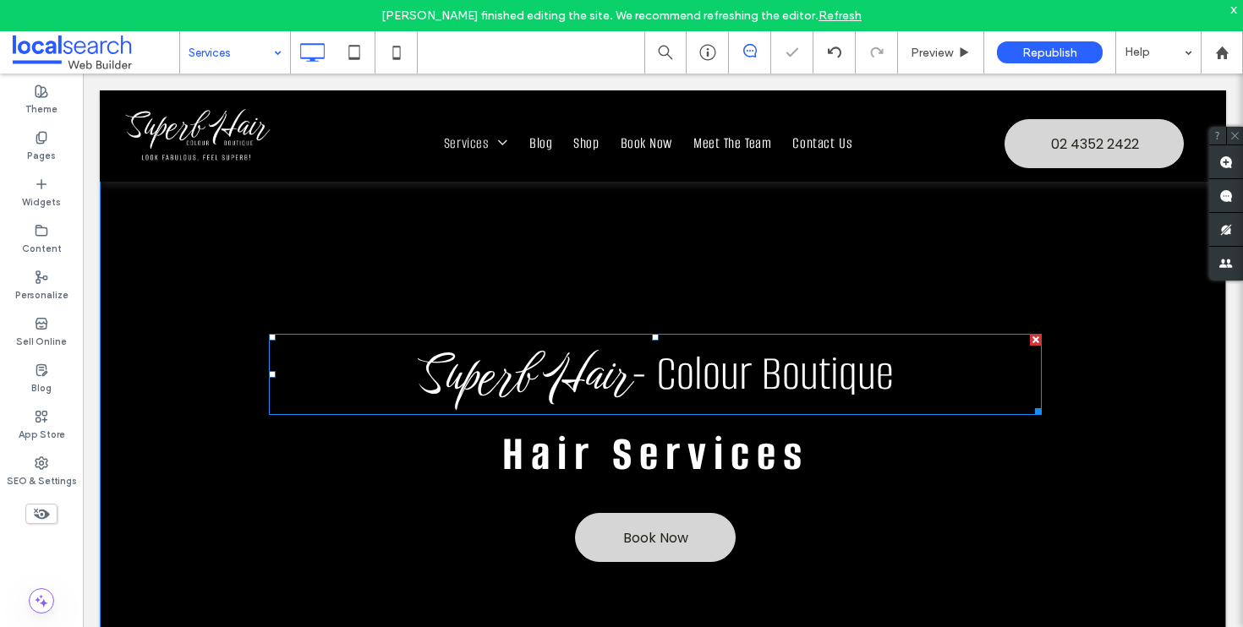
click at [721, 380] on span "- Colour Boutique" at bounding box center [762, 373] width 262 height 61
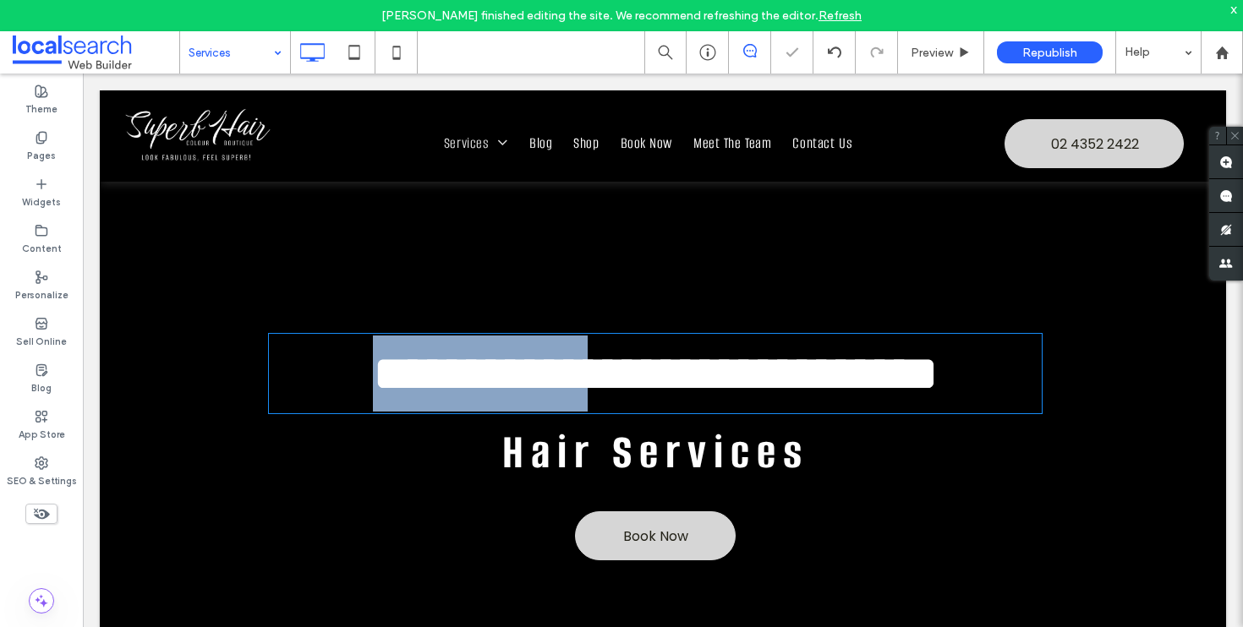
click at [721, 380] on span "**********" at bounding box center [763, 373] width 351 height 51
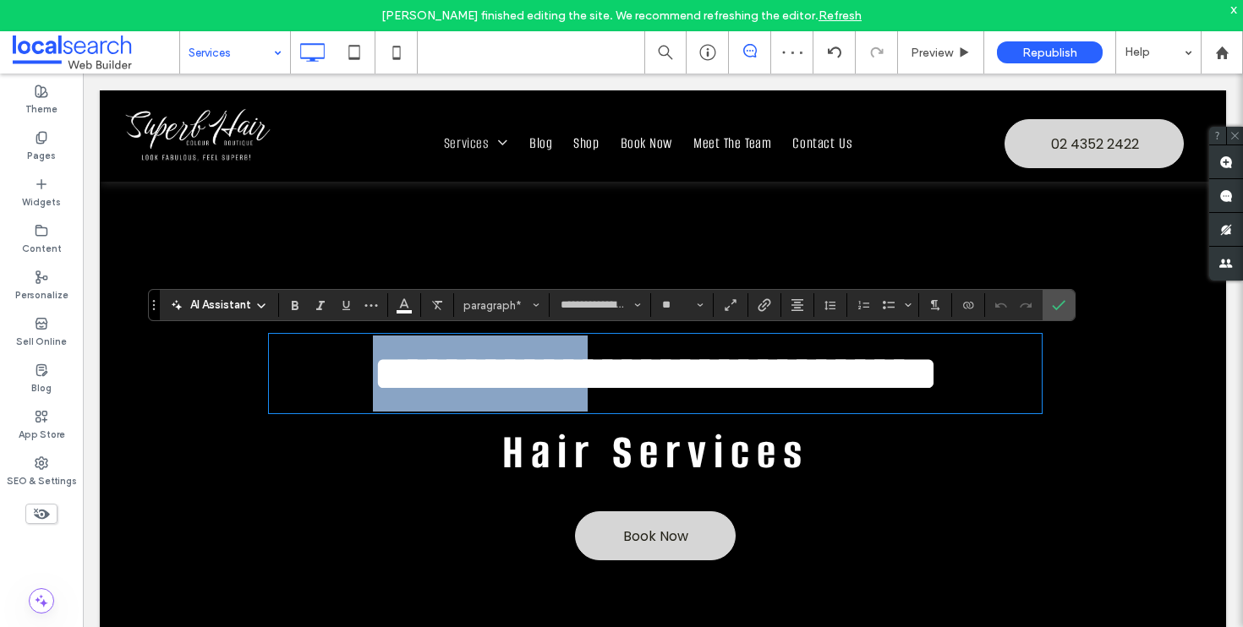
type input "**********"
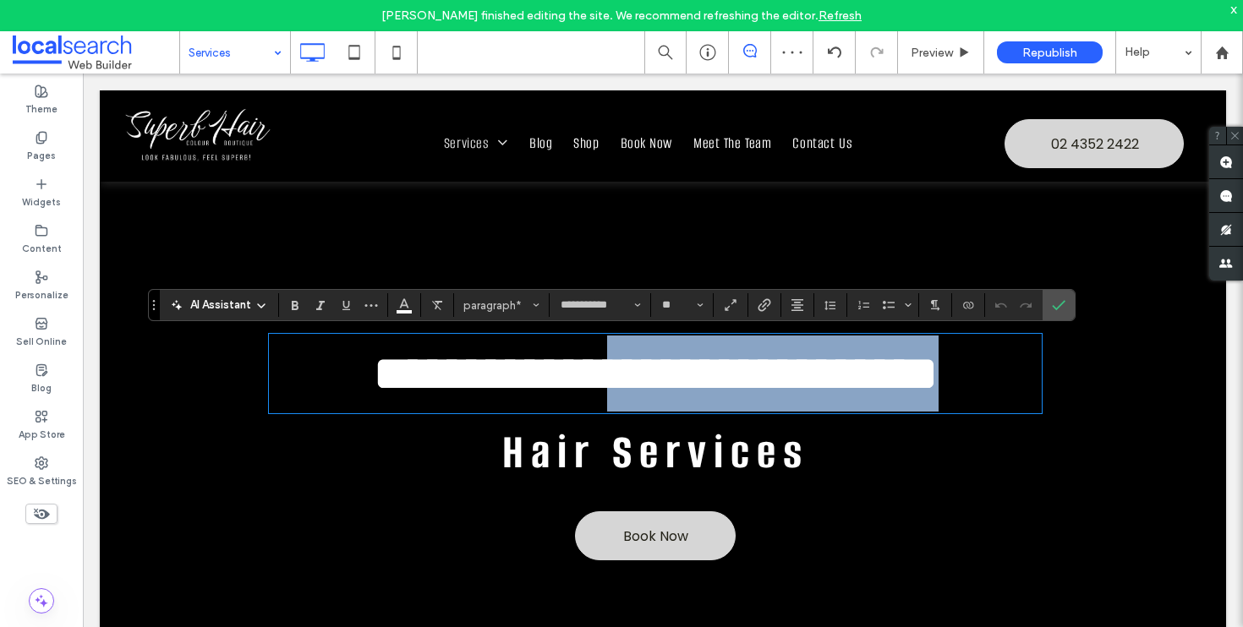
drag, startPoint x: 932, startPoint y: 393, endPoint x: 627, endPoint y: 397, distance: 304.4
click at [627, 397] on p "**********" at bounding box center [655, 374] width 773 height 76
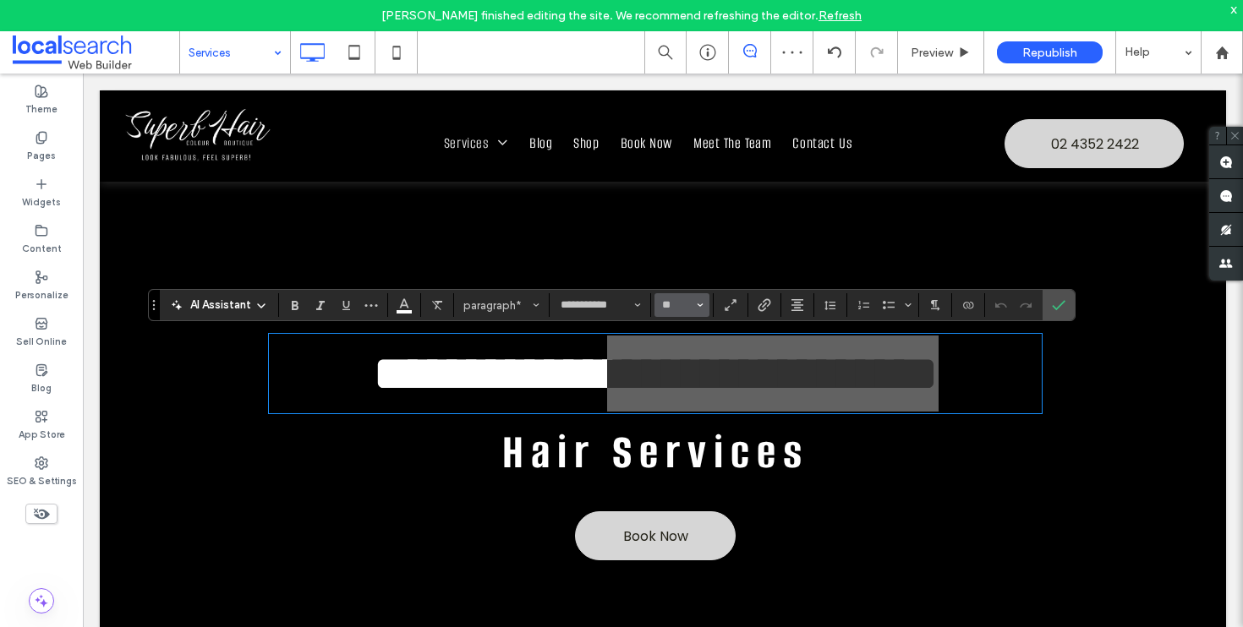
click at [697, 305] on icon "Size" at bounding box center [700, 305] width 7 height 7
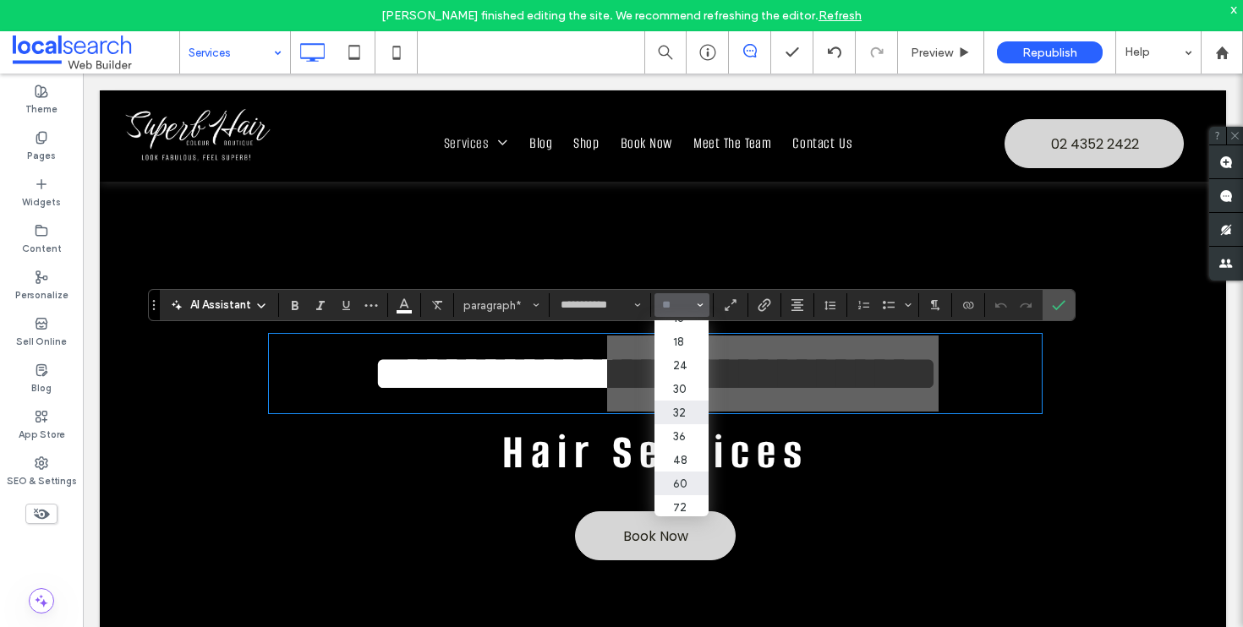
scroll to position [173, 0]
click at [689, 445] on label "48" at bounding box center [681, 443] width 54 height 24
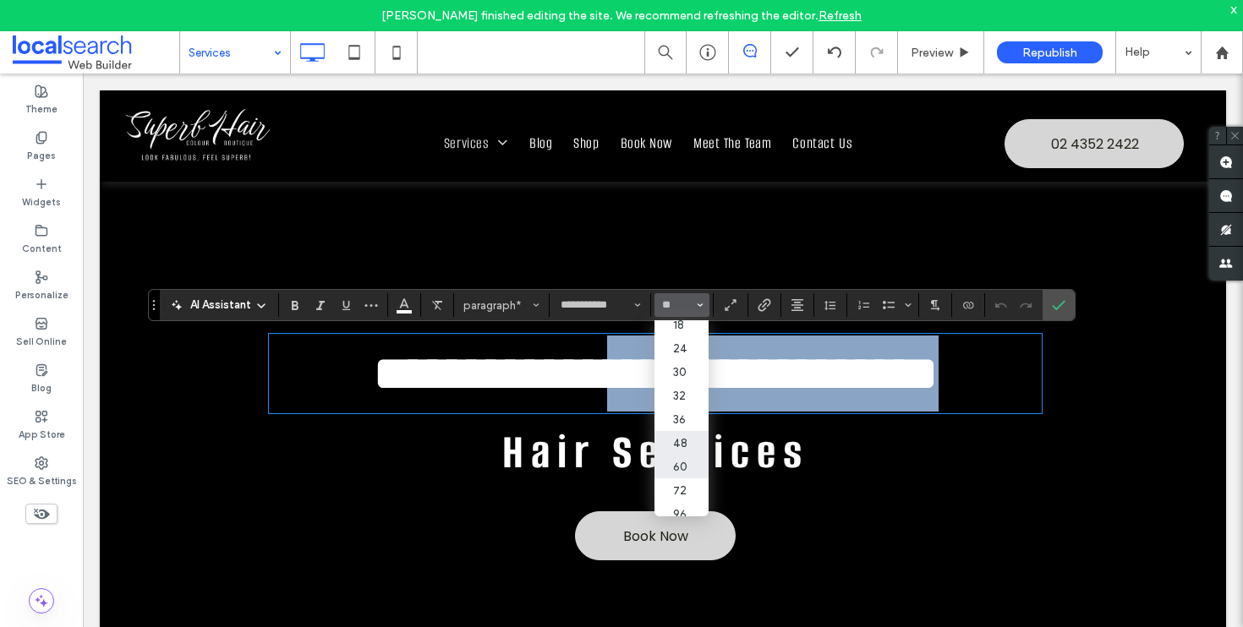
type input "**"
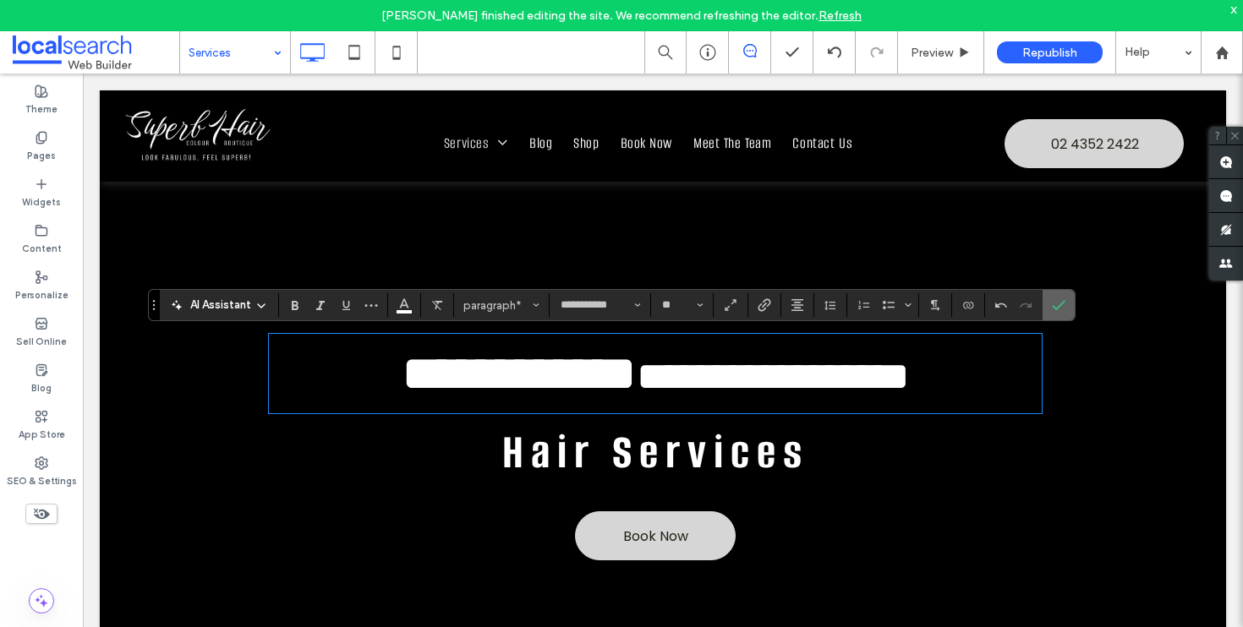
click at [1065, 309] on label "Confirm" at bounding box center [1058, 305] width 25 height 30
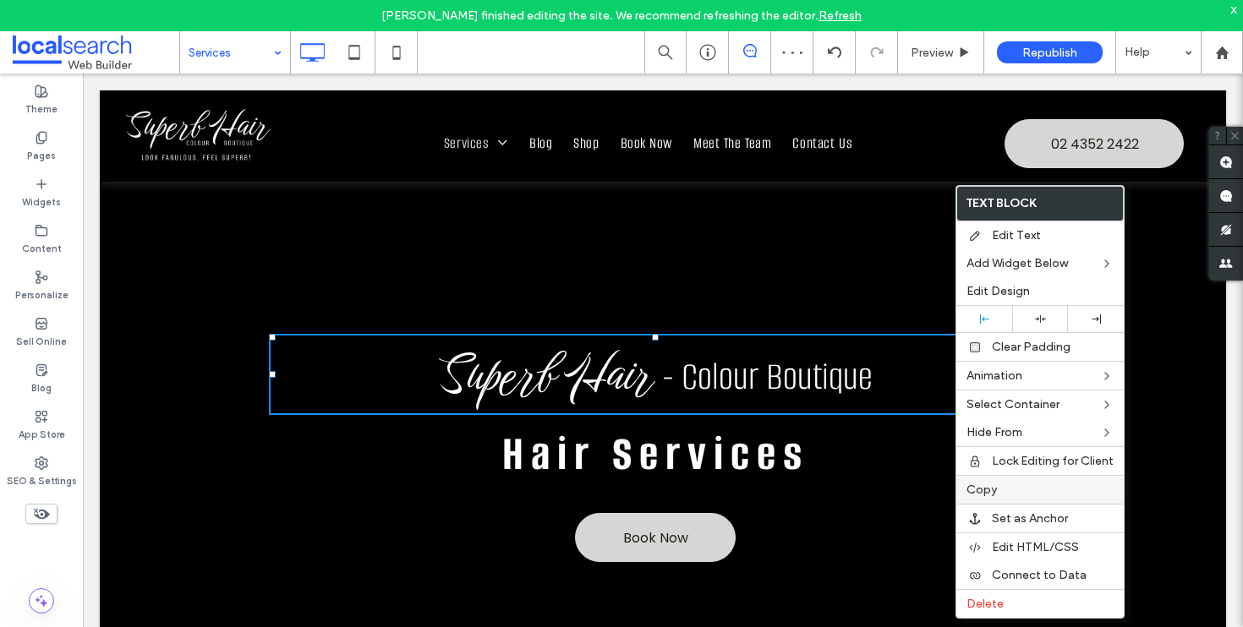
click at [1011, 489] on label "Copy" at bounding box center [1039, 490] width 147 height 14
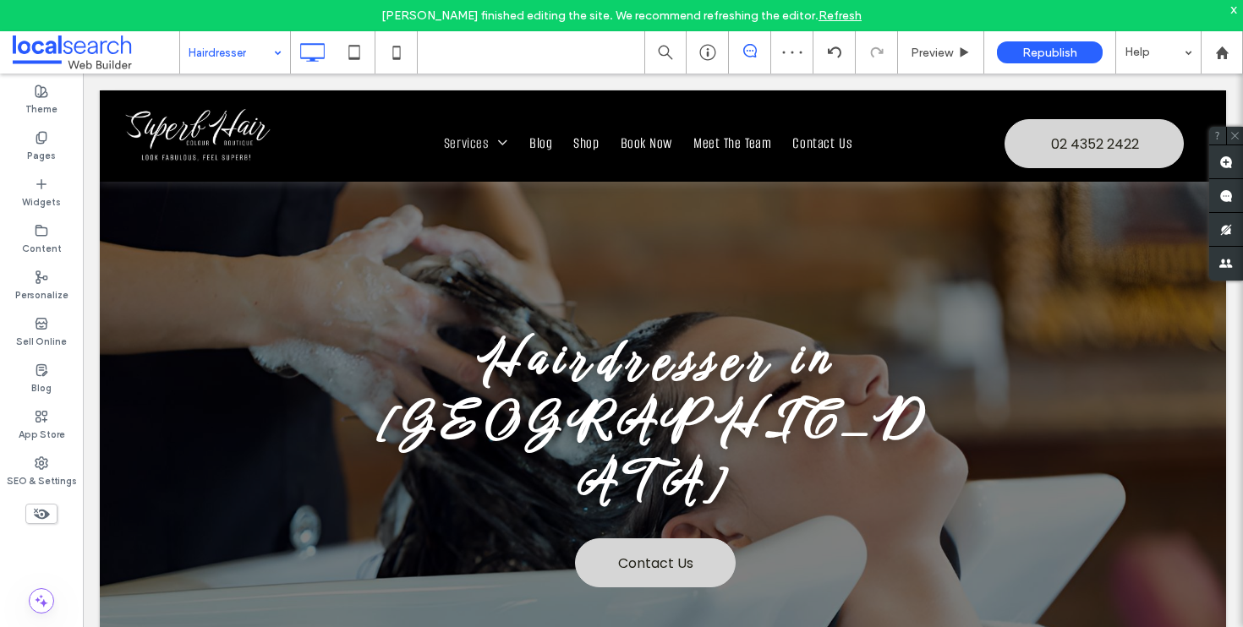
scroll to position [0, 0]
click at [643, 301] on div "Hairdresser in Wyong Contact Us Click To Paste" at bounding box center [663, 457] width 788 height 463
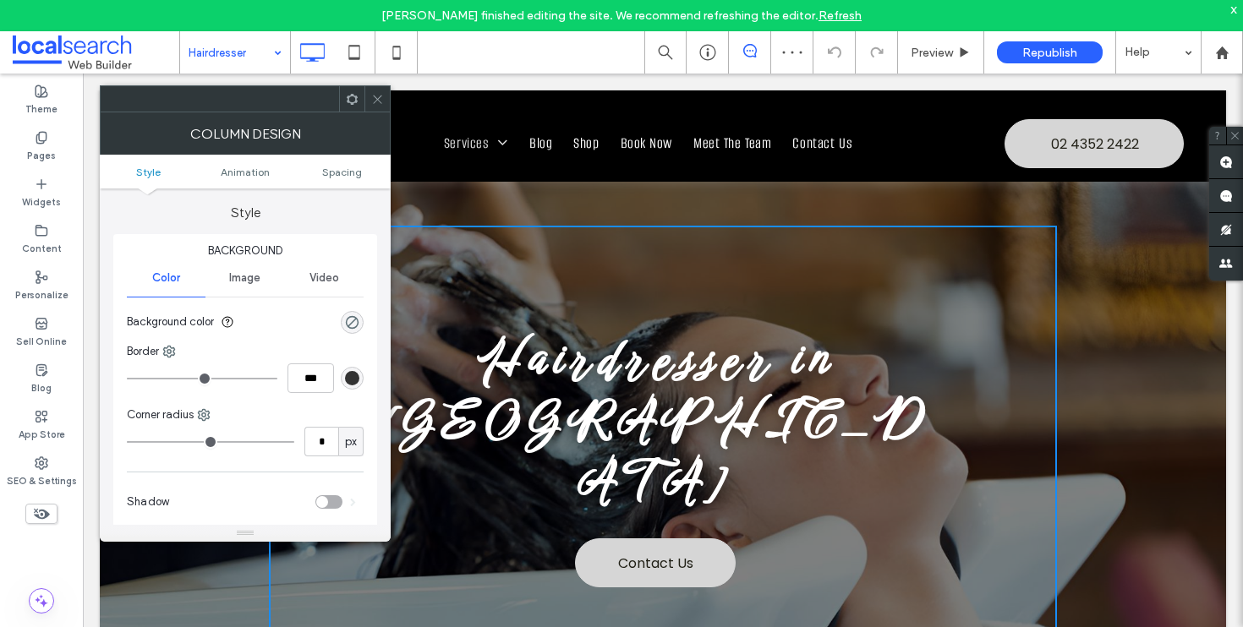
click at [385, 104] on div at bounding box center [376, 98] width 25 height 25
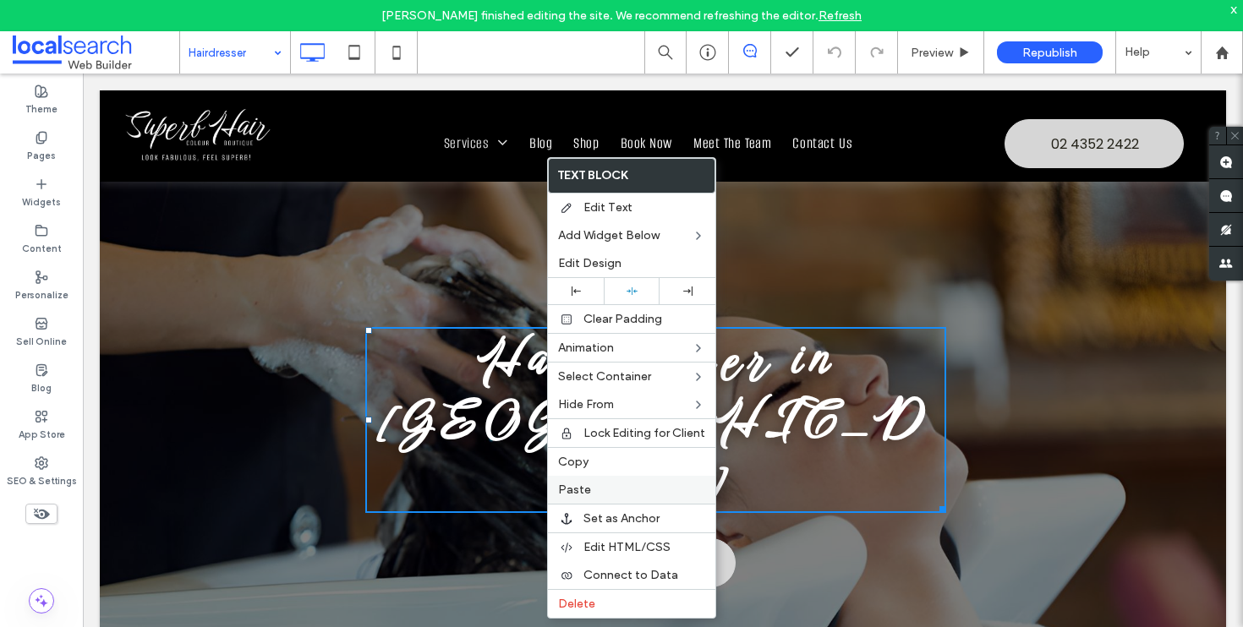
click at [609, 490] on label "Paste" at bounding box center [631, 490] width 147 height 14
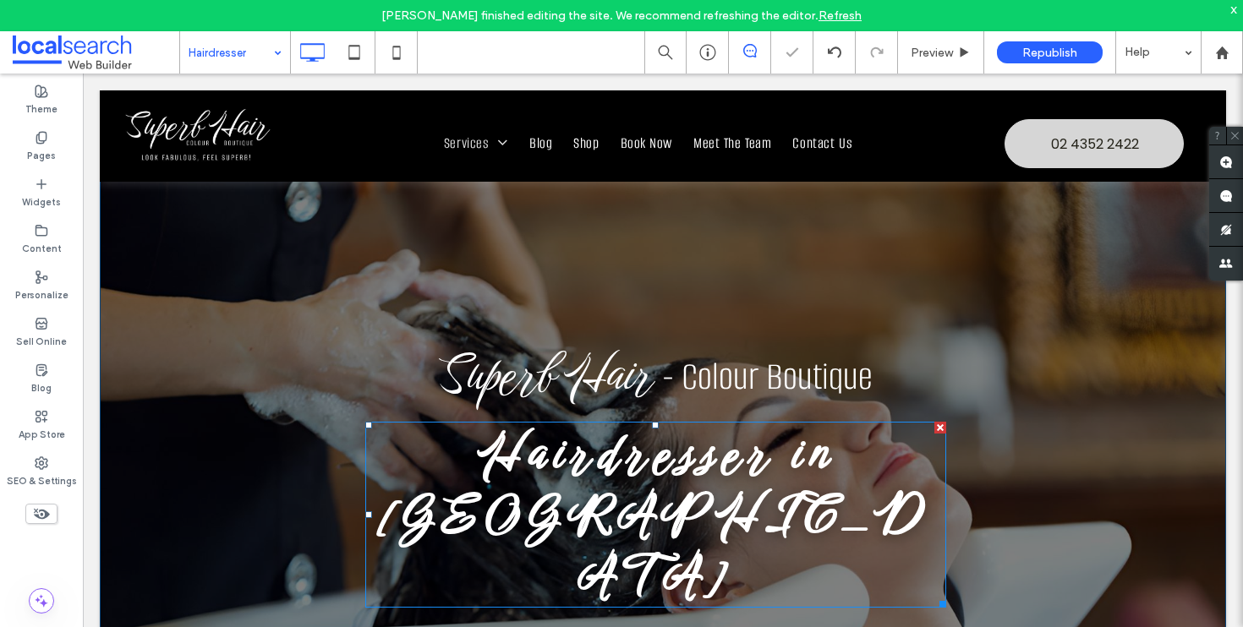
click at [518, 464] on strong "Hairdresser in Wyong" at bounding box center [655, 514] width 548 height 191
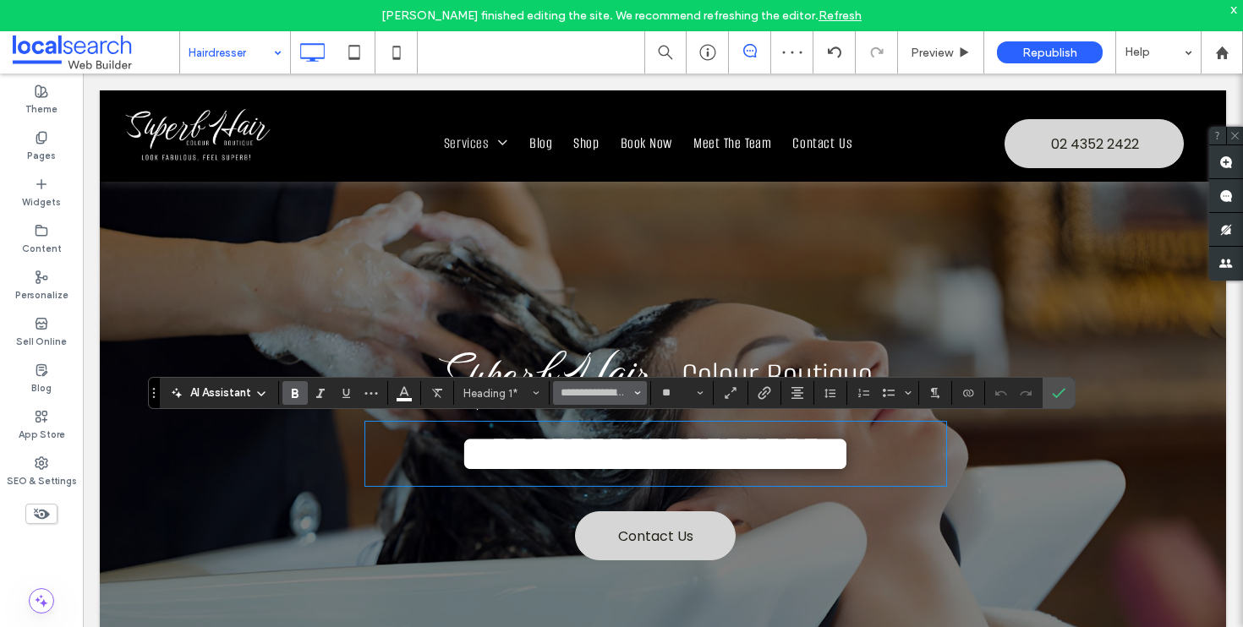
click at [637, 391] on icon "Font & Font weight" at bounding box center [637, 393] width 7 height 7
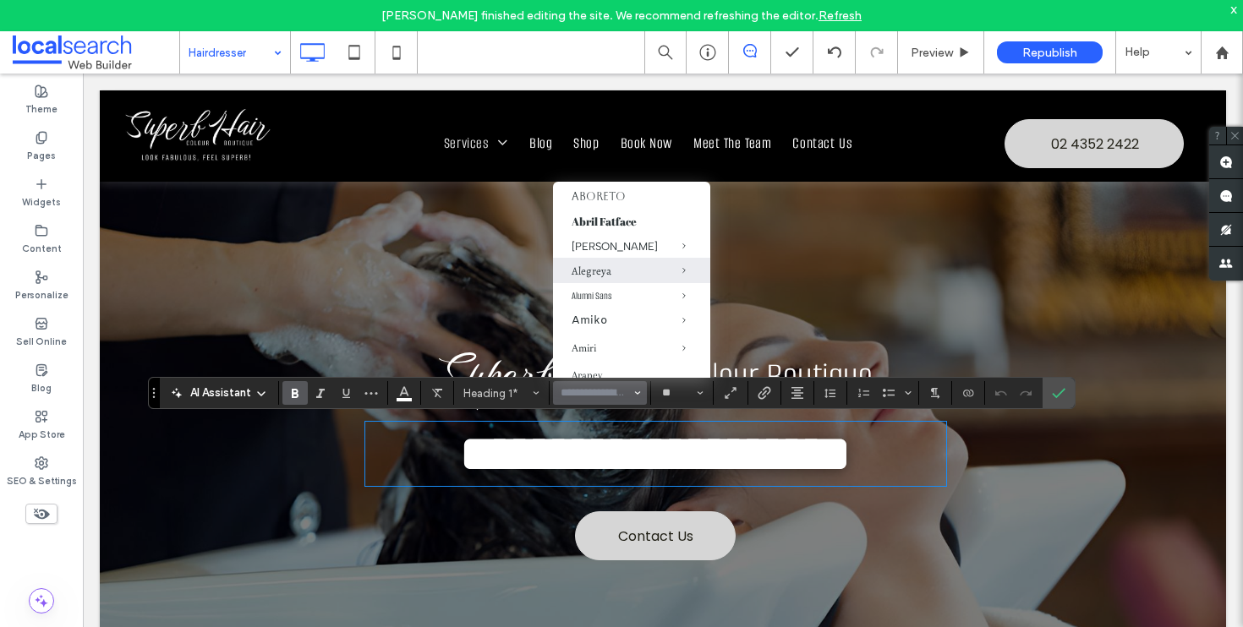
scroll to position [99, 0]
click at [593, 283] on div "Alumni Sans" at bounding box center [631, 277] width 120 height 14
type input "**********"
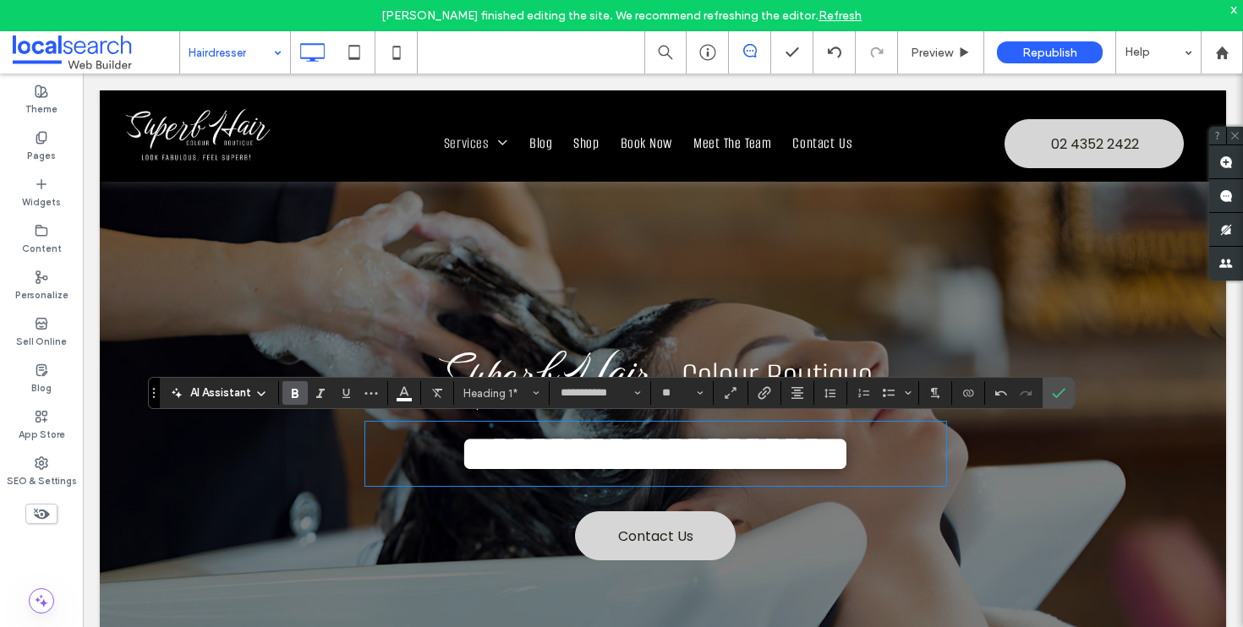
click at [301, 397] on icon "Bold" at bounding box center [295, 393] width 14 height 14
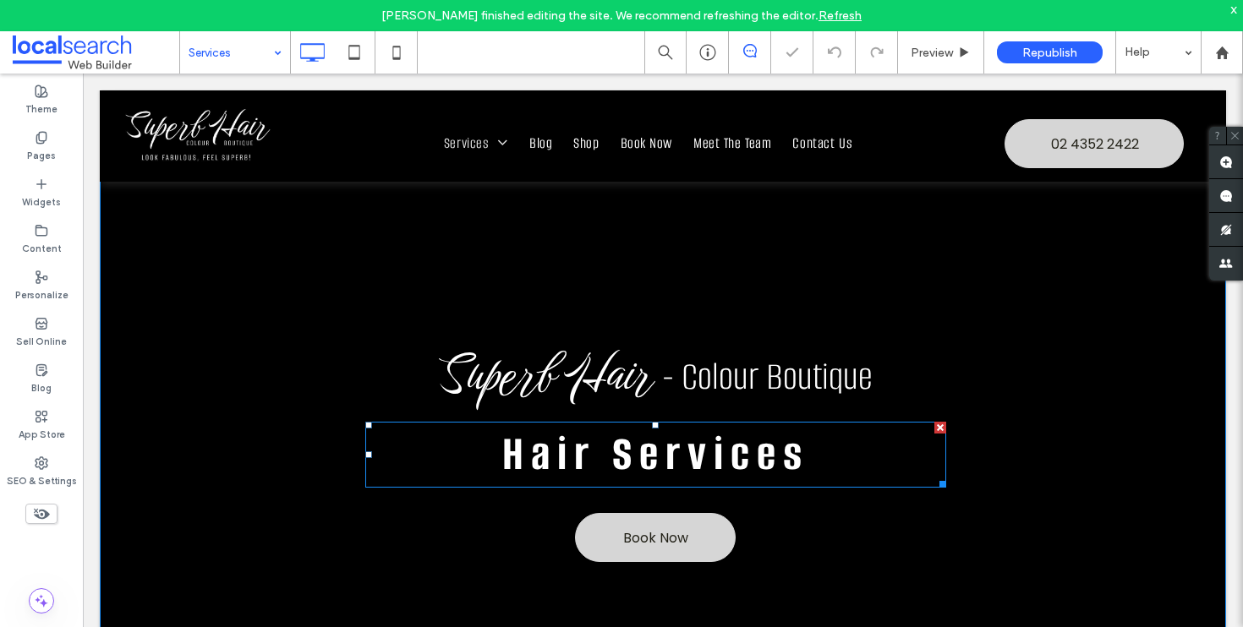
click at [636, 456] on strong "Hair Services" at bounding box center [655, 454] width 307 height 61
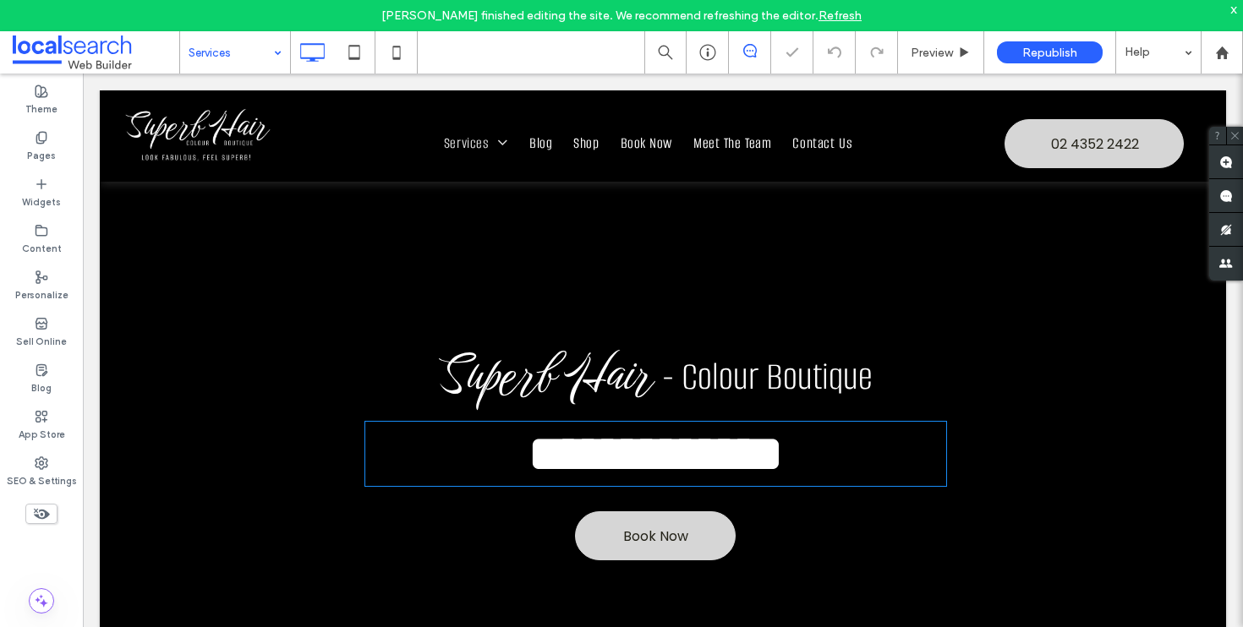
click at [636, 456] on strong "**********" at bounding box center [655, 454] width 254 height 51
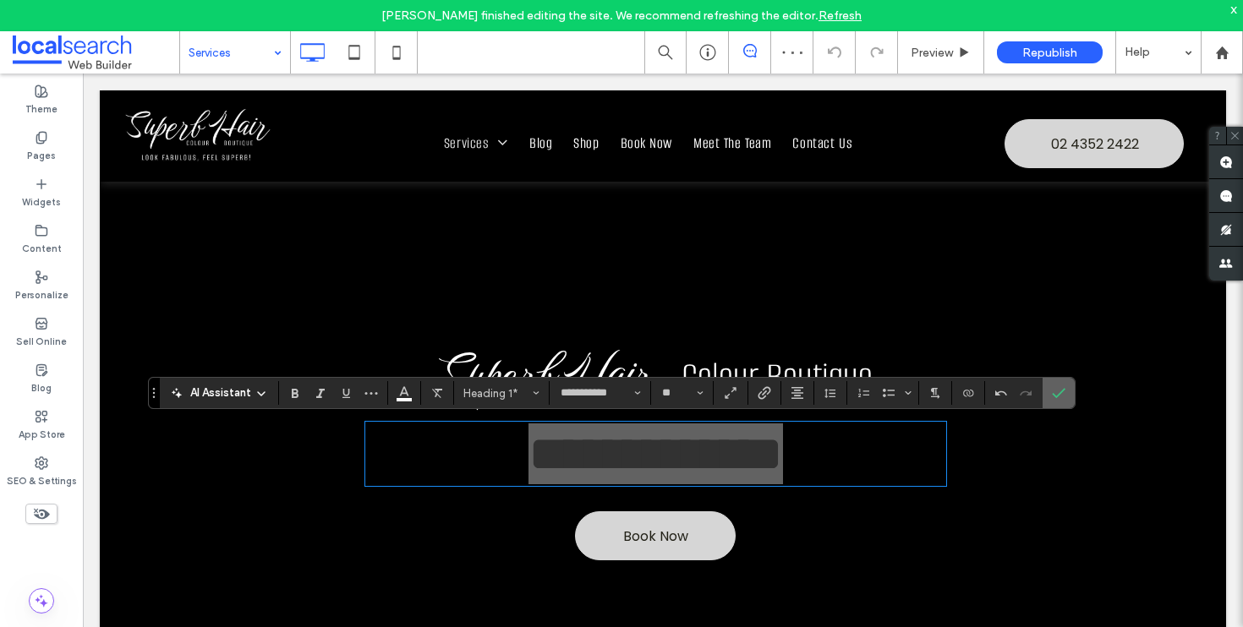
click at [1057, 386] on icon "Confirm" at bounding box center [1059, 393] width 14 height 14
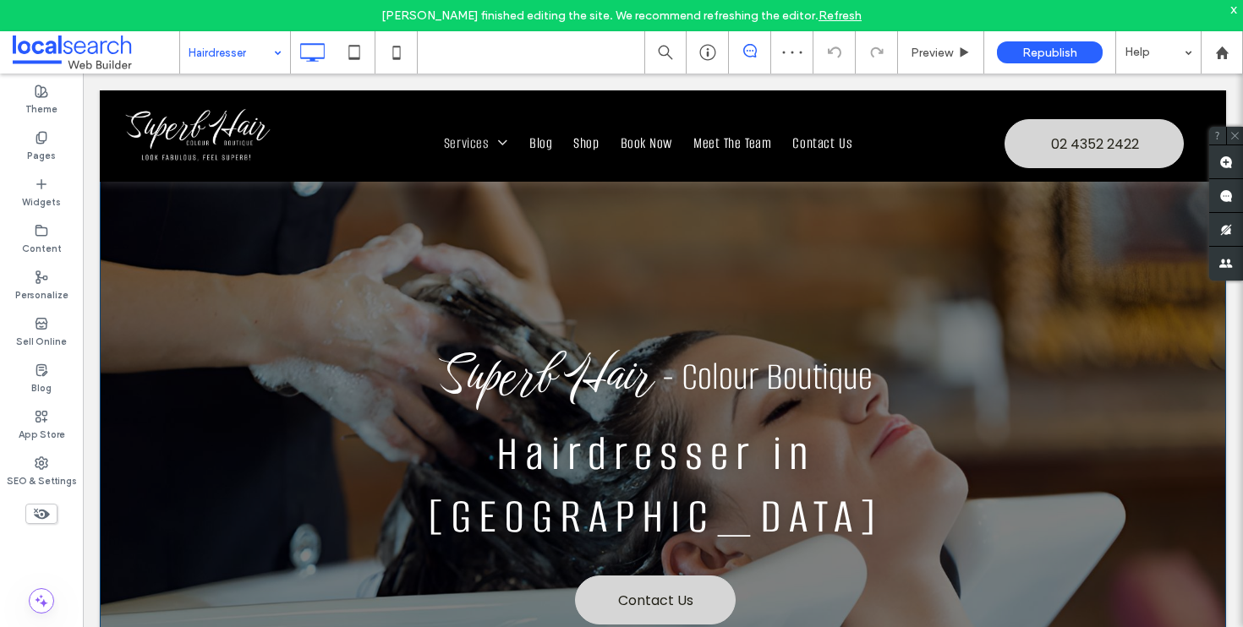
click at [140, 217] on div "Superb Hair - Colour Boutique Hairdresser in Wyong Contact Us Click To Paste Ro…" at bounding box center [663, 441] width 1126 height 703
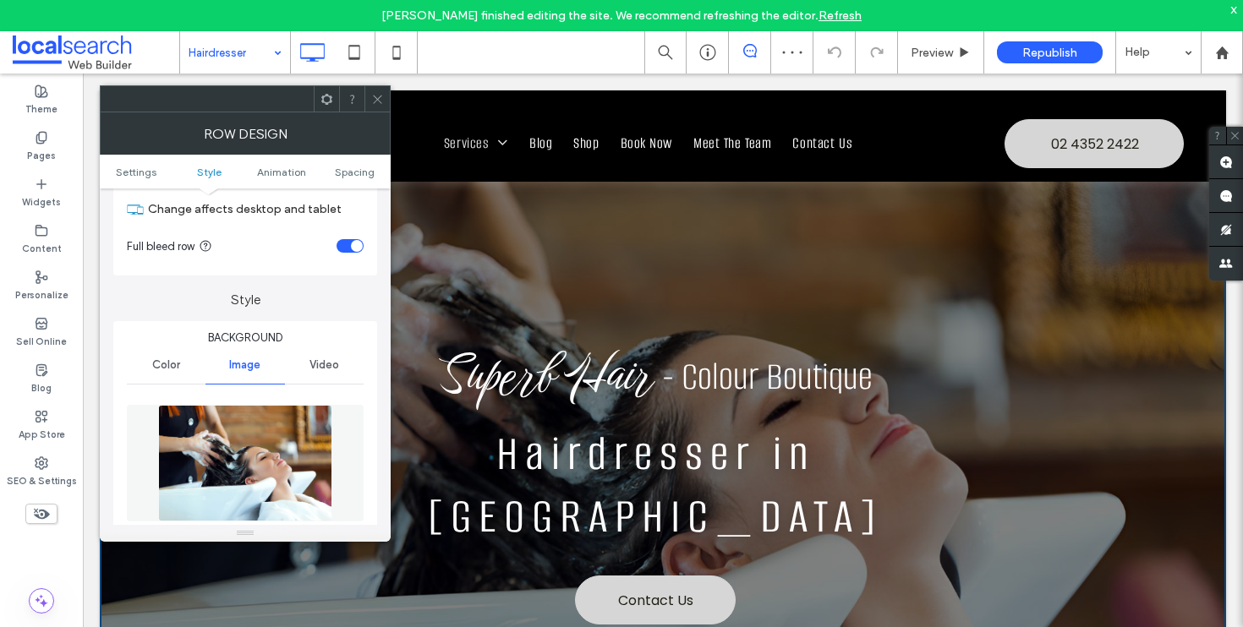
scroll to position [149, 0]
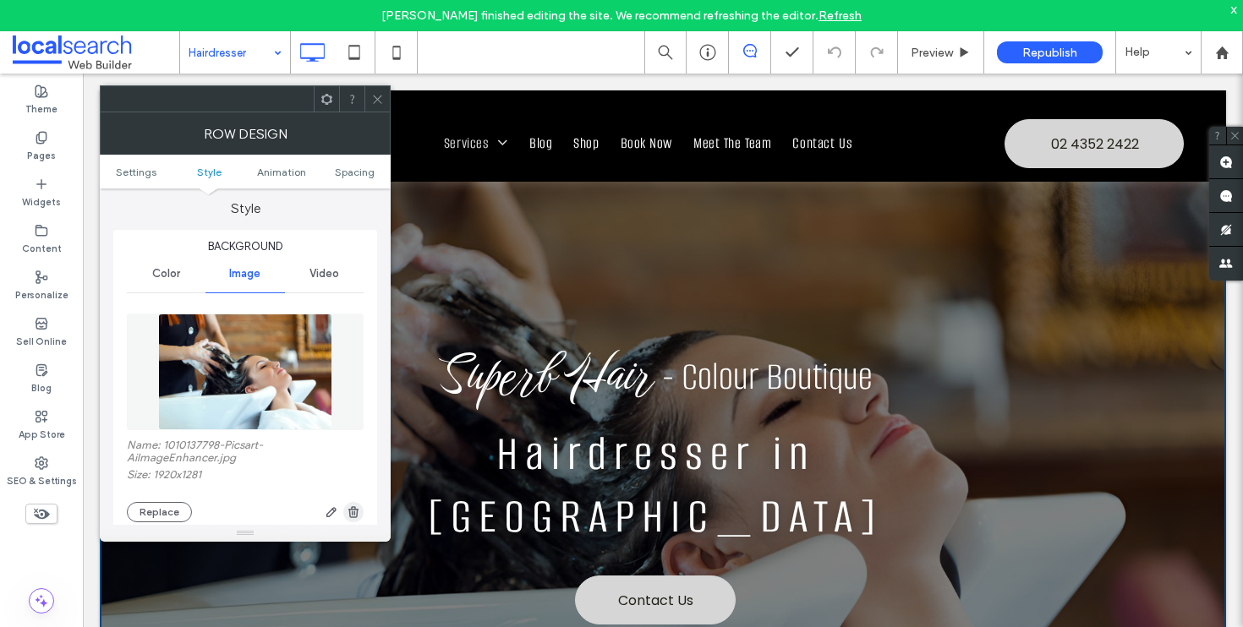
click at [350, 513] on icon "button" at bounding box center [354, 513] width 14 height 14
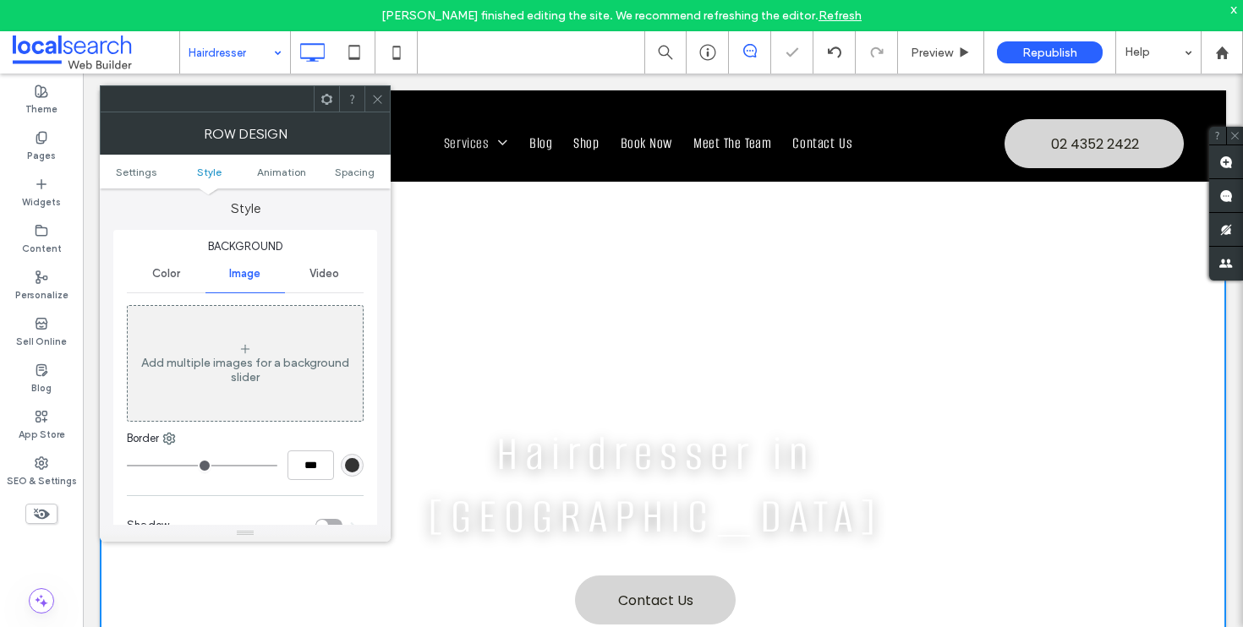
click at [147, 266] on div "Color" at bounding box center [166, 273] width 79 height 37
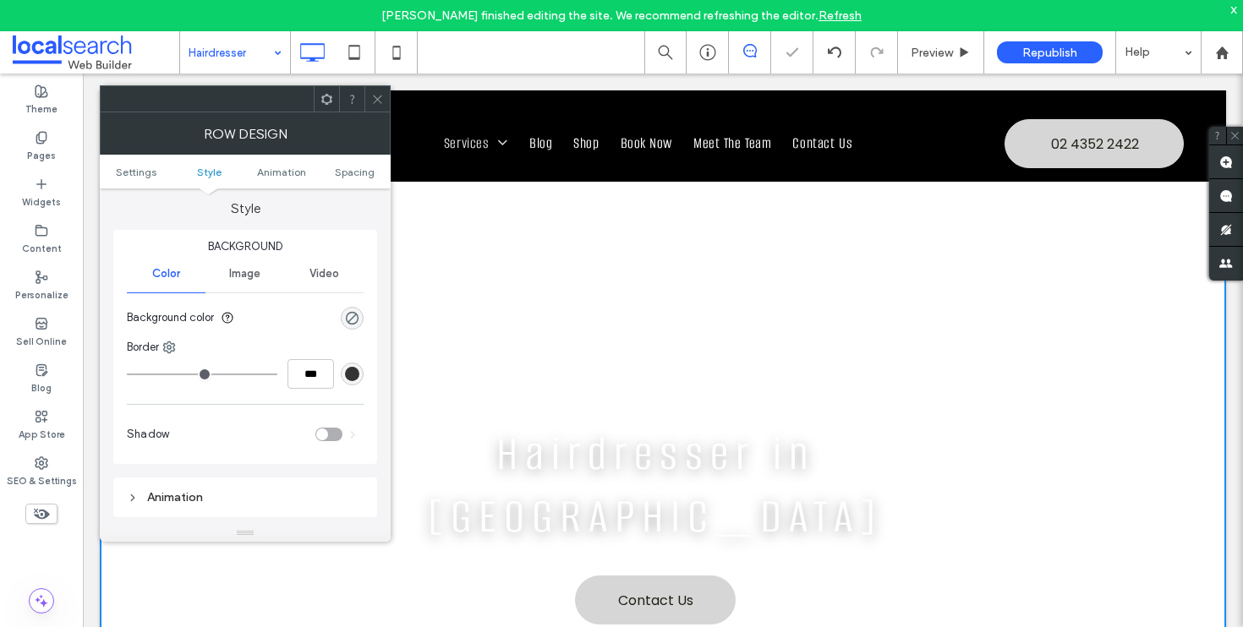
click at [356, 328] on div "rgba(0, 0, 0, 0)" at bounding box center [352, 318] width 23 height 23
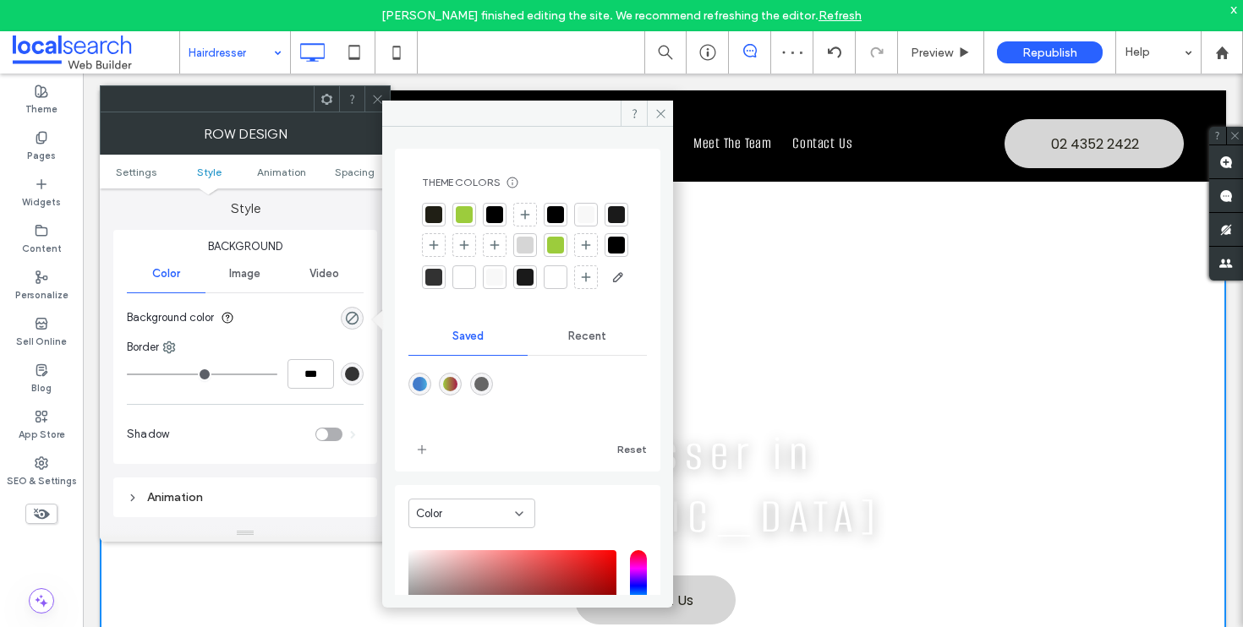
click at [438, 210] on div at bounding box center [433, 214] width 17 height 17
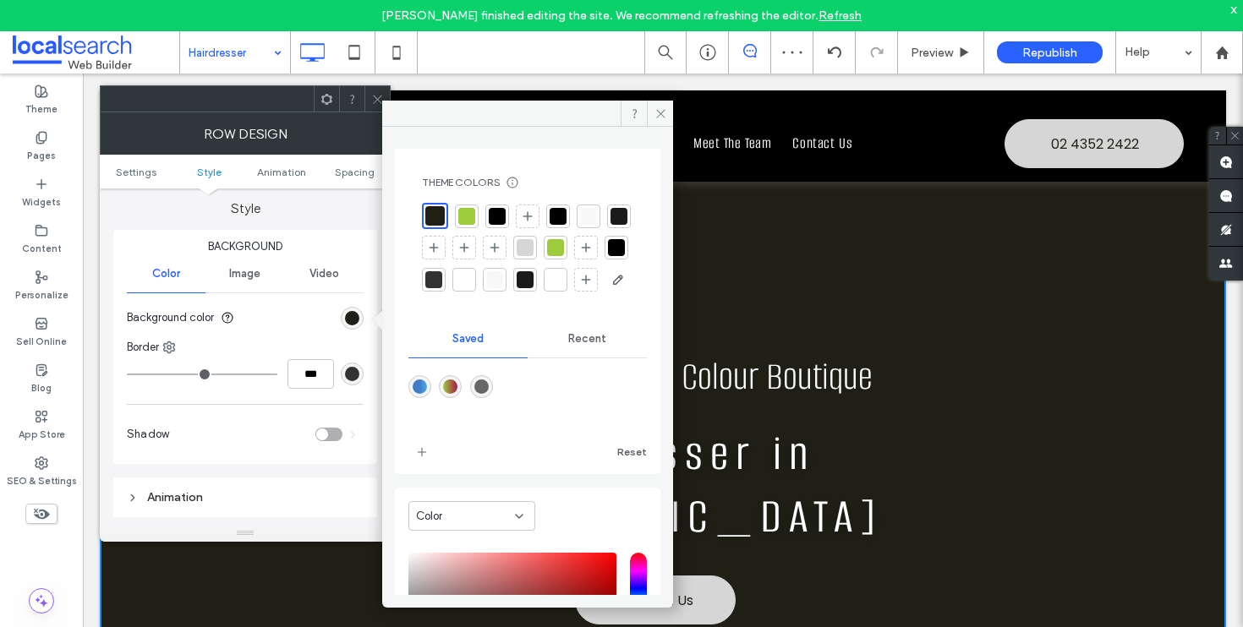
click at [557, 216] on div at bounding box center [557, 216] width 17 height 17
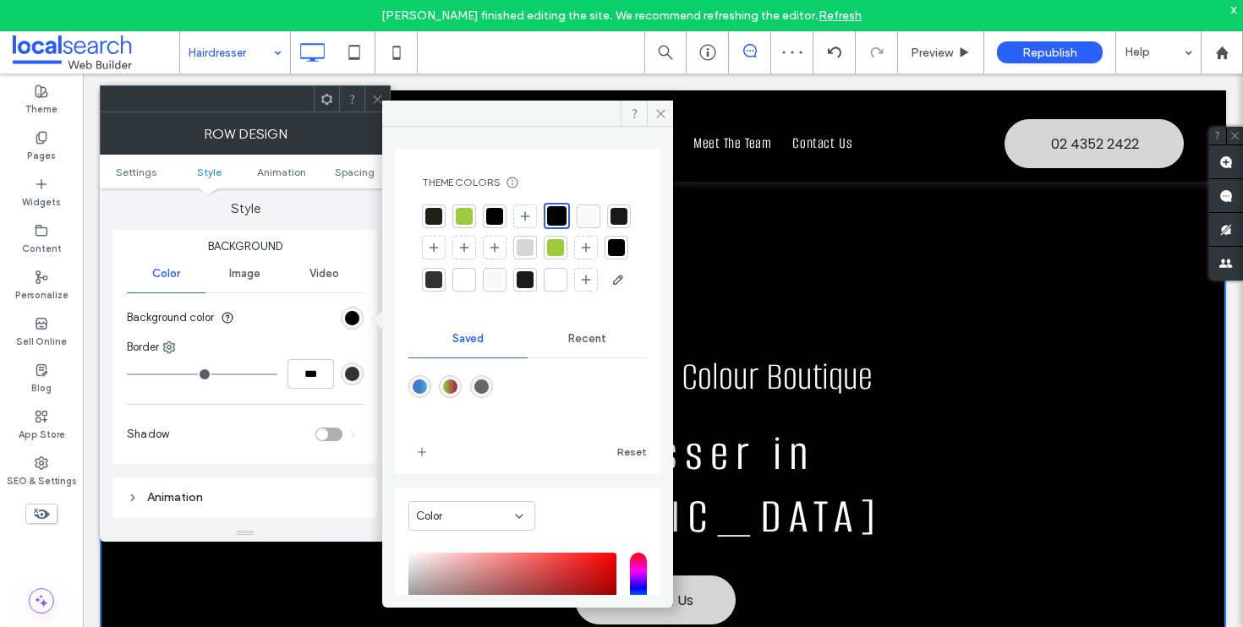
click at [375, 96] on use at bounding box center [377, 99] width 8 height 8
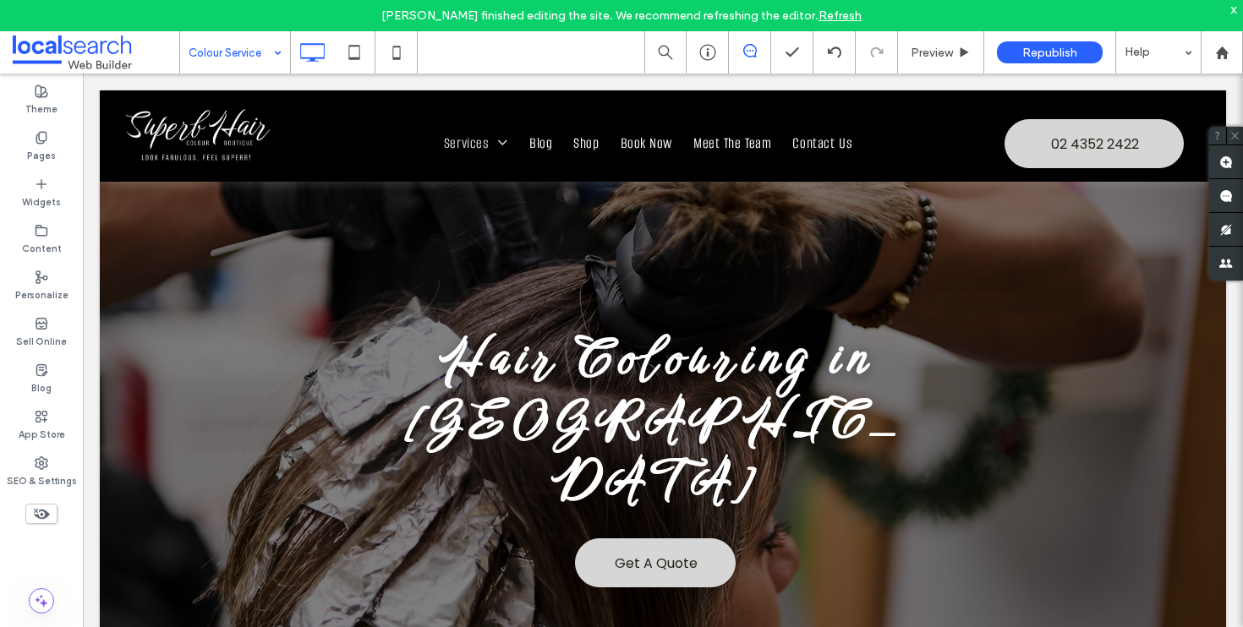
scroll to position [0, 0]
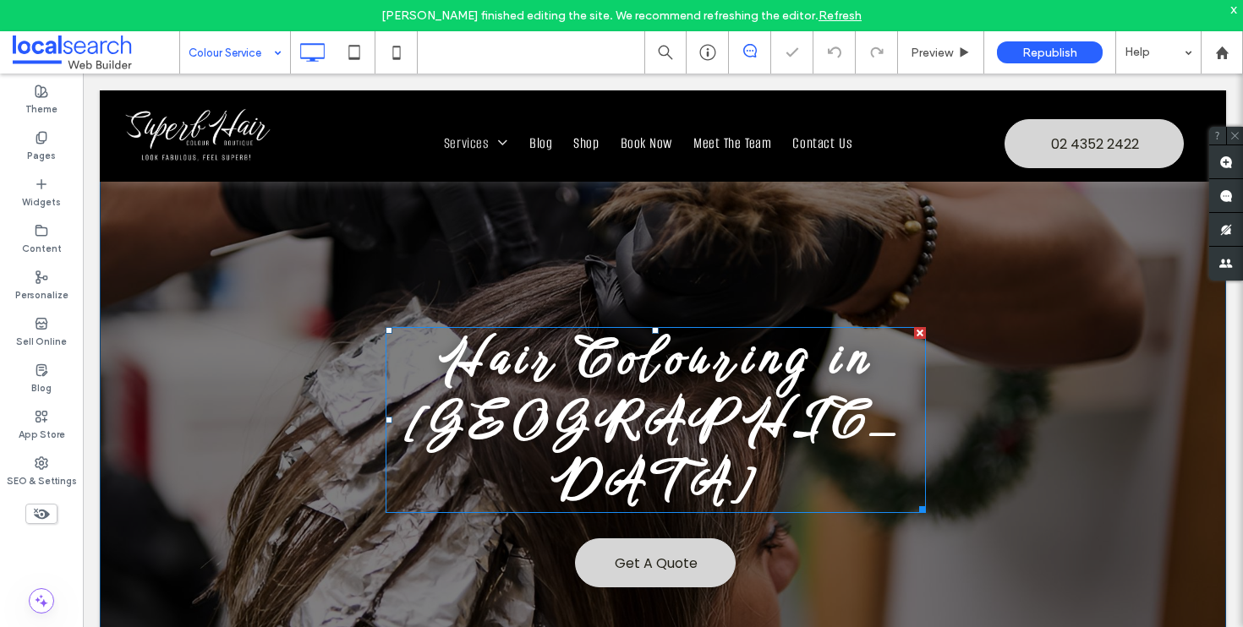
click at [675, 393] on strong "Hair Colouring in Wyong" at bounding box center [655, 420] width 492 height 191
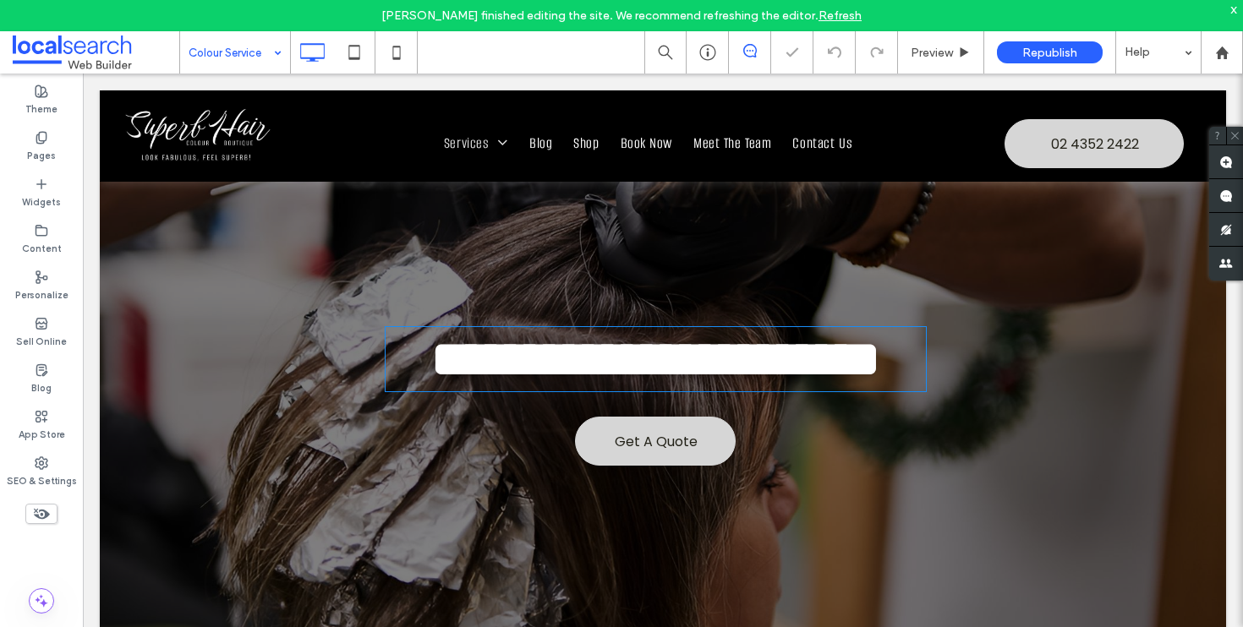
click at [675, 385] on strong "**********" at bounding box center [655, 359] width 449 height 51
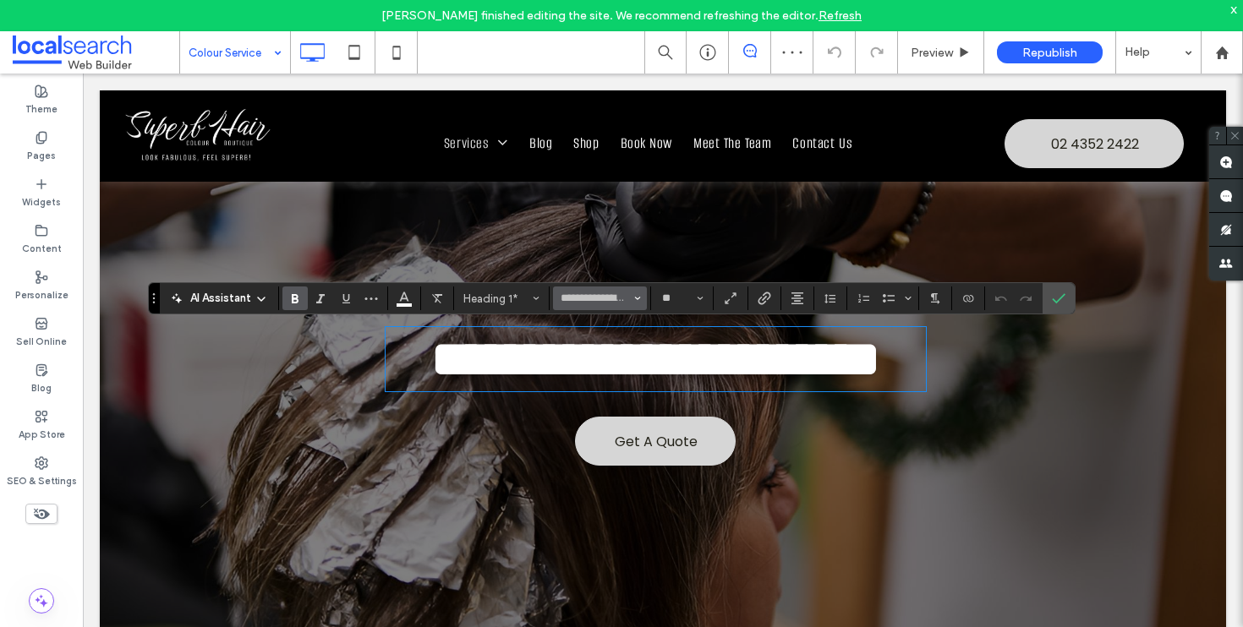
click at [632, 301] on button "**********" at bounding box center [599, 299] width 93 height 24
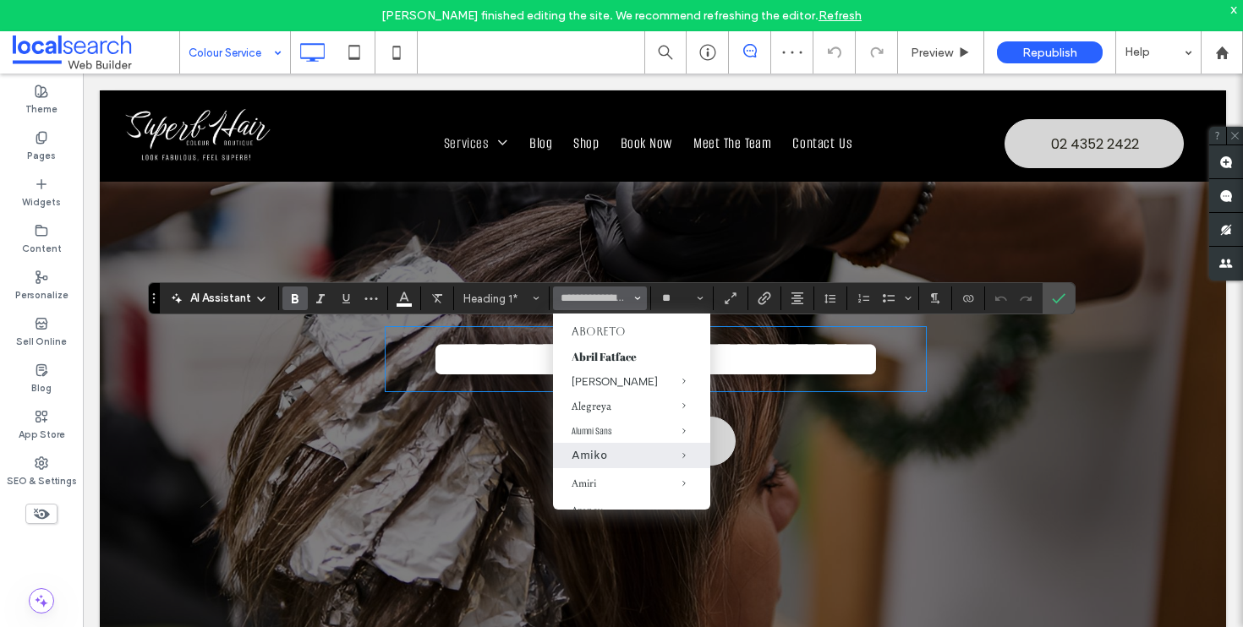
scroll to position [85, 0]
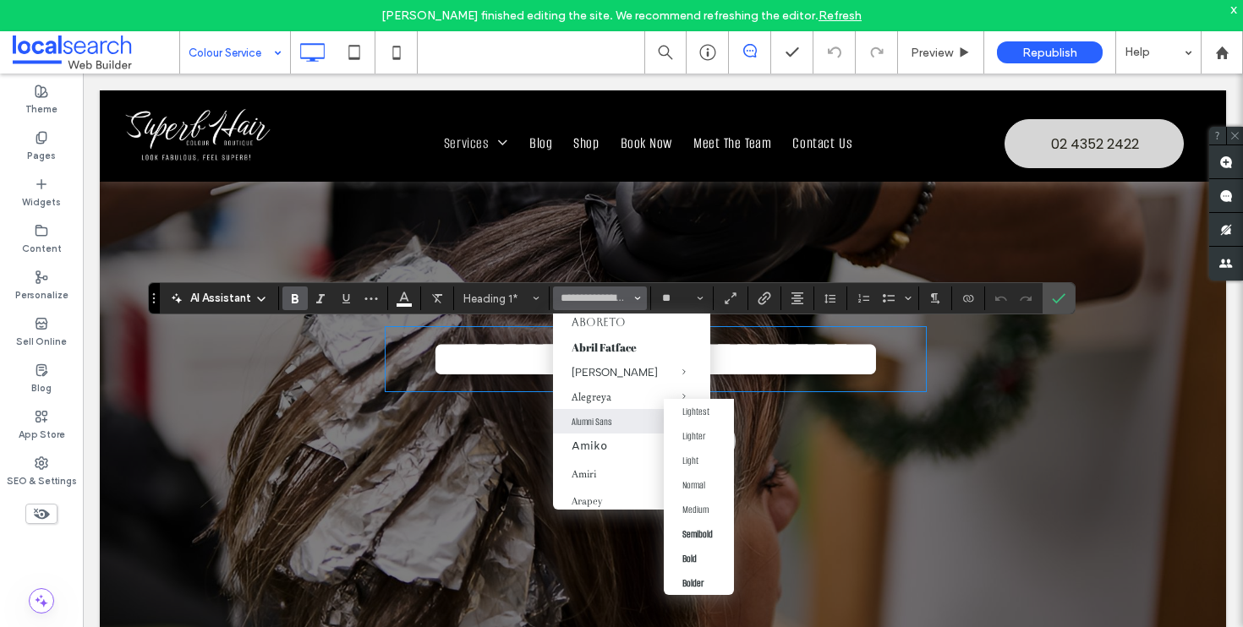
click at [631, 429] on span "Alumni Sans" at bounding box center [670, 421] width 79 height 25
type input "**********"
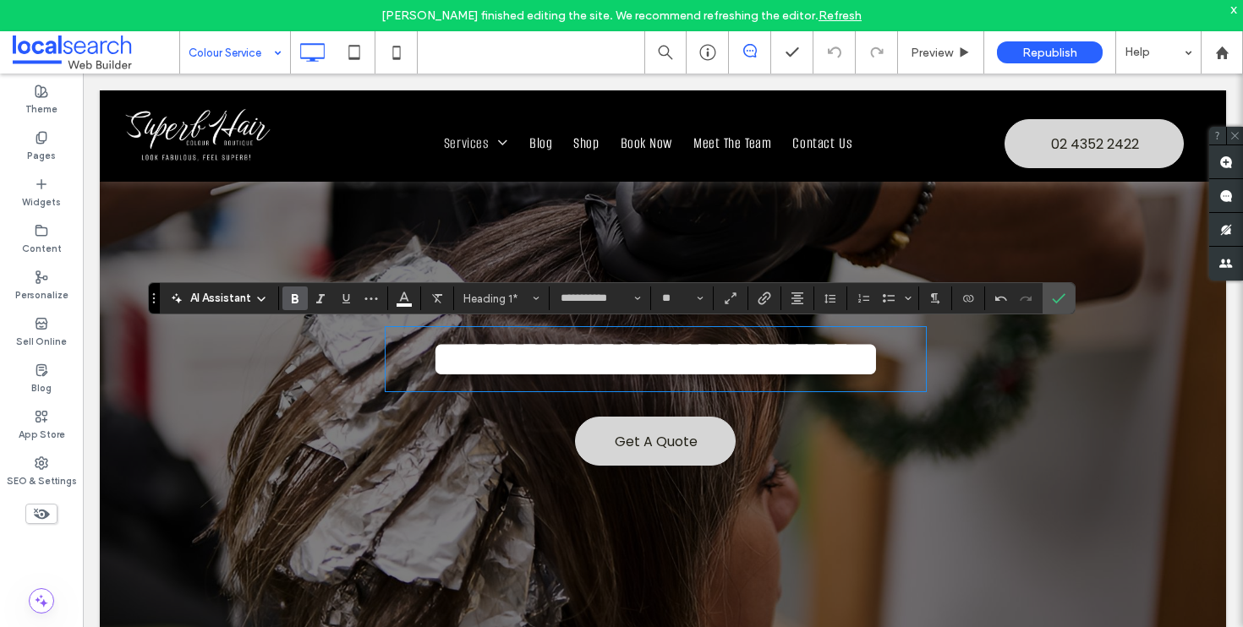
click at [296, 296] on icon "Bold" at bounding box center [295, 299] width 14 height 14
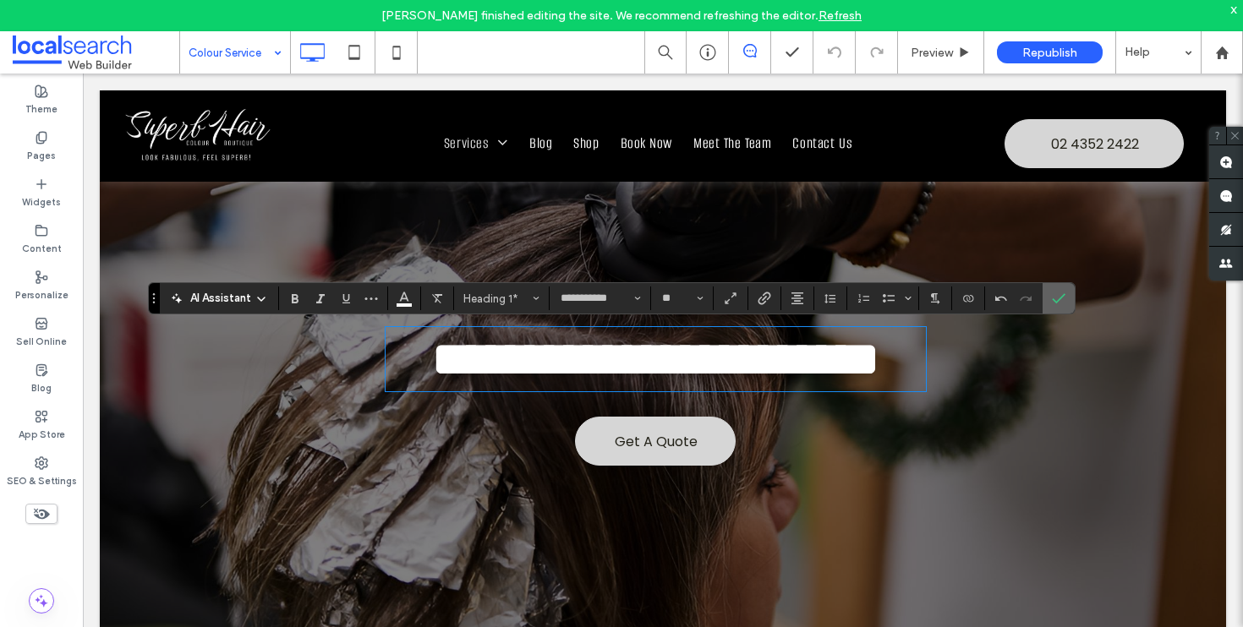
click at [1052, 294] on icon "Confirm" at bounding box center [1059, 299] width 14 height 14
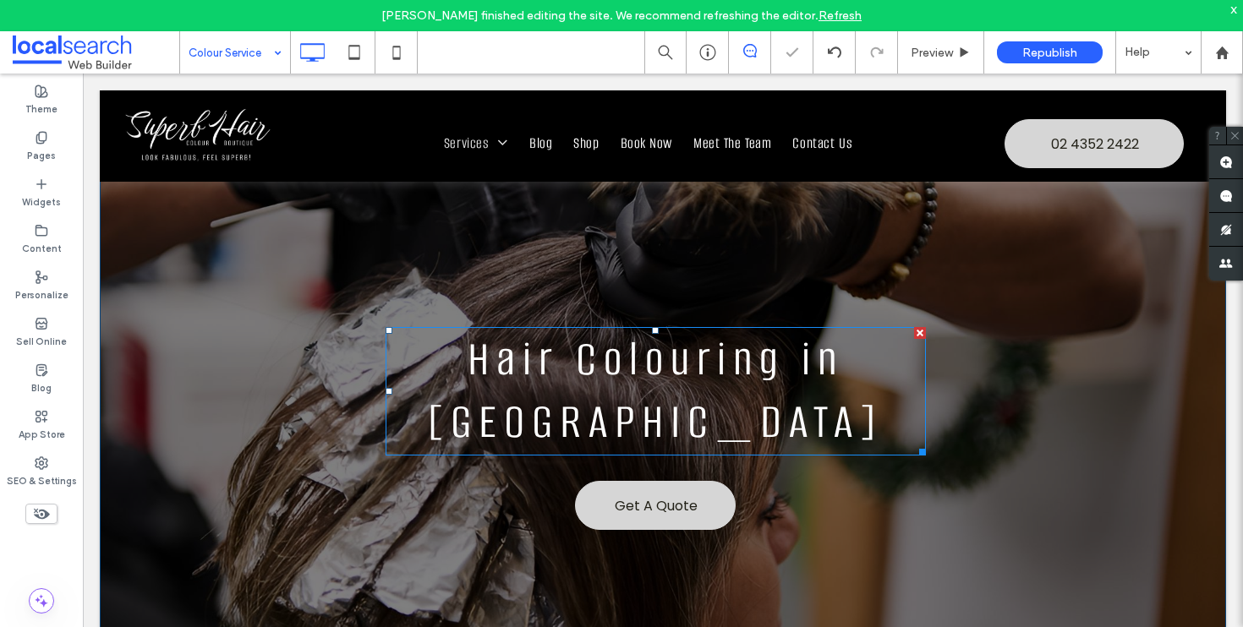
click at [879, 389] on h1 "Hair Colouring in Wyong" at bounding box center [655, 391] width 540 height 125
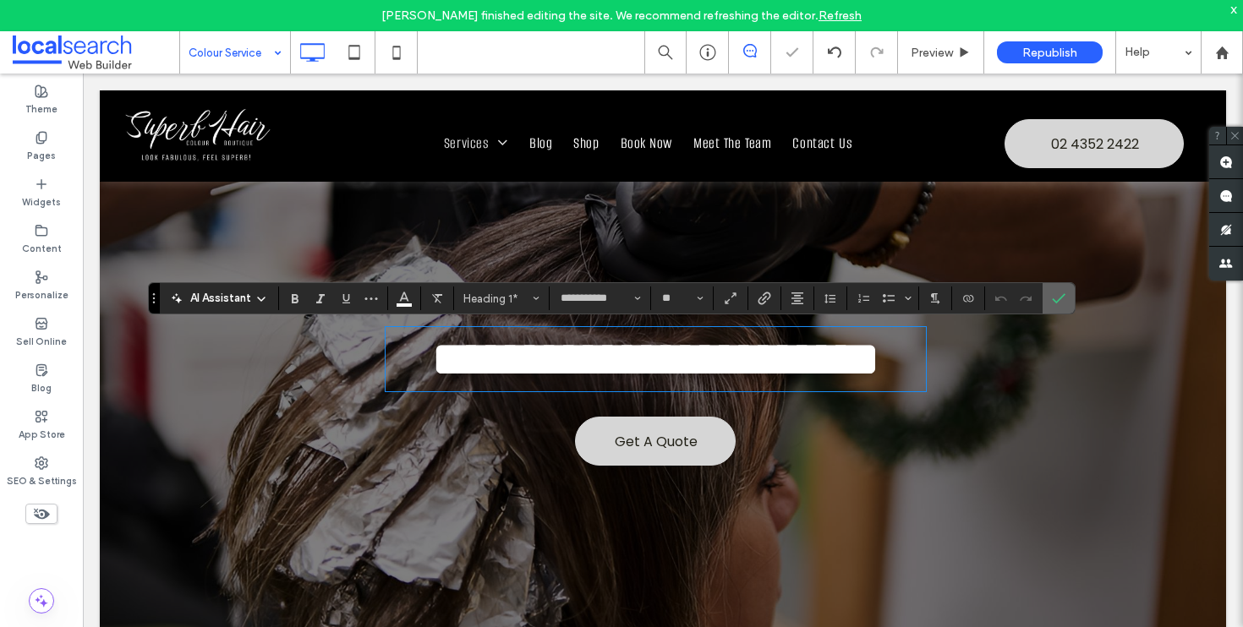
drag, startPoint x: 1059, startPoint y: 298, endPoint x: 879, endPoint y: 363, distance: 191.5
click at [1059, 298] on use "Confirm" at bounding box center [1059, 298] width 14 height 10
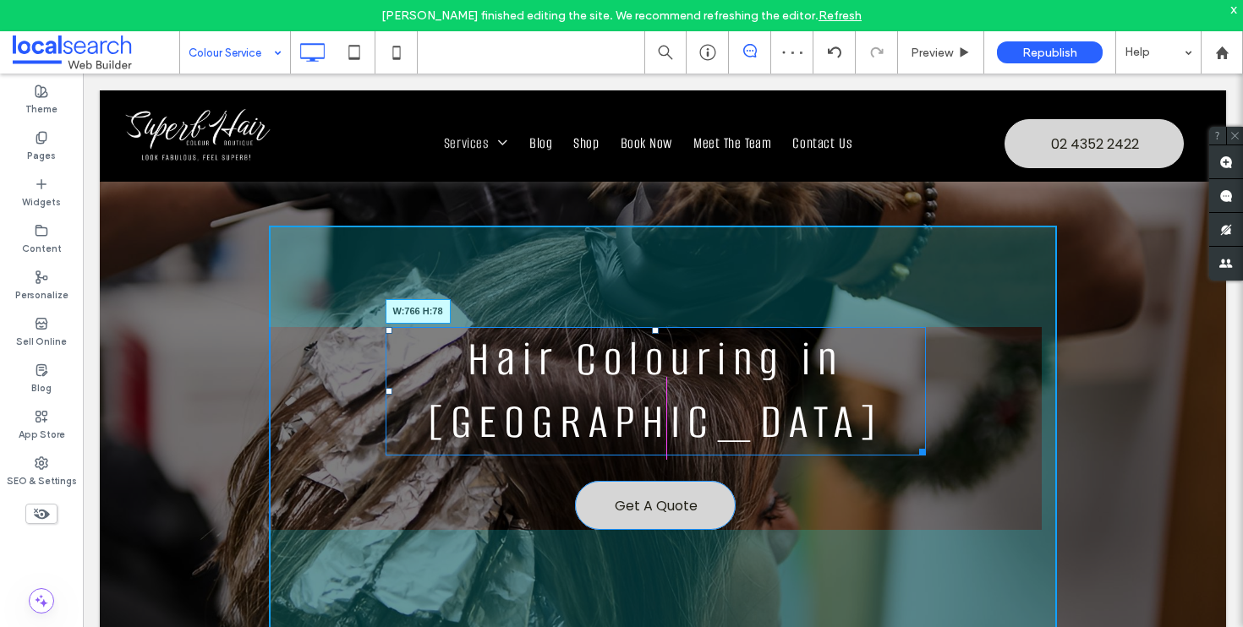
drag, startPoint x: 910, startPoint y: 452, endPoint x: 970, endPoint y: 448, distance: 60.2
click at [970, 448] on div "Hair Colouring in Wyong W:766 H:78 Get A Quote Click To Paste" at bounding box center [663, 429] width 788 height 406
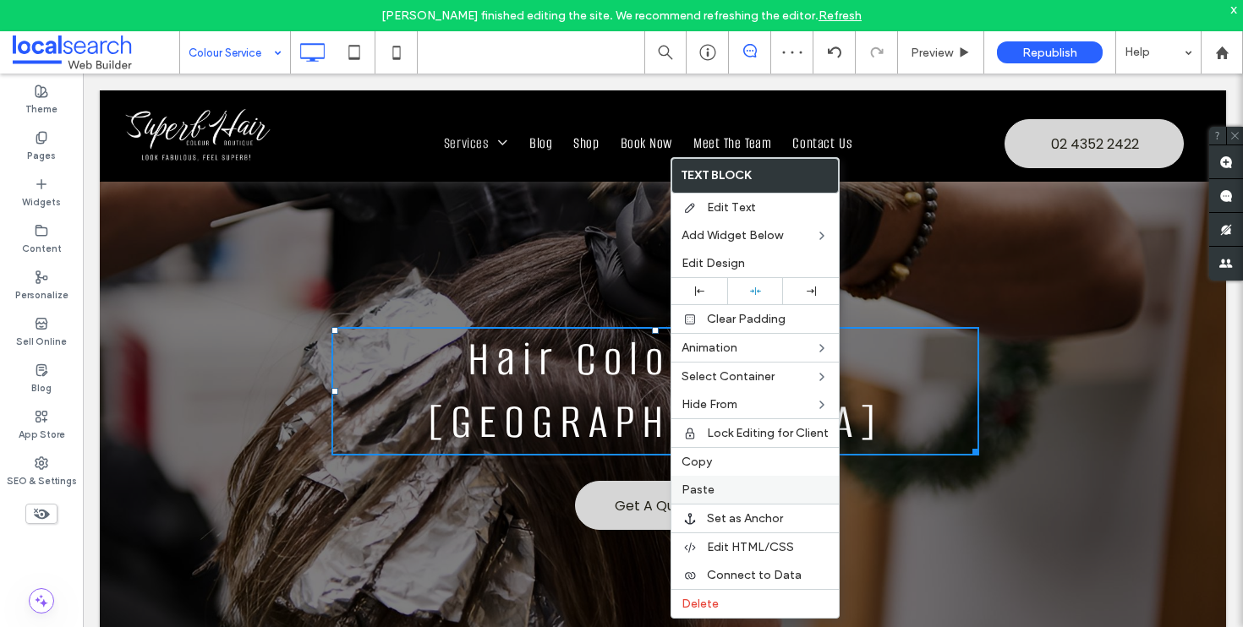
click at [702, 484] on span "Paste" at bounding box center [697, 490] width 33 height 14
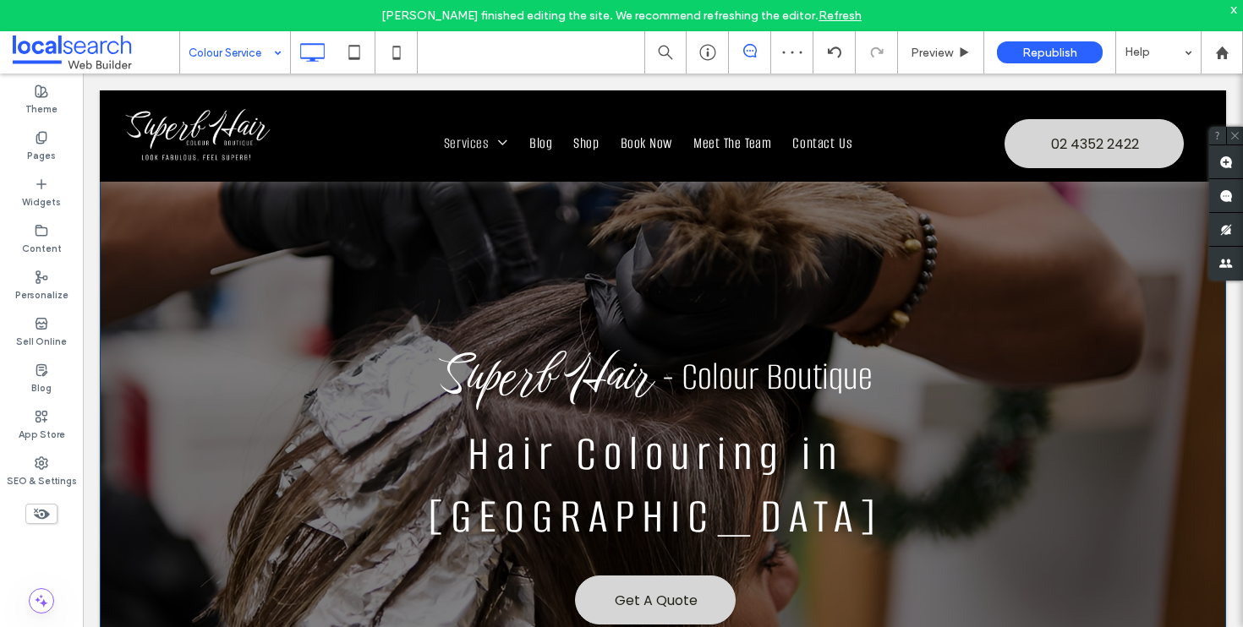
click at [215, 238] on div "Superb Hair - Colour Boutique Hair Colouring in Wyong Get A Quote Click To Past…" at bounding box center [663, 441] width 1126 height 703
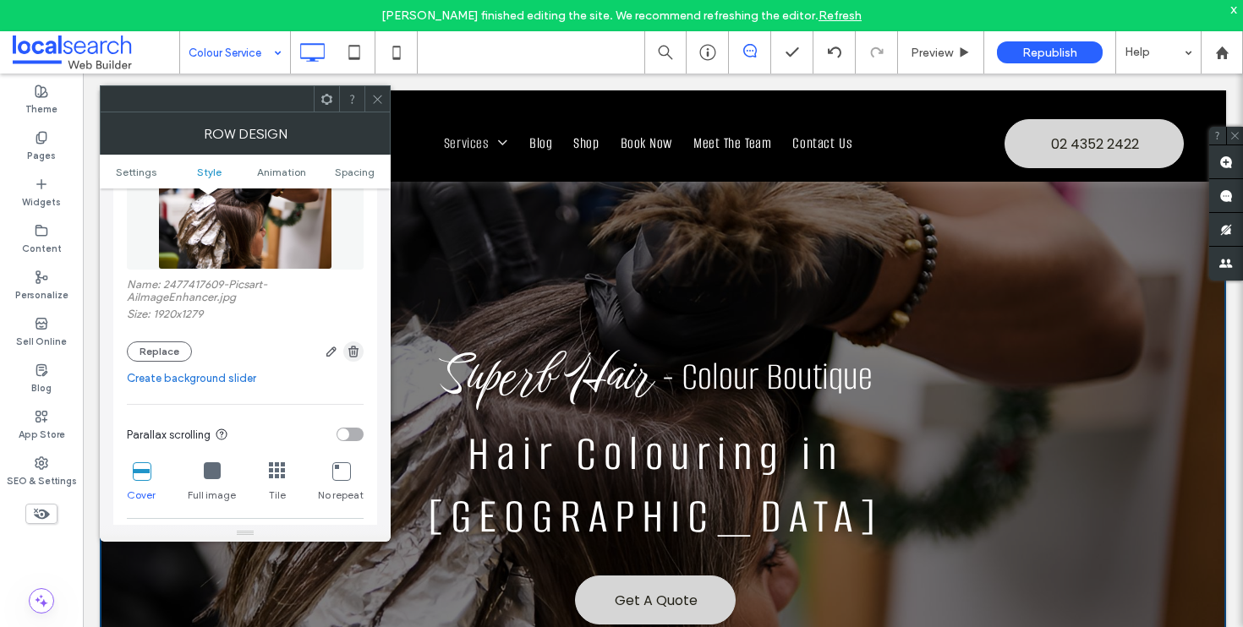
click at [355, 347] on span "button" at bounding box center [353, 352] width 20 height 20
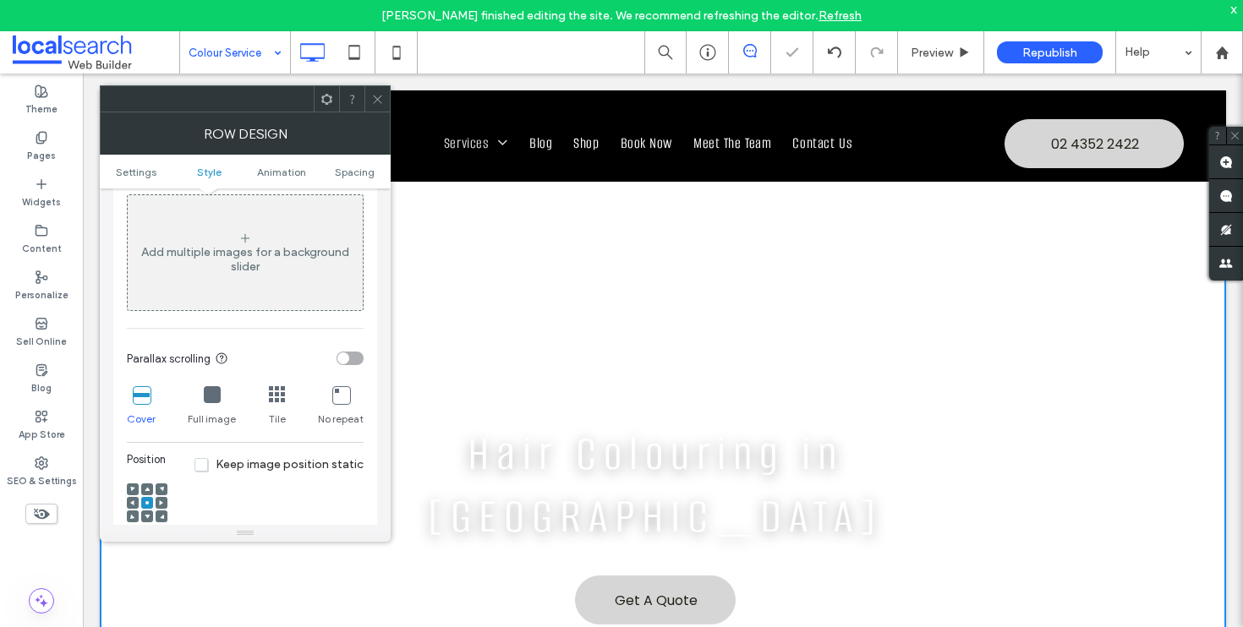
scroll to position [154, 0]
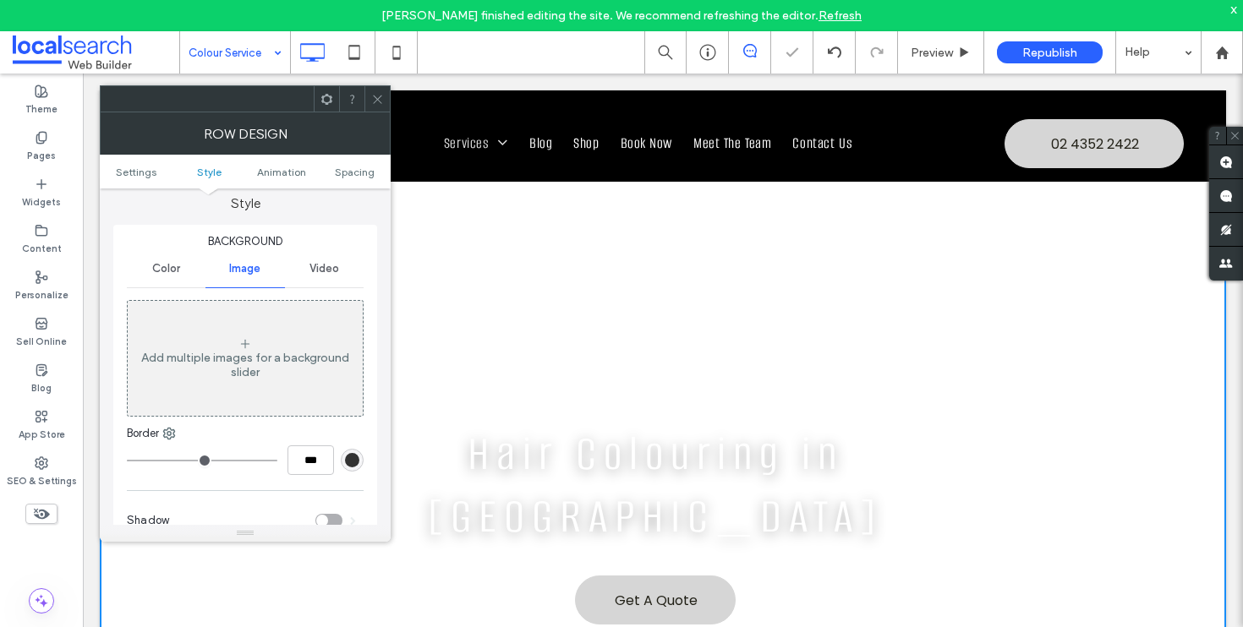
click at [161, 276] on span "Color" at bounding box center [166, 269] width 28 height 14
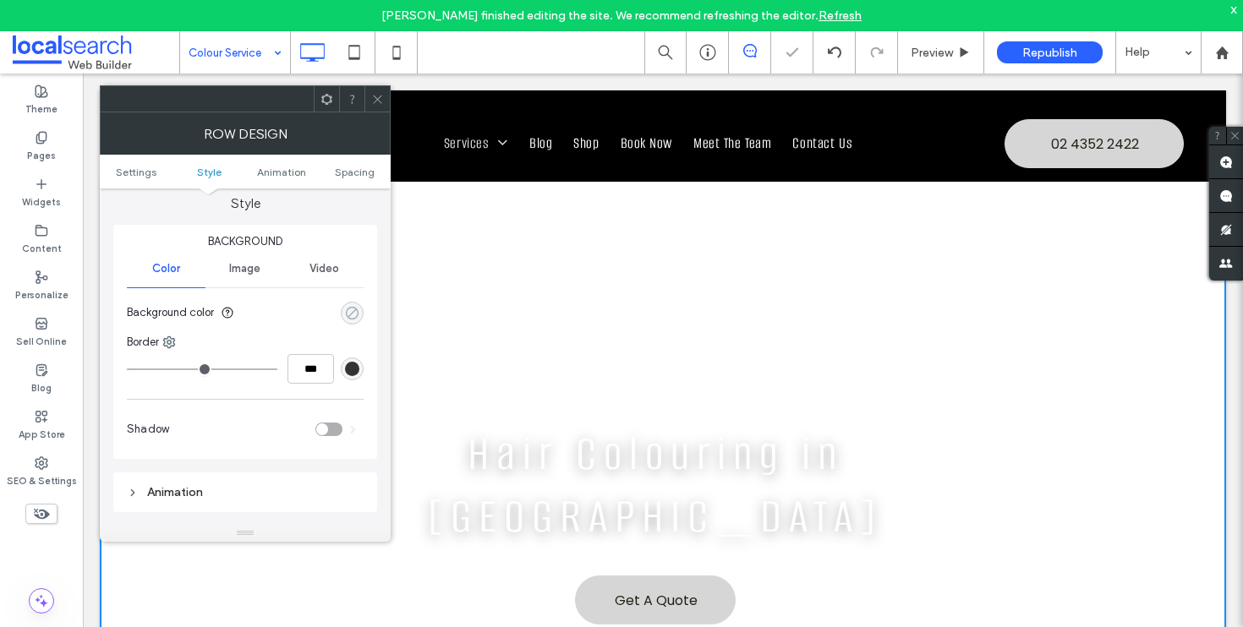
click at [349, 309] on div "rgba(0, 0, 0, 0)" at bounding box center [352, 313] width 14 height 14
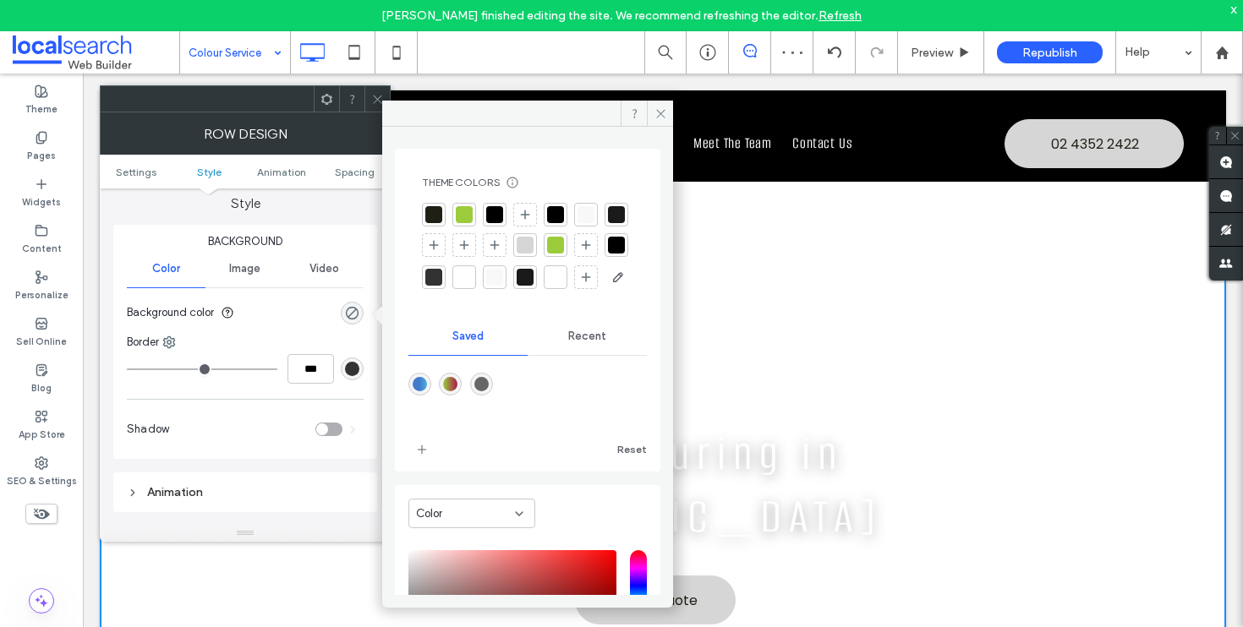
click at [494, 221] on div at bounding box center [494, 214] width 17 height 17
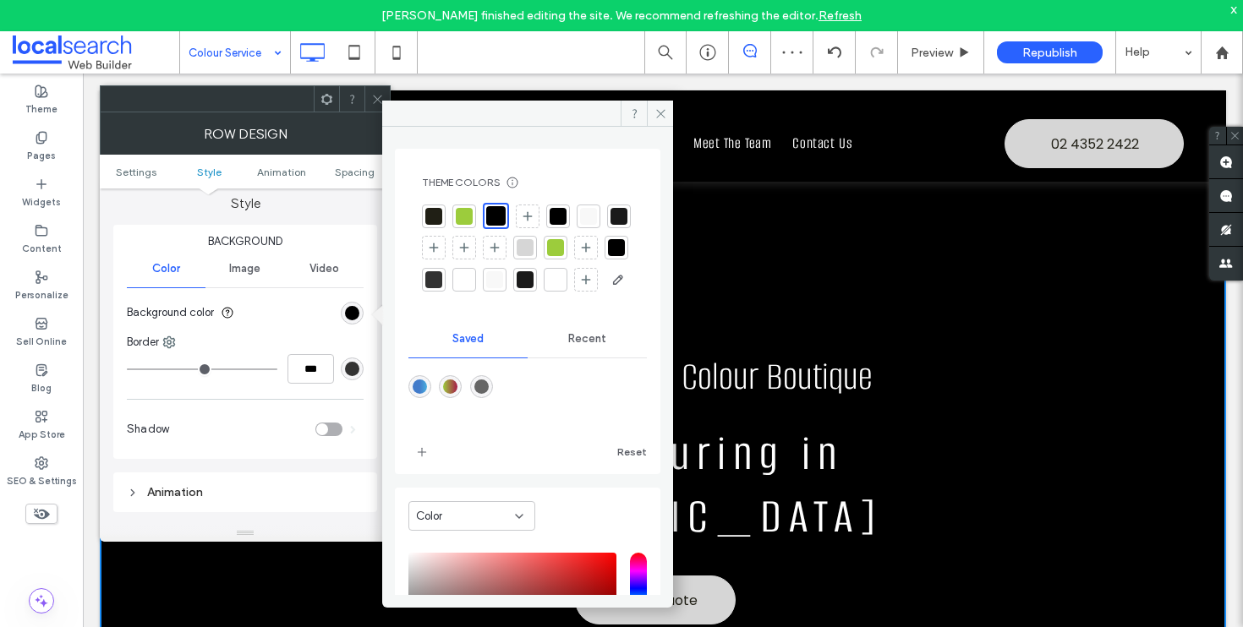
click at [377, 103] on icon at bounding box center [377, 99] width 13 height 13
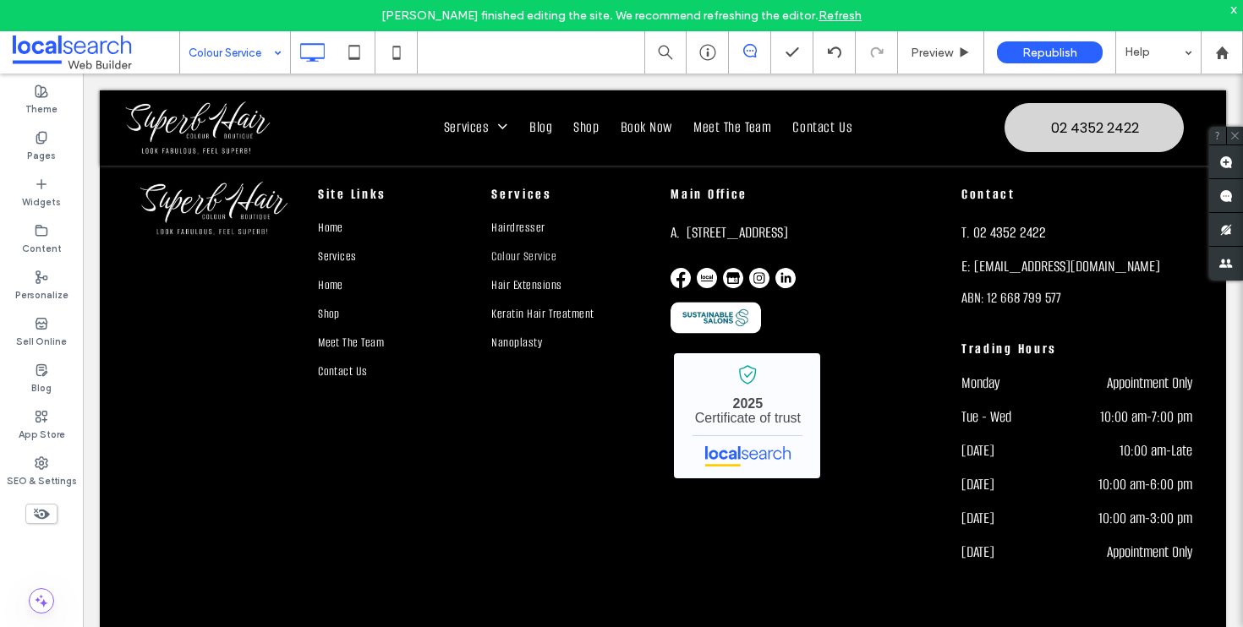
scroll to position [3827, 0]
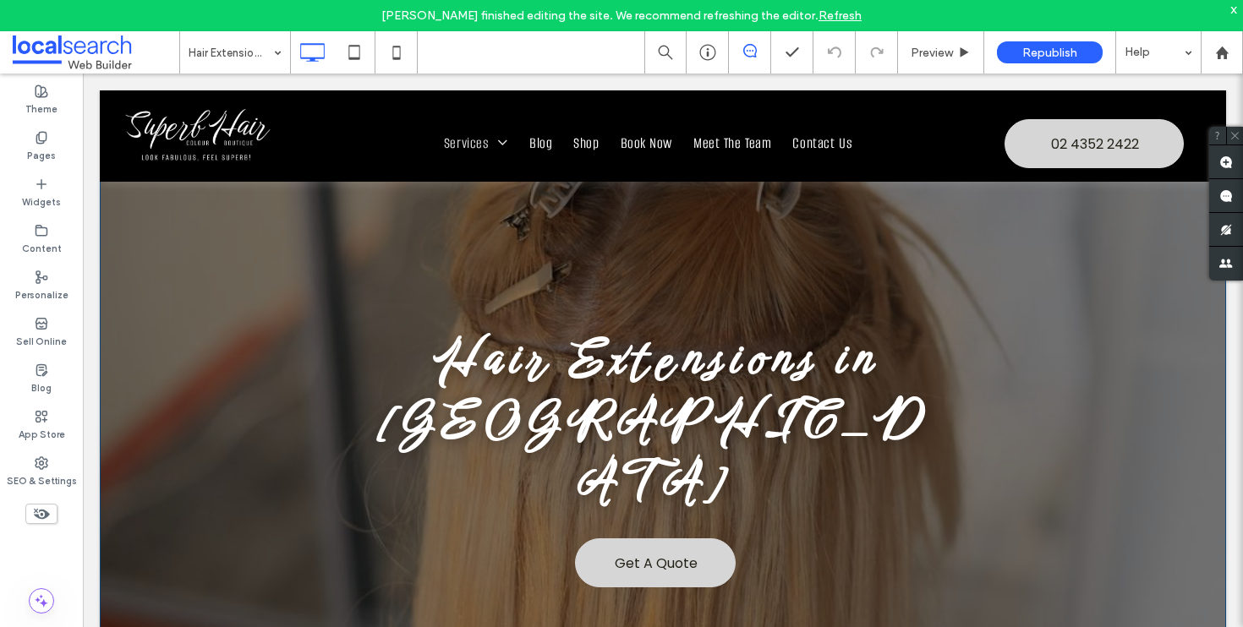
click at [271, 300] on div "Hair Extensions in [GEOGRAPHIC_DATA] Get A Quote Click To Paste" at bounding box center [663, 457] width 788 height 463
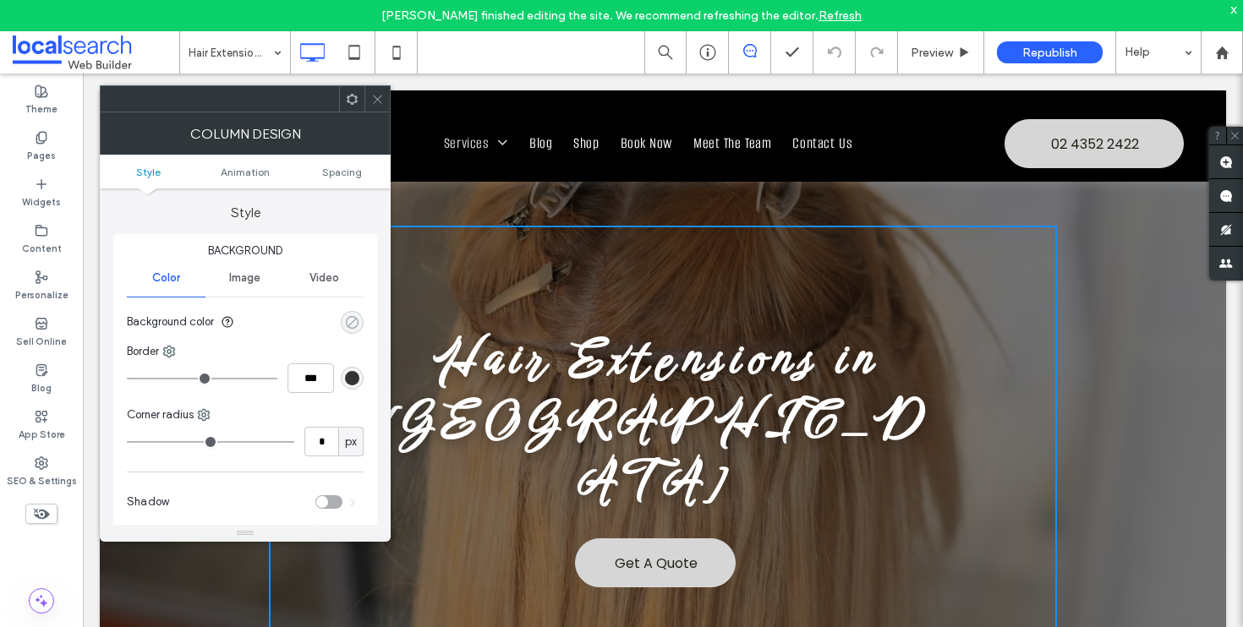
click at [351, 316] on div "rgba(0, 0, 0, 0)" at bounding box center [352, 322] width 14 height 14
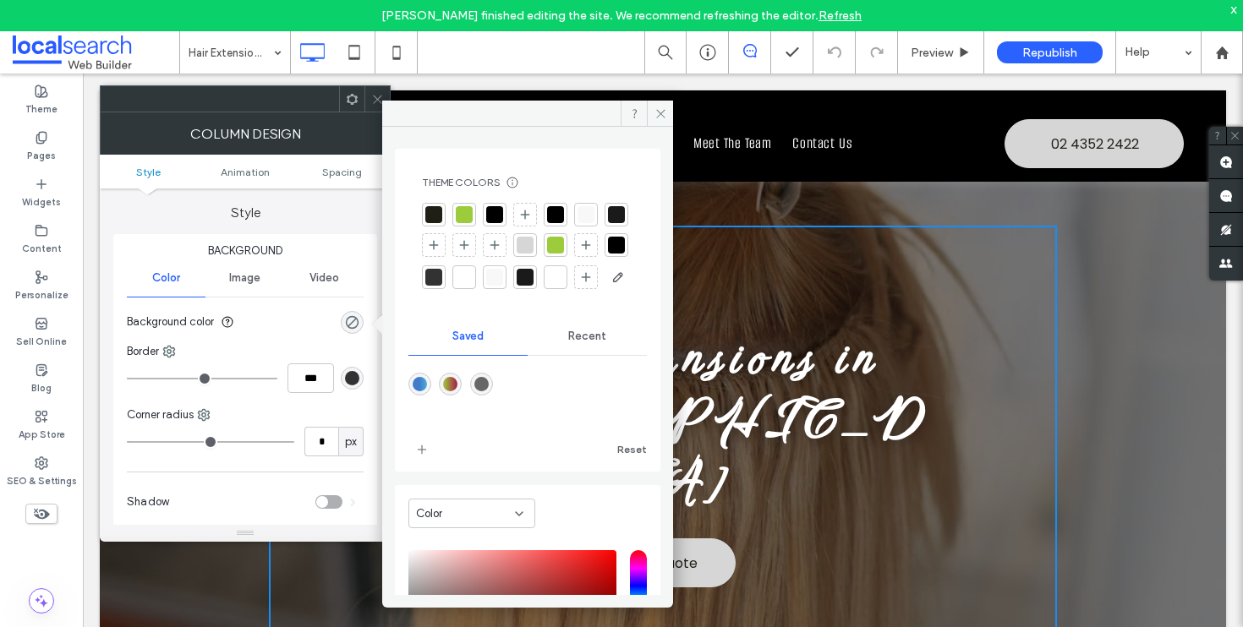
click at [498, 208] on div at bounding box center [494, 214] width 17 height 17
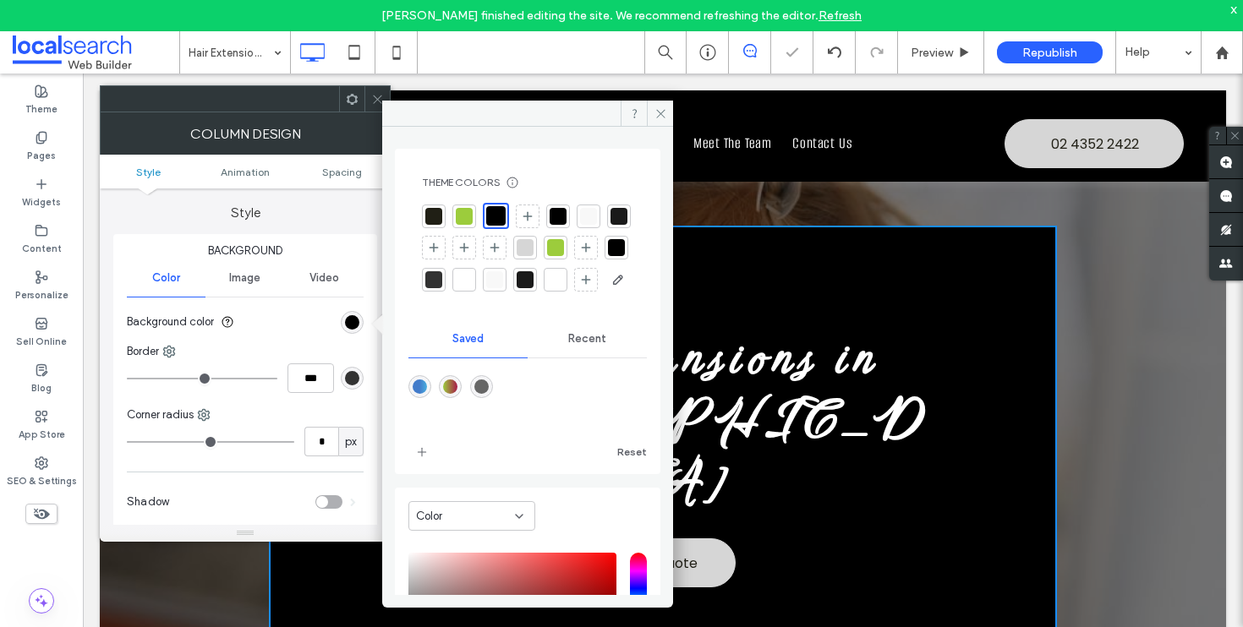
click at [255, 280] on span "Image" at bounding box center [244, 278] width 31 height 14
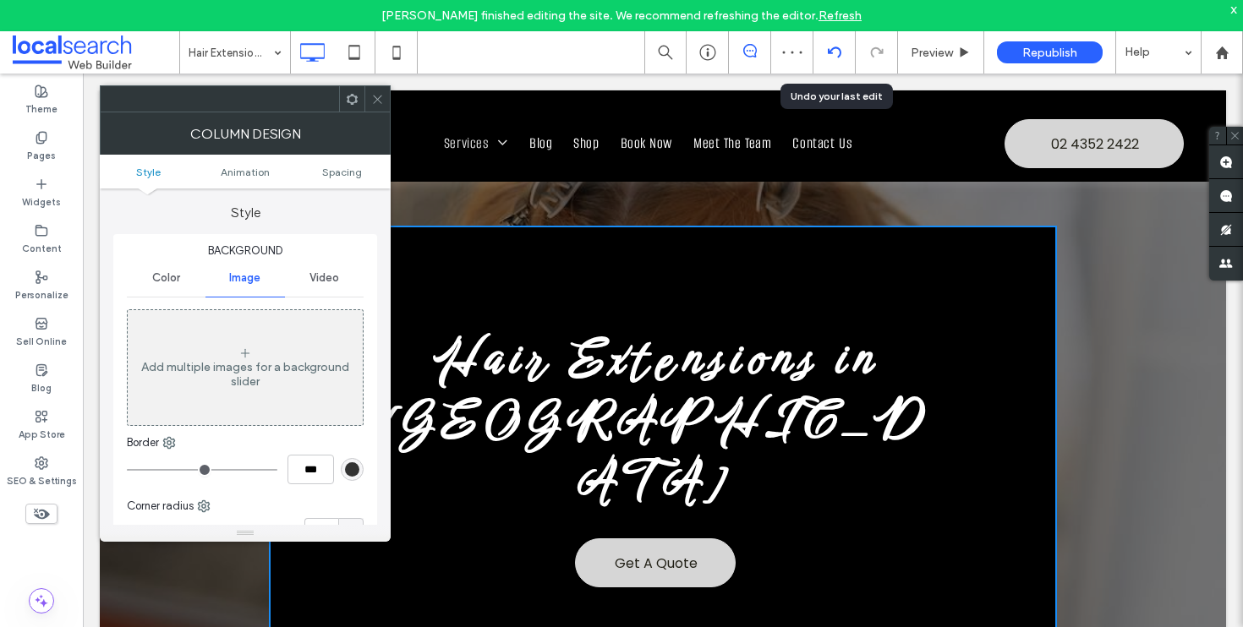
click at [822, 53] on div at bounding box center [833, 53] width 41 height 14
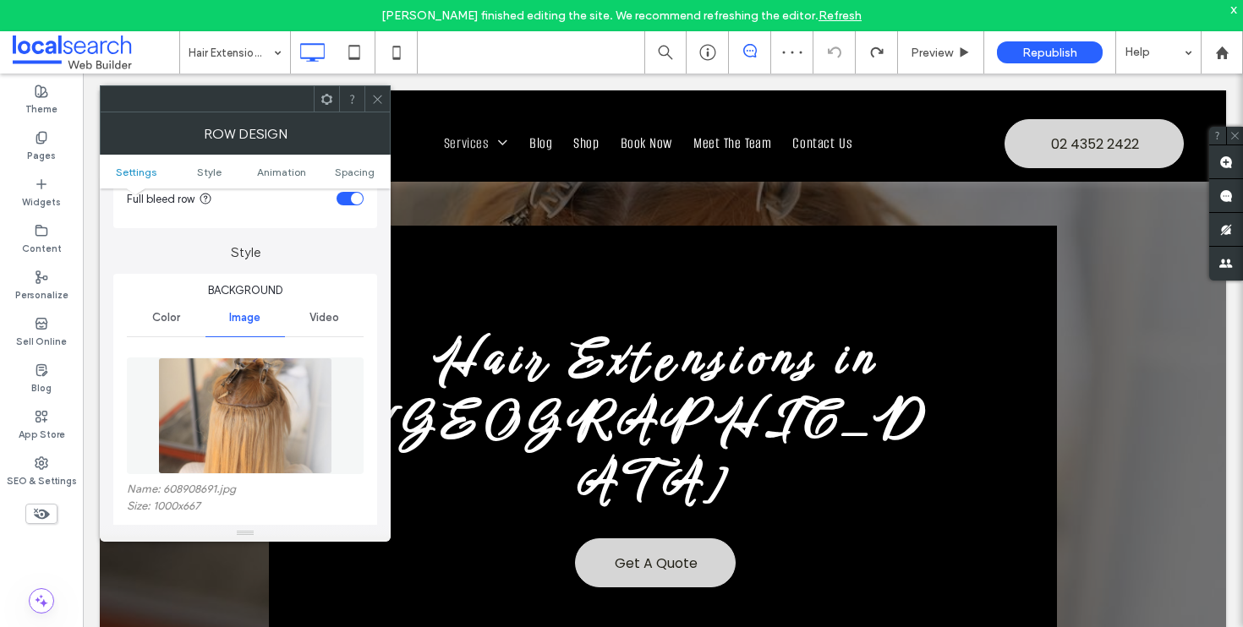
scroll to position [219, 0]
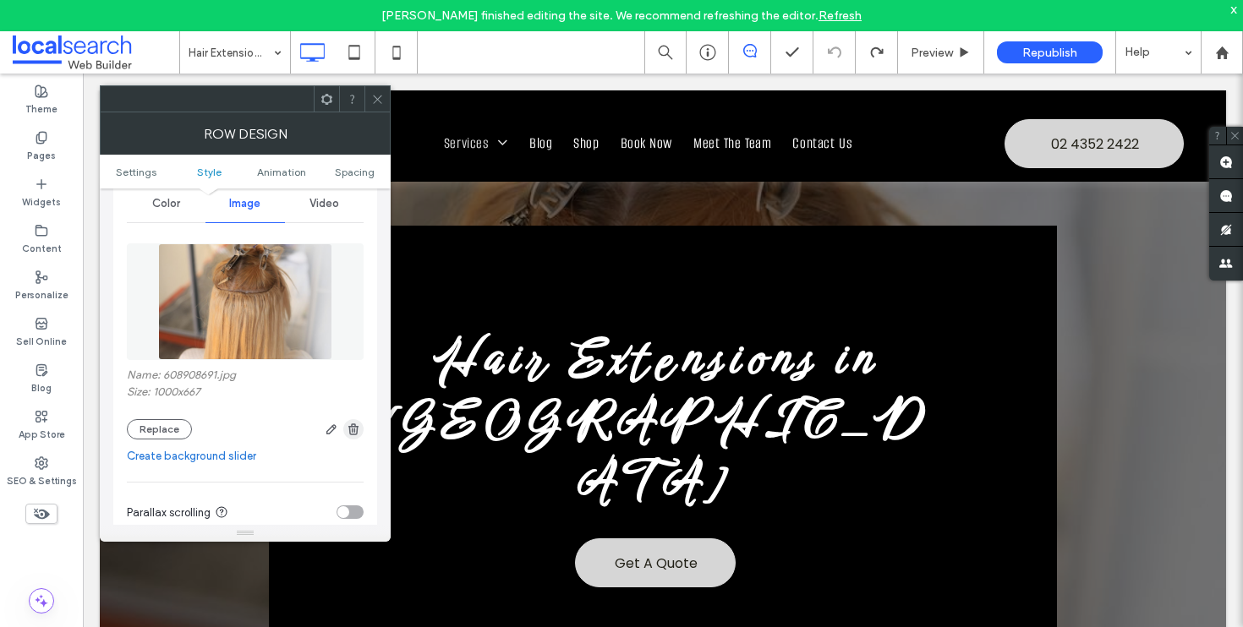
click at [347, 436] on icon "button" at bounding box center [354, 430] width 14 height 14
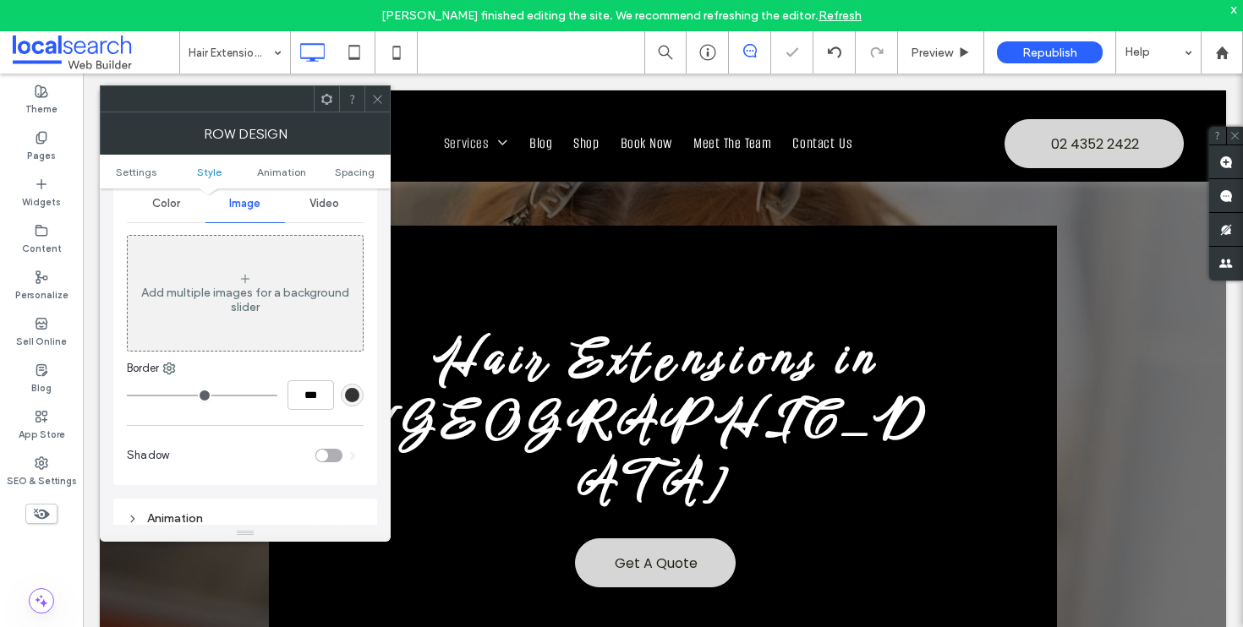
click at [145, 188] on ul "Settings Style Animation Spacing" at bounding box center [245, 172] width 291 height 34
click at [166, 207] on span "Color" at bounding box center [166, 204] width 28 height 14
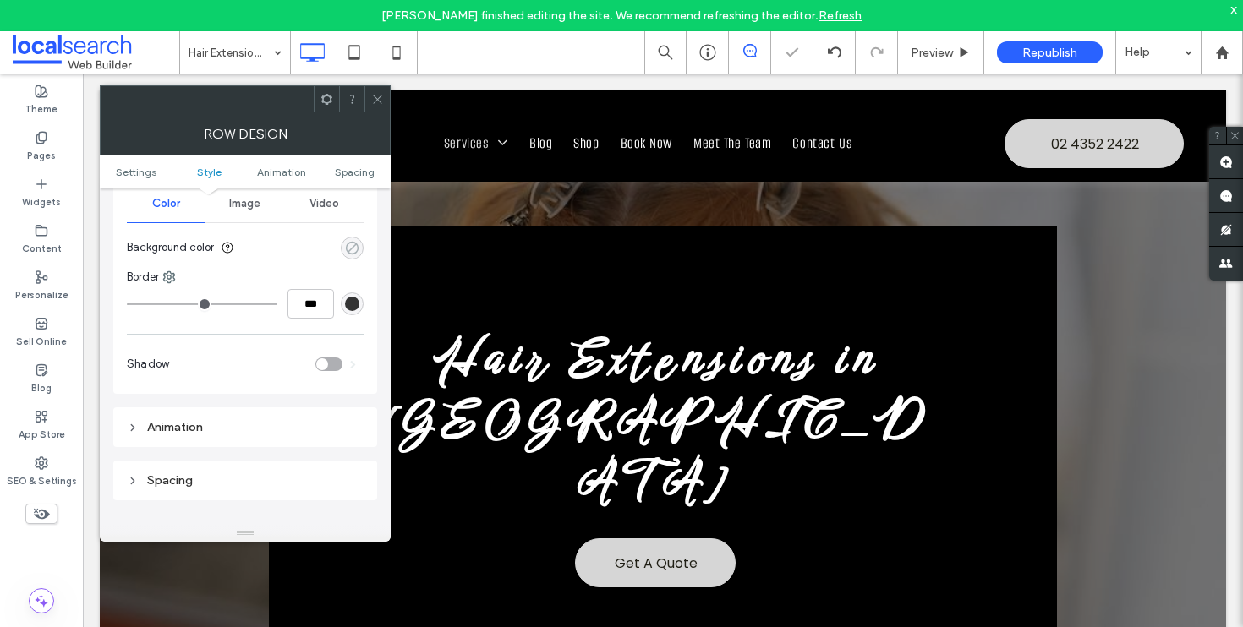
click at [350, 253] on div "rgba(0, 0, 0, 0)" at bounding box center [352, 248] width 14 height 14
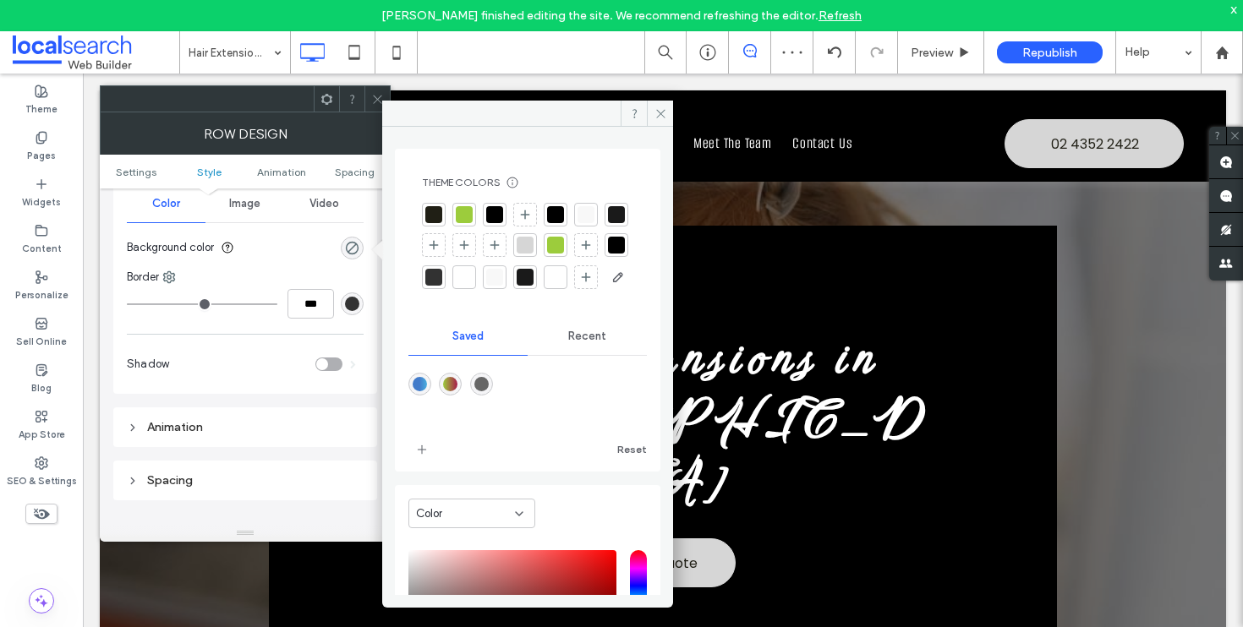
click at [493, 214] on div at bounding box center [494, 214] width 17 height 17
click at [375, 97] on icon at bounding box center [377, 99] width 13 height 13
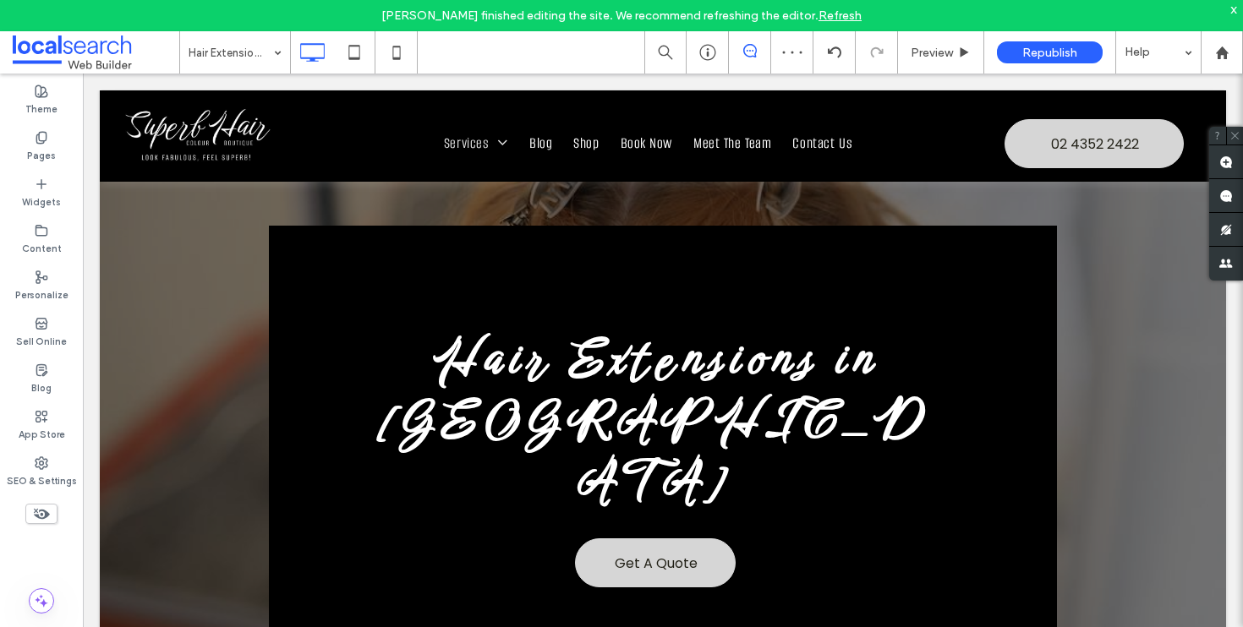
type input "**********"
type input "**"
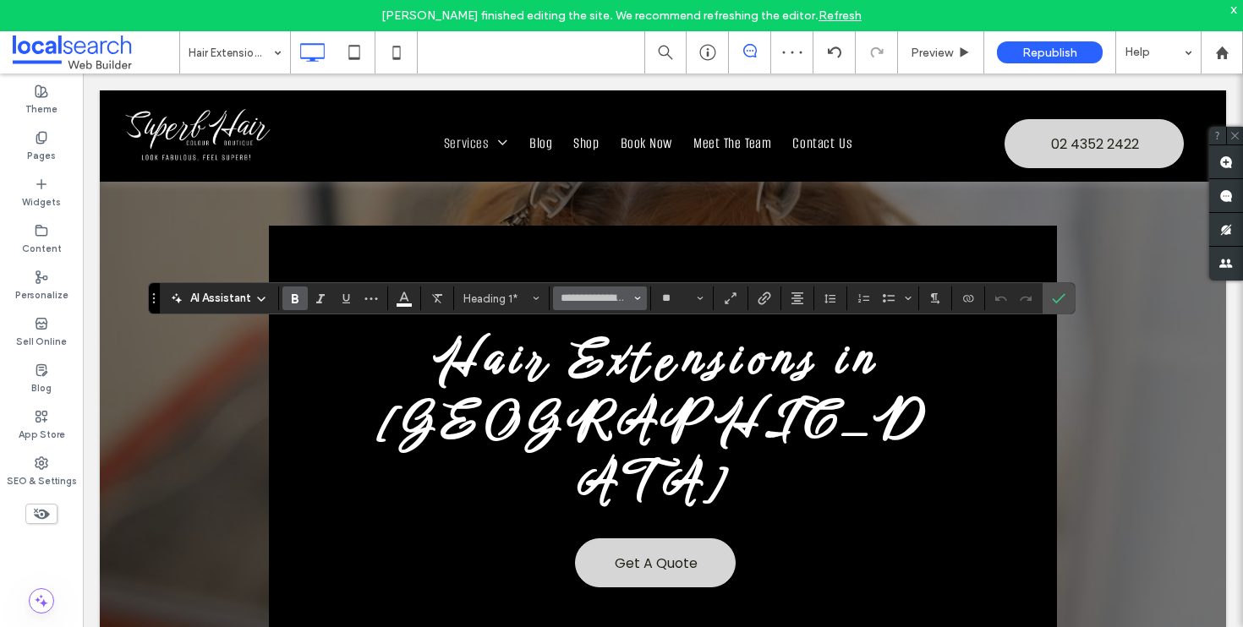
click at [635, 303] on span "Font & Font weight" at bounding box center [637, 298] width 7 height 22
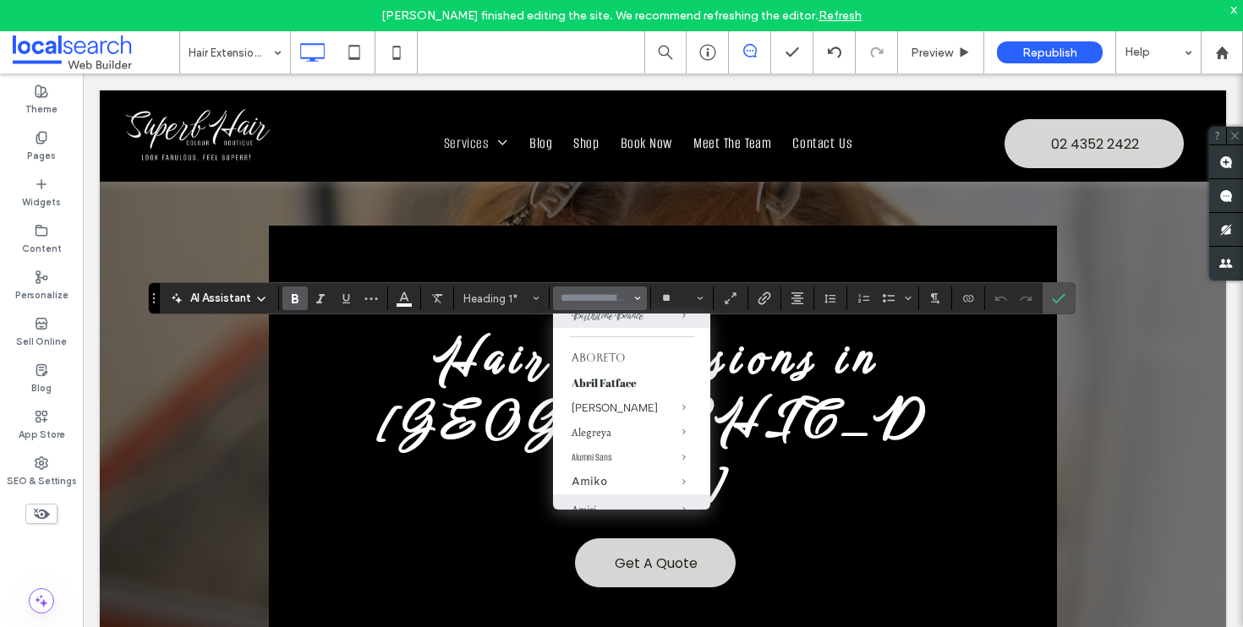
scroll to position [151, 0]
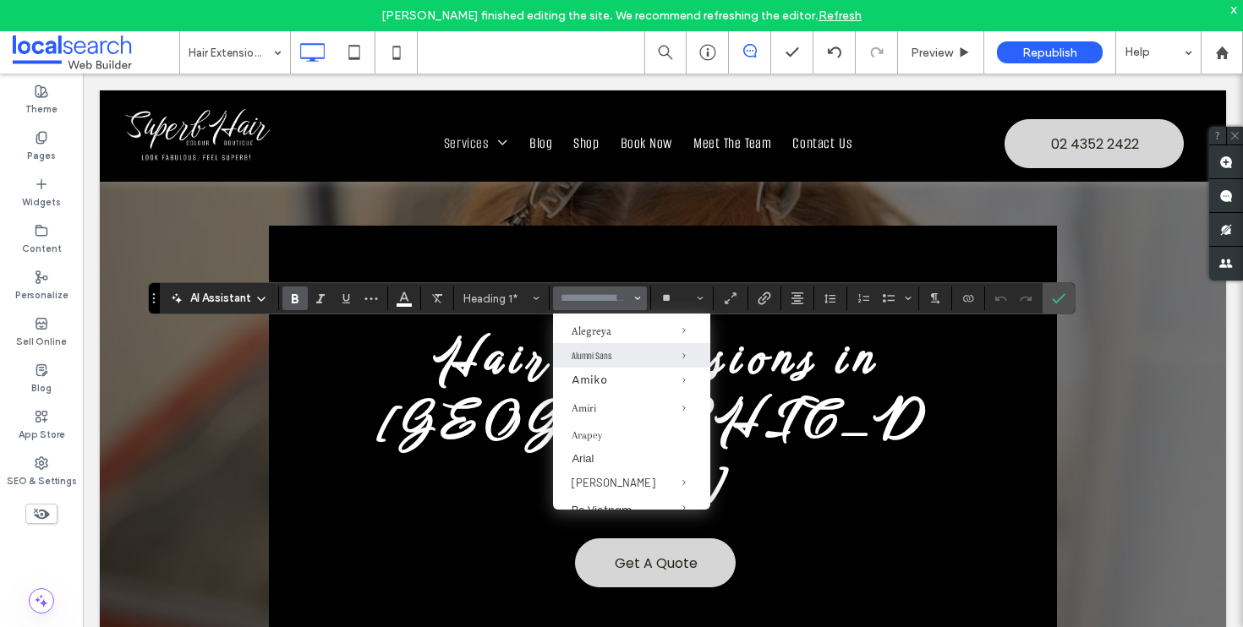
click at [595, 363] on div "Alumni Sans" at bounding box center [631, 356] width 120 height 14
type input "**********"
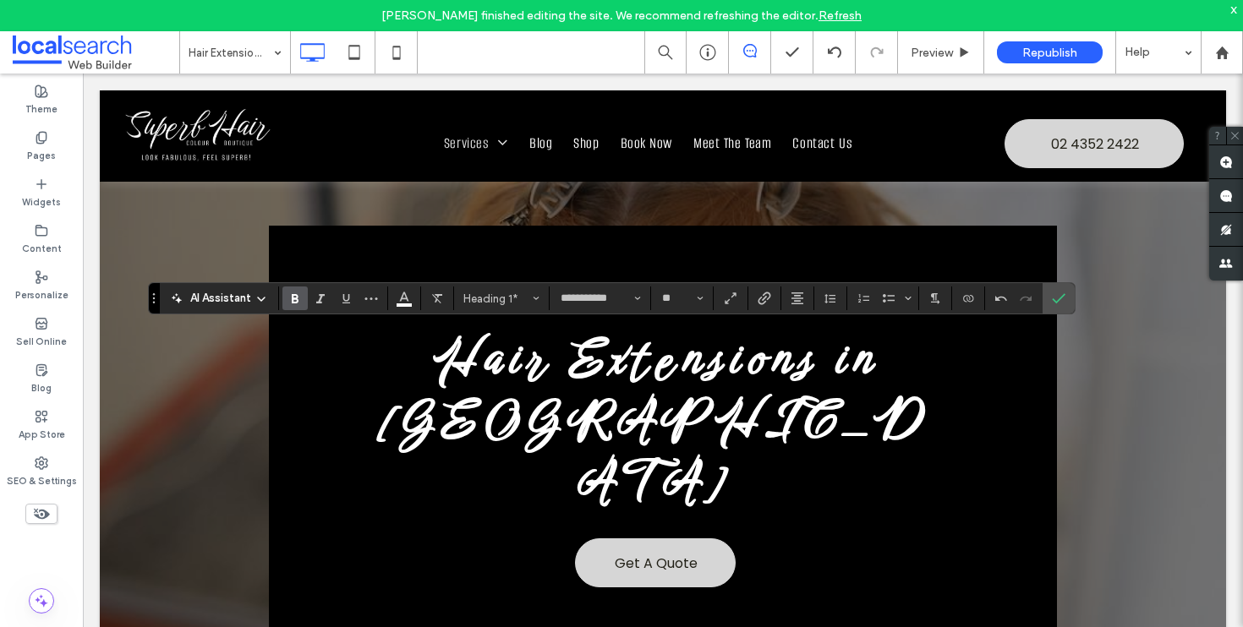
click at [302, 298] on label "Bold" at bounding box center [294, 299] width 25 height 24
click at [1058, 303] on icon "Confirm" at bounding box center [1059, 299] width 14 height 14
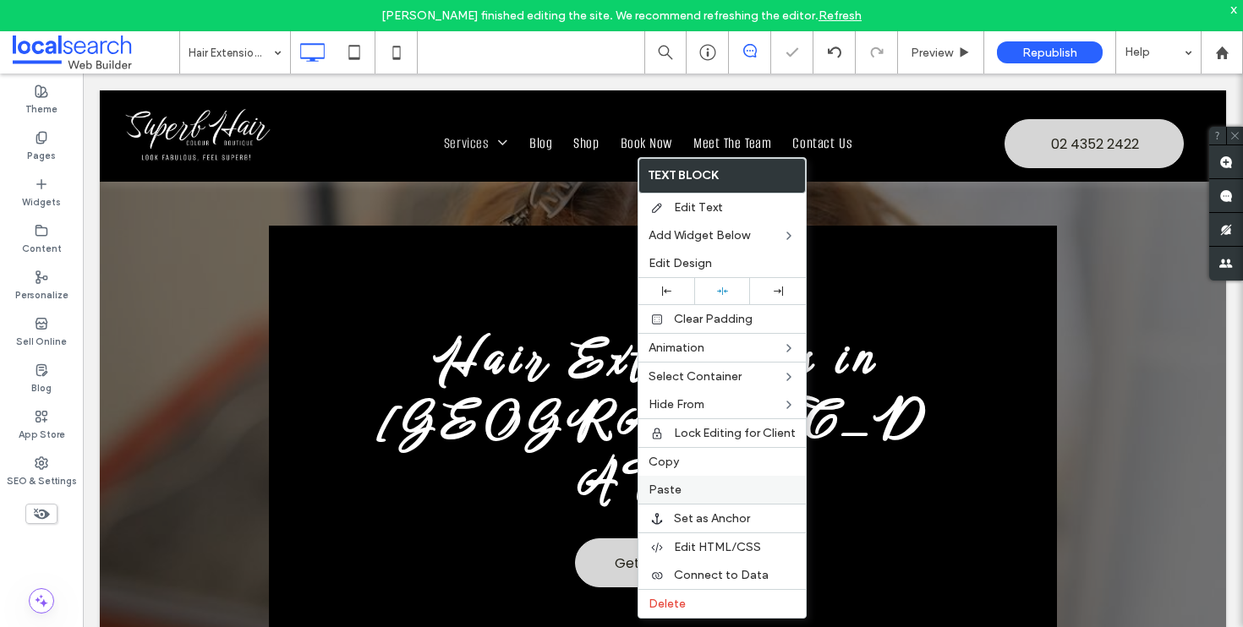
click at [684, 480] on div "Paste" at bounding box center [721, 490] width 167 height 28
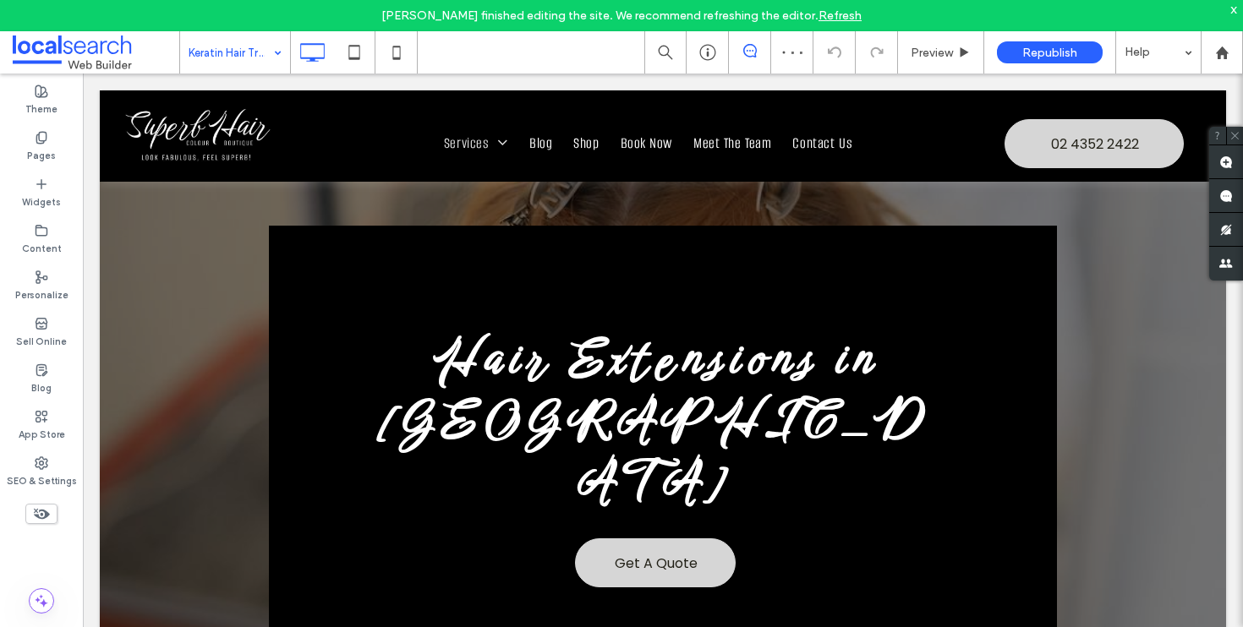
type input "**********"
type input "**"
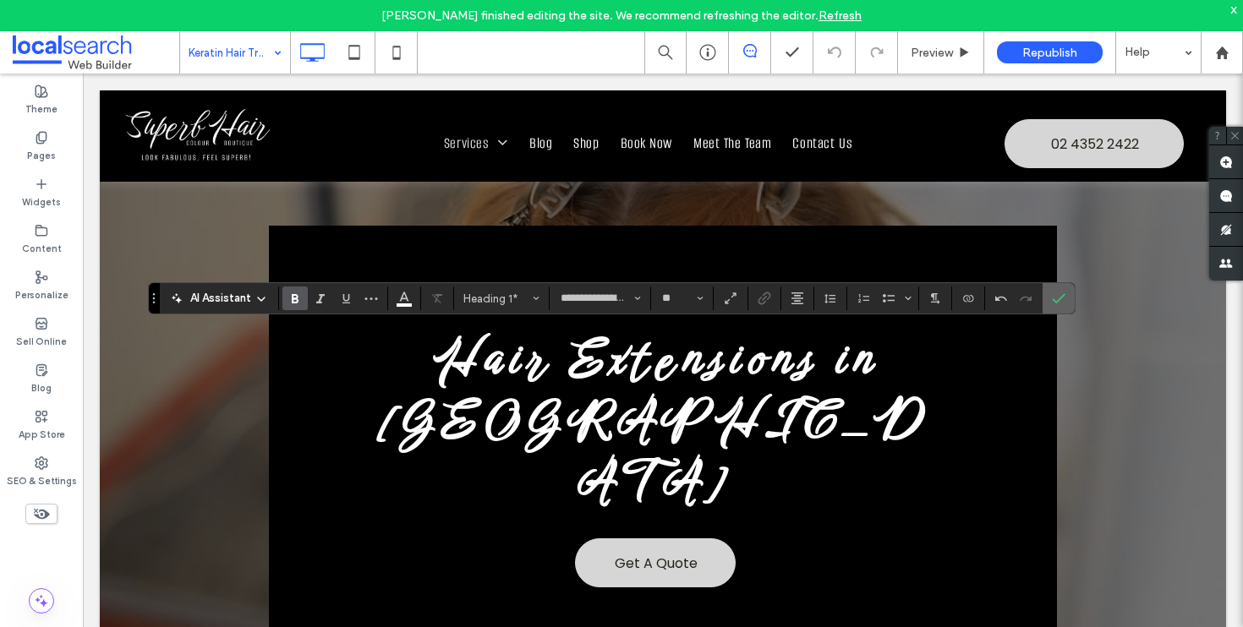
click at [1058, 299] on use "Confirm" at bounding box center [1059, 298] width 14 height 10
click at [637, 297] on icon "Font & Font weight" at bounding box center [637, 298] width 7 height 7
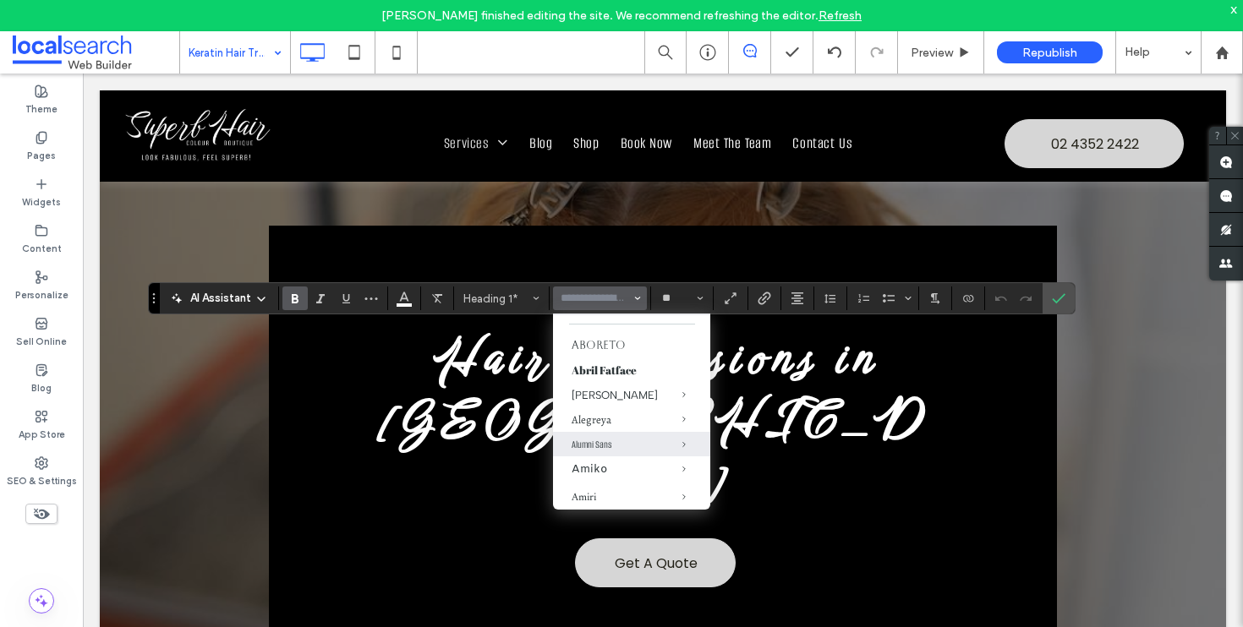
scroll to position [63, 0]
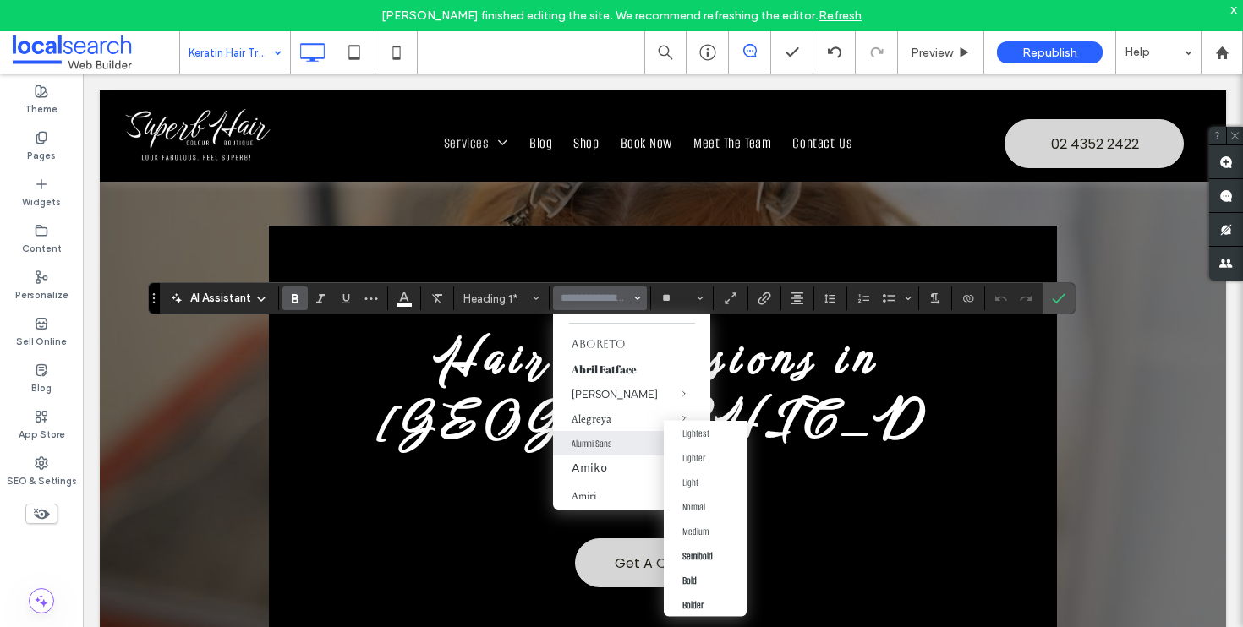
click at [631, 449] on span "Alumni Sans" at bounding box center [670, 443] width 79 height 25
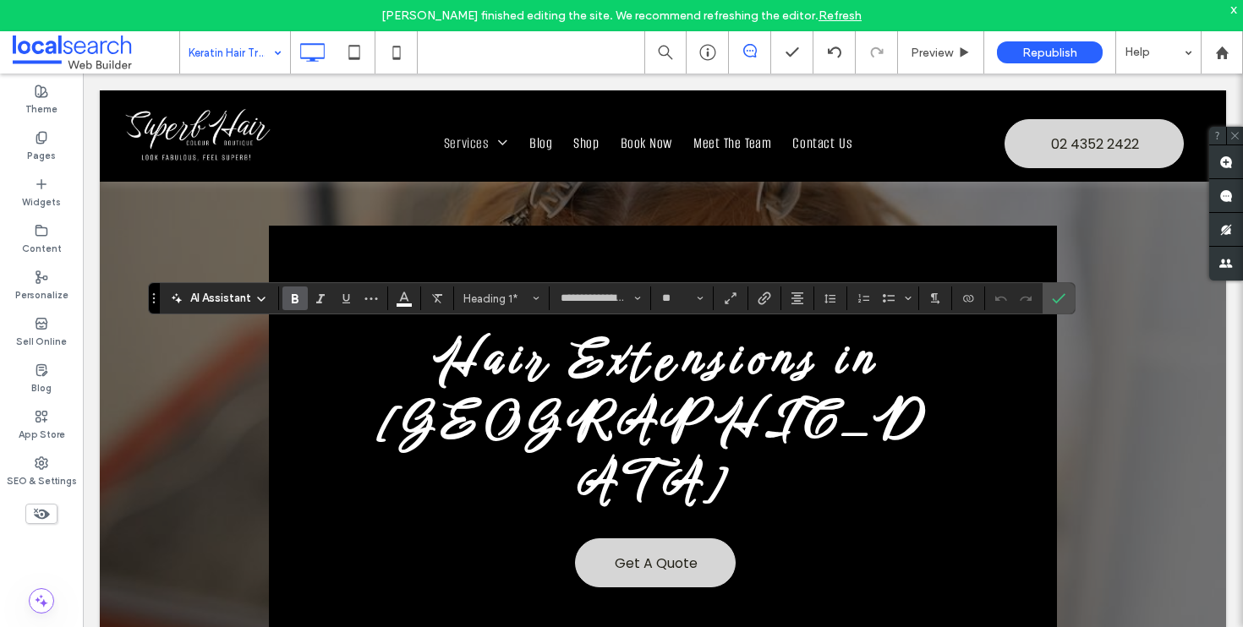
type input "**********"
click at [301, 302] on icon "Bold" at bounding box center [295, 299] width 14 height 14
click at [1055, 306] on span "Confirm" at bounding box center [1056, 298] width 8 height 30
click at [1053, 307] on span "Confirm" at bounding box center [1056, 298] width 8 height 30
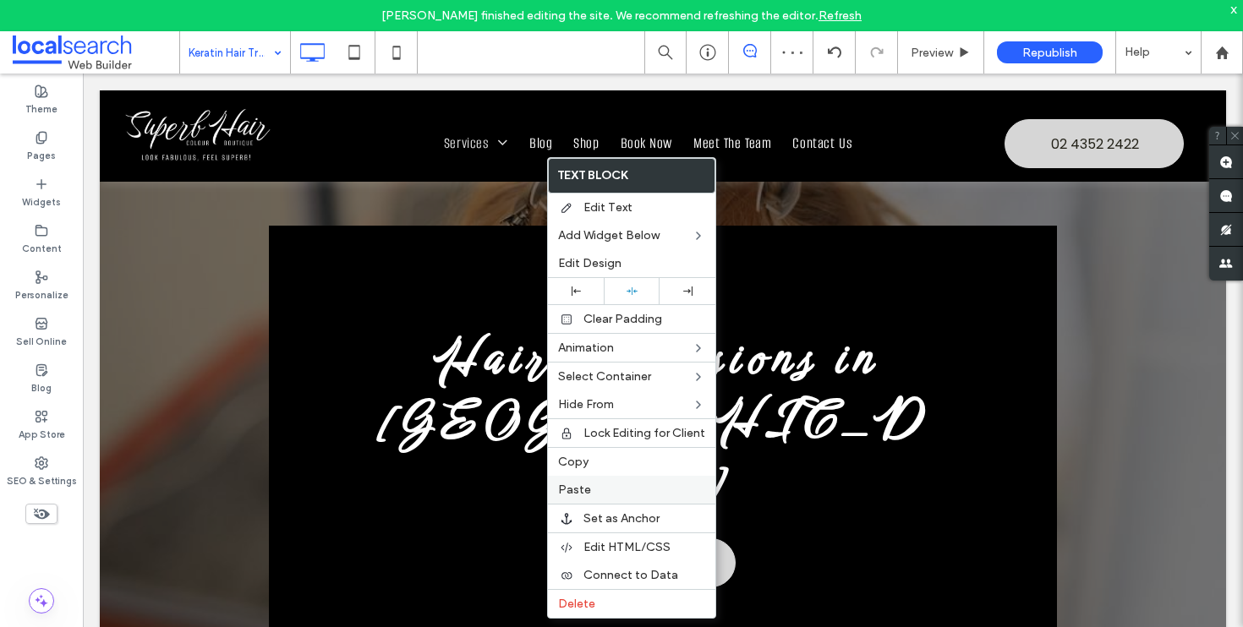
click at [575, 494] on span "Paste" at bounding box center [574, 490] width 33 height 14
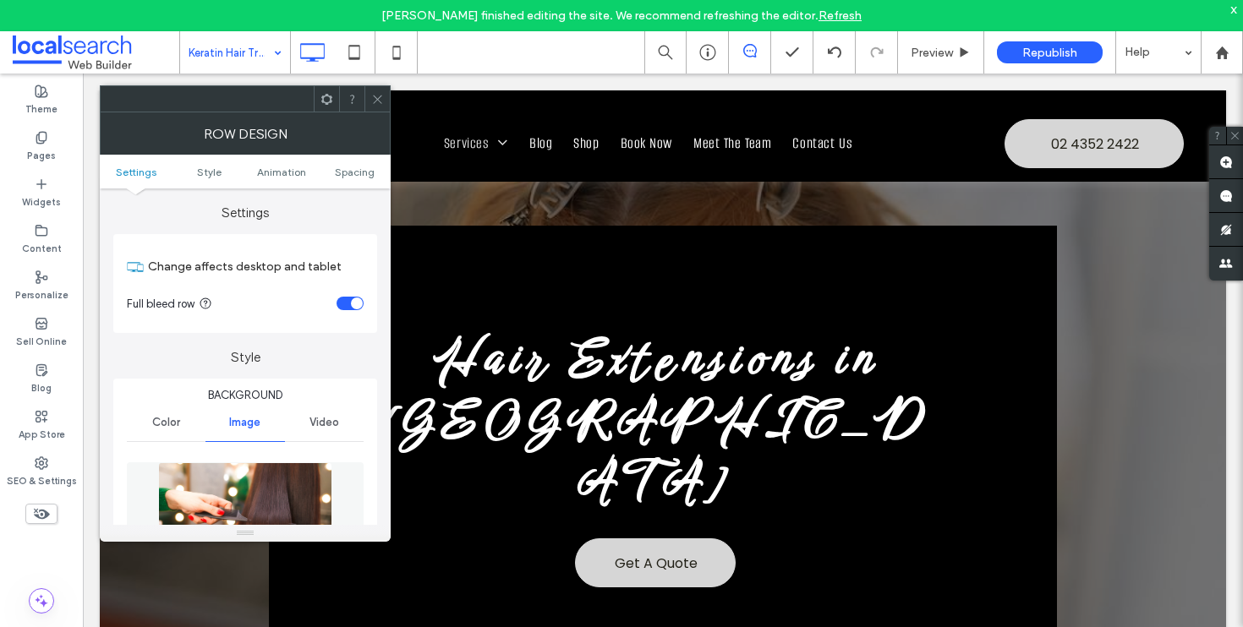
scroll to position [321, 0]
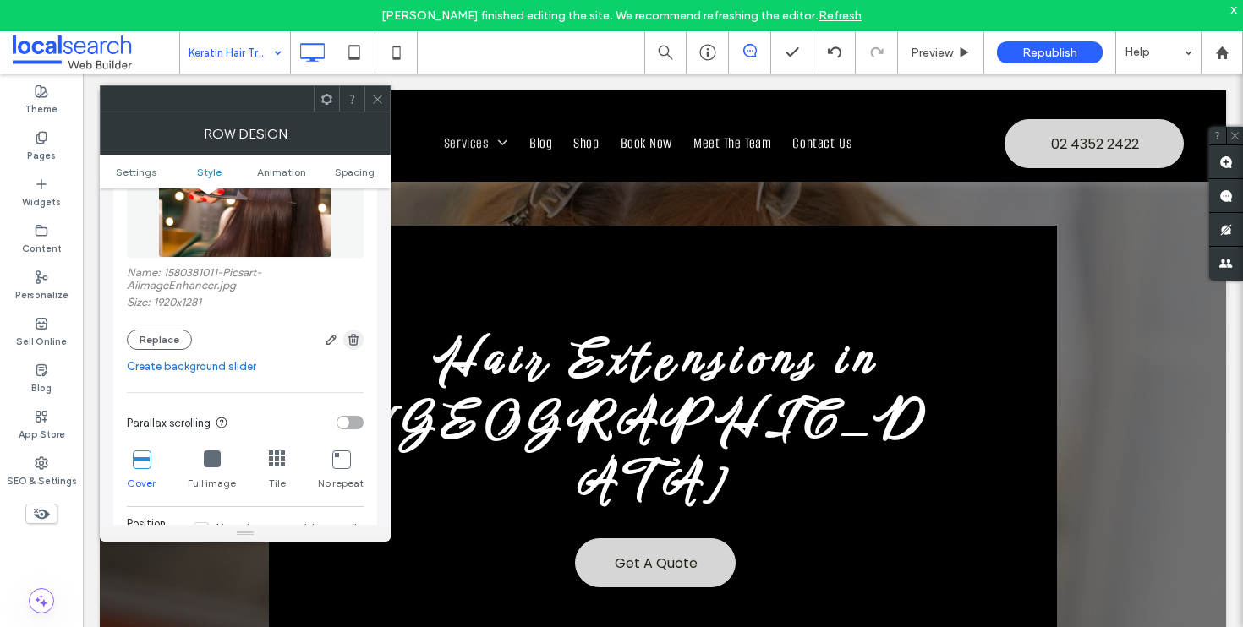
click at [361, 347] on span "button" at bounding box center [353, 340] width 20 height 20
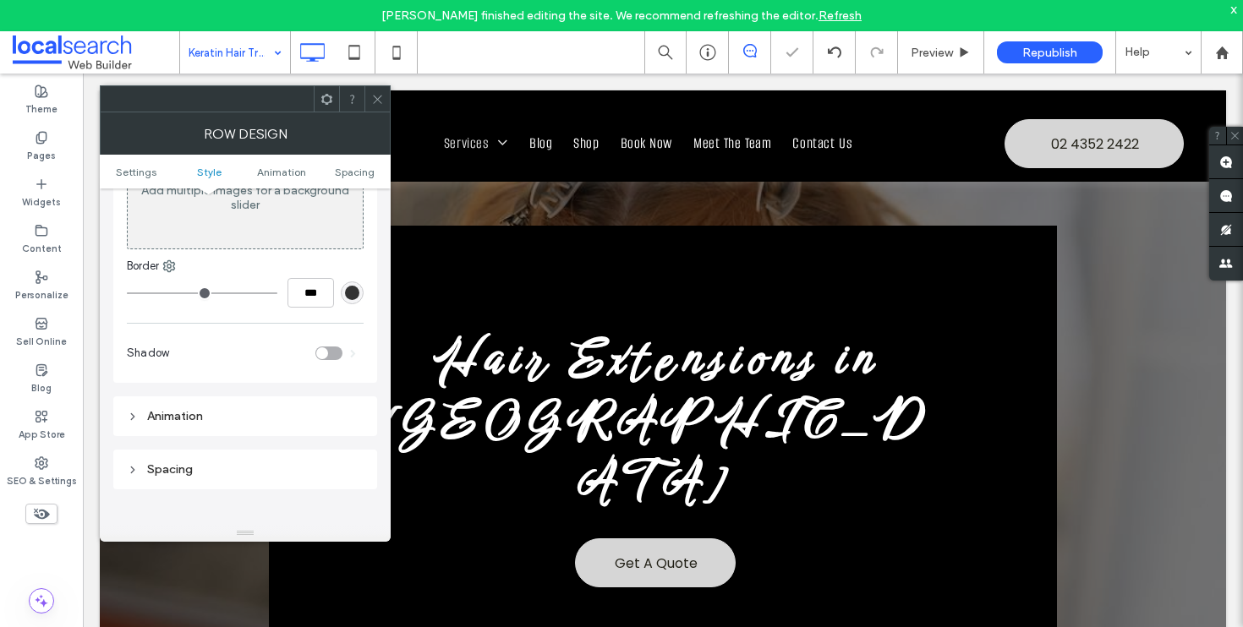
scroll to position [3, 0]
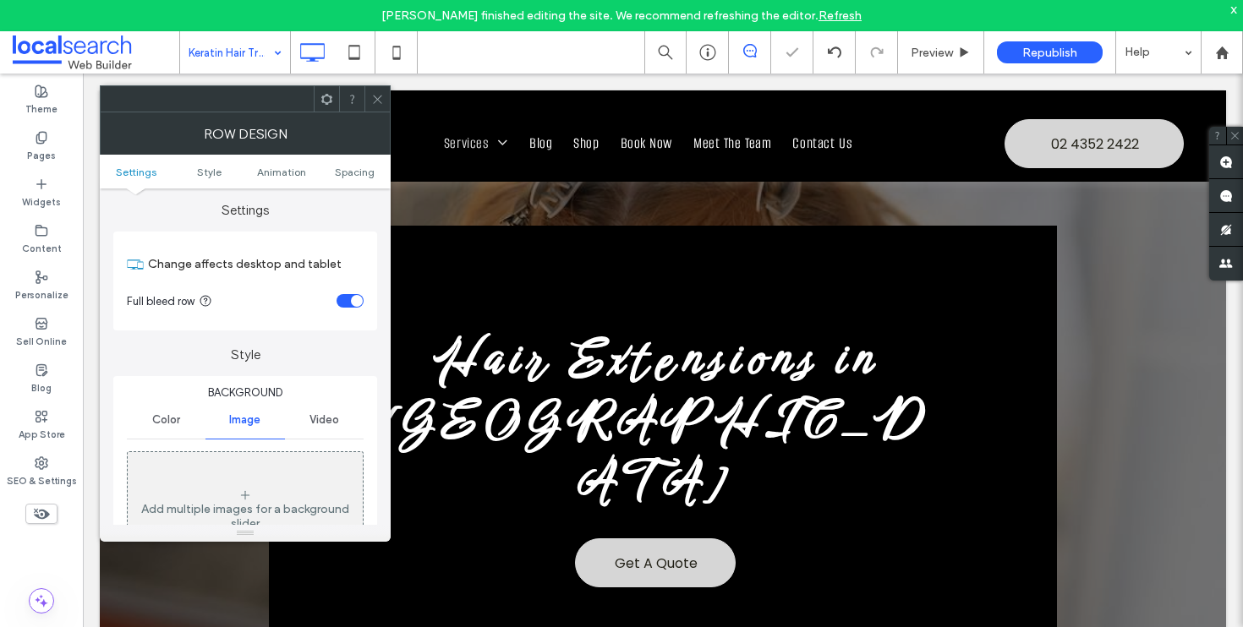
click at [164, 413] on span "Color" at bounding box center [166, 420] width 28 height 14
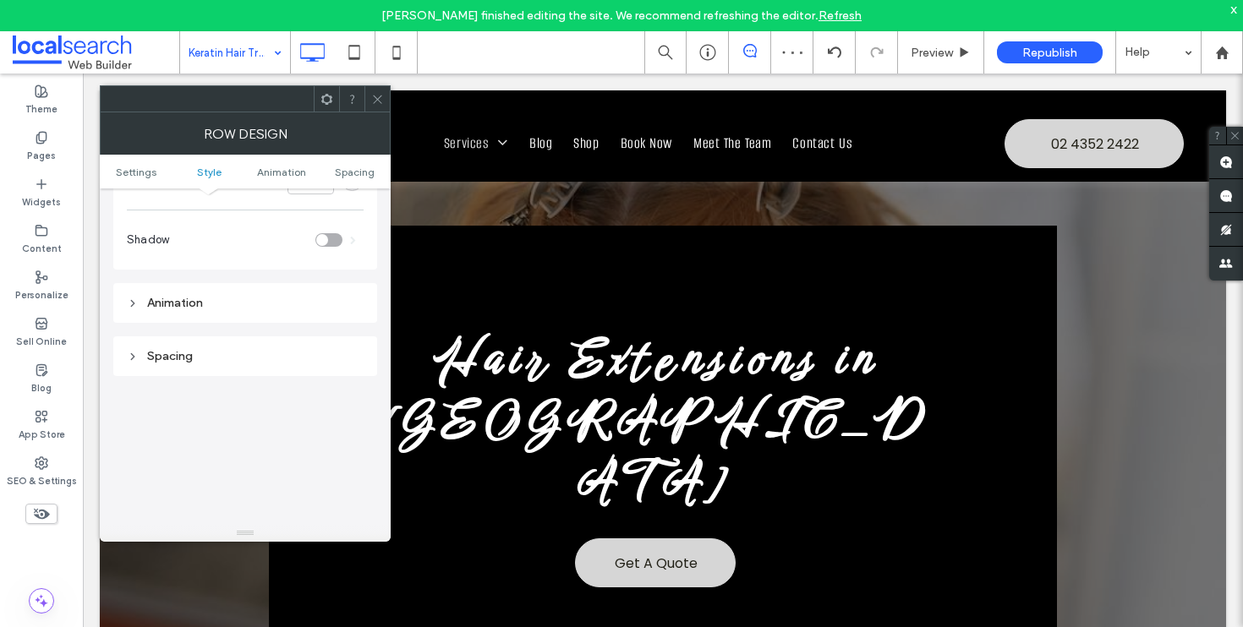
scroll to position [181, 0]
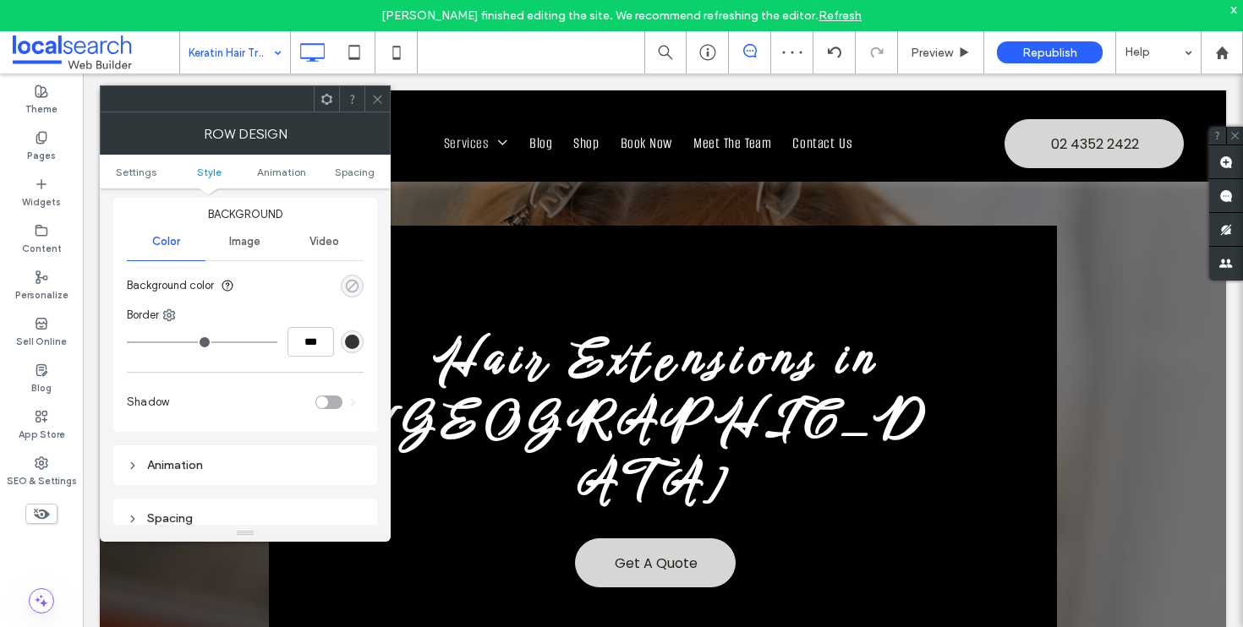
click at [353, 284] on div "rgba(0, 0, 0, 0)" at bounding box center [352, 286] width 14 height 14
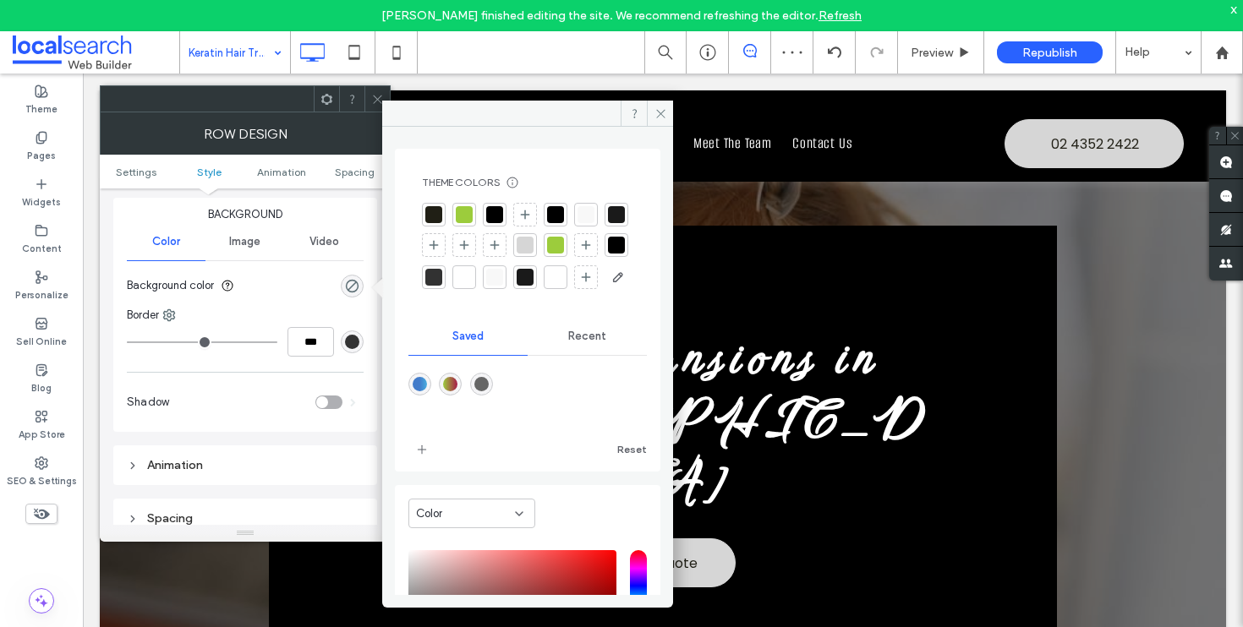
drag, startPoint x: 488, startPoint y: 221, endPoint x: 476, endPoint y: 193, distance: 30.3
click at [489, 221] on div at bounding box center [494, 214] width 17 height 17
click at [378, 93] on icon at bounding box center [377, 99] width 13 height 13
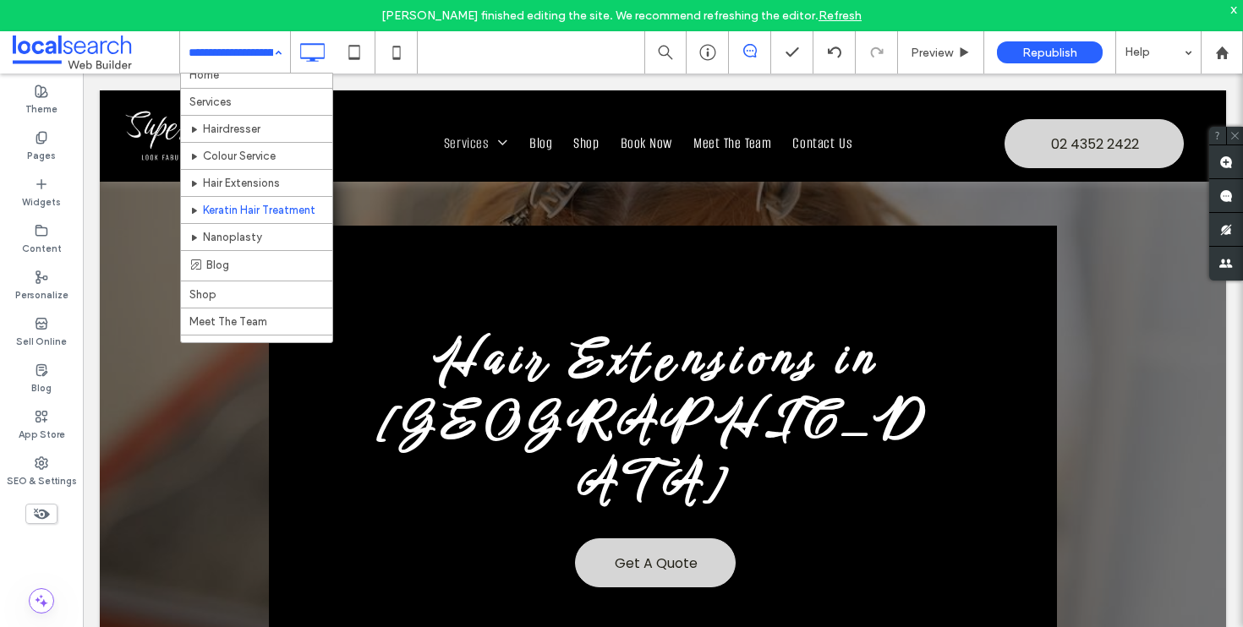
scroll to position [25, 0]
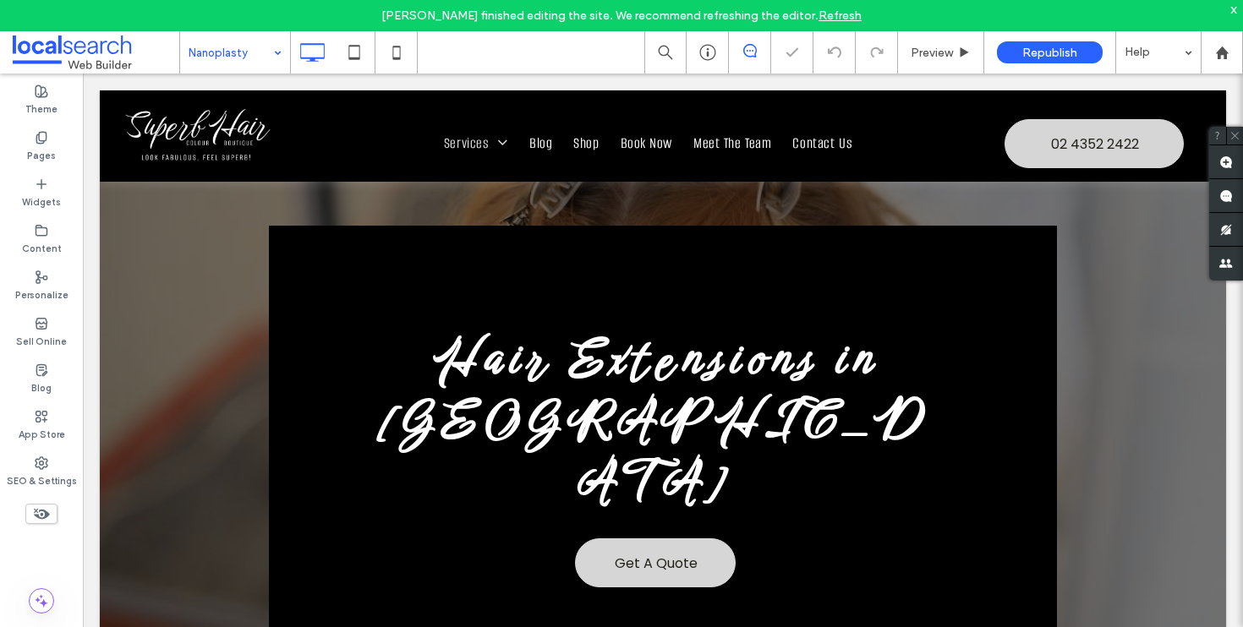
click at [271, 52] on div "Nanoplasty" at bounding box center [235, 52] width 110 height 42
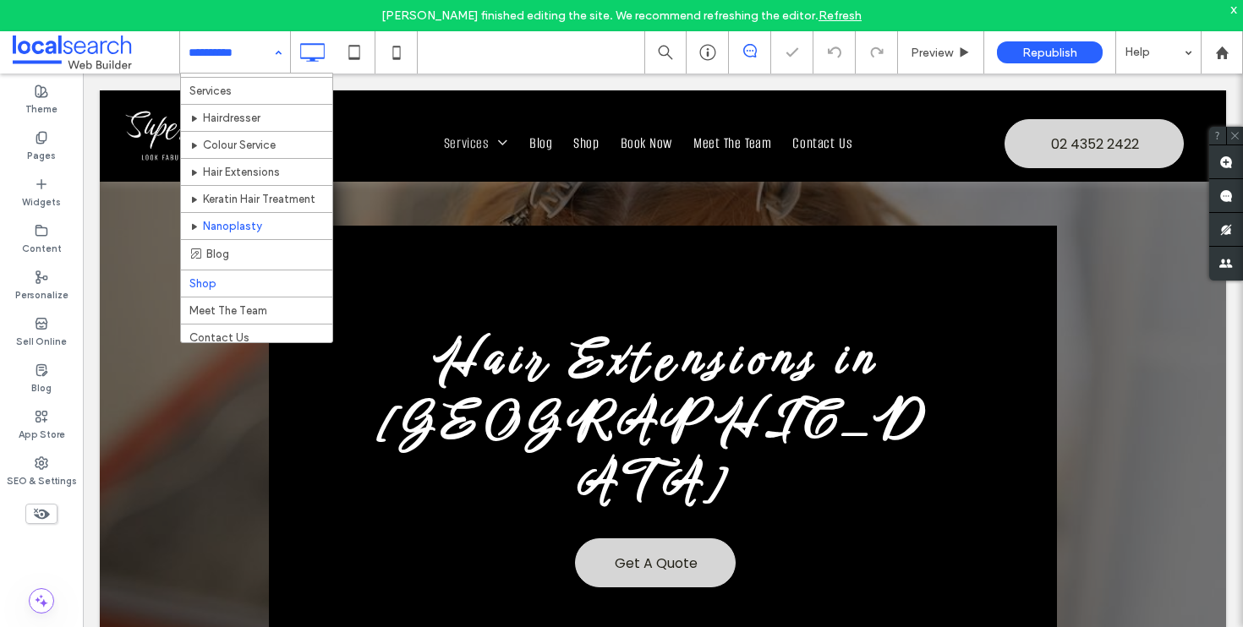
scroll to position [52, 0]
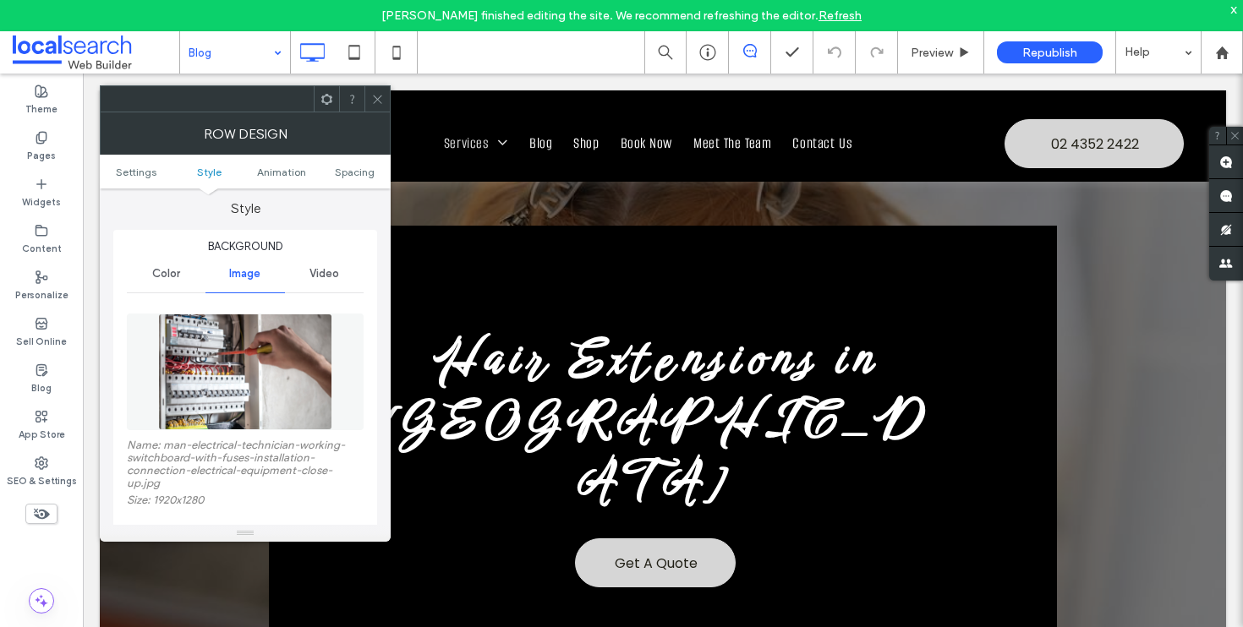
scroll to position [293, 0]
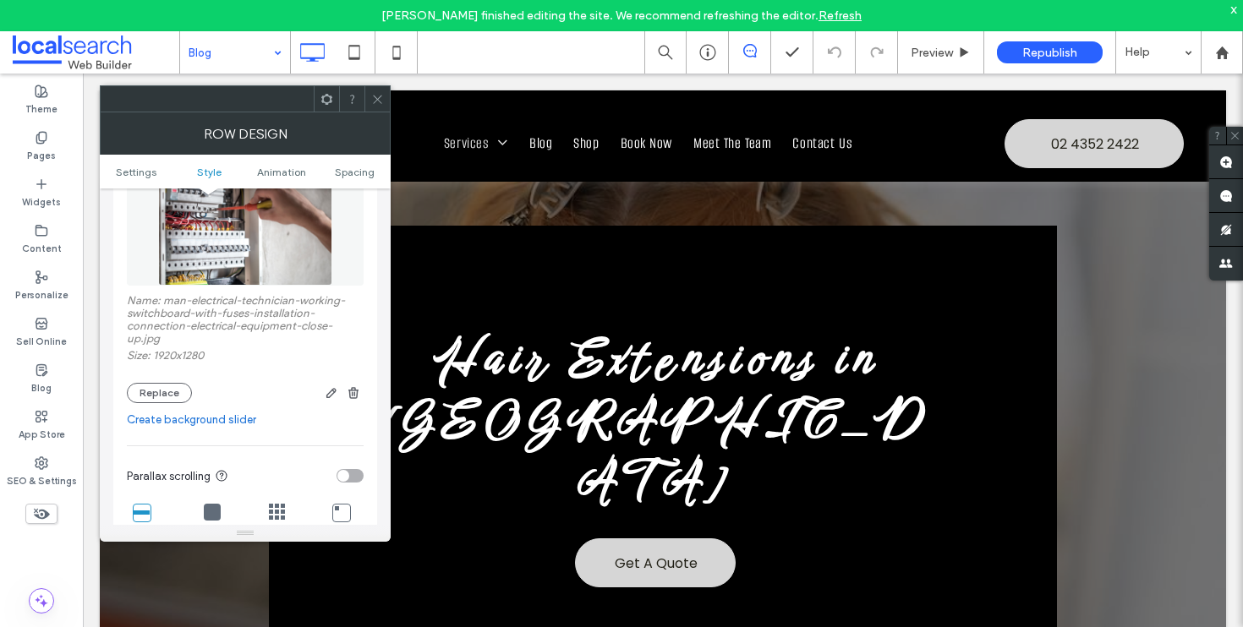
drag, startPoint x: 358, startPoint y: 396, endPoint x: 345, endPoint y: 387, distance: 15.9
click at [358, 396] on icon "button" at bounding box center [354, 393] width 14 height 14
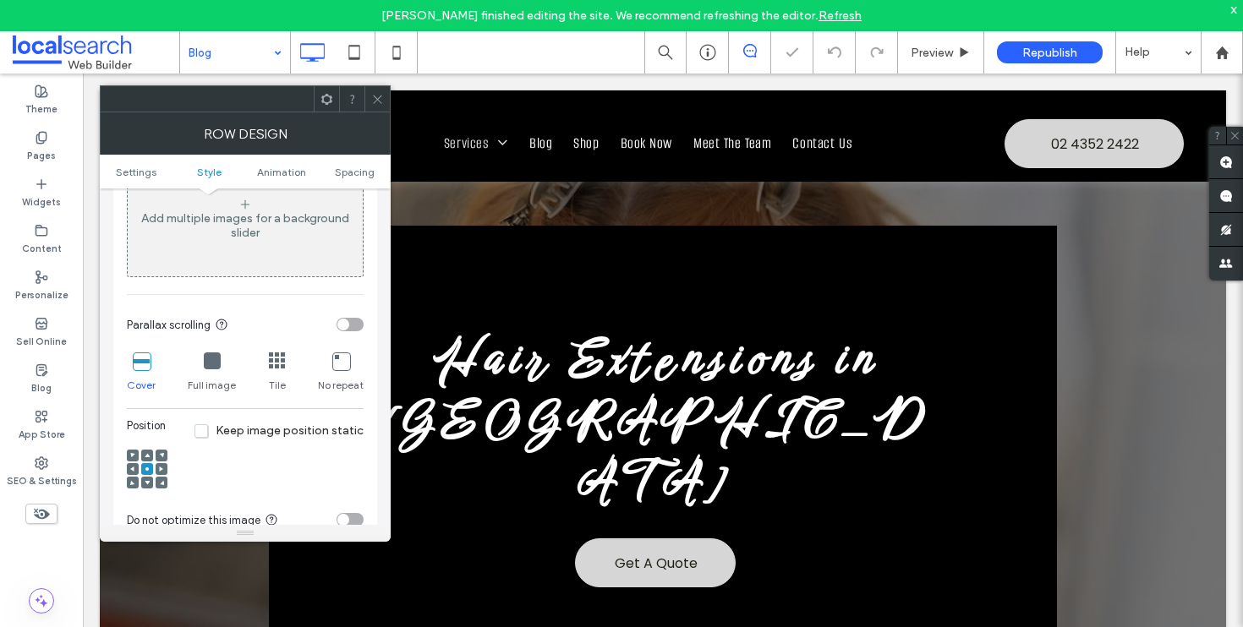
scroll to position [0, 0]
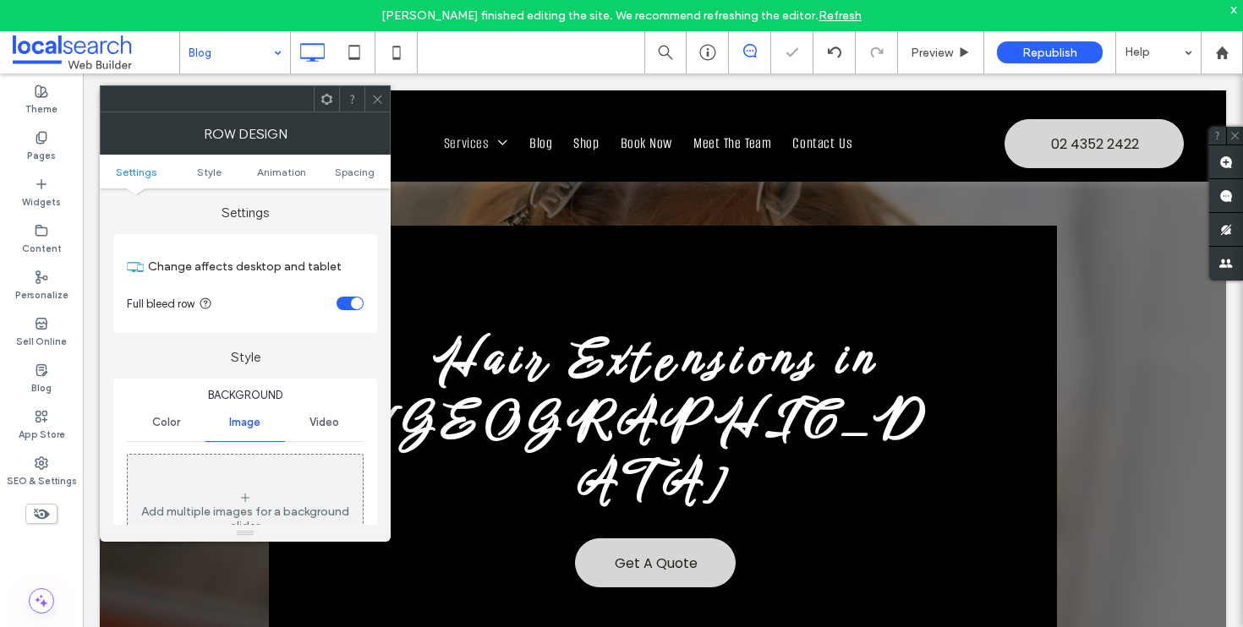
click at [167, 419] on span "Color" at bounding box center [166, 423] width 28 height 14
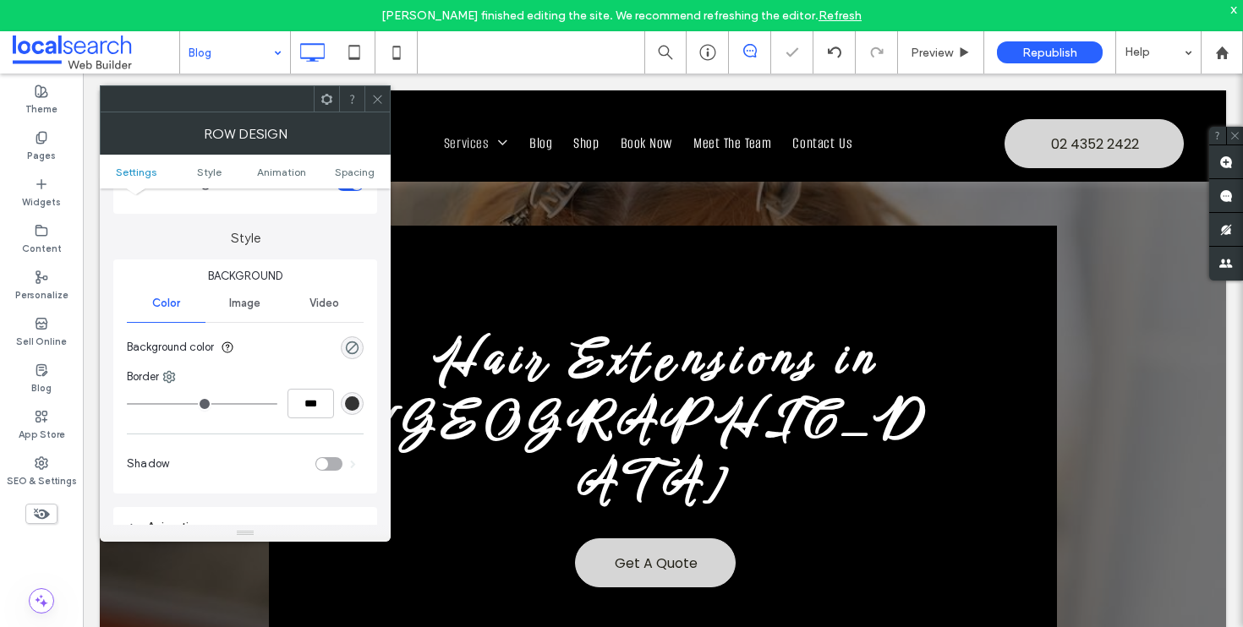
scroll to position [123, 0]
click at [357, 337] on div "rgba(0, 0, 0, 0)" at bounding box center [352, 344] width 14 height 14
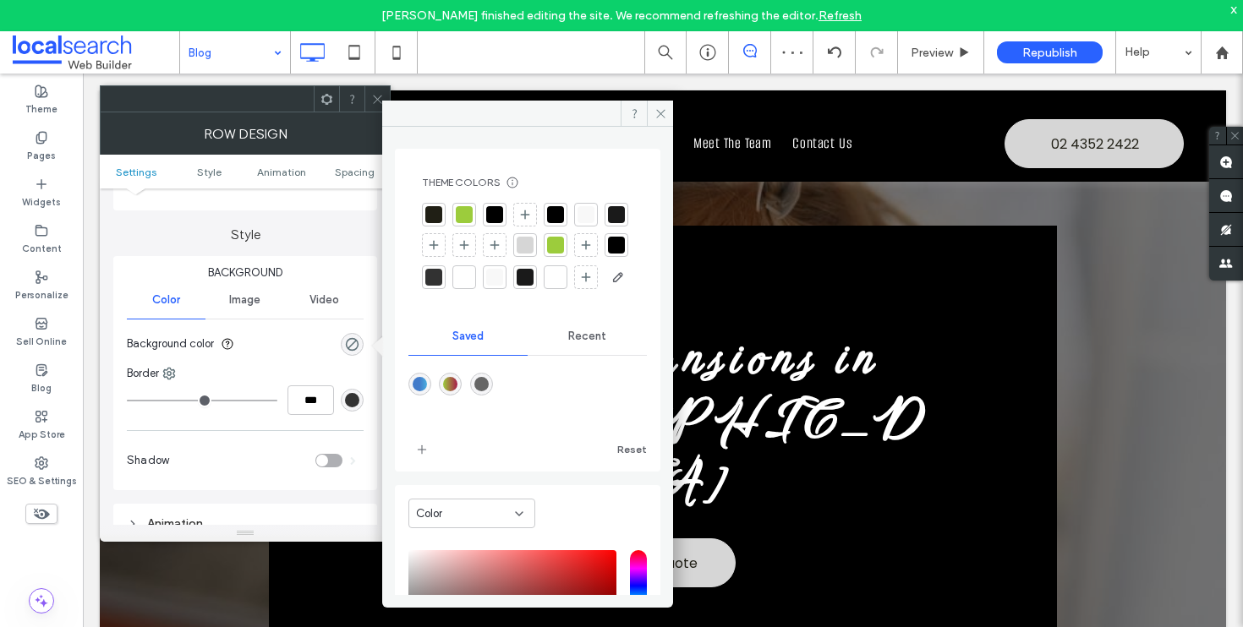
click at [501, 210] on div at bounding box center [494, 214] width 17 height 17
click at [369, 95] on div at bounding box center [376, 98] width 25 height 25
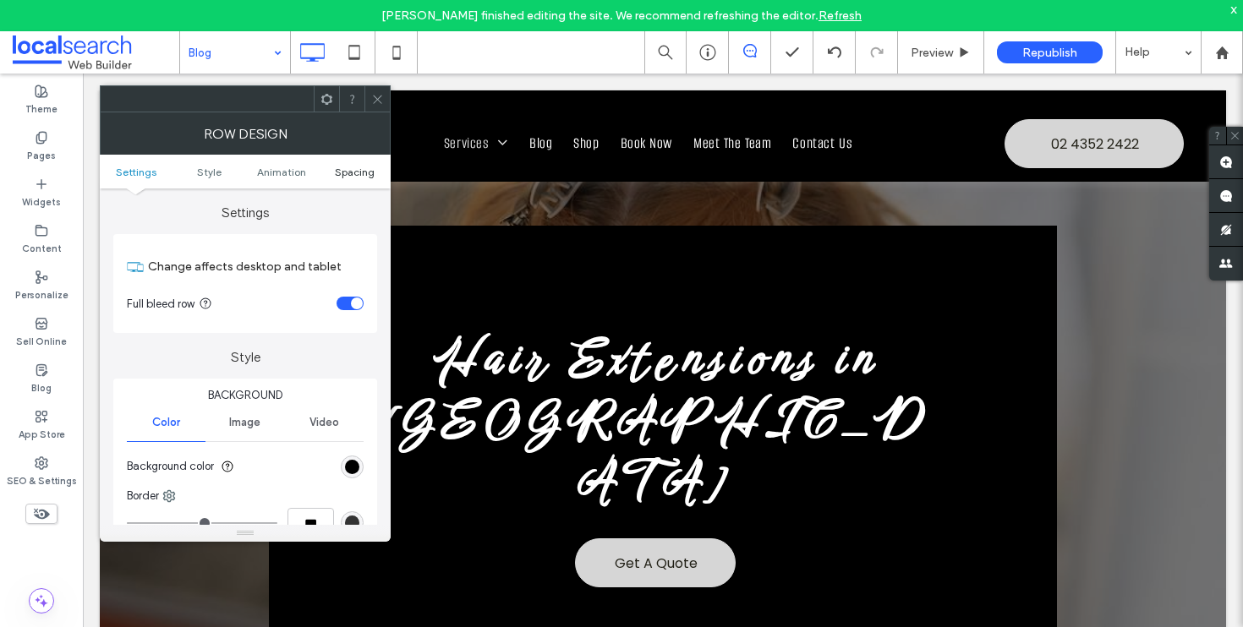
click at [335, 176] on span "Spacing" at bounding box center [355, 172] width 40 height 13
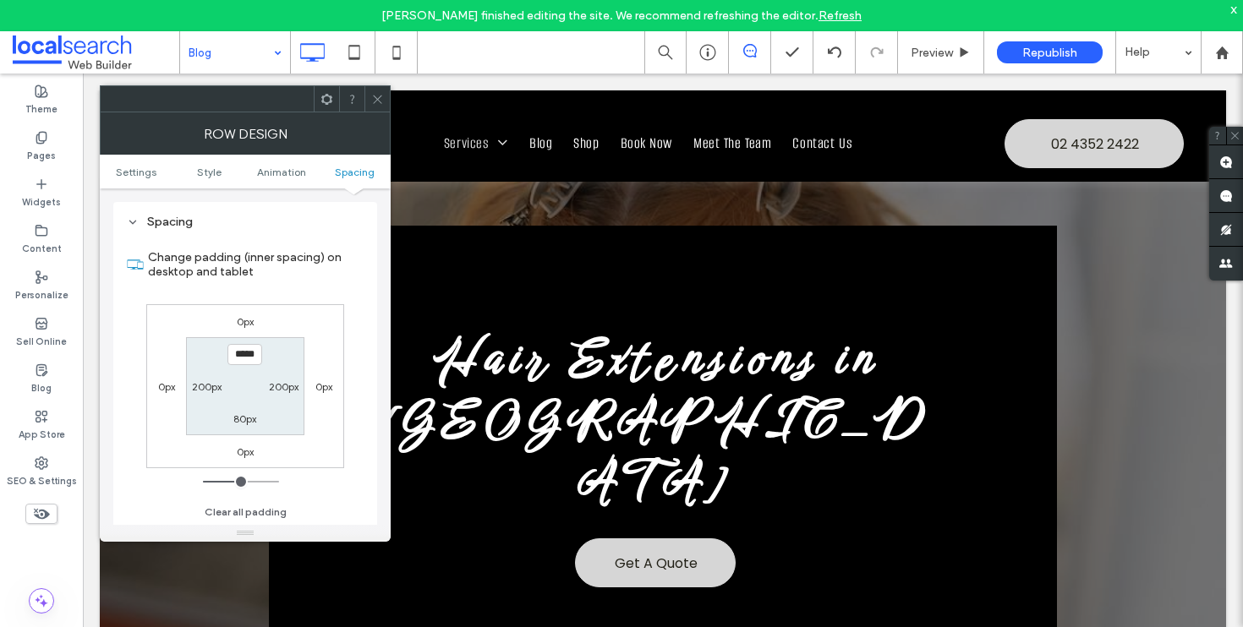
scroll to position [478, 0]
click at [371, 100] on icon at bounding box center [377, 99] width 13 height 13
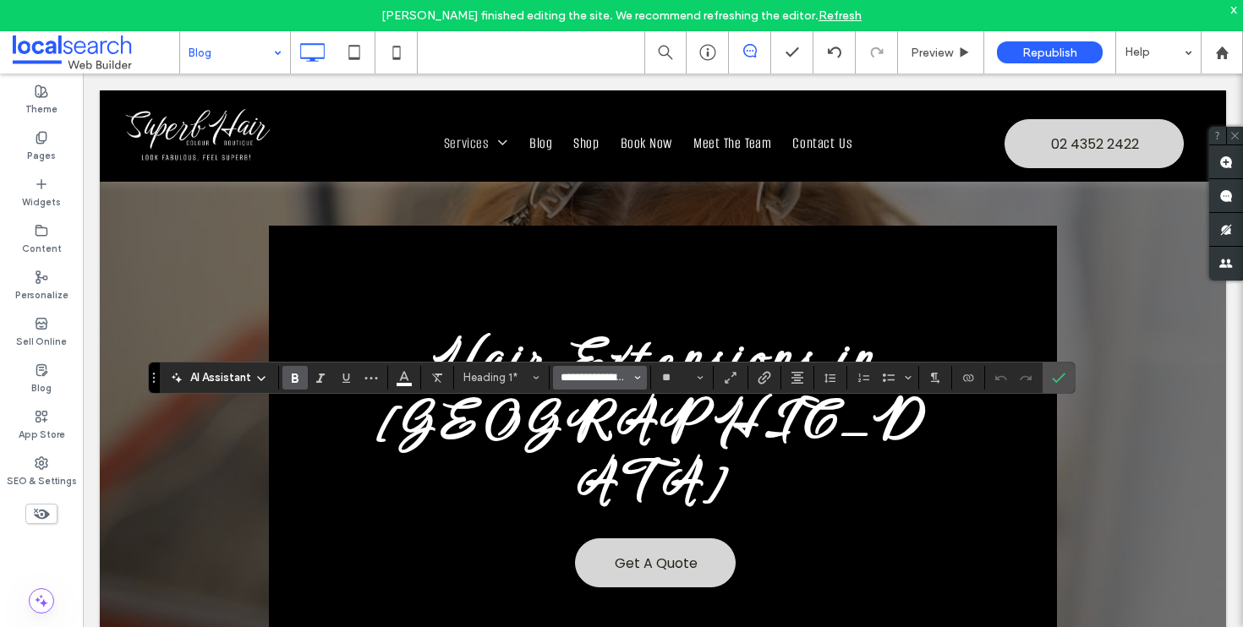
click at [630, 375] on input "**********" at bounding box center [595, 378] width 72 height 14
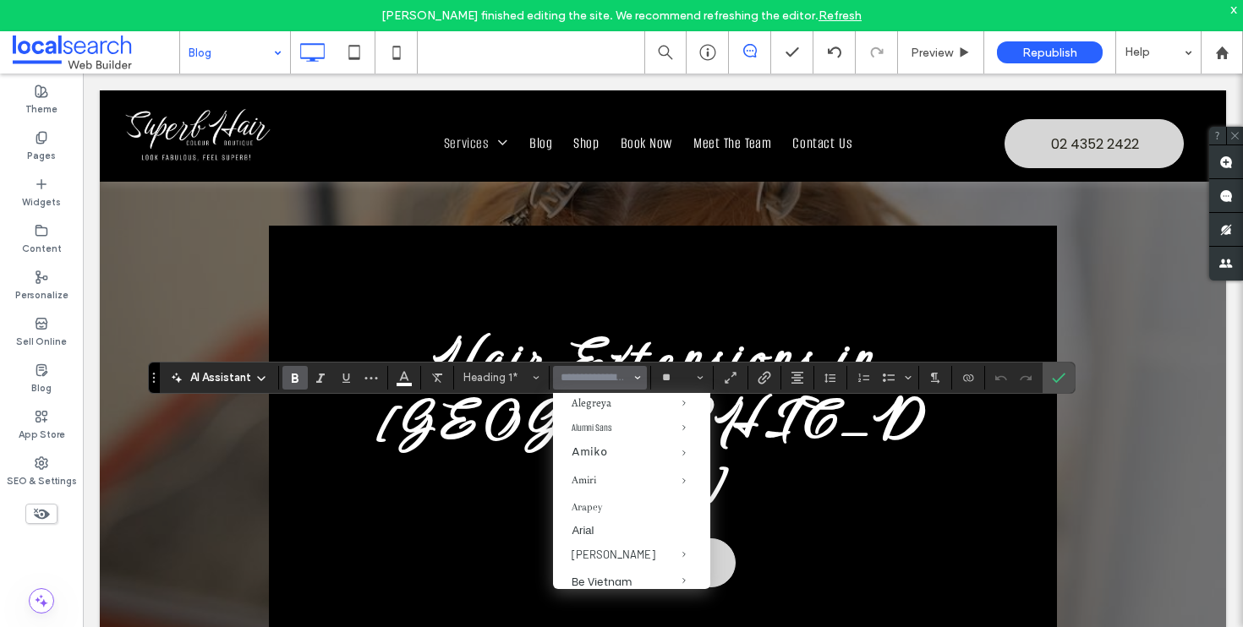
scroll to position [121, 0]
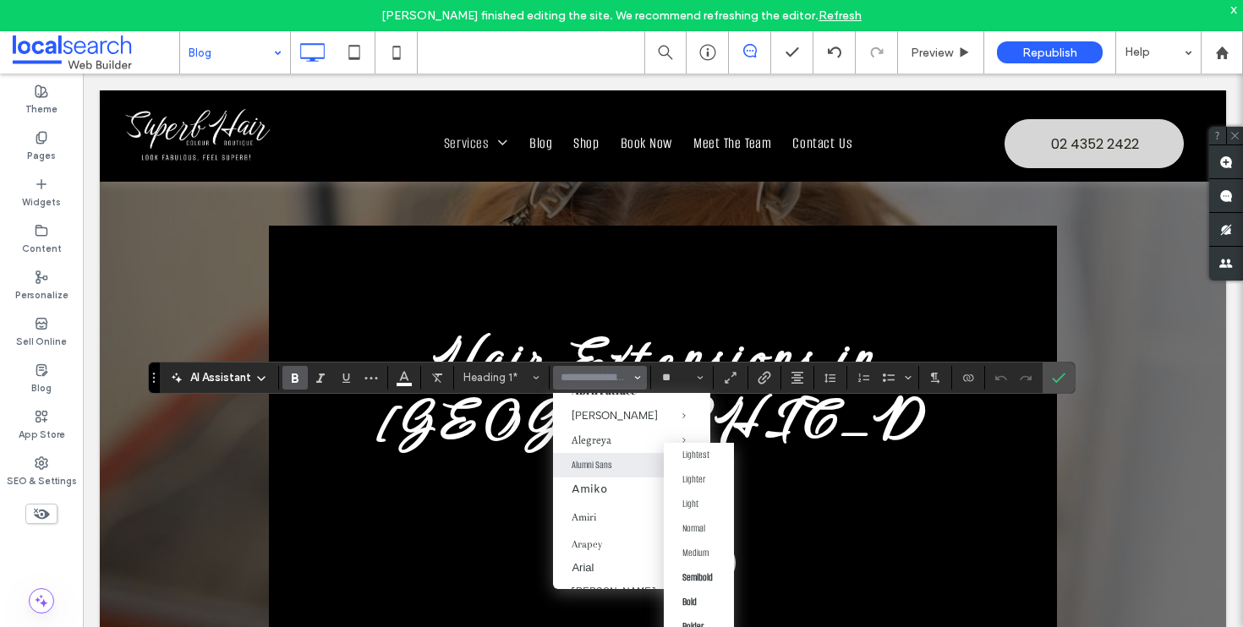
click at [631, 470] on span "Alumni Sans" at bounding box center [670, 465] width 79 height 25
type input "**********"
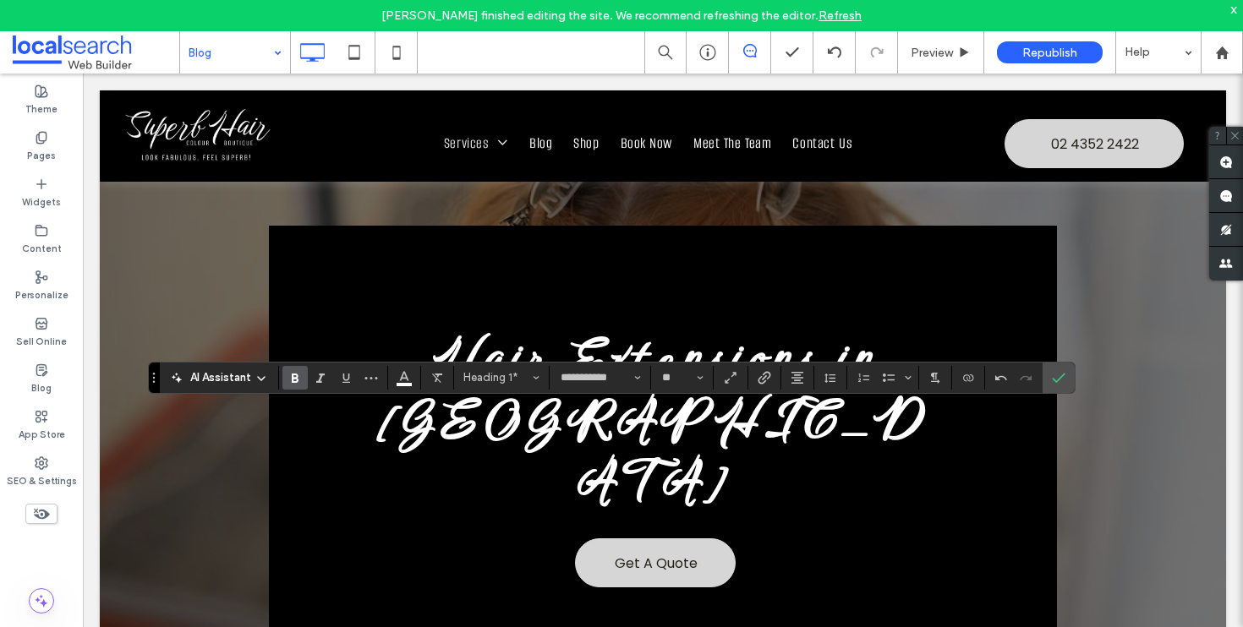
click at [299, 379] on icon "Bold" at bounding box center [295, 378] width 14 height 14
click at [1052, 375] on icon "Confirm" at bounding box center [1059, 378] width 14 height 14
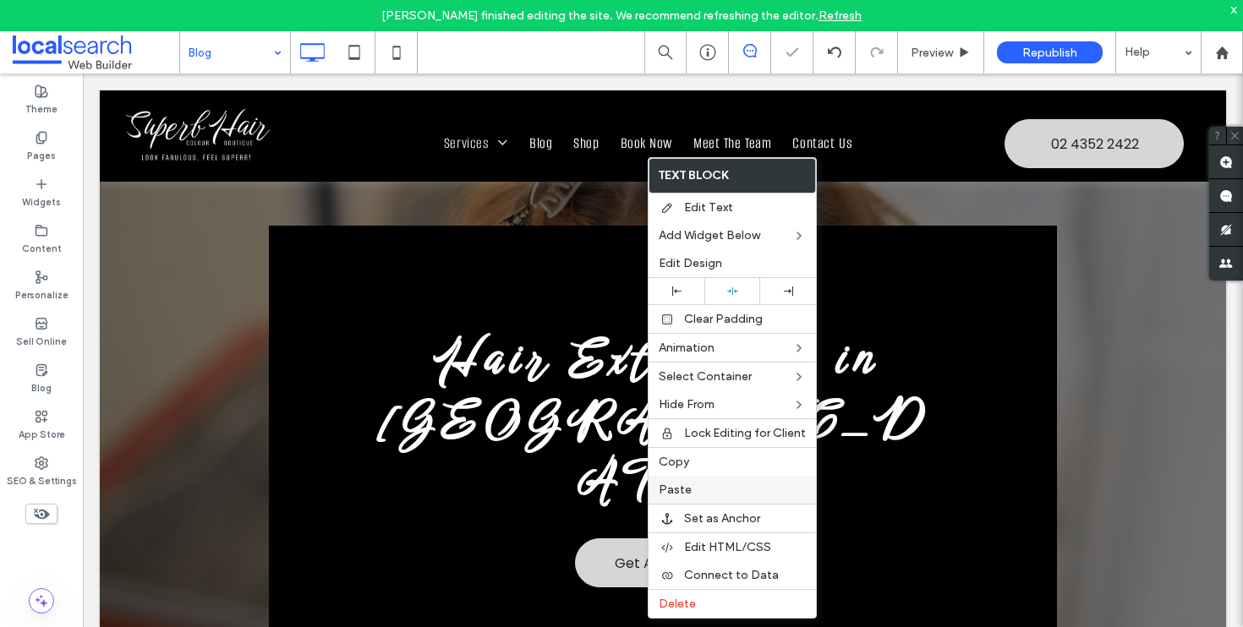
click at [670, 478] on div "Paste" at bounding box center [731, 490] width 167 height 28
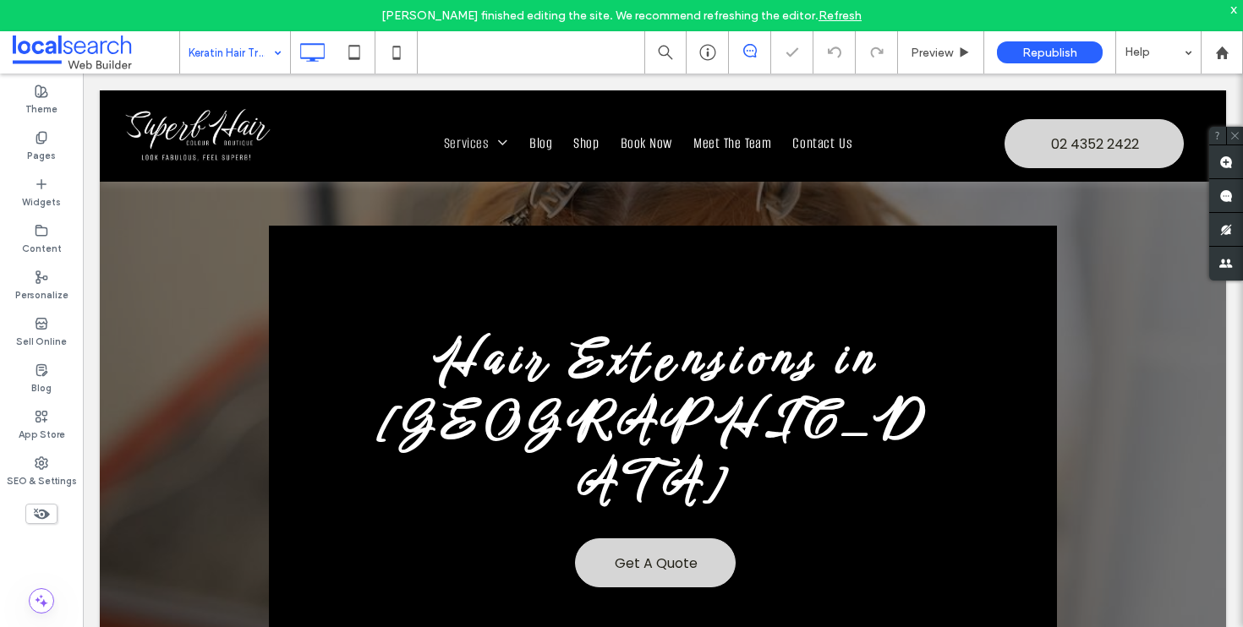
click at [240, 63] on input at bounding box center [231, 52] width 85 height 42
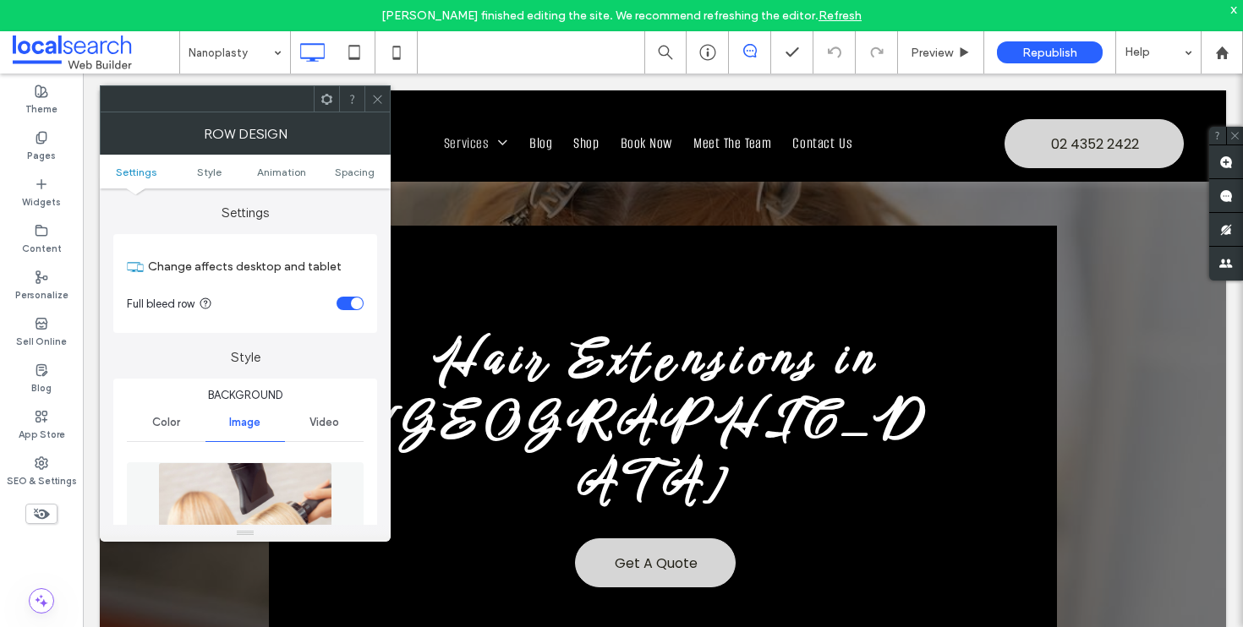
click at [370, 106] on div at bounding box center [376, 98] width 25 height 25
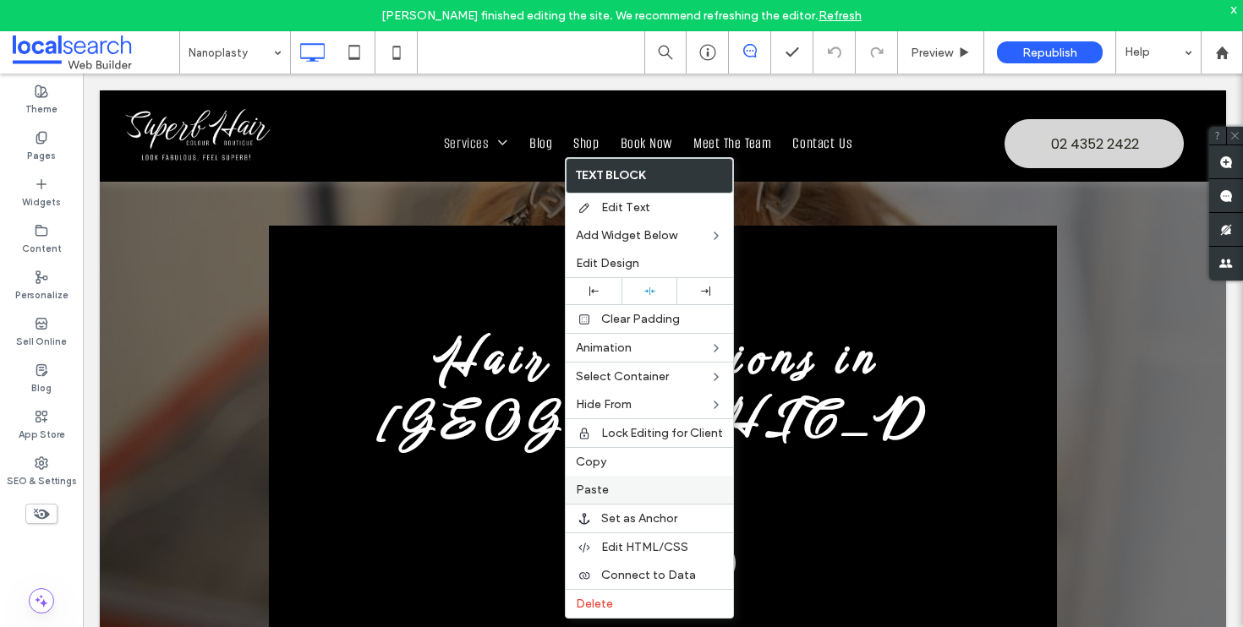
click at [604, 484] on span "Paste" at bounding box center [592, 490] width 33 height 14
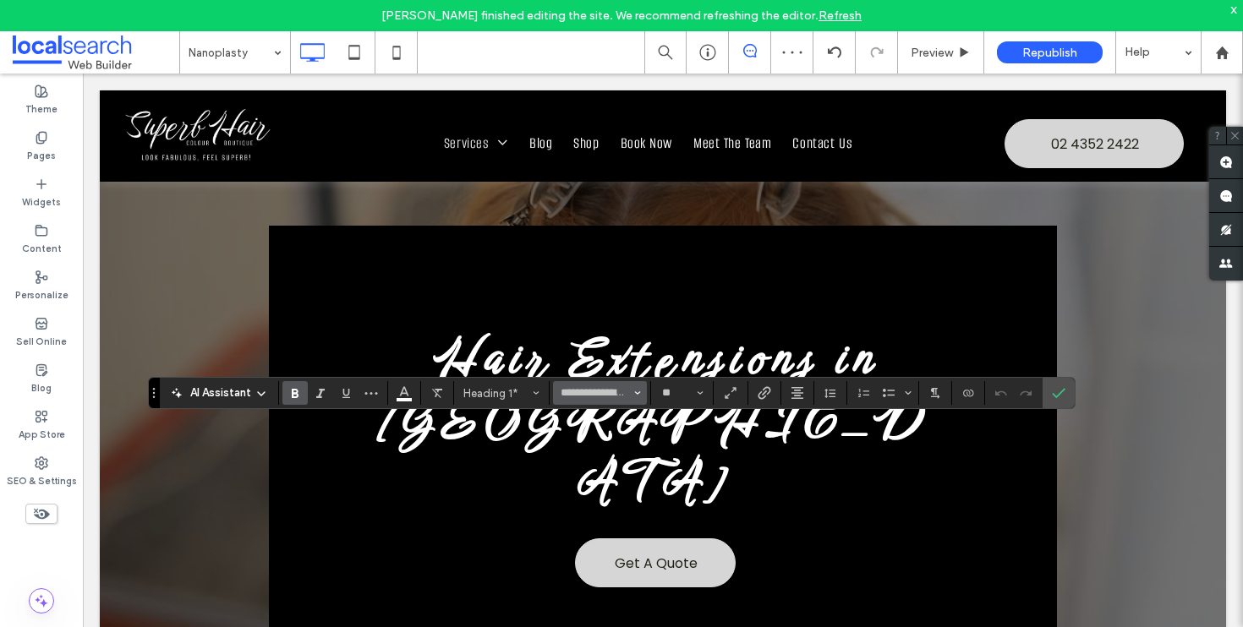
click at [634, 399] on span "Font & Font weight" at bounding box center [637, 393] width 7 height 22
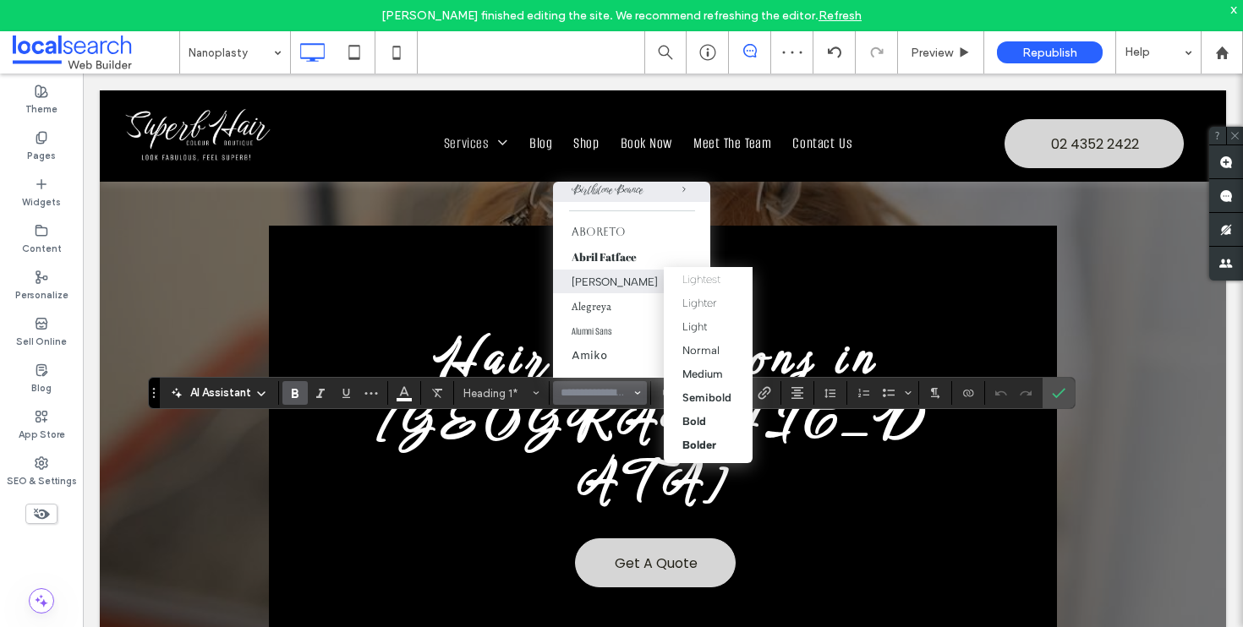
scroll to position [106, 0]
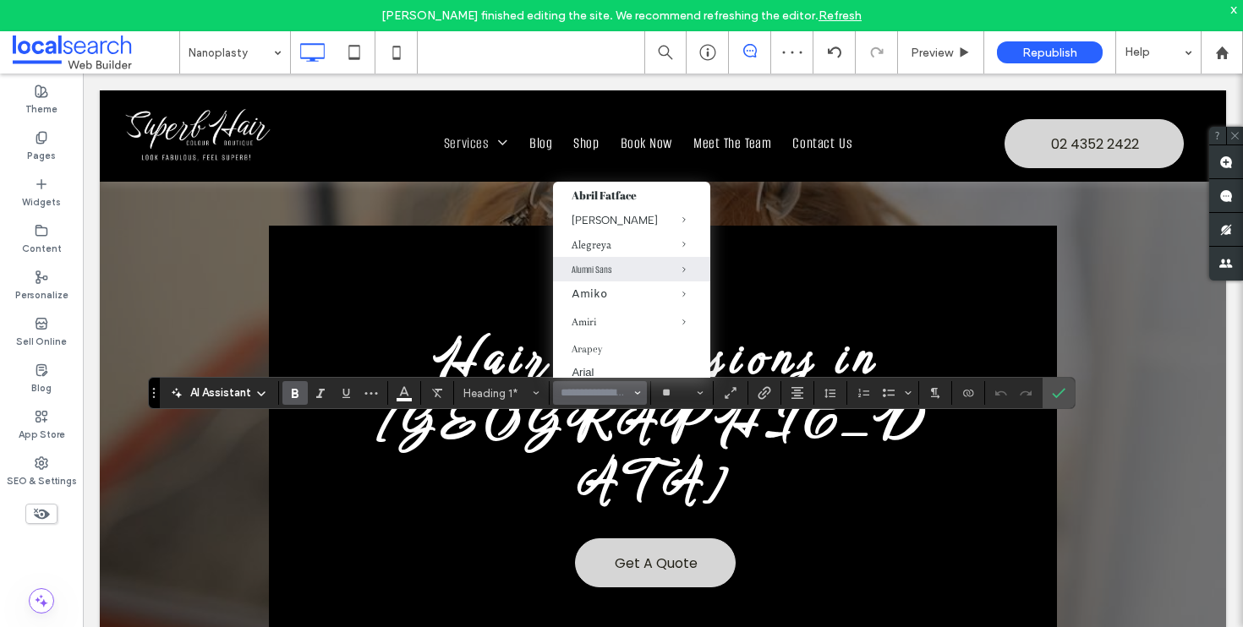
click at [586, 271] on div "Alumni Sans" at bounding box center [631, 270] width 120 height 14
type input "**********"
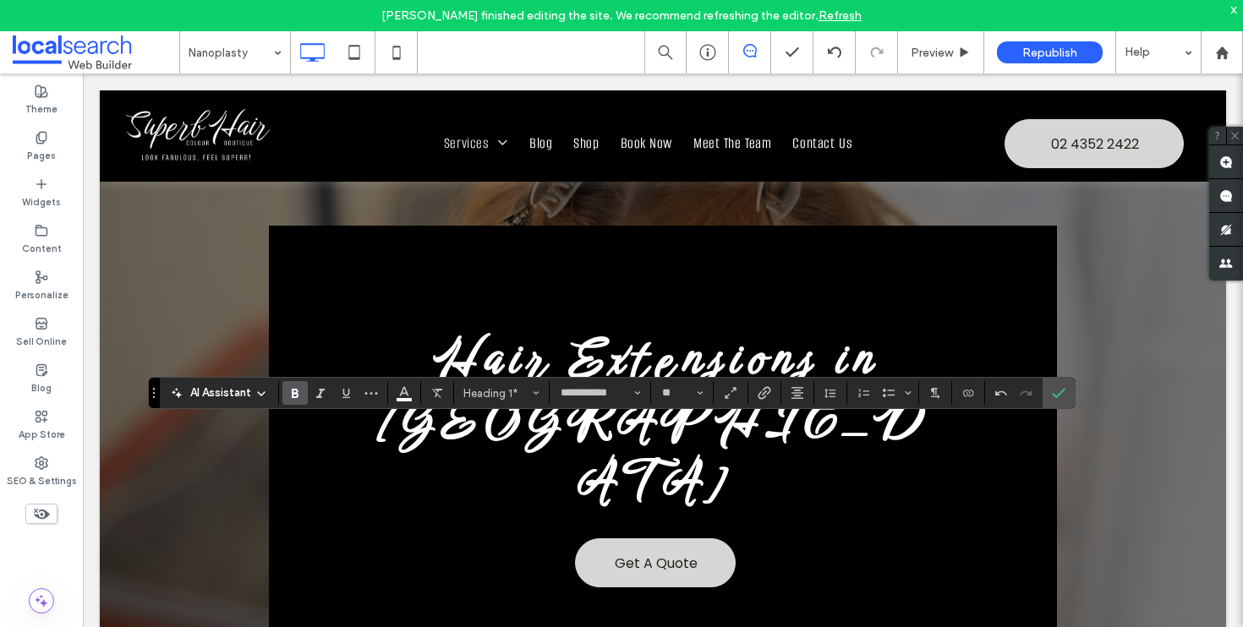
click at [298, 386] on icon "Bold" at bounding box center [295, 393] width 14 height 14
click at [1041, 395] on section at bounding box center [1013, 393] width 57 height 24
click at [1047, 395] on label "Confirm" at bounding box center [1058, 393] width 25 height 30
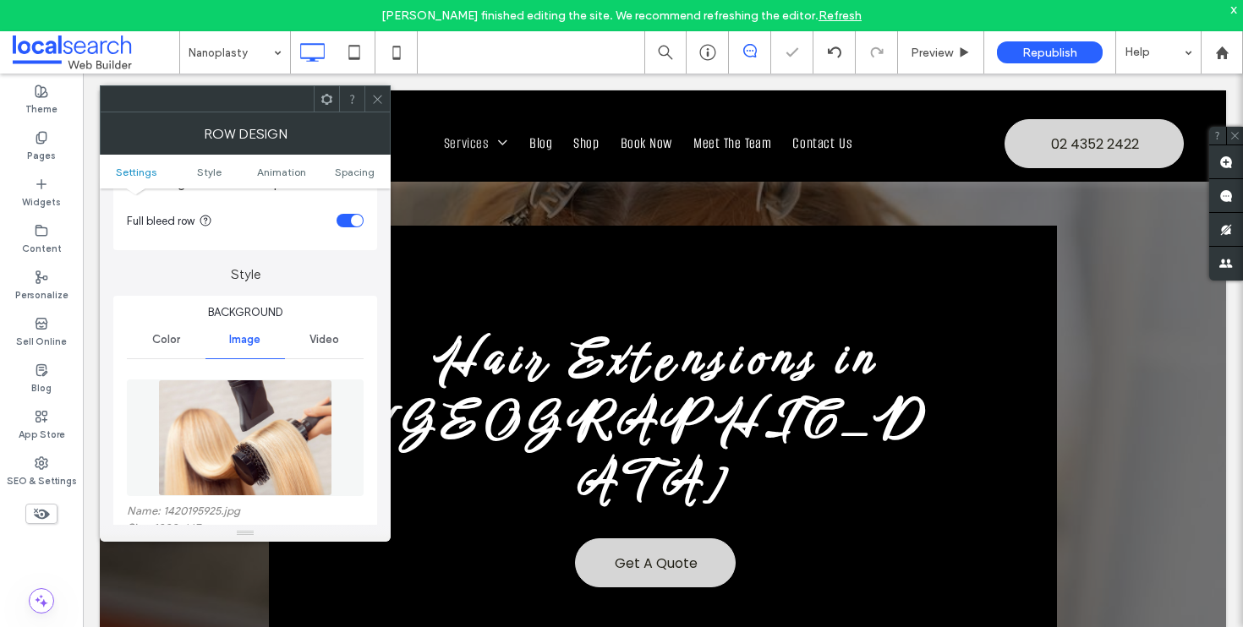
scroll to position [156, 0]
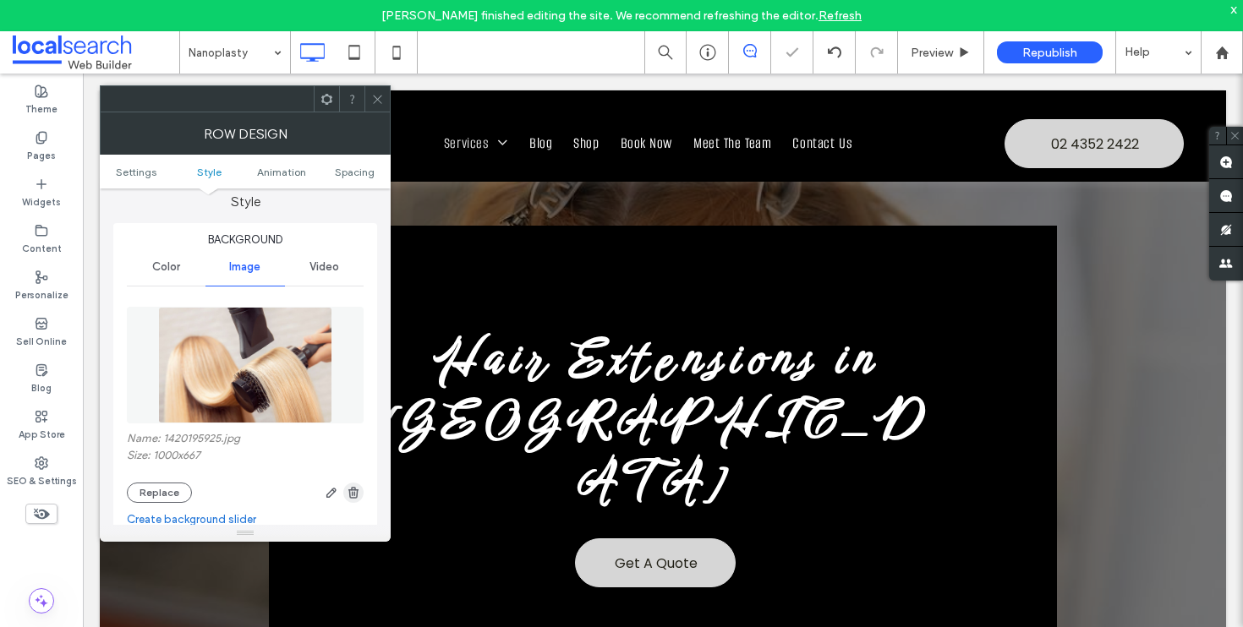
click at [354, 489] on icon "button" at bounding box center [354, 493] width 14 height 14
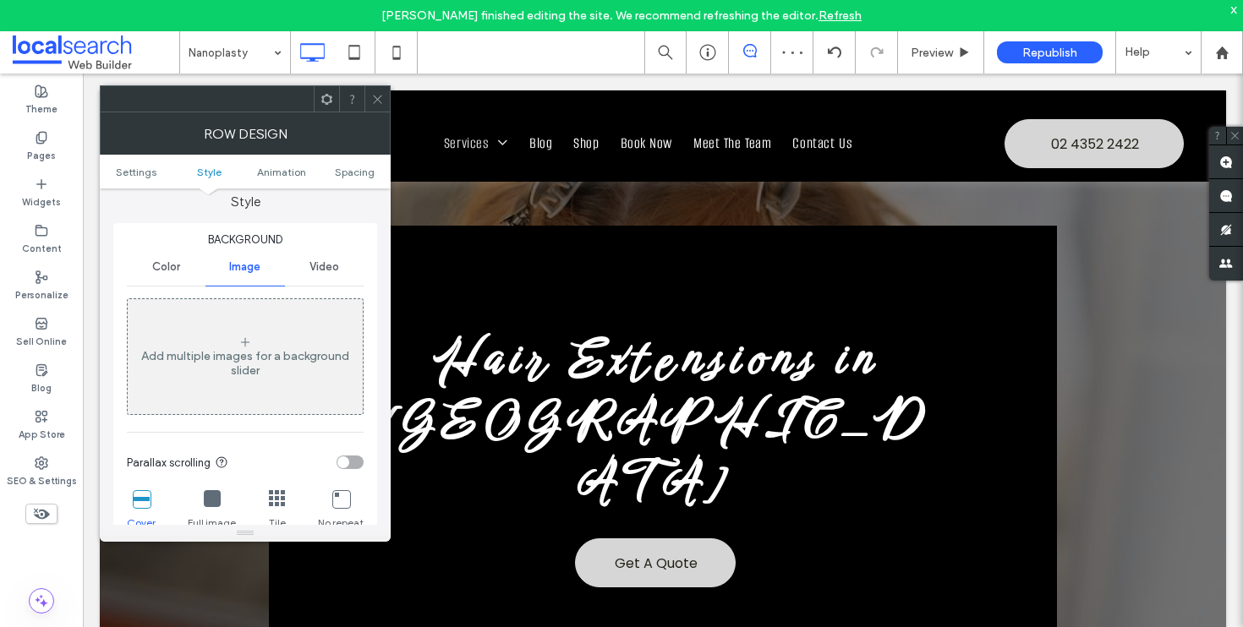
click at [181, 281] on div "Color" at bounding box center [166, 267] width 79 height 37
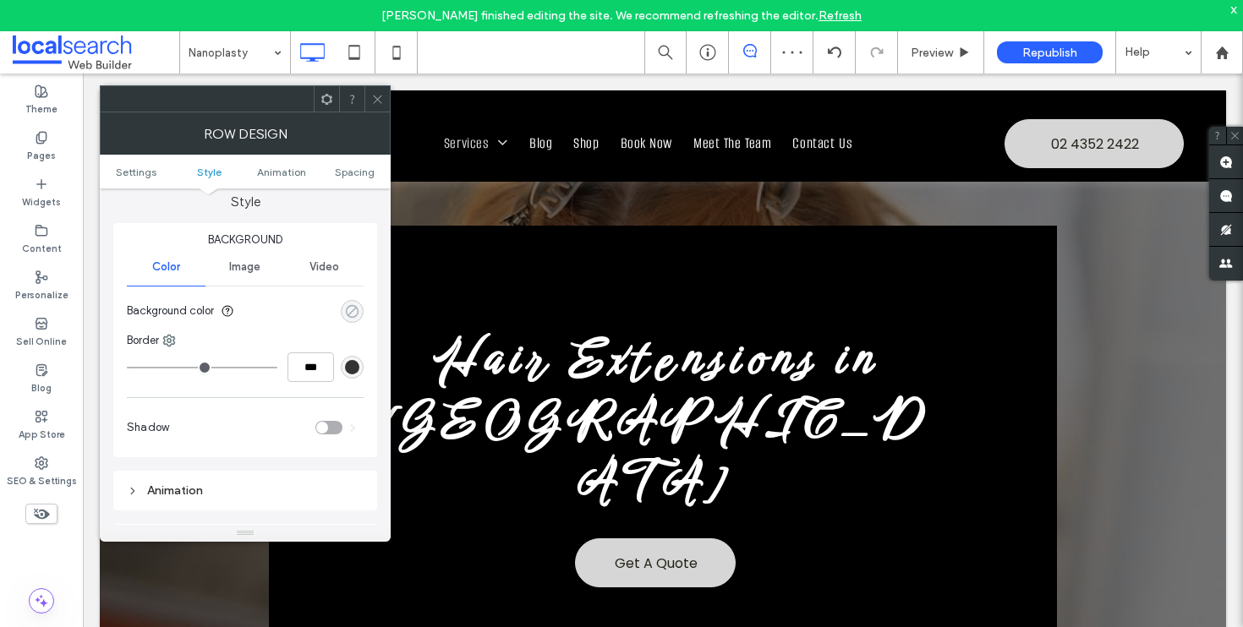
click at [355, 317] on icon "rgba(0, 0, 0, 0)" at bounding box center [352, 311] width 14 height 14
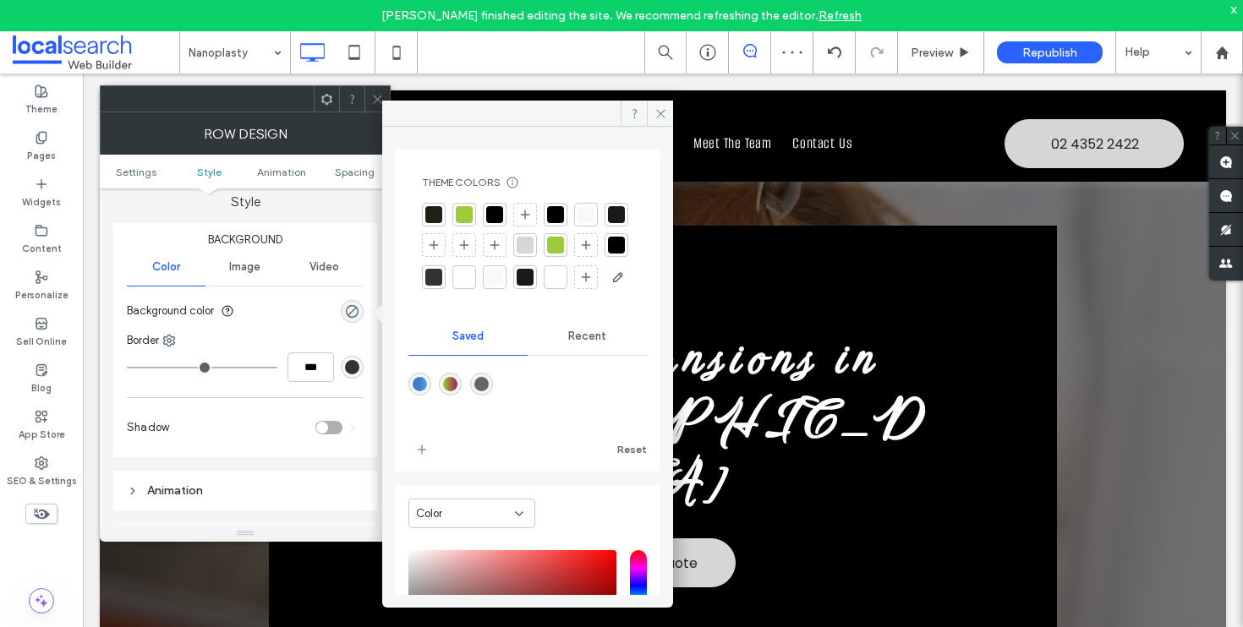
click at [501, 214] on div at bounding box center [494, 214] width 17 height 17
click at [362, 94] on div at bounding box center [351, 98] width 25 height 25
click at [378, 97] on icon at bounding box center [377, 99] width 13 height 13
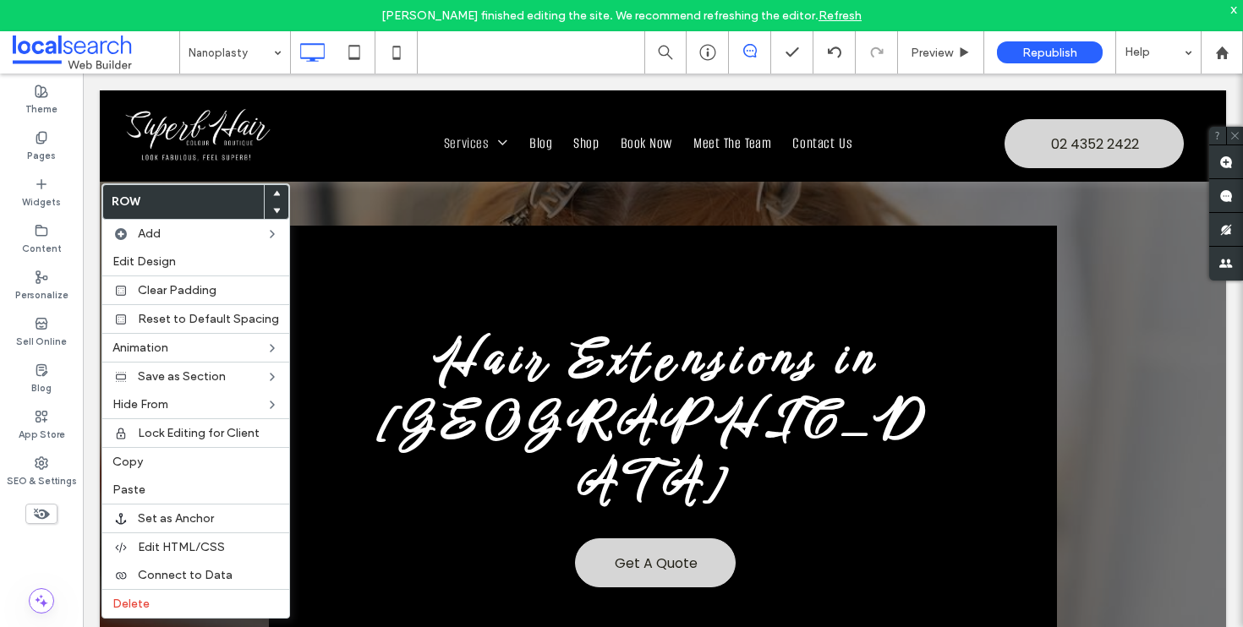
click at [187, 618] on div "Row Add Edit Design Clear Padding Reset to Default Spacing Animation Save as Se…" at bounding box center [195, 400] width 189 height 435
click at [173, 599] on label "Delete" at bounding box center [195, 604] width 167 height 14
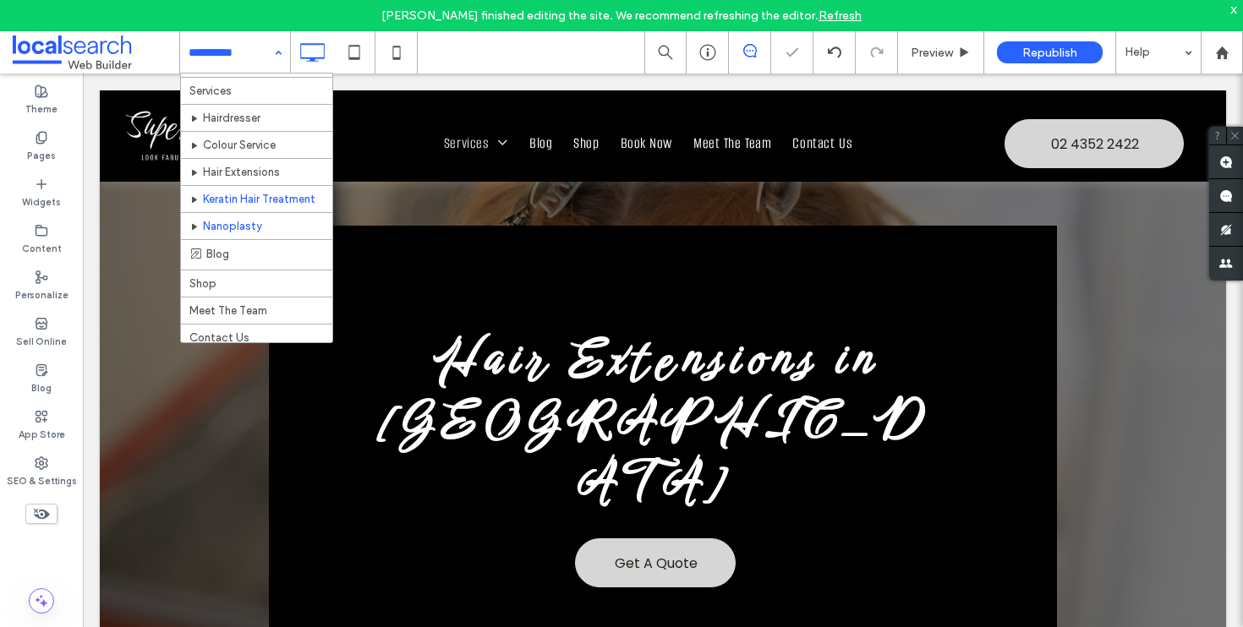
scroll to position [52, 0]
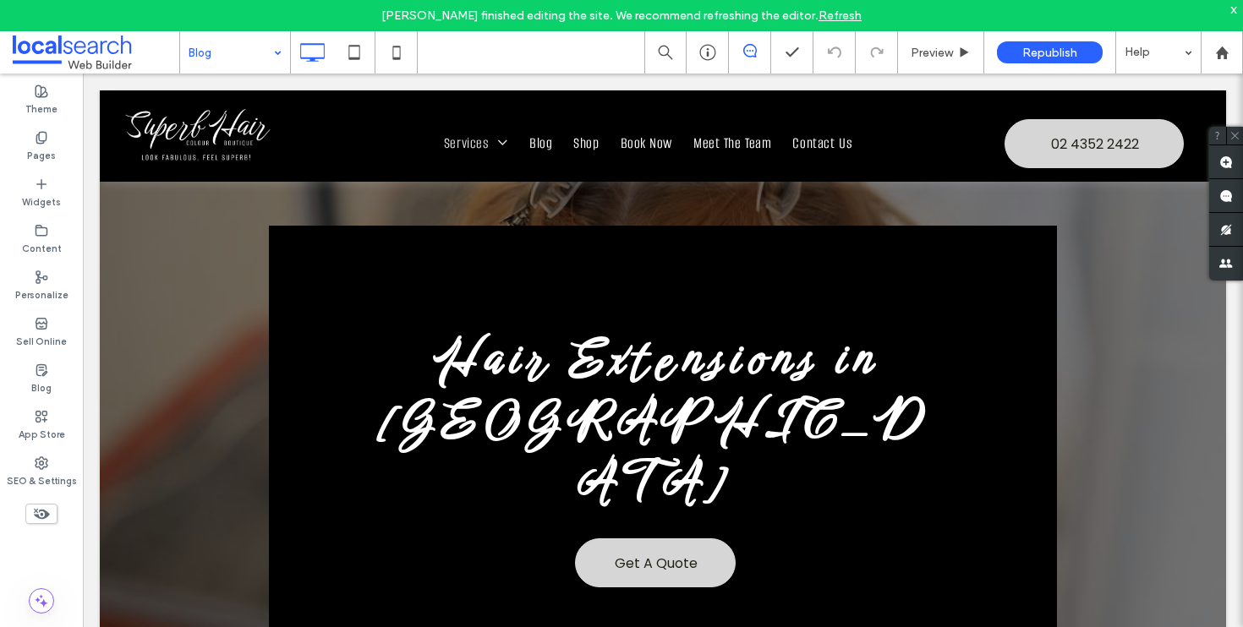
click at [236, 61] on input at bounding box center [231, 52] width 85 height 42
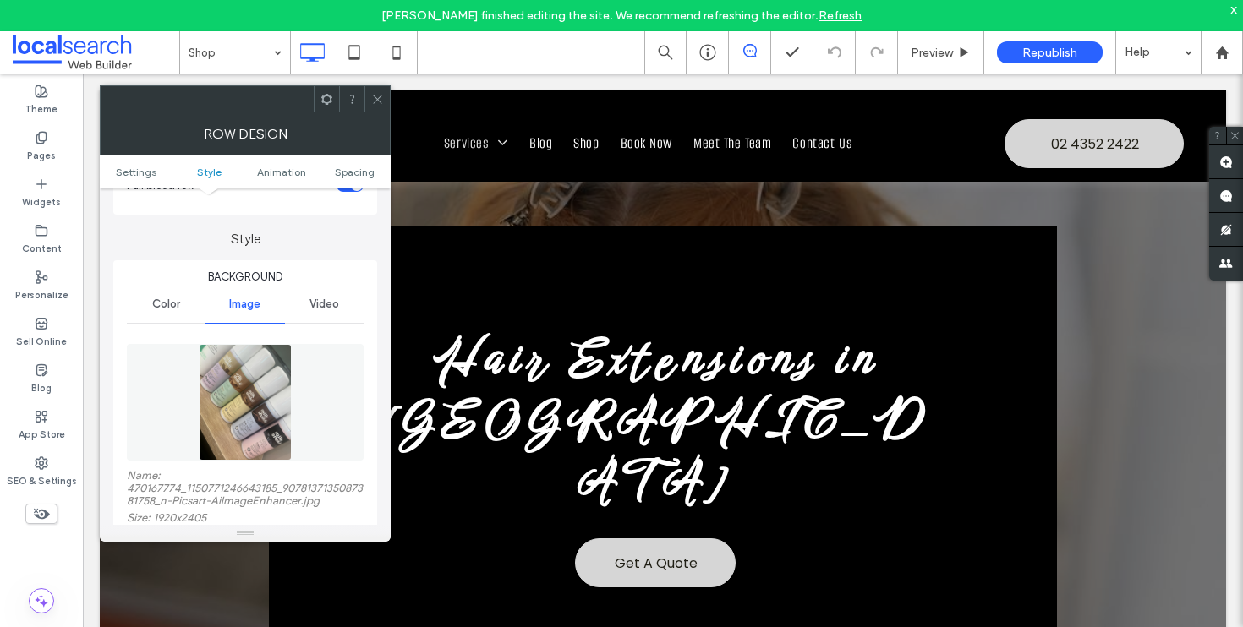
scroll to position [156, 0]
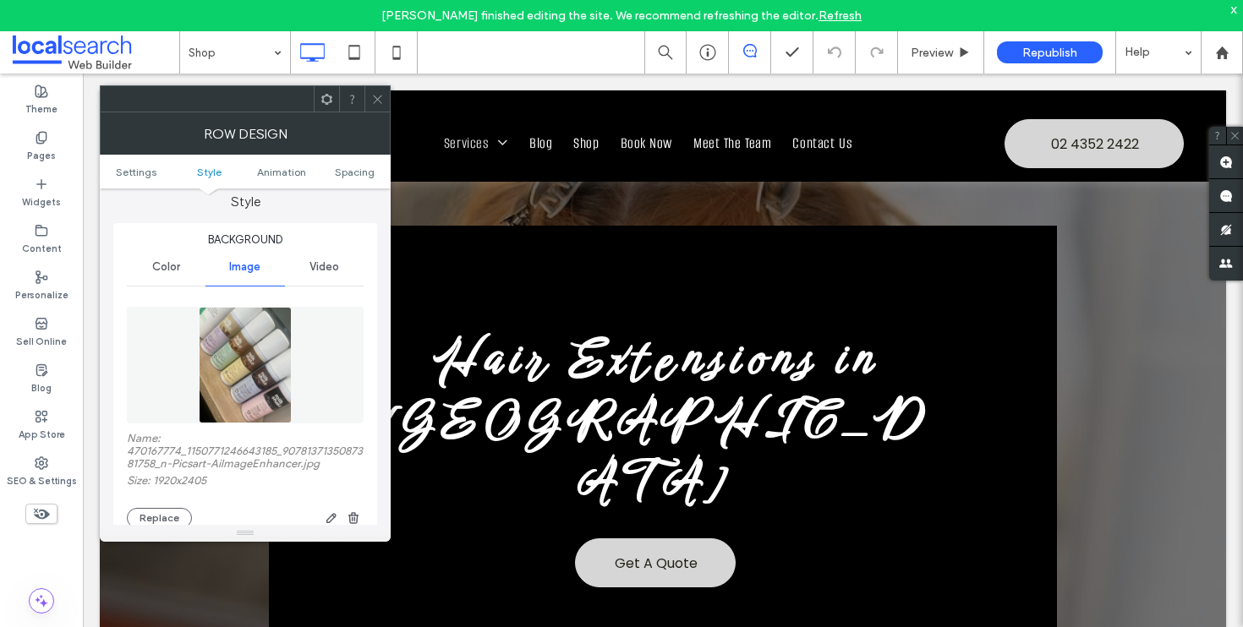
click at [360, 511] on div "Name: 470167774_1150771246643185_9078137135087381758_n-Picsart-AiImageEnhancer.…" at bounding box center [245, 480] width 237 height 96
click at [359, 515] on span "button" at bounding box center [353, 518] width 20 height 20
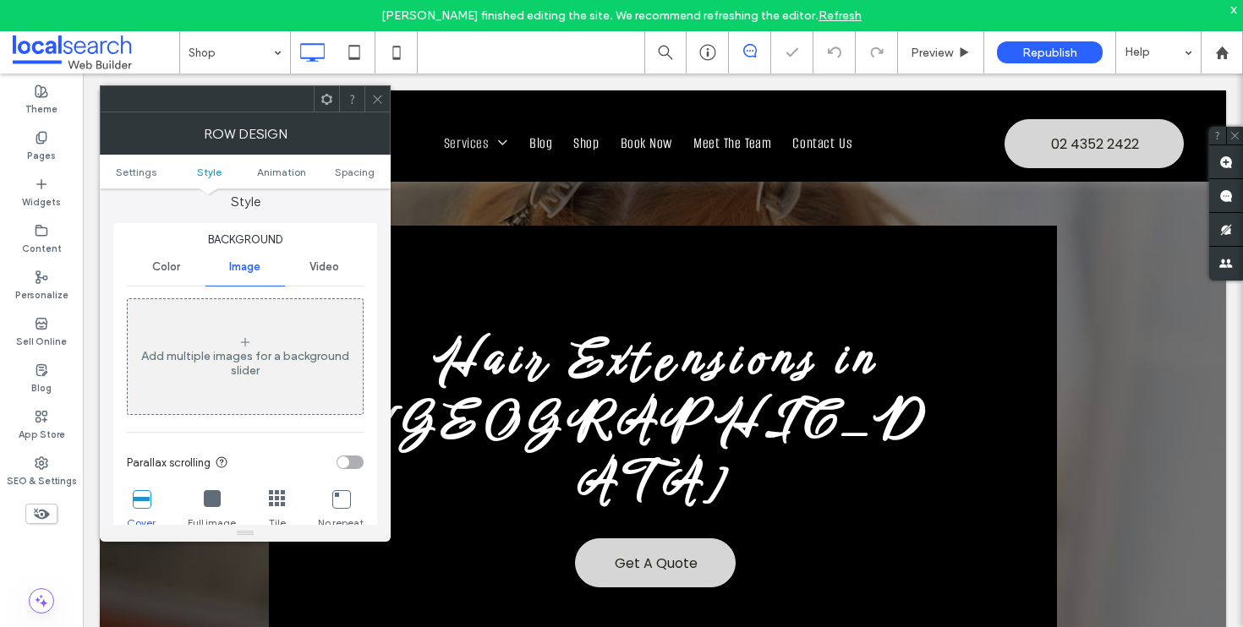
click at [180, 271] on div "Color" at bounding box center [166, 267] width 79 height 37
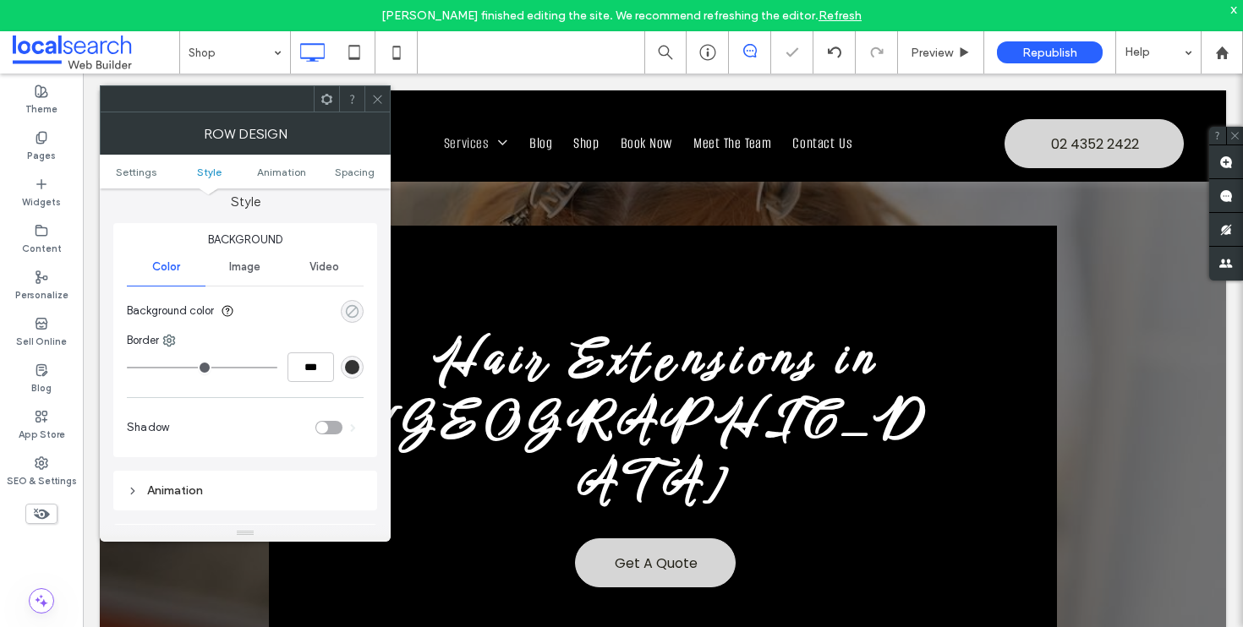
click at [353, 304] on div "rgba(0, 0, 0, 0)" at bounding box center [352, 311] width 14 height 14
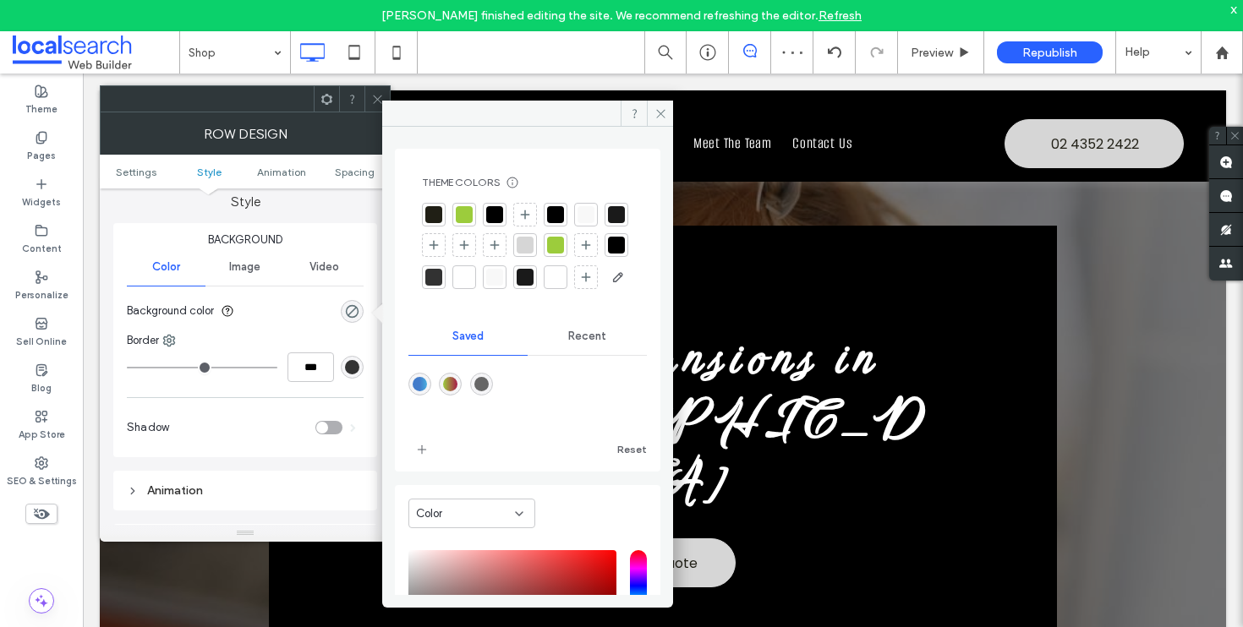
drag, startPoint x: 500, startPoint y: 211, endPoint x: 485, endPoint y: 197, distance: 20.3
click at [499, 211] on div at bounding box center [494, 214] width 17 height 17
click at [374, 104] on icon at bounding box center [377, 99] width 13 height 13
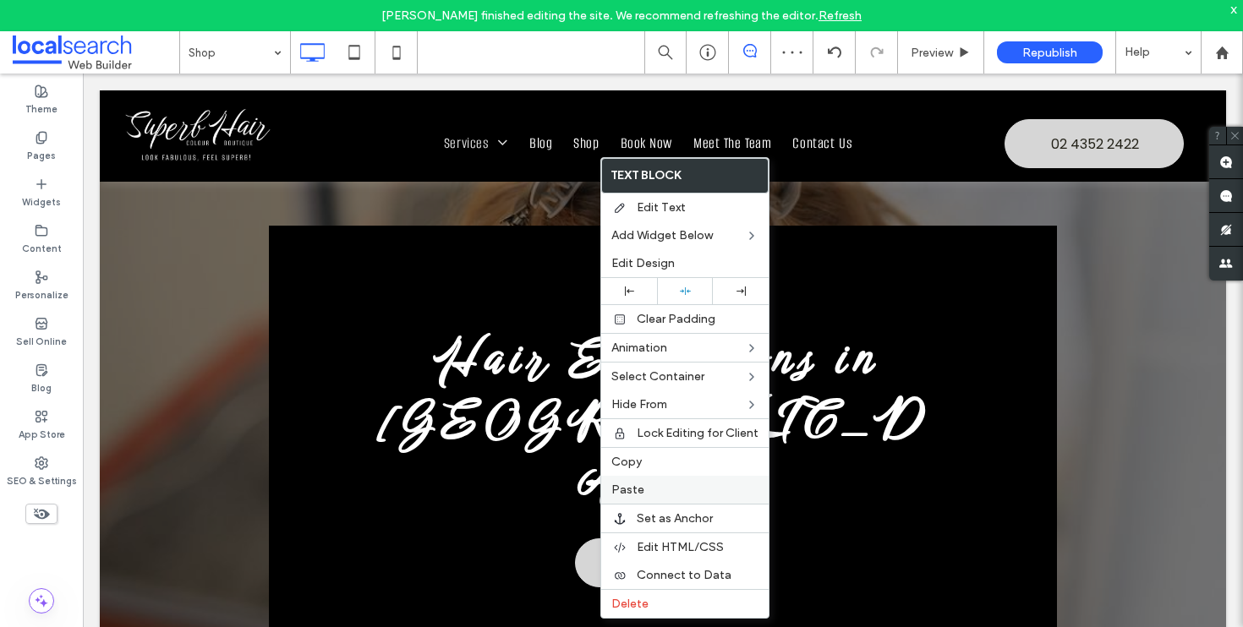
click at [653, 486] on label "Paste" at bounding box center [684, 490] width 147 height 14
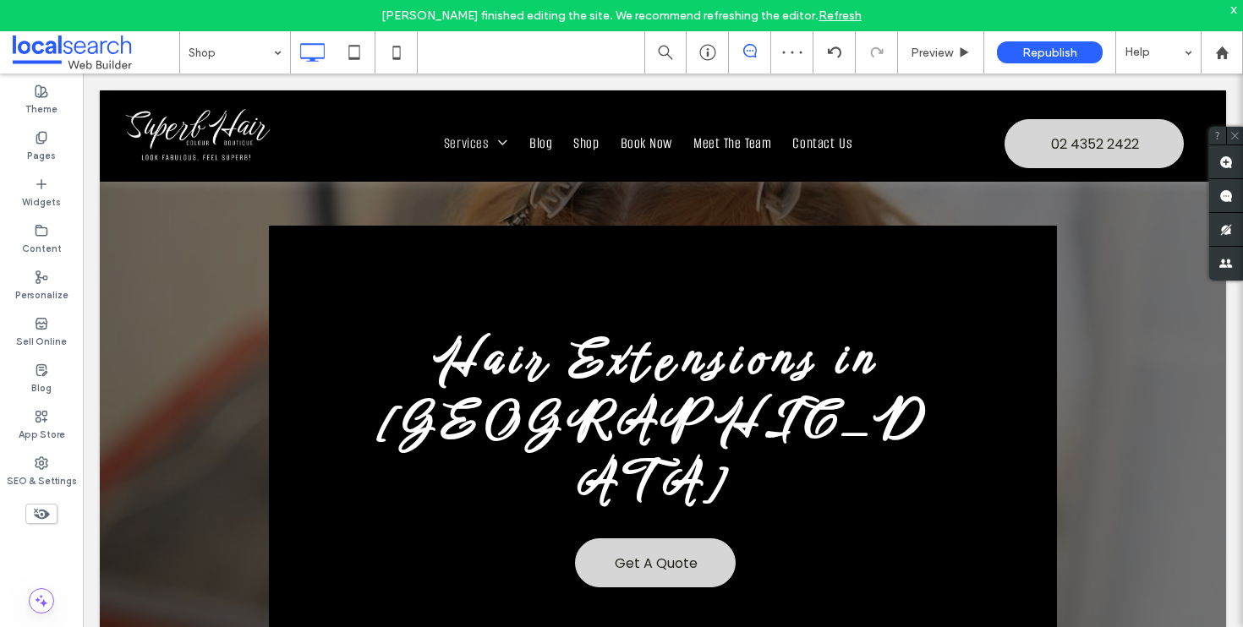
type input "**********"
type input "**"
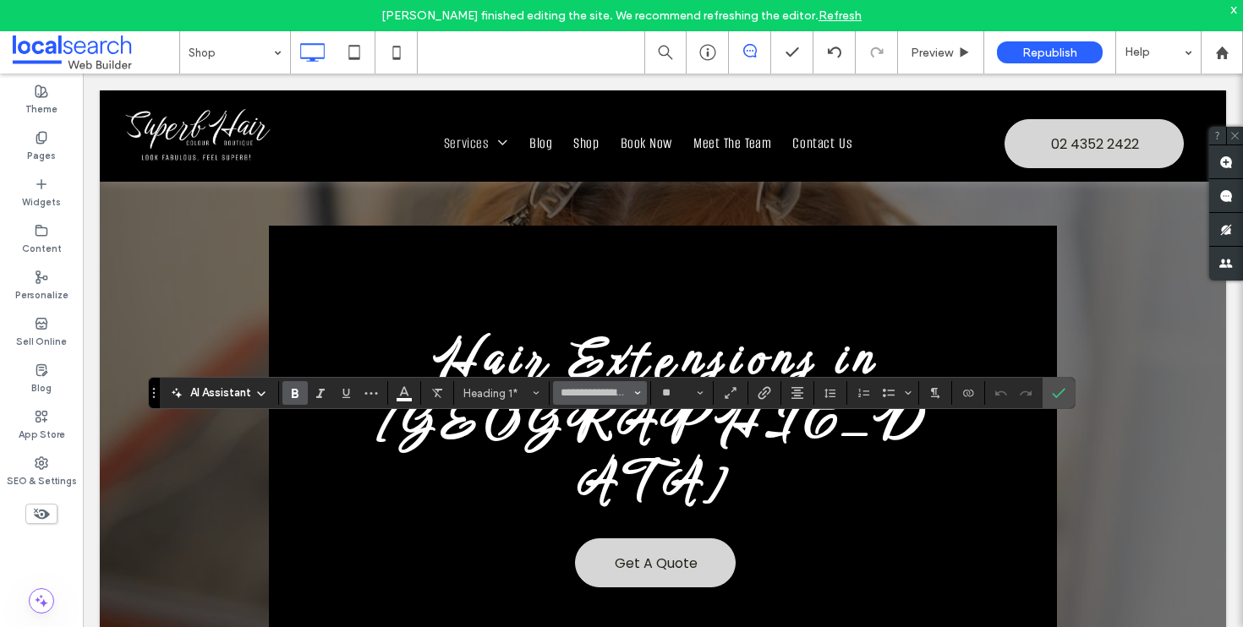
click at [635, 396] on span "Font & Font weight" at bounding box center [637, 393] width 7 height 22
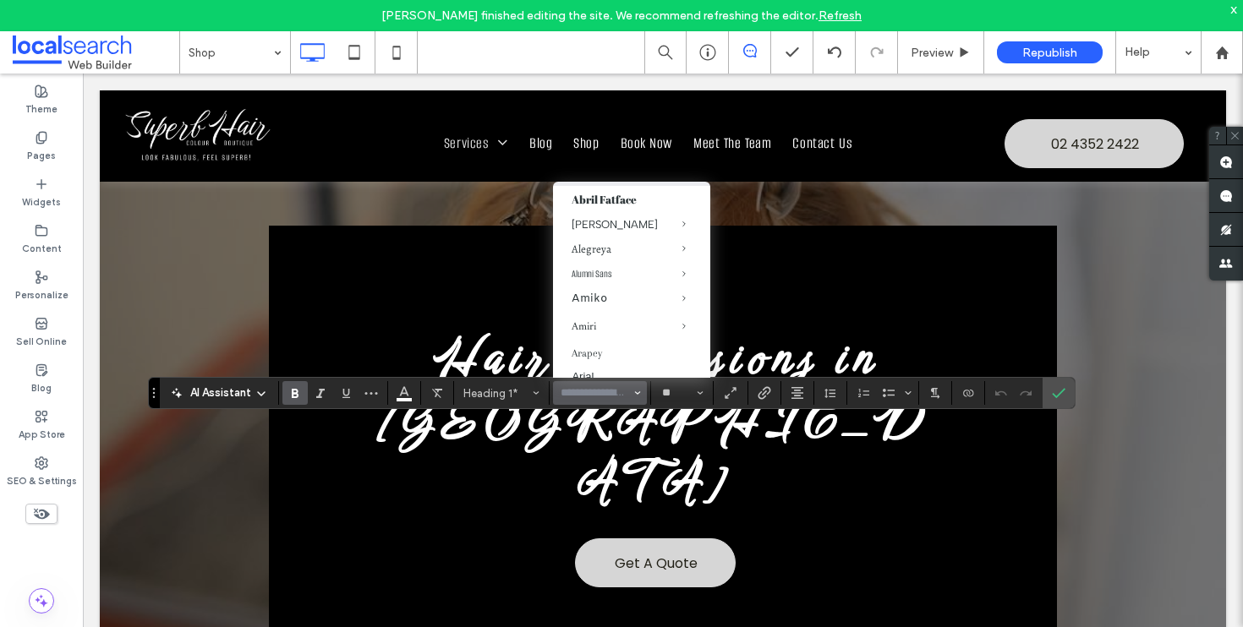
scroll to position [107, 0]
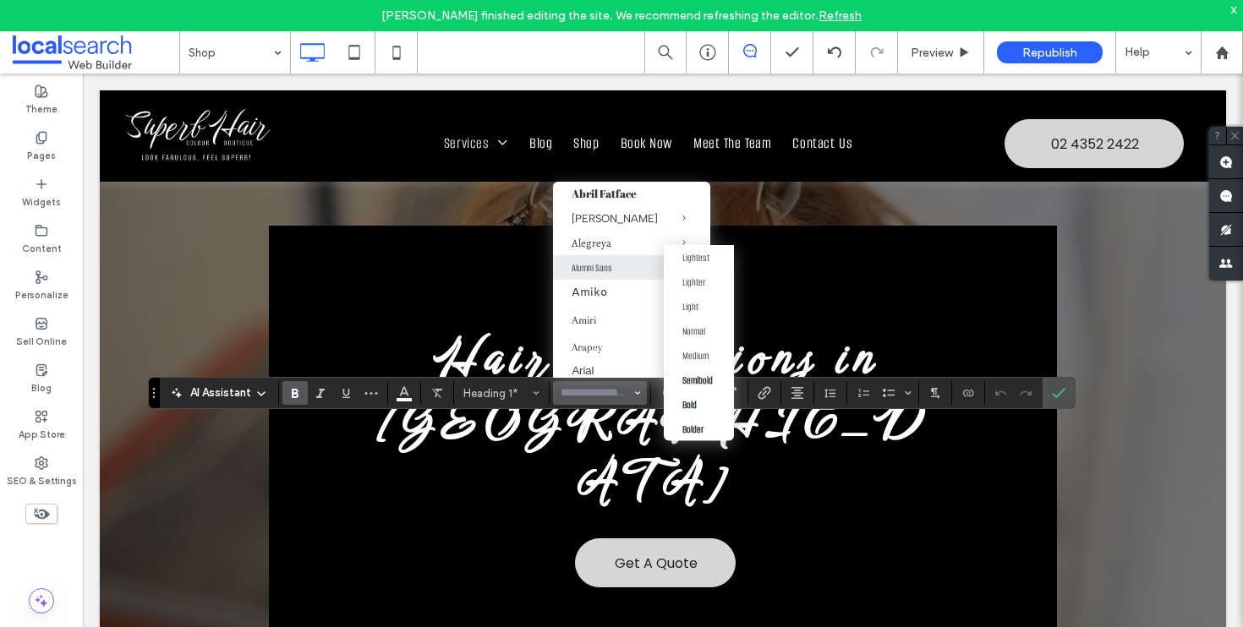
click at [631, 271] on span "Alumni Sans" at bounding box center [670, 267] width 79 height 25
type input "**********"
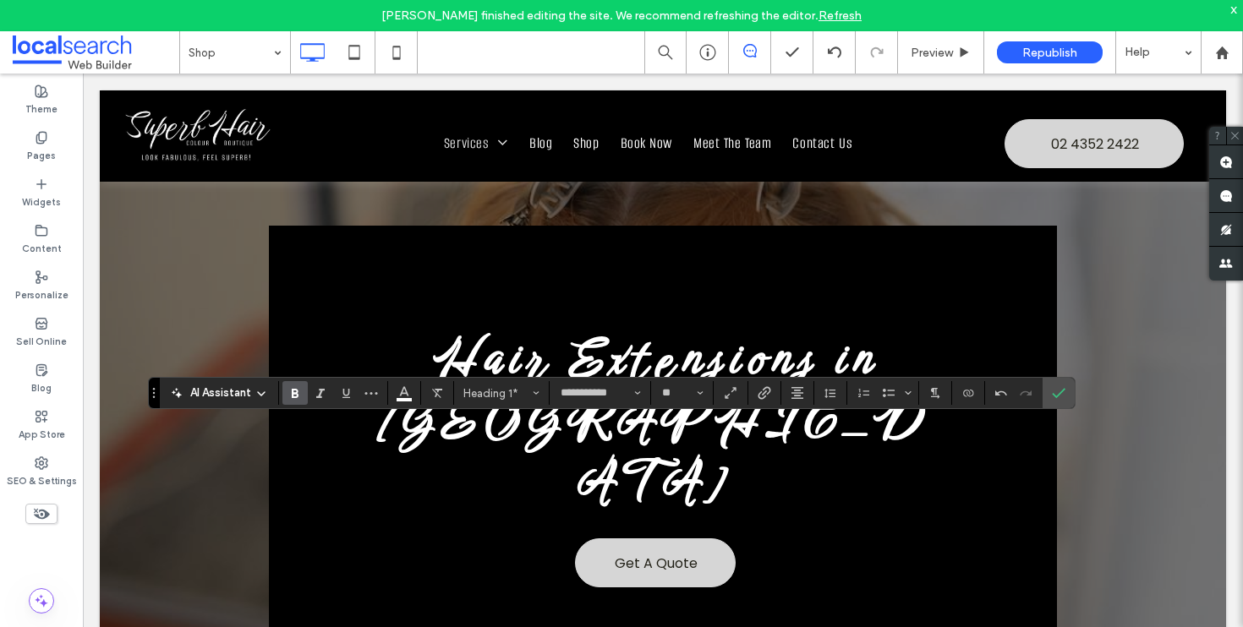
click at [296, 391] on use "Bold" at bounding box center [295, 393] width 7 height 9
click at [1060, 386] on icon "Confirm" at bounding box center [1059, 393] width 14 height 14
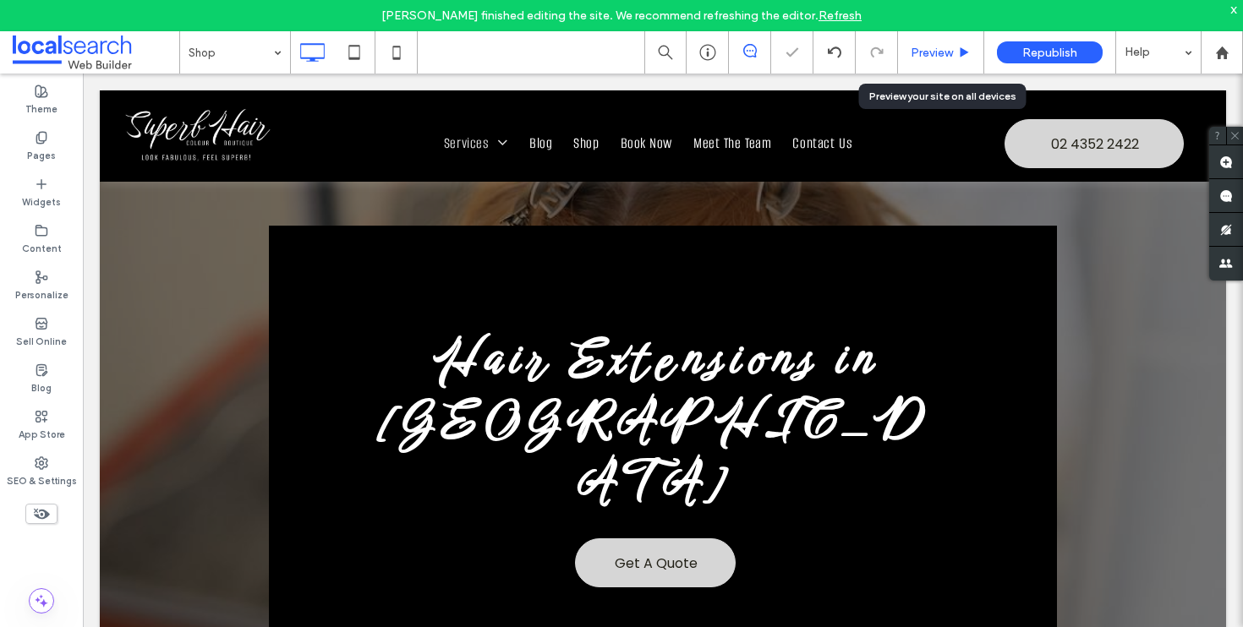
click at [940, 52] on span "Preview" at bounding box center [931, 53] width 42 height 14
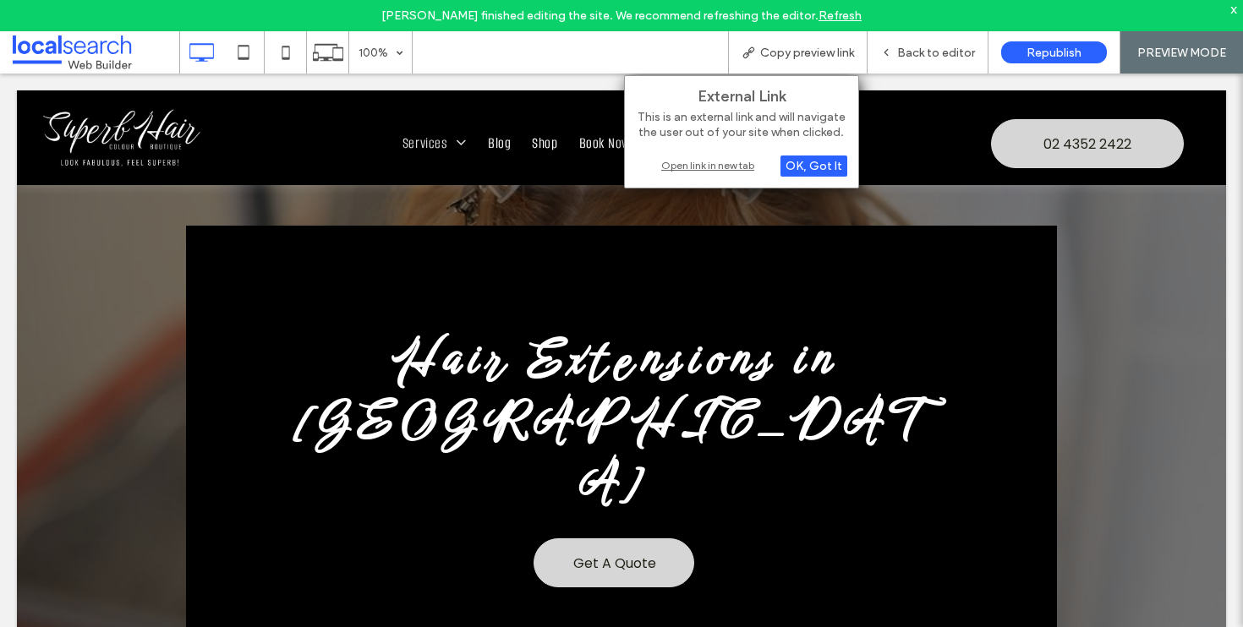
click at [690, 162] on div "Open link in new tab" at bounding box center [741, 165] width 211 height 18
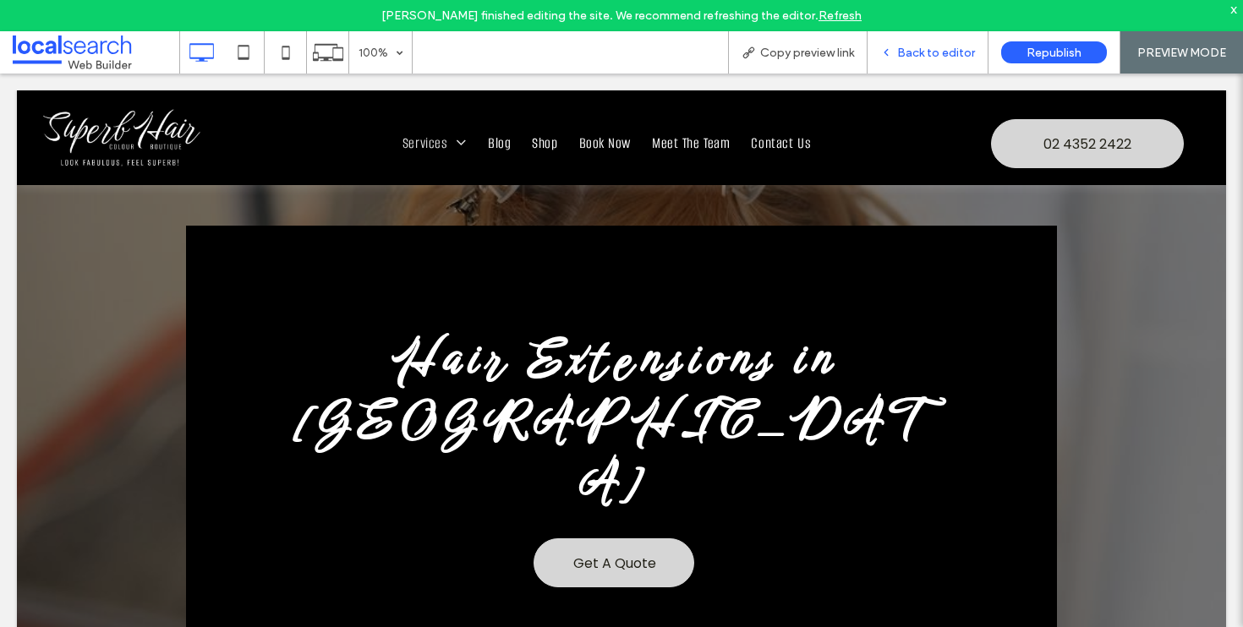
click at [915, 44] on div "Back to editor" at bounding box center [927, 52] width 121 height 42
click at [911, 57] on span "Back to editor" at bounding box center [936, 53] width 78 height 14
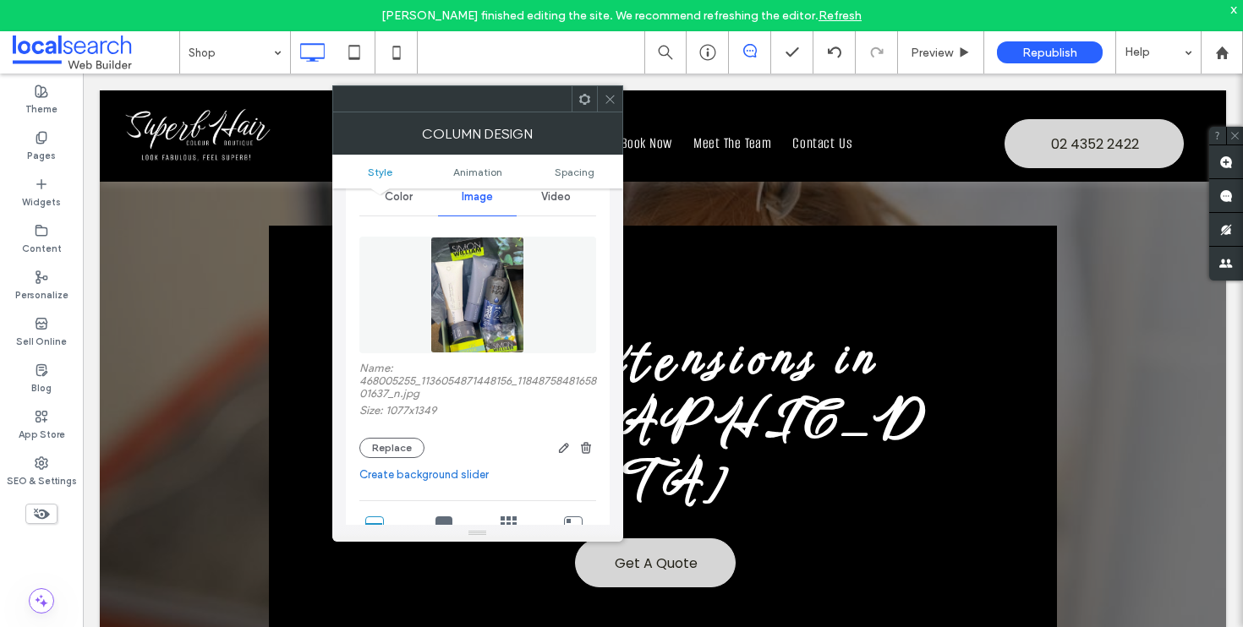
scroll to position [96, 0]
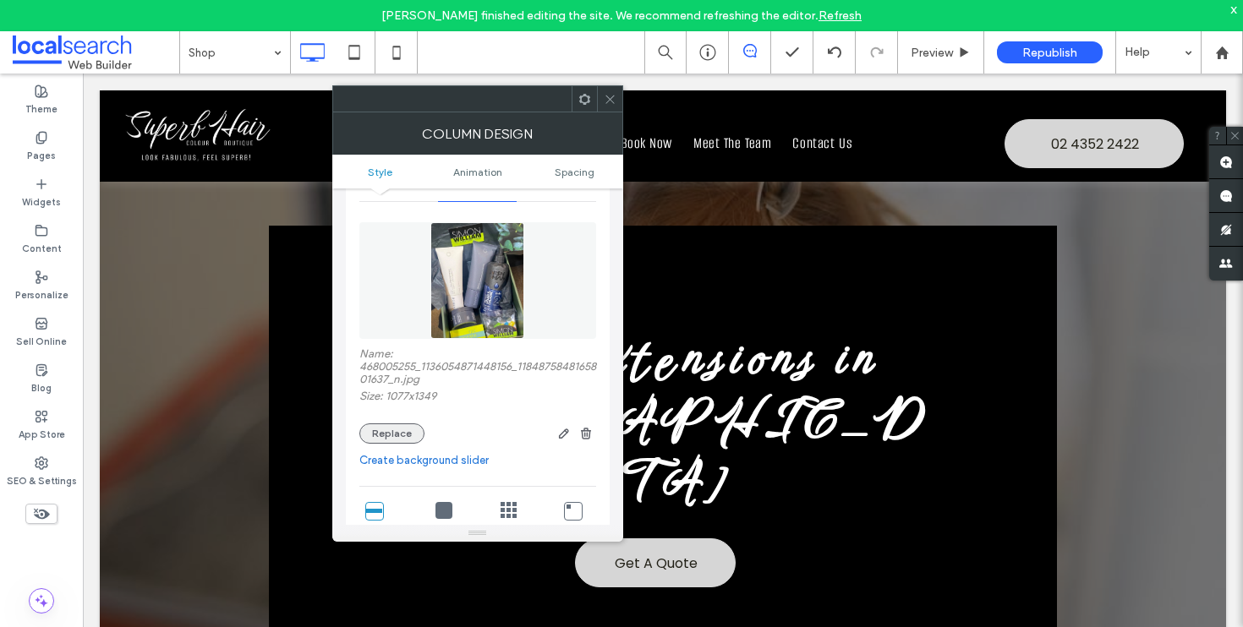
click at [398, 434] on button "Replace" at bounding box center [391, 434] width 65 height 20
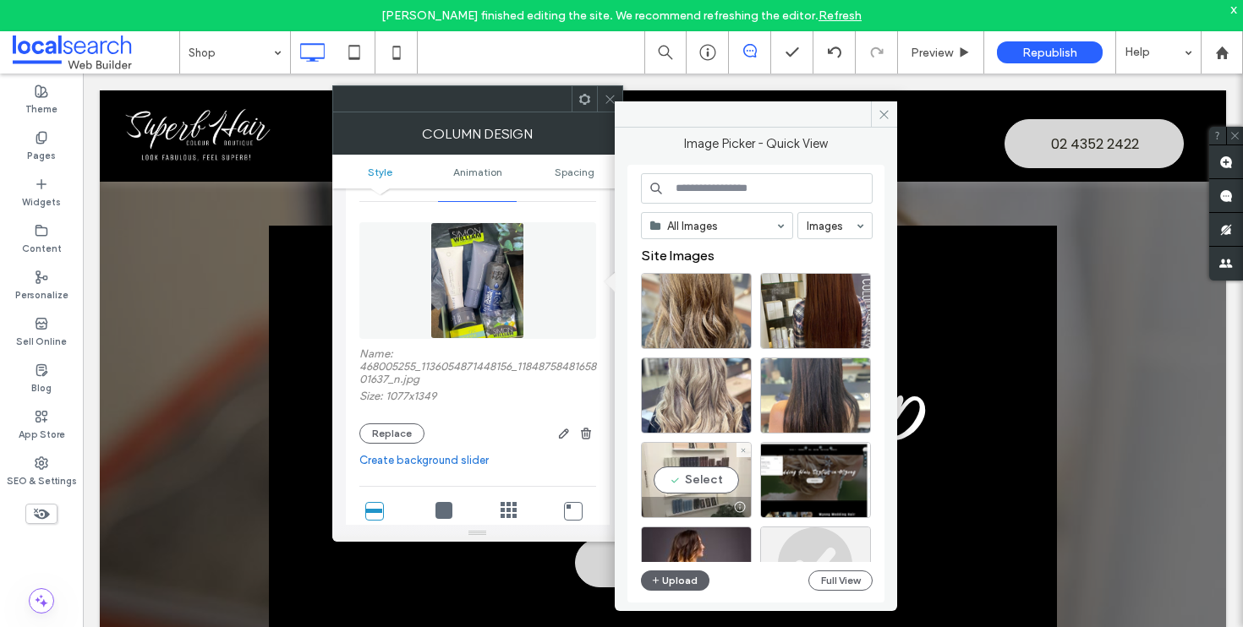
click at [694, 489] on div "Select" at bounding box center [696, 480] width 111 height 76
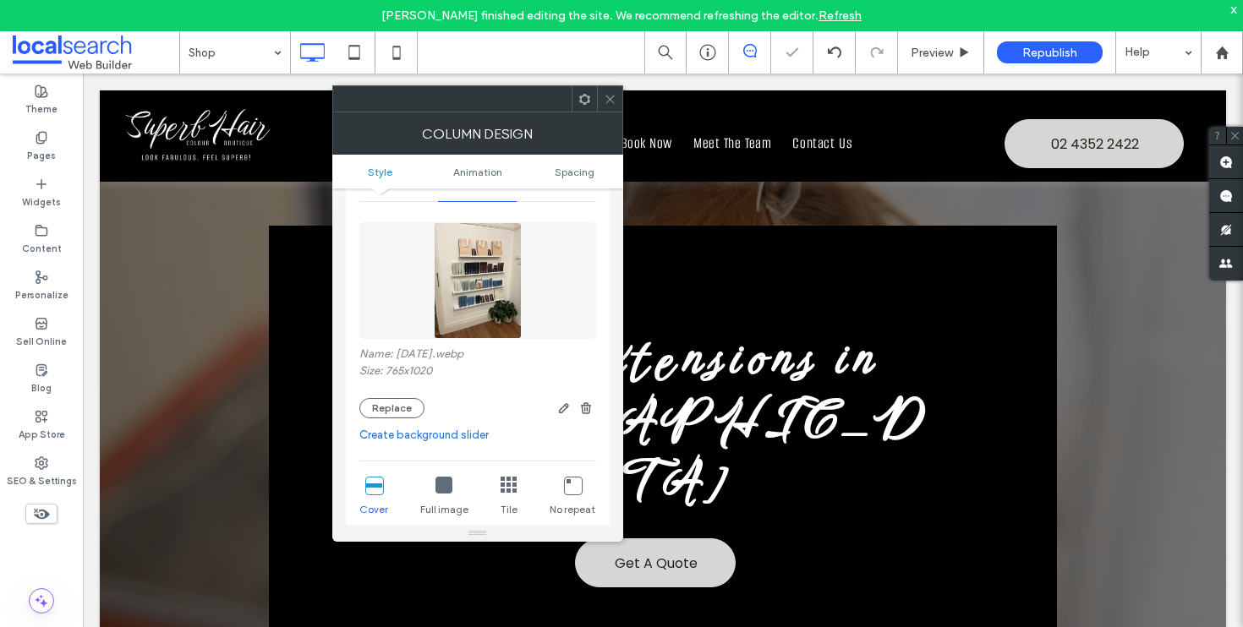
click at [609, 99] on use at bounding box center [609, 99] width 8 height 8
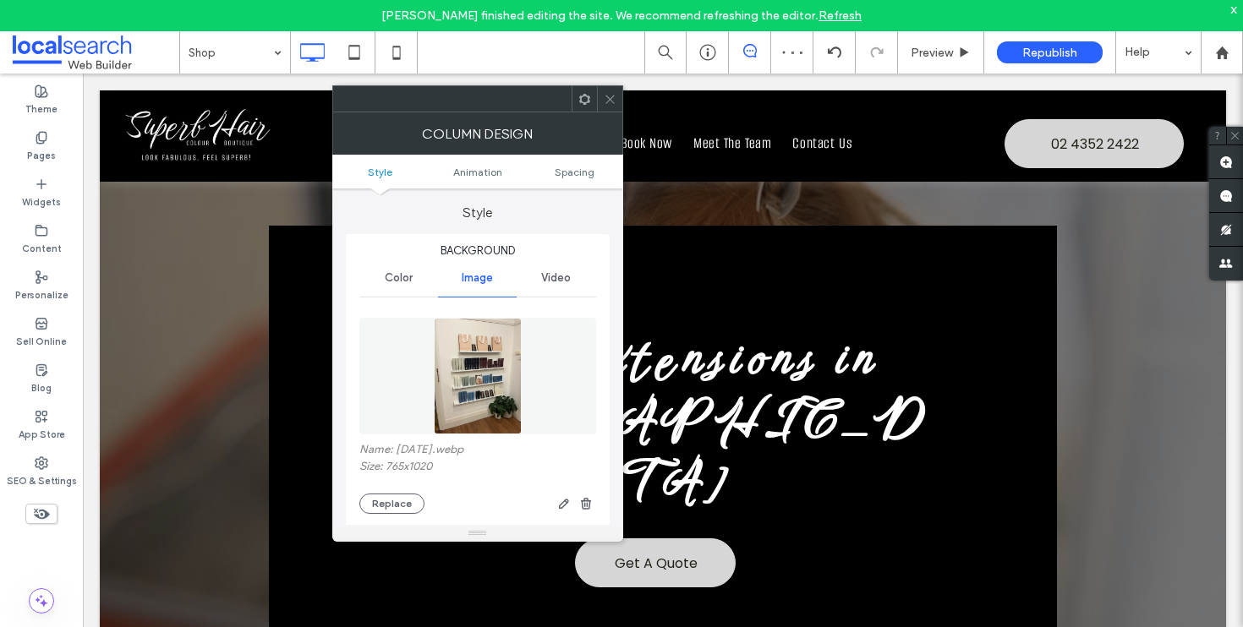
click at [411, 495] on div "Name: [DATE].webp Size: 765x1020 Replace" at bounding box center [477, 478] width 237 height 71
click at [401, 503] on button "Replace" at bounding box center [391, 504] width 65 height 20
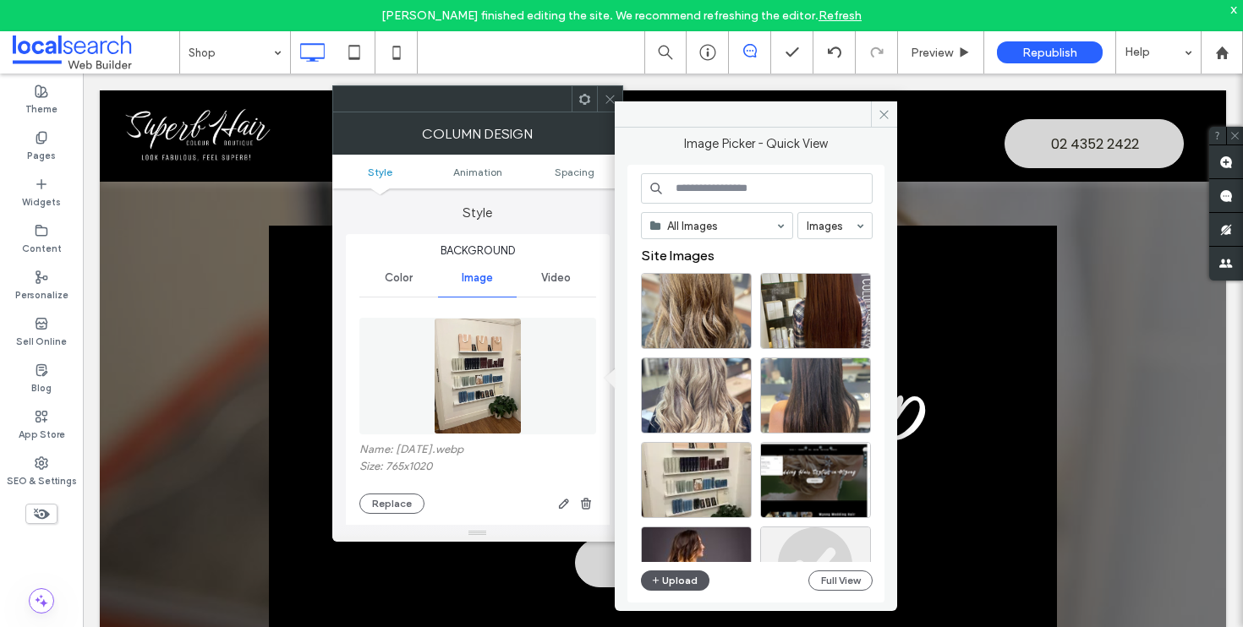
click at [672, 590] on button "Upload" at bounding box center [675, 581] width 69 height 20
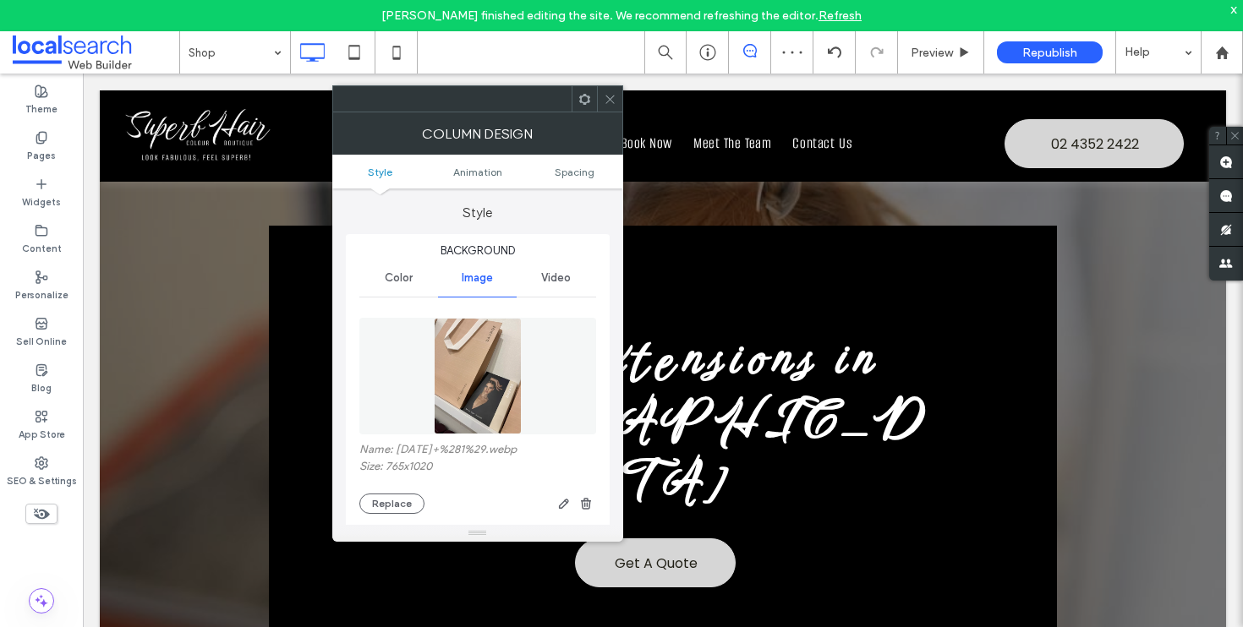
drag, startPoint x: 605, startPoint y: 106, endPoint x: 584, endPoint y: 287, distance: 182.1
click at [605, 106] on span at bounding box center [610, 98] width 13 height 25
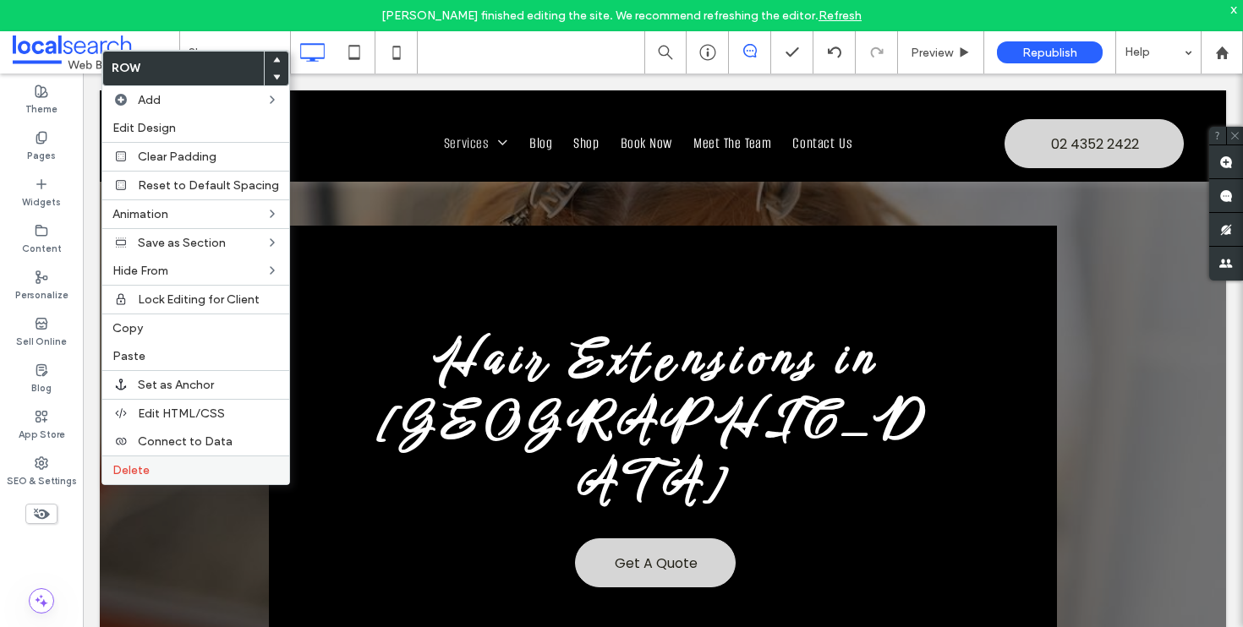
click at [172, 463] on label "Delete" at bounding box center [195, 470] width 167 height 14
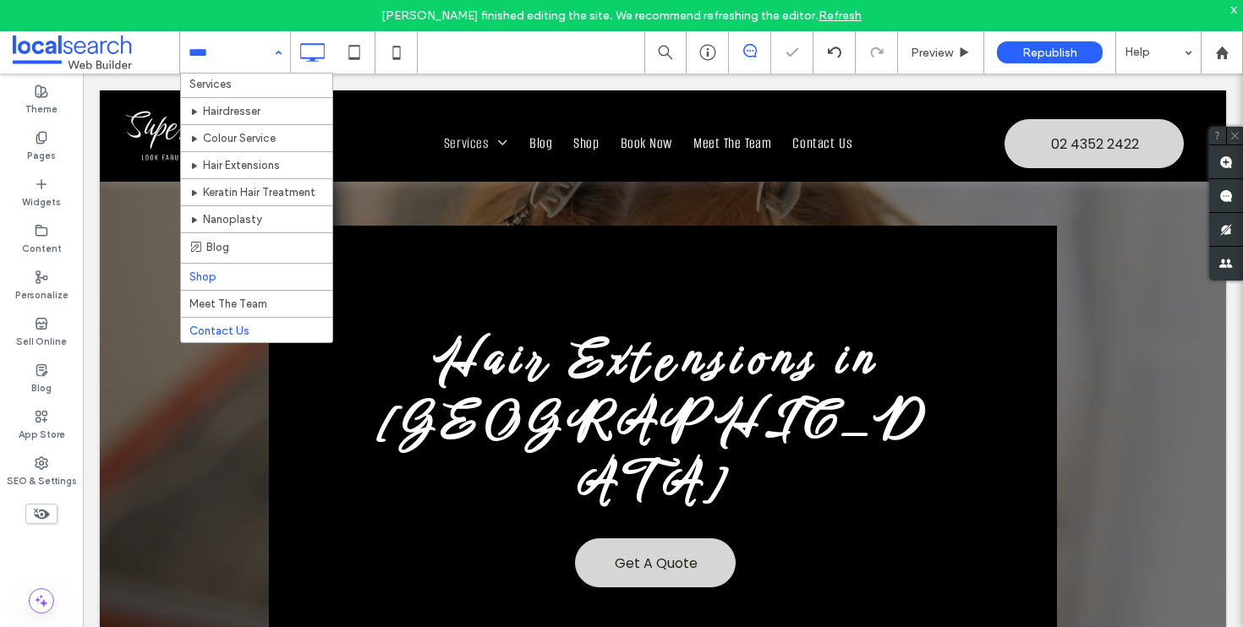
scroll to position [52, 0]
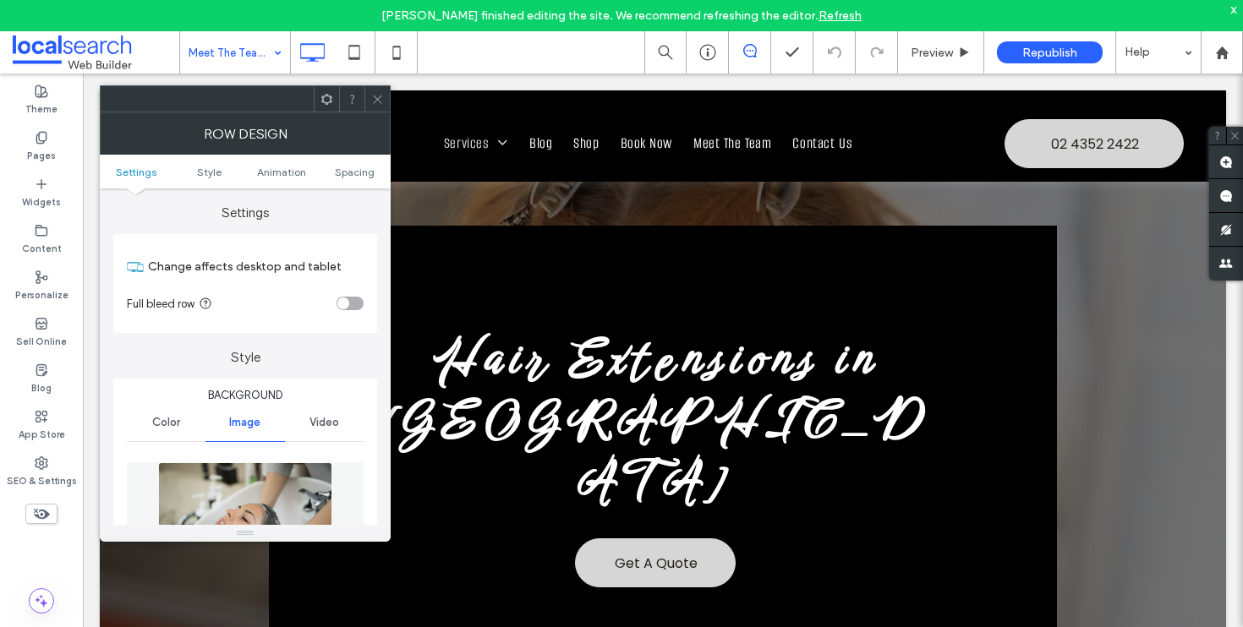
click at [374, 113] on div "Row Design" at bounding box center [245, 133] width 291 height 42
click at [383, 107] on span at bounding box center [377, 98] width 13 height 25
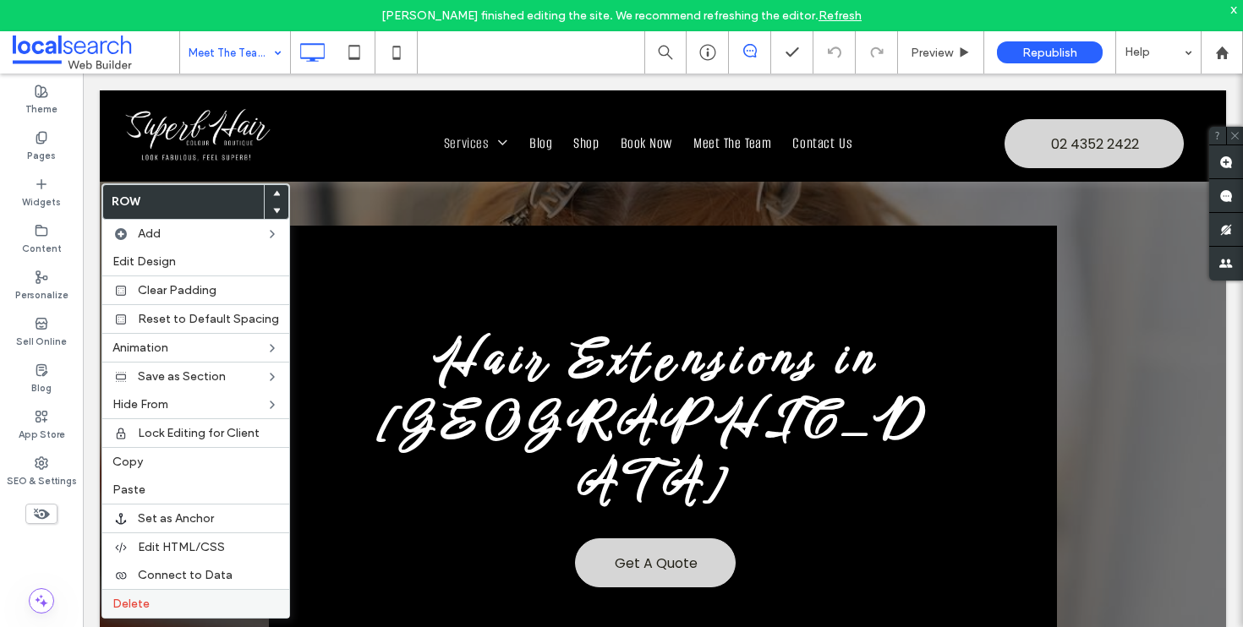
click at [202, 605] on label "Delete" at bounding box center [195, 604] width 167 height 14
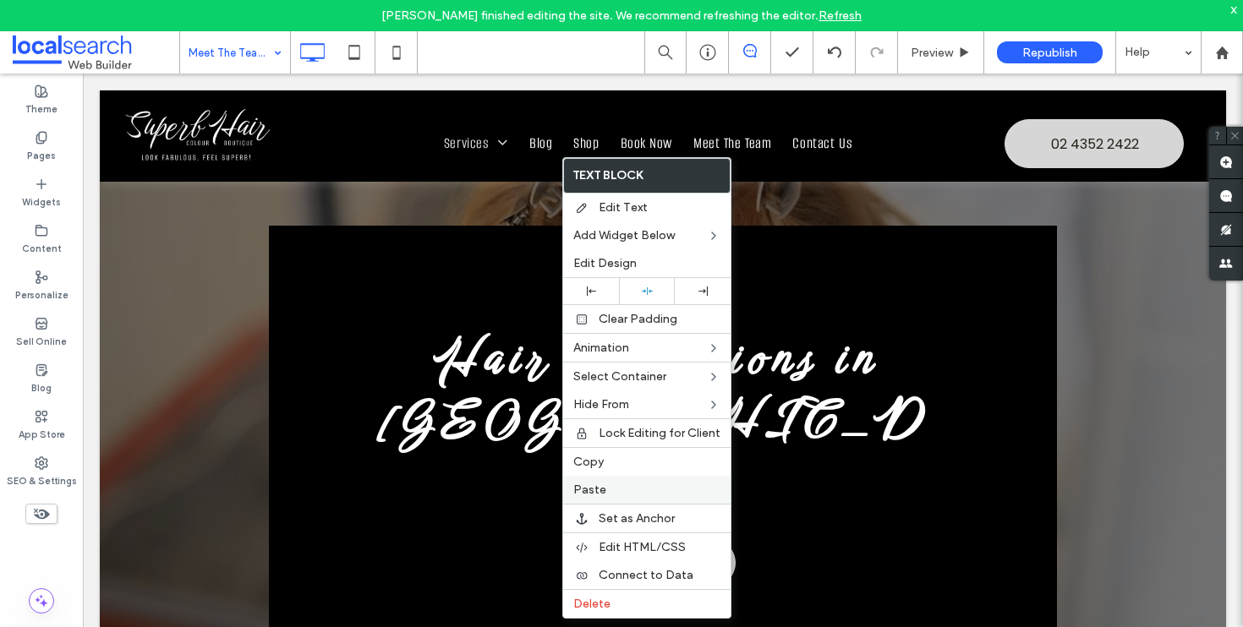
click at [615, 486] on label "Paste" at bounding box center [646, 490] width 147 height 14
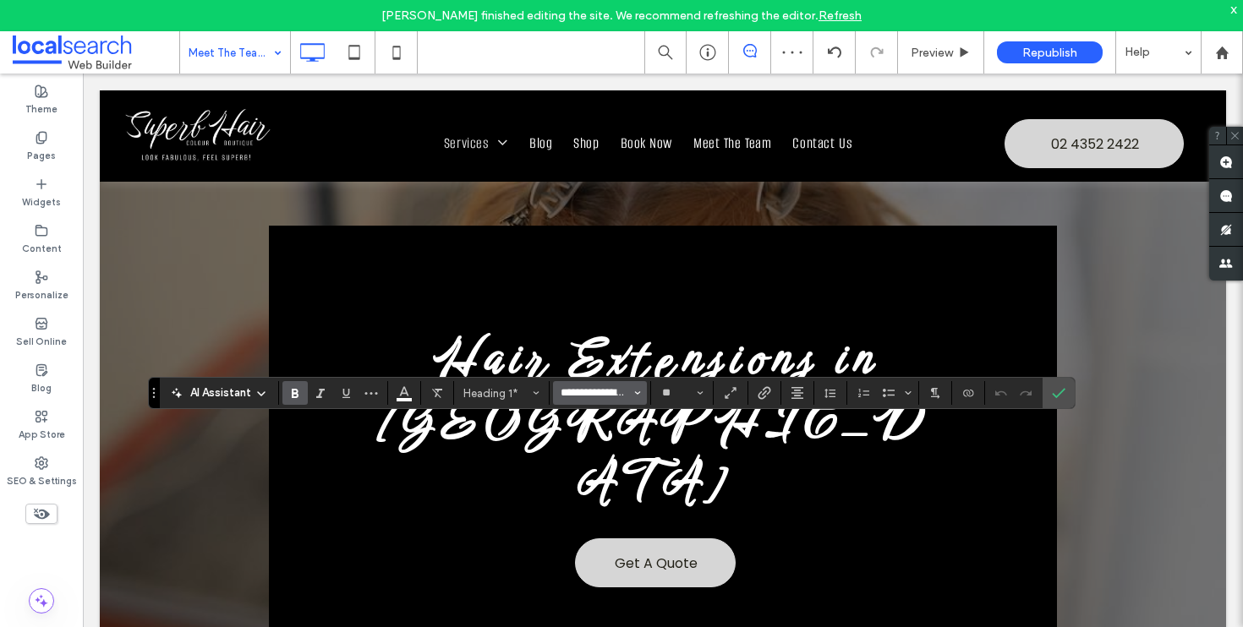
click at [615, 394] on input "**********" at bounding box center [595, 393] width 72 height 14
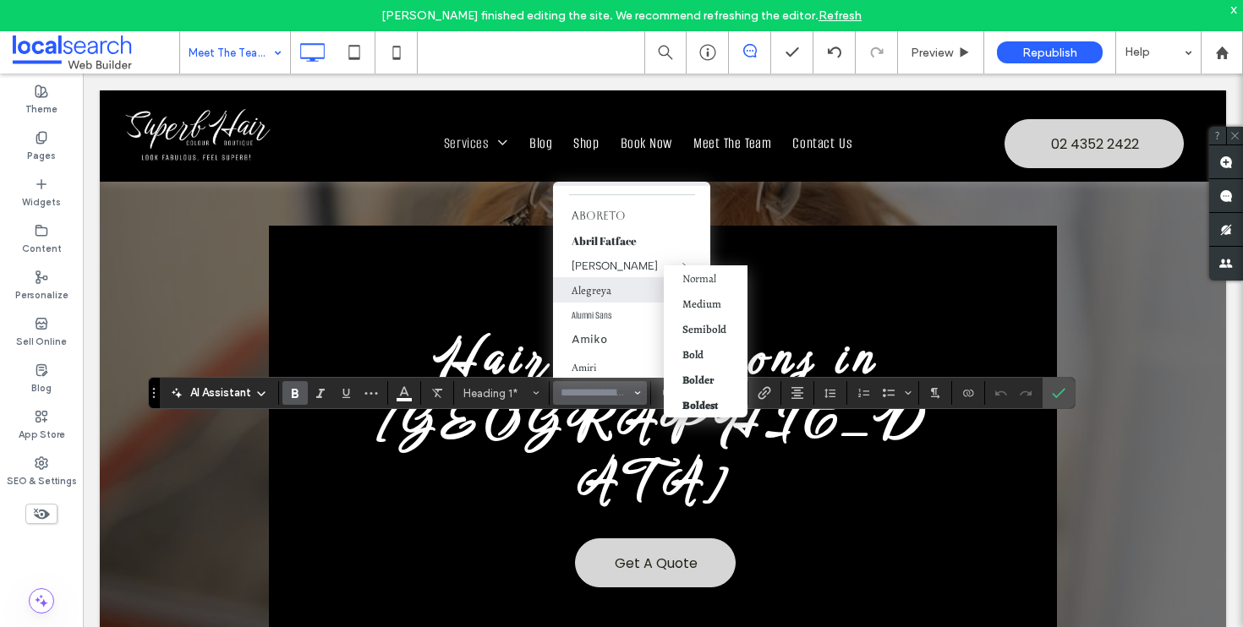
scroll to position [61, 0]
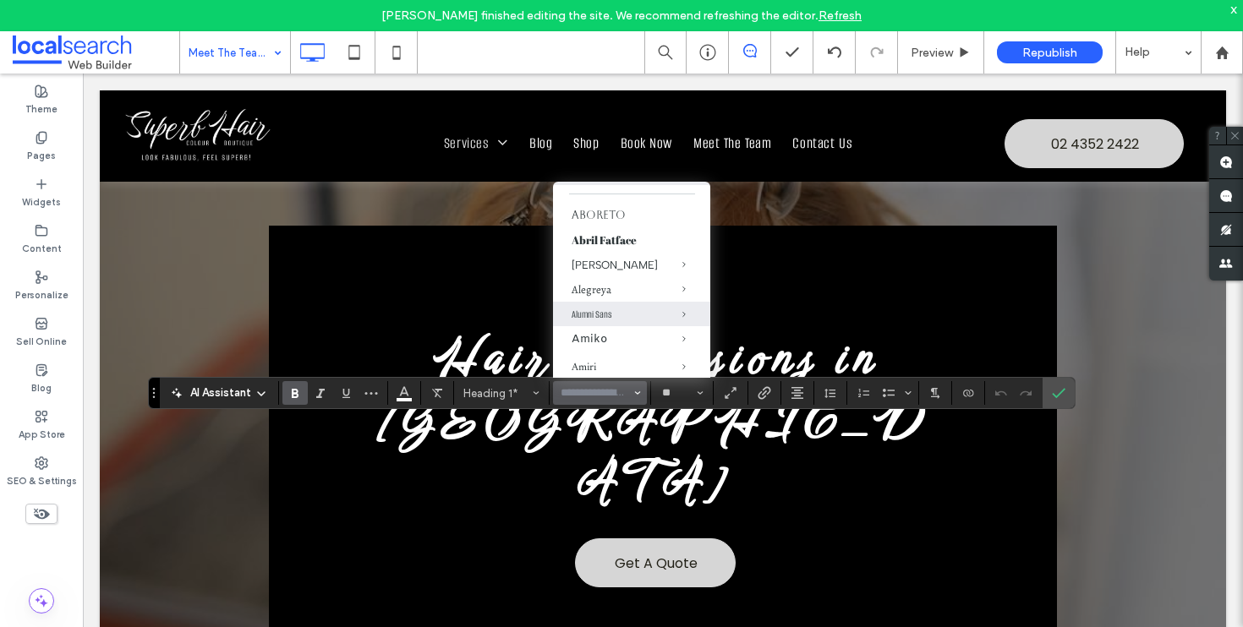
click at [596, 304] on label "Alumni Sans" at bounding box center [631, 314] width 157 height 25
type input "**********"
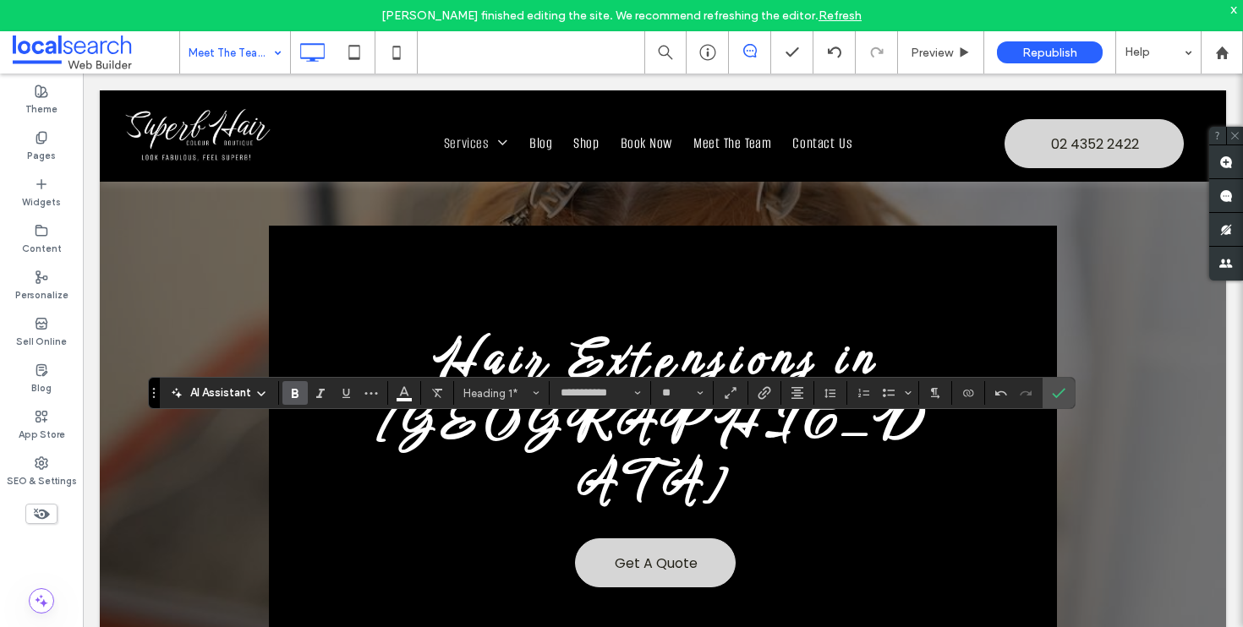
click at [291, 390] on icon "Bold" at bounding box center [295, 393] width 14 height 14
click at [304, 397] on label "Bold" at bounding box center [294, 393] width 25 height 24
click at [1050, 401] on label "Confirm" at bounding box center [1058, 393] width 25 height 30
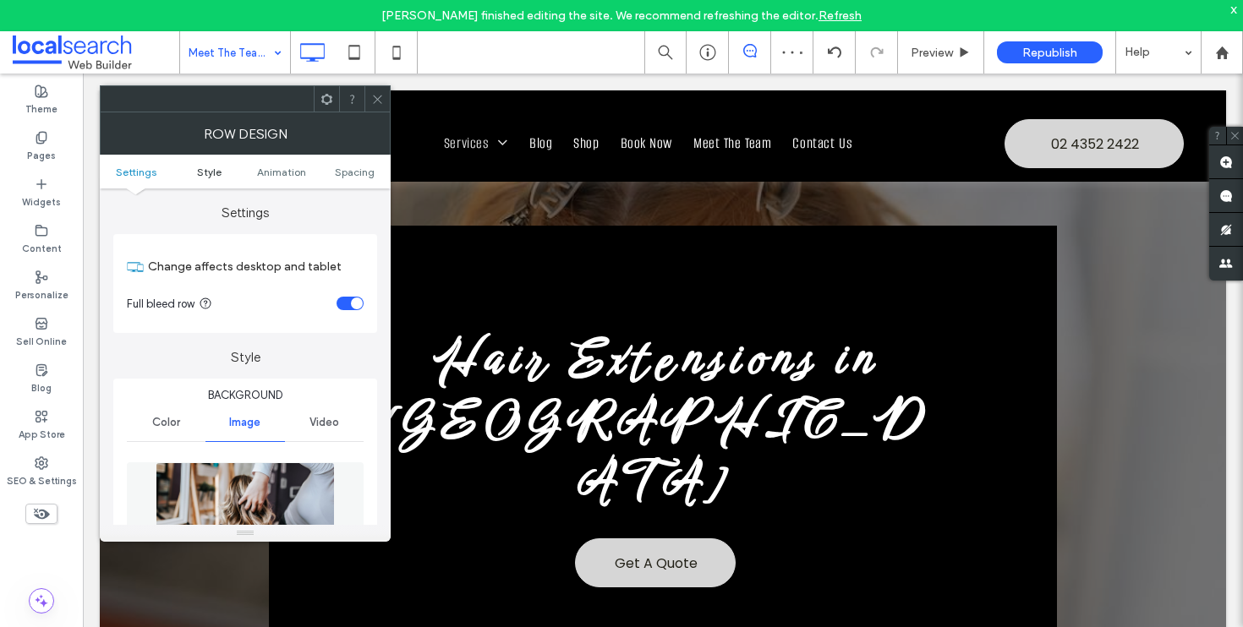
click at [224, 173] on link "Style" at bounding box center [208, 172] width 73 height 13
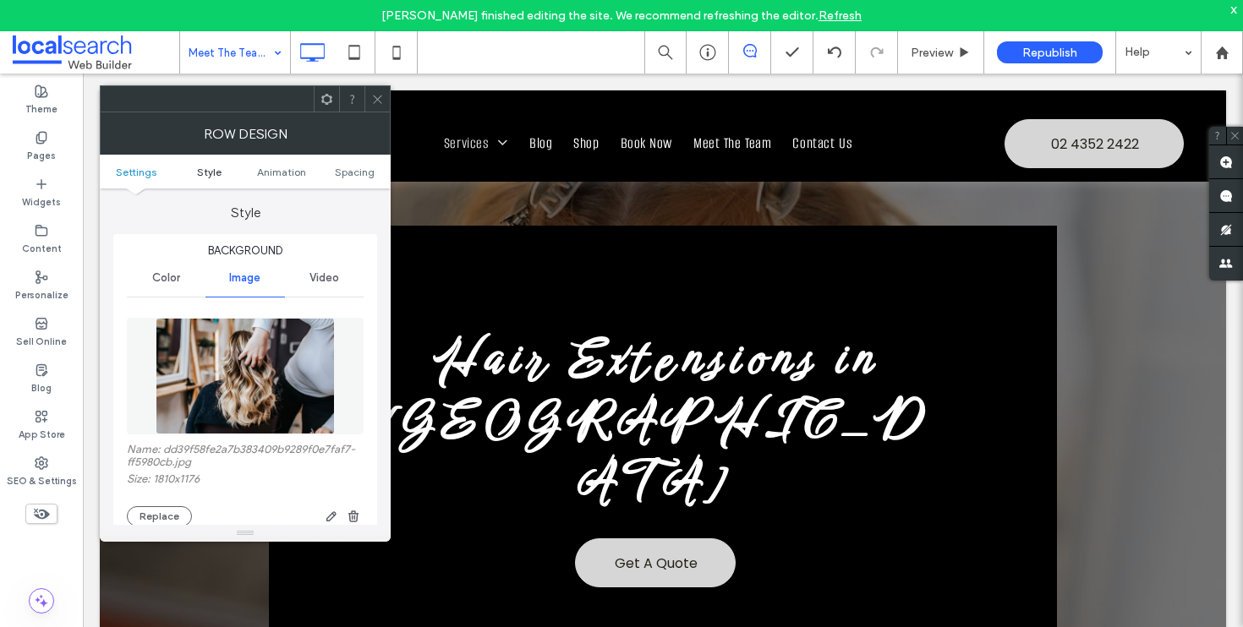
scroll to position [145, 0]
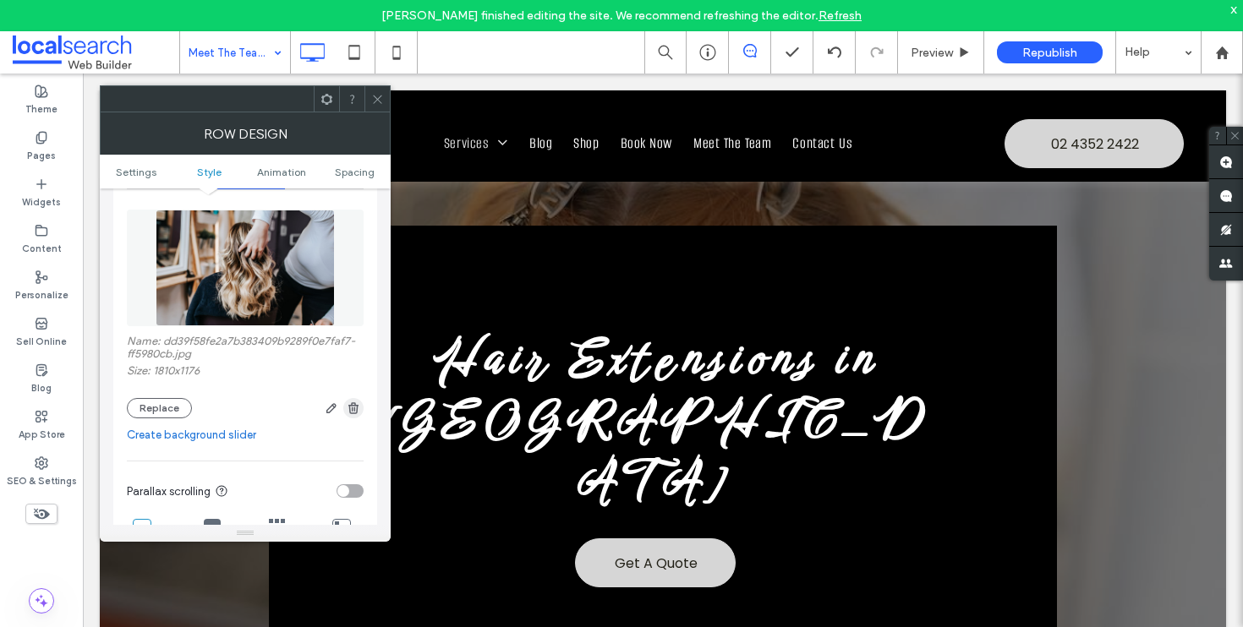
click at [348, 408] on use "button" at bounding box center [353, 407] width 10 height 11
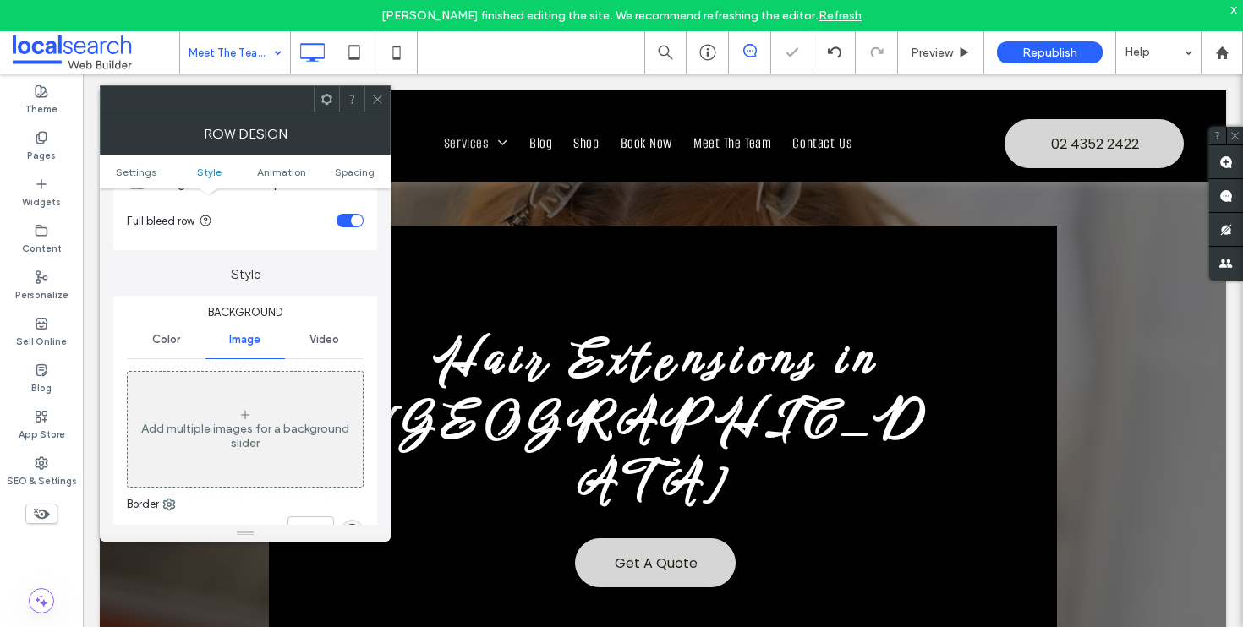
scroll to position [0, 0]
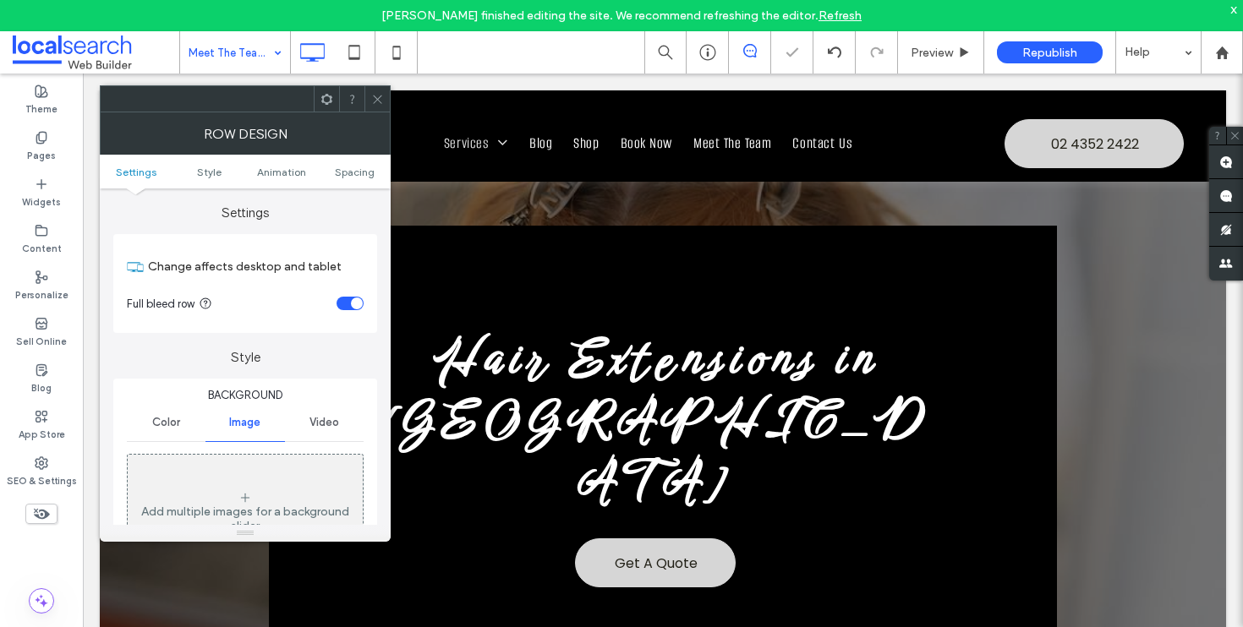
click at [161, 426] on span "Color" at bounding box center [166, 423] width 28 height 14
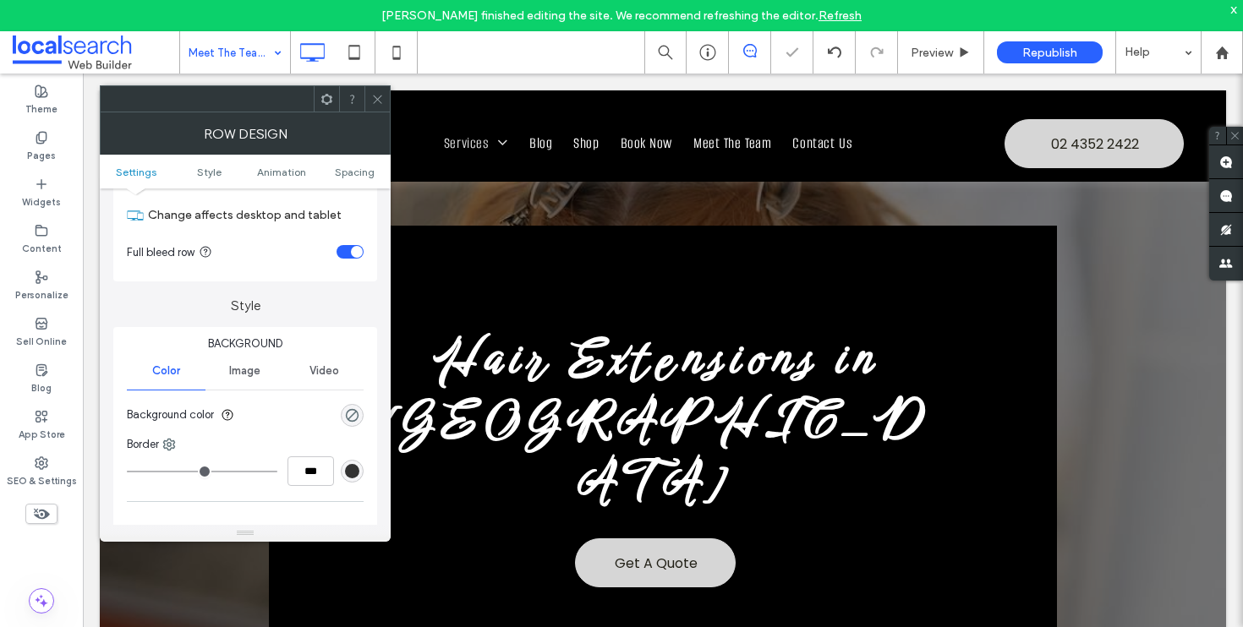
scroll to position [135, 0]
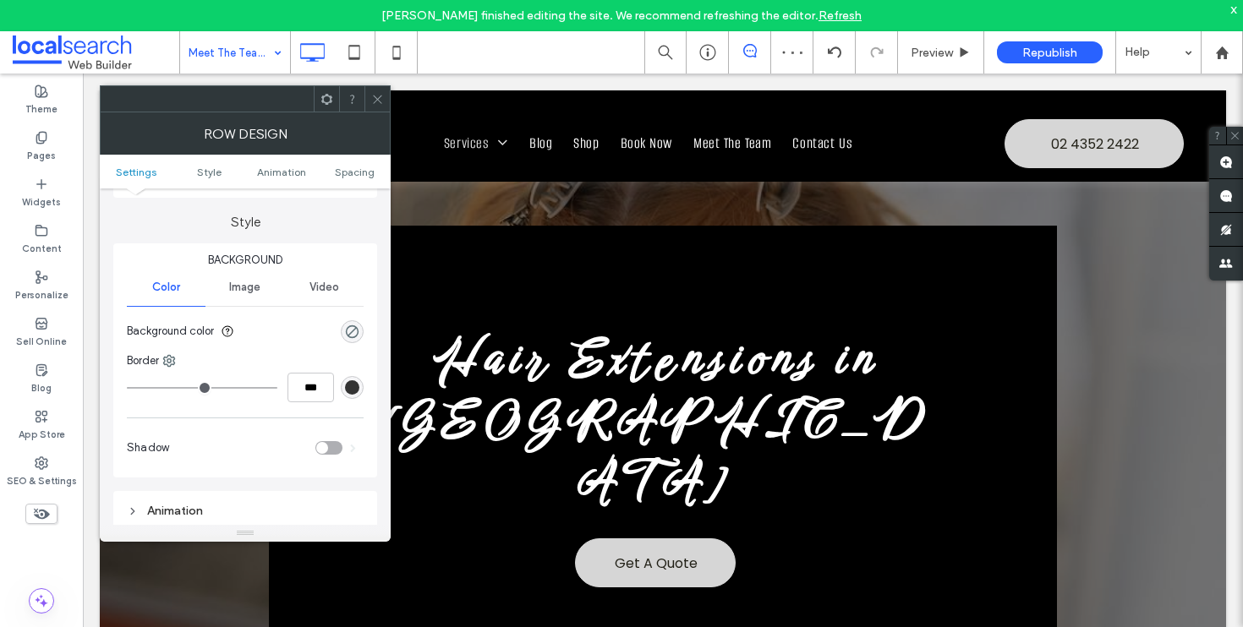
click at [360, 332] on div "rgba(0, 0, 0, 0)" at bounding box center [352, 331] width 23 height 23
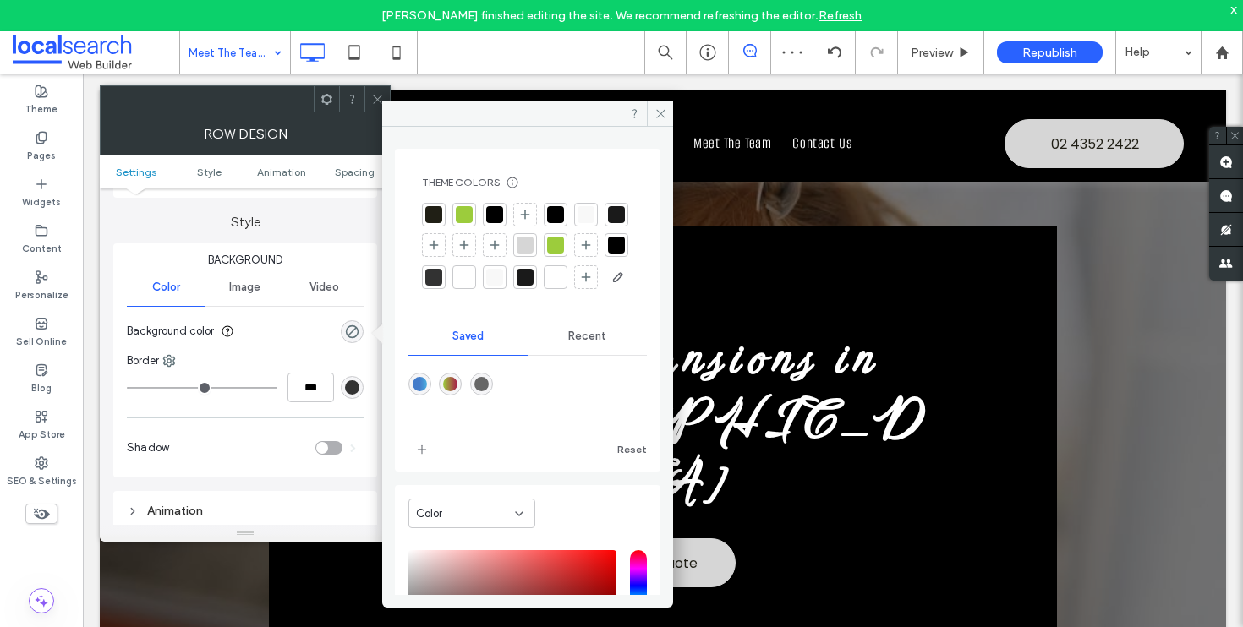
click at [499, 216] on div at bounding box center [494, 214] width 17 height 17
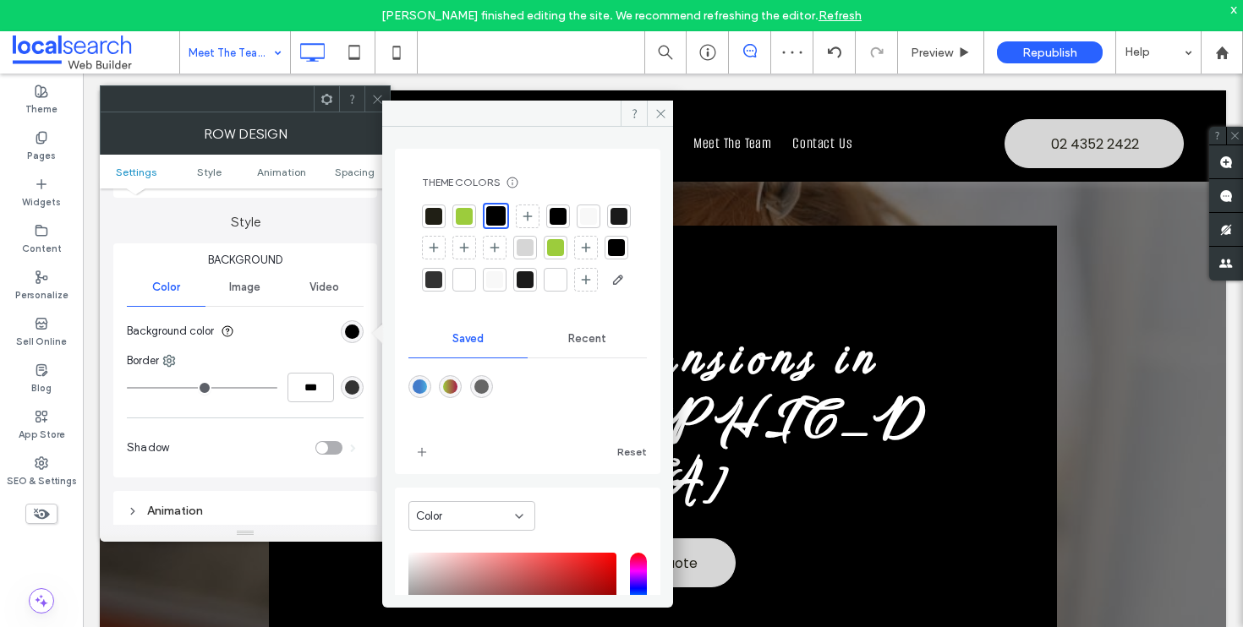
click at [375, 101] on icon at bounding box center [377, 99] width 13 height 13
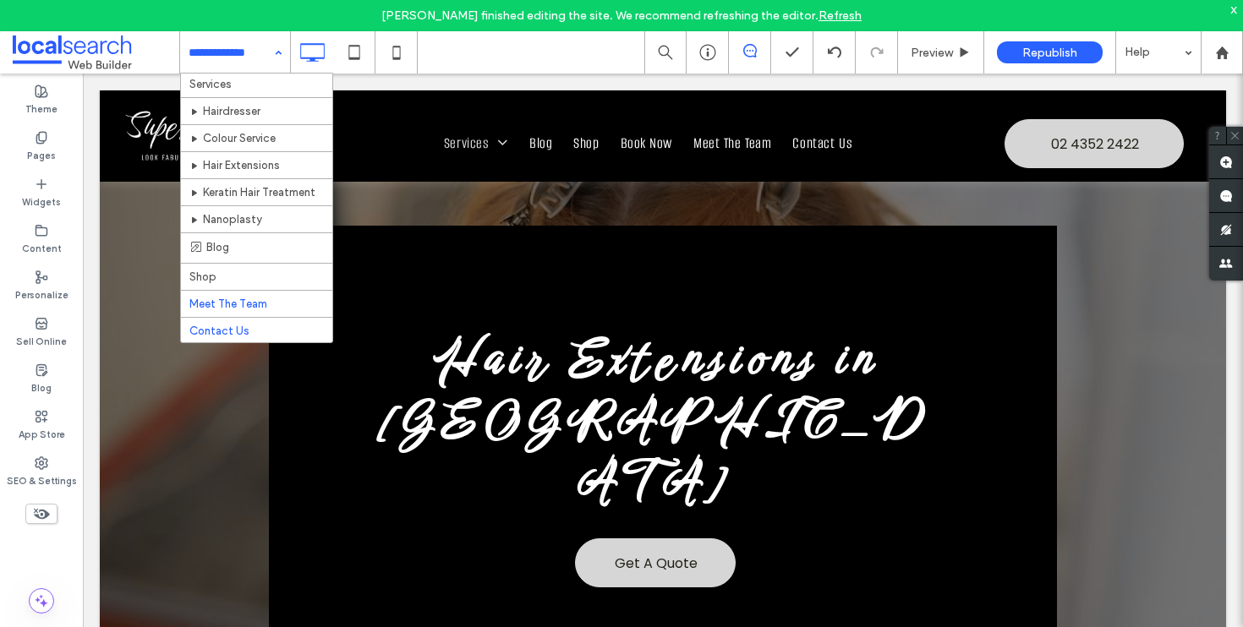
scroll to position [52, 0]
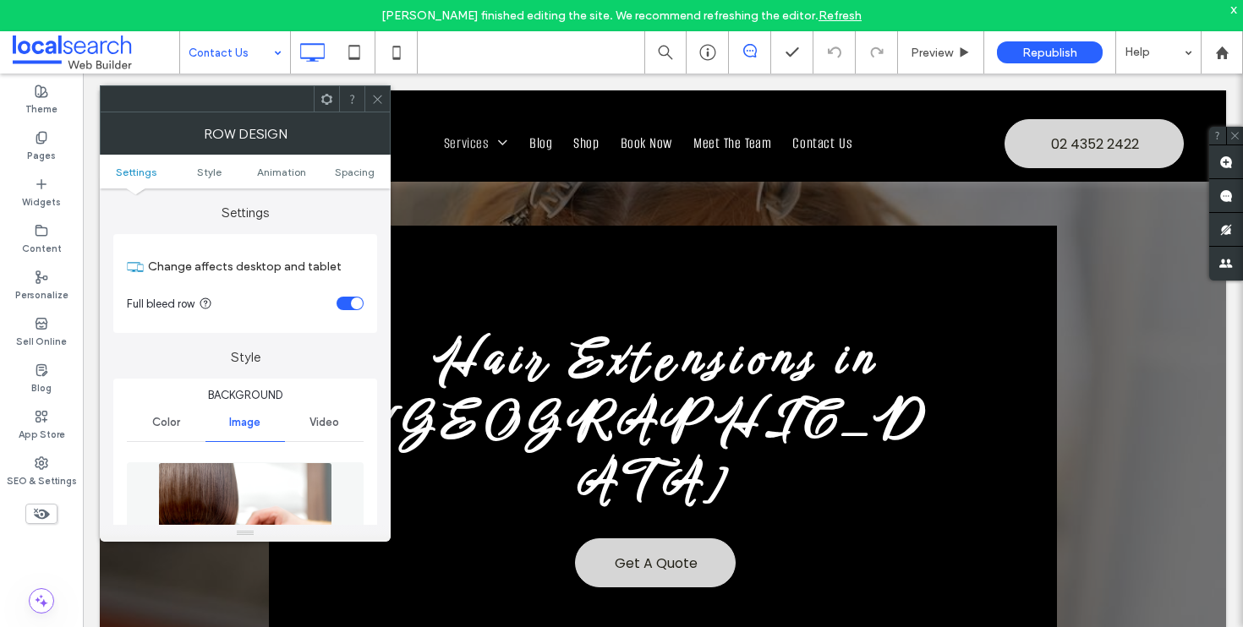
scroll to position [156, 0]
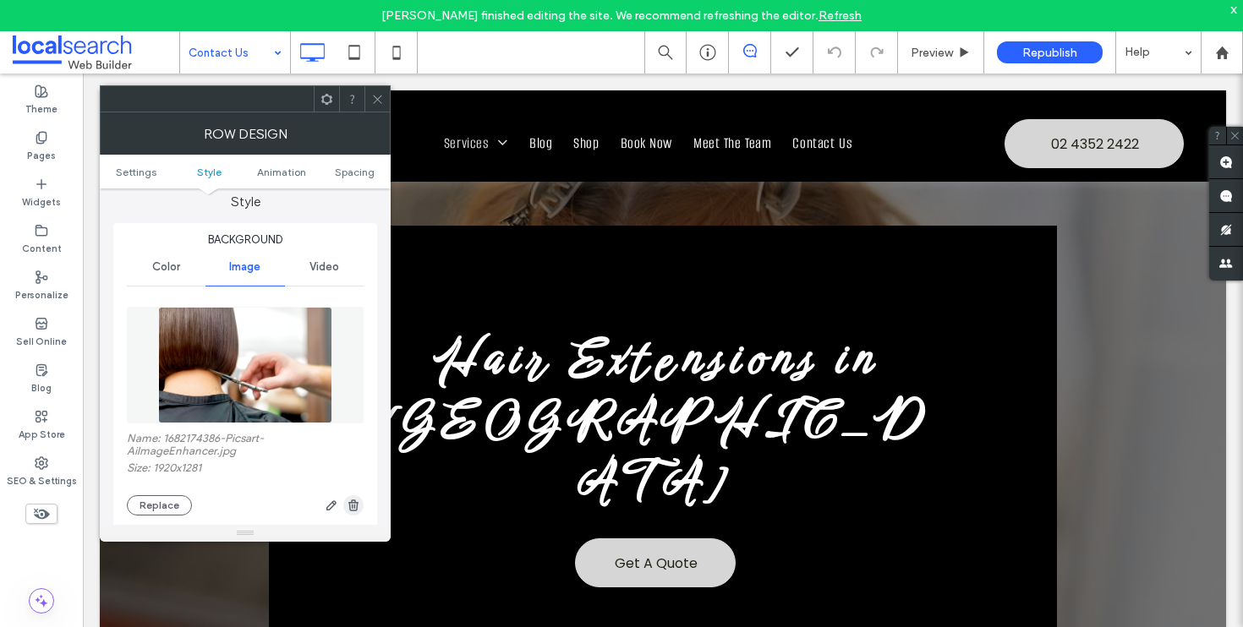
click at [355, 512] on icon "button" at bounding box center [354, 506] width 14 height 14
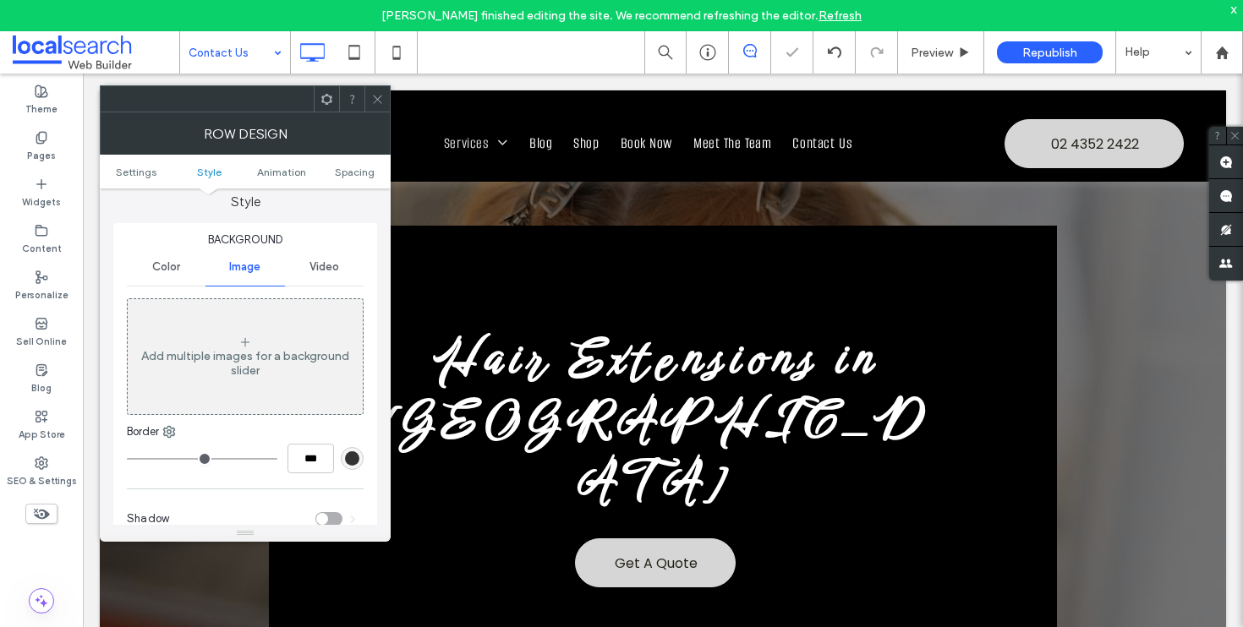
click at [164, 271] on span "Color" at bounding box center [166, 267] width 28 height 14
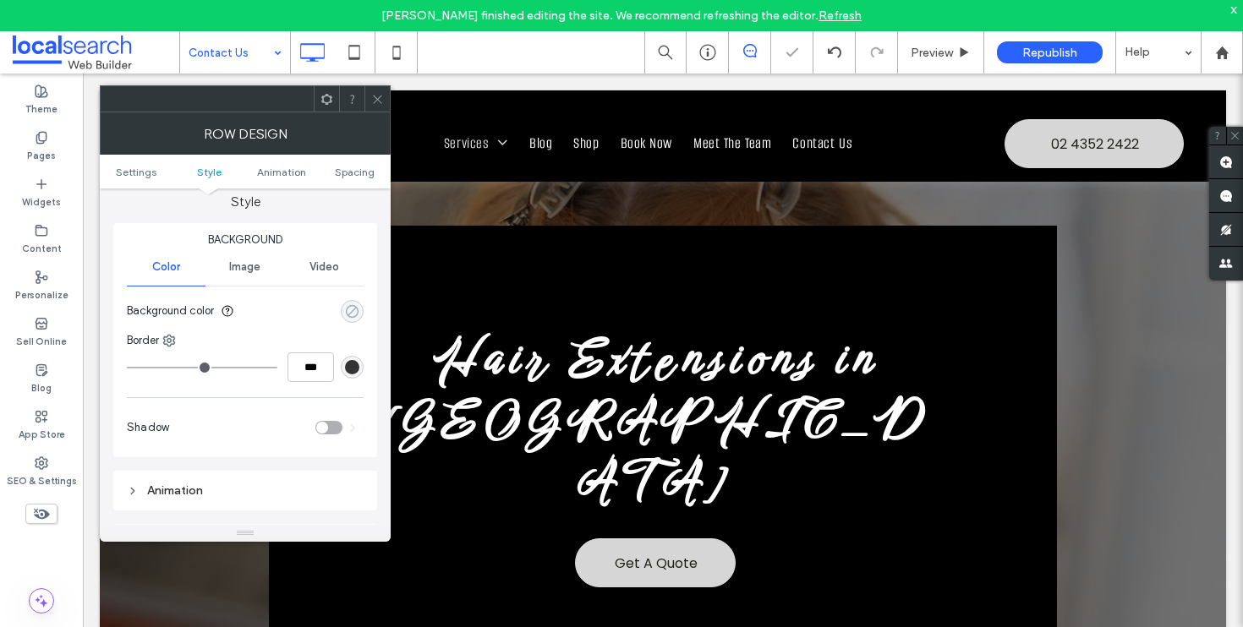
click at [346, 314] on div "rgba(0, 0, 0, 0)" at bounding box center [352, 311] width 14 height 14
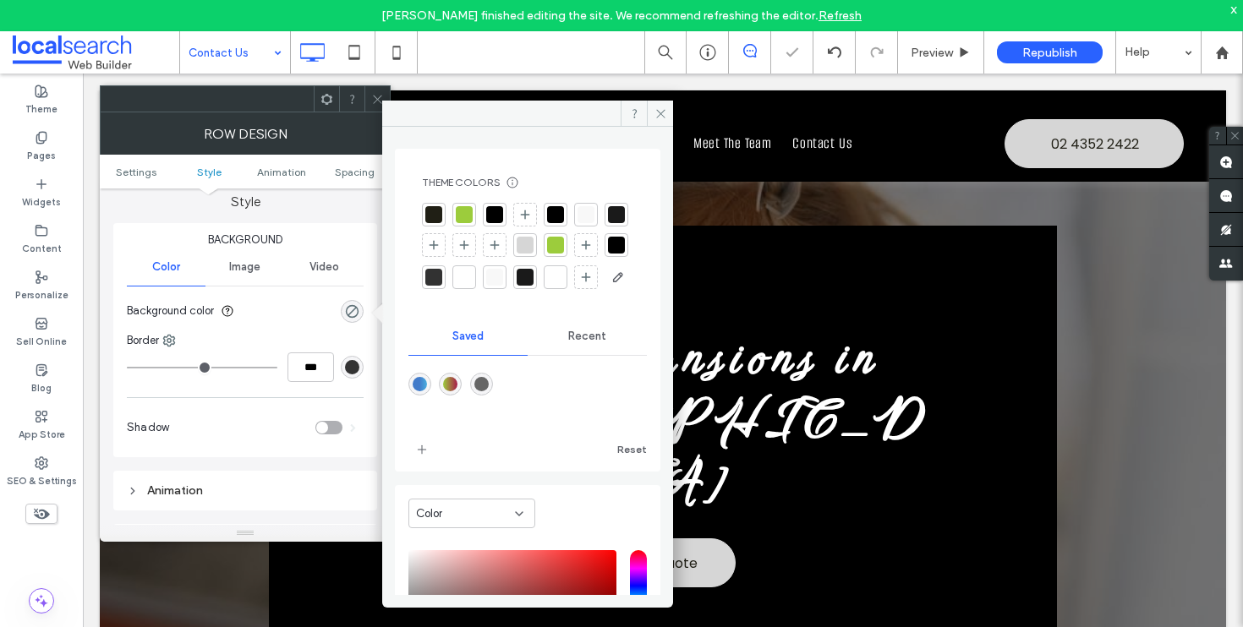
click at [429, 212] on div at bounding box center [433, 214] width 17 height 17
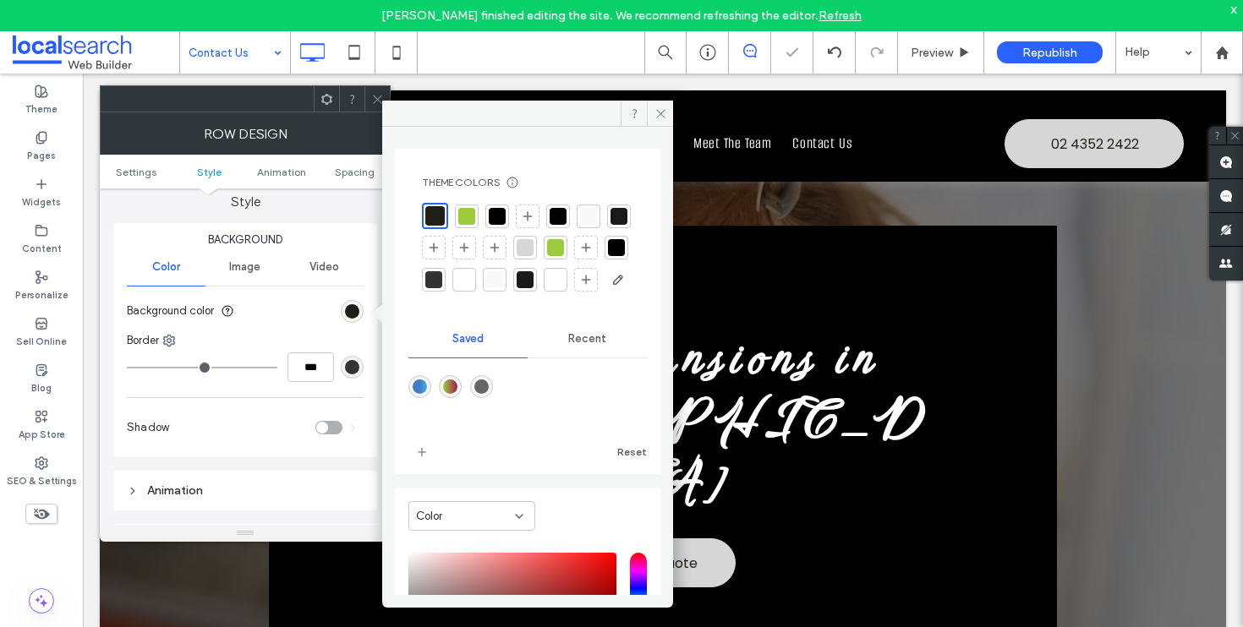
click at [375, 96] on icon at bounding box center [377, 99] width 13 height 13
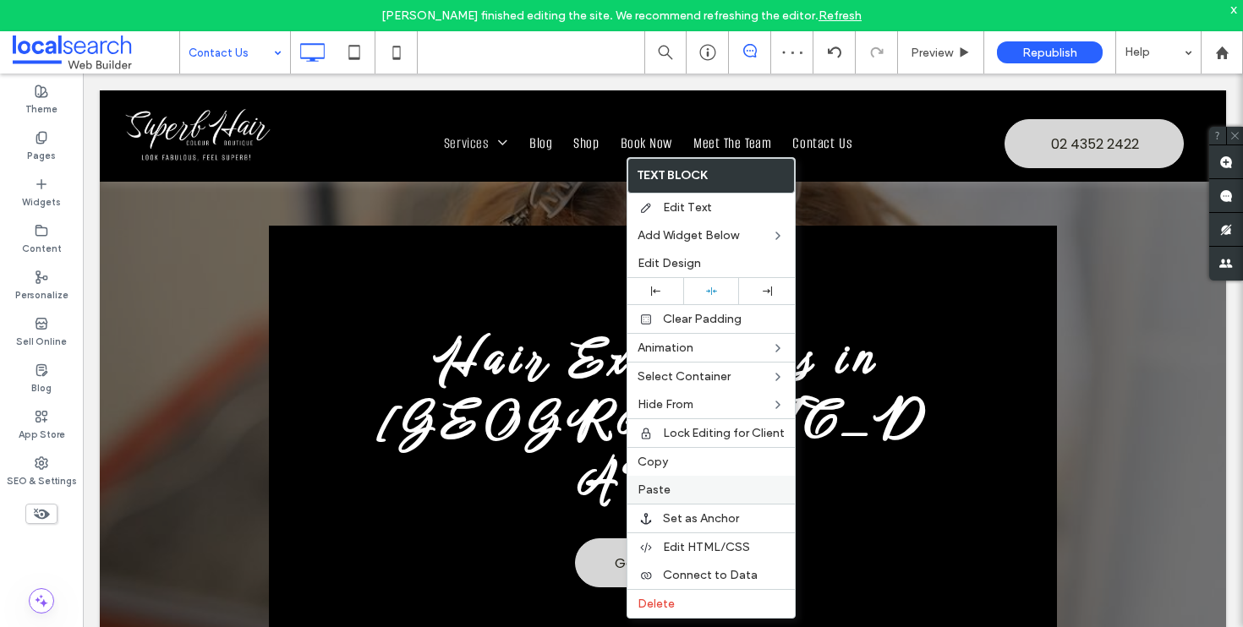
click at [677, 497] on div "Paste" at bounding box center [710, 490] width 167 height 28
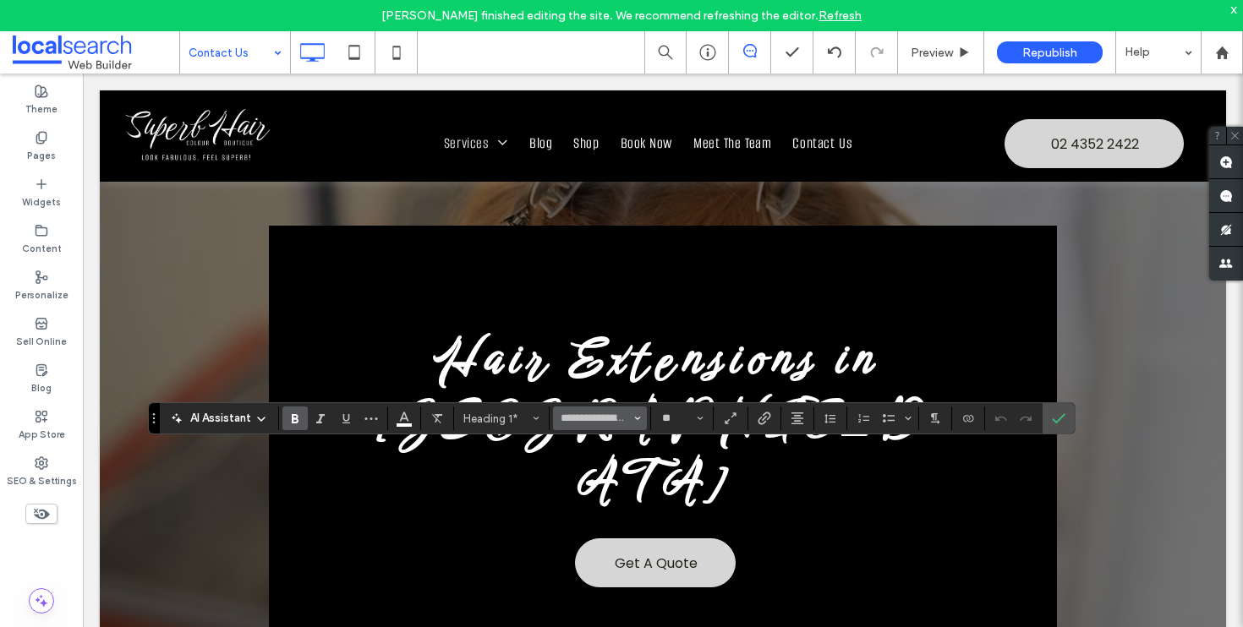
click at [639, 418] on icon "Font & Font weight" at bounding box center [637, 418] width 7 height 7
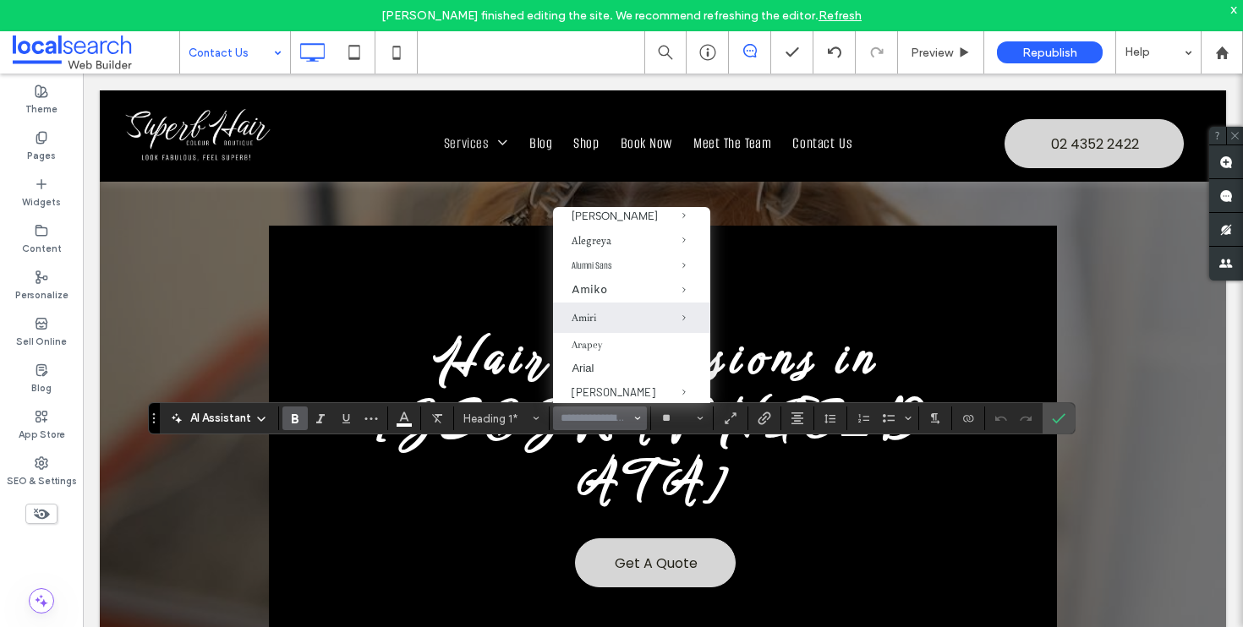
scroll to position [143, 0]
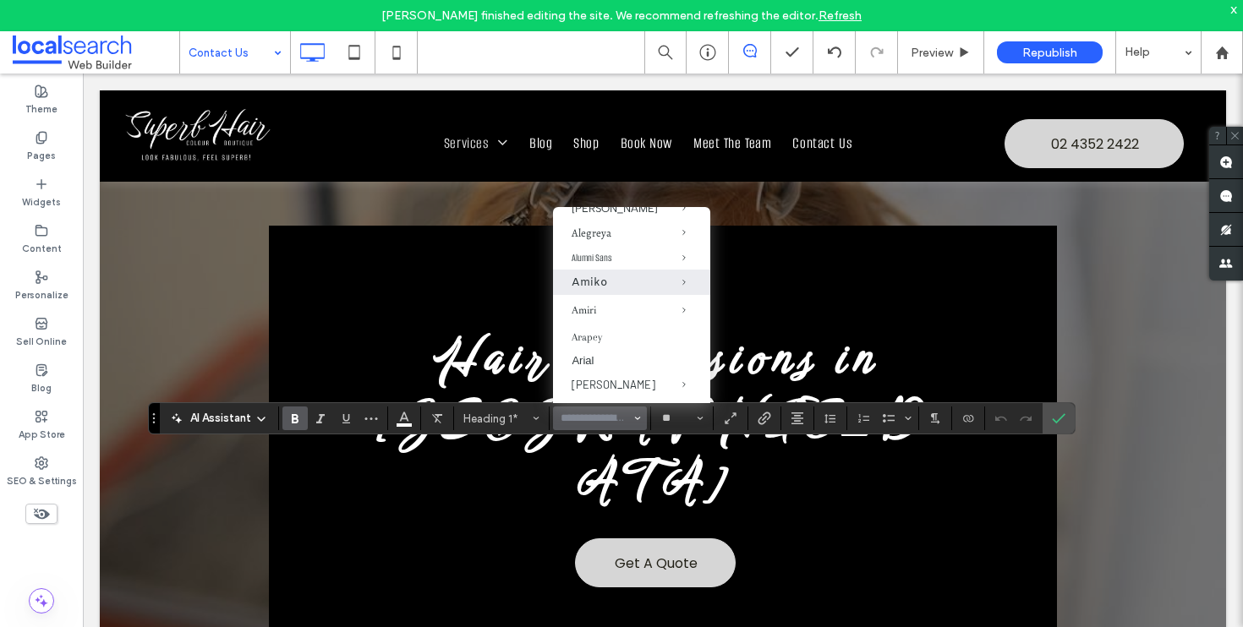
click at [596, 271] on label "Amiko" at bounding box center [631, 282] width 157 height 25
type input "*****"
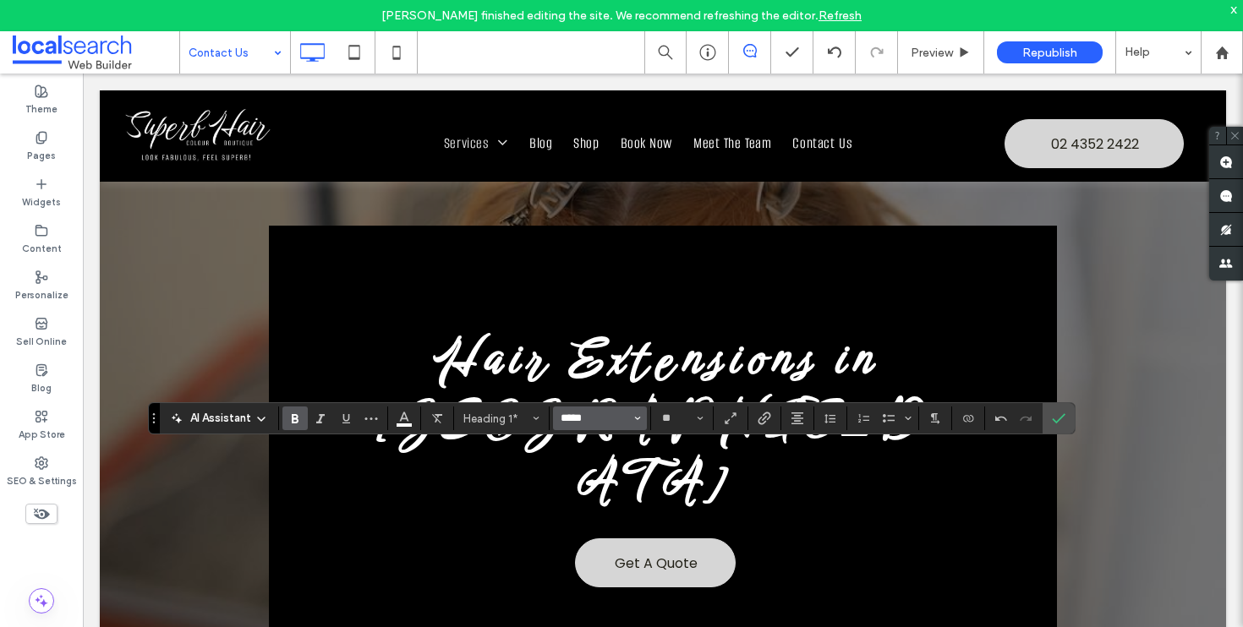
click at [593, 418] on input "*****" at bounding box center [595, 418] width 72 height 15
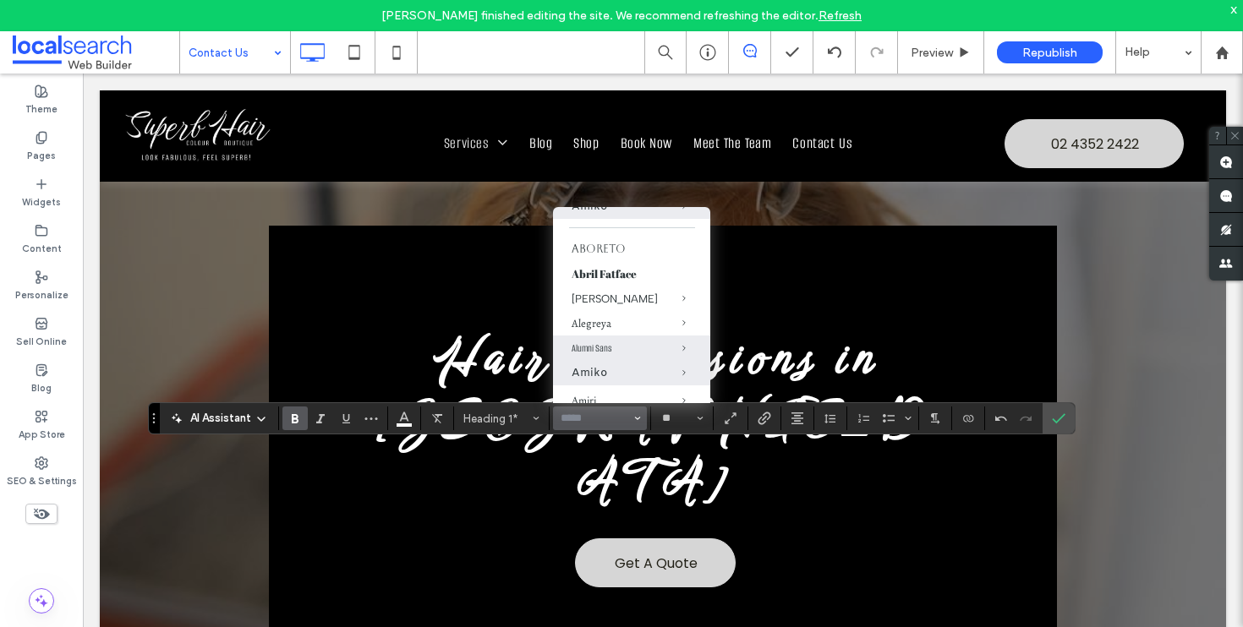
scroll to position [56, 0]
click at [600, 345] on div "Alumni Sans" at bounding box center [631, 345] width 120 height 14
type input "**********"
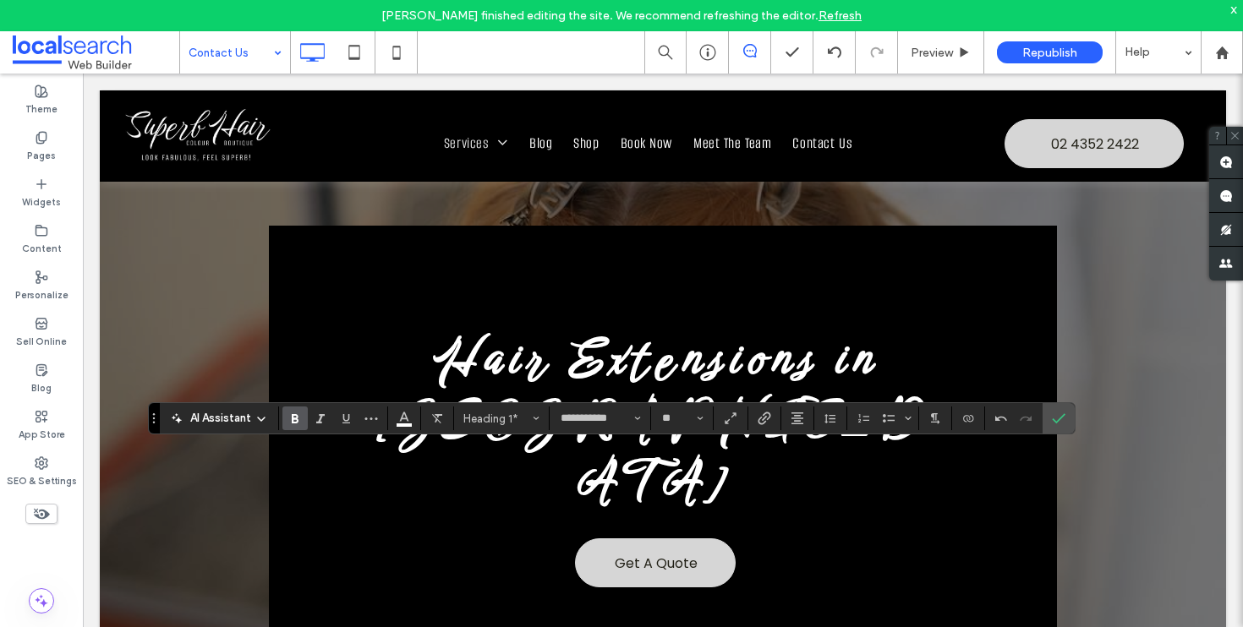
click at [295, 416] on icon "Bold" at bounding box center [295, 419] width 14 height 14
click at [1054, 421] on use "Confirm" at bounding box center [1059, 418] width 14 height 10
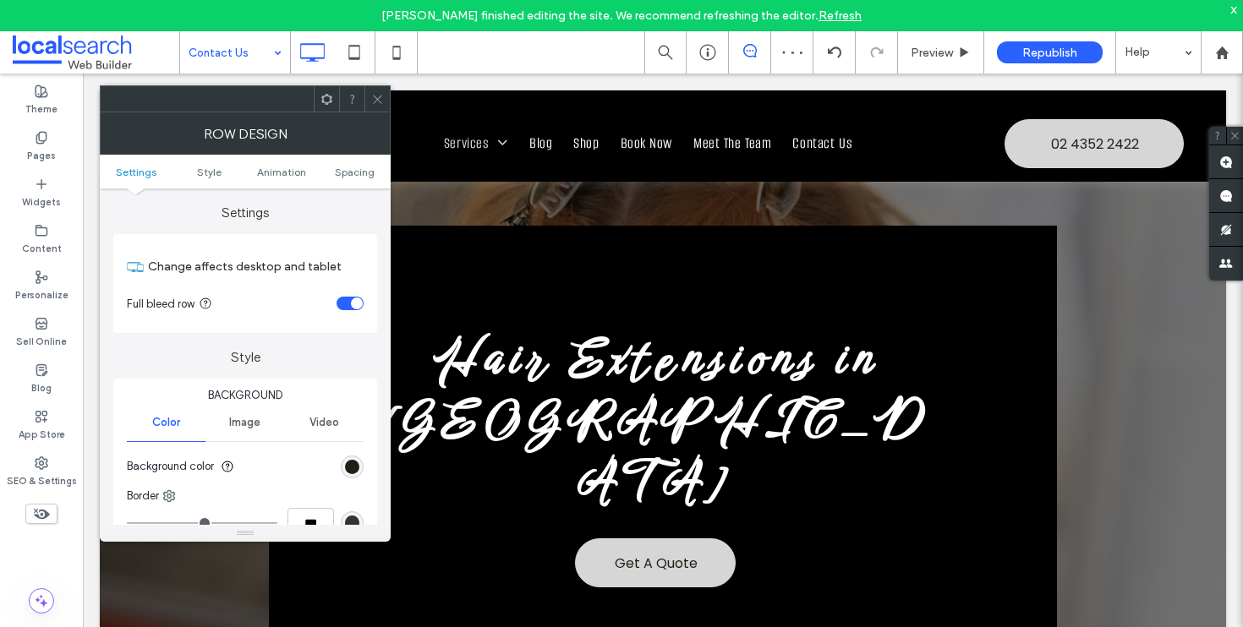
click at [346, 457] on div "rgb(32, 31, 21)" at bounding box center [352, 467] width 23 height 23
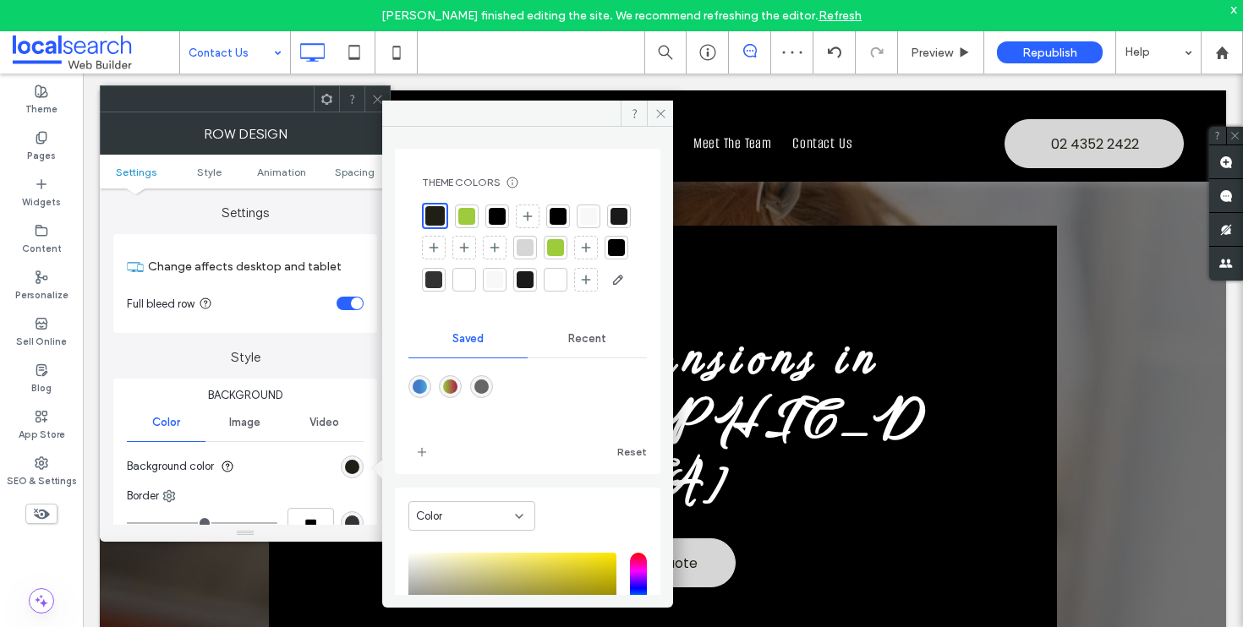
click at [502, 213] on div at bounding box center [497, 216] width 17 height 17
click at [376, 97] on icon at bounding box center [377, 99] width 13 height 13
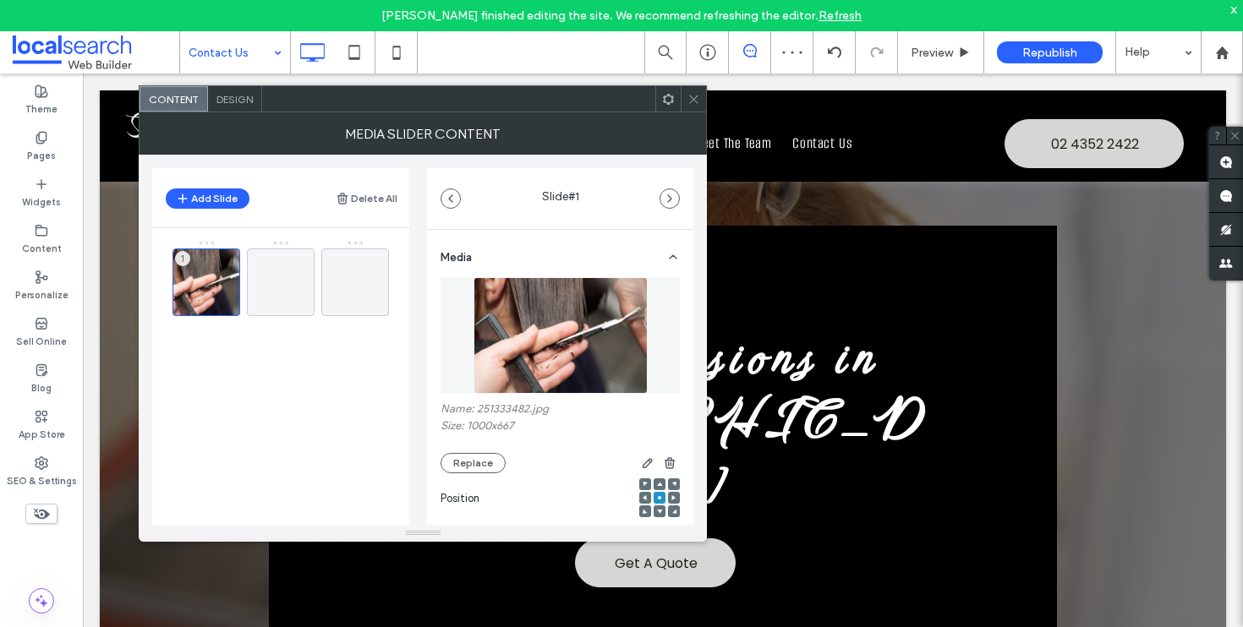
click at [696, 102] on icon at bounding box center [693, 99] width 13 height 13
click at [265, 291] on div at bounding box center [281, 283] width 68 height 68
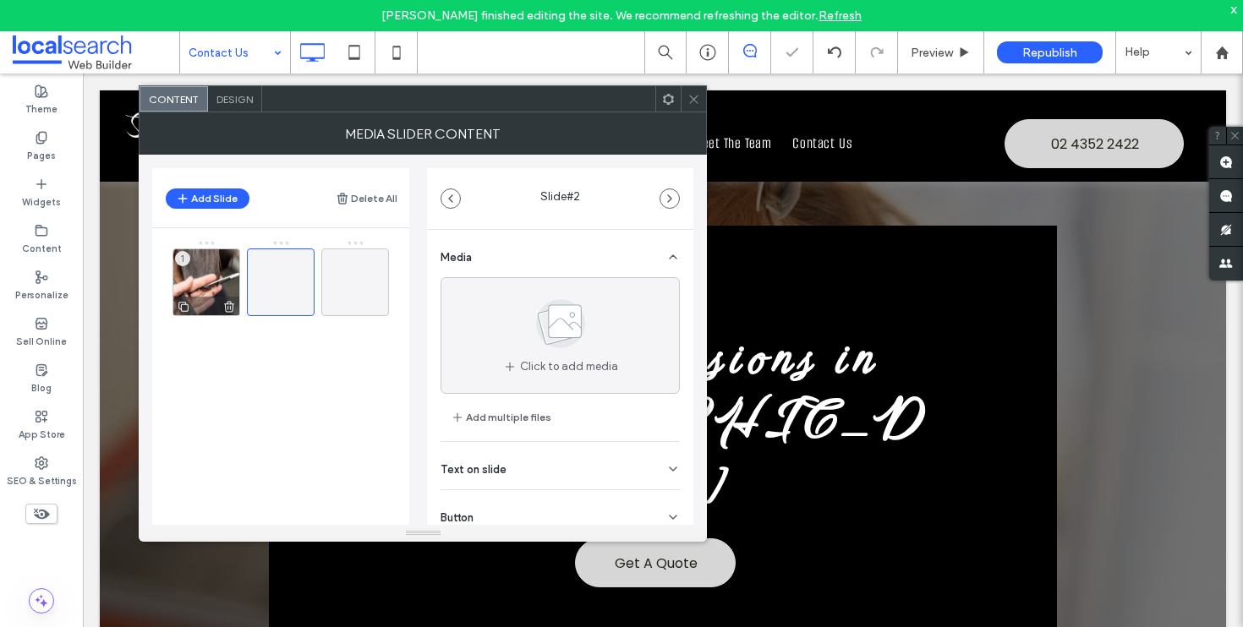
click at [207, 266] on div "1" at bounding box center [206, 283] width 68 height 68
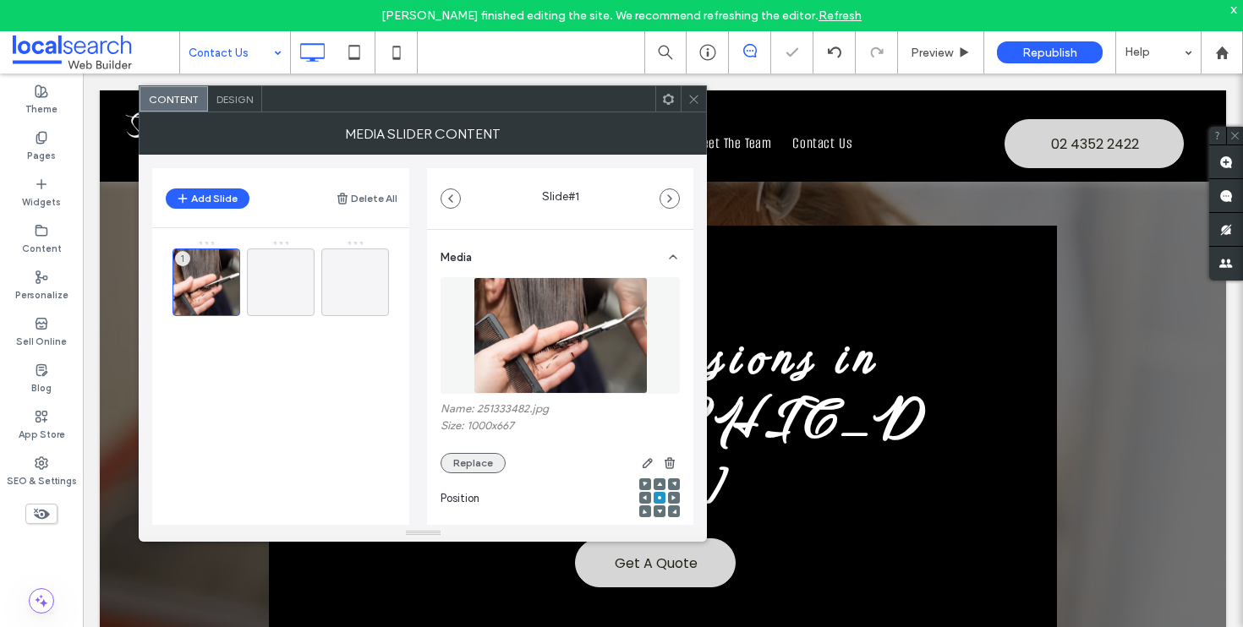
click at [461, 457] on button "Replace" at bounding box center [472, 463] width 65 height 20
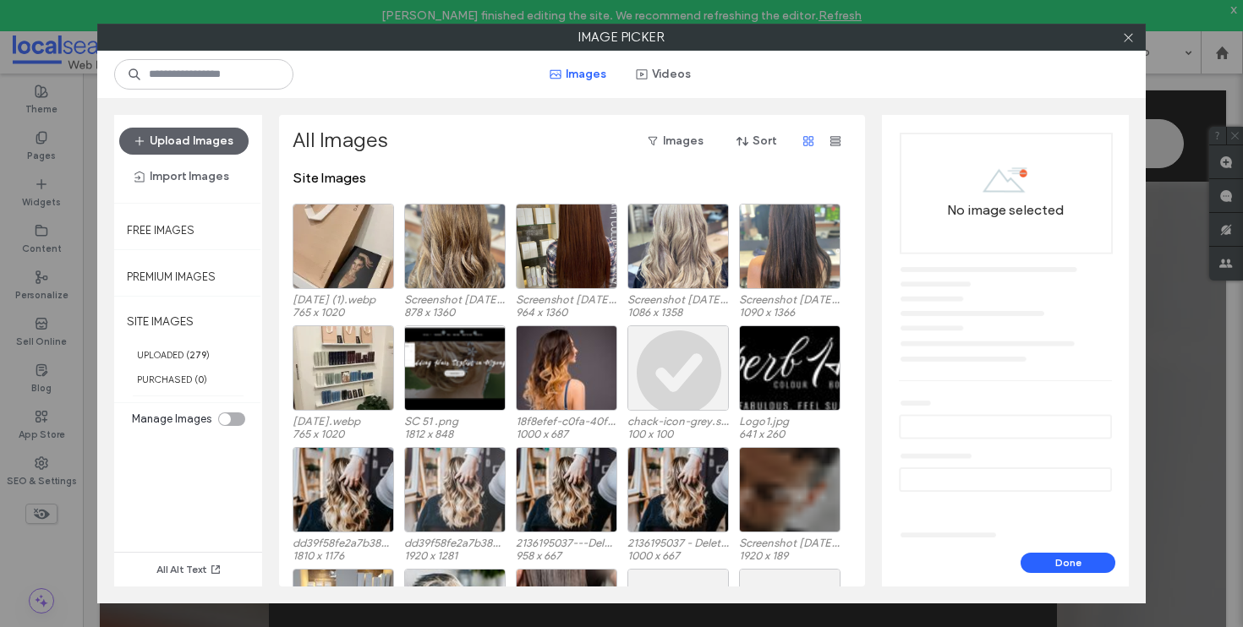
scroll to position [713, 0]
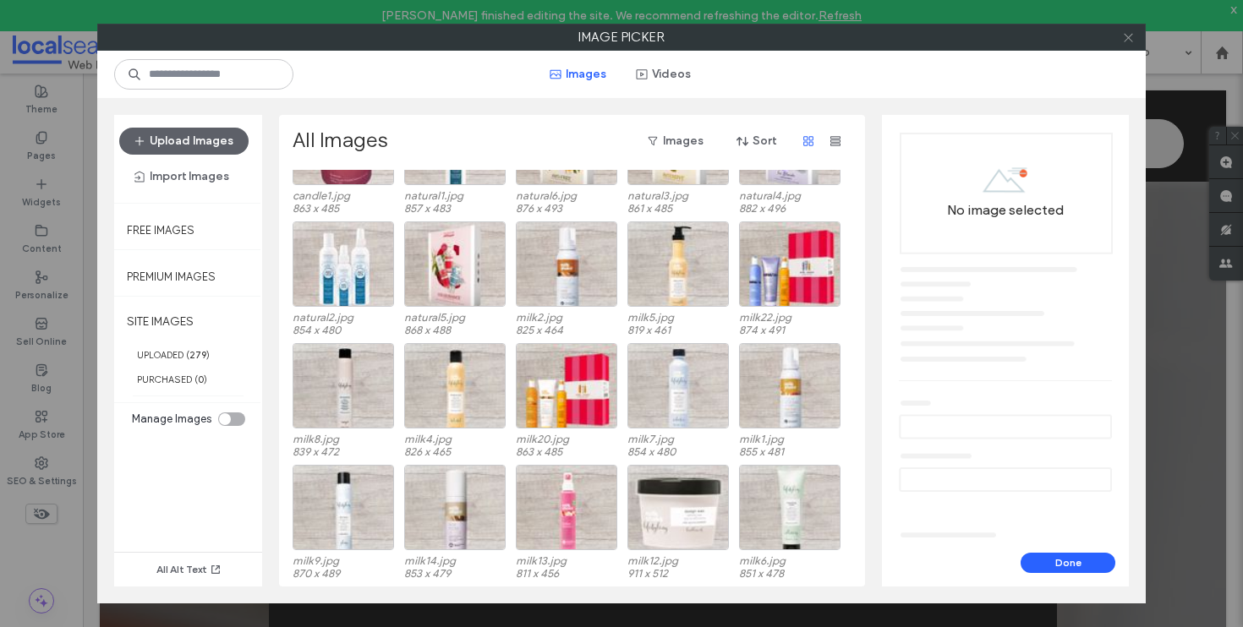
click at [1128, 40] on icon at bounding box center [1128, 37] width 13 height 13
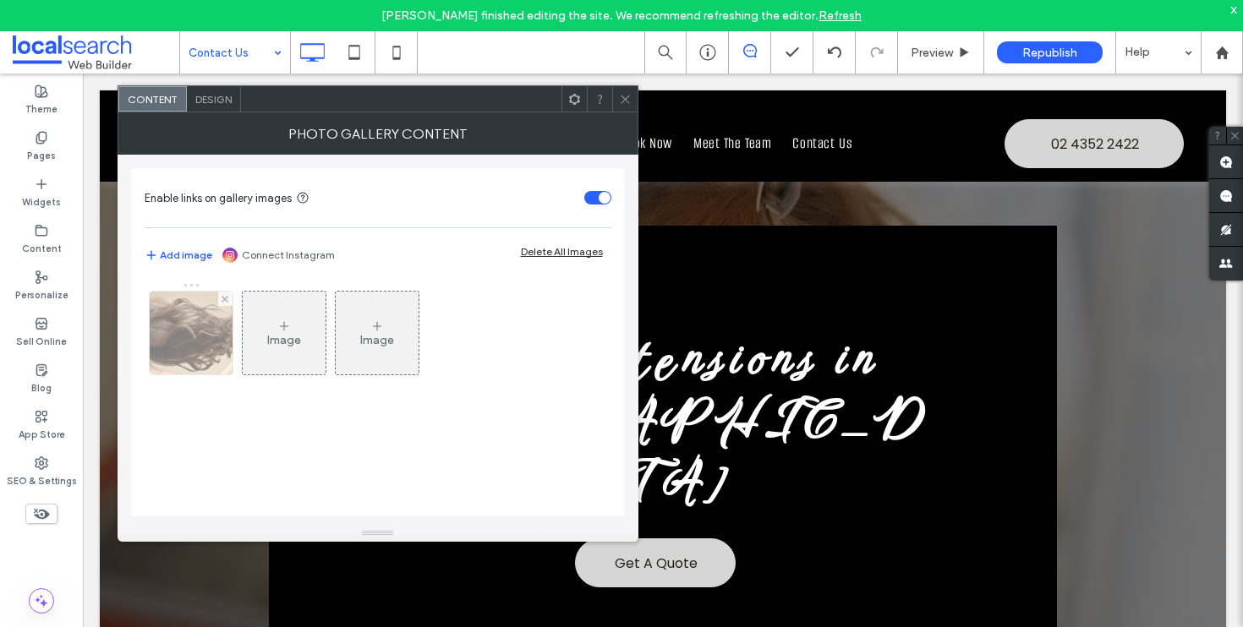
click at [192, 344] on div at bounding box center [191, 333] width 83 height 83
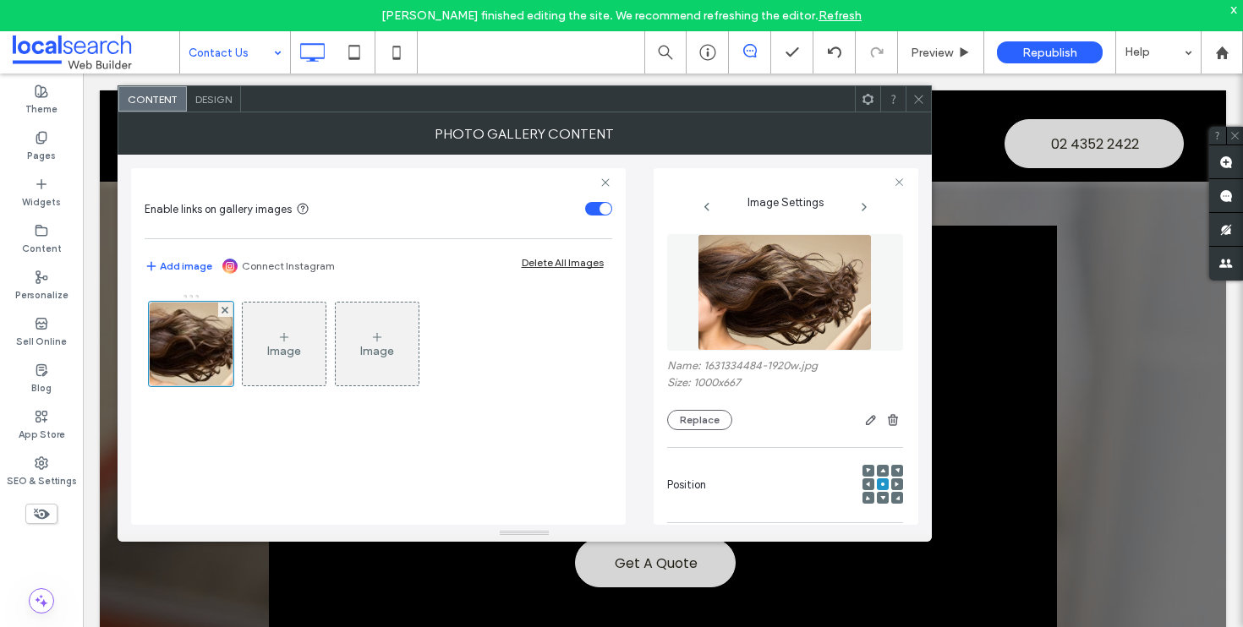
click at [680, 433] on div "Name: 1631334484-1920w.jpg Size: 1000x667 Replace" at bounding box center [785, 332] width 236 height 213
click at [682, 430] on button "Replace" at bounding box center [699, 420] width 65 height 20
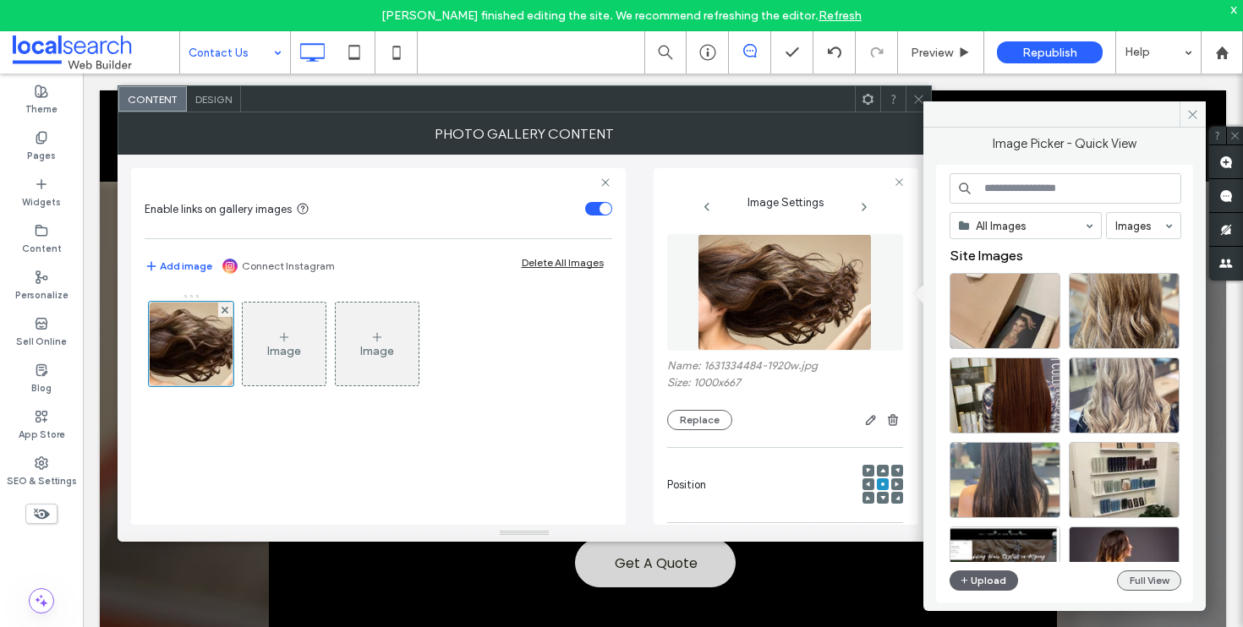
click at [1155, 575] on button "Full View" at bounding box center [1149, 581] width 64 height 20
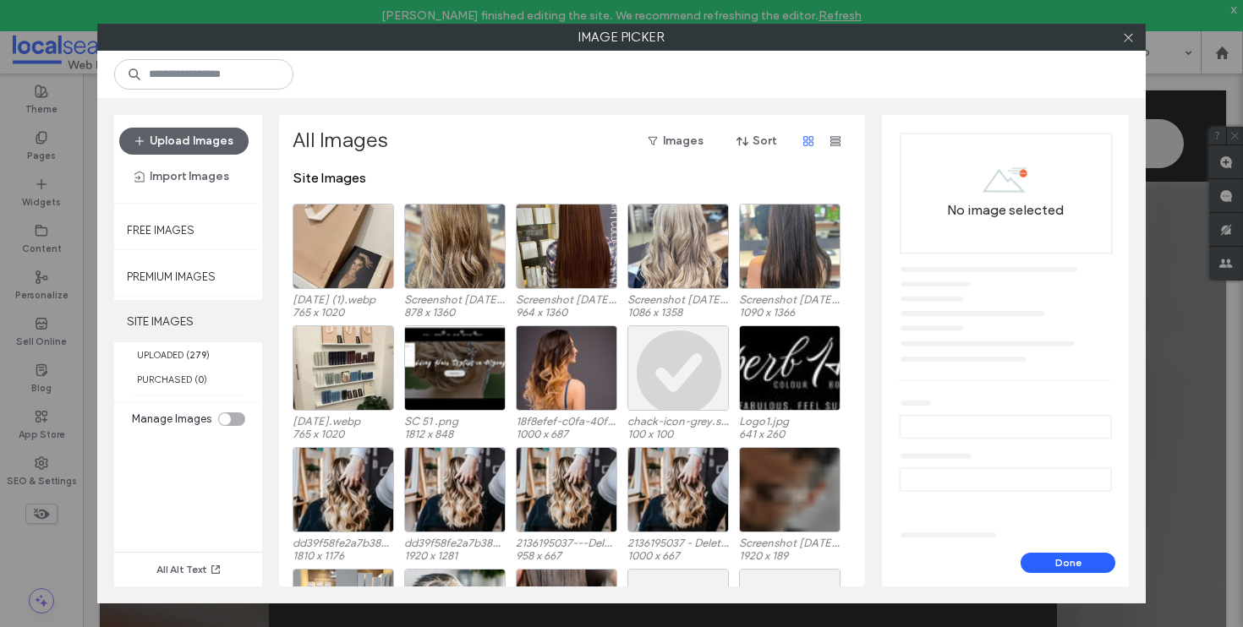
click at [224, 339] on label "SITE IMAGES" at bounding box center [188, 321] width 148 height 42
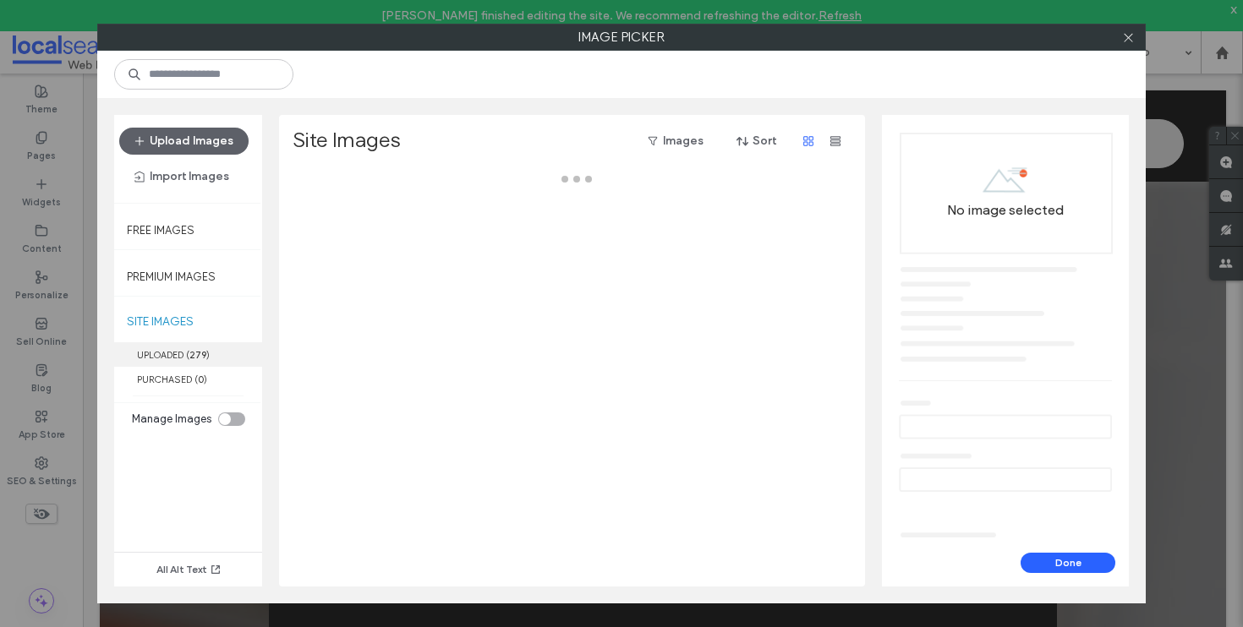
click at [213, 353] on label "UPLOADED ( 279 )" at bounding box center [188, 354] width 148 height 25
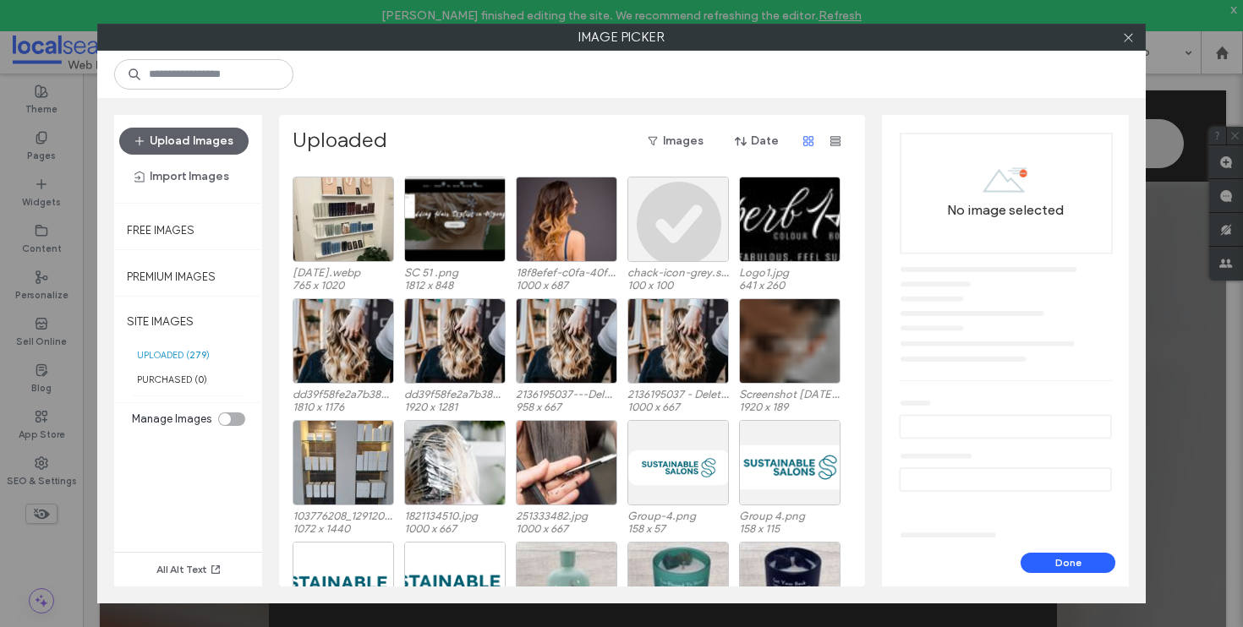
scroll to position [0, 0]
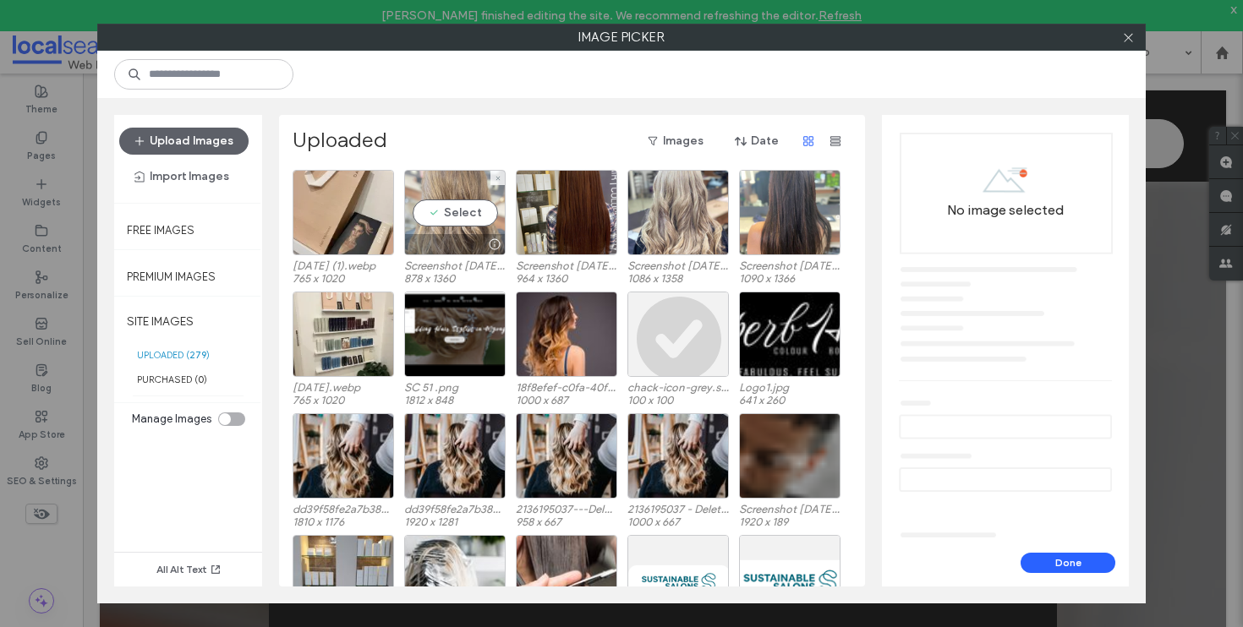
click at [435, 200] on div "Select" at bounding box center [454, 212] width 101 height 85
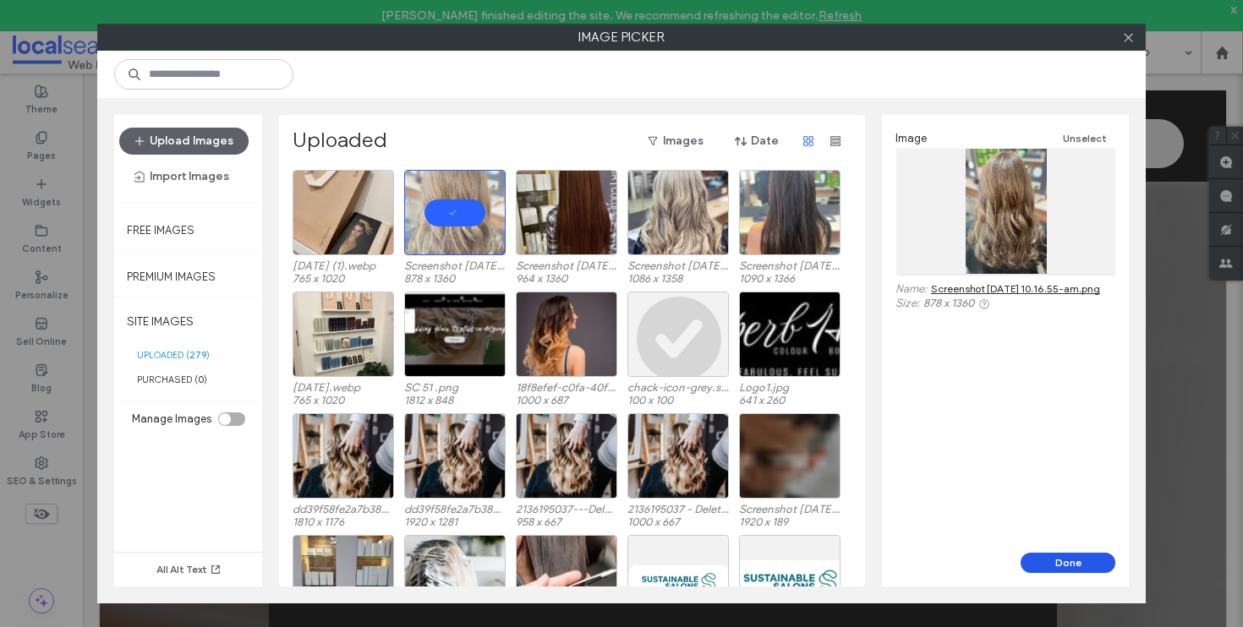
click at [1077, 559] on button "Done" at bounding box center [1067, 563] width 95 height 20
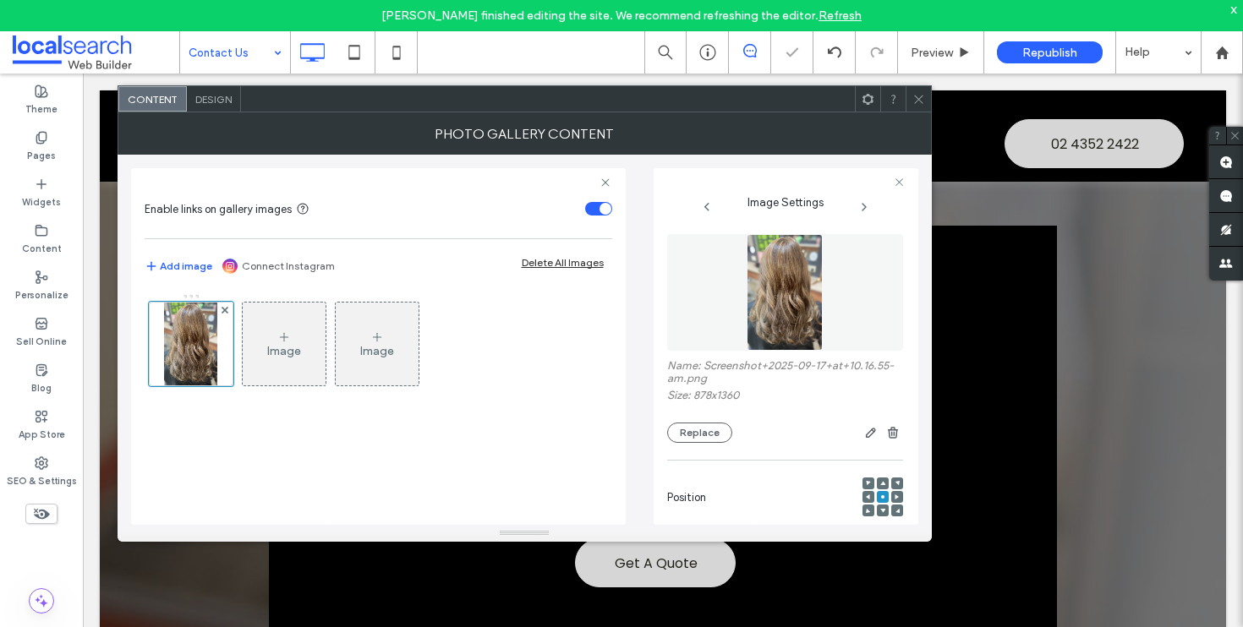
click at [919, 90] on span at bounding box center [918, 98] width 13 height 25
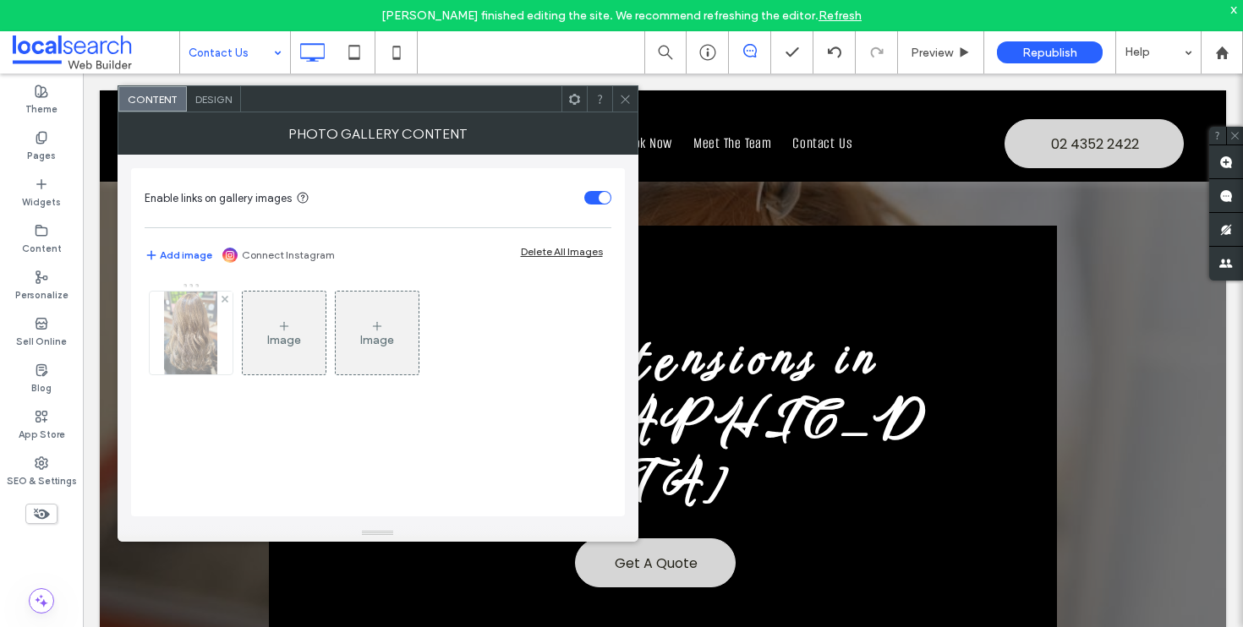
click at [196, 335] on img at bounding box center [190, 333] width 53 height 83
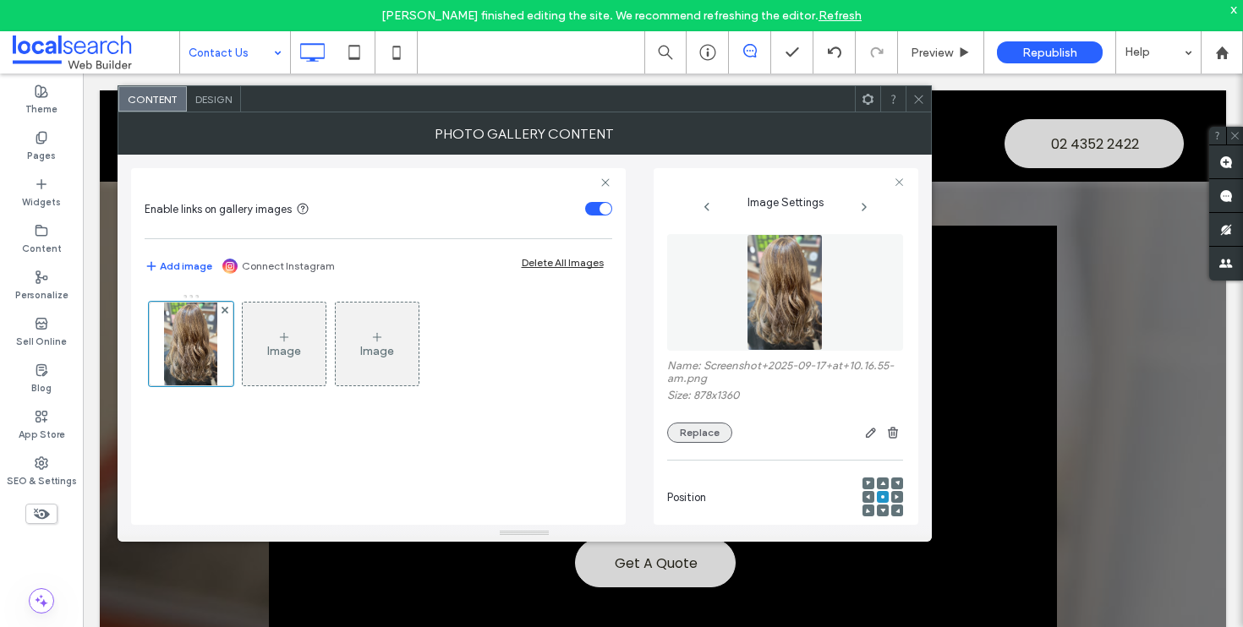
click at [719, 436] on button "Replace" at bounding box center [699, 433] width 65 height 20
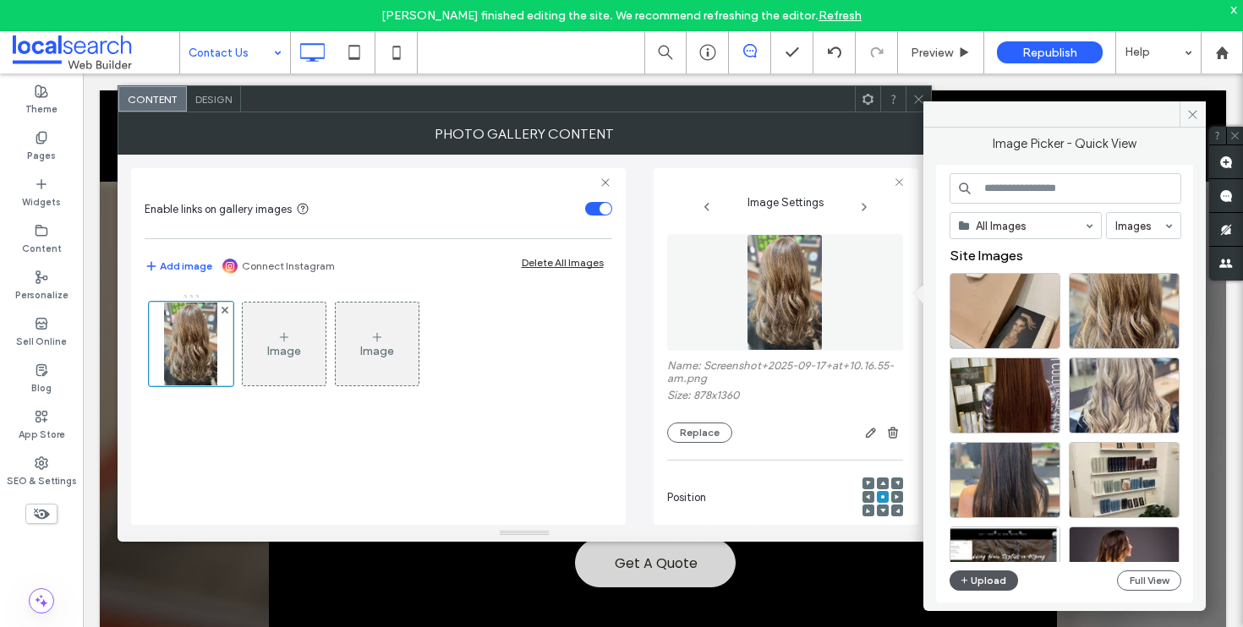
click at [983, 590] on button "Upload" at bounding box center [983, 581] width 69 height 20
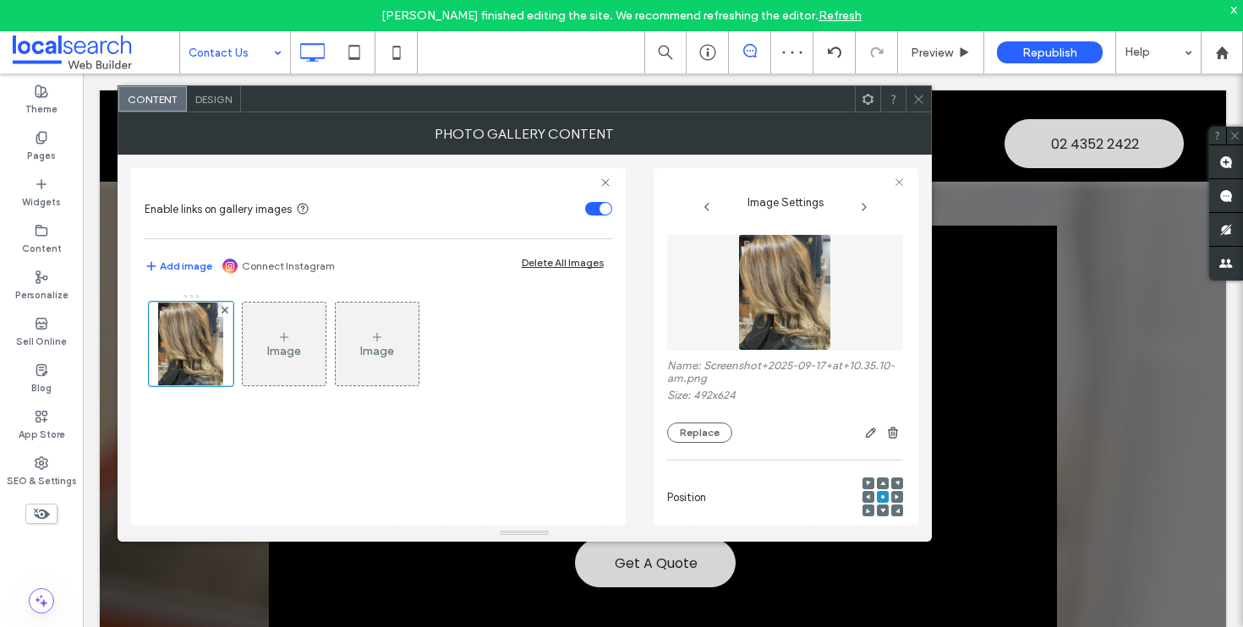
click at [921, 102] on icon at bounding box center [918, 99] width 13 height 13
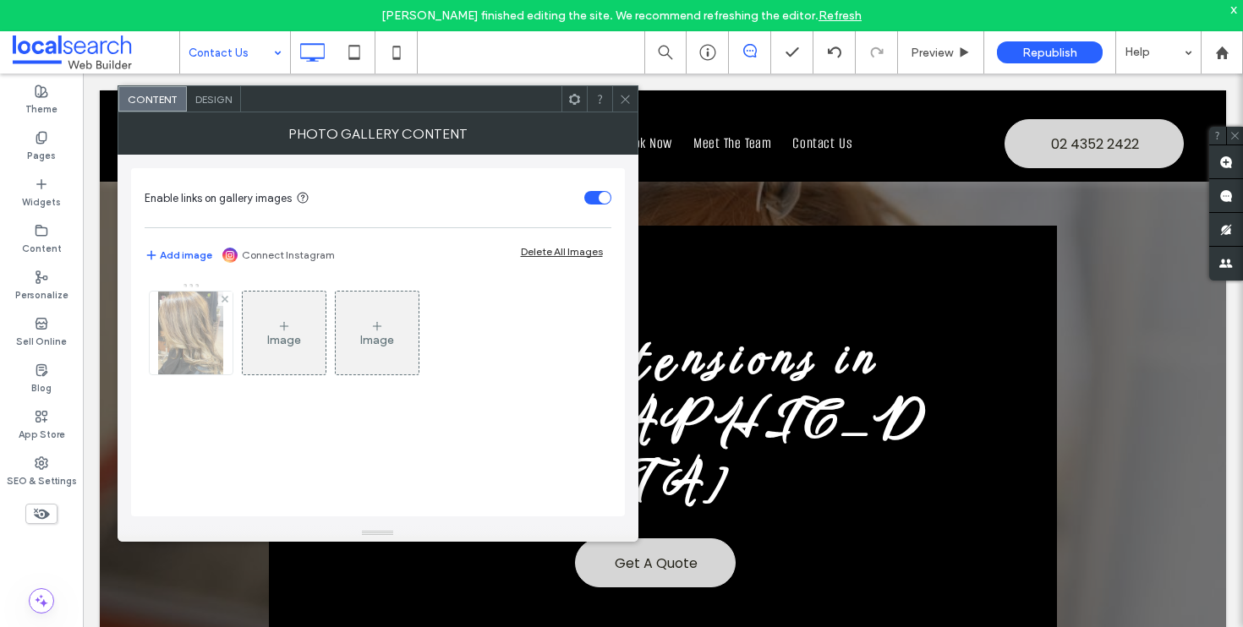
click at [169, 364] on img at bounding box center [190, 333] width 65 height 83
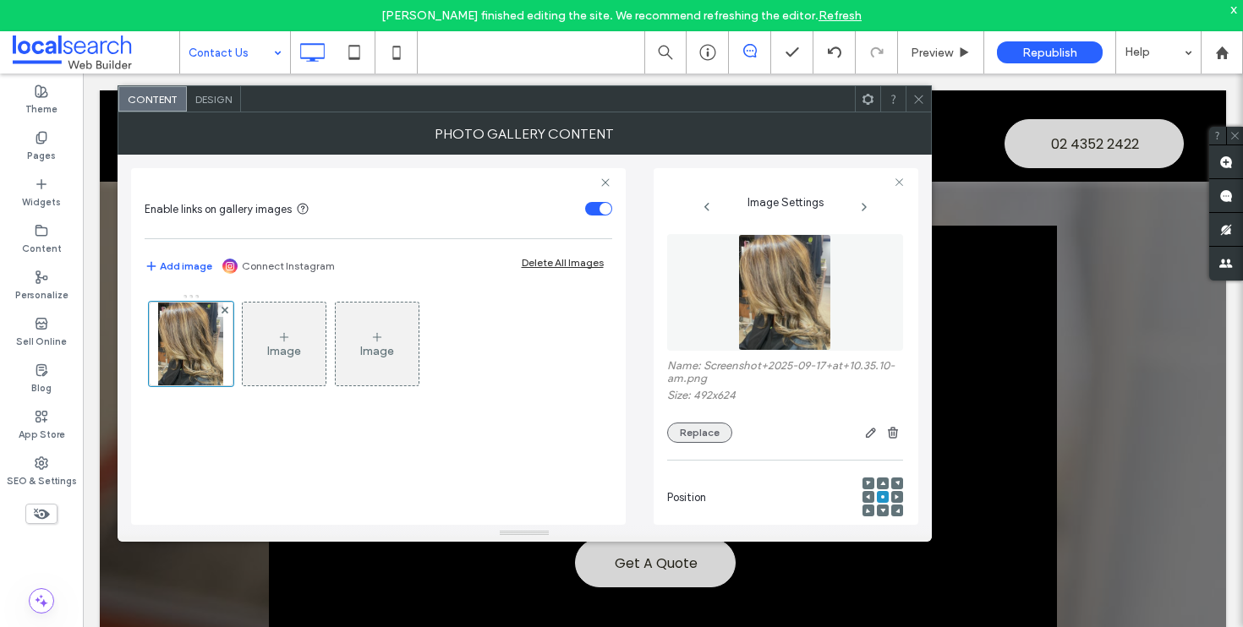
click at [692, 430] on button "Replace" at bounding box center [699, 433] width 65 height 20
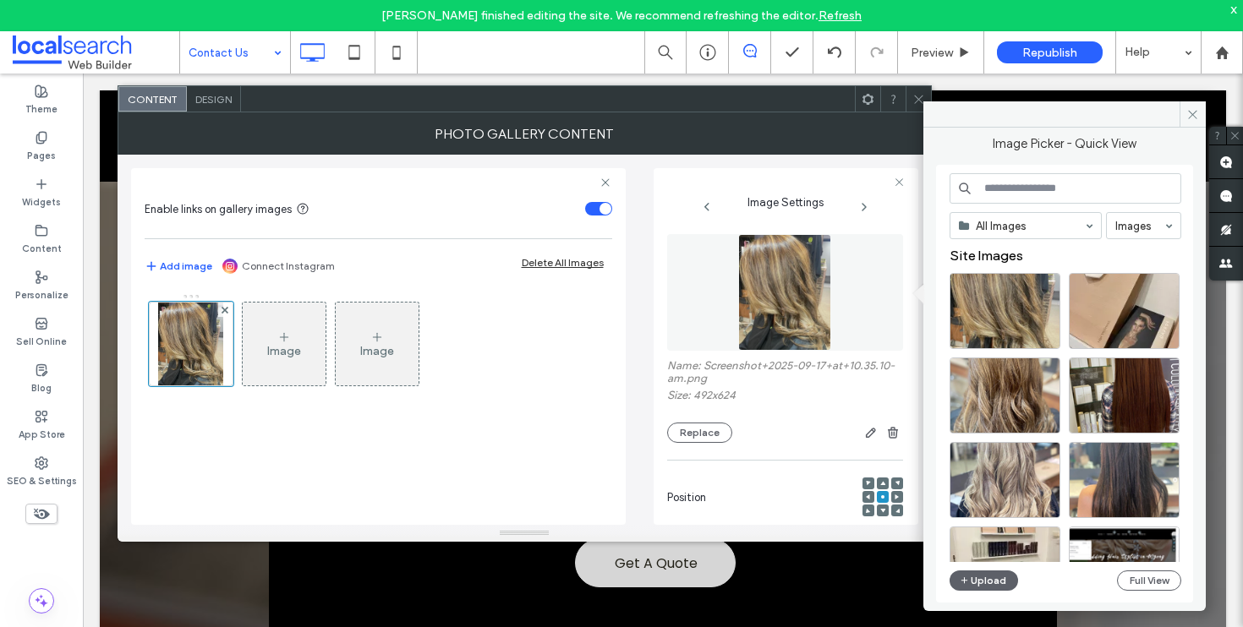
click at [920, 91] on span at bounding box center [918, 98] width 13 height 25
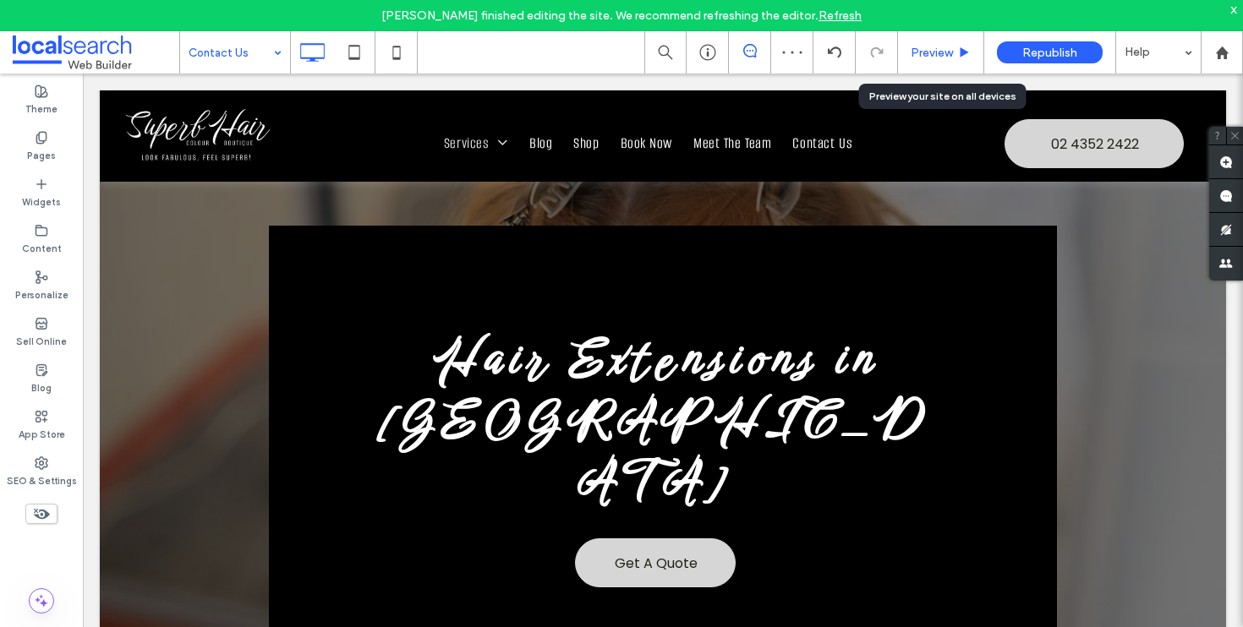
click at [932, 55] on span "Preview" at bounding box center [931, 53] width 42 height 14
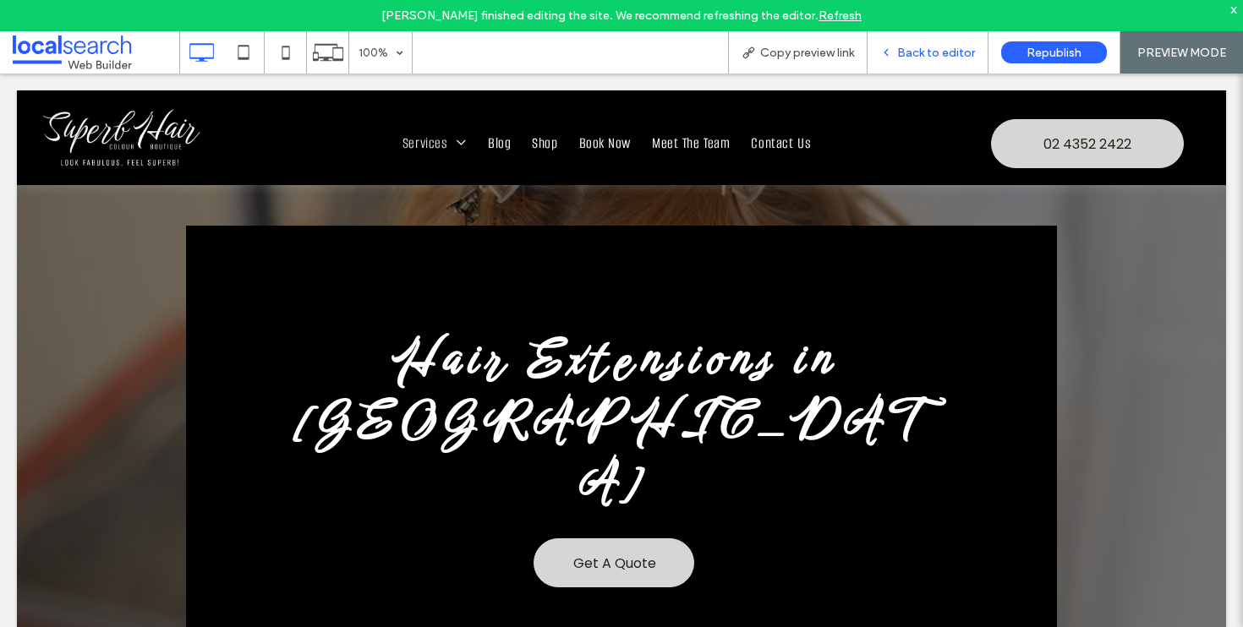
click at [938, 56] on span "Back to editor" at bounding box center [936, 53] width 78 height 14
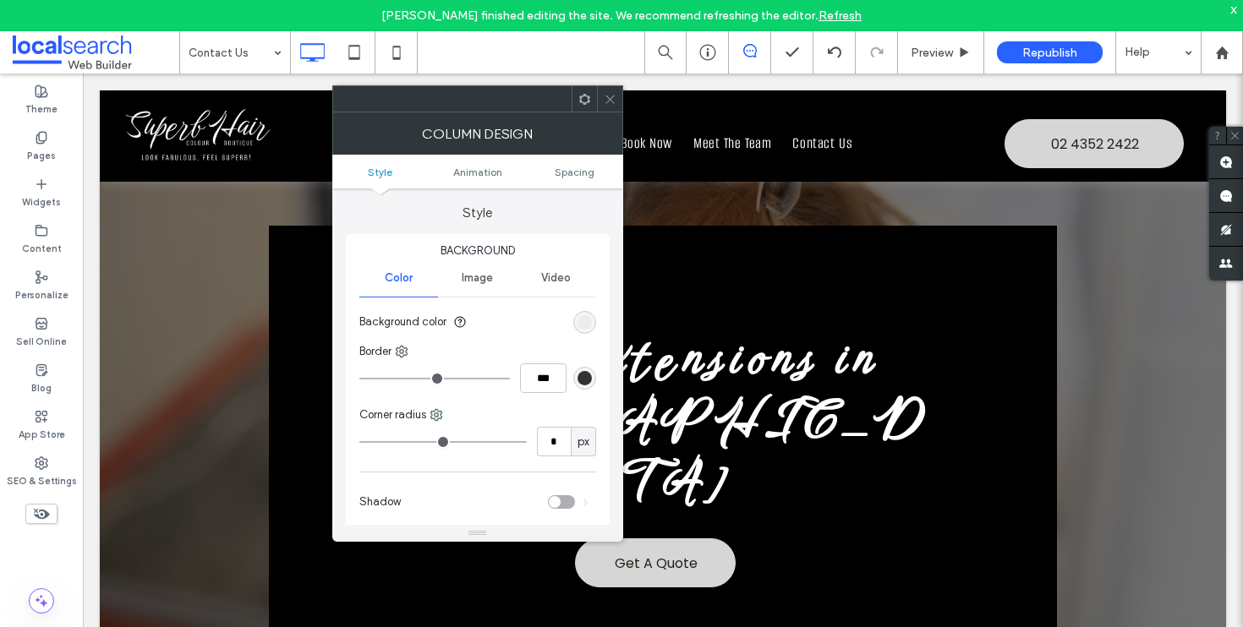
click at [613, 100] on icon at bounding box center [610, 99] width 13 height 13
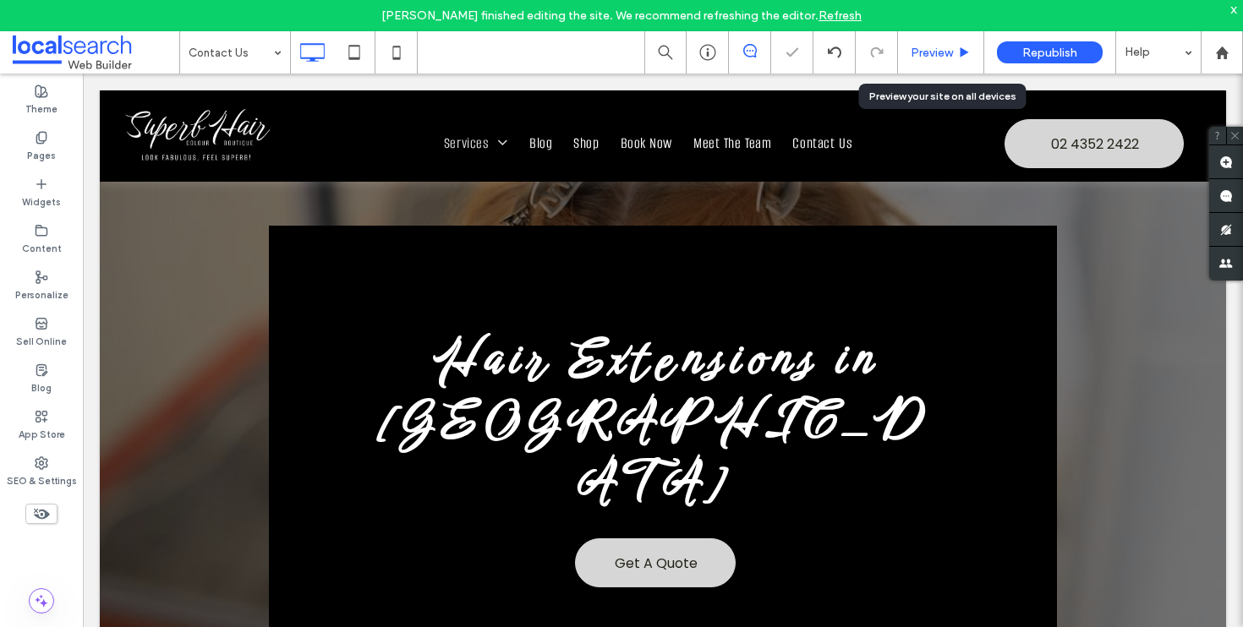
click at [943, 49] on span "Preview" at bounding box center [931, 53] width 42 height 14
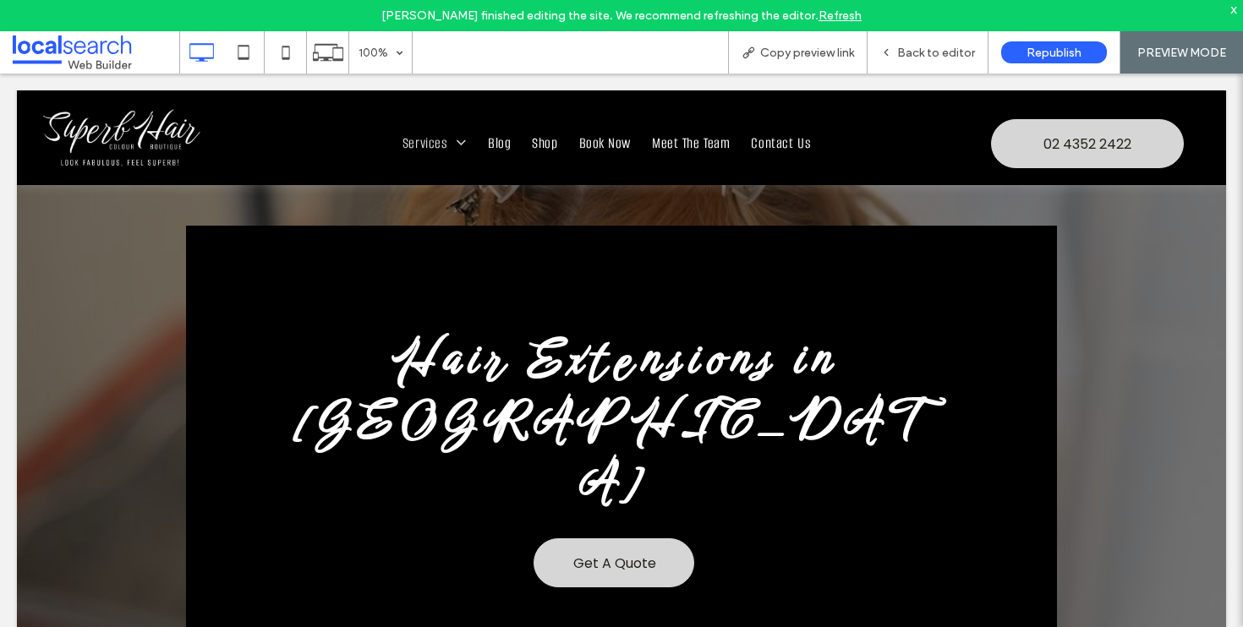
click at [829, 17] on link "Refresh" at bounding box center [839, 15] width 43 height 14
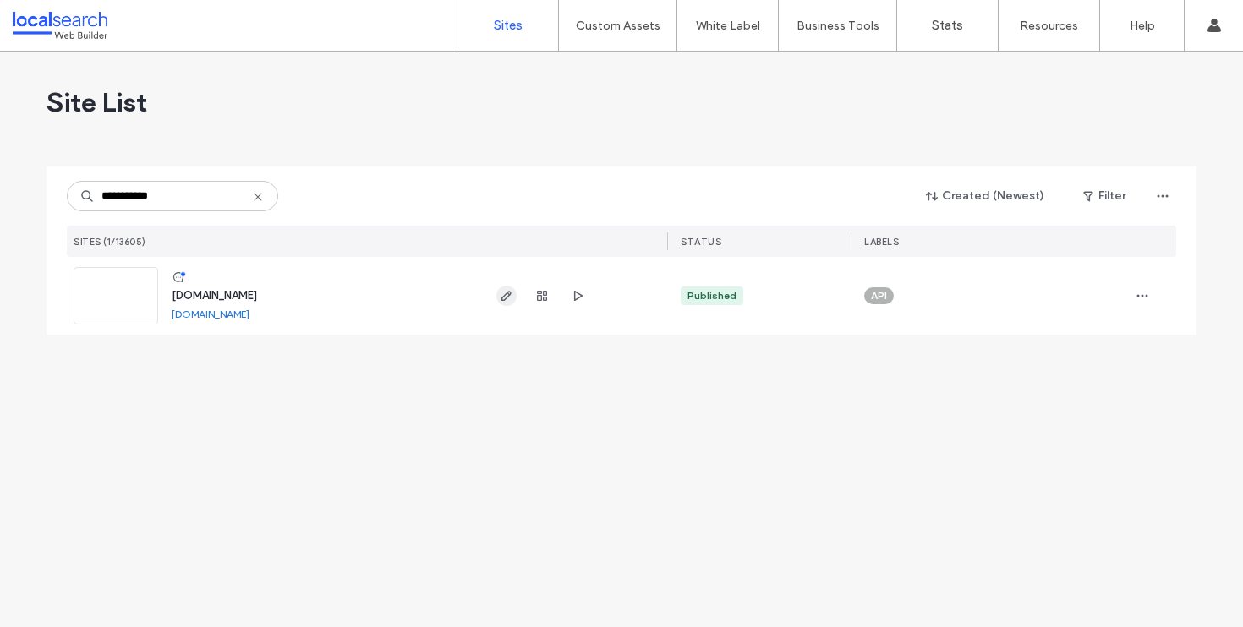
type input "**********"
click at [517, 287] on div at bounding box center [541, 296] width 91 height 78
click icon "button"
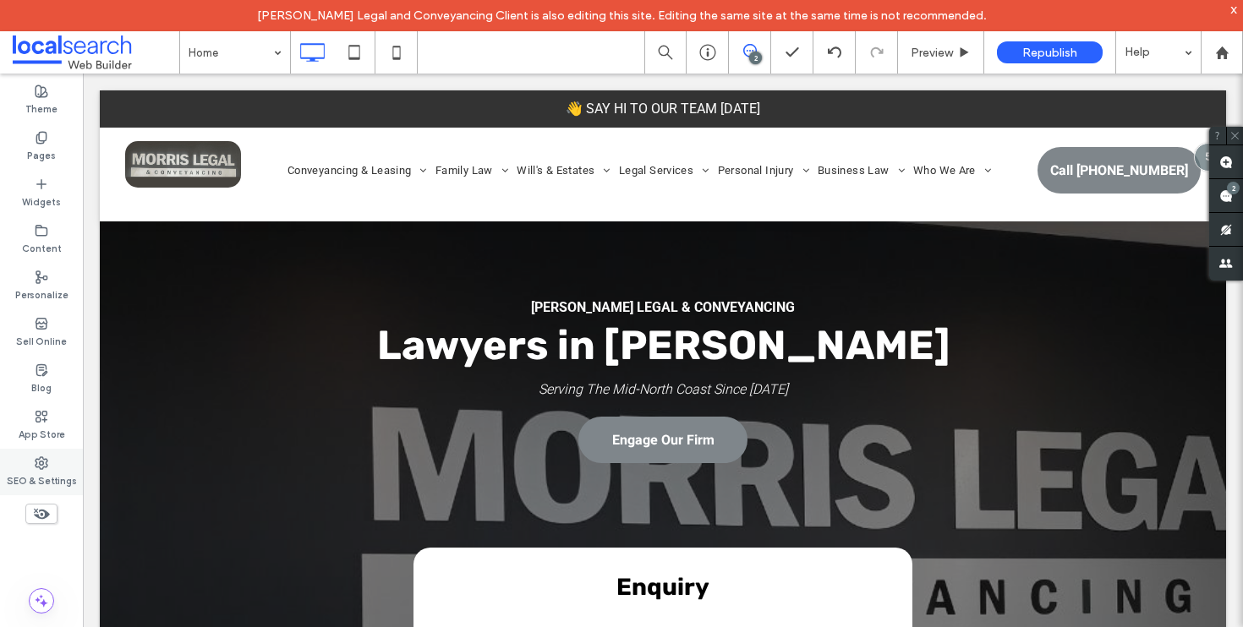
click at [44, 472] on label "SEO & Settings" at bounding box center [42, 479] width 70 height 19
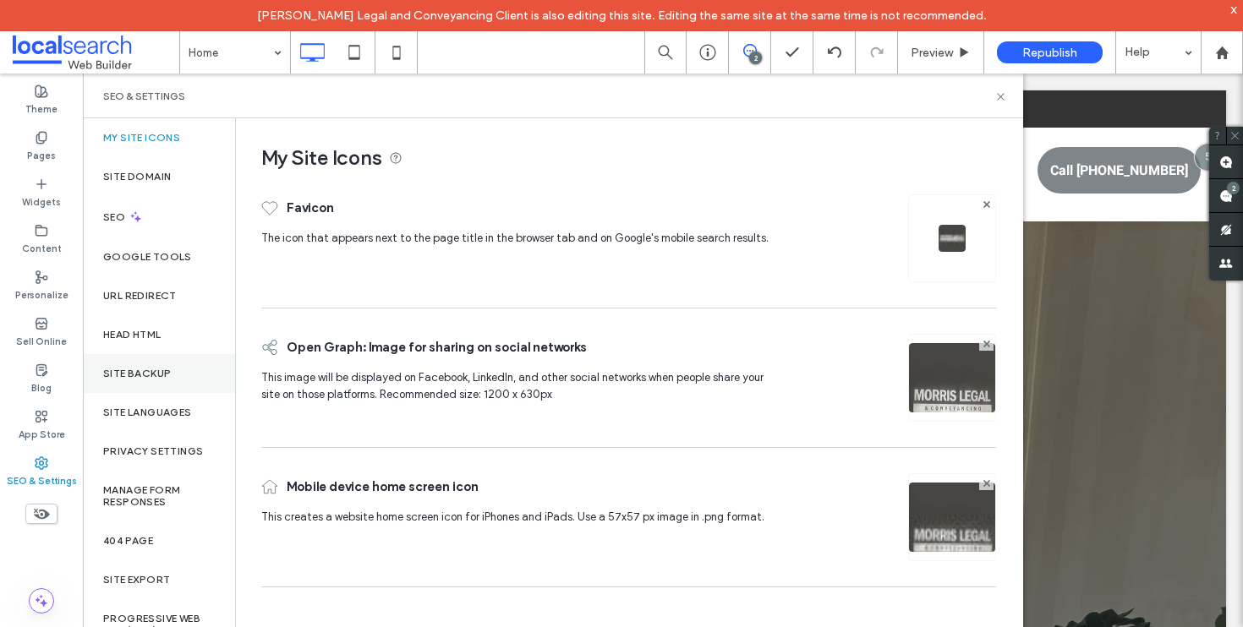
click at [184, 376] on div "Site Backup" at bounding box center [159, 373] width 152 height 39
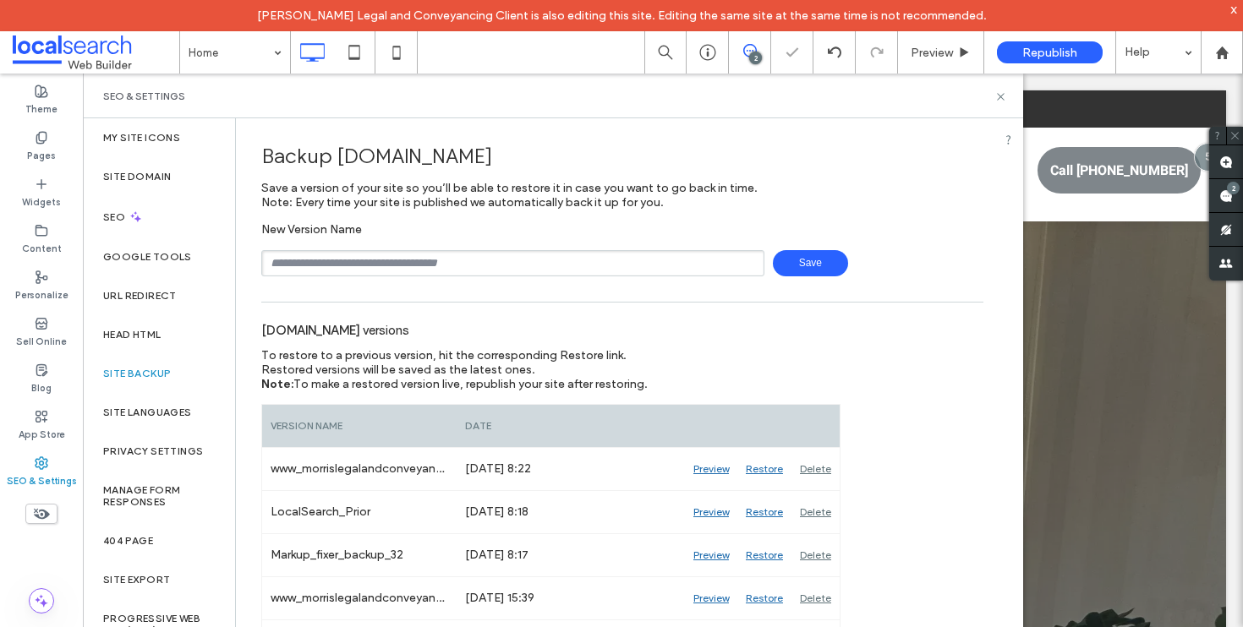
click at [790, 262] on span "Save" at bounding box center [810, 263] width 75 height 26
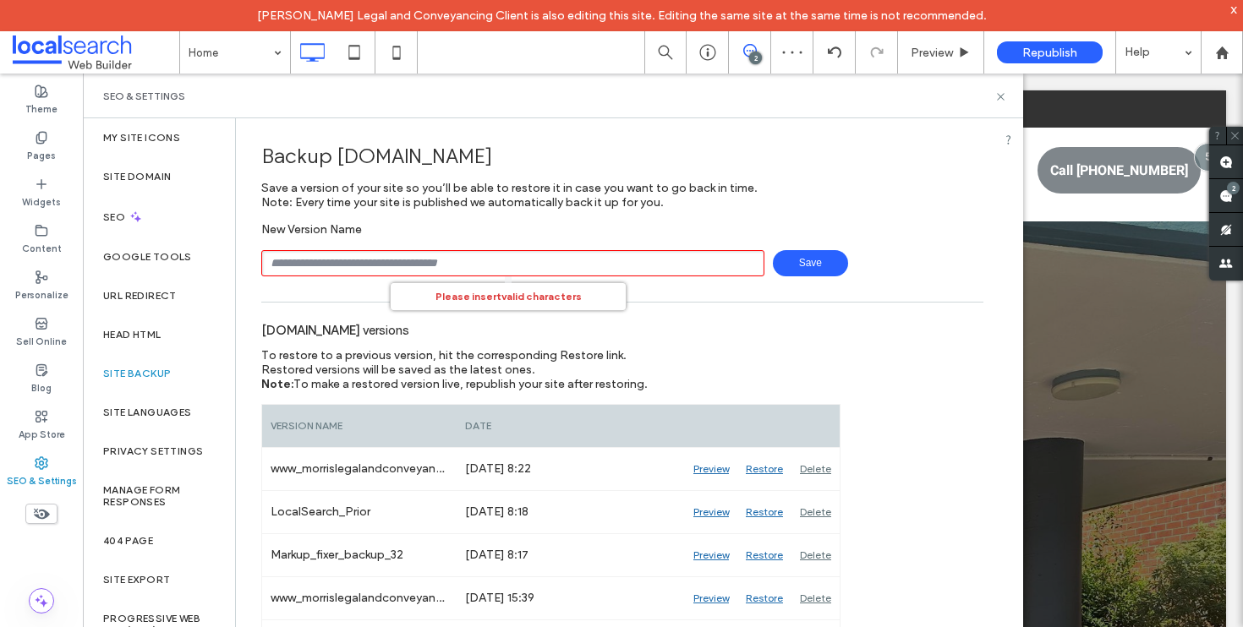
click at [629, 271] on input "text" at bounding box center [512, 263] width 503 height 26
type input "**********"
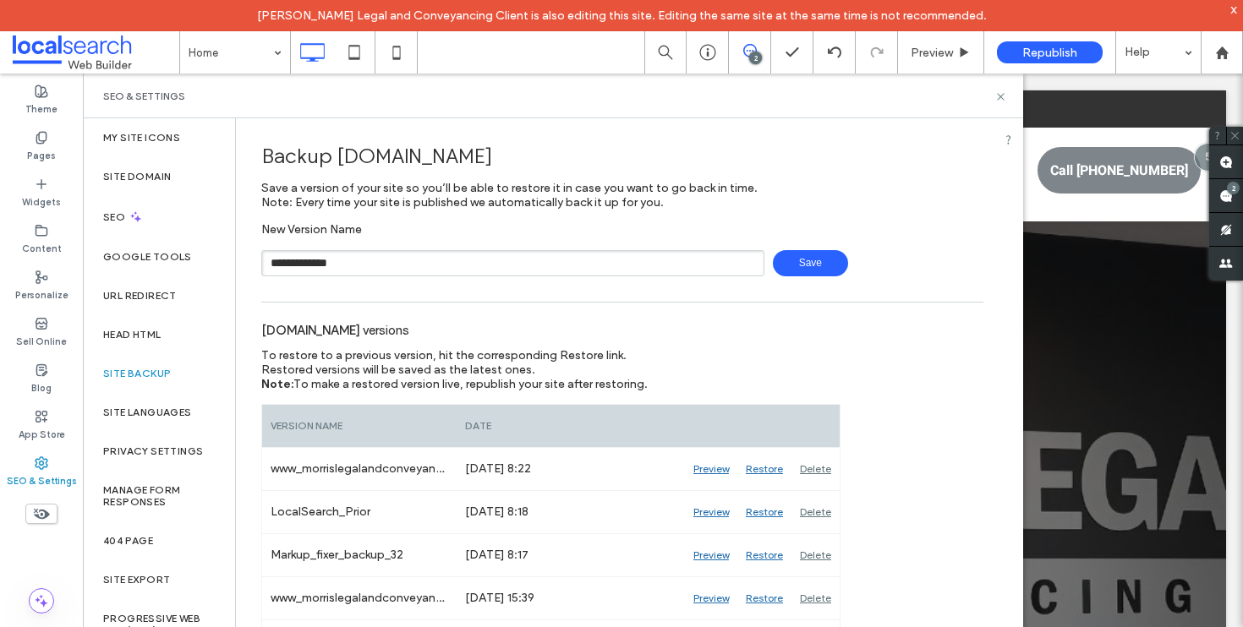
click at [800, 268] on span "Save" at bounding box center [810, 263] width 75 height 26
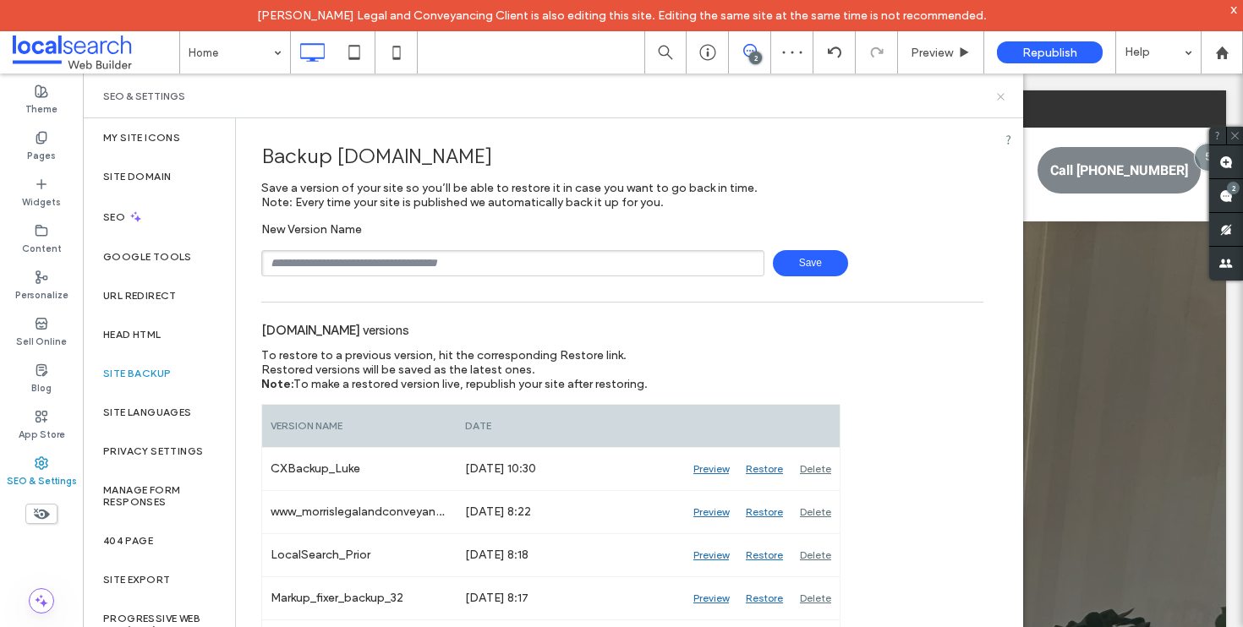
drag, startPoint x: 1002, startPoint y: 97, endPoint x: 103, endPoint y: 35, distance: 900.8
click at [1002, 97] on use at bounding box center [1000, 96] width 7 height 7
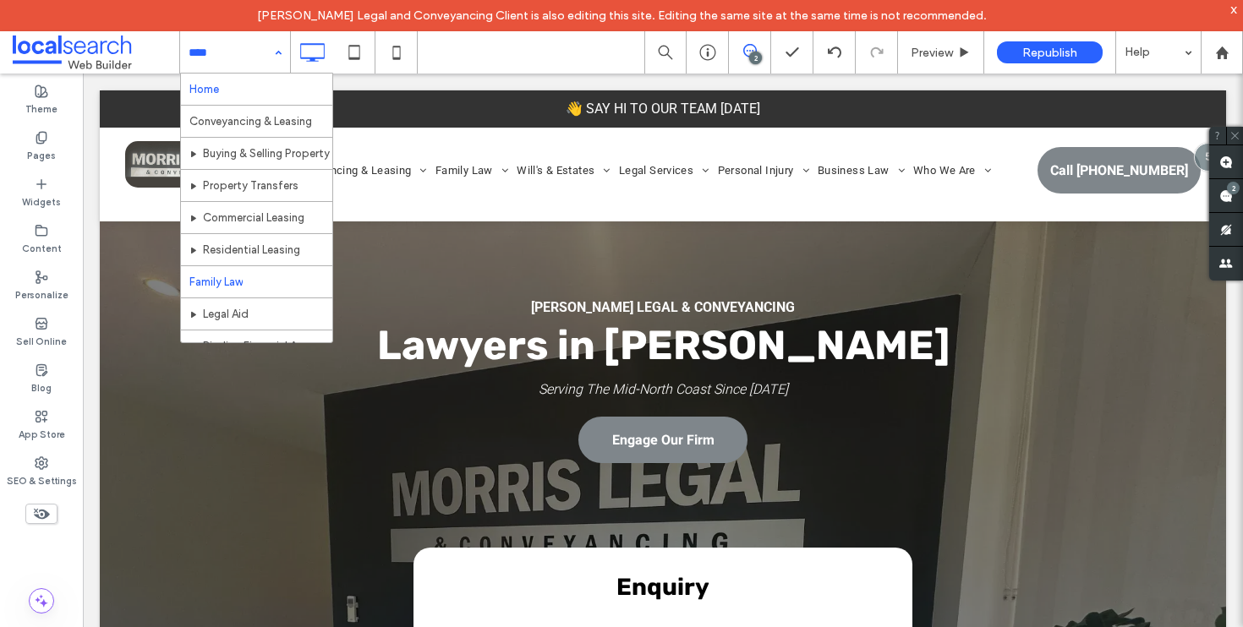
scroll to position [828, 0]
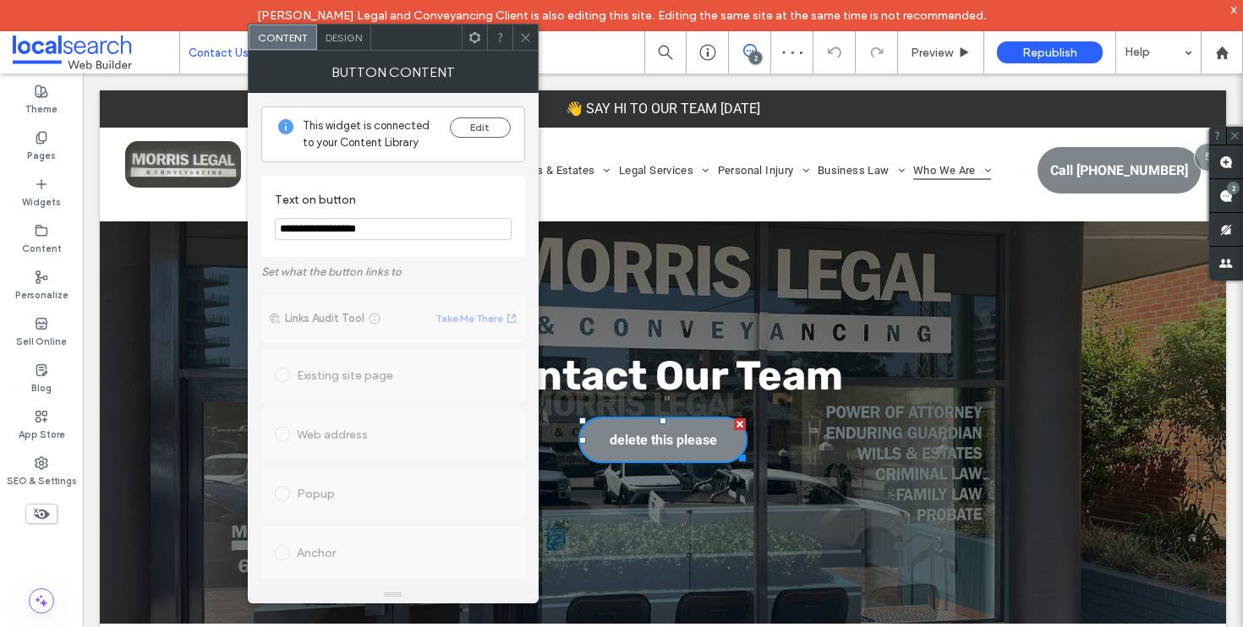
drag, startPoint x: 532, startPoint y: 41, endPoint x: 672, endPoint y: 227, distance: 233.7
click at [532, 41] on div at bounding box center [524, 37] width 25 height 25
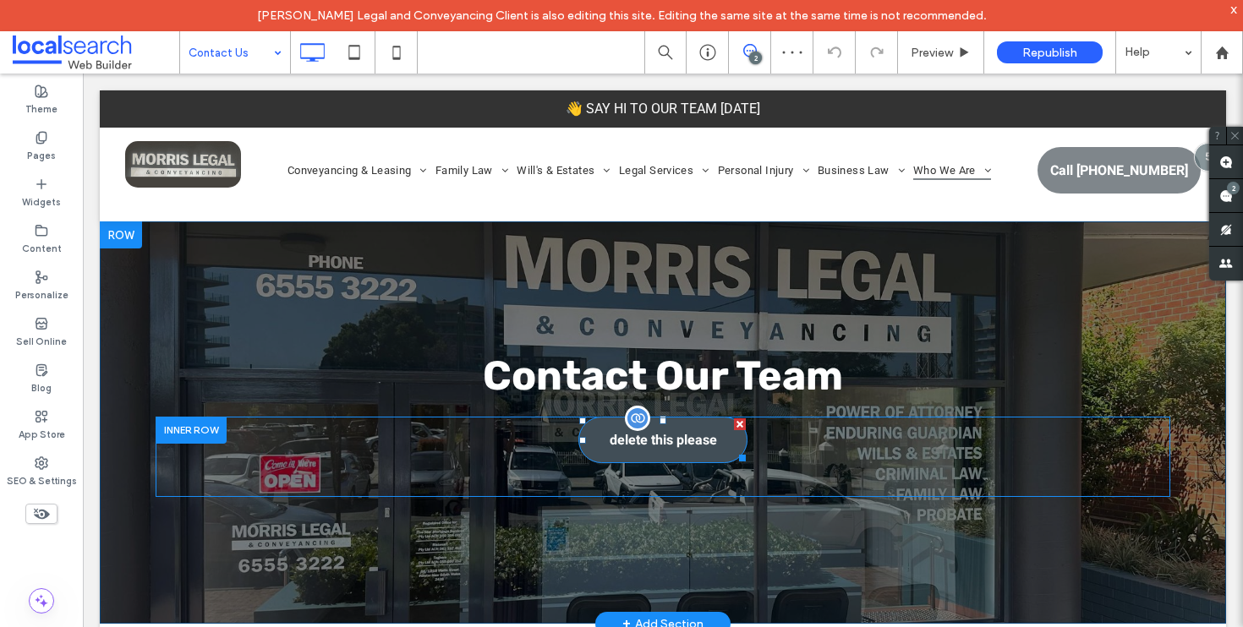
click at [734, 423] on div at bounding box center [740, 424] width 12 height 12
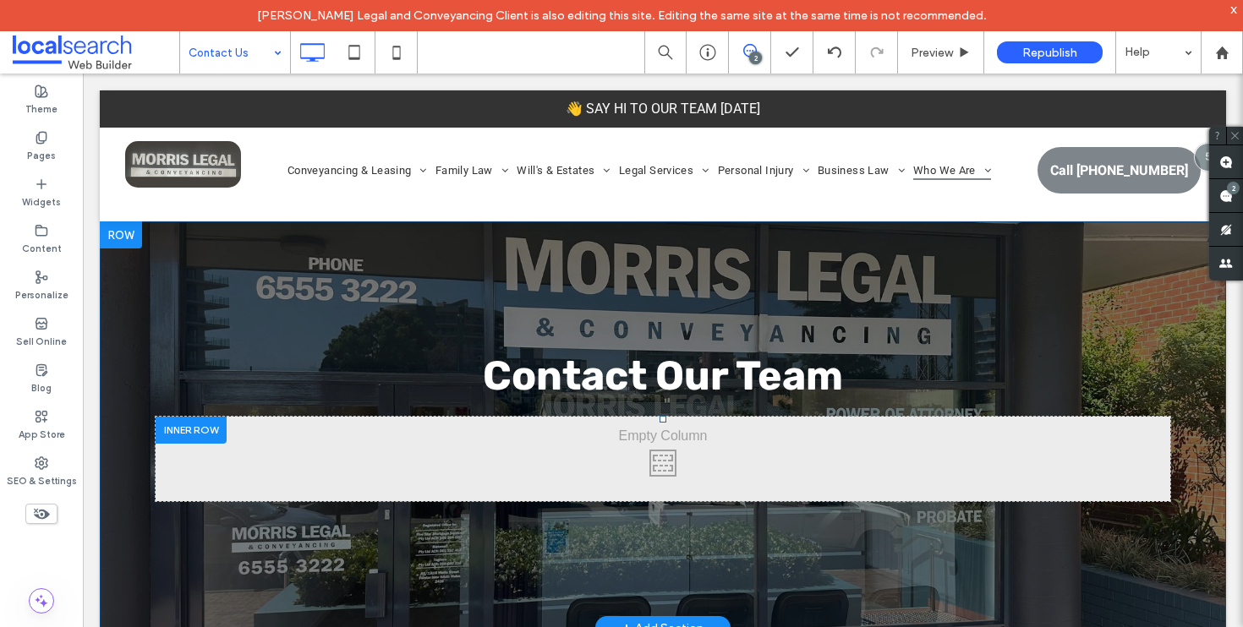
click at [732, 468] on div "Click To Paste" at bounding box center [663, 459] width 1014 height 85
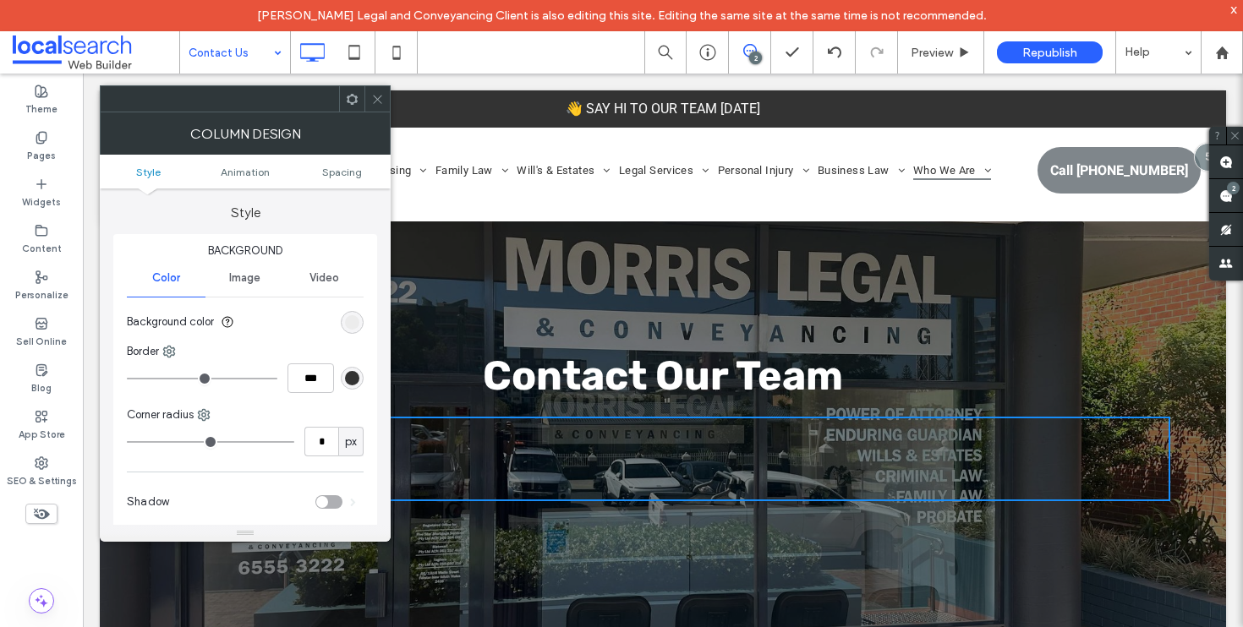
click at [376, 109] on span at bounding box center [377, 98] width 13 height 25
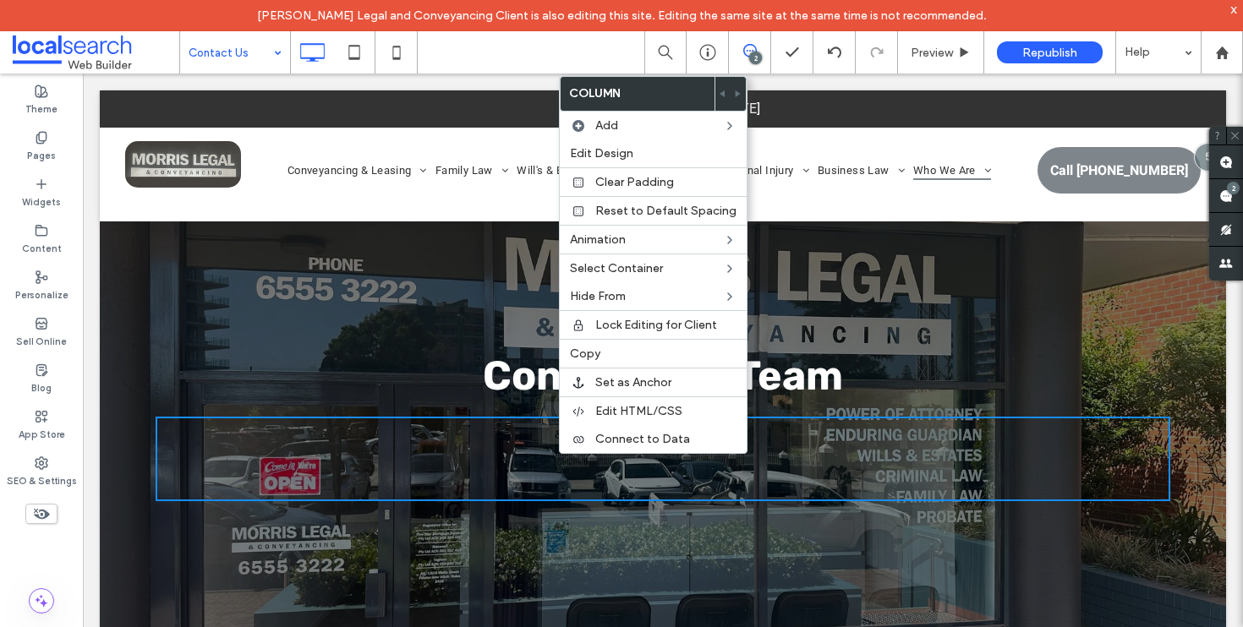
click at [346, 475] on div "Click To Paste" at bounding box center [663, 459] width 1014 height 85
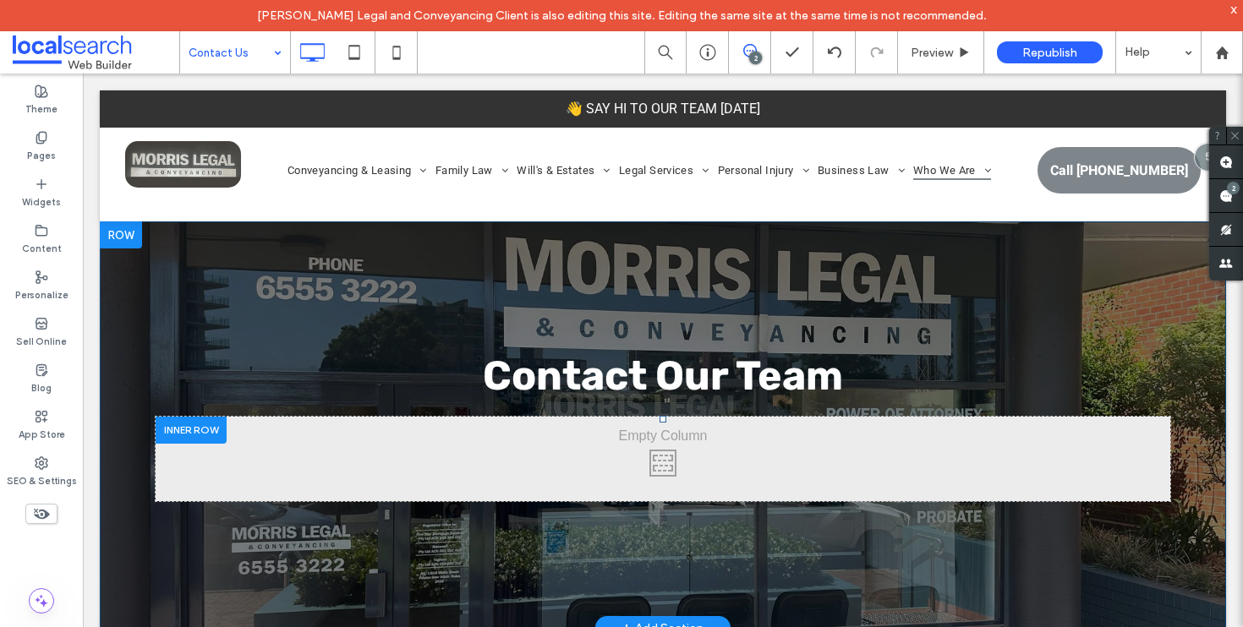
click at [208, 435] on div at bounding box center [191, 430] width 71 height 26
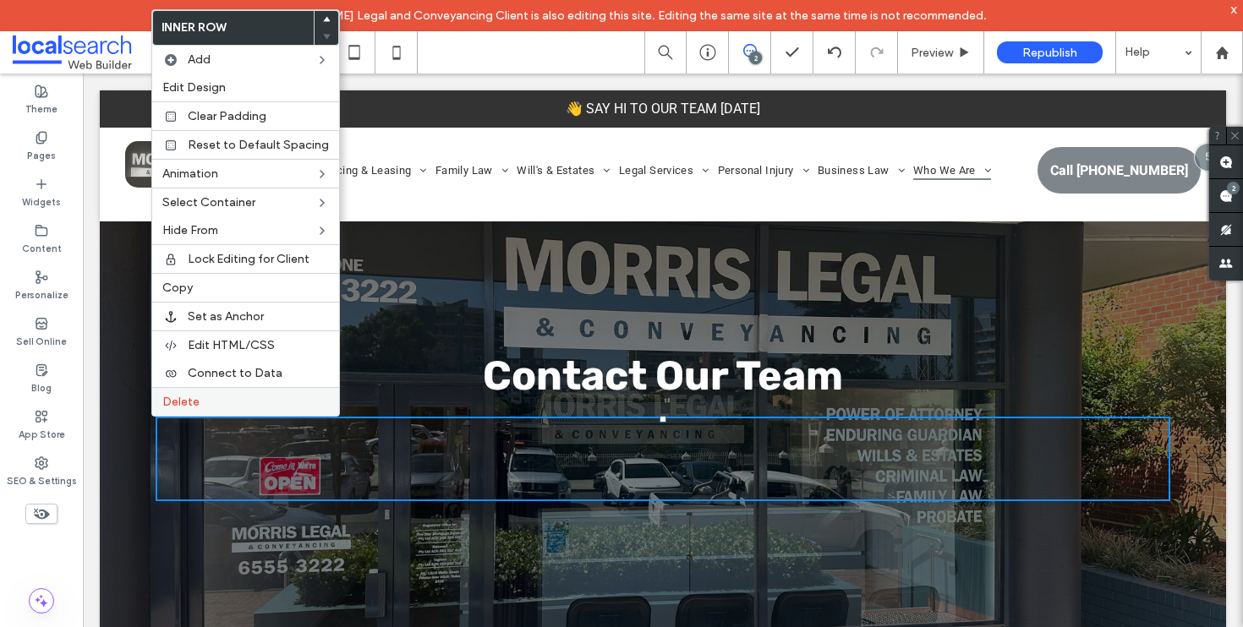
click at [223, 407] on label "Delete" at bounding box center [245, 402] width 167 height 14
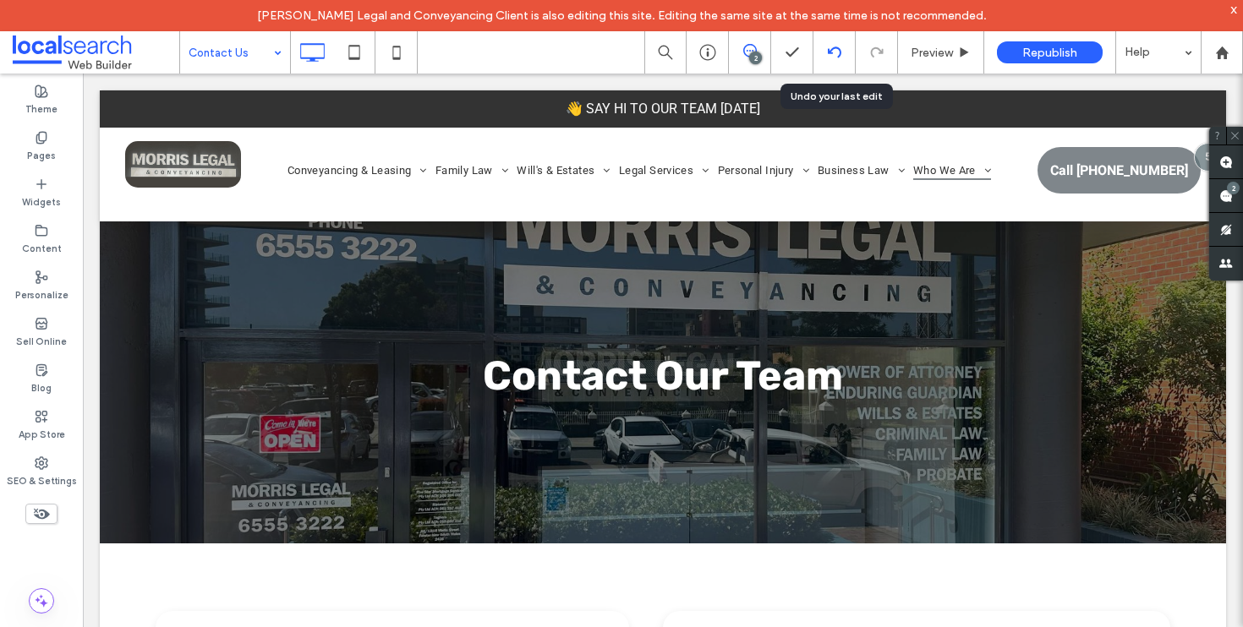
click at [834, 54] on icon at bounding box center [835, 53] width 14 height 14
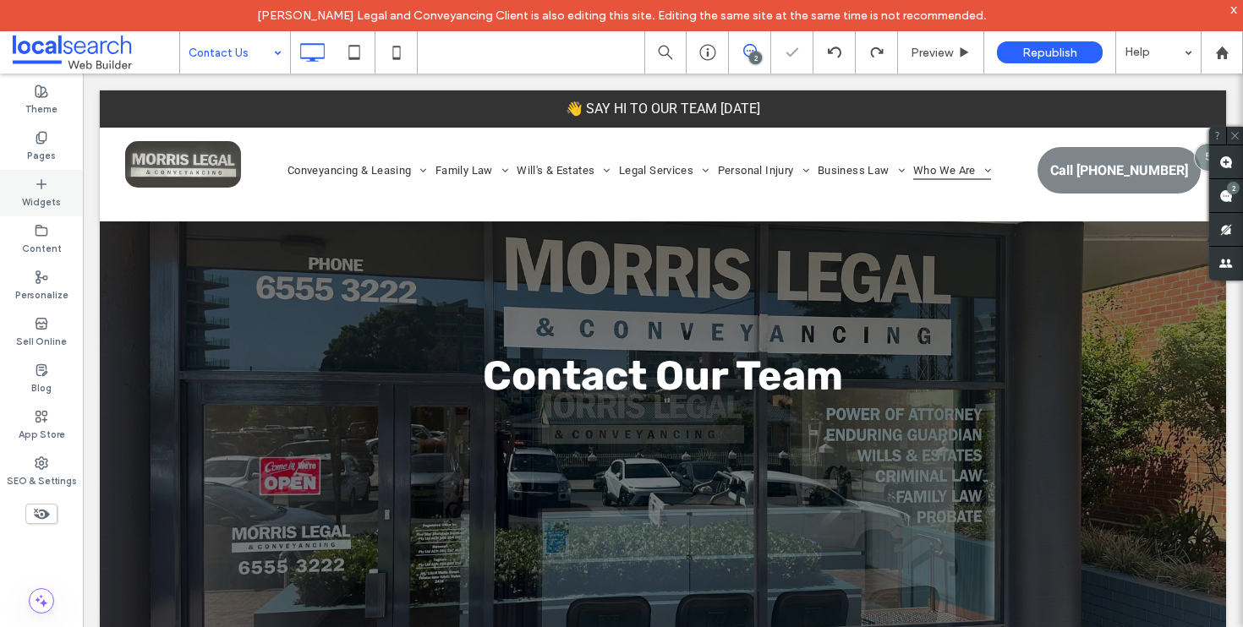
click at [42, 201] on label "Widgets" at bounding box center [41, 200] width 39 height 19
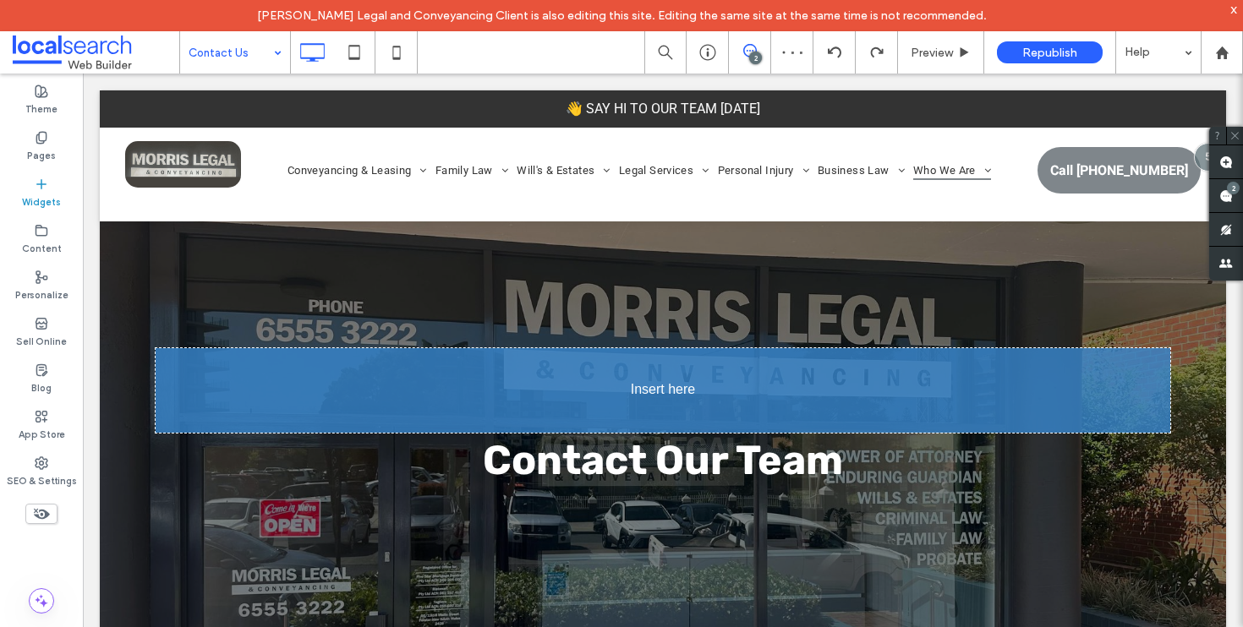
scroll to position [30, 0]
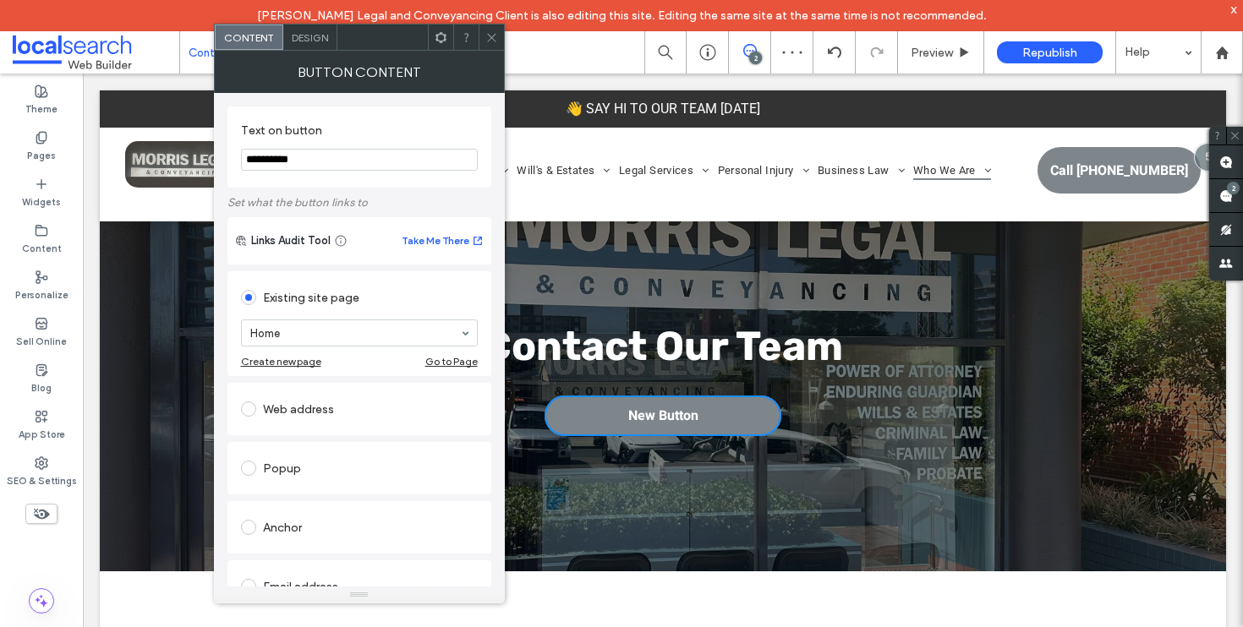
click at [489, 46] on span at bounding box center [491, 37] width 13 height 25
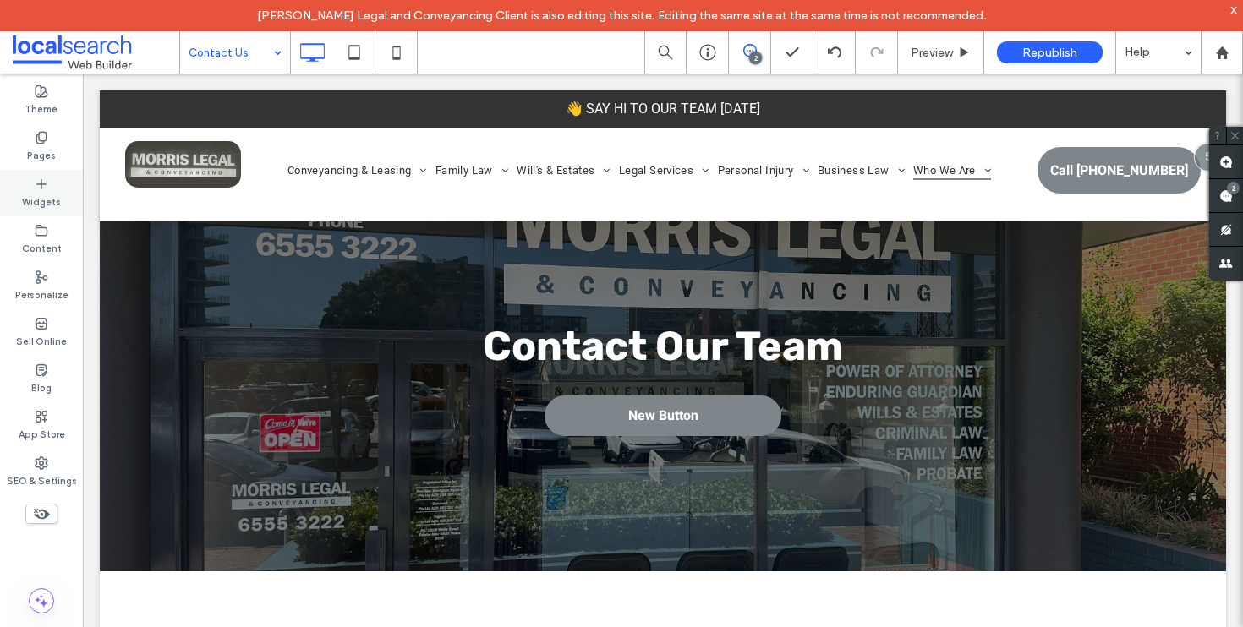
click at [44, 197] on label "Widgets" at bounding box center [41, 200] width 39 height 19
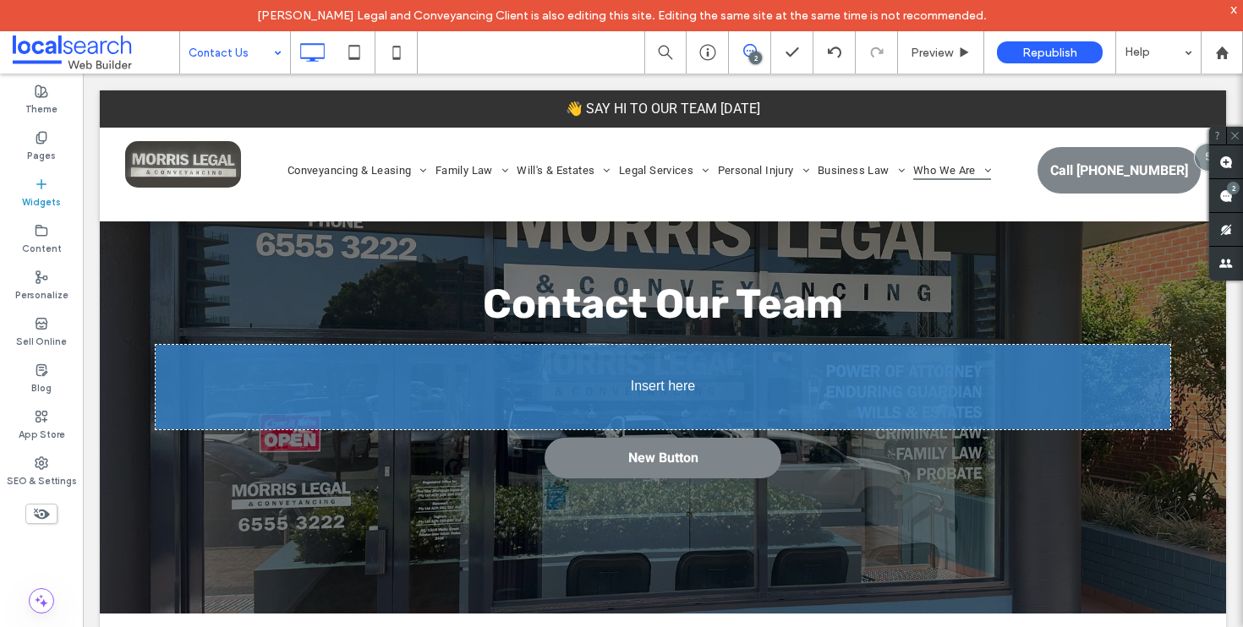
scroll to position [114, 0]
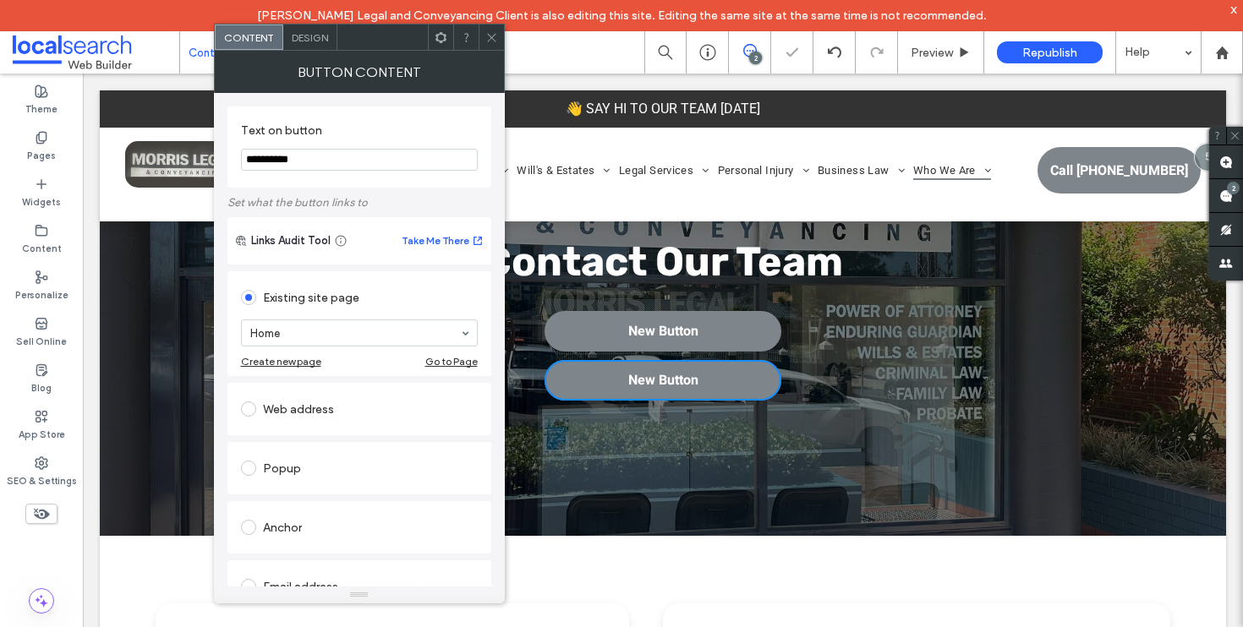
click at [493, 38] on use at bounding box center [491, 37] width 8 height 8
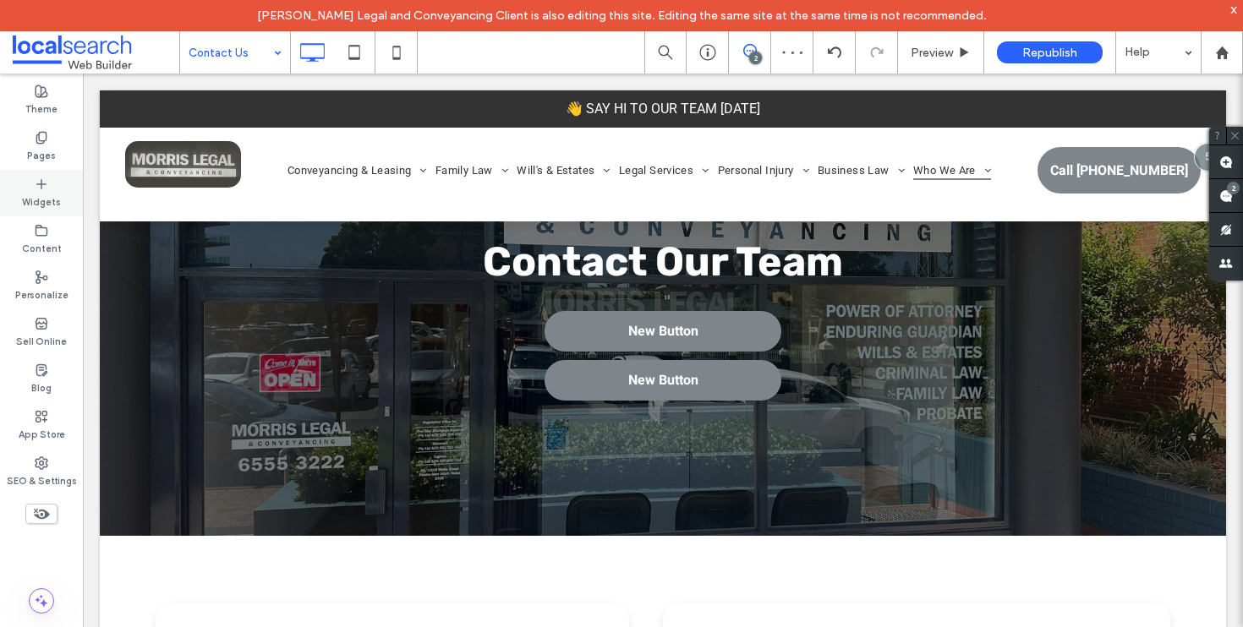
click at [41, 191] on label "Widgets" at bounding box center [41, 200] width 39 height 19
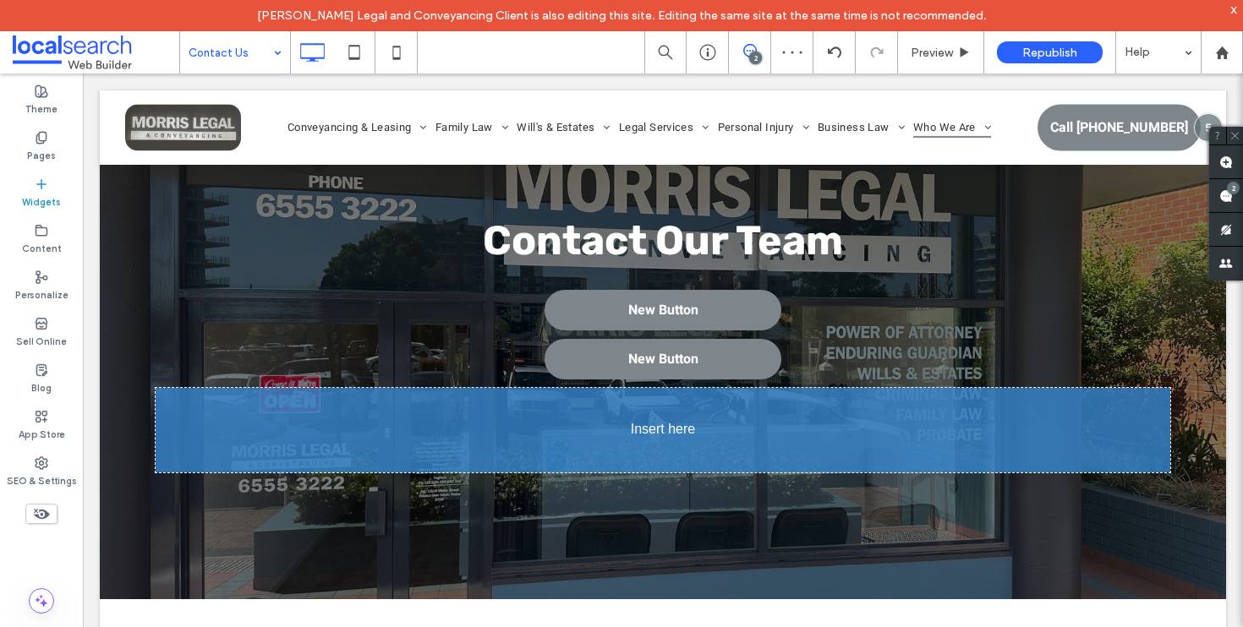
scroll to position [148, 0]
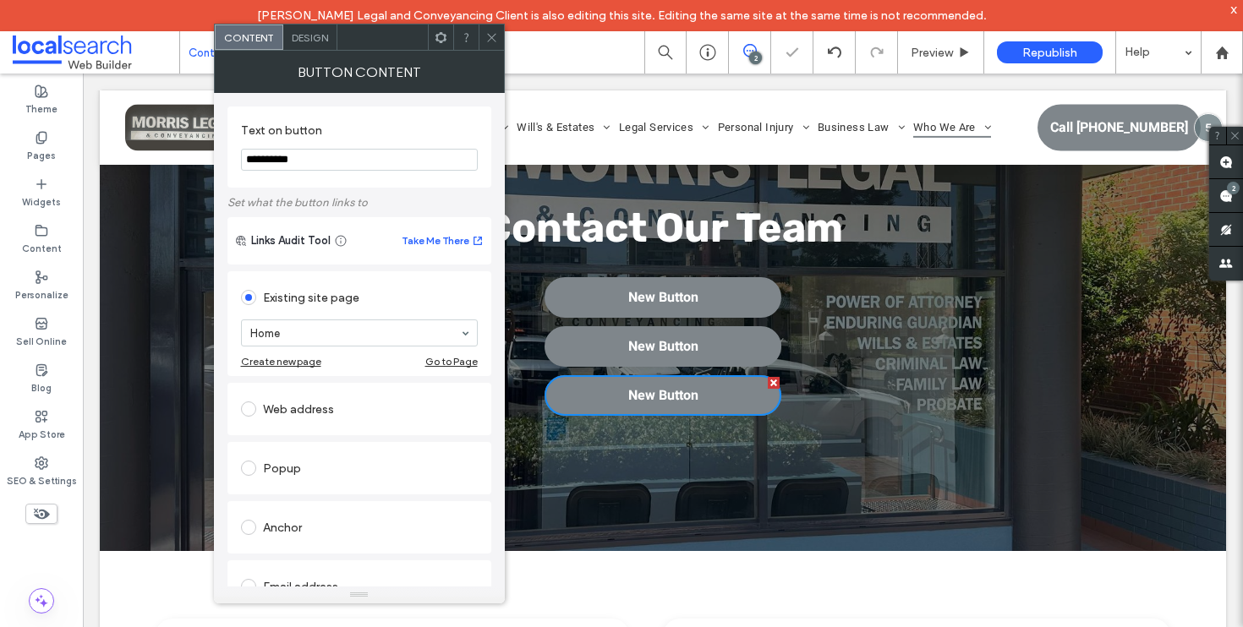
click at [492, 40] on icon at bounding box center [491, 37] width 13 height 13
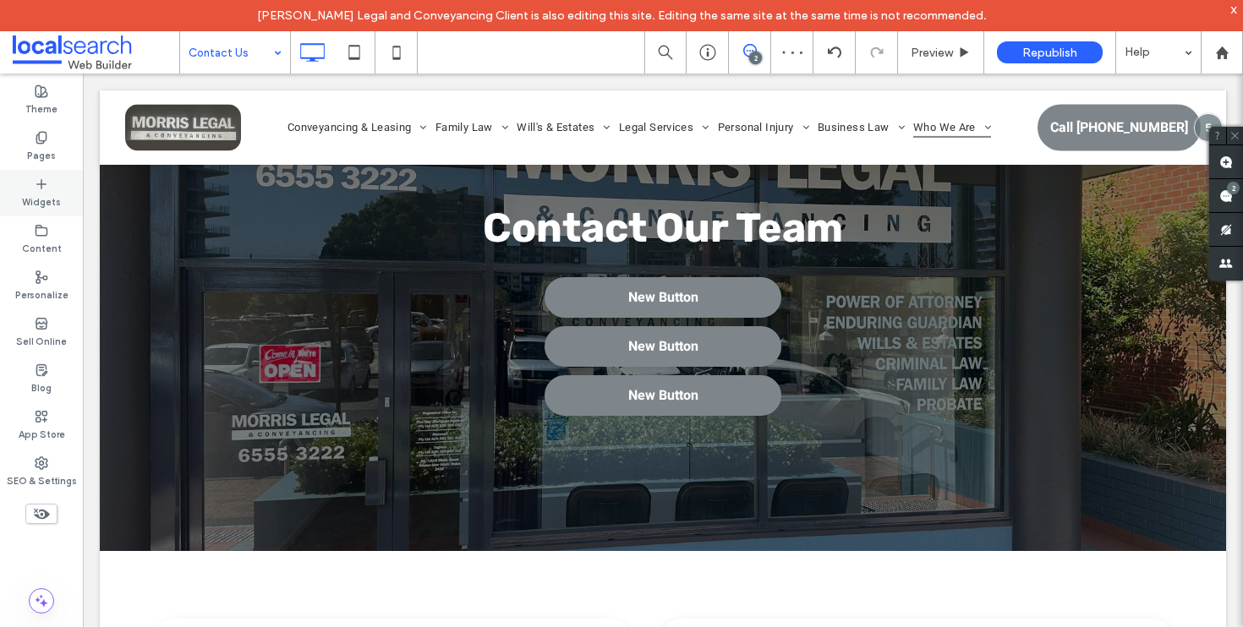
click at [42, 181] on icon at bounding box center [42, 185] width 14 height 14
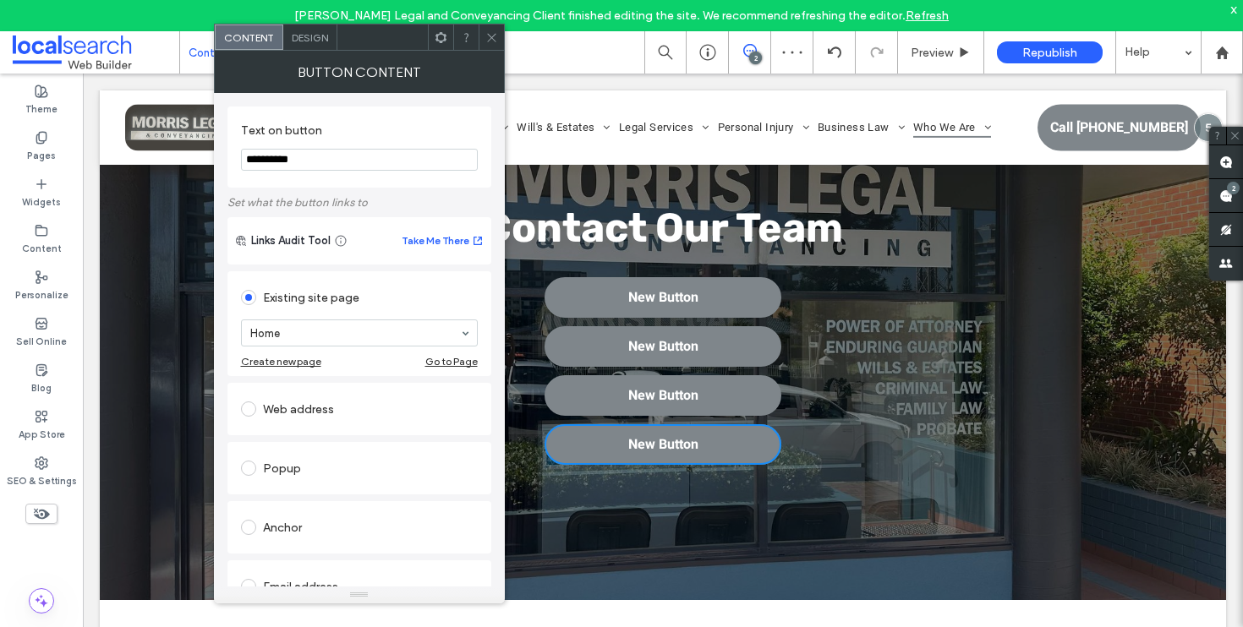
click at [498, 38] on div at bounding box center [490, 37] width 25 height 25
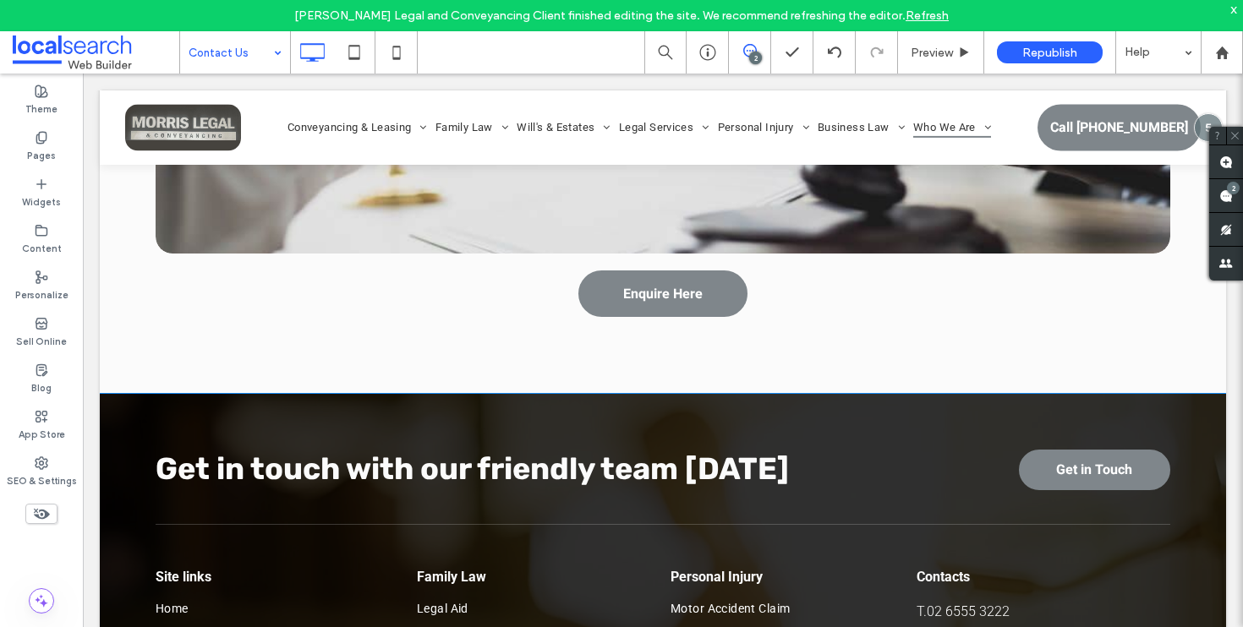
scroll to position [1839, 0]
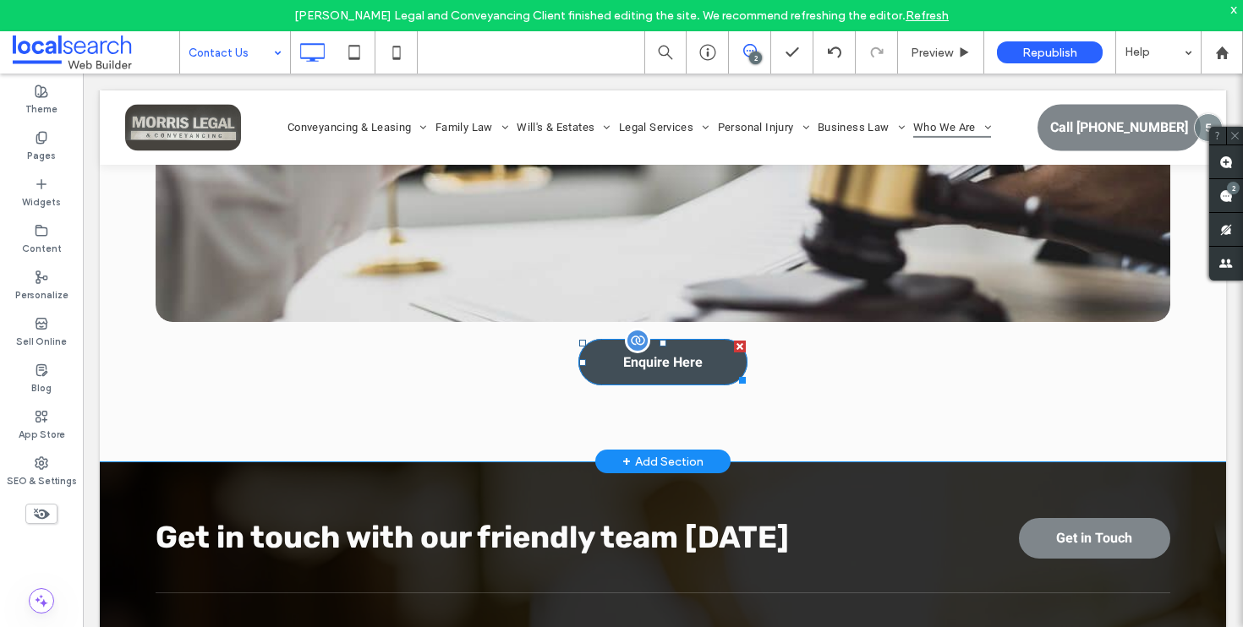
click at [677, 372] on span "Enquire Here" at bounding box center [662, 363] width 79 height 20
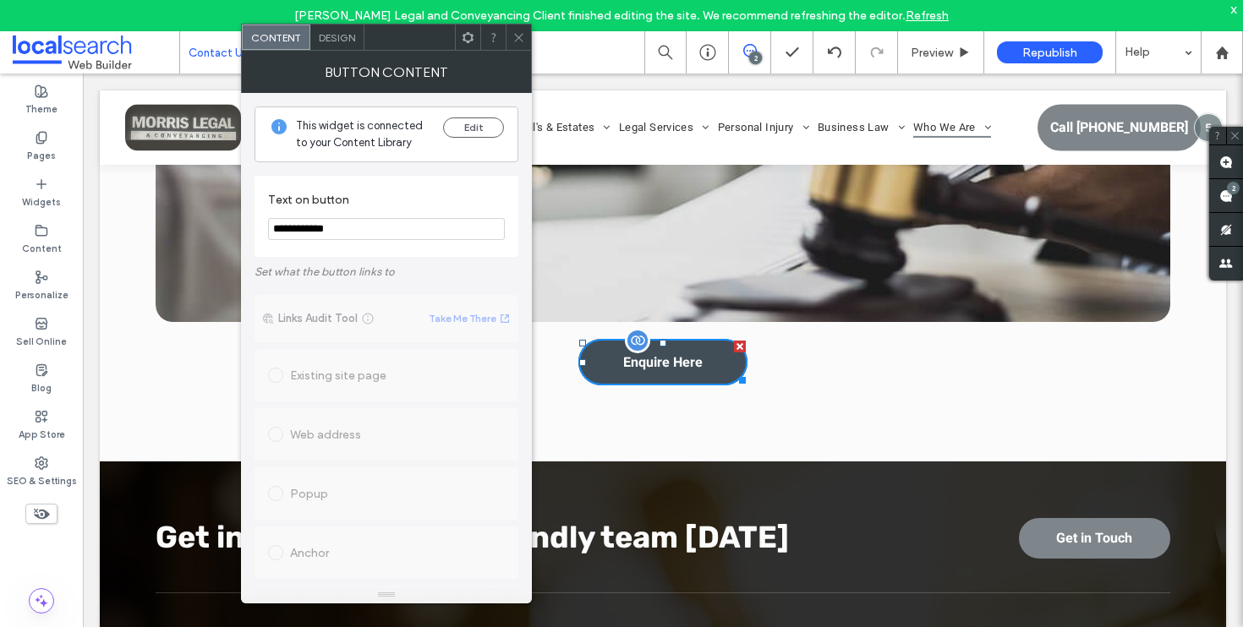
drag, startPoint x: 730, startPoint y: 351, endPoint x: 812, endPoint y: 424, distance: 110.1
click at [734, 351] on div at bounding box center [740, 347] width 12 height 12
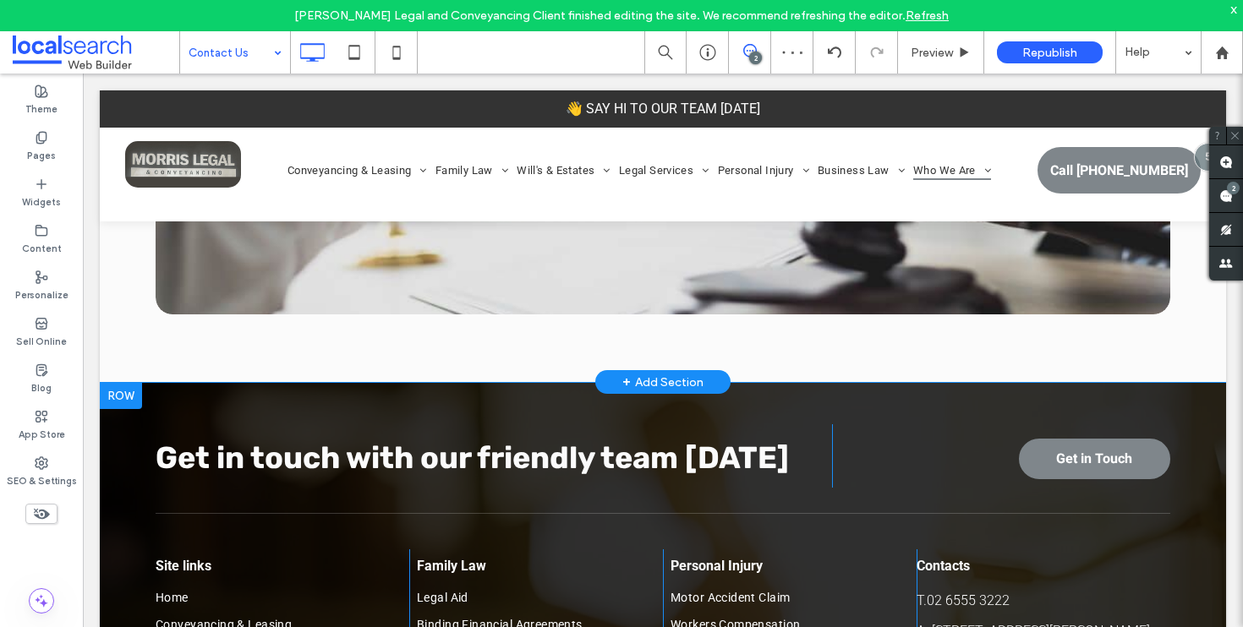
scroll to position [12, 0]
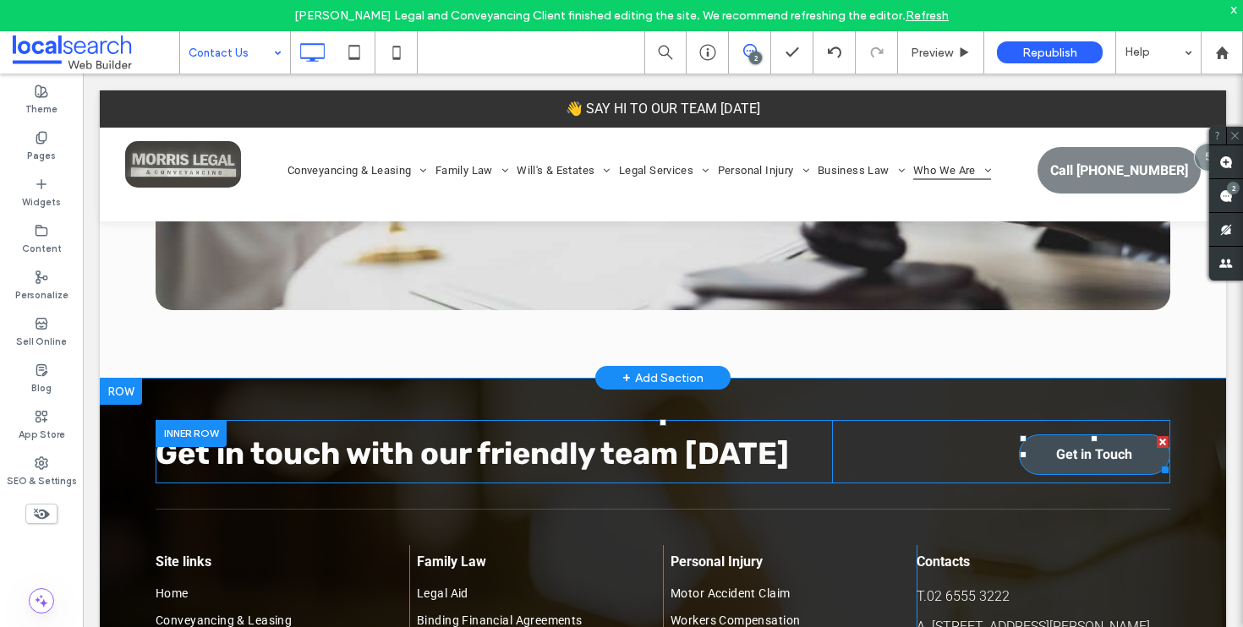
click at [1109, 471] on link "Get in Touch" at bounding box center [1094, 455] width 151 height 41
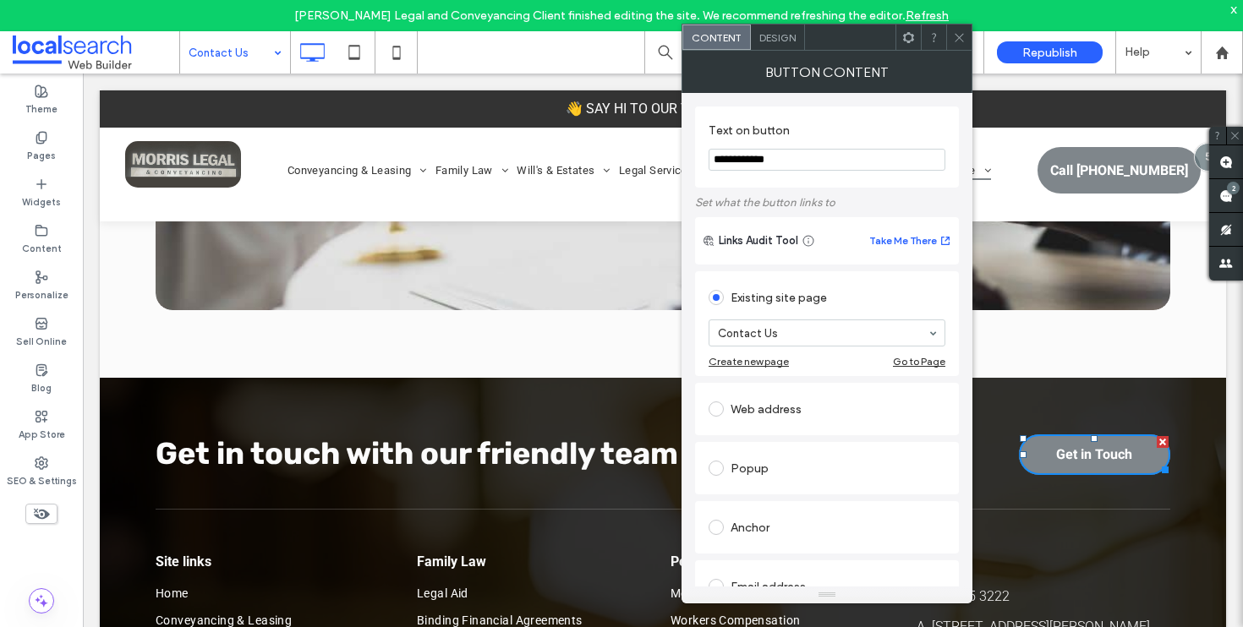
click at [965, 36] on div at bounding box center [958, 37] width 25 height 25
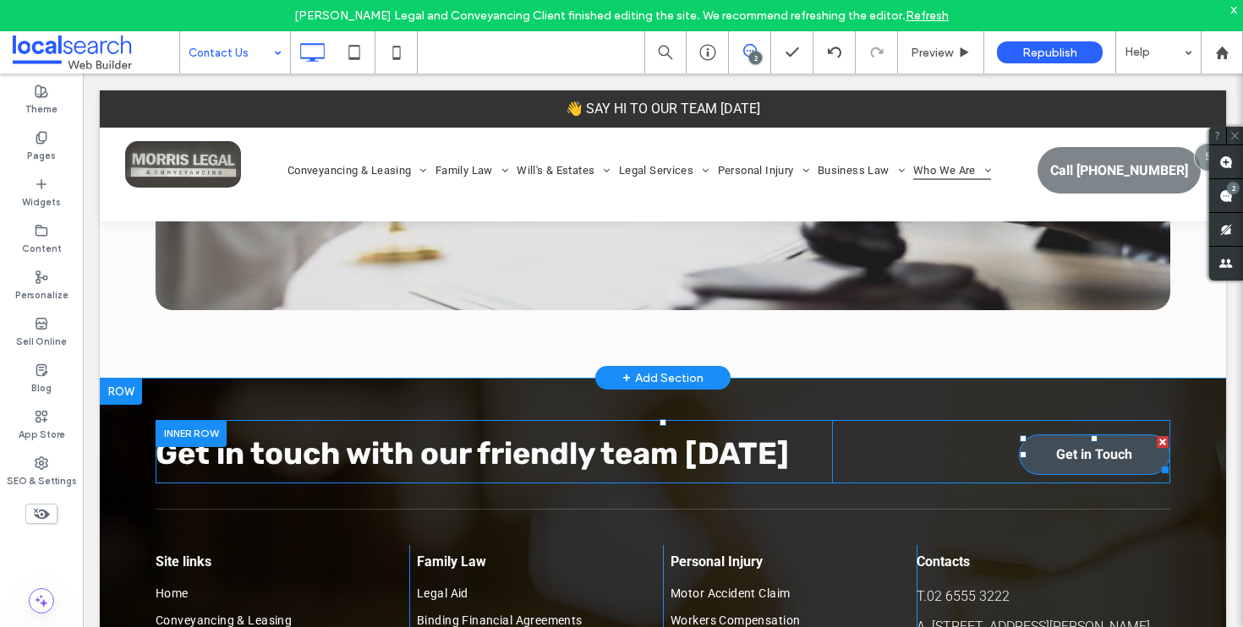
click at [1156, 448] on div at bounding box center [1162, 442] width 12 height 12
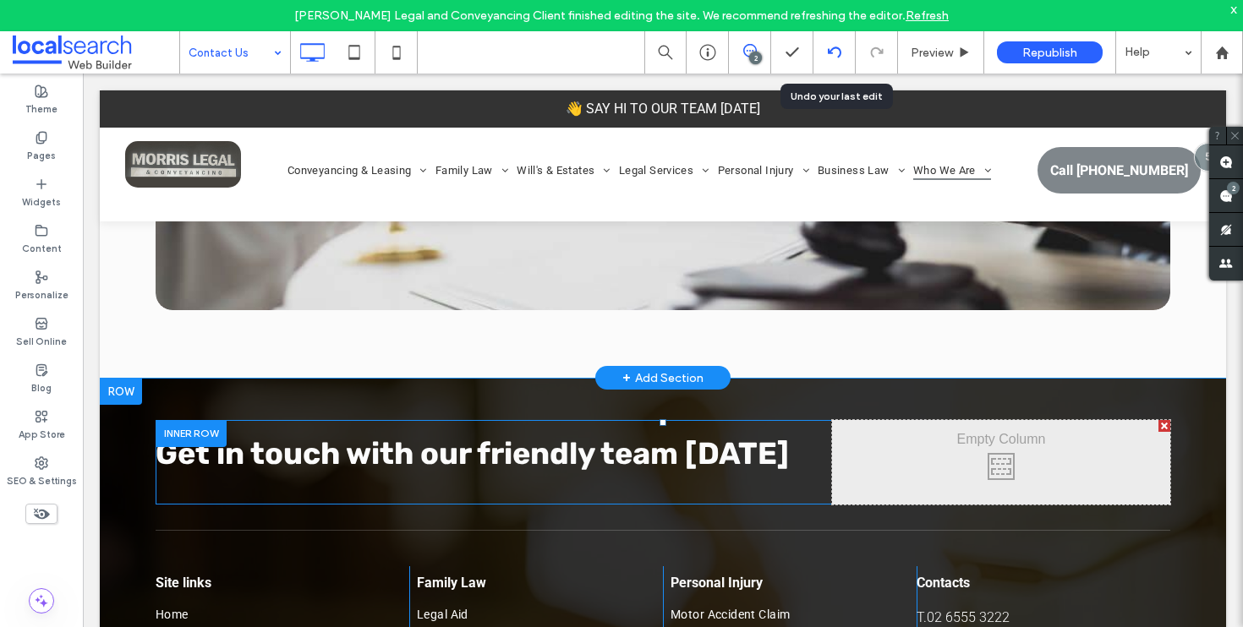
click at [832, 48] on use at bounding box center [834, 51] width 14 height 11
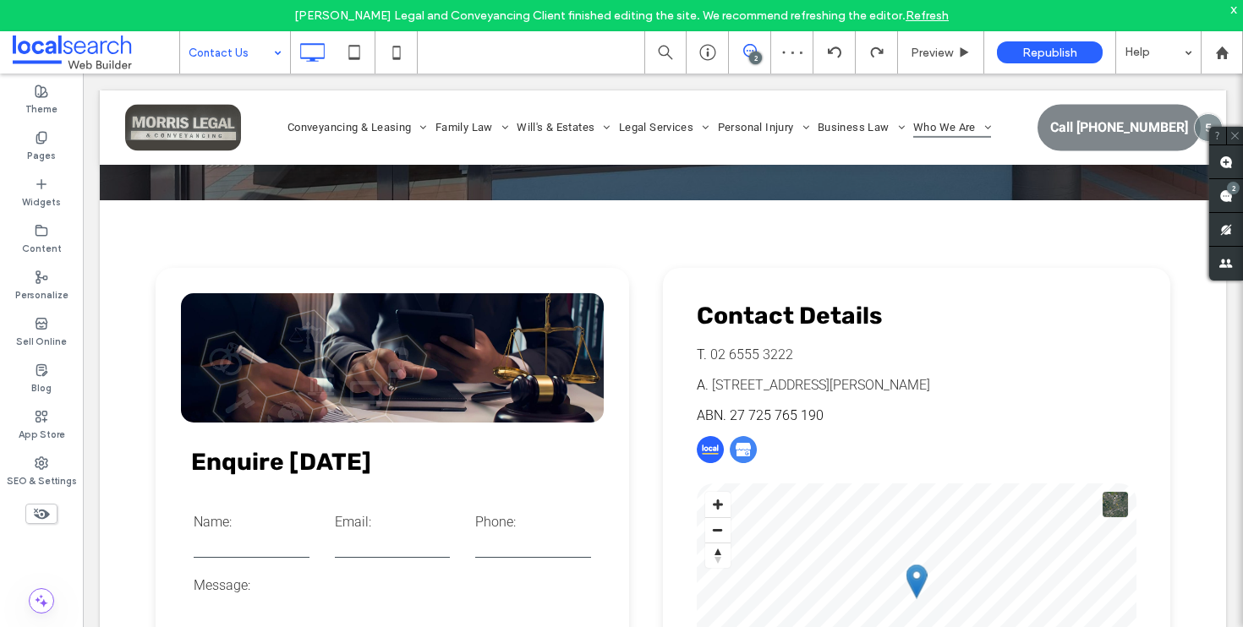
scroll to position [0, 0]
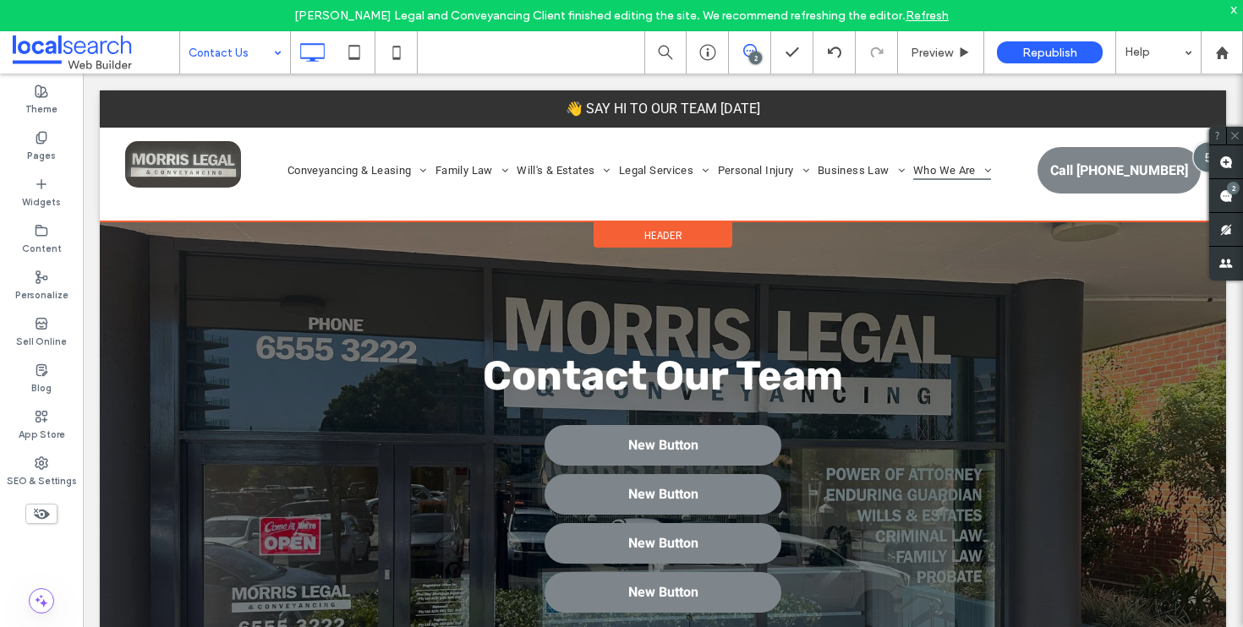
click at [1194, 159] on div at bounding box center [1207, 156] width 31 height 31
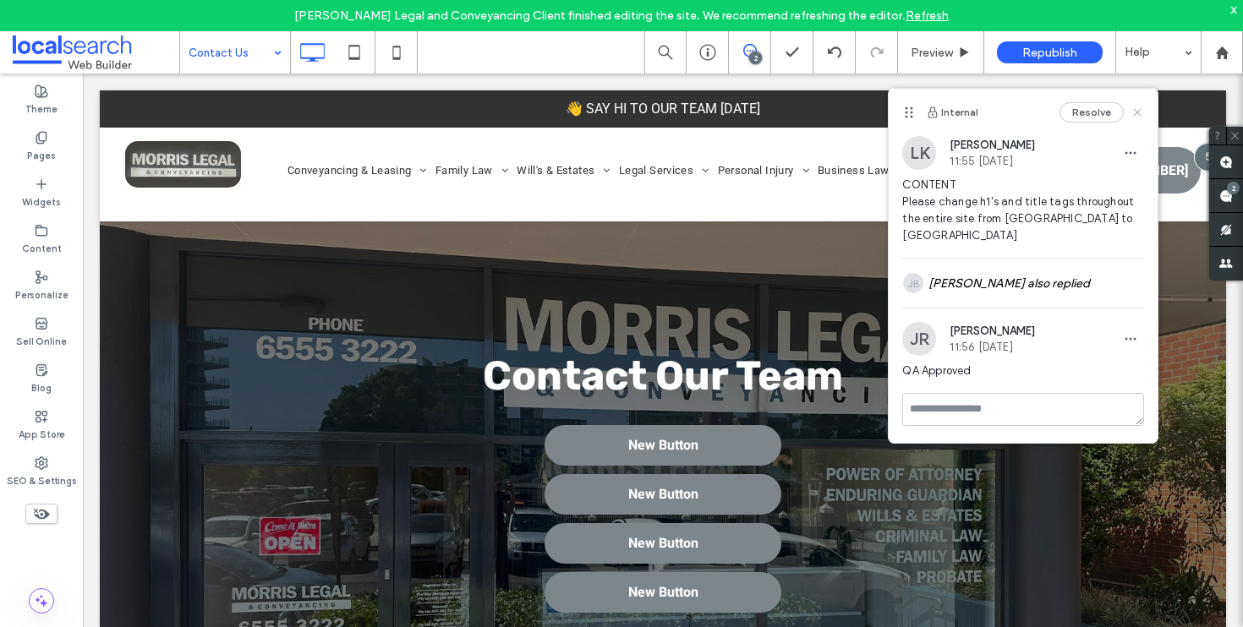
click at [1140, 113] on icon at bounding box center [1137, 113] width 14 height 14
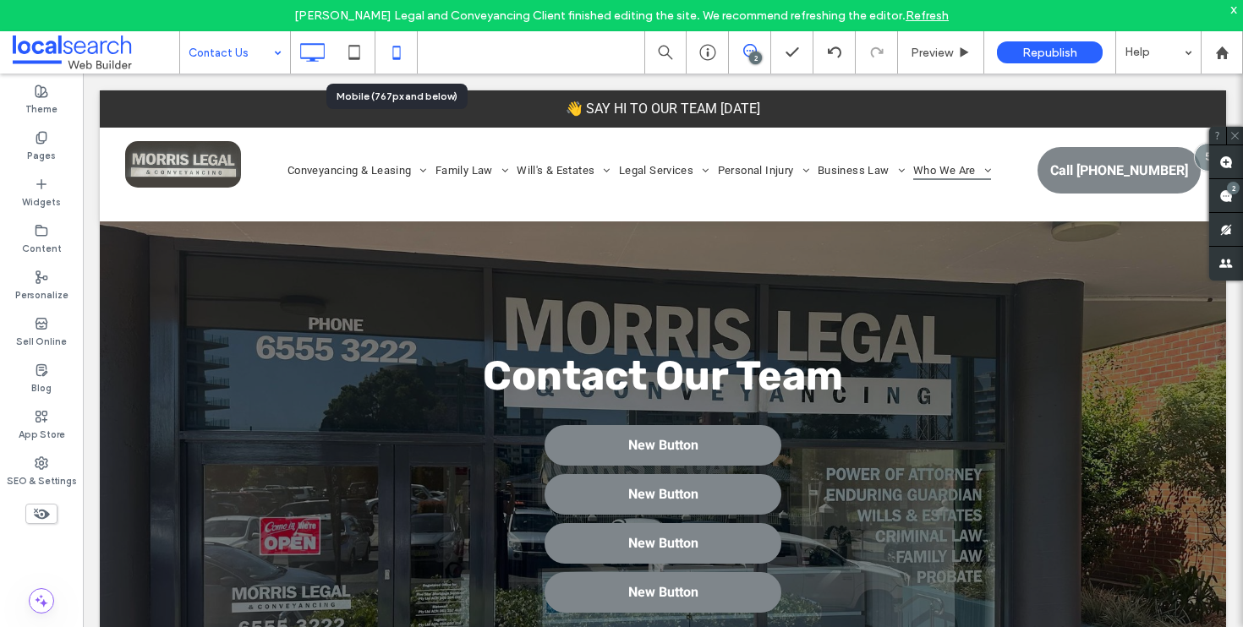
click at [402, 47] on icon at bounding box center [397, 53] width 34 height 34
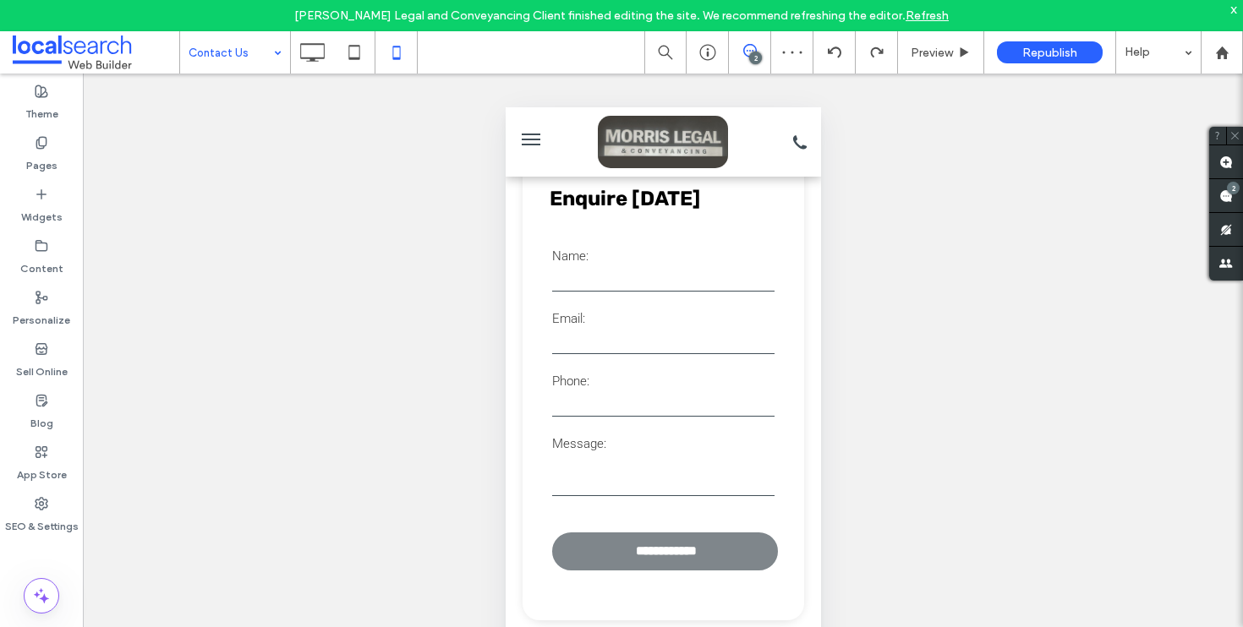
scroll to position [103, 0]
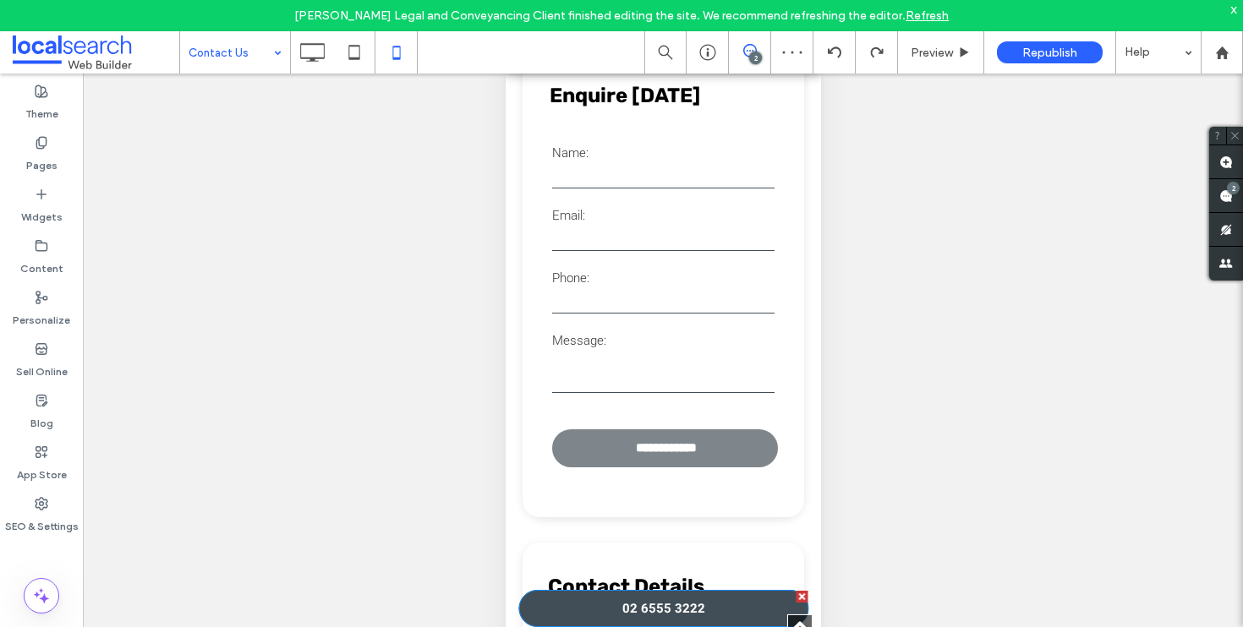
click at [729, 596] on link "02 6555 3222" at bounding box center [662, 608] width 290 height 37
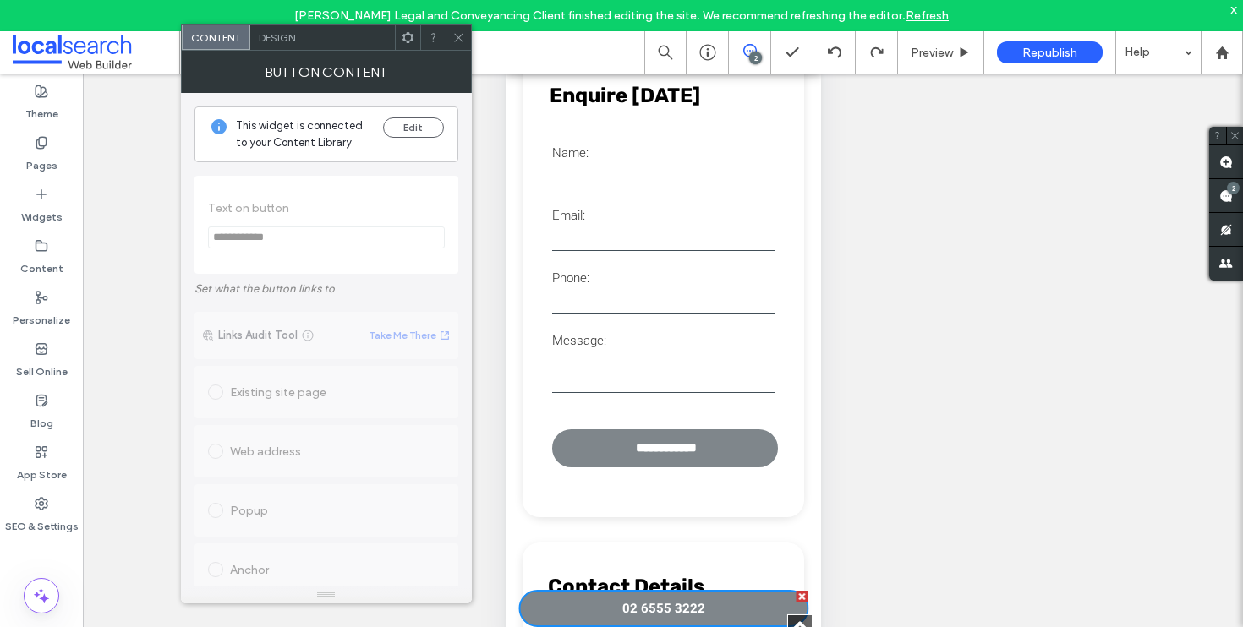
click at [456, 42] on icon at bounding box center [458, 37] width 13 height 13
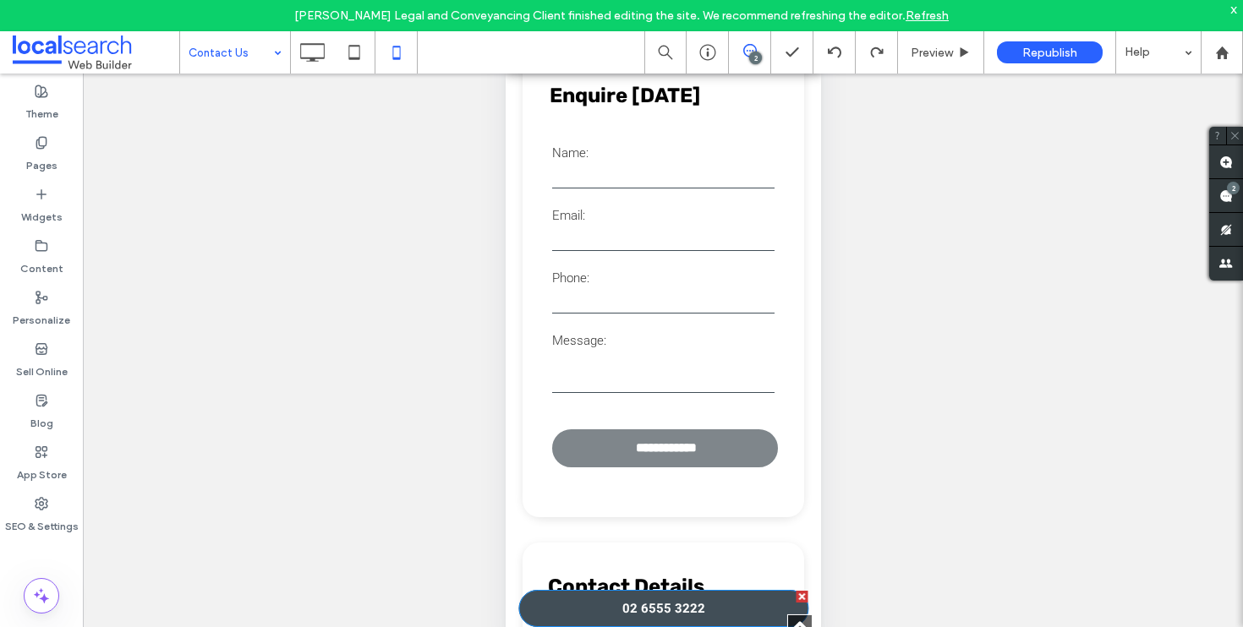
click at [738, 609] on link "02 6555 3222" at bounding box center [662, 608] width 290 height 37
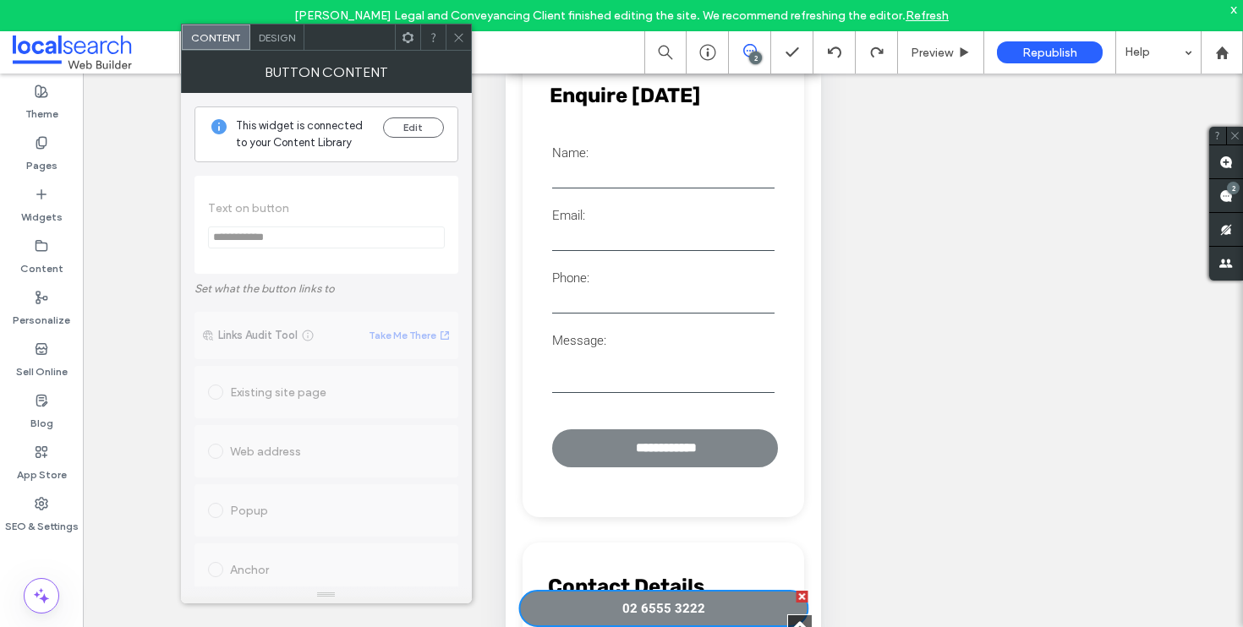
click at [466, 46] on div at bounding box center [457, 37] width 25 height 25
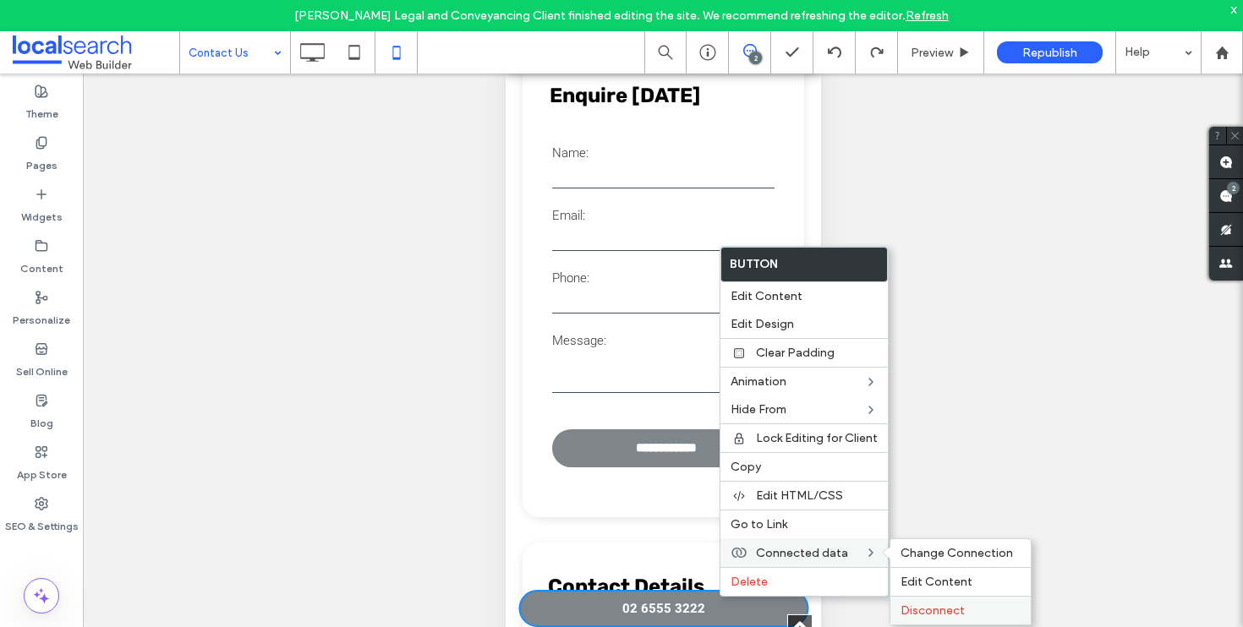
click at [944, 609] on span "Disconnect" at bounding box center [932, 611] width 64 height 14
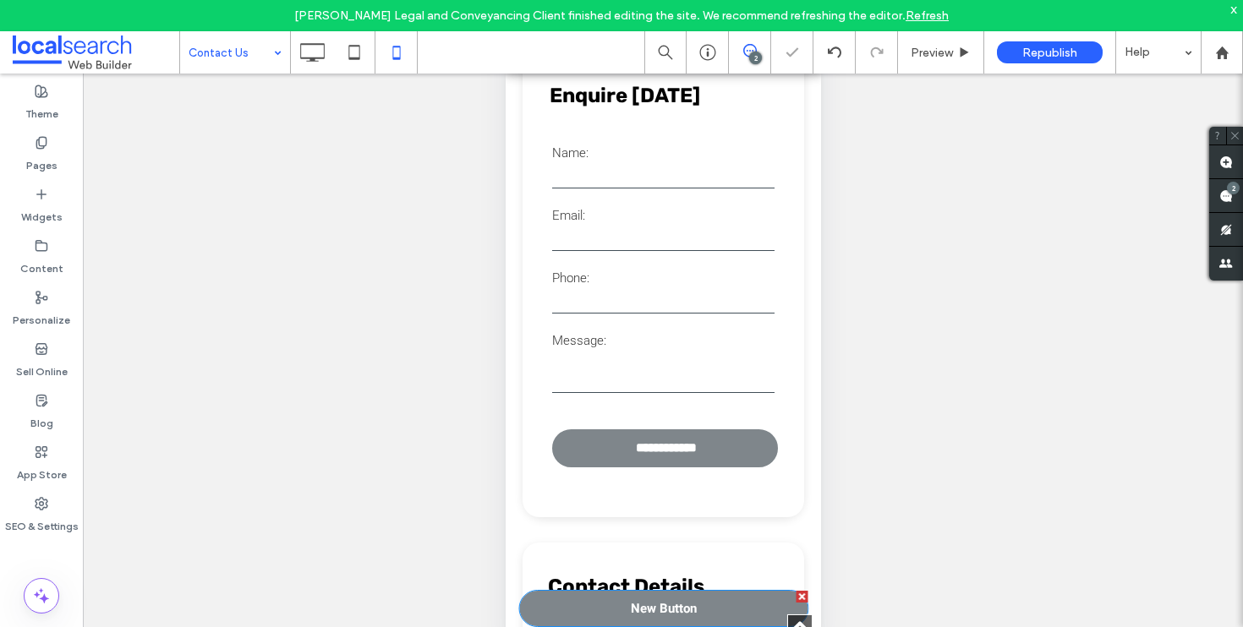
click at [693, 604] on link "New Button" at bounding box center [662, 608] width 290 height 37
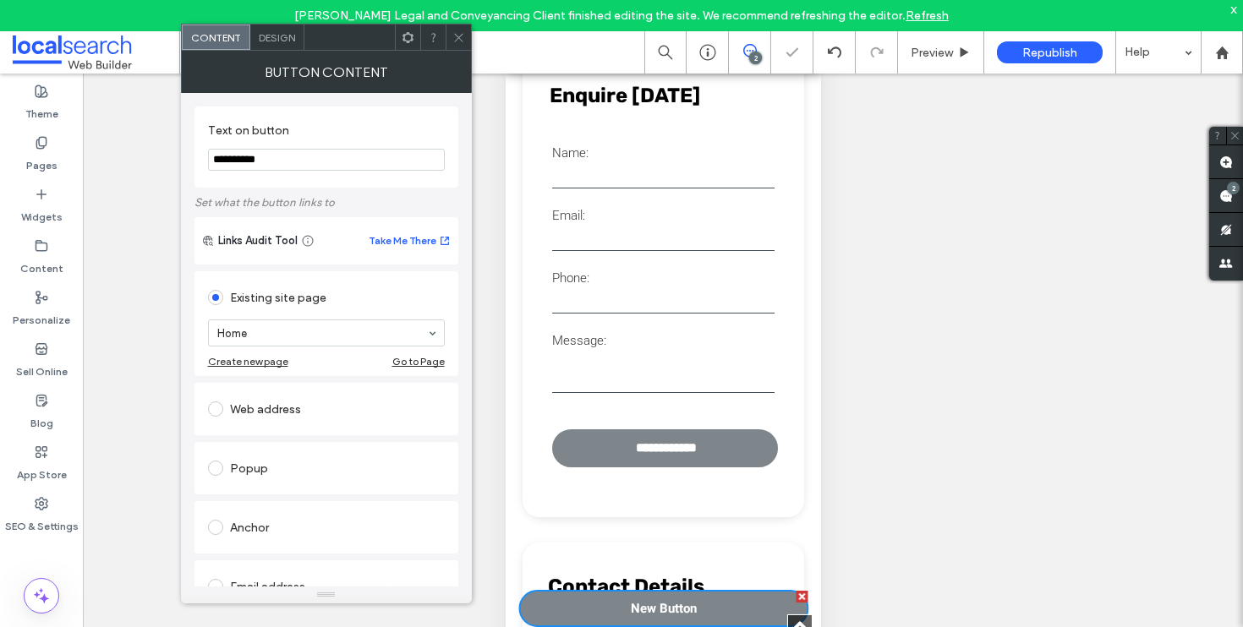
drag, startPoint x: 369, startPoint y: 150, endPoint x: 314, endPoint y: 163, distance: 56.4
click at [313, 163] on input "**********" at bounding box center [326, 160] width 237 height 22
drag, startPoint x: 315, startPoint y: 163, endPoint x: 160, endPoint y: 165, distance: 155.6
click at [160, 165] on body "Morris Legal and Conveyancing Client finished editing the site. We recommend re…" at bounding box center [621, 313] width 1243 height 627
type input "**********"
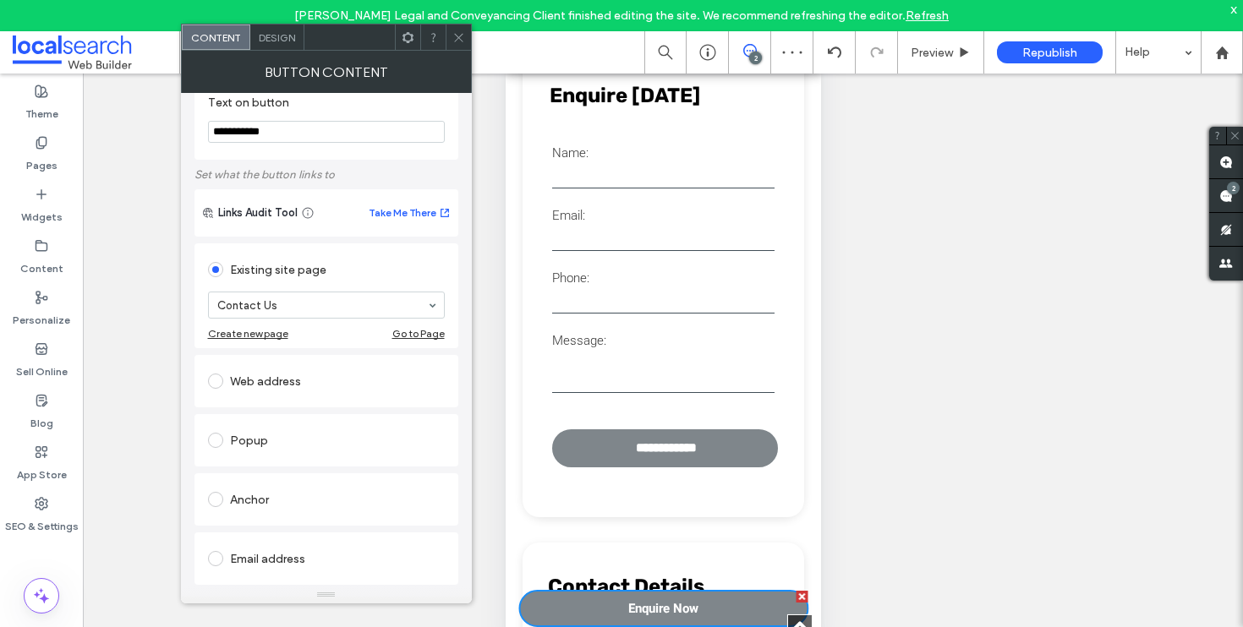
scroll to position [0, 0]
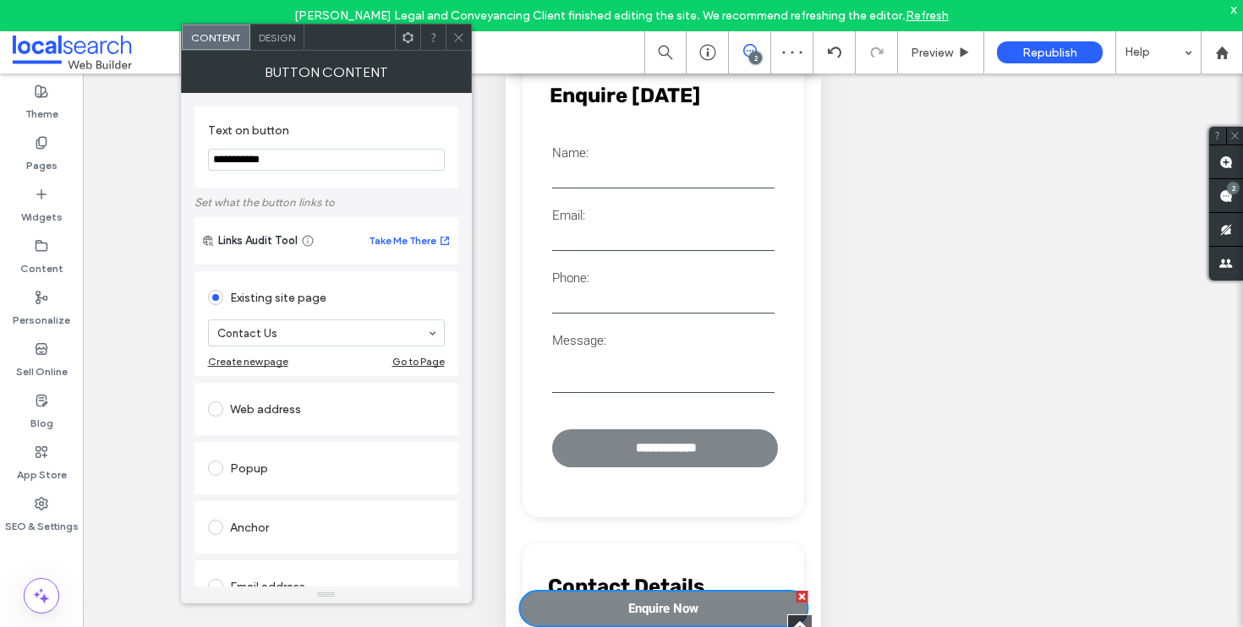
click at [463, 35] on icon at bounding box center [458, 37] width 13 height 13
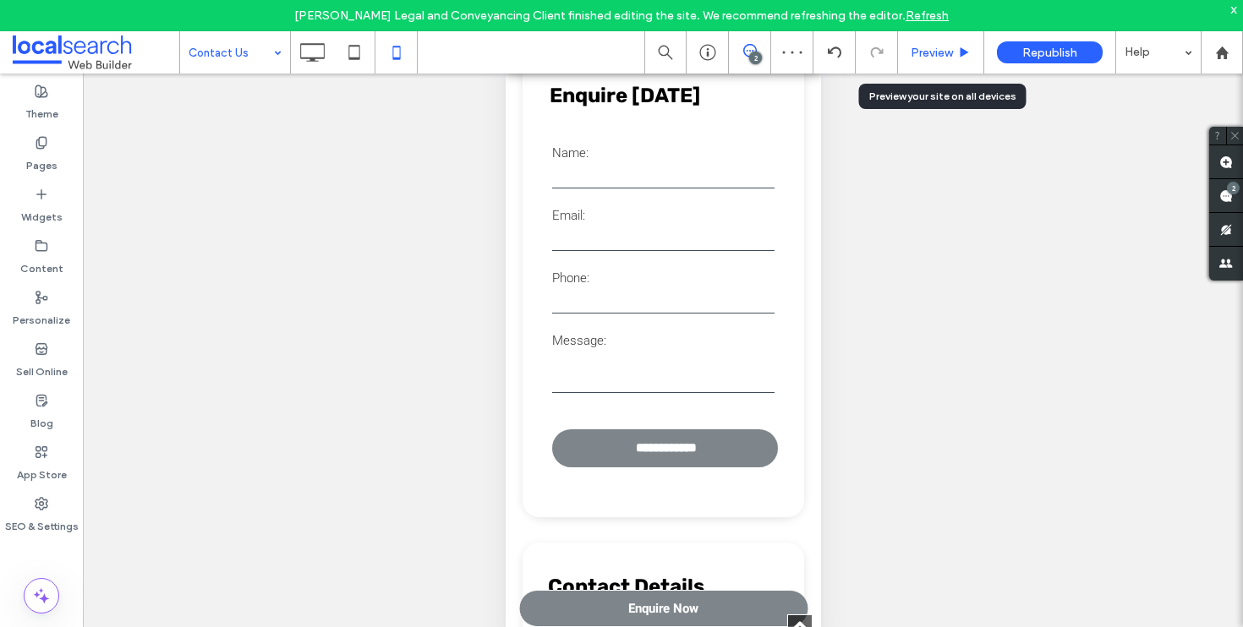
click at [952, 54] on span "Preview" at bounding box center [931, 53] width 42 height 14
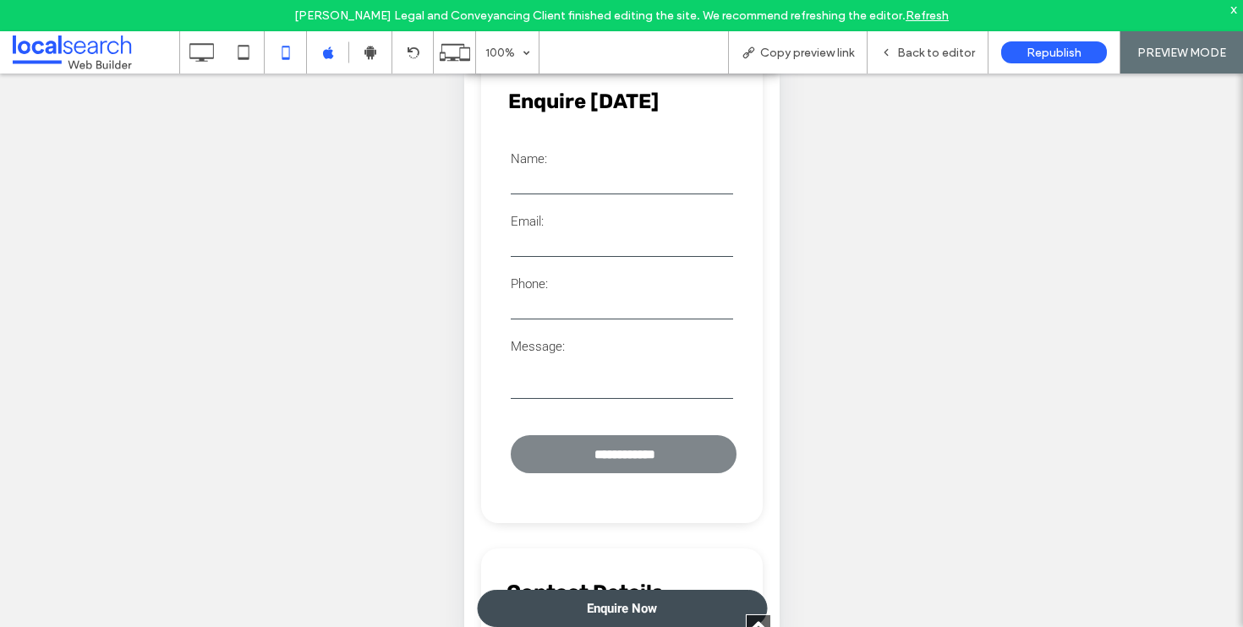
click at [689, 606] on link "Enquire Now" at bounding box center [621, 608] width 290 height 37
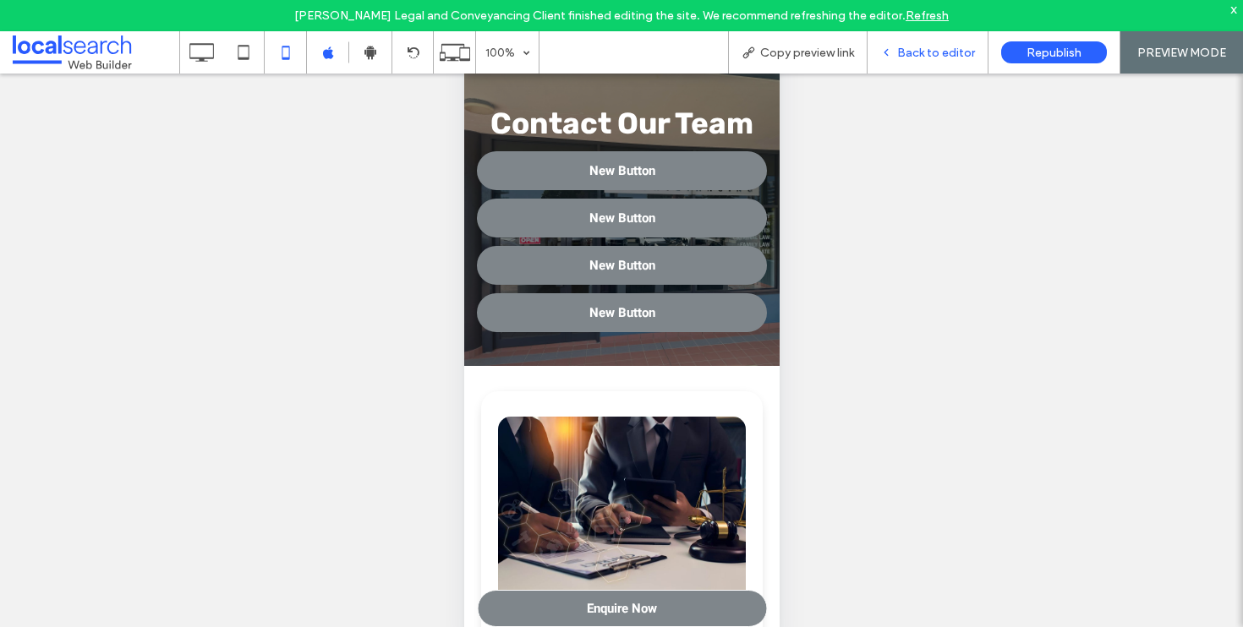
click at [927, 61] on div "Back to editor" at bounding box center [927, 52] width 121 height 42
click at [920, 54] on span "Back to editor" at bounding box center [936, 53] width 78 height 14
